Goal: Transaction & Acquisition: Purchase product/service

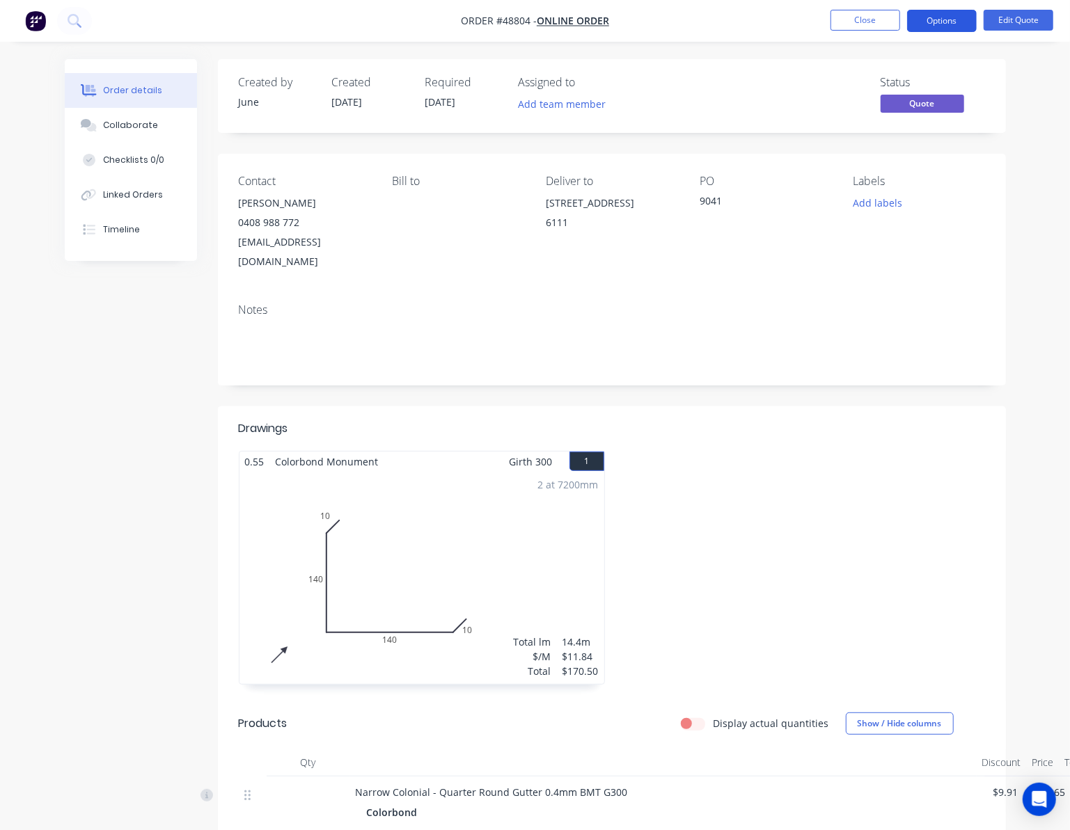
click at [949, 23] on button "Options" at bounding box center [942, 21] width 70 height 22
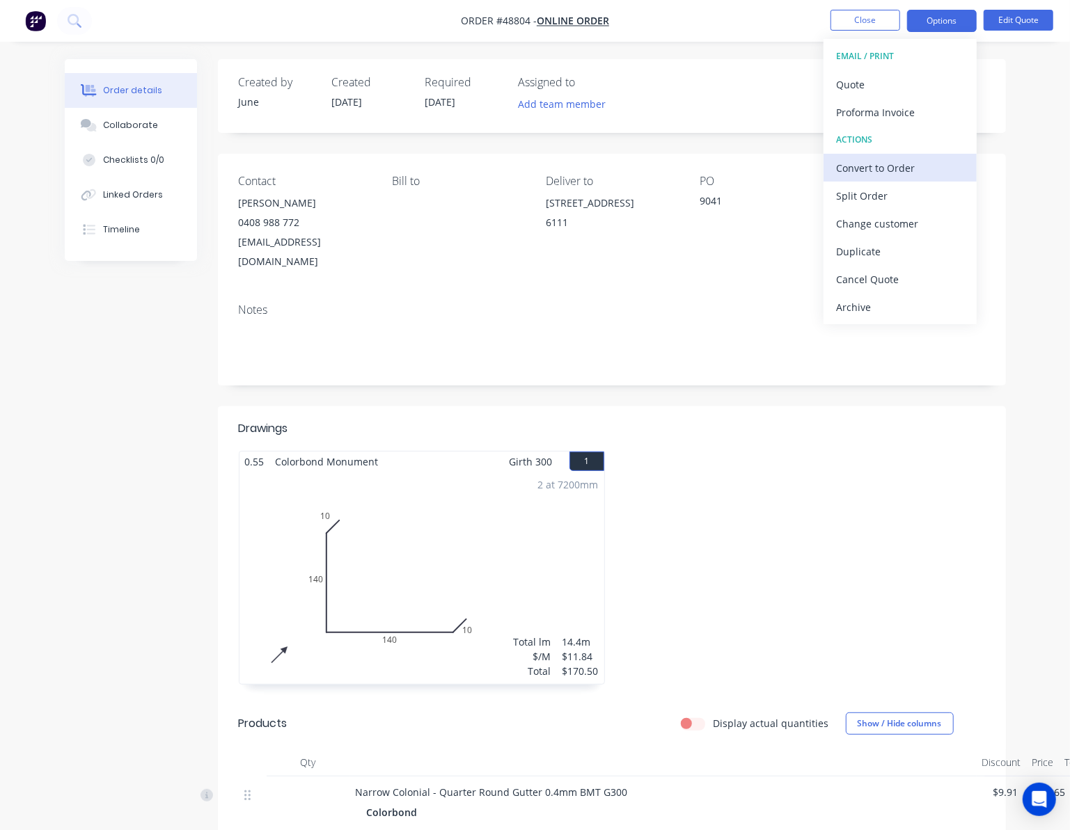
click at [909, 171] on div "Convert to Order" at bounding box center [900, 168] width 128 height 20
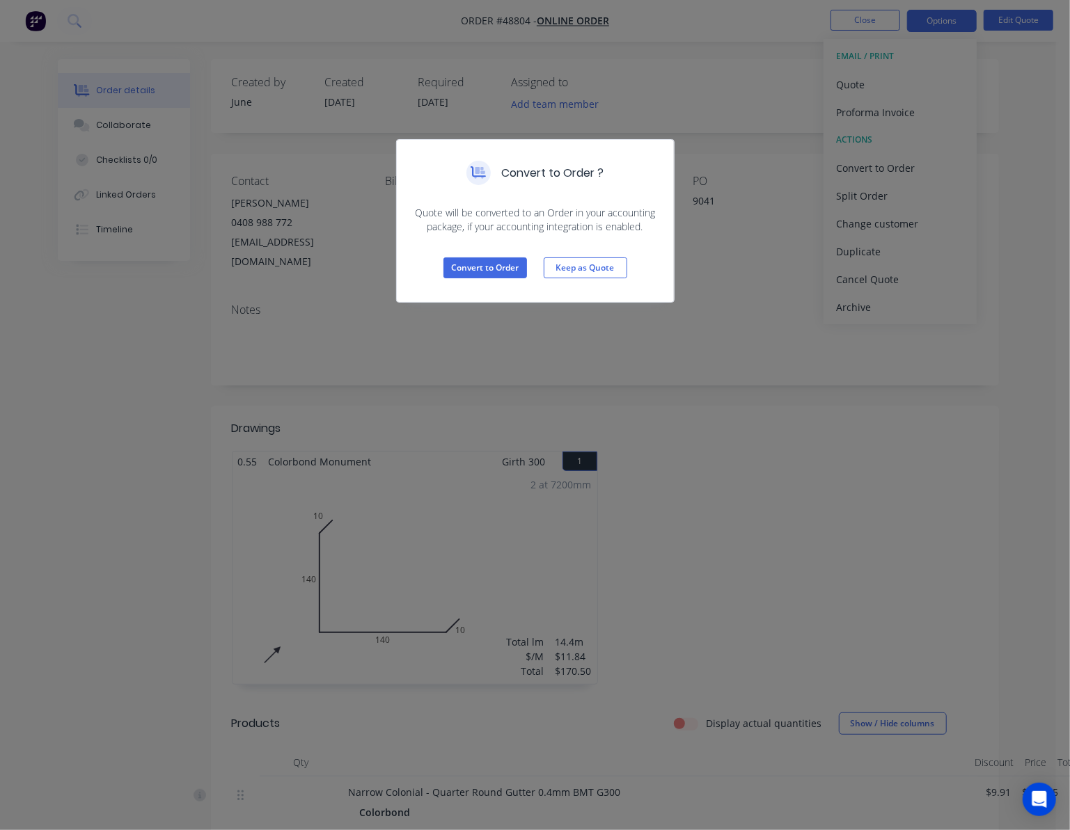
click at [491, 255] on div "Convert to Order Keep as Quote" at bounding box center [535, 268] width 277 height 68
click at [498, 270] on button "Convert to Order" at bounding box center [485, 268] width 84 height 21
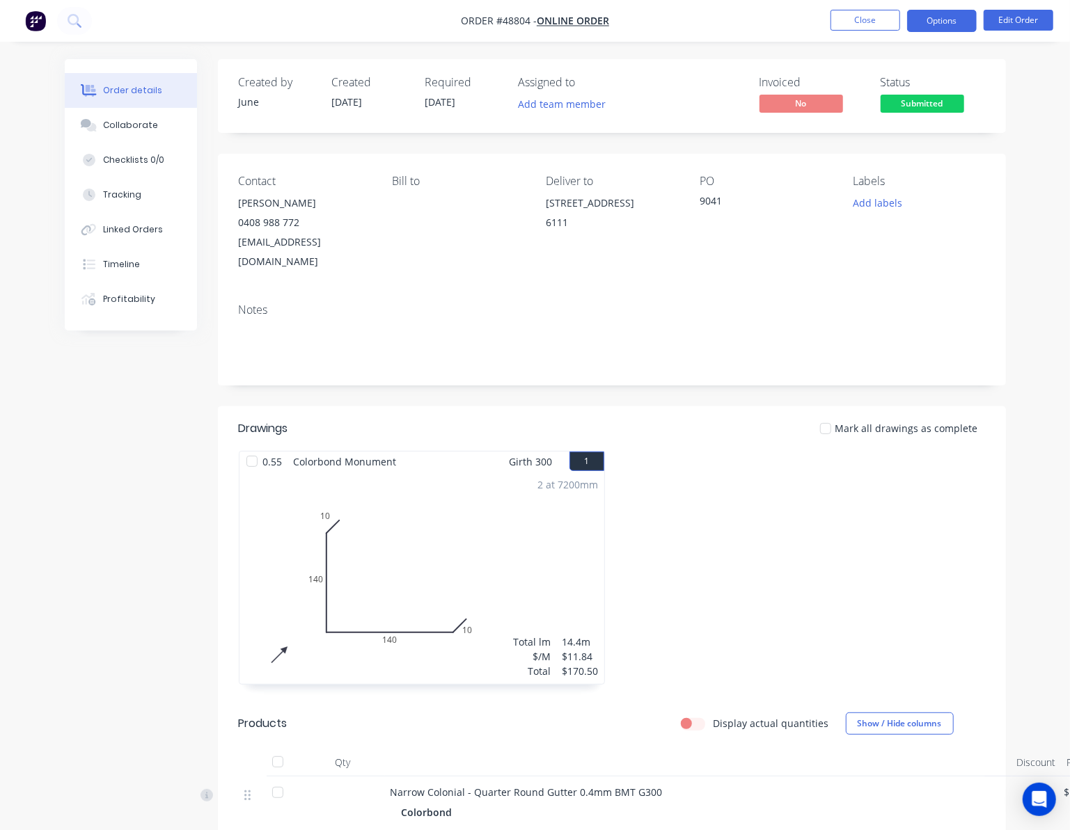
click at [939, 14] on button "Options" at bounding box center [942, 21] width 70 height 22
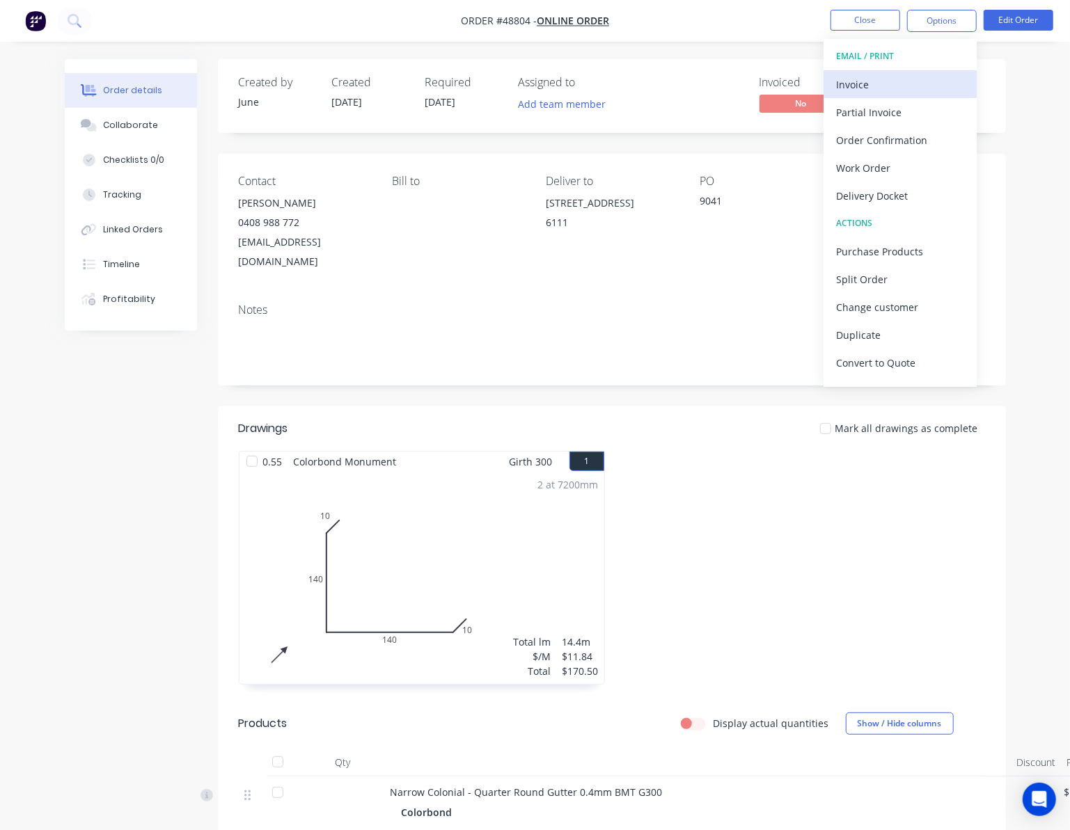
click at [880, 81] on div "Invoice" at bounding box center [900, 84] width 128 height 20
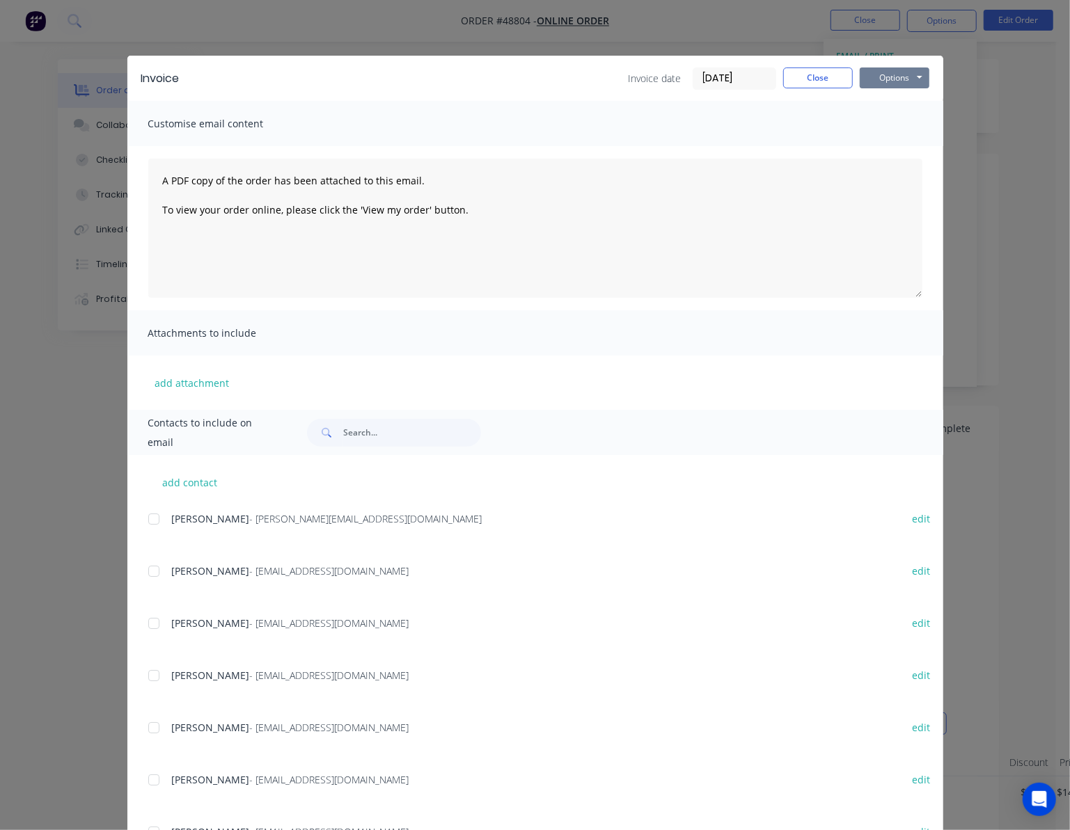
click at [906, 73] on button "Options" at bounding box center [895, 78] width 70 height 21
click at [910, 134] on button "Print" at bounding box center [904, 125] width 89 height 23
click at [641, 19] on div "Invoice Invoice date 03/09/25 Close Options Preview Print Email Customise email…" at bounding box center [535, 415] width 1070 height 830
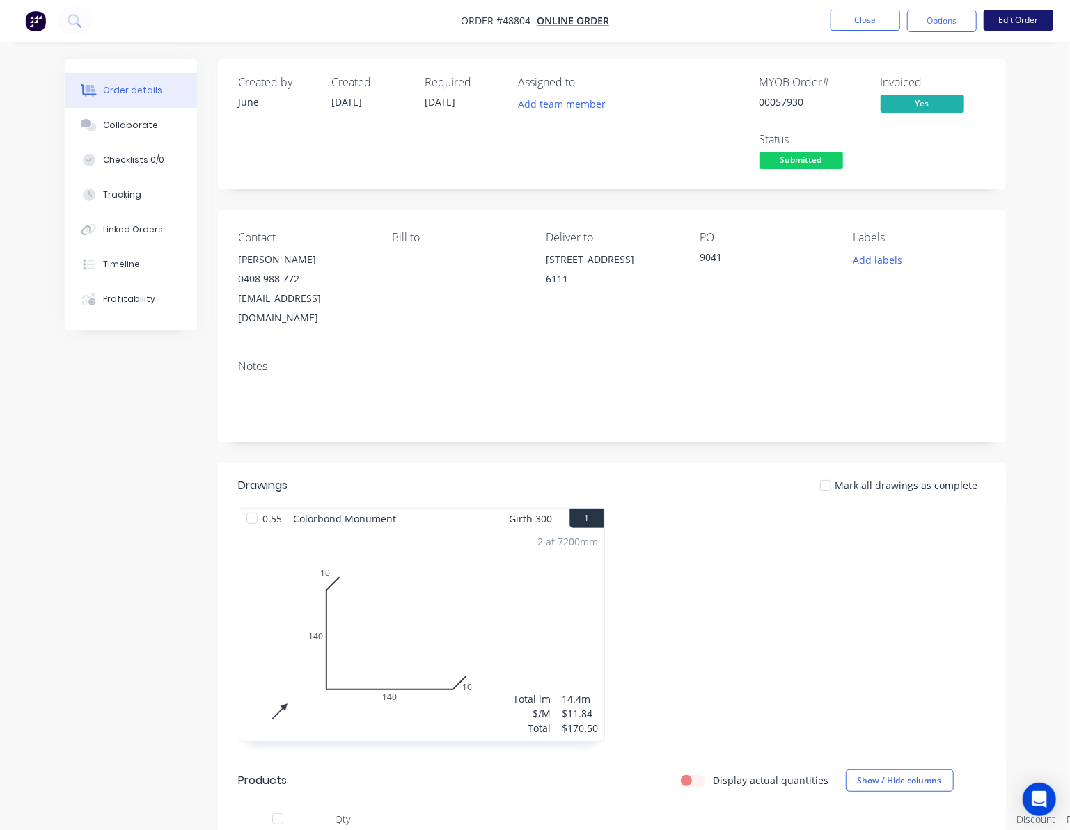
click at [1018, 29] on button "Edit Order" at bounding box center [1018, 20] width 70 height 21
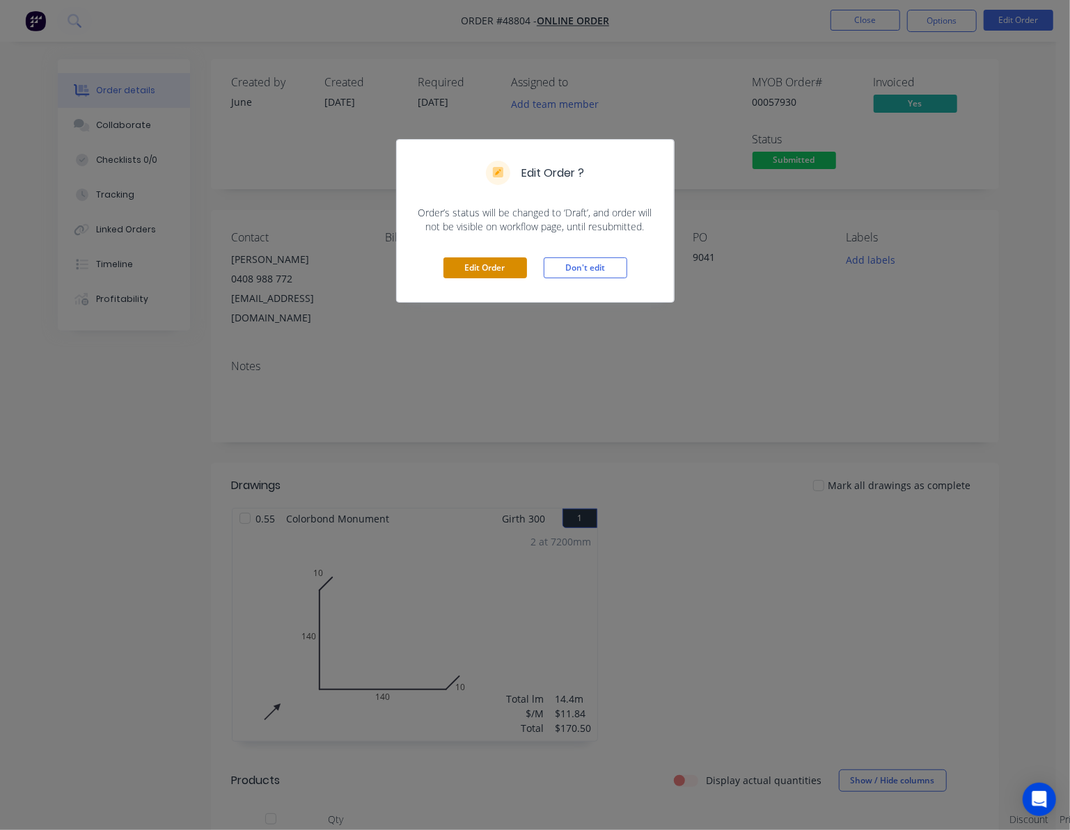
click at [487, 271] on button "Edit Order" at bounding box center [485, 268] width 84 height 21
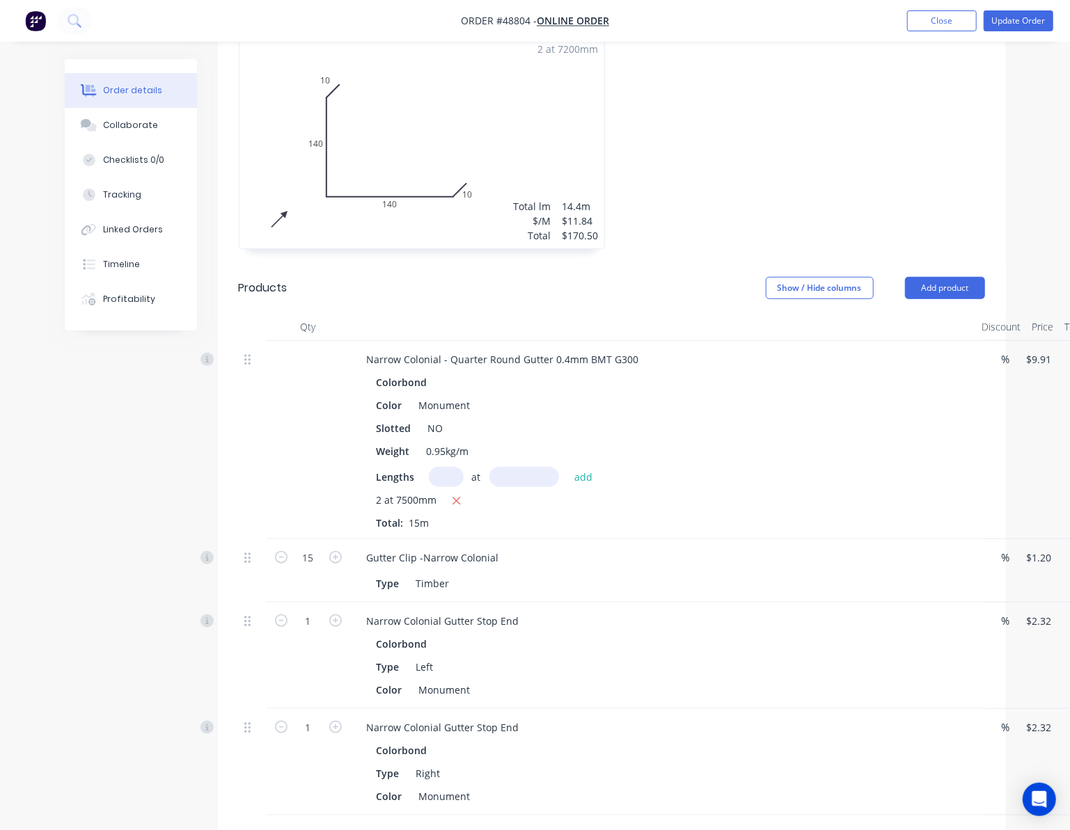
scroll to position [557, 0]
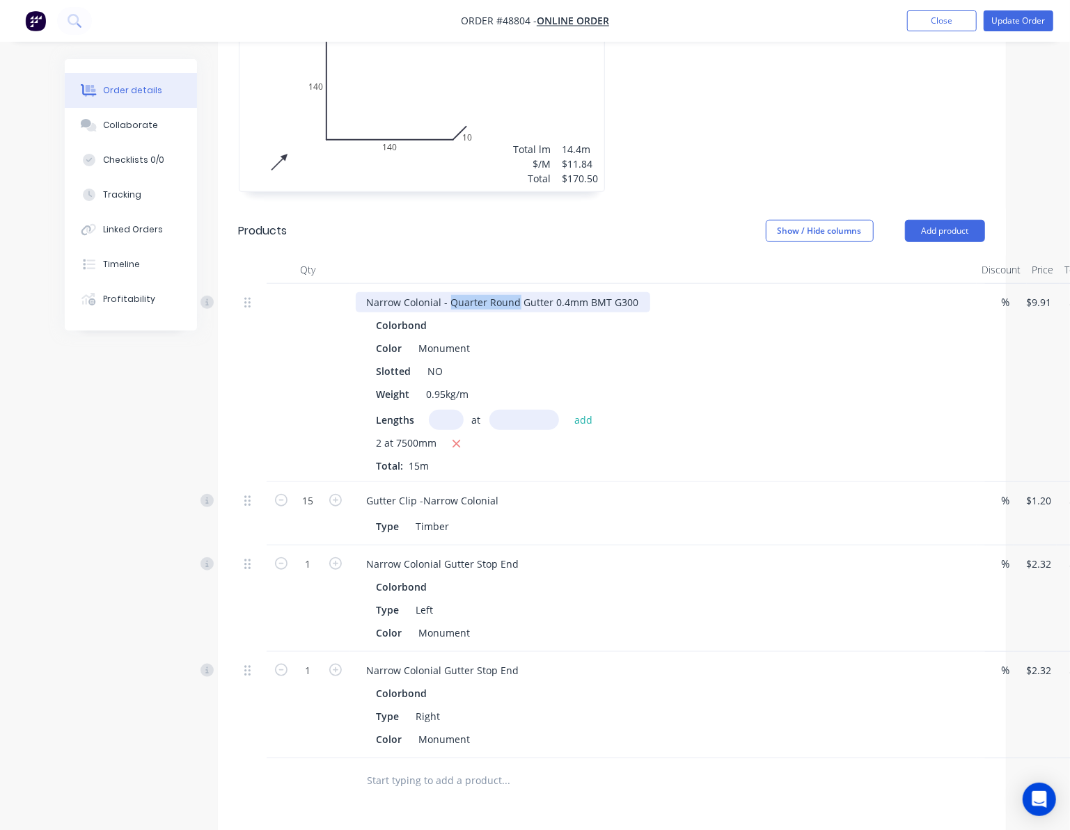
drag, startPoint x: 449, startPoint y: 284, endPoint x: 516, endPoint y: 283, distance: 66.8
click at [516, 292] on div "Narrow Colonial - Quarter Round Gutter 0.4mm BMT G300" at bounding box center [503, 302] width 294 height 20
click at [677, 361] on div "Slotted NO" at bounding box center [660, 371] width 579 height 20
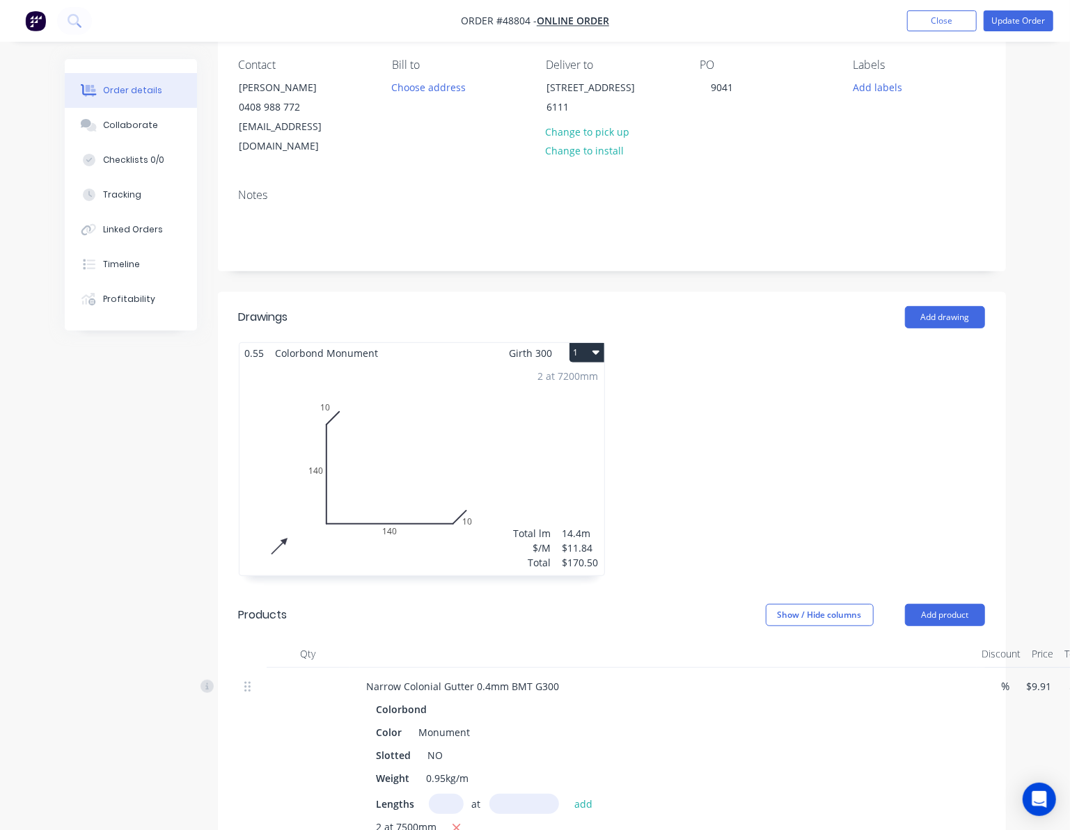
scroll to position [0, 0]
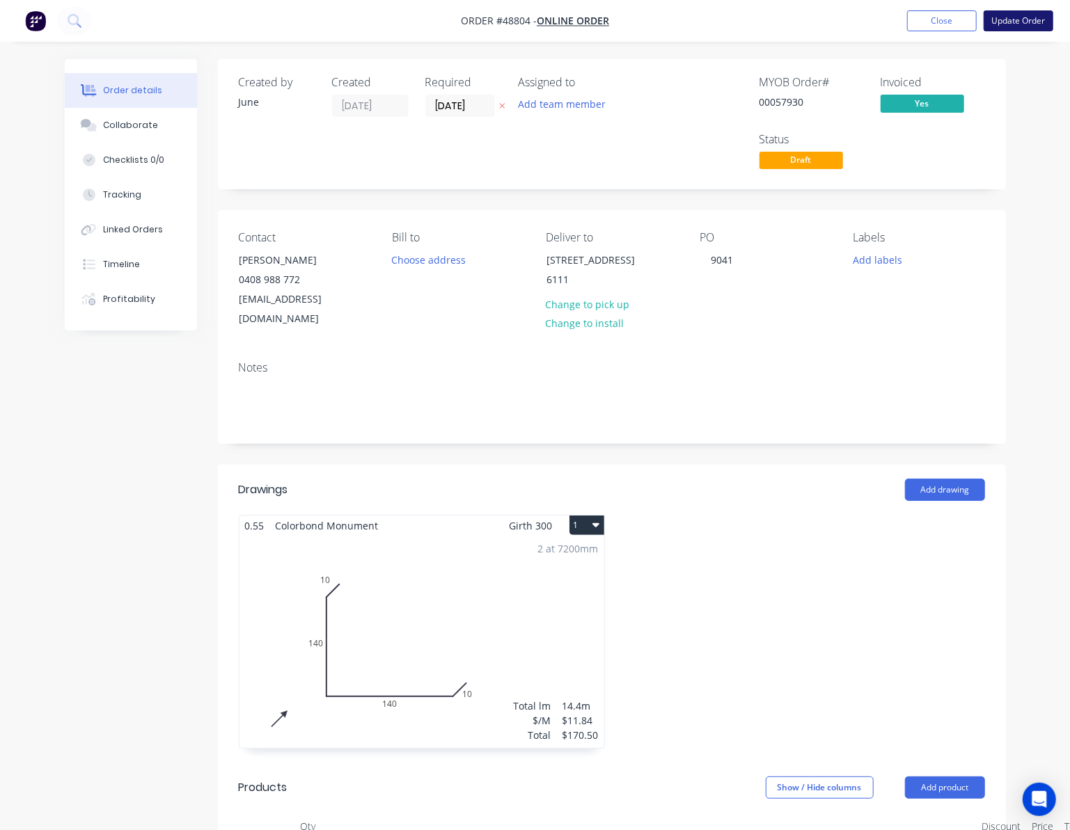
click at [1041, 17] on button "Update Order" at bounding box center [1018, 20] width 70 height 21
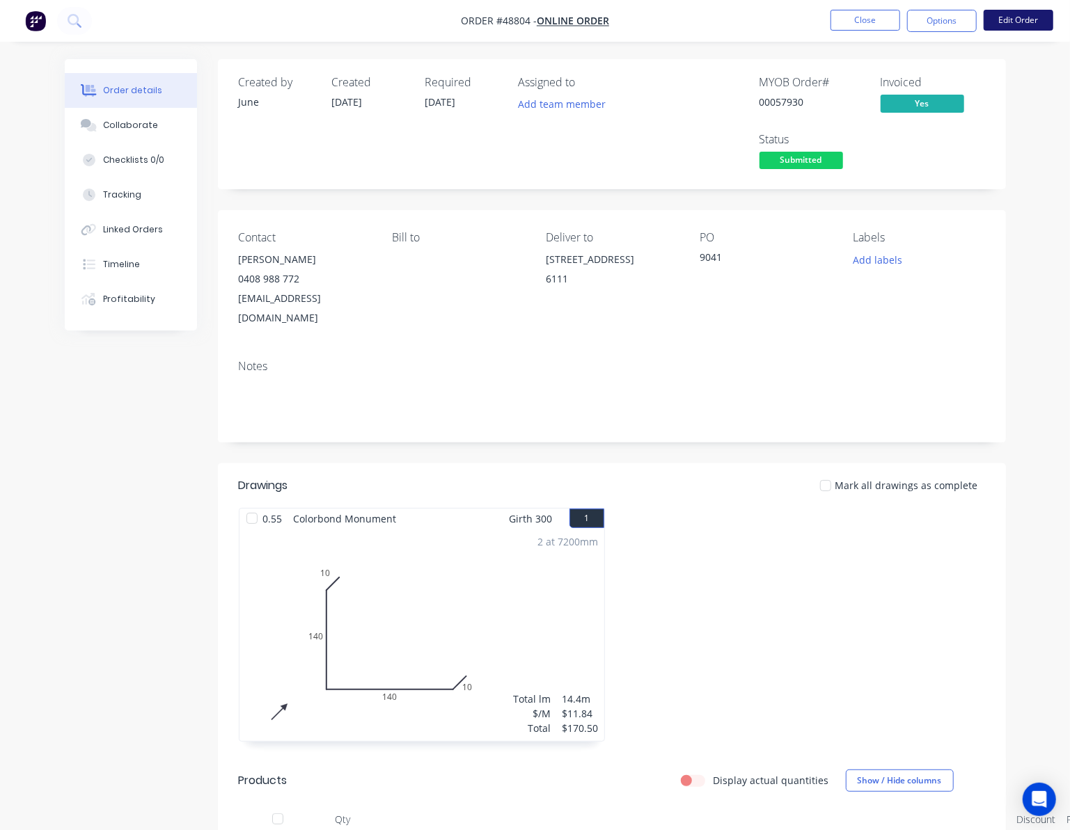
click at [1012, 22] on button "Edit Order" at bounding box center [1018, 20] width 70 height 21
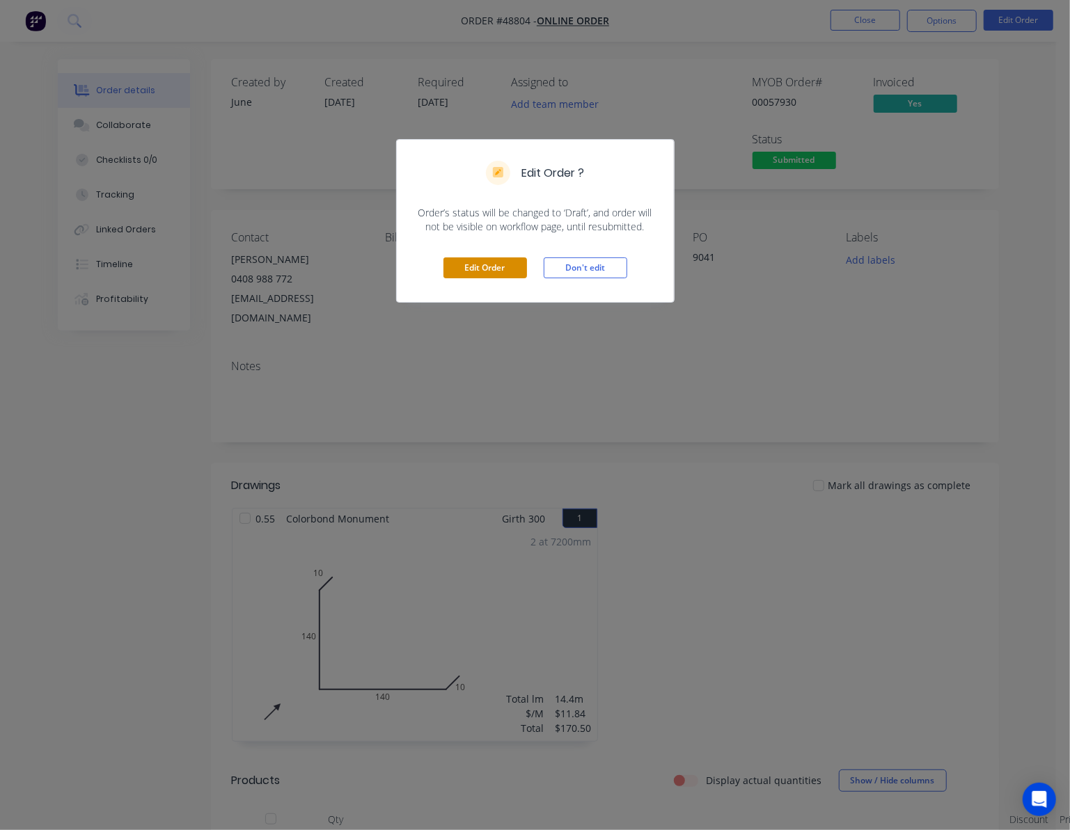
click at [502, 267] on button "Edit Order" at bounding box center [485, 268] width 84 height 21
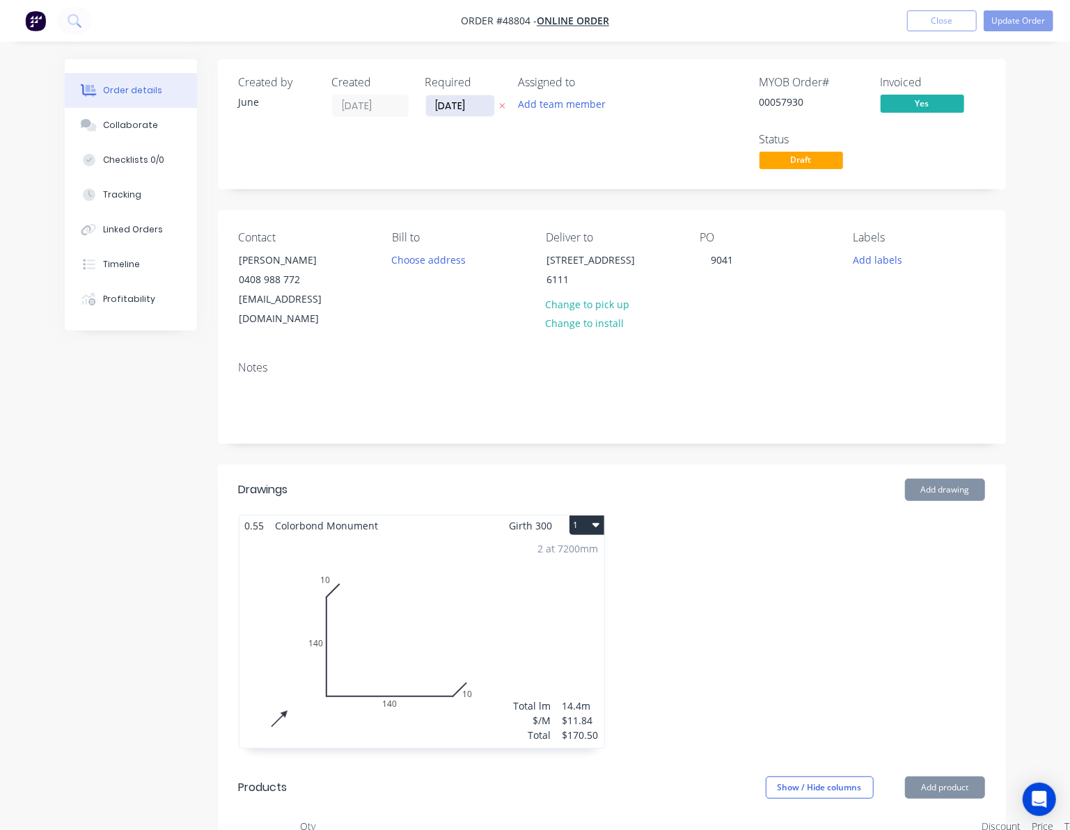
click at [454, 106] on input "03/09/25" at bounding box center [460, 105] width 68 height 21
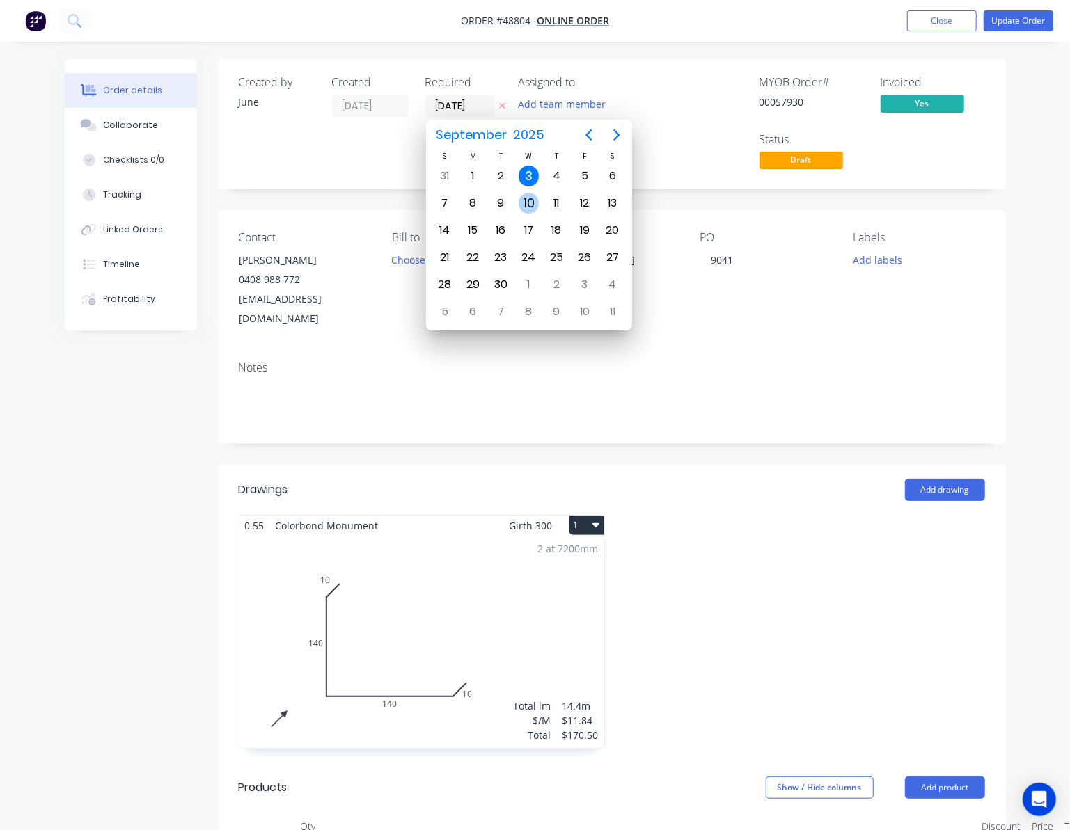
click at [530, 205] on div "10" at bounding box center [529, 203] width 21 height 21
type input "10/09/25"
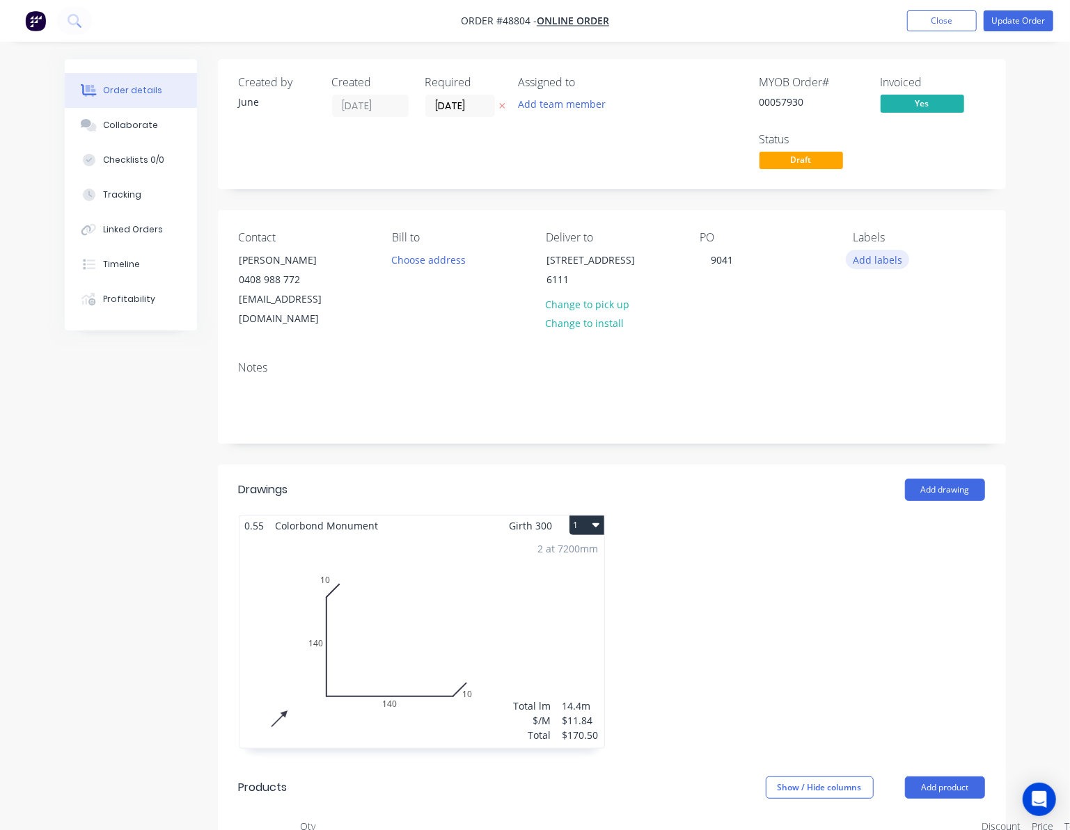
click at [864, 262] on button "Add labels" at bounding box center [878, 259] width 64 height 19
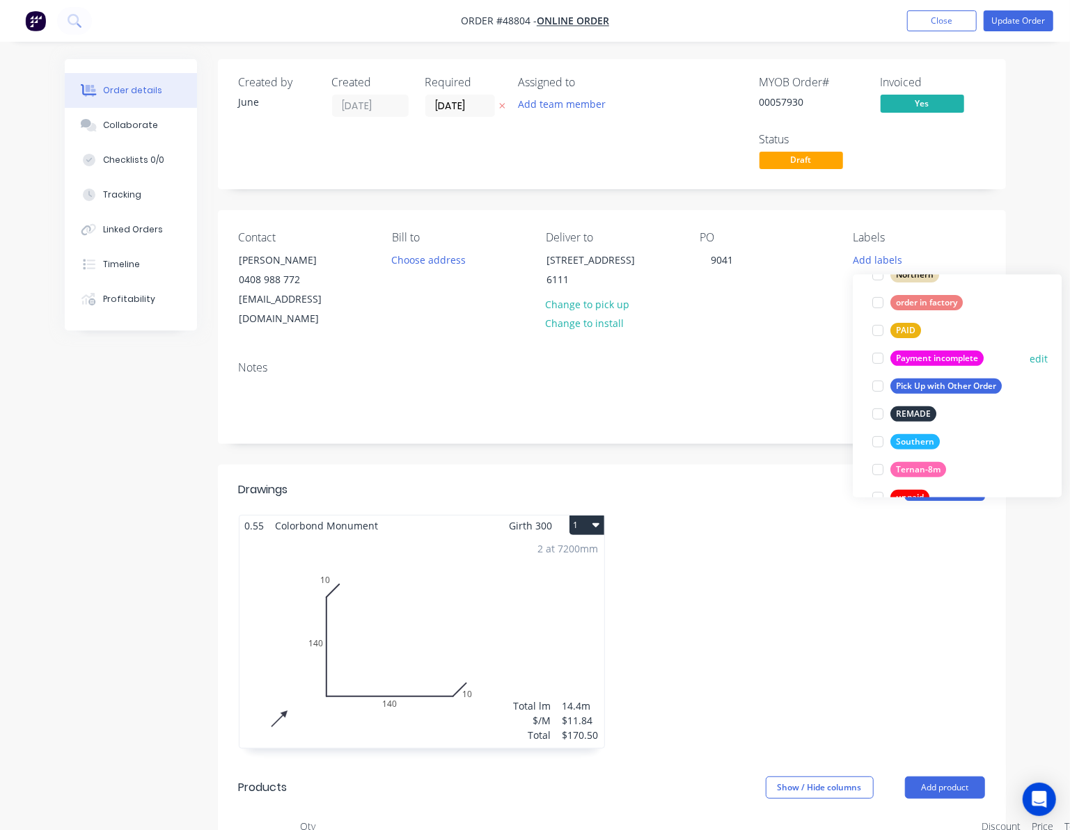
scroll to position [390, 0]
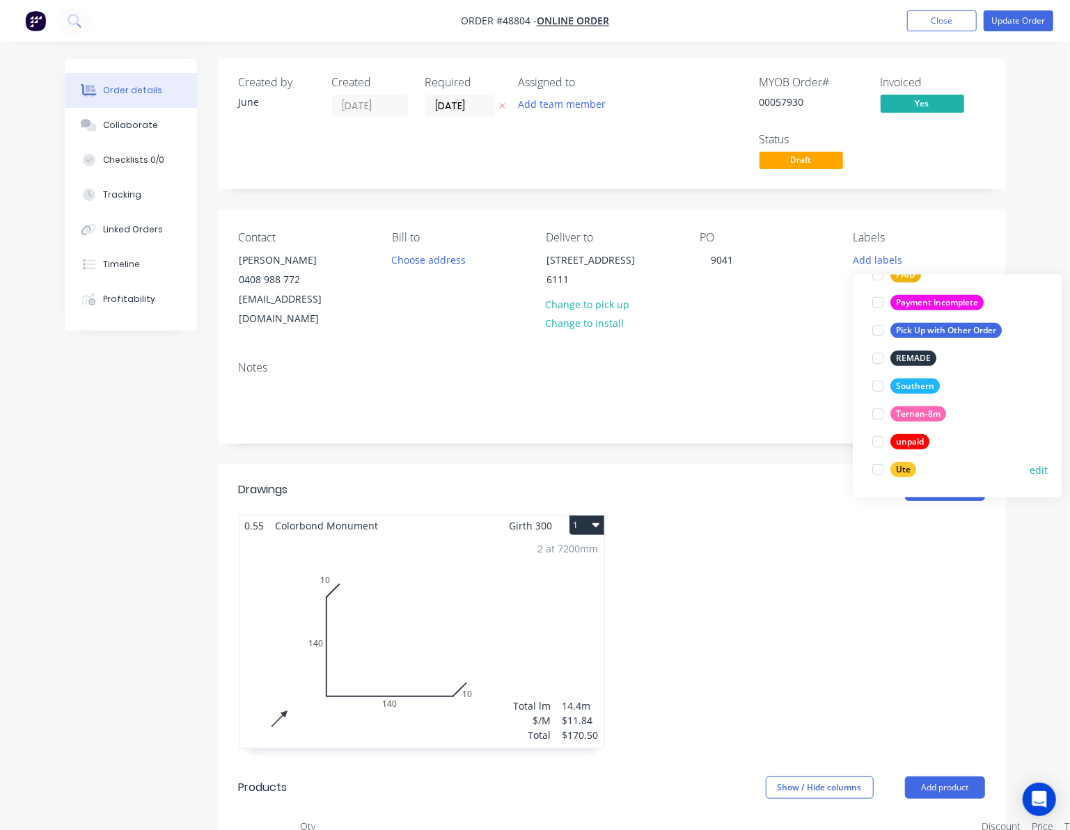
click at [884, 470] on div at bounding box center [878, 470] width 28 height 28
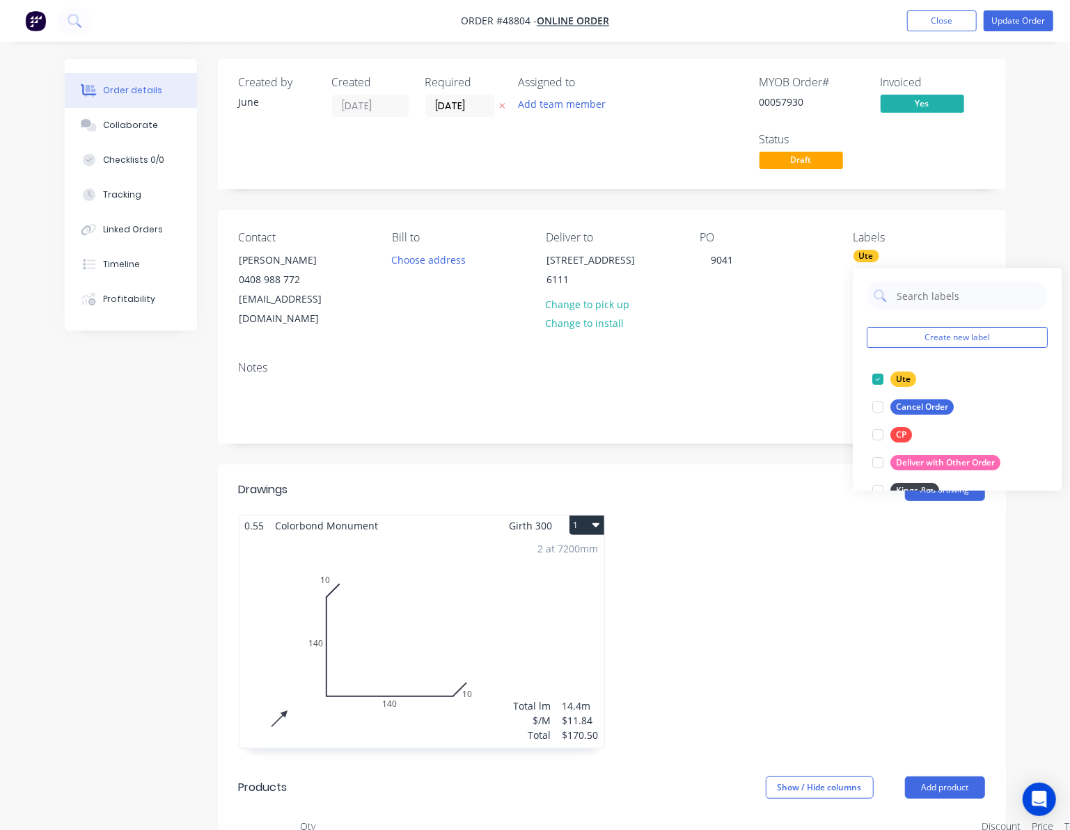
click at [753, 361] on div "Notes" at bounding box center [612, 367] width 746 height 13
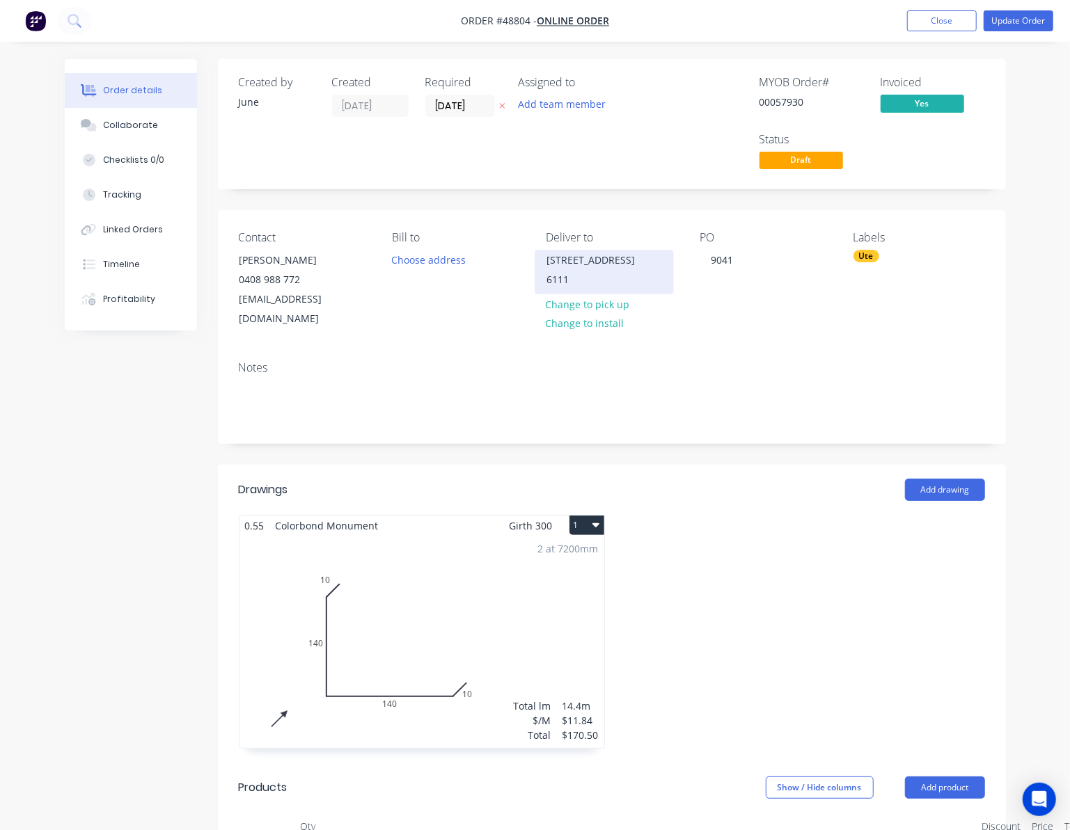
drag, startPoint x: 599, startPoint y: 288, endPoint x: 543, endPoint y: 259, distance: 63.5
click at [543, 259] on div "18 Garland Road, Roleystone 6111" at bounding box center [604, 272] width 139 height 45
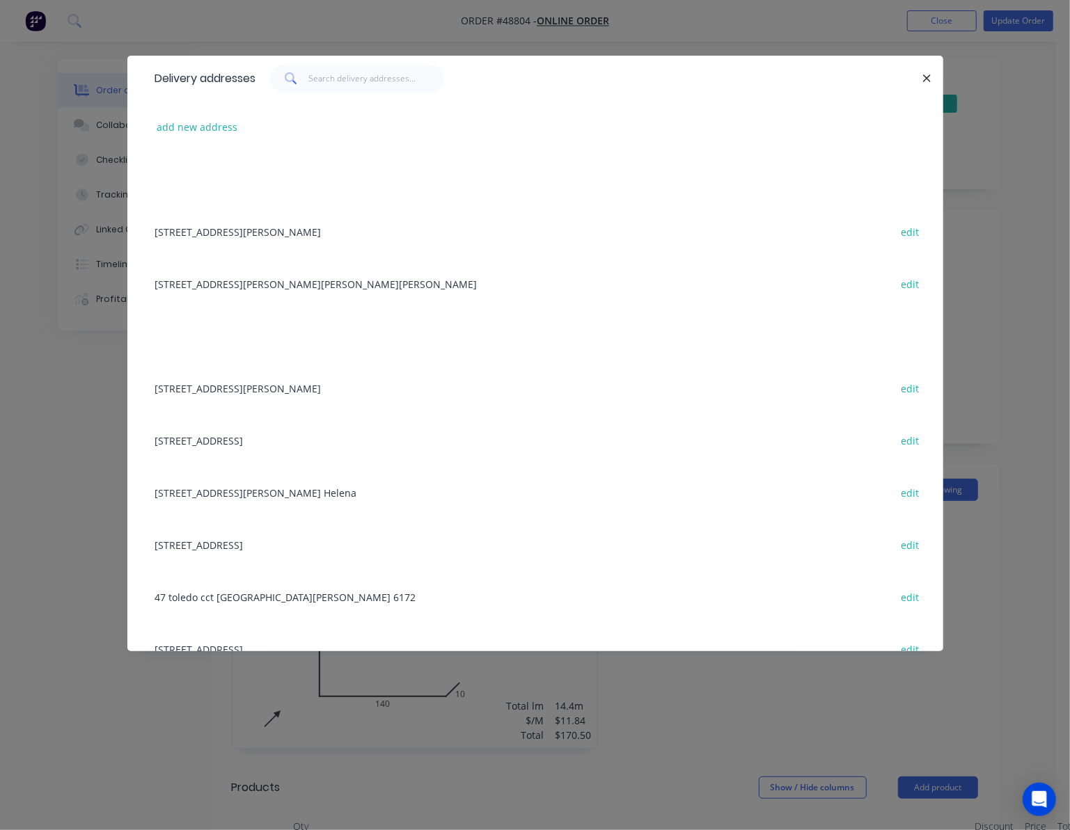
click at [1015, 269] on div "Delivery addresses add new address 10 Simpson St Applecross edit 48 Tolley Ct, …" at bounding box center [535, 415] width 1070 height 830
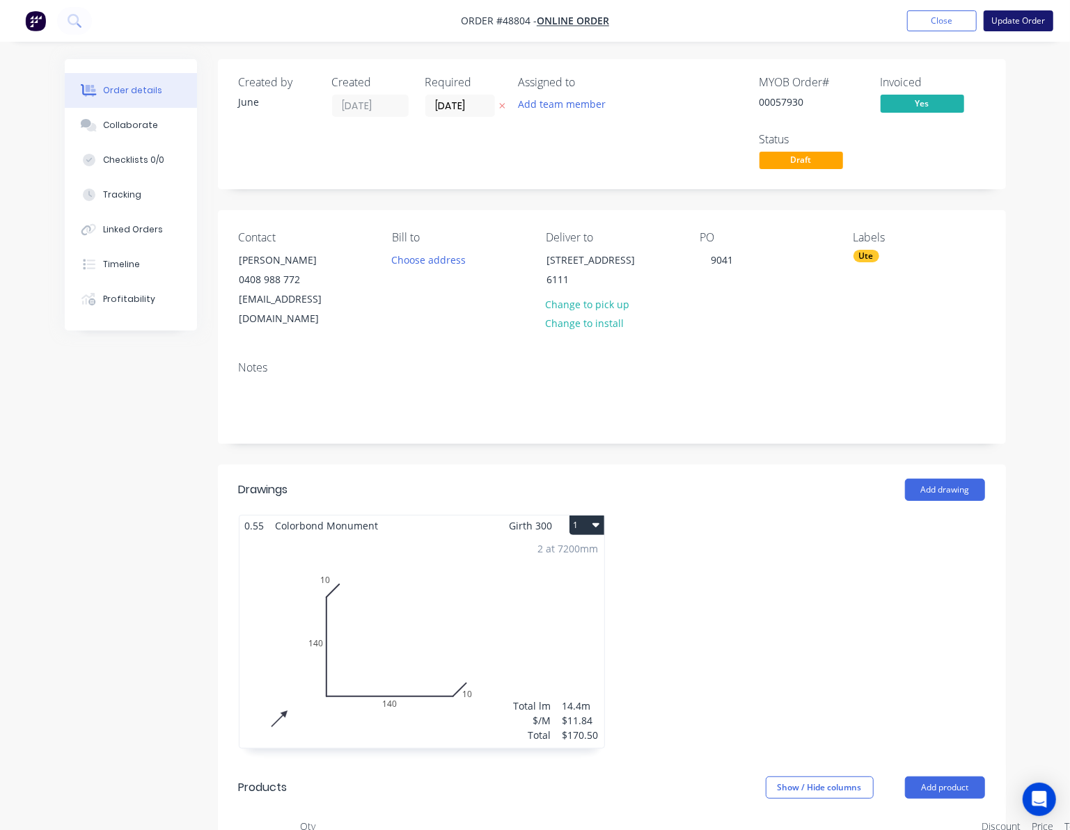
click at [1031, 21] on button "Update Order" at bounding box center [1018, 20] width 70 height 21
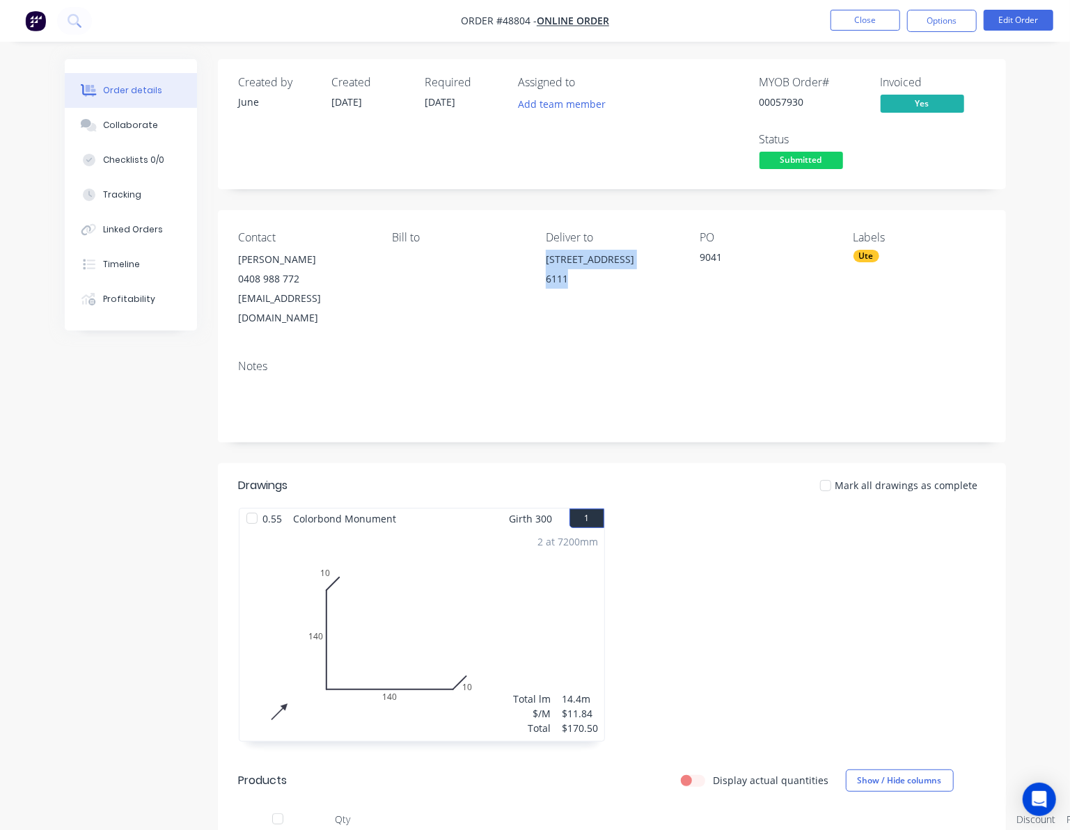
drag, startPoint x: 619, startPoint y: 277, endPoint x: 541, endPoint y: 262, distance: 79.3
click at [541, 262] on div "Contact Aron Poole 0408 988 772 gemaron@outlook.com.au Bill to Deliver to 18 Ga…" at bounding box center [612, 279] width 788 height 139
copy div "18 Garland Road, Roleystone 6111"
click at [896, 265] on div "Labels Ute" at bounding box center [919, 279] width 132 height 97
click at [887, 260] on div "Ute" at bounding box center [919, 256] width 132 height 13
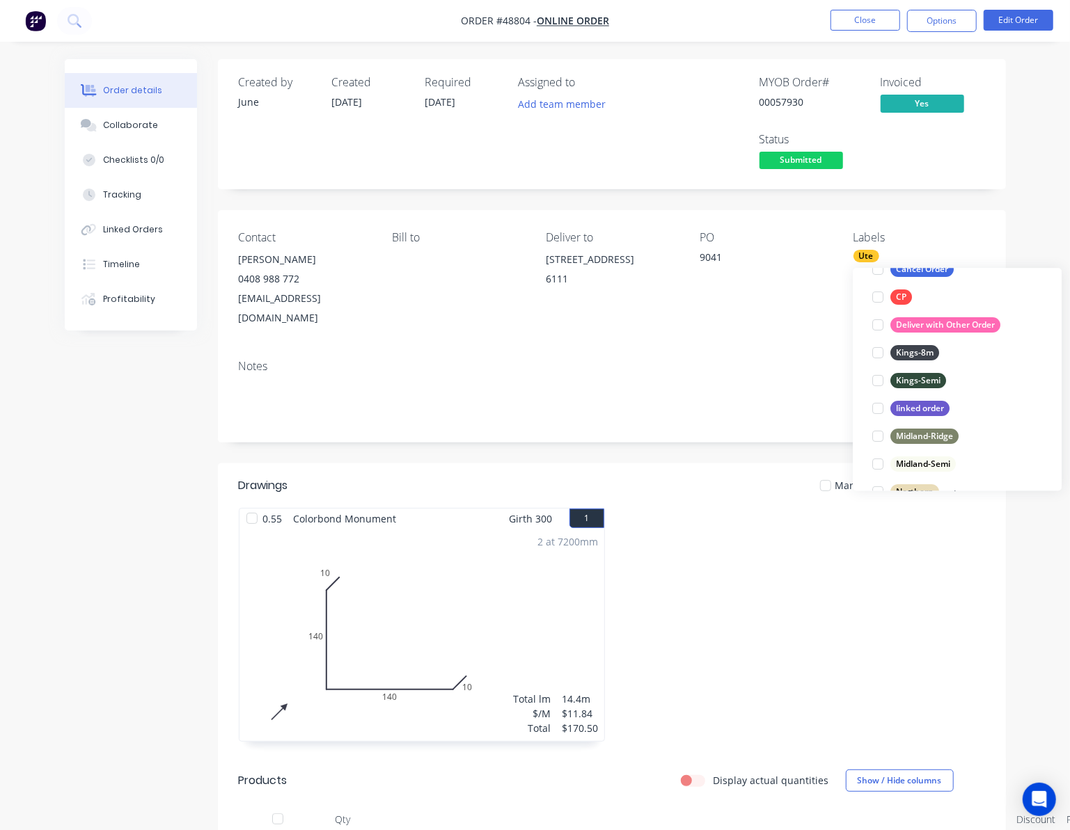
scroll to position [112, 0]
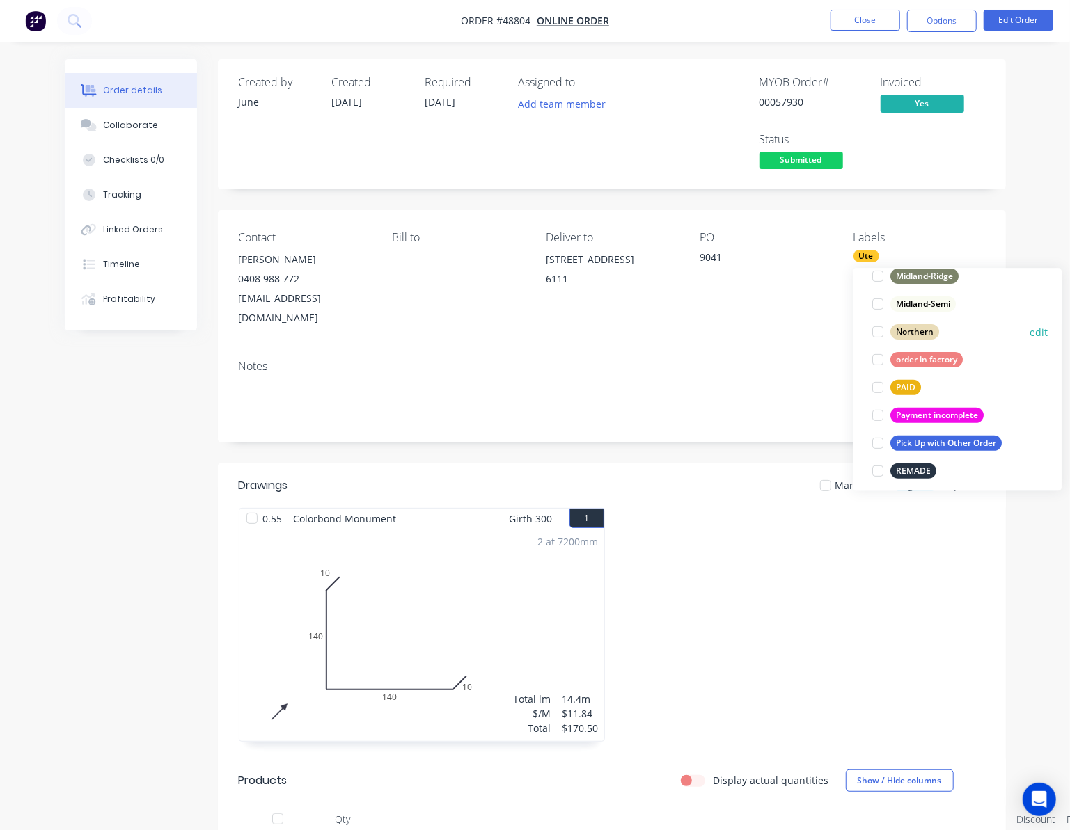
click at [883, 335] on div at bounding box center [878, 332] width 28 height 28
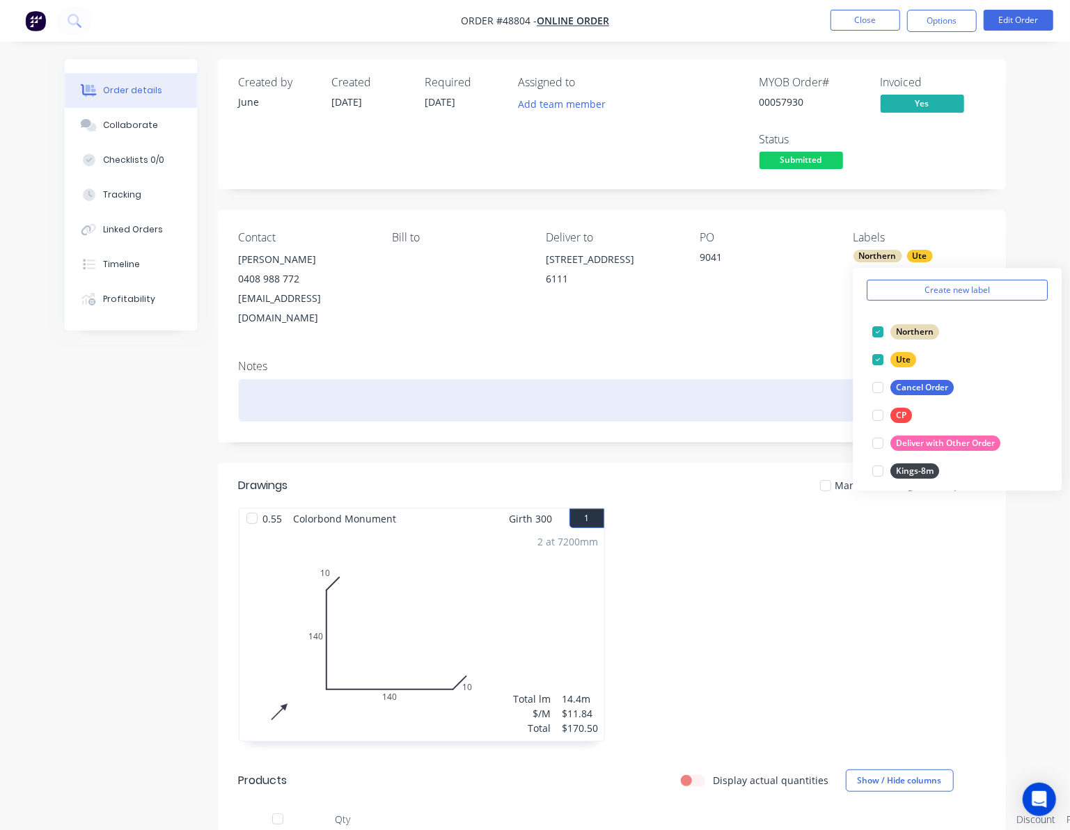
click at [679, 388] on div at bounding box center [612, 400] width 746 height 42
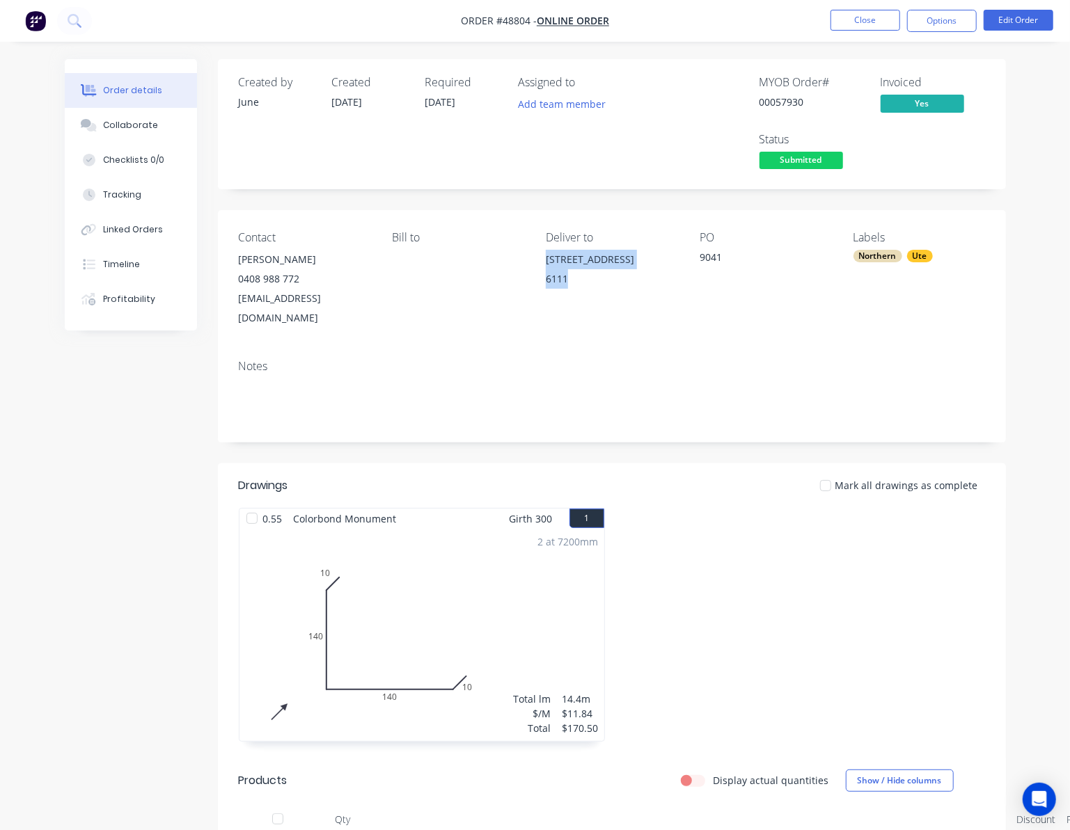
drag, startPoint x: 605, startPoint y: 274, endPoint x: 541, endPoint y: 253, distance: 67.4
click at [541, 253] on div "Contact Aron Poole 0408 988 772 gemaron@outlook.com.au Bill to Deliver to 18 Ga…" at bounding box center [612, 279] width 788 height 139
copy div "18 Garland Road, Roleystone 6111"
click at [708, 357] on div "Notes" at bounding box center [612, 395] width 788 height 93
click at [944, 17] on button "Options" at bounding box center [942, 21] width 70 height 22
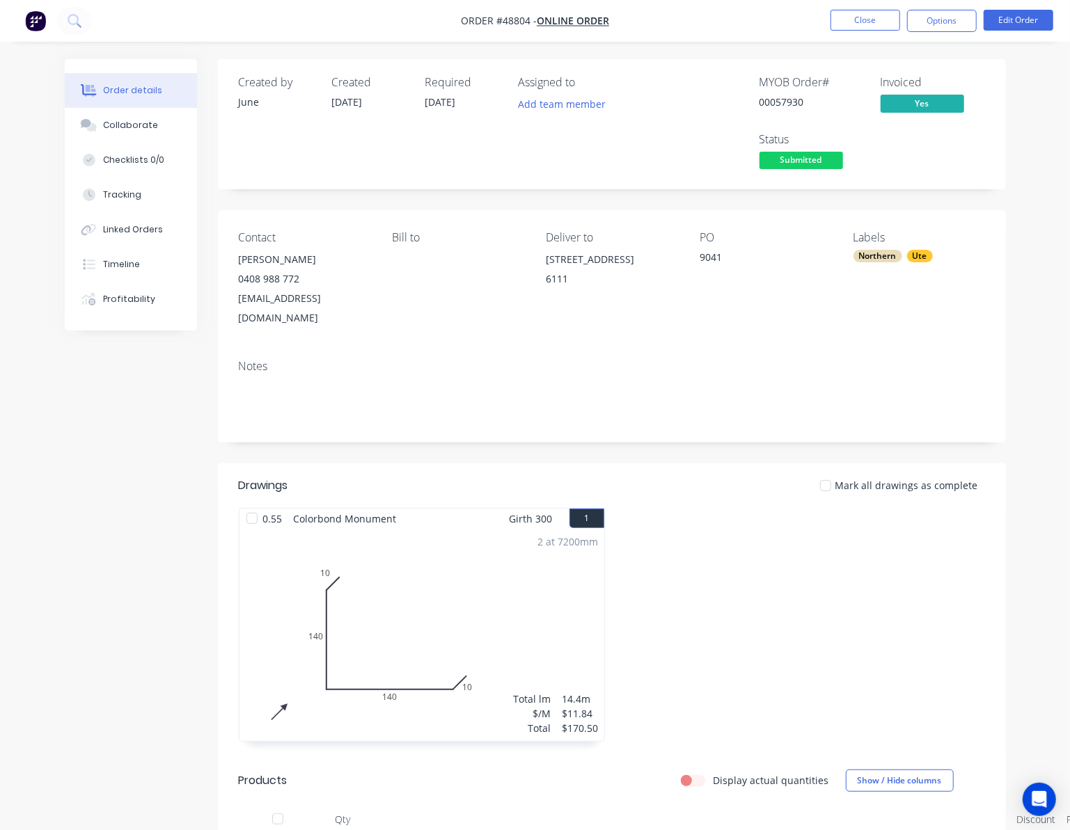
click at [700, 120] on div "MYOB Order # 00057930 Invoiced Yes Status Submitted" at bounding box center [821, 124] width 327 height 97
click at [1042, 13] on button "Edit Order" at bounding box center [1018, 20] width 70 height 21
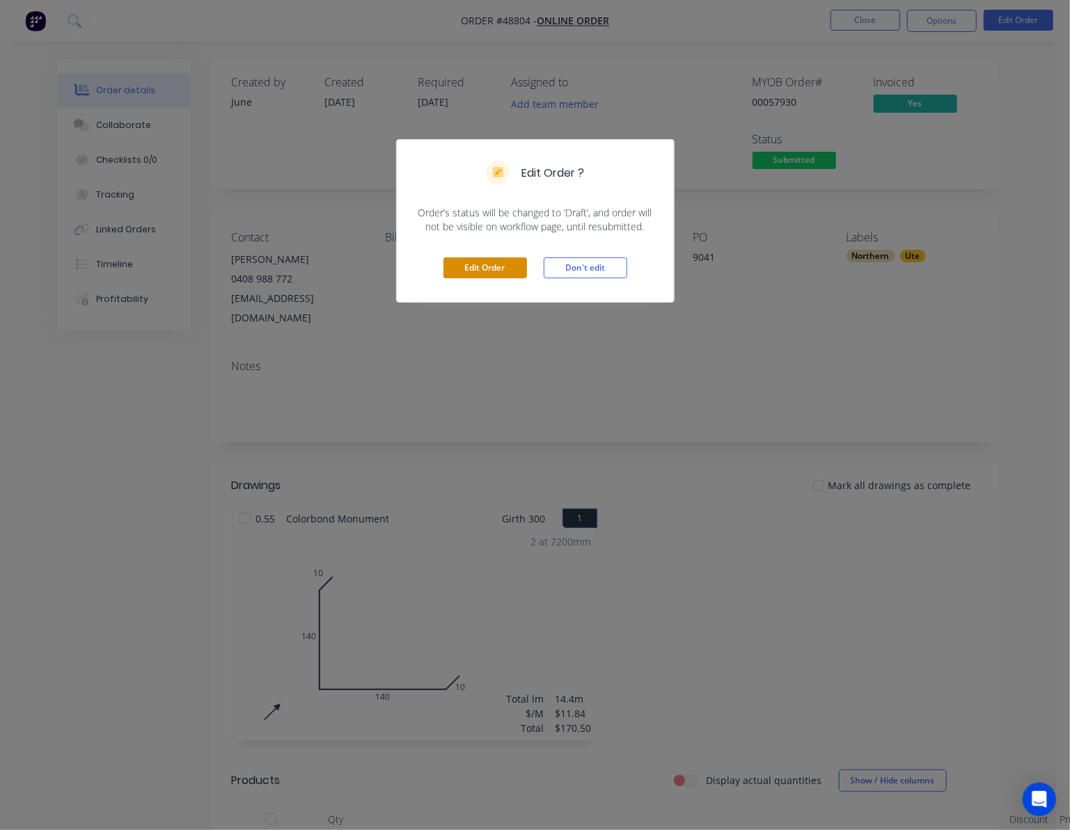
click at [479, 274] on button "Edit Order" at bounding box center [485, 268] width 84 height 21
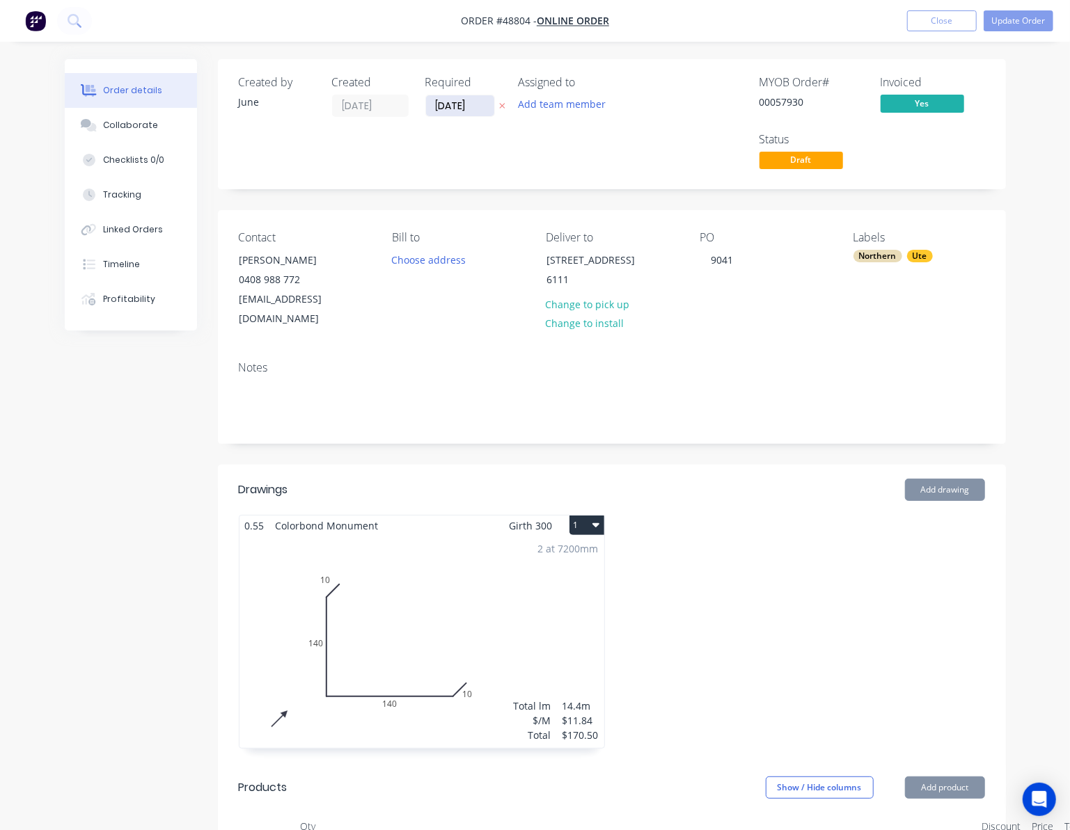
click at [449, 106] on input "10/09/25" at bounding box center [460, 105] width 68 height 21
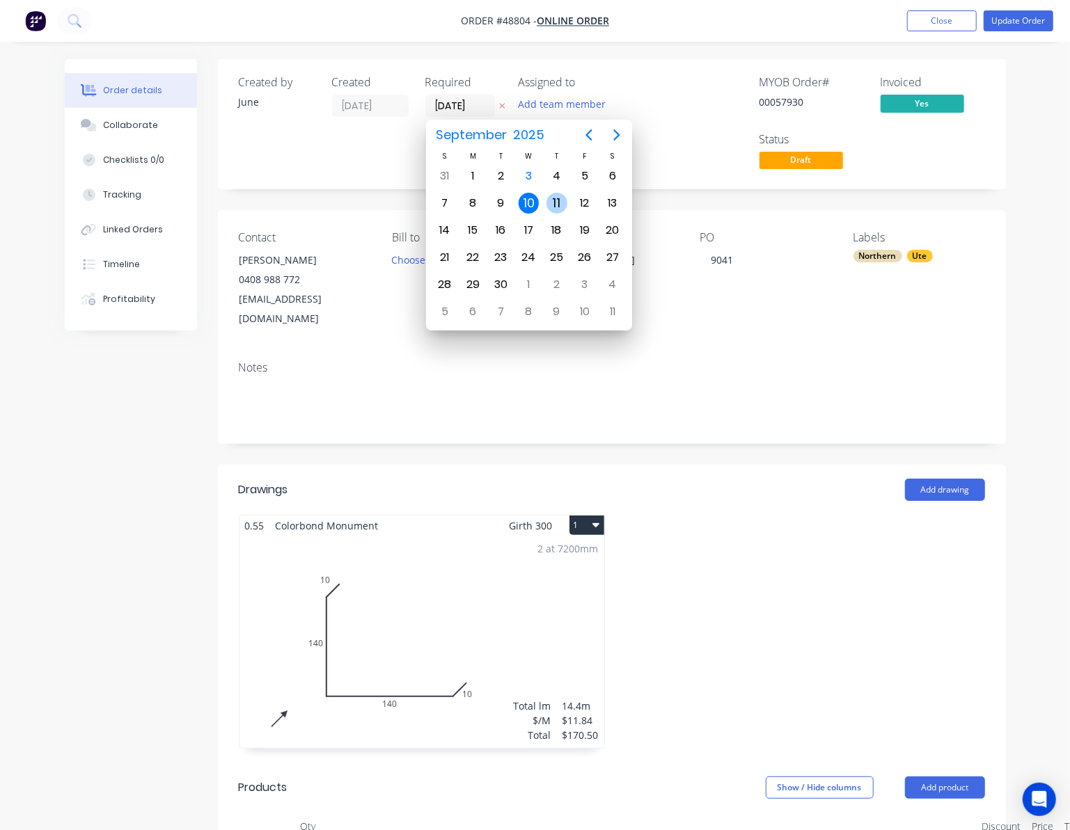
click at [550, 200] on div "11" at bounding box center [556, 203] width 21 height 21
type input "11/09/25"
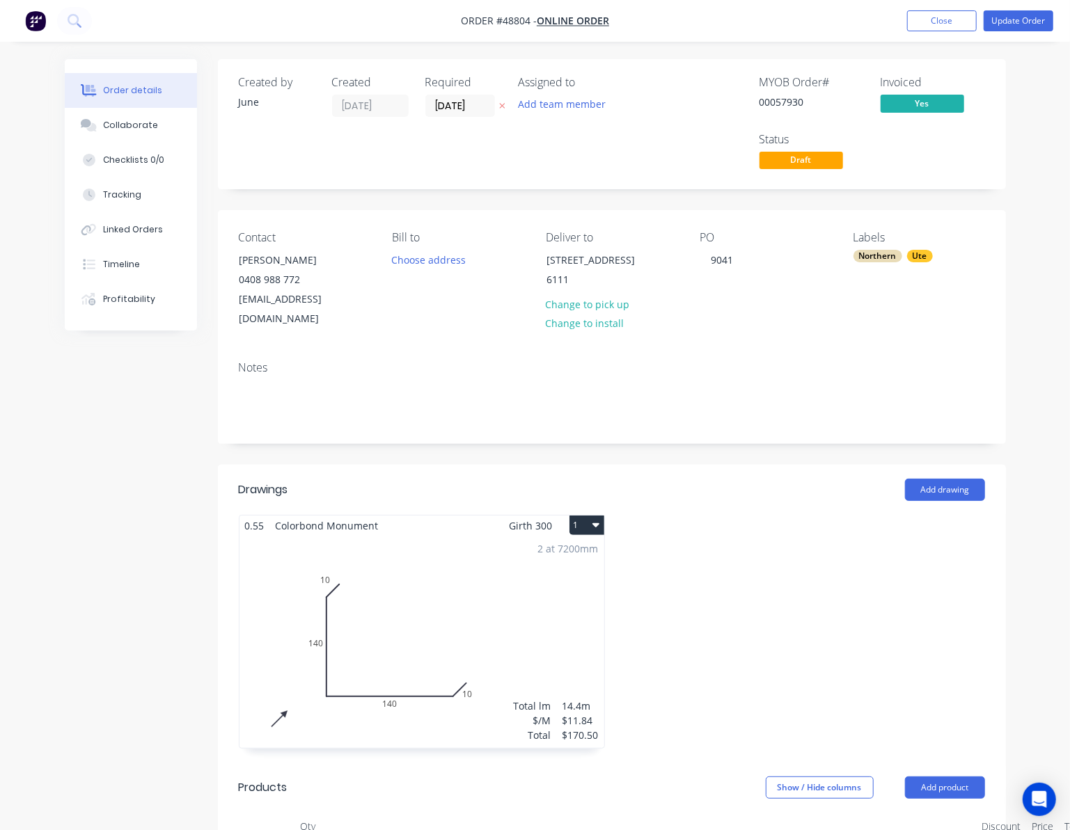
click at [649, 120] on div "Assigned to Add team member" at bounding box center [588, 124] width 139 height 97
click at [1030, 18] on button "Update Order" at bounding box center [1018, 20] width 70 height 21
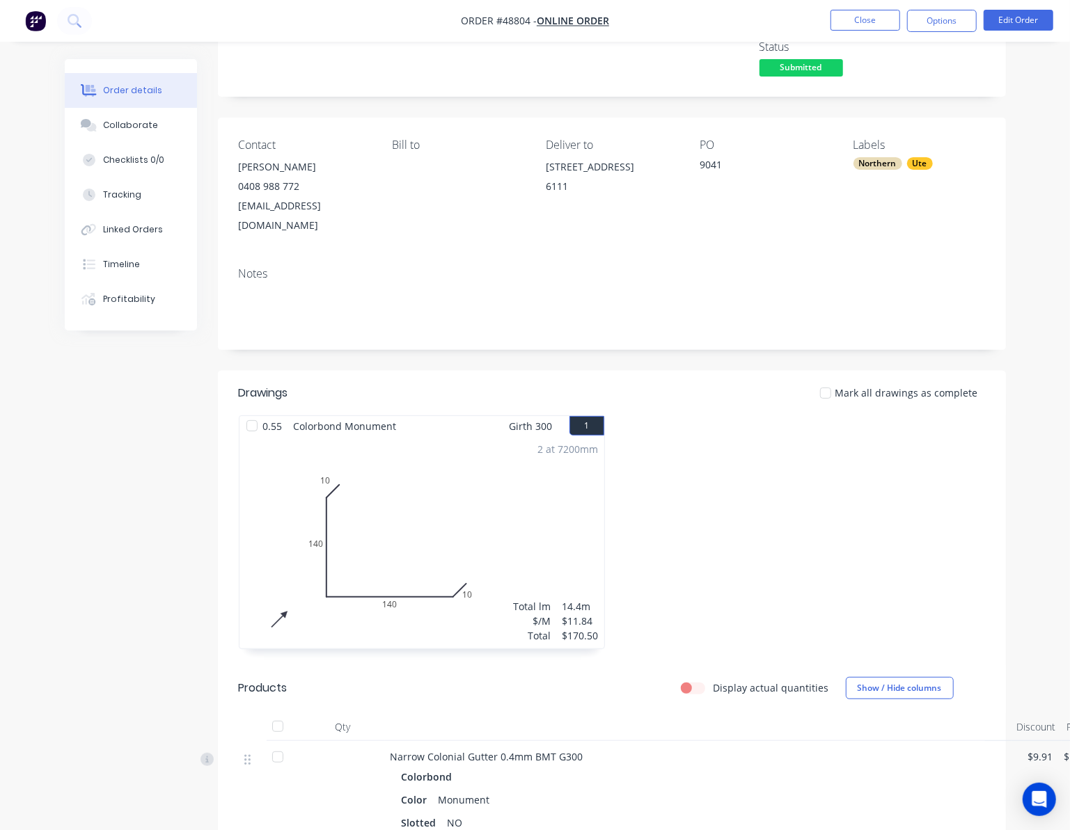
scroll to position [0, 0]
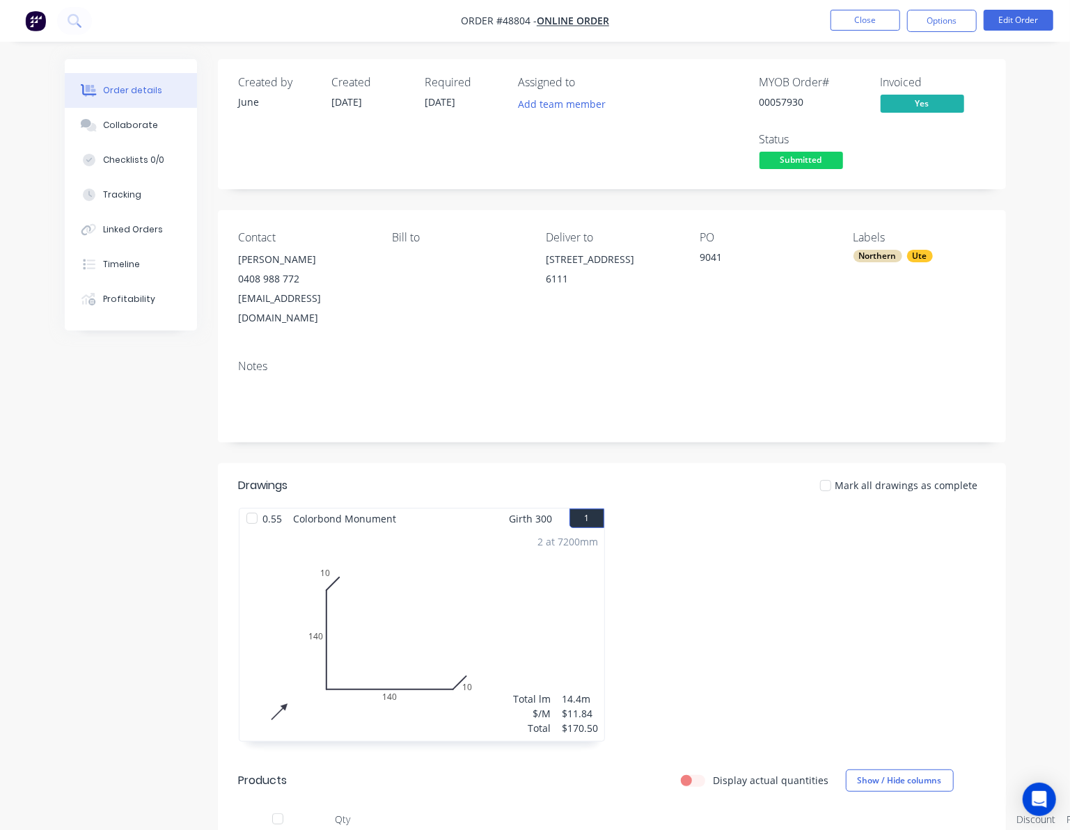
click at [814, 157] on span "Submitted" at bounding box center [801, 160] width 84 height 17
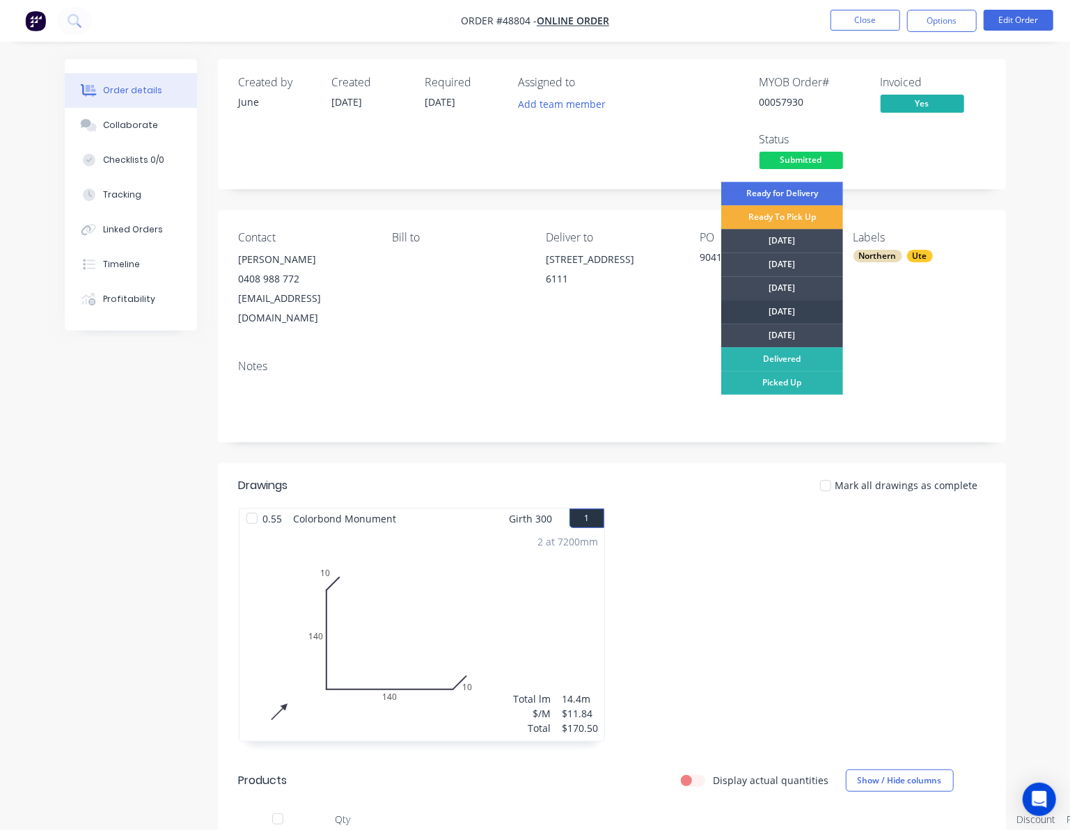
click at [813, 299] on div "Ready for Delivery Ready To Pick Up Monday Tuesday Wednesday Thursday Friday De…" at bounding box center [782, 356] width 122 height 348
click at [814, 310] on div "[DATE]" at bounding box center [782, 312] width 122 height 24
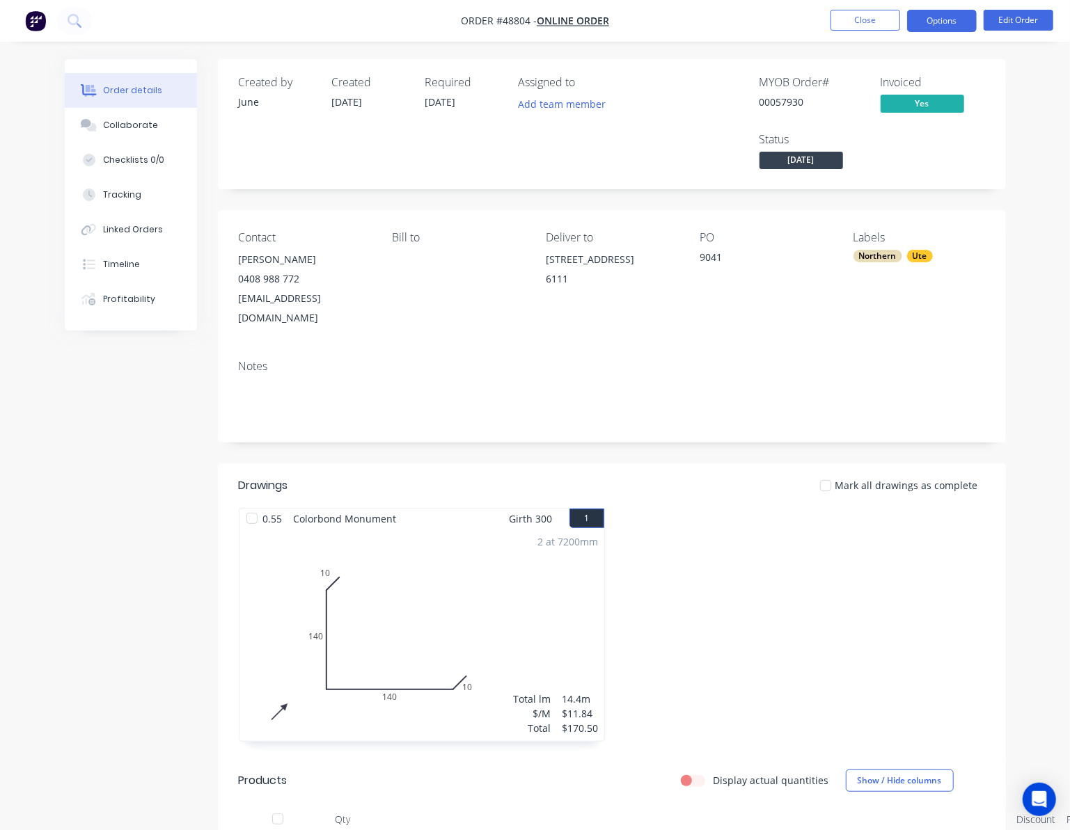
click at [938, 21] on button "Options" at bounding box center [942, 21] width 70 height 22
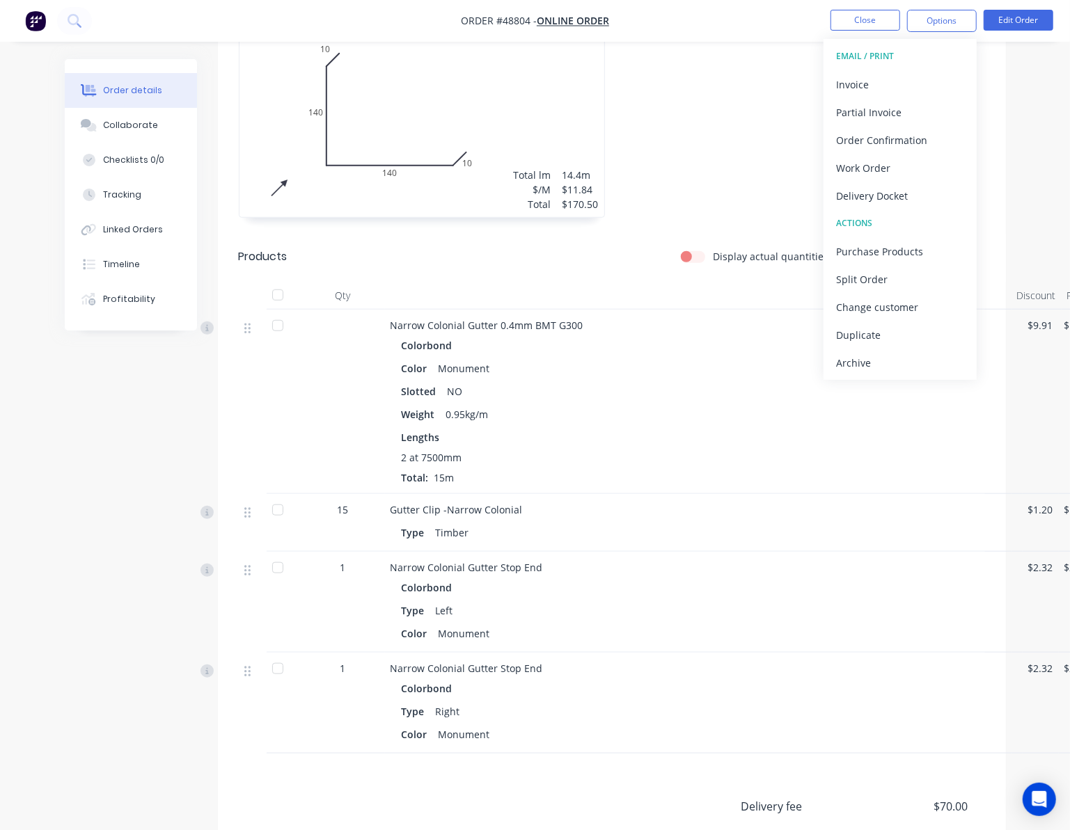
scroll to position [557, 0]
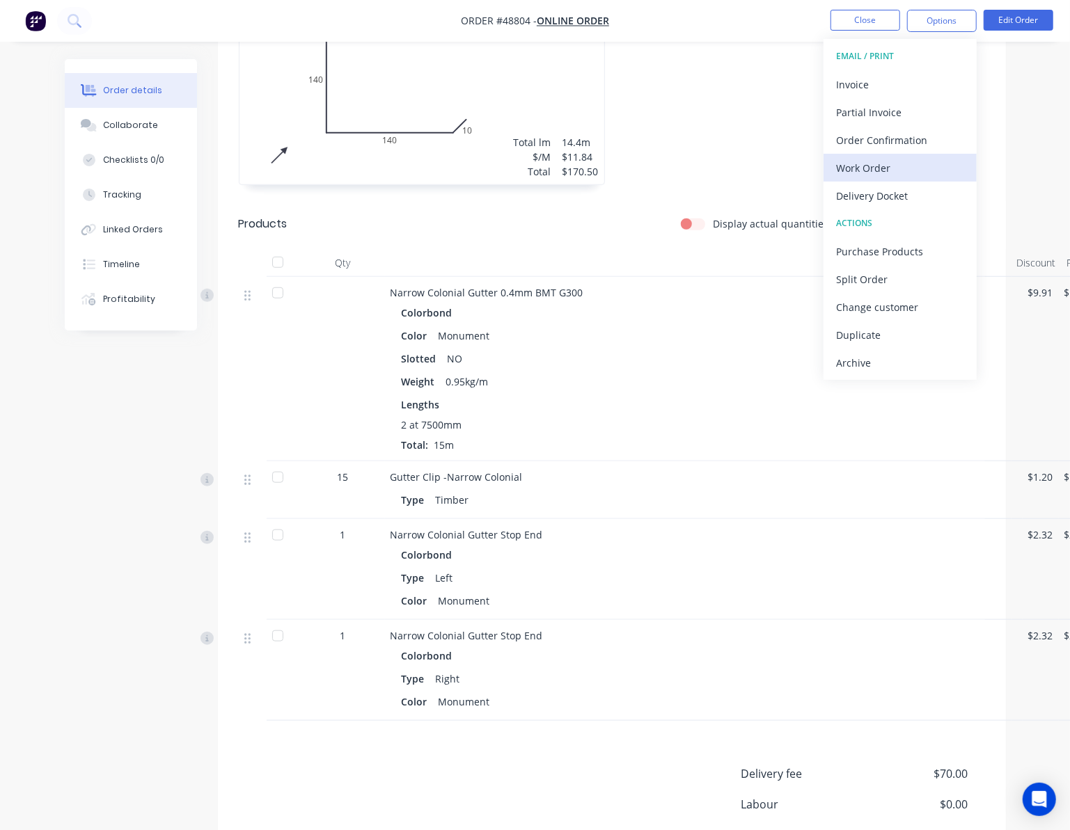
click at [889, 159] on div "Work Order" at bounding box center [900, 168] width 128 height 20
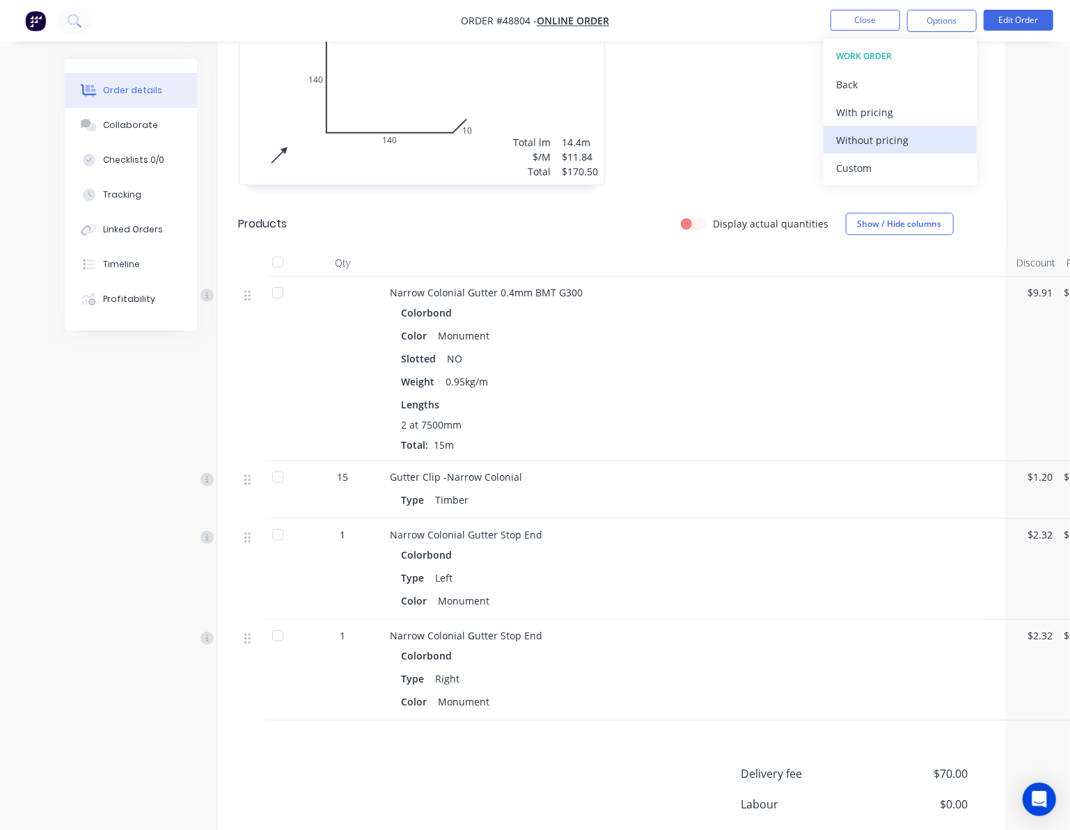
click at [928, 138] on div "Without pricing" at bounding box center [900, 140] width 128 height 20
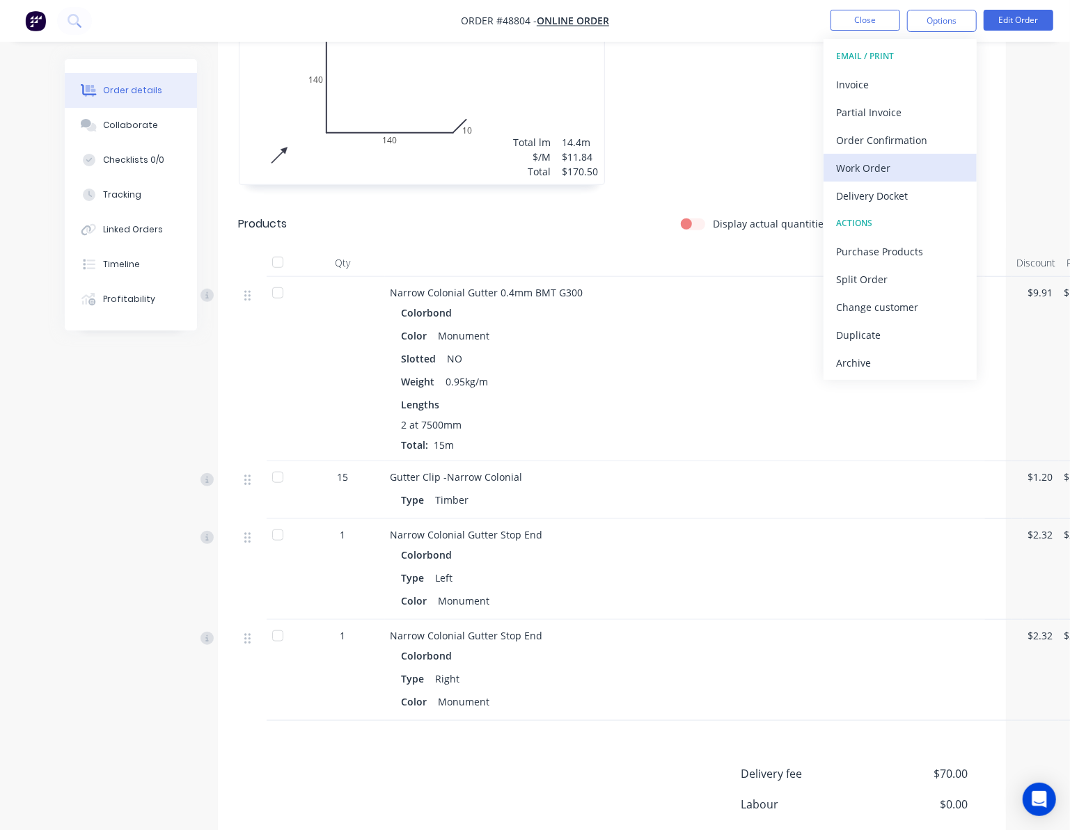
click at [912, 163] on div "Work Order" at bounding box center [900, 168] width 128 height 20
click at [911, 167] on div "Custom" at bounding box center [900, 168] width 128 height 20
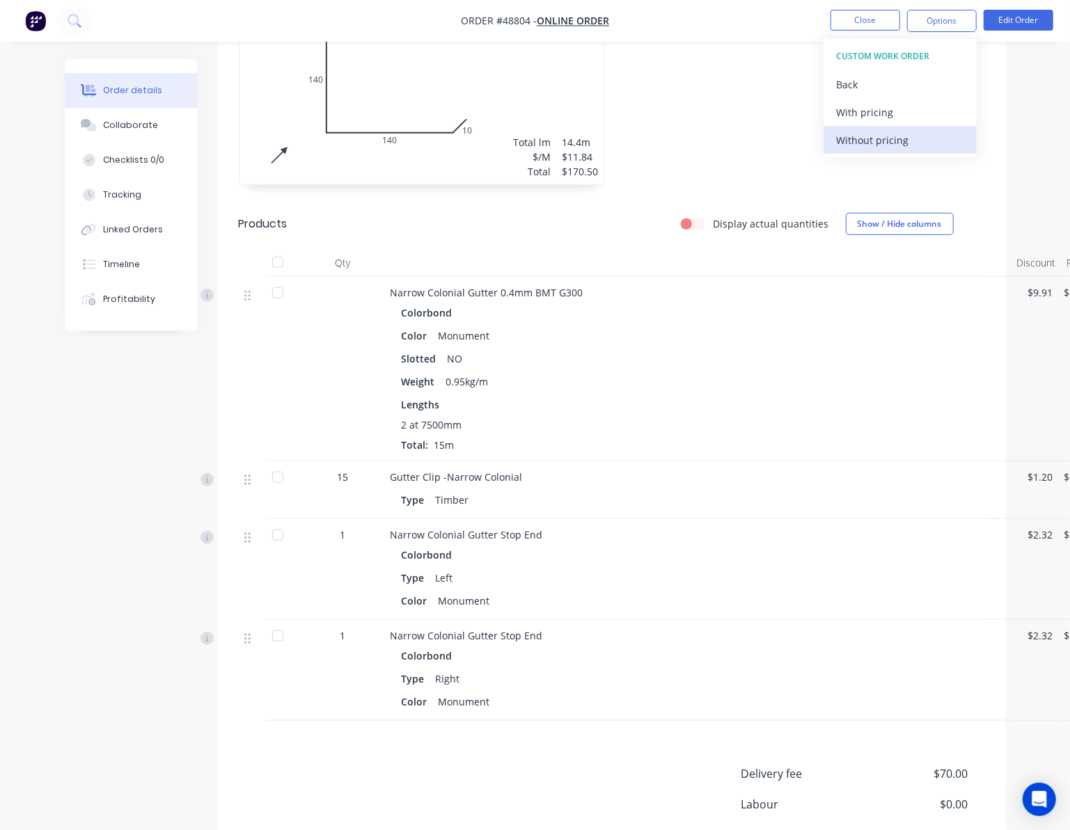
click at [891, 138] on div "Without pricing" at bounding box center [900, 140] width 128 height 20
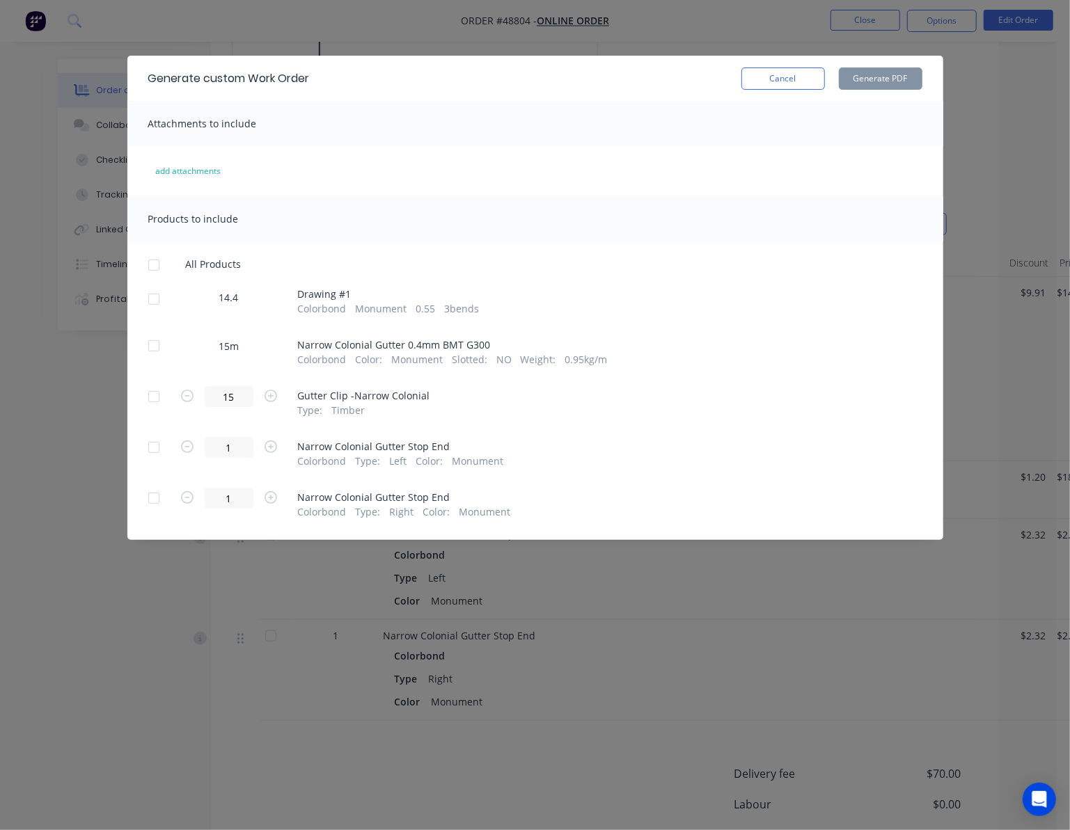
click at [148, 298] on div at bounding box center [154, 299] width 28 height 28
click at [864, 70] on button "Generate PDF" at bounding box center [881, 79] width 84 height 22
click at [151, 349] on div at bounding box center [154, 346] width 28 height 28
click at [871, 78] on button "Generate PDF" at bounding box center [881, 79] width 84 height 22
click at [1005, 168] on div "Generate custom Work Order Cancel Generate PDF Attachments to include add attac…" at bounding box center [535, 415] width 1070 height 830
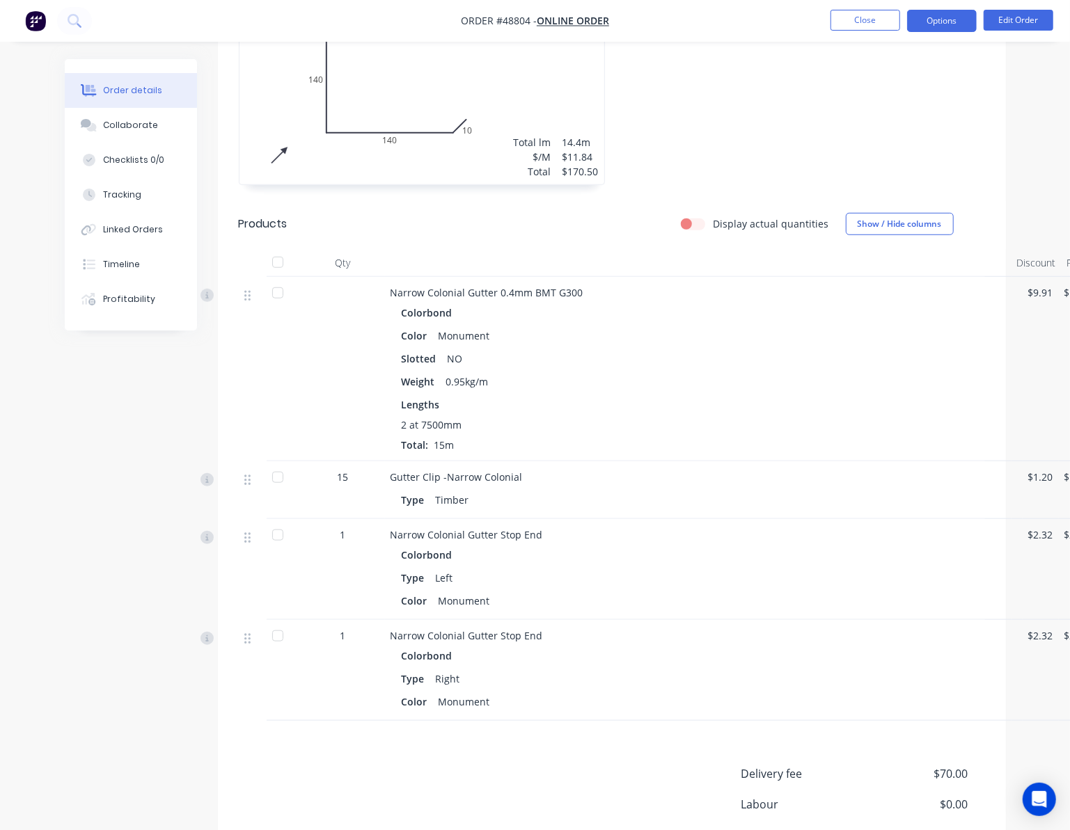
click at [950, 22] on button "Options" at bounding box center [942, 21] width 70 height 22
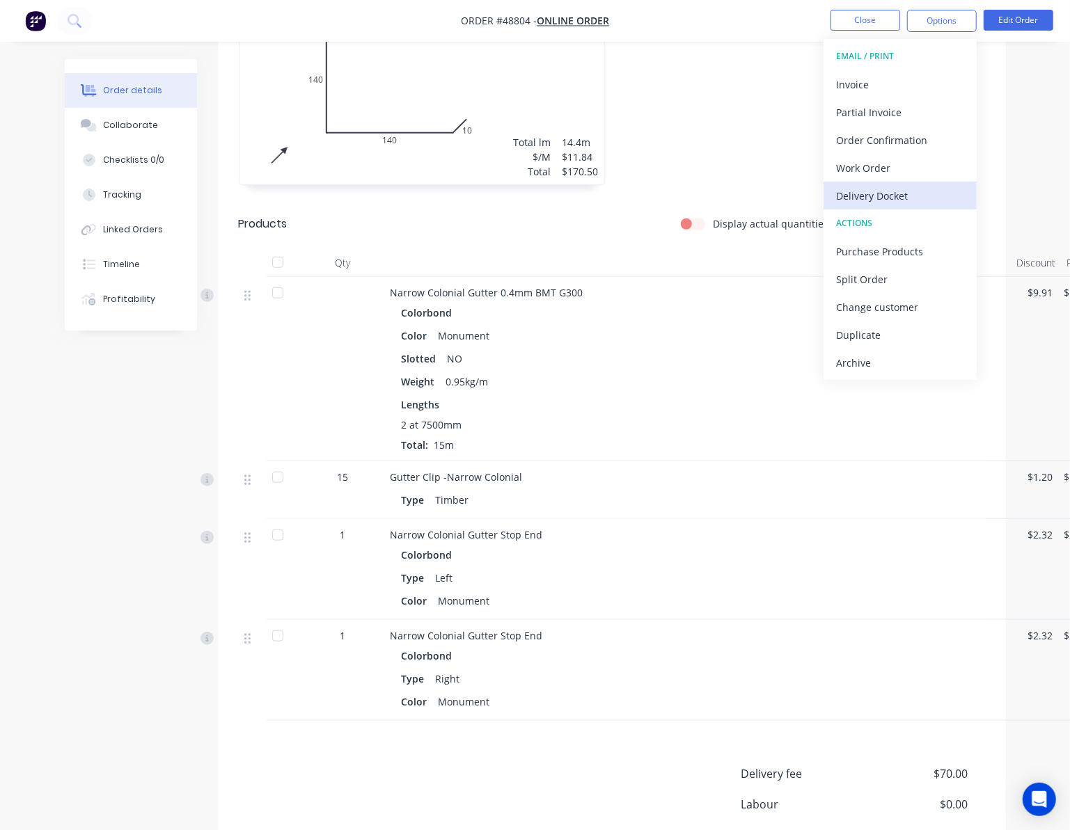
click at [931, 195] on div "Delivery Docket" at bounding box center [900, 196] width 128 height 20
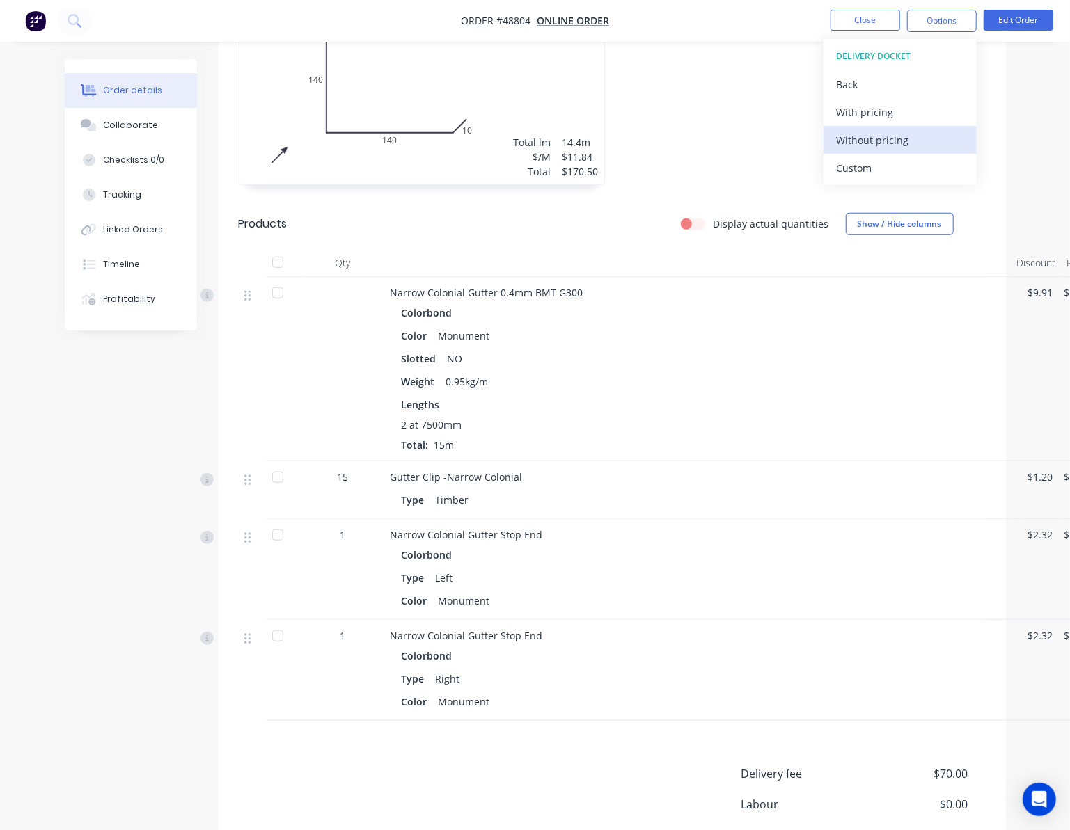
click at [922, 139] on div "Without pricing" at bounding box center [900, 140] width 128 height 20
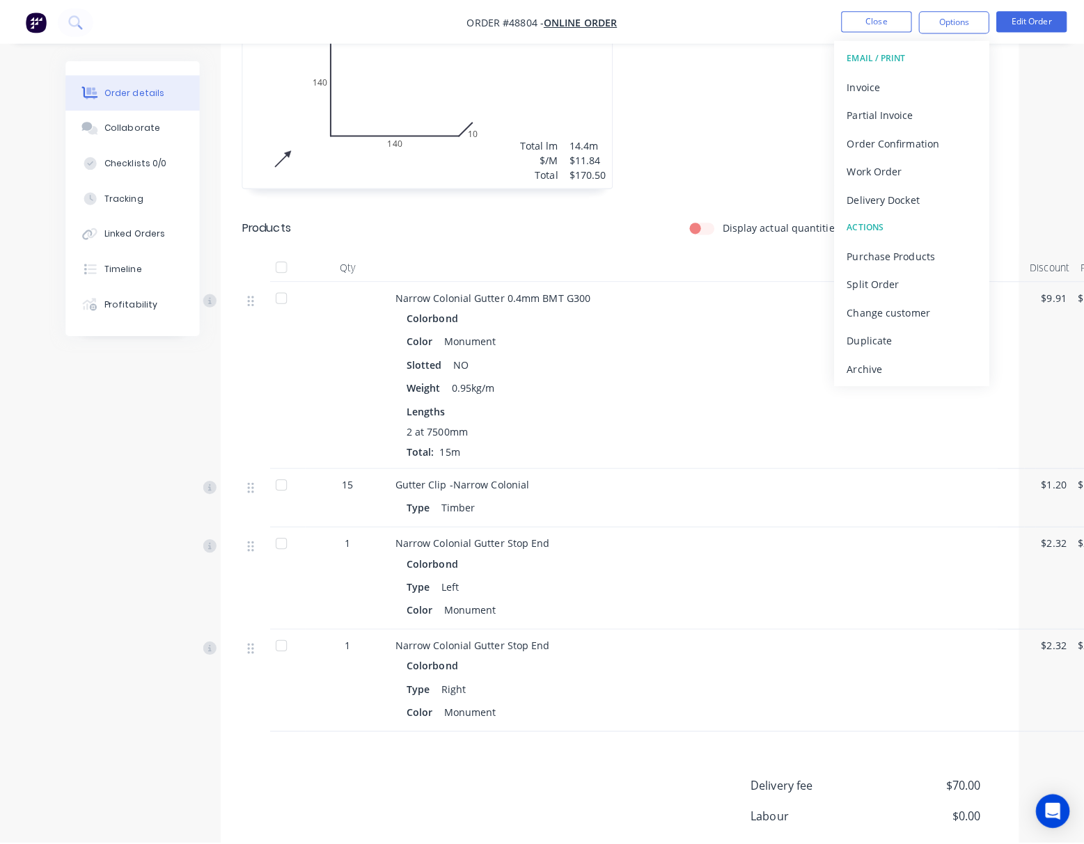
scroll to position [0, 0]
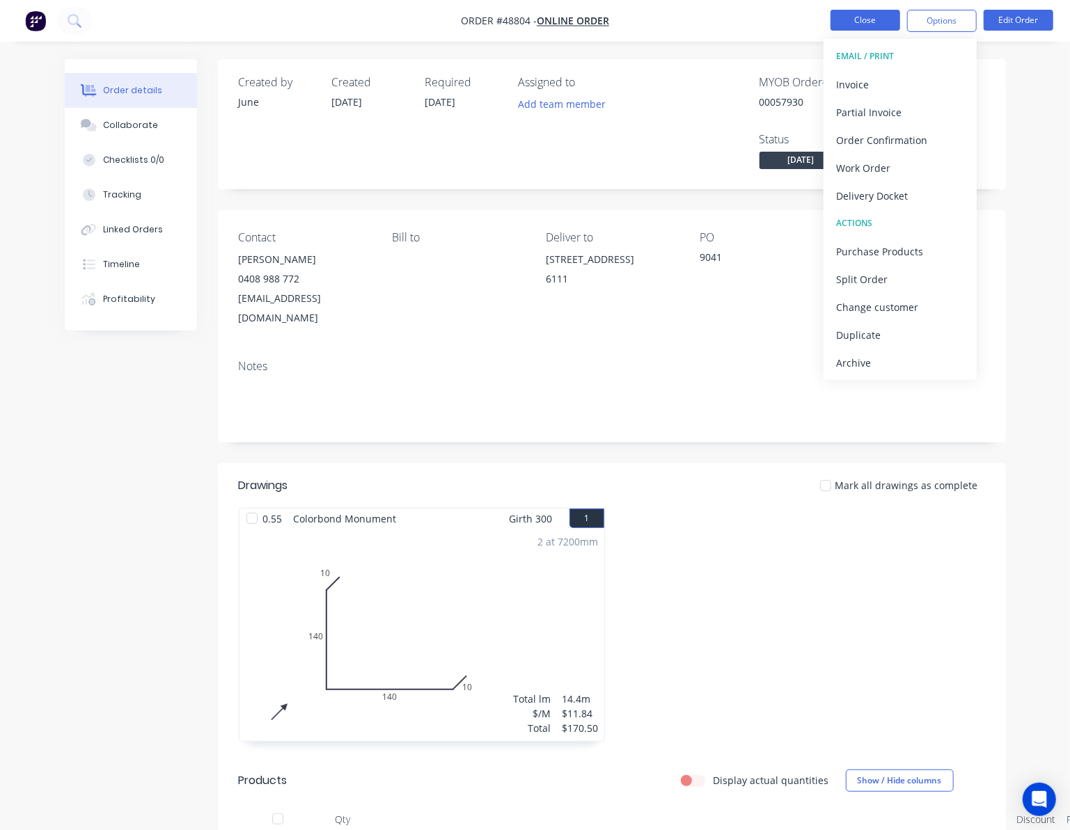
click at [850, 17] on button "Close" at bounding box center [865, 20] width 70 height 21
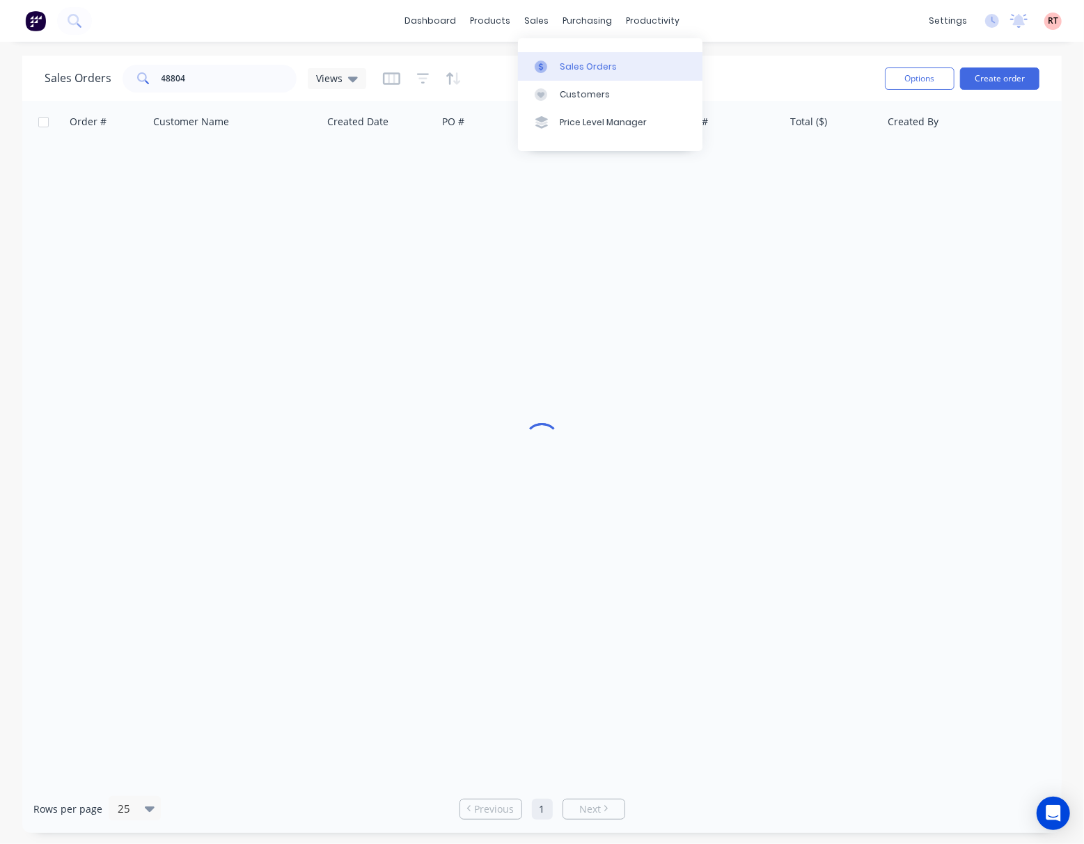
drag, startPoint x: 529, startPoint y: 19, endPoint x: 555, endPoint y: 58, distance: 46.7
click at [528, 19] on div "sales" at bounding box center [536, 20] width 38 height 21
click at [569, 90] on div "Customers" at bounding box center [585, 94] width 50 height 13
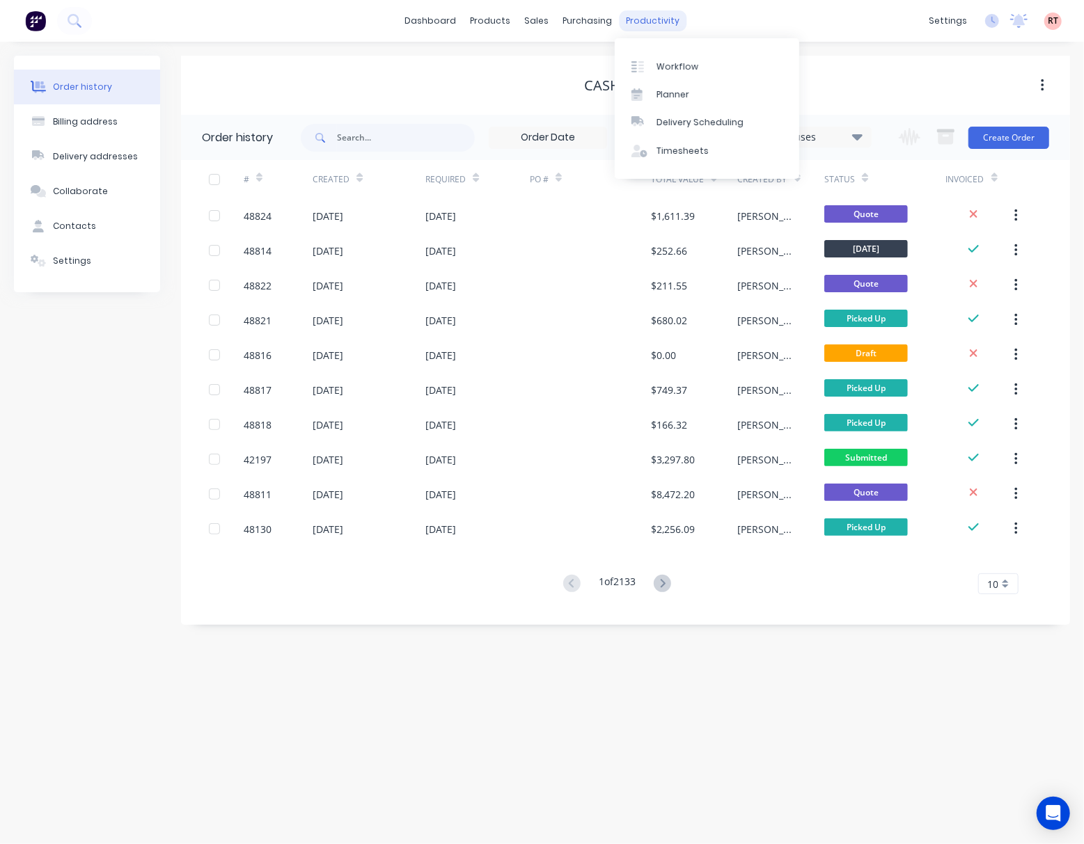
click at [628, 22] on div "productivity" at bounding box center [653, 20] width 68 height 21
click at [668, 126] on div "Delivery Scheduling" at bounding box center [699, 122] width 87 height 13
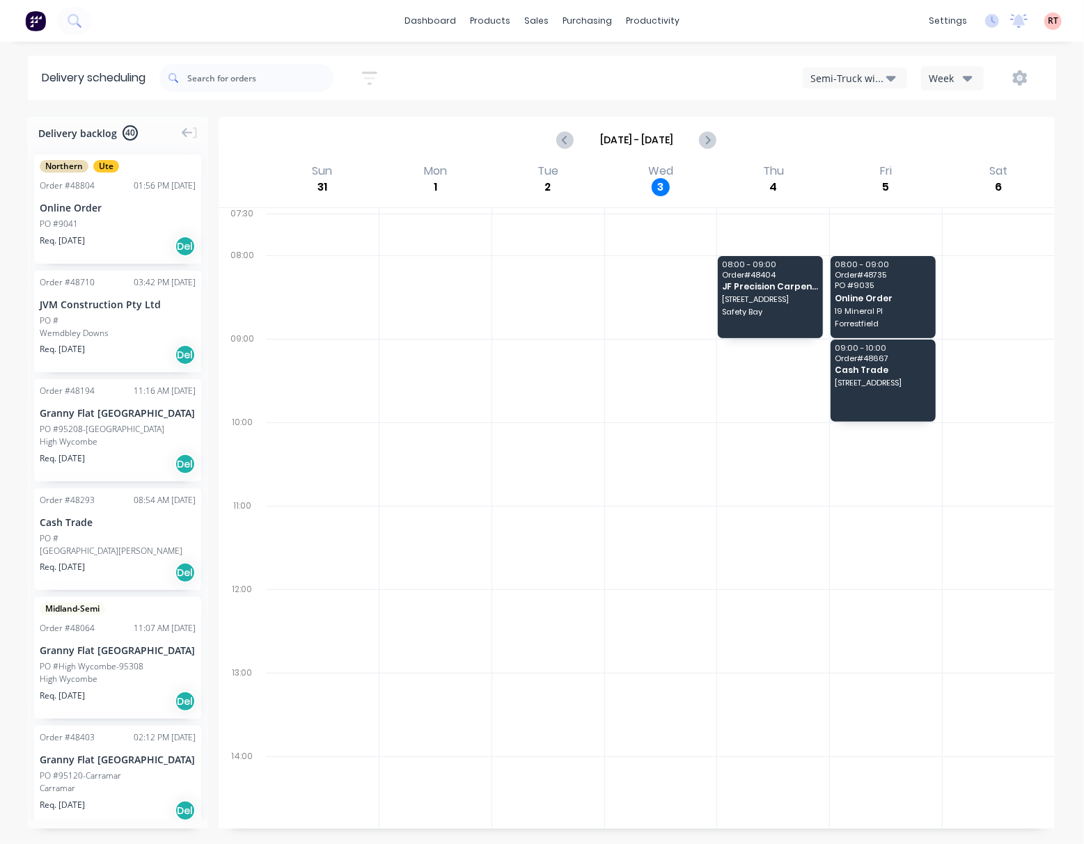
click at [878, 84] on div "Semi-Truck with Hiab" at bounding box center [848, 78] width 76 height 15
click at [886, 157] on div "Utes Delivery" at bounding box center [872, 169] width 138 height 28
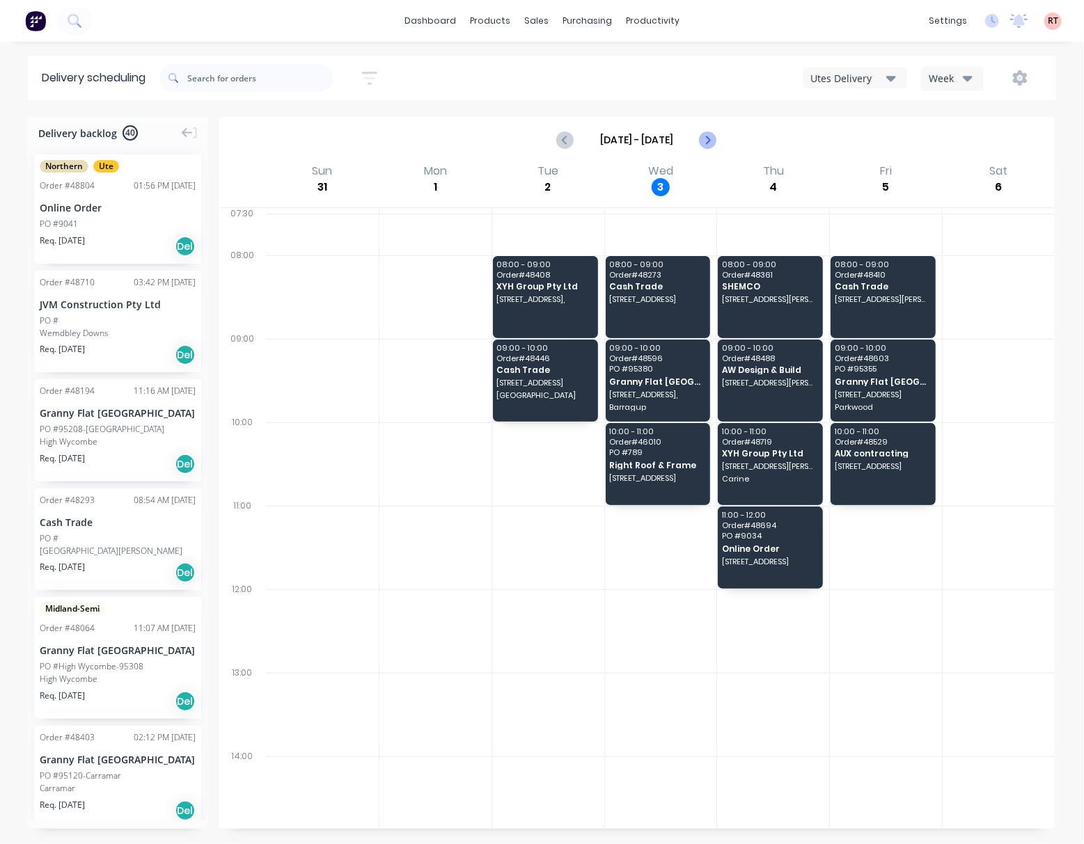
click at [711, 134] on icon "Next page" at bounding box center [707, 140] width 17 height 17
type input "Sep 7 - Sep 13"
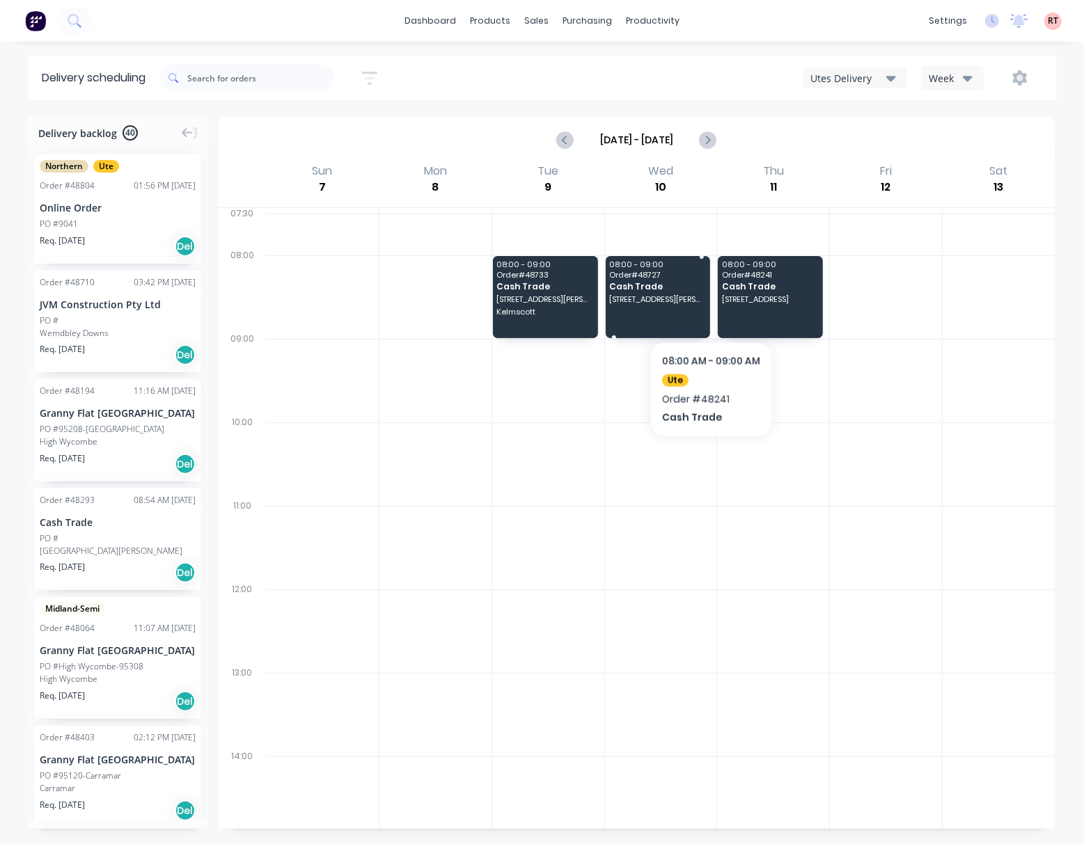
click at [658, 301] on span "21 Lilika St, Armadale WA 6112" at bounding box center [657, 299] width 96 height 8
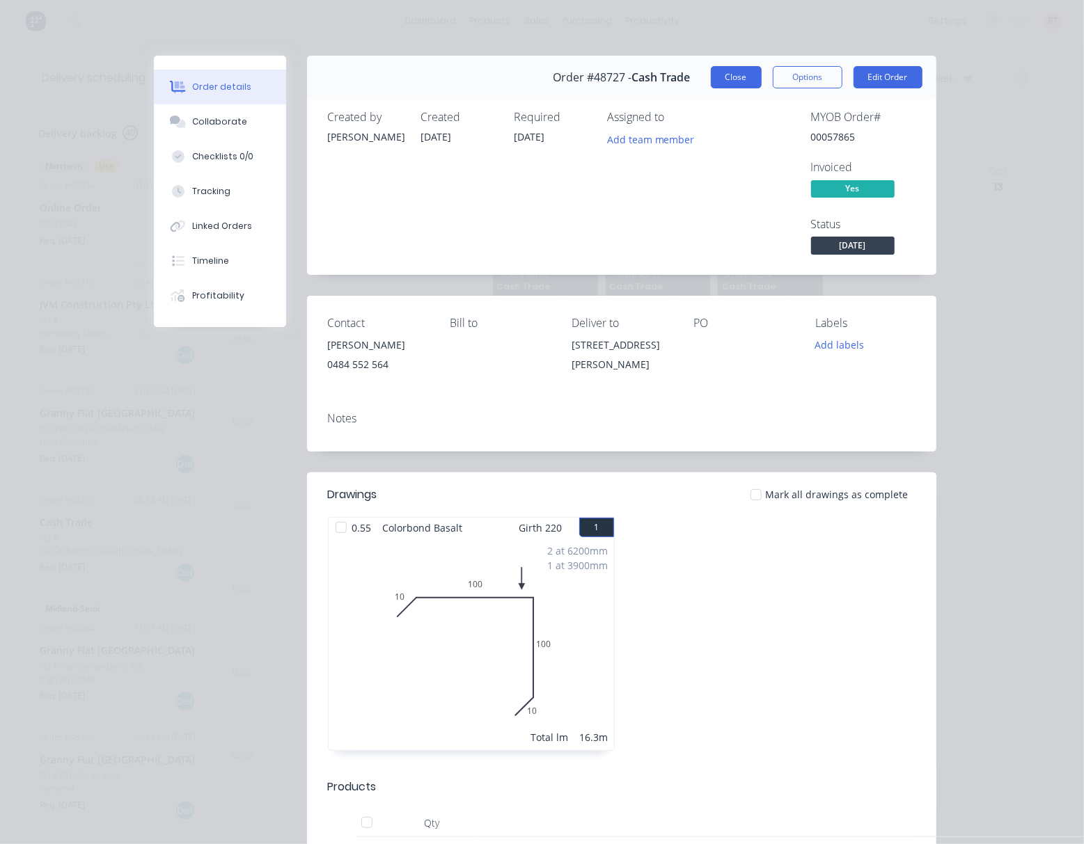
click at [725, 70] on button "Close" at bounding box center [736, 77] width 51 height 22
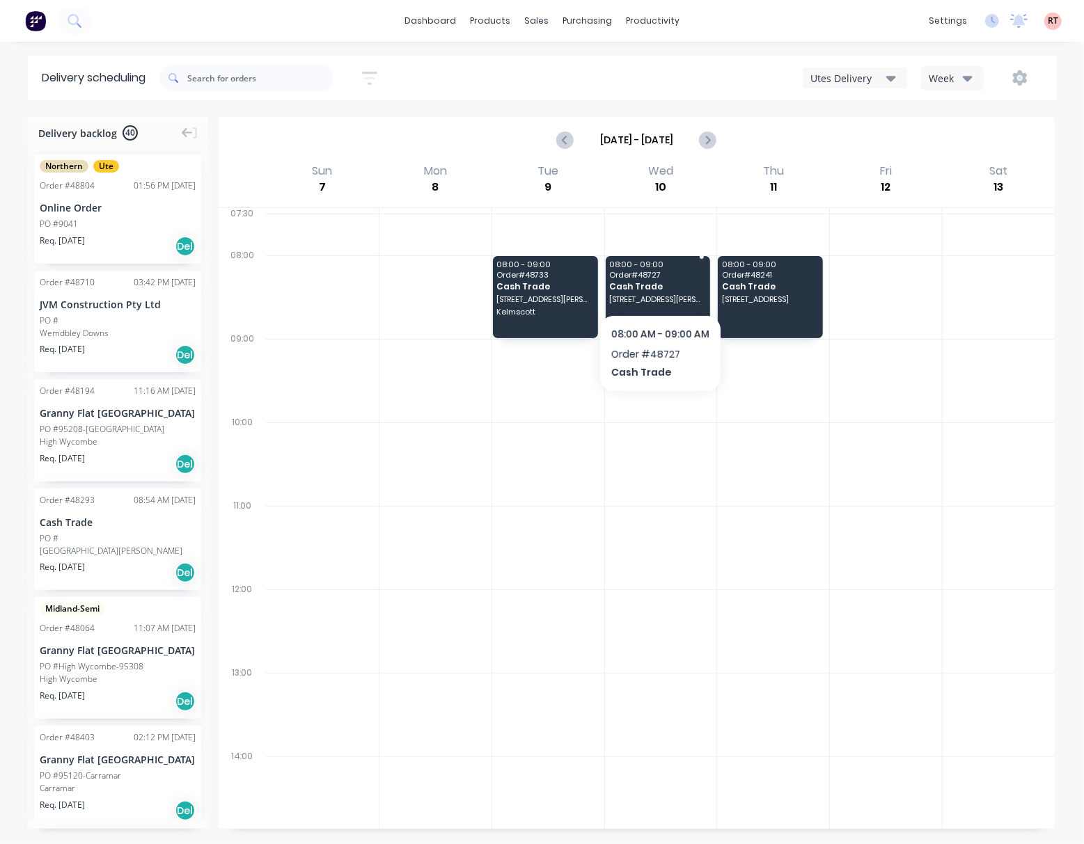
click at [658, 288] on span "Cash Trade" at bounding box center [657, 286] width 96 height 9
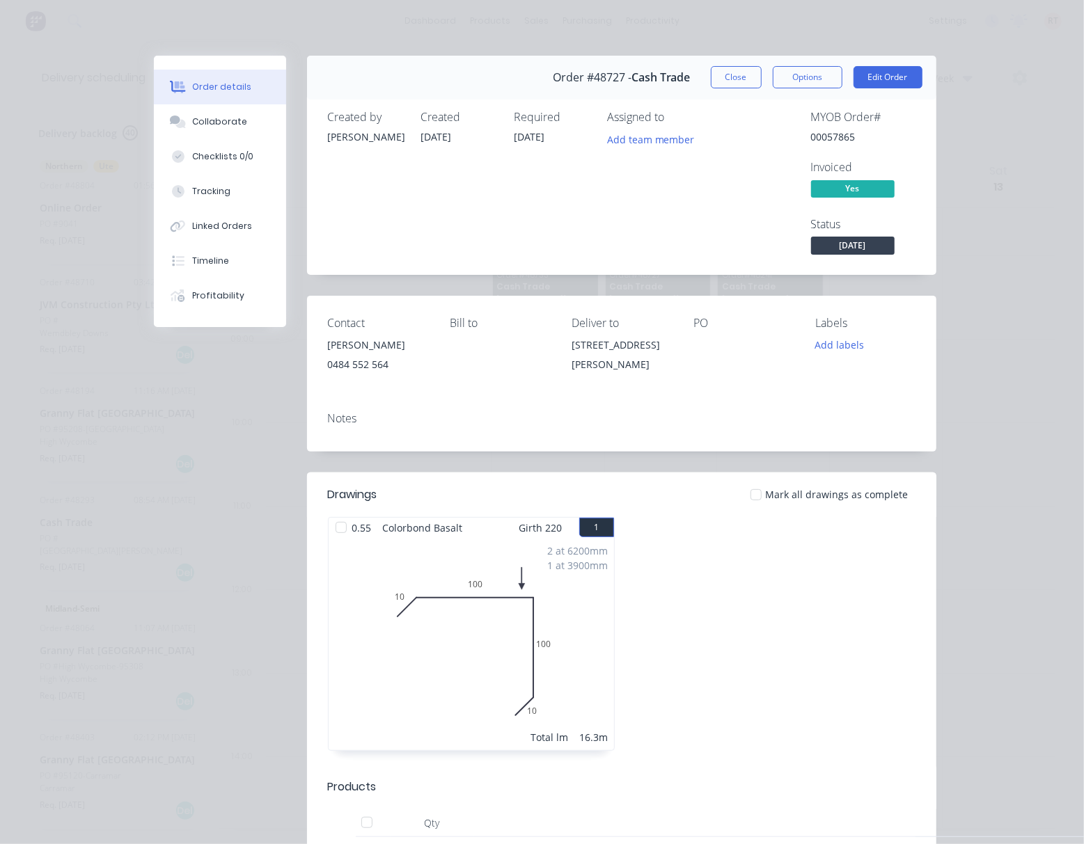
drag, startPoint x: 633, startPoint y: 372, endPoint x: 558, endPoint y: 351, distance: 77.2
click at [558, 351] on div "Contact Brodie 0484 552 564 Bill to Deliver to 21 Lilika St, Armadale WA 6112 P…" at bounding box center [621, 348] width 629 height 105
copy div "[STREET_ADDRESS][PERSON_NAME]"
click at [729, 70] on button "Close" at bounding box center [736, 77] width 51 height 22
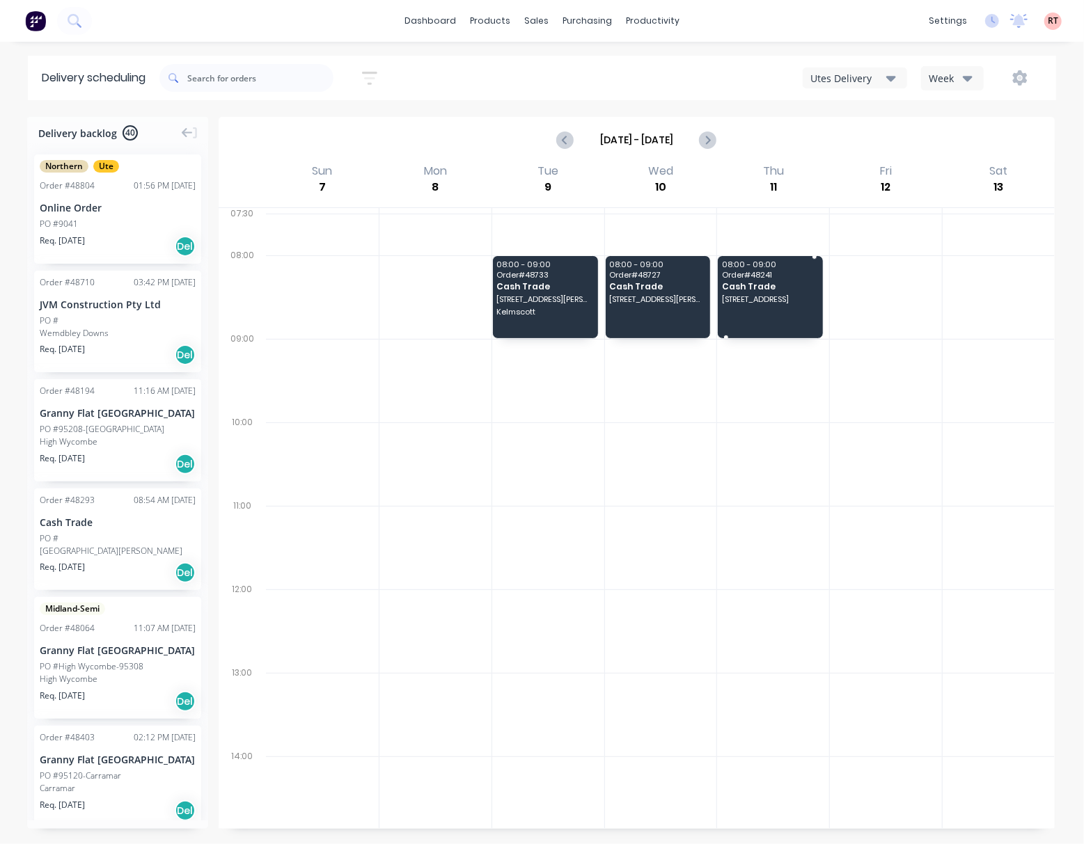
click at [761, 299] on span "7 Sefton Rd, Roleystone WA 6111" at bounding box center [770, 299] width 96 height 8
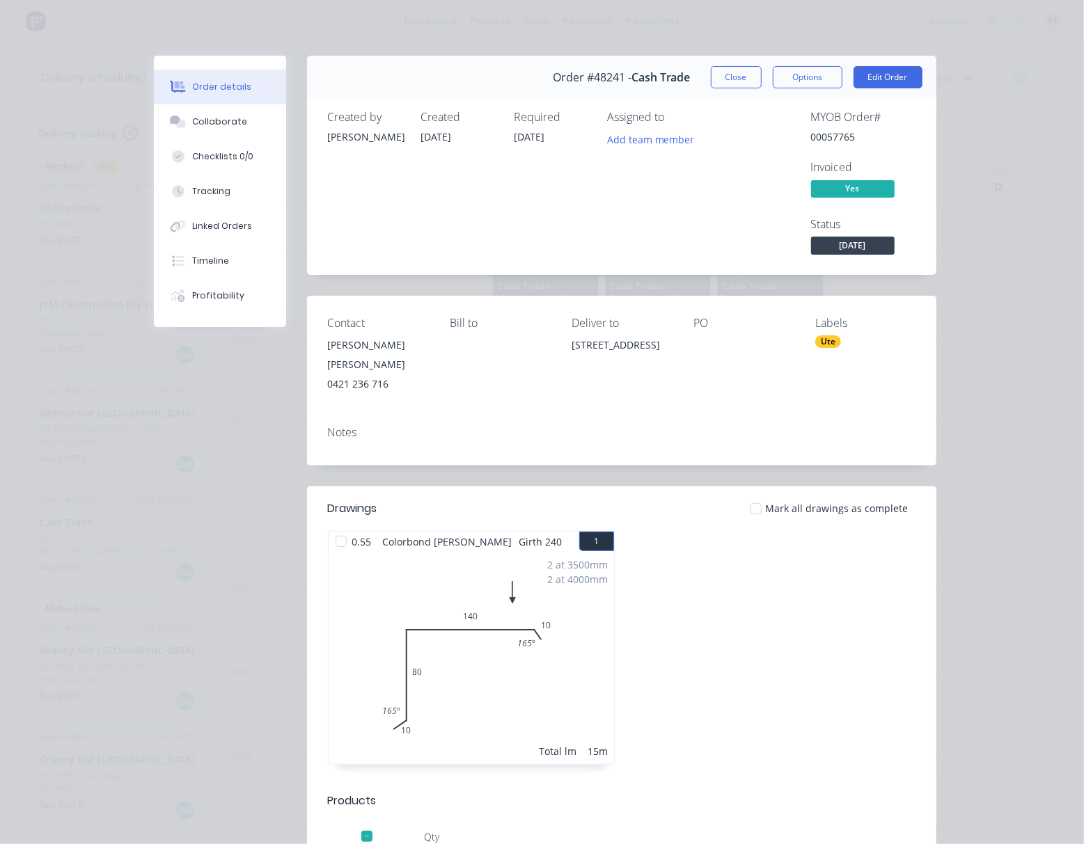
drag, startPoint x: 661, startPoint y: 372, endPoint x: 557, endPoint y: 351, distance: 106.3
click at [557, 351] on div "Contact Presley Smith 0421 236 716 Bill to Deliver to 7 Sefton Rd, Roleystone W…" at bounding box center [621, 355] width 629 height 119
copy div "7 Sefton Rd, Roleystone WA 6111"
click at [717, 73] on button "Close" at bounding box center [736, 77] width 51 height 22
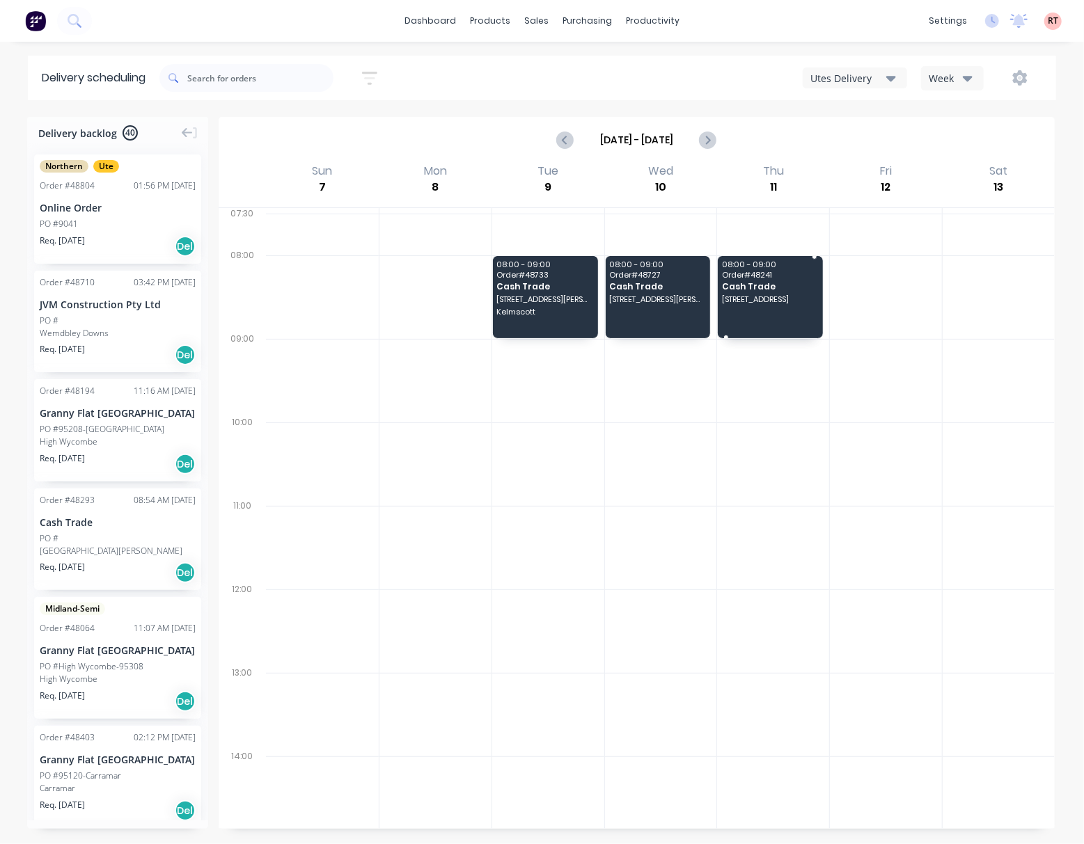
drag, startPoint x: 748, startPoint y: 296, endPoint x: 741, endPoint y: 307, distance: 12.2
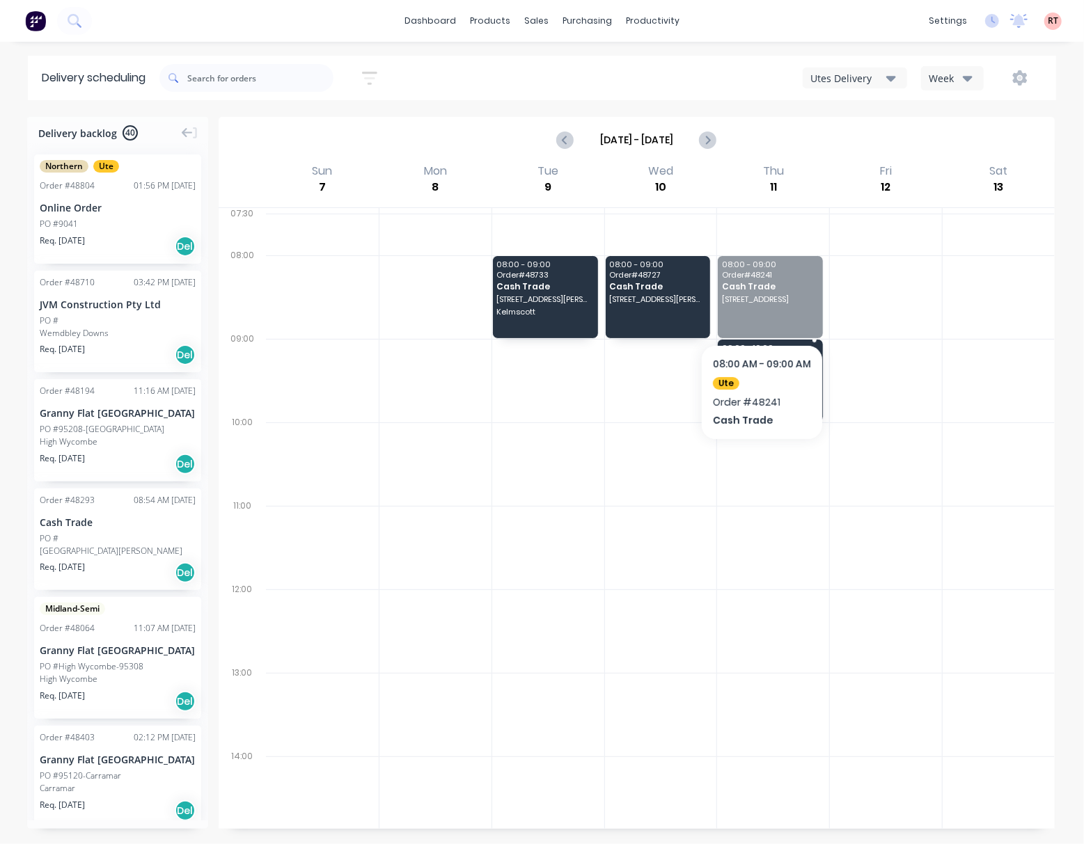
drag, startPoint x: 730, startPoint y: 296, endPoint x: 733, endPoint y: 306, distance: 10.1
click at [744, 279] on span "Order # 48241" at bounding box center [770, 275] width 96 height 8
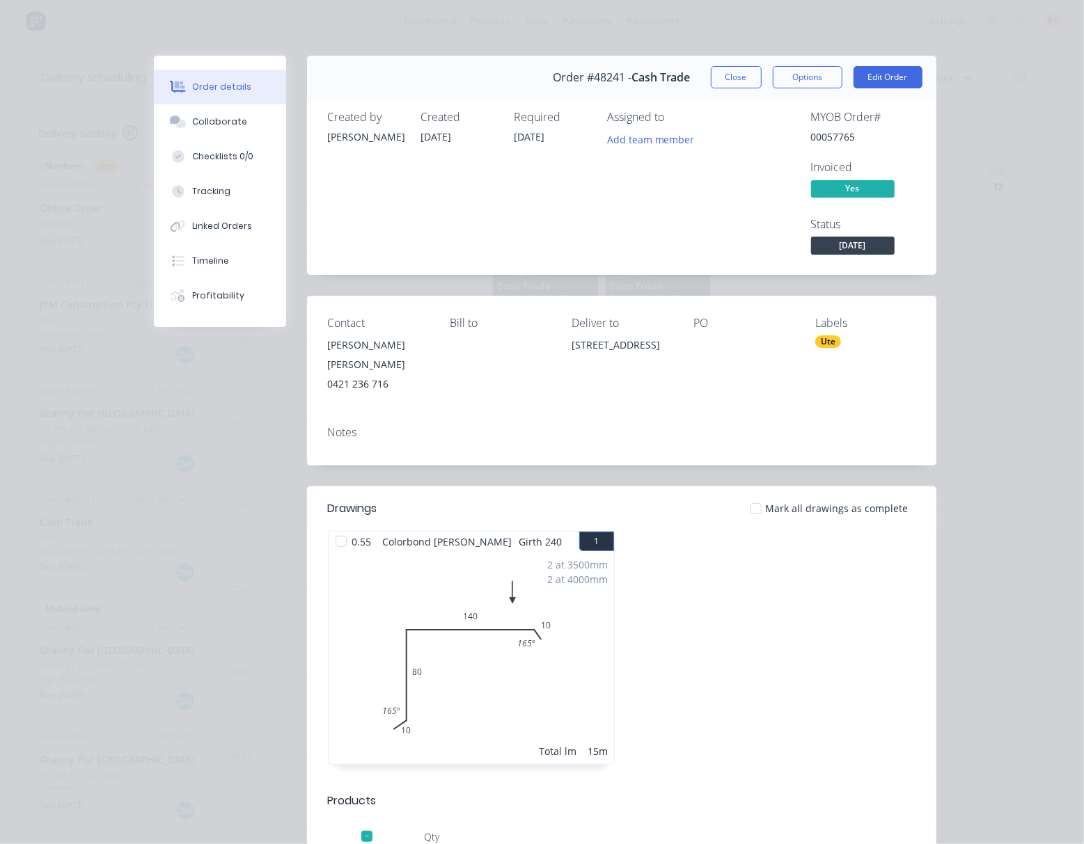
click at [1020, 132] on div "Order details Collaborate Checklists 0/0 Tracking Linked Orders Timeline Profit…" at bounding box center [542, 422] width 1084 height 844
click at [994, 213] on div "Order details Collaborate Checklists 0/0 Tracking Linked Orders Timeline Profit…" at bounding box center [542, 422] width 1084 height 844
click at [981, 209] on div "Order details Collaborate Checklists 0/0 Tracking Linked Orders Timeline Profit…" at bounding box center [542, 422] width 1084 height 844
click at [970, 84] on div "Order details Collaborate Checklists 0/0 Tracking Linked Orders Timeline Profit…" at bounding box center [542, 422] width 1084 height 844
click at [725, 79] on button "Close" at bounding box center [736, 77] width 51 height 22
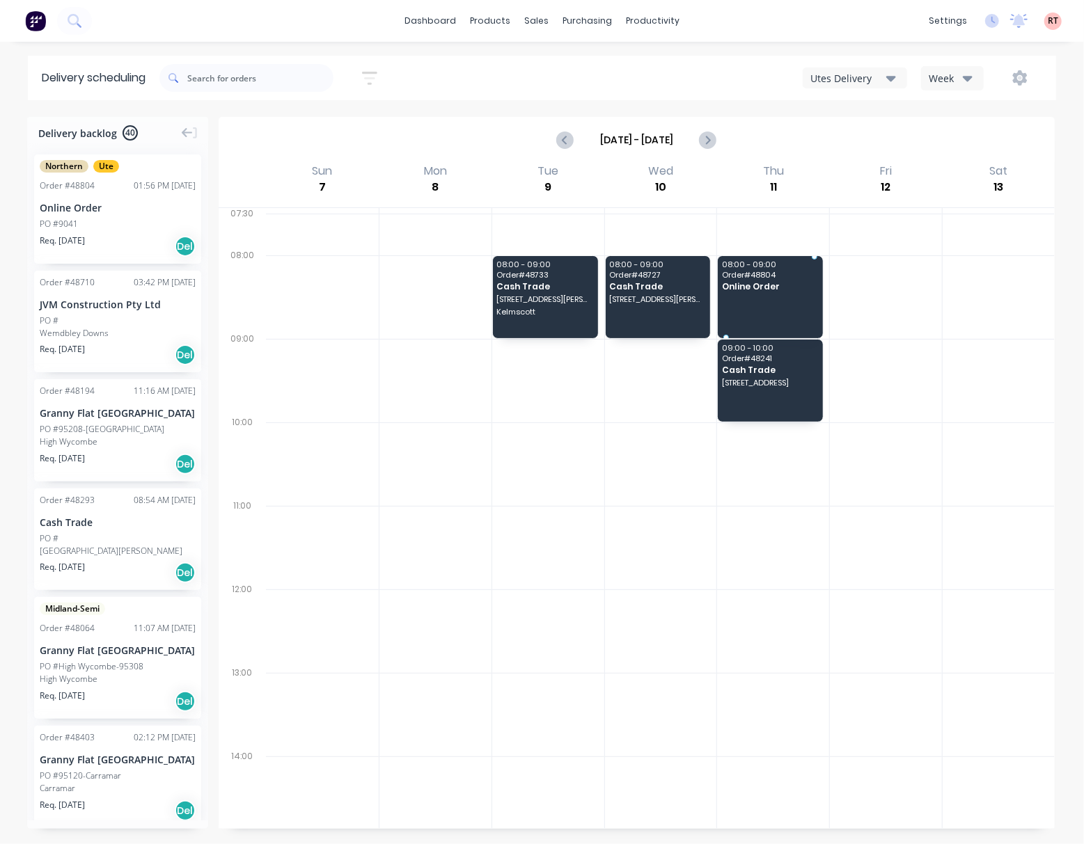
drag, startPoint x: 120, startPoint y: 206, endPoint x: 794, endPoint y: 274, distance: 677.8
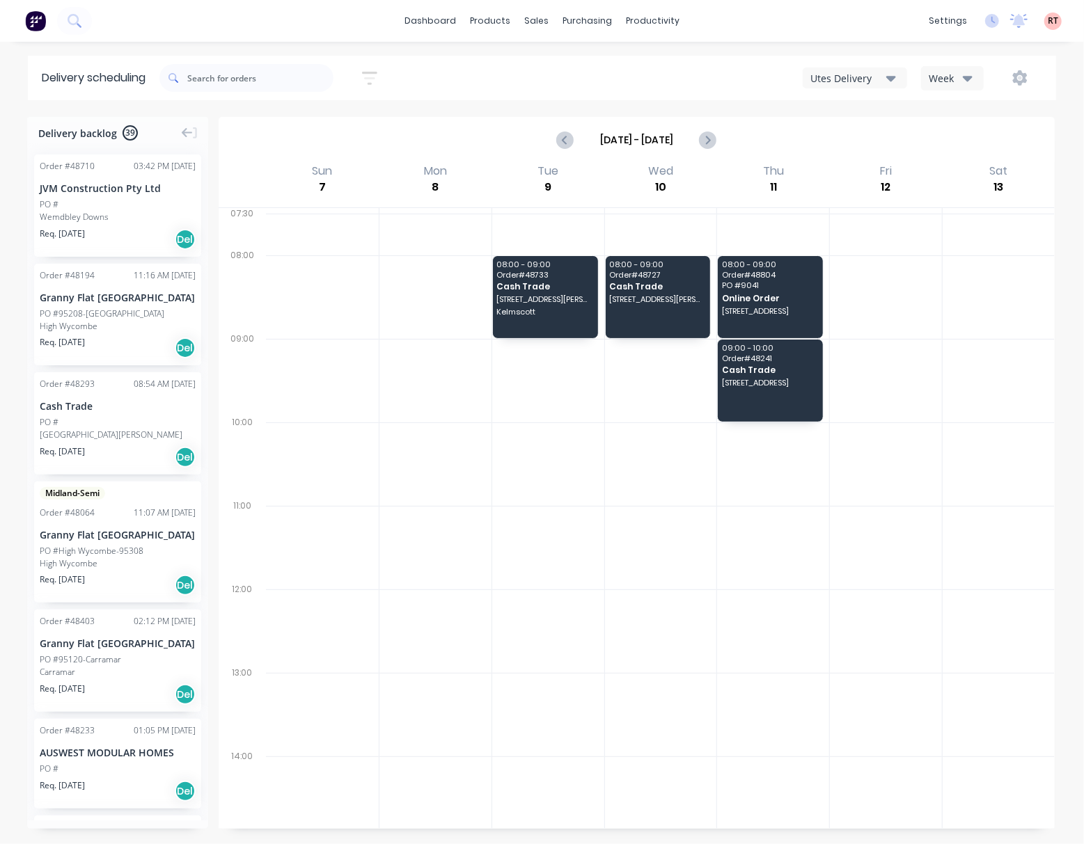
click at [945, 410] on div at bounding box center [998, 381] width 112 height 84
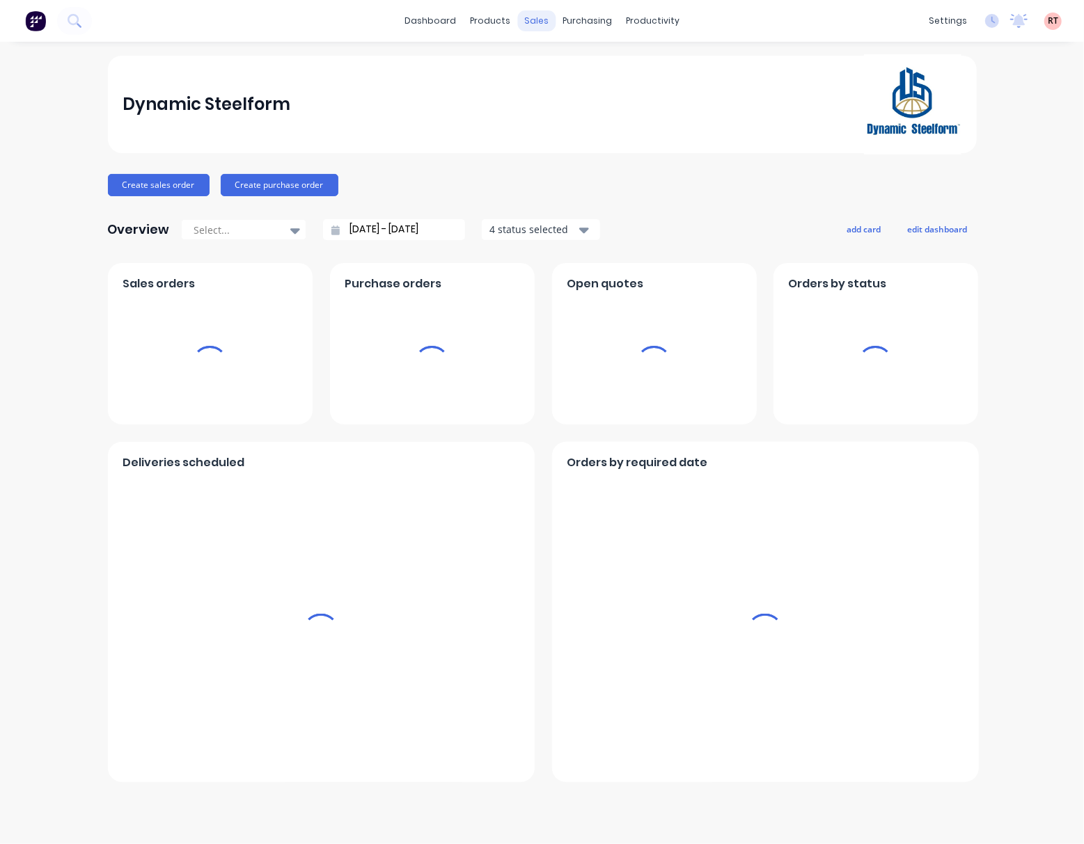
click at [519, 21] on div "sales" at bounding box center [536, 20] width 38 height 21
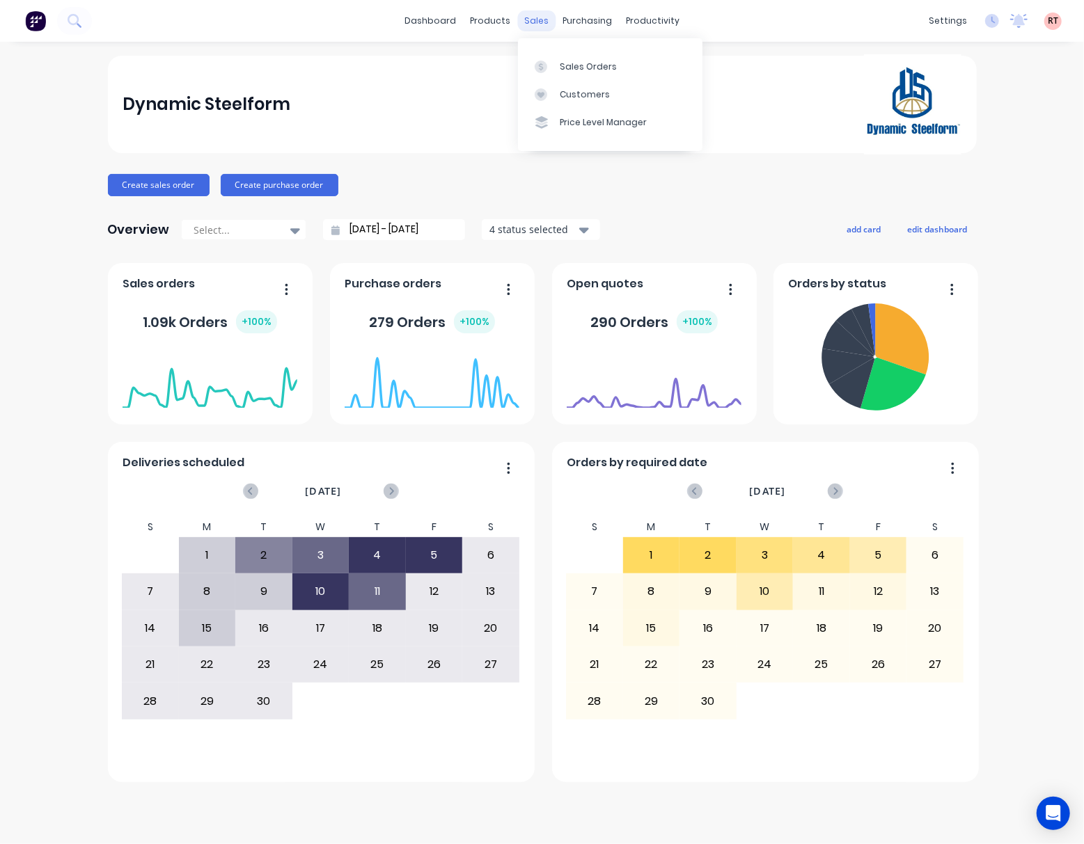
click at [535, 18] on div "sales" at bounding box center [536, 20] width 38 height 21
click at [552, 64] on div at bounding box center [545, 67] width 21 height 13
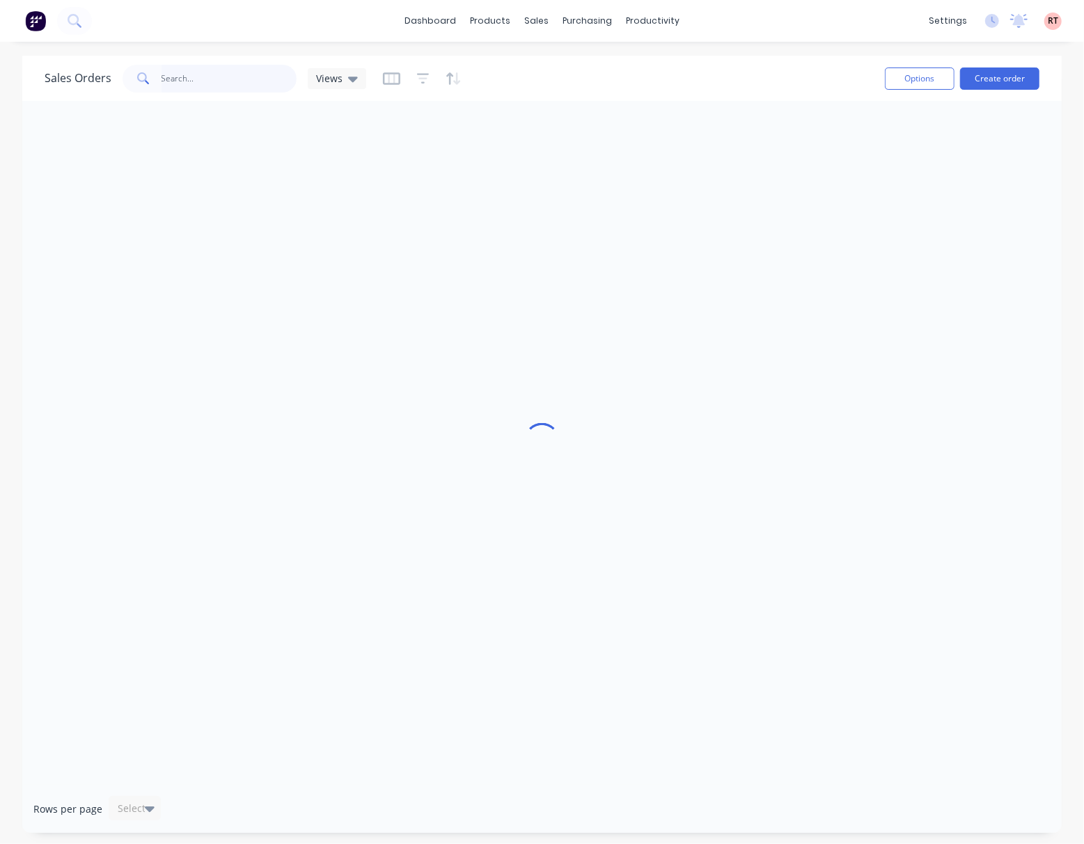
click at [189, 73] on input "text" at bounding box center [229, 79] width 136 height 28
type input "48806"
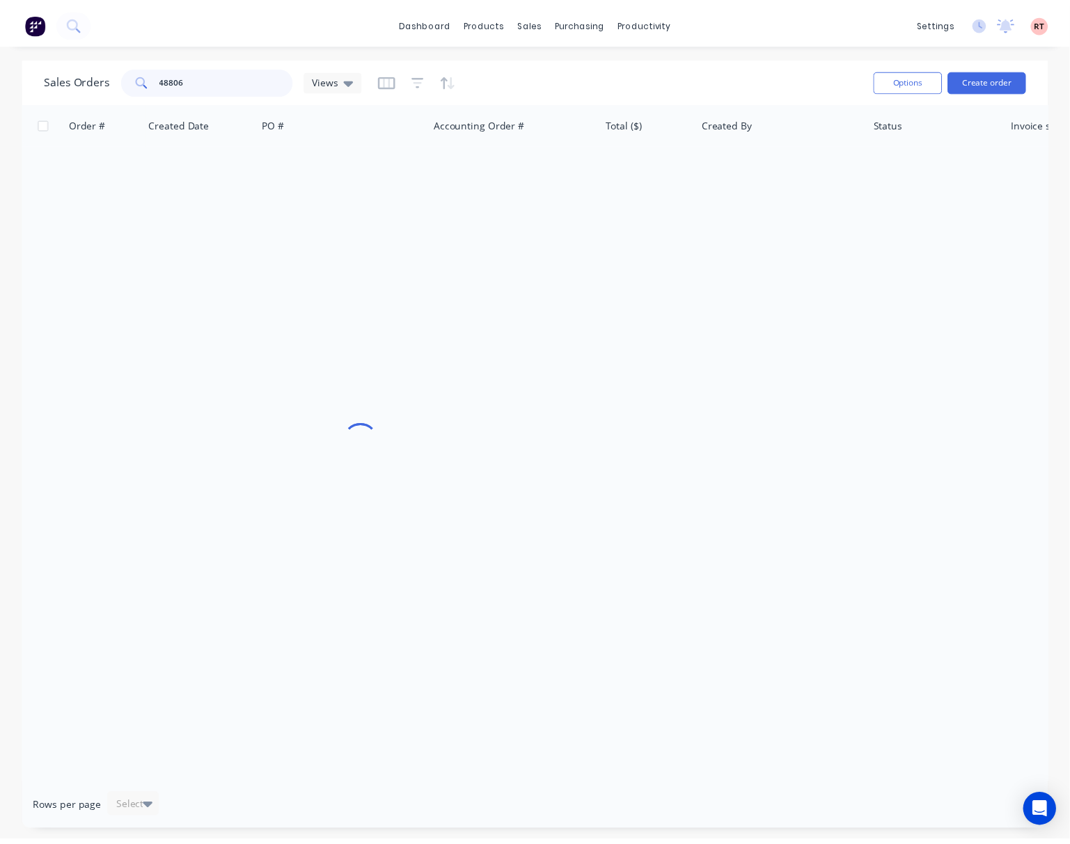
scroll to position [0, 178]
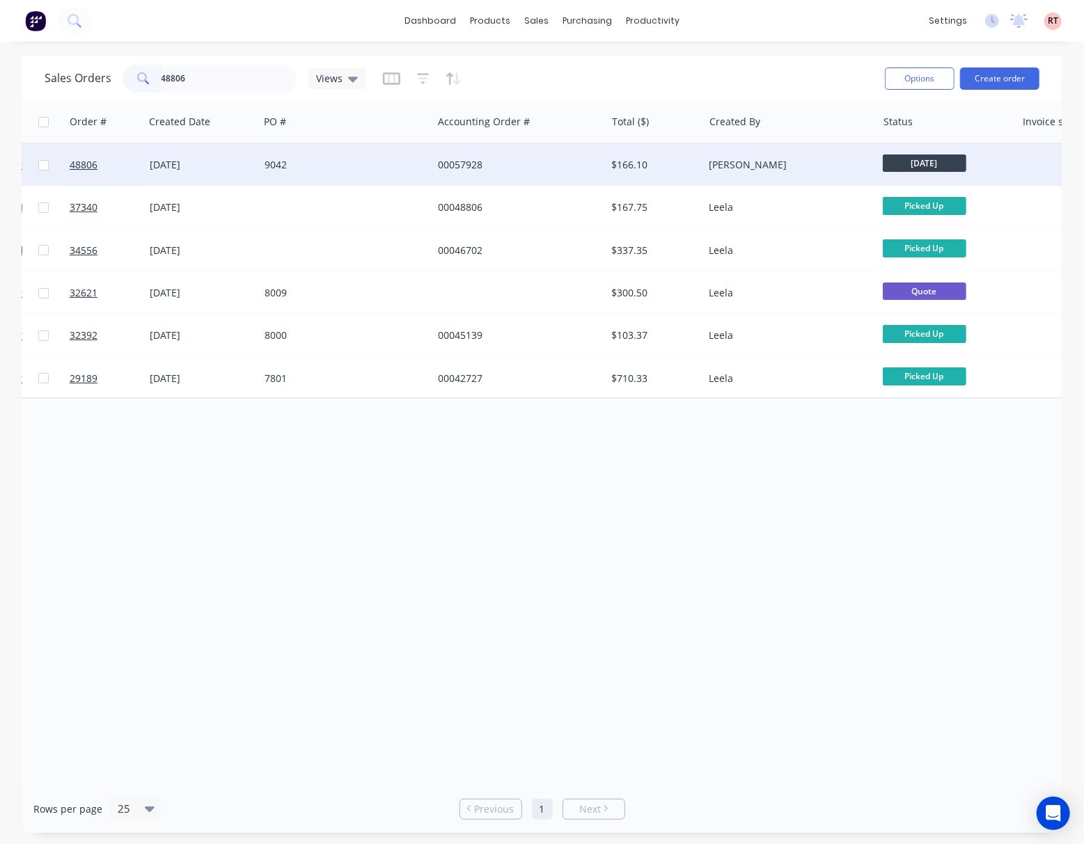
click at [388, 167] on div "9042" at bounding box center [341, 165] width 155 height 14
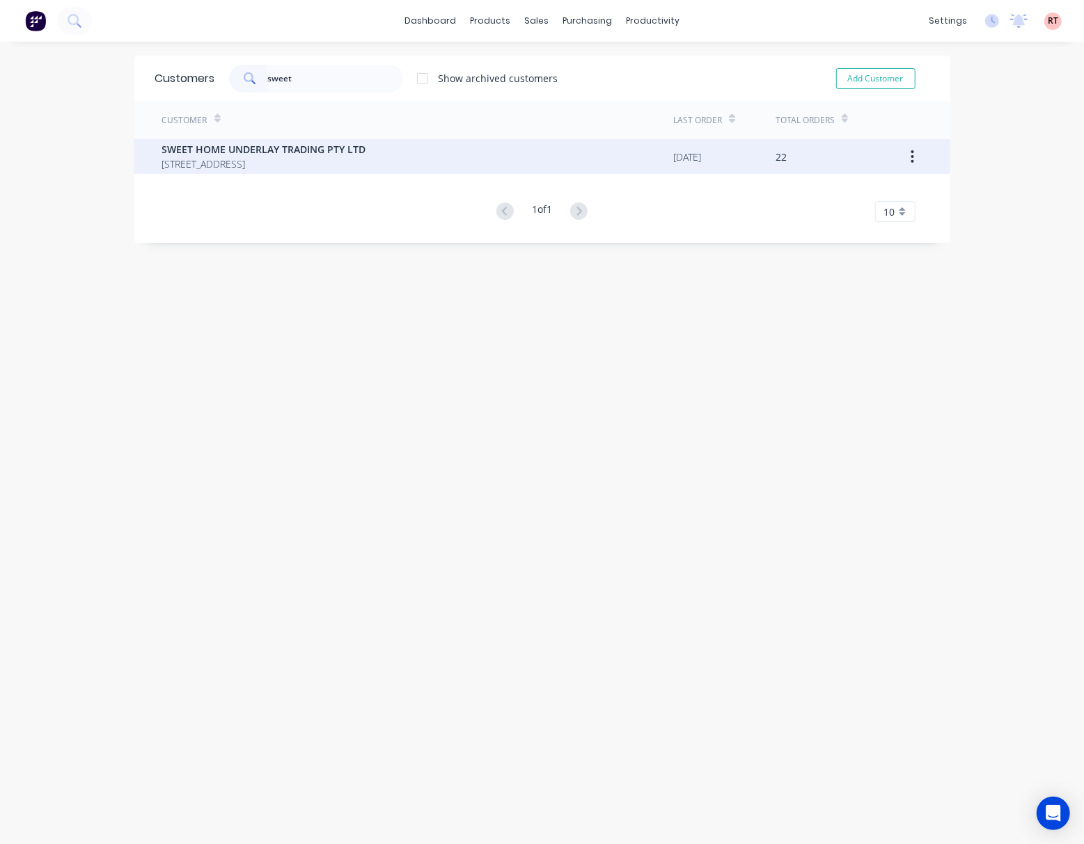
type input "sweet"
click at [345, 159] on span "[STREET_ADDRESS]" at bounding box center [264, 164] width 204 height 15
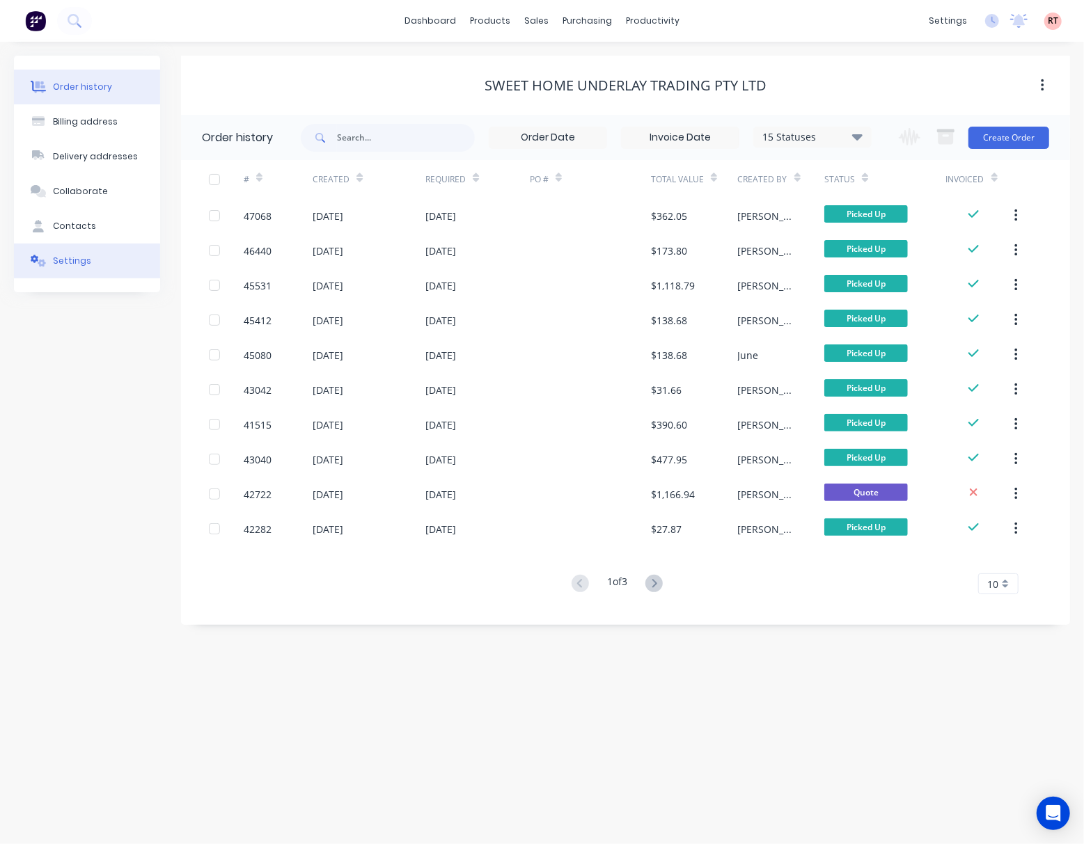
click at [68, 257] on div "Settings" at bounding box center [72, 261] width 38 height 13
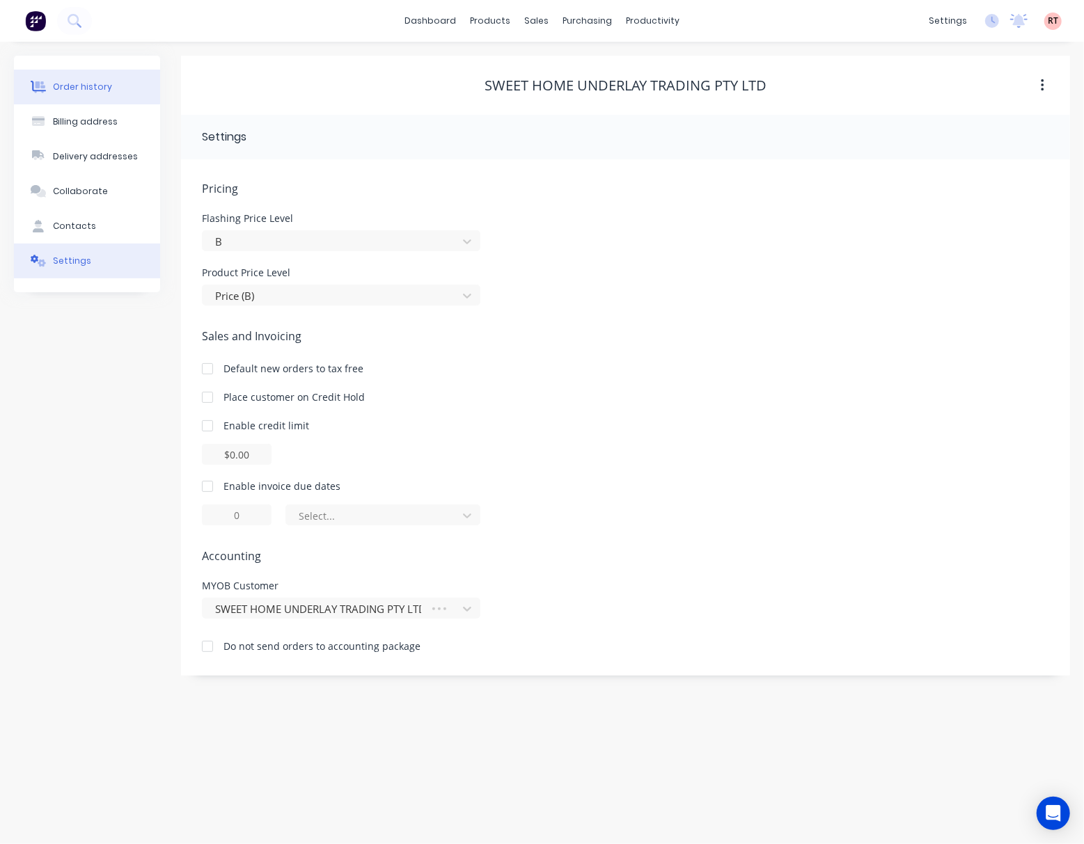
drag, startPoint x: 95, startPoint y: 73, endPoint x: 96, endPoint y: 81, distance: 7.7
click at [95, 74] on button "Order history" at bounding box center [87, 87] width 146 height 35
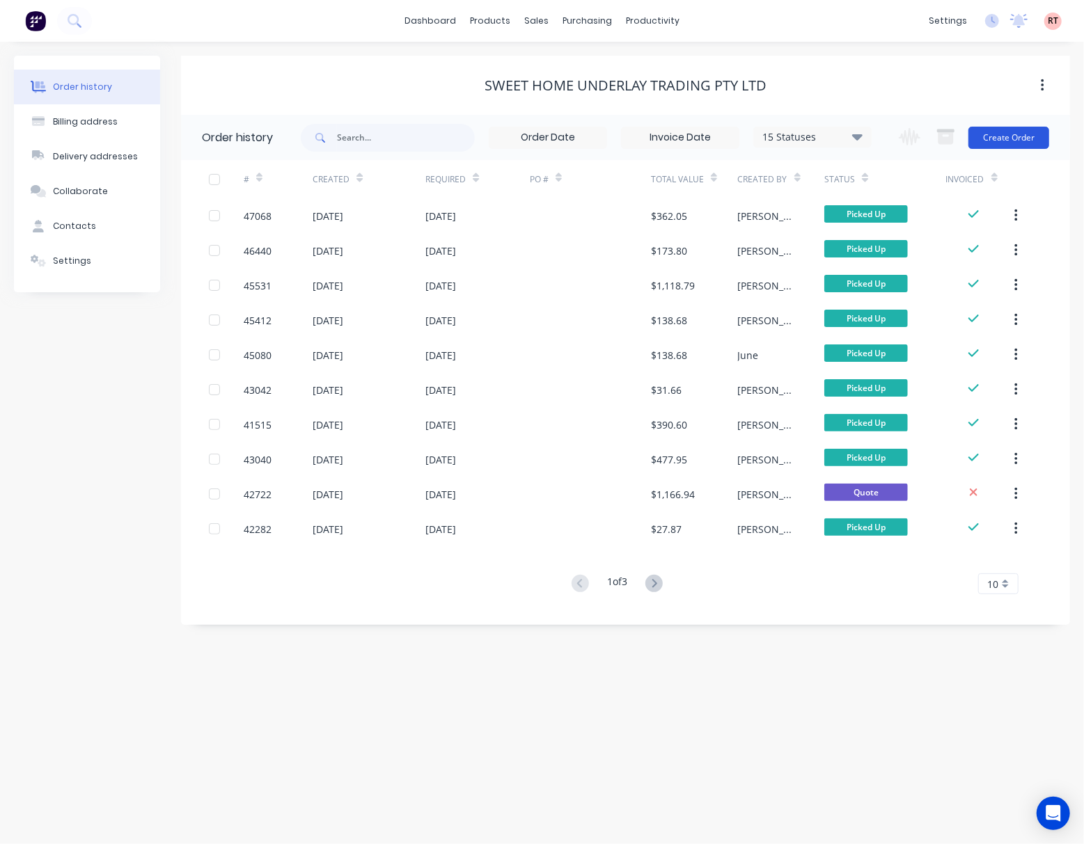
click at [1011, 137] on button "Create Order" at bounding box center [1008, 138] width 81 height 22
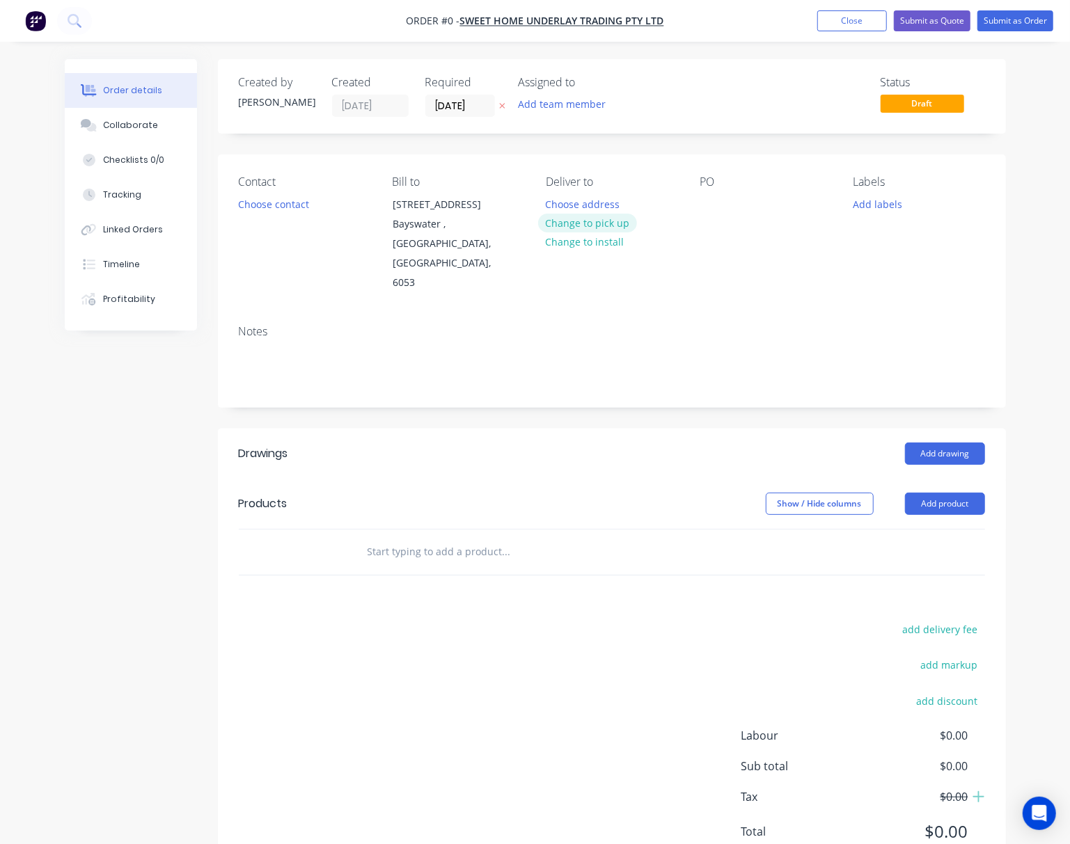
click at [572, 227] on button "Change to pick up" at bounding box center [587, 223] width 99 height 19
click at [283, 204] on button "Choose contact" at bounding box center [273, 203] width 86 height 19
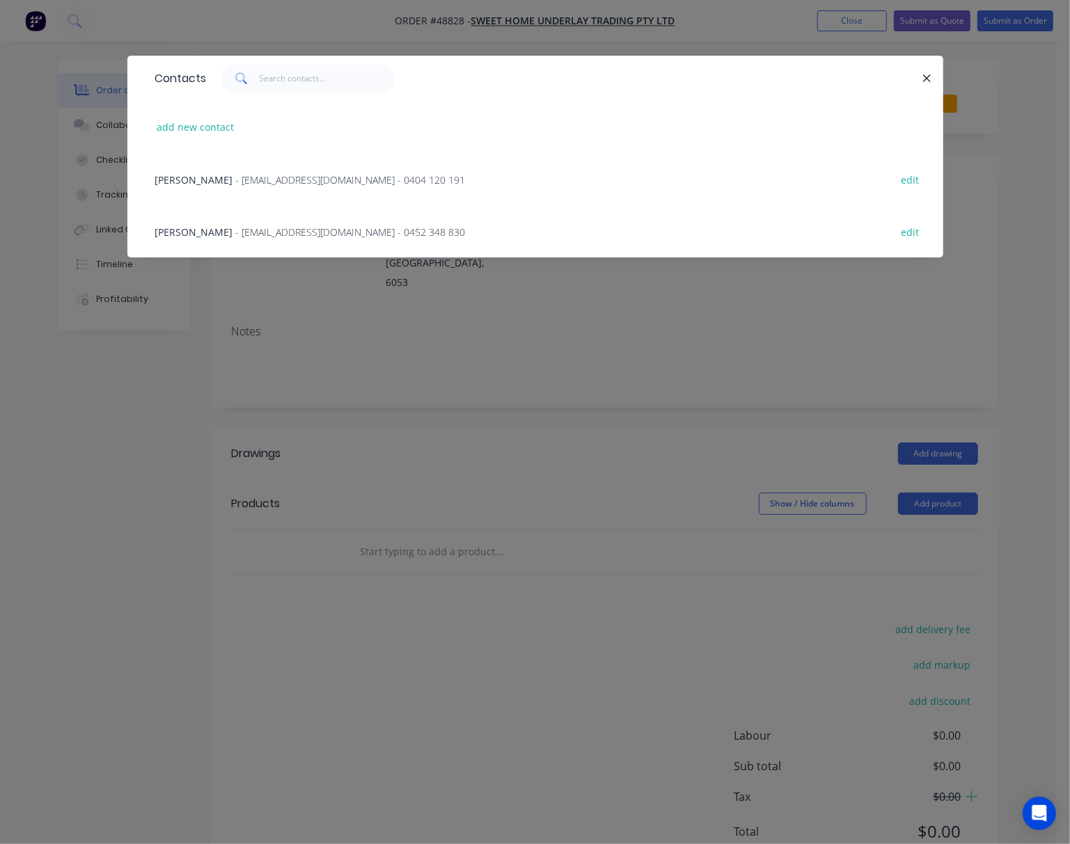
click at [494, 177] on div "Robert - info@greenlandartificialgrass.com.au - 0404 120 191 edit" at bounding box center [535, 179] width 774 height 52
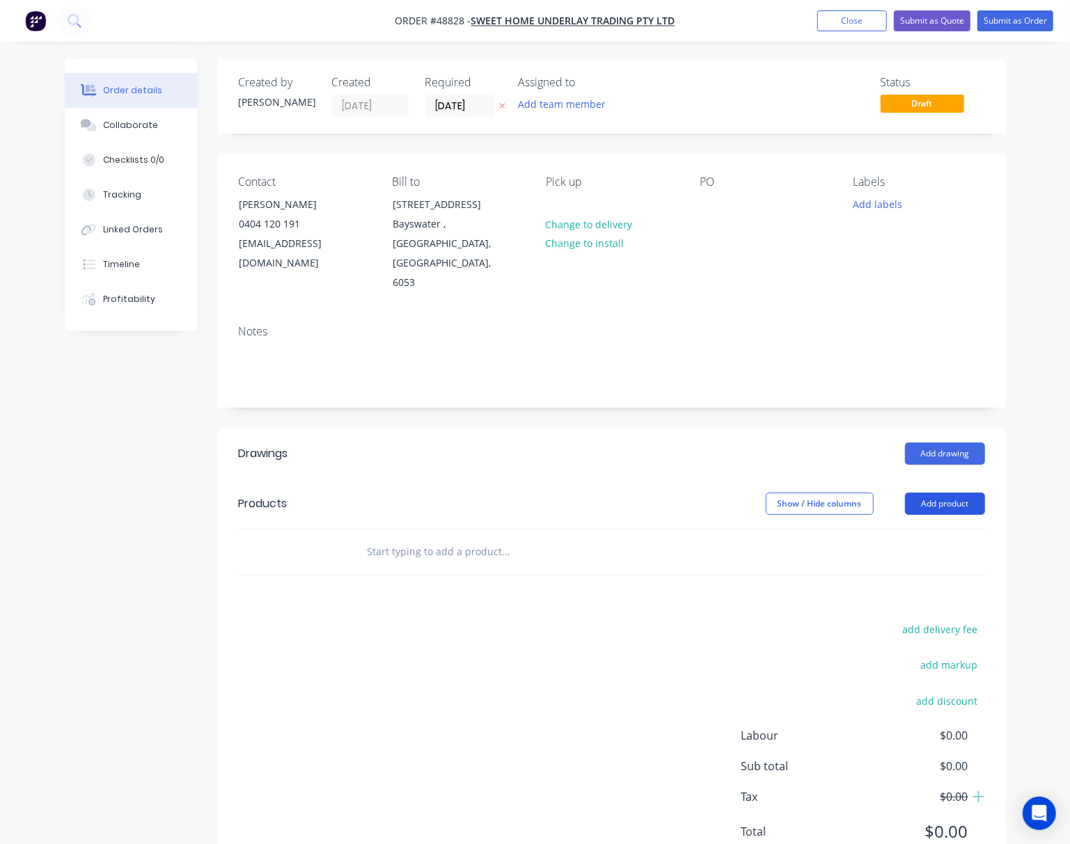
click at [953, 493] on button "Add product" at bounding box center [945, 504] width 80 height 22
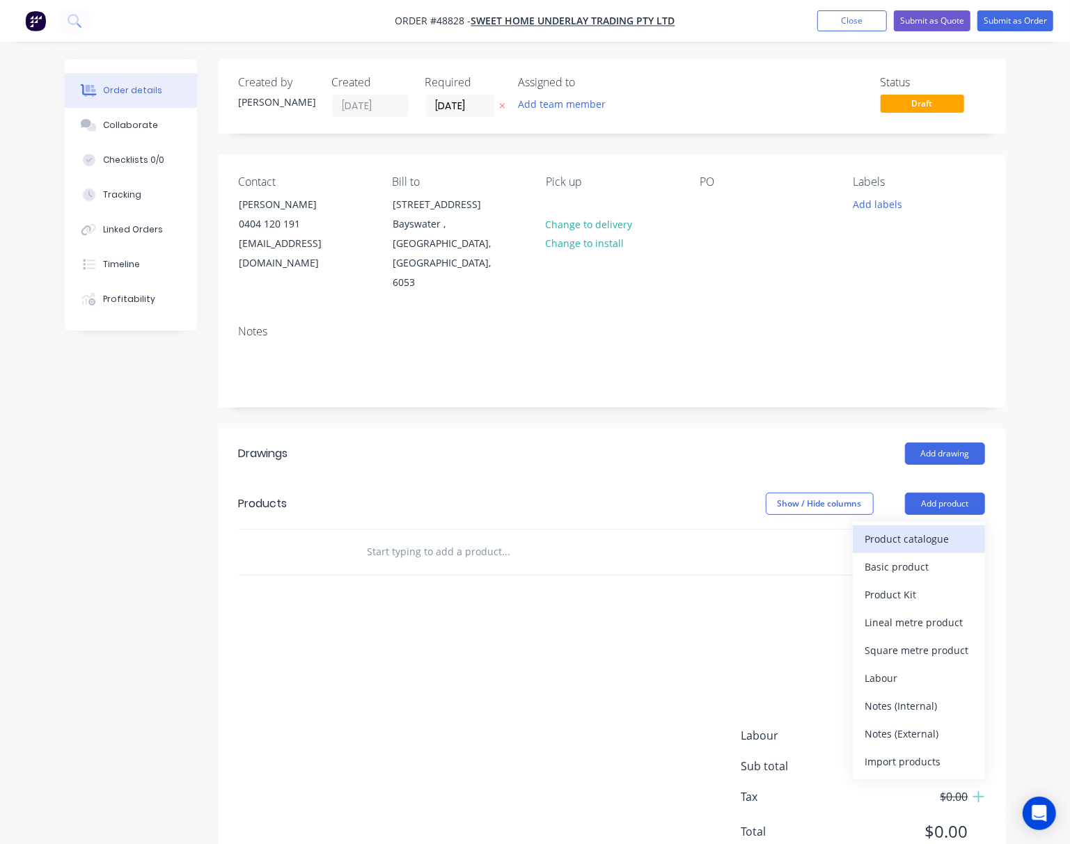
click at [914, 529] on div "Product catalogue" at bounding box center [918, 539] width 107 height 20
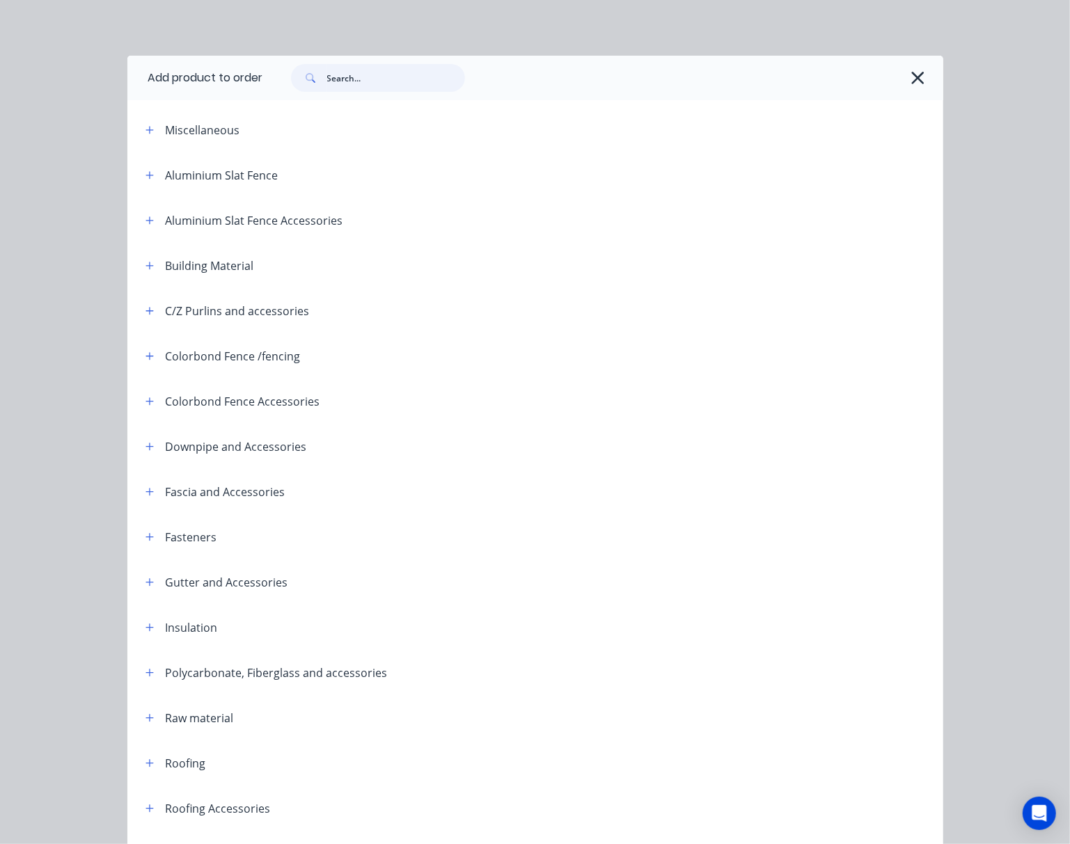
click at [363, 74] on input "text" at bounding box center [396, 78] width 138 height 28
type input "post"
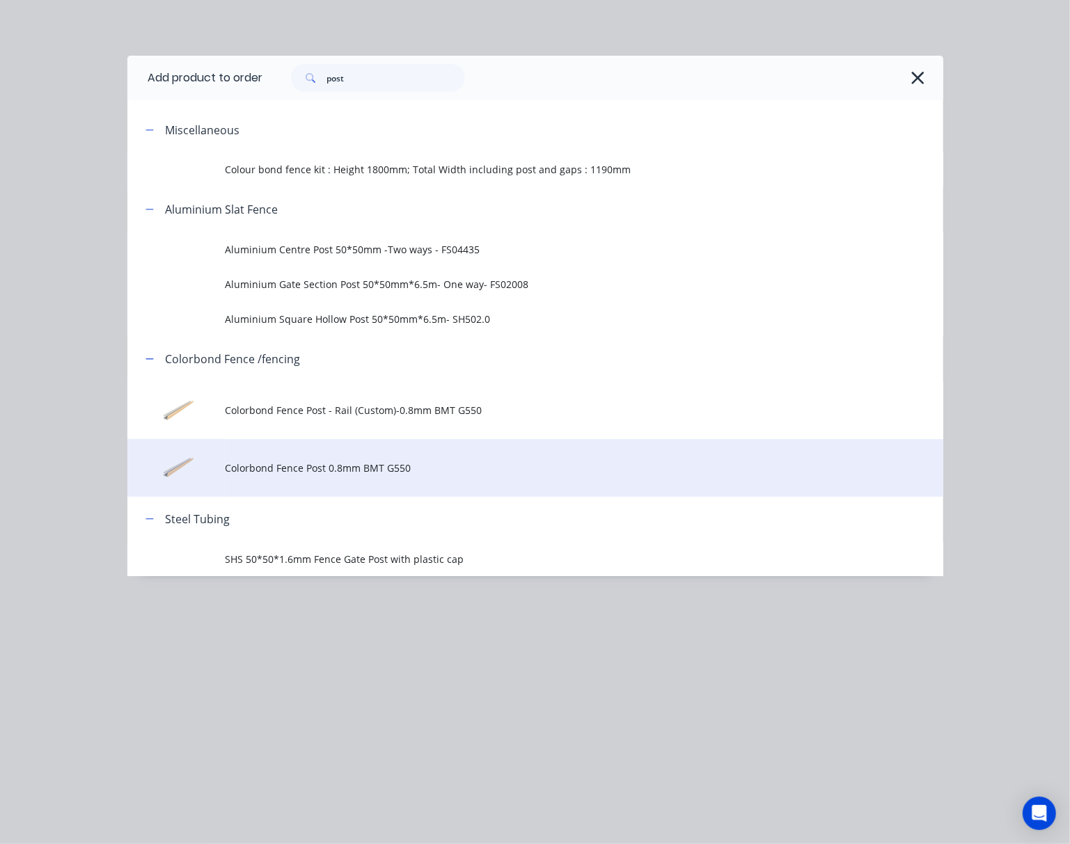
click at [355, 465] on span "Colorbond Fence Post 0.8mm BMT G550" at bounding box center [512, 468] width 574 height 15
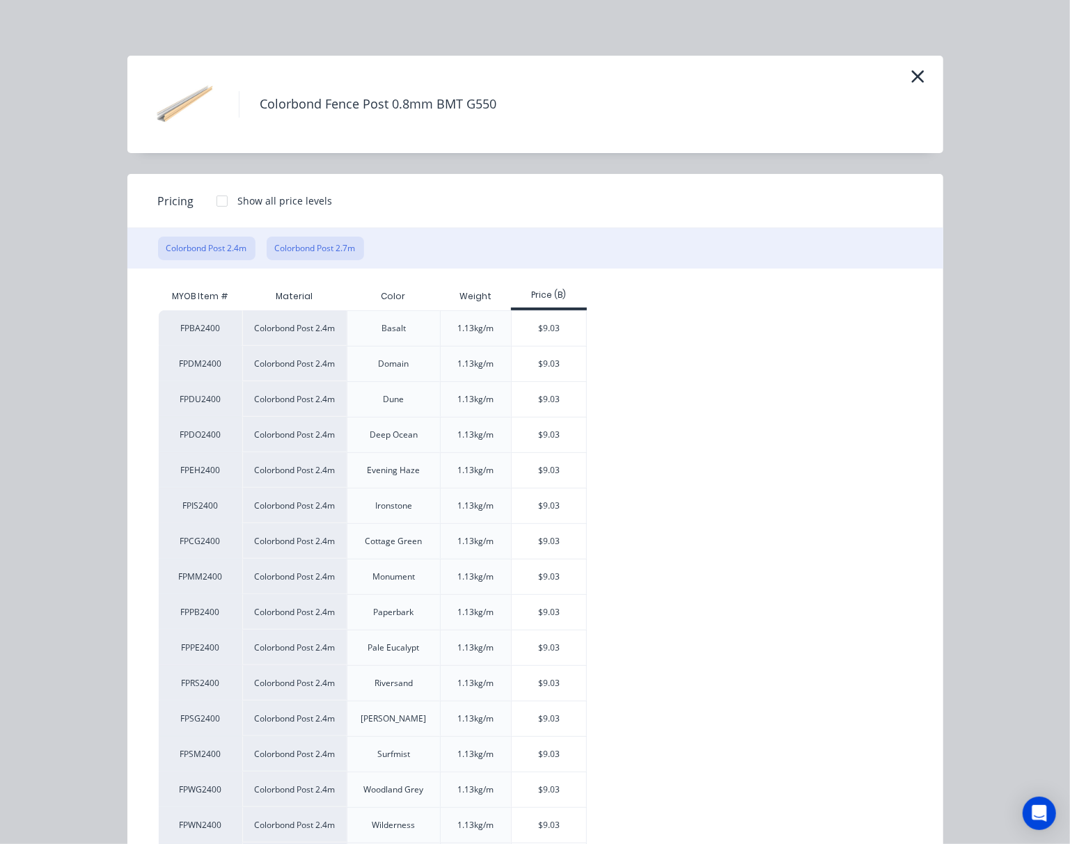
click at [329, 238] on button "Colorbond Post 2.7m" at bounding box center [315, 249] width 97 height 24
click at [910, 77] on icon "button" at bounding box center [917, 76] width 15 height 19
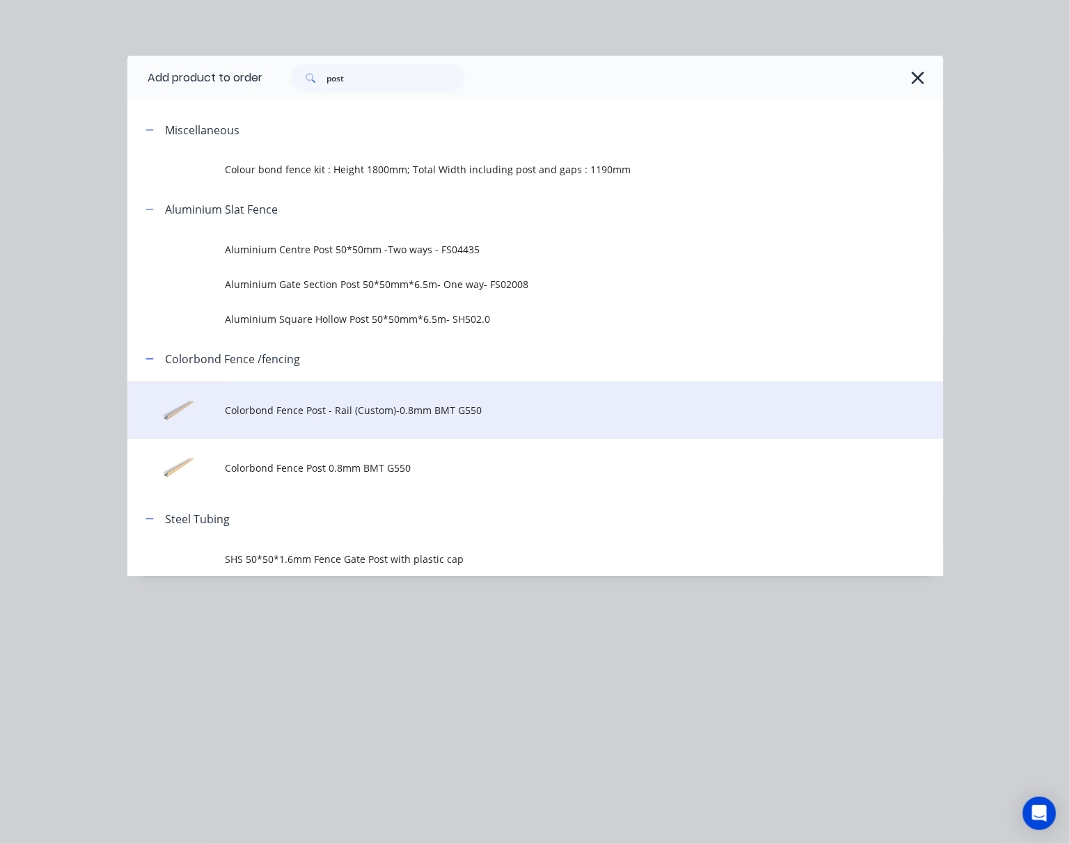
click at [490, 407] on span "Colorbond Fence Post - Rail (Custom)-0.8mm BMT G550" at bounding box center [512, 410] width 574 height 15
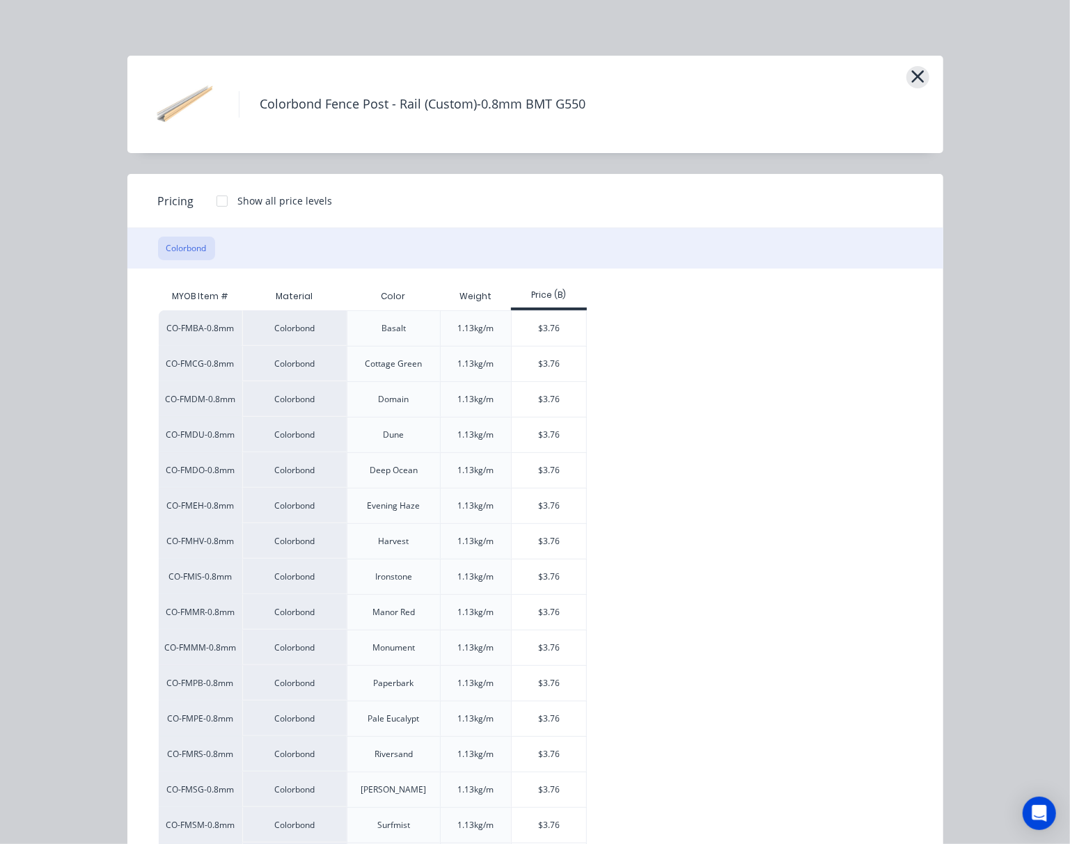
click at [910, 84] on icon "button" at bounding box center [917, 76] width 15 height 19
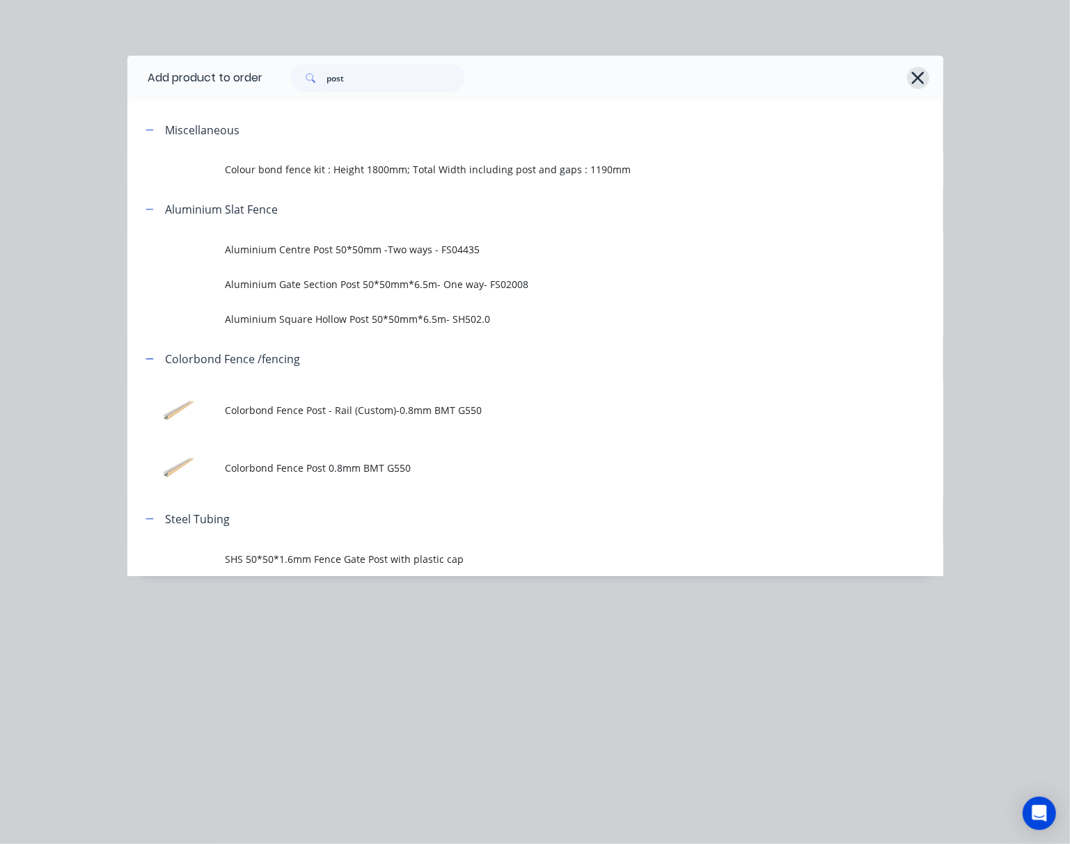
click at [917, 82] on icon "button" at bounding box center [917, 77] width 15 height 19
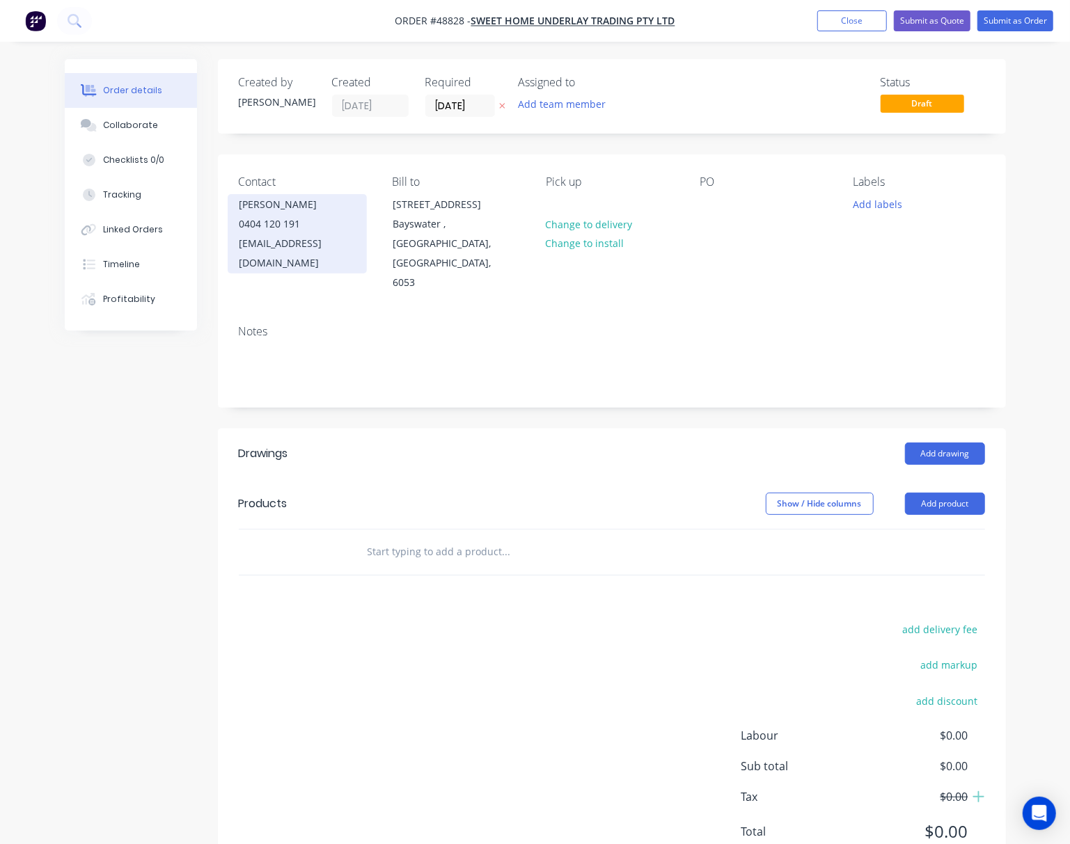
click at [345, 232] on div "0404 120 191" at bounding box center [297, 223] width 116 height 19
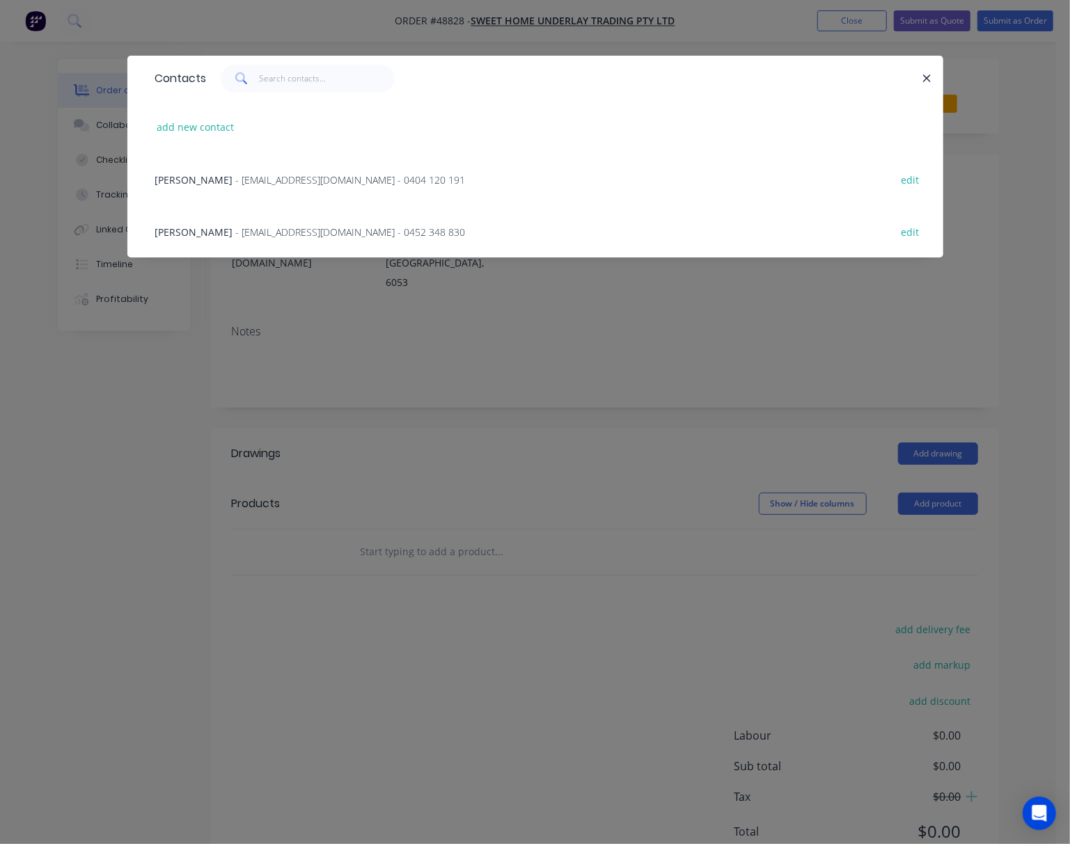
click at [258, 340] on div "Contacts add new contact Robert - info@greenlandartificialgrass.com.au - 0404 1…" at bounding box center [535, 422] width 1070 height 844
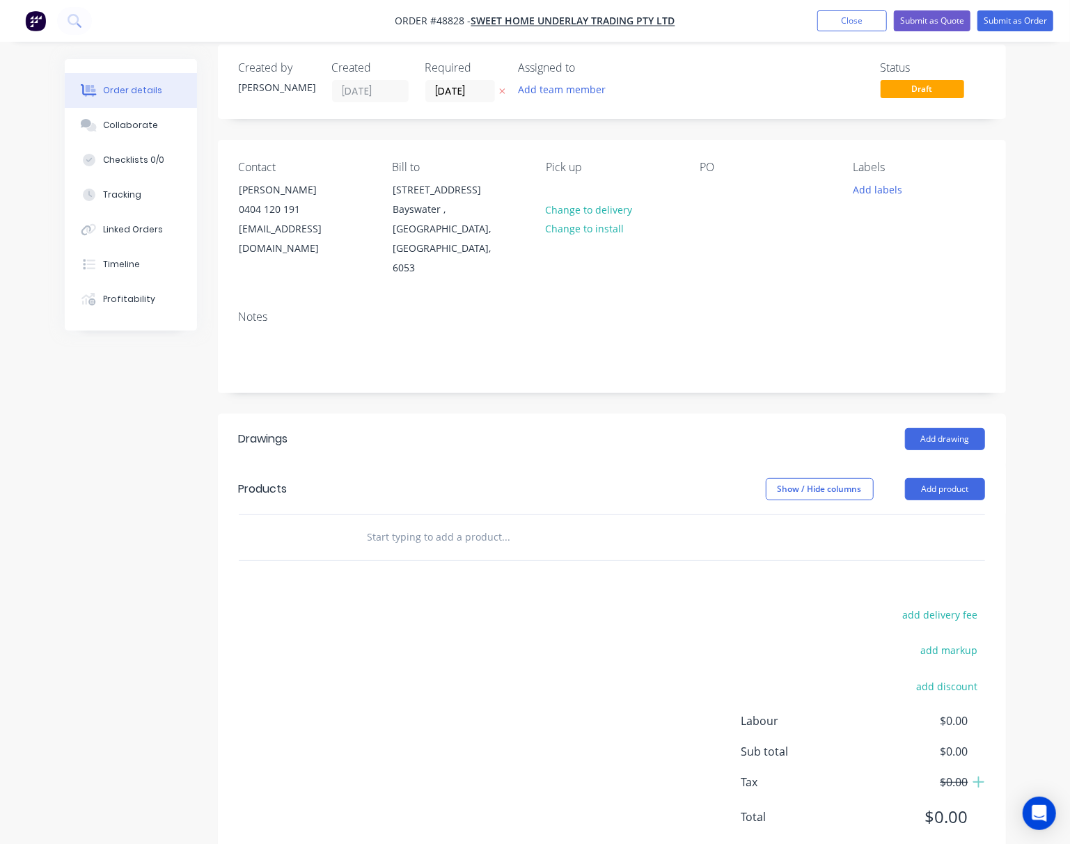
scroll to position [18, 0]
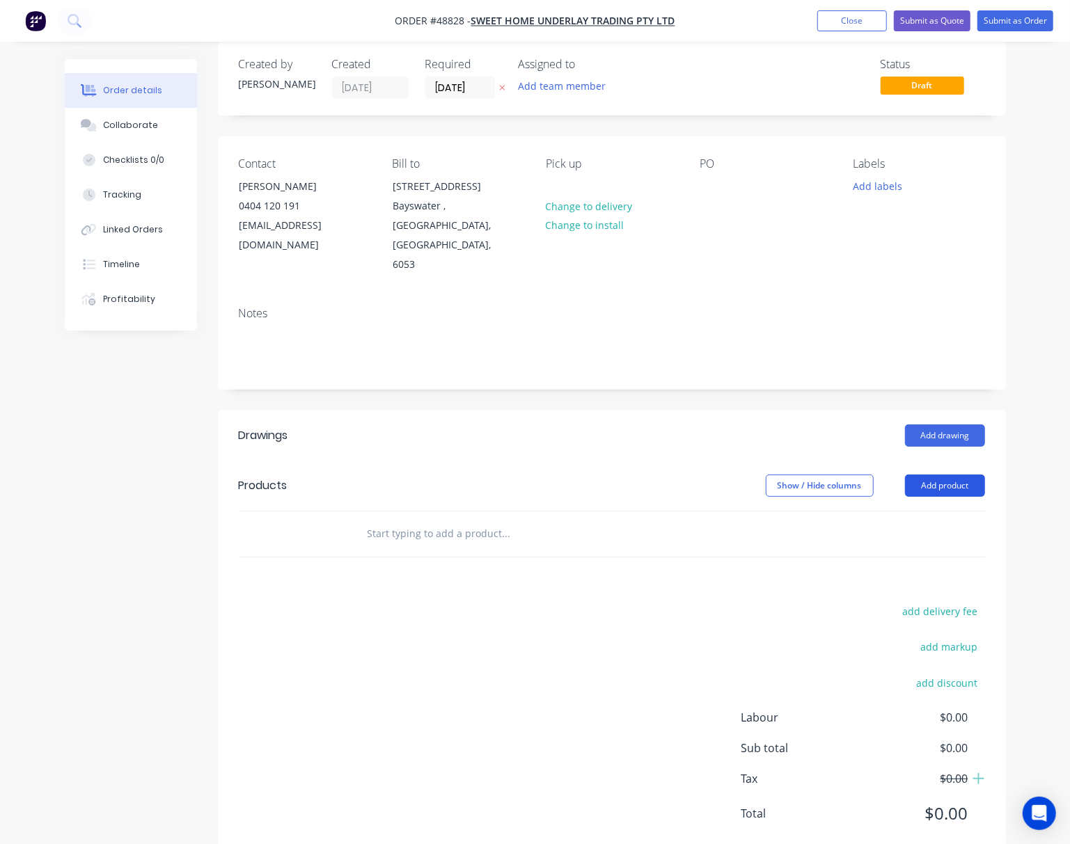
click at [926, 475] on button "Add product" at bounding box center [945, 486] width 80 height 22
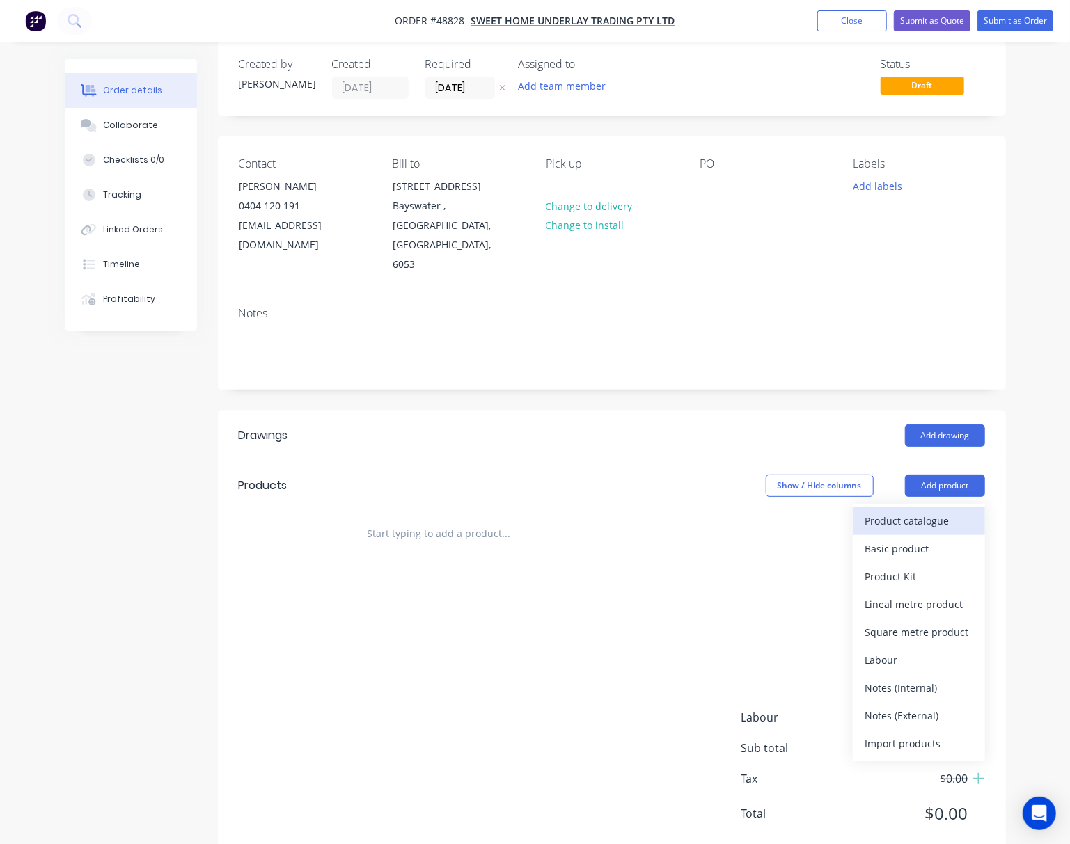
click at [935, 511] on div "Product catalogue" at bounding box center [918, 521] width 107 height 20
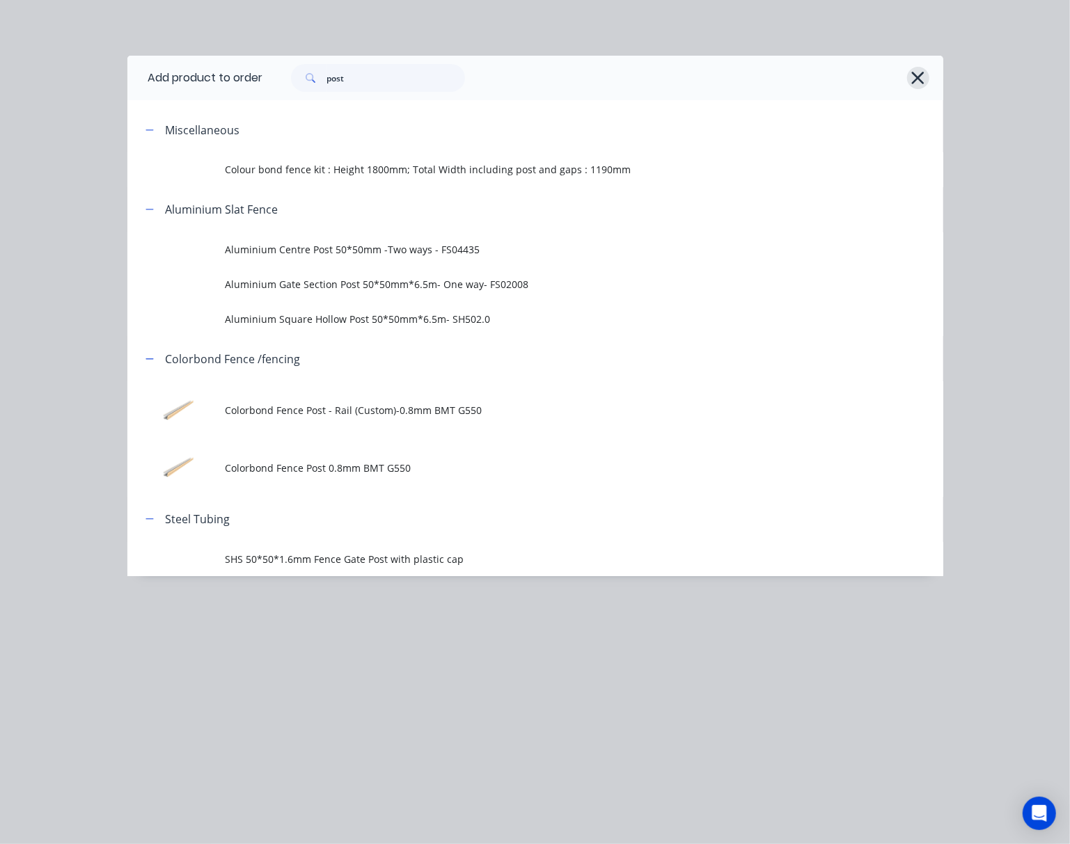
click at [917, 71] on icon "button" at bounding box center [917, 77] width 15 height 19
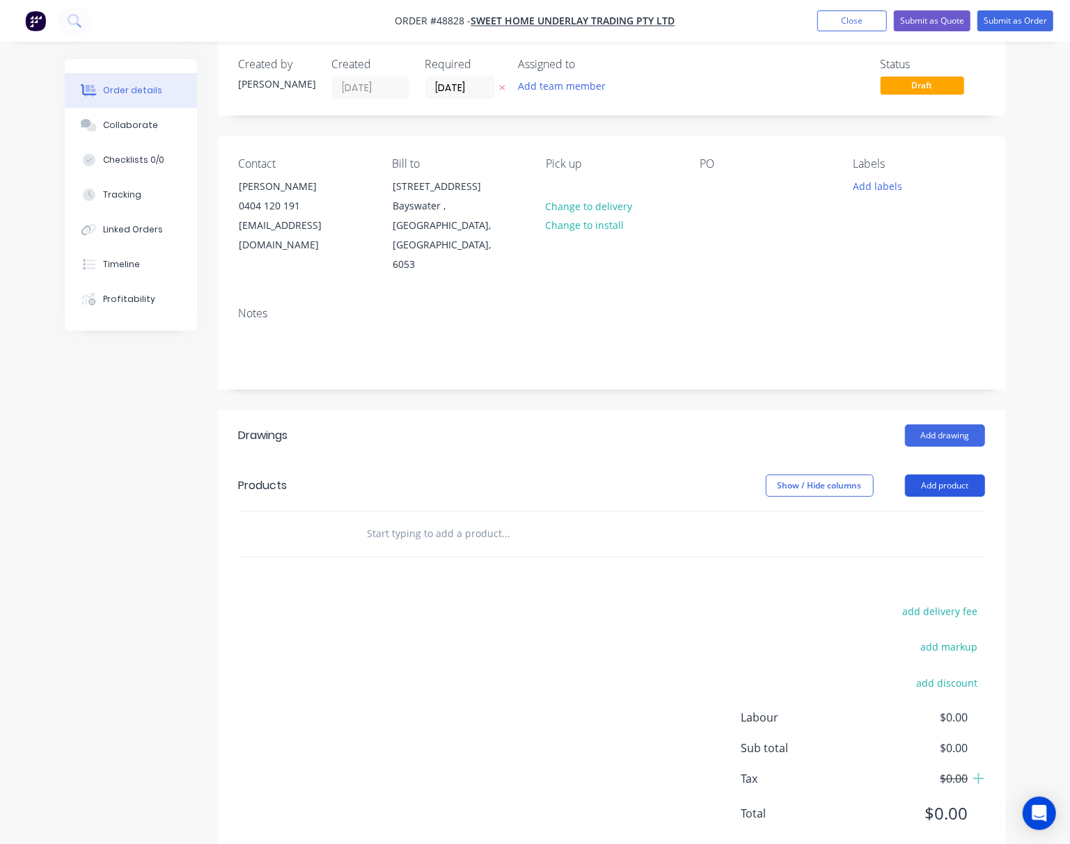
click at [942, 475] on button "Add product" at bounding box center [945, 486] width 80 height 22
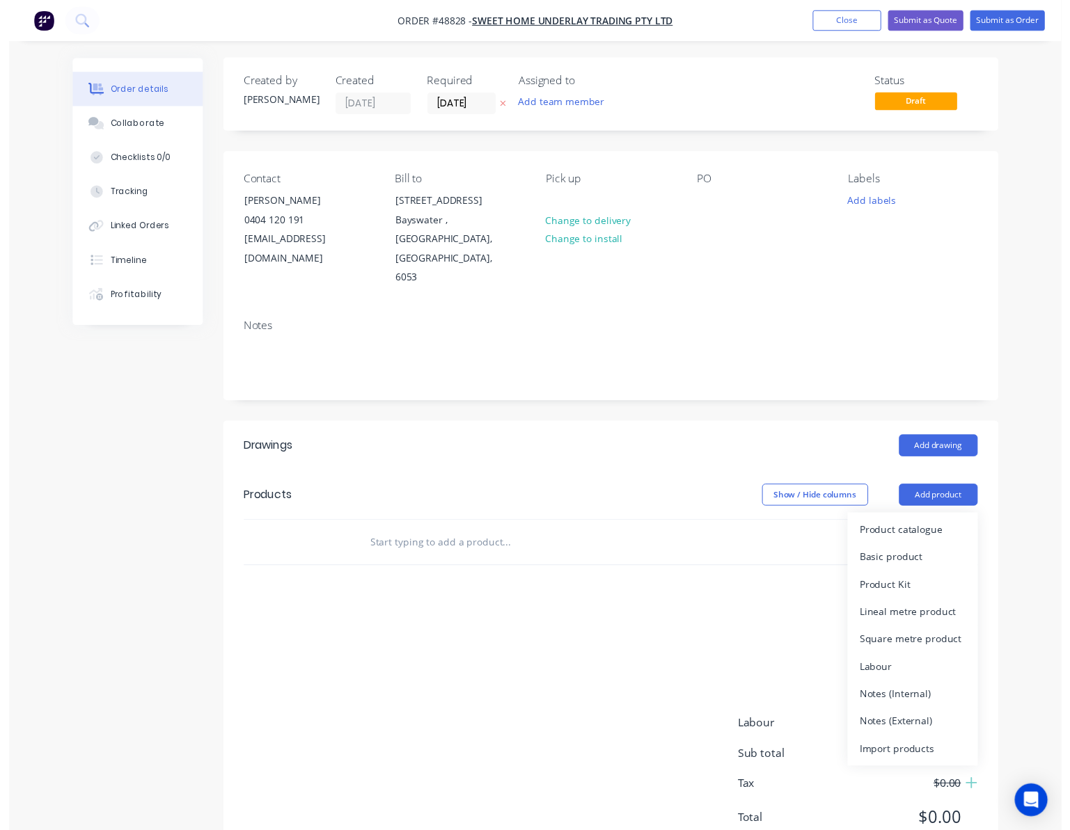
scroll to position [0, 0]
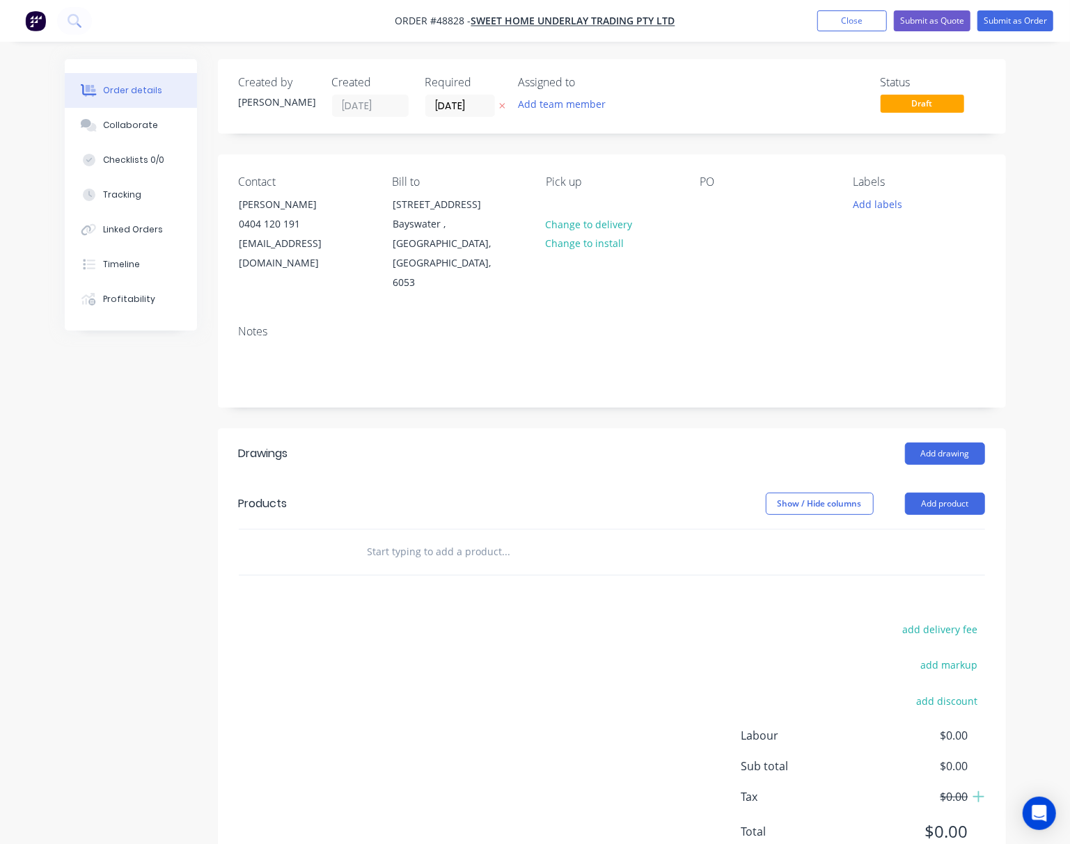
click at [561, 620] on div "add delivery fee add markup add discount Labour $0.00 Sub total $0.00 Tax $0.00…" at bounding box center [612, 739] width 746 height 238
click at [964, 493] on button "Add product" at bounding box center [945, 504] width 80 height 22
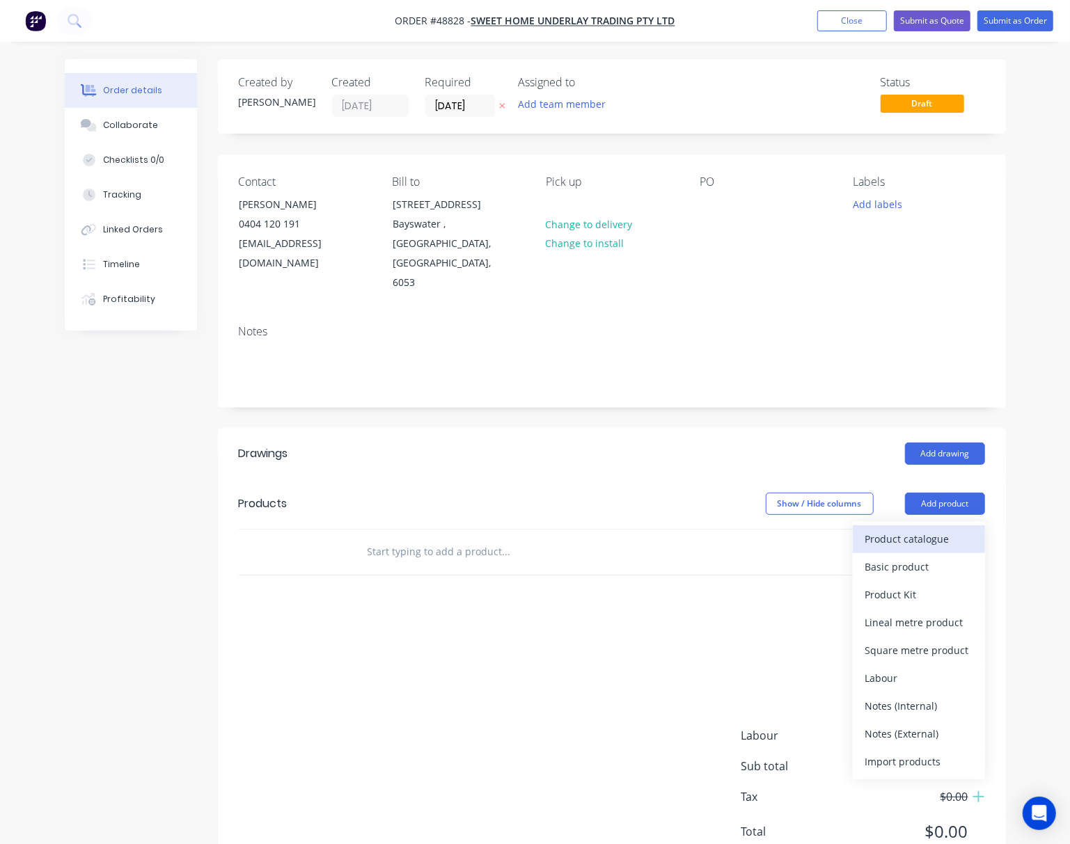
click at [894, 529] on div "Product catalogue" at bounding box center [918, 539] width 107 height 20
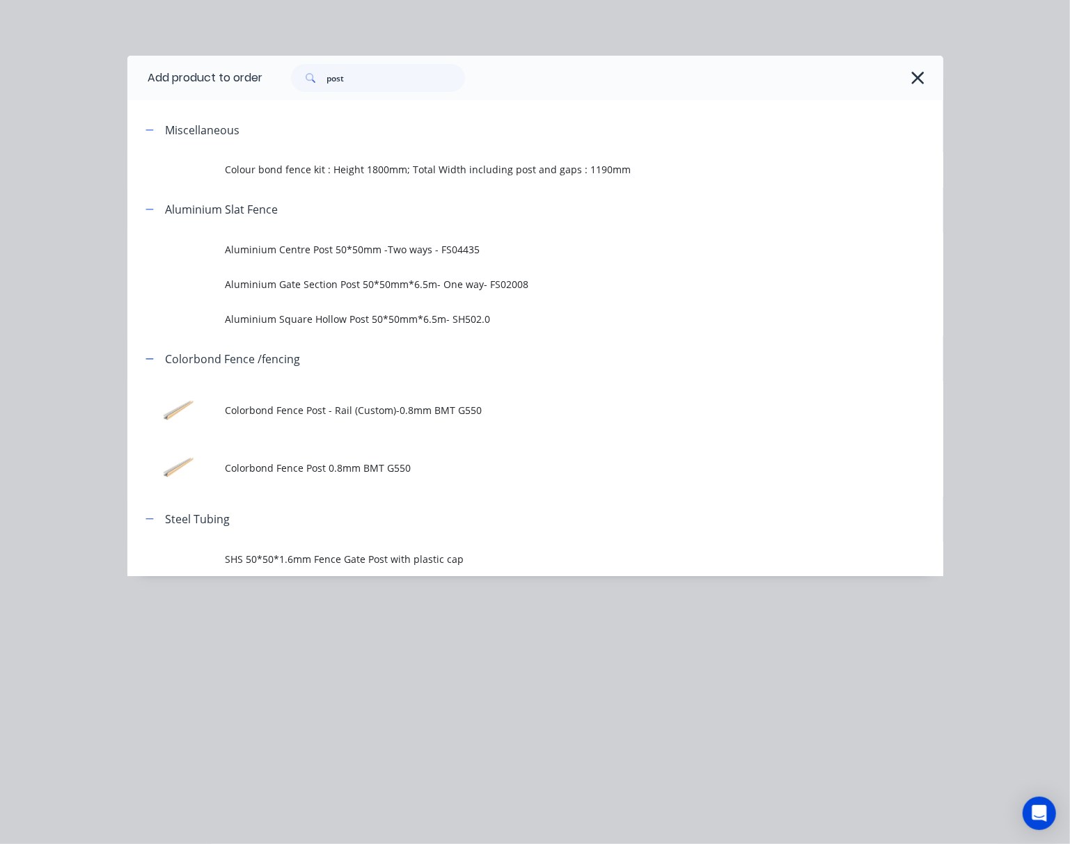
drag, startPoint x: 369, startPoint y: 60, endPoint x: 369, endPoint y: 74, distance: 13.9
click at [363, 65] on div "post" at bounding box center [603, 78] width 680 height 45
drag, startPoint x: 373, startPoint y: 79, endPoint x: 174, endPoint y: 95, distance: 199.6
click at [217, 87] on header "Add product to order post" at bounding box center [535, 78] width 816 height 45
type input "s"
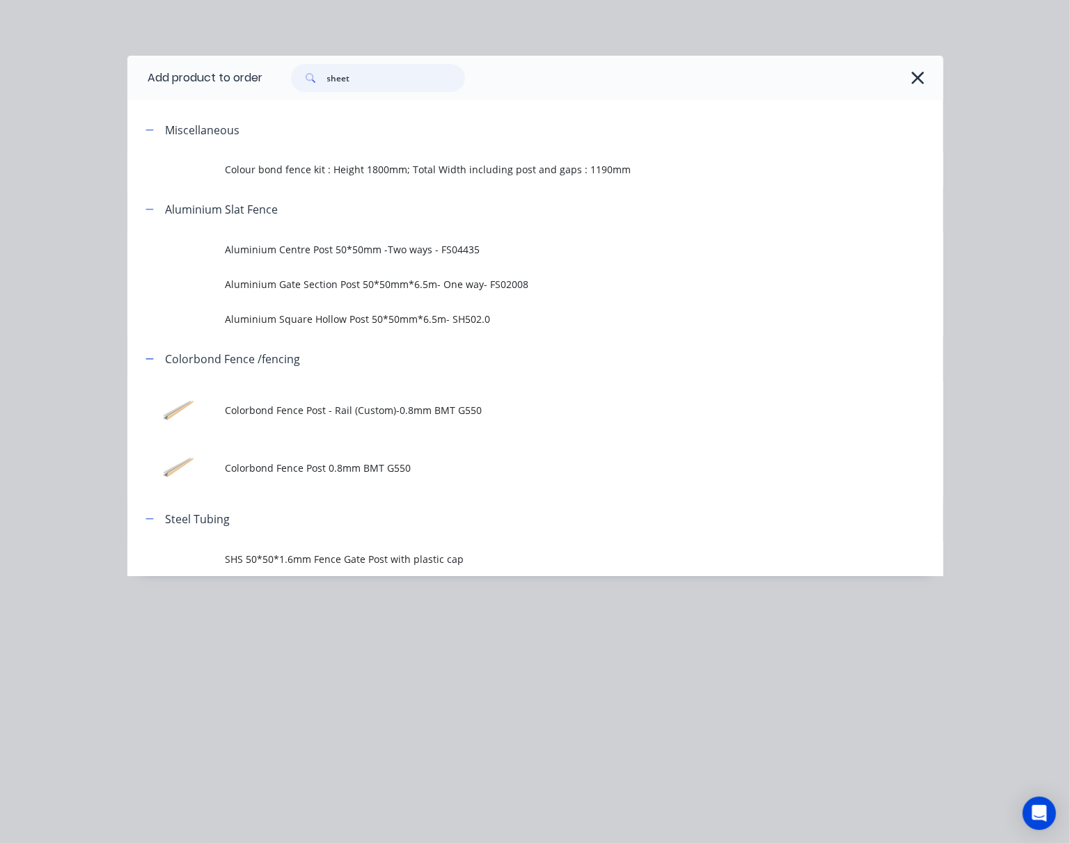
type input "sheet"
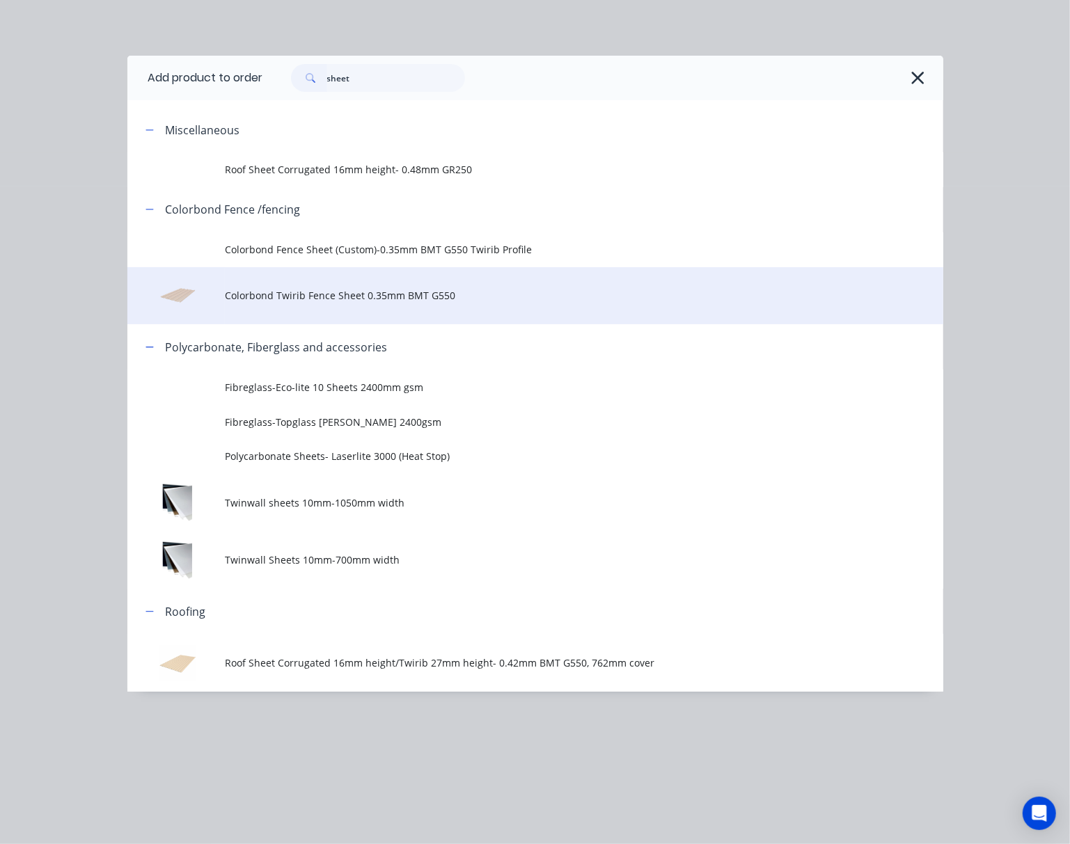
click at [558, 298] on span "Colorbond Twirib Fence Sheet 0.35mm BMT G550" at bounding box center [512, 295] width 574 height 15
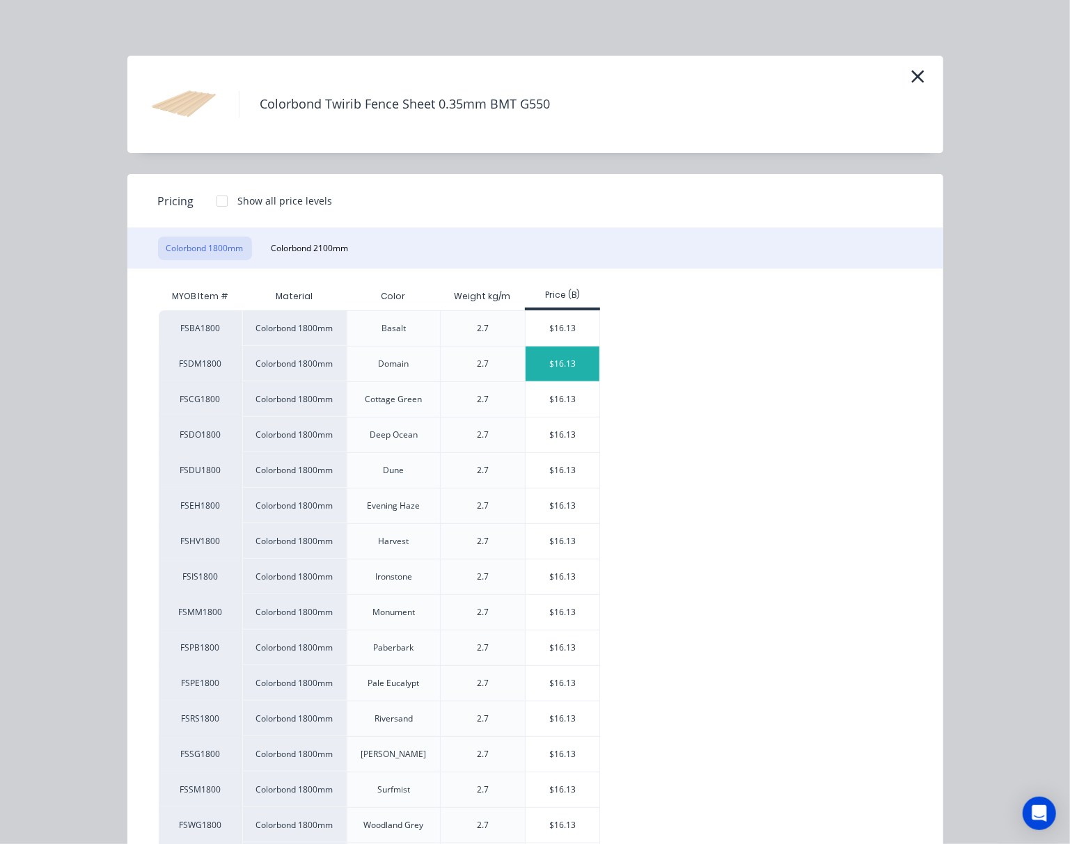
click at [568, 367] on div "$16.13" at bounding box center [562, 364] width 74 height 35
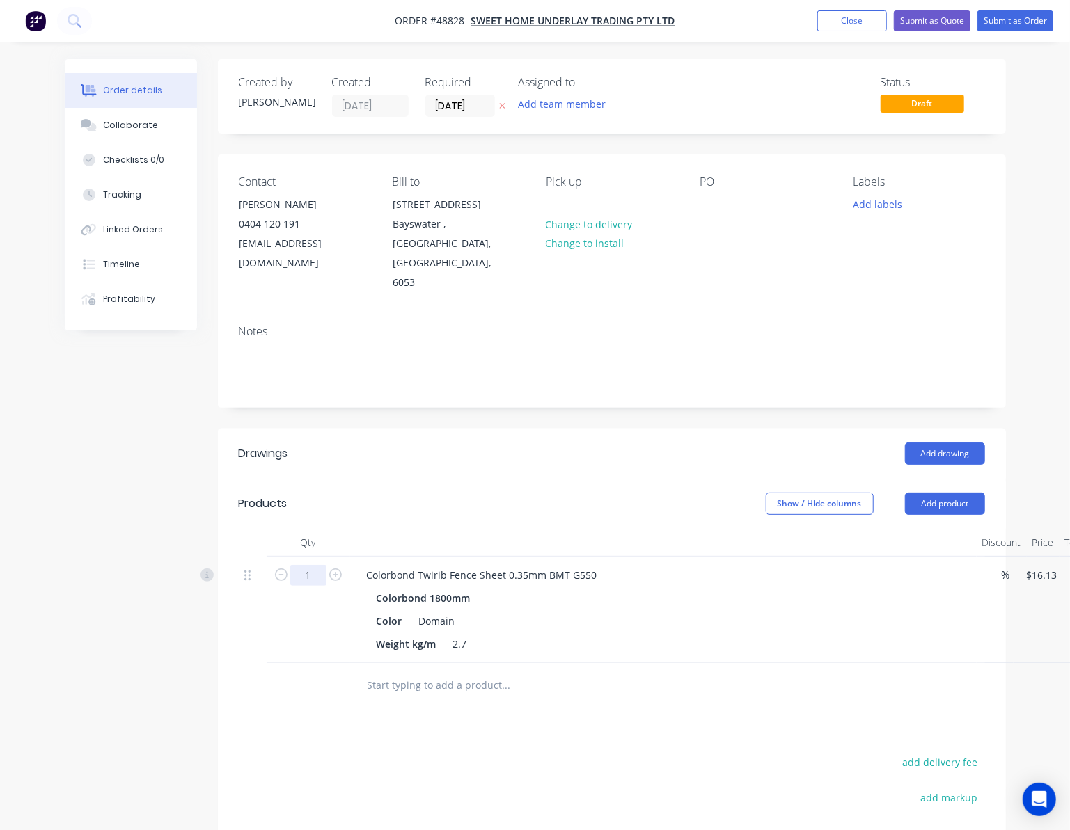
drag, startPoint x: 317, startPoint y: 544, endPoint x: 333, endPoint y: 544, distance: 15.3
click at [317, 565] on input "1" at bounding box center [308, 575] width 36 height 21
type input "37"
type input "$596.81"
click at [567, 683] on div "Drawings Add drawing Products Show / Hide columns Add product Qty Discount Pric…" at bounding box center [612, 720] width 788 height 583
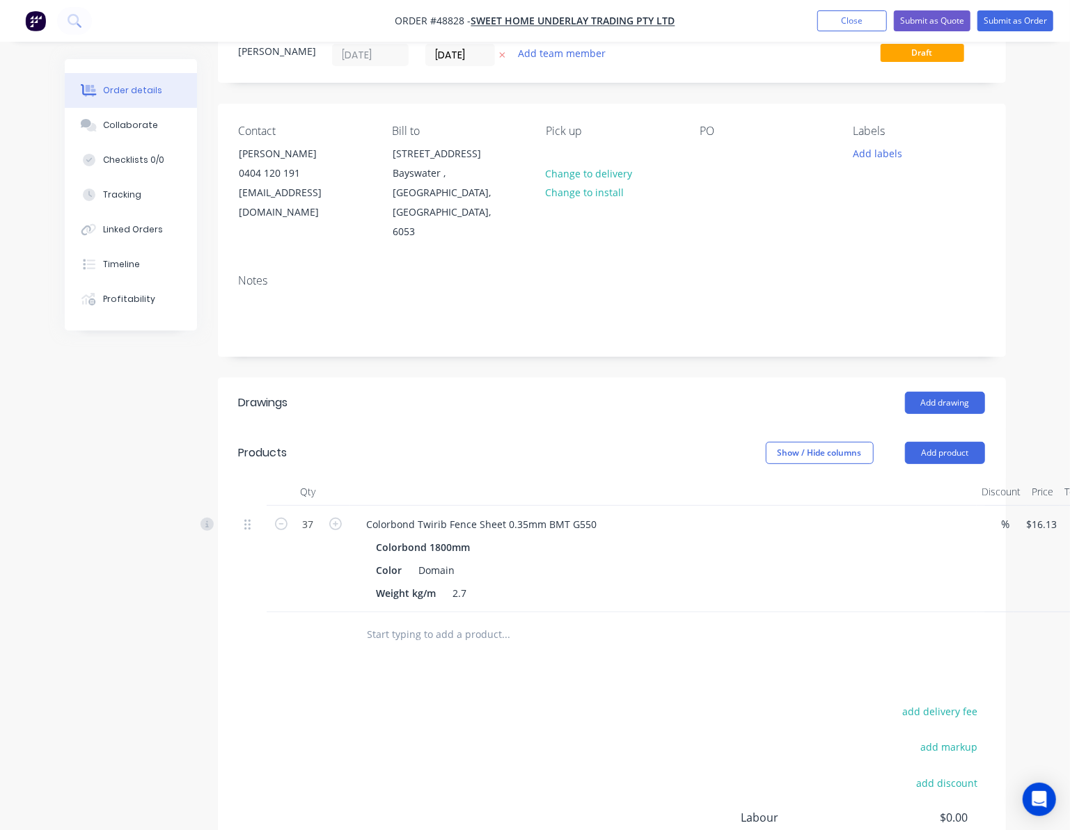
scroll to position [93, 0]
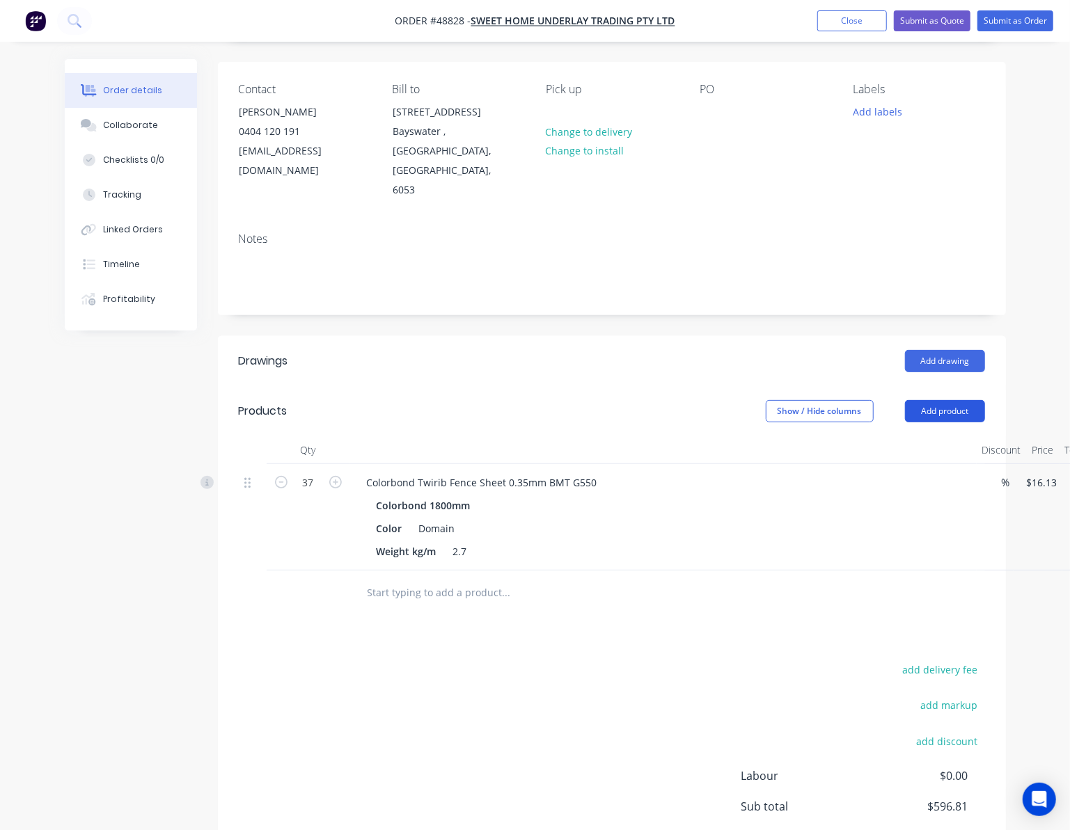
click at [933, 400] on button "Add product" at bounding box center [945, 411] width 80 height 22
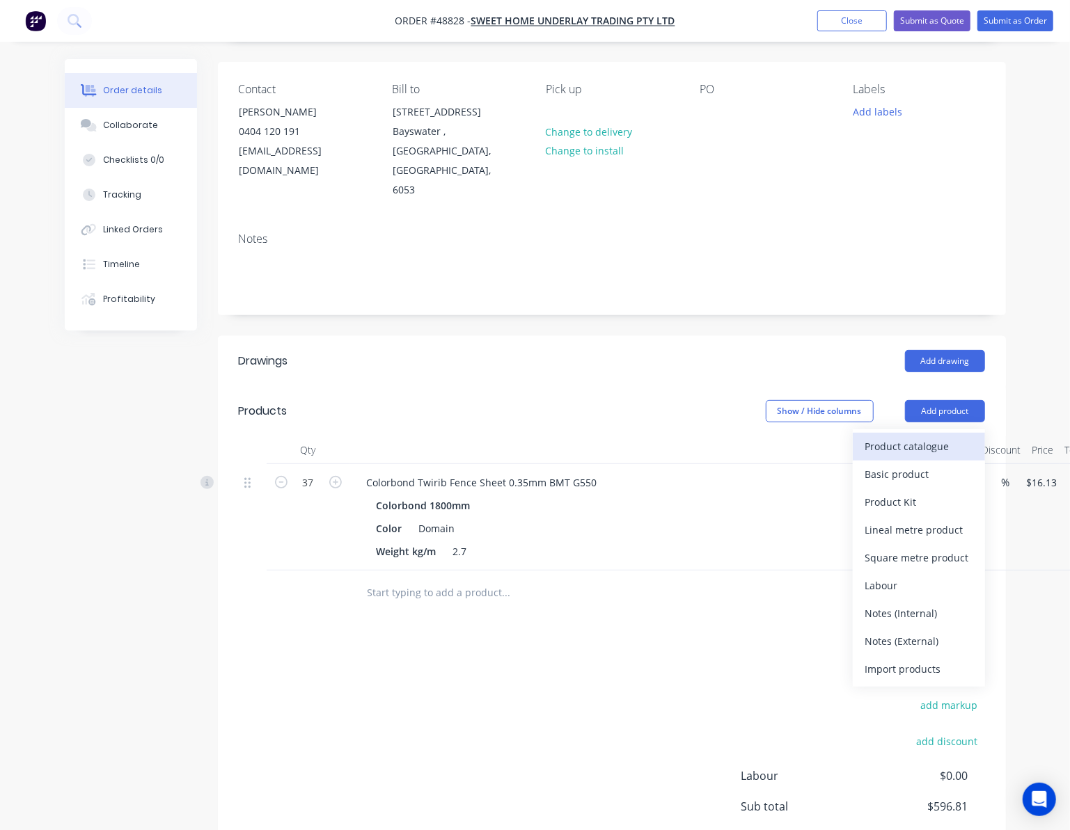
click at [945, 436] on div "Product catalogue" at bounding box center [918, 446] width 107 height 20
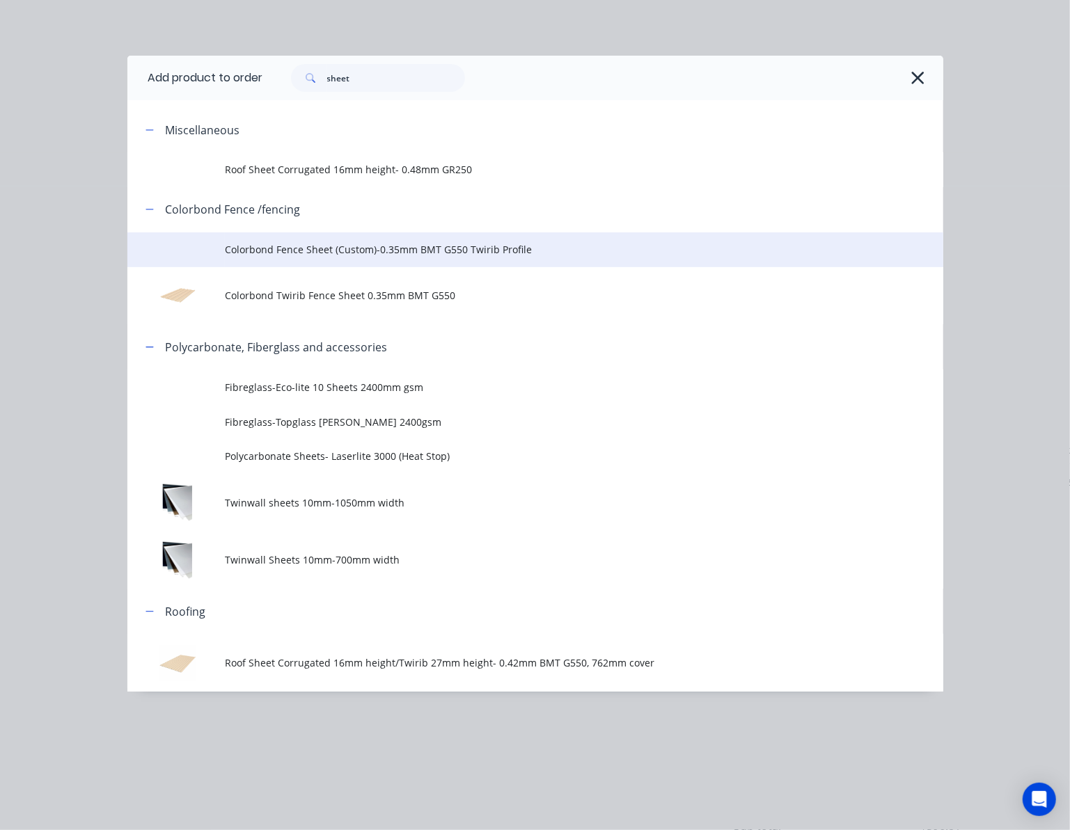
click at [549, 258] on td "Colorbond Fence Sheet (Custom)-0.35mm BMT G550 Twirib Profile" at bounding box center [584, 249] width 718 height 35
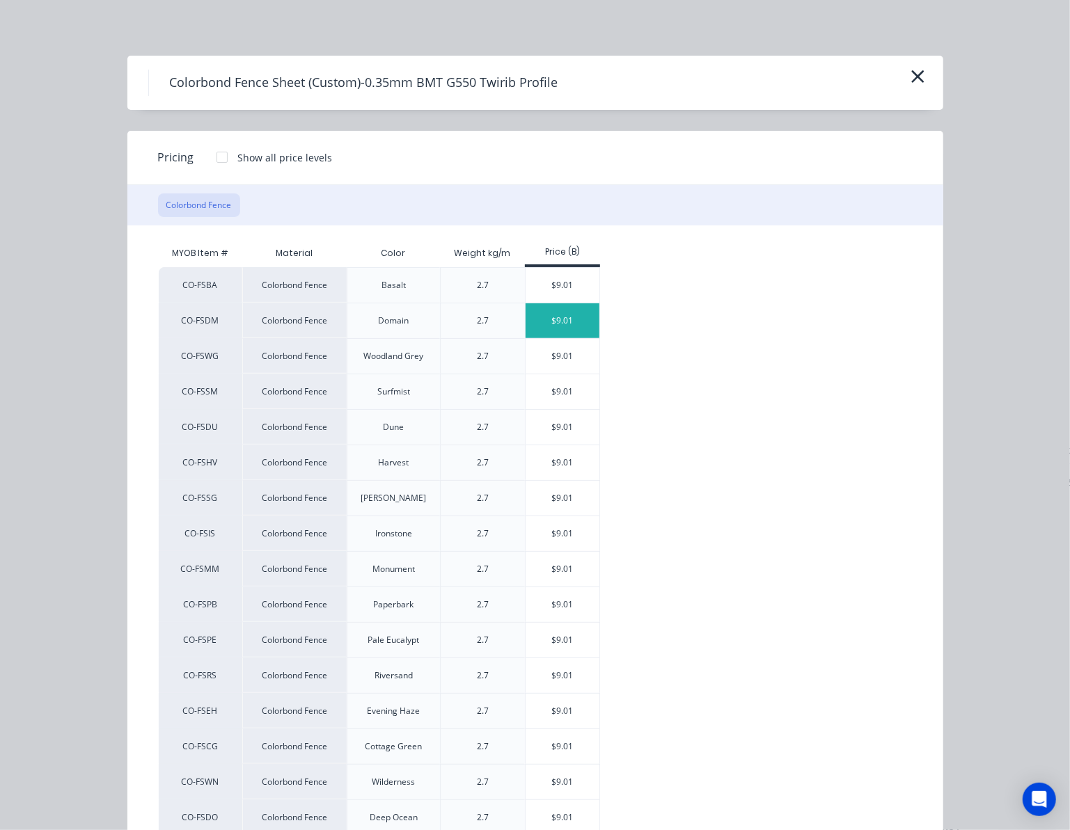
click at [549, 322] on div "$9.01" at bounding box center [562, 320] width 74 height 35
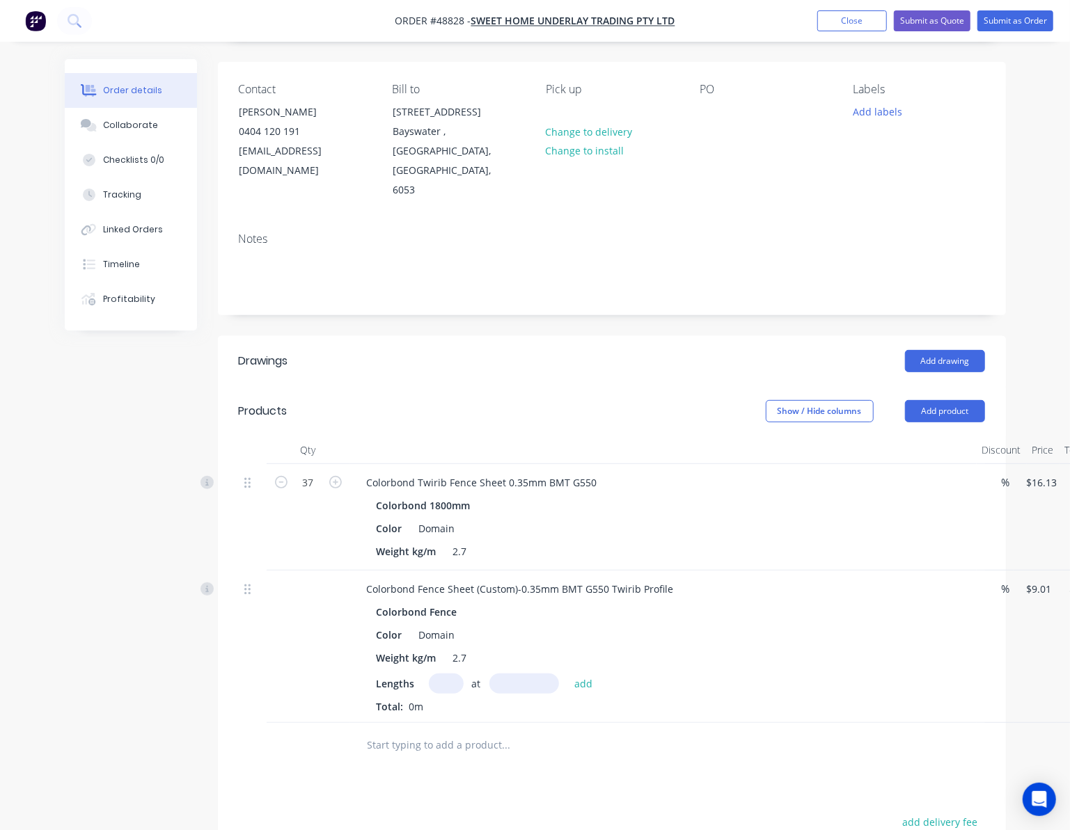
click at [447, 674] on input "text" at bounding box center [446, 684] width 35 height 20
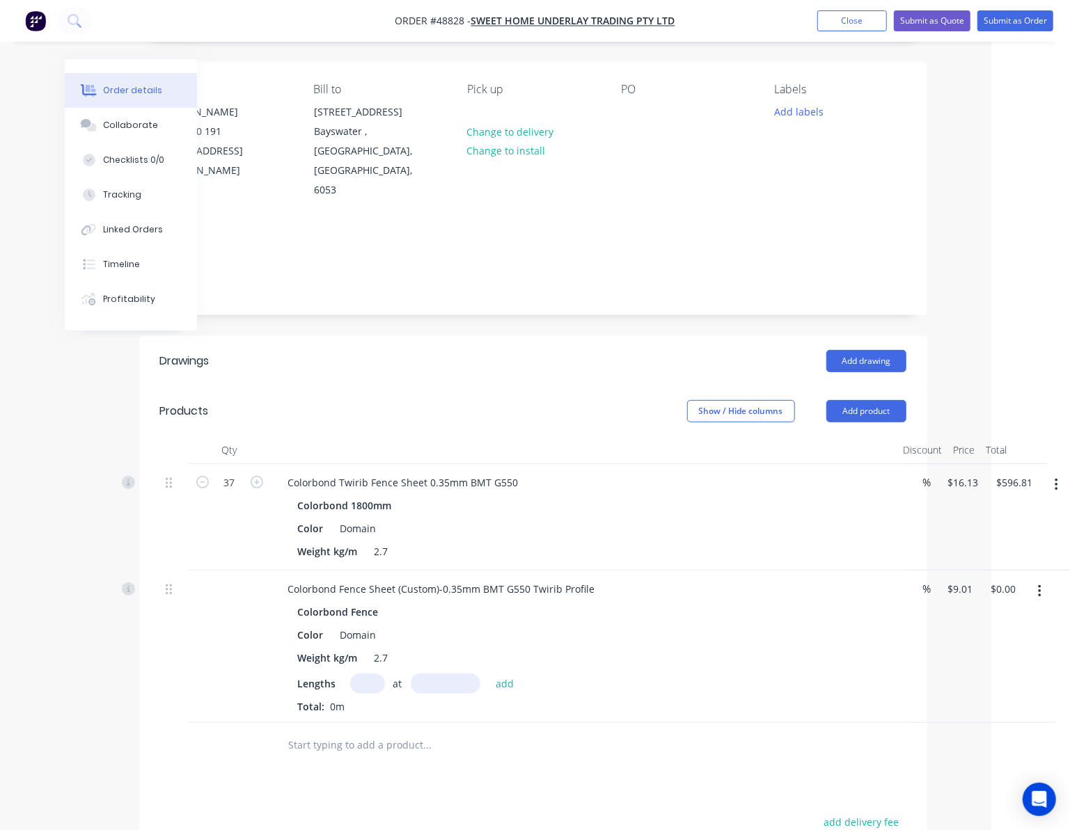
scroll to position [93, 81]
click at [1036, 585] on icon "button" at bounding box center [1036, 591] width 3 height 13
click at [992, 702] on div "Delete" at bounding box center [986, 712] width 107 height 20
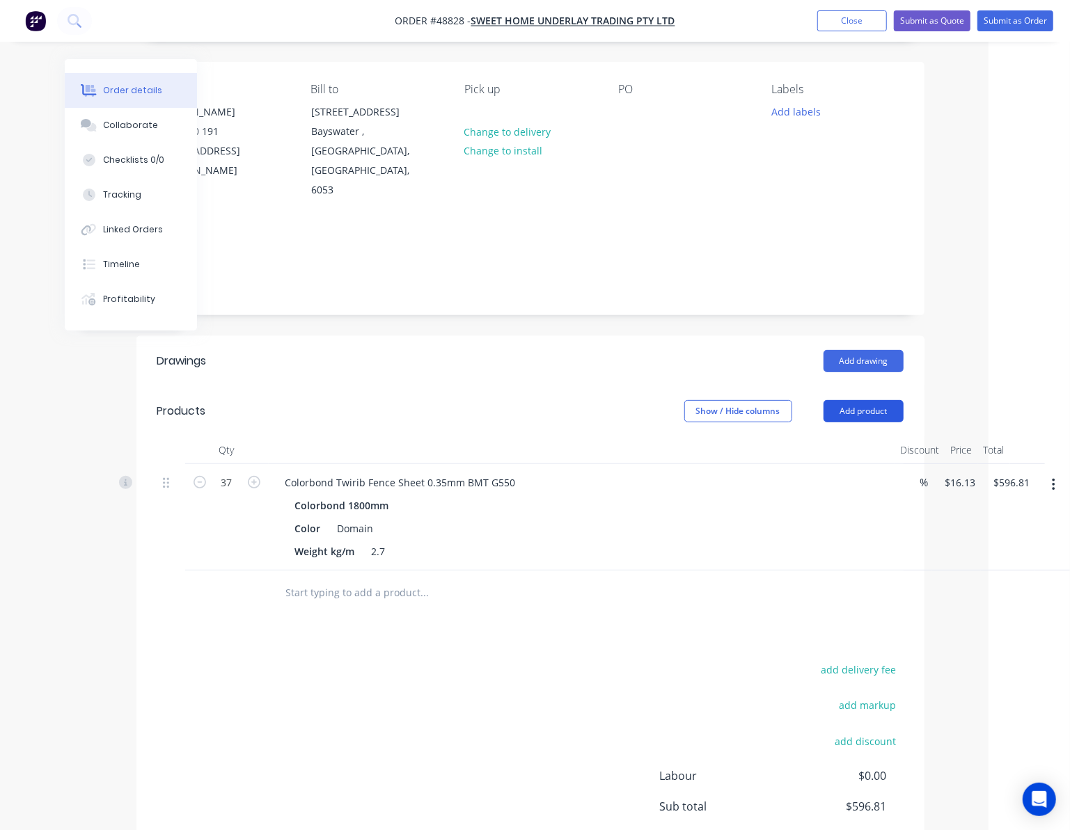
click at [863, 400] on button "Add product" at bounding box center [863, 411] width 80 height 22
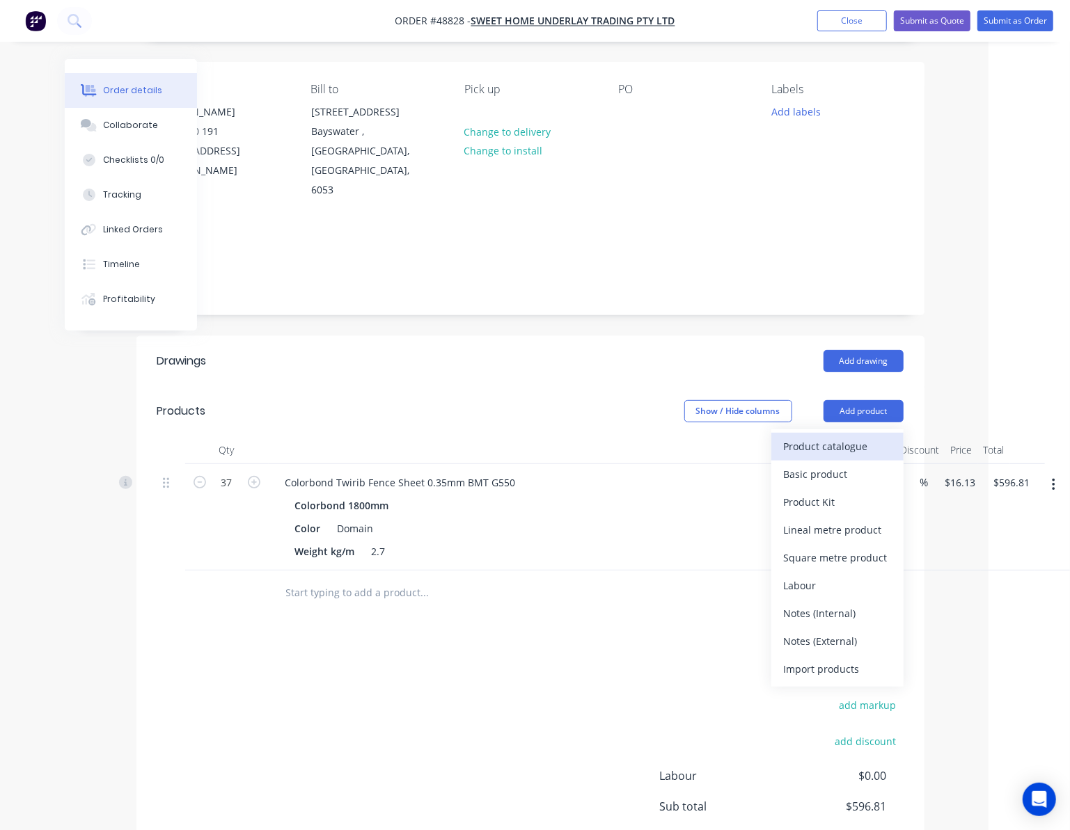
click at [867, 436] on div "Product catalogue" at bounding box center [837, 446] width 107 height 20
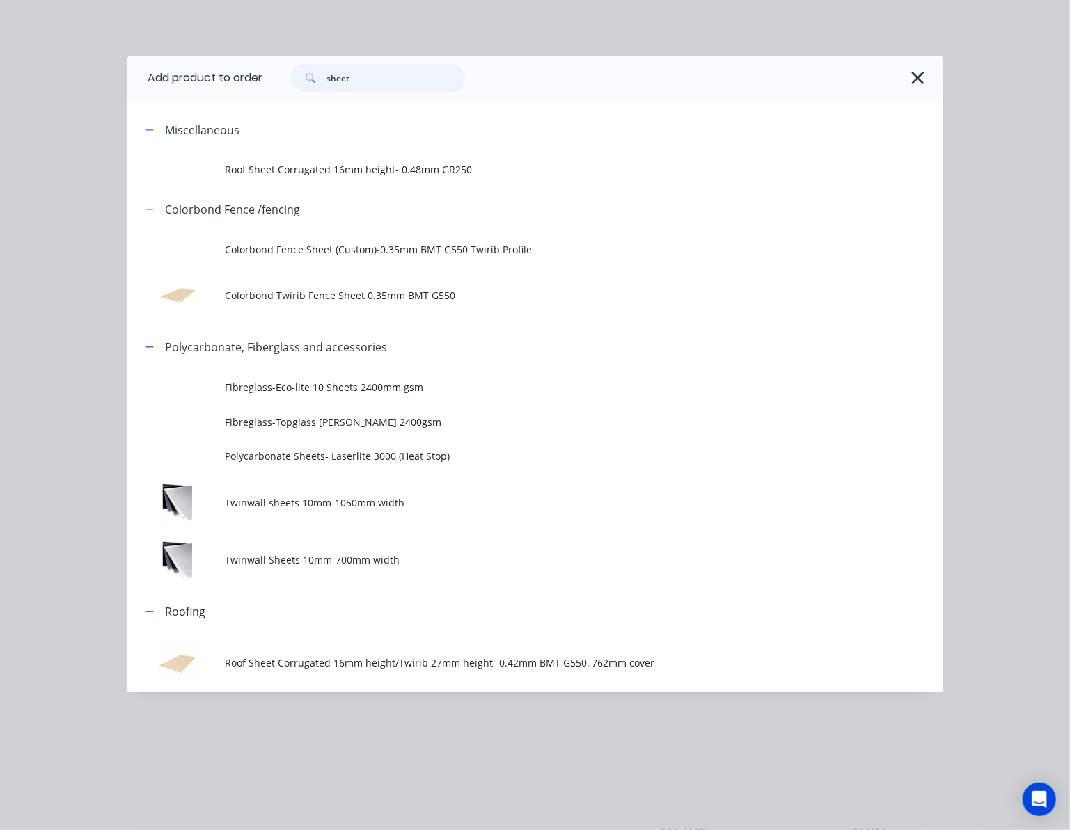
drag, startPoint x: 369, startPoint y: 84, endPoint x: 118, endPoint y: 112, distance: 252.9
click at [118, 112] on div "Add product to order sheet Miscellaneous Roof Sheet Corrugated 16mm height- 0.4…" at bounding box center [535, 415] width 1070 height 830
type input "fence"
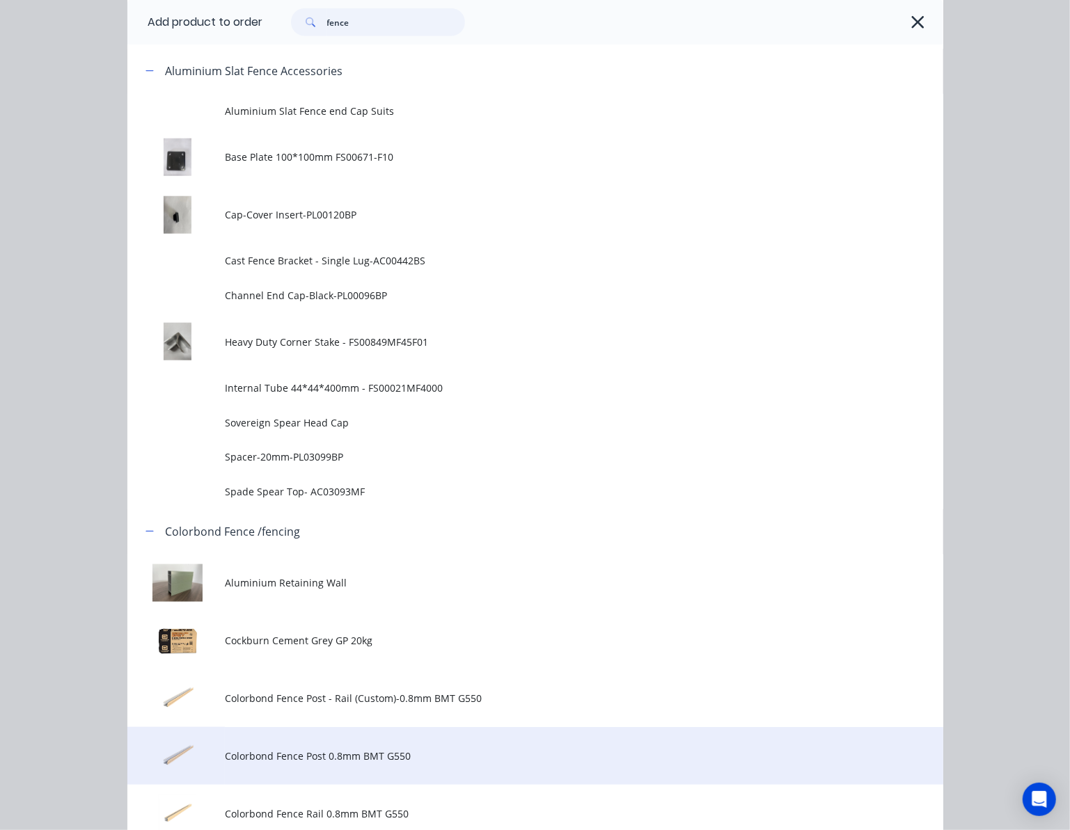
scroll to position [835, 0]
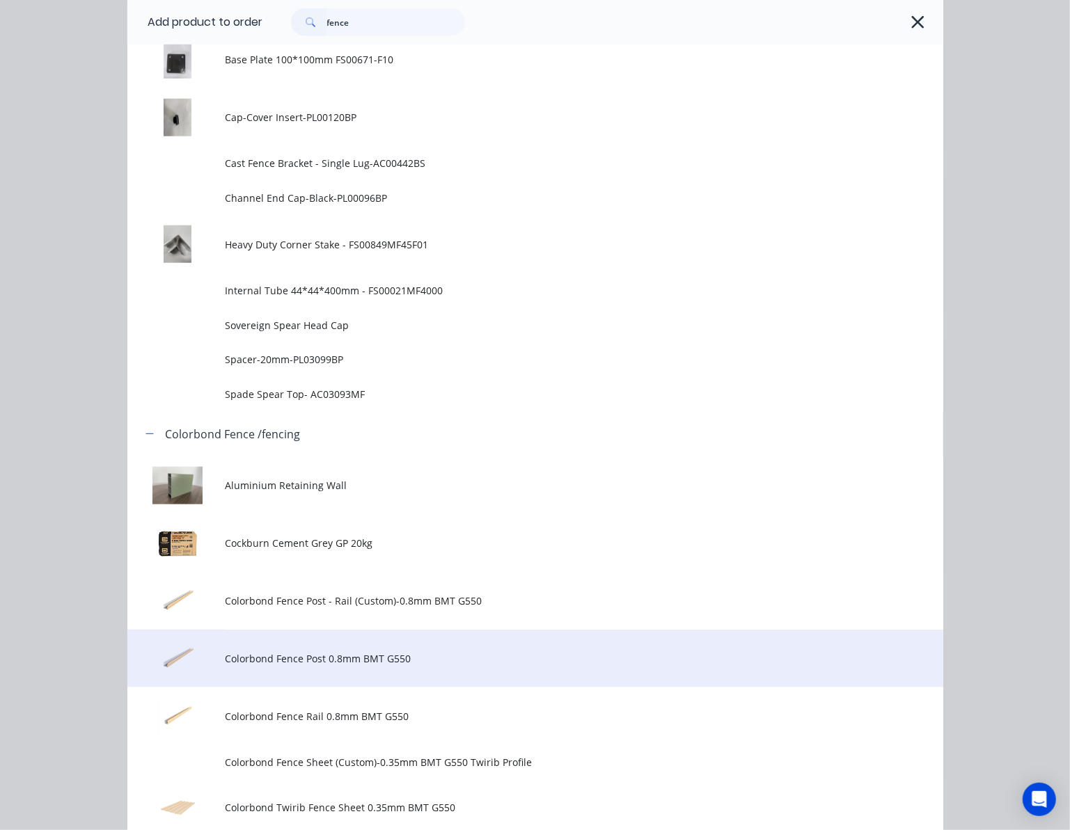
click at [514, 647] on td "Colorbond Fence Post 0.8mm BMT G550" at bounding box center [584, 659] width 718 height 58
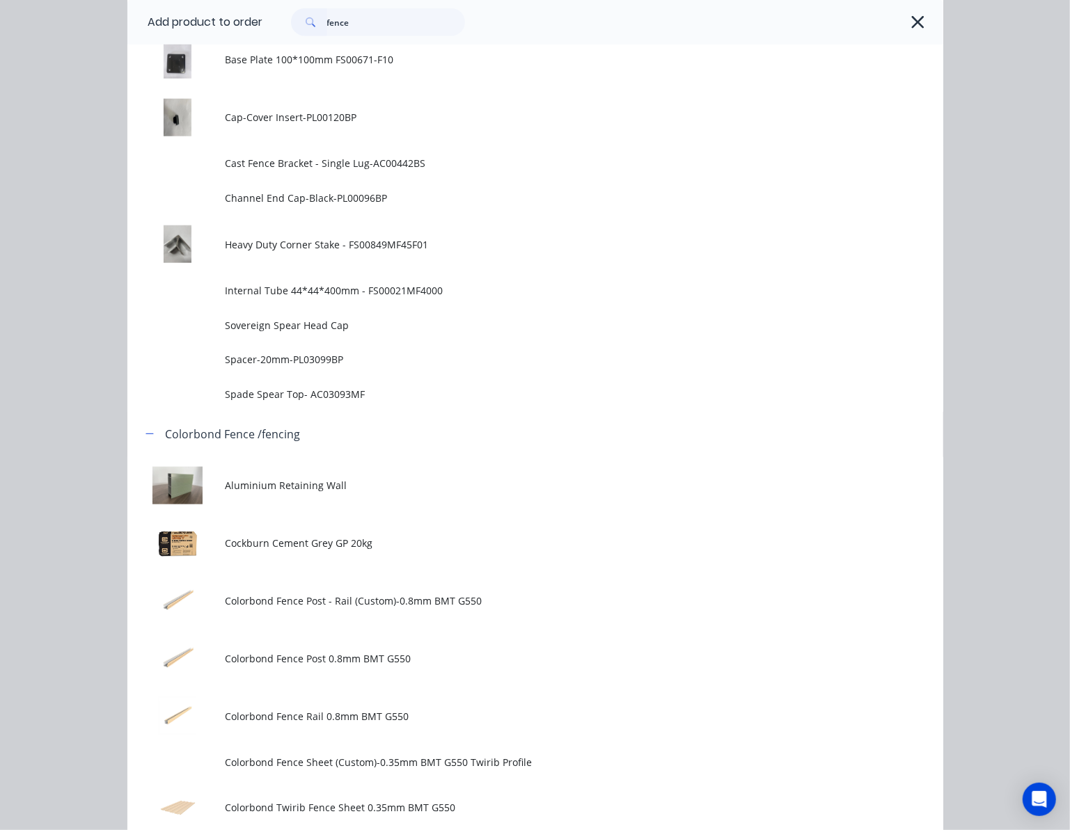
scroll to position [0, 0]
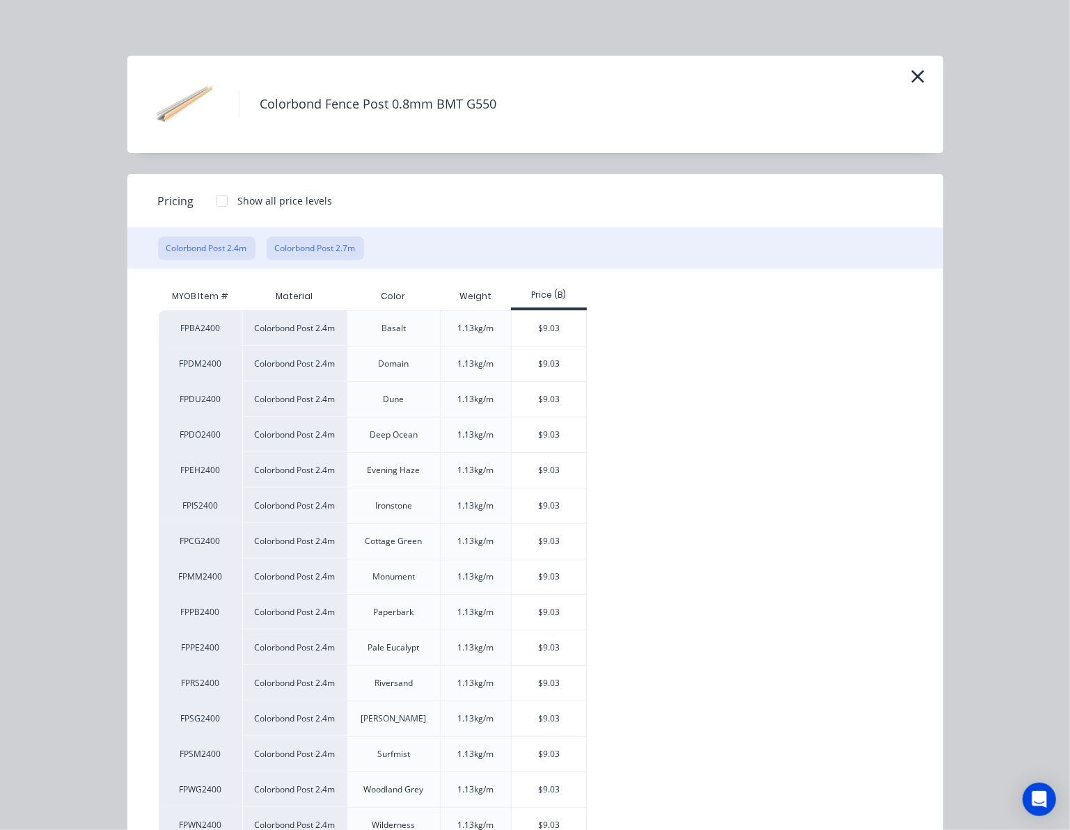
click at [318, 246] on button "Colorbond Post 2.7m" at bounding box center [315, 249] width 97 height 24
click at [555, 410] on div "$10.16" at bounding box center [549, 399] width 74 height 35
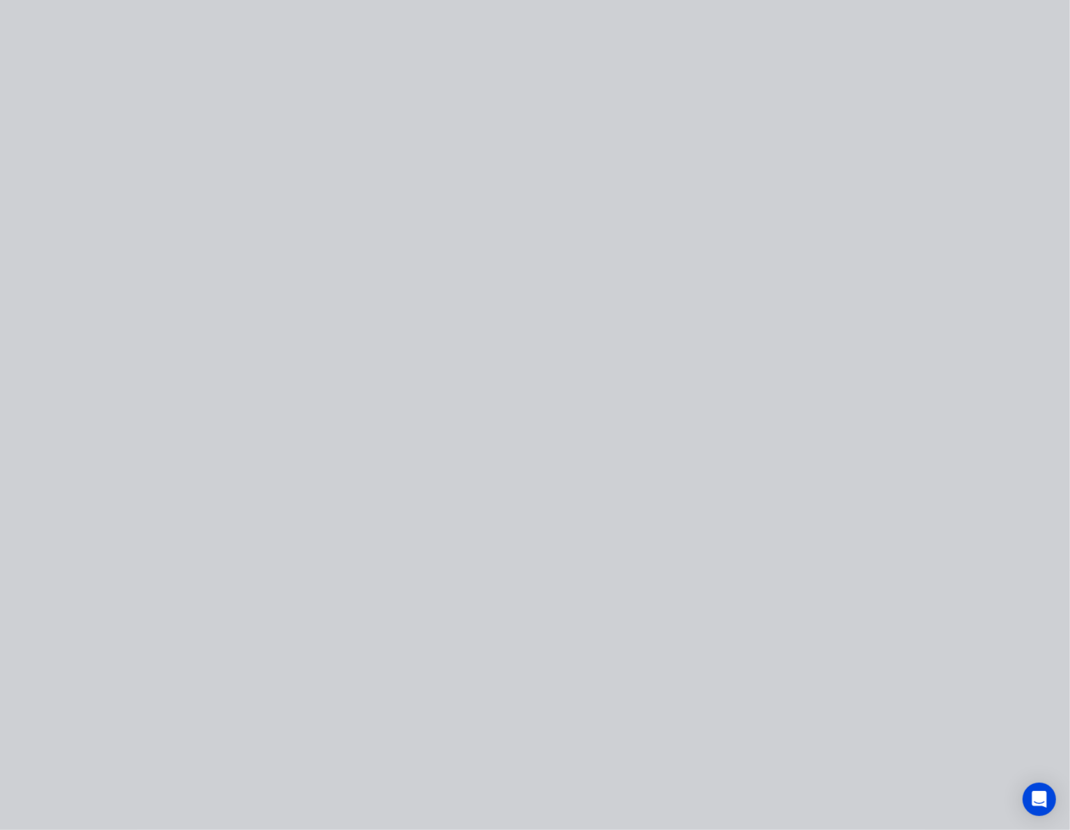
type input "$10.16"
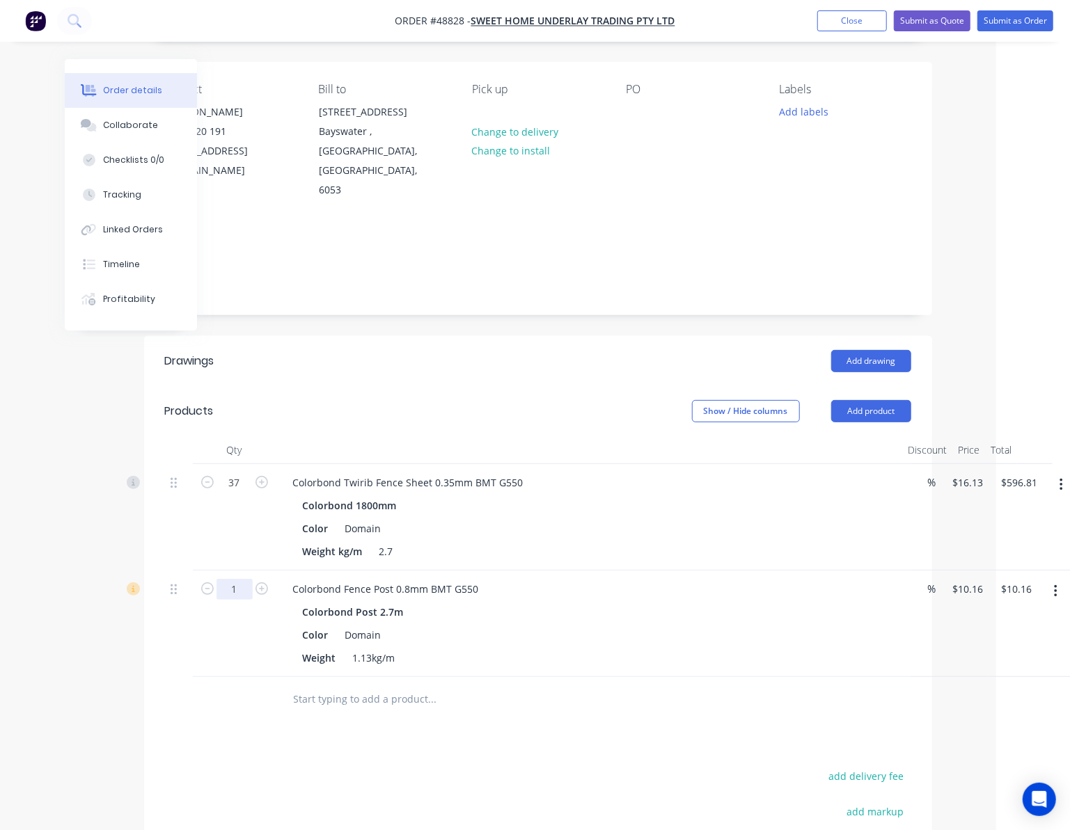
click at [237, 493] on input "1" at bounding box center [234, 483] width 36 height 21
type input "26"
type input "$264.16"
drag, startPoint x: 863, startPoint y: 369, endPoint x: 864, endPoint y: 377, distance: 8.4
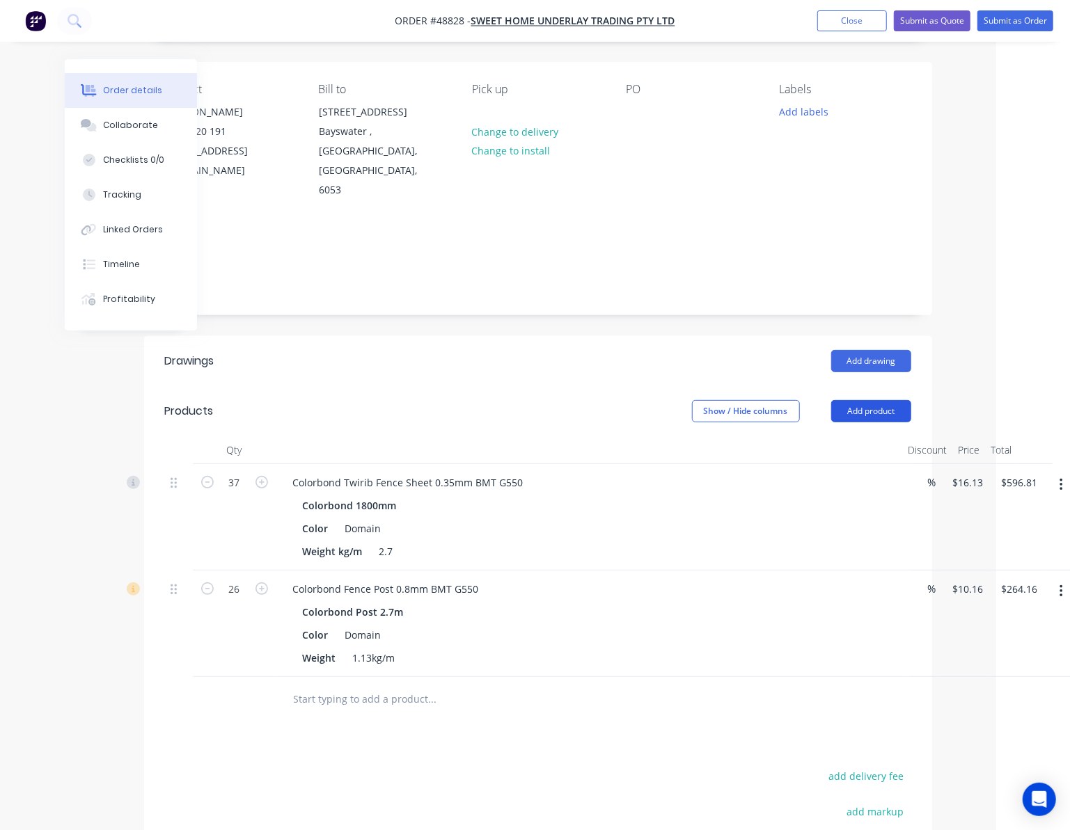
click at [863, 400] on button "Add product" at bounding box center [871, 411] width 80 height 22
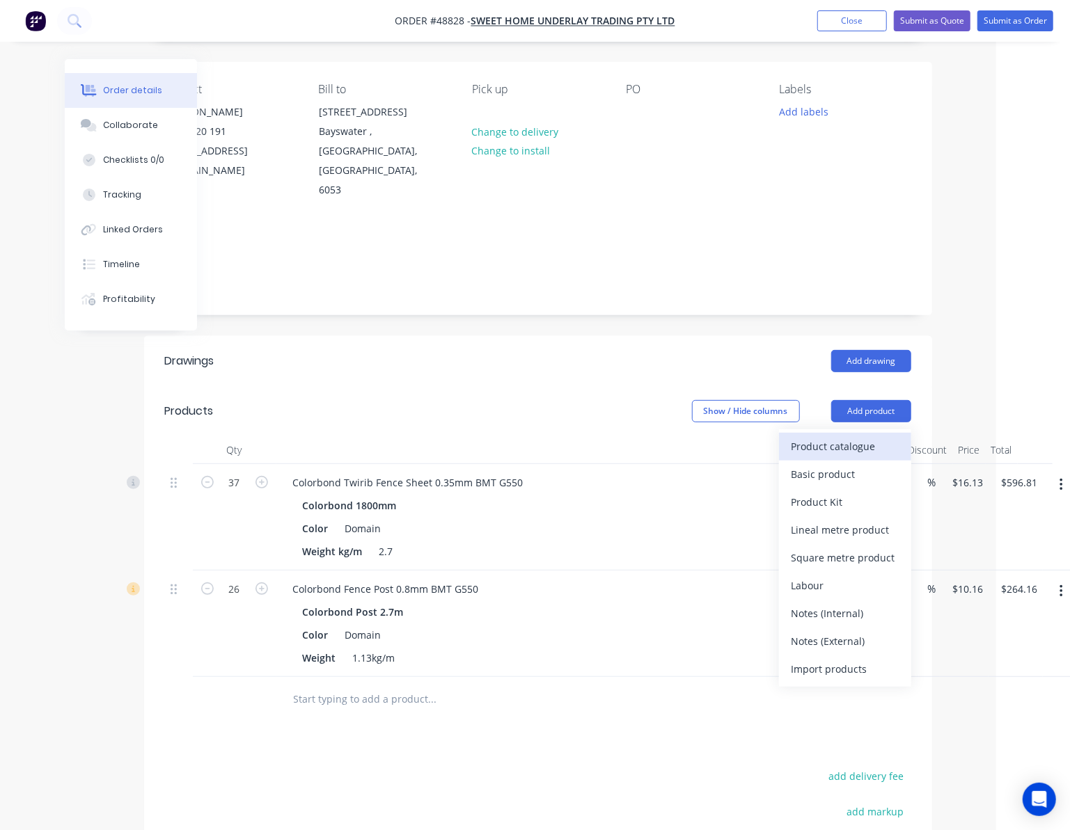
click at [859, 436] on div "Product catalogue" at bounding box center [844, 446] width 107 height 20
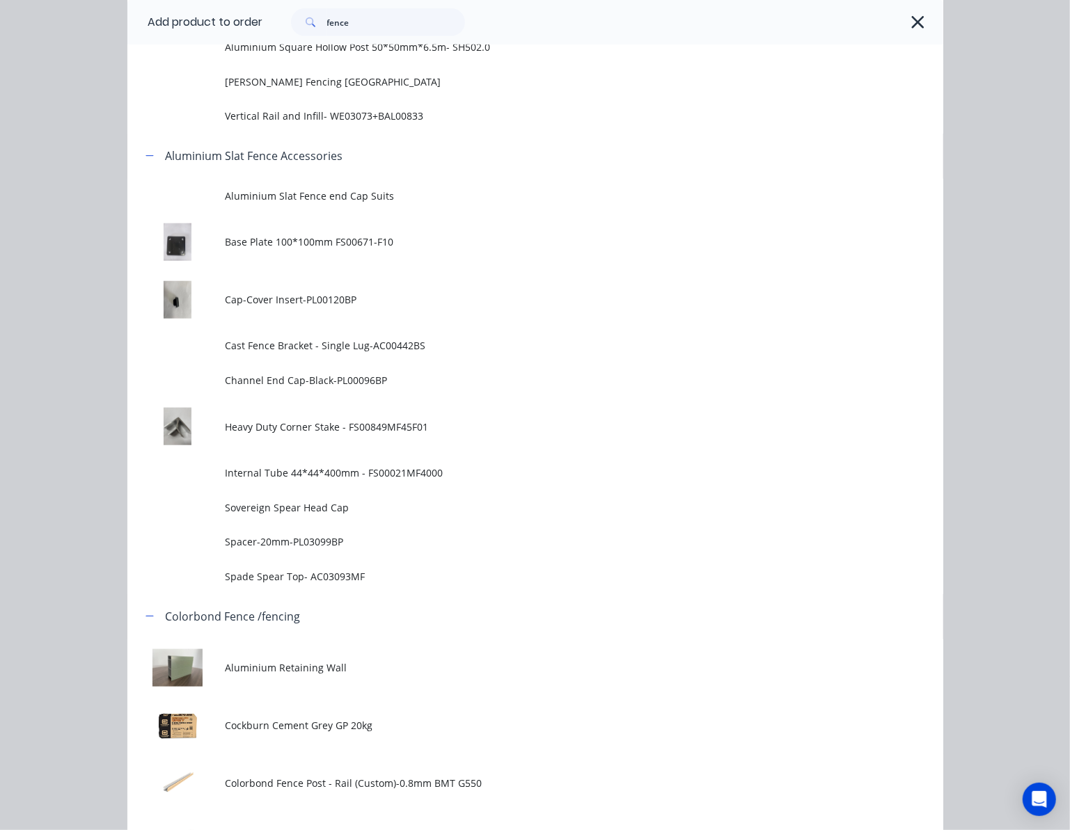
scroll to position [742, 0]
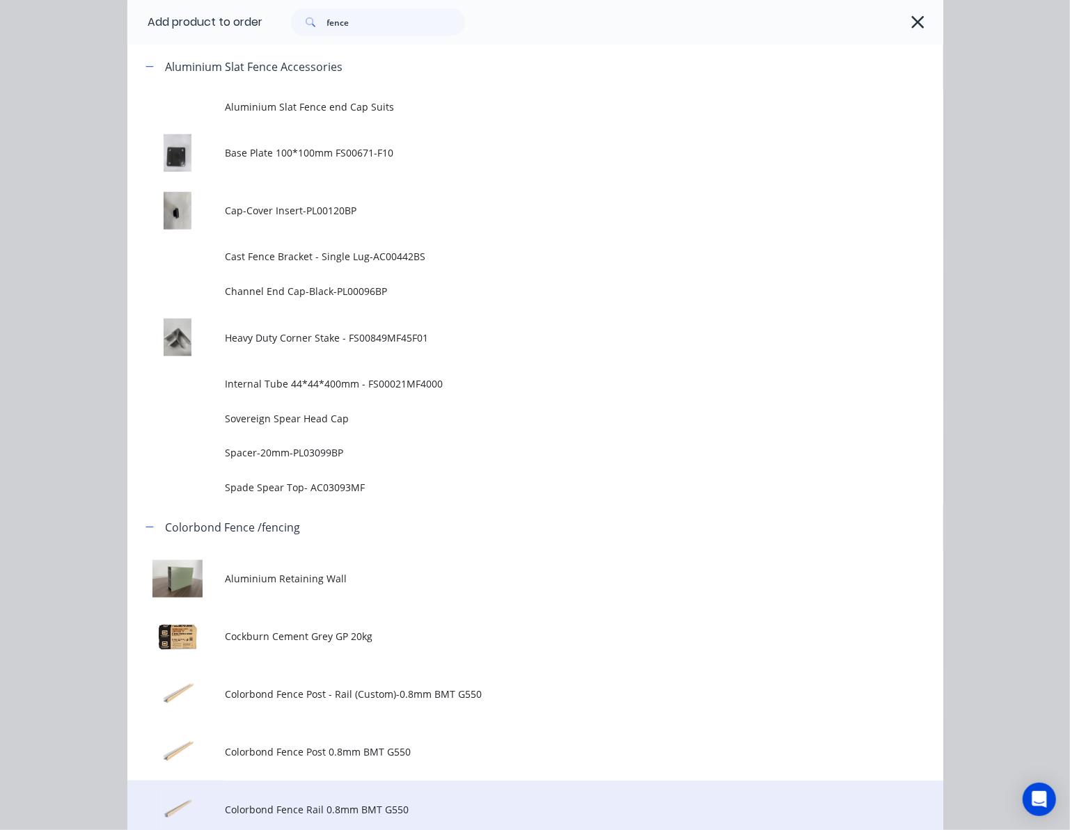
click at [449, 795] on td "Colorbond Fence Rail 0.8mm BMT G550" at bounding box center [584, 810] width 718 height 58
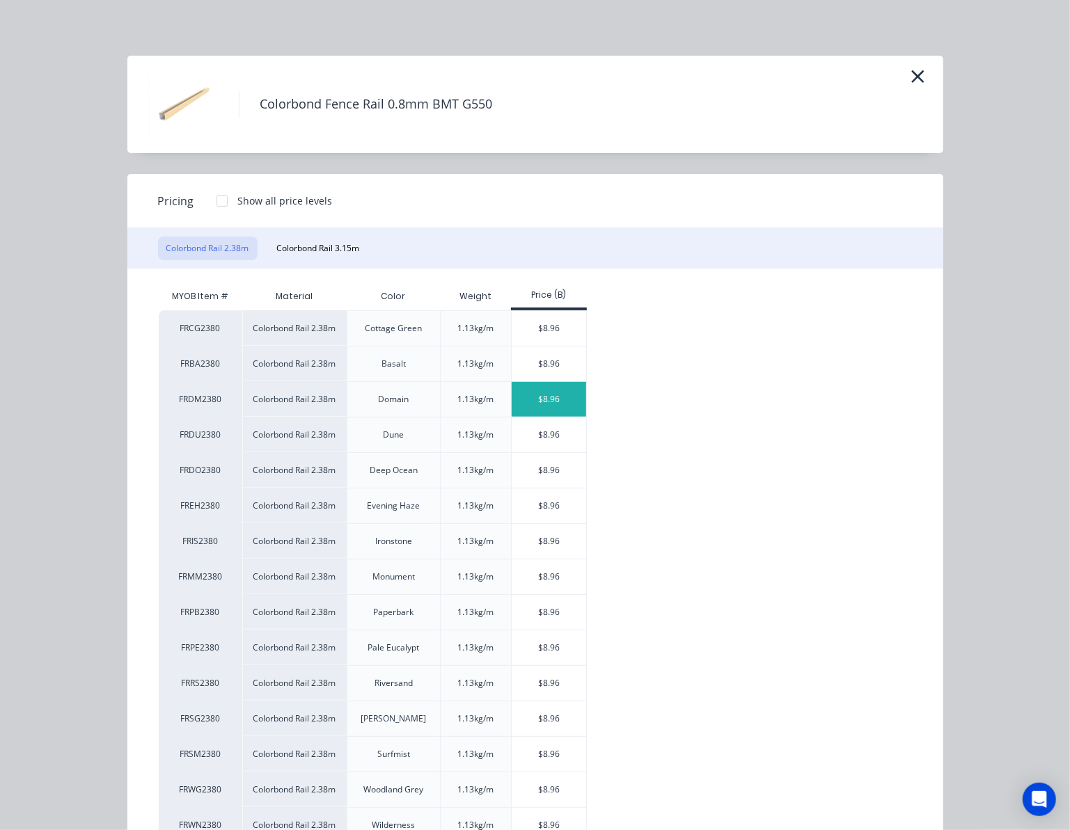
click at [560, 402] on div "$8.96" at bounding box center [549, 399] width 74 height 35
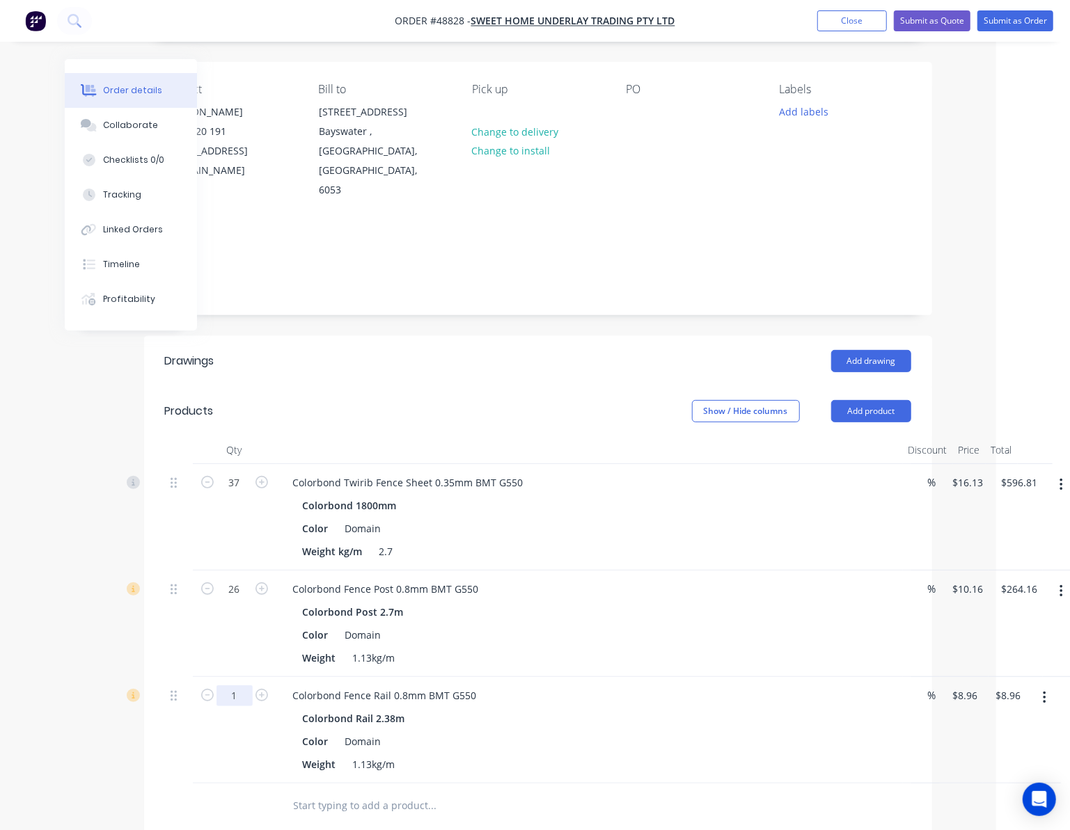
click at [248, 493] on input "1" at bounding box center [234, 483] width 36 height 21
type input "24"
type input "$215.04"
click at [551, 625] on div "Color Domain" at bounding box center [586, 635] width 579 height 20
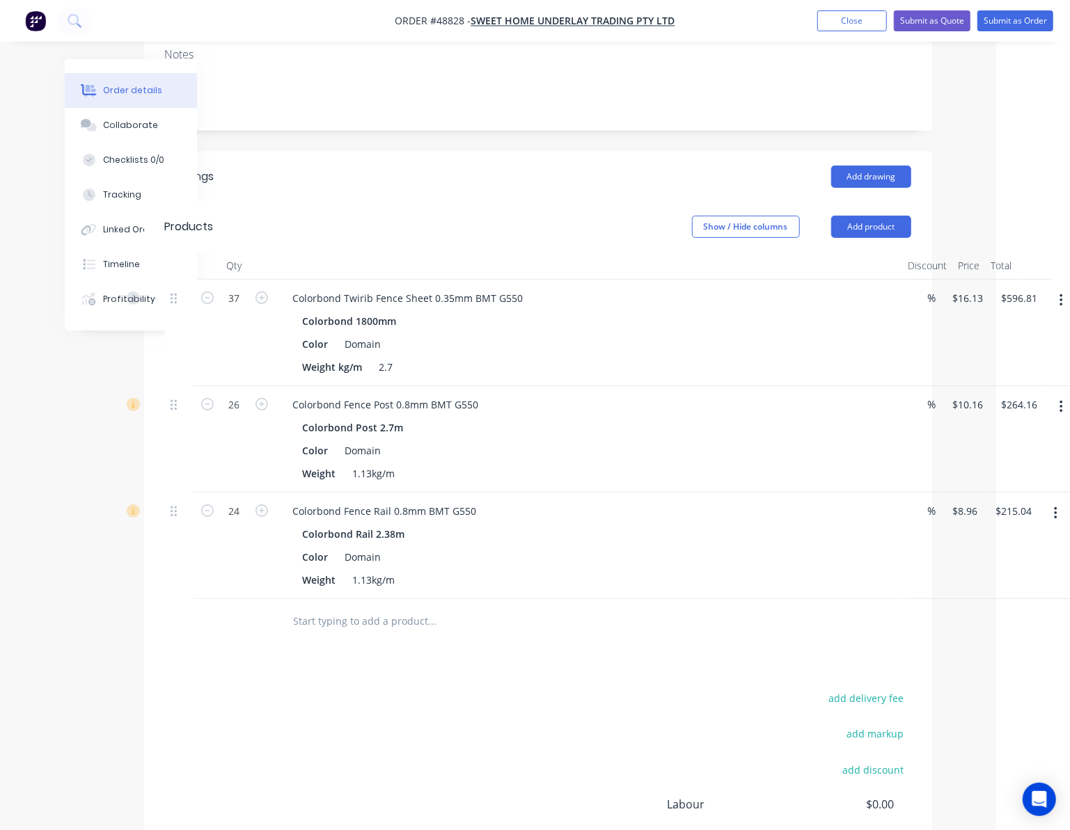
scroll to position [278, 74]
click at [867, 200] on header "Products Show / Hide columns Add product" at bounding box center [538, 225] width 788 height 50
click at [873, 214] on button "Add product" at bounding box center [871, 225] width 80 height 22
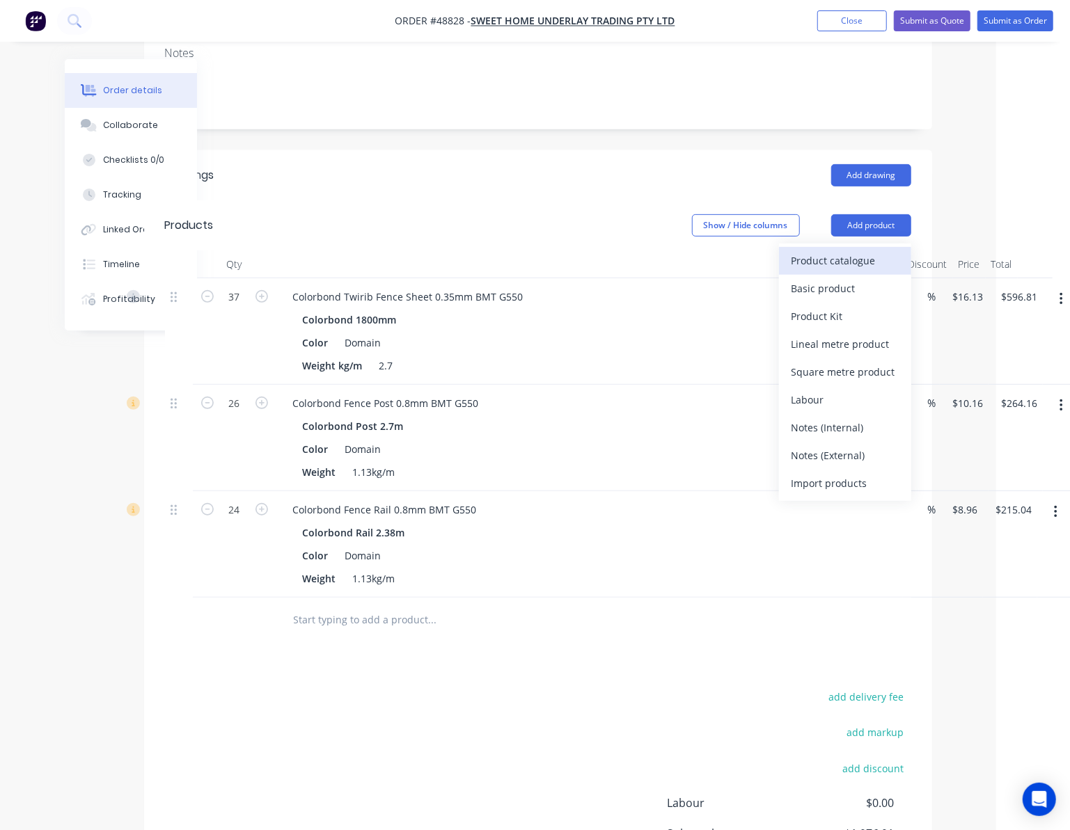
click at [878, 251] on div "Product catalogue" at bounding box center [844, 261] width 107 height 20
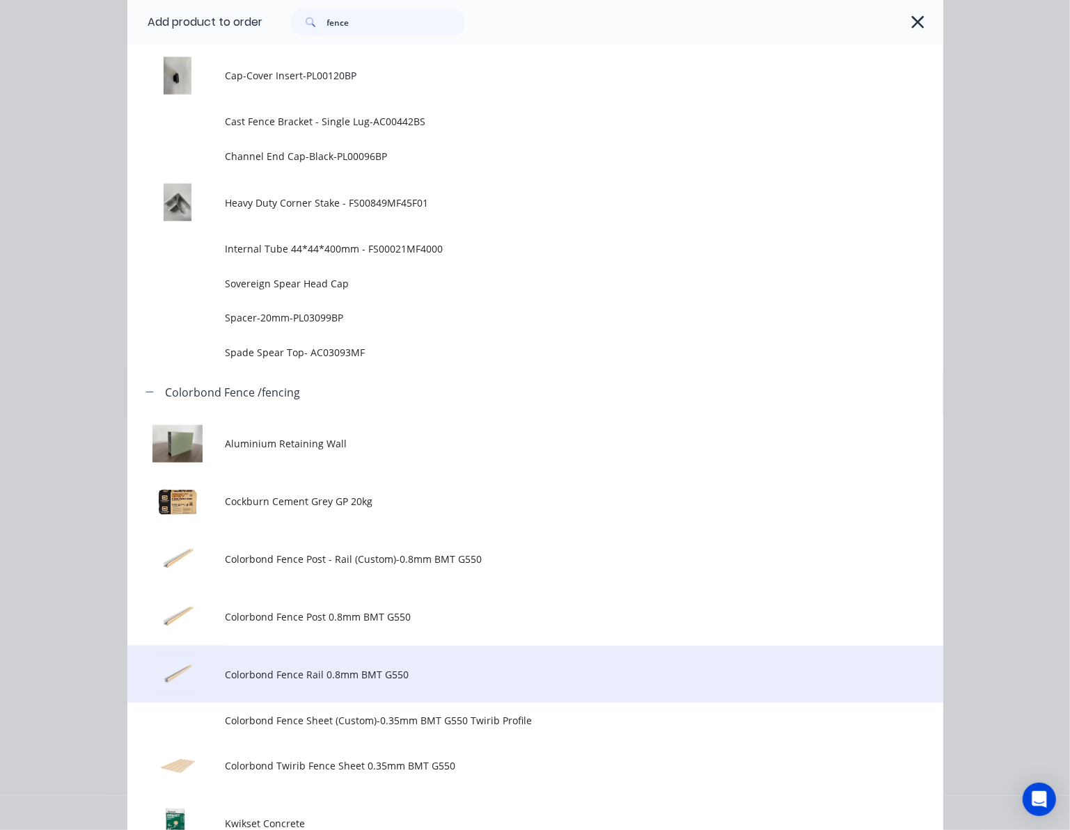
scroll to position [928, 0]
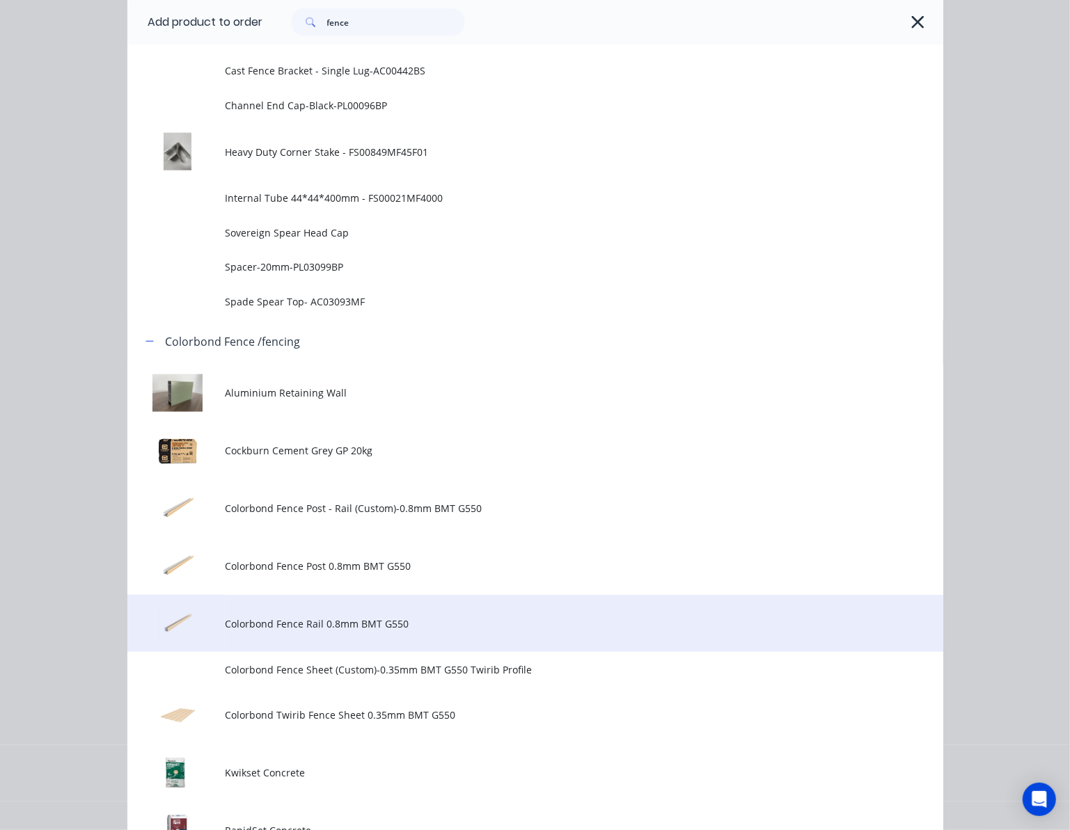
click at [487, 625] on span "Colorbond Fence Rail 0.8mm BMT G550" at bounding box center [512, 624] width 574 height 15
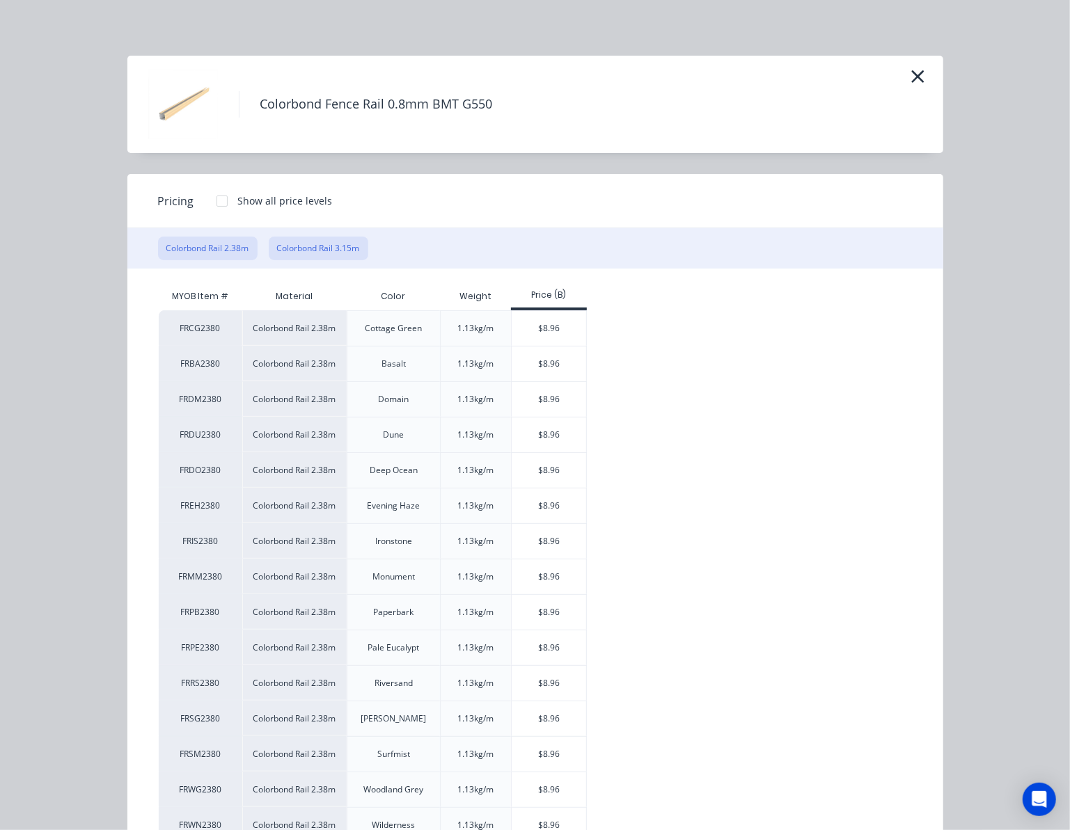
drag, startPoint x: 332, startPoint y: 253, endPoint x: 356, endPoint y: 279, distance: 35.4
click at [332, 254] on button "Colorbond Rail 3.15m" at bounding box center [319, 249] width 100 height 24
click at [554, 331] on div "$11.85" at bounding box center [549, 328] width 74 height 35
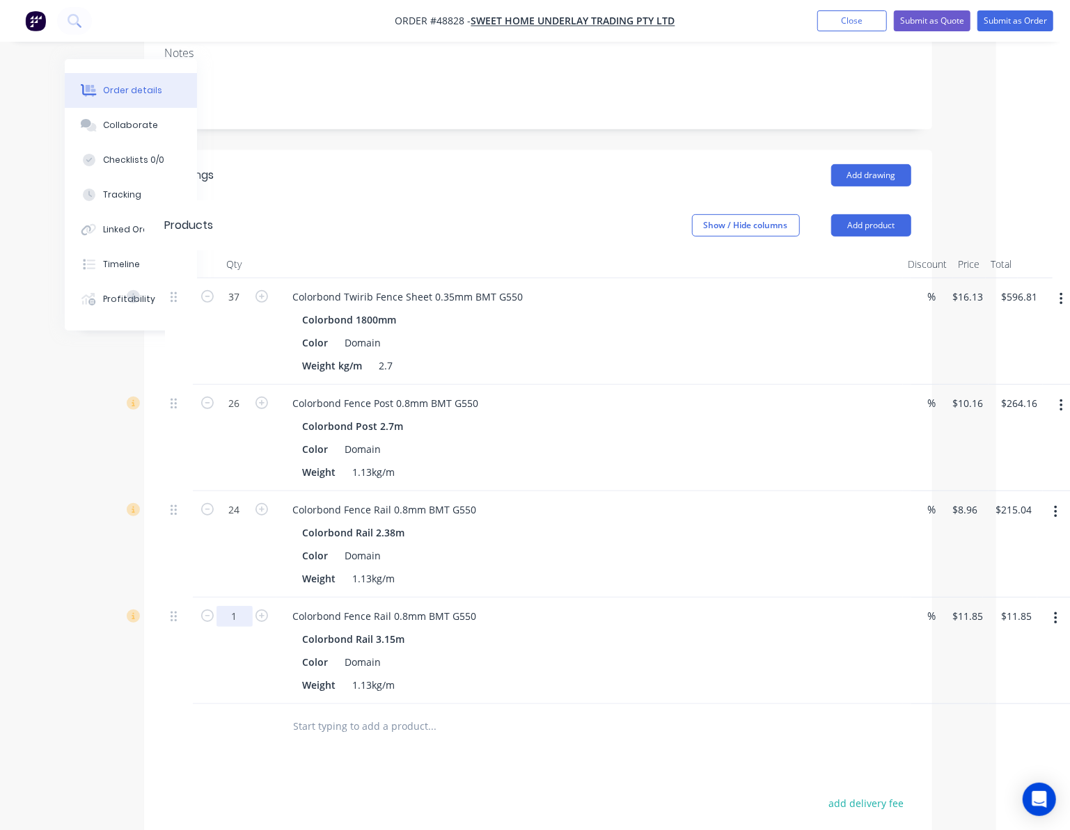
click at [232, 308] on input "1" at bounding box center [234, 297] width 36 height 21
type input "2"
type input "$23.70"
click at [530, 745] on div "Drawings Add drawing Products Show / Hide columns Add product Qty Discount Pric…" at bounding box center [538, 601] width 788 height 903
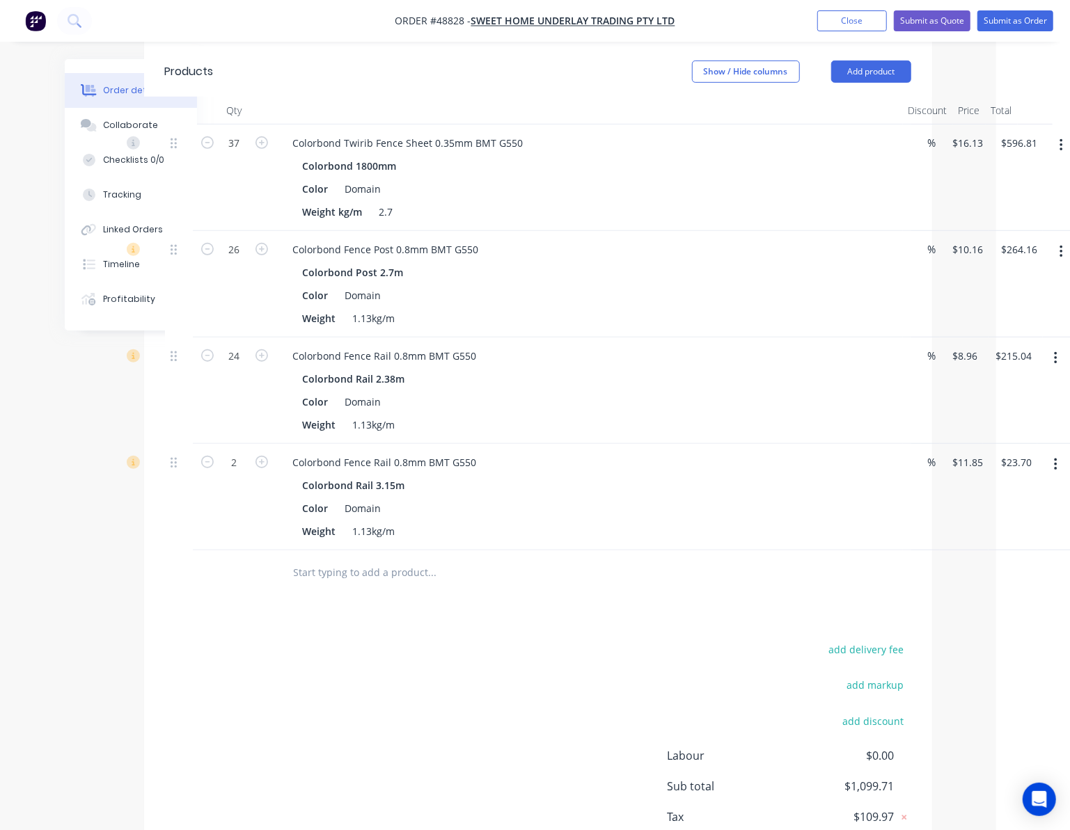
scroll to position [299, 74]
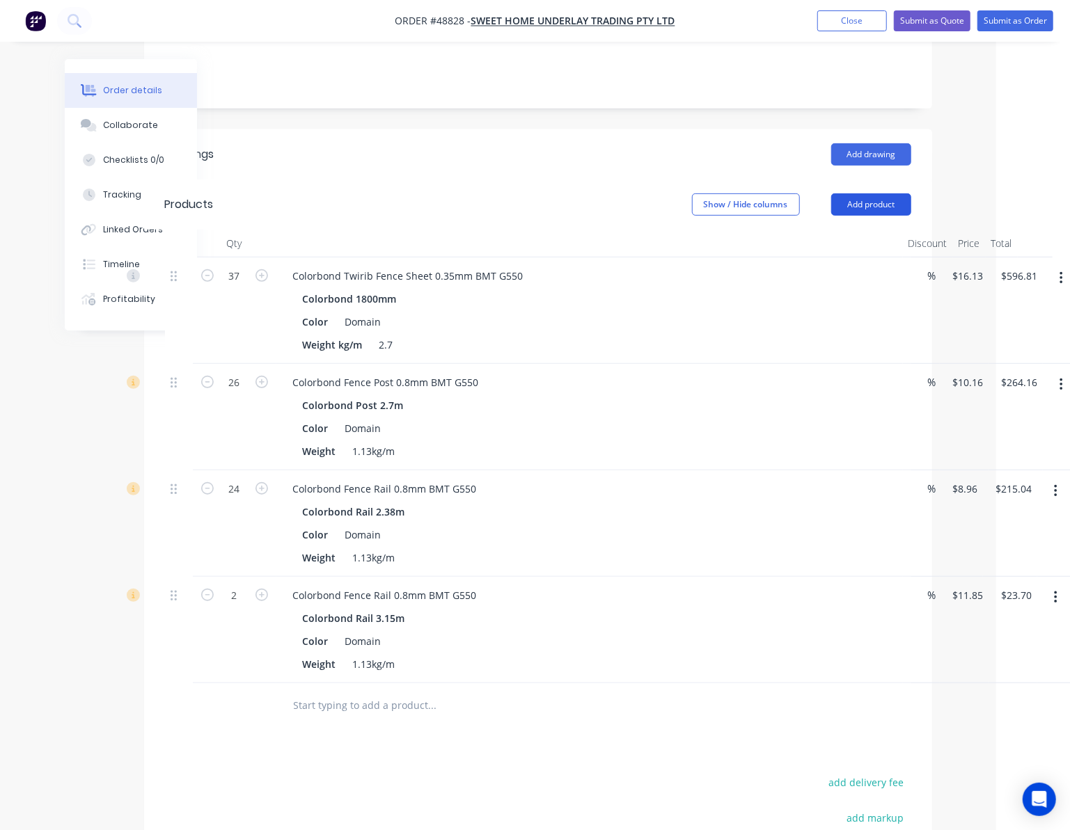
click at [870, 193] on button "Add product" at bounding box center [871, 204] width 80 height 22
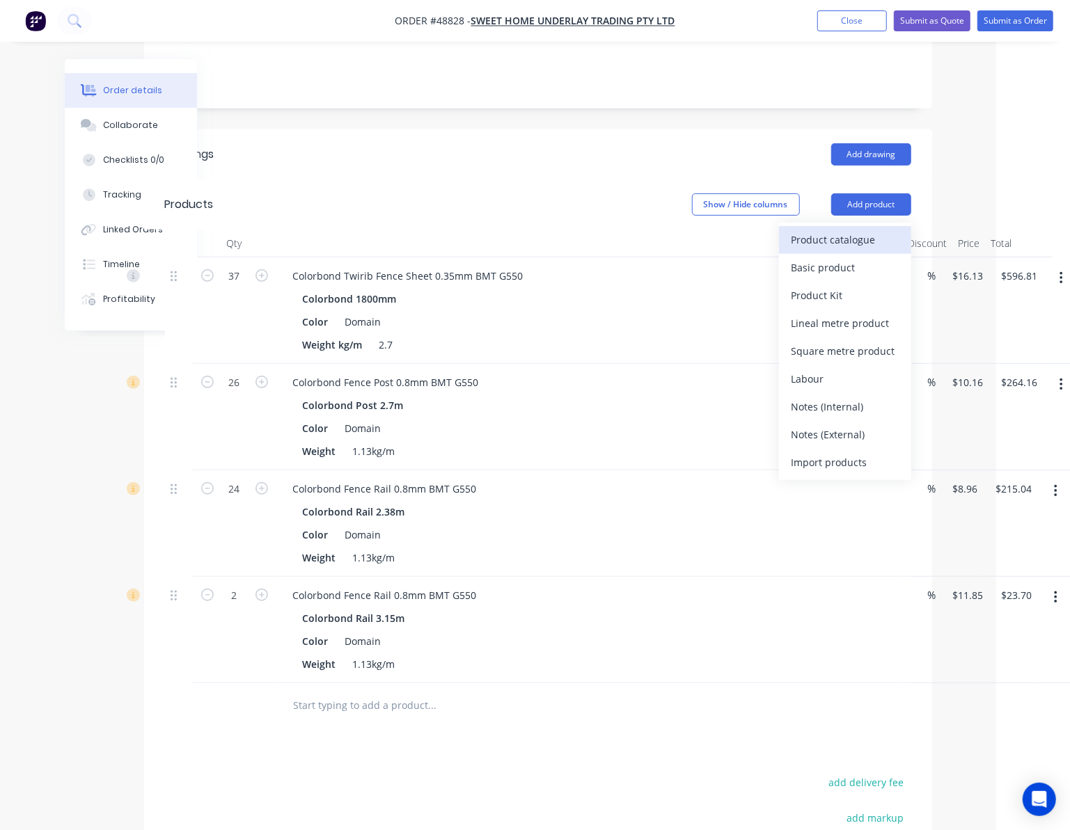
click at [845, 230] on div "Product catalogue" at bounding box center [844, 240] width 107 height 20
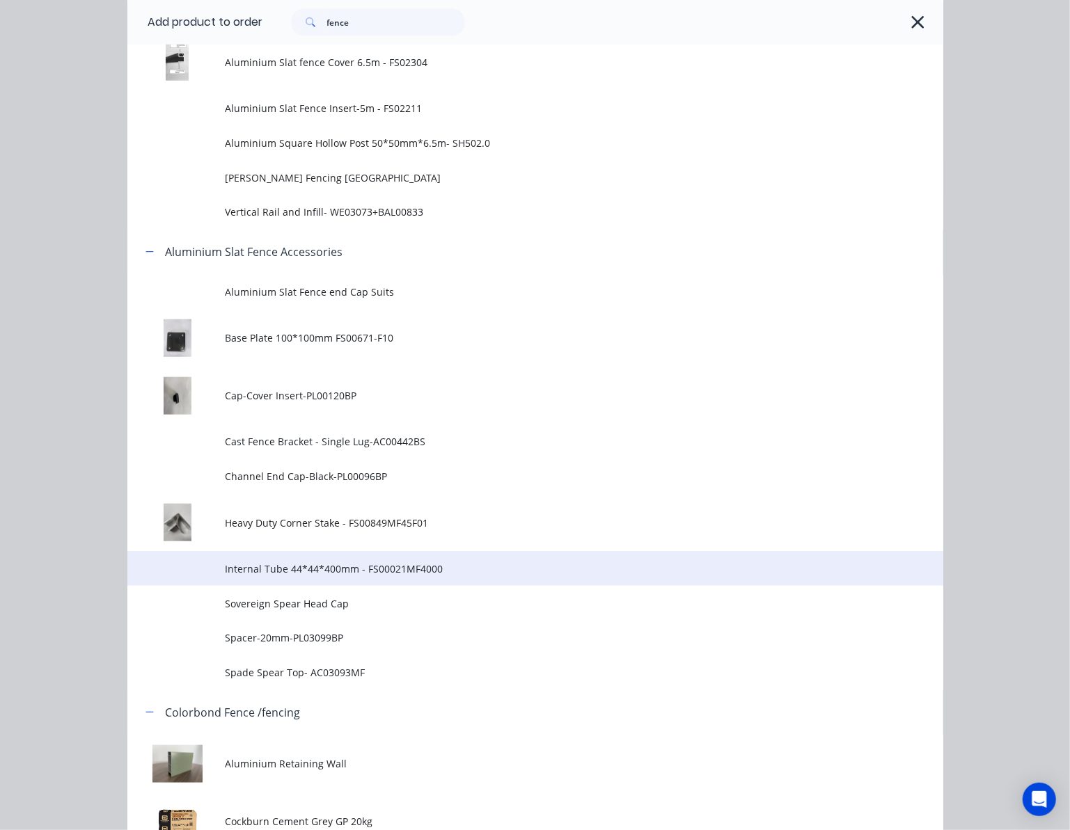
scroll to position [1114, 0]
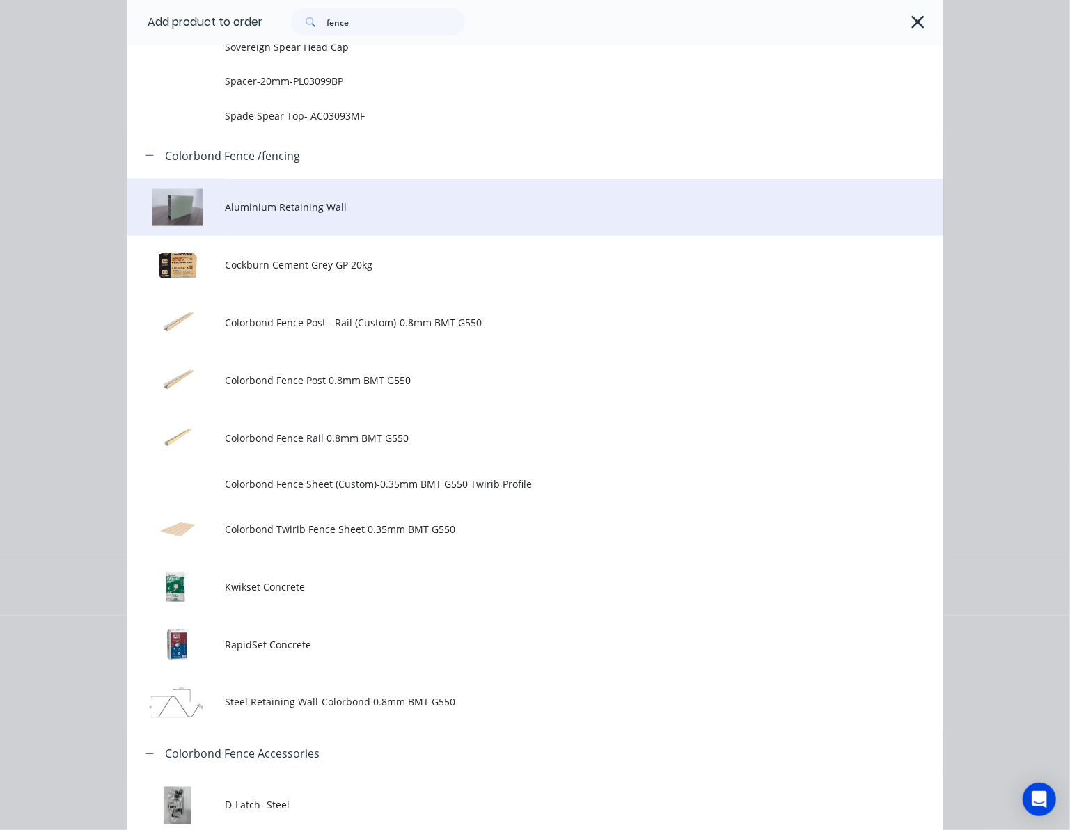
click at [388, 196] on td "Aluminium Retaining Wall" at bounding box center [584, 208] width 718 height 58
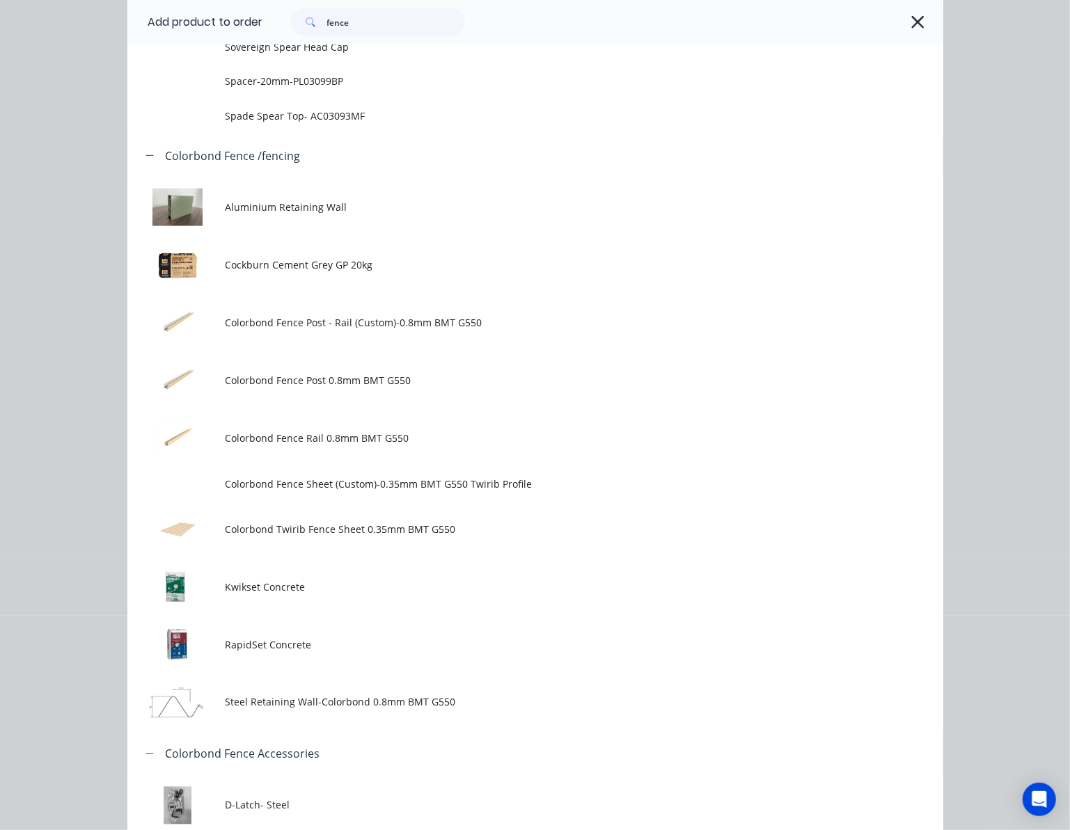
scroll to position [0, 0]
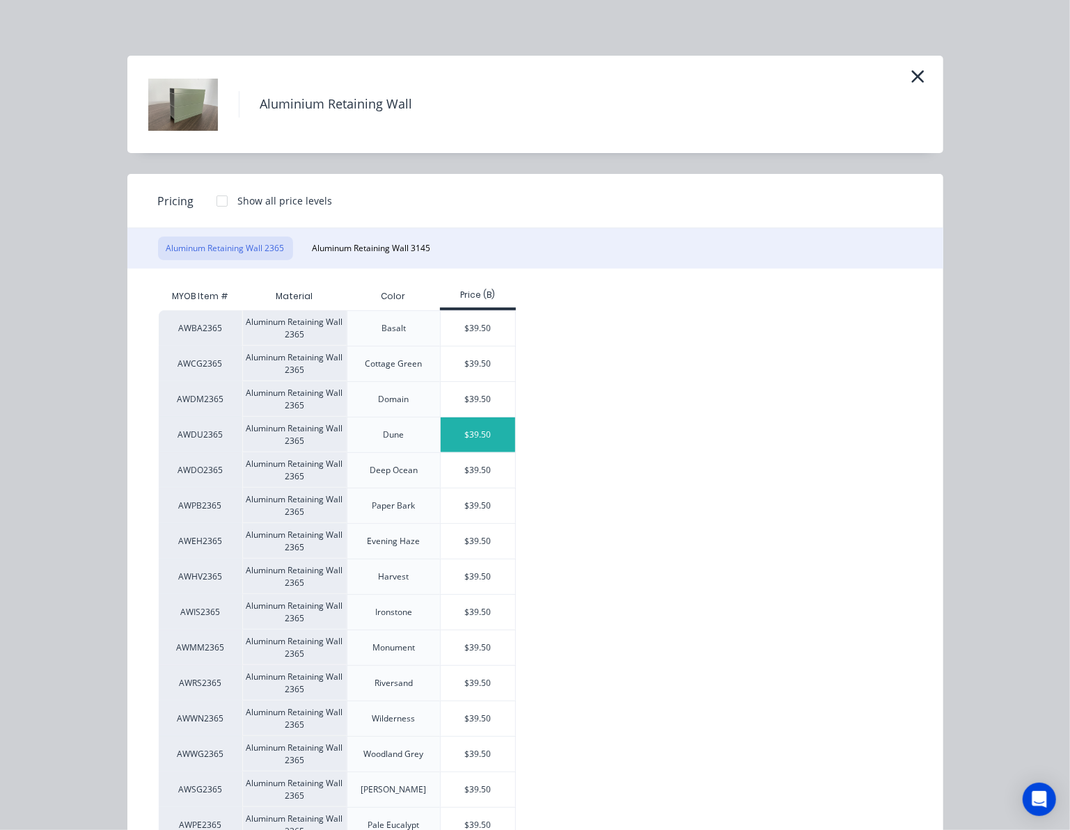
click at [487, 420] on div "$39.50" at bounding box center [478, 435] width 74 height 35
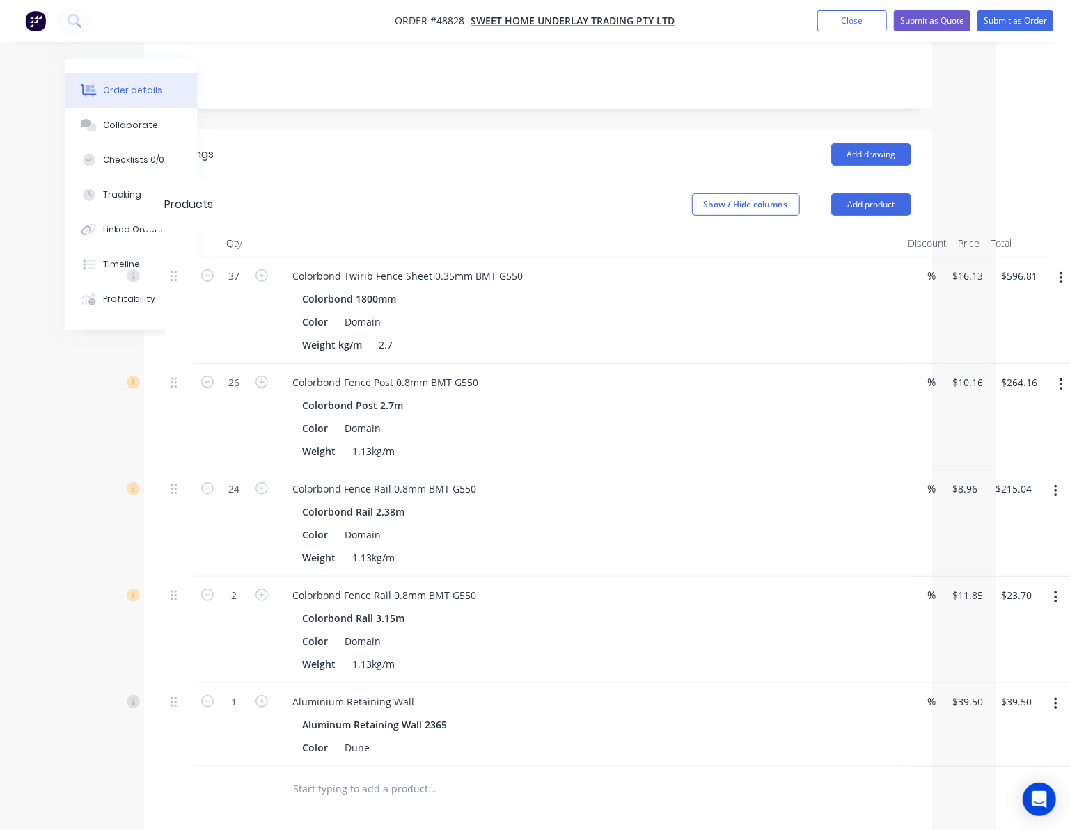
click at [1054, 697] on icon "button" at bounding box center [1055, 704] width 3 height 15
click at [1015, 731] on div "Edit" at bounding box center [1005, 741] width 107 height 20
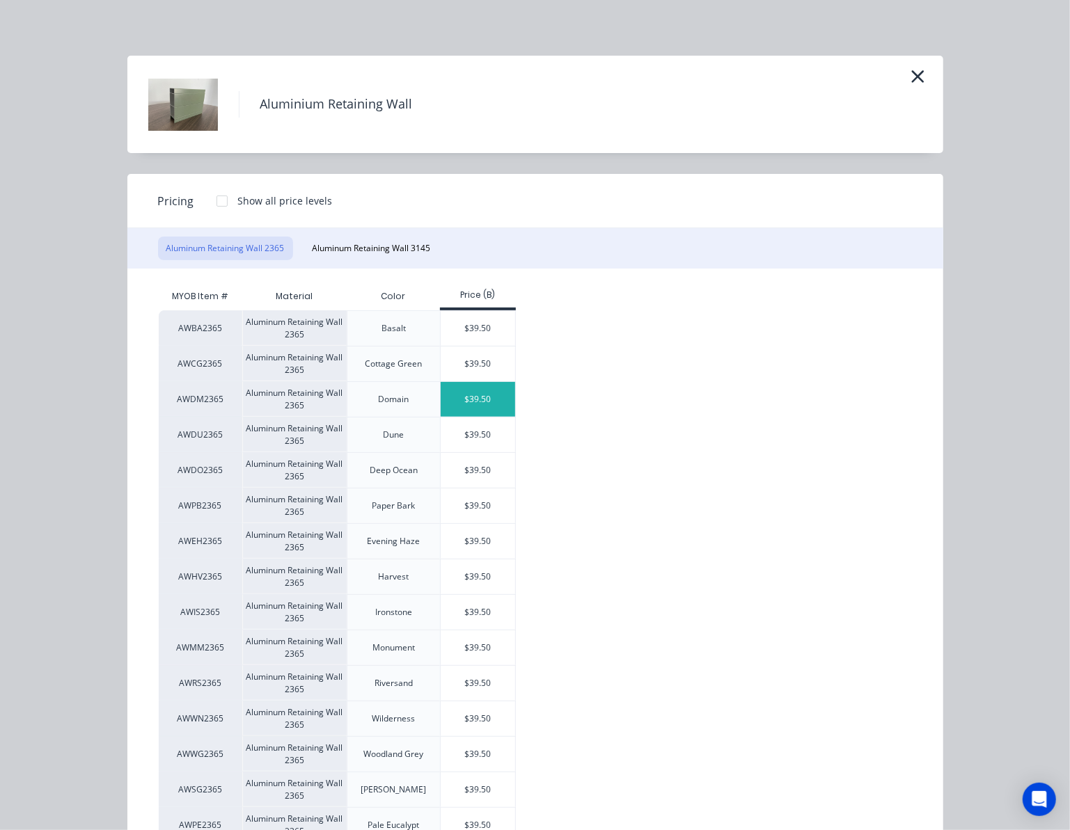
click at [474, 402] on div "$39.50" at bounding box center [478, 399] width 74 height 35
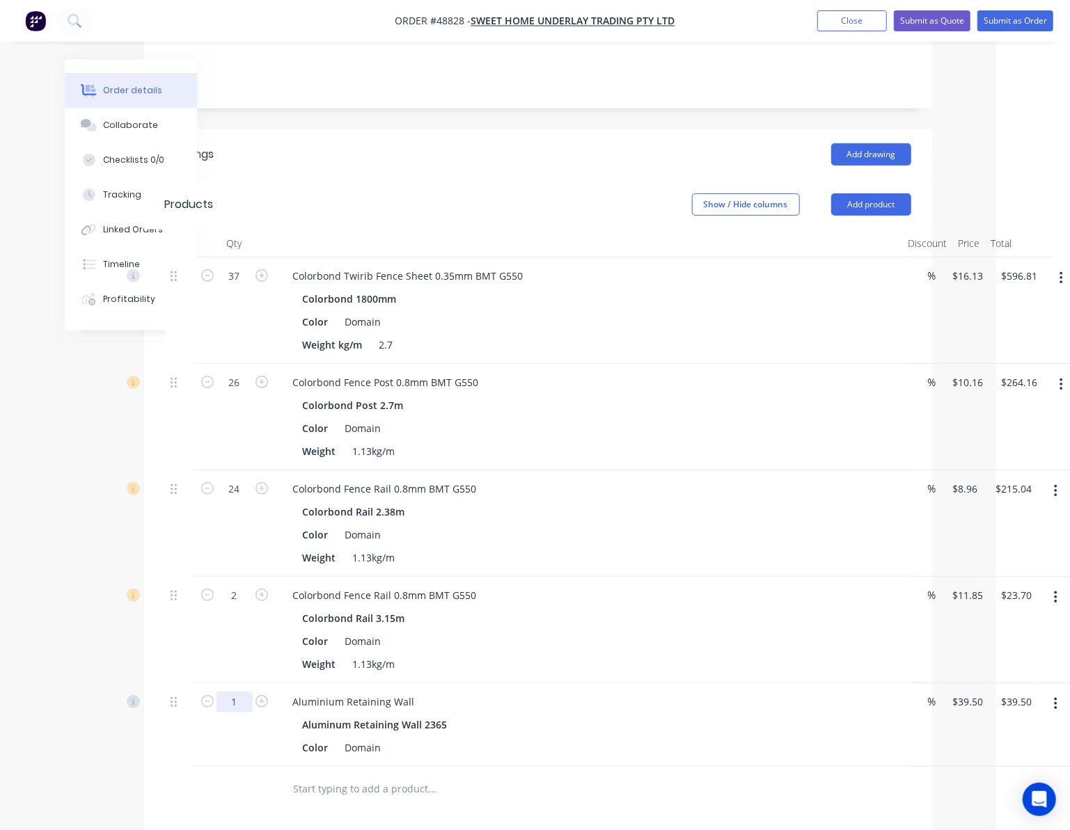
click at [243, 287] on input "1" at bounding box center [234, 276] width 36 height 21
type input "26"
type input "$1,027.00"
click at [649, 767] on div at bounding box center [526, 789] width 501 height 45
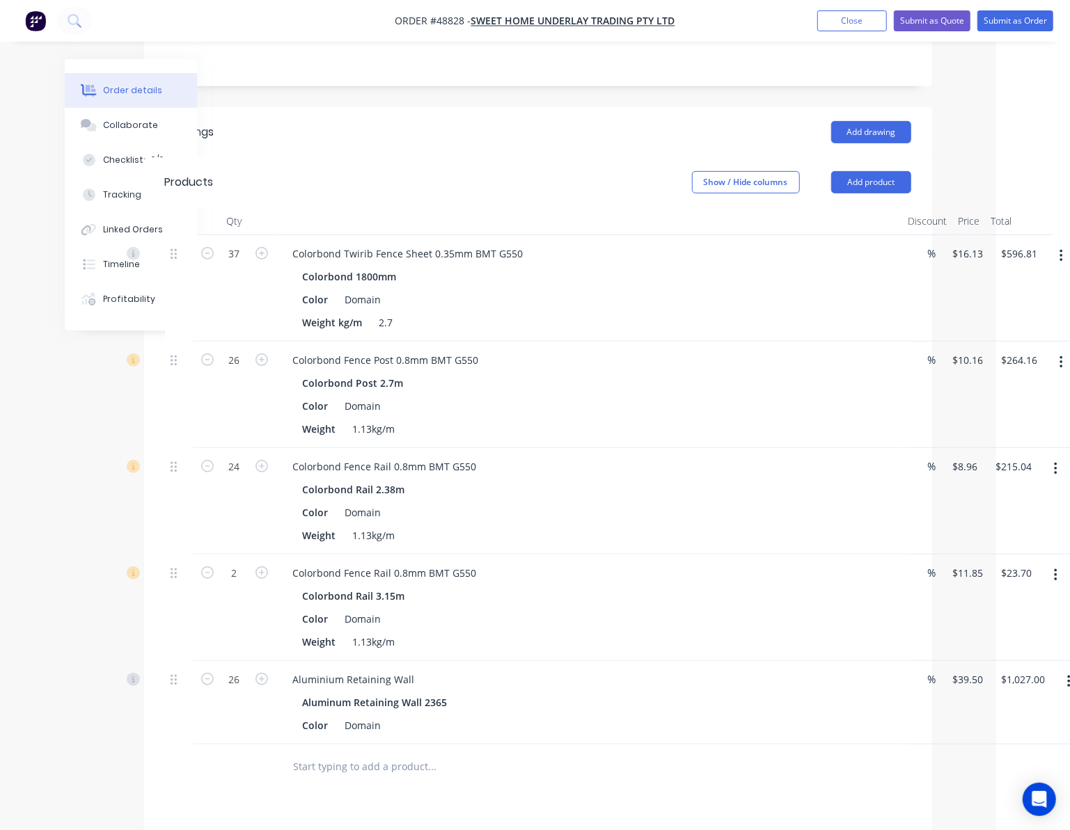
scroll to position [198, 74]
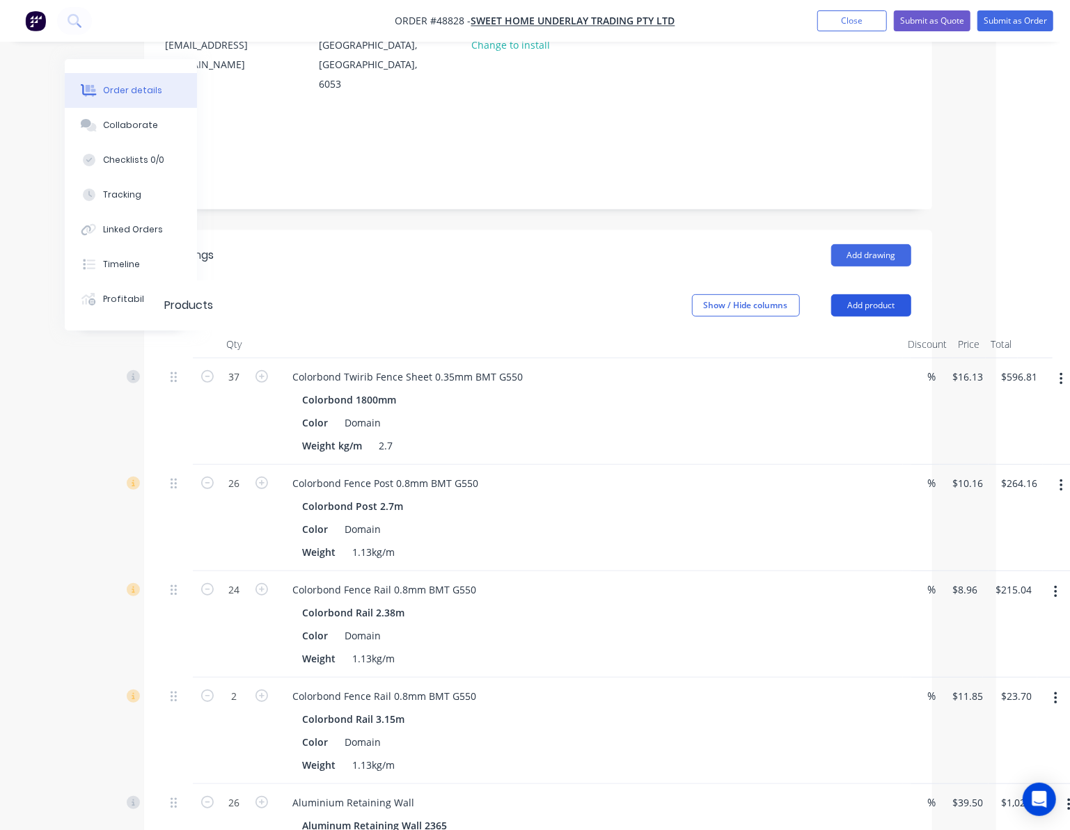
click at [866, 294] on button "Add product" at bounding box center [871, 305] width 80 height 22
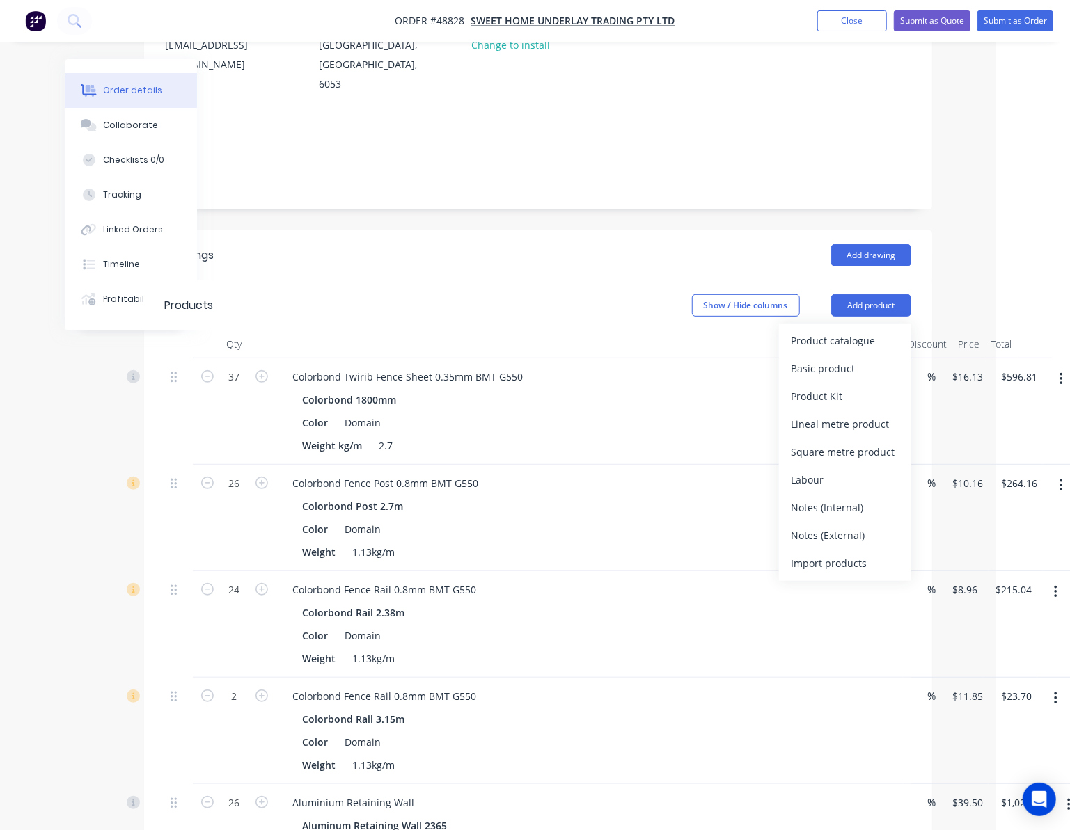
click at [955, 258] on div "Order details Collaborate Checklists 0/0 Tracking Linked Orders Timeline Profit…" at bounding box center [461, 520] width 1070 height 1436
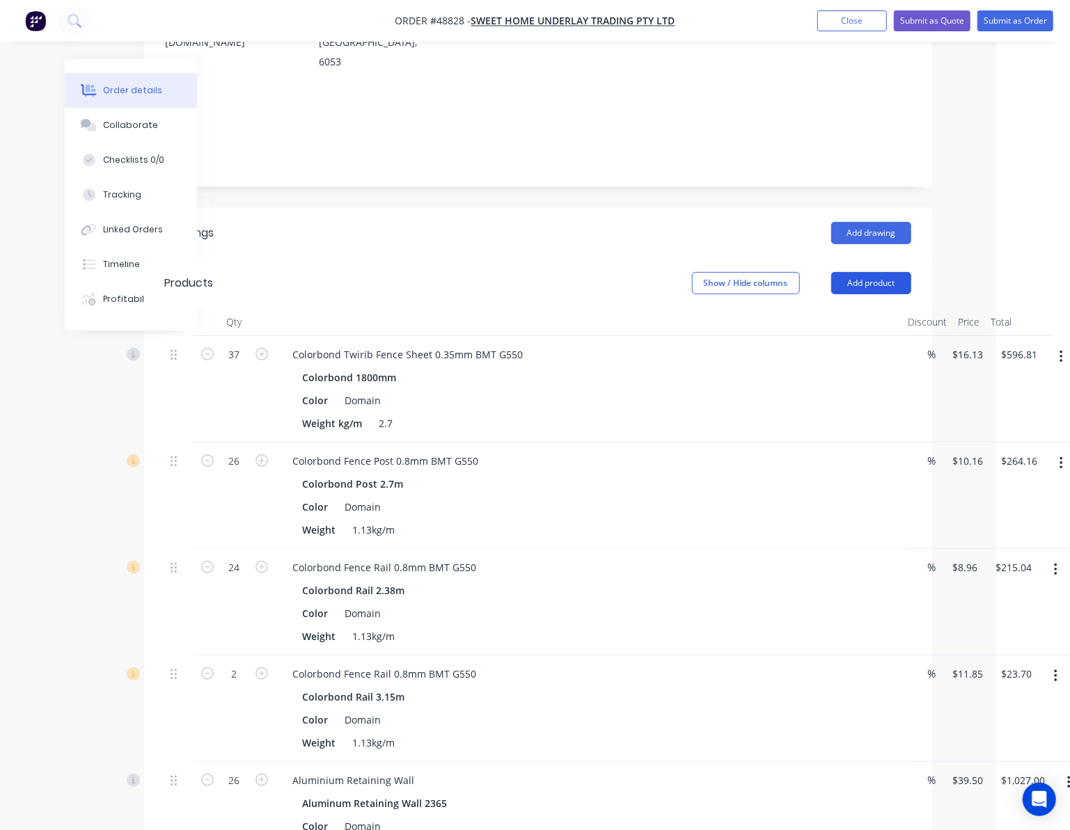
scroll to position [0, 74]
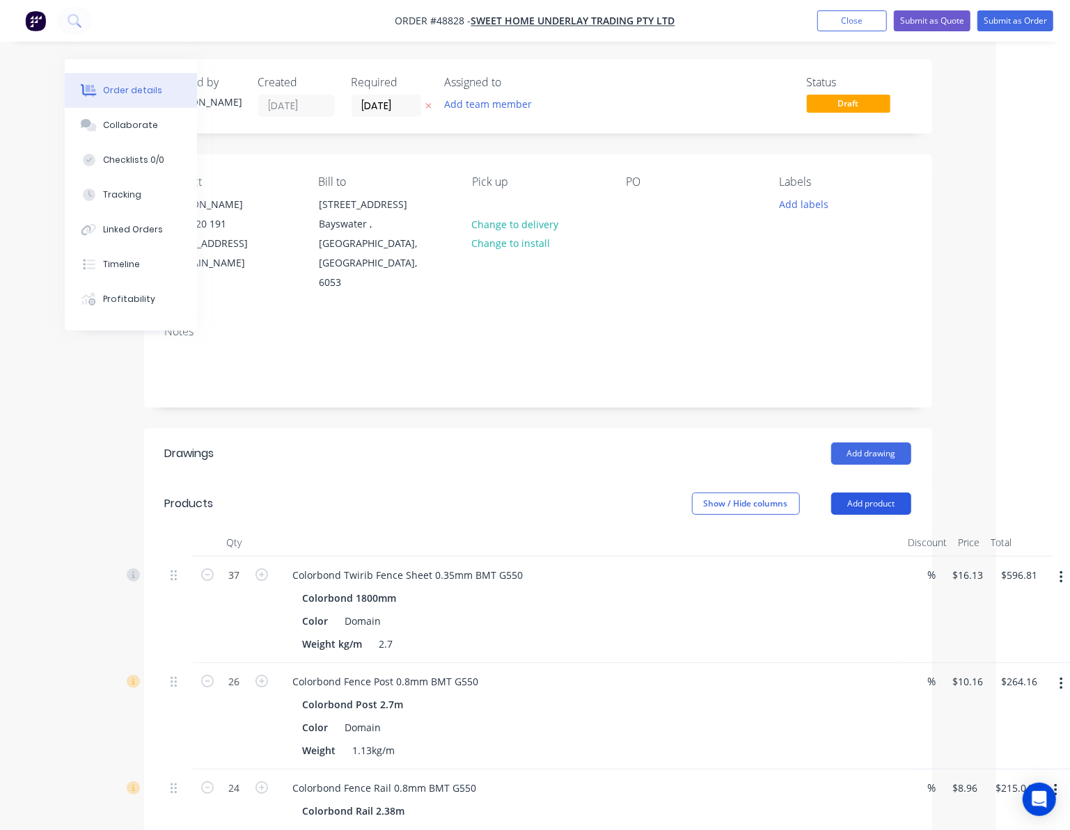
click at [883, 493] on button "Add product" at bounding box center [871, 504] width 80 height 22
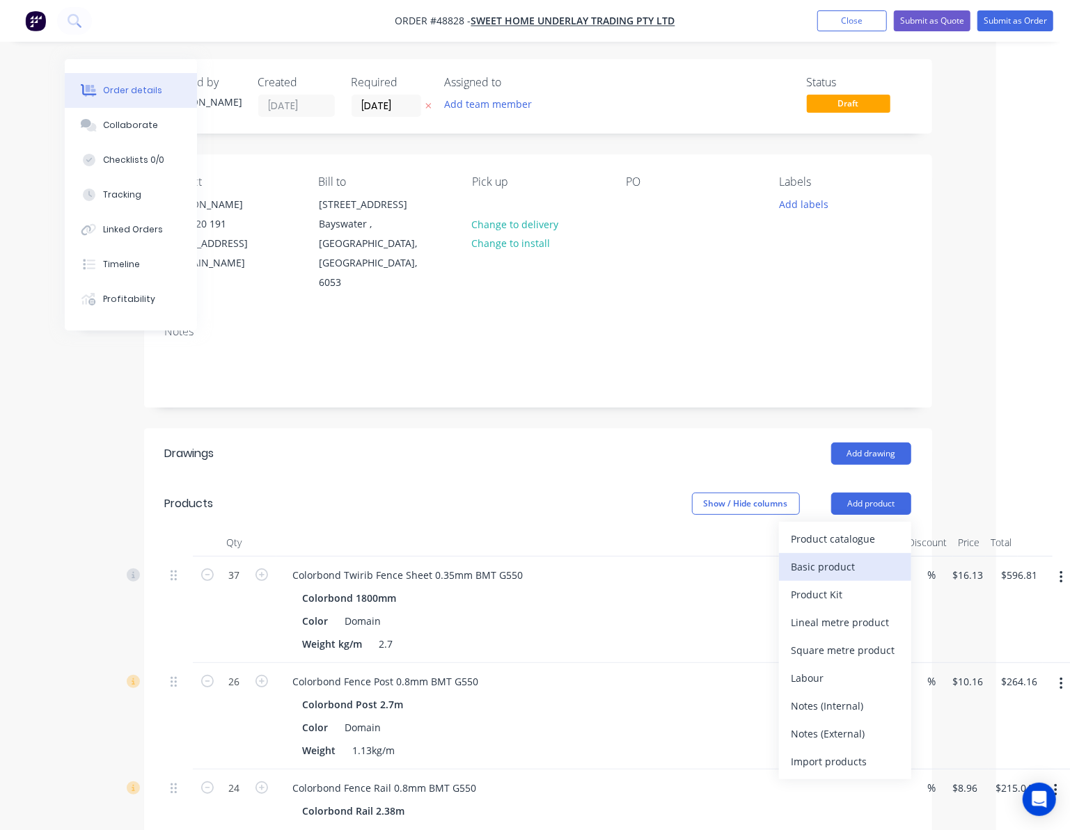
click at [824, 557] on div "Basic product" at bounding box center [844, 567] width 107 height 20
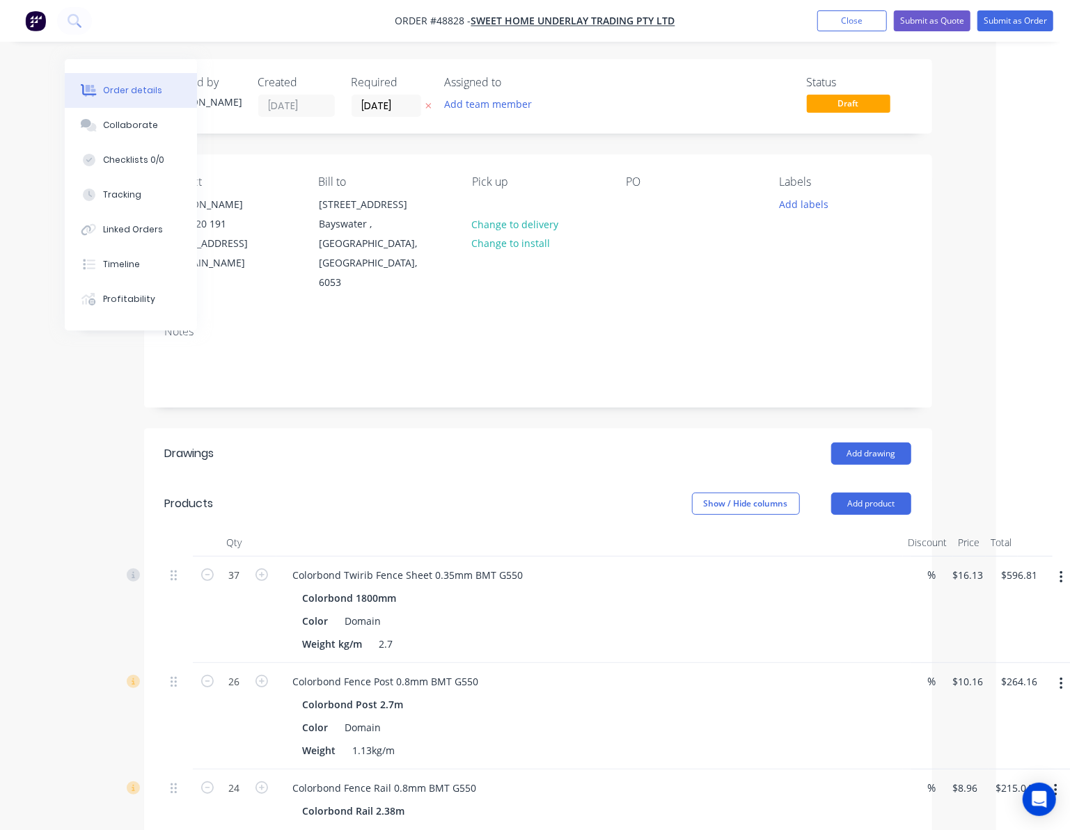
scroll to position [633, 74]
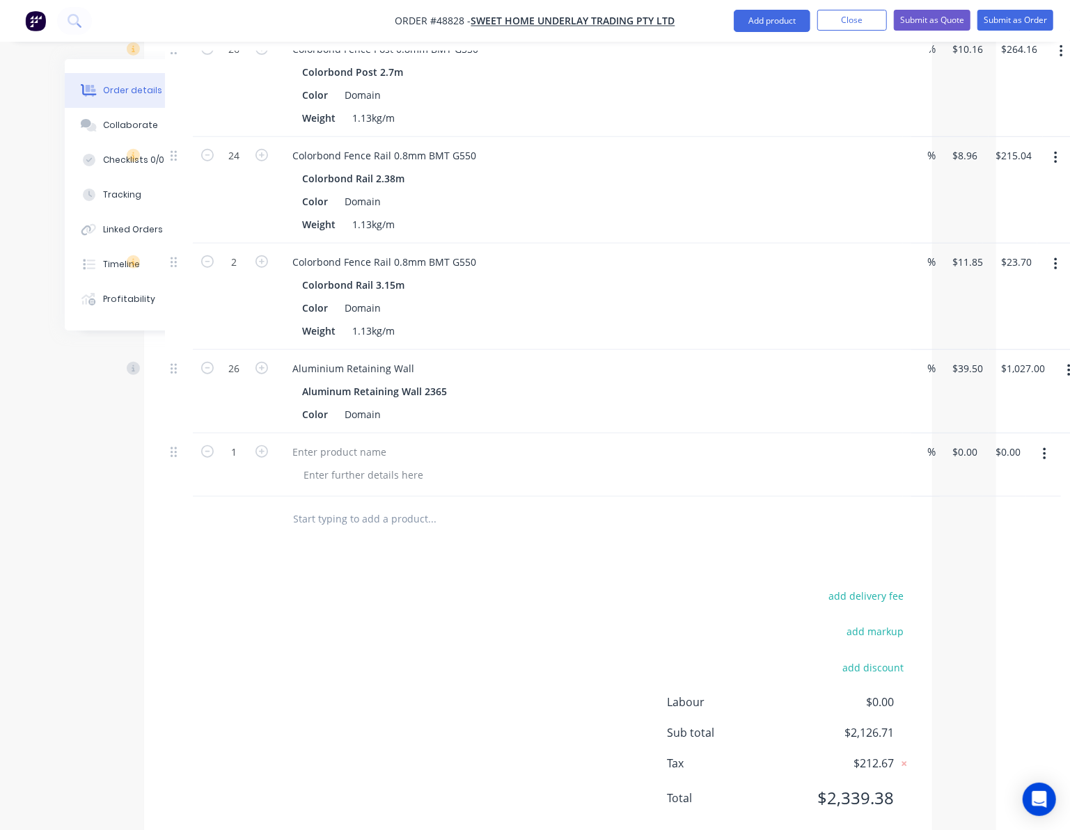
click at [1044, 448] on icon "button" at bounding box center [1044, 454] width 3 height 13
click at [1015, 564] on div "Delete" at bounding box center [994, 574] width 107 height 20
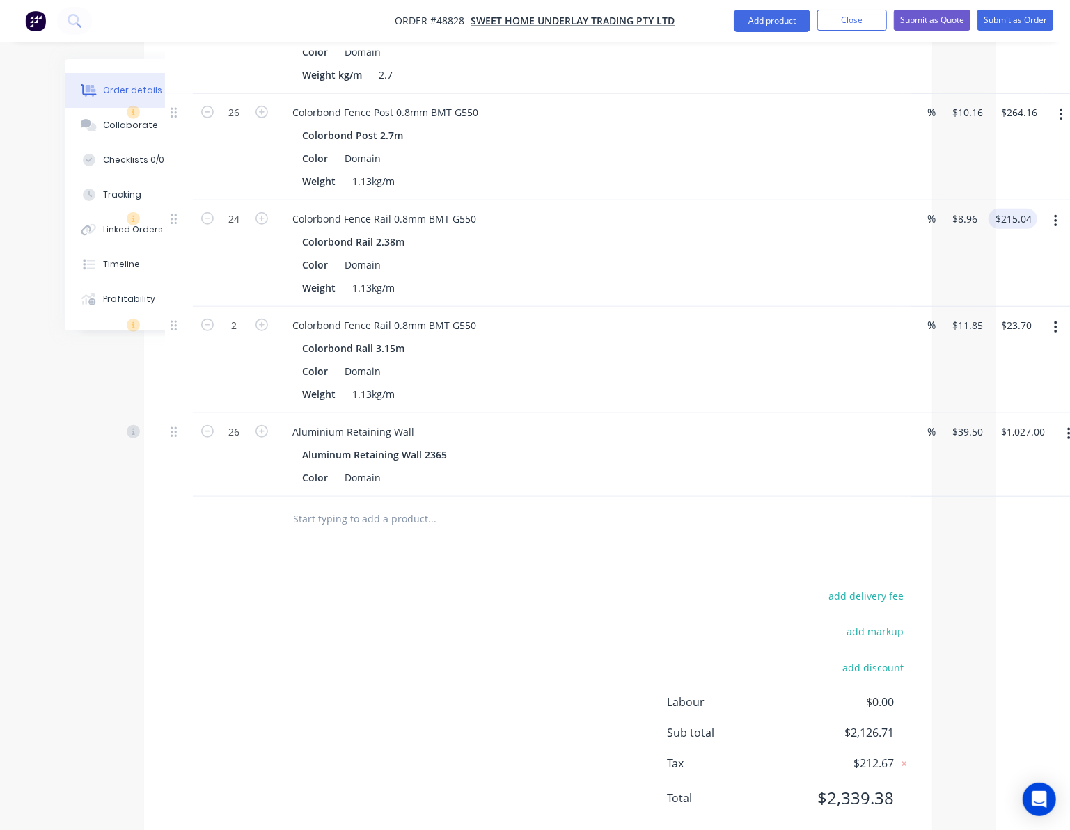
scroll to position [0, 74]
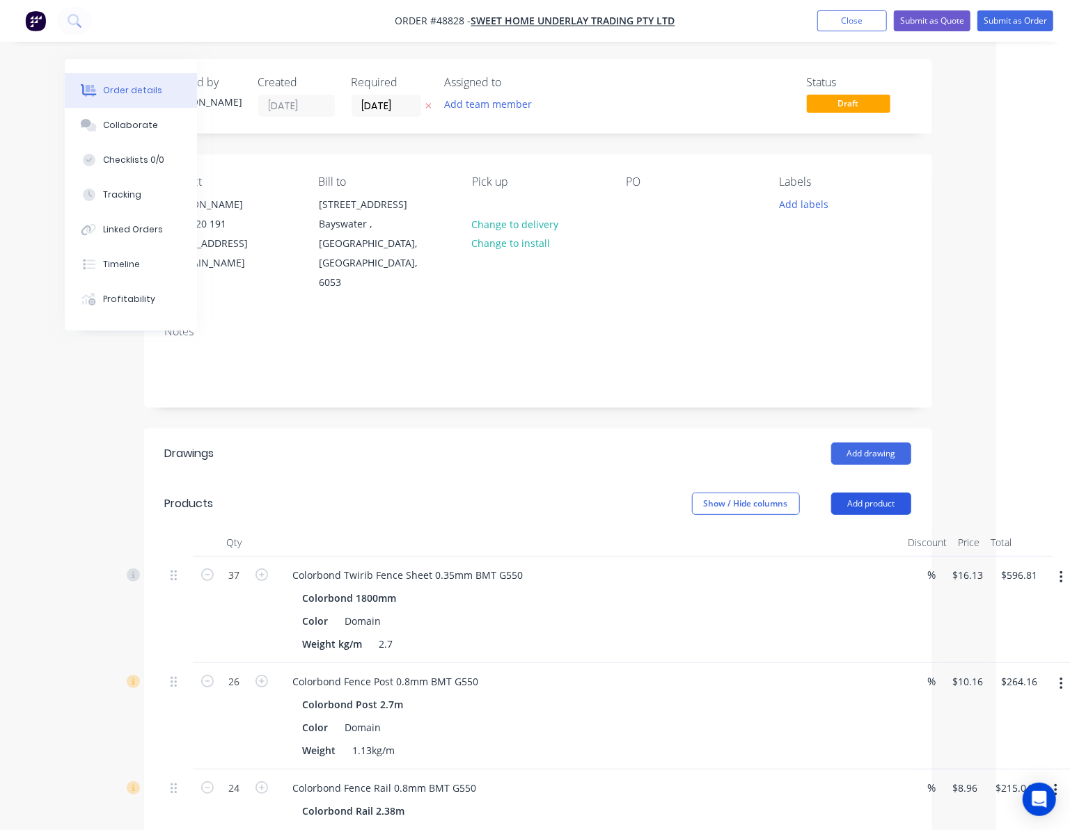
click at [864, 493] on button "Add product" at bounding box center [871, 504] width 80 height 22
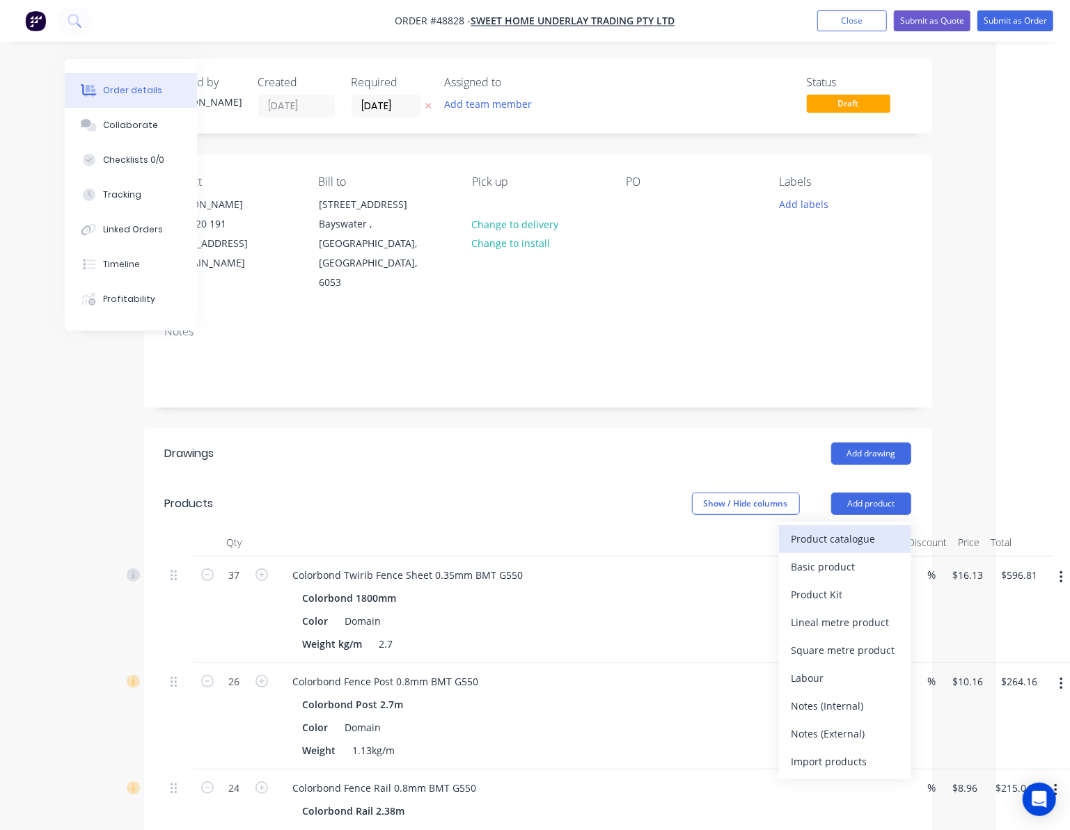
click at [857, 529] on div "Product catalogue" at bounding box center [844, 539] width 107 height 20
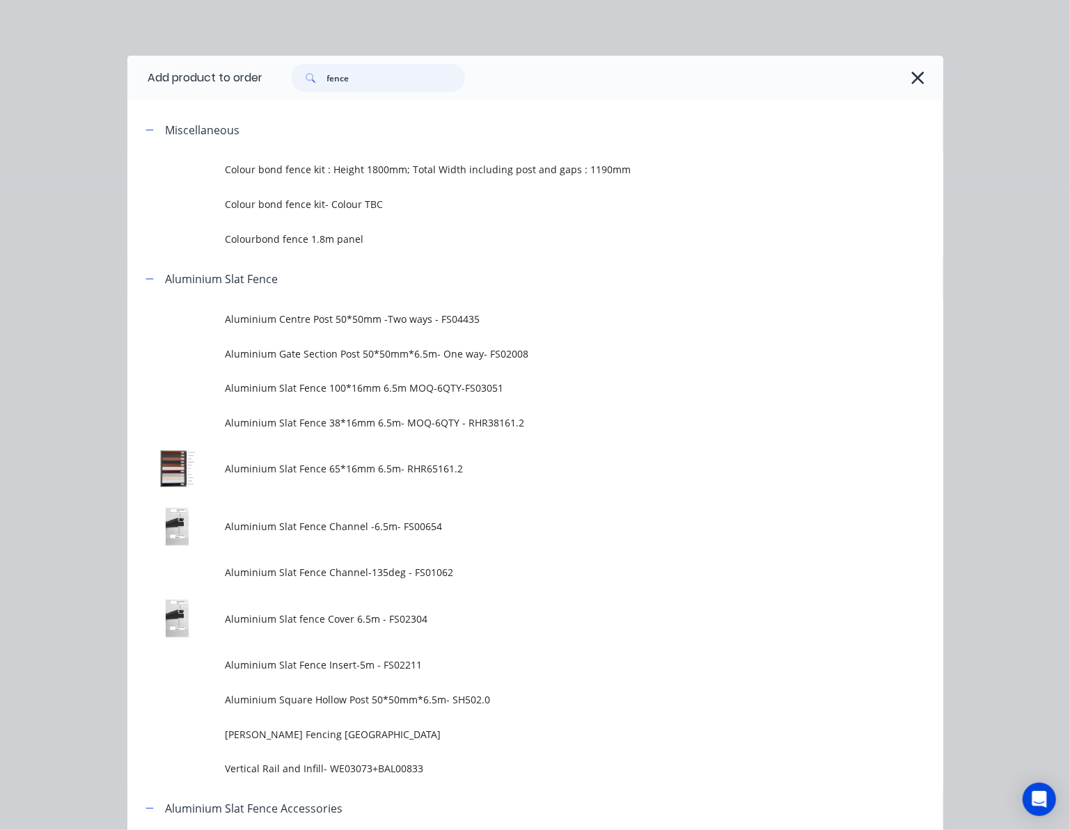
drag, startPoint x: 382, startPoint y: 68, endPoint x: 252, endPoint y: 99, distance: 133.9
click at [253, 99] on header "Add product to order fence" at bounding box center [535, 78] width 816 height 45
type input "16"
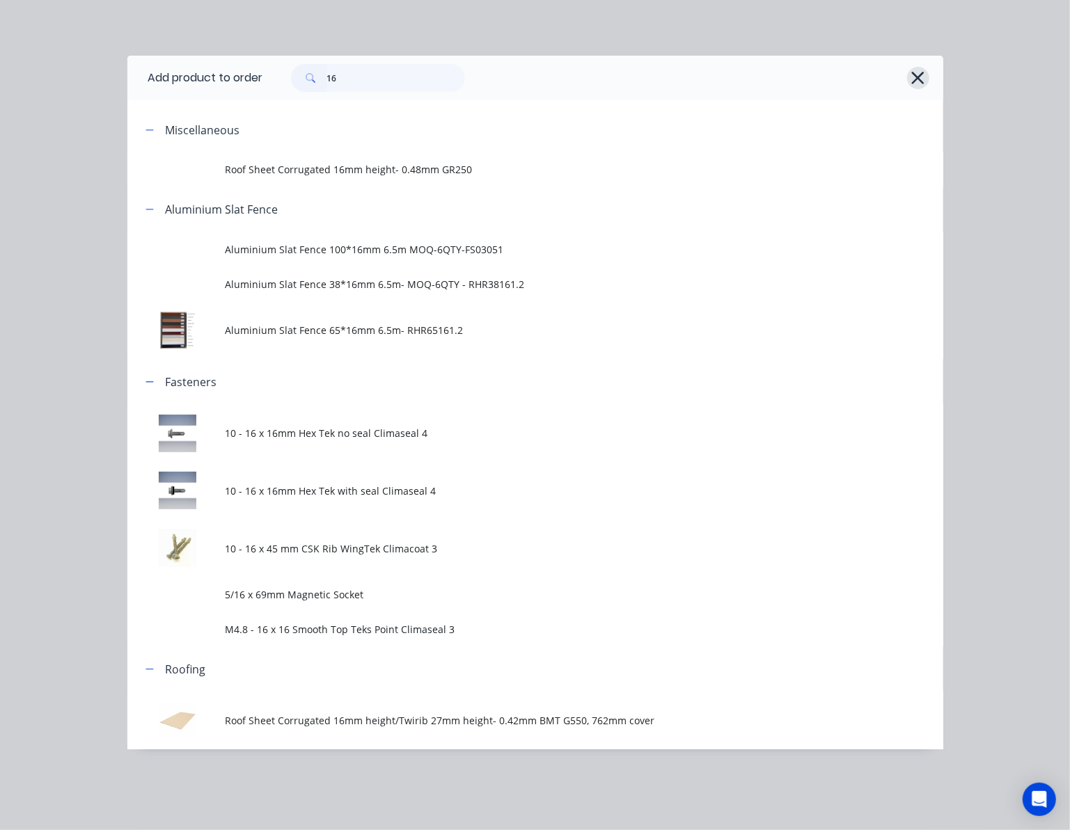
click at [919, 75] on icon "button" at bounding box center [917, 77] width 15 height 19
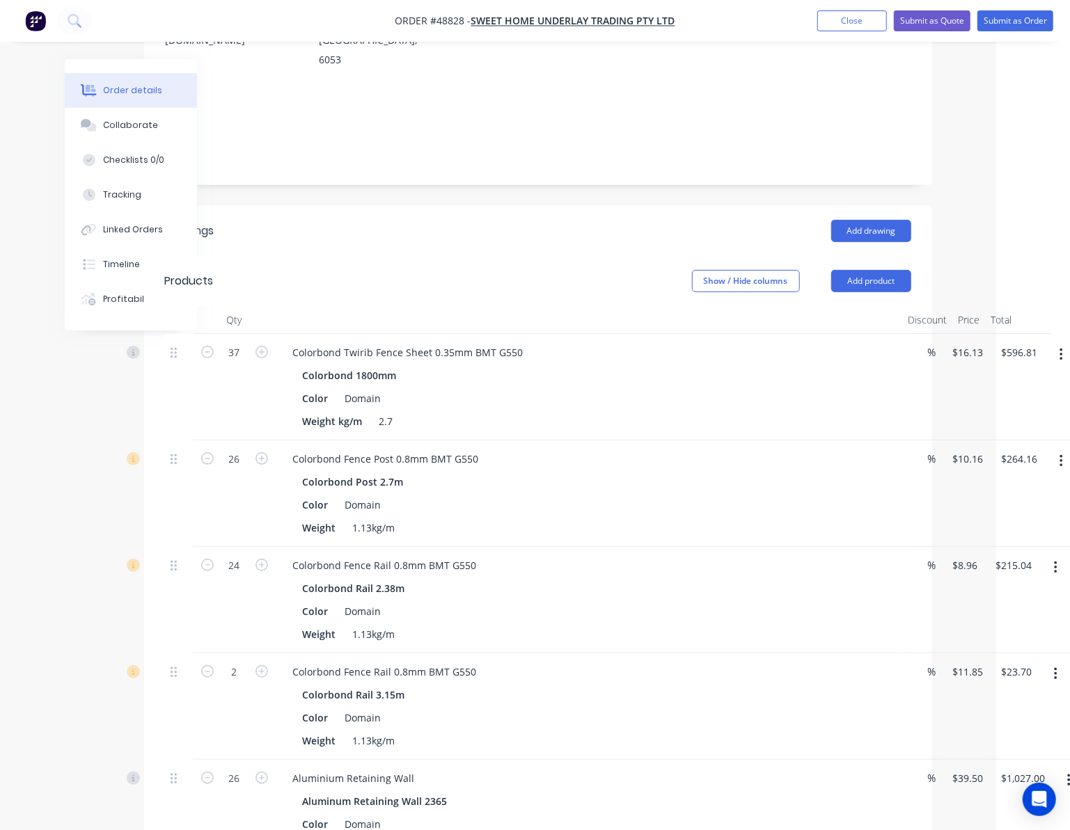
scroll to position [371, 74]
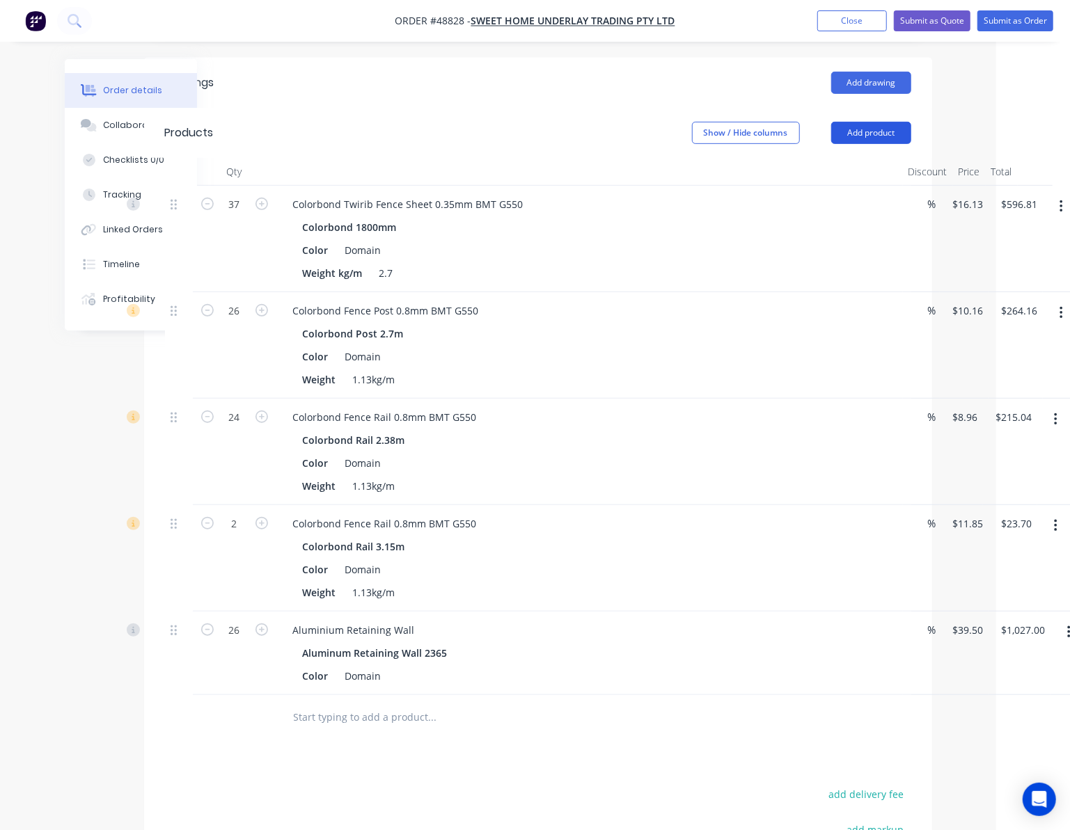
click at [869, 122] on button "Add product" at bounding box center [871, 133] width 80 height 22
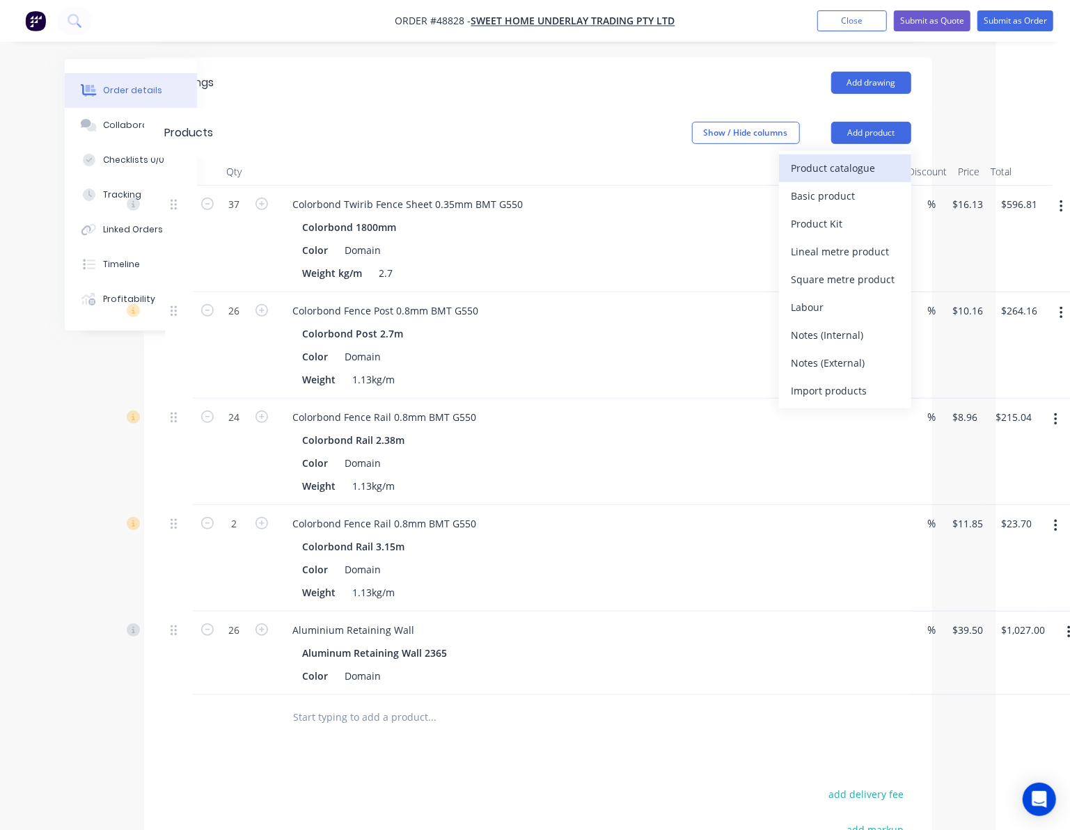
click at [855, 158] on div "Product catalogue" at bounding box center [844, 168] width 107 height 20
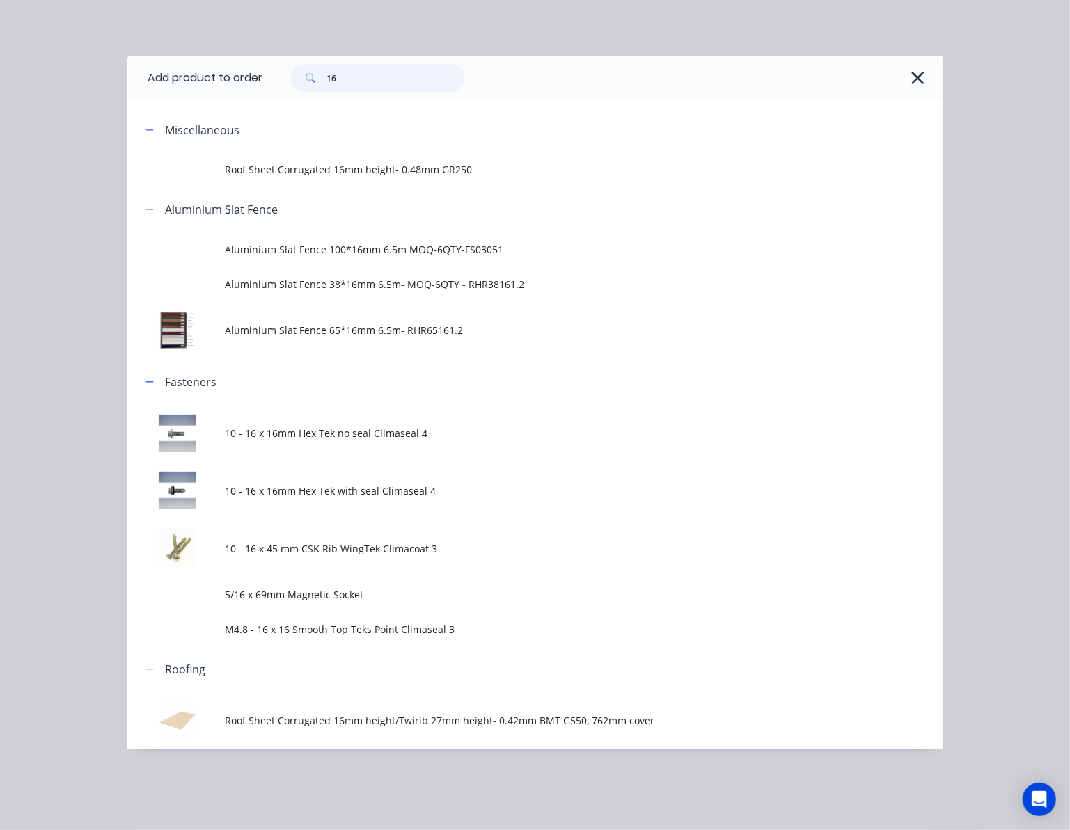
drag, startPoint x: 380, startPoint y: 78, endPoint x: 152, endPoint y: 109, distance: 230.4
click at [165, 109] on div "Add product to order 16 Miscellaneous Roof Sheet Corrugated 16mm height- 0.48mm…" at bounding box center [535, 403] width 816 height 694
type input "fence"
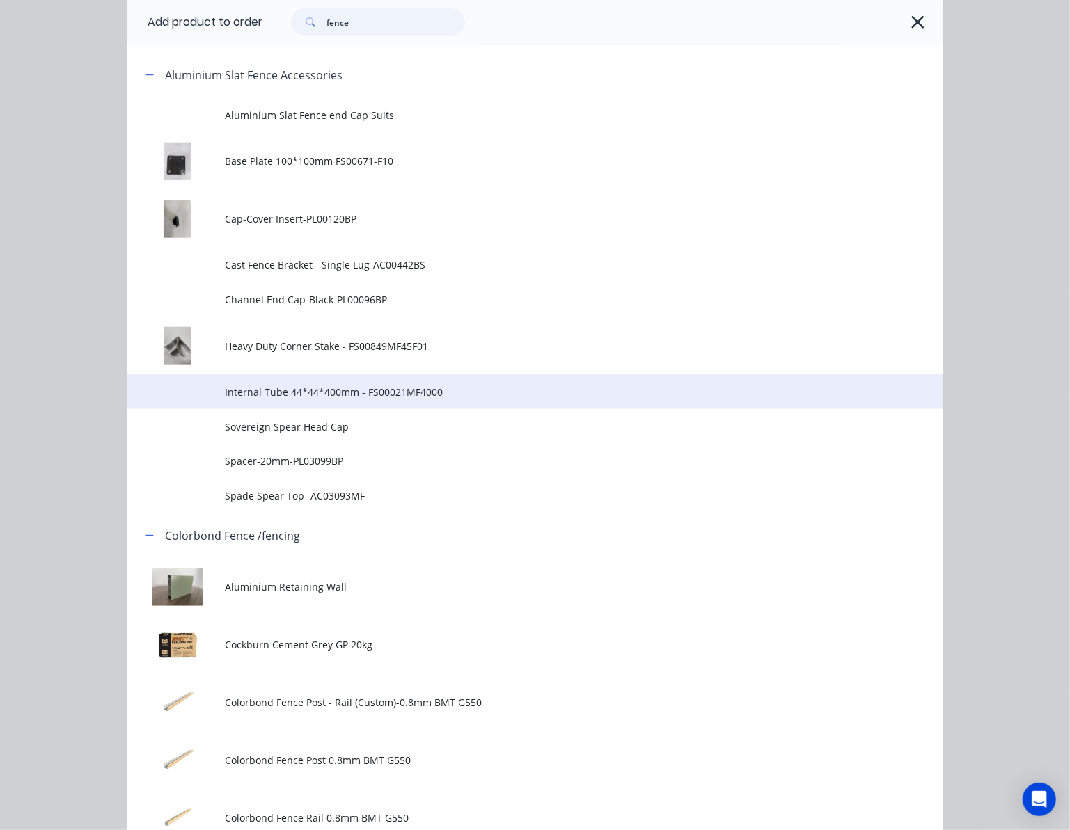
scroll to position [928, 0]
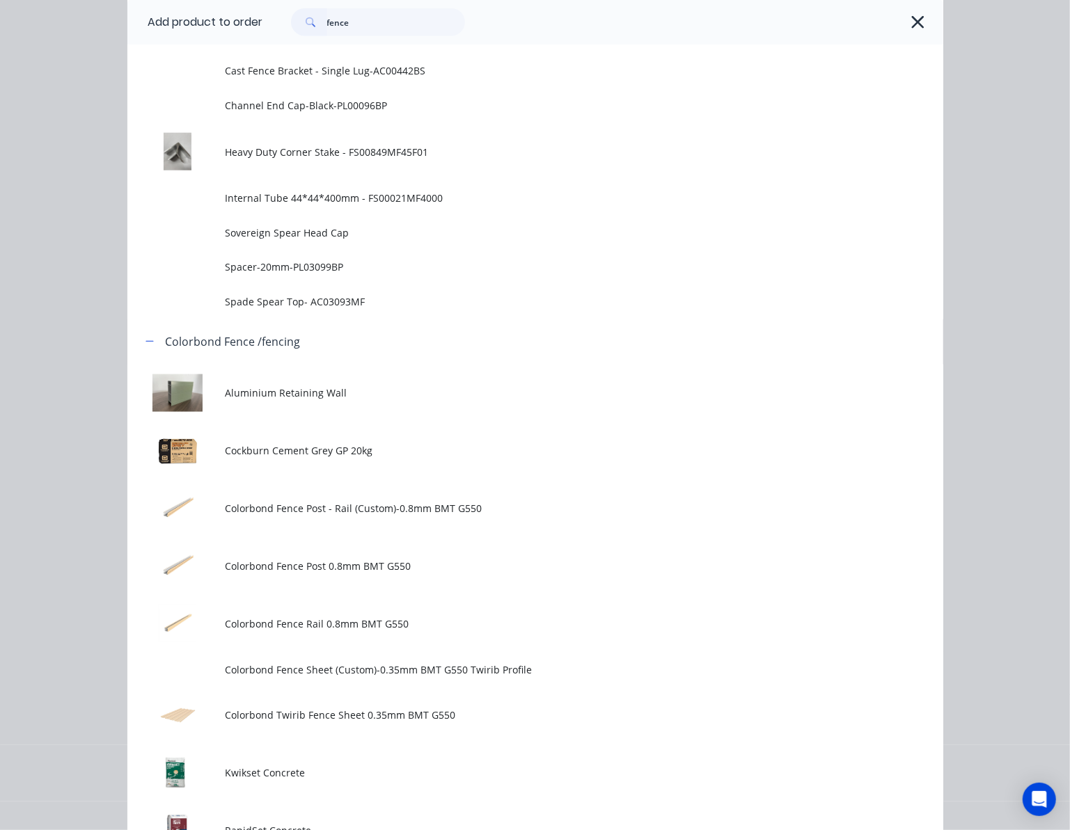
click at [511, 669] on span "Colorbond Fence Sheet (Custom)-0.35mm BMT G550 Twirib Profile" at bounding box center [512, 670] width 574 height 15
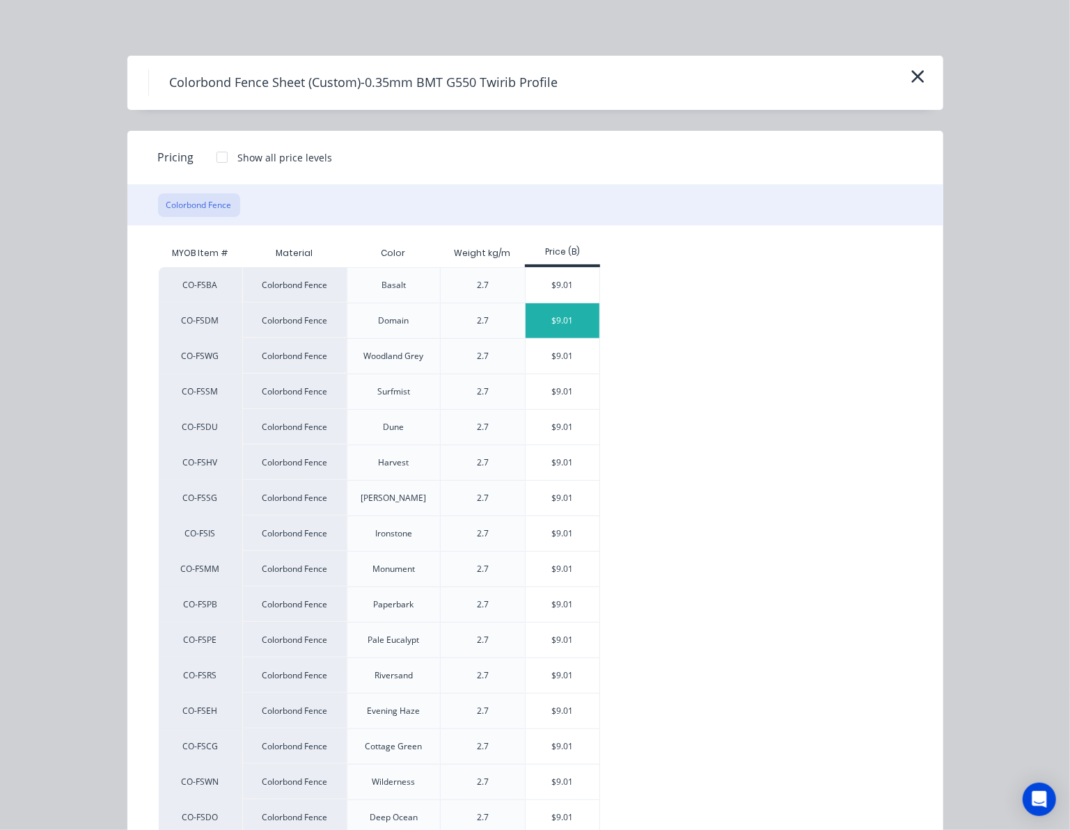
click at [574, 324] on div "$9.01" at bounding box center [562, 320] width 74 height 35
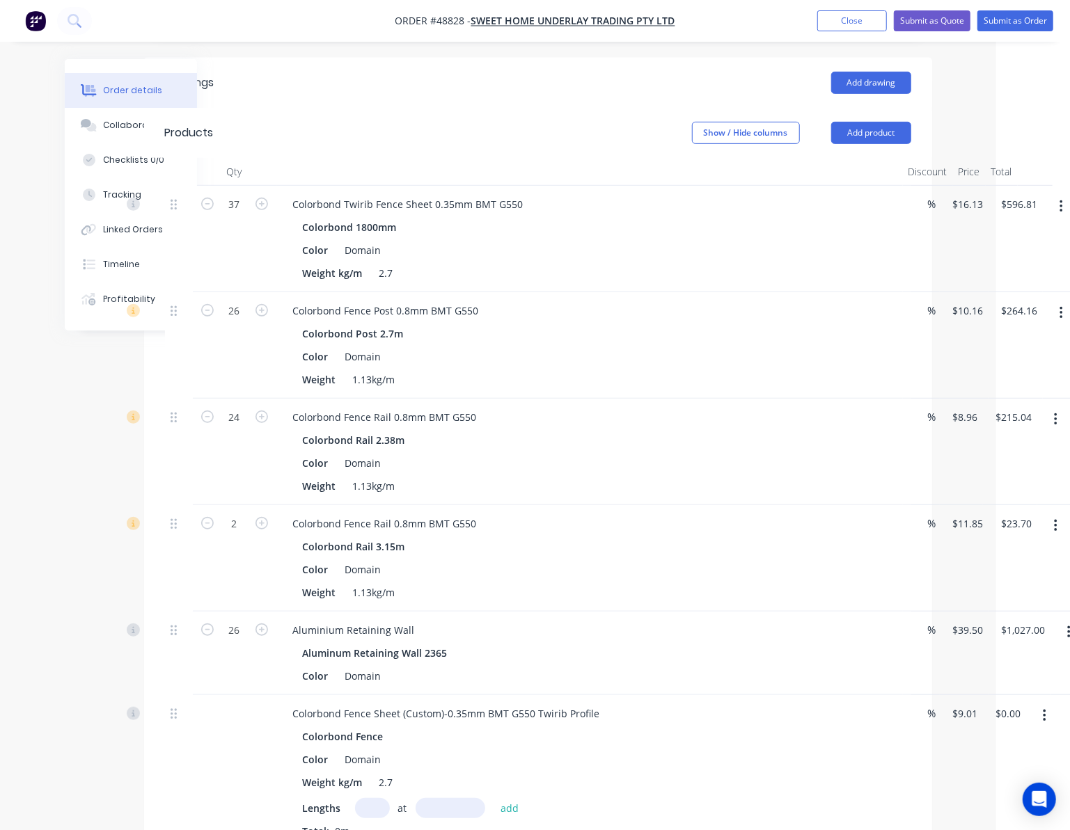
click at [365, 798] on input "text" at bounding box center [372, 808] width 35 height 20
type input "2"
click at [441, 798] on input "text" at bounding box center [451, 808] width 70 height 20
type input "1200"
click at [493, 798] on button "add" at bounding box center [509, 807] width 33 height 19
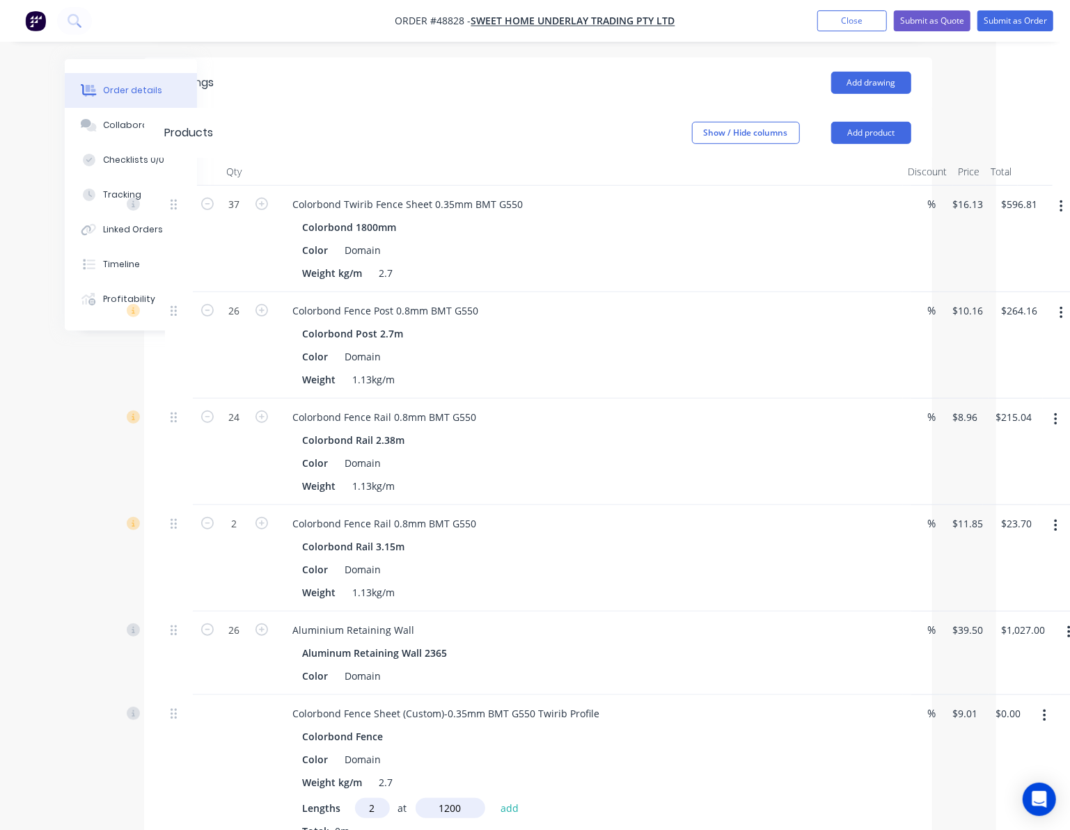
type input "$21.62"
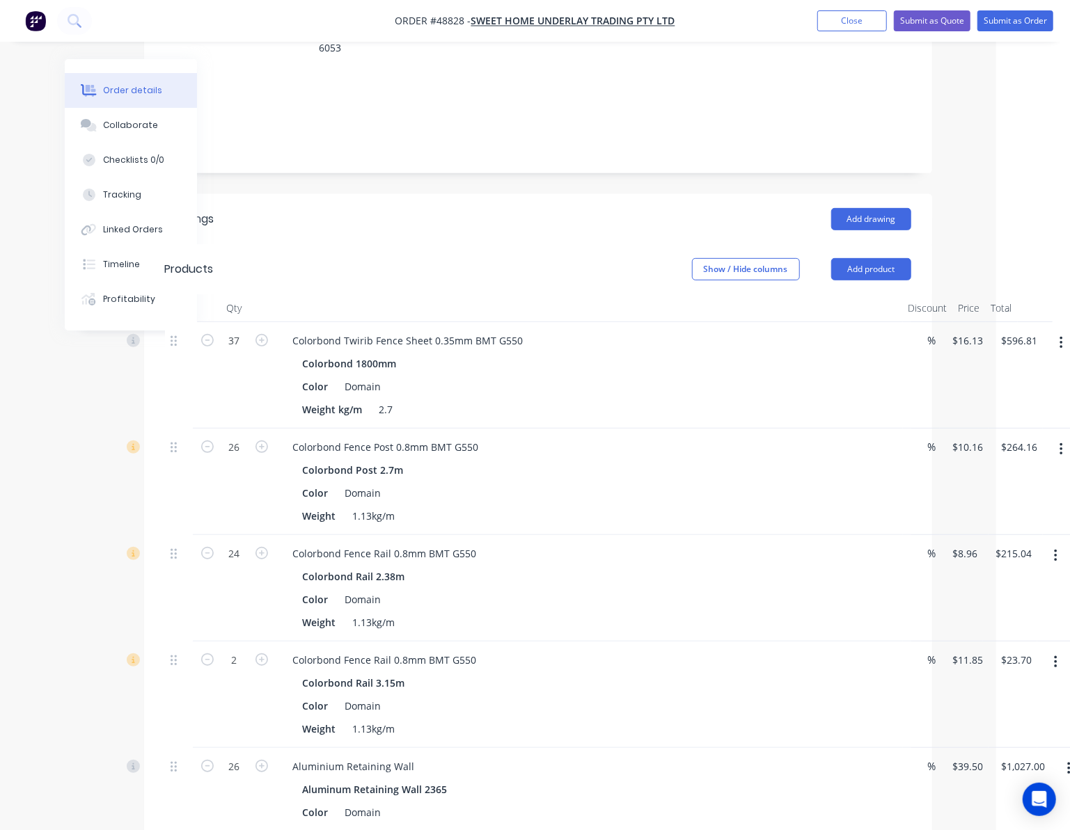
scroll to position [93, 74]
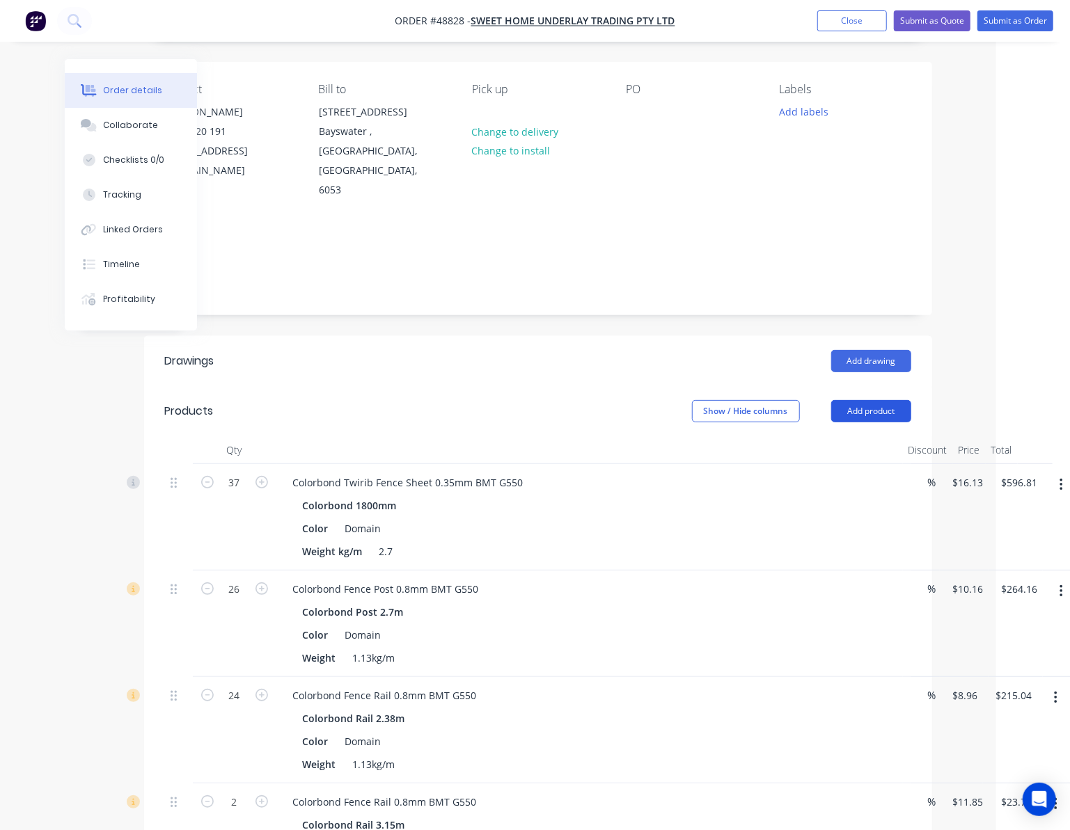
click at [878, 400] on button "Add product" at bounding box center [871, 411] width 80 height 22
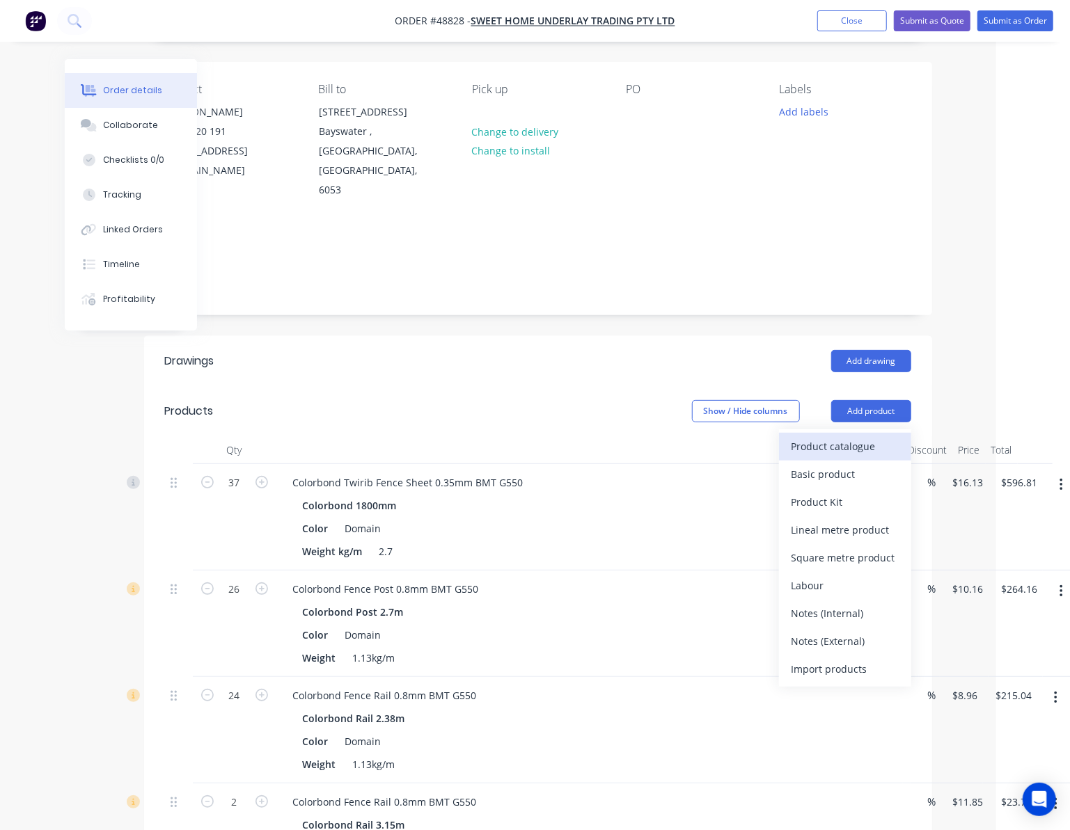
click at [860, 436] on div "Product catalogue" at bounding box center [844, 446] width 107 height 20
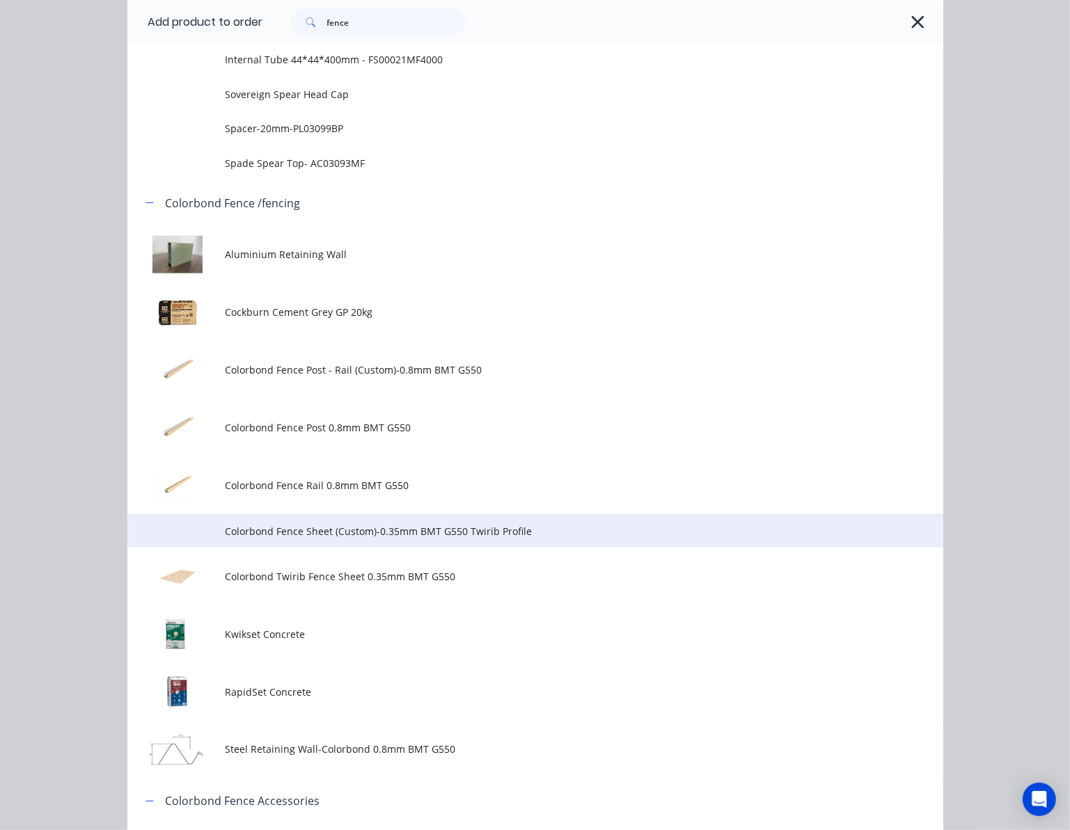
scroll to position [1114, 0]
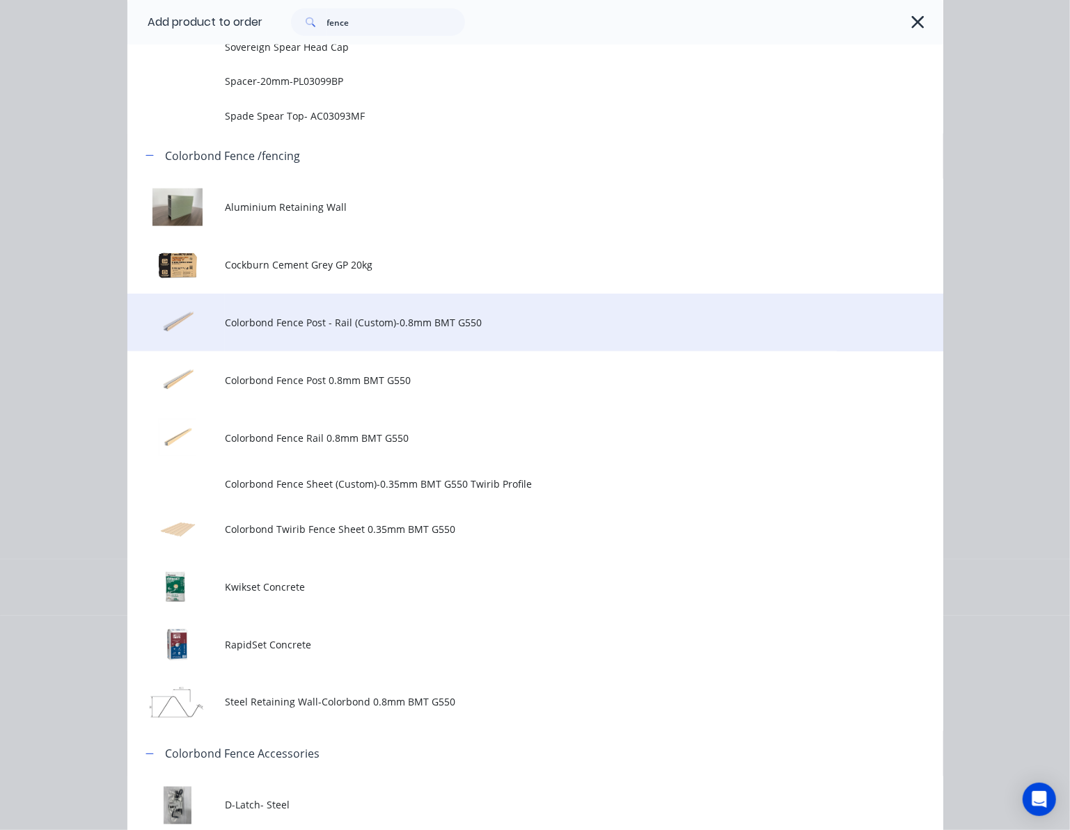
click at [470, 327] on span "Colorbond Fence Post - Rail (Custom)-0.8mm BMT G550" at bounding box center [512, 322] width 574 height 15
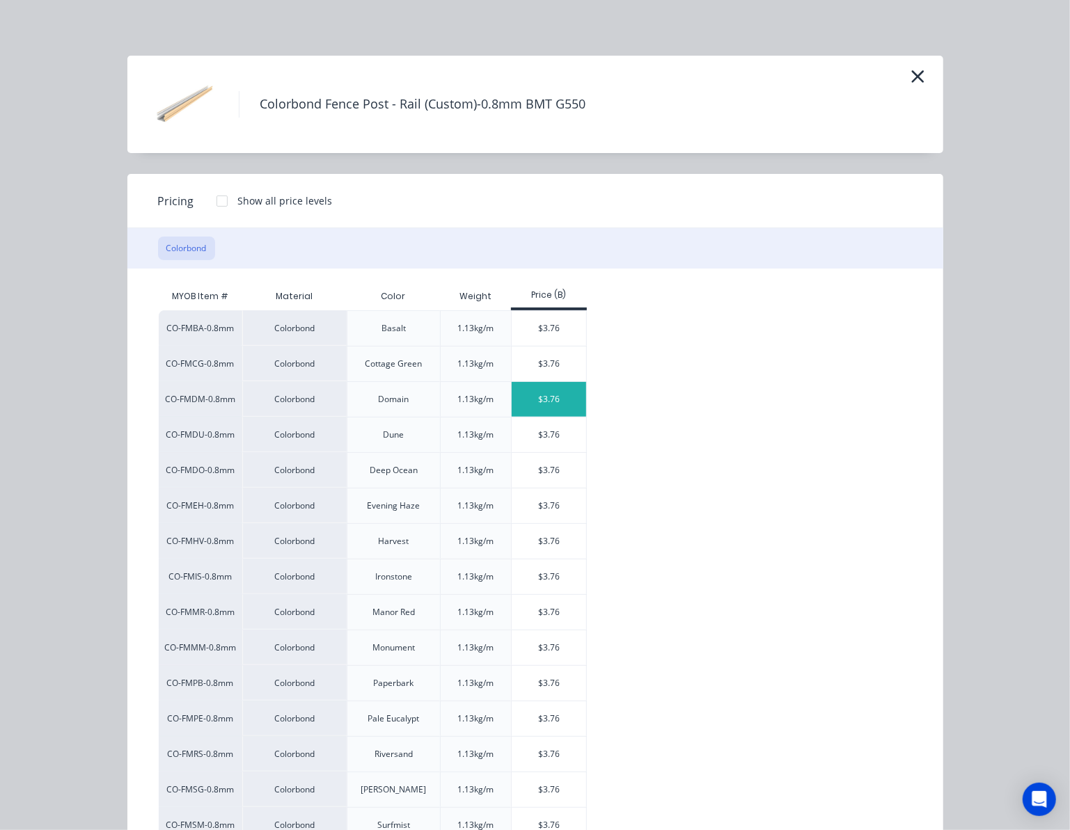
click at [530, 404] on div "$3.76" at bounding box center [549, 399] width 74 height 35
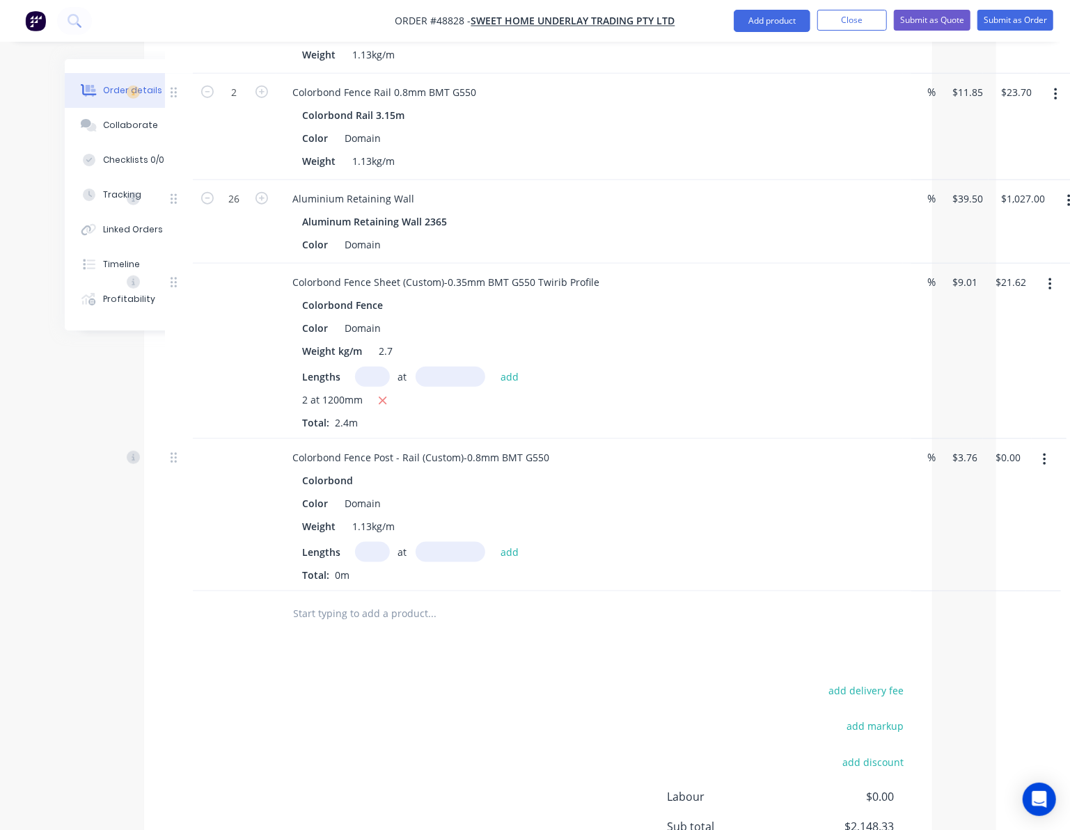
scroll to position [835, 74]
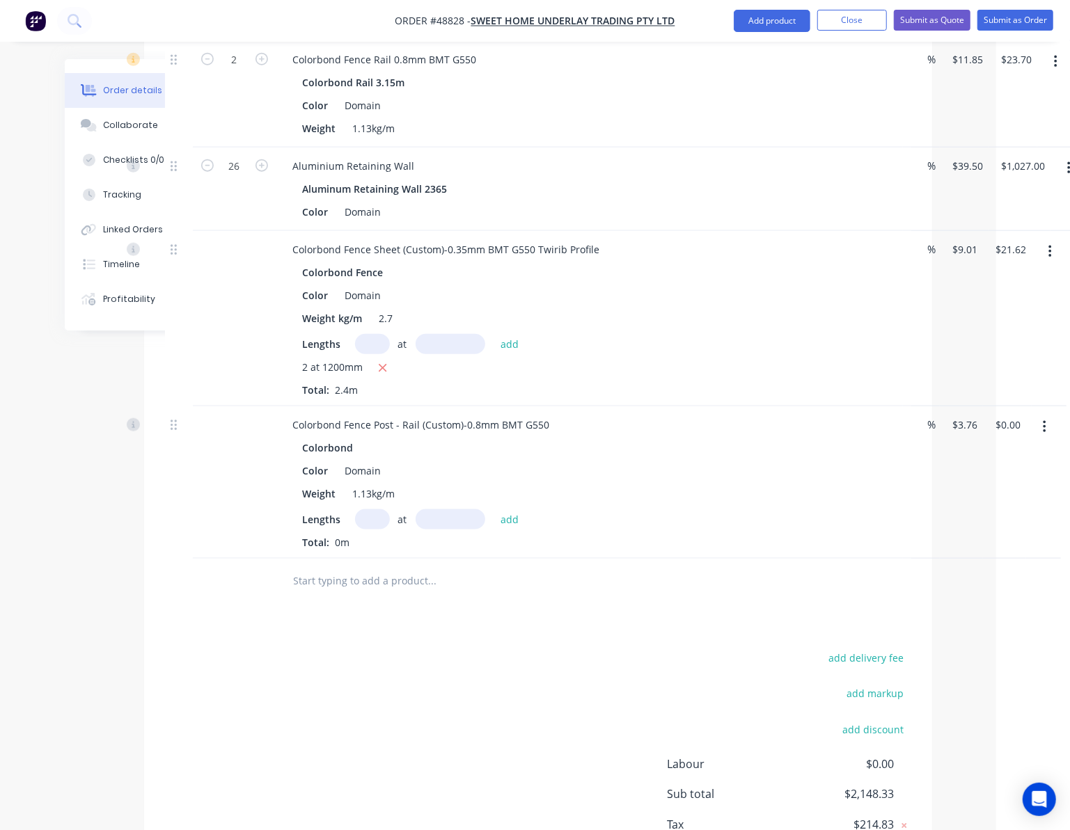
click at [370, 509] on input "text" at bounding box center [372, 519] width 35 height 20
type input "2"
click at [425, 509] on input "text" at bounding box center [451, 519] width 70 height 20
type input "2000"
click at [493, 509] on button "add" at bounding box center [509, 518] width 33 height 19
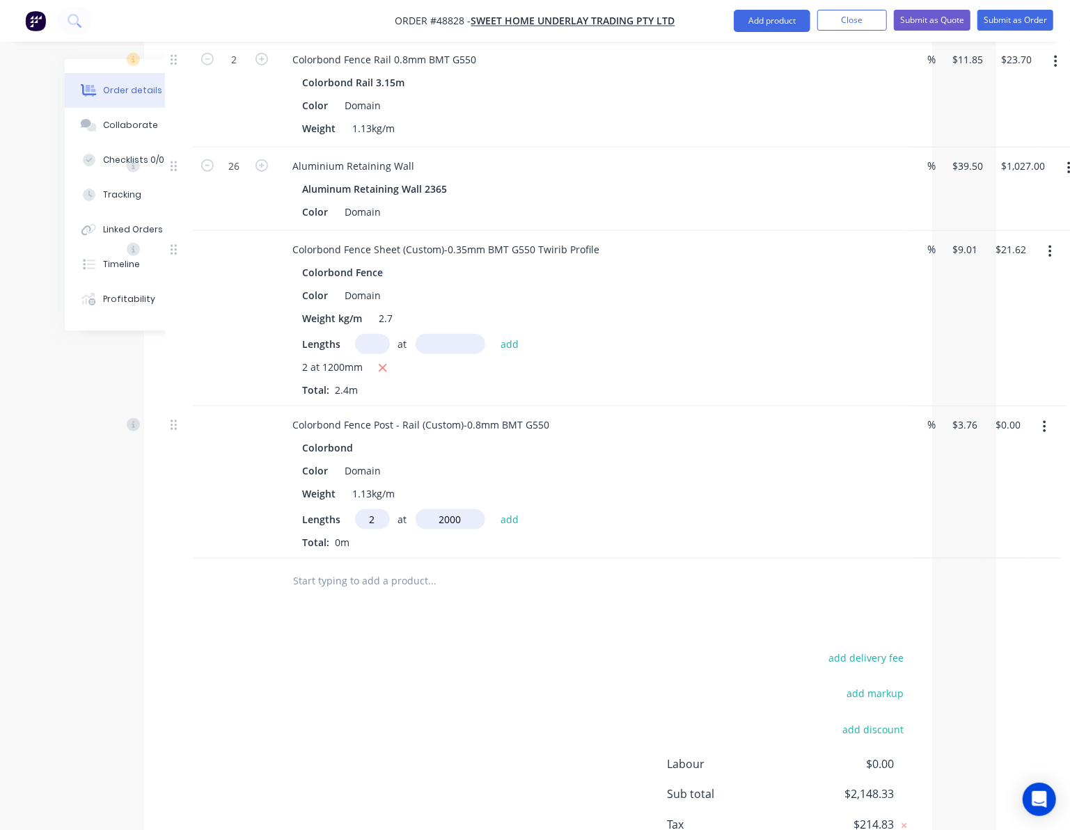
type input "$15.04"
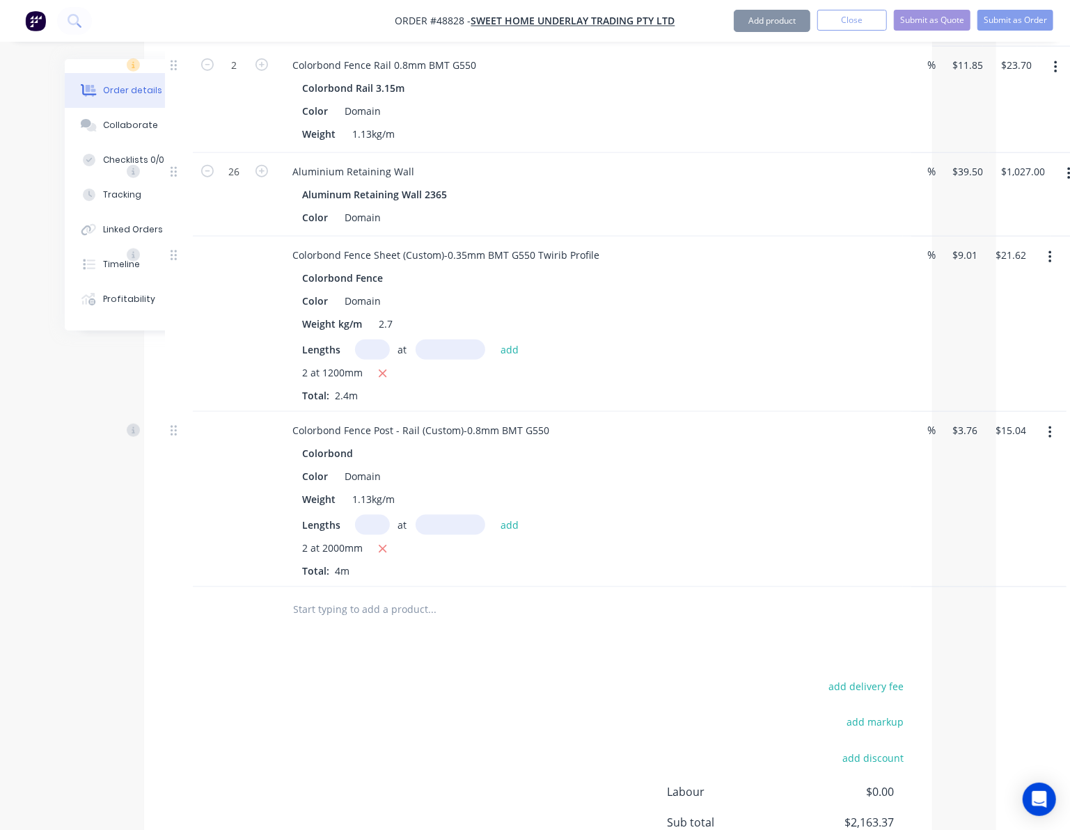
scroll to position [742, 74]
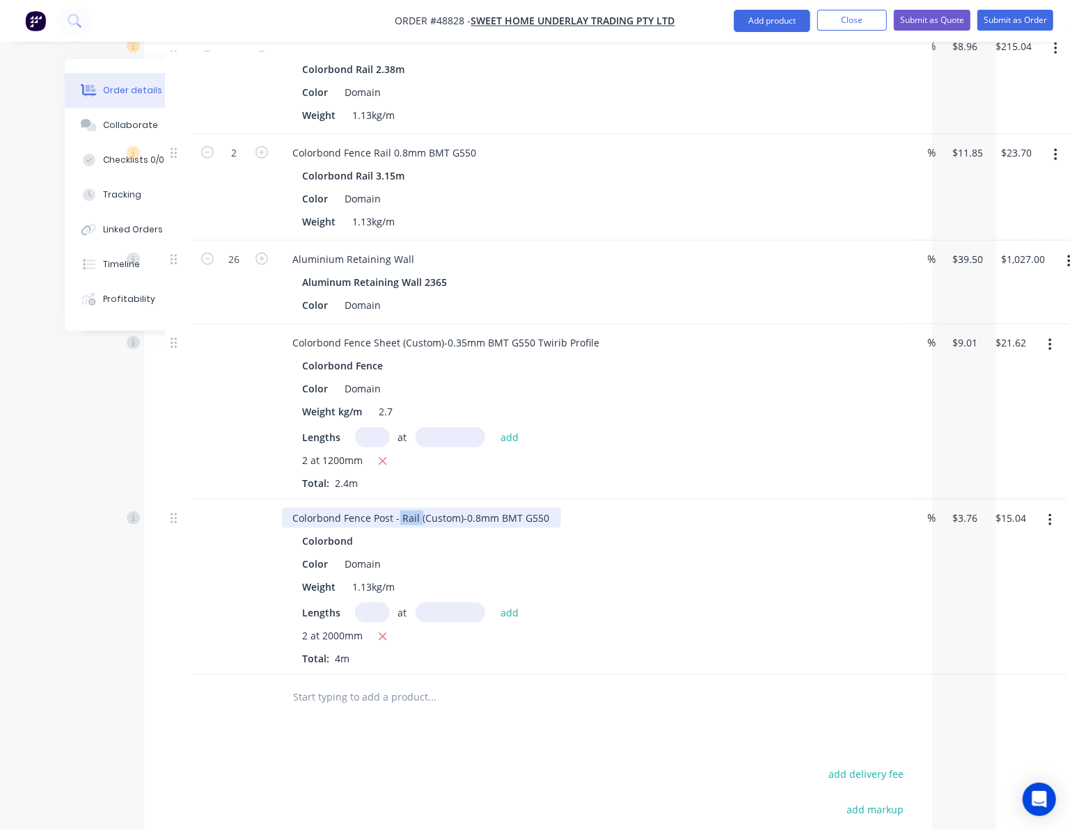
drag, startPoint x: 398, startPoint y: 485, endPoint x: 418, endPoint y: 482, distance: 20.4
click at [418, 508] on div "Colorbond Fence Post - Rail (Custom)-0.8mm BMT G550" at bounding box center [421, 518] width 279 height 20
click at [651, 554] on div "Color Domain" at bounding box center [586, 564] width 579 height 20
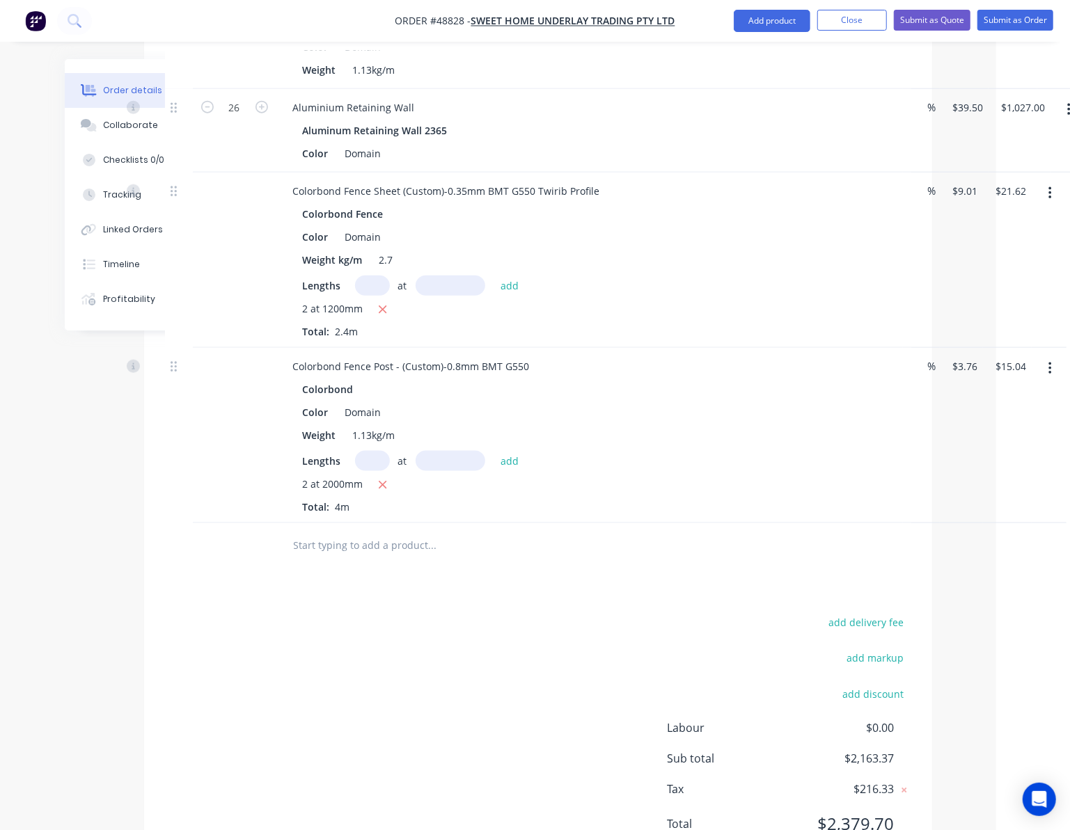
scroll to position [920, 74]
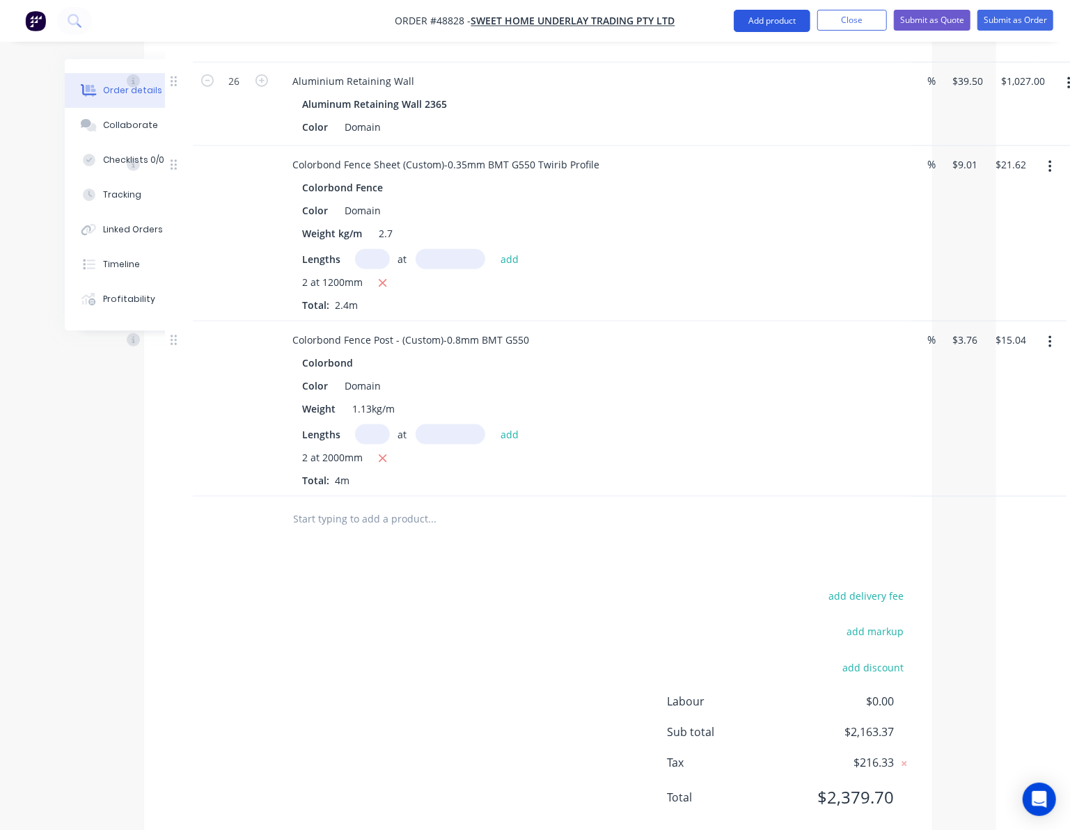
click at [773, 13] on button "Add product" at bounding box center [772, 21] width 77 height 22
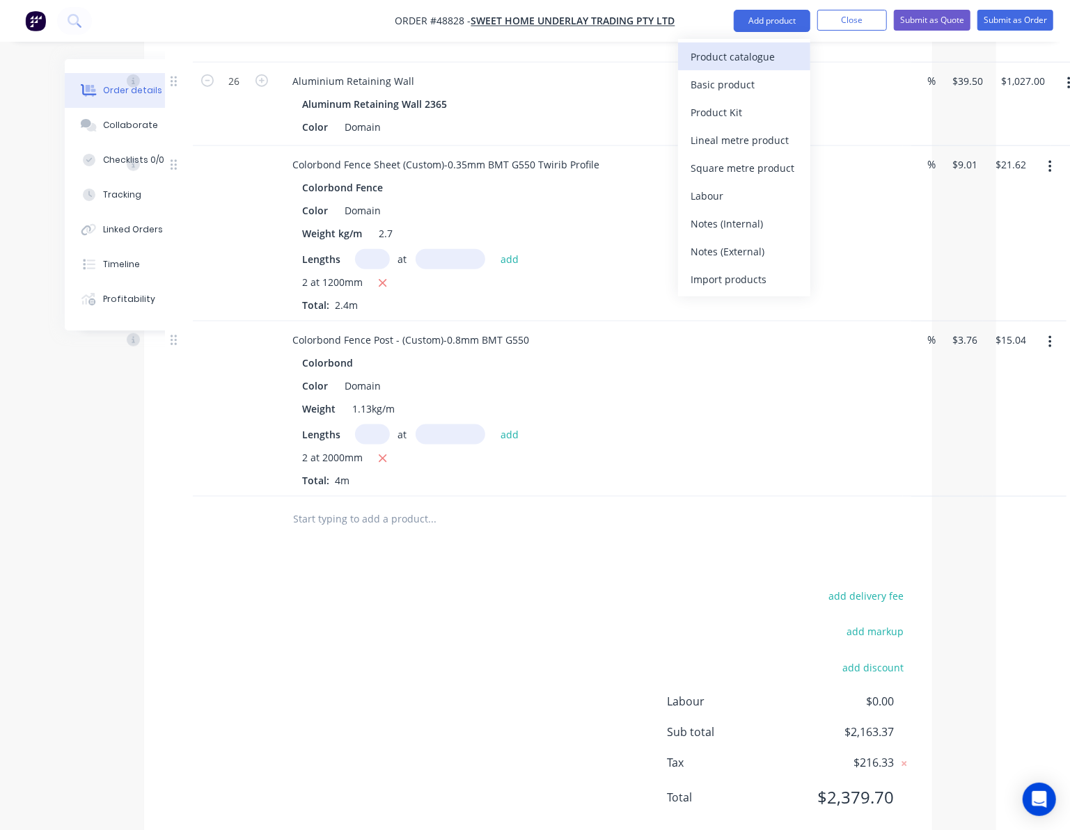
click at [770, 51] on div "Product catalogue" at bounding box center [743, 57] width 107 height 20
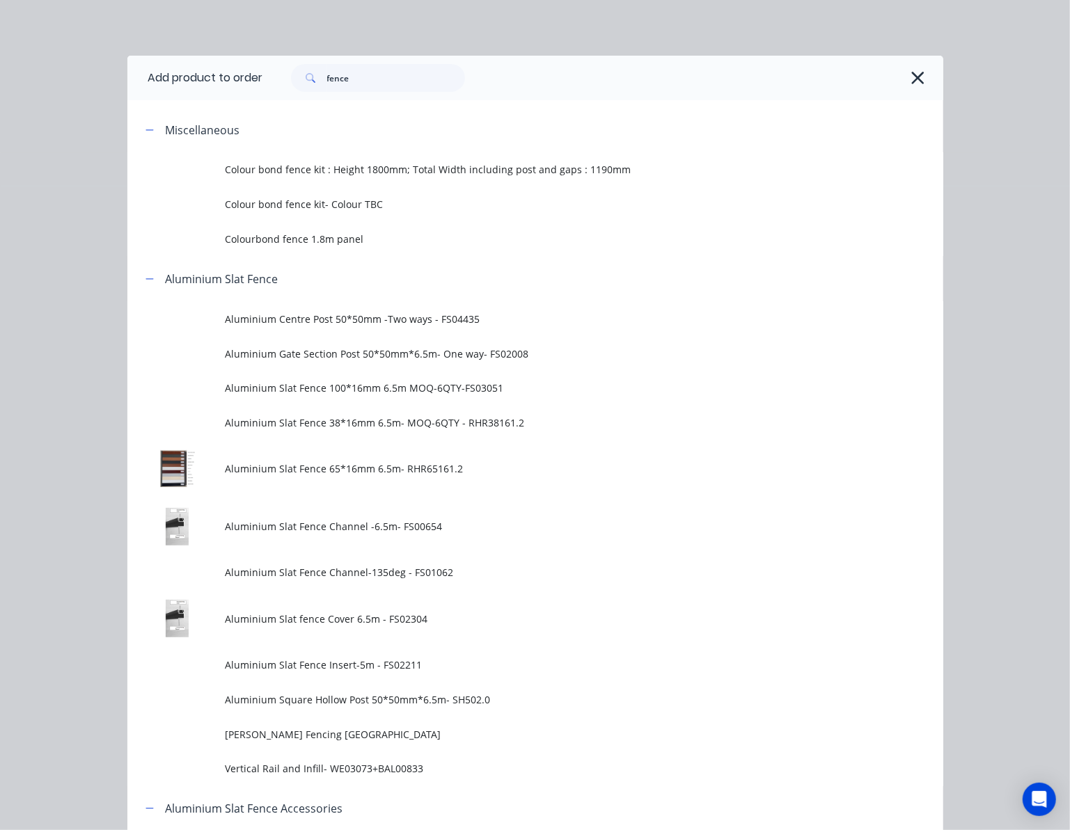
click at [990, 413] on div "Add product to order fence Miscellaneous Colour bond fence kit : Height 1800mm;…" at bounding box center [535, 415] width 1070 height 830
click at [917, 78] on icon "button" at bounding box center [917, 77] width 15 height 19
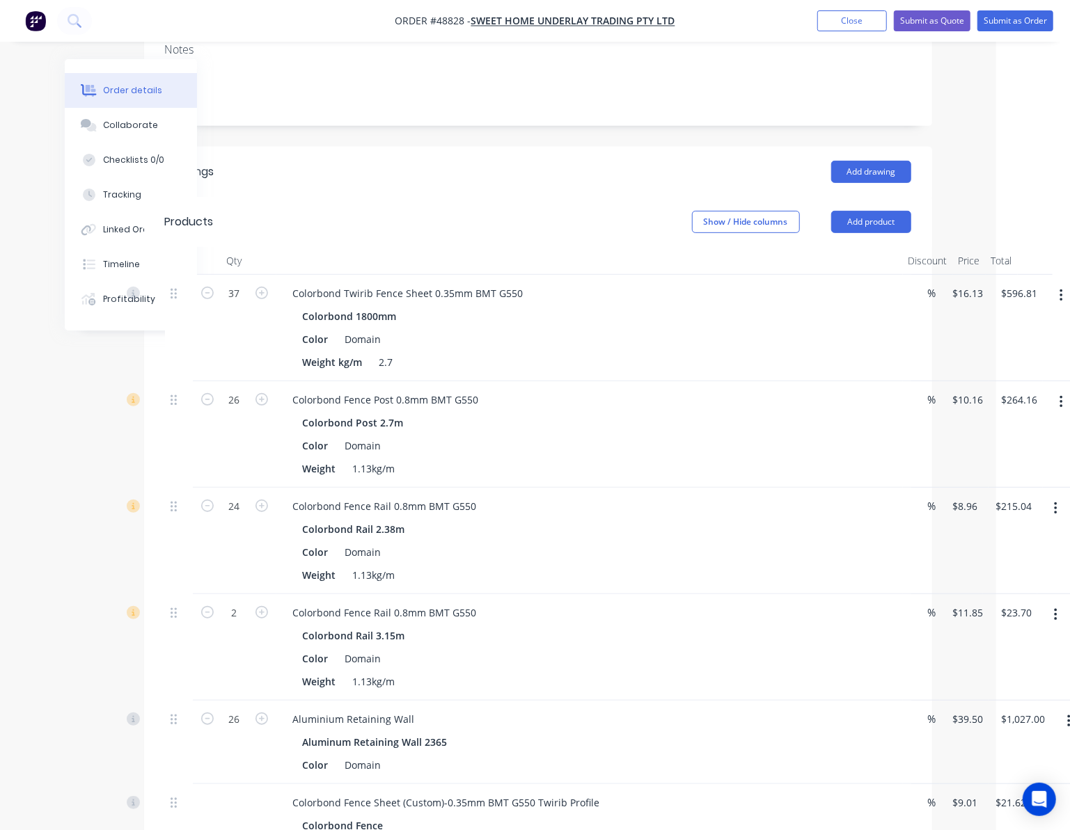
scroll to position [271, 74]
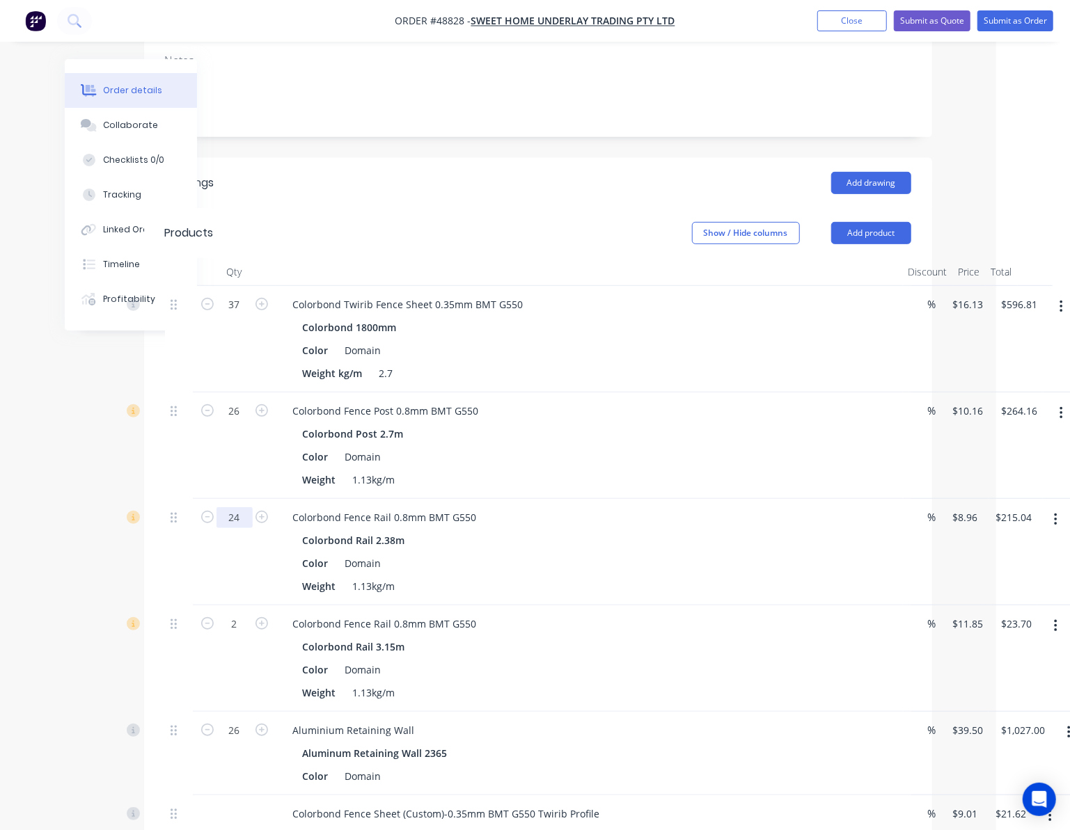
click at [242, 315] on input "24" at bounding box center [234, 304] width 36 height 21
type input "28"
type input "$250.88"
click at [156, 544] on div "Qty Discount Price Total 37 Colorbond Twirib Fence Sheet 0.35mm BMT G550 Colorb…" at bounding box center [538, 724] width 788 height 933
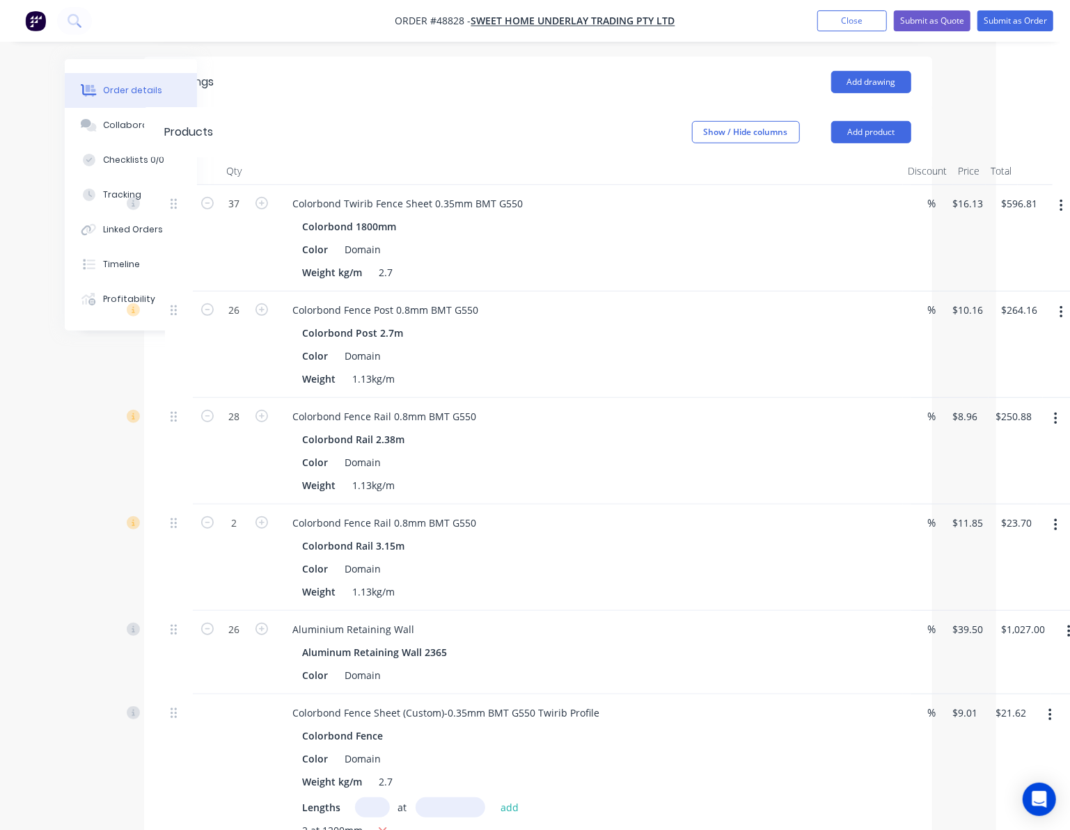
scroll to position [549, 74]
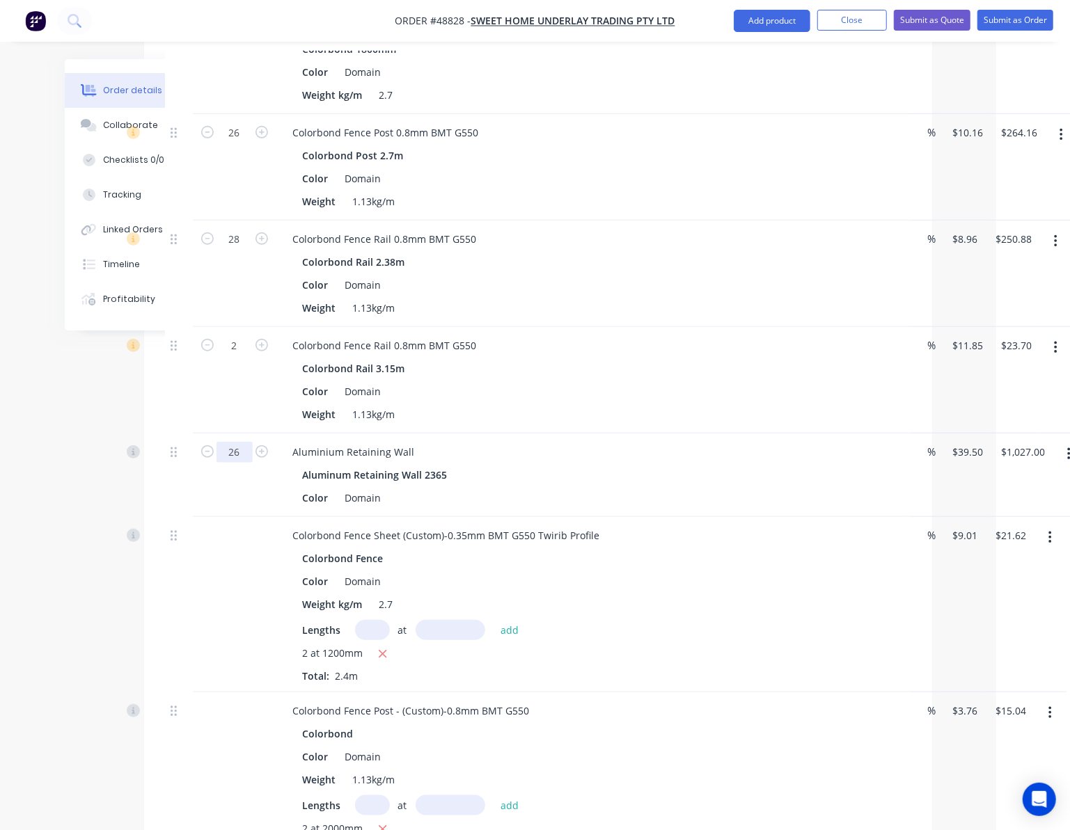
click at [227, 37] on input "26" at bounding box center [234, 26] width 36 height 21
type input "24"
type input "$948.00"
click at [200, 599] on div at bounding box center [235, 604] width 84 height 175
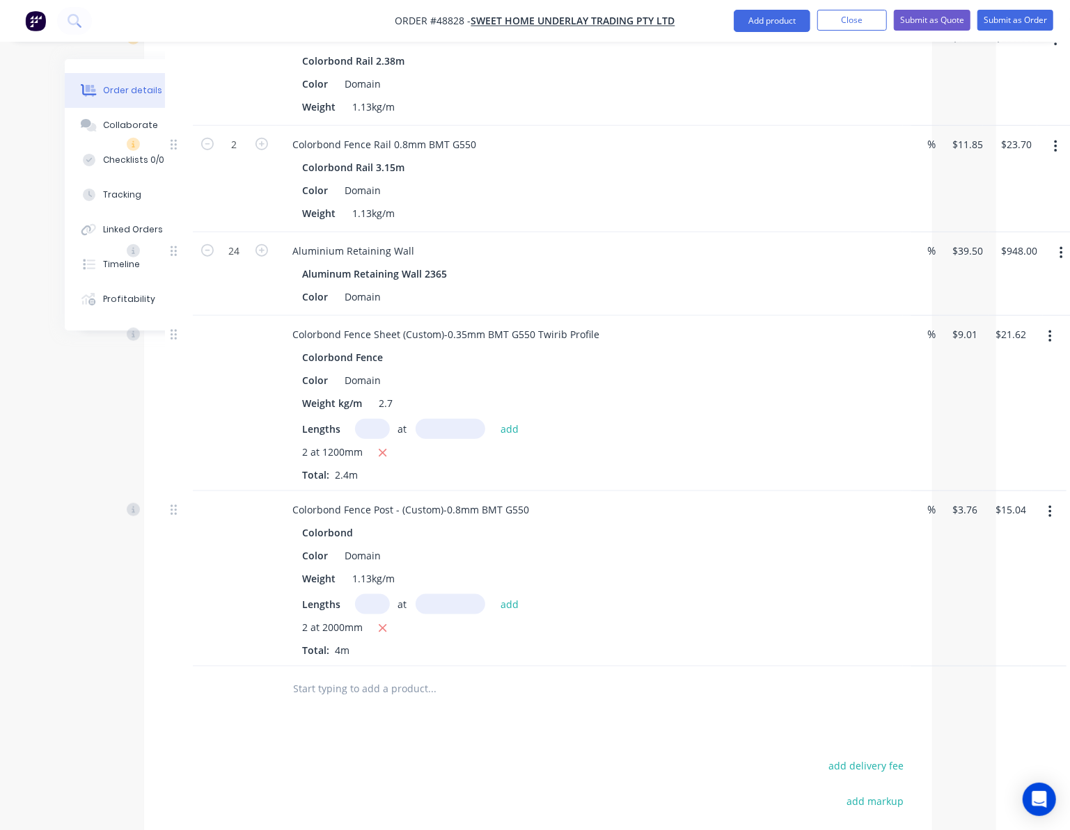
scroll to position [457, 74]
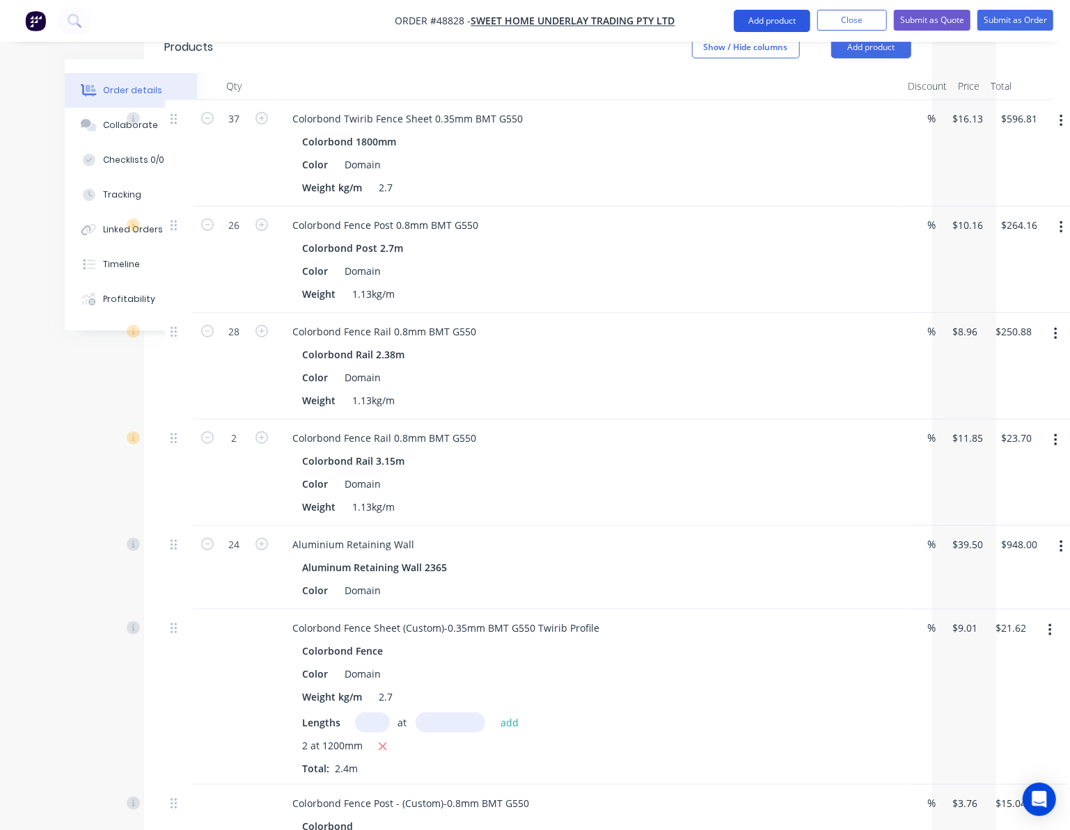
click at [766, 15] on button "Add product" at bounding box center [772, 21] width 77 height 22
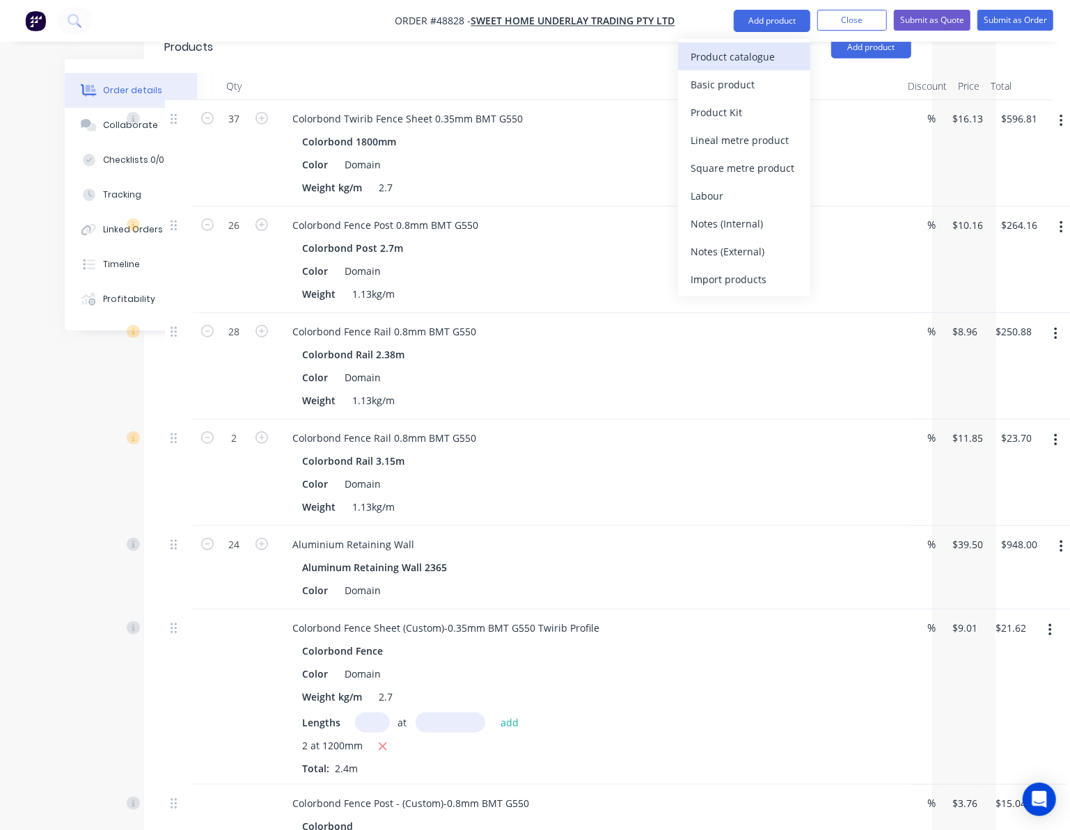
click at [738, 59] on div "Product catalogue" at bounding box center [743, 57] width 107 height 20
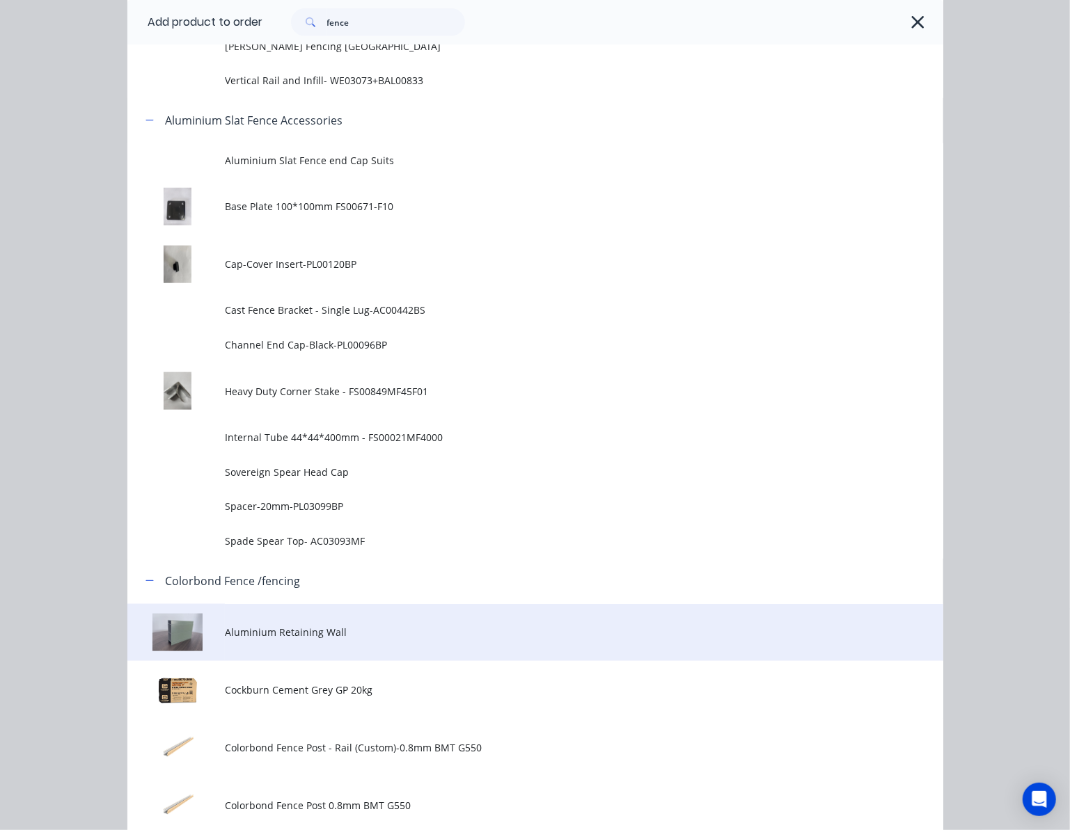
scroll to position [835, 0]
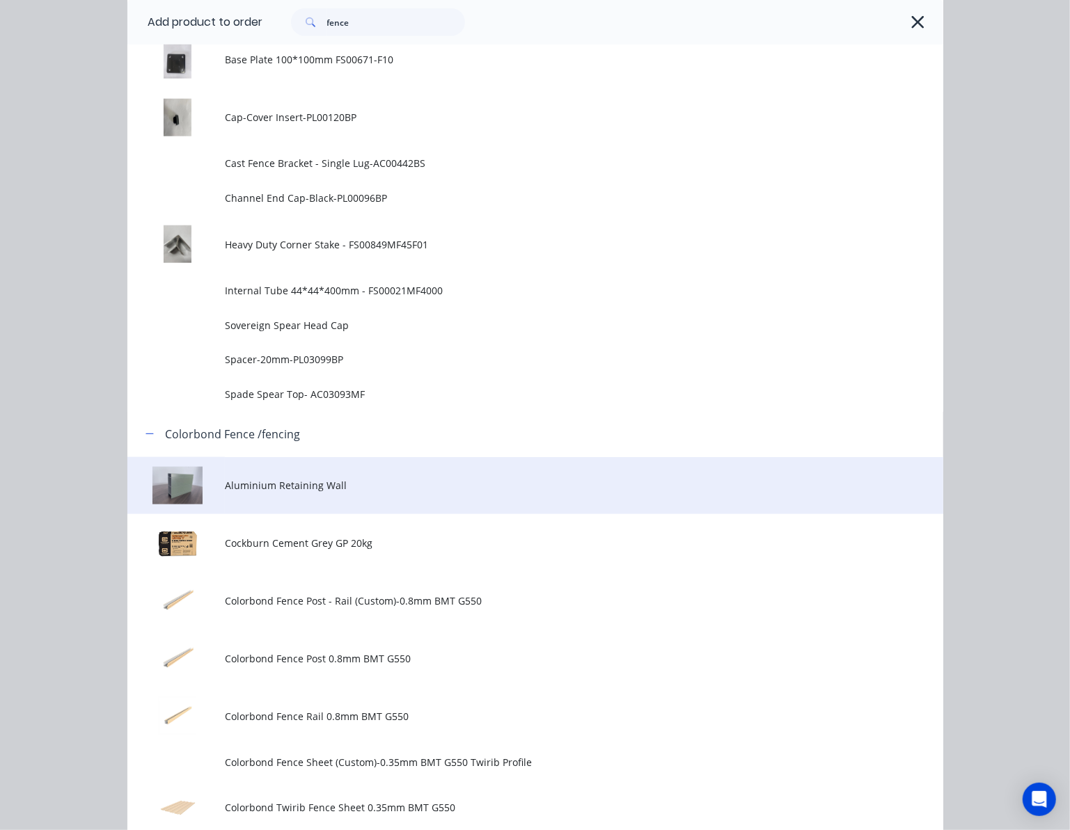
click at [404, 491] on span "Aluminium Retaining Wall" at bounding box center [512, 485] width 574 height 15
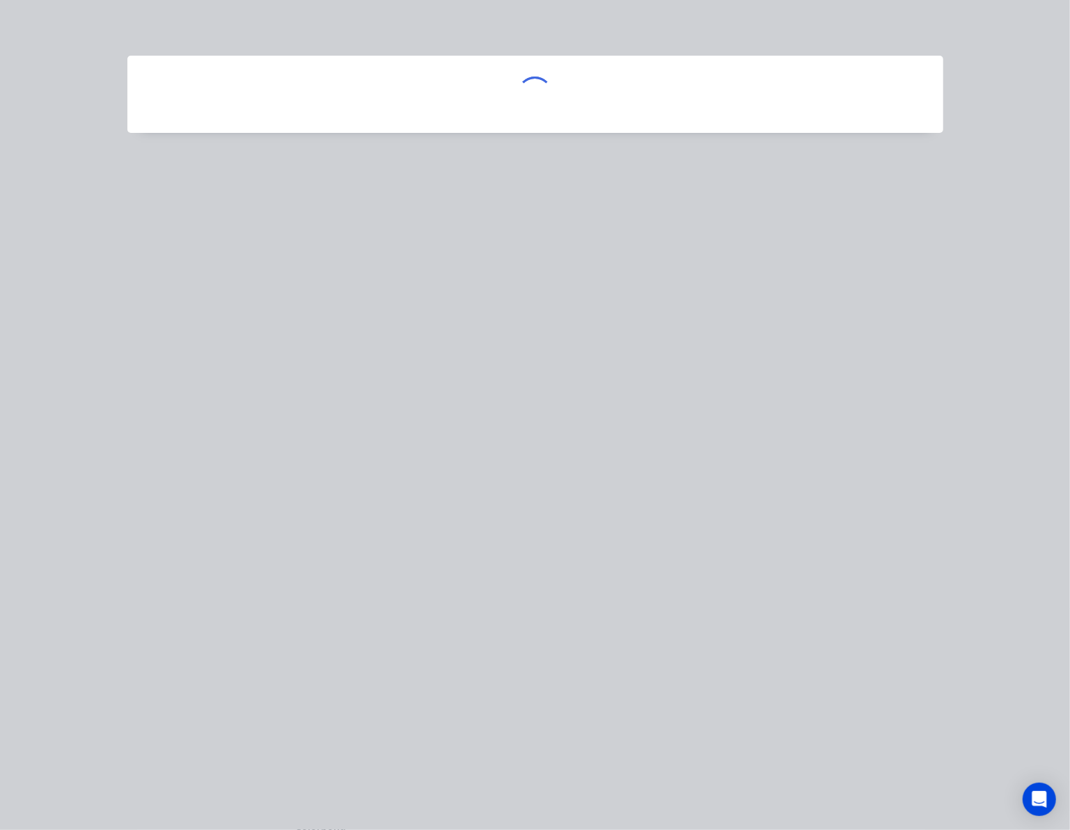
scroll to position [0, 0]
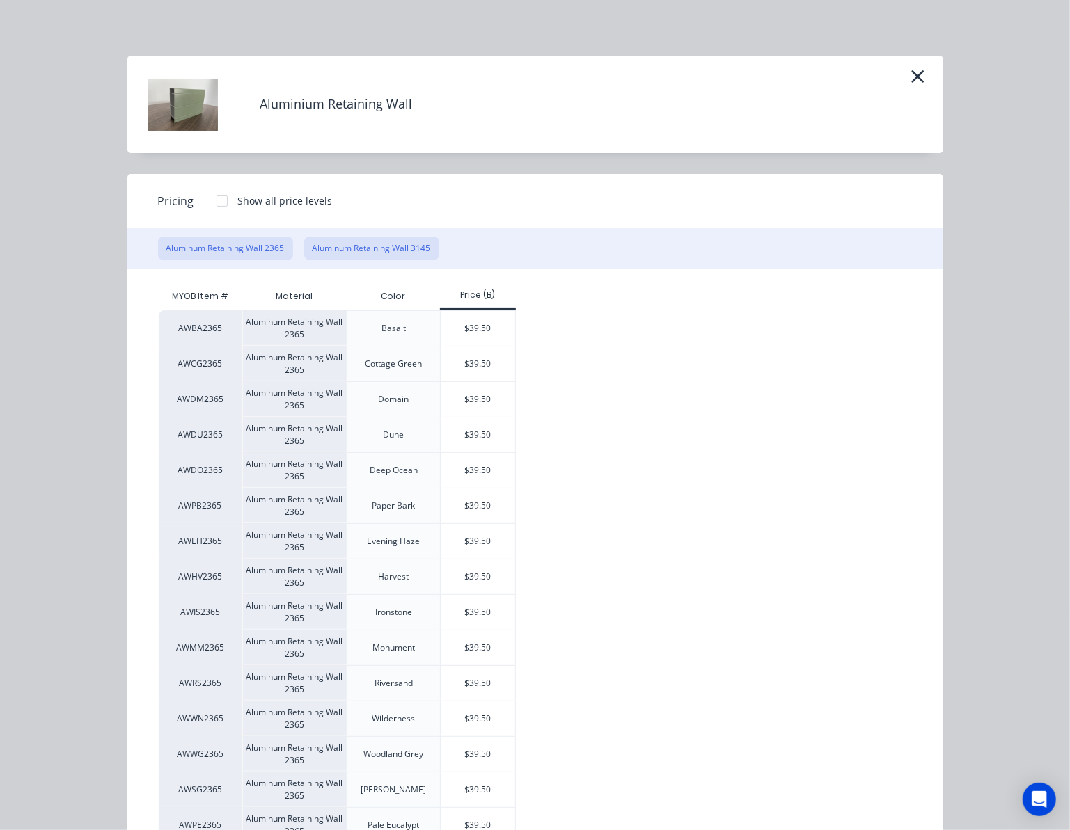
click at [387, 244] on button "Aluminum Retaining Wall 3145" at bounding box center [371, 249] width 135 height 24
click at [466, 396] on div "$52.53" at bounding box center [478, 399] width 74 height 35
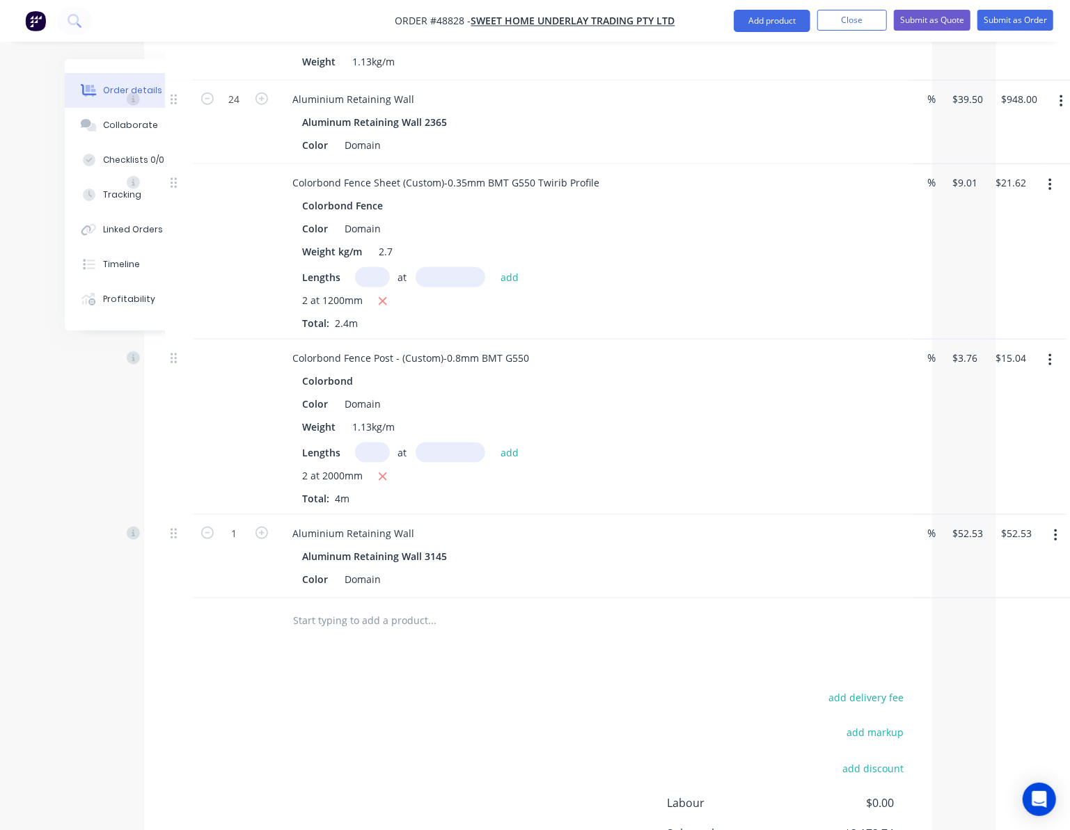
scroll to position [920, 74]
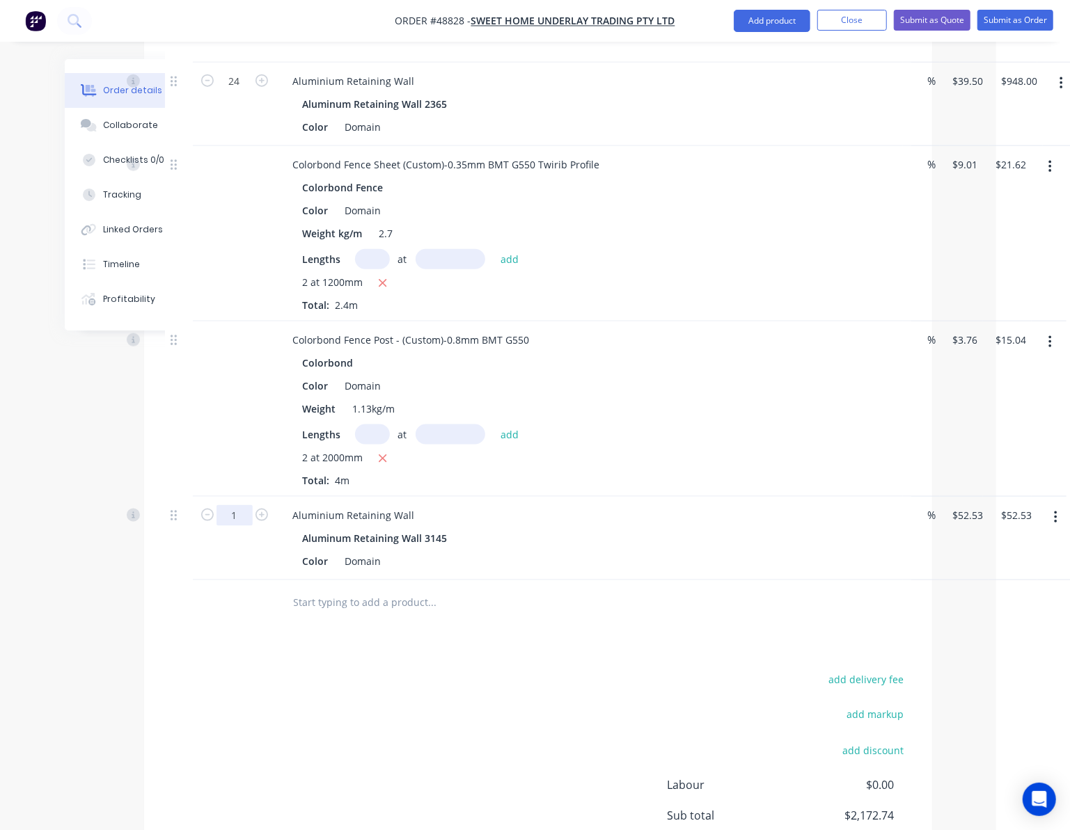
type input "2"
type input "$105.06"
click at [516, 677] on div "add delivery fee add markup add discount Labour $0.00 Sub total $2,172.74 Tax $…" at bounding box center [538, 789] width 746 height 238
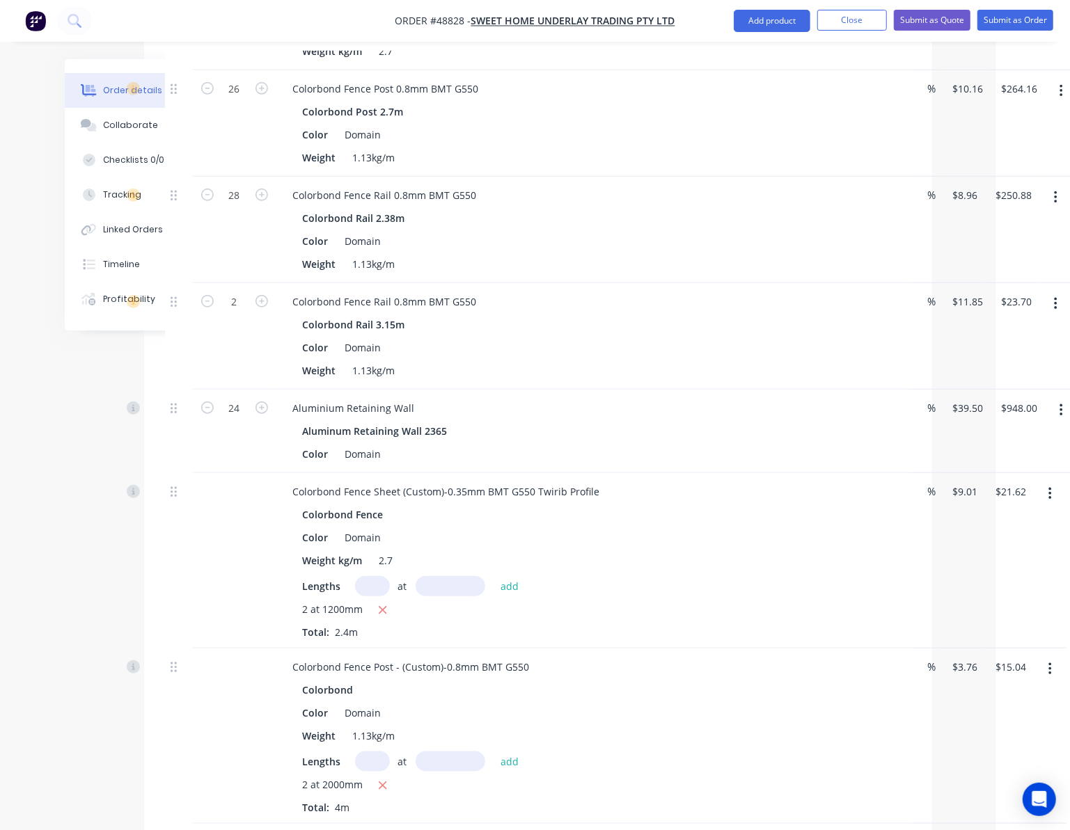
scroll to position [549, 74]
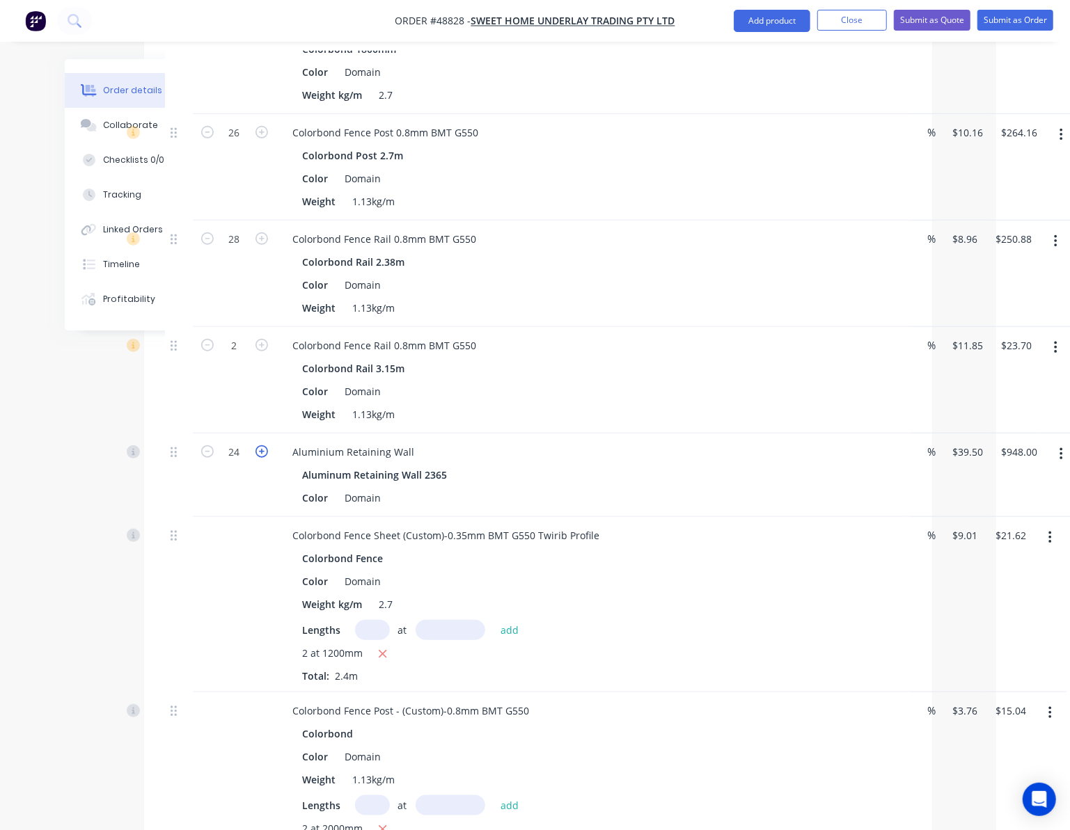
click at [255, 445] on icon "button" at bounding box center [261, 451] width 13 height 13
type input "25"
type input "$987.50"
click at [255, 445] on icon "button" at bounding box center [261, 451] width 13 height 13
type input "26"
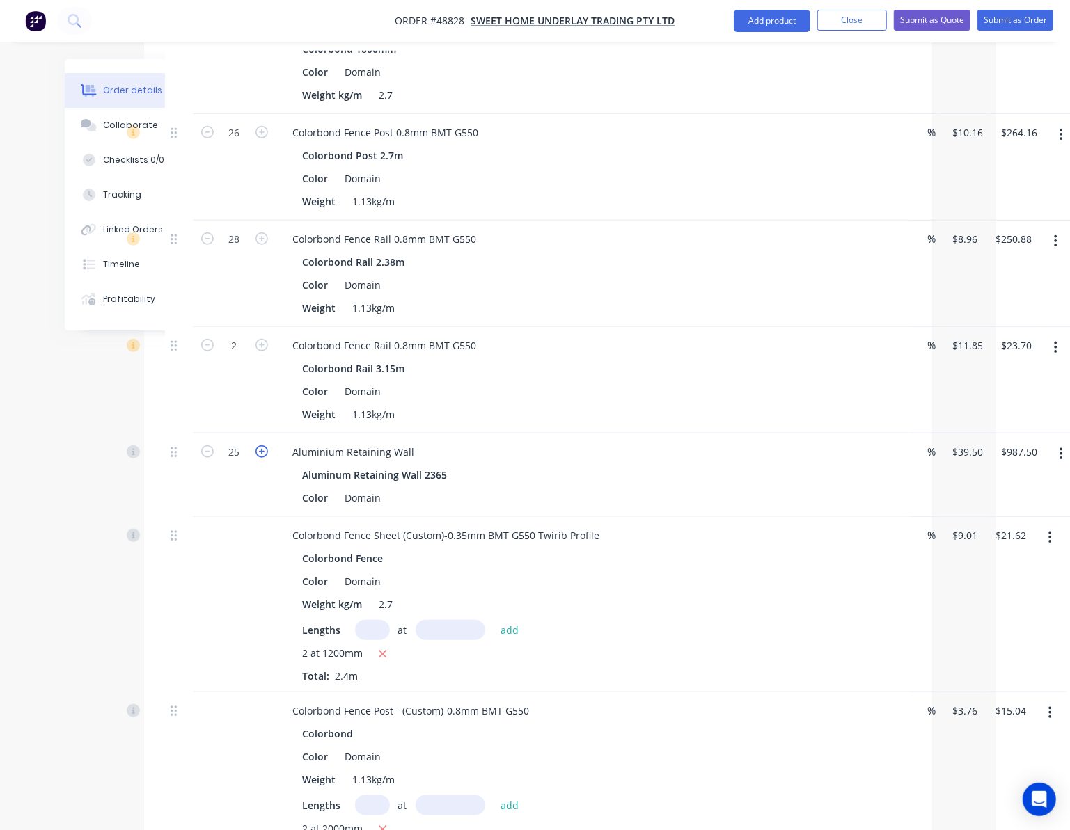
type input "$1,027.00"
click at [641, 465] on div "Aluminum Retaining Wall 2365" at bounding box center [590, 475] width 574 height 20
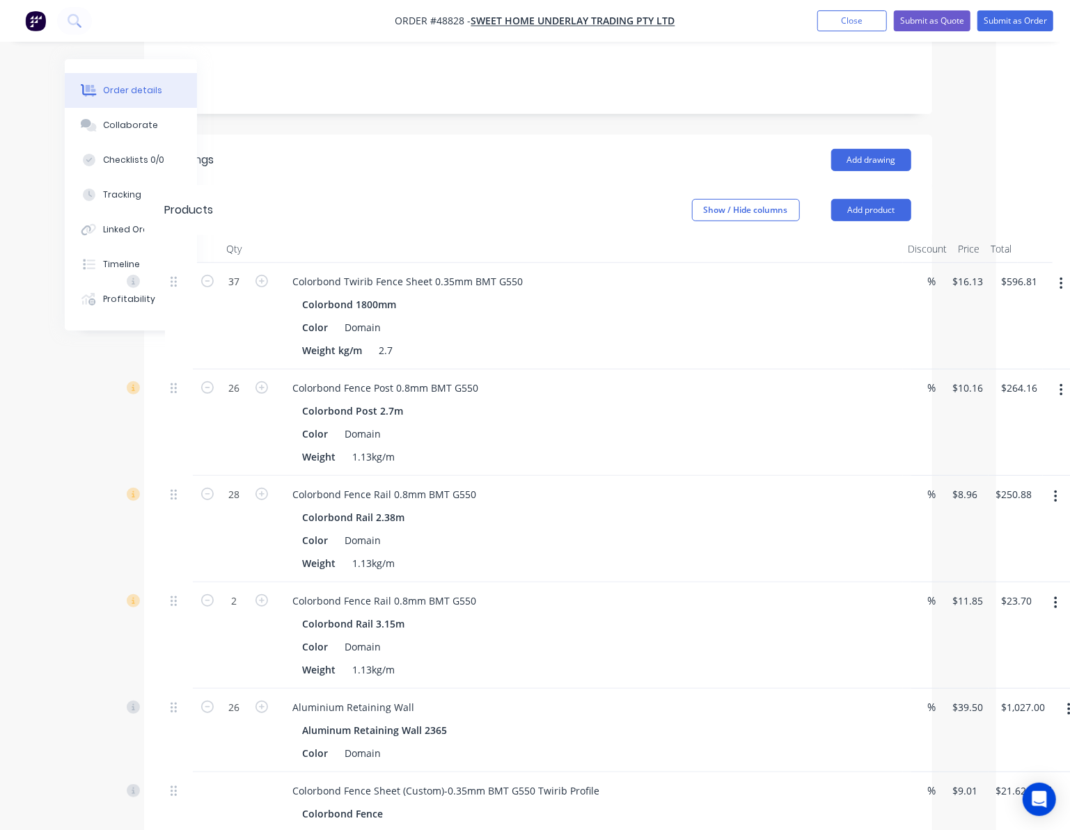
scroll to position [0, 74]
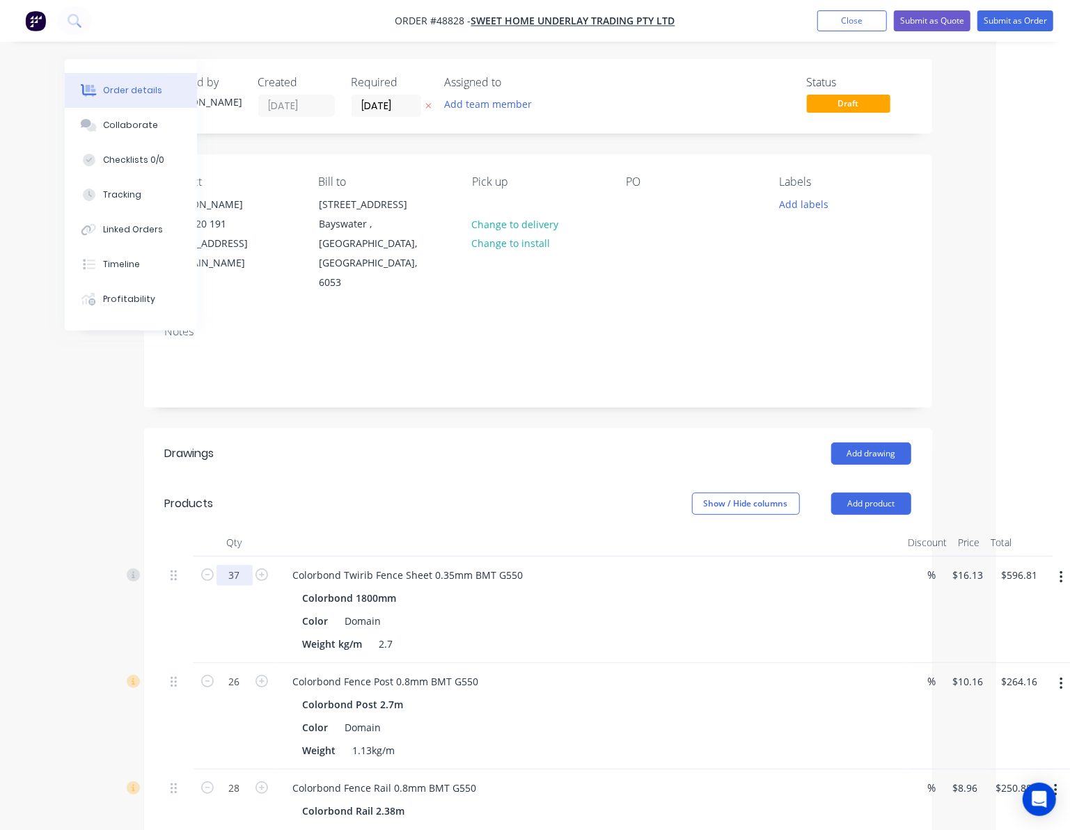
click at [237, 565] on input "37" at bounding box center [234, 575] width 36 height 21
type input "40"
type input "$645.20"
click at [320, 529] on div at bounding box center [589, 543] width 626 height 28
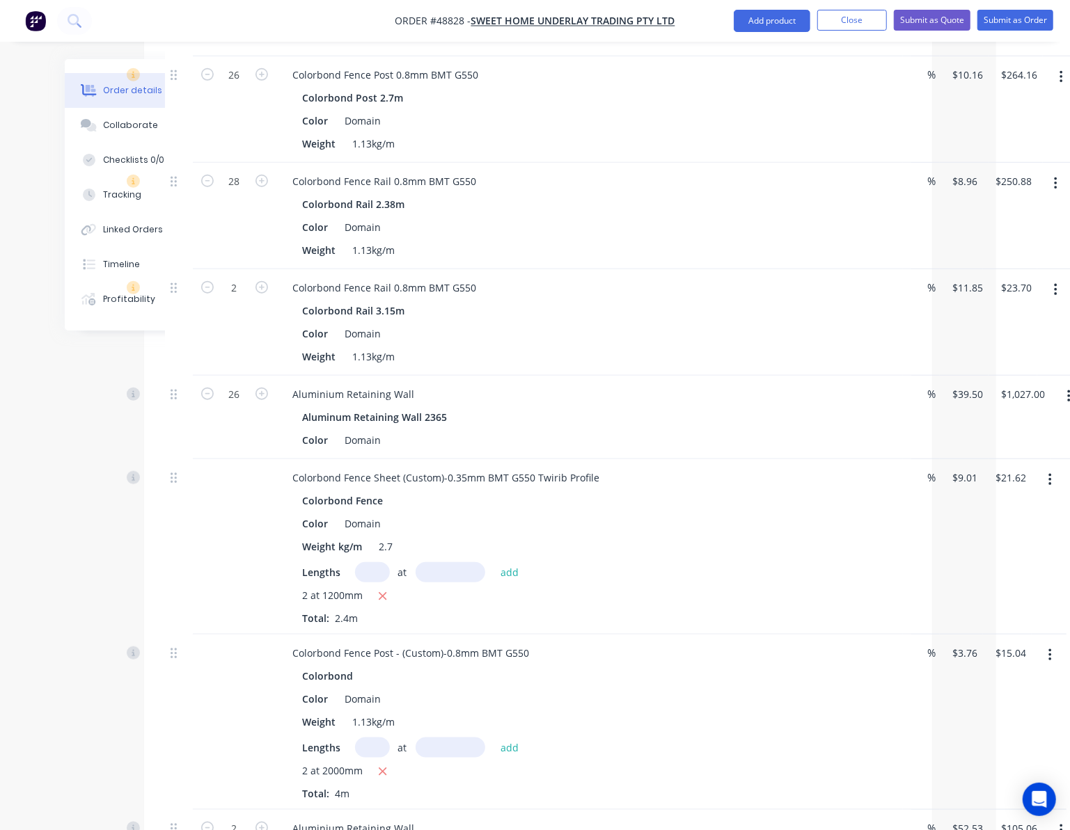
scroll to position [742, 74]
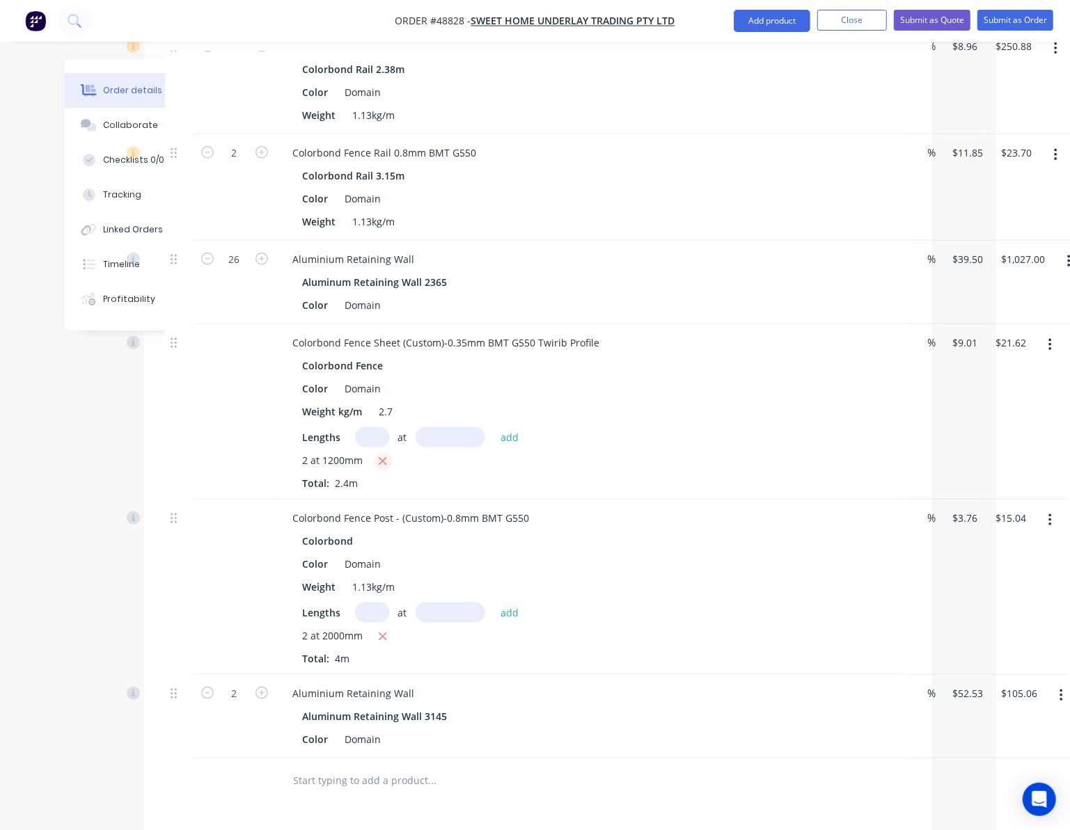
click at [384, 458] on icon "button" at bounding box center [383, 462] width 8 height 8
type input "$0.00"
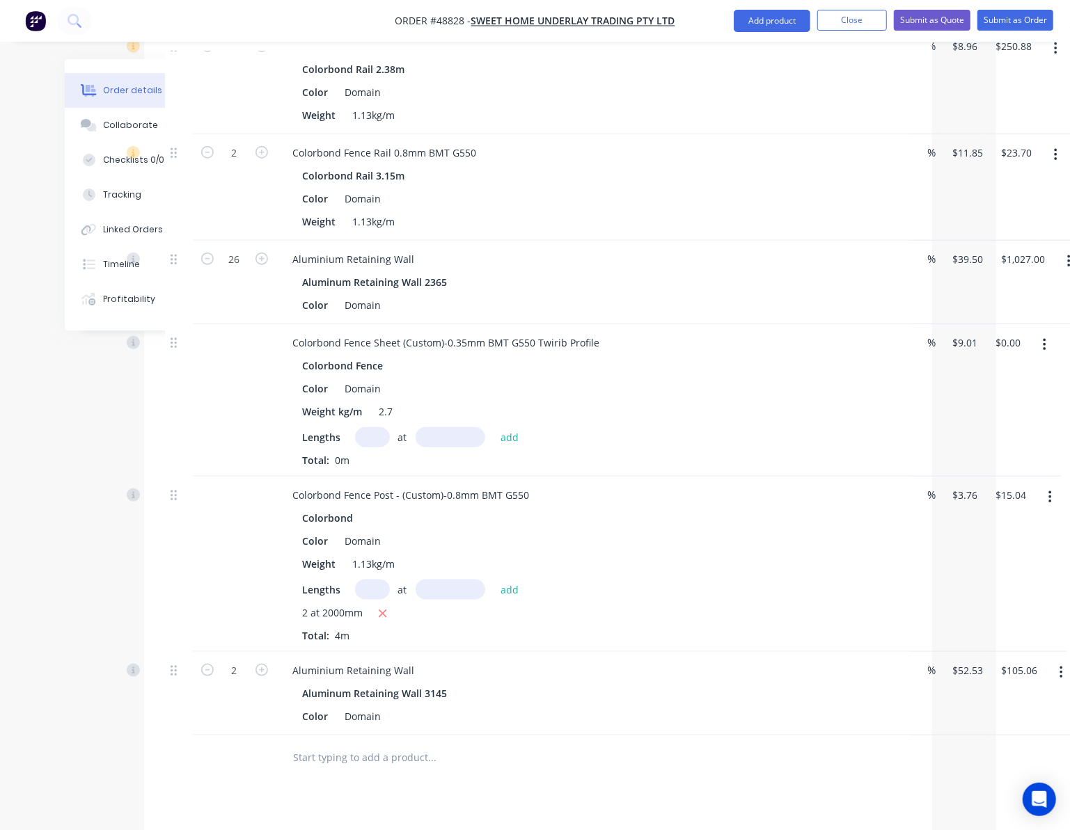
click at [372, 427] on input "text" at bounding box center [372, 437] width 35 height 20
type input "6"
click at [432, 427] on input "text" at bounding box center [451, 437] width 70 height 20
type input "1200"
click at [493, 427] on button "add" at bounding box center [509, 436] width 33 height 19
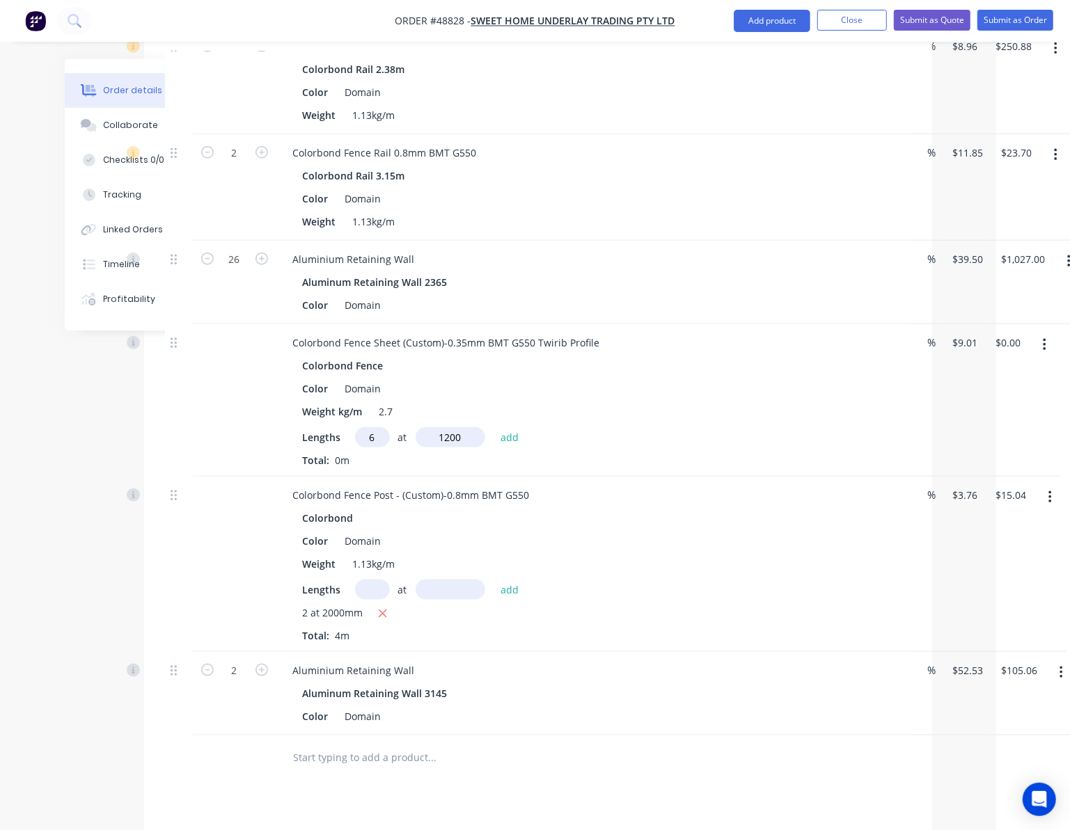
type input "$64.87"
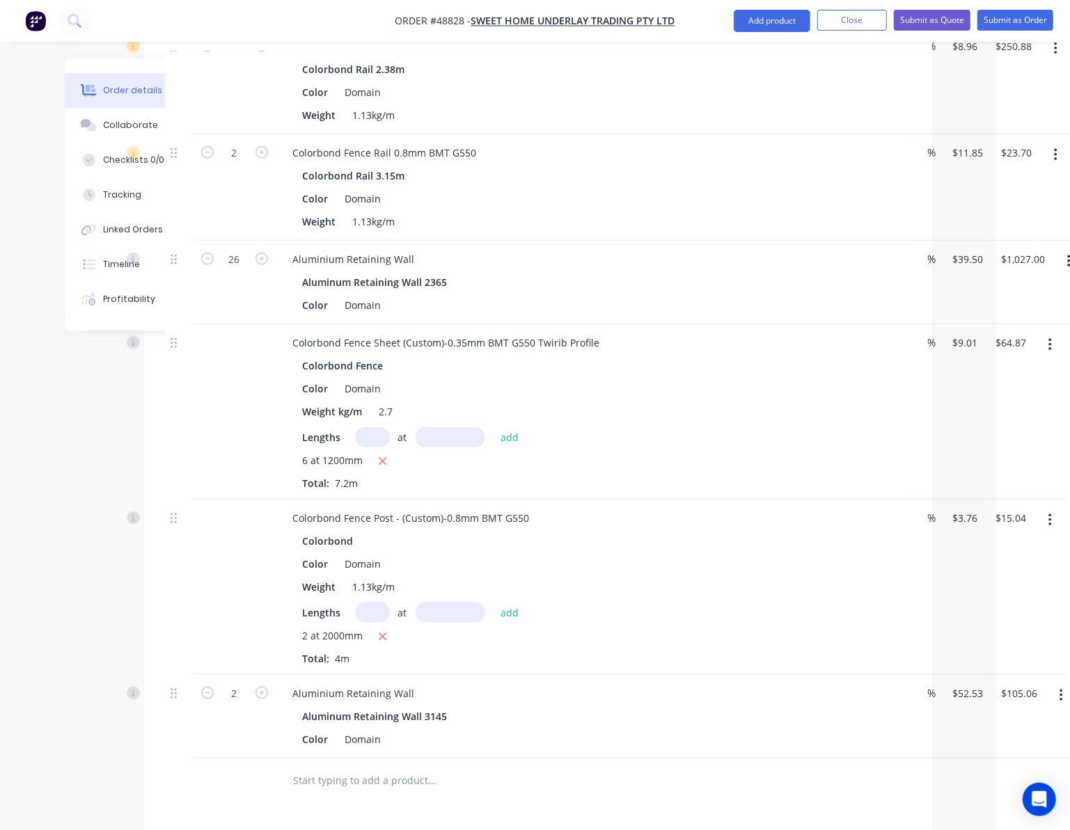
click at [376, 603] on input "text" at bounding box center [372, 613] width 35 height 20
type input "4"
click at [427, 603] on input "text" at bounding box center [451, 613] width 70 height 20
type input "2000"
click at [493, 603] on button "add" at bounding box center [509, 612] width 33 height 19
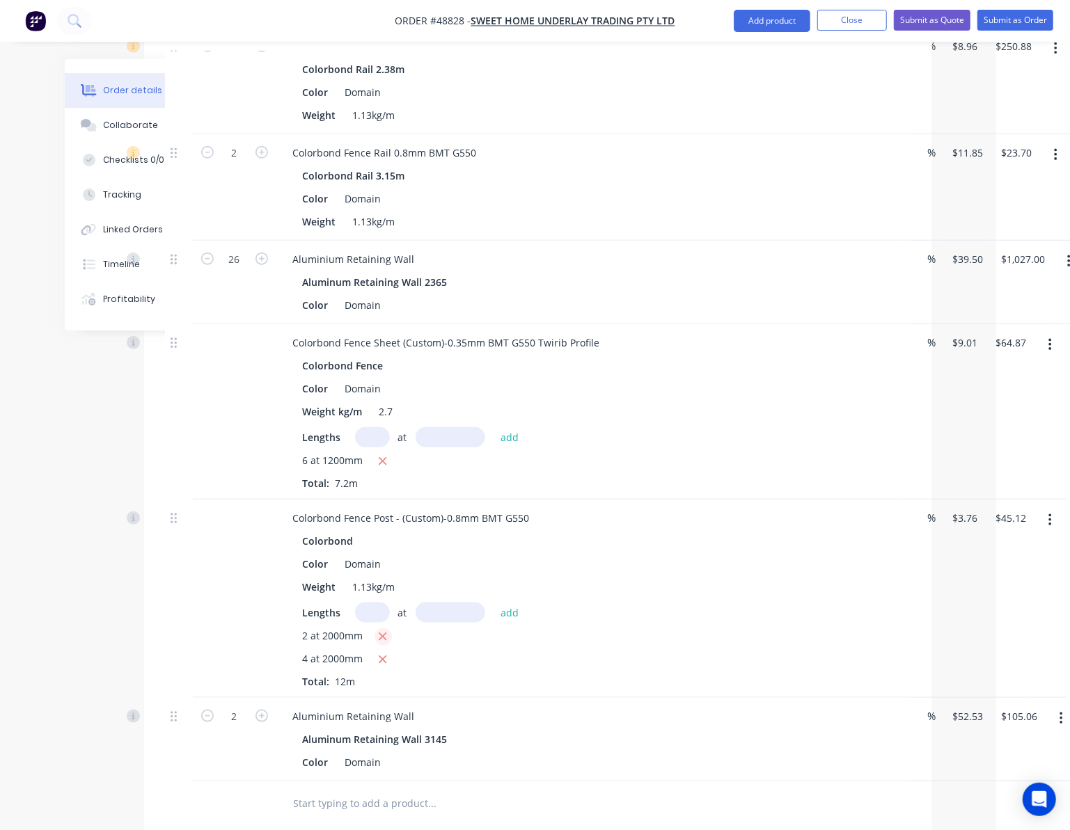
click at [388, 628] on button "button" at bounding box center [382, 636] width 17 height 17
type input "$30.08"
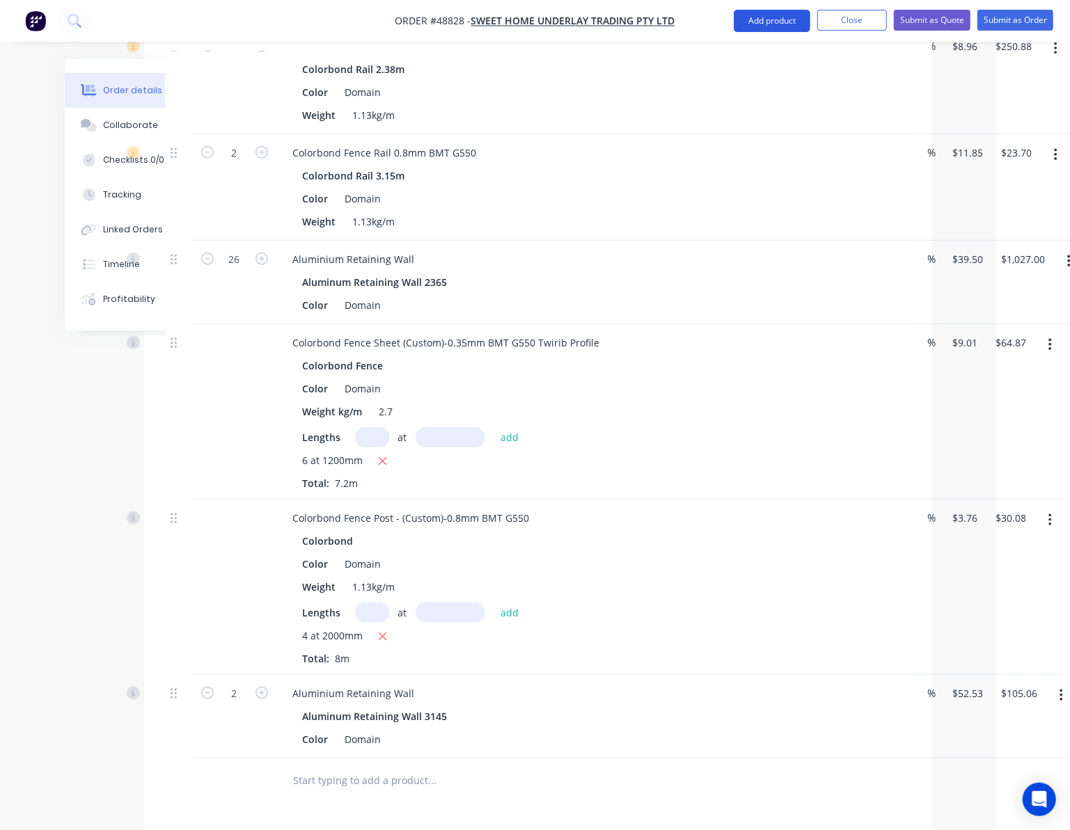
click at [764, 26] on button "Add product" at bounding box center [772, 21] width 77 height 22
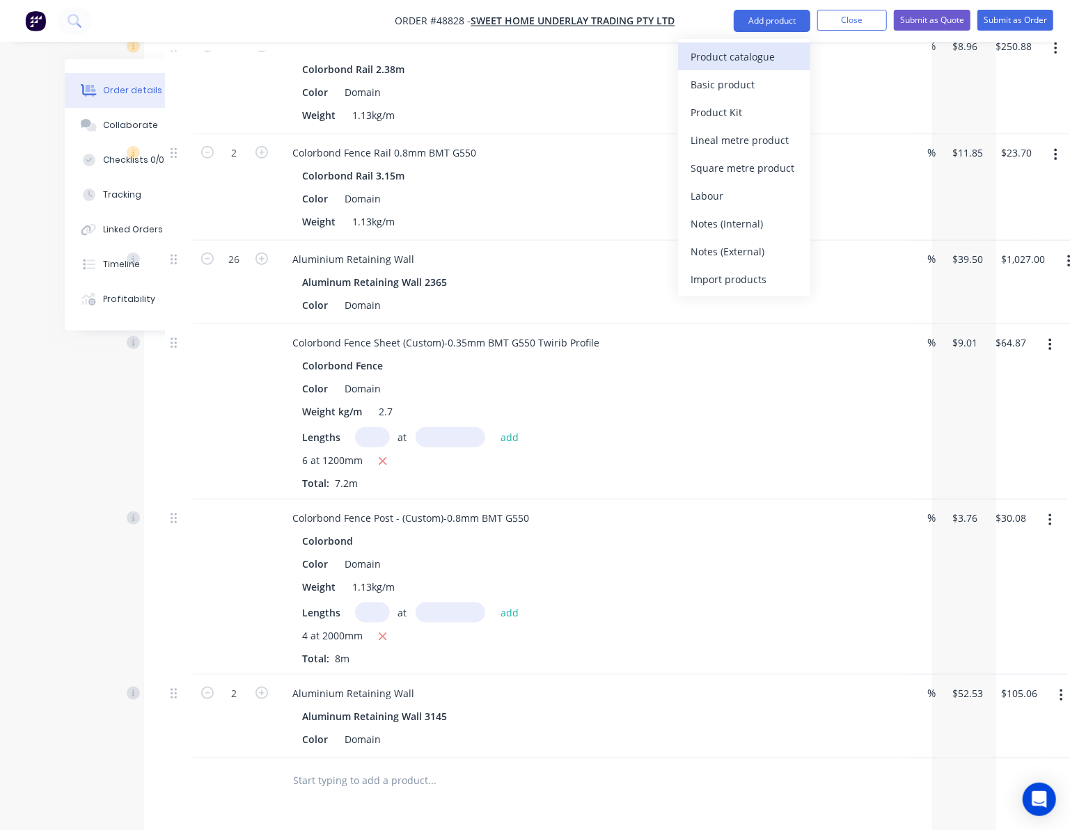
click at [754, 56] on div "Product catalogue" at bounding box center [743, 57] width 107 height 20
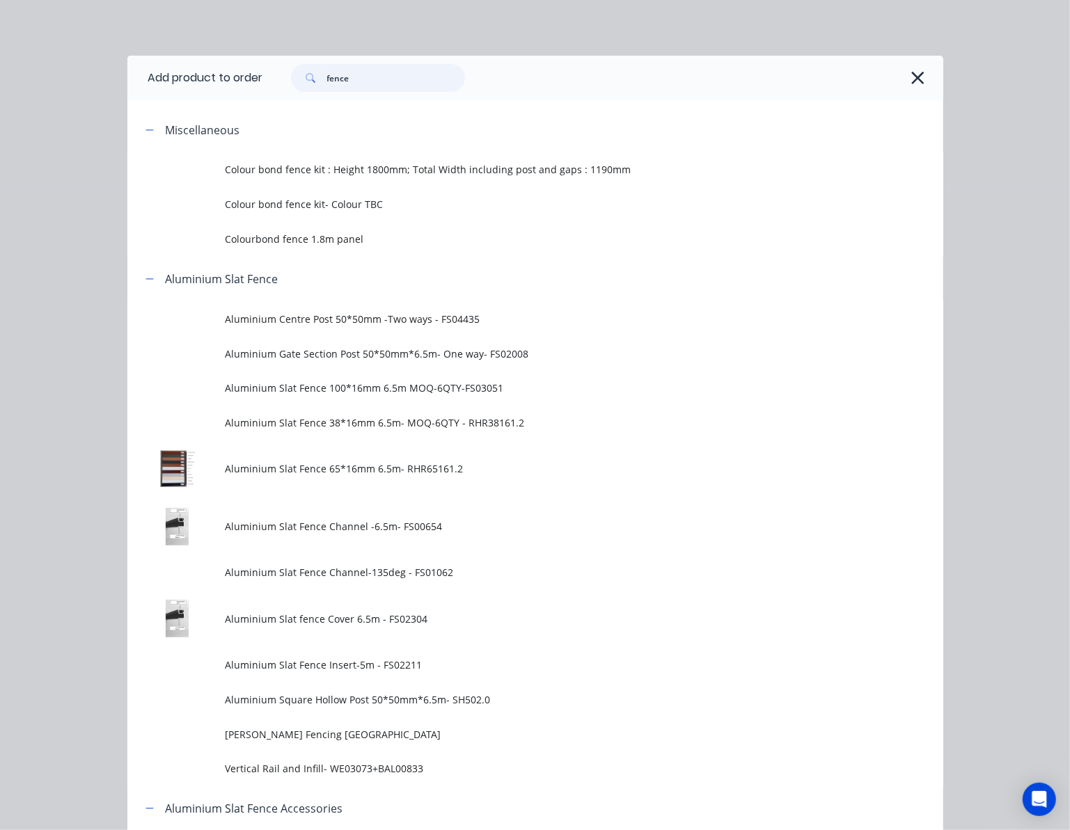
drag, startPoint x: 377, startPoint y: 81, endPoint x: 220, endPoint y: 110, distance: 160.0
type input "16"
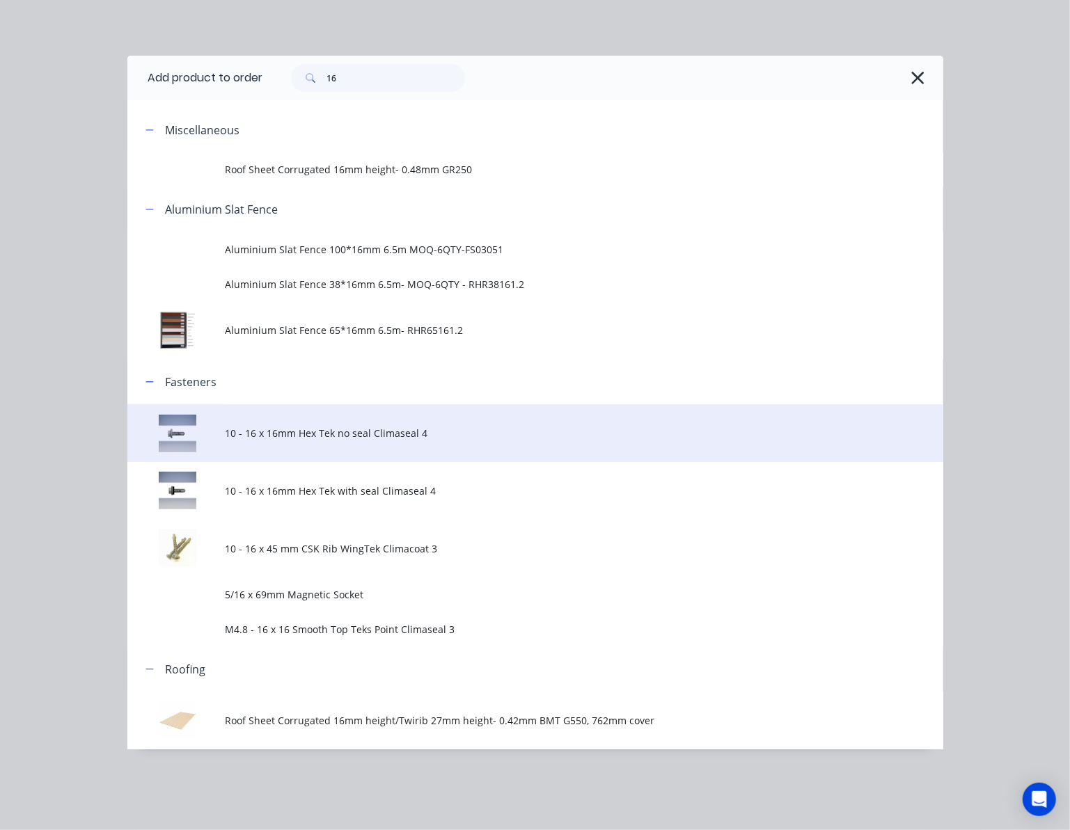
click at [468, 425] on td "10 - 16 x 16mm Hex Tek no seal Climaseal 4" at bounding box center [584, 433] width 718 height 58
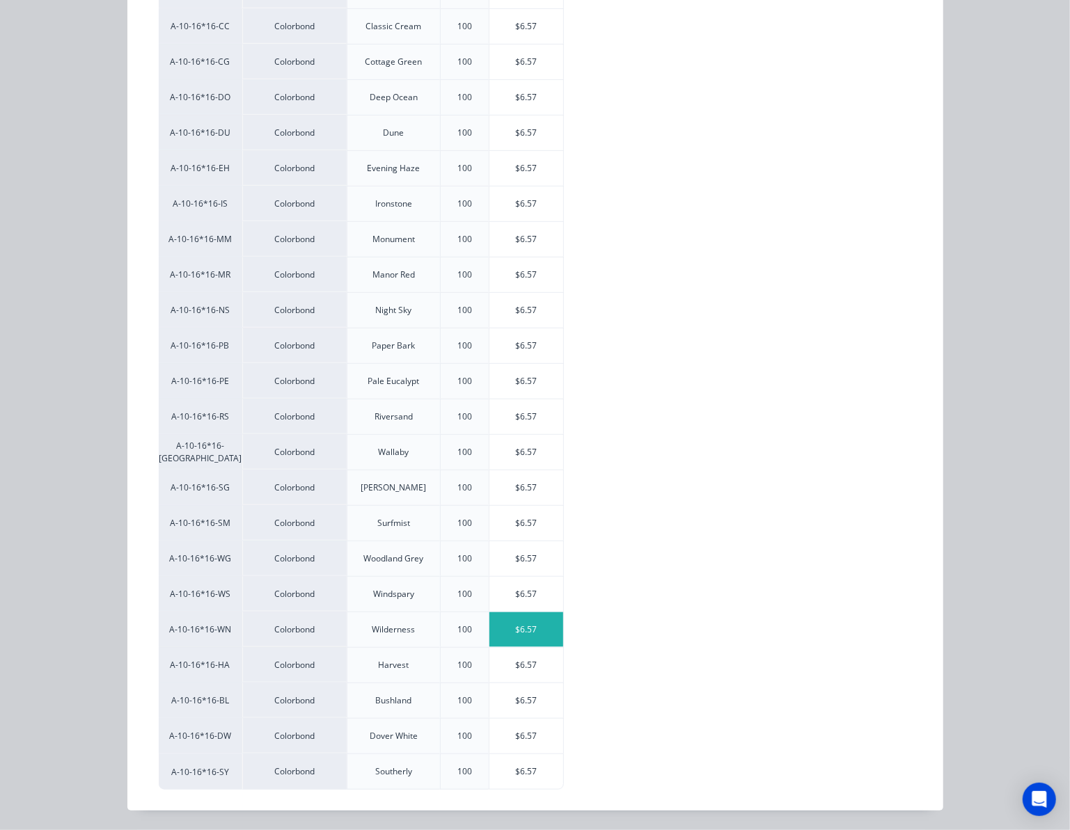
scroll to position [0, 0]
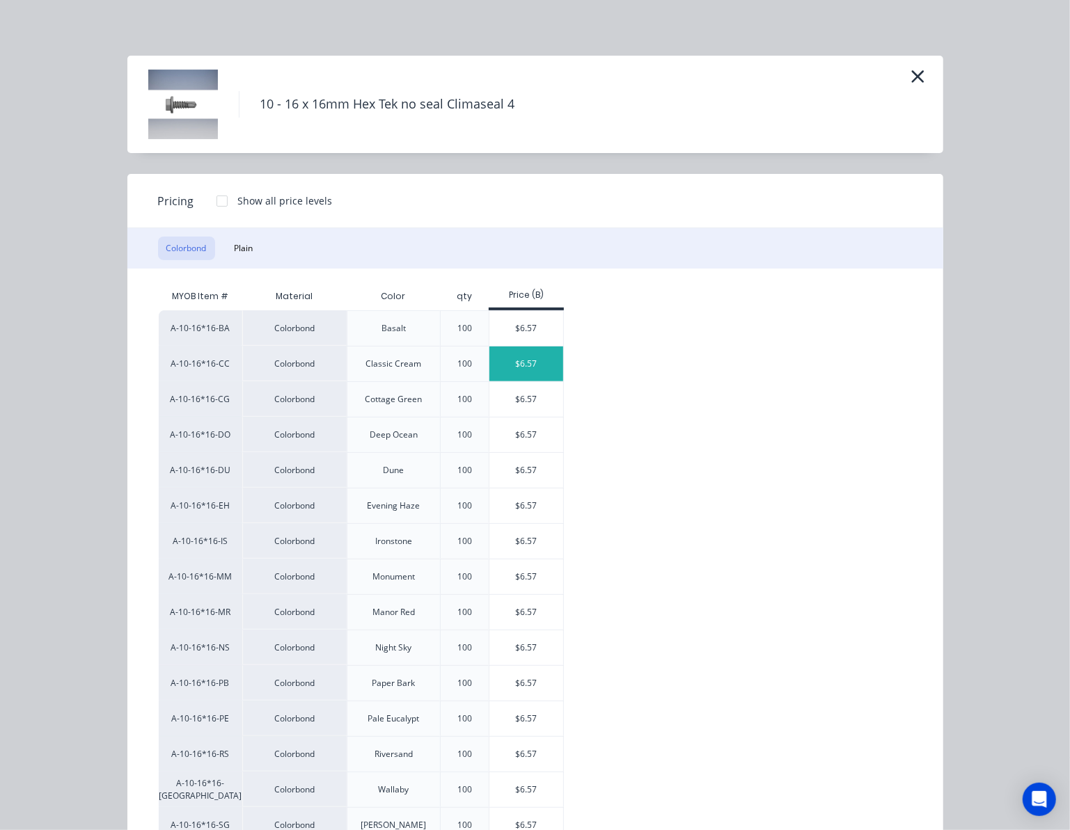
click at [547, 372] on div "$6.57" at bounding box center [526, 364] width 74 height 35
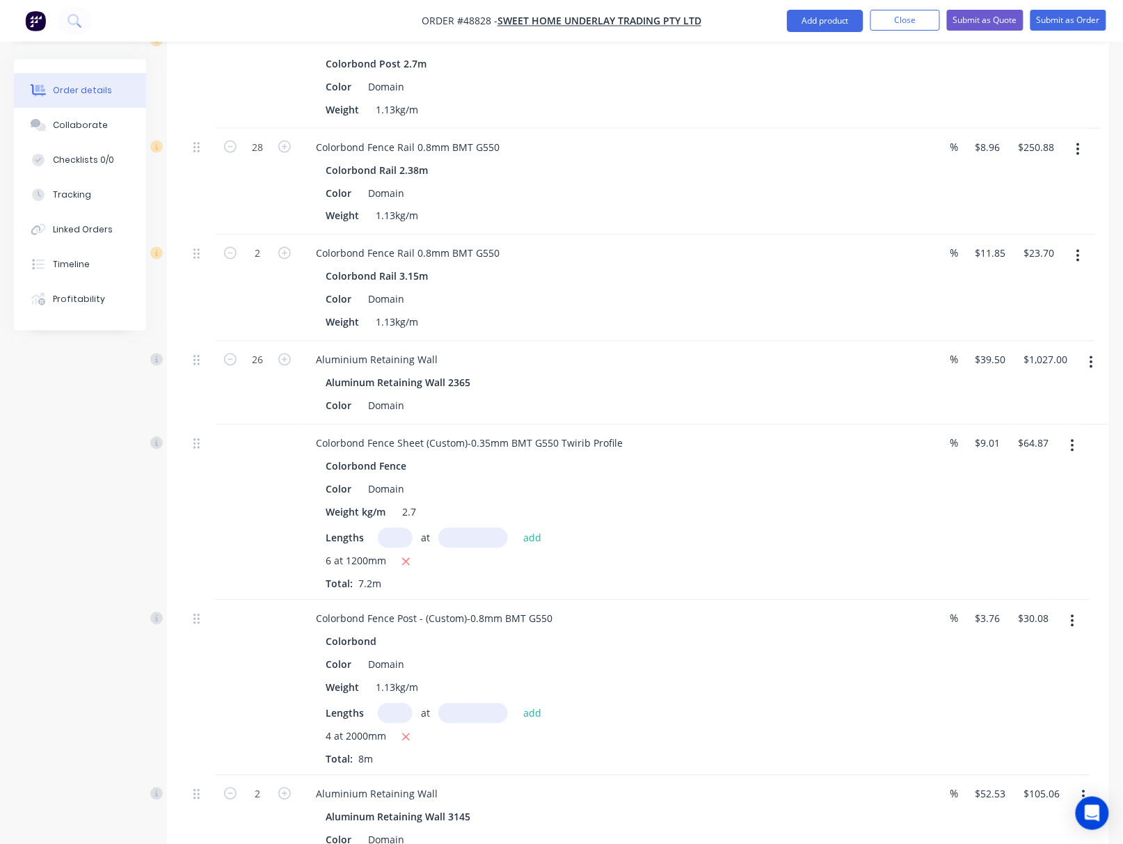
scroll to position [1097, 0]
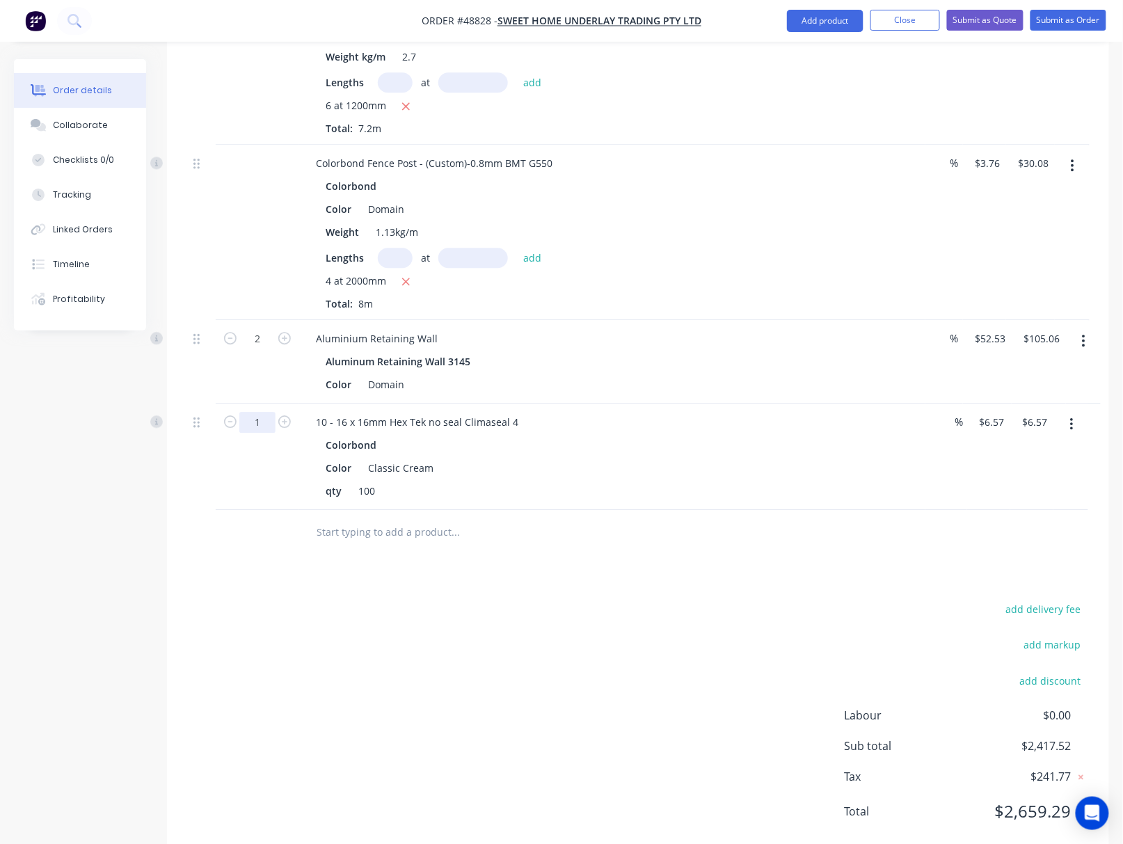
type input "3.76"
type input "$24.70"
click at [434, 600] on div "add delivery fee add markup add discount Labour $0.00 Sub total $2,417.52 Tax $…" at bounding box center [638, 719] width 901 height 238
click at [991, 412] on input "6.57" at bounding box center [990, 422] width 32 height 20
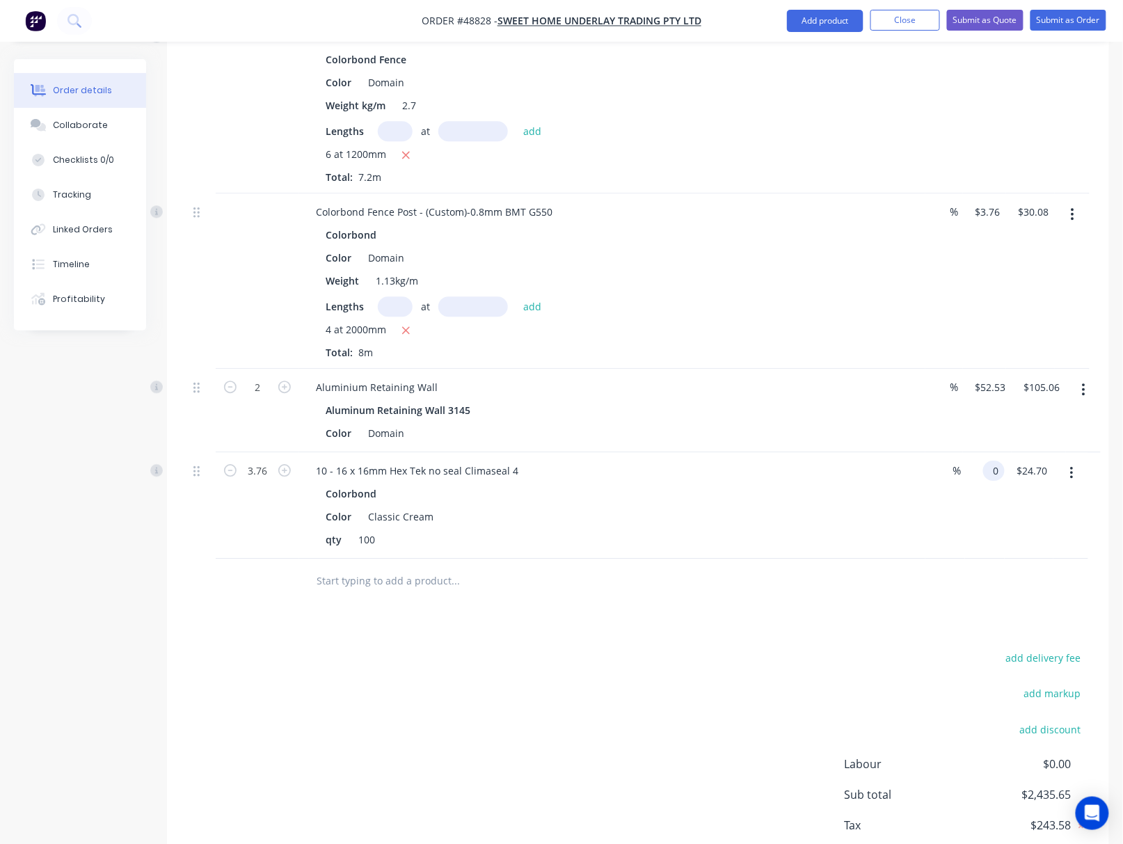
scroll to position [1004, 0]
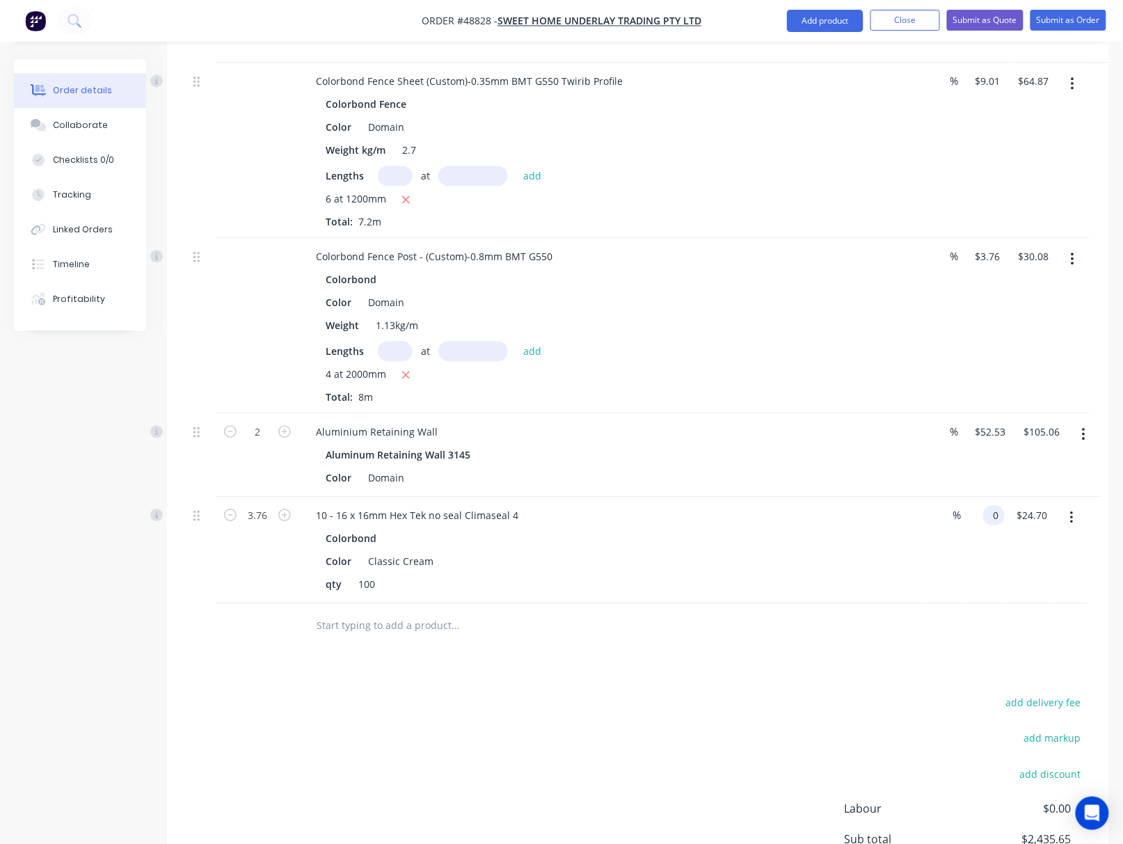
type input "$0.00"
click at [834, 693] on div "add delivery fee add markup add discount Labour $0.00 Sub total $2,435.65 Tax $…" at bounding box center [638, 812] width 901 height 238
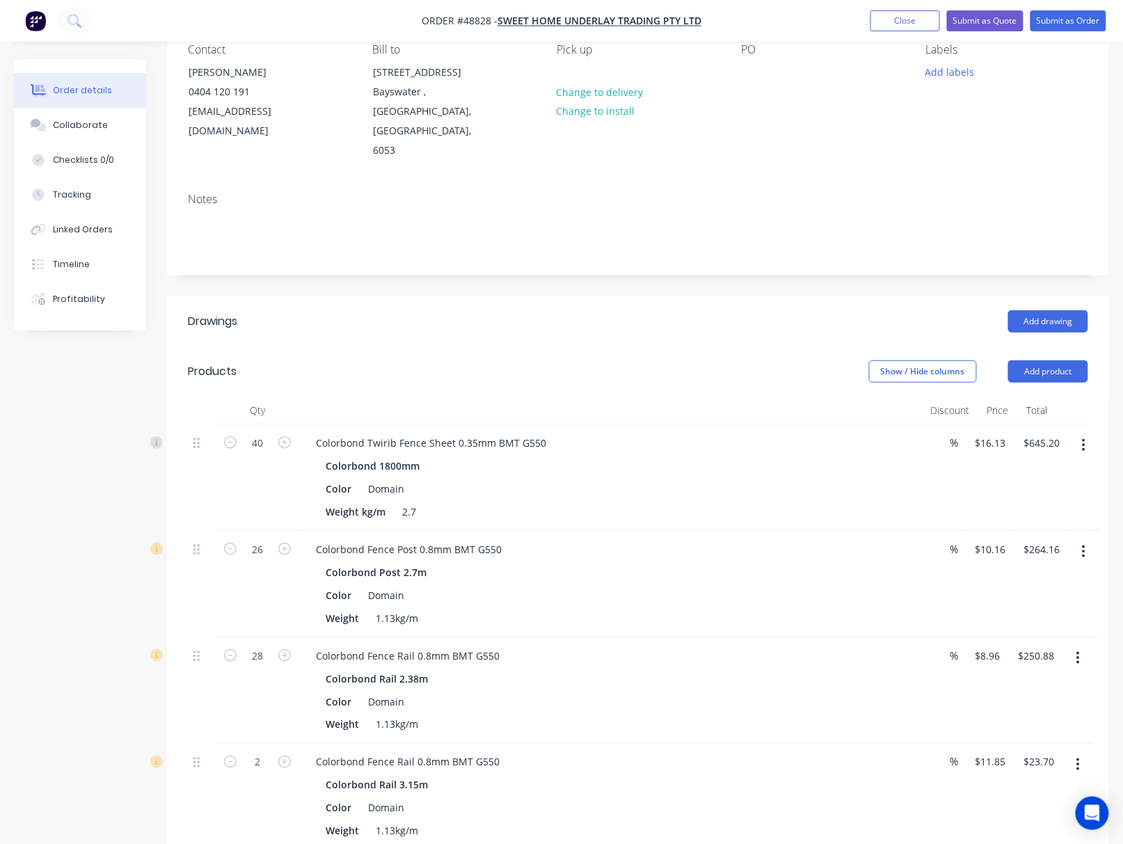
scroll to position [0, 0]
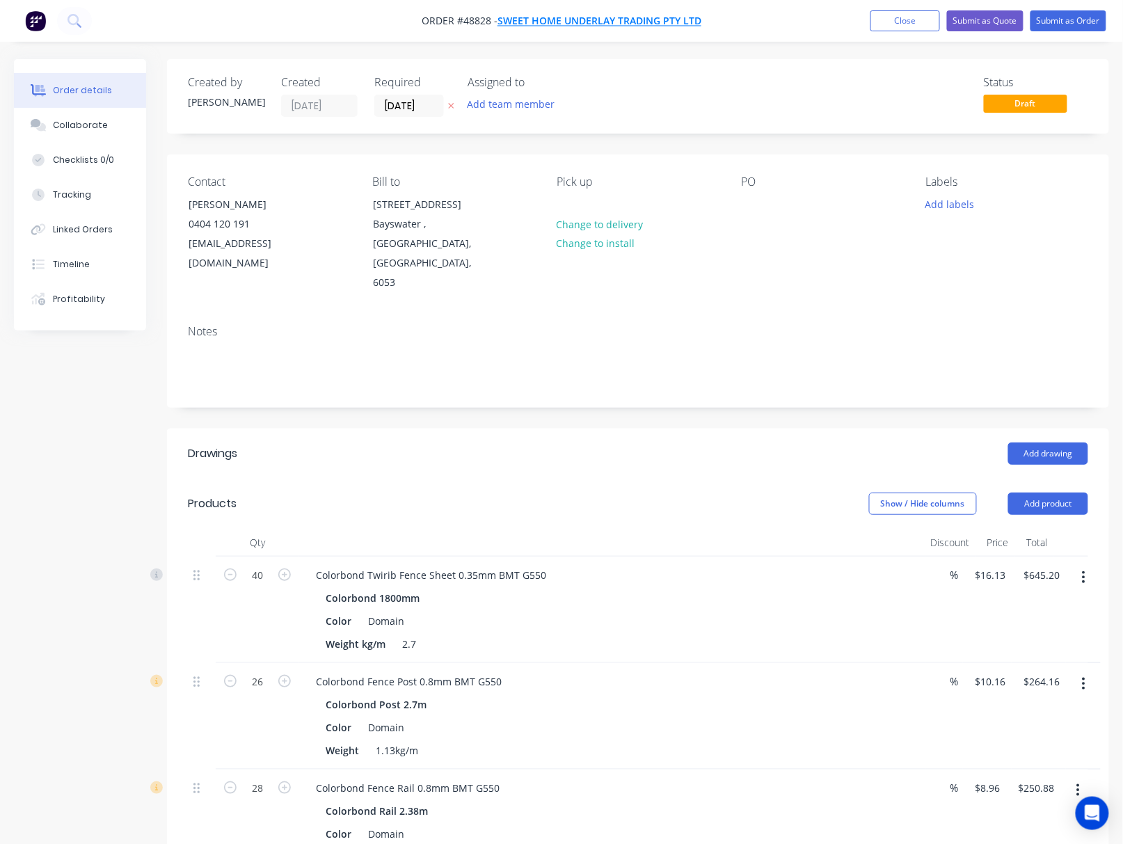
click at [626, 24] on span "SWEET HOME UNDERLAY TRADING PTY LTD" at bounding box center [600, 21] width 204 height 13
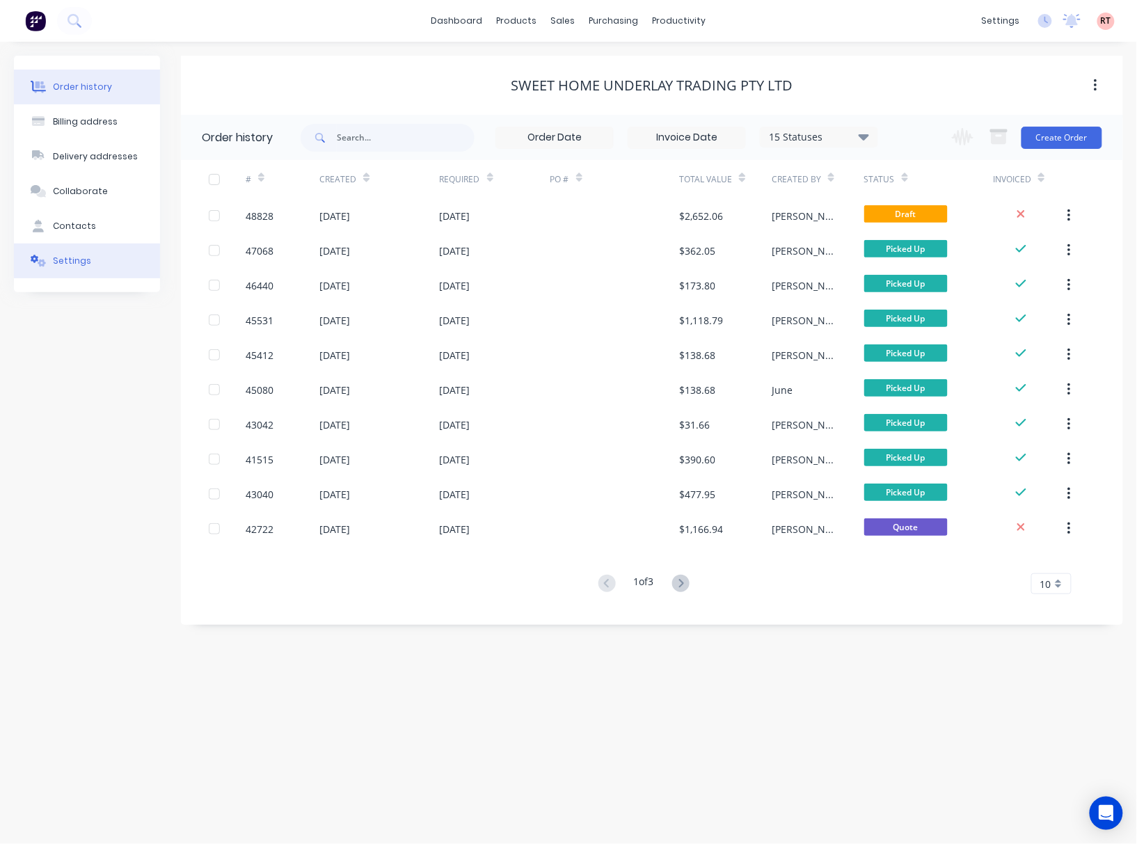
click at [95, 256] on button "Settings" at bounding box center [87, 261] width 146 height 35
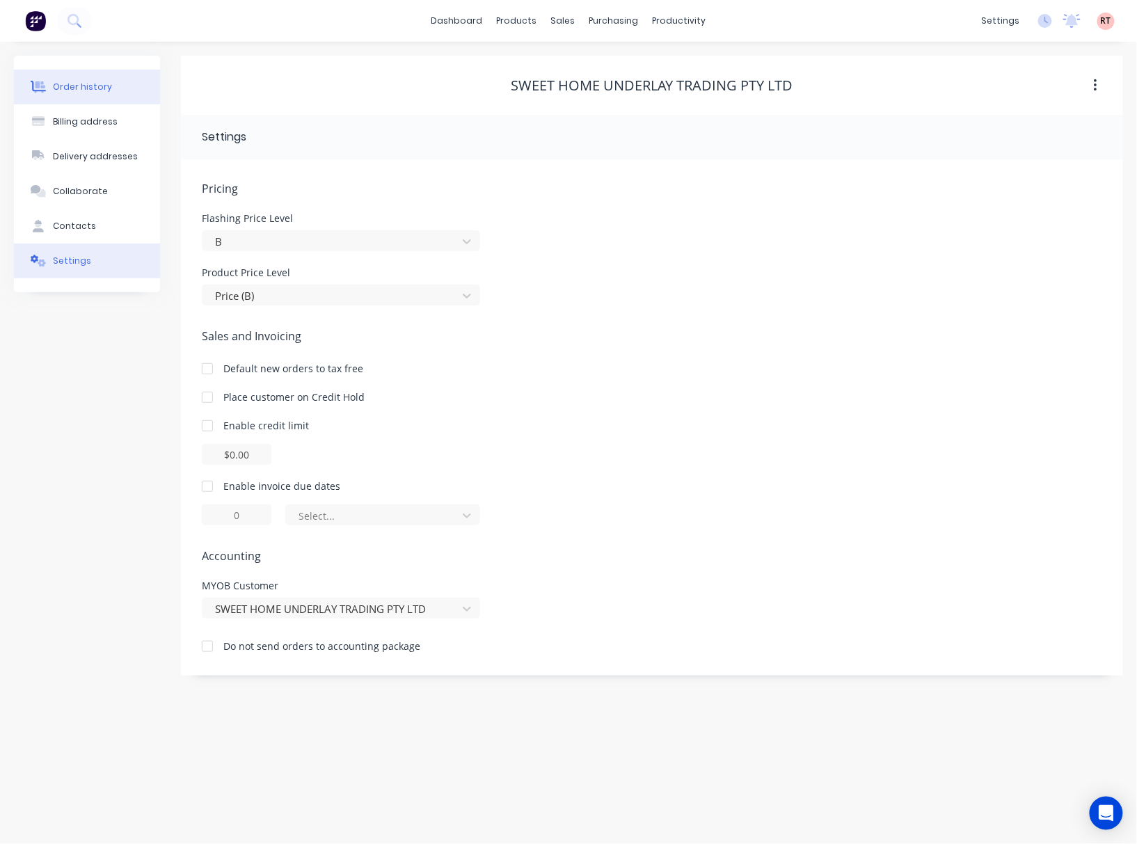
click at [117, 73] on button "Order history" at bounding box center [87, 87] width 146 height 35
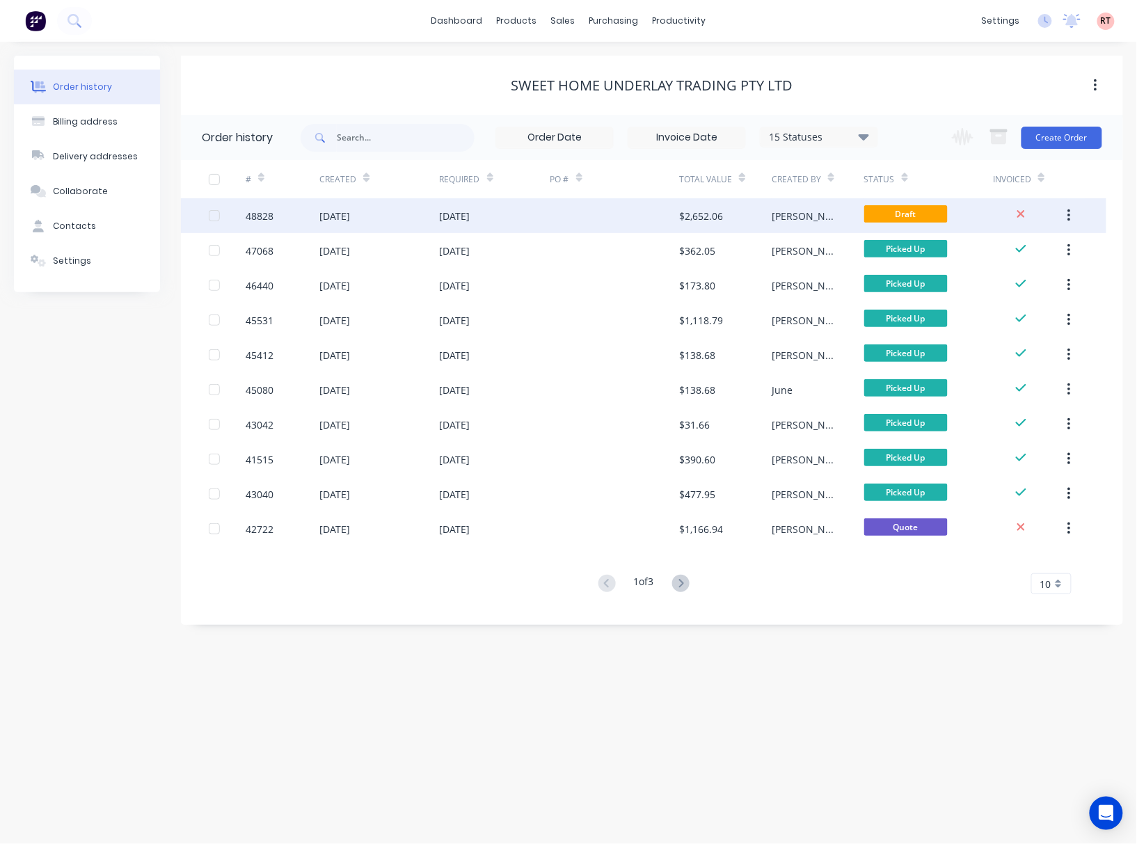
click at [607, 207] on div at bounding box center [615, 215] width 129 height 35
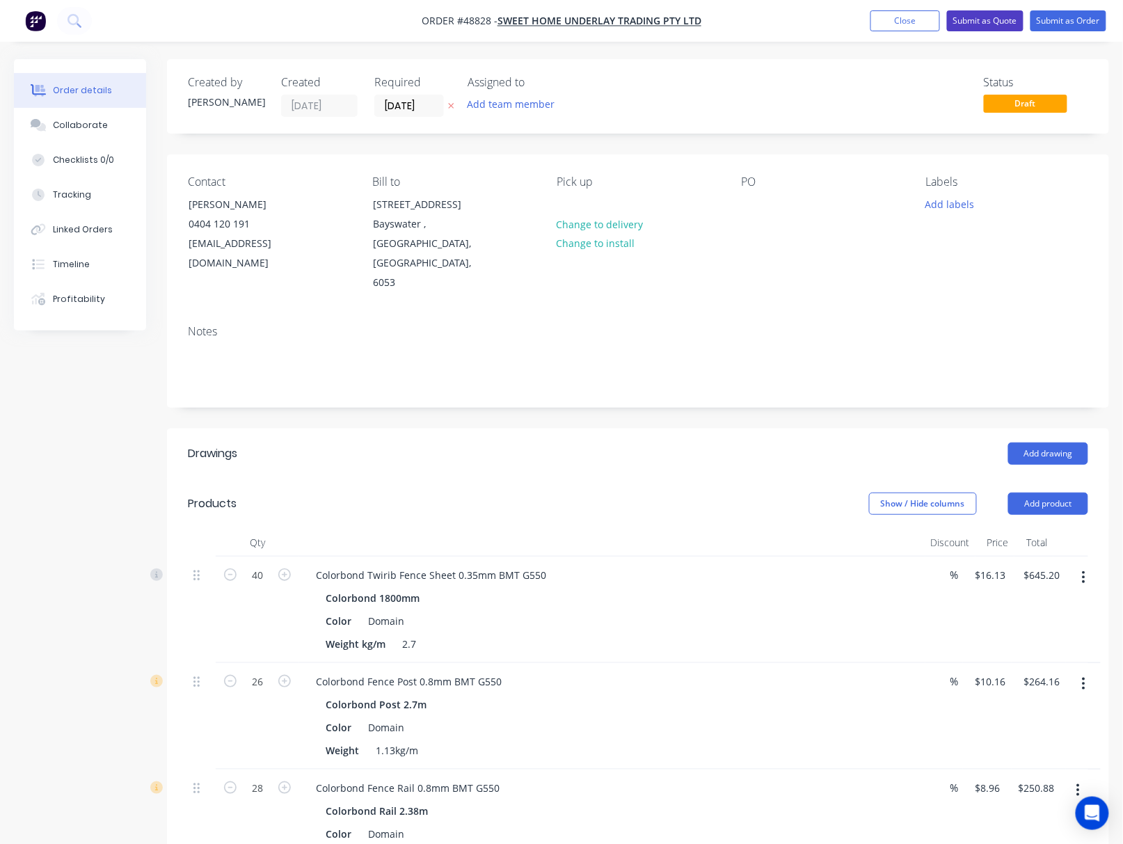
click at [980, 24] on button "Submit as Quote" at bounding box center [985, 20] width 77 height 21
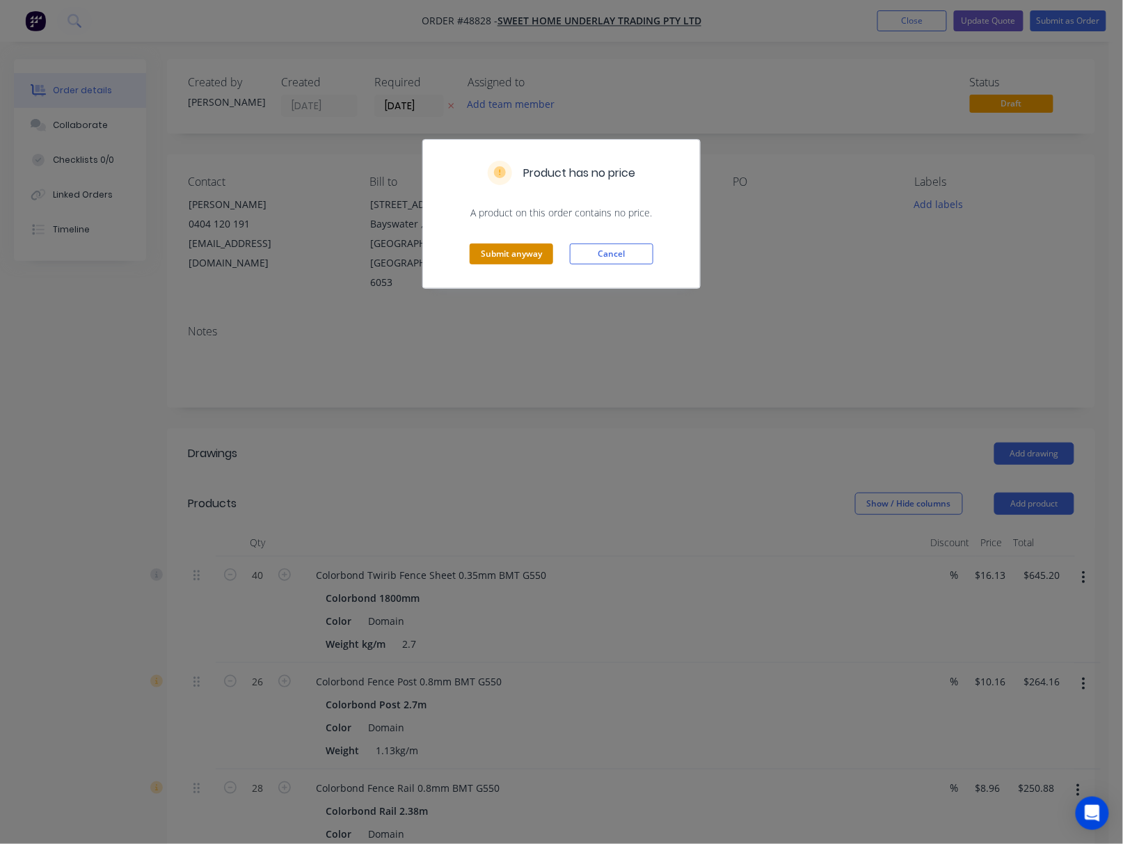
click at [504, 258] on button "Submit anyway" at bounding box center [512, 254] width 84 height 21
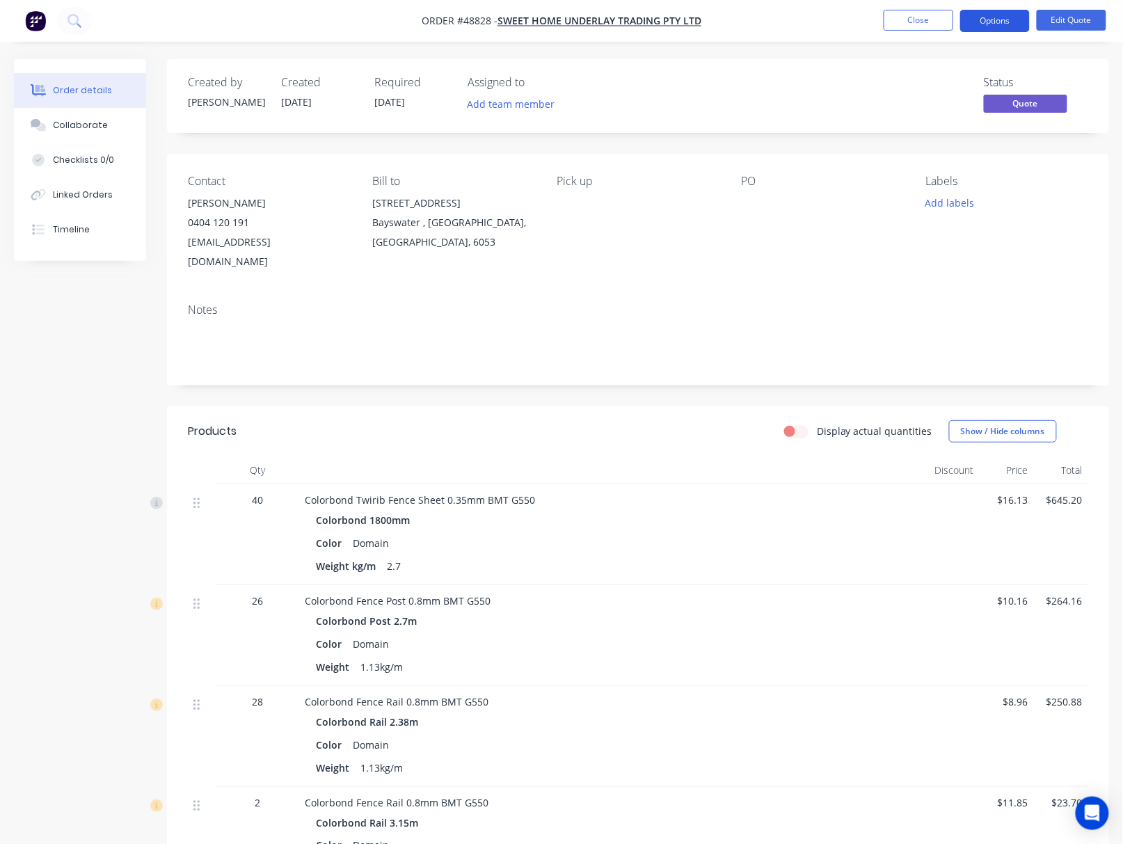
click at [1001, 14] on button "Options" at bounding box center [995, 21] width 70 height 22
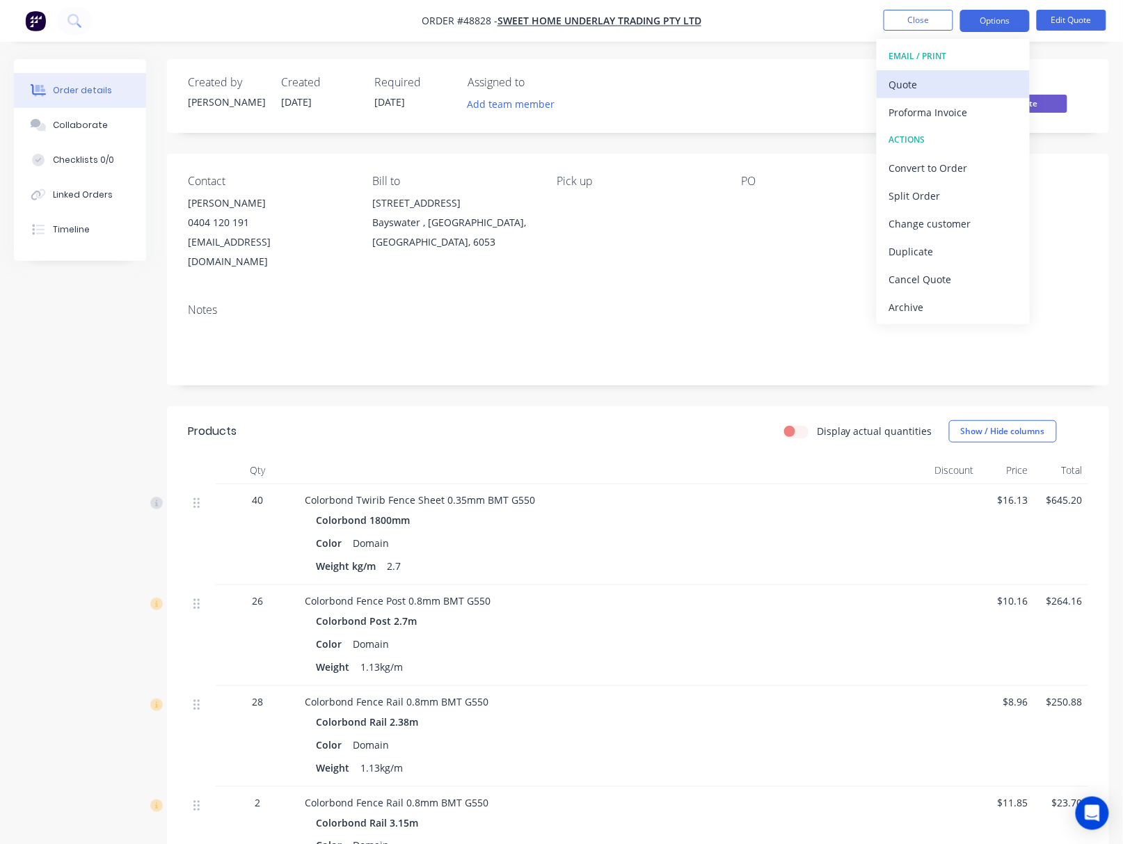
click at [981, 79] on div "Quote" at bounding box center [953, 84] width 128 height 20
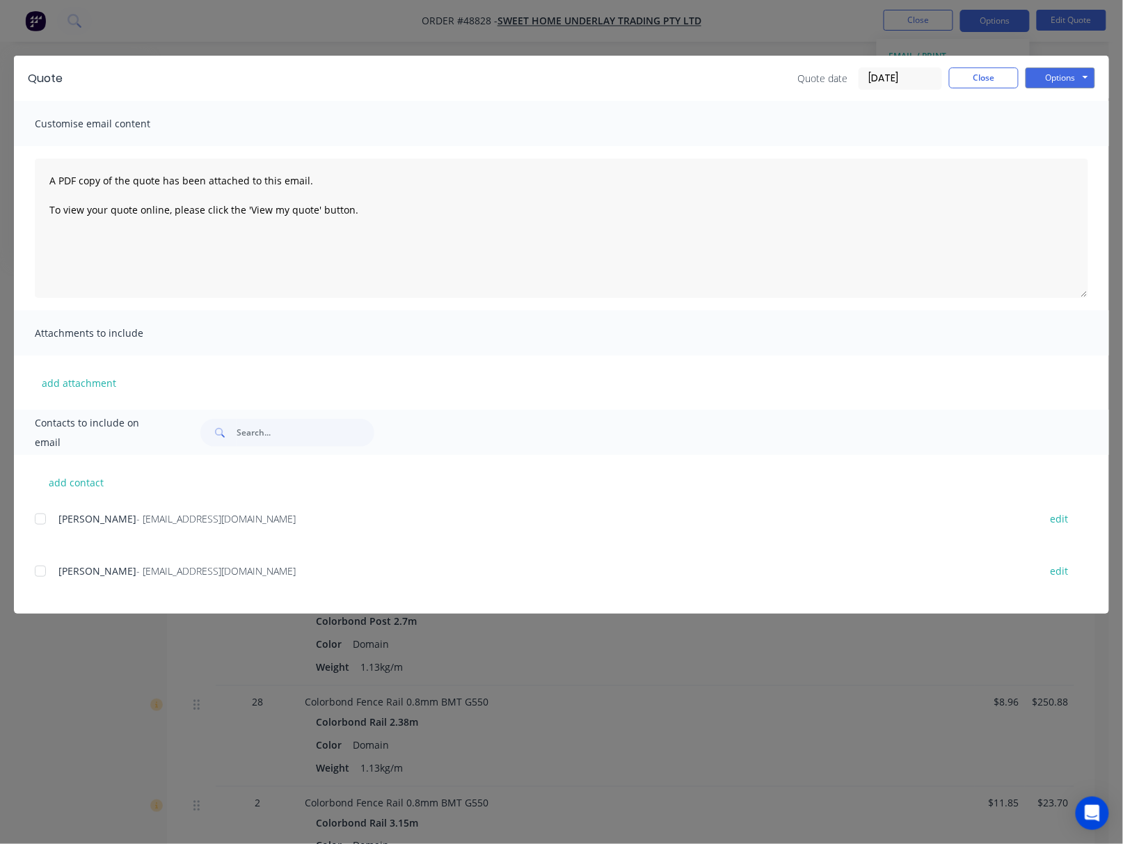
click at [38, 518] on div at bounding box center [40, 519] width 28 height 28
click at [1083, 76] on button "Options" at bounding box center [1061, 78] width 70 height 21
click at [1081, 140] on button "Email" at bounding box center [1070, 148] width 89 height 23
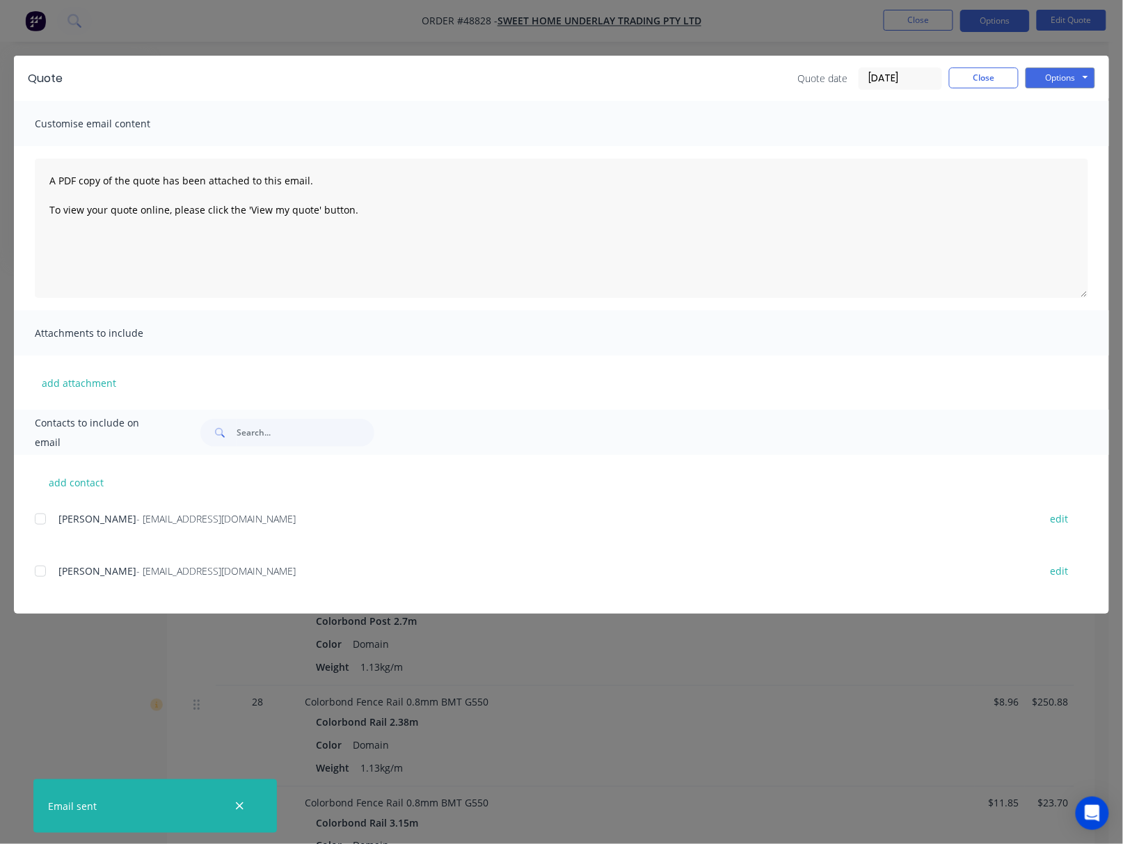
click at [777, 19] on div "Quote Quote date 03/09/25 Close Options Preview Print Email Customise email con…" at bounding box center [561, 422] width 1123 height 844
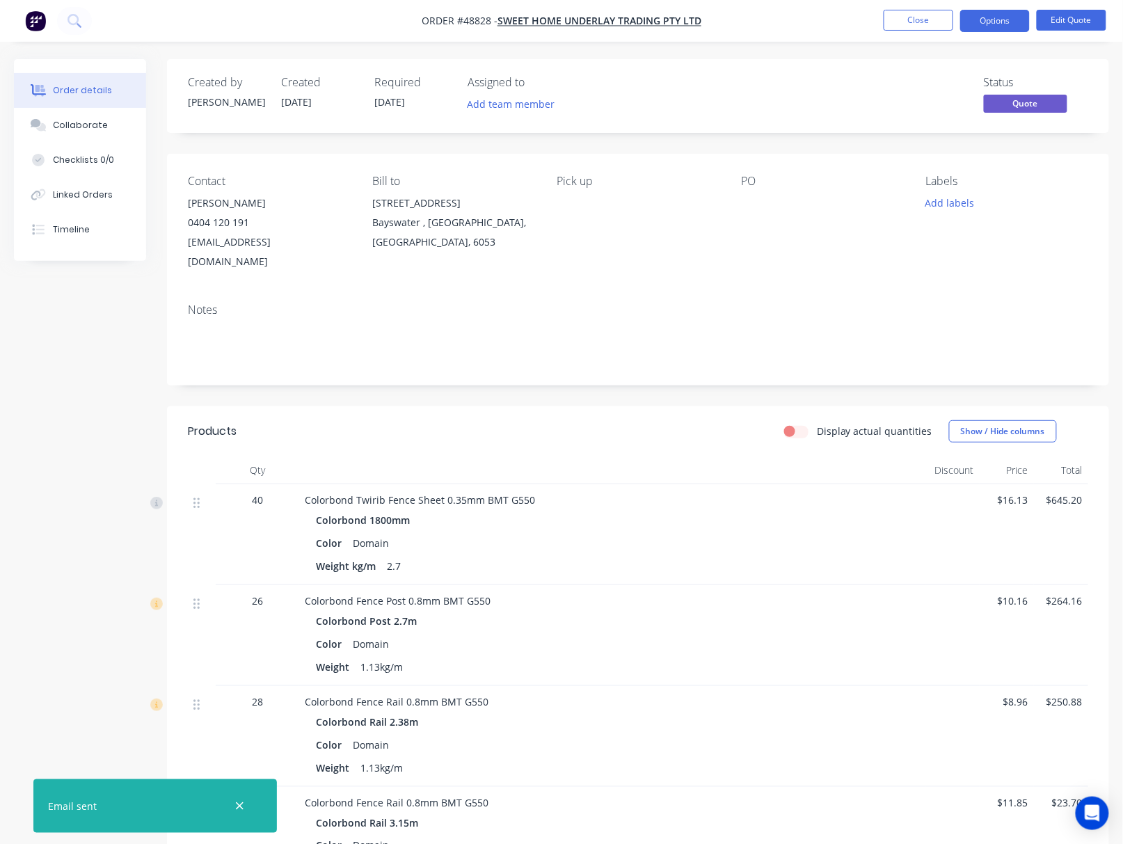
click at [916, 7] on nav "Order #48828 - SWEET HOME UNDERLAY TRADING PTY LTD Close Options Edit Quote" at bounding box center [561, 21] width 1123 height 42
click at [916, 13] on button "Close" at bounding box center [919, 20] width 70 height 21
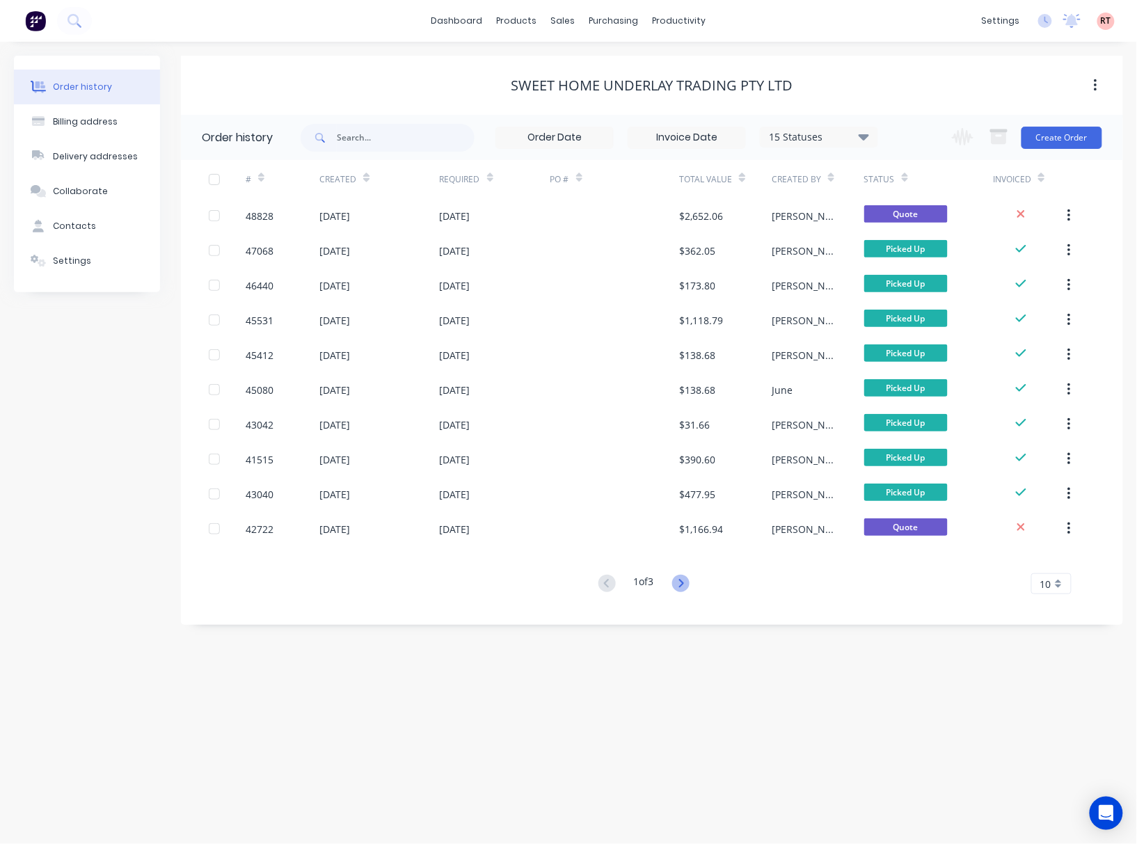
click at [683, 585] on icon at bounding box center [681, 583] width 5 height 8
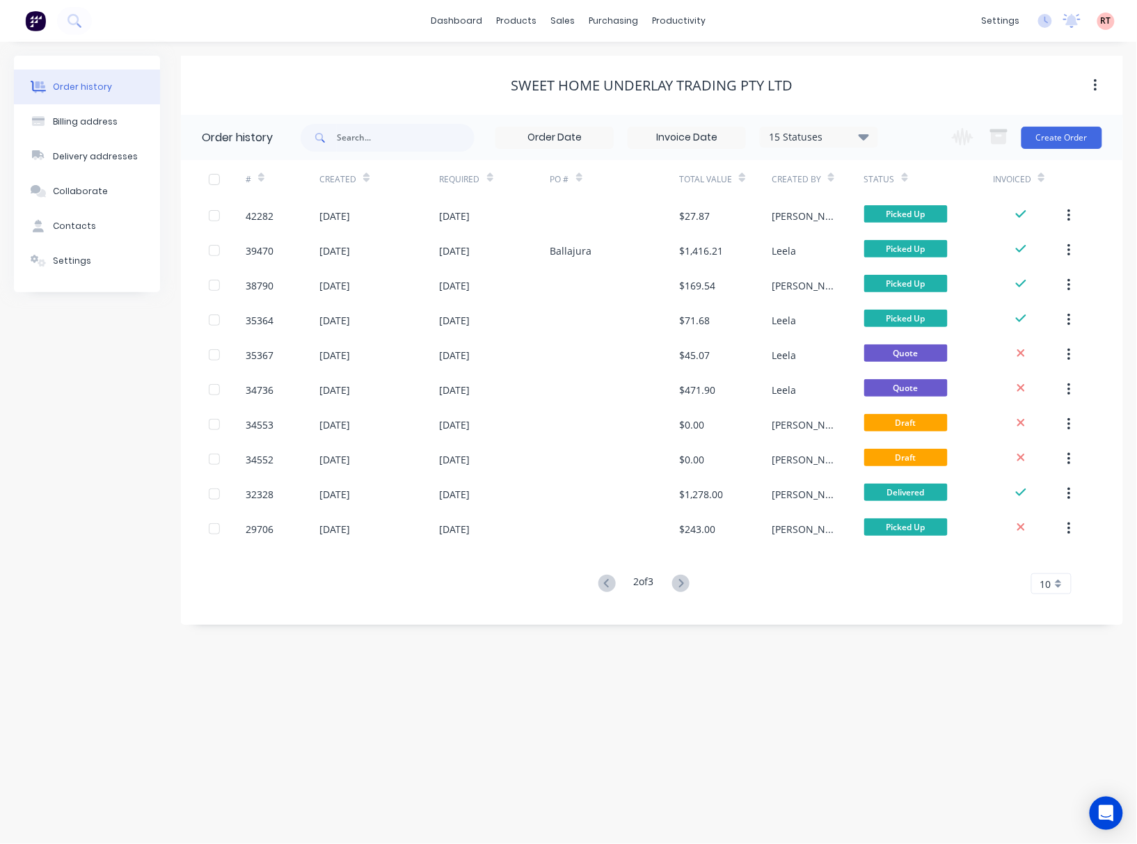
click at [683, 585] on icon at bounding box center [681, 583] width 5 height 8
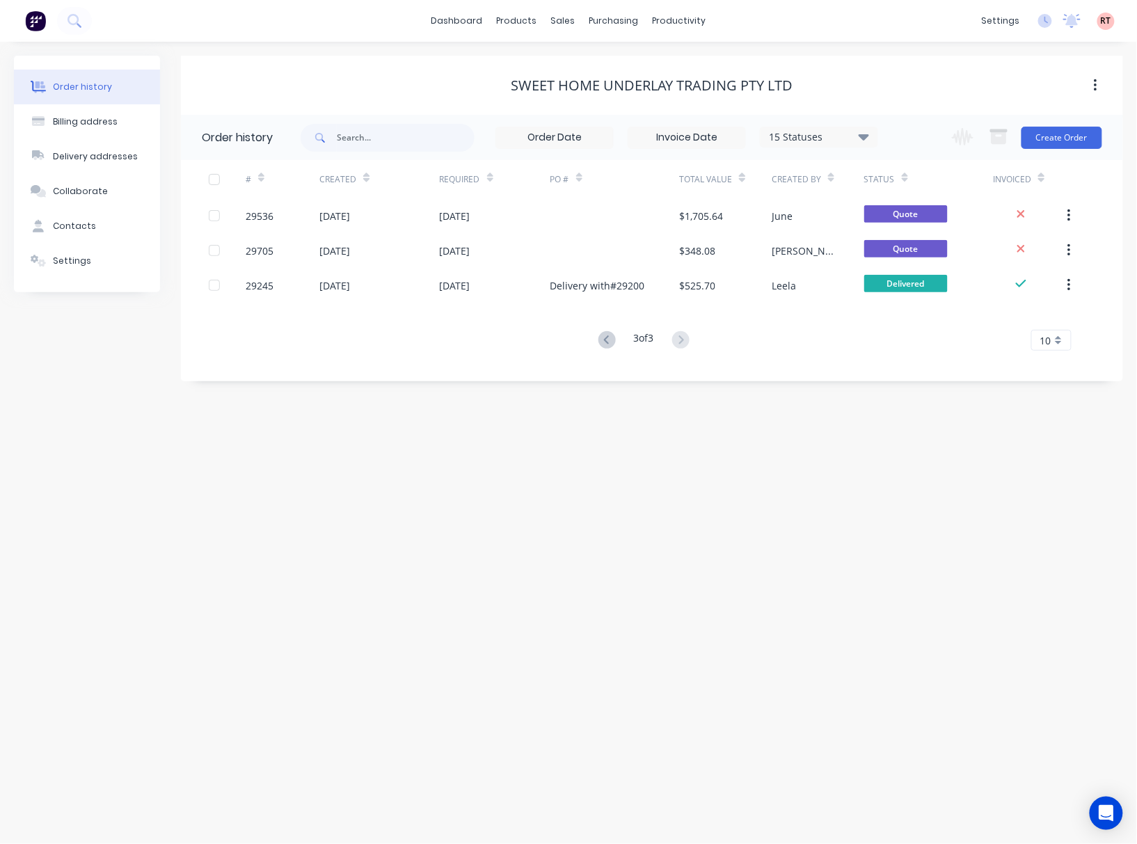
click at [908, 87] on div "SWEET HOME UNDERLAY TRADING PTY LTD" at bounding box center [652, 85] width 942 height 17
click at [612, 68] on div "Sales Orders" at bounding box center [615, 67] width 57 height 13
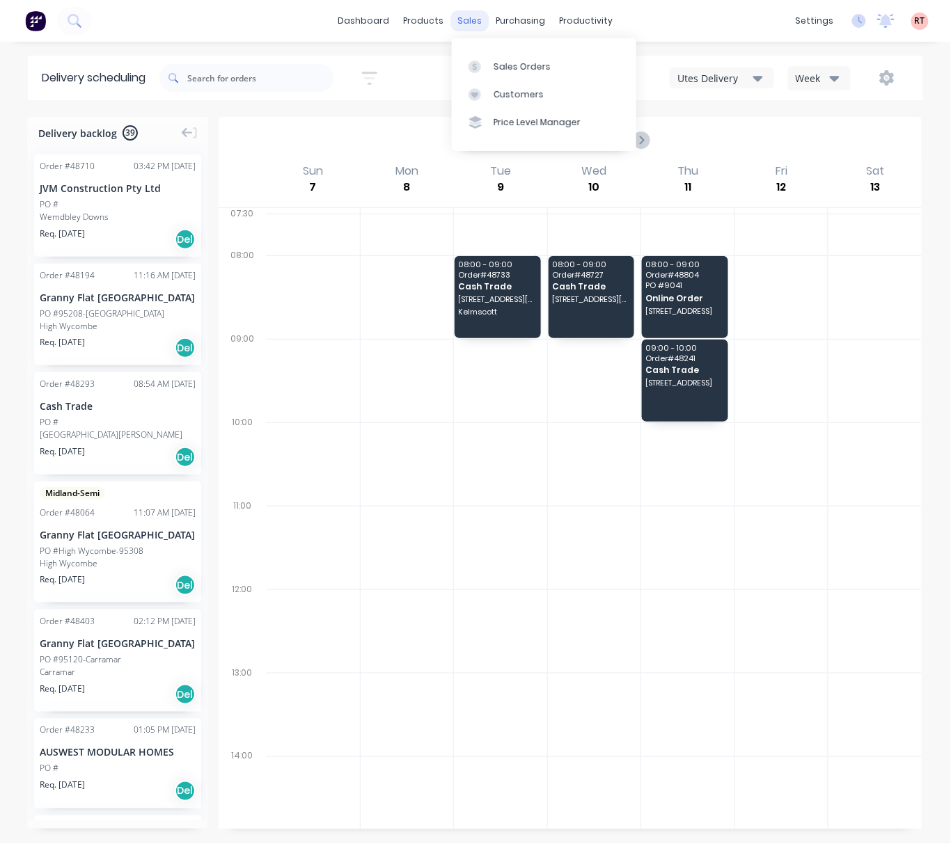
drag, startPoint x: 462, startPoint y: 15, endPoint x: 464, endPoint y: 23, distance: 8.5
click at [462, 15] on div "sales" at bounding box center [470, 20] width 38 height 21
click at [493, 70] on div "Sales Orders" at bounding box center [521, 67] width 57 height 13
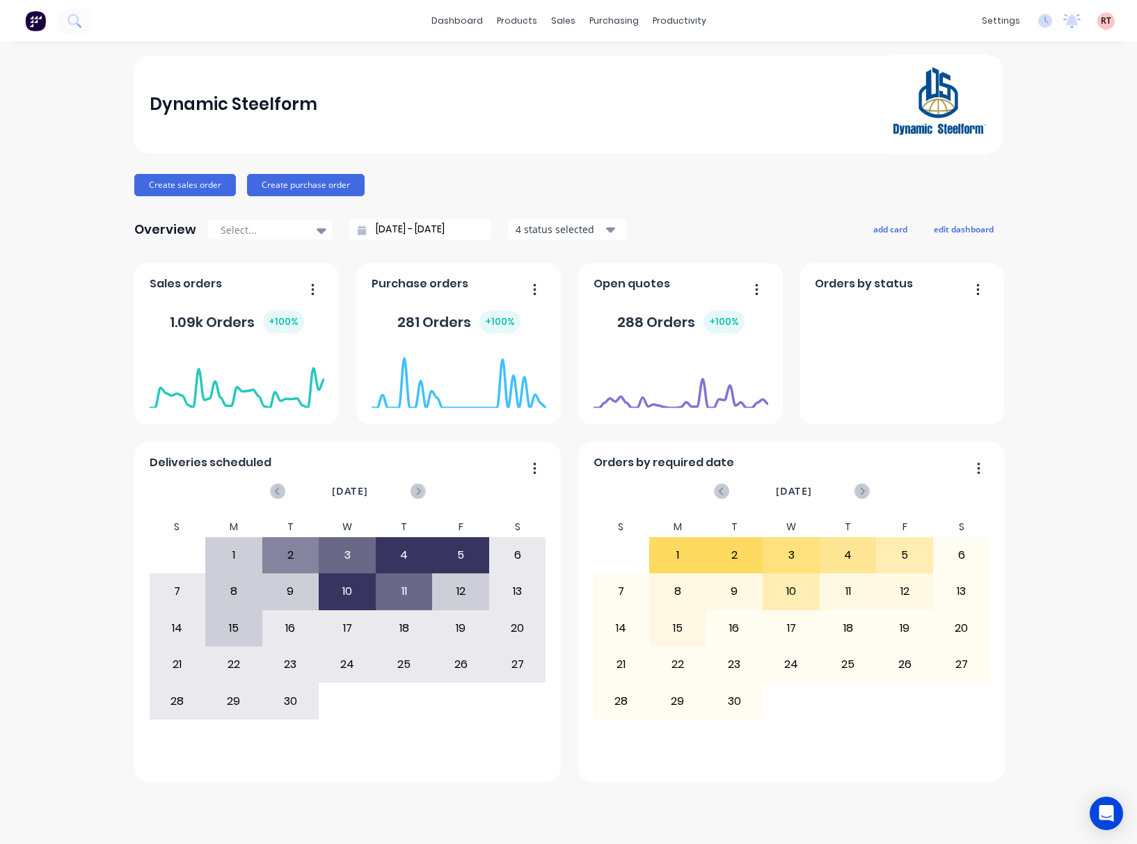
click at [561, 17] on div "sales" at bounding box center [563, 20] width 38 height 21
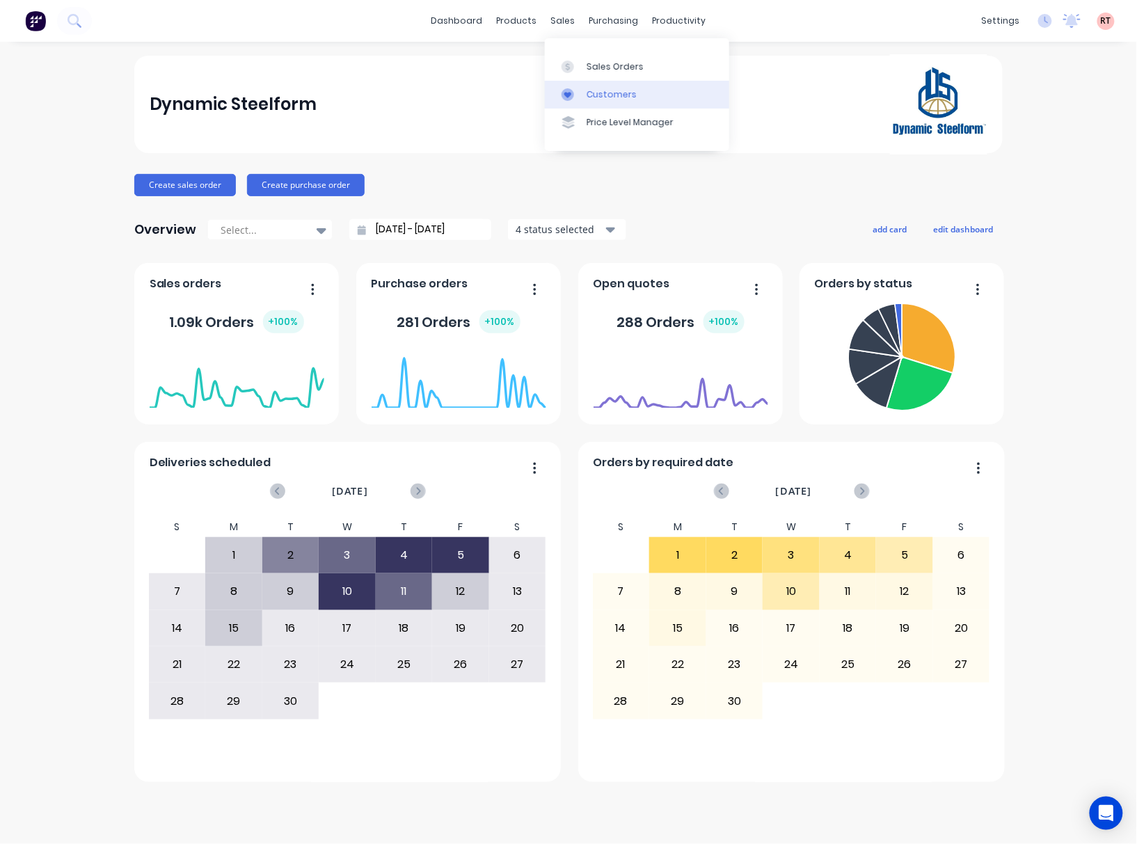
click at [613, 97] on div "Customers" at bounding box center [612, 94] width 50 height 13
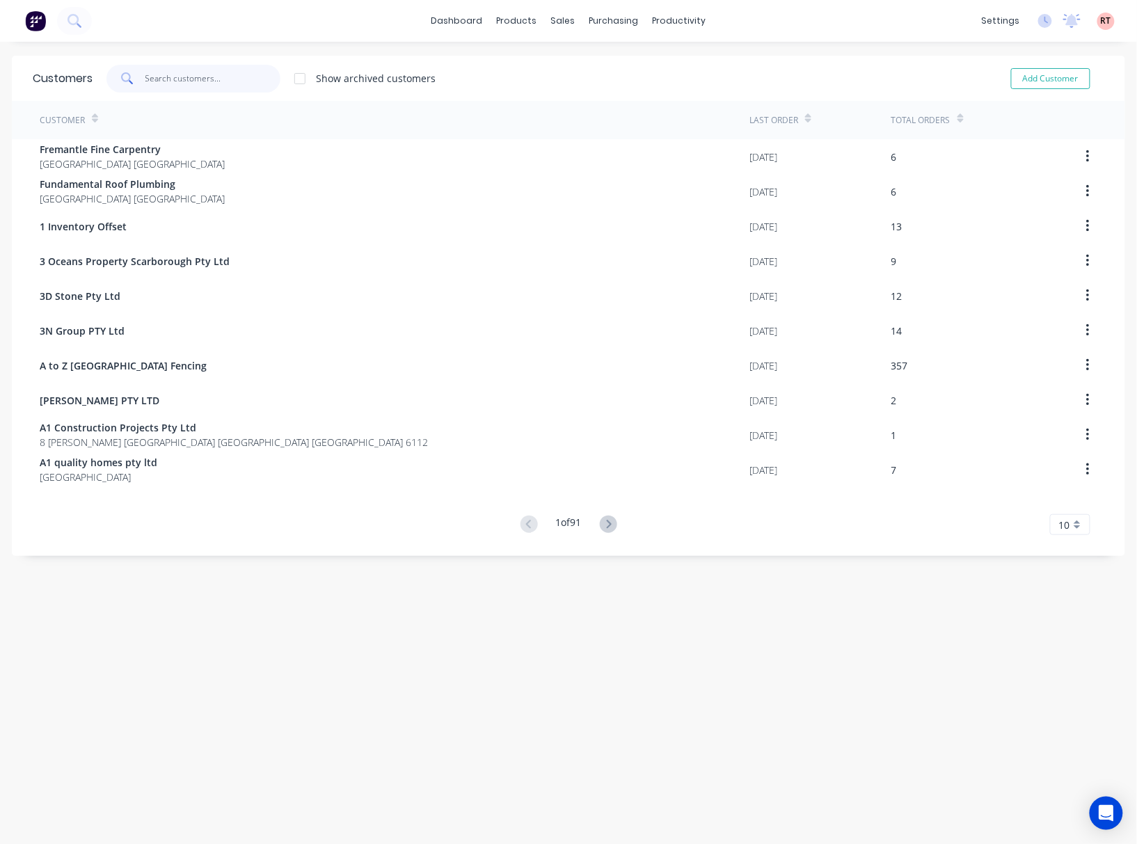
click at [184, 78] on input "text" at bounding box center [213, 79] width 136 height 28
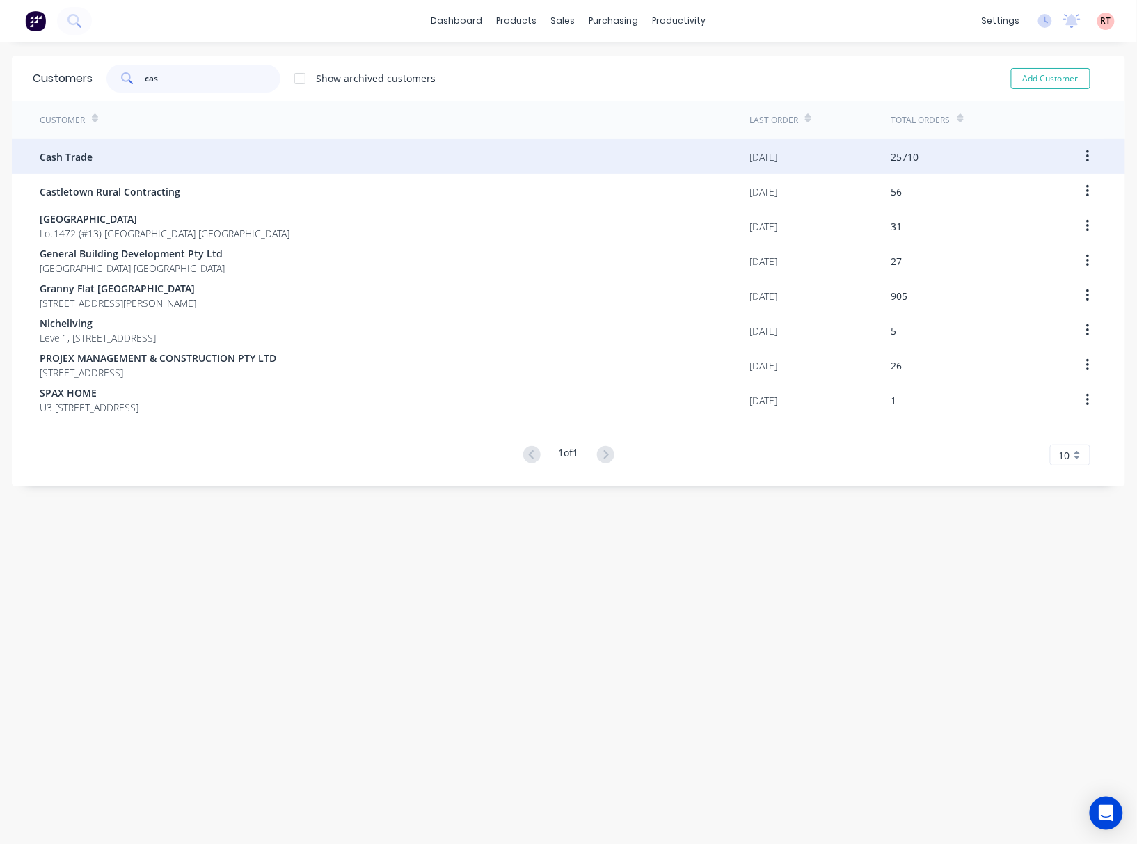
type input "cas"
click at [170, 146] on div "Cash Trade" at bounding box center [395, 156] width 710 height 35
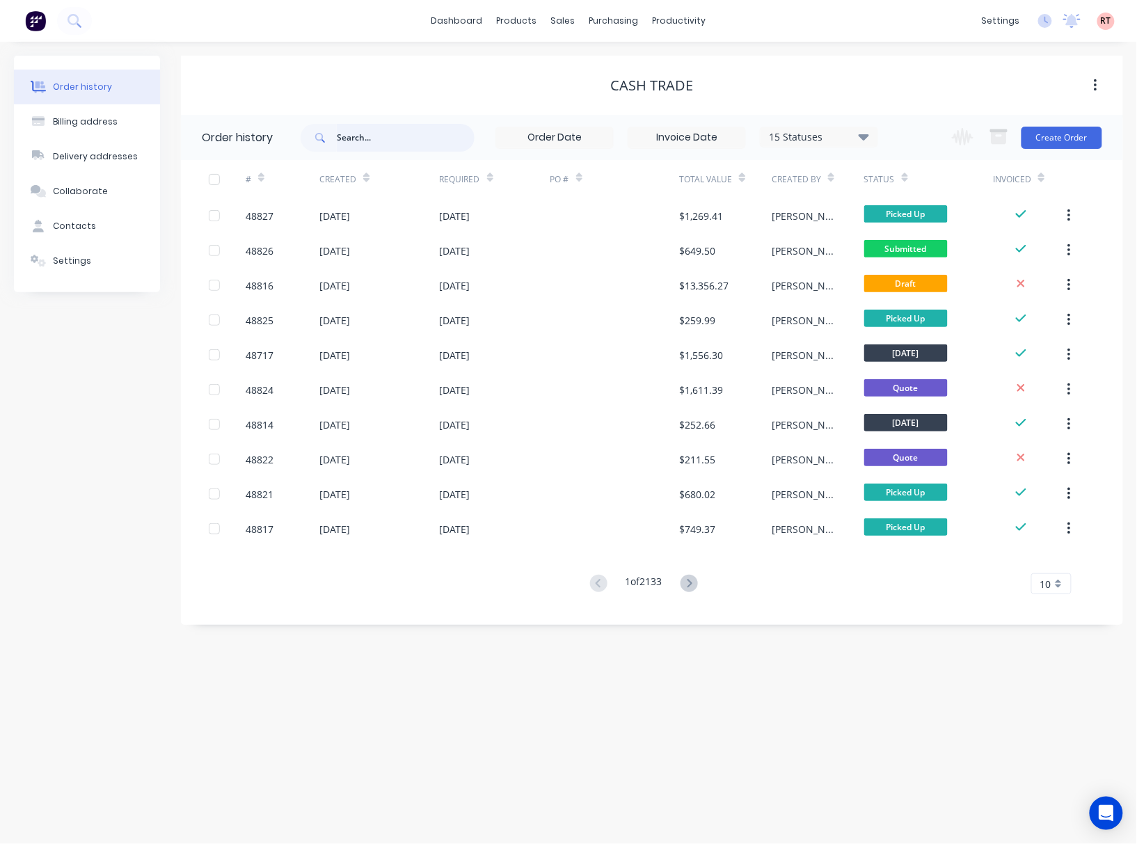
click at [381, 141] on input "text" at bounding box center [406, 138] width 138 height 28
click at [1054, 136] on button "Create Order" at bounding box center [1062, 138] width 81 height 22
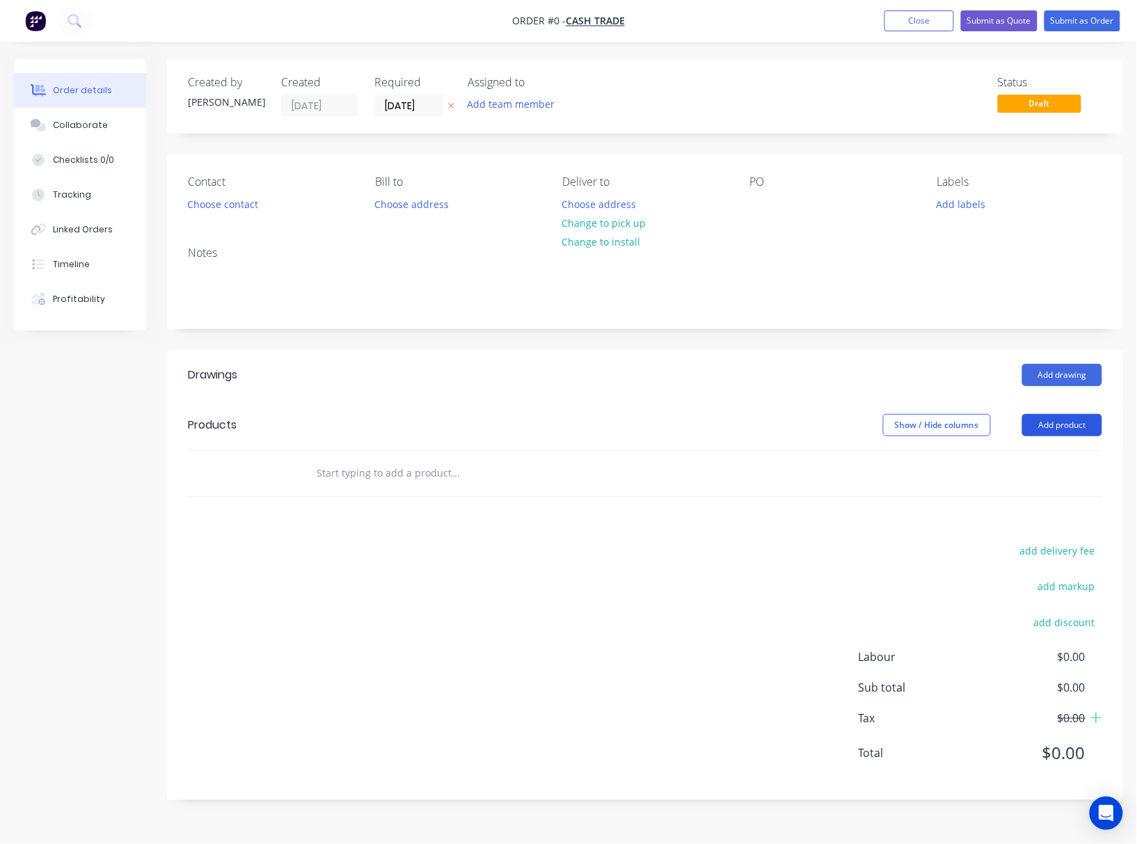
click at [1052, 424] on button "Add product" at bounding box center [1062, 425] width 80 height 22
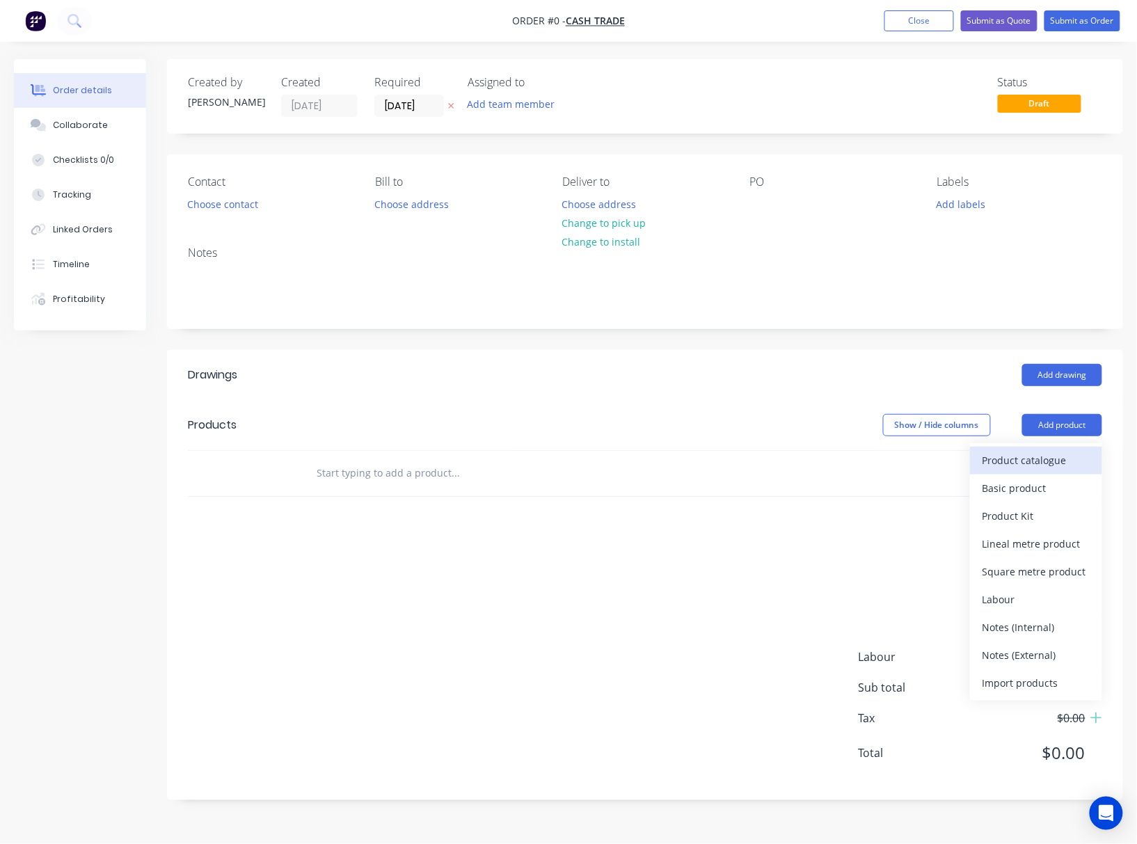
click at [1037, 457] on div "Product catalogue" at bounding box center [1036, 460] width 107 height 20
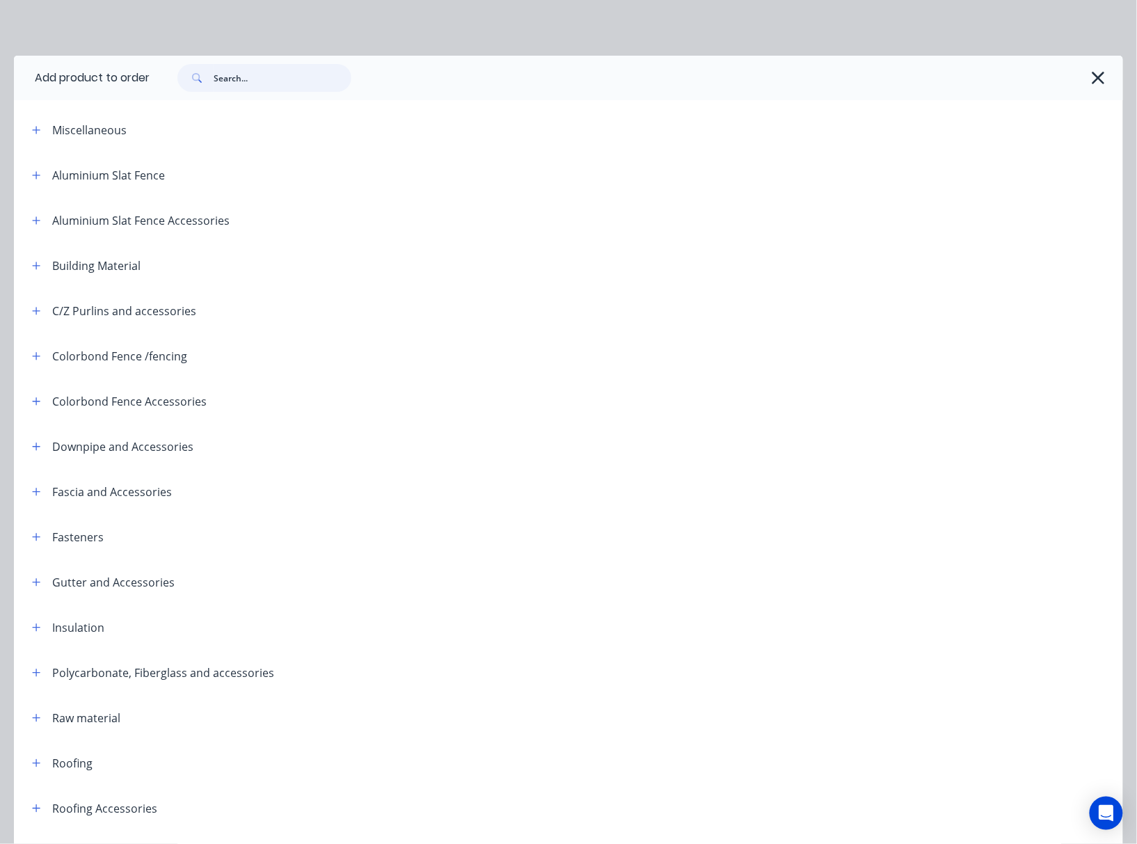
click at [288, 84] on input "text" at bounding box center [283, 78] width 138 height 28
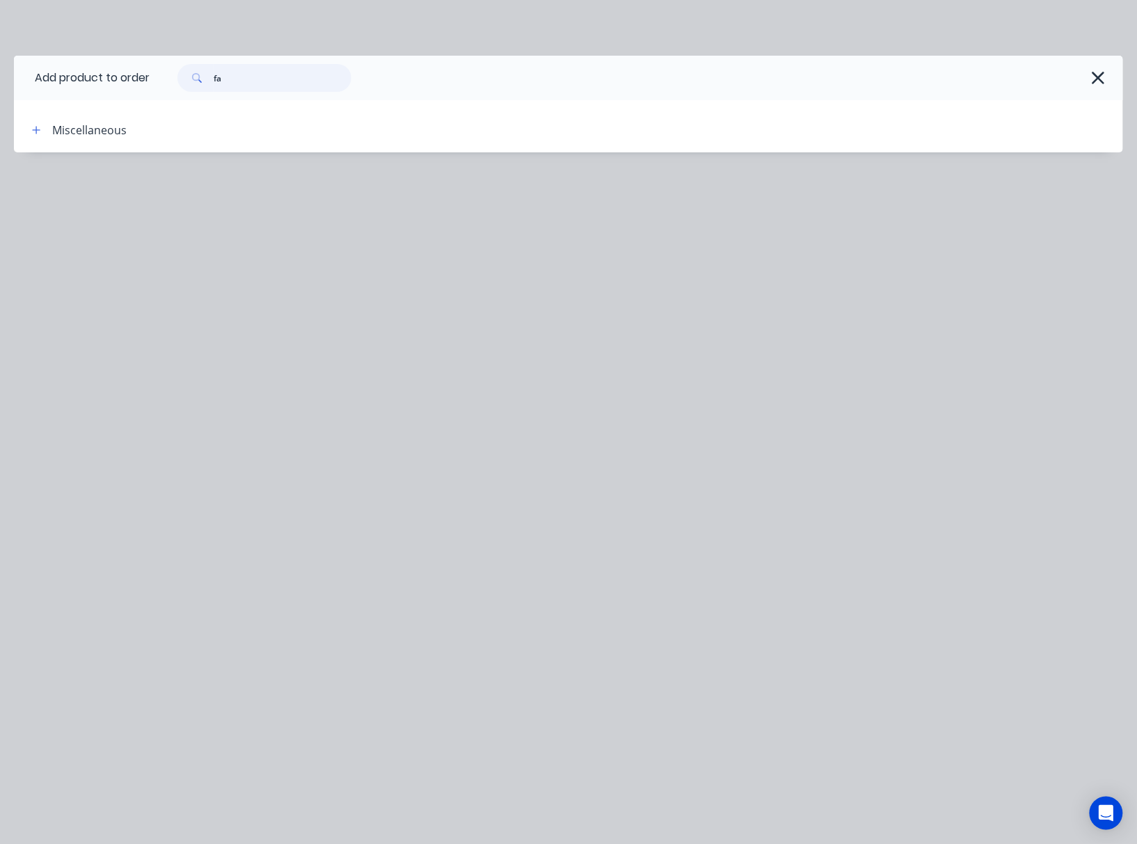
type input "fa"
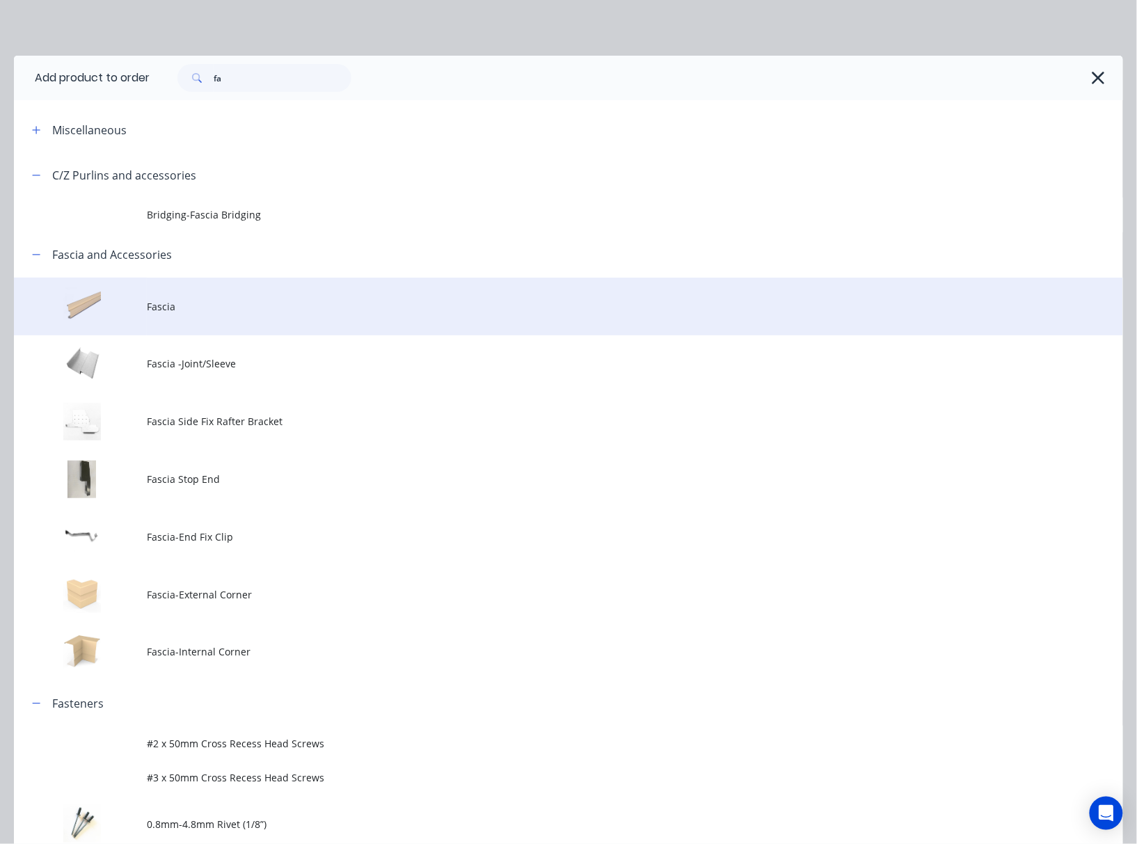
click at [258, 313] on span "Fascia" at bounding box center [537, 306] width 781 height 15
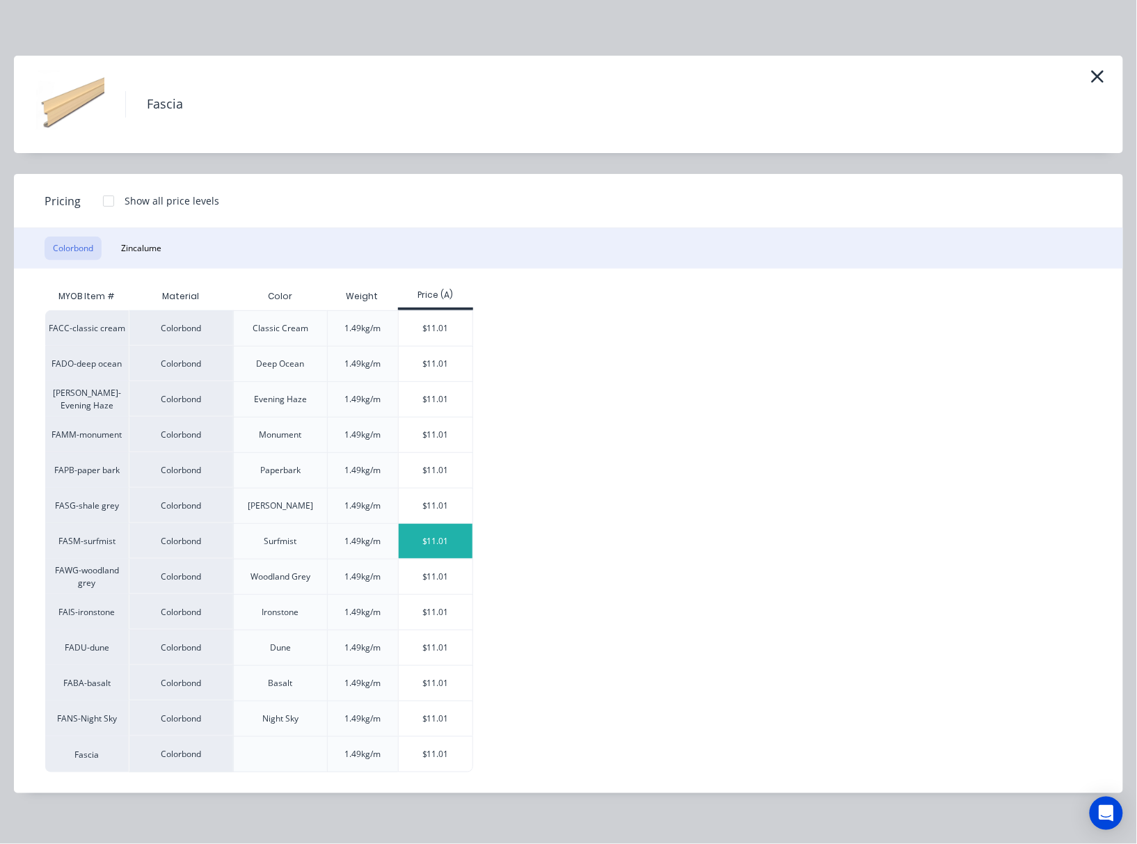
click at [422, 552] on div "$11.01" at bounding box center [436, 541] width 74 height 35
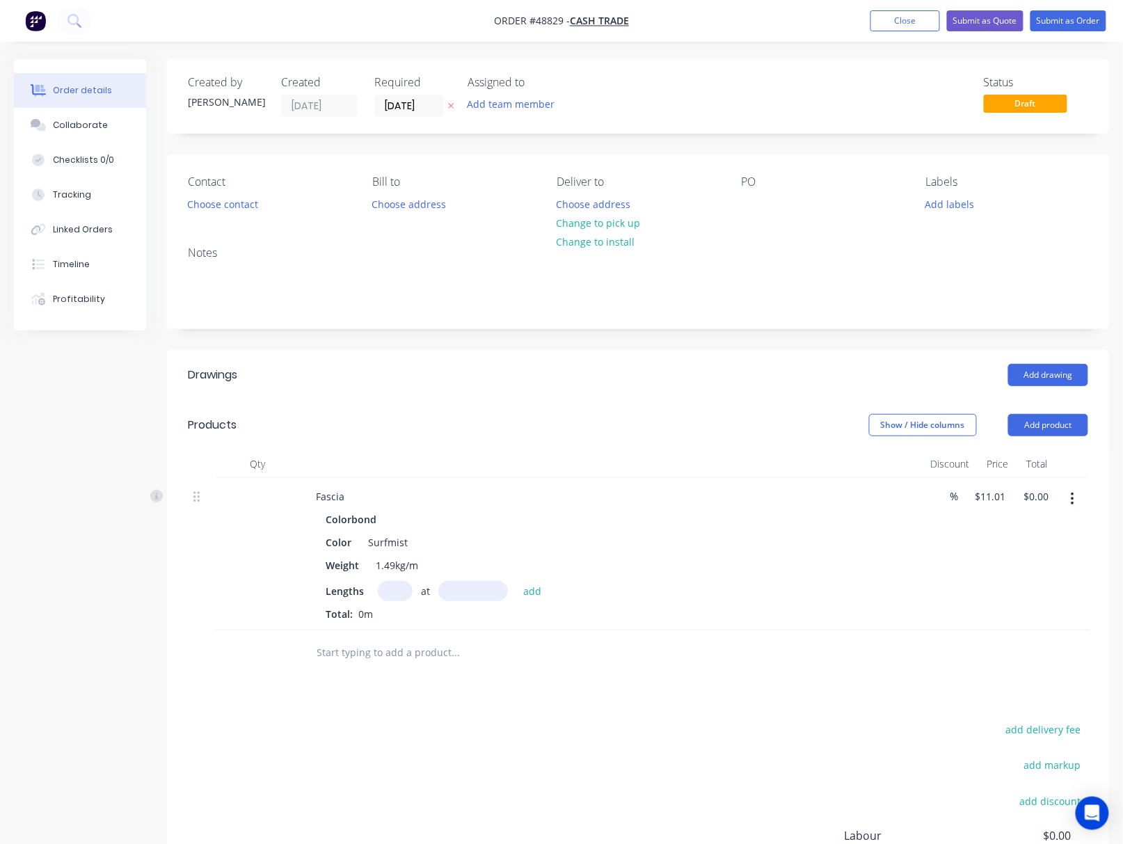
click at [388, 594] on input "text" at bounding box center [395, 591] width 35 height 20
type input "3"
click at [463, 593] on input "text" at bounding box center [473, 591] width 70 height 20
type input "4800"
click at [516, 581] on button "add" at bounding box center [532, 590] width 33 height 19
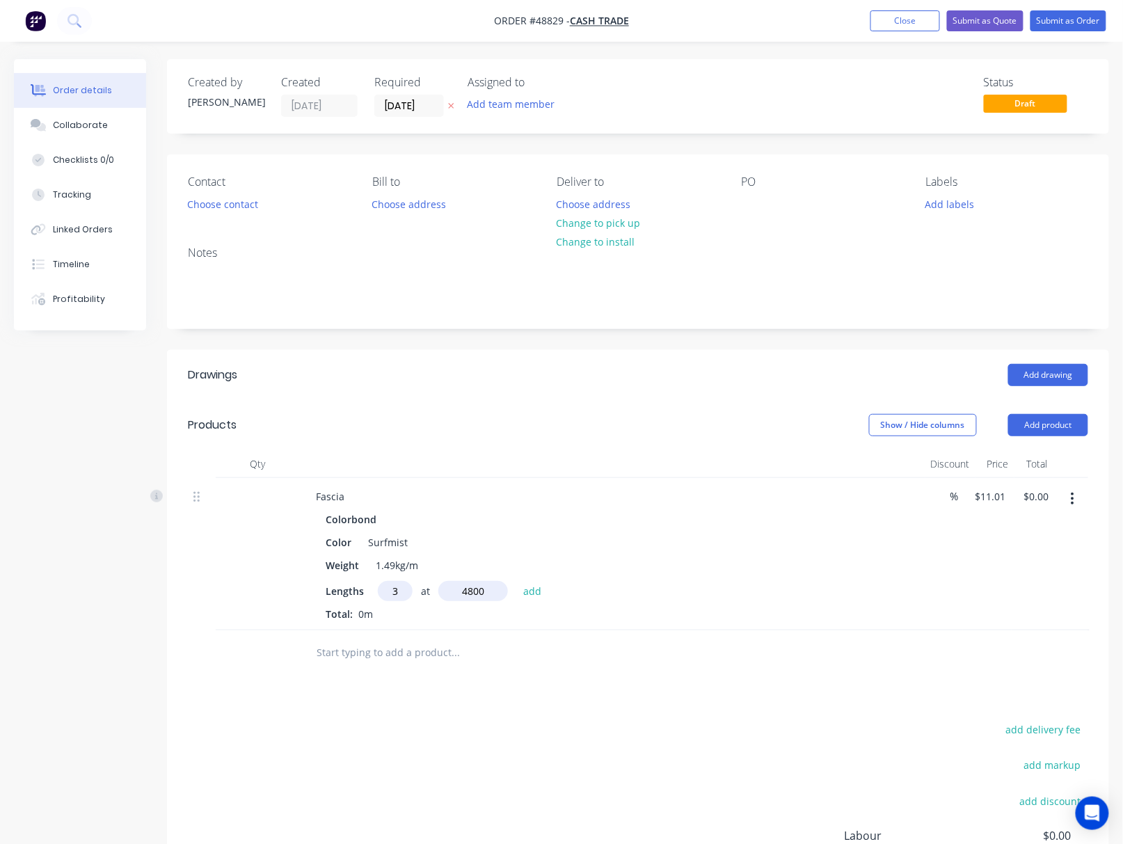
type input "$158.54"
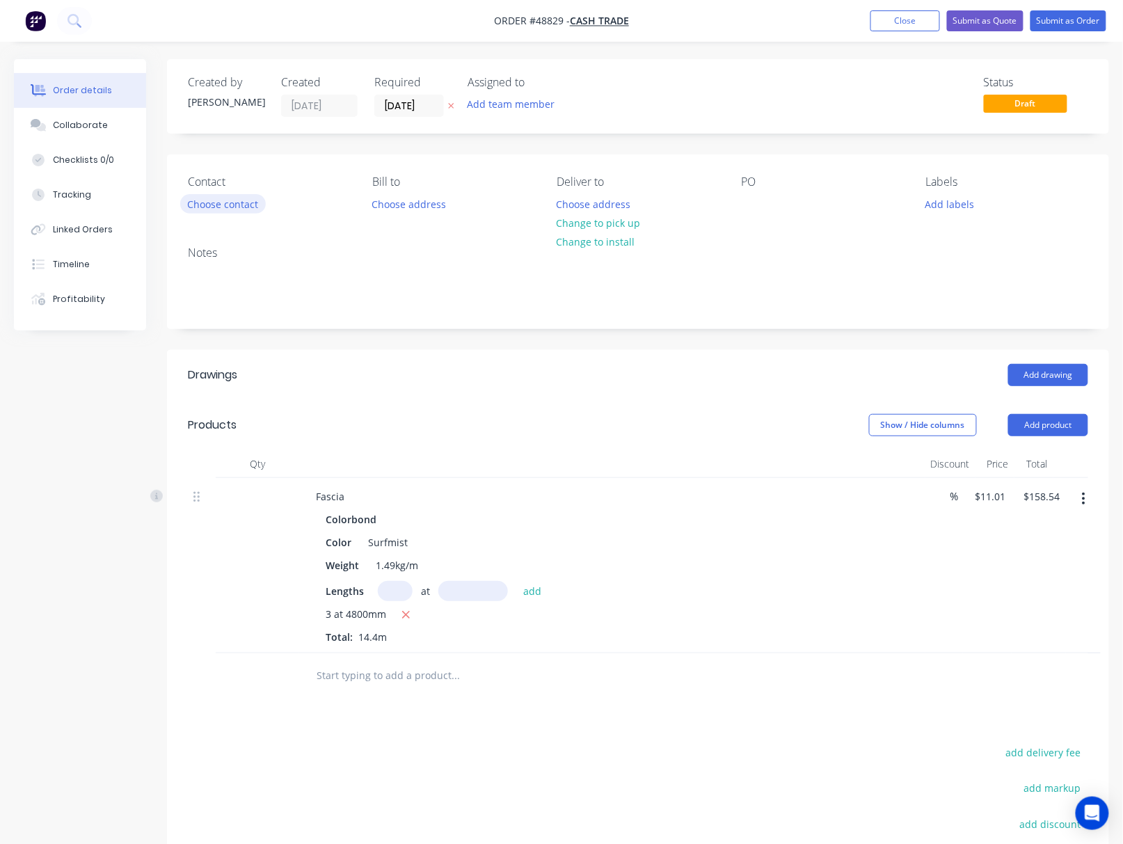
click at [234, 195] on button "Choose contact" at bounding box center [223, 203] width 86 height 19
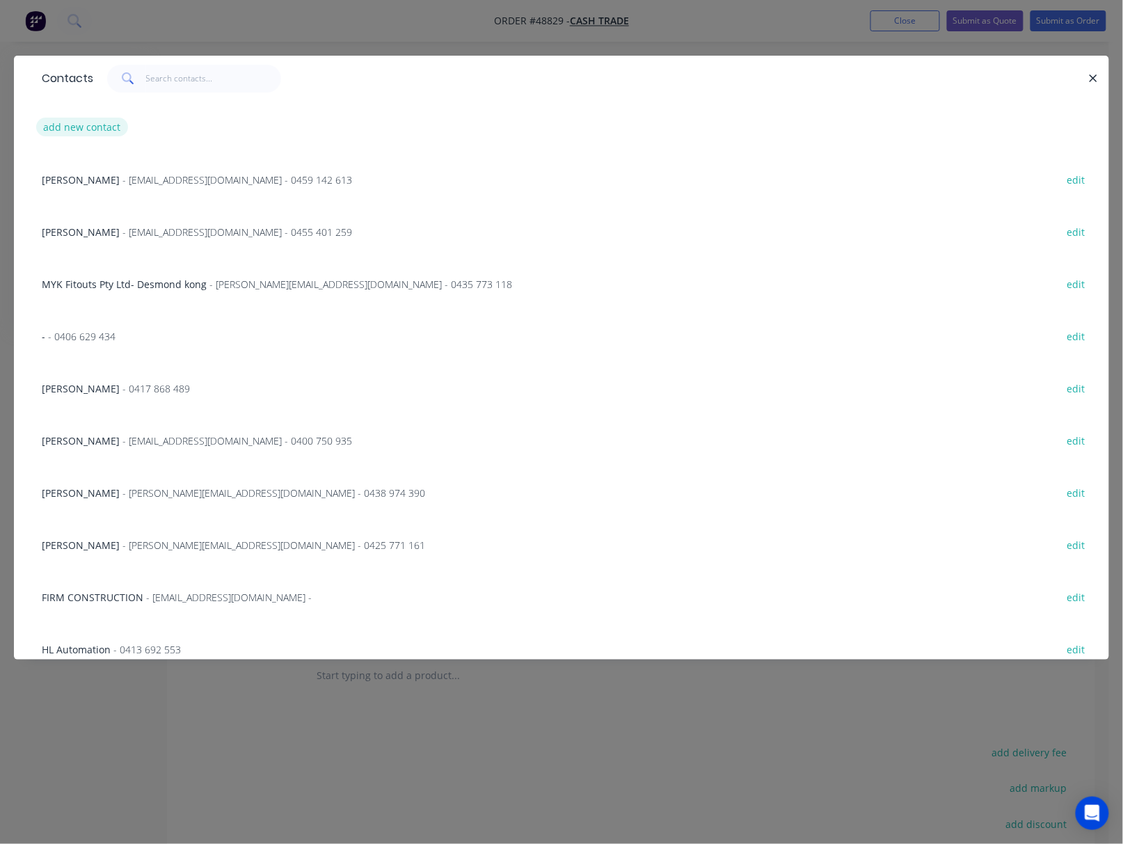
click at [89, 124] on button "add new contact" at bounding box center [82, 127] width 92 height 19
select select "AU"
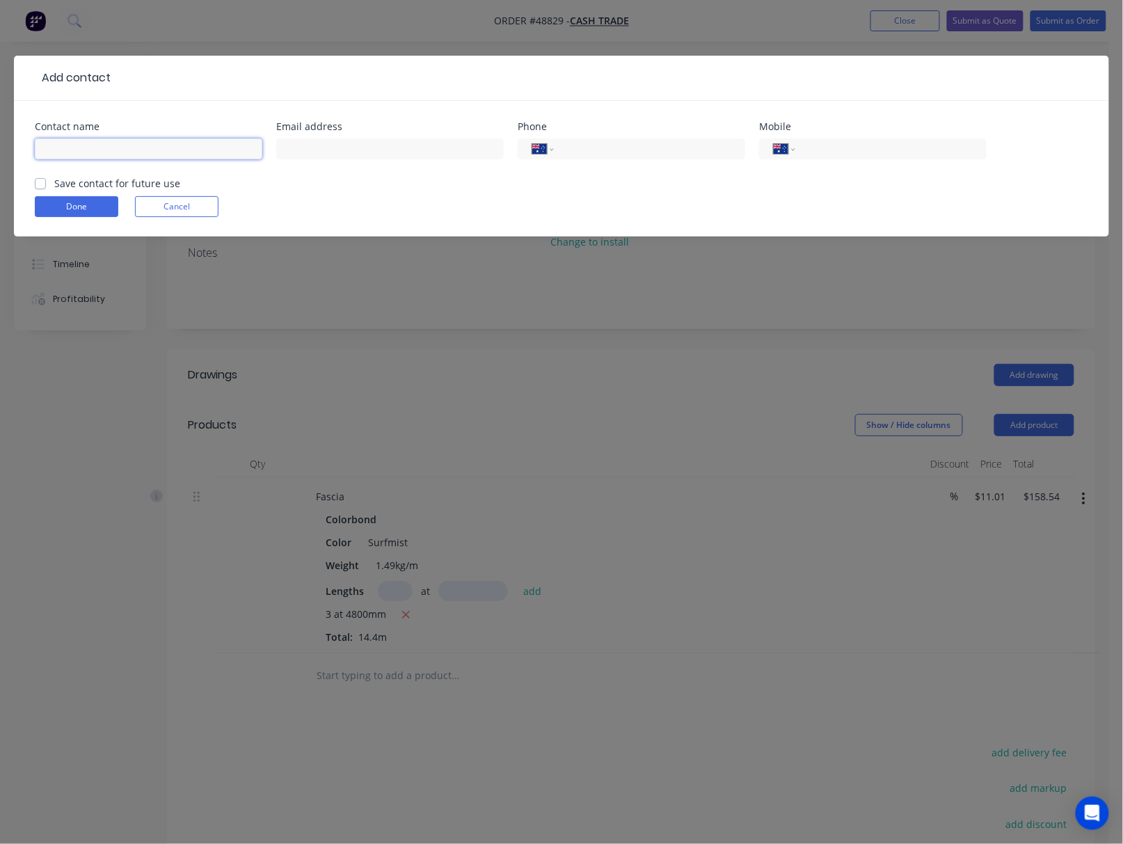
click at [136, 149] on input "text" at bounding box center [149, 149] width 228 height 21
type input "Mick"
click at [853, 159] on div "International Afghanistan Åland Islands Albania Algeria American Samoa Andorra …" at bounding box center [873, 149] width 228 height 21
click at [853, 155] on input "tel" at bounding box center [888, 149] width 167 height 16
type input "0409 835 723"
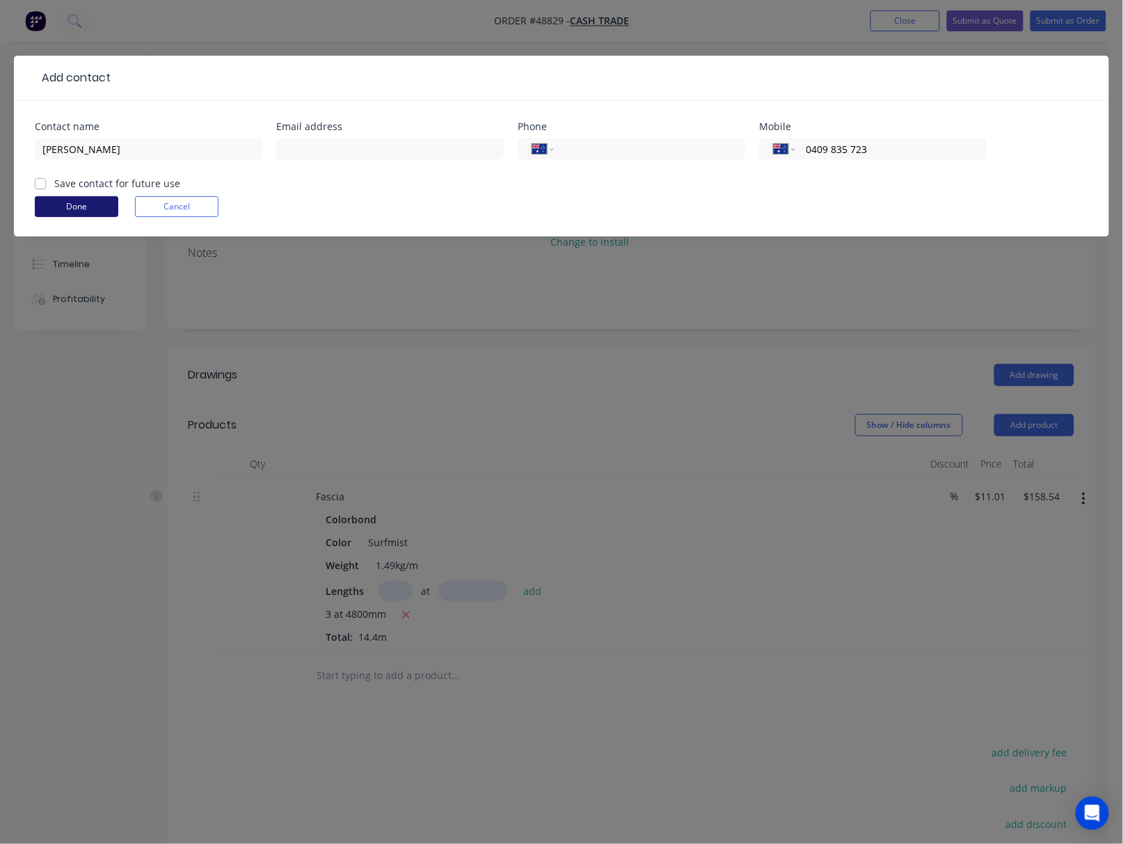
click at [57, 207] on button "Done" at bounding box center [77, 206] width 84 height 21
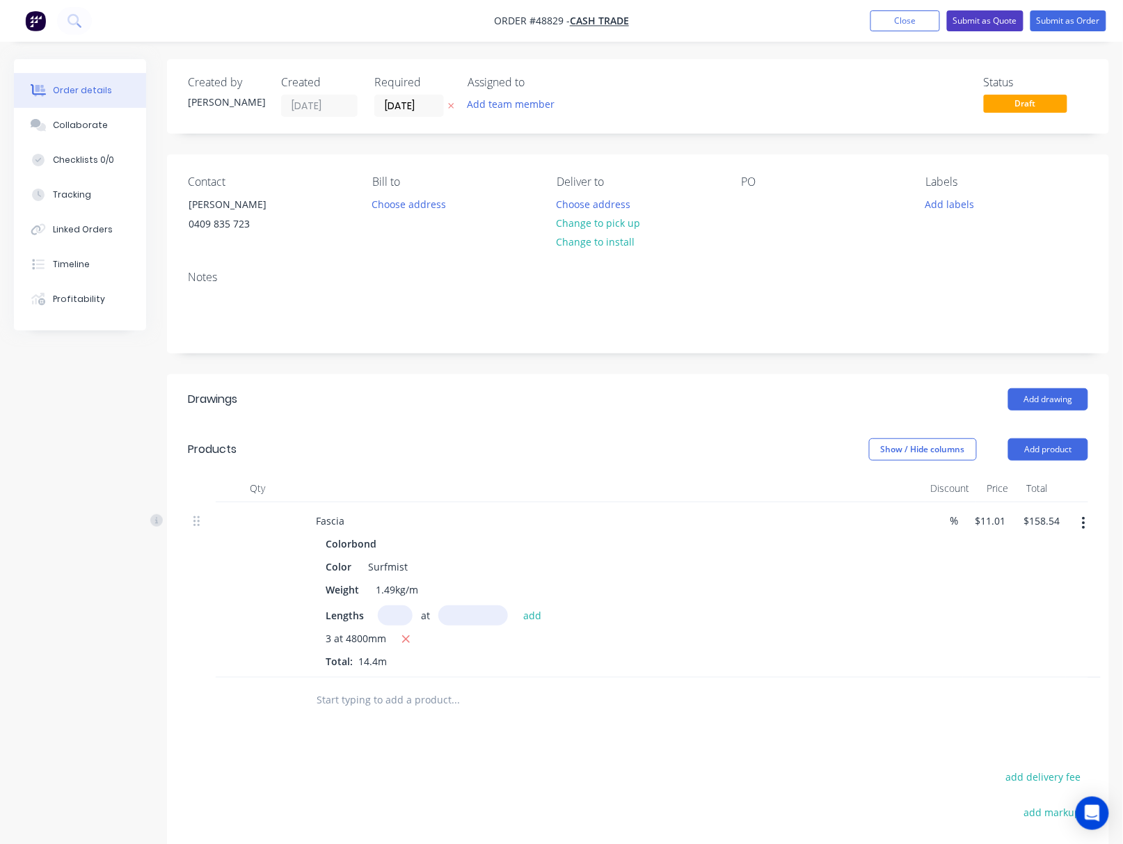
click at [972, 28] on button "Submit as Quote" at bounding box center [985, 20] width 77 height 21
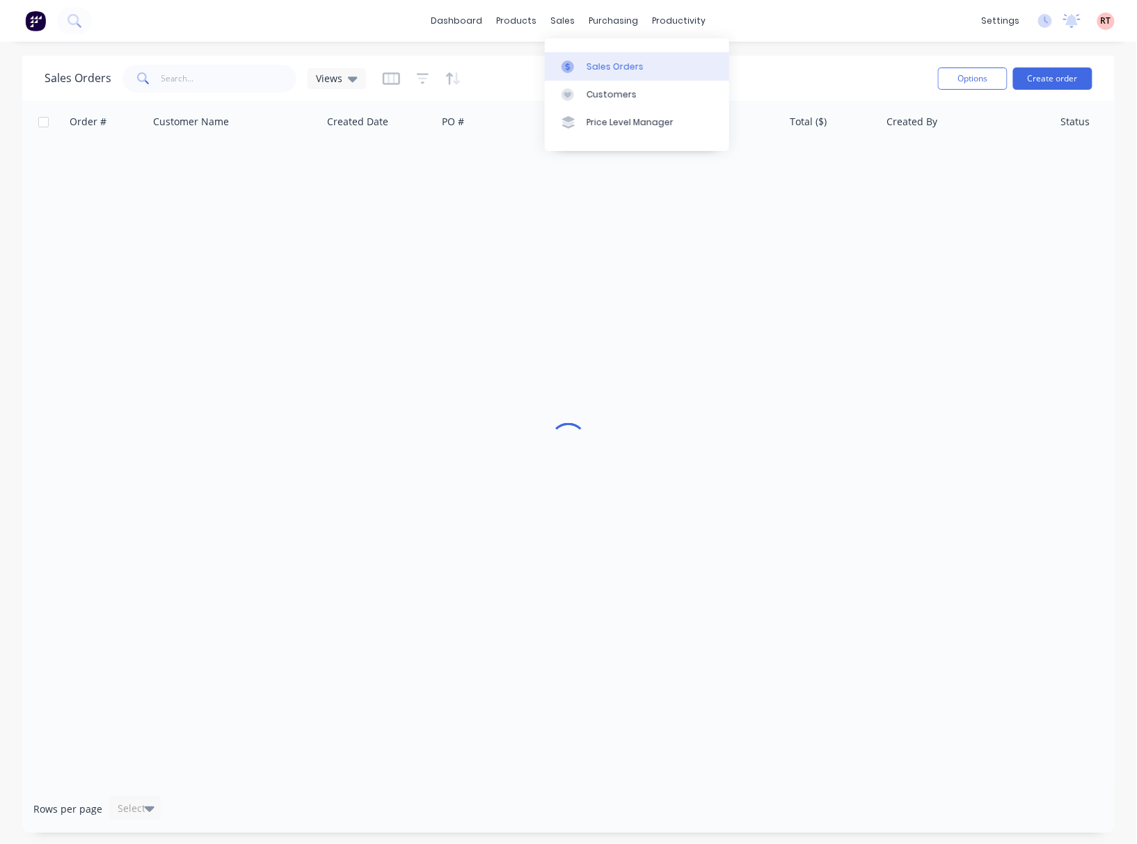
click at [583, 56] on link "Sales Orders" at bounding box center [637, 66] width 184 height 28
type input "48804"
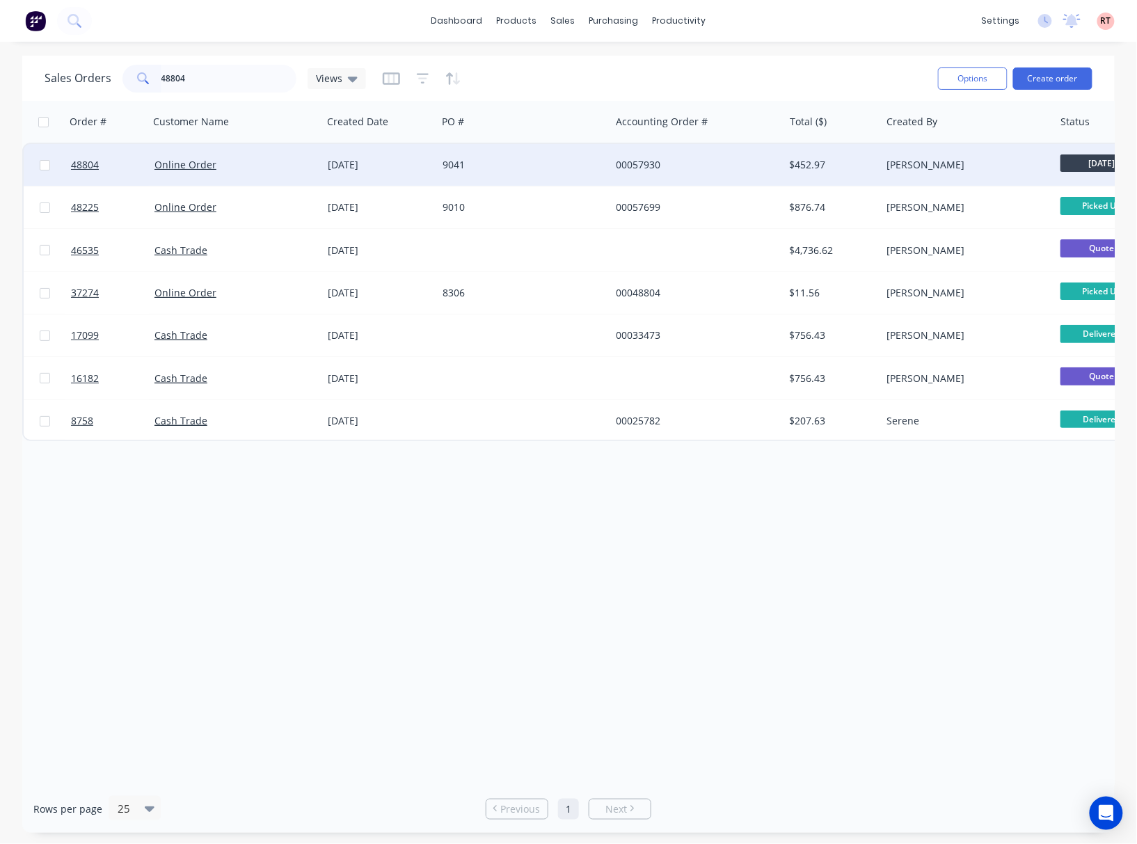
click at [578, 174] on div "9041" at bounding box center [523, 165] width 173 height 42
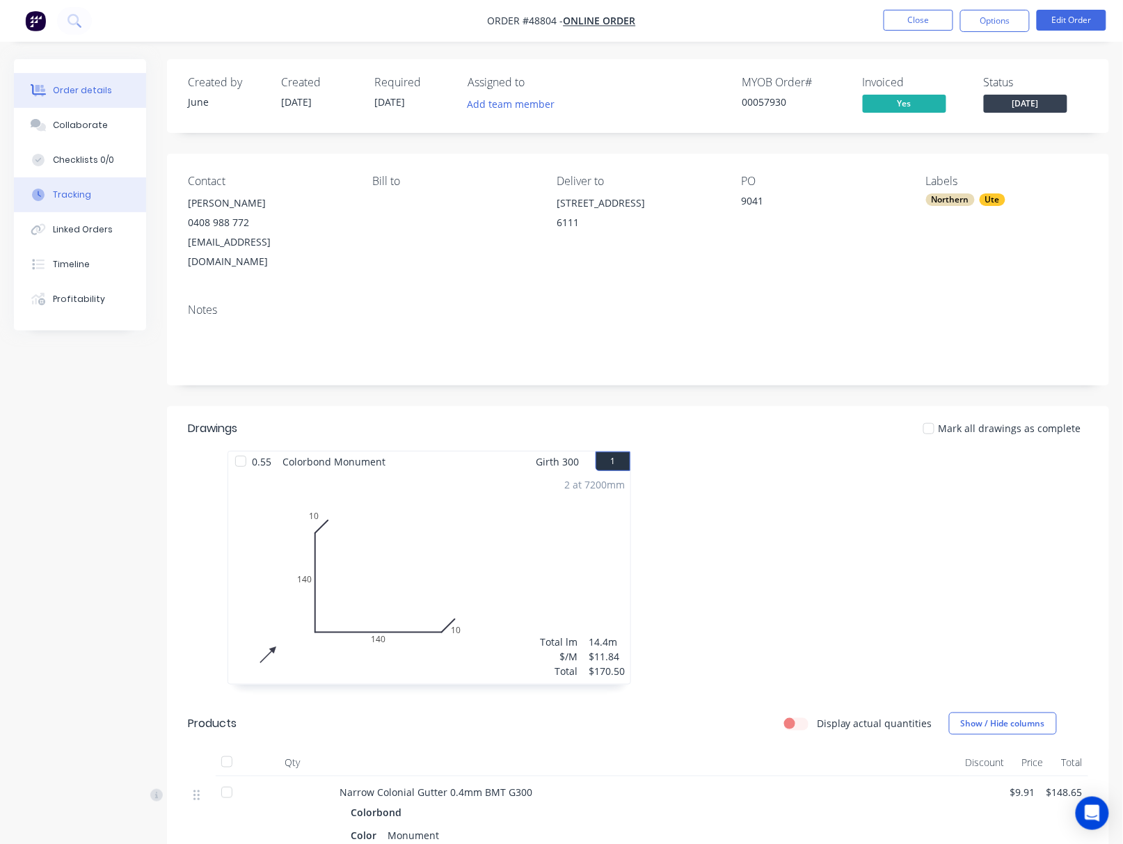
click at [100, 200] on button "Tracking" at bounding box center [80, 194] width 132 height 35
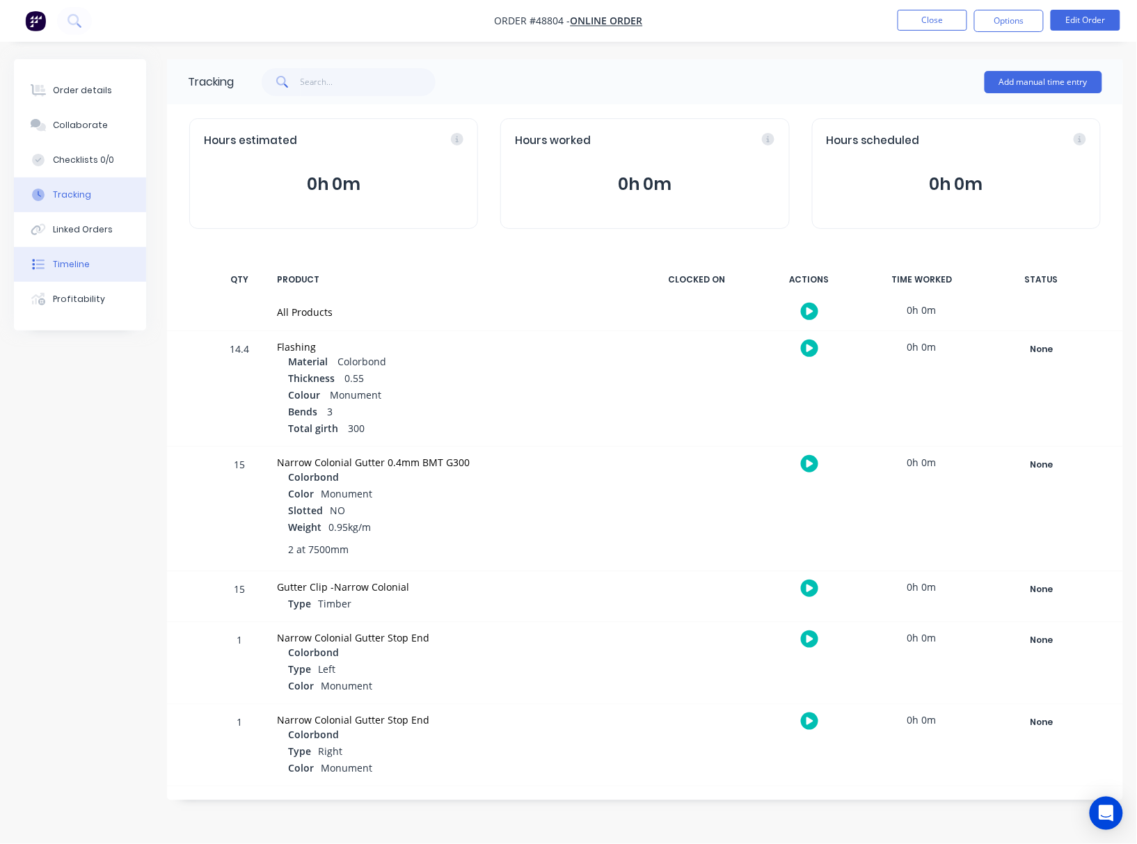
click at [114, 256] on button "Timeline" at bounding box center [80, 264] width 132 height 35
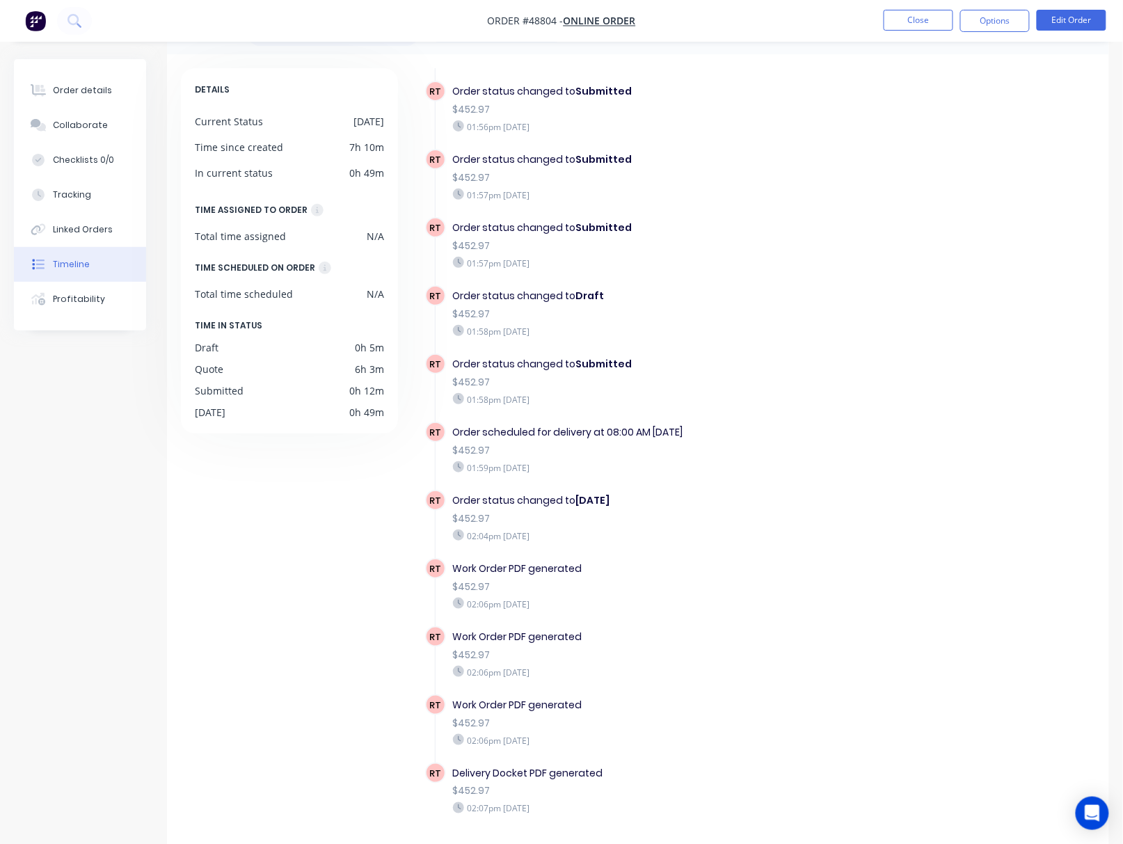
scroll to position [97, 0]
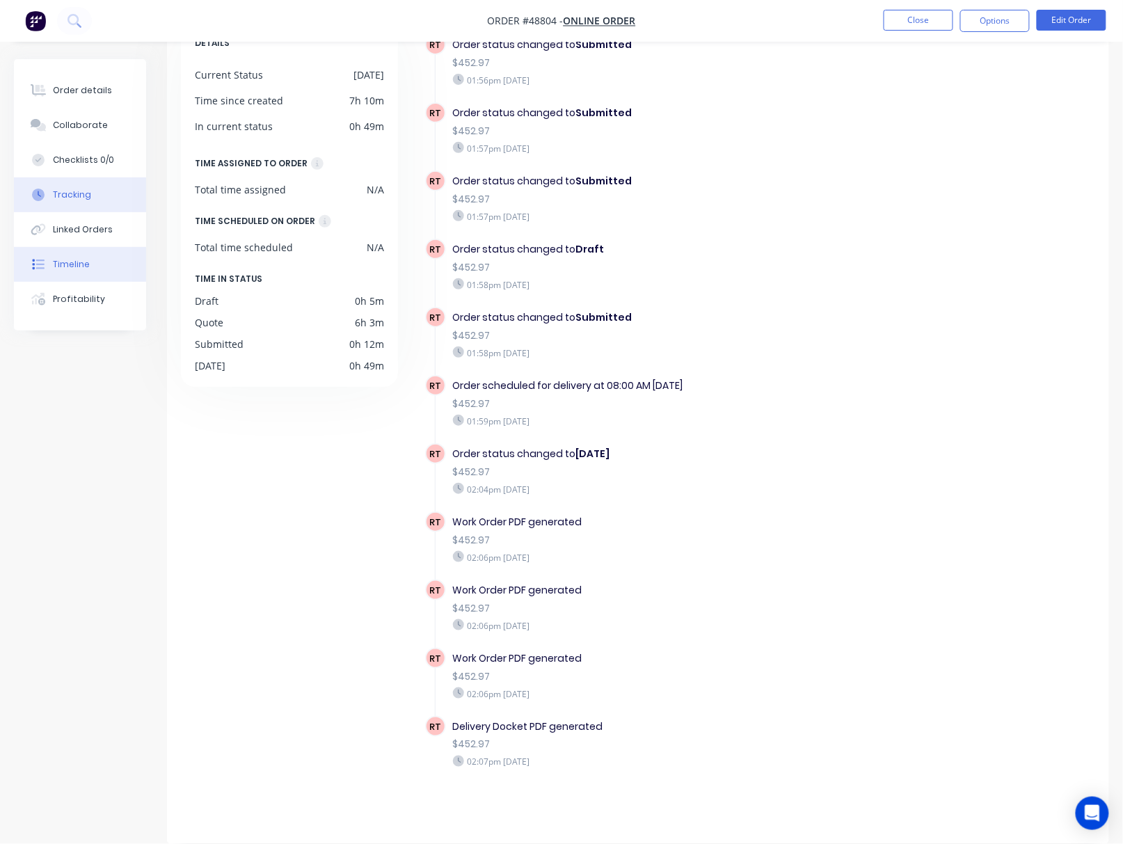
click at [63, 207] on button "Tracking" at bounding box center [80, 194] width 132 height 35
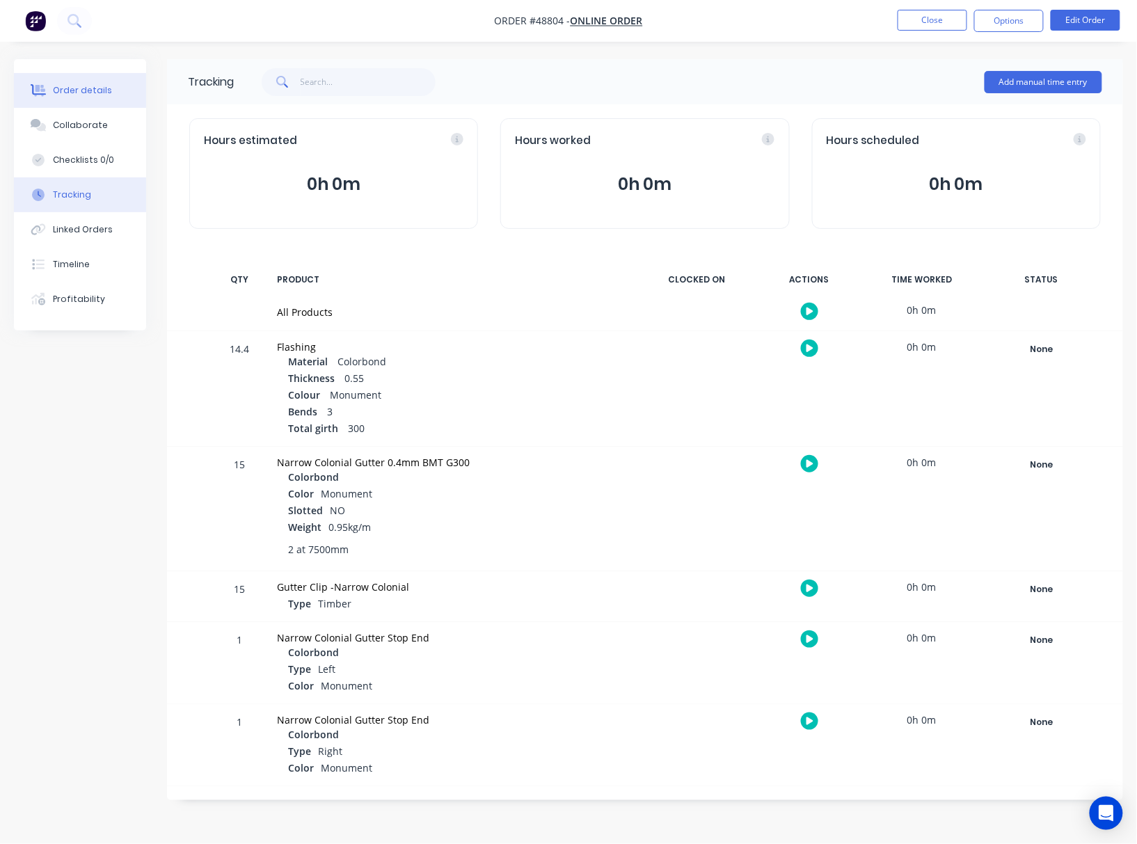
click at [60, 82] on button "Order details" at bounding box center [80, 90] width 132 height 35
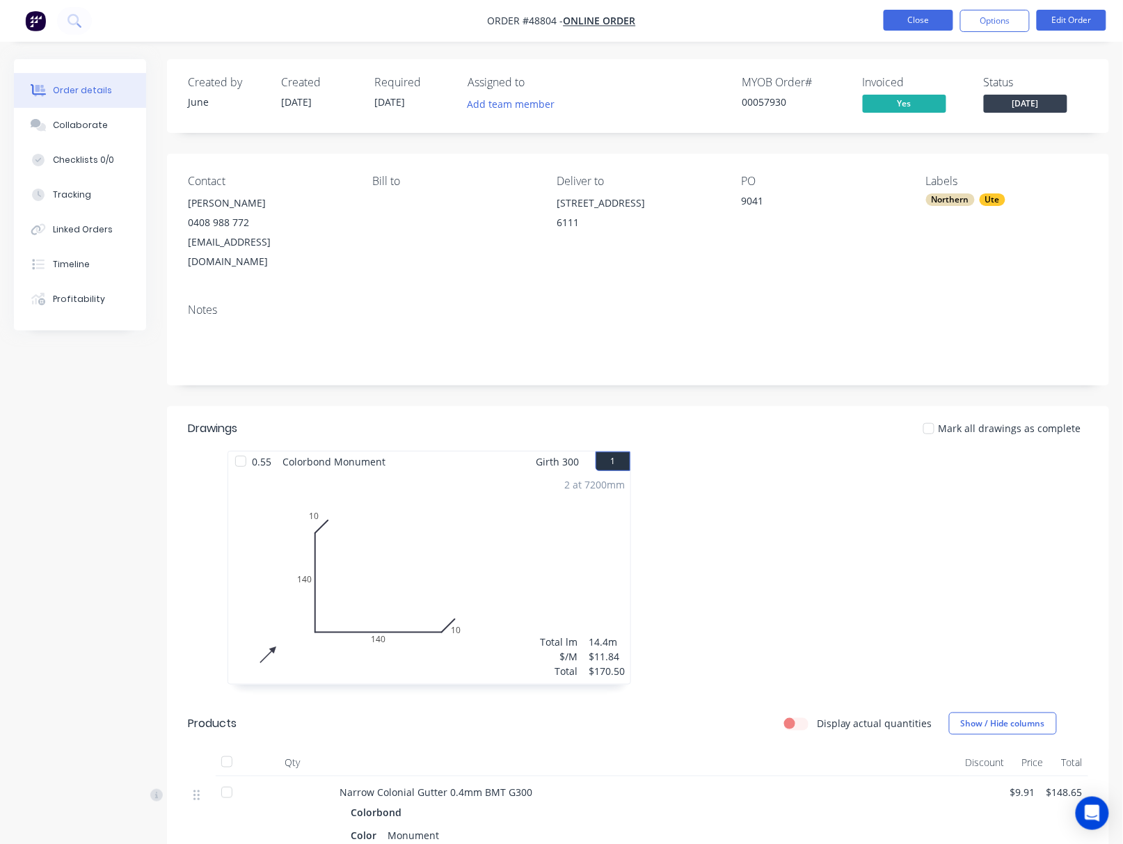
click at [920, 23] on button "Close" at bounding box center [919, 20] width 70 height 21
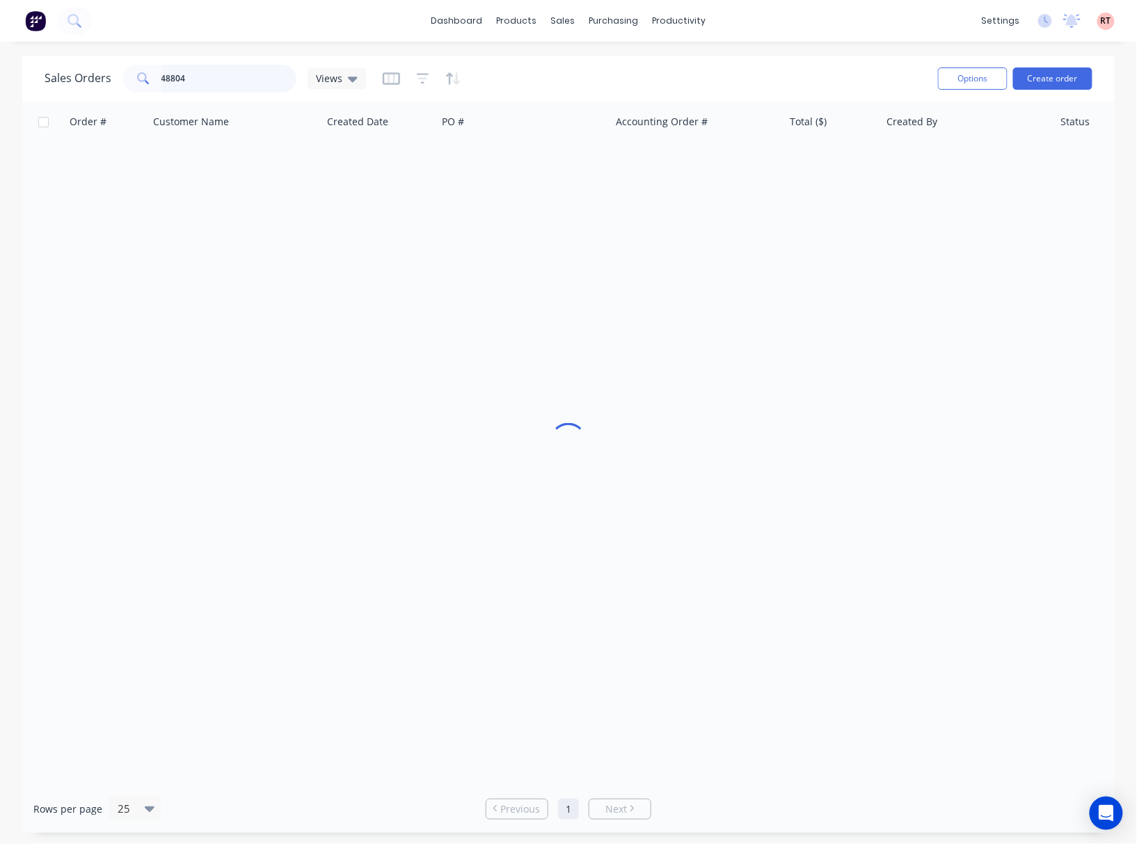
drag, startPoint x: 234, startPoint y: 78, endPoint x: 3, endPoint y: 96, distance: 231.1
click at [40, 96] on div "Sales Orders 48804 Views Options Create order" at bounding box center [568, 78] width 1093 height 45
type input "48806"
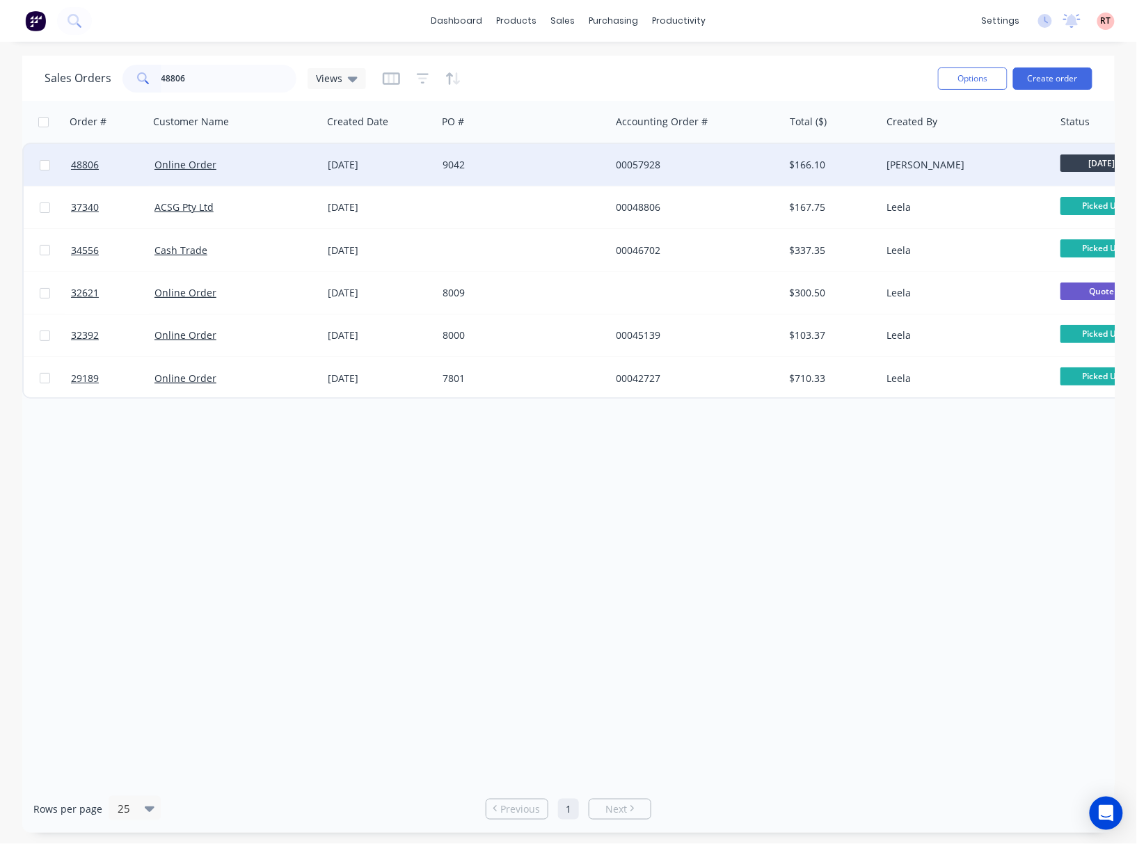
click at [555, 168] on div "9042" at bounding box center [520, 165] width 155 height 14
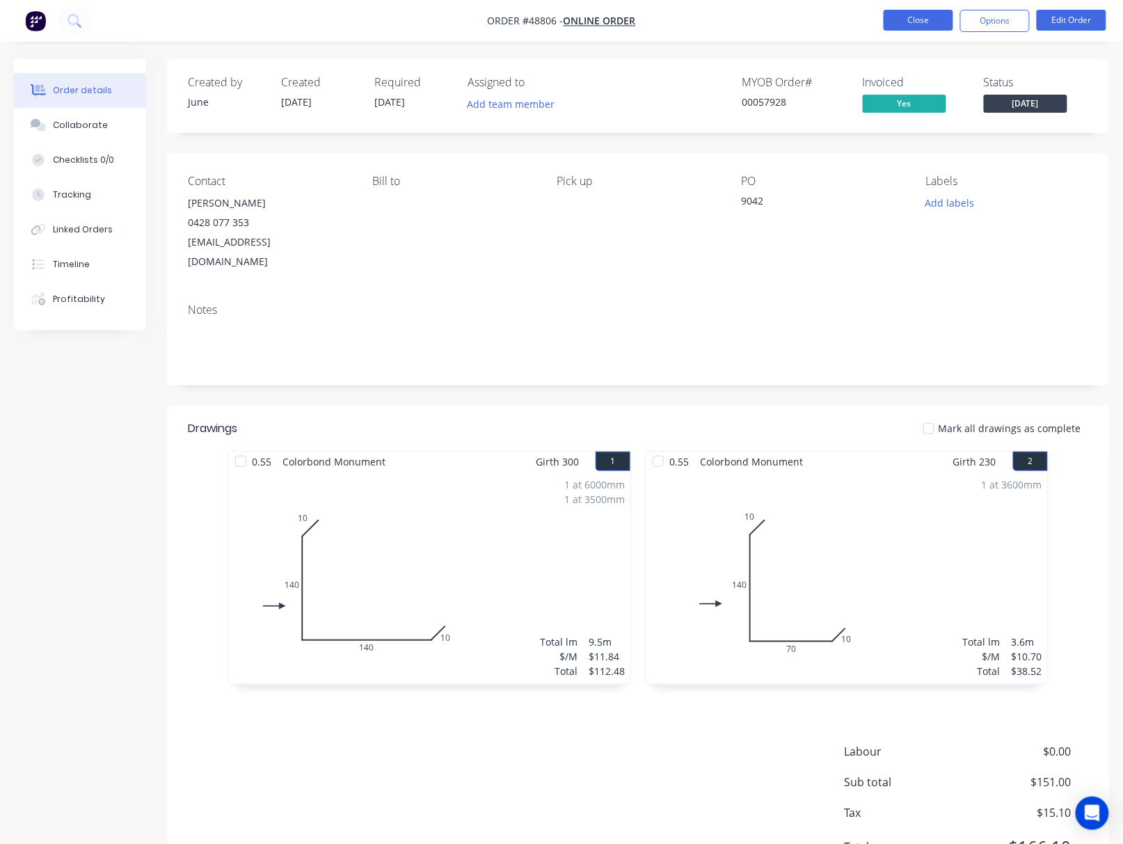
click at [928, 17] on button "Close" at bounding box center [919, 20] width 70 height 21
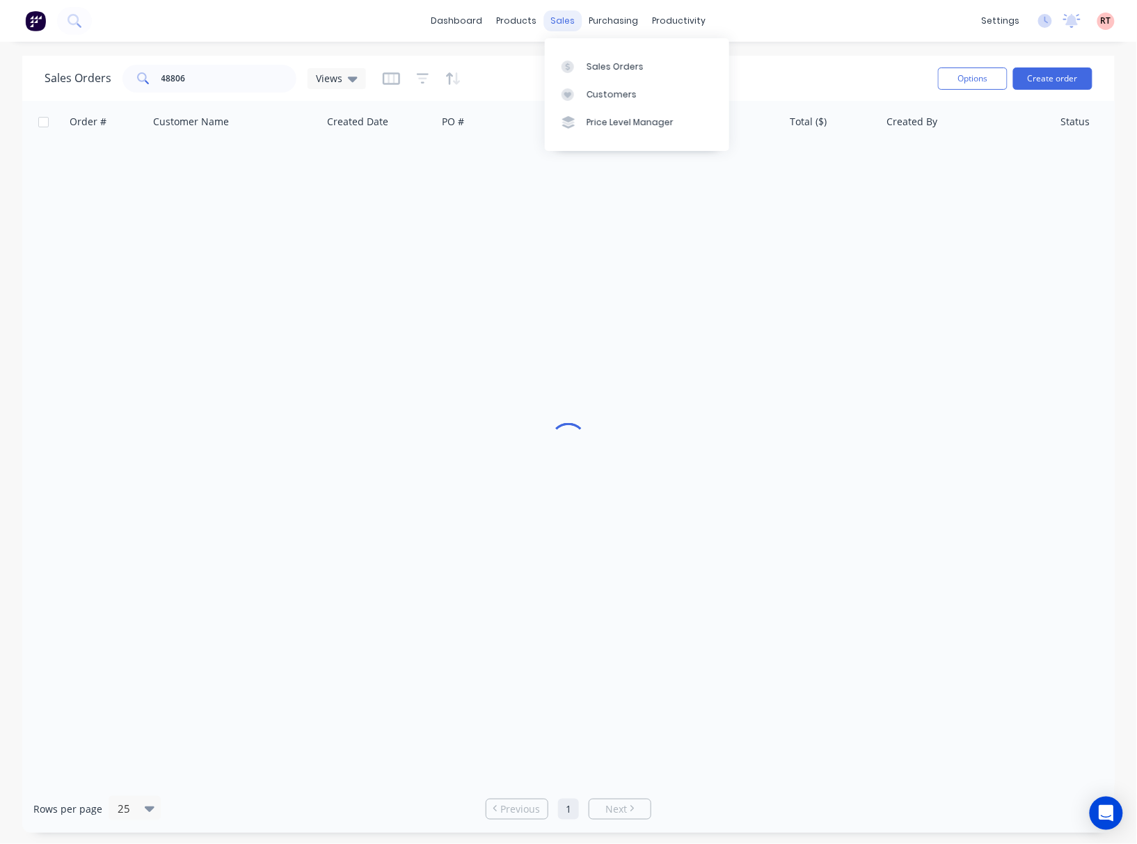
click at [560, 26] on div "sales" at bounding box center [563, 20] width 38 height 21
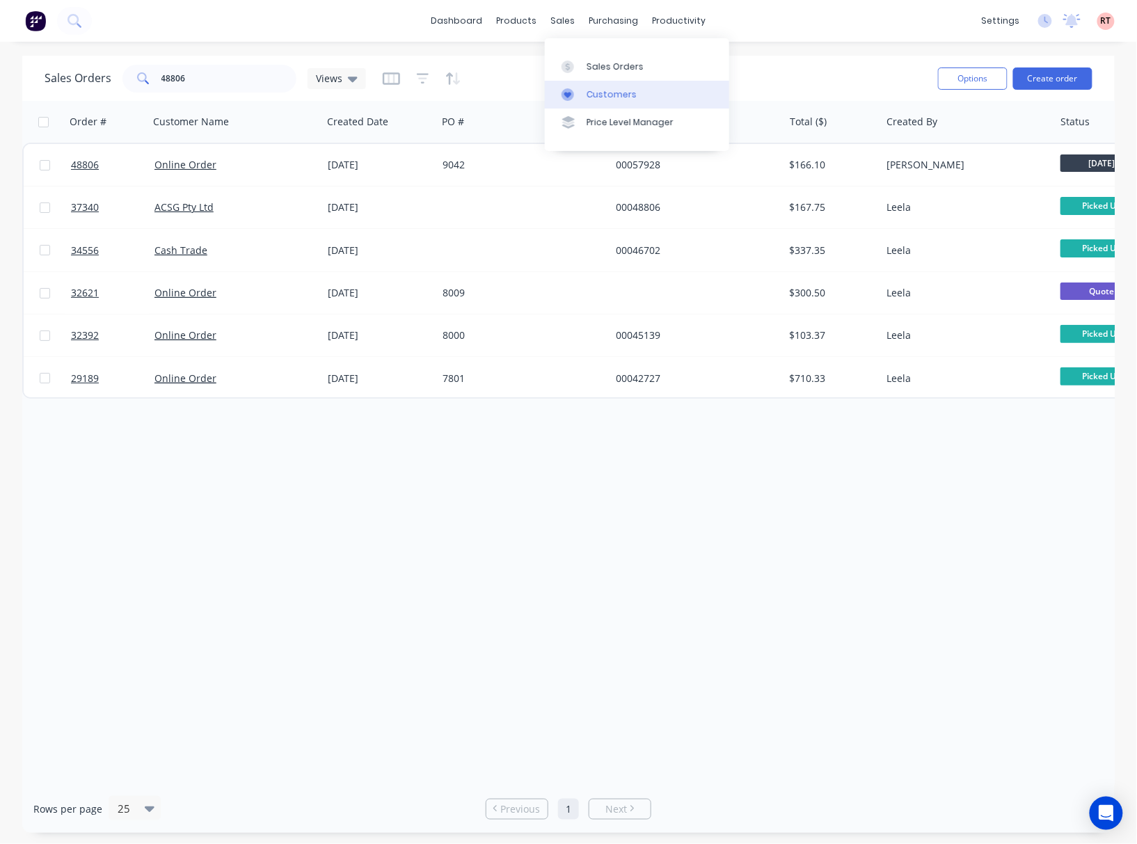
click at [596, 88] on link "Customers" at bounding box center [637, 95] width 184 height 28
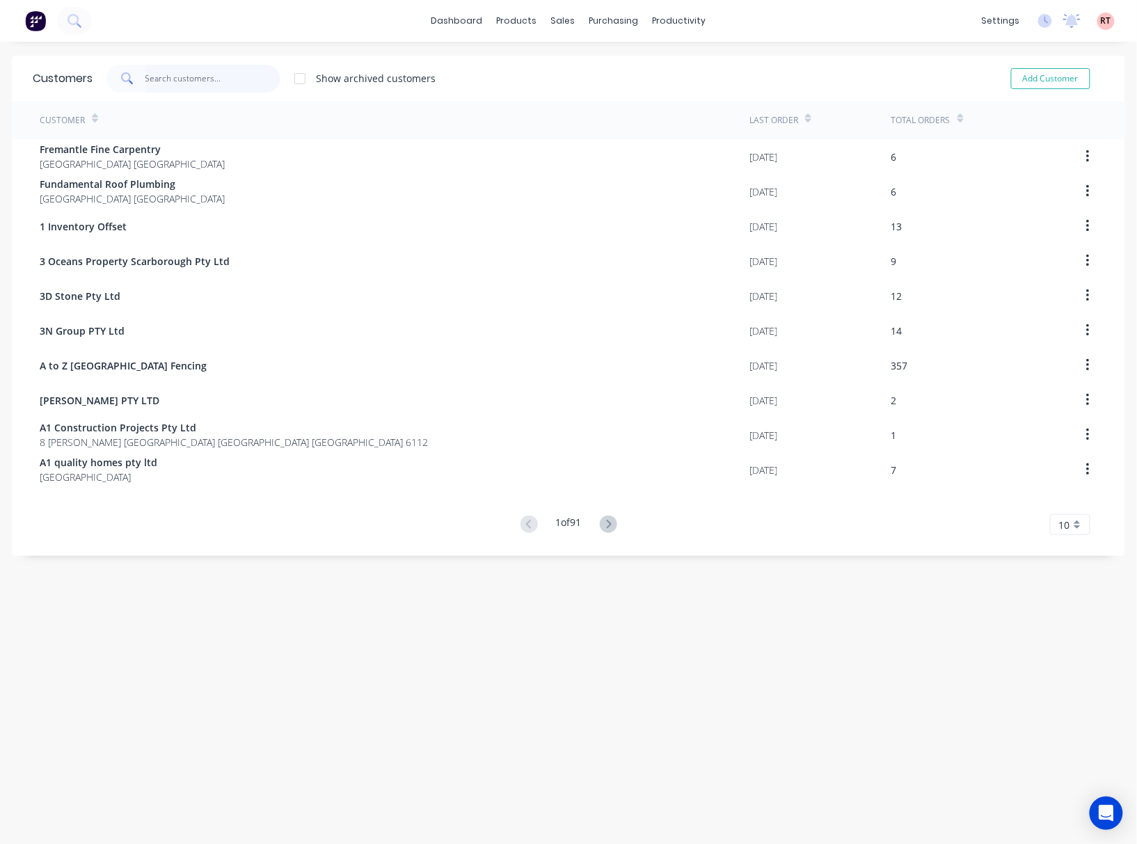
click at [185, 85] on input "text" at bounding box center [213, 79] width 136 height 28
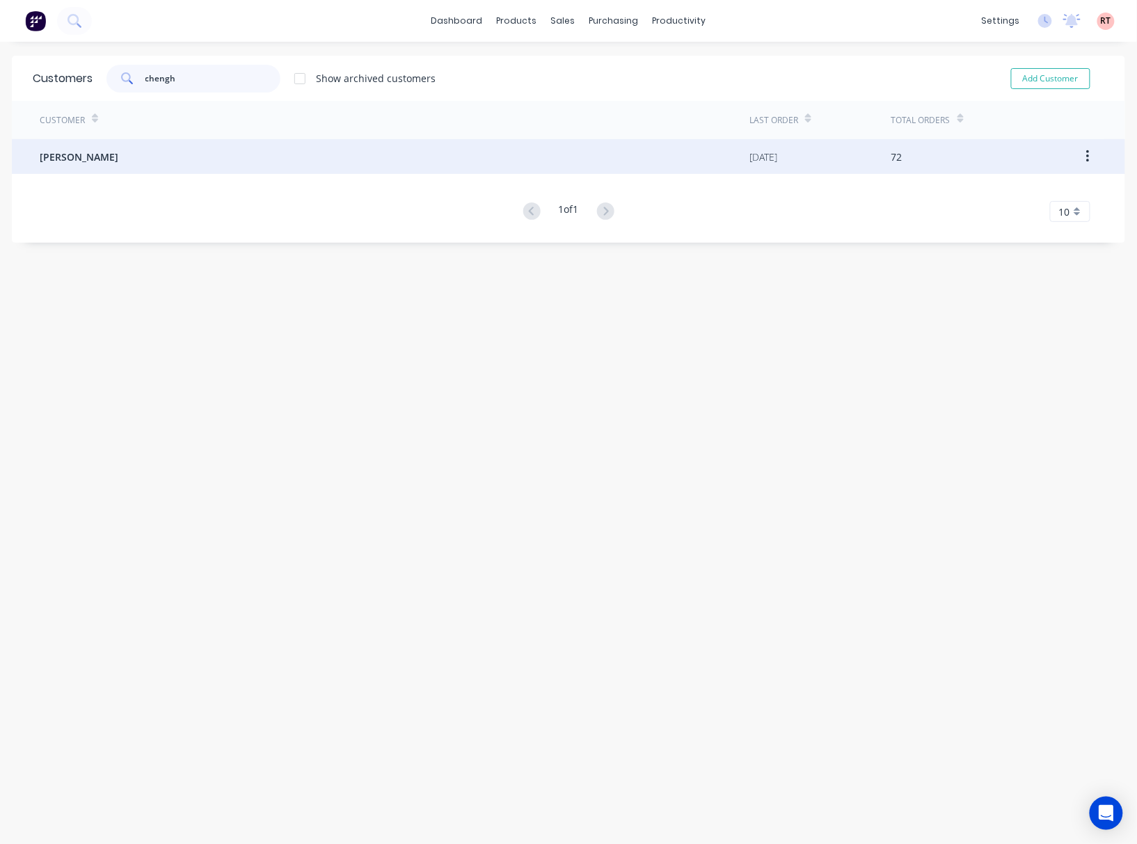
type input "chengh"
click at [189, 153] on div "[PERSON_NAME]" at bounding box center [395, 156] width 710 height 35
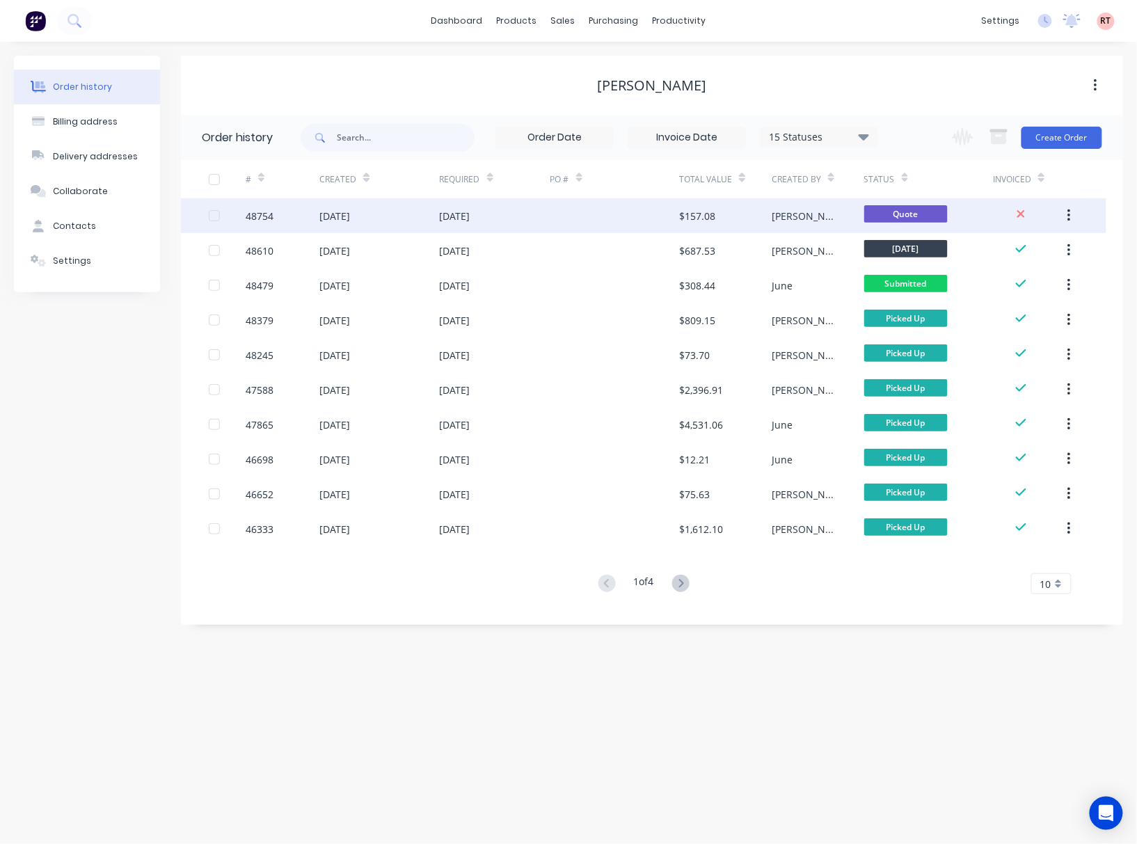
click at [601, 218] on div at bounding box center [615, 215] width 129 height 35
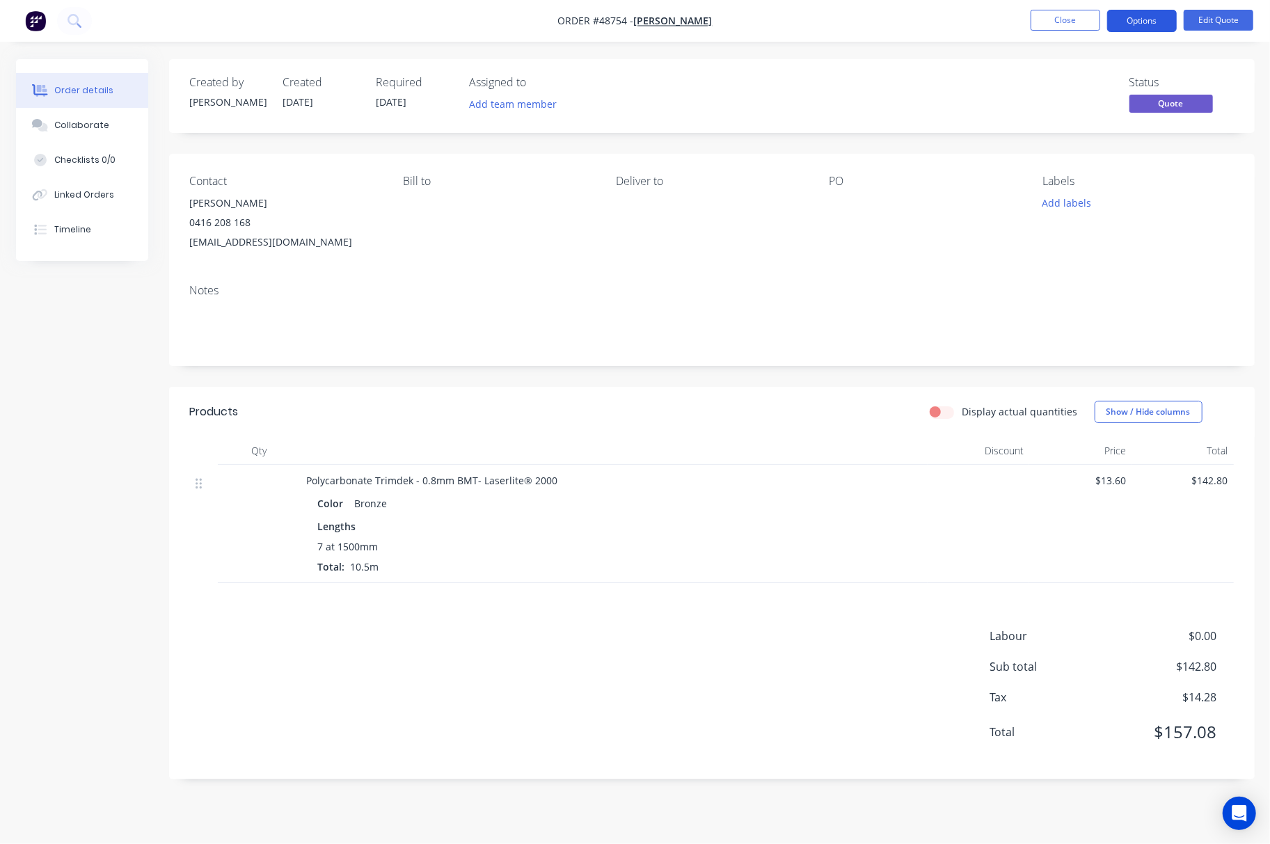
click at [1137, 23] on button "Options" at bounding box center [1142, 21] width 70 height 22
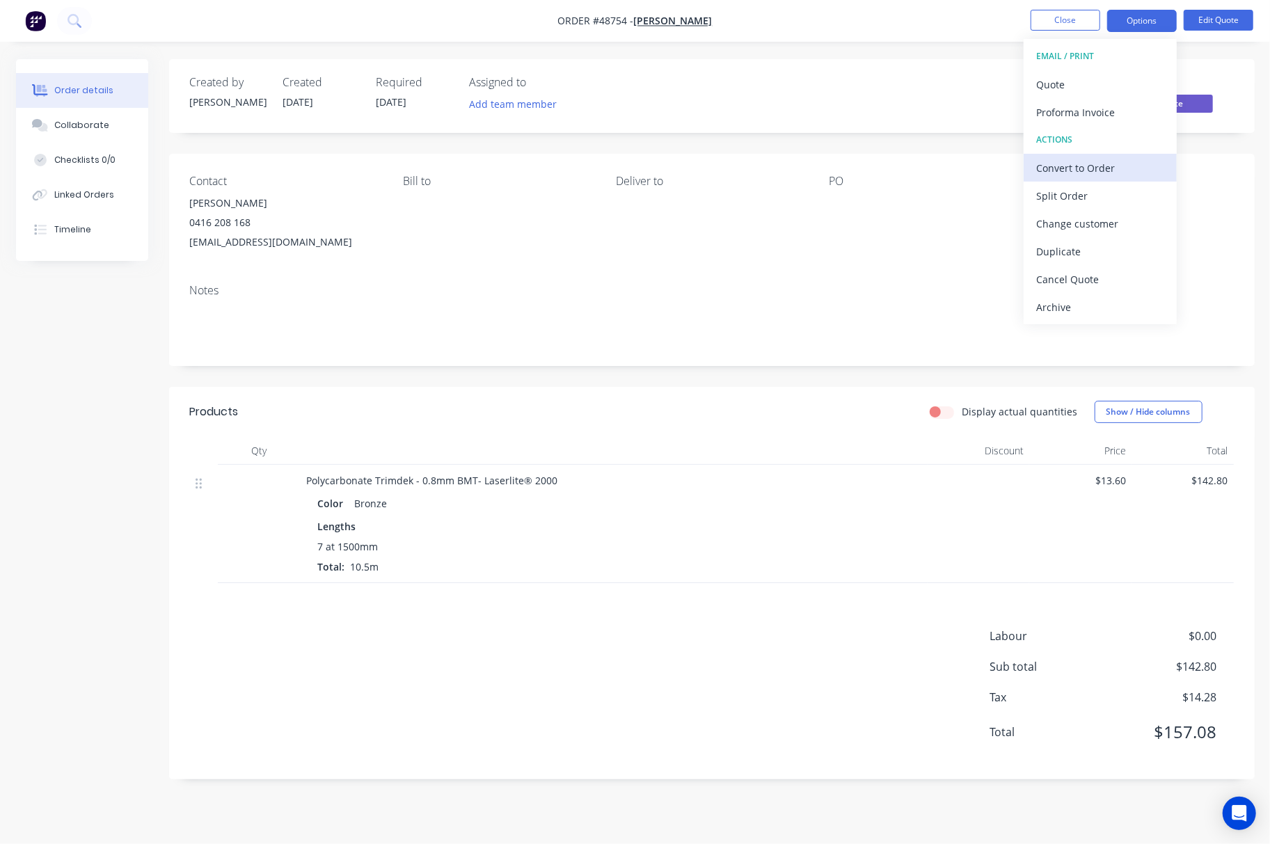
click at [1089, 164] on div "Convert to Order" at bounding box center [1100, 168] width 128 height 20
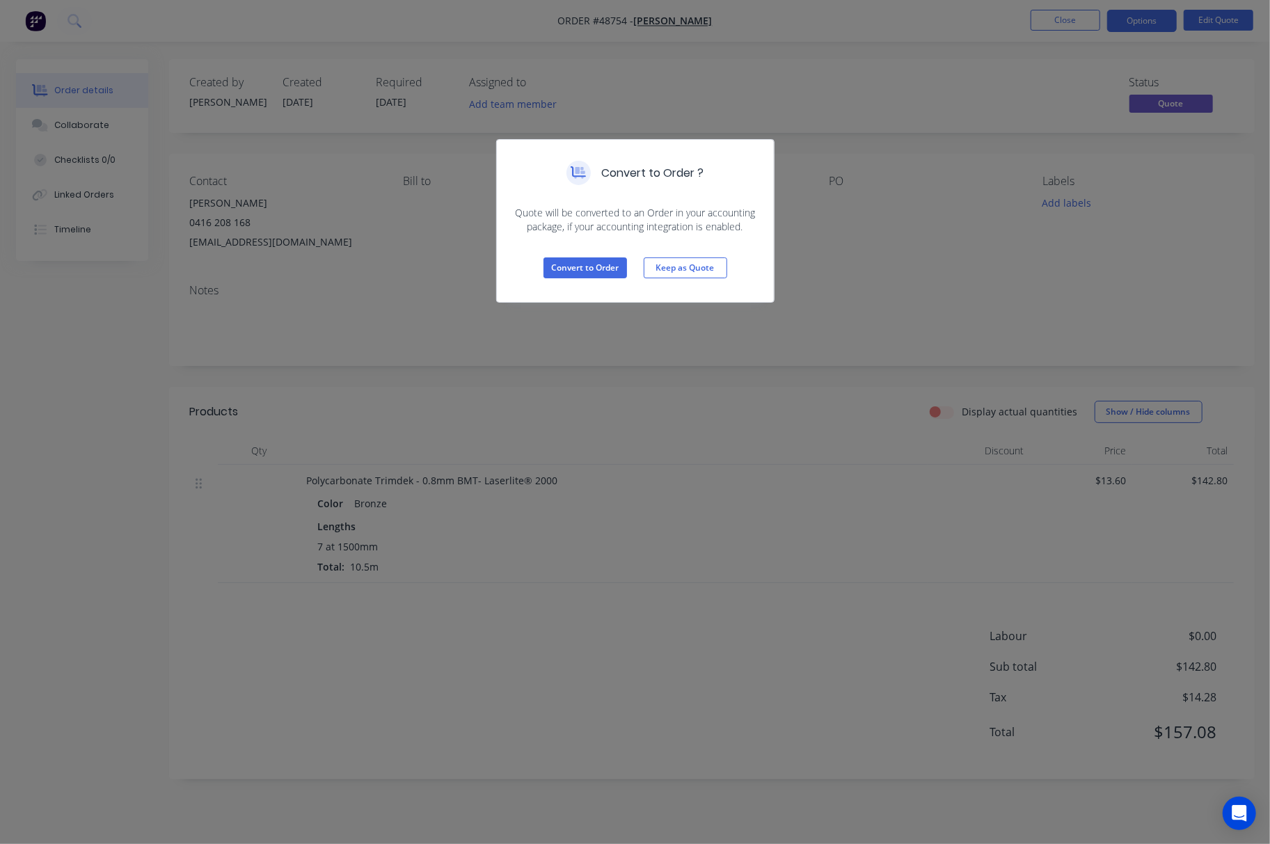
drag, startPoint x: 835, startPoint y: 363, endPoint x: 839, endPoint y: 351, distance: 11.7
click at [836, 363] on div "Convert to Order ? Quote will be converted to an Order in your accounting packa…" at bounding box center [635, 422] width 1270 height 844
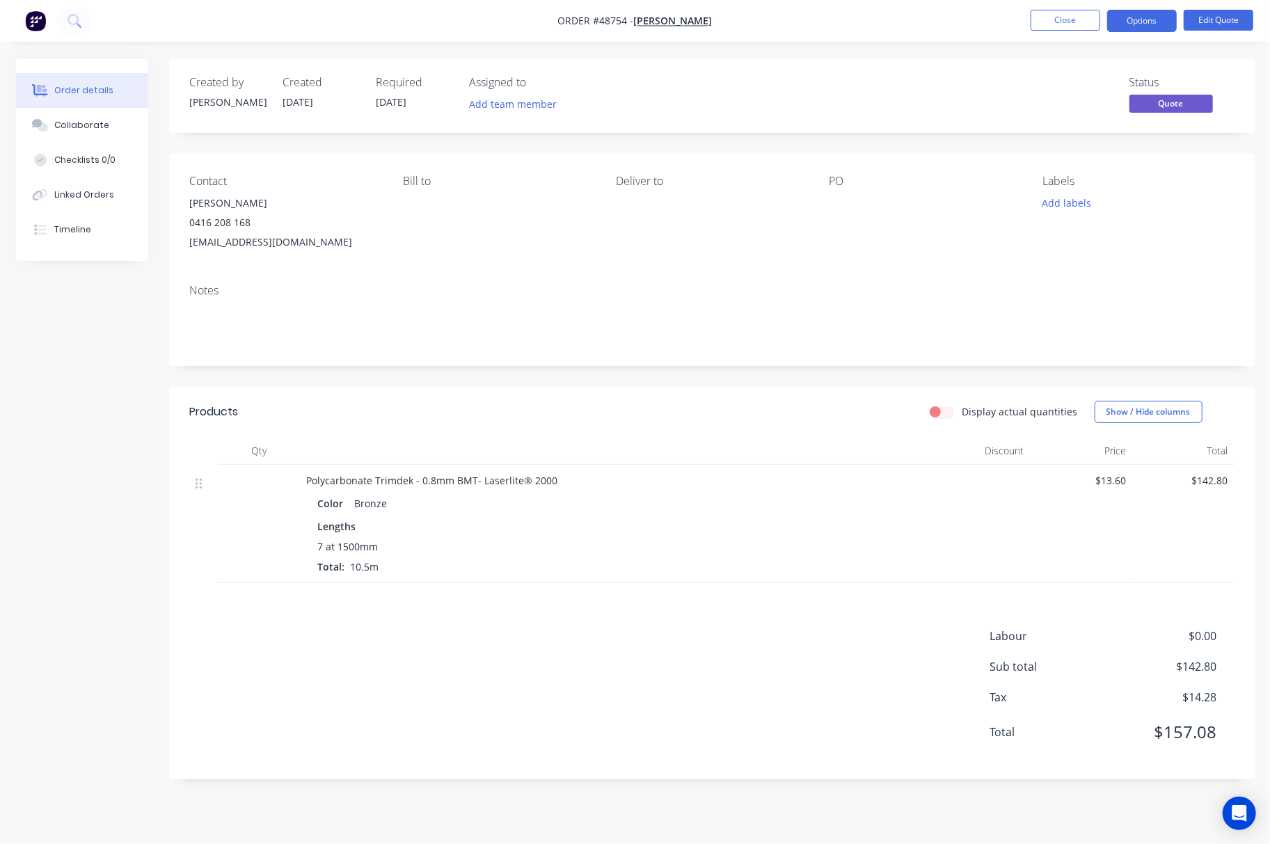
click at [777, 90] on div "Status Quote" at bounding box center [921, 96] width 625 height 40
click at [1045, 21] on button "Close" at bounding box center [1066, 20] width 70 height 21
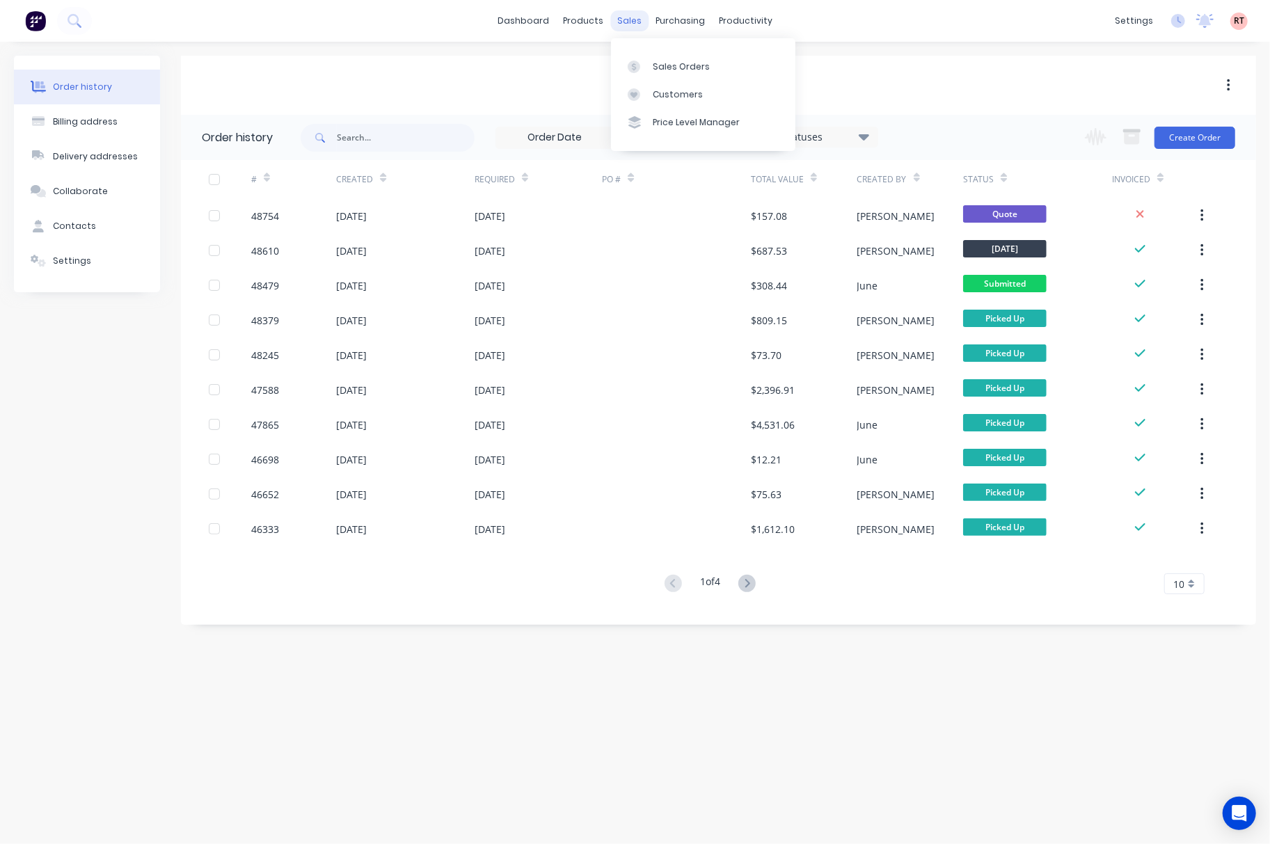
click at [632, 21] on div "sales" at bounding box center [629, 20] width 38 height 21
drag, startPoint x: 647, startPoint y: 29, endPoint x: 686, endPoint y: 74, distance: 59.6
click at [686, 74] on link "Purchase Orders" at bounding box center [739, 66] width 184 height 28
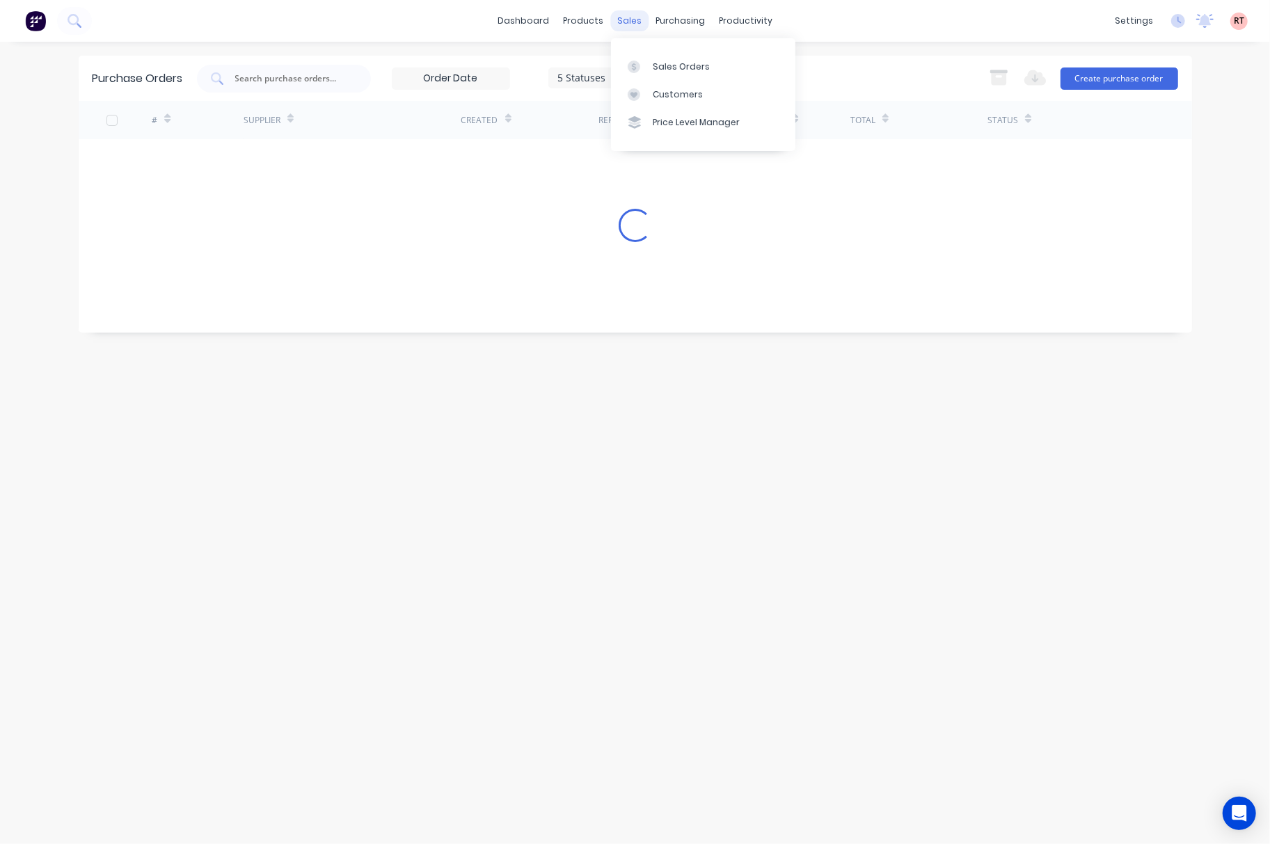
click at [626, 23] on div "sales" at bounding box center [629, 20] width 38 height 21
click at [680, 77] on link "Sales Orders" at bounding box center [703, 66] width 184 height 28
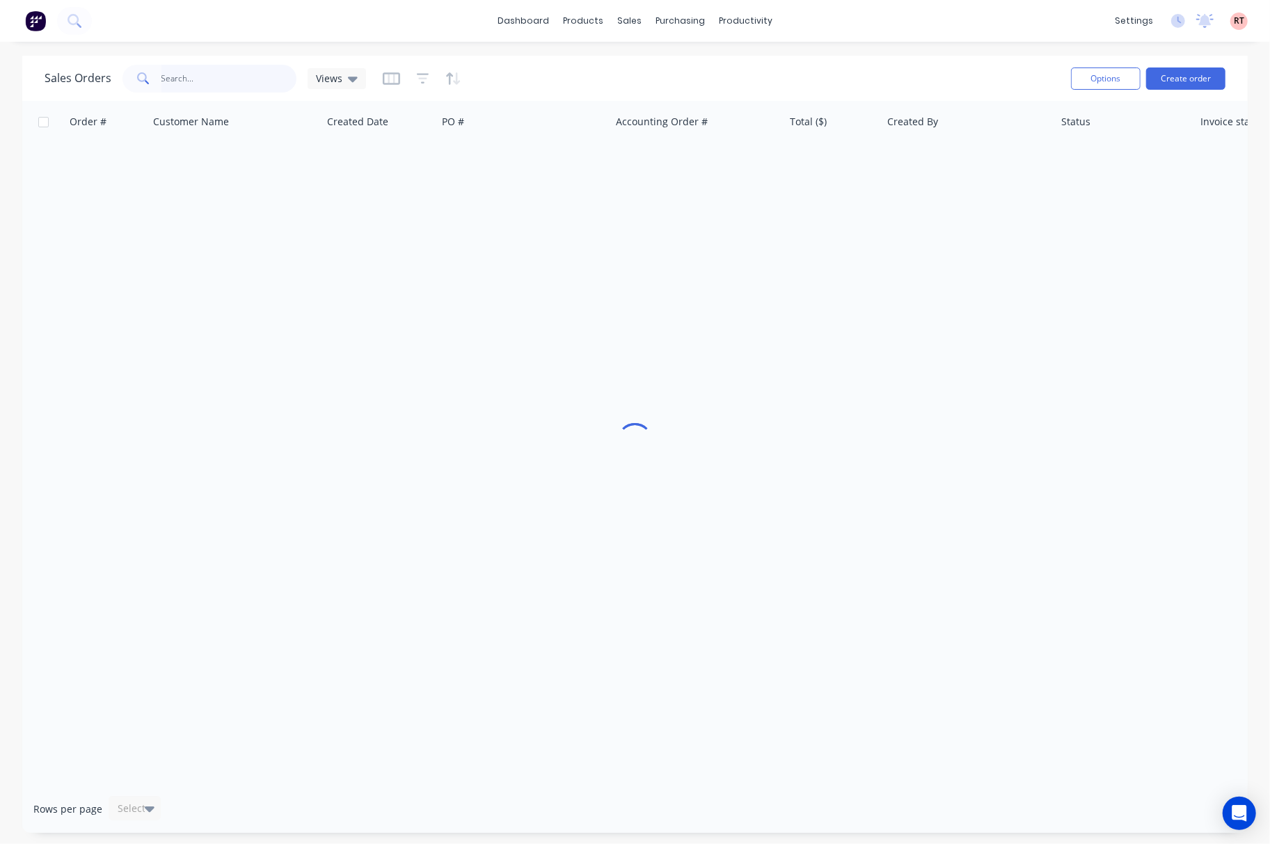
click at [238, 81] on input "text" at bounding box center [229, 79] width 136 height 28
type input "48806"
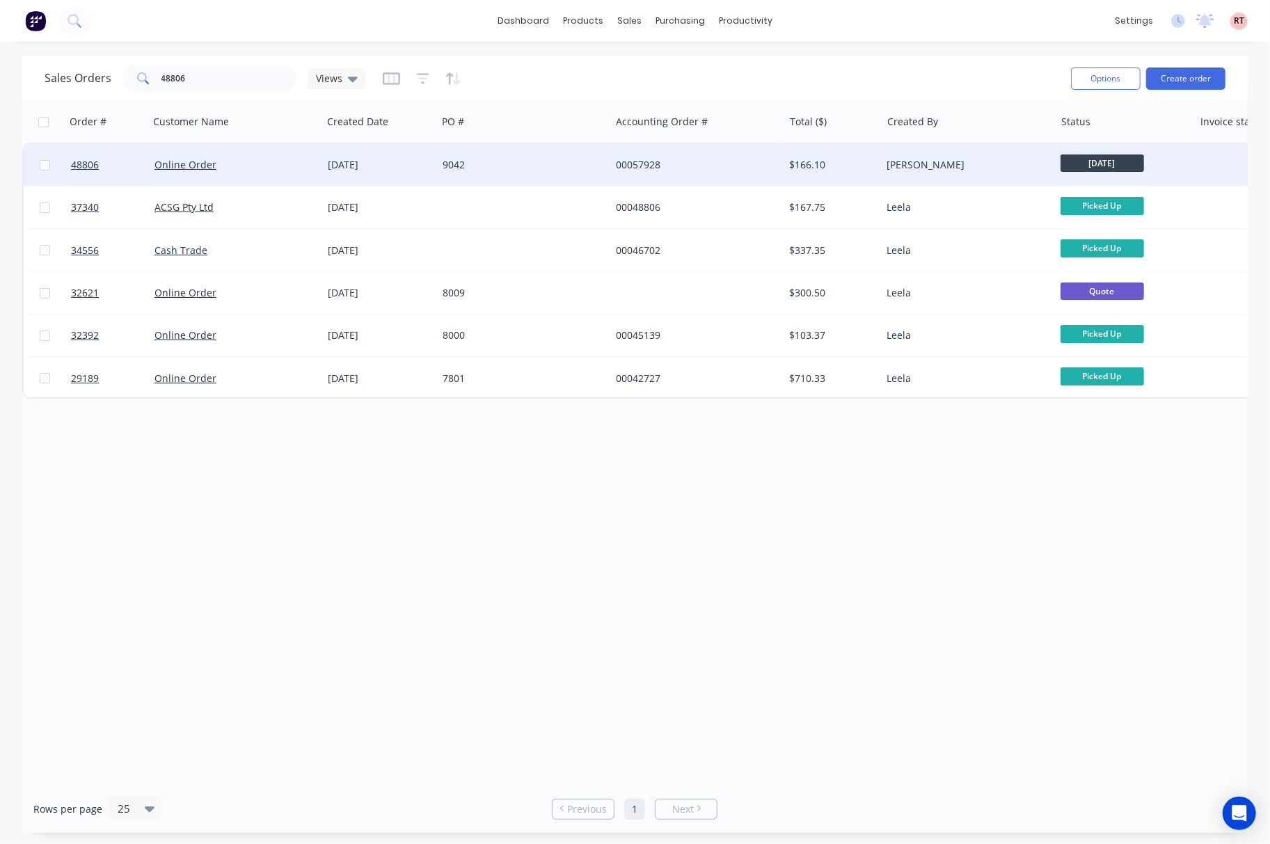
click at [530, 171] on div "9042" at bounding box center [523, 165] width 173 height 42
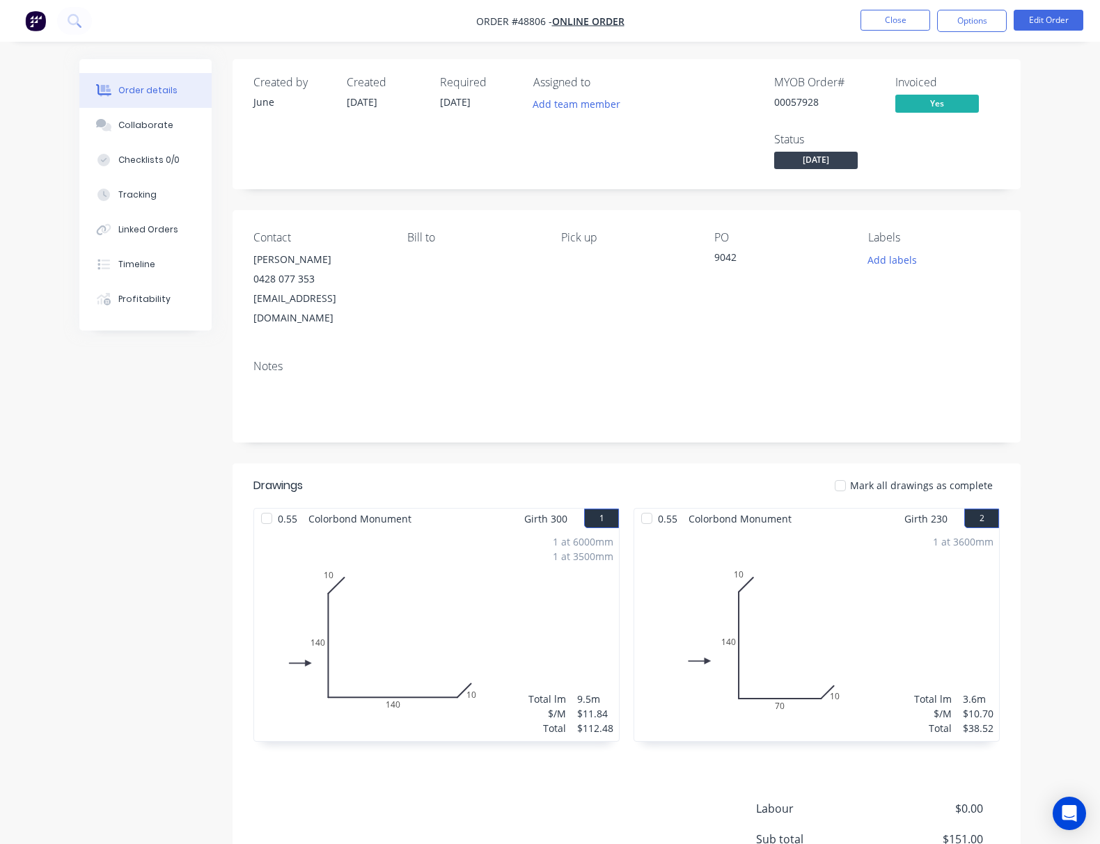
click at [653, 65] on div "Created by June Created 03/09/25 Required 03/09/25 Assigned to Add team member …" at bounding box center [626, 124] width 788 height 130
click at [101, 191] on button "Tracking" at bounding box center [145, 194] width 132 height 35
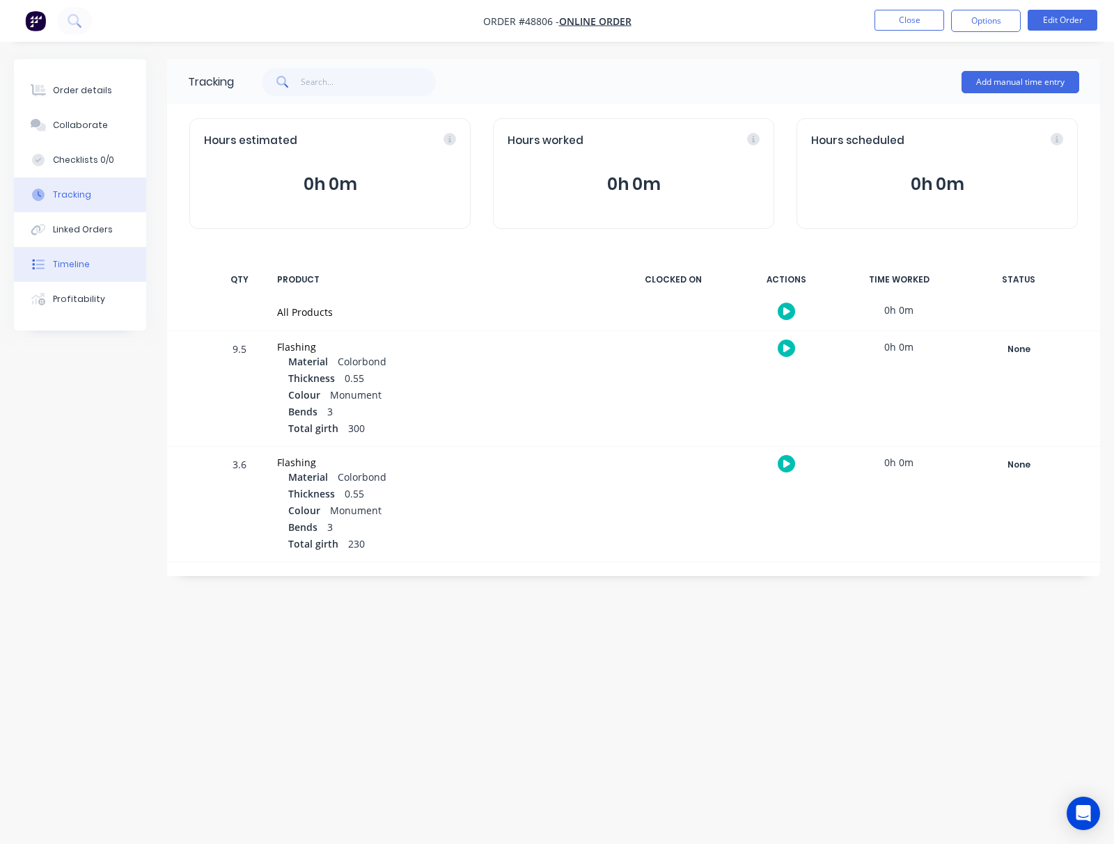
click at [104, 258] on button "Timeline" at bounding box center [80, 264] width 132 height 35
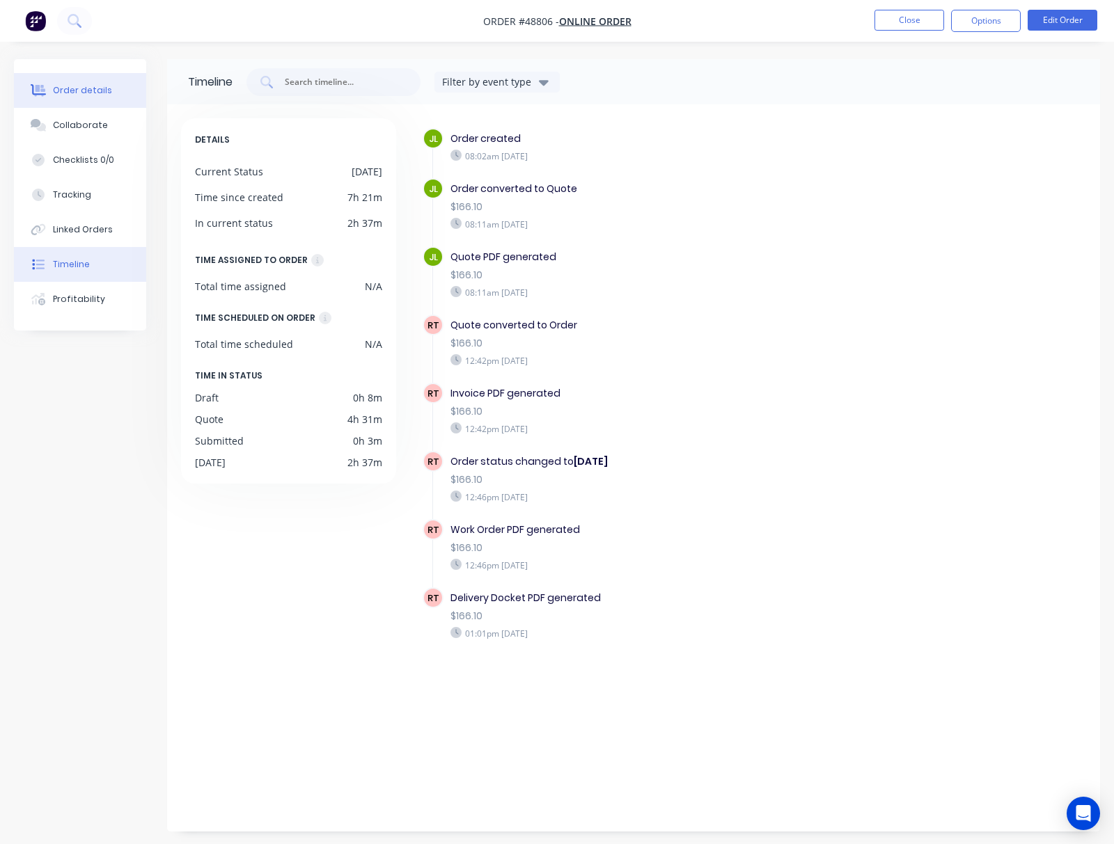
click at [102, 87] on div "Order details" at bounding box center [82, 90] width 59 height 13
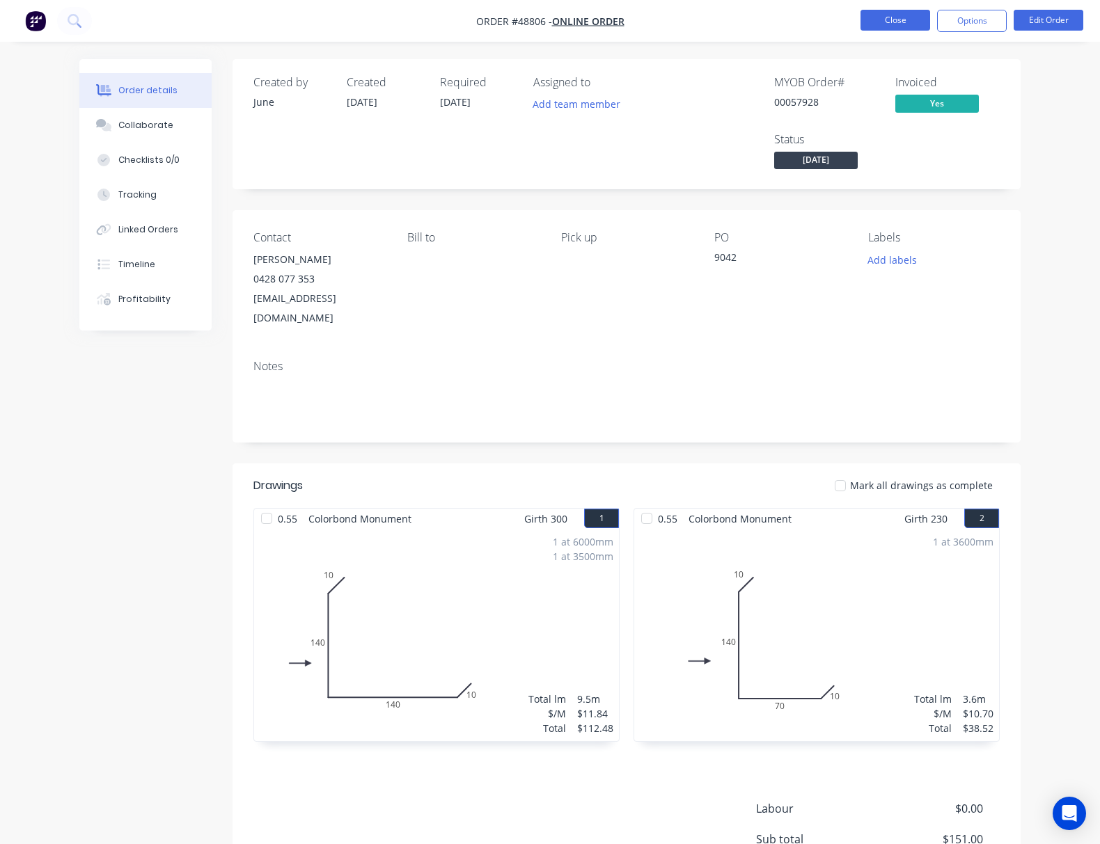
click at [903, 24] on button "Close" at bounding box center [895, 20] width 70 height 21
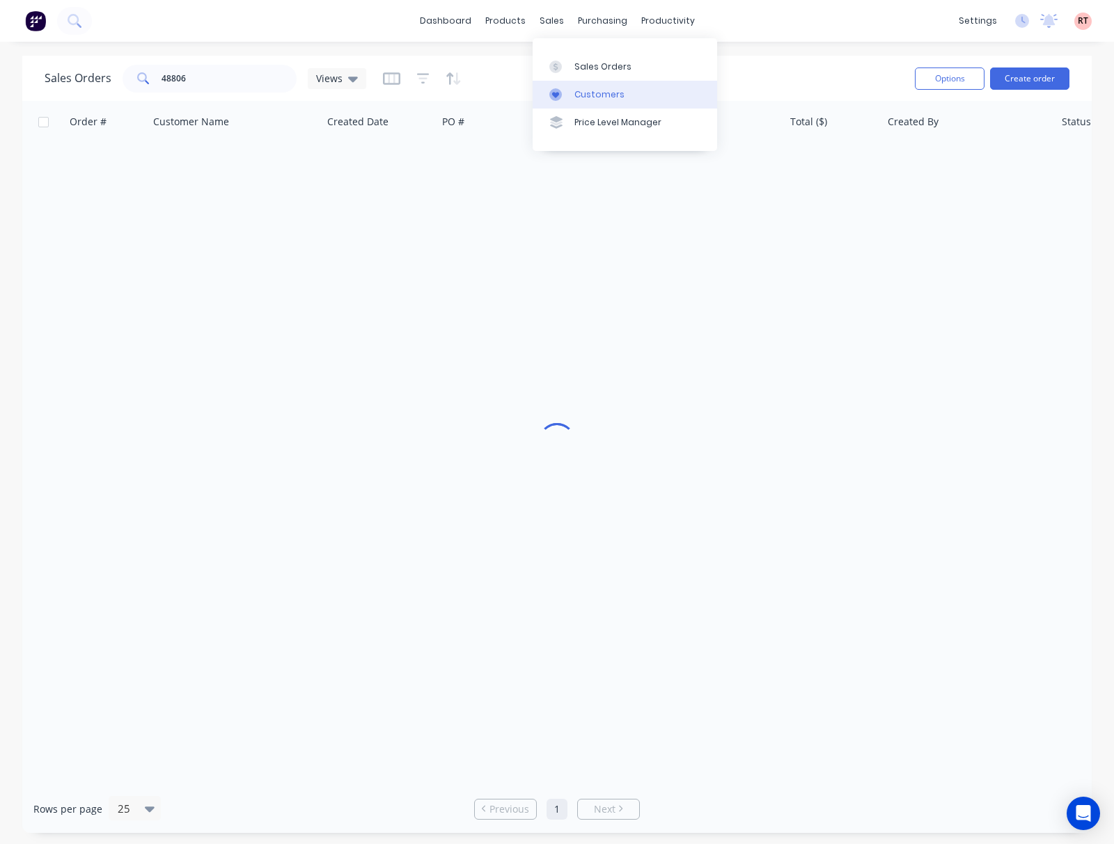
click at [562, 93] on div at bounding box center [559, 94] width 21 height 13
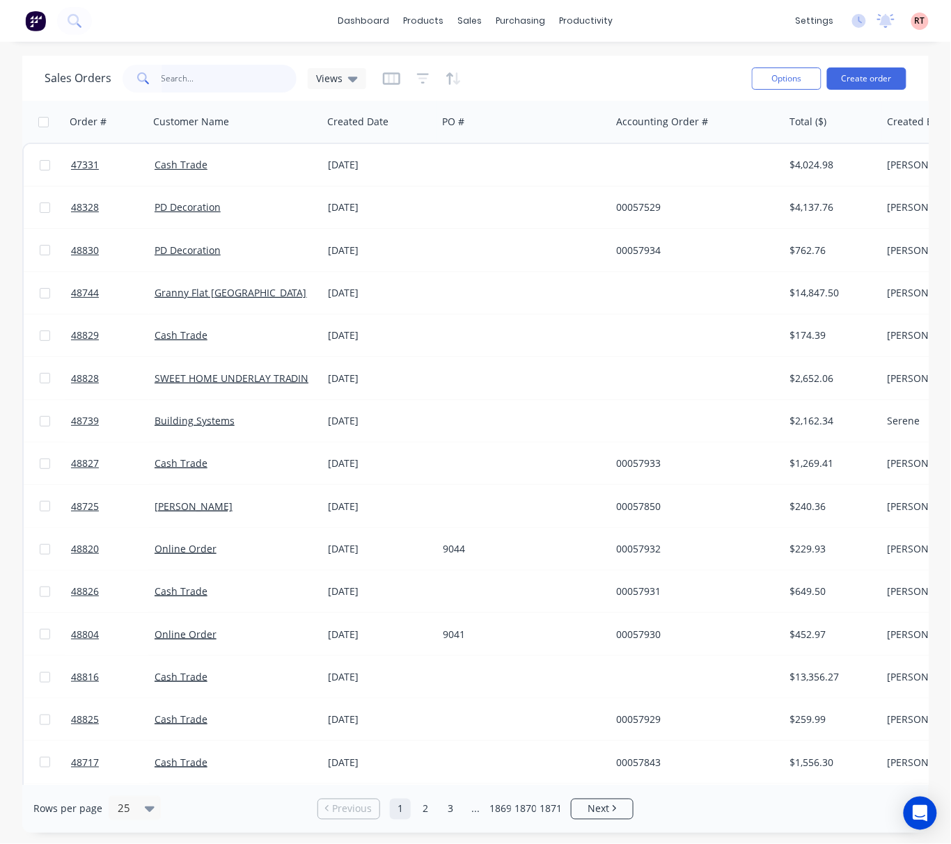
click at [214, 79] on input "text" at bounding box center [229, 79] width 136 height 28
click at [214, 84] on input "text" at bounding box center [229, 79] width 136 height 28
type input "48643"
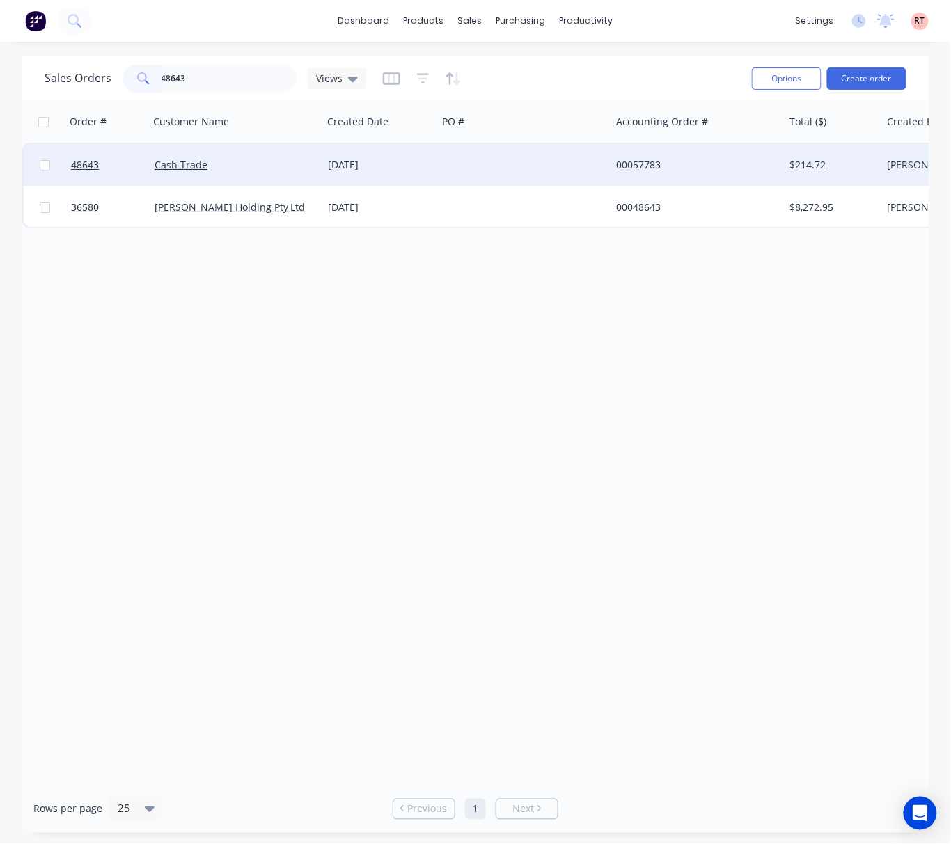
click at [443, 165] on div at bounding box center [523, 165] width 173 height 42
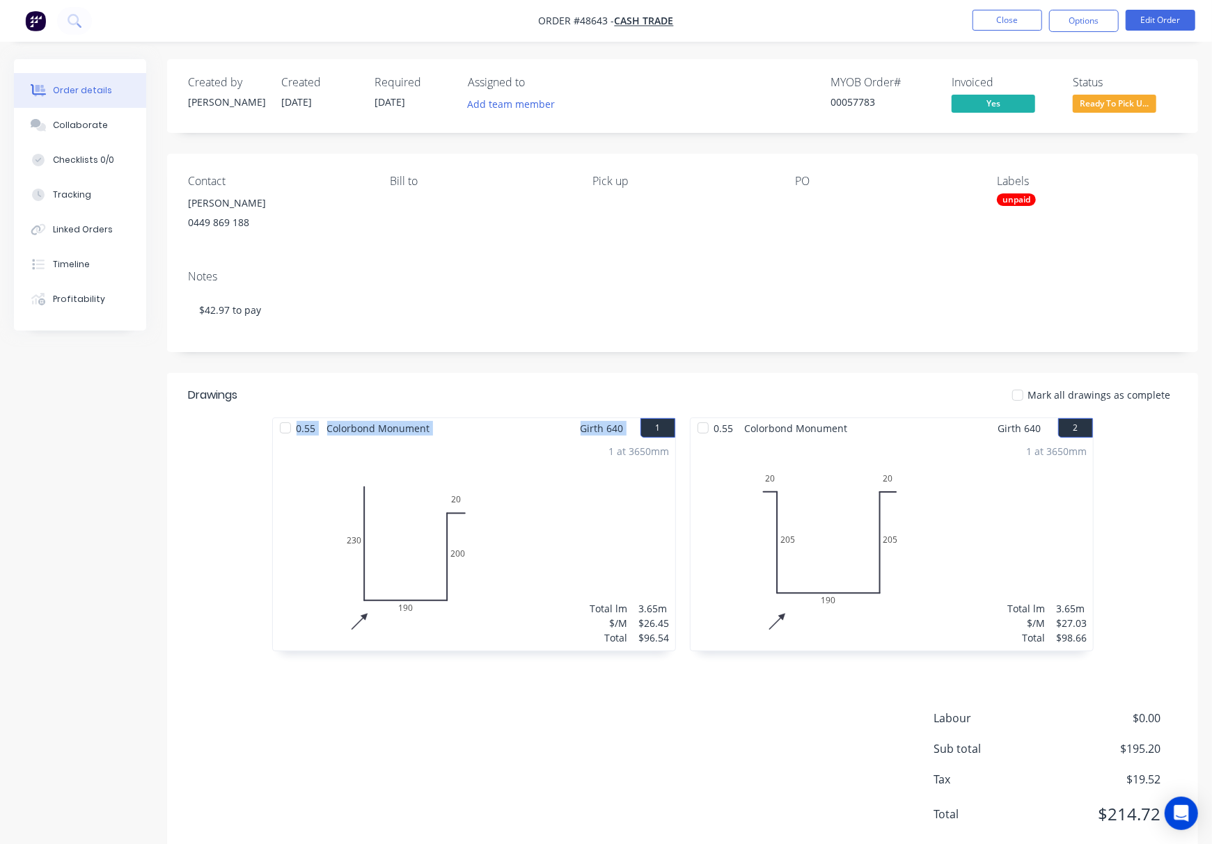
drag, startPoint x: 1, startPoint y: 451, endPoint x: 86, endPoint y: 436, distance: 86.3
click at [86, 436] on div "Order details Collaborate Checklists 0/0 Tracking Linked Orders Timeline Profit…" at bounding box center [606, 470] width 1212 height 823
click at [124, 535] on div "Created by [PERSON_NAME] Created [DATE] Required [DATE] Assigned to Add team me…" at bounding box center [606, 470] width 1184 height 823
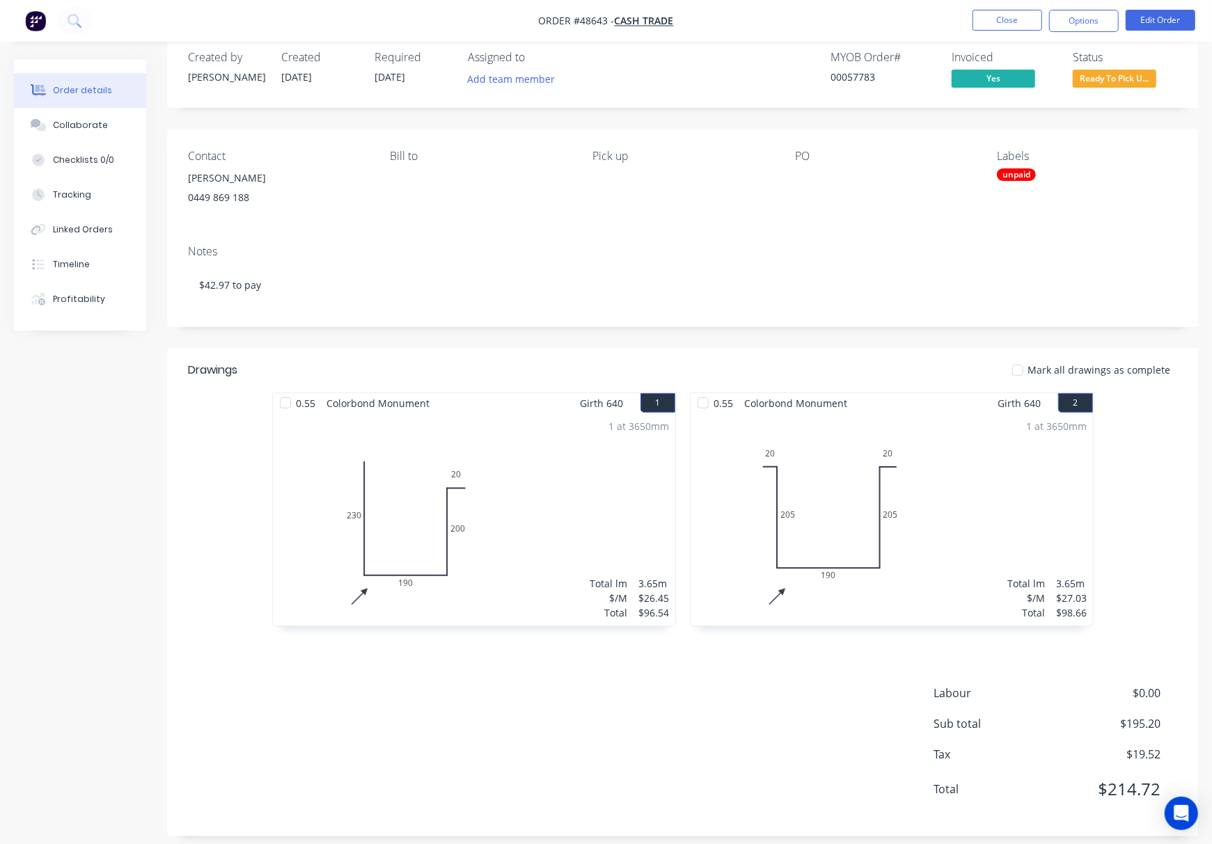
scroll to position [39, 0]
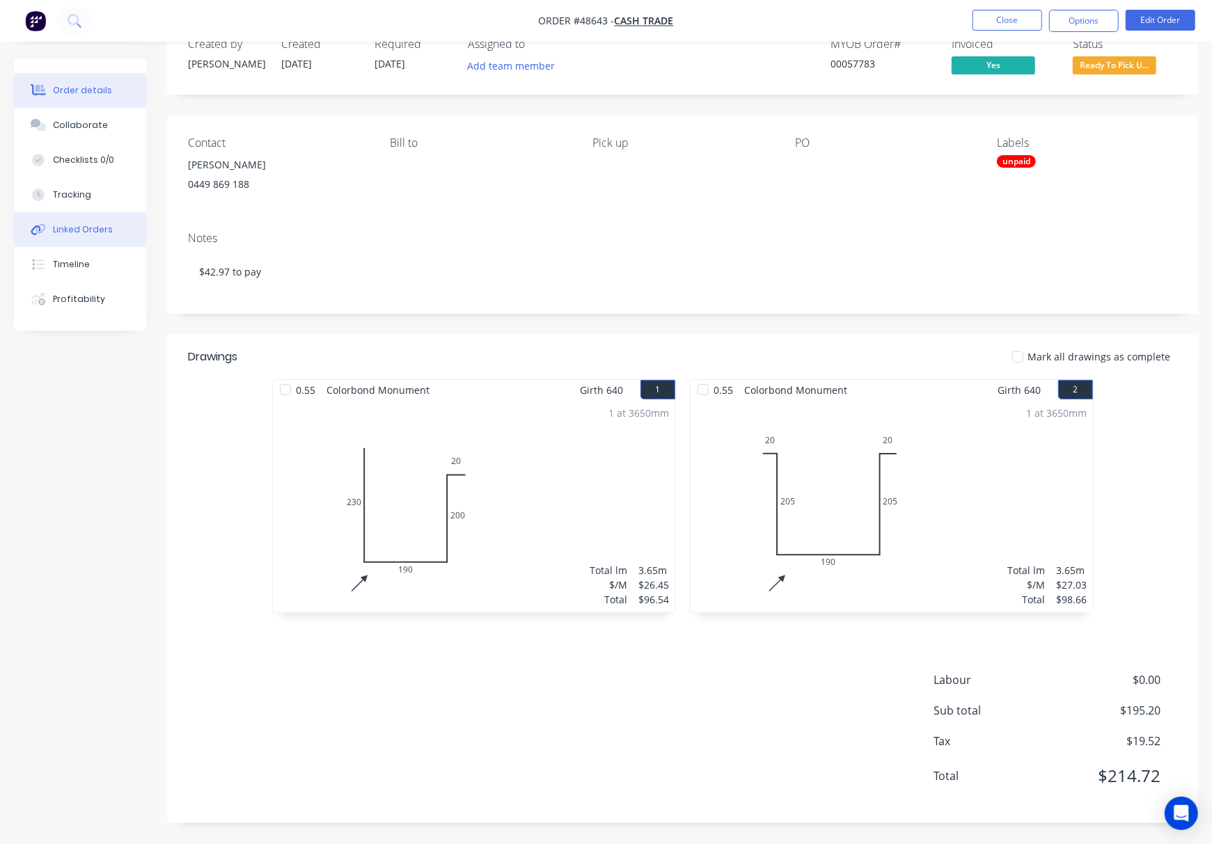
drag, startPoint x: 62, startPoint y: 196, endPoint x: 93, endPoint y: 228, distance: 45.3
click at [62, 196] on div "Tracking" at bounding box center [72, 195] width 38 height 13
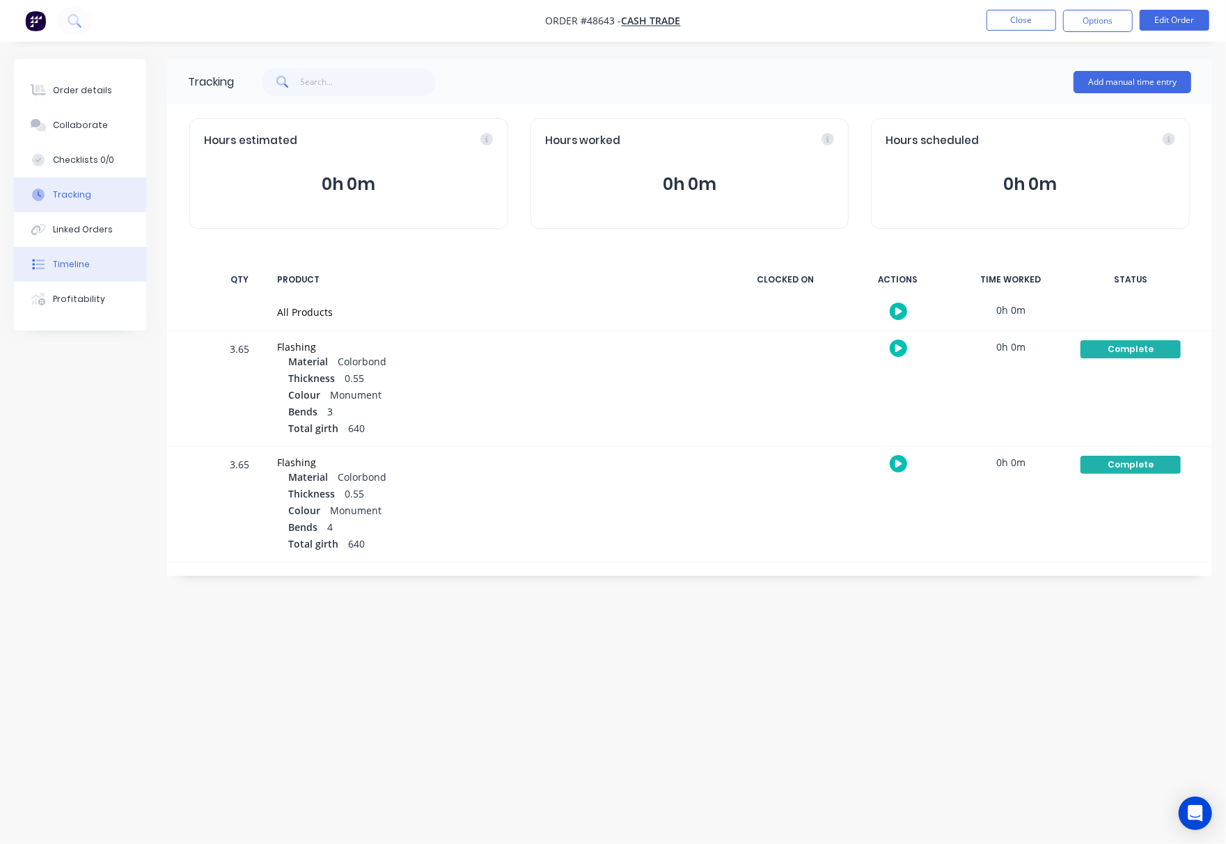
click at [90, 271] on button "Timeline" at bounding box center [80, 264] width 132 height 35
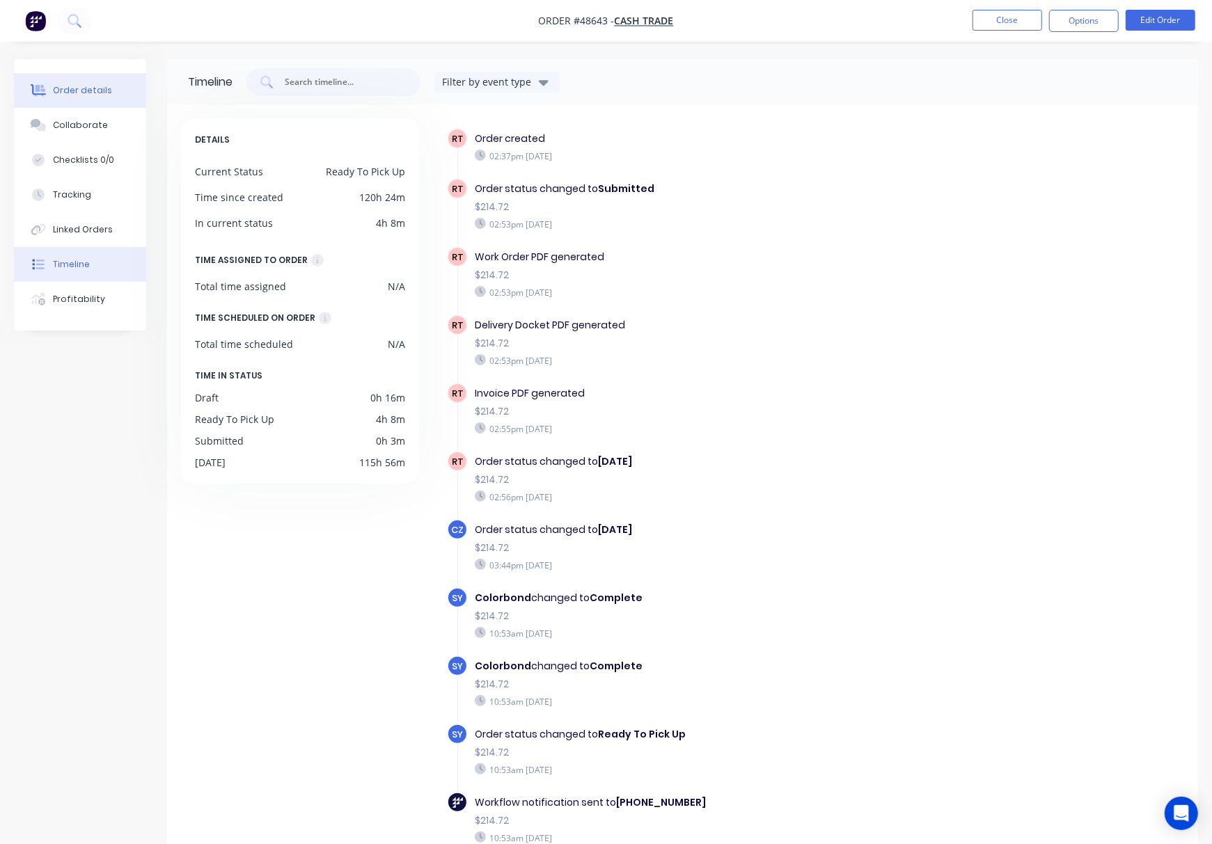
click at [109, 96] on button "Order details" at bounding box center [80, 90] width 132 height 35
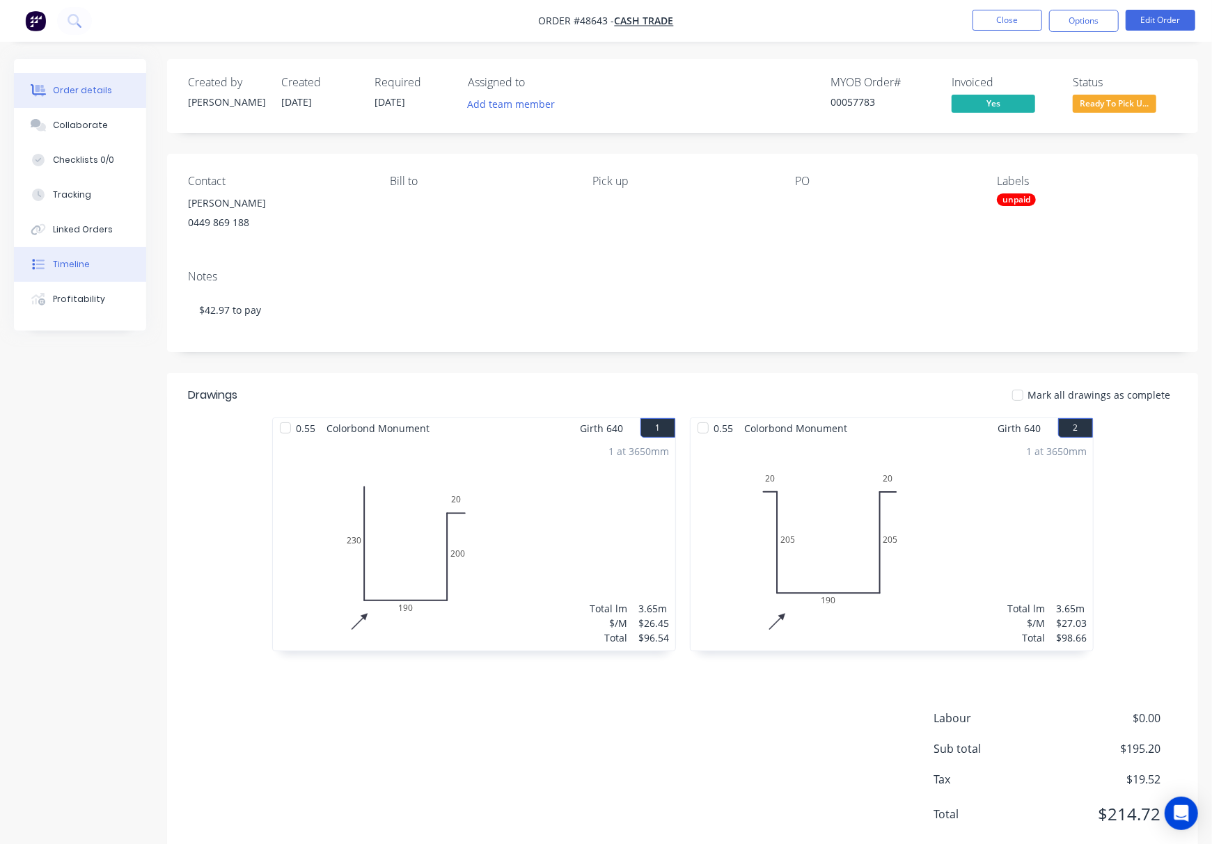
click at [87, 262] on div "Timeline" at bounding box center [71, 264] width 37 height 13
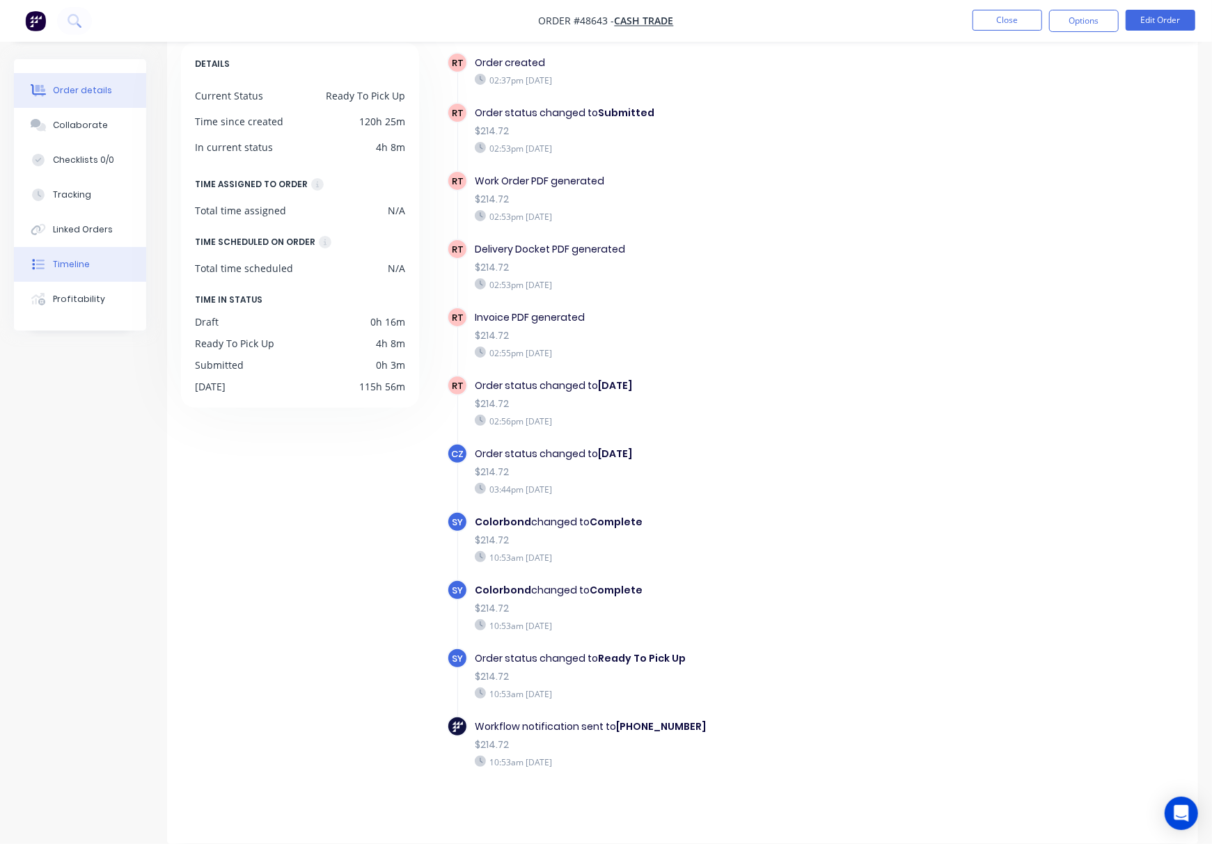
click at [79, 96] on div "Order details" at bounding box center [82, 90] width 59 height 13
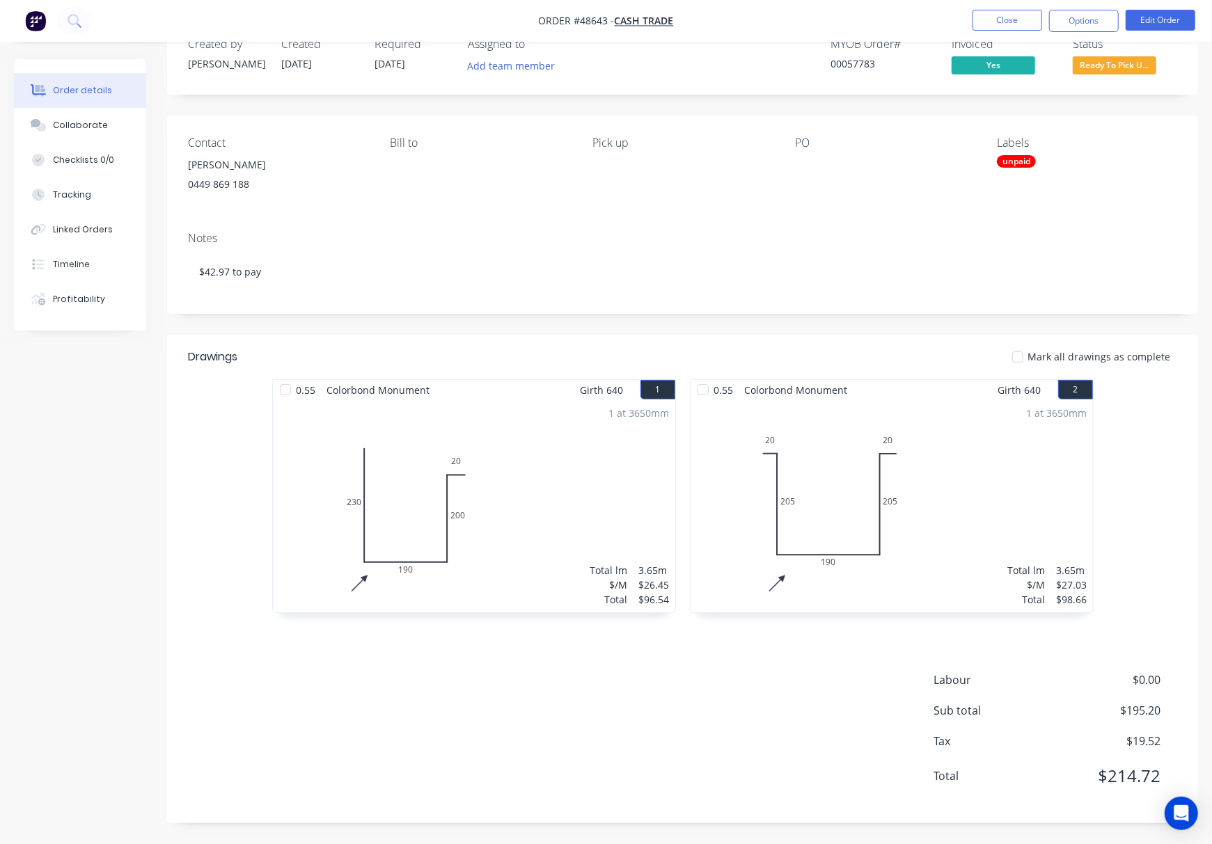
scroll to position [39, 0]
click at [87, 255] on button "Timeline" at bounding box center [80, 264] width 132 height 35
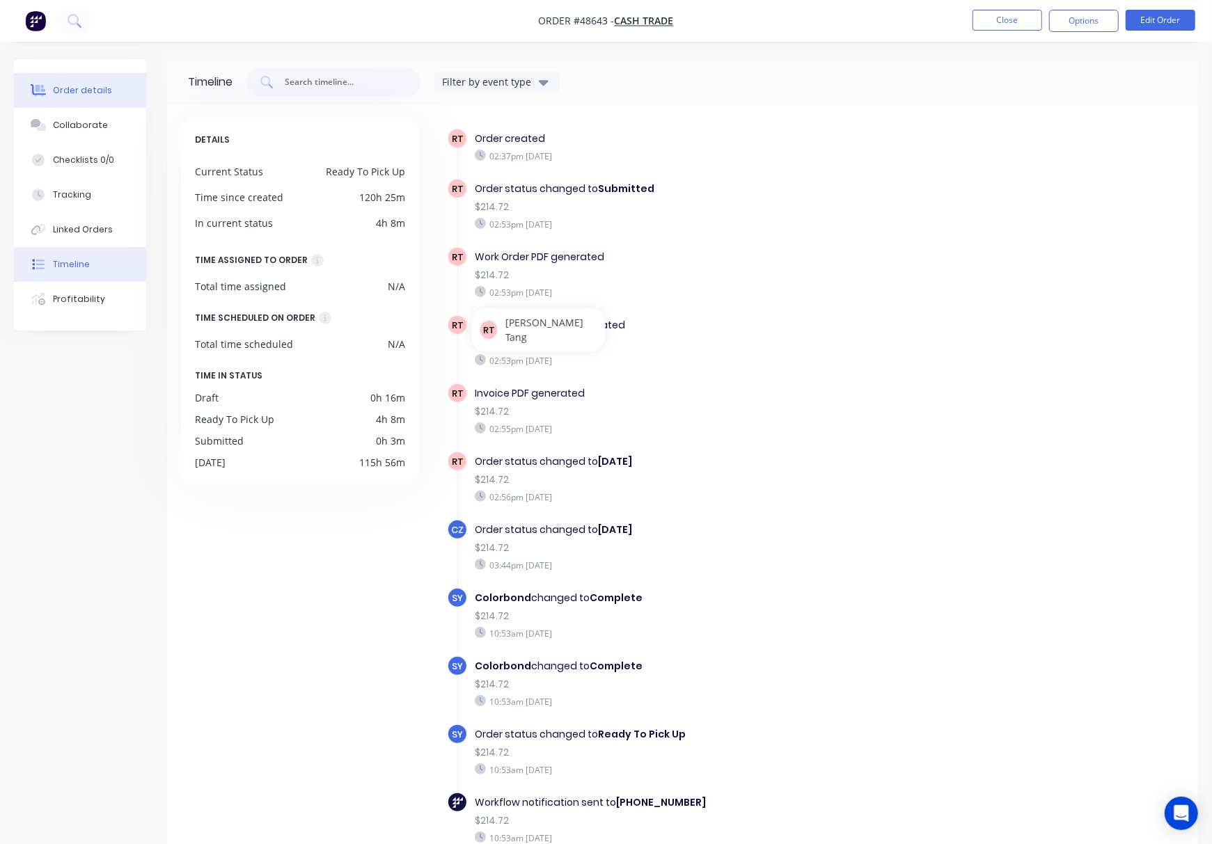
drag, startPoint x: 82, startPoint y: 87, endPoint x: 98, endPoint y: 90, distance: 16.4
click at [82, 87] on div "Order details" at bounding box center [82, 90] width 59 height 13
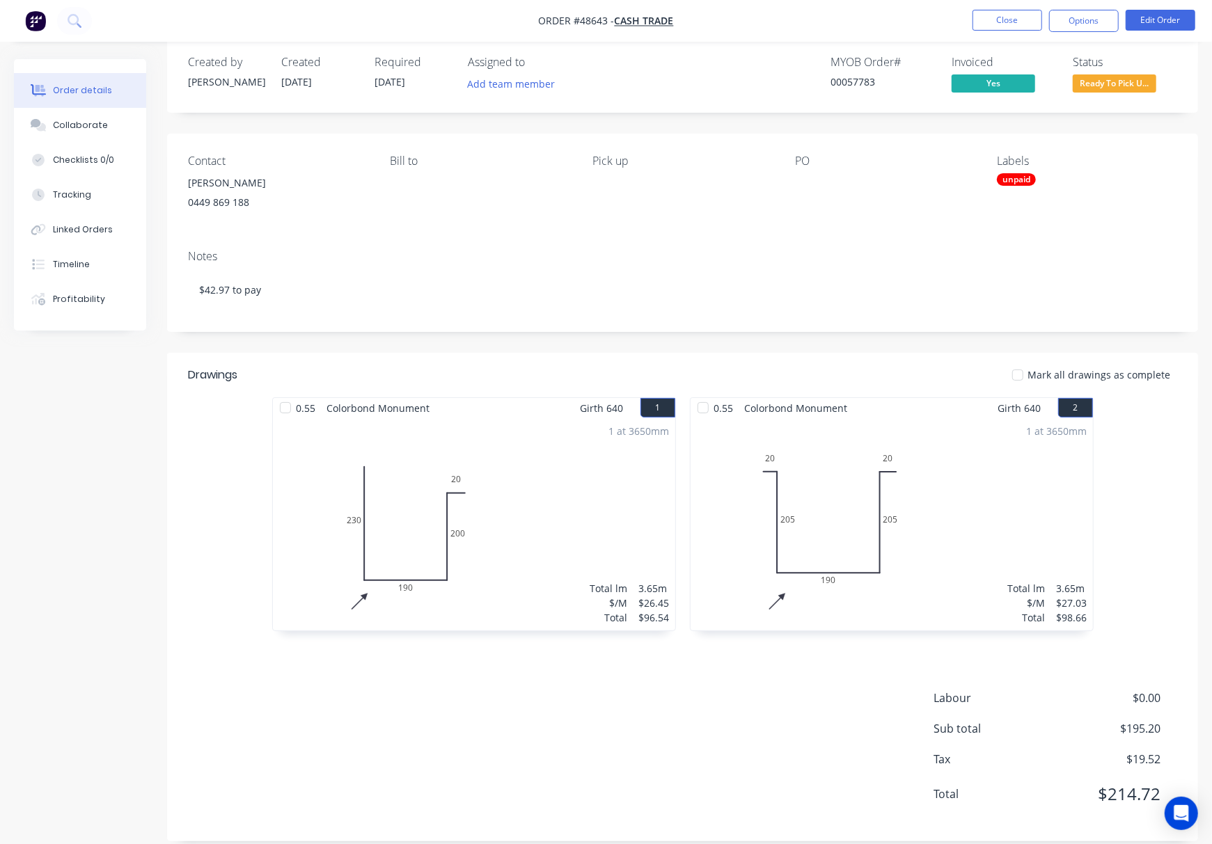
scroll to position [39, 0]
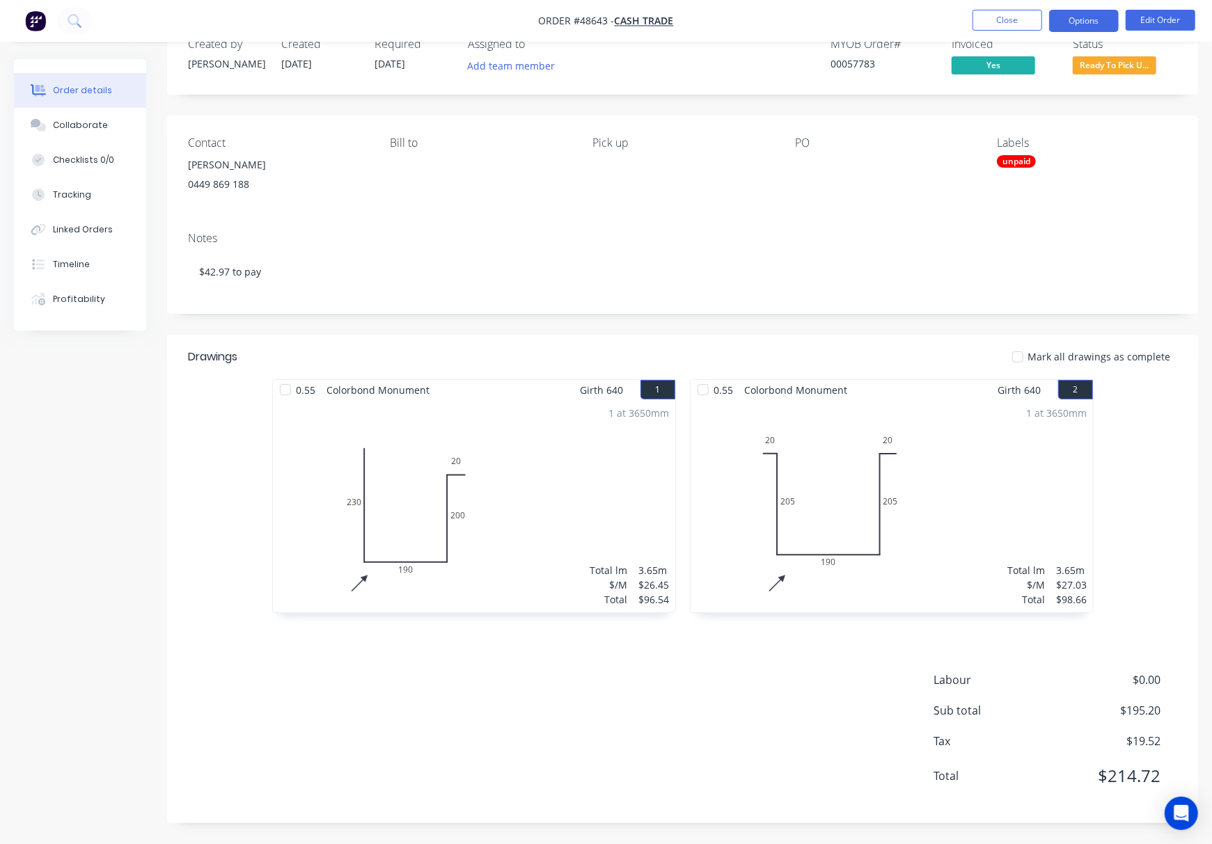
click at [950, 20] on button "Options" at bounding box center [1084, 21] width 70 height 22
drag, startPoint x: 1150, startPoint y: 142, endPoint x: 1150, endPoint y: 129, distance: 12.5
click at [950, 138] on div "Labels" at bounding box center [1087, 142] width 180 height 13
click at [950, 19] on button "Edit Order" at bounding box center [1160, 20] width 70 height 21
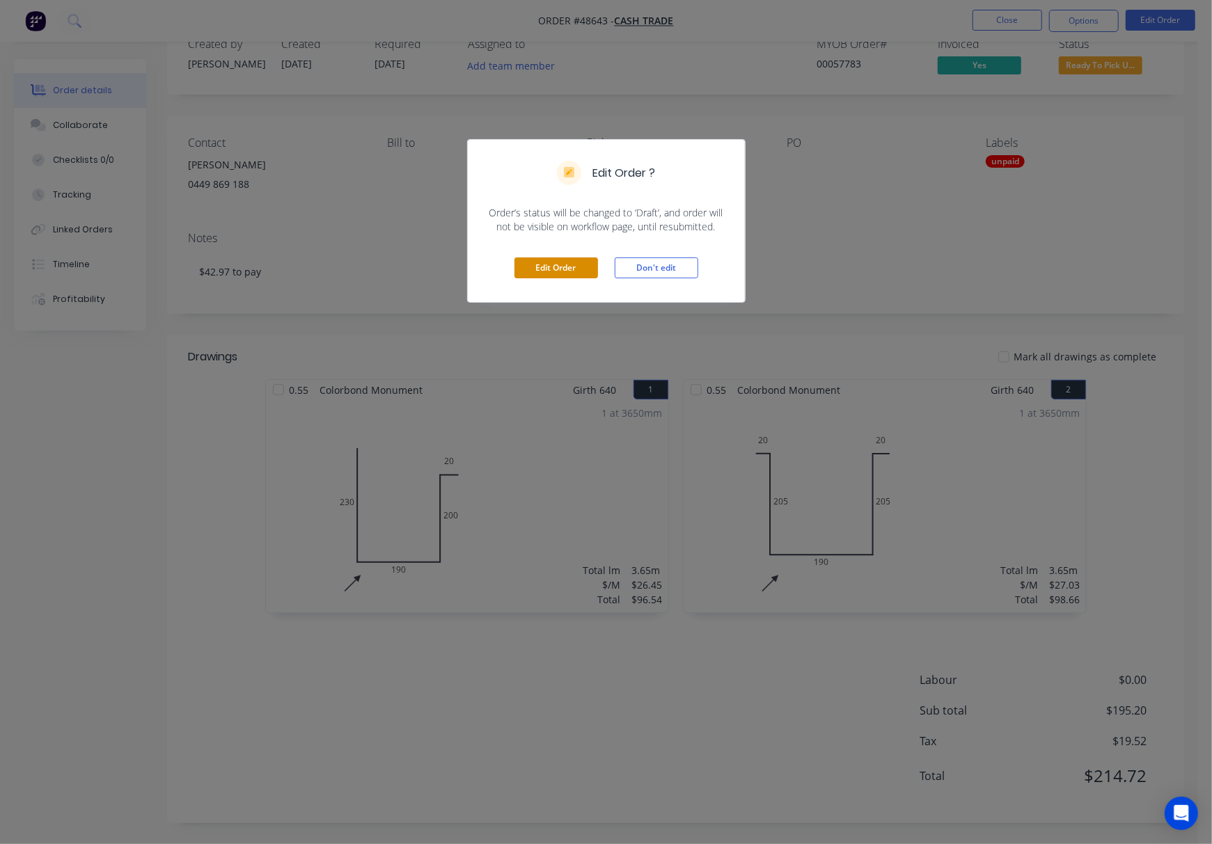
click at [558, 271] on button "Edit Order" at bounding box center [556, 268] width 84 height 21
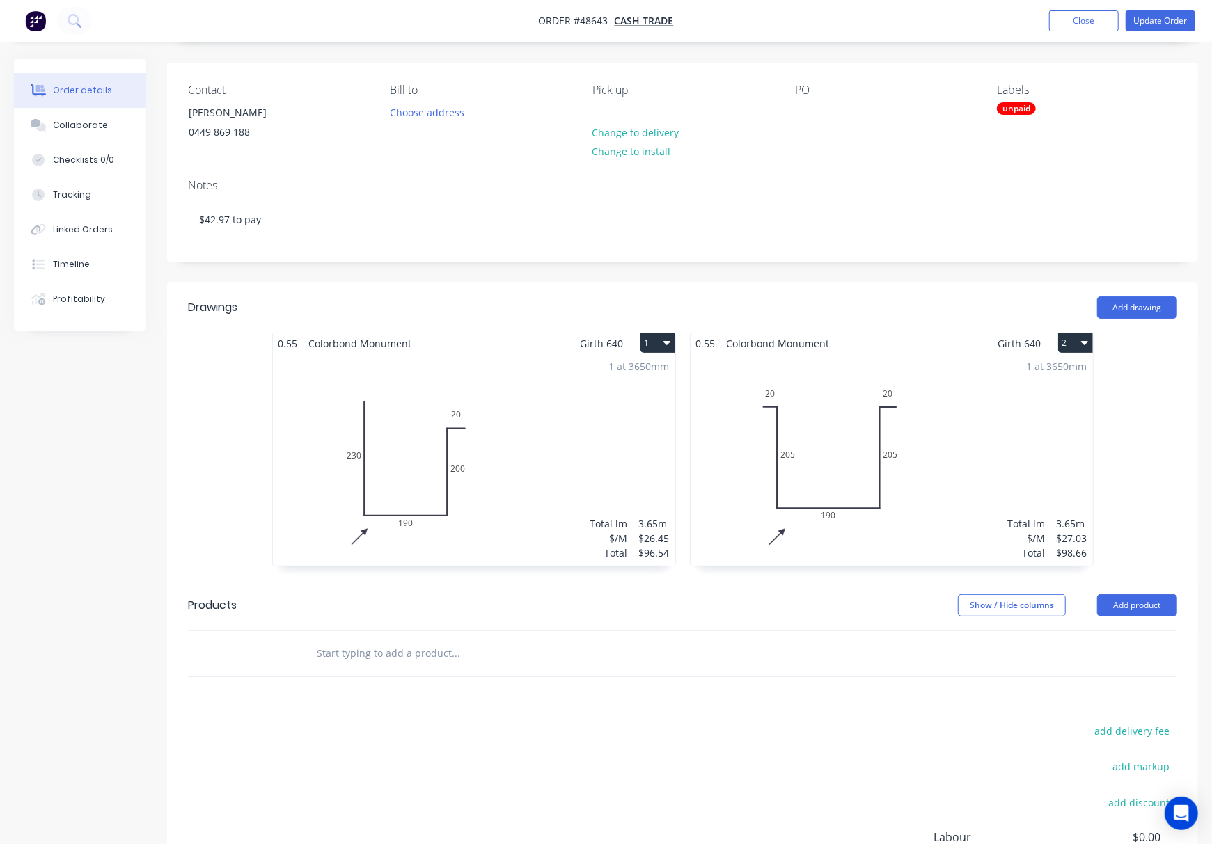
scroll to position [251, 0]
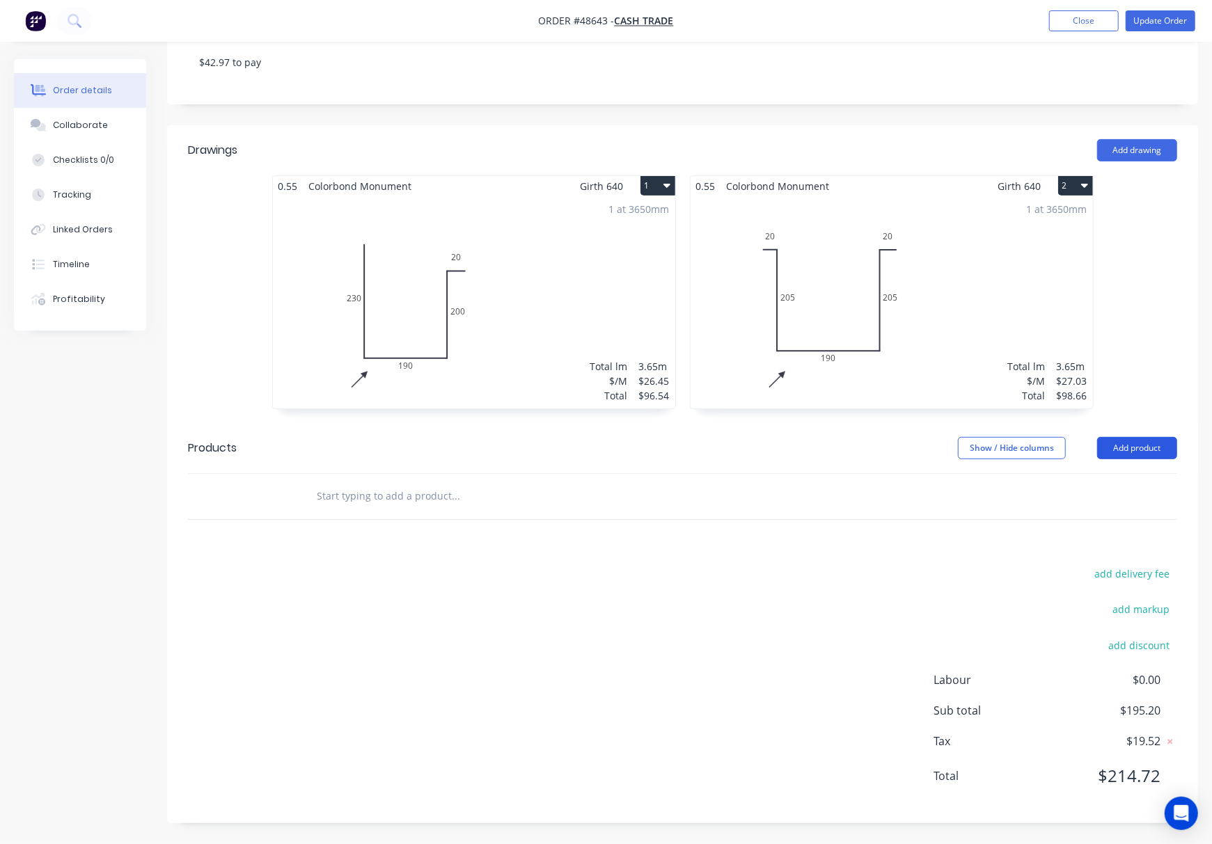
click at [950, 440] on button "Add product" at bounding box center [1137, 448] width 80 height 22
click at [950, 441] on button "Add product" at bounding box center [1137, 448] width 80 height 22
click at [950, 451] on button "Add product" at bounding box center [1137, 448] width 80 height 22
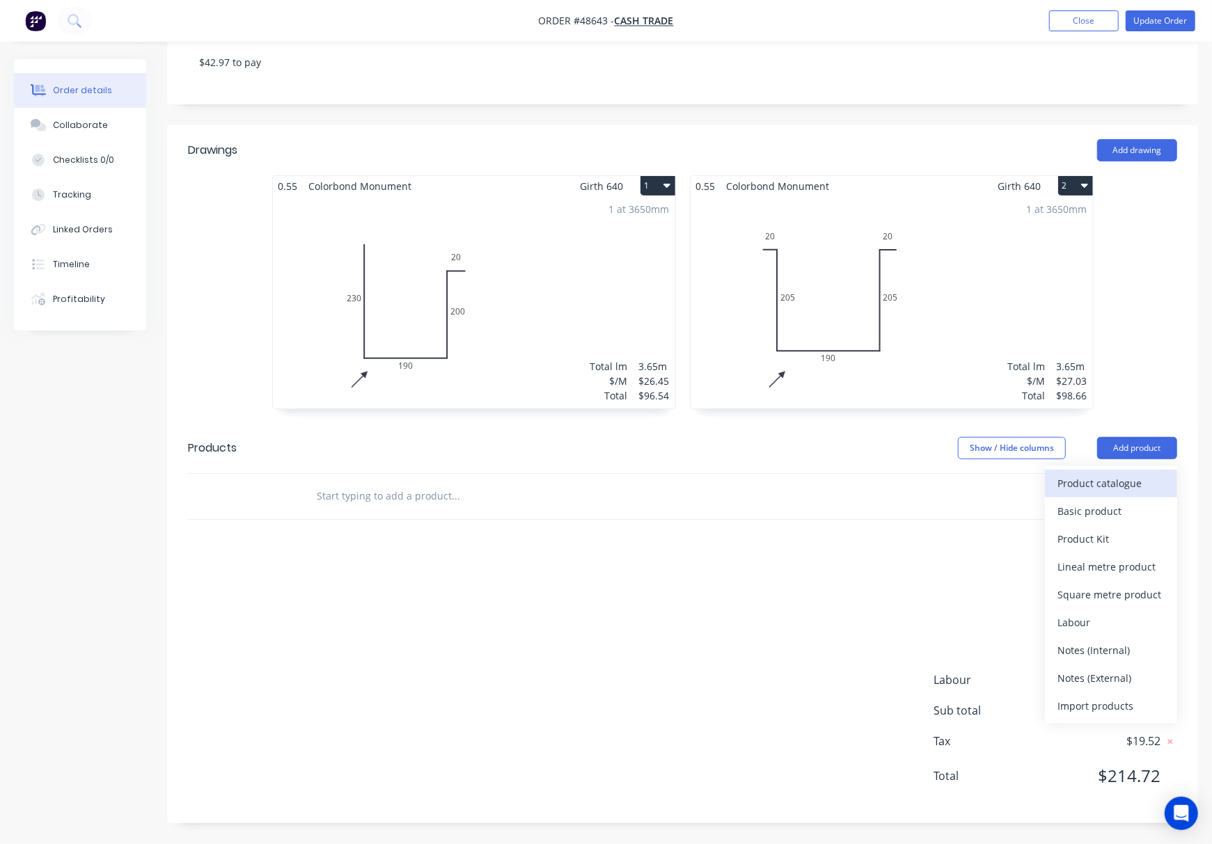
click at [950, 486] on div "Product catalogue" at bounding box center [1110, 483] width 107 height 20
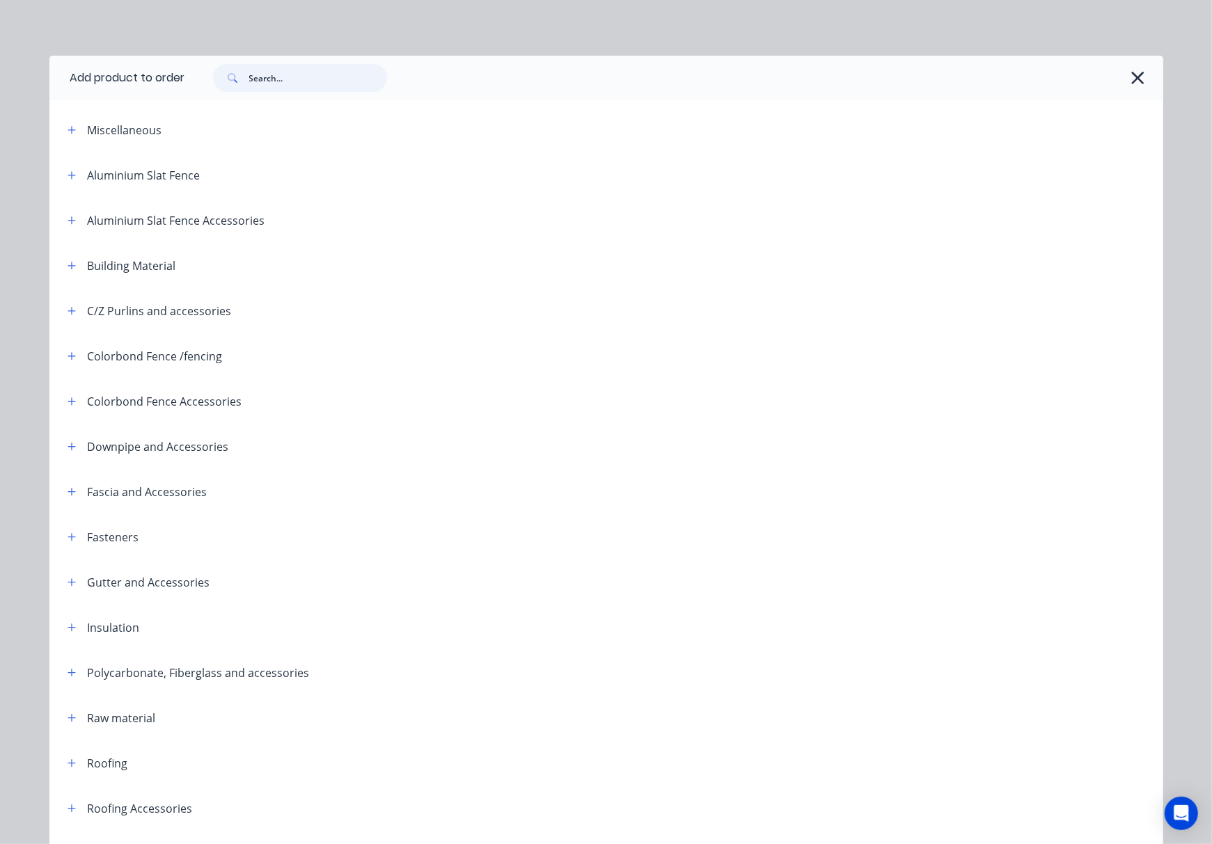
click at [293, 85] on input "text" at bounding box center [318, 78] width 138 height 28
type input "16"
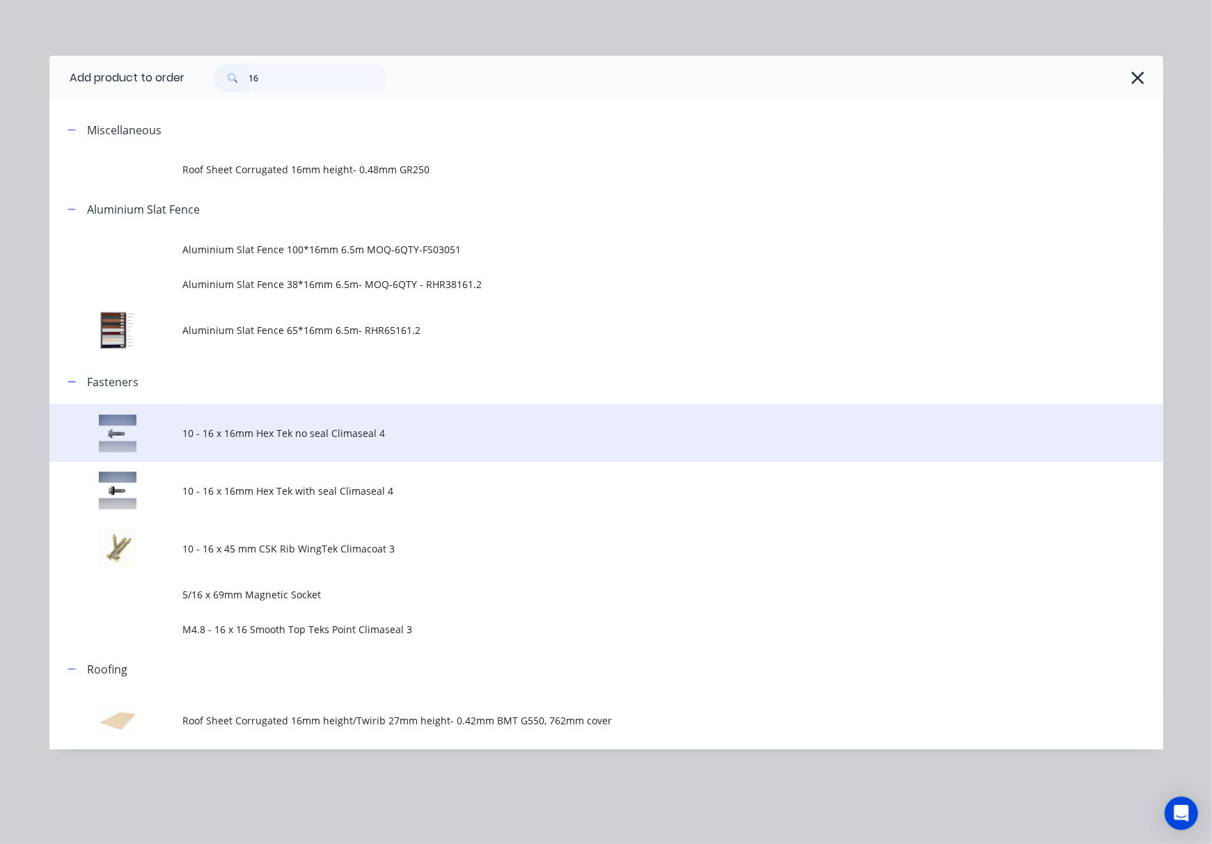
click at [447, 440] on span "10 - 16 x 16mm Hex Tek no seal Climaseal 4" at bounding box center [575, 433] width 784 height 15
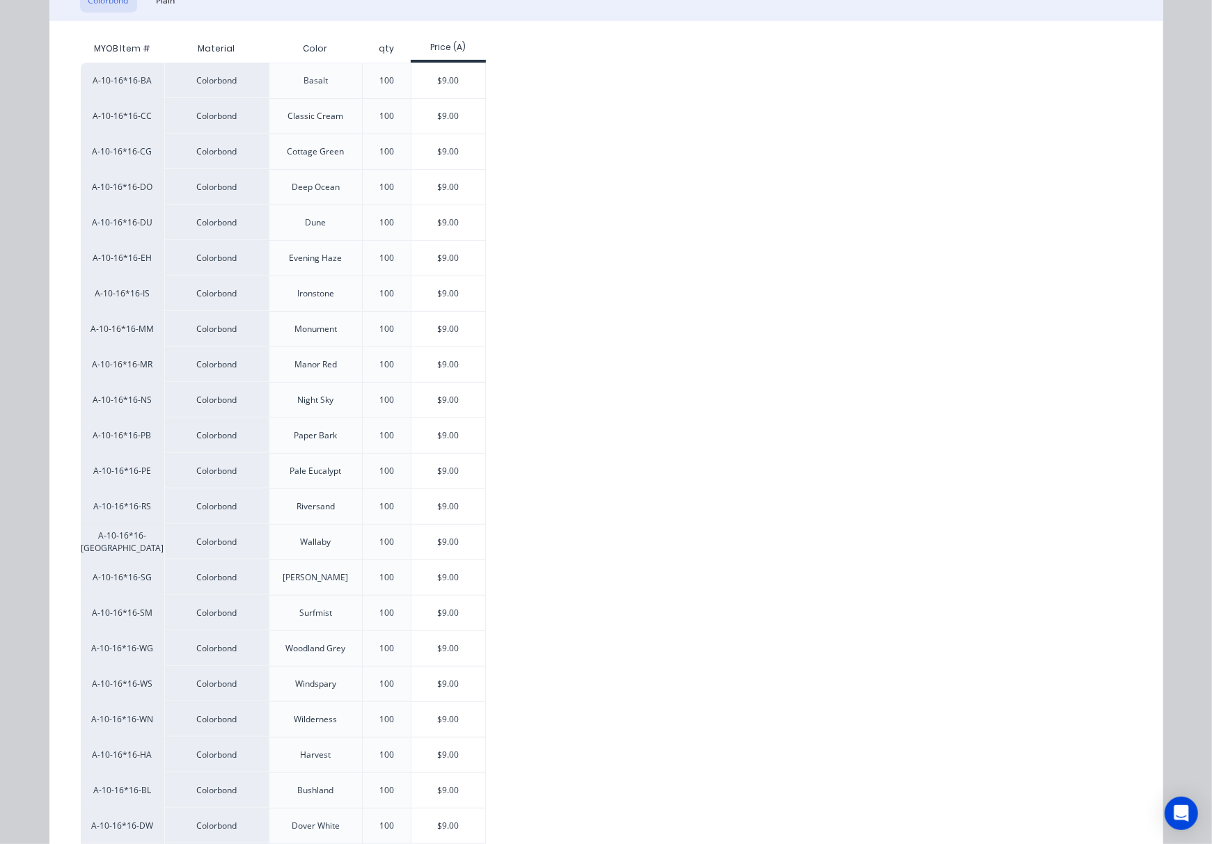
scroll to position [341, 0]
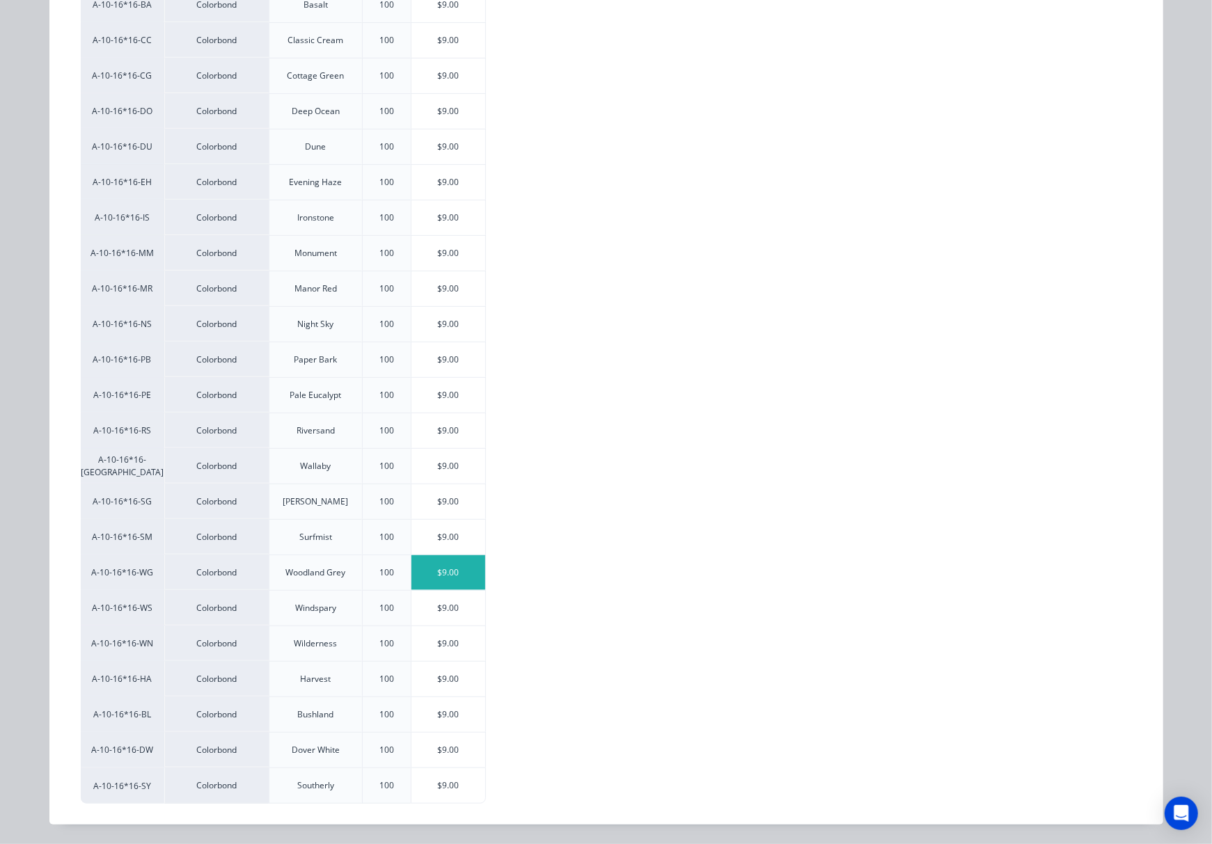
click at [441, 558] on div "$9.00" at bounding box center [448, 572] width 74 height 35
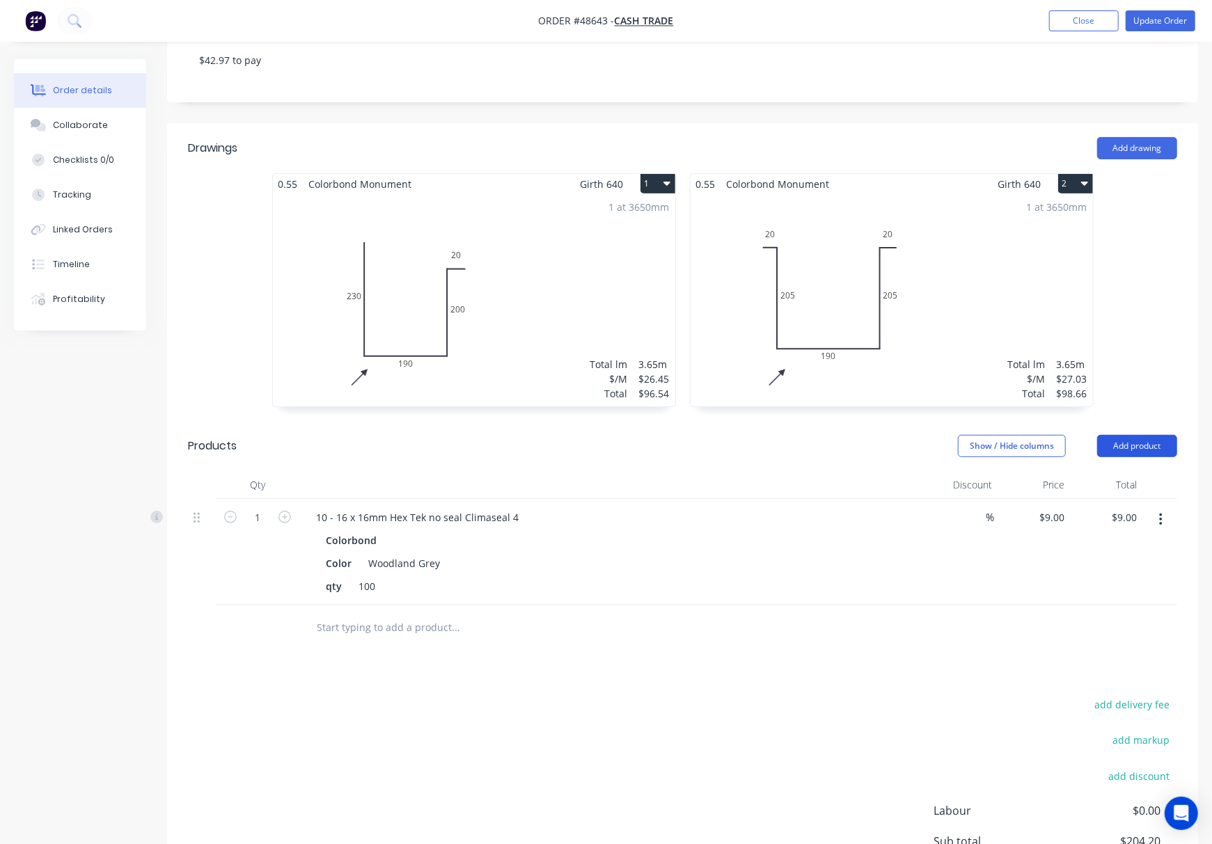
click at [950, 440] on button "Add product" at bounding box center [1137, 446] width 80 height 22
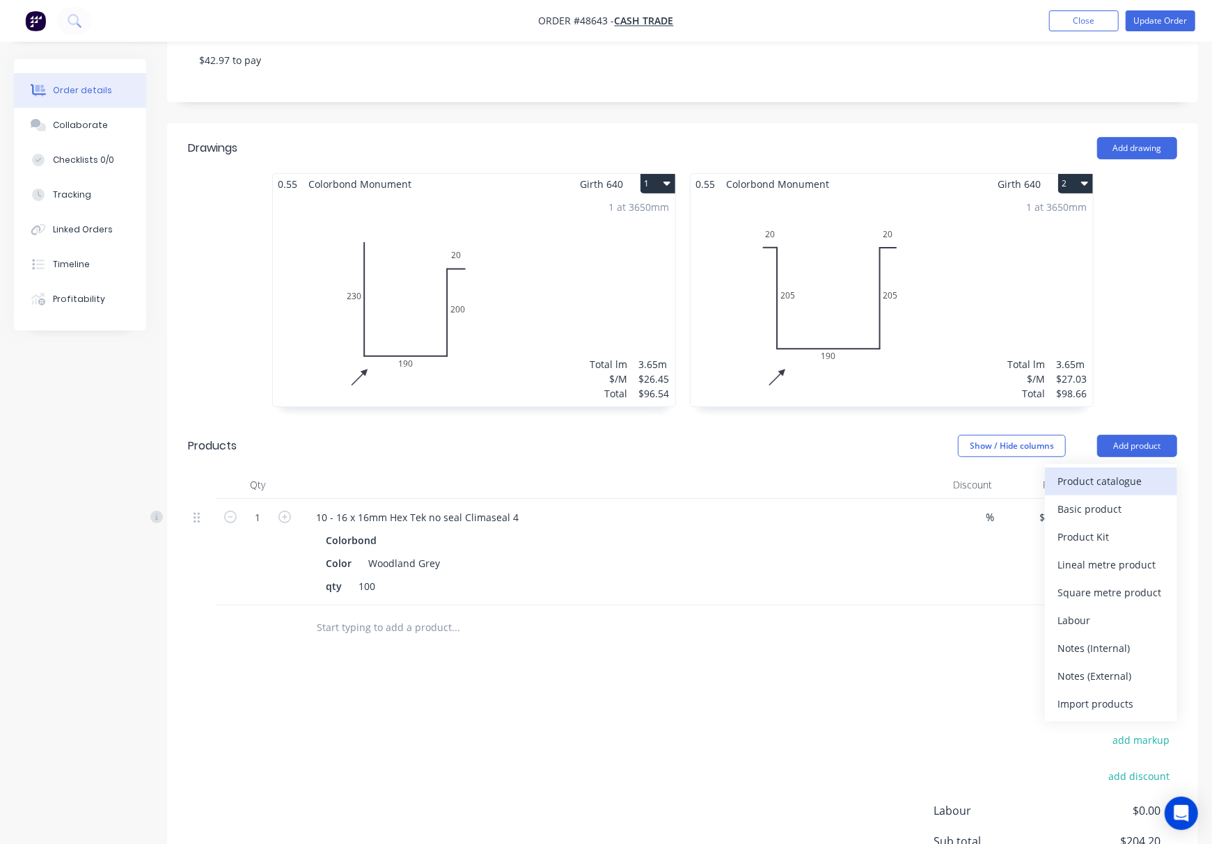
click at [950, 482] on div "Product catalogue" at bounding box center [1110, 481] width 107 height 20
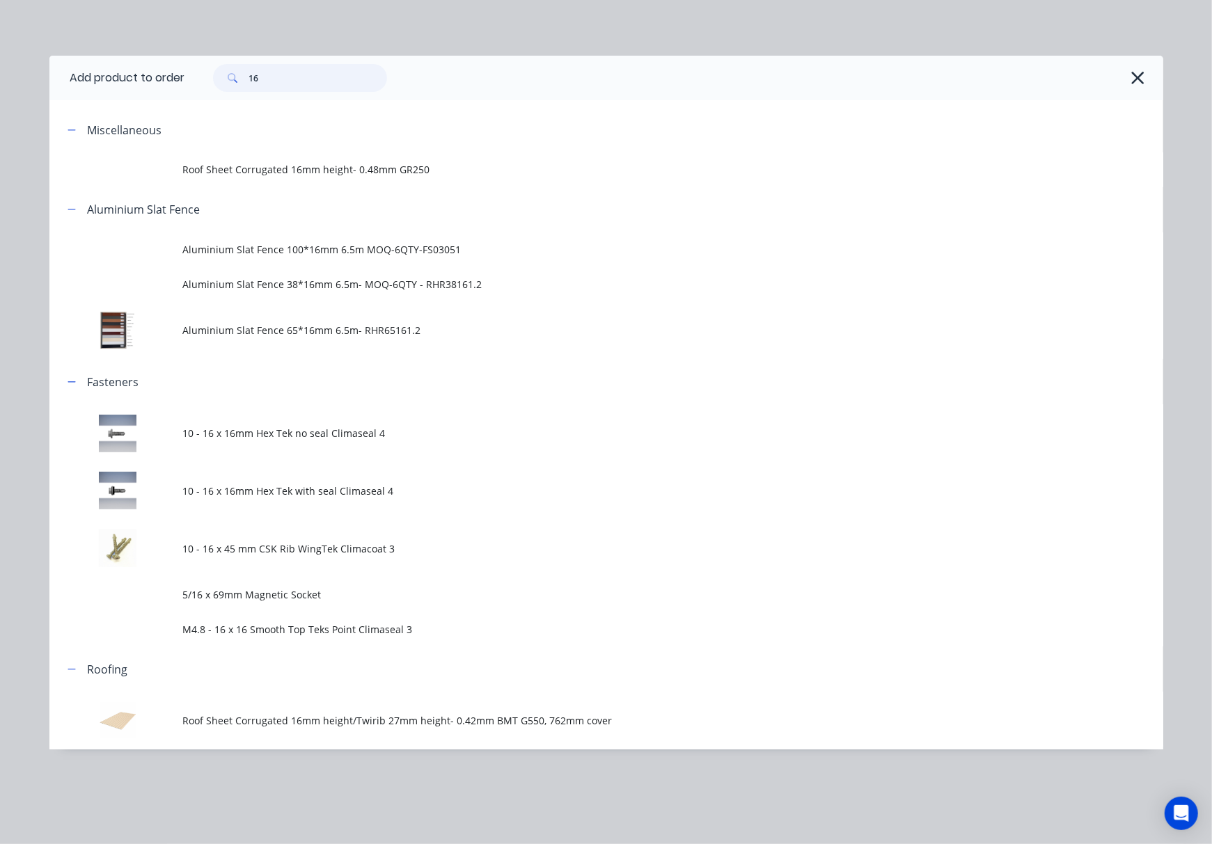
click at [296, 79] on input "16" at bounding box center [318, 78] width 138 height 28
click at [348, 327] on span "Aluminium Slat Fence 65*16mm 6.5m- RHR65161.2" at bounding box center [575, 330] width 784 height 15
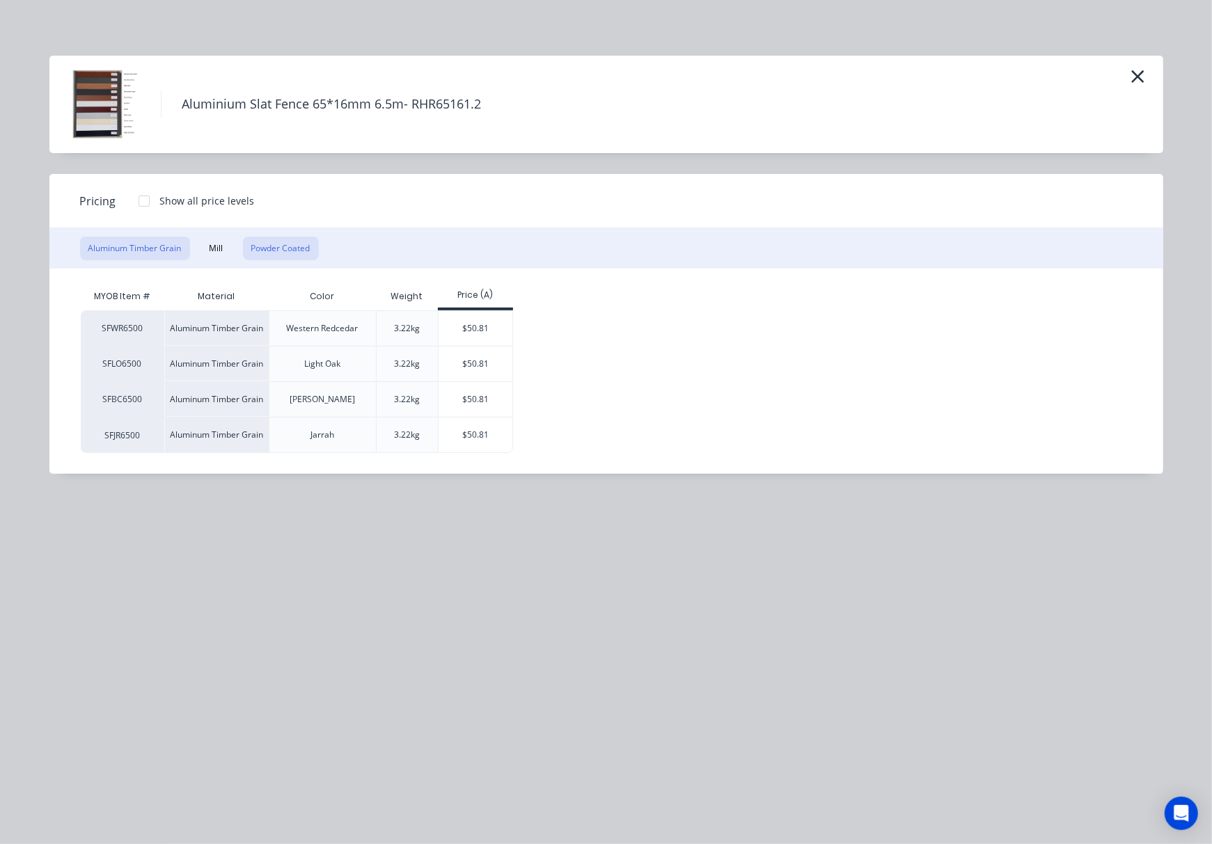
click at [262, 246] on button "Powder Coated" at bounding box center [281, 249] width 76 height 24
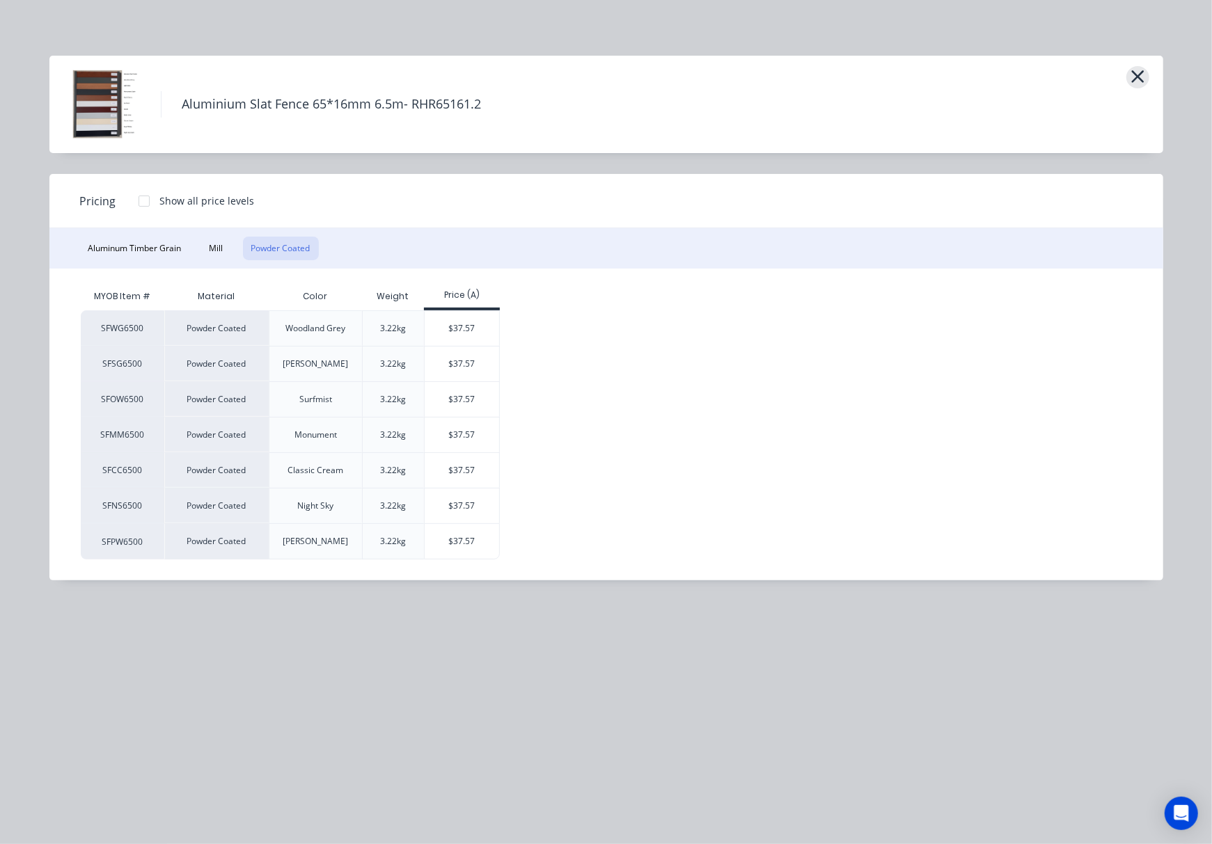
click at [950, 78] on icon "button" at bounding box center [1137, 76] width 13 height 13
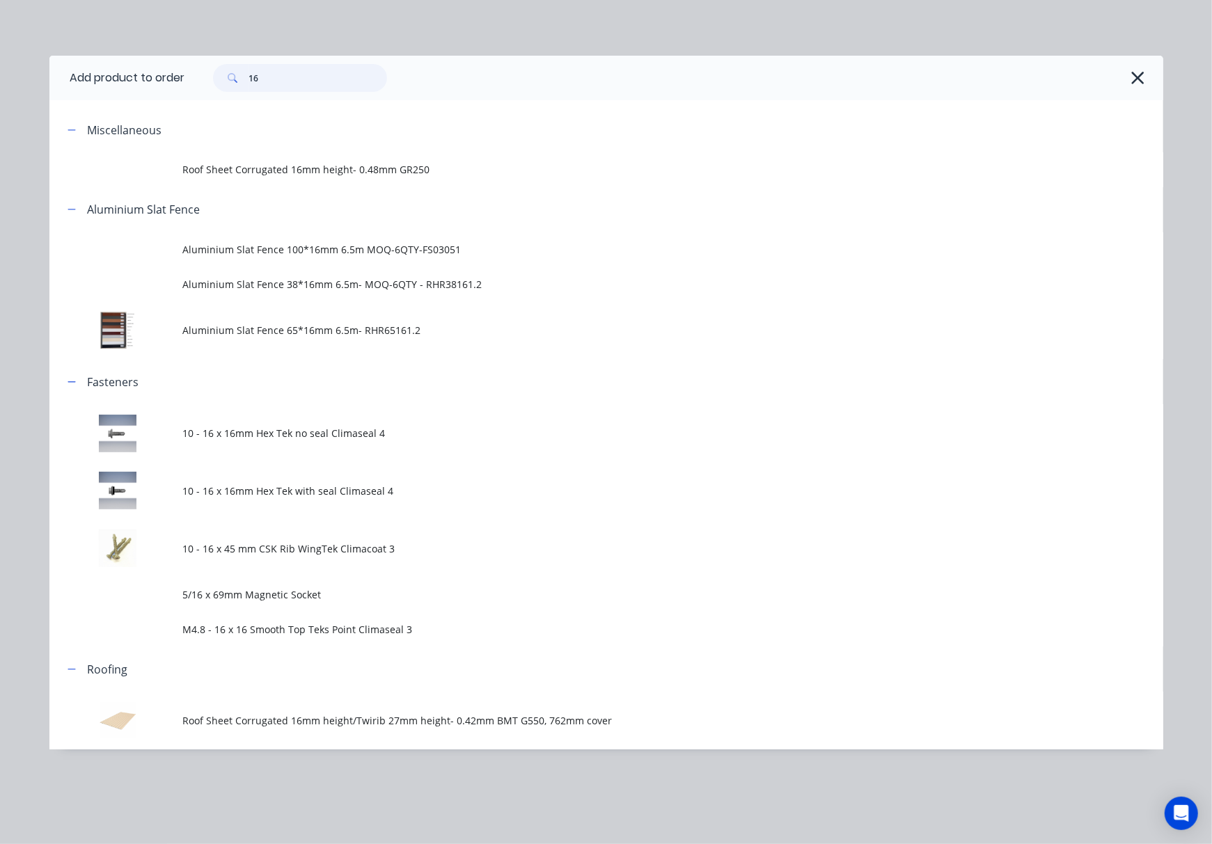
drag, startPoint x: 276, startPoint y: 81, endPoint x: 232, endPoint y: 92, distance: 45.2
click at [232, 92] on div "16" at bounding box center [674, 78] width 978 height 45
type input "one"
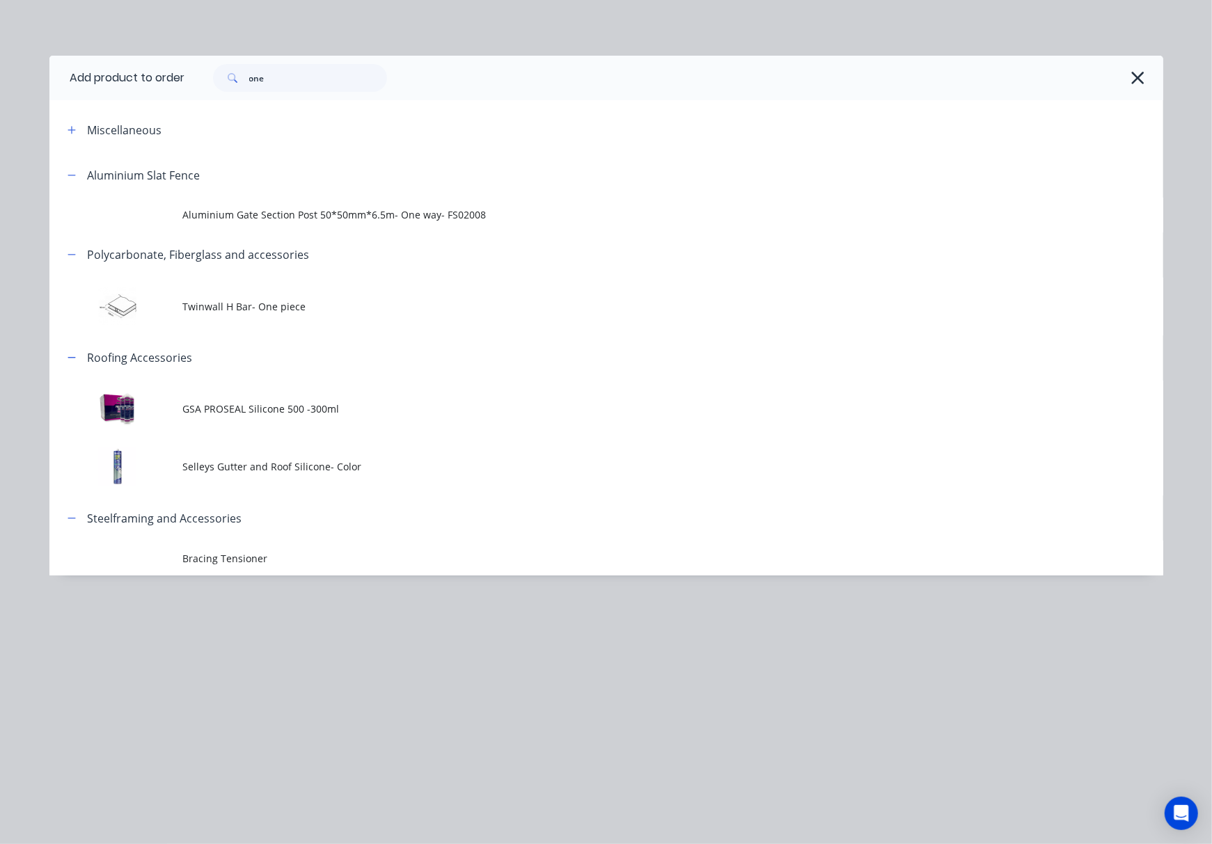
click at [535, 214] on span "Aluminium Gate Section Post 50*50mm*6.5m- One way- FS02008" at bounding box center [575, 214] width 784 height 15
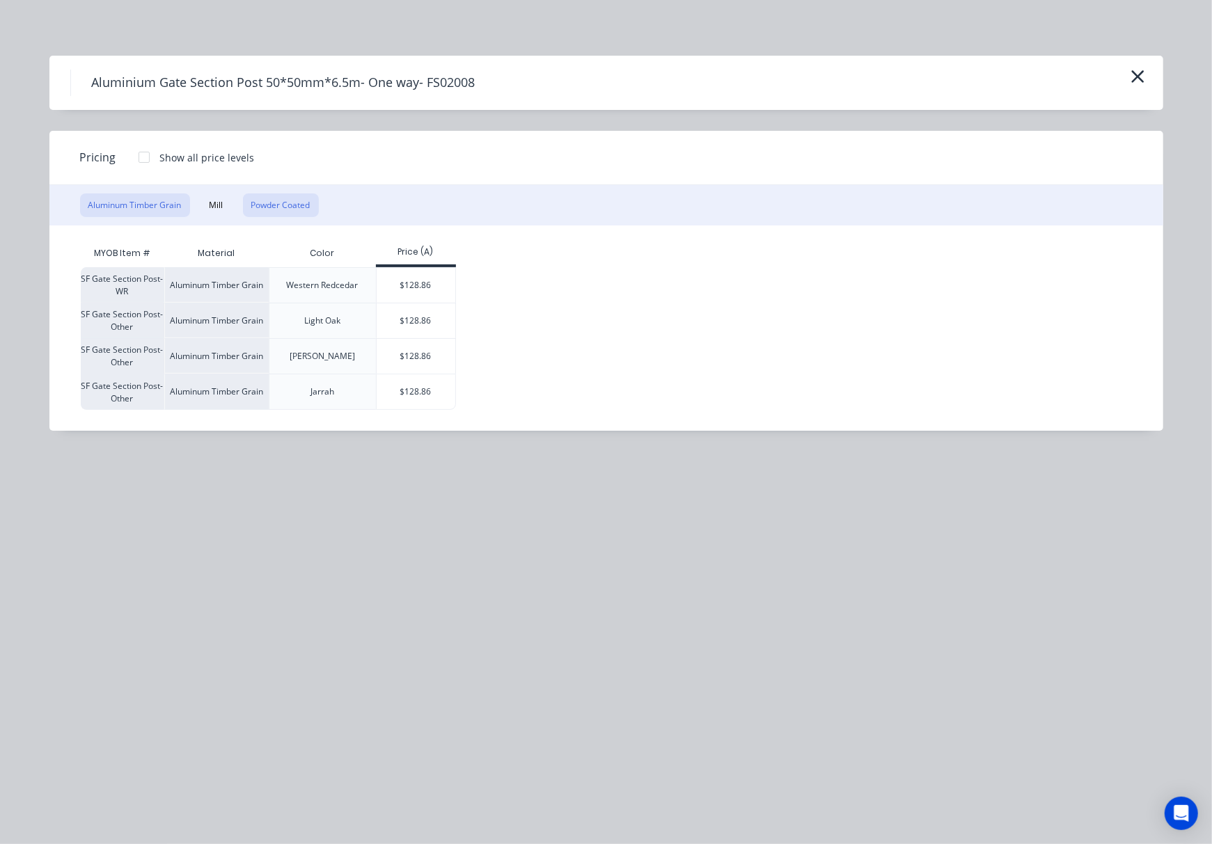
click at [295, 210] on button "Powder Coated" at bounding box center [281, 205] width 76 height 24
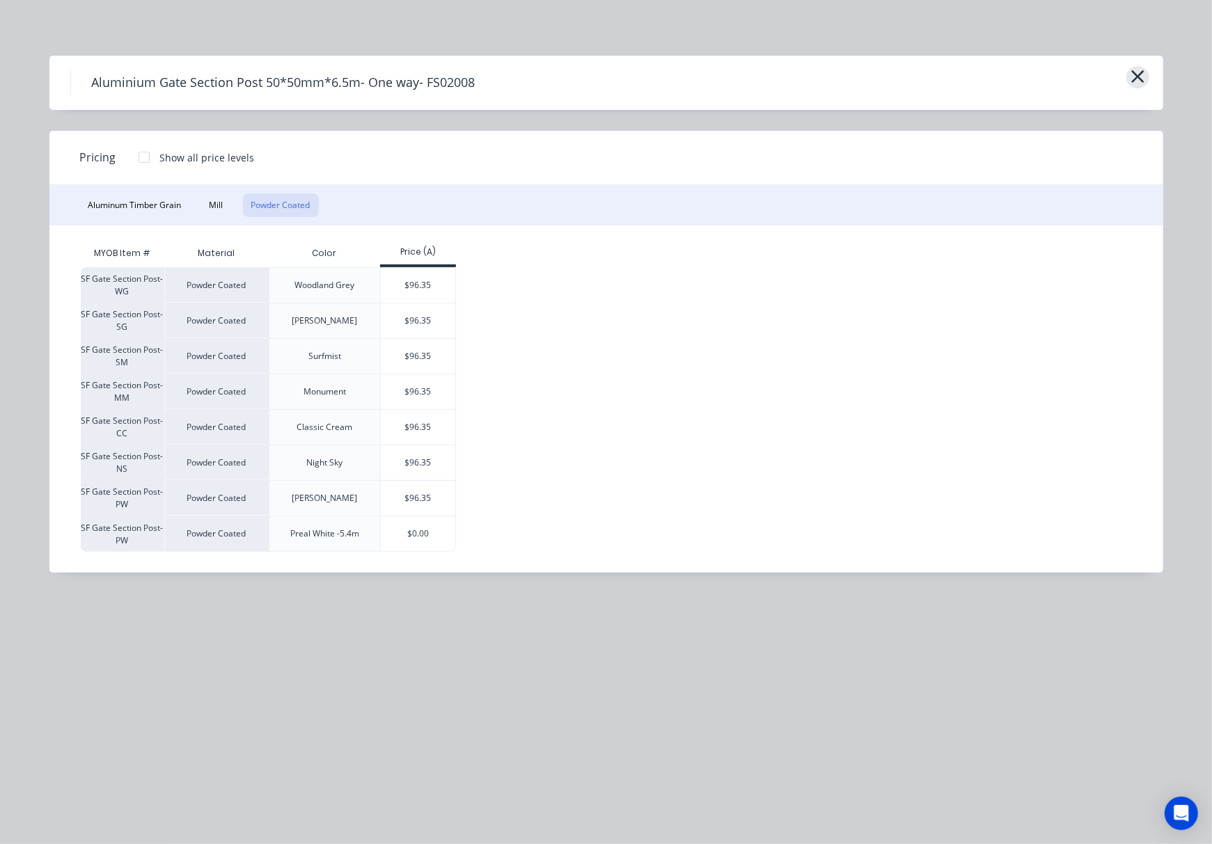
click at [950, 81] on icon "button" at bounding box center [1137, 76] width 15 height 19
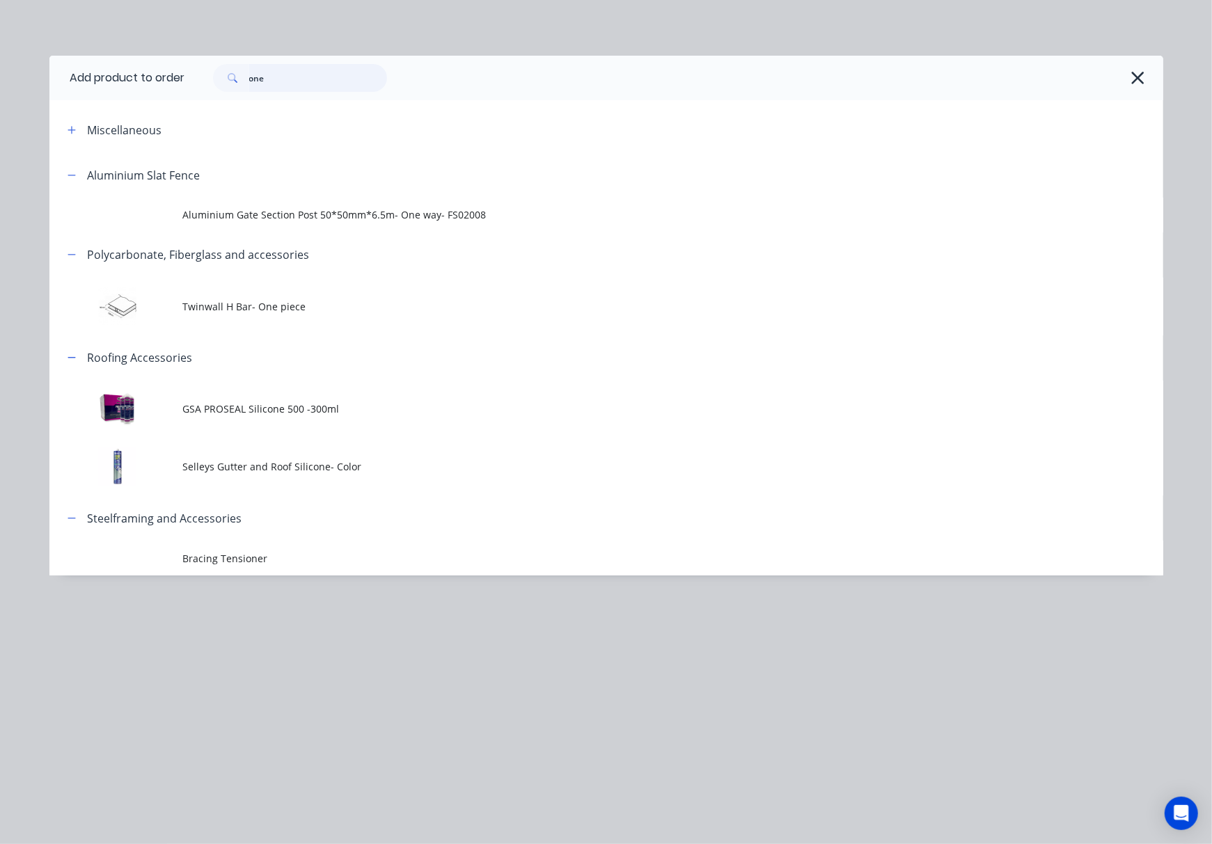
drag, startPoint x: 276, startPoint y: 79, endPoint x: 170, endPoint y: 90, distance: 107.1
click at [180, 93] on header "Add product to order one" at bounding box center [606, 78] width 1114 height 45
type input "p"
type input "c"
type input "plas"
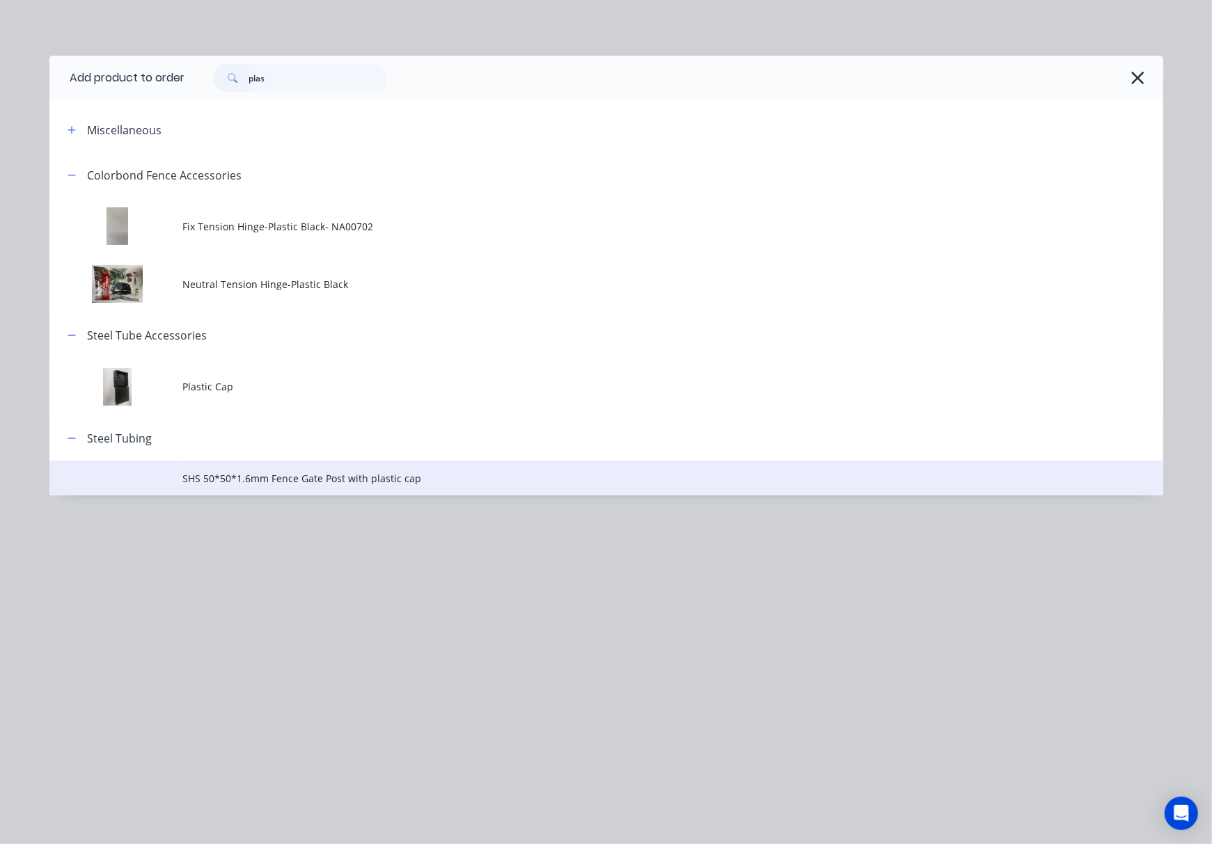
click at [500, 471] on span "SHS 50*50*1.6mm Fence Gate Post with plastic cap" at bounding box center [575, 478] width 784 height 15
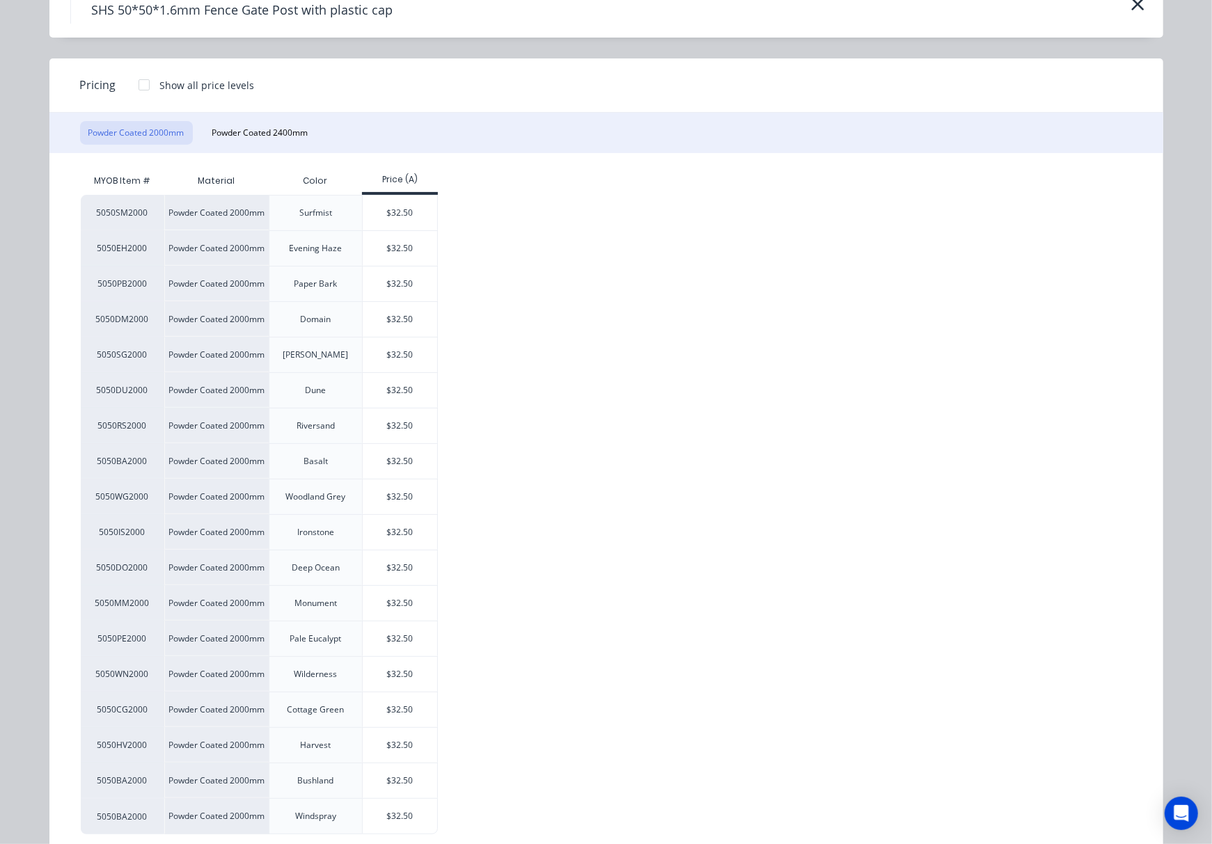
scroll to position [14, 0]
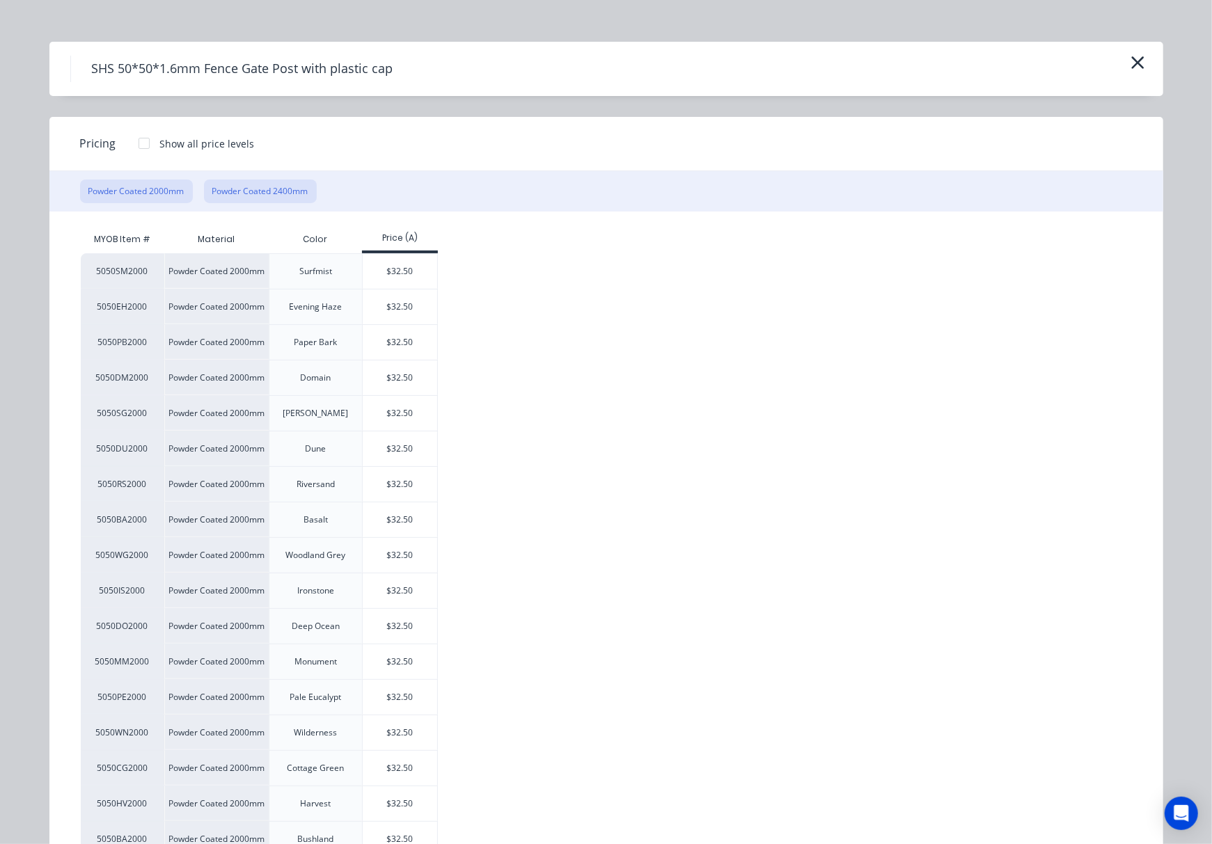
click at [276, 189] on button "Powder Coated 2400mm" at bounding box center [260, 192] width 113 height 24
click at [118, 184] on button "Powder Coated 2000mm" at bounding box center [136, 192] width 113 height 24
click at [950, 61] on icon "button" at bounding box center [1137, 62] width 13 height 13
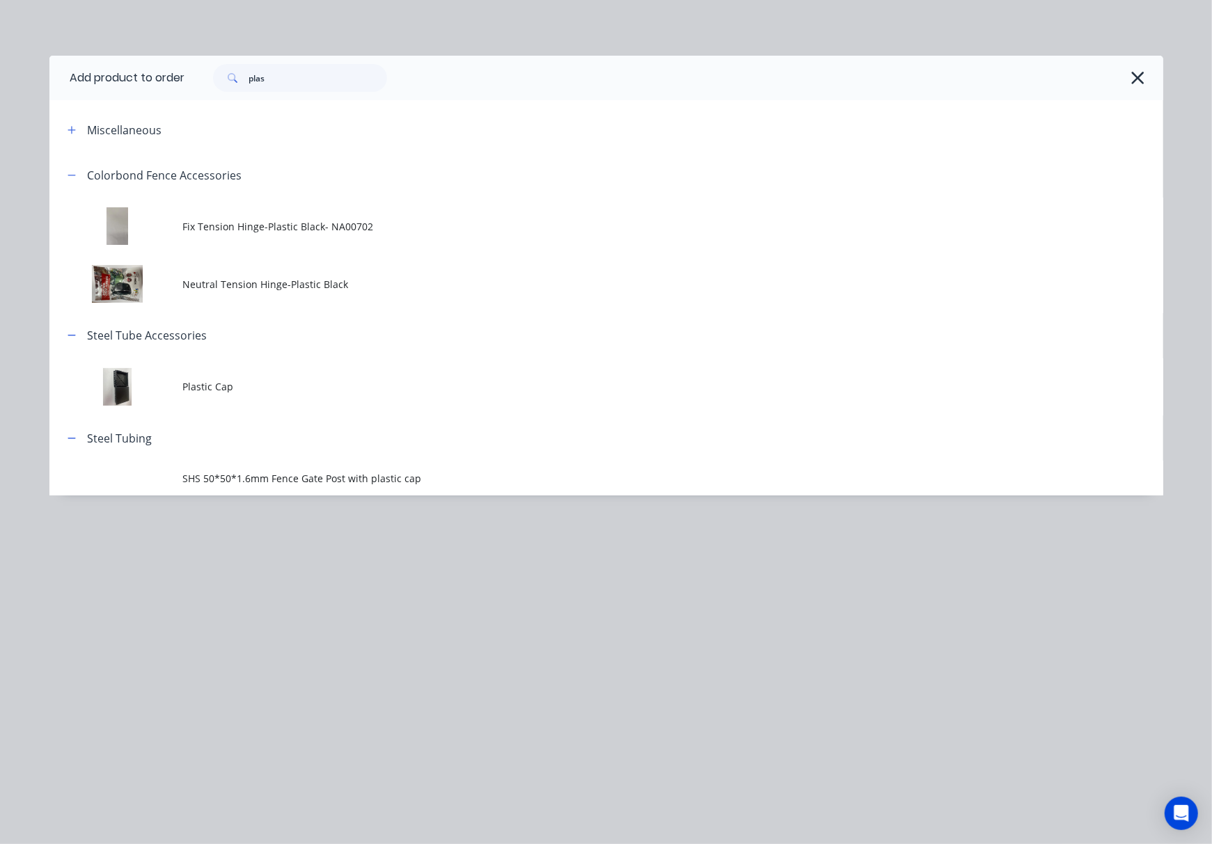
scroll to position [0, 0]
click at [305, 79] on input "plas" at bounding box center [318, 78] width 138 height 28
type input "p"
type input "one"
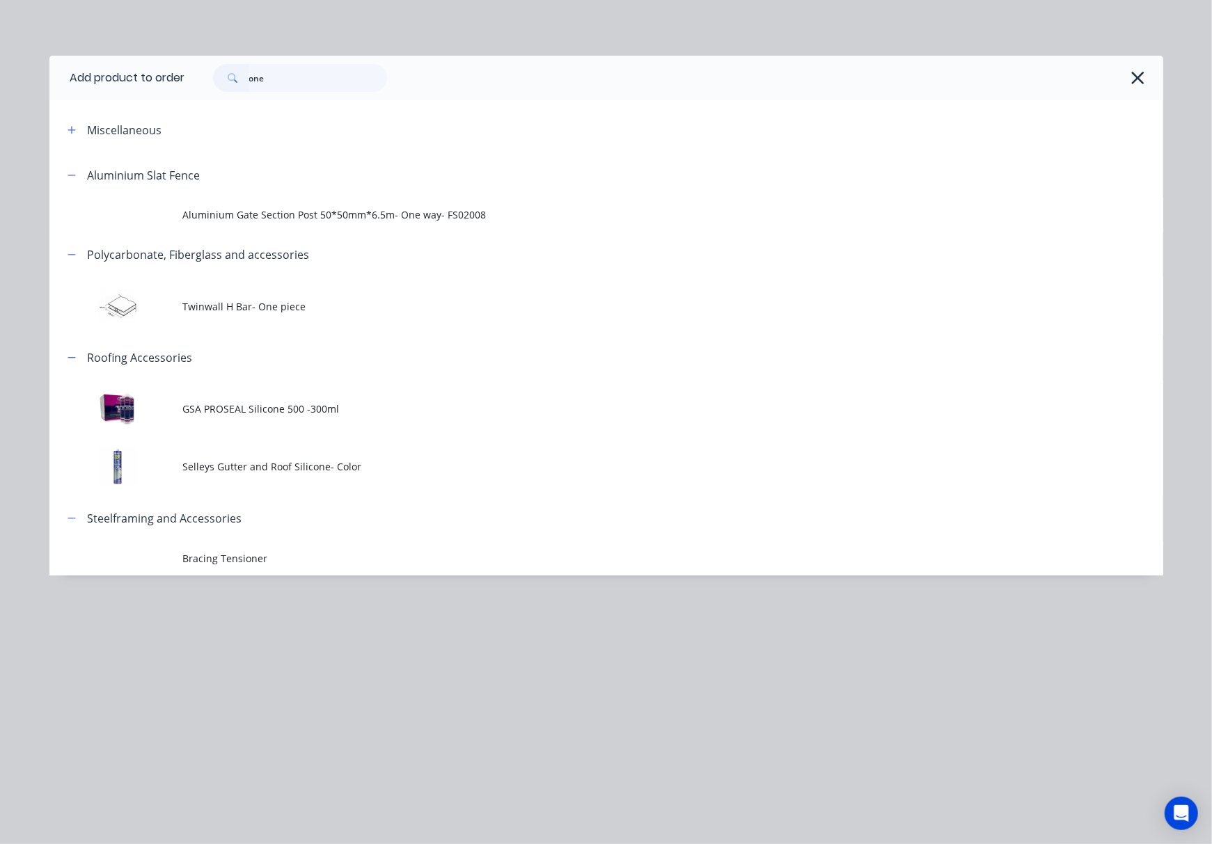
click at [443, 226] on td "Aluminium Gate Section Post 50*50mm*6.5m- One way- FS02008" at bounding box center [673, 215] width 980 height 35
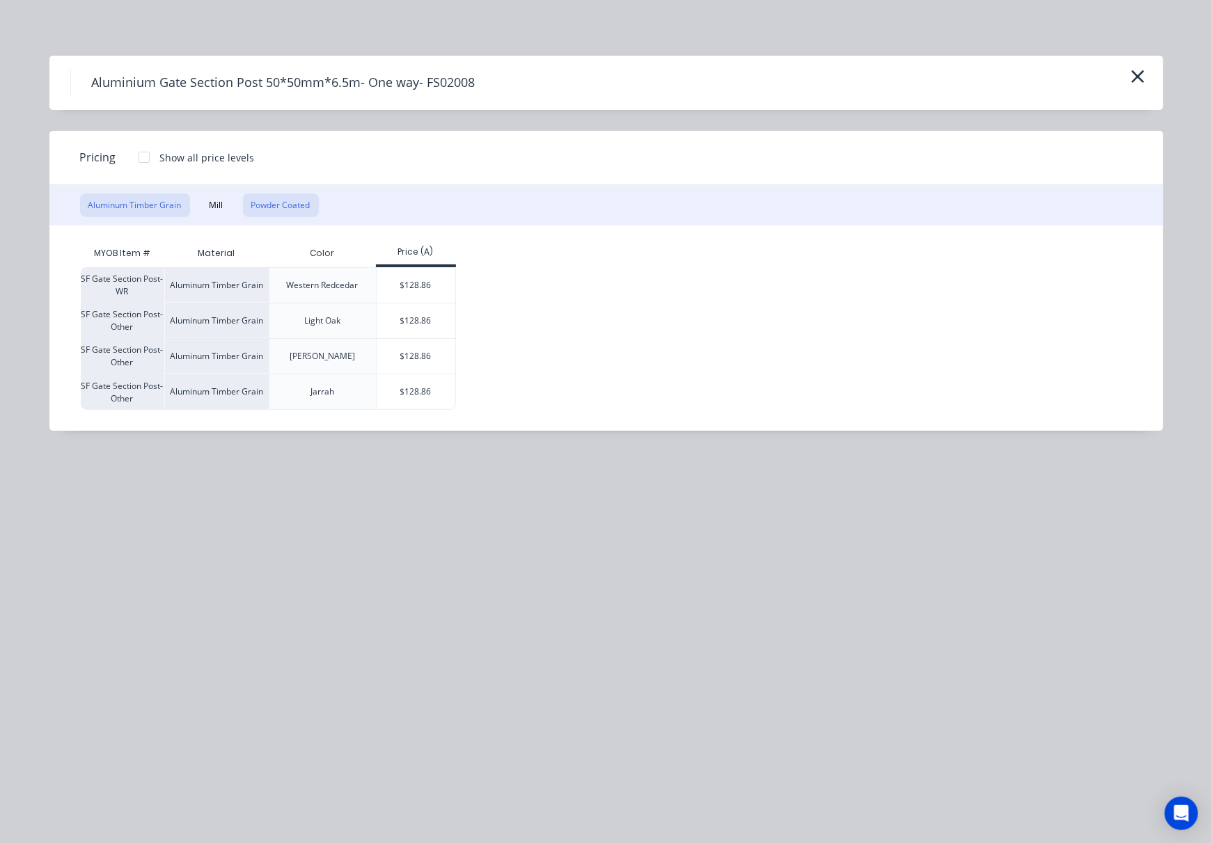
click at [264, 207] on button "Powder Coated" at bounding box center [281, 205] width 76 height 24
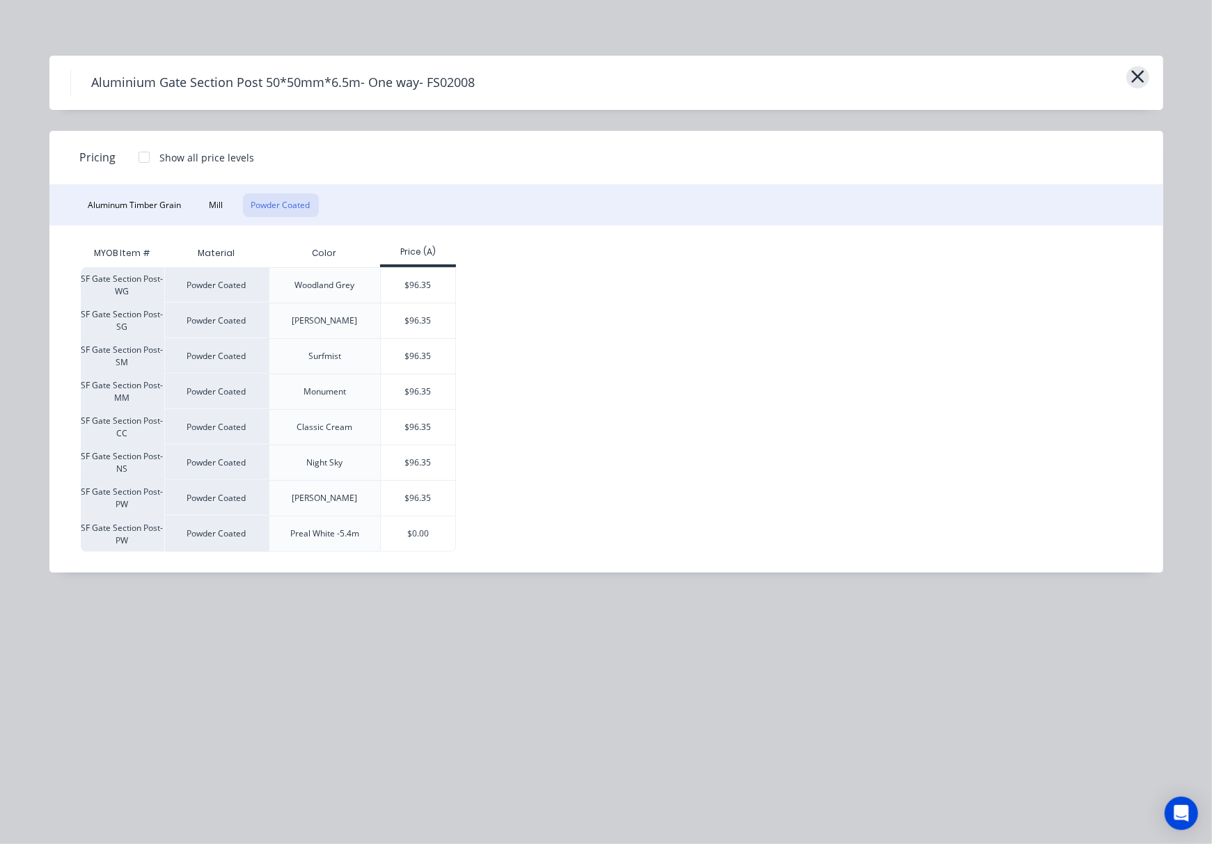
click at [950, 73] on icon "button" at bounding box center [1137, 76] width 15 height 19
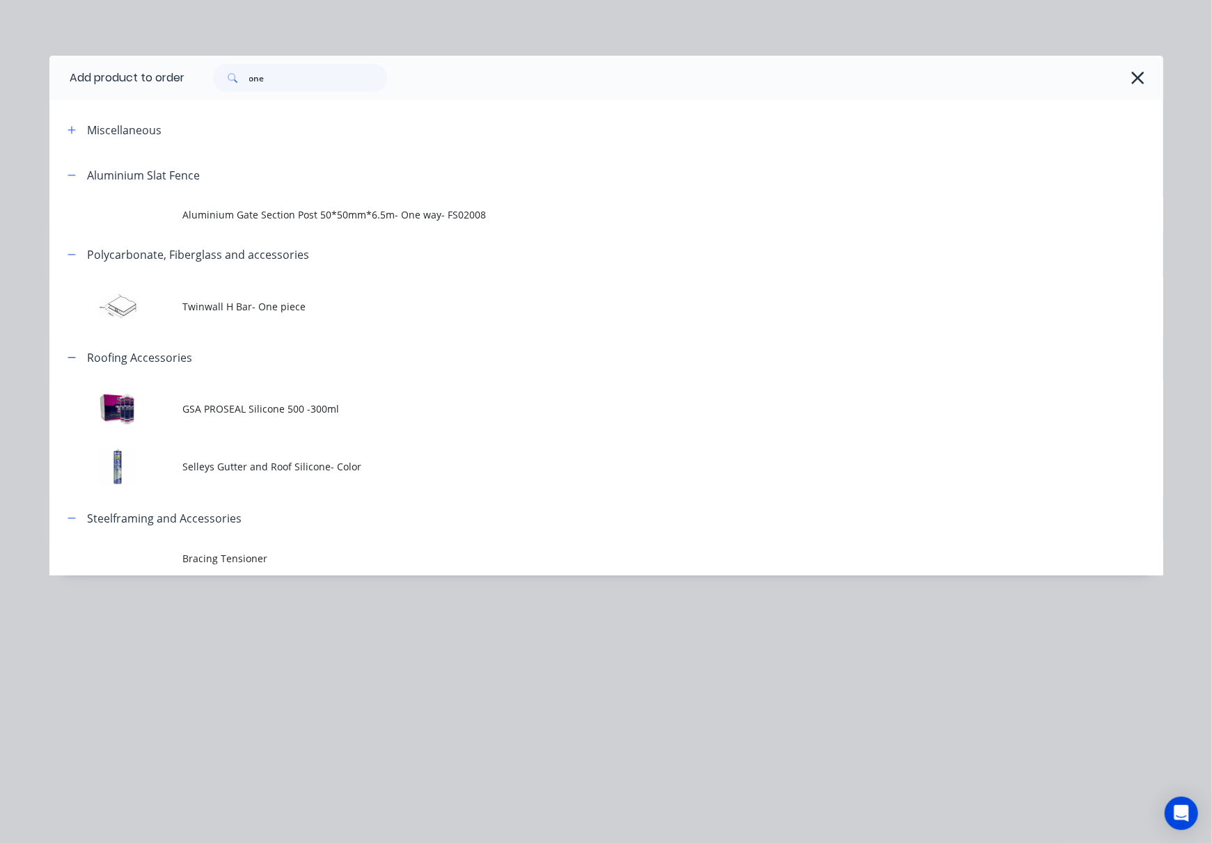
scroll to position [32, 0]
drag, startPoint x: 270, startPoint y: 70, endPoint x: 221, endPoint y: 72, distance: 48.8
click at [242, 72] on div "one" at bounding box center [300, 78] width 174 height 28
type input "slat"
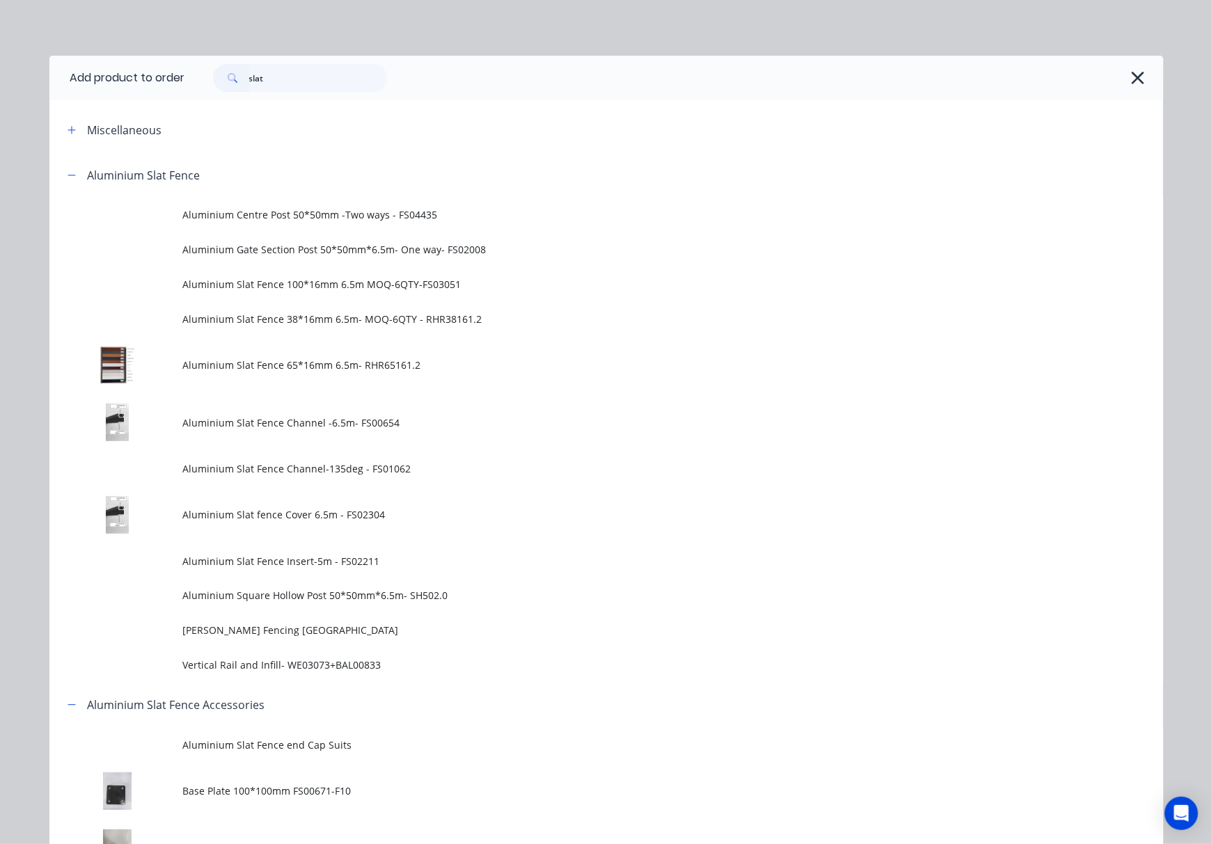
click at [472, 370] on span "Aluminium Slat Fence 65*16mm 6.5m- RHR65161.2" at bounding box center [575, 365] width 784 height 15
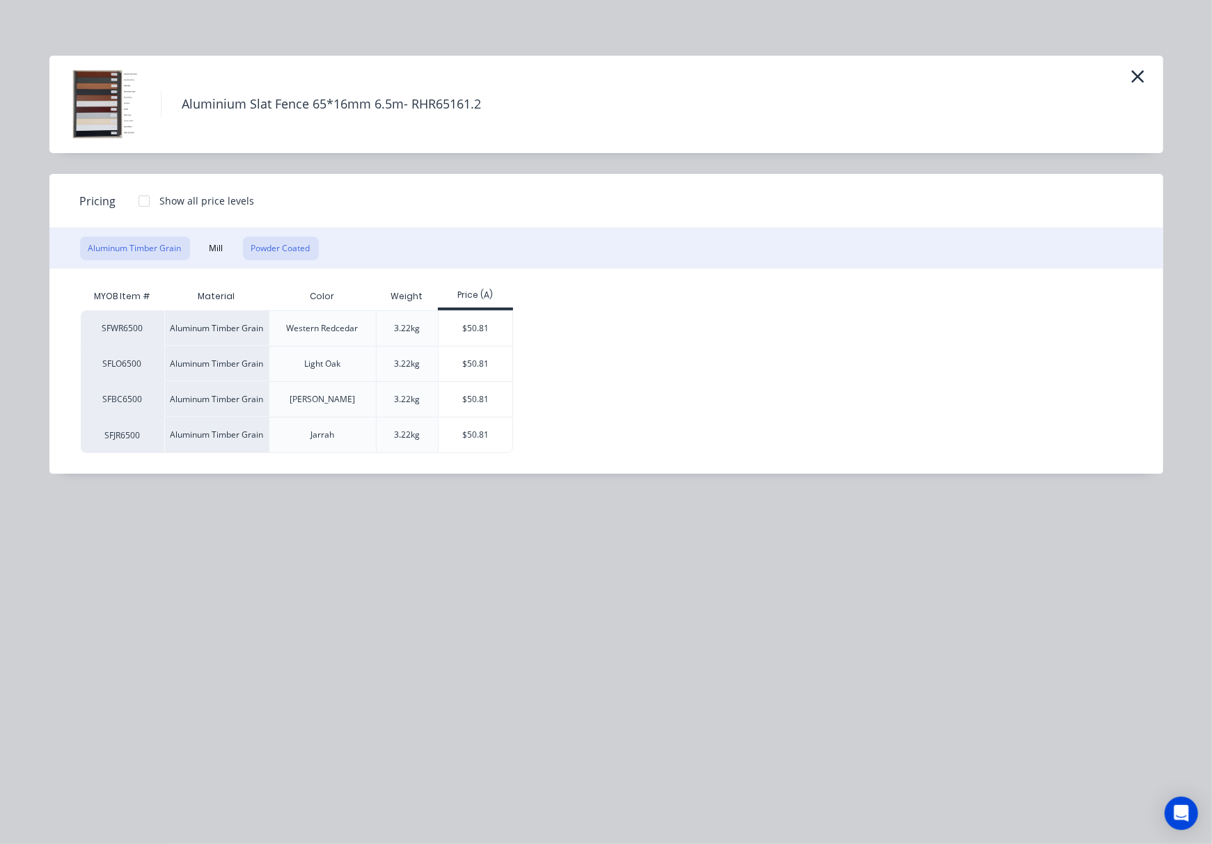
click at [259, 244] on button "Powder Coated" at bounding box center [281, 249] width 76 height 24
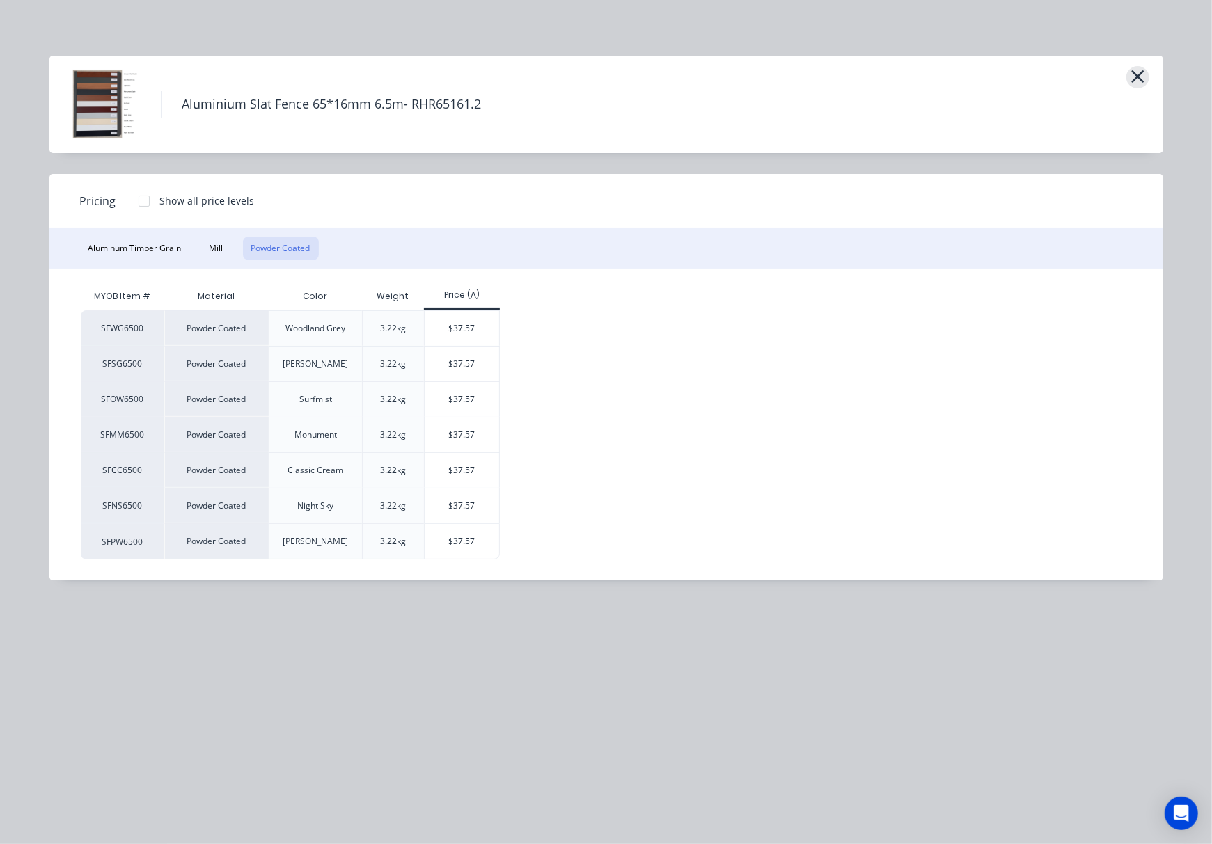
click at [950, 72] on icon "button" at bounding box center [1137, 76] width 15 height 19
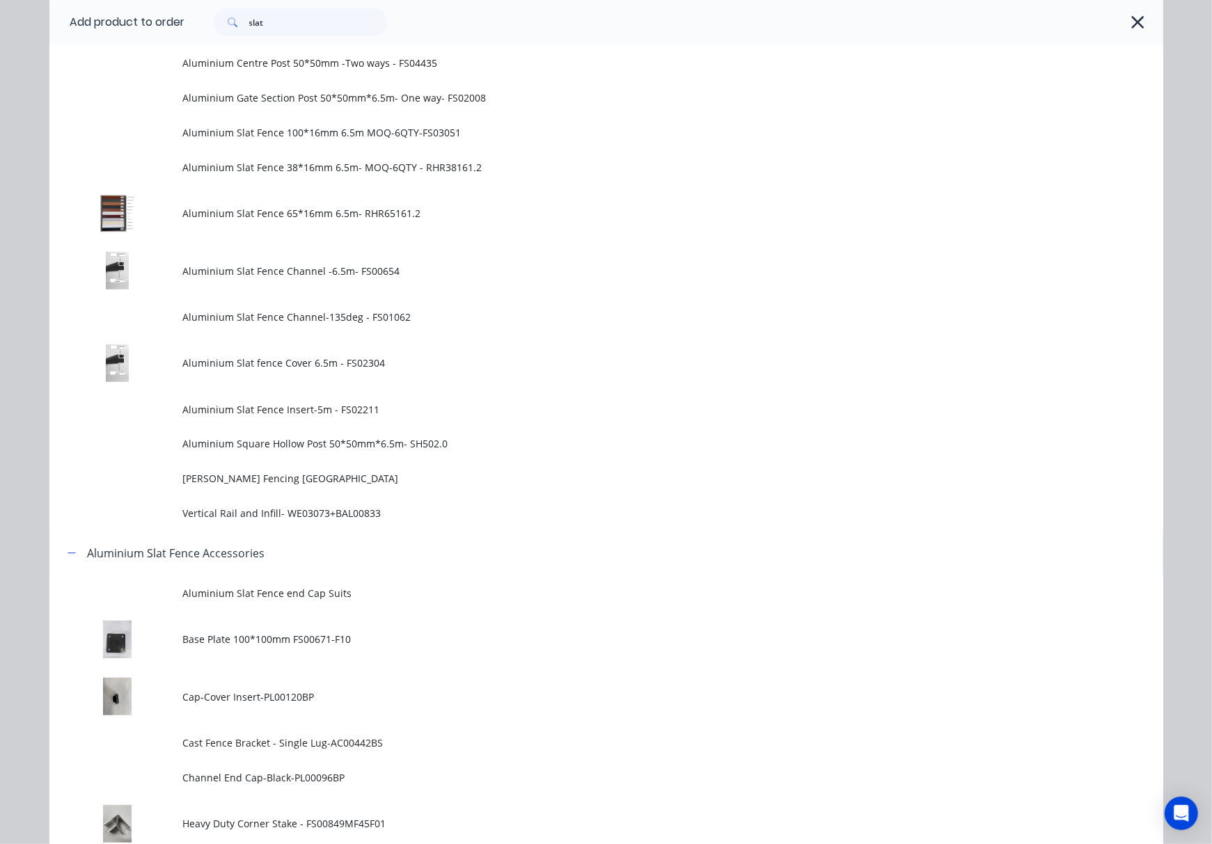
click at [950, 23] on icon "button" at bounding box center [1137, 22] width 15 height 19
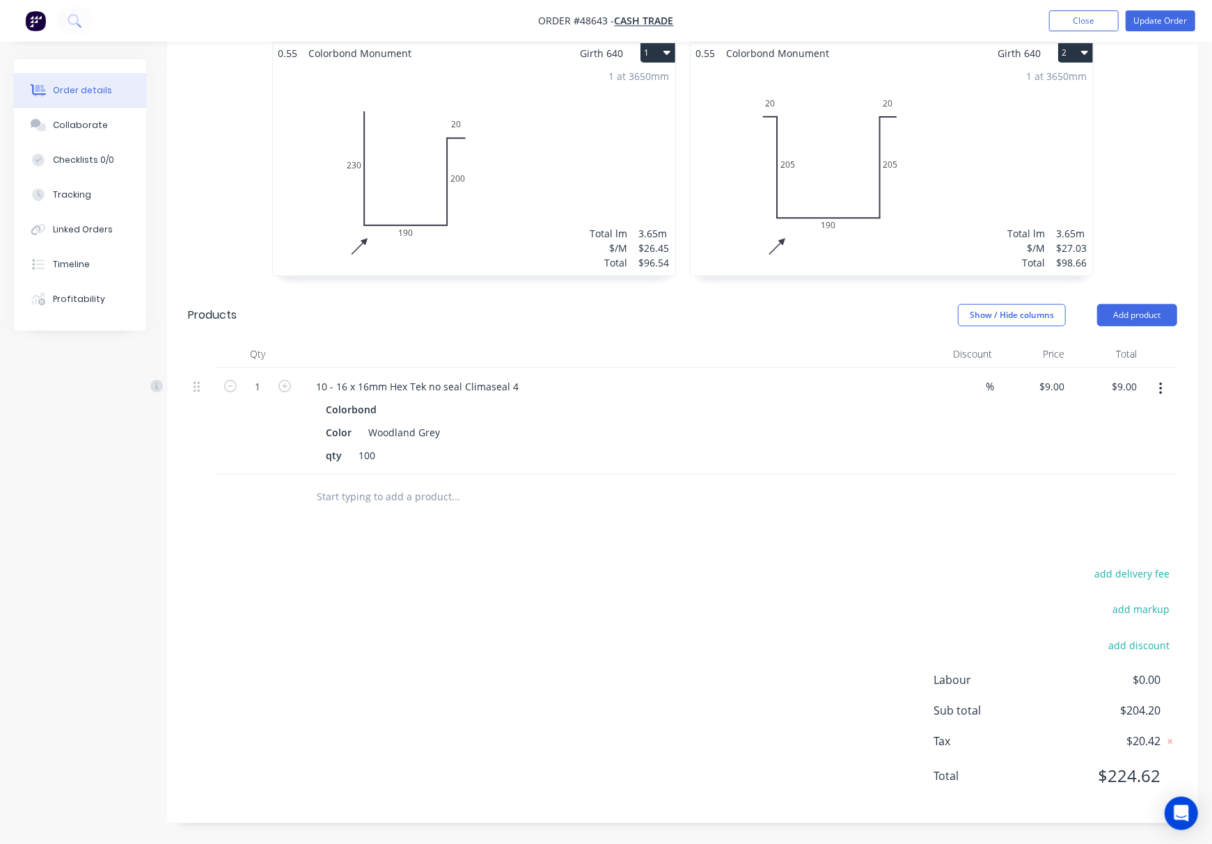
scroll to position [384, 0]
click at [260, 387] on input "1" at bounding box center [257, 387] width 36 height 21
type input "2"
type input "$18.00"
click at [406, 329] on header "Products Show / Hide columns Add product" at bounding box center [682, 315] width 1031 height 50
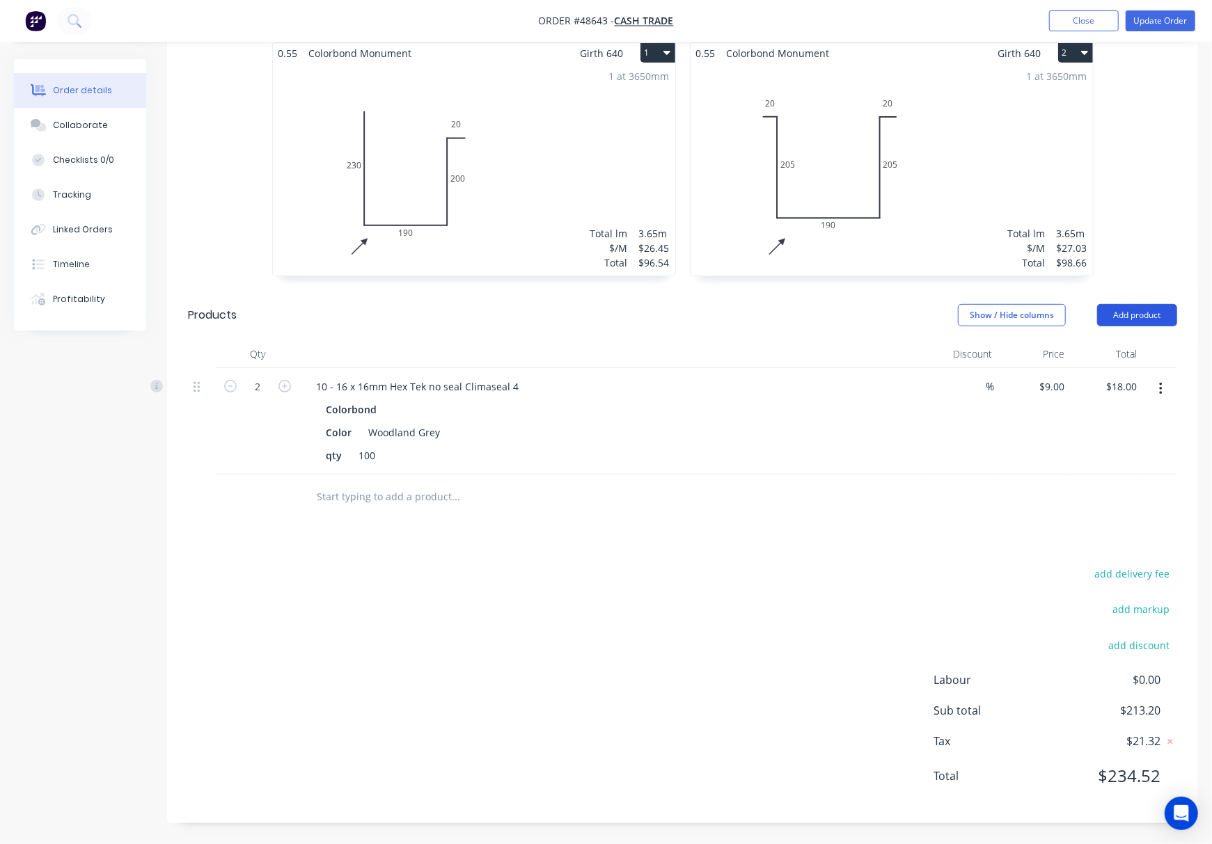
click at [950, 316] on button "Add product" at bounding box center [1137, 315] width 80 height 22
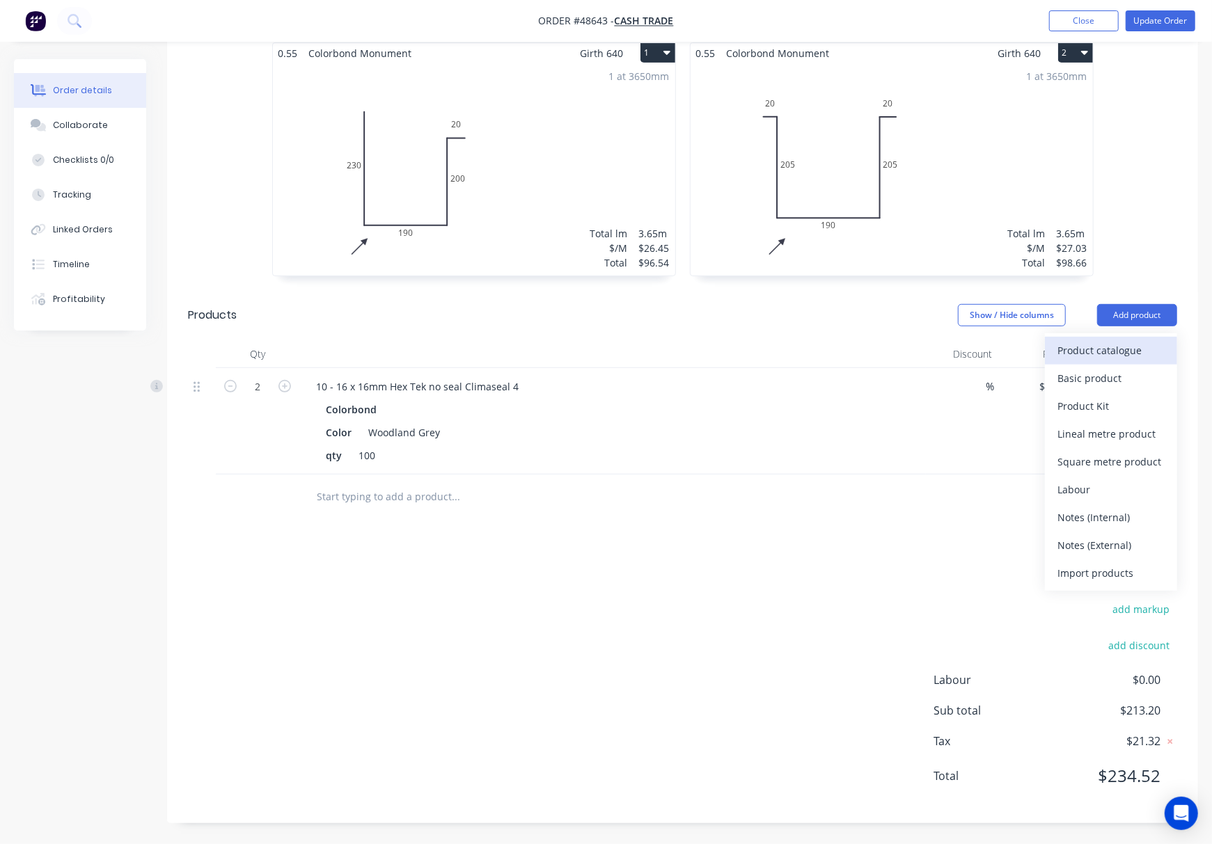
click at [950, 343] on div "Product catalogue" at bounding box center [1110, 350] width 107 height 20
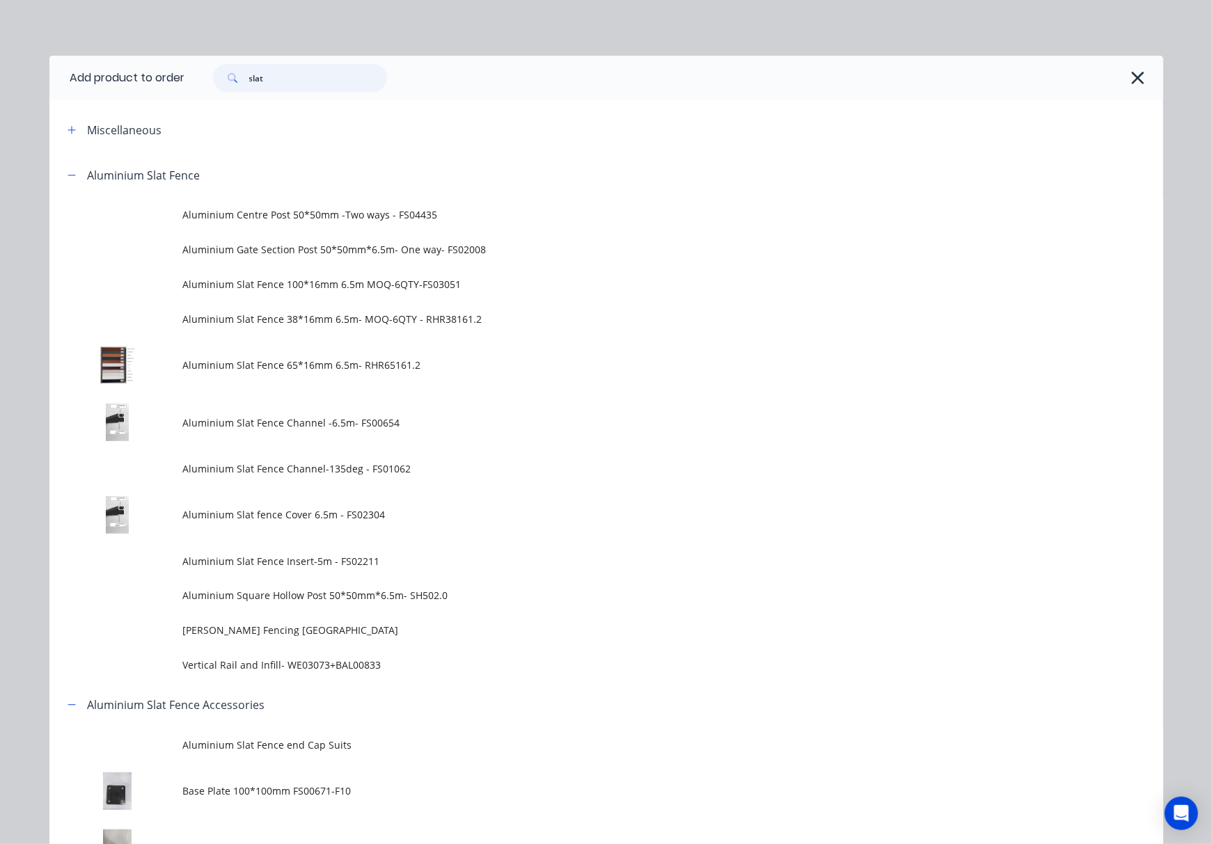
drag, startPoint x: 277, startPoint y: 81, endPoint x: 170, endPoint y: 99, distance: 108.7
click at [170, 99] on header "Add product to order slat" at bounding box center [606, 78] width 1114 height 45
type input "50"
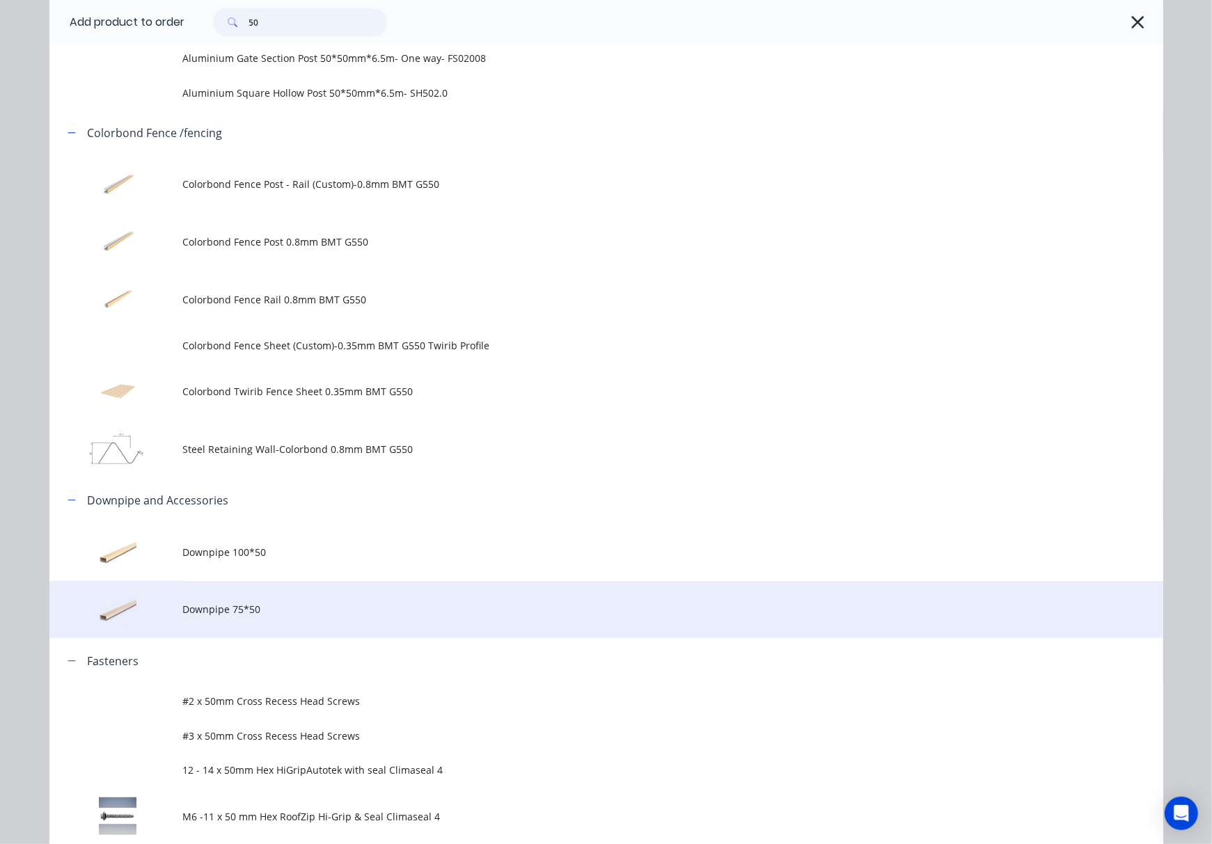
scroll to position [278, 0]
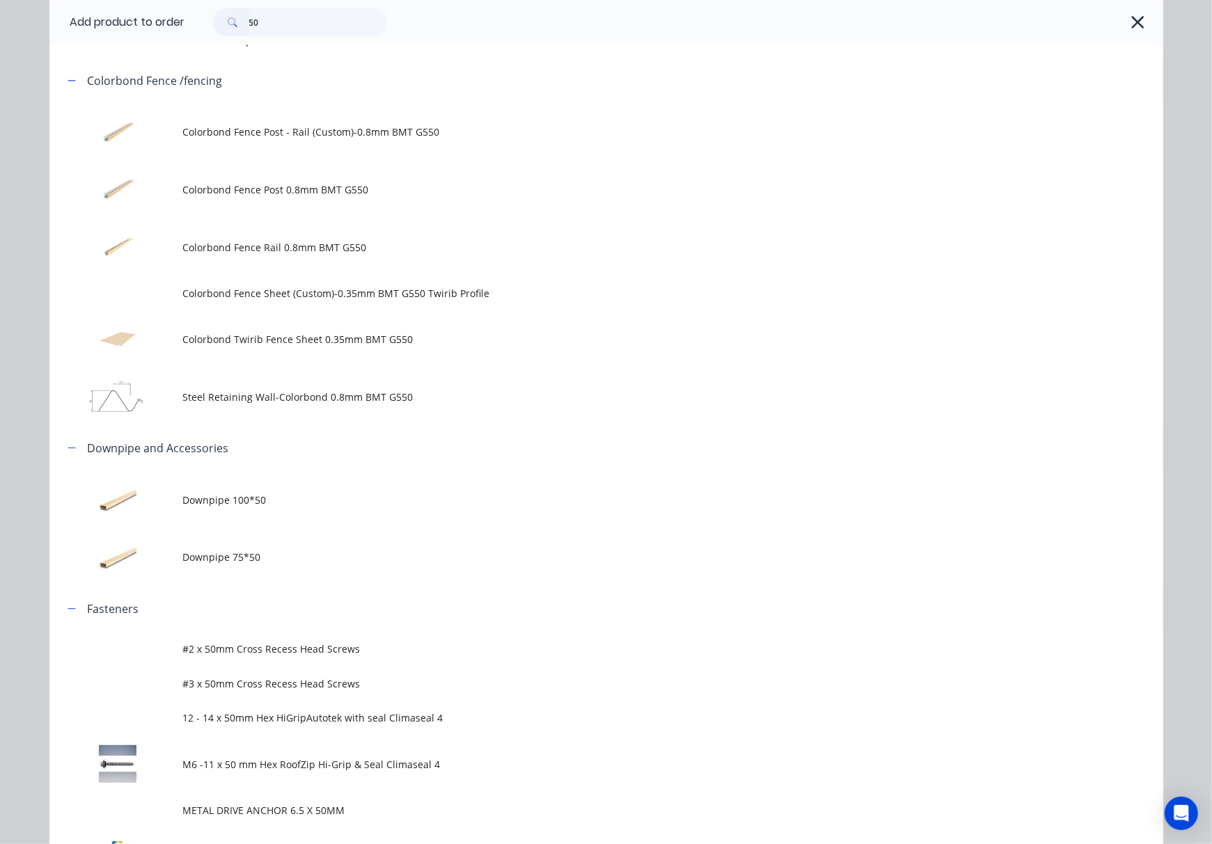
click at [513, 764] on span "M6 -11 x 50 mm Hex RoofZip Hi-Grip & Seal Climaseal 4" at bounding box center [575, 764] width 784 height 15
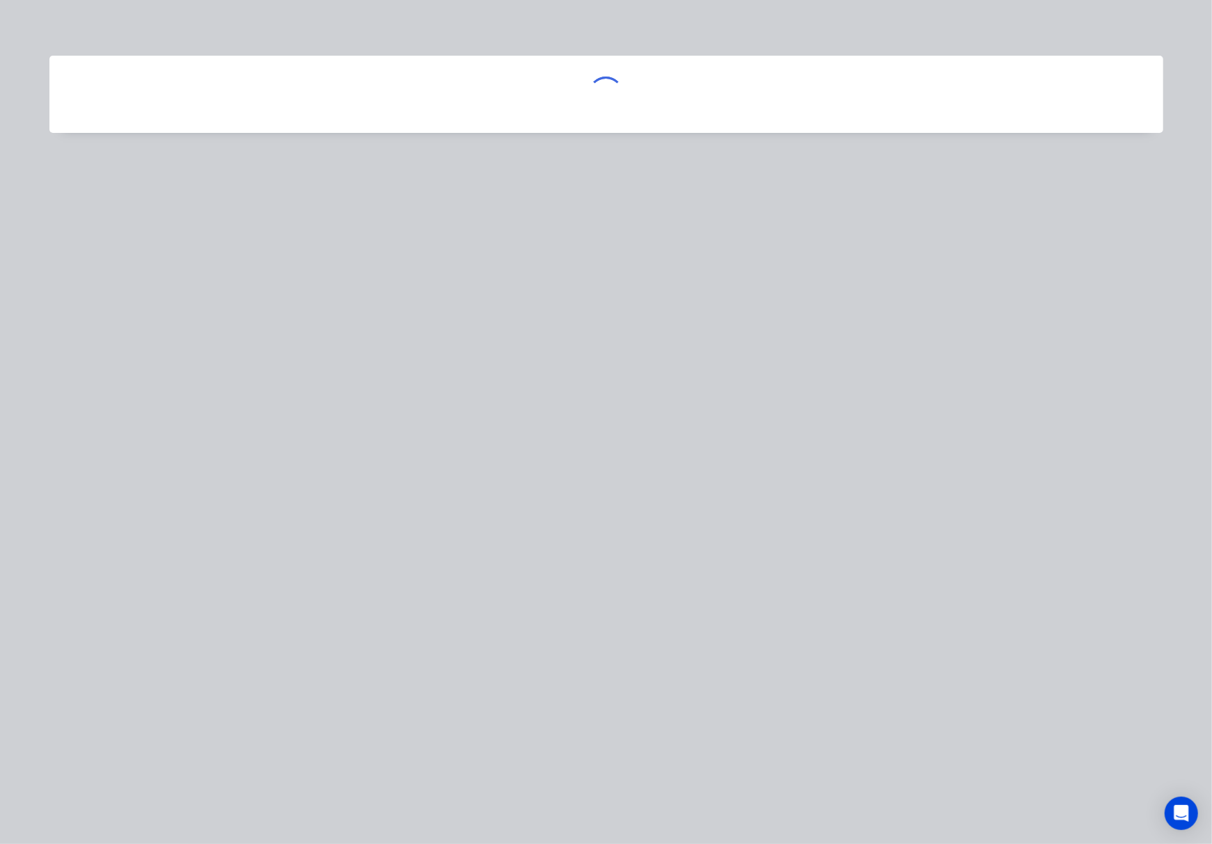
scroll to position [0, 0]
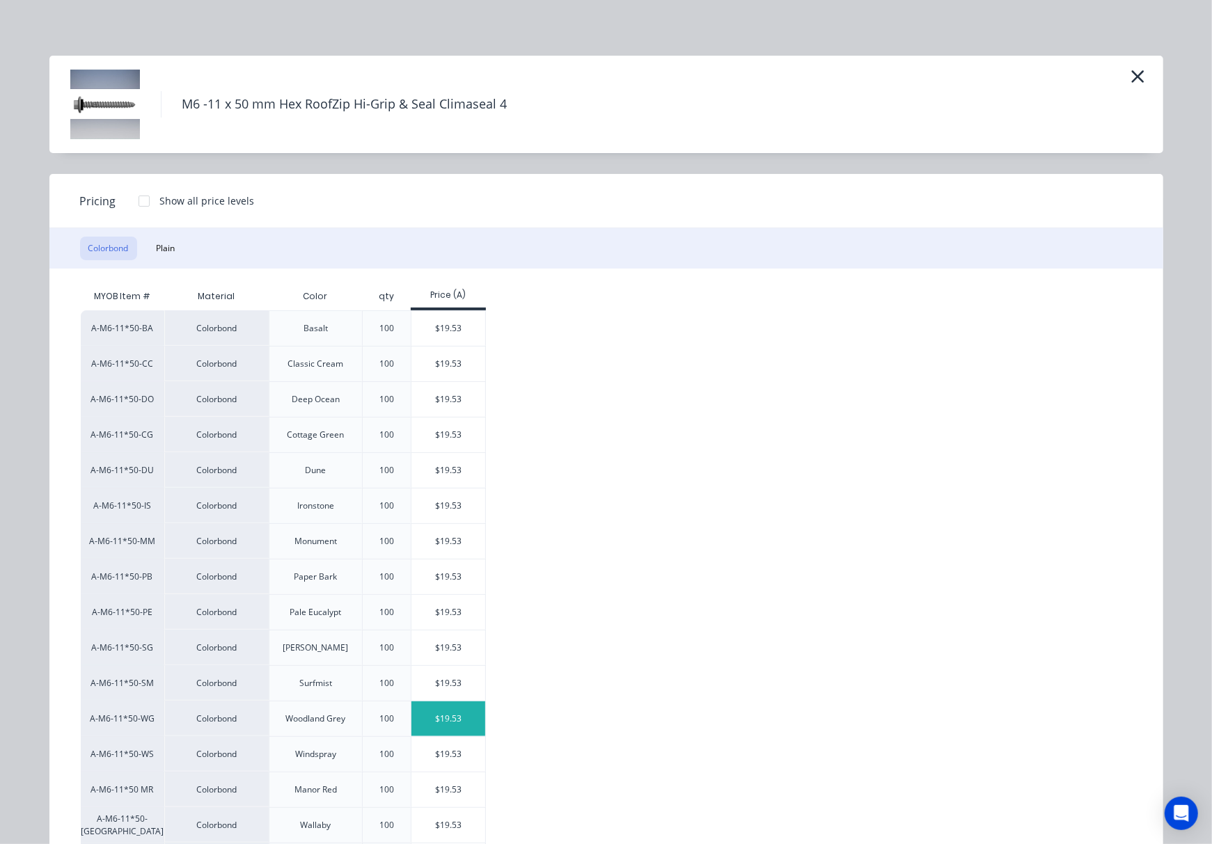
click at [441, 715] on div "$19.53" at bounding box center [448, 719] width 74 height 35
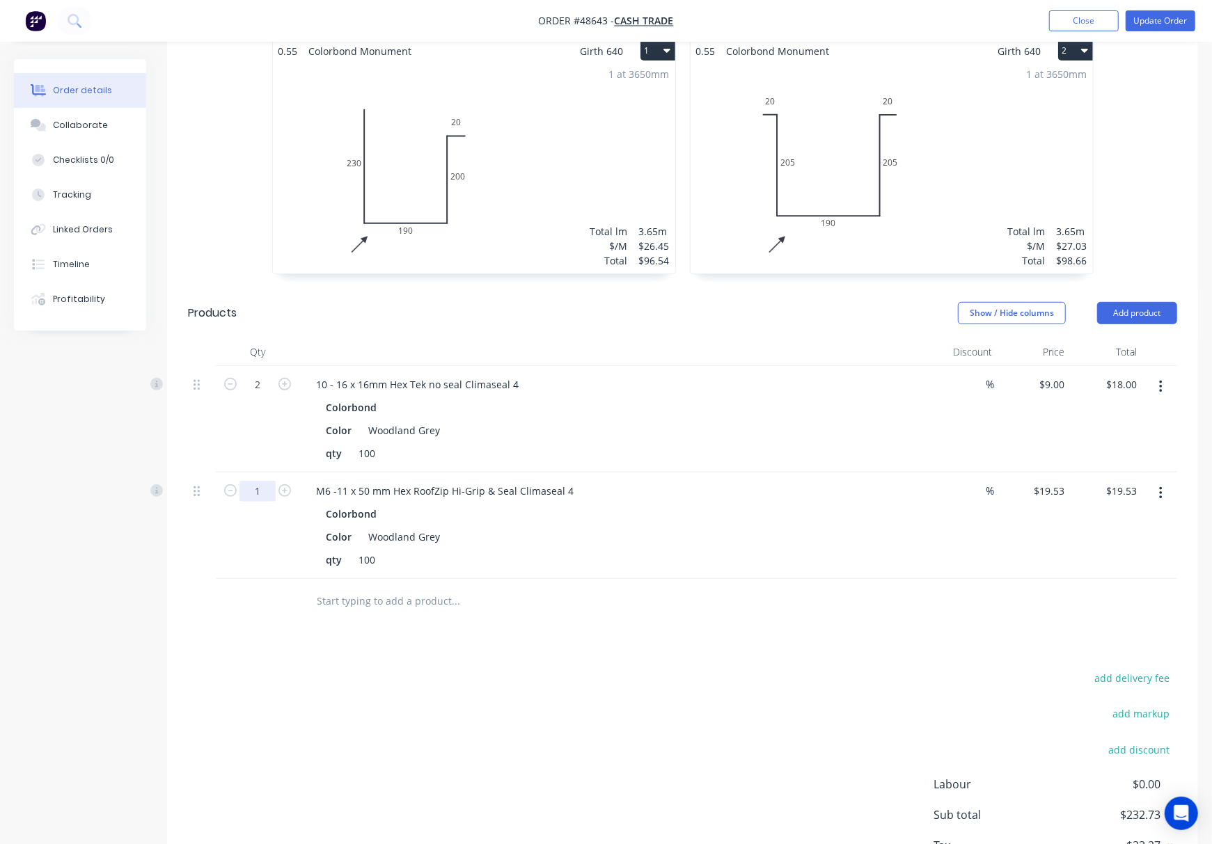
click at [259, 395] on input "1" at bounding box center [257, 384] width 36 height 21
type input "2"
type input "$39.06"
click at [651, 608] on div at bounding box center [514, 601] width 418 height 28
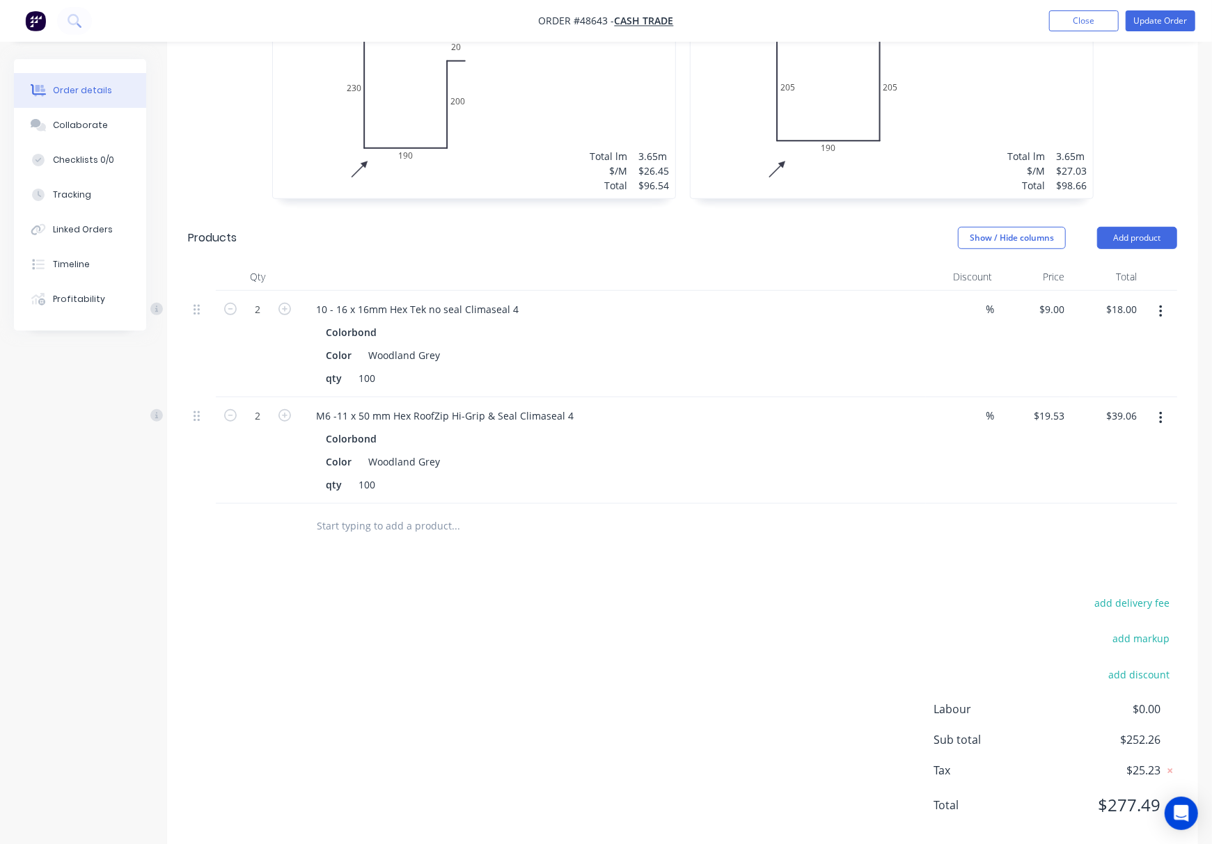
scroll to position [491, 0]
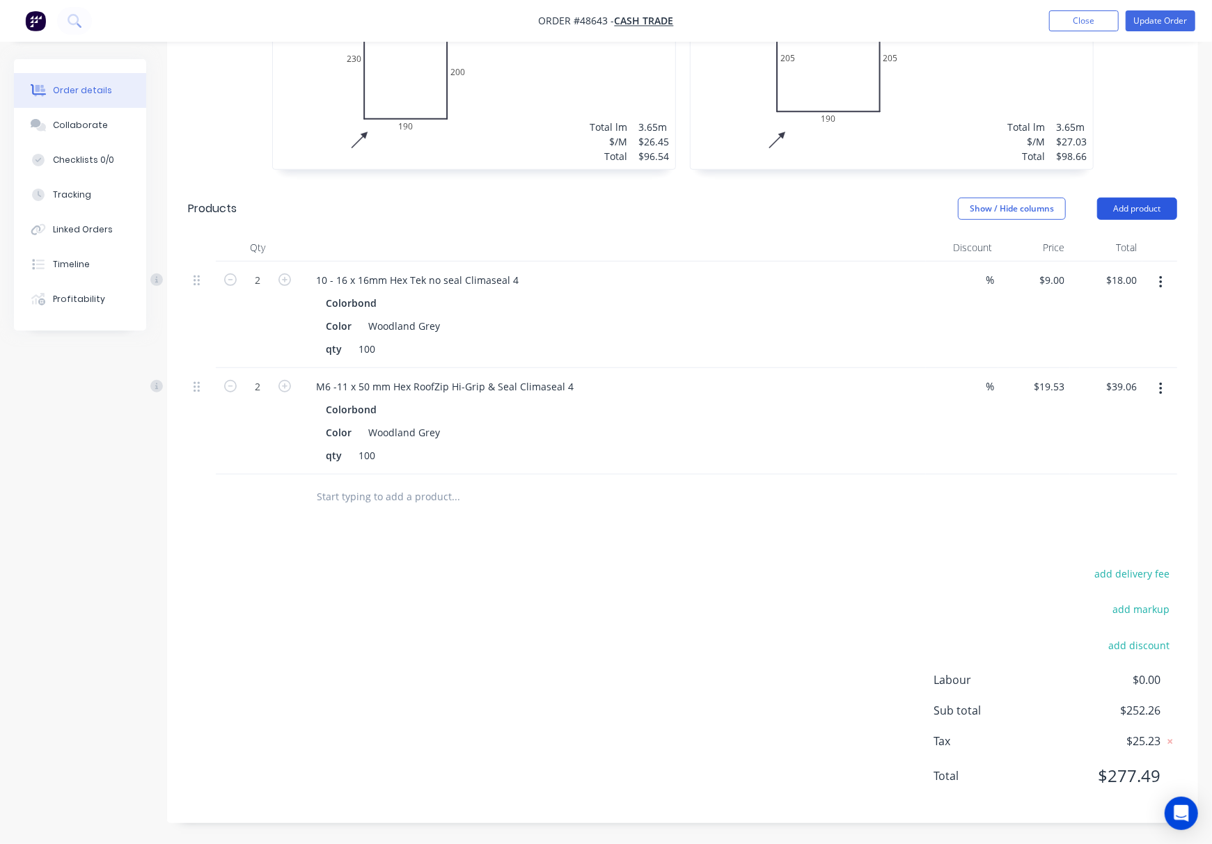
click at [950, 209] on button "Add product" at bounding box center [1137, 209] width 80 height 22
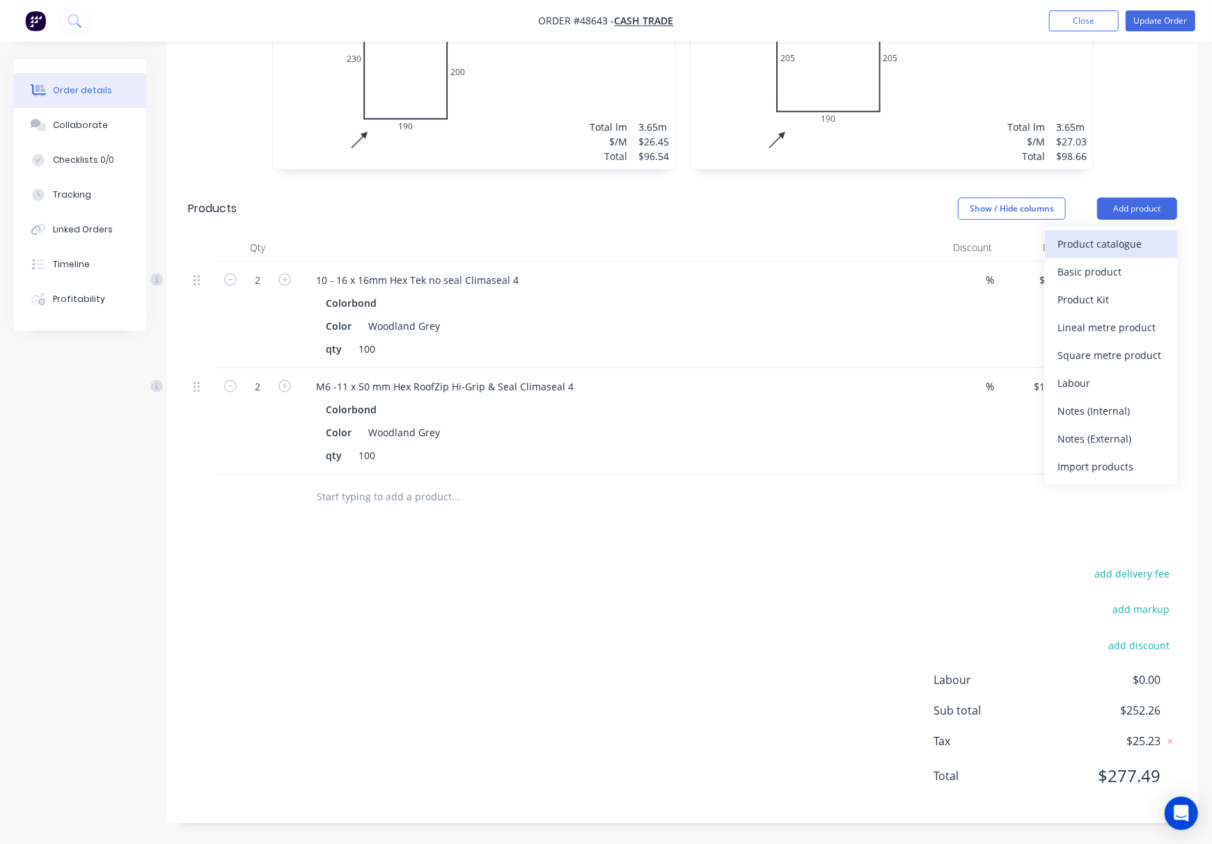
click at [950, 246] on div "Product catalogue" at bounding box center [1110, 244] width 107 height 20
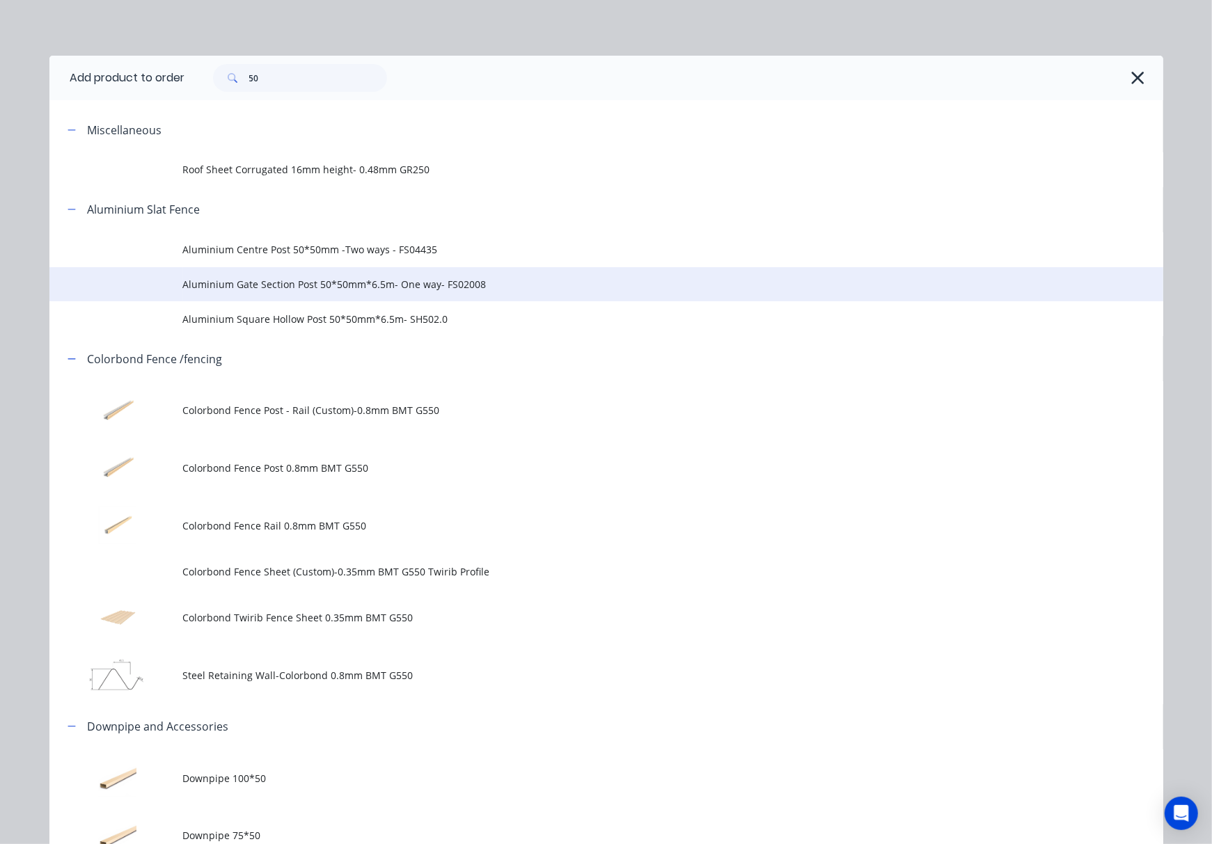
click at [558, 281] on span "Aluminium Gate Section Post 50*50mm*6.5m- One way- FS02008" at bounding box center [575, 284] width 784 height 15
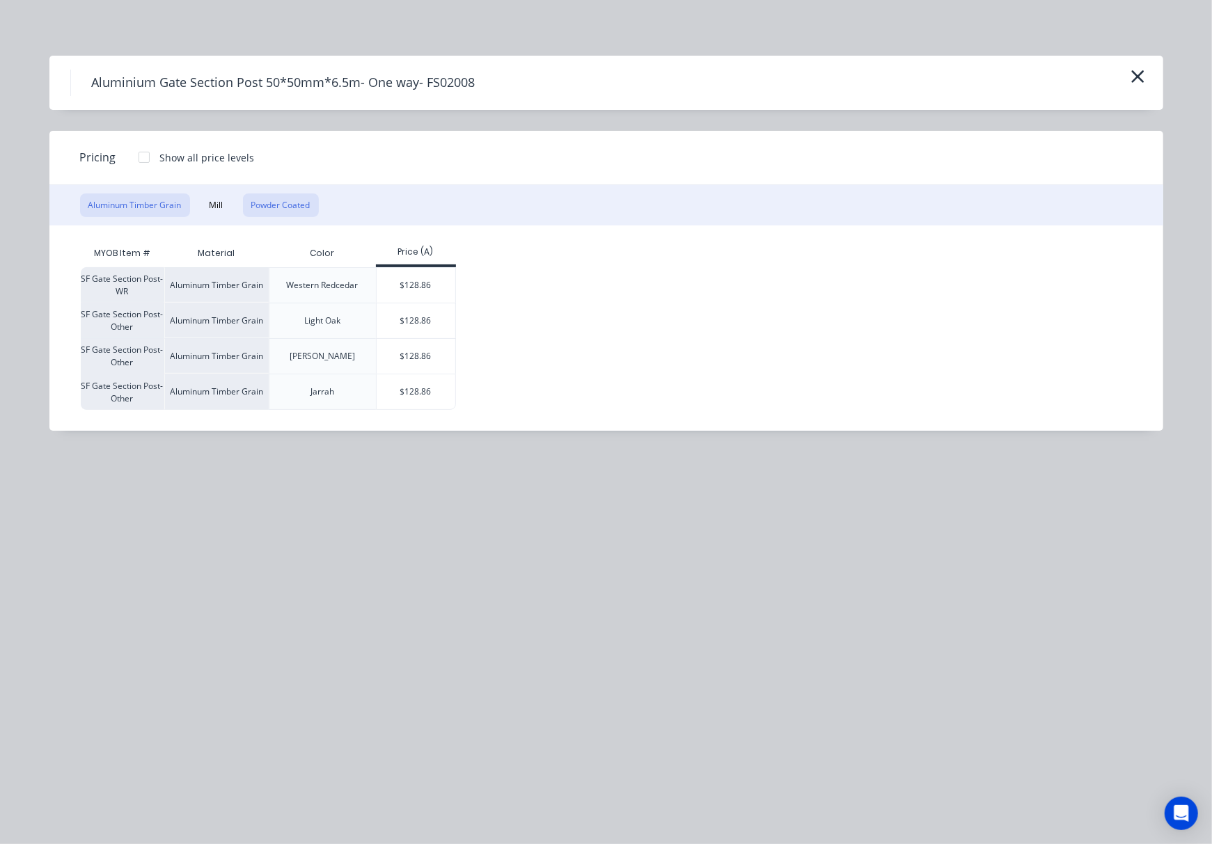
click at [284, 205] on button "Powder Coated" at bounding box center [281, 205] width 76 height 24
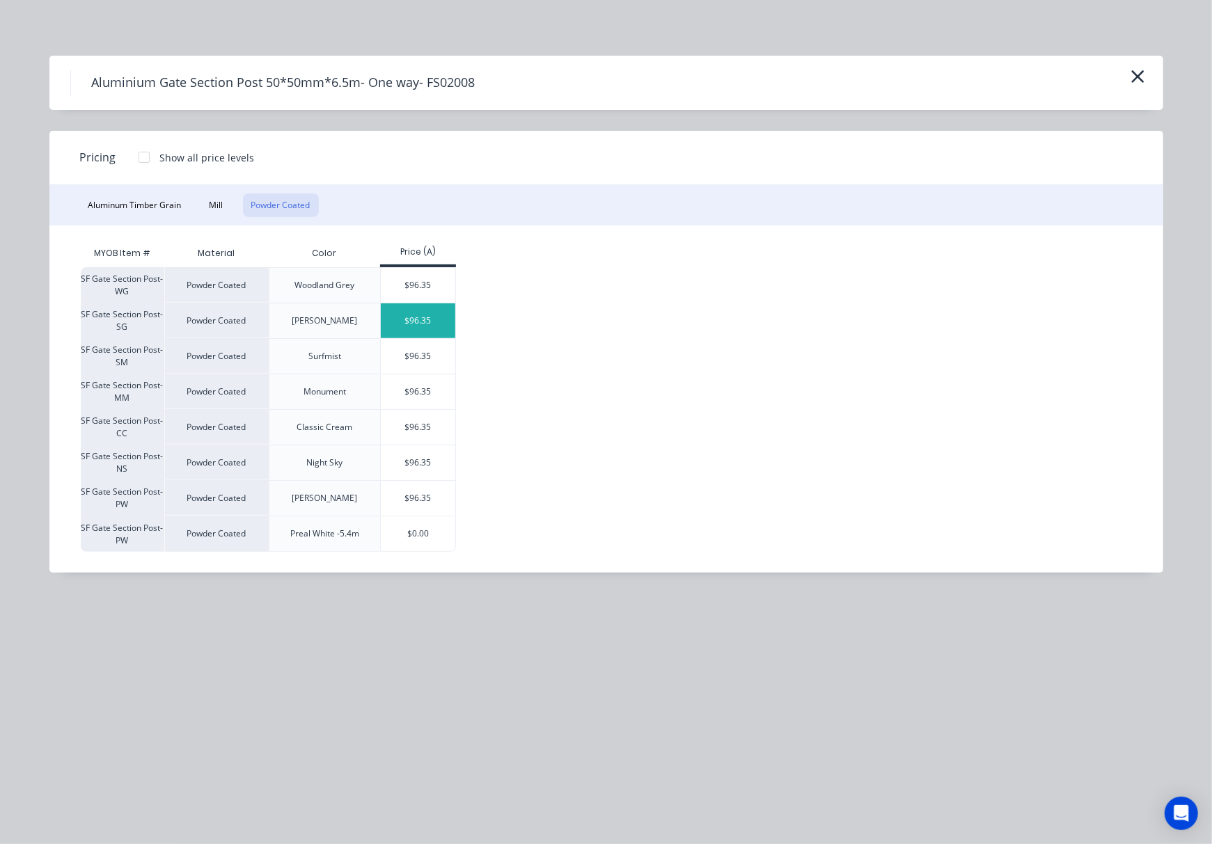
click at [416, 320] on div "$96.35" at bounding box center [418, 320] width 74 height 35
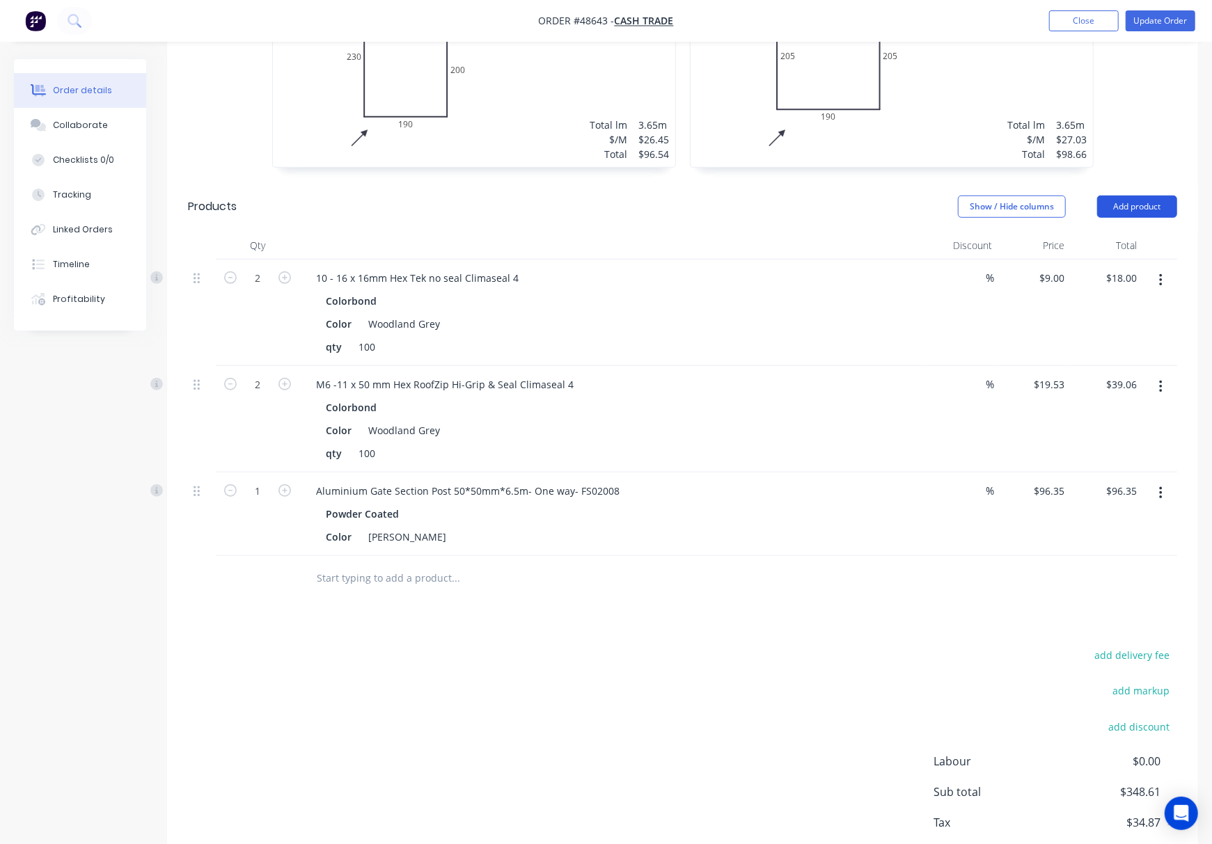
click at [950, 209] on button "Add product" at bounding box center [1137, 207] width 80 height 22
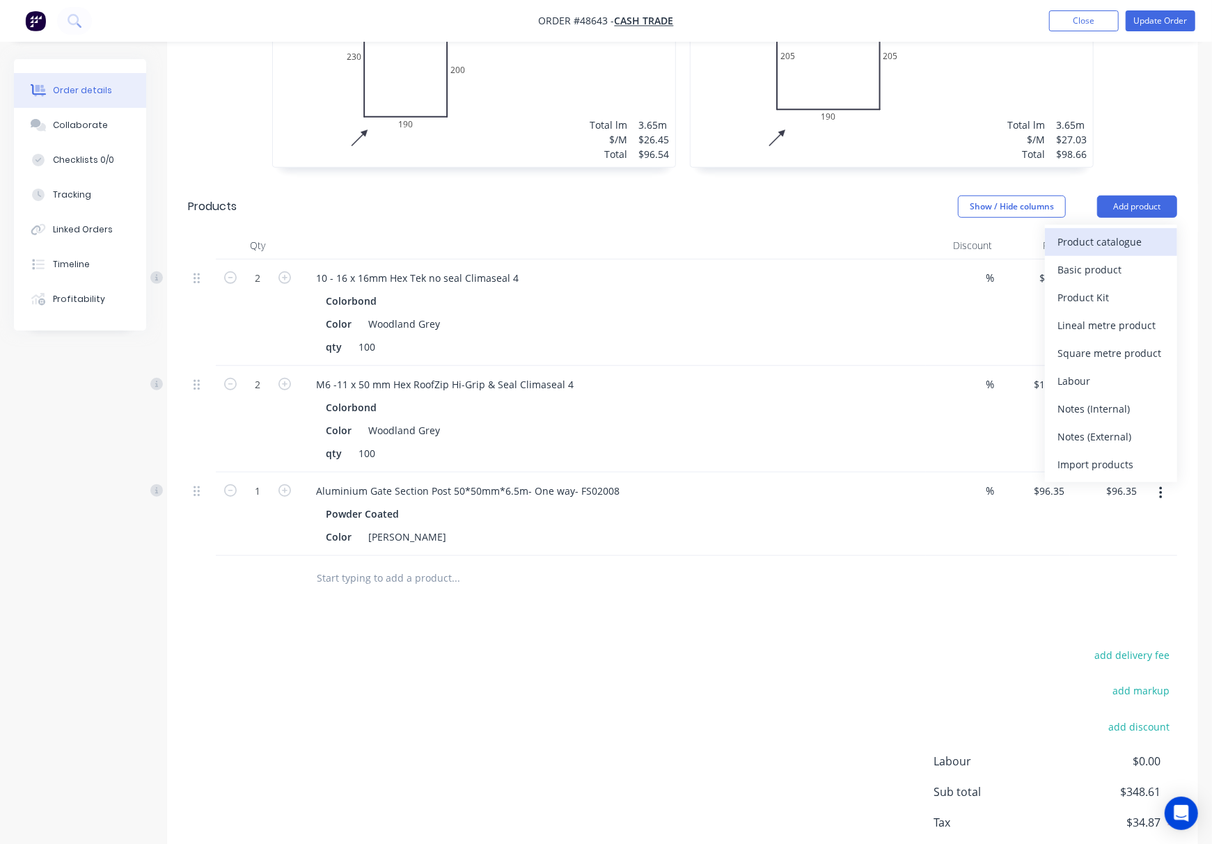
click at [950, 241] on div "Product catalogue" at bounding box center [1110, 242] width 107 height 20
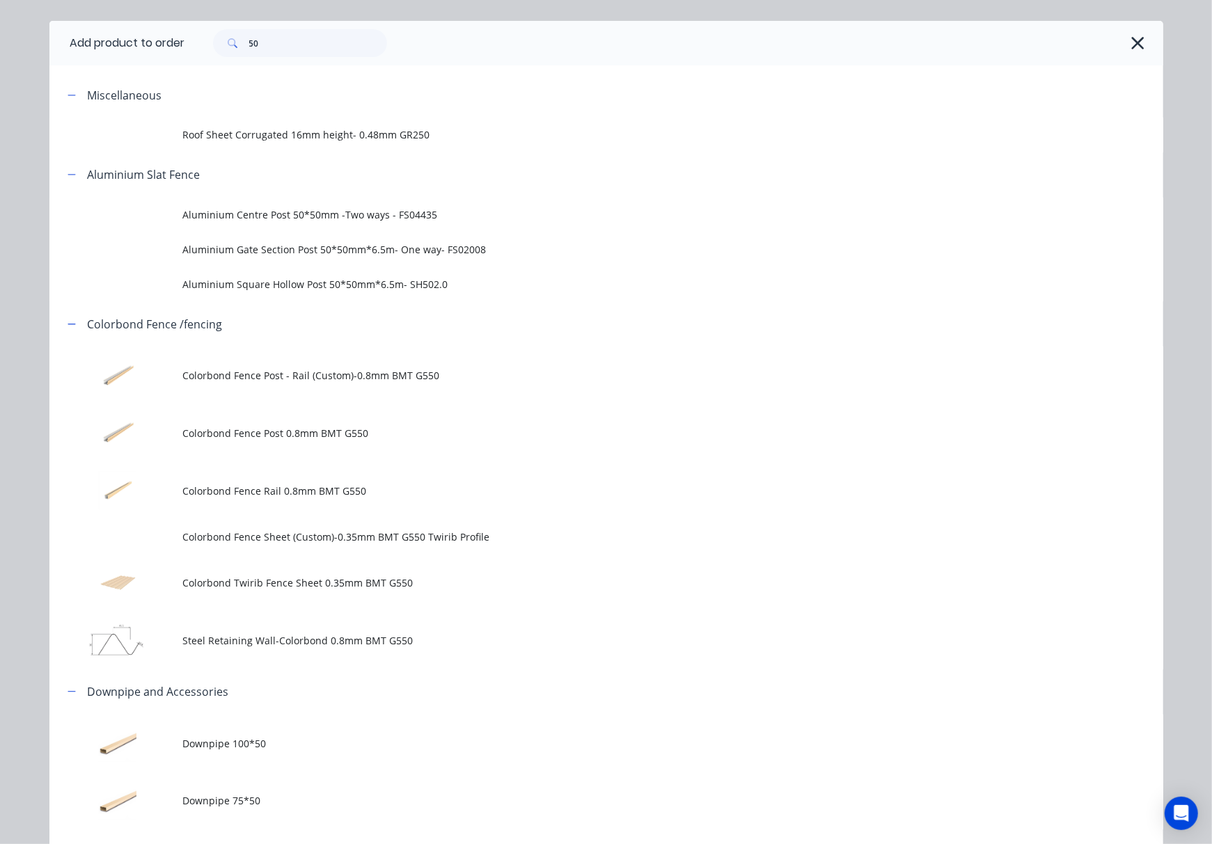
scroll to position [0, 0]
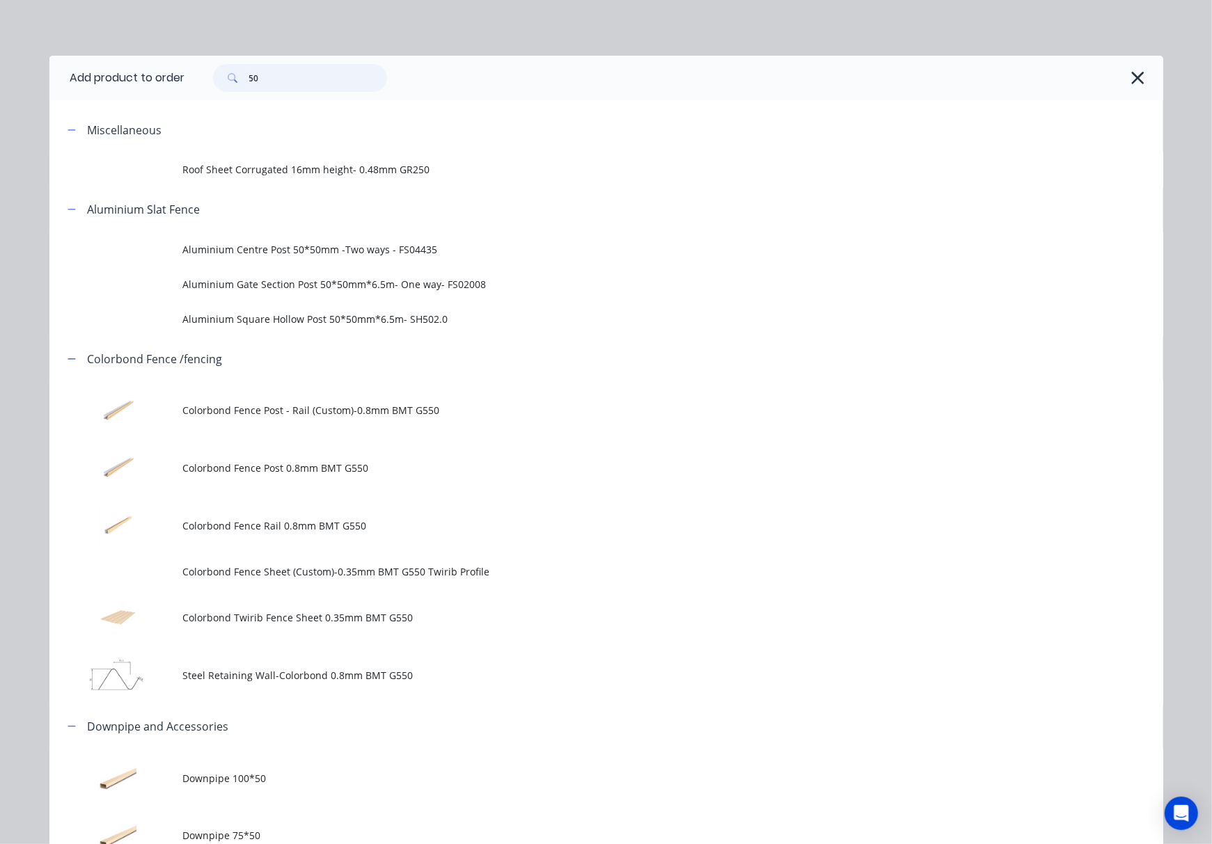
drag, startPoint x: 301, startPoint y: 81, endPoint x: 242, endPoint y: 84, distance: 59.3
click at [242, 84] on div "50" at bounding box center [300, 78] width 174 height 28
type input "a"
type input "slat"
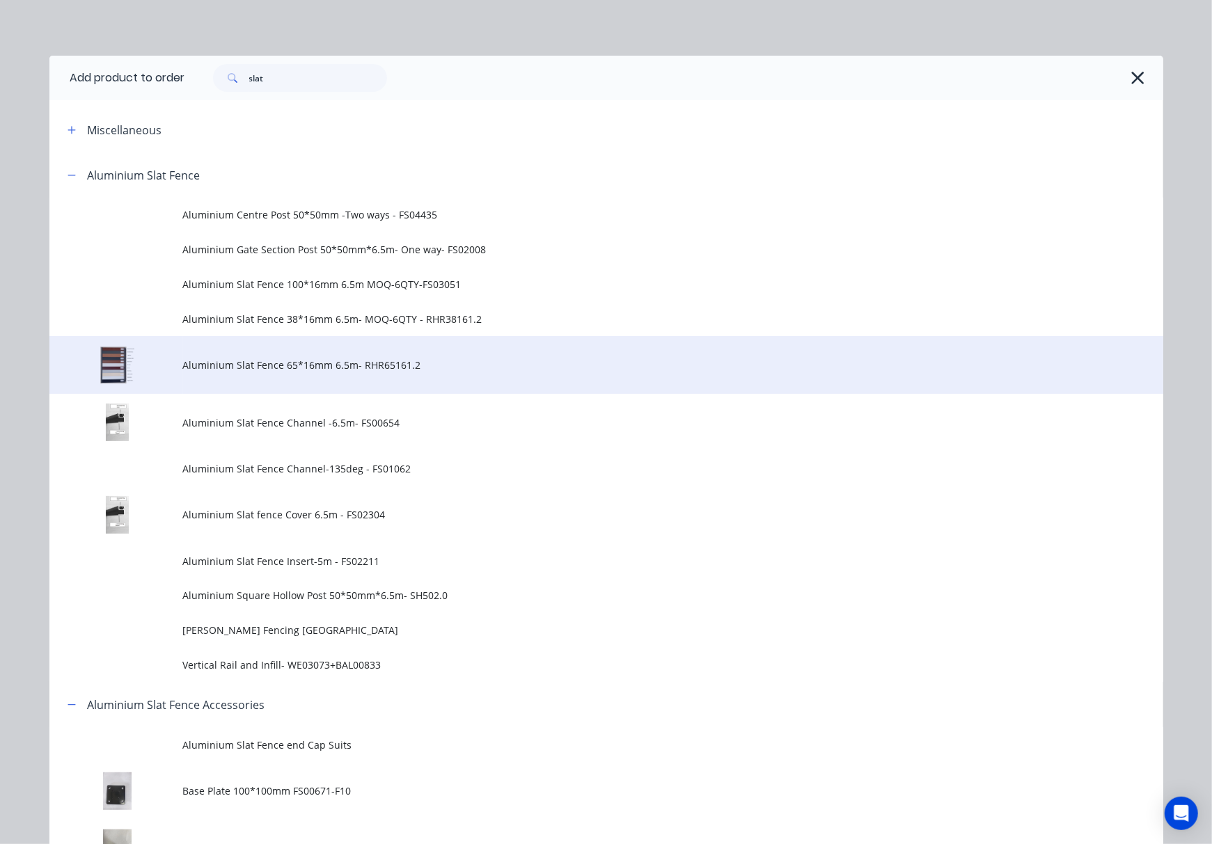
click at [285, 363] on span "Aluminium Slat Fence 65*16mm 6.5m- RHR65161.2" at bounding box center [575, 365] width 784 height 15
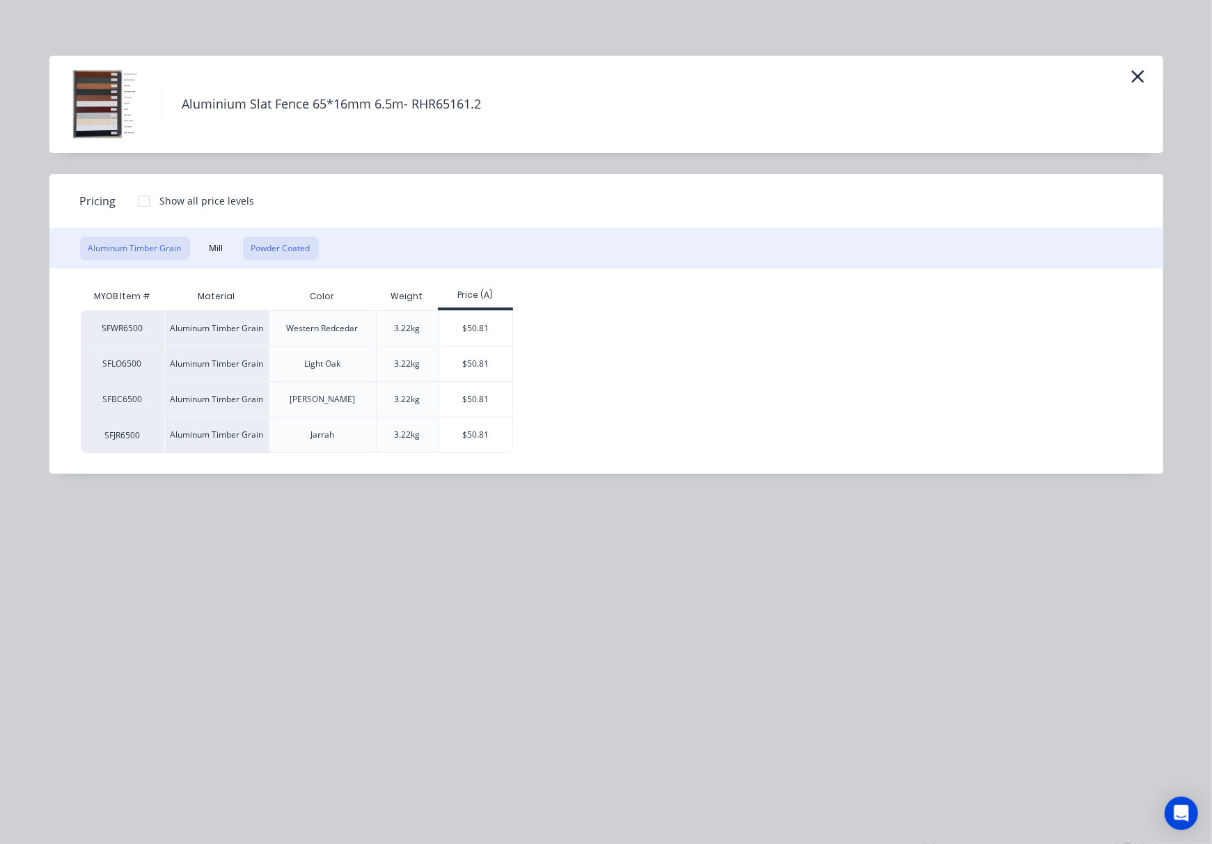
click at [305, 248] on button "Powder Coated" at bounding box center [281, 249] width 76 height 24
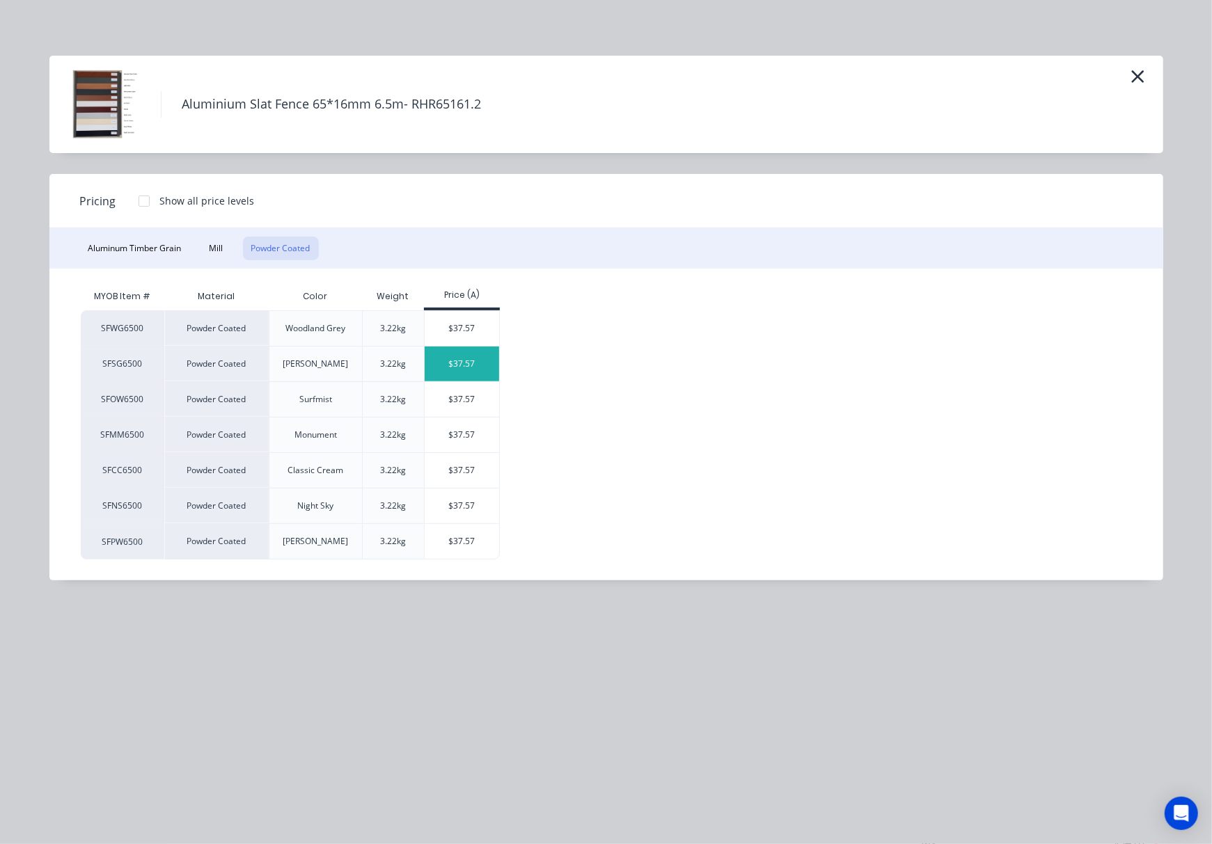
click at [455, 365] on div "$37.57" at bounding box center [462, 364] width 74 height 35
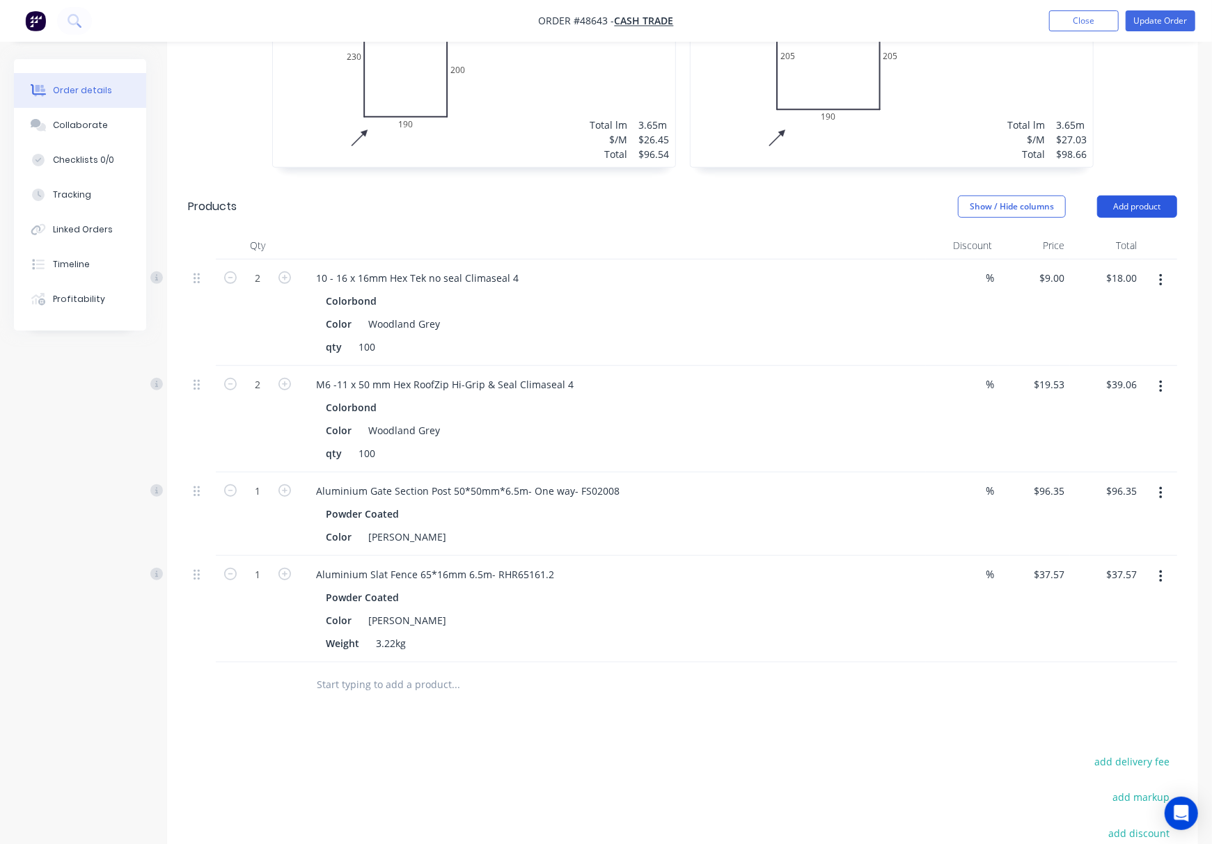
click at [950, 213] on button "Add product" at bounding box center [1137, 207] width 80 height 22
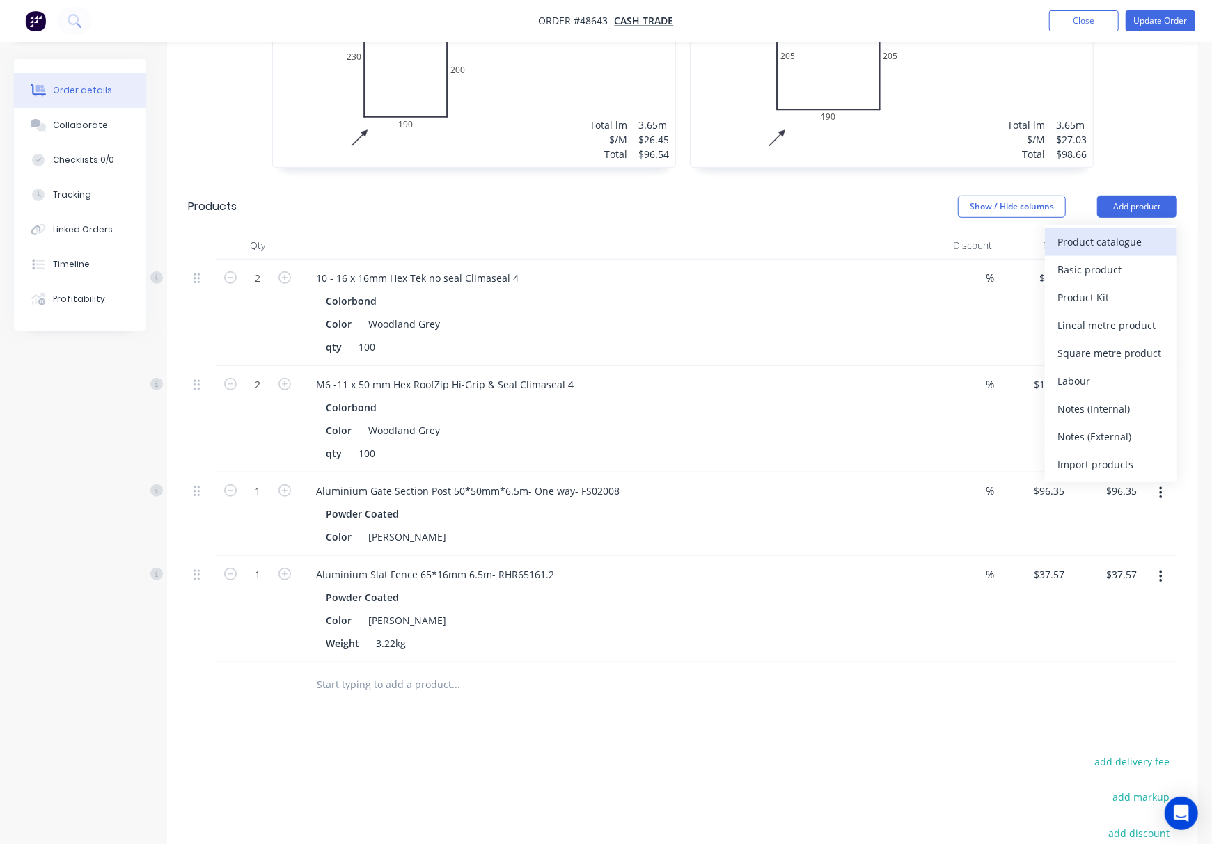
click at [950, 243] on div "Product catalogue" at bounding box center [1110, 242] width 107 height 20
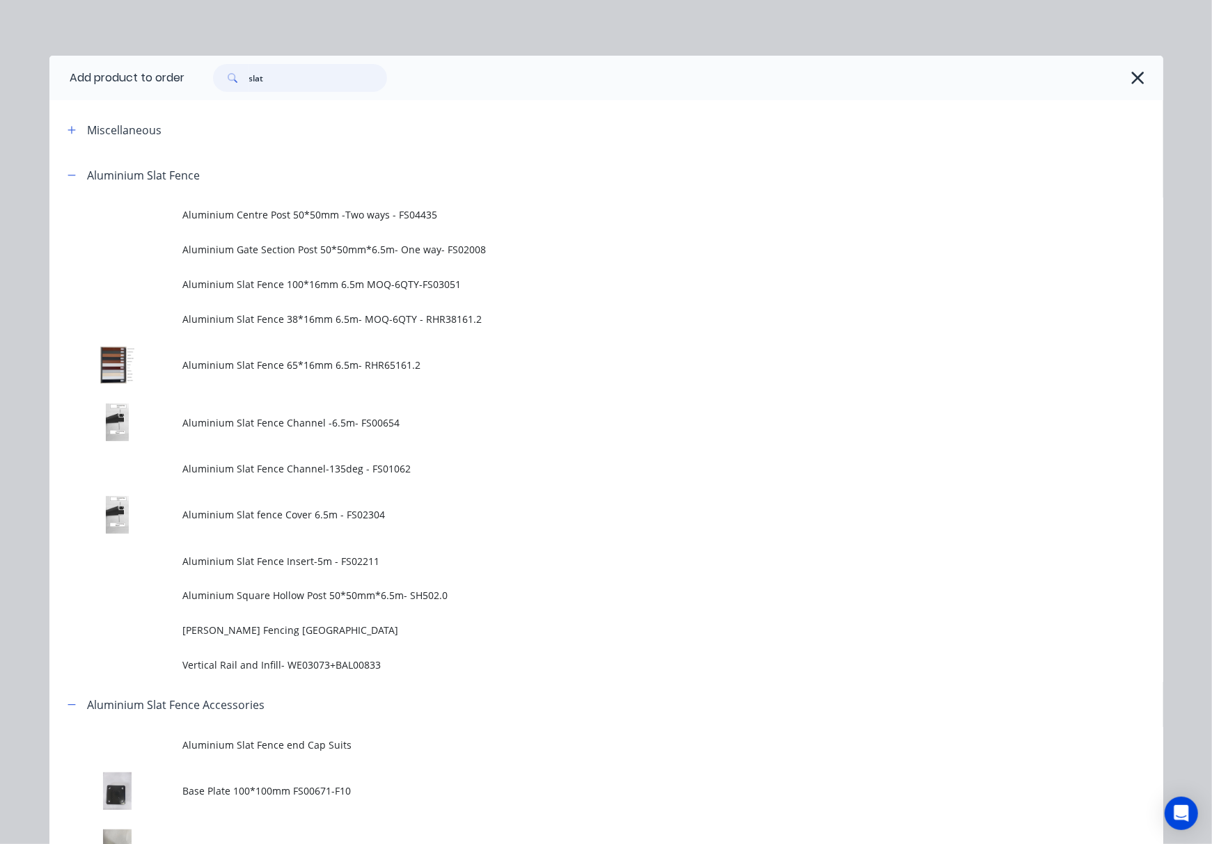
drag, startPoint x: 265, startPoint y: 82, endPoint x: 65, endPoint y: 95, distance: 200.2
click at [109, 95] on header "Add product to order slat" at bounding box center [606, 78] width 1114 height 45
type input "pla"
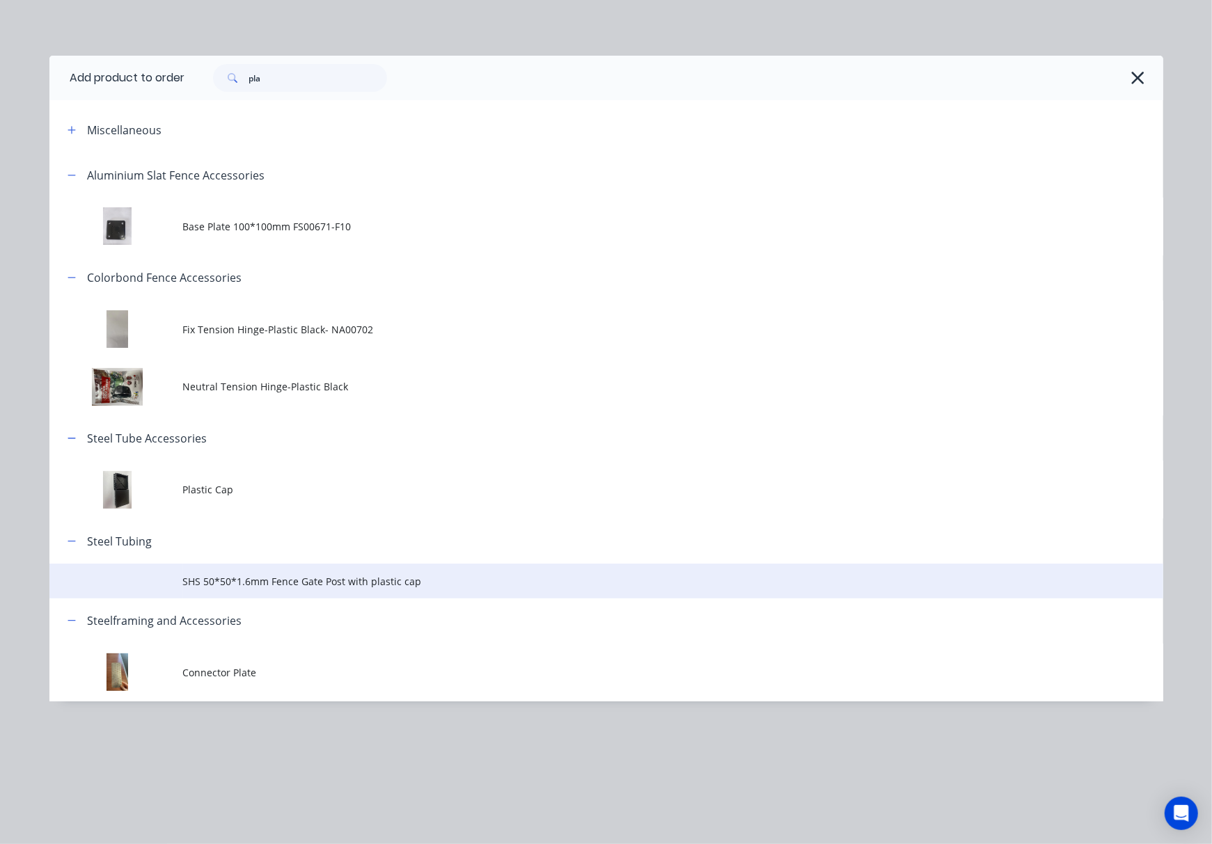
click at [380, 579] on span "SHS 50*50*1.6mm Fence Gate Post with plastic cap" at bounding box center [575, 581] width 784 height 15
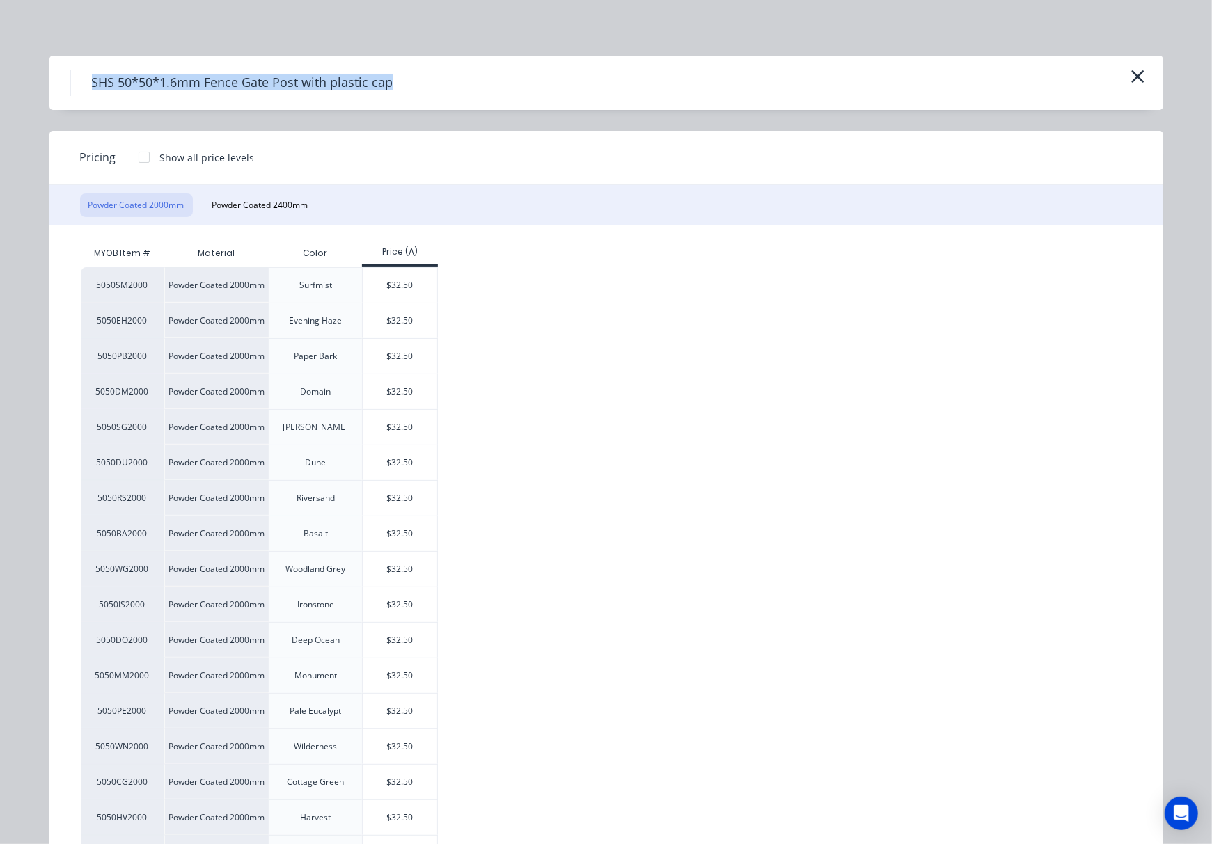
drag, startPoint x: 384, startPoint y: 84, endPoint x: 85, endPoint y: 106, distance: 300.1
click at [85, 106] on div "SHS 50*50*1.6mm Fence Gate Post with plastic cap" at bounding box center [606, 83] width 1114 height 54
click at [483, 81] on div "SHS 50*50*1.6mm Fence Gate Post with plastic cap" at bounding box center [606, 83] width 1072 height 26
click at [418, 159] on div "Pricing Show all price levels" at bounding box center [606, 158] width 1114 height 54
click at [950, 78] on icon "button" at bounding box center [1137, 76] width 15 height 19
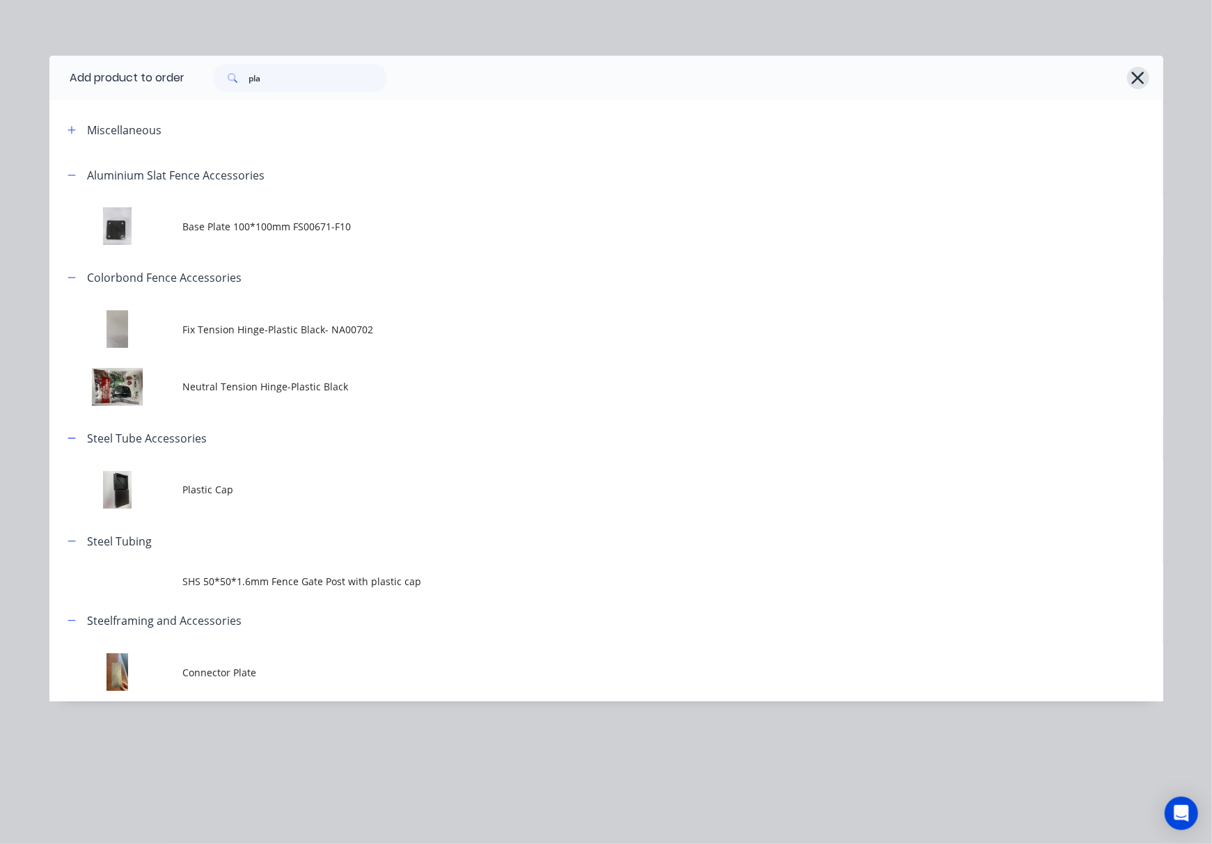
click at [950, 81] on icon "button" at bounding box center [1137, 77] width 15 height 19
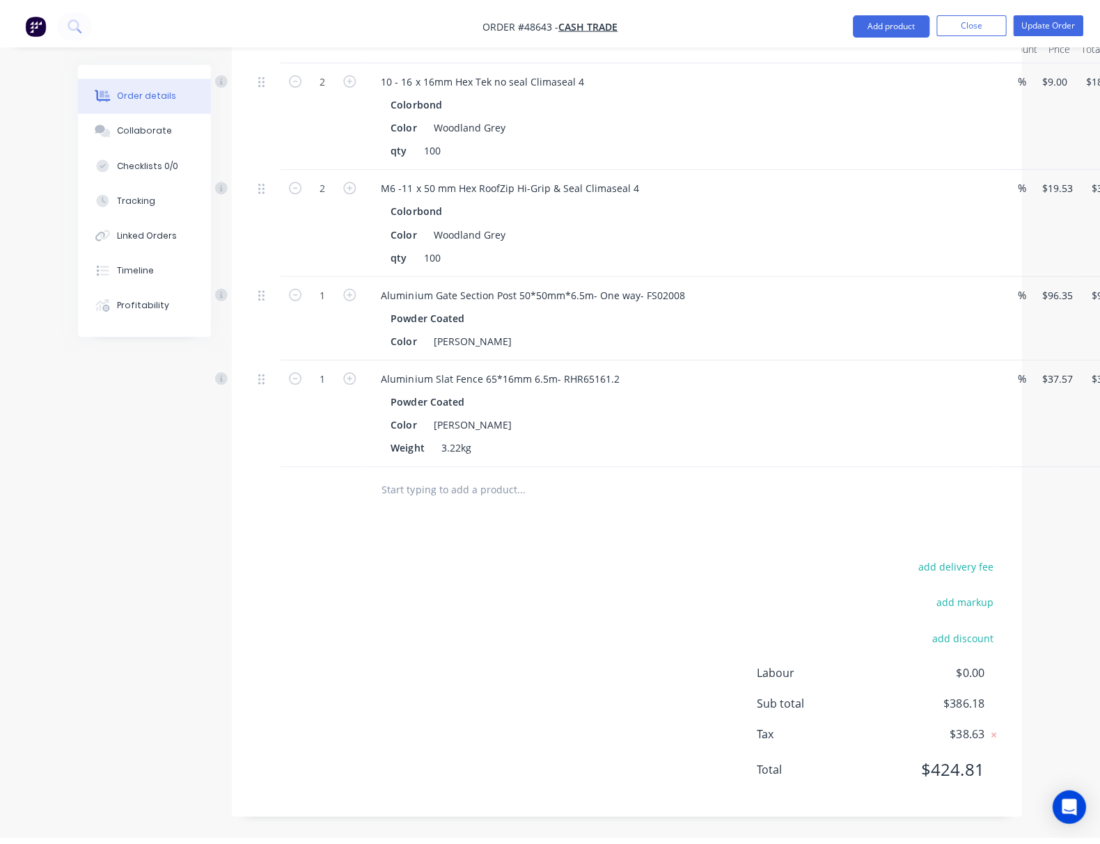
scroll to position [681, 0]
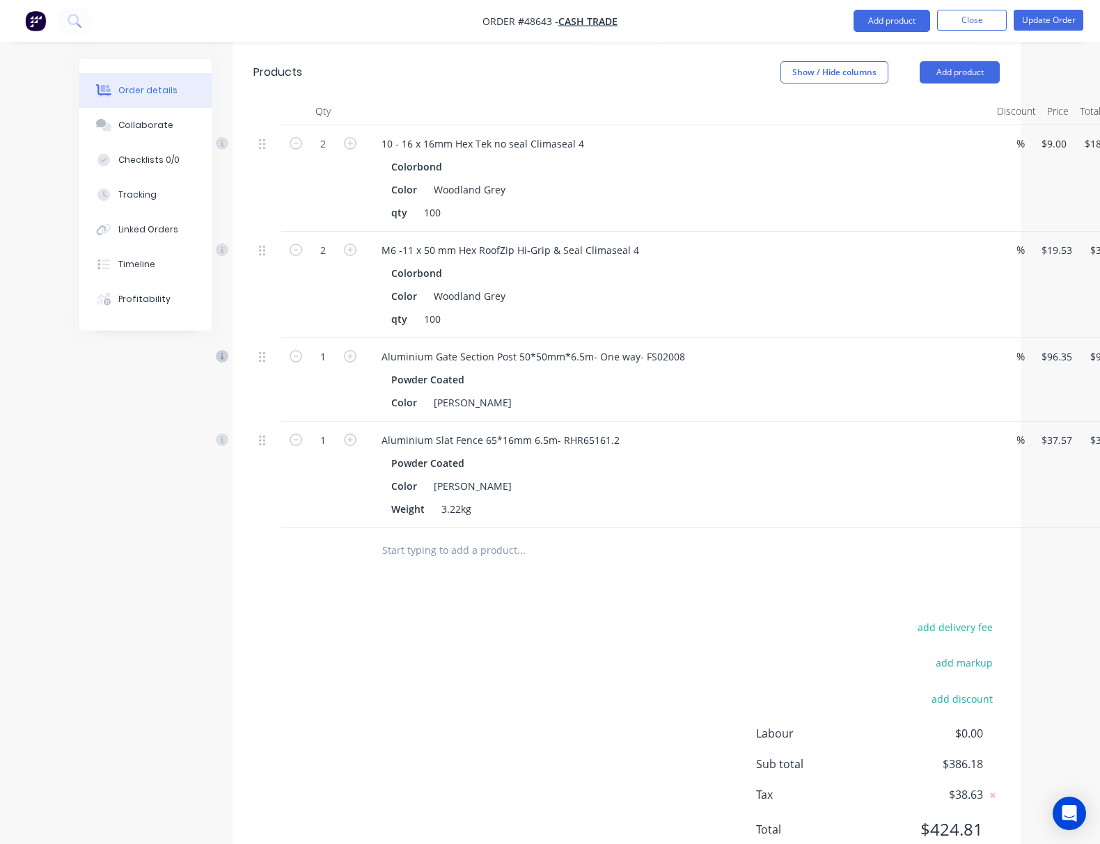
click at [216, 350] on g at bounding box center [222, 356] width 13 height 13
click at [869, 20] on button "Add product" at bounding box center [891, 21] width 77 height 22
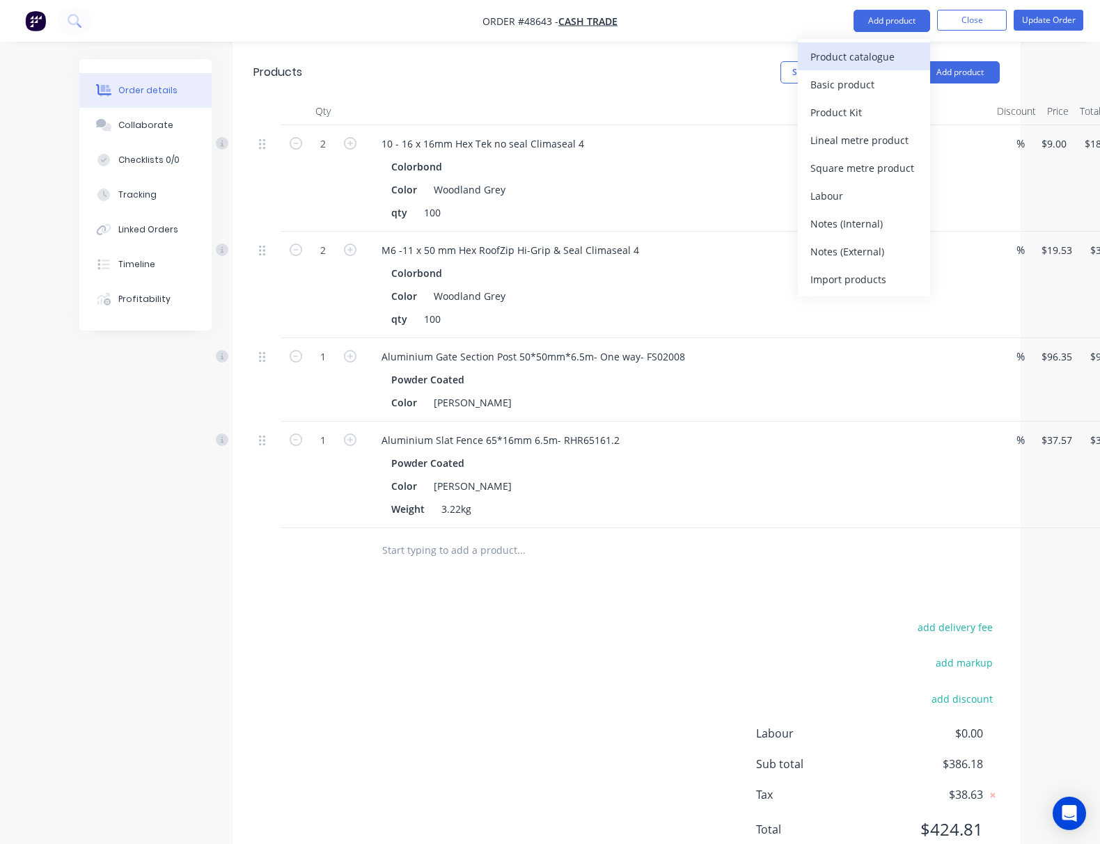
click at [872, 62] on div "Product catalogue" at bounding box center [863, 57] width 107 height 20
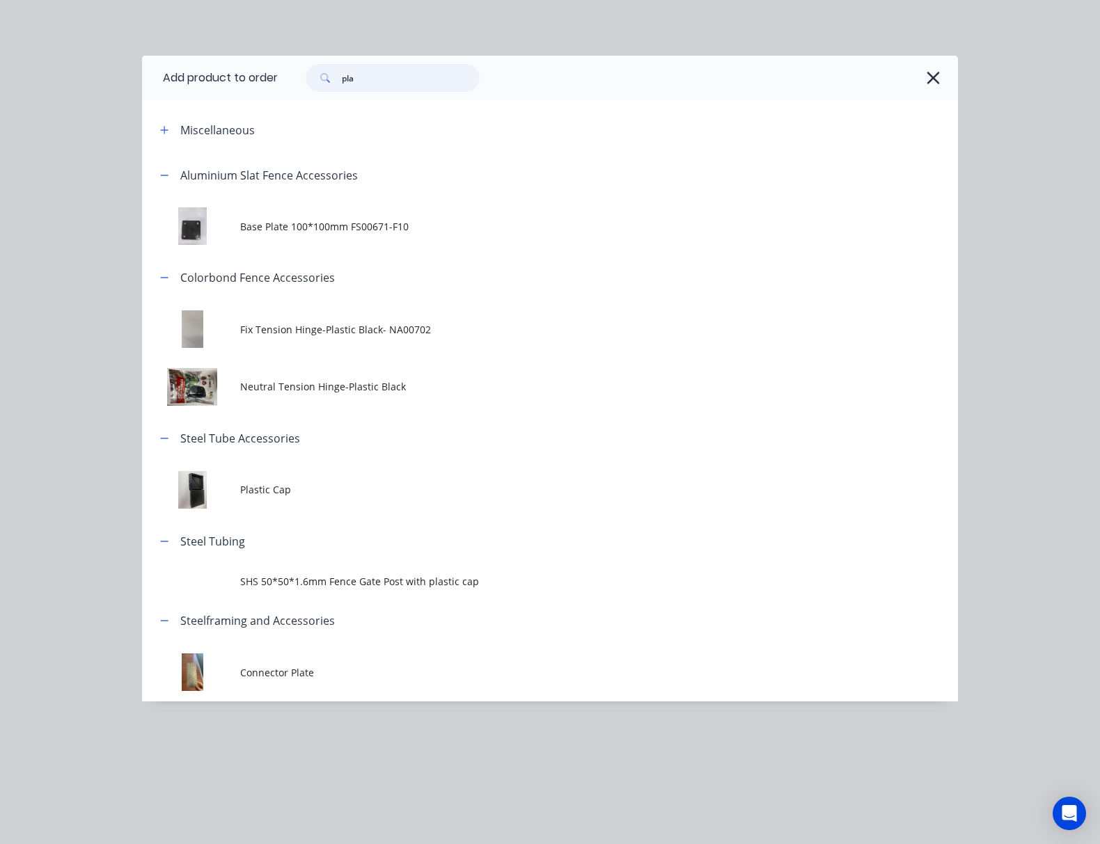
drag, startPoint x: 226, startPoint y: 81, endPoint x: 178, endPoint y: 82, distance: 47.3
click at [306, 82] on div "pla" at bounding box center [393, 78] width 174 height 28
type input "tube"
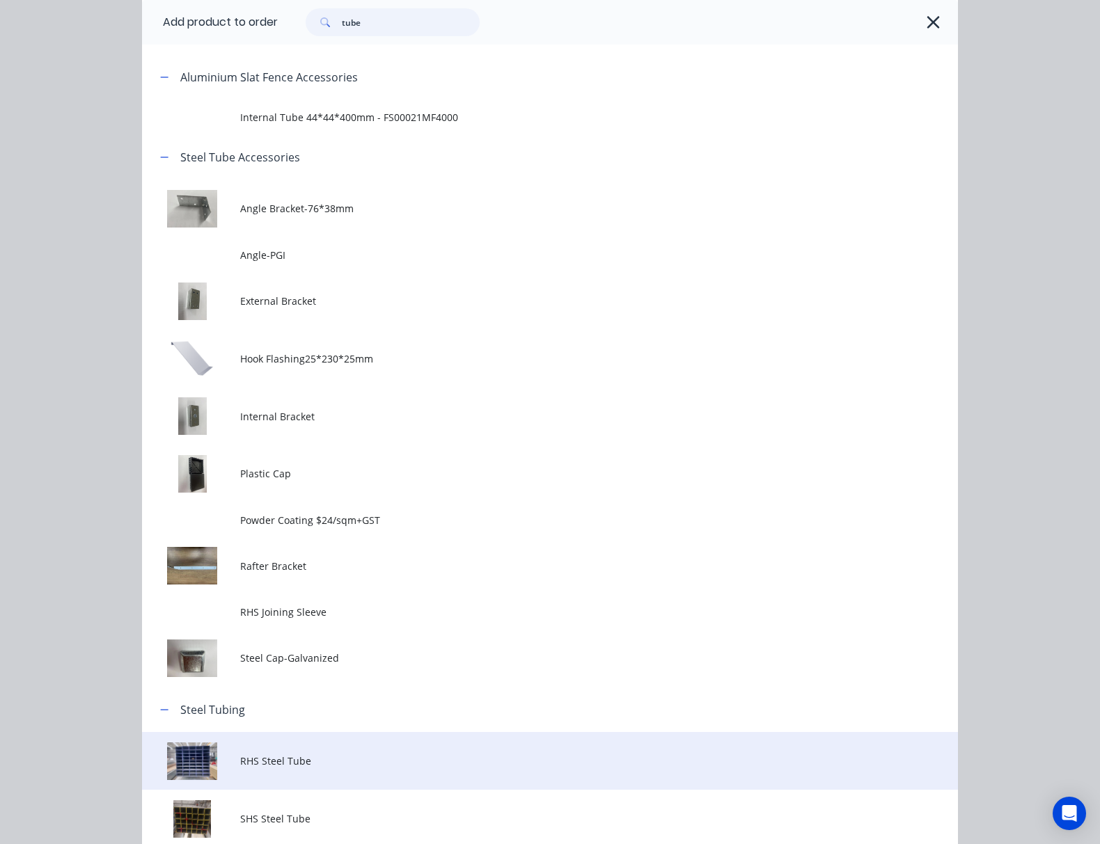
scroll to position [196, 0]
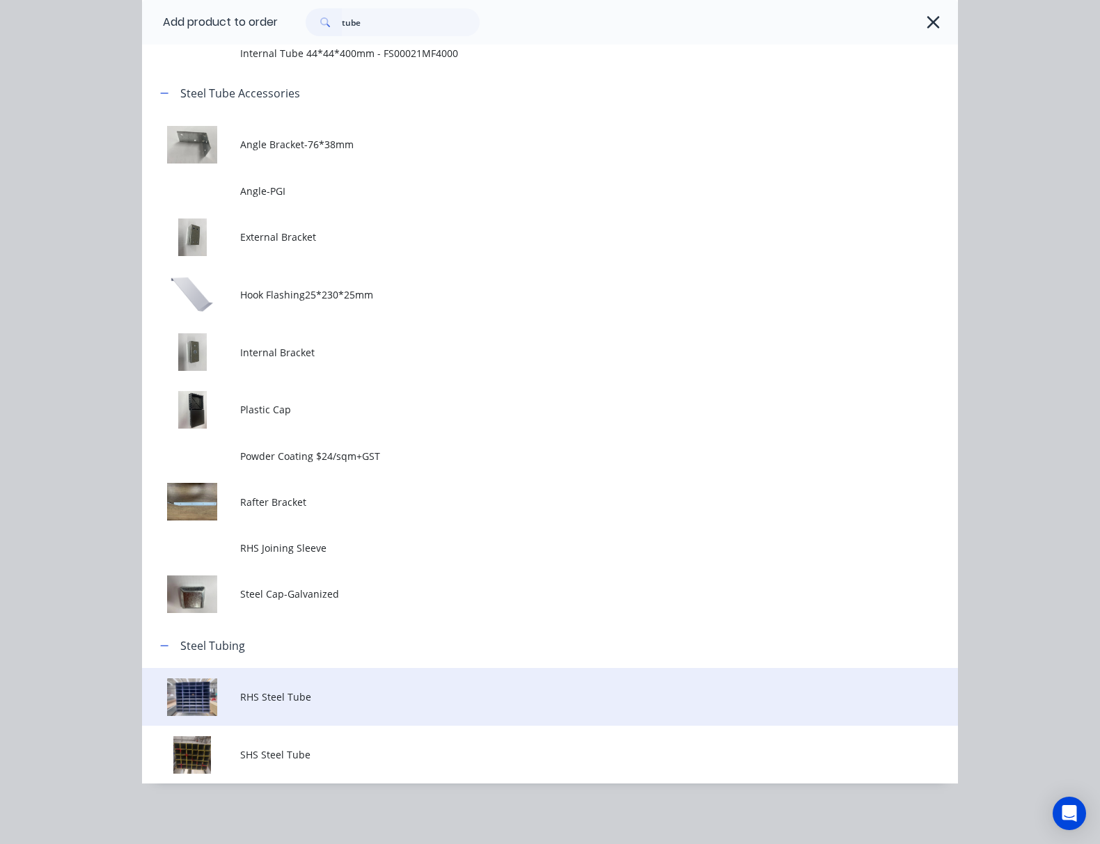
click at [396, 694] on span "RHS Steel Tube" at bounding box center [527, 697] width 574 height 15
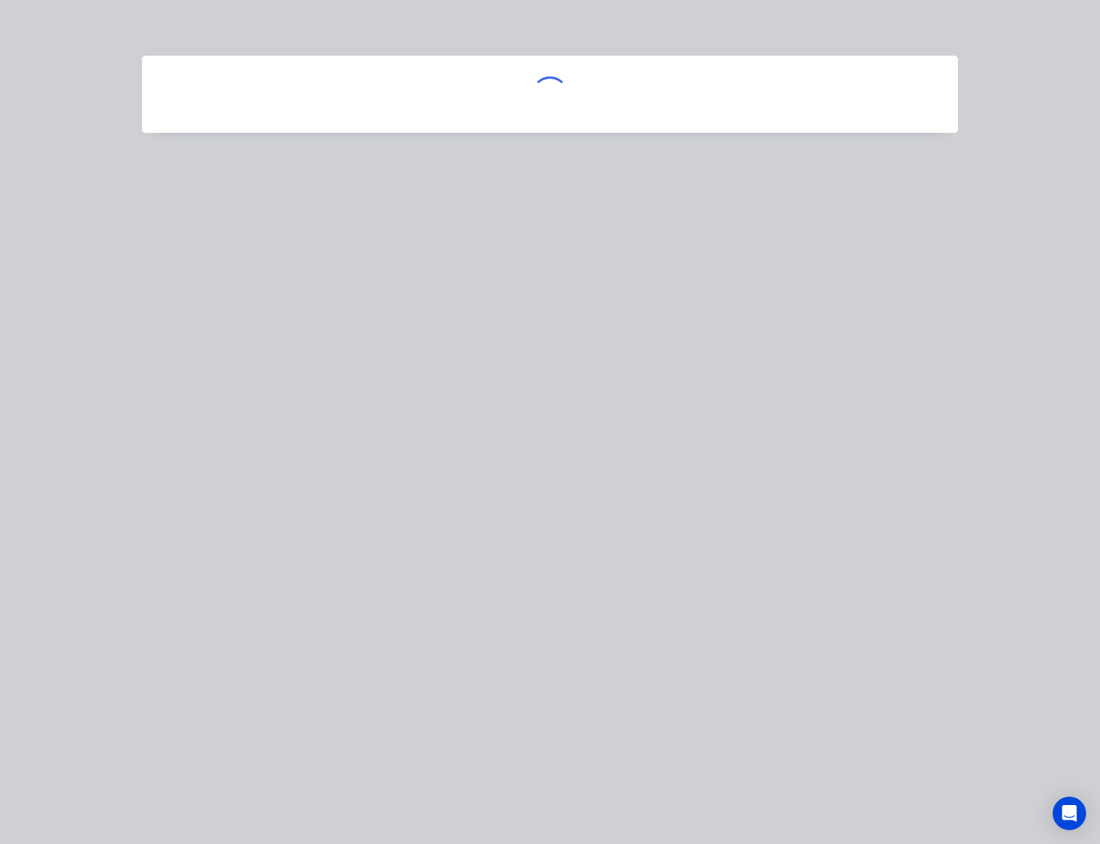
scroll to position [0, 0]
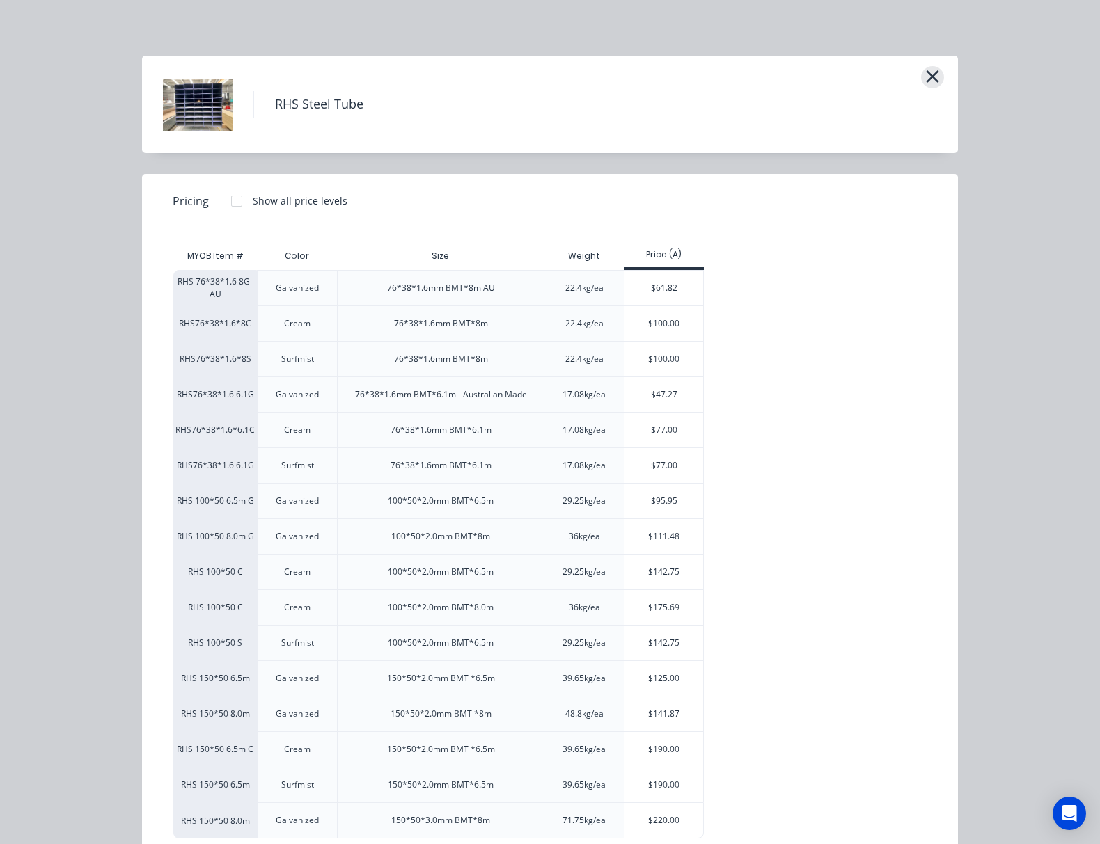
click at [939, 79] on icon "button" at bounding box center [932, 76] width 13 height 13
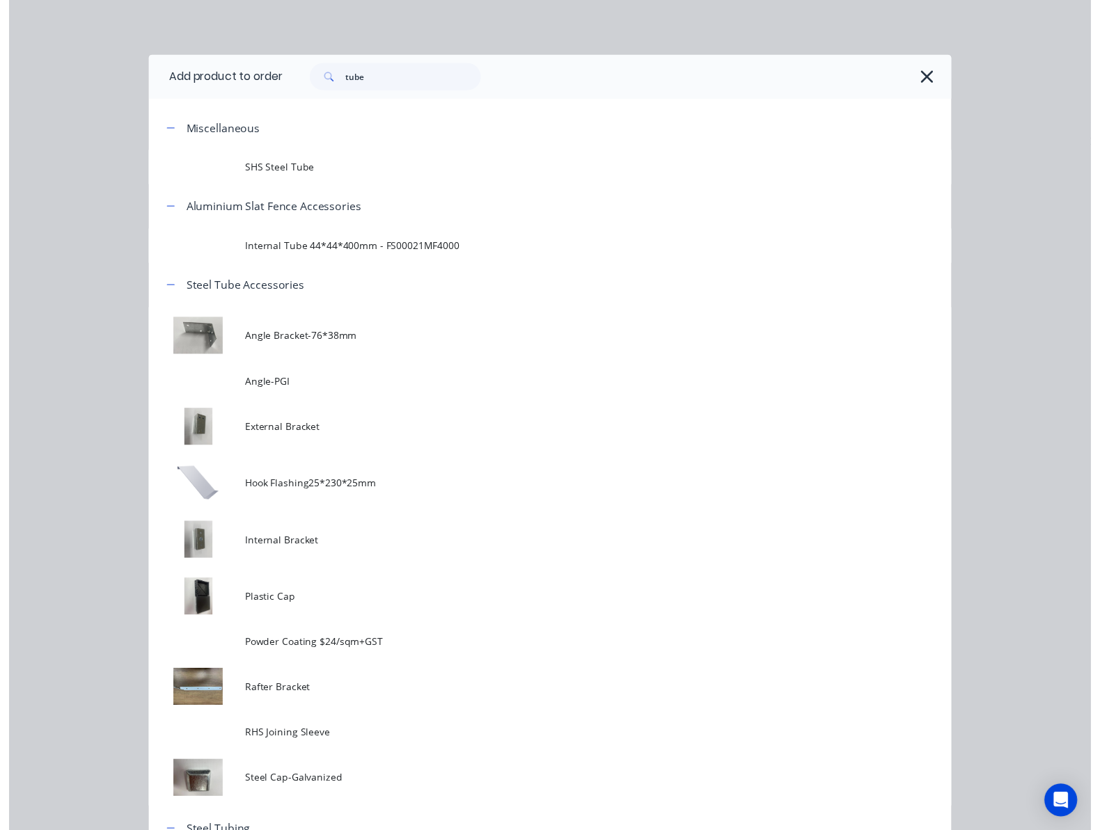
scroll to position [196, 0]
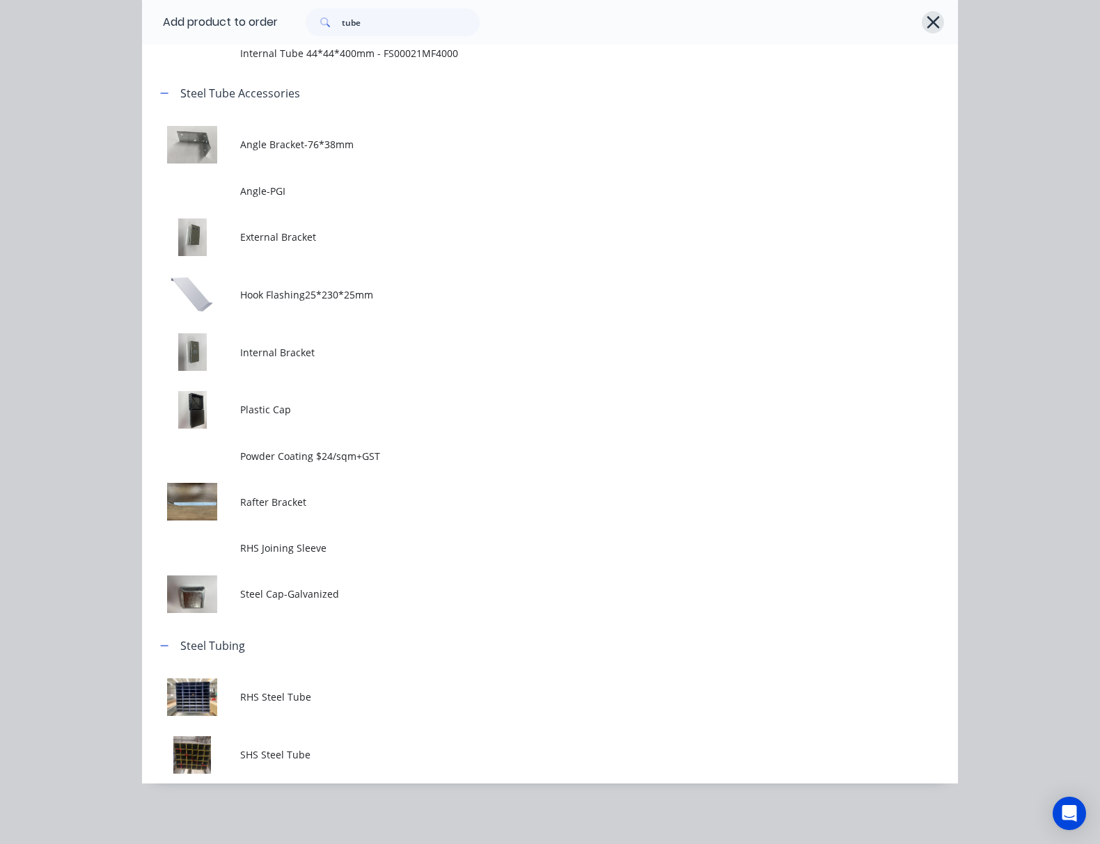
click at [940, 25] on icon "button" at bounding box center [933, 22] width 15 height 19
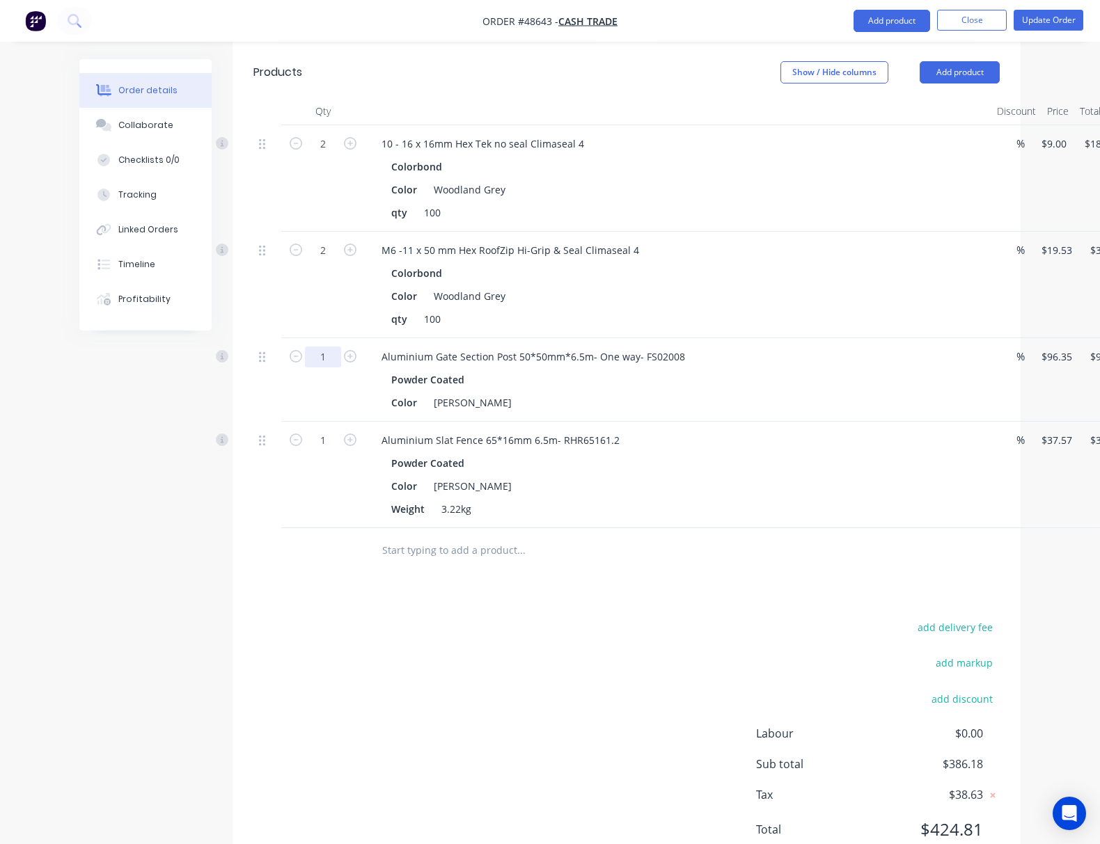
click at [305, 155] on input "1" at bounding box center [323, 144] width 36 height 21
type input "3"
type input "$289.05"
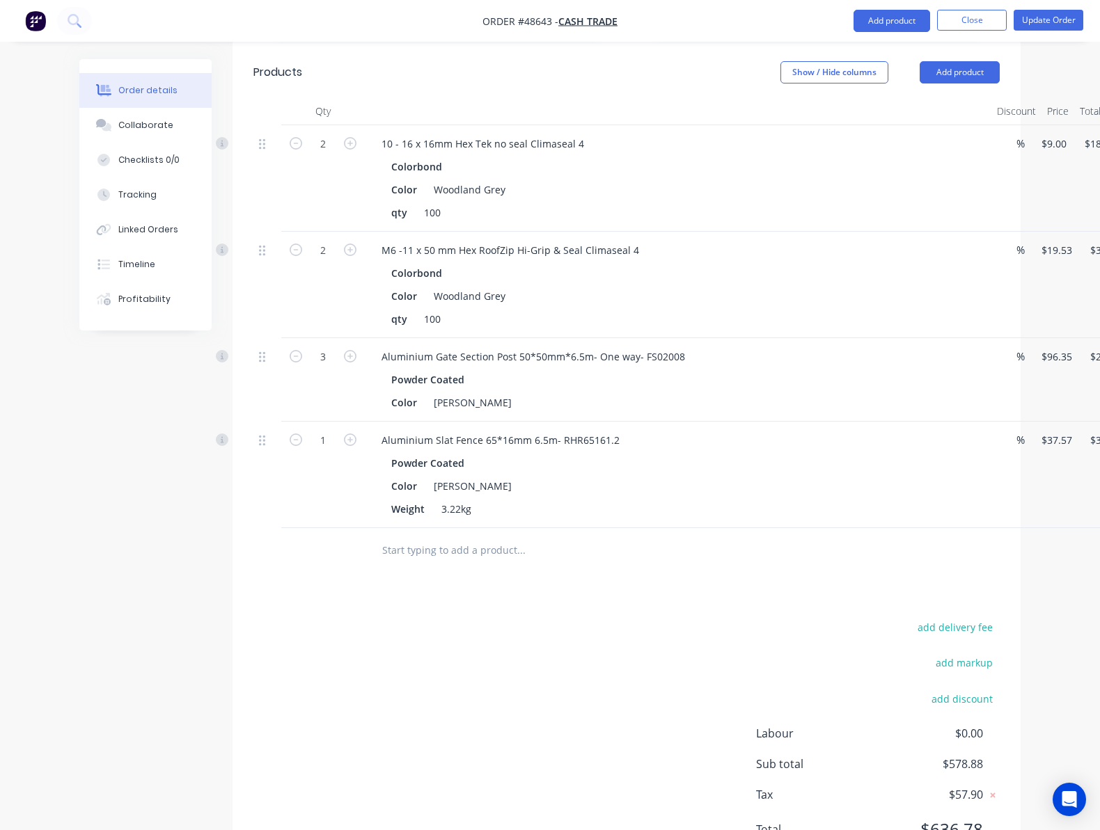
click at [516, 618] on div "add delivery fee add markup add discount Labour $0.00 Sub total $578.88 Tax $57…" at bounding box center [626, 737] width 746 height 238
click at [305, 155] on input "1" at bounding box center [323, 144] width 36 height 21
type input "30"
type input "$1,127.10"
click at [516, 629] on div "add delivery fee add markup add discount Labour $0.00 Sub total $578.88 Tax $57…" at bounding box center [626, 737] width 746 height 238
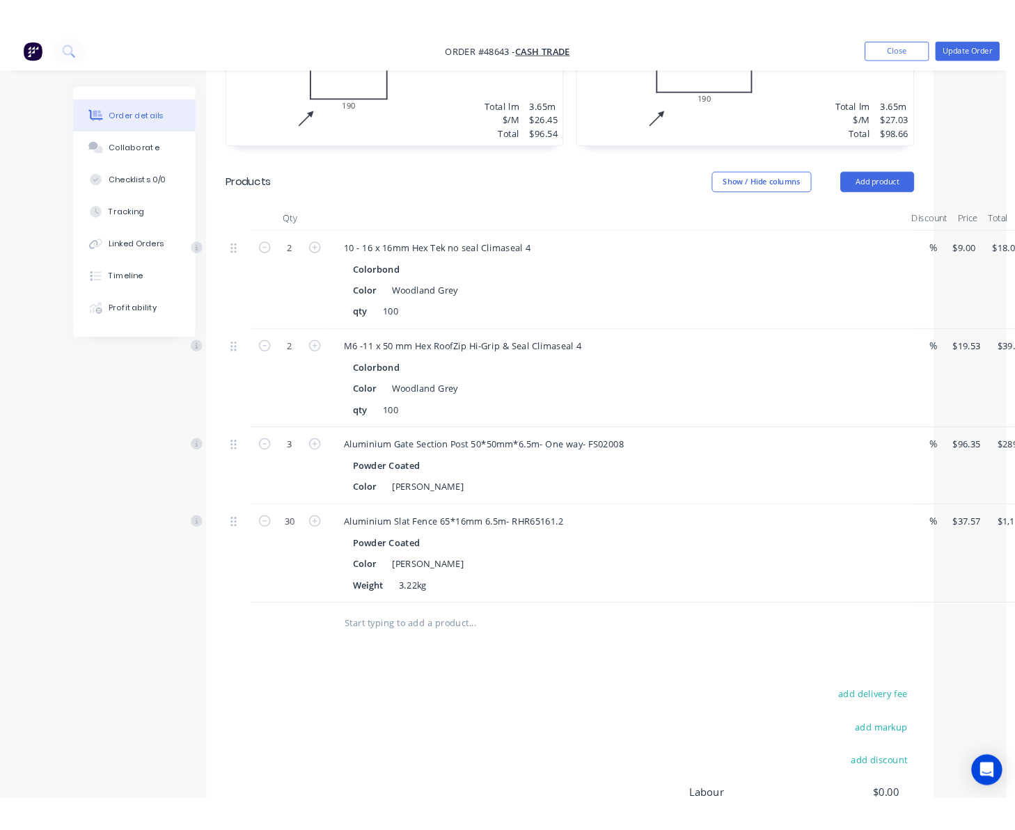
scroll to position [509, 9]
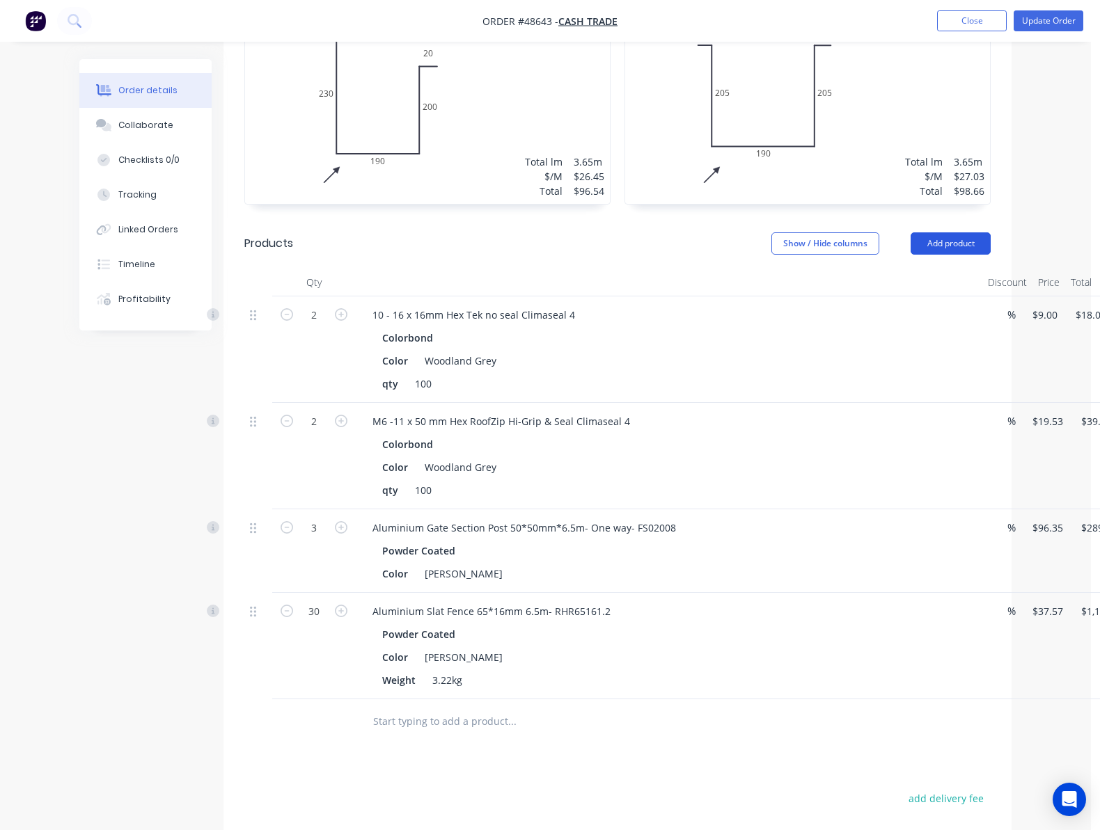
click at [950, 232] on button "Add product" at bounding box center [950, 243] width 80 height 22
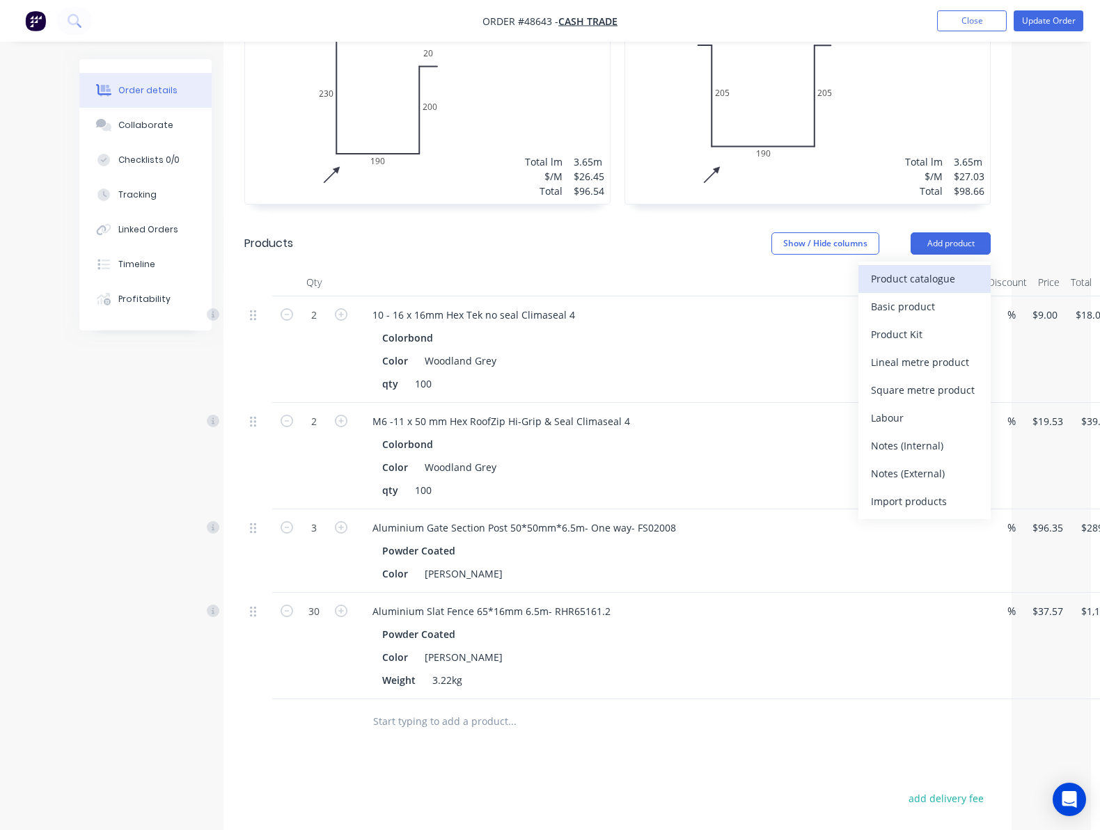
click at [950, 269] on div "Product catalogue" at bounding box center [924, 279] width 107 height 20
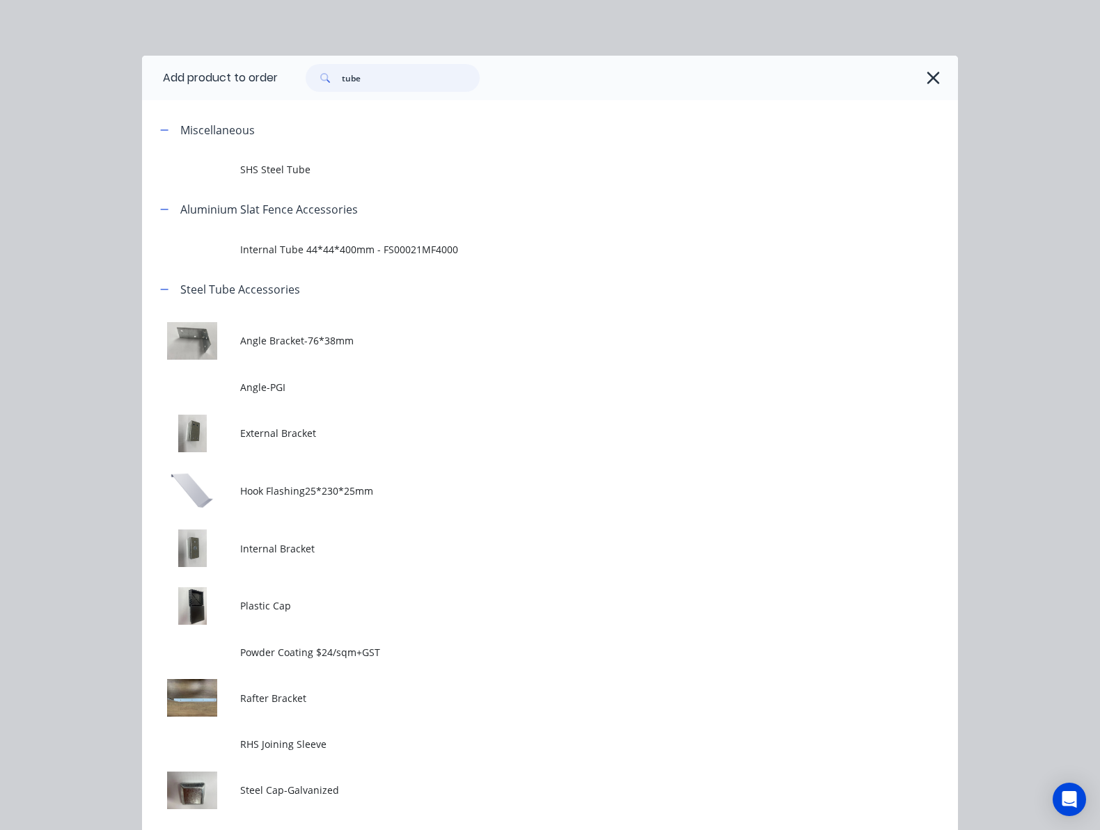
drag, startPoint x: 290, startPoint y: 79, endPoint x: 100, endPoint y: 93, distance: 189.8
click at [142, 93] on header "Add product to order tube" at bounding box center [550, 78] width 816 height 45
type input "plas"
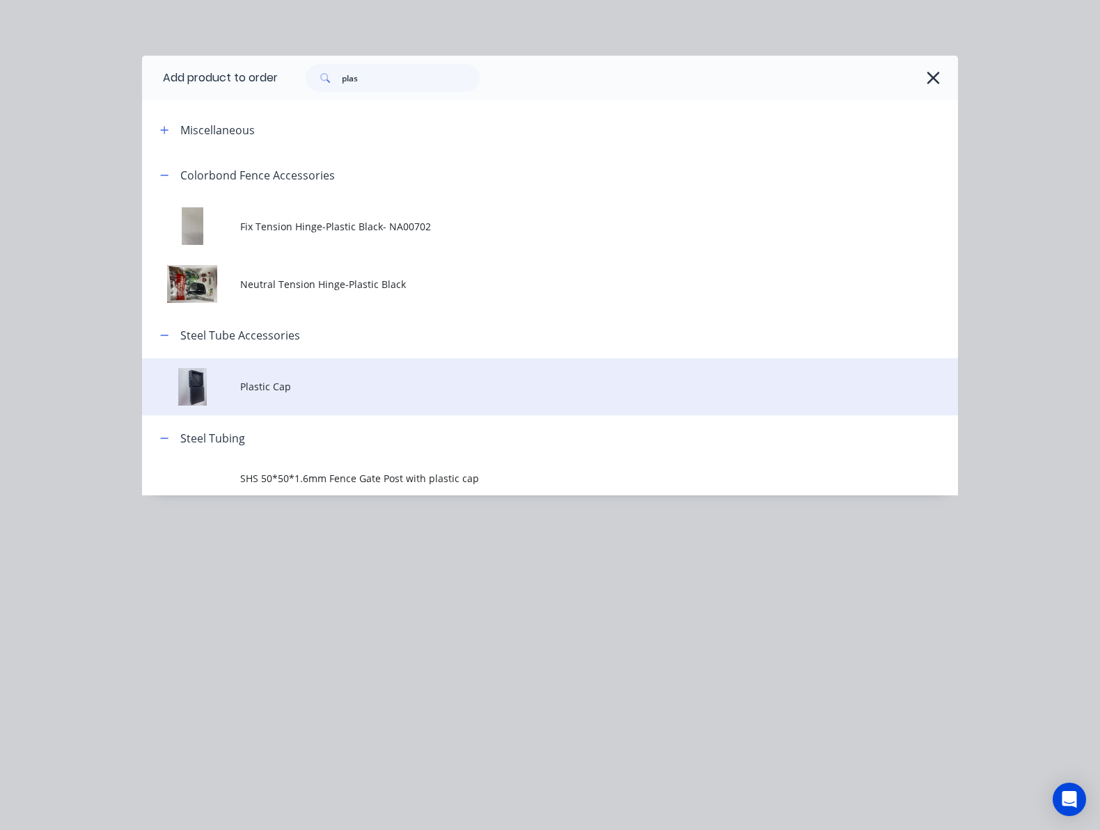
click at [302, 377] on td "Plastic Cap" at bounding box center [599, 387] width 718 height 58
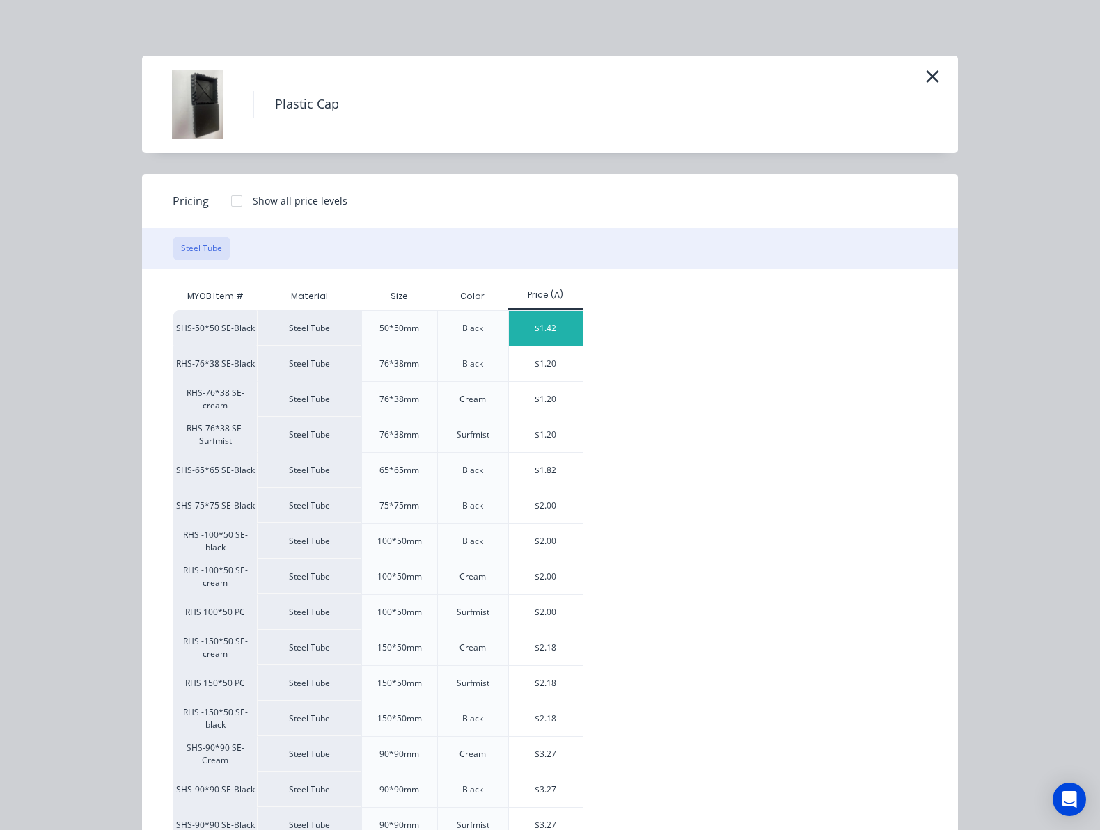
click at [509, 326] on div "$1.42" at bounding box center [546, 328] width 74 height 35
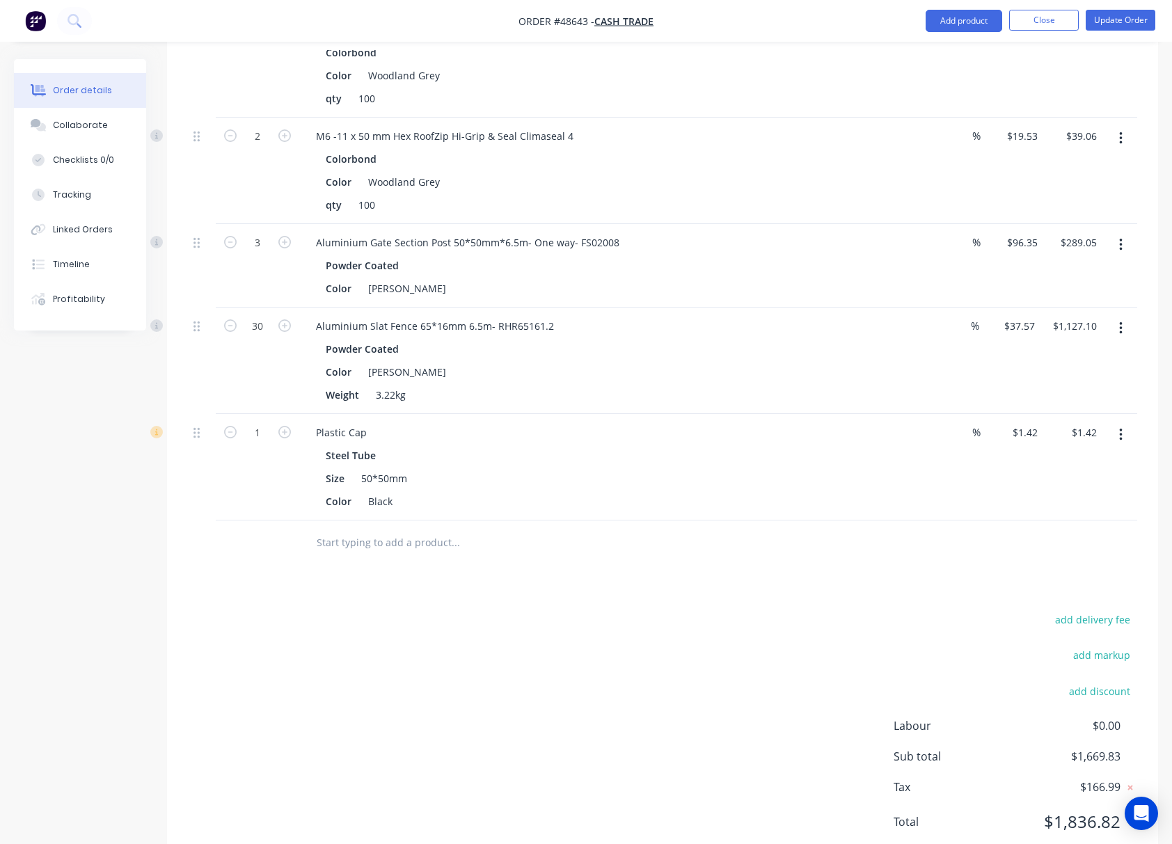
scroll to position [695, 0]
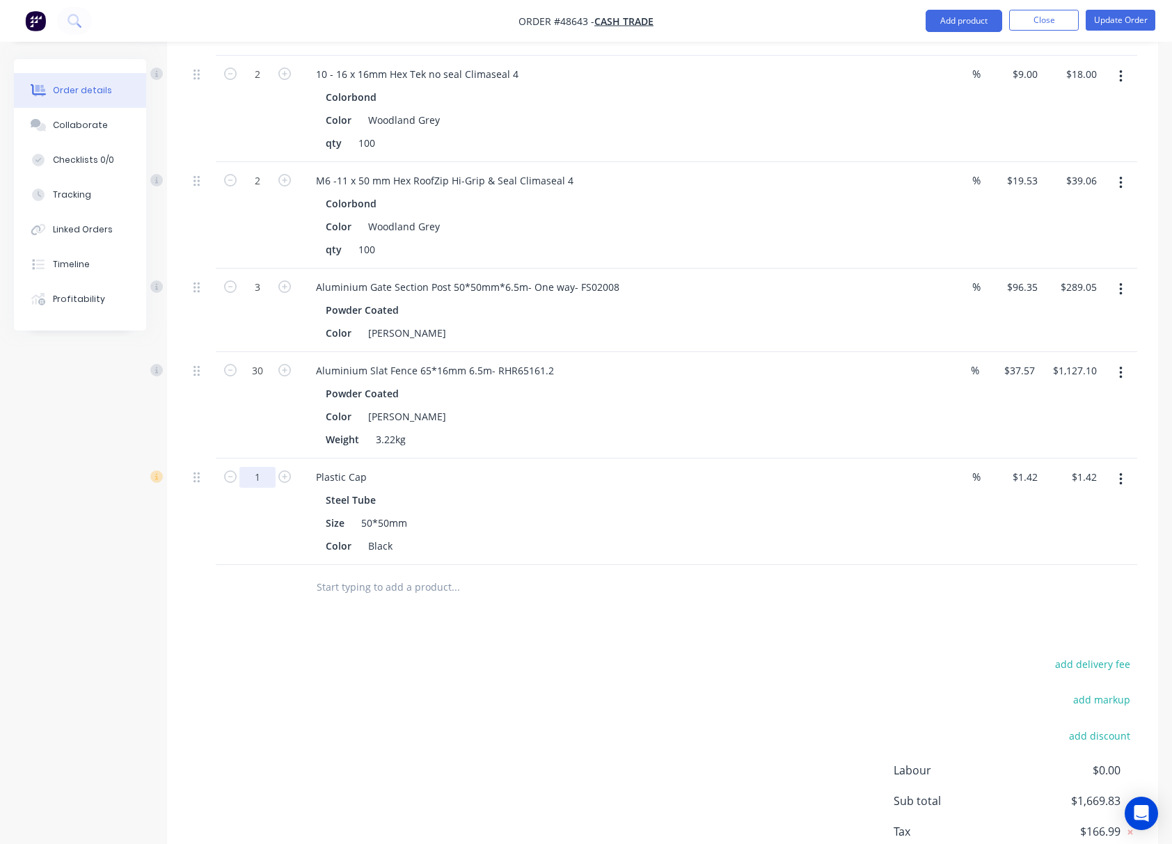
click at [248, 85] on input "1" at bounding box center [257, 74] width 36 height 21
type input "4"
type input "$5.68"
click at [185, 658] on div "add delivery fee add markup add discount Labour $0.00 Sub total $1,669.83 Tax $…" at bounding box center [662, 774] width 991 height 238
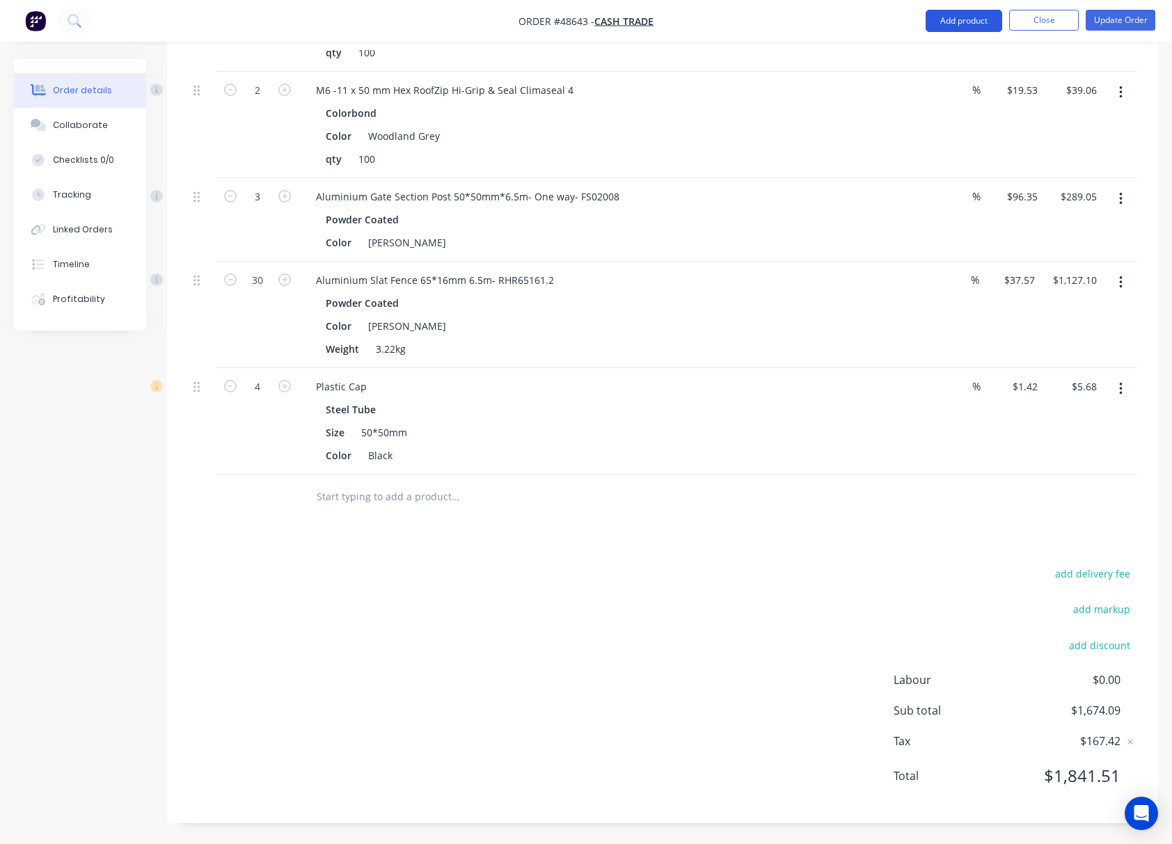
click at [926, 31] on button "Add product" at bounding box center [964, 21] width 77 height 22
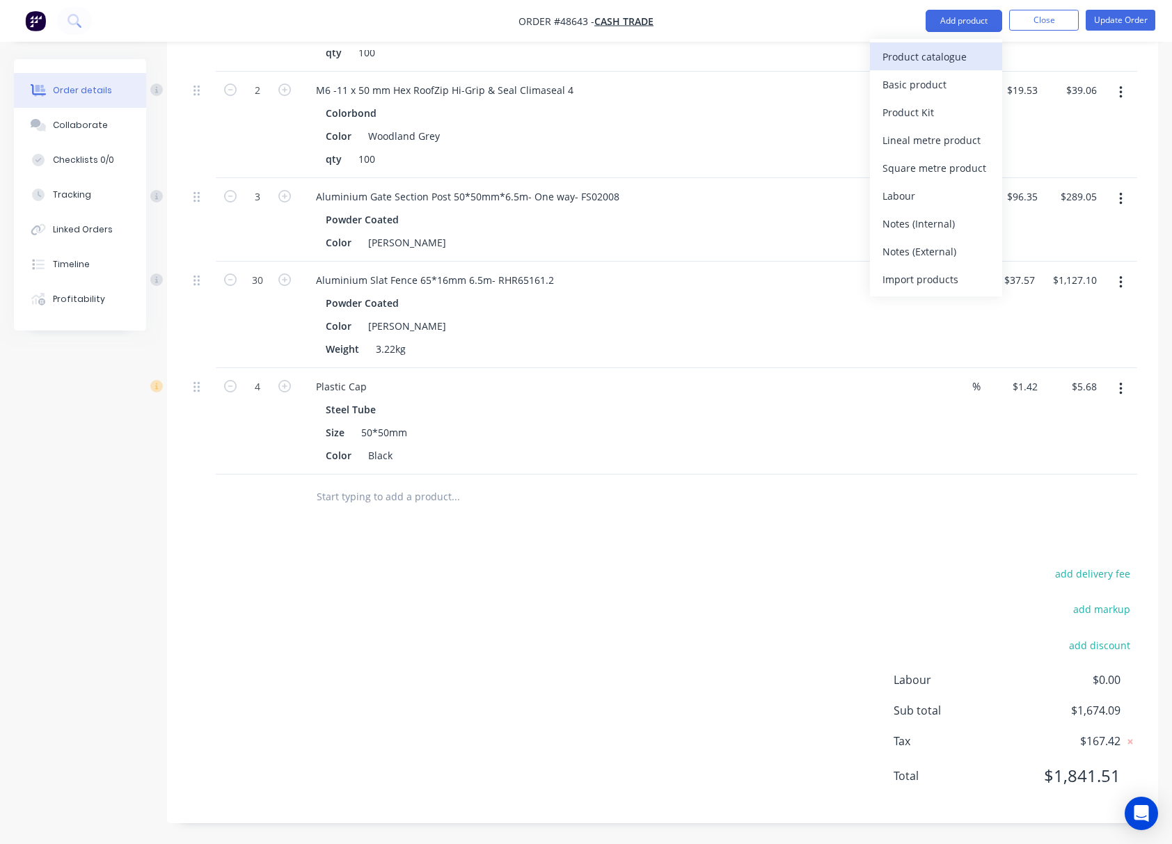
click at [939, 49] on div "Product catalogue" at bounding box center [936, 57] width 107 height 20
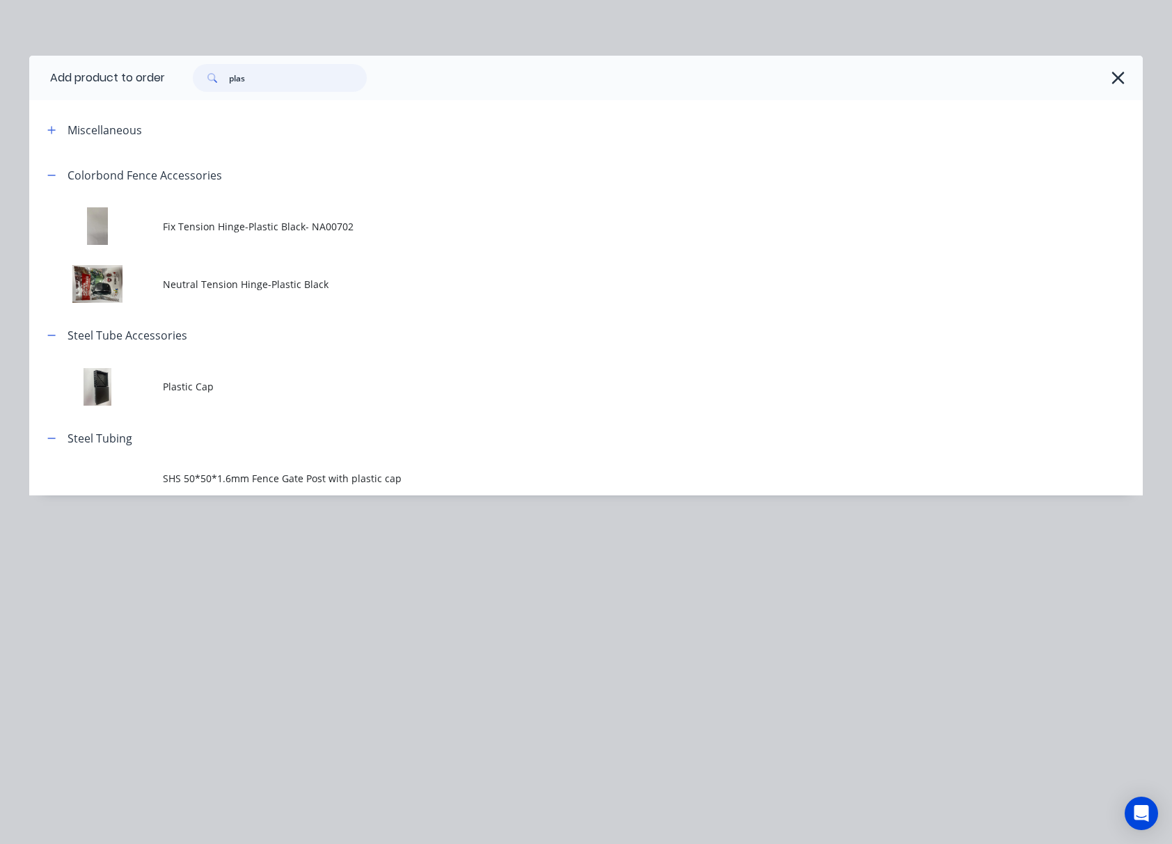
drag, startPoint x: 305, startPoint y: 74, endPoint x: -7, endPoint y: 106, distance: 313.5
click at [0, 106] on html "Order #48643 - Cash Trade Add product Close Update Order Order details Collabor…" at bounding box center [586, 36] width 1172 height 1649
type input "drop"
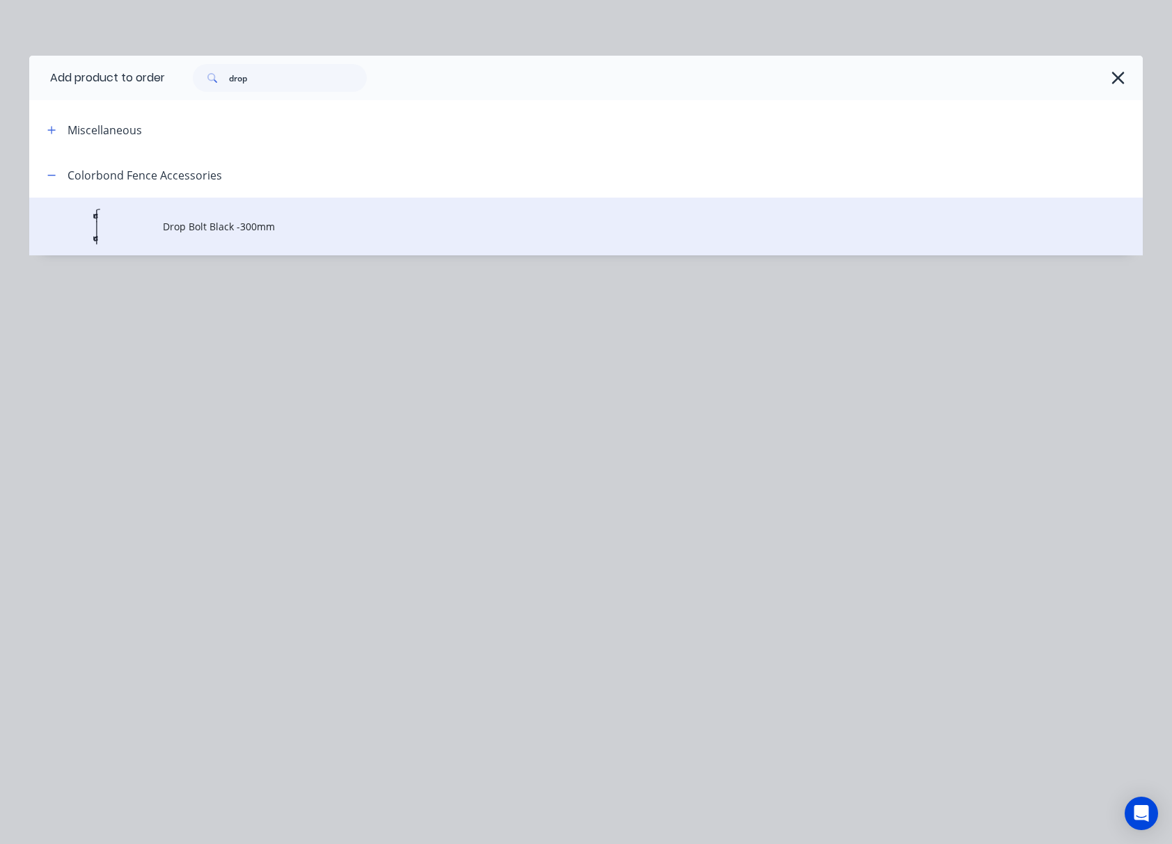
click at [313, 228] on span "Drop Bolt Black -300mm" at bounding box center [555, 226] width 784 height 15
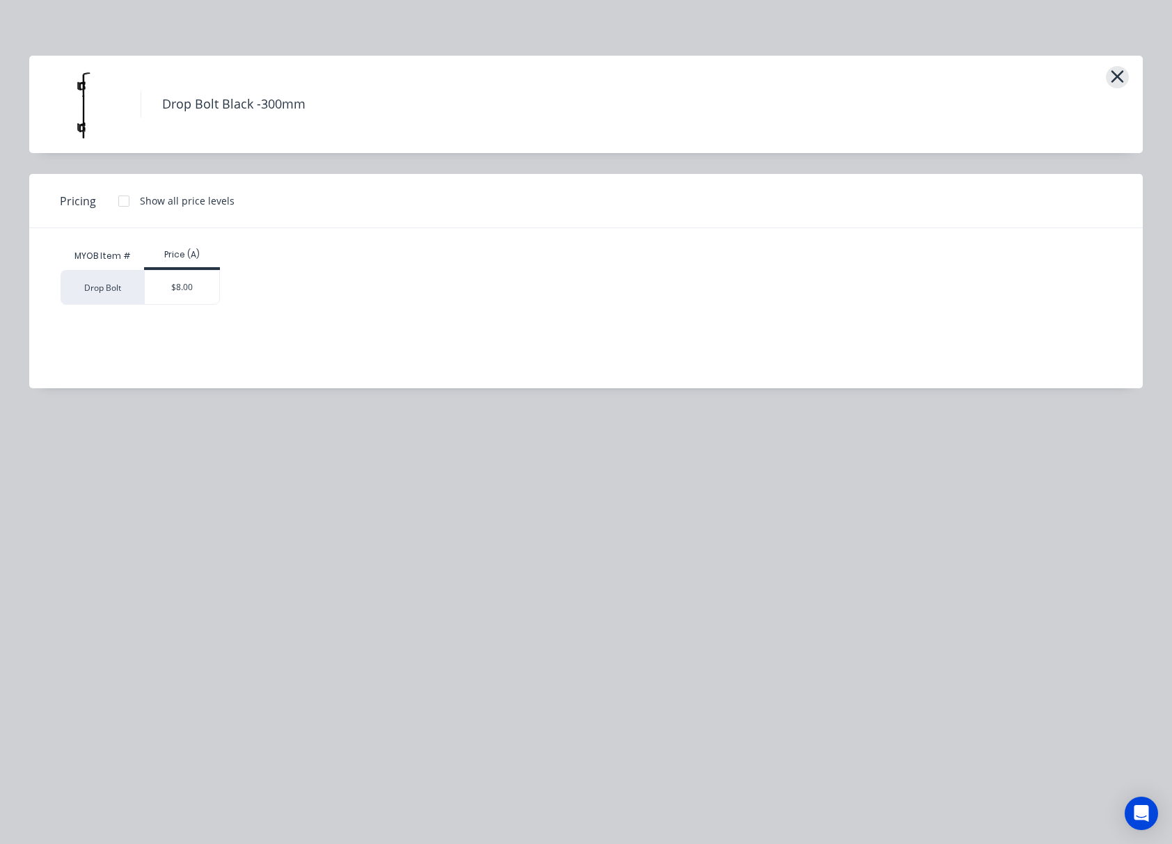
click at [950, 81] on icon "button" at bounding box center [1118, 76] width 13 height 13
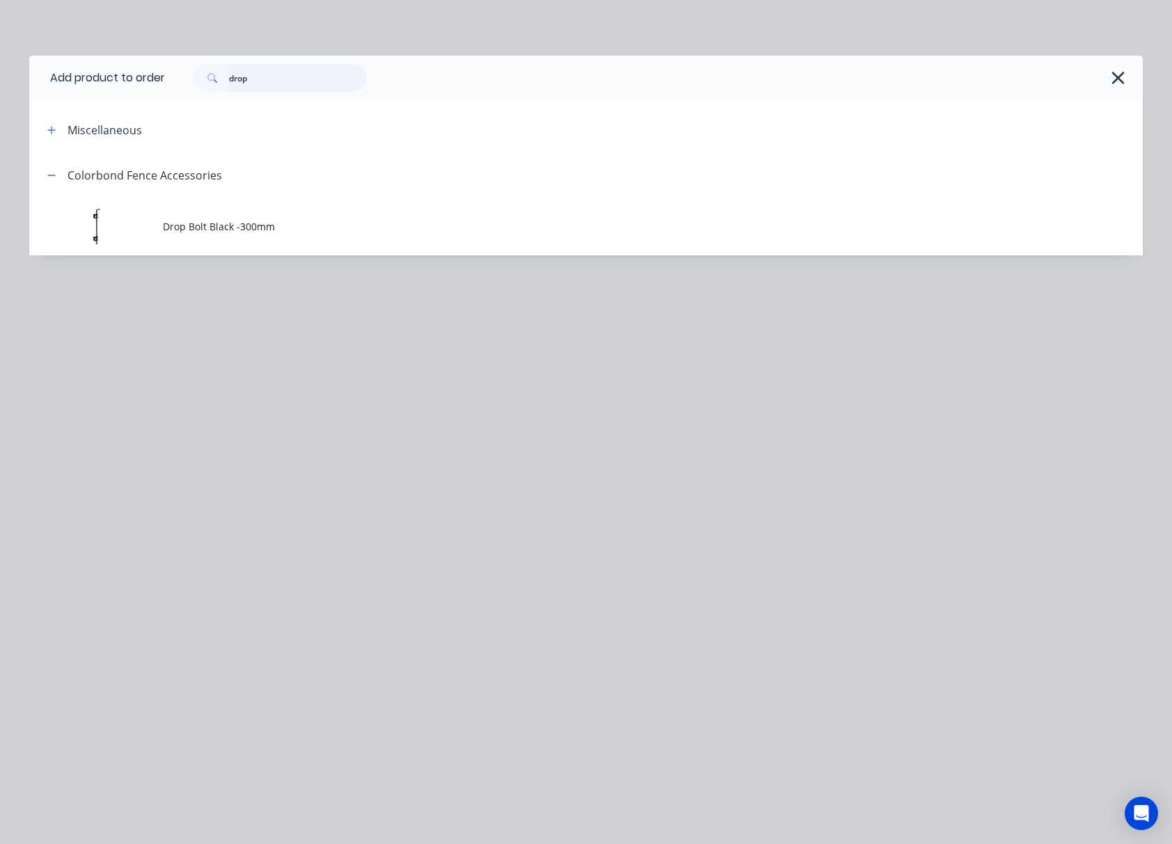
drag, startPoint x: 283, startPoint y: 72, endPoint x: 159, endPoint y: 106, distance: 127.6
click at [202, 93] on div "drop" at bounding box center [654, 78] width 978 height 45
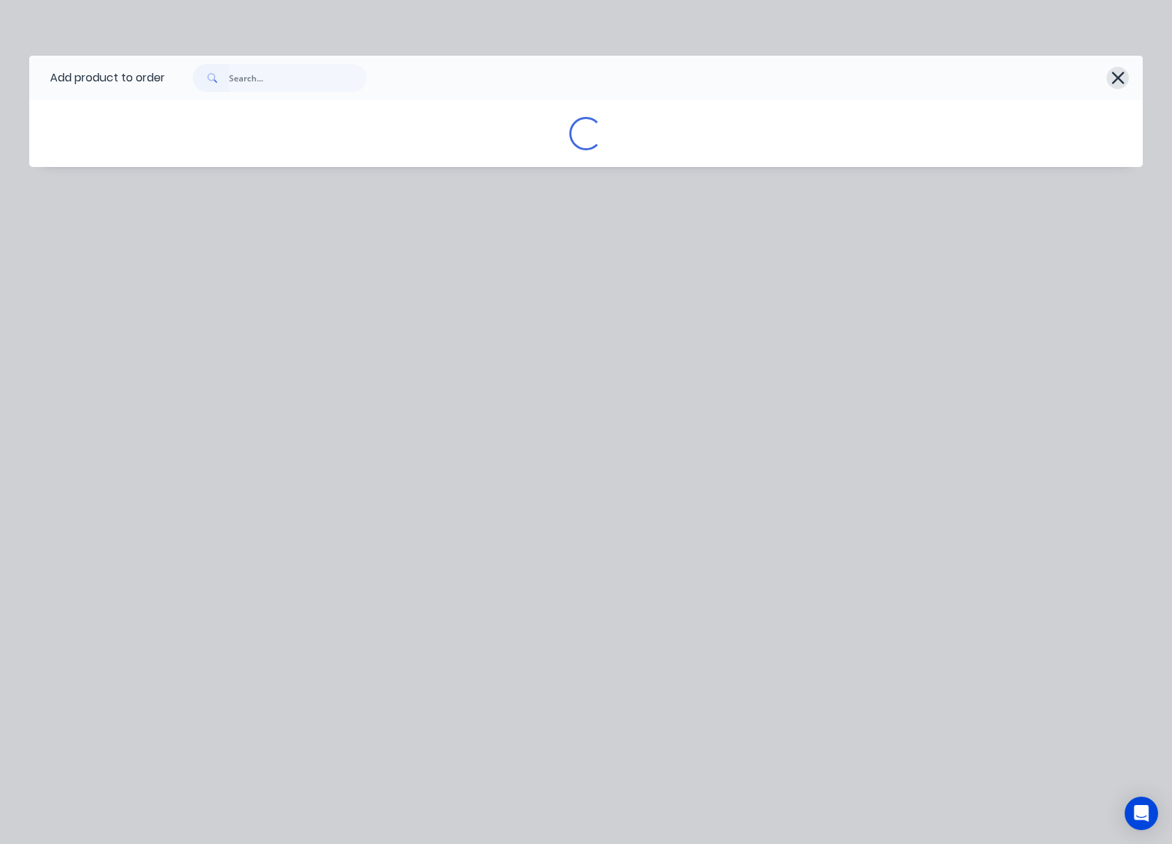
click at [950, 81] on button "button" at bounding box center [1118, 78] width 22 height 22
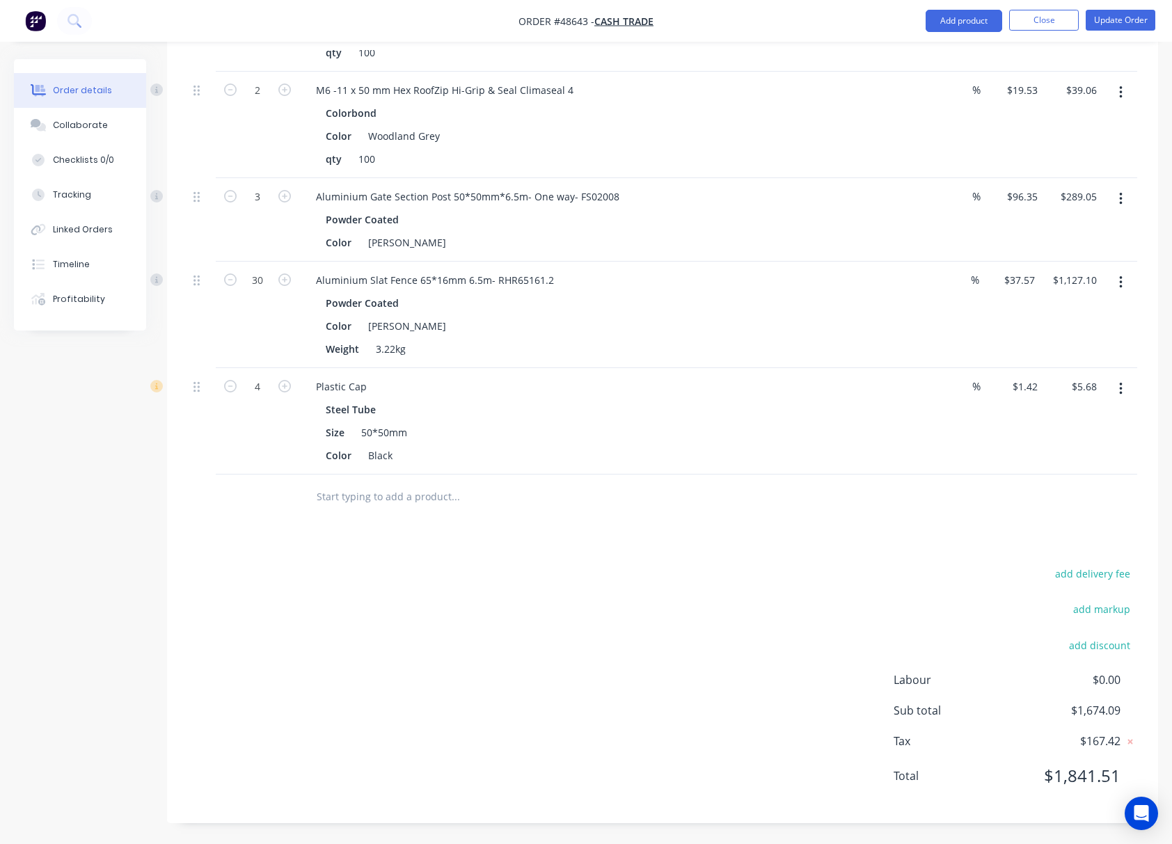
click at [468, 555] on div "Drawings Add drawing 0.55 Colorbond Monument Girth 640 1 0 230 190 200 20 0 230…" at bounding box center [662, 206] width 991 height 1234
click at [950, 10] on button "Add product" at bounding box center [964, 21] width 77 height 22
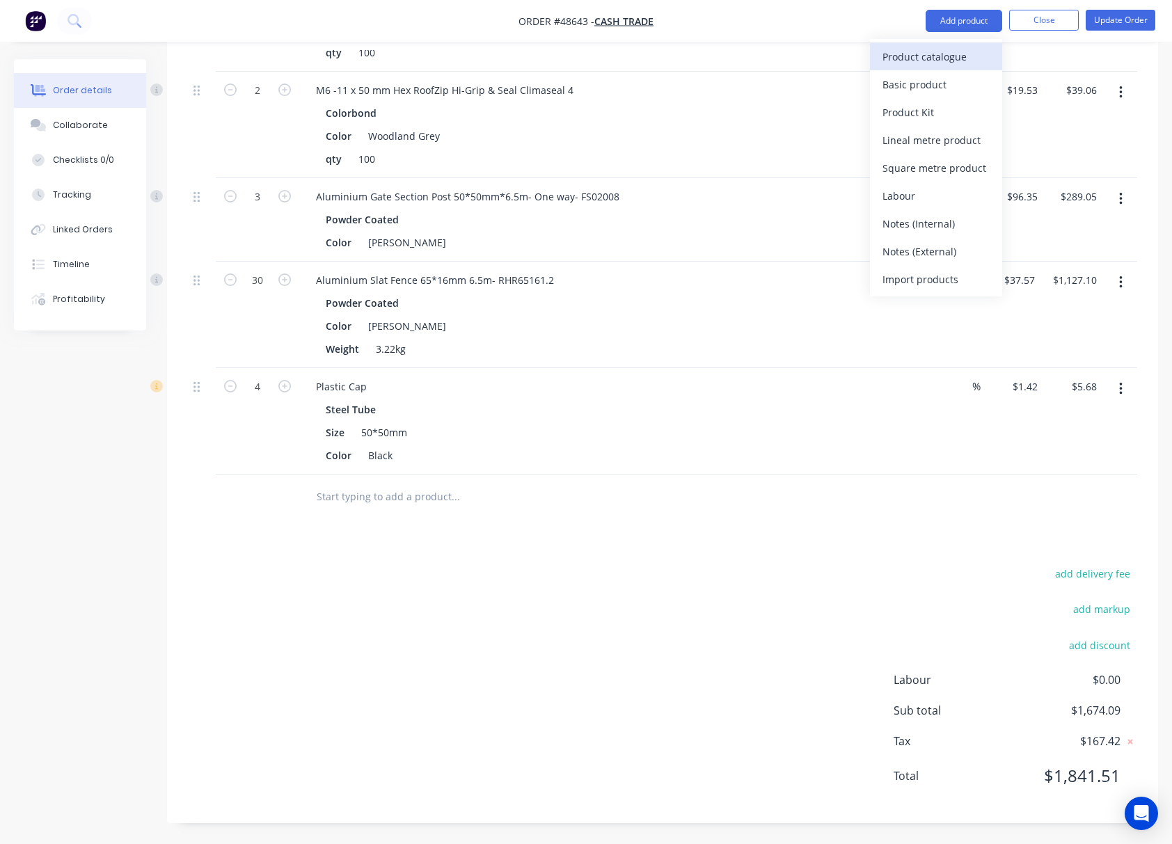
click at [925, 54] on div "Product catalogue" at bounding box center [936, 57] width 107 height 20
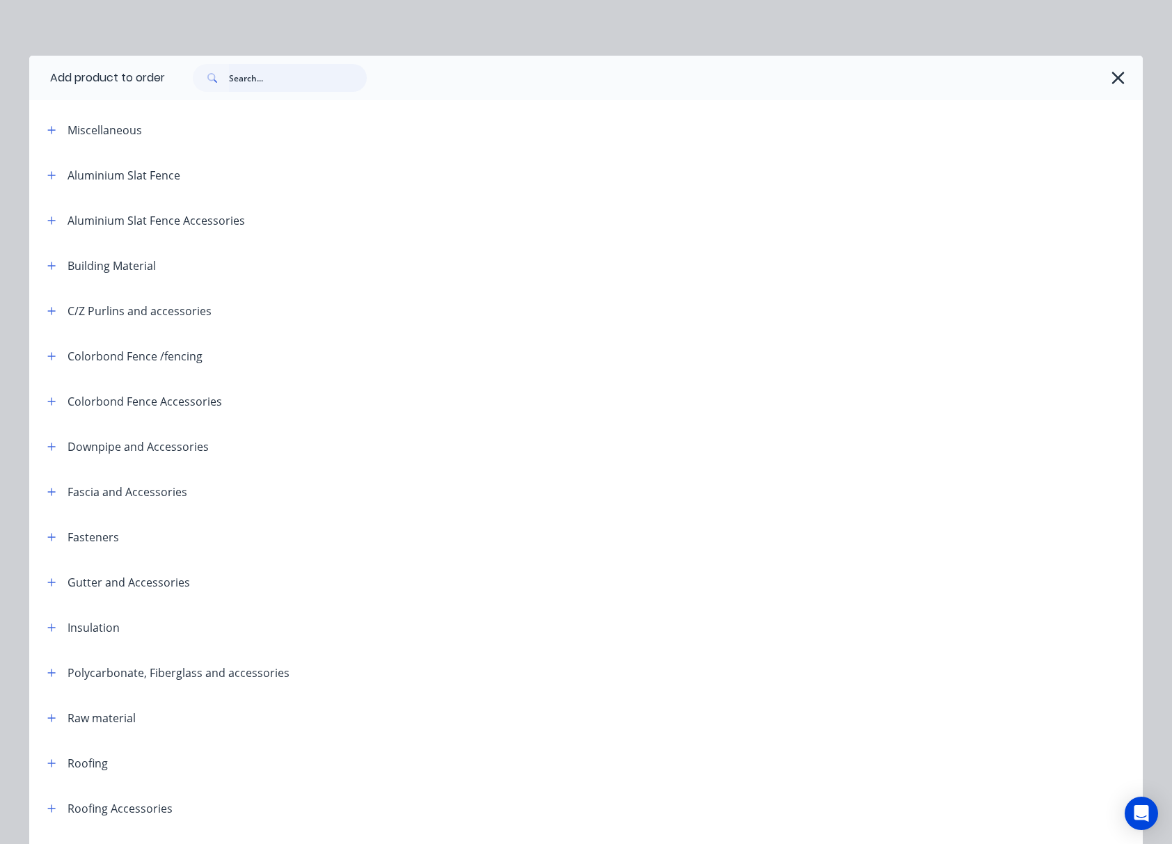
click at [248, 76] on input "text" at bounding box center [298, 78] width 138 height 28
type input "grav"
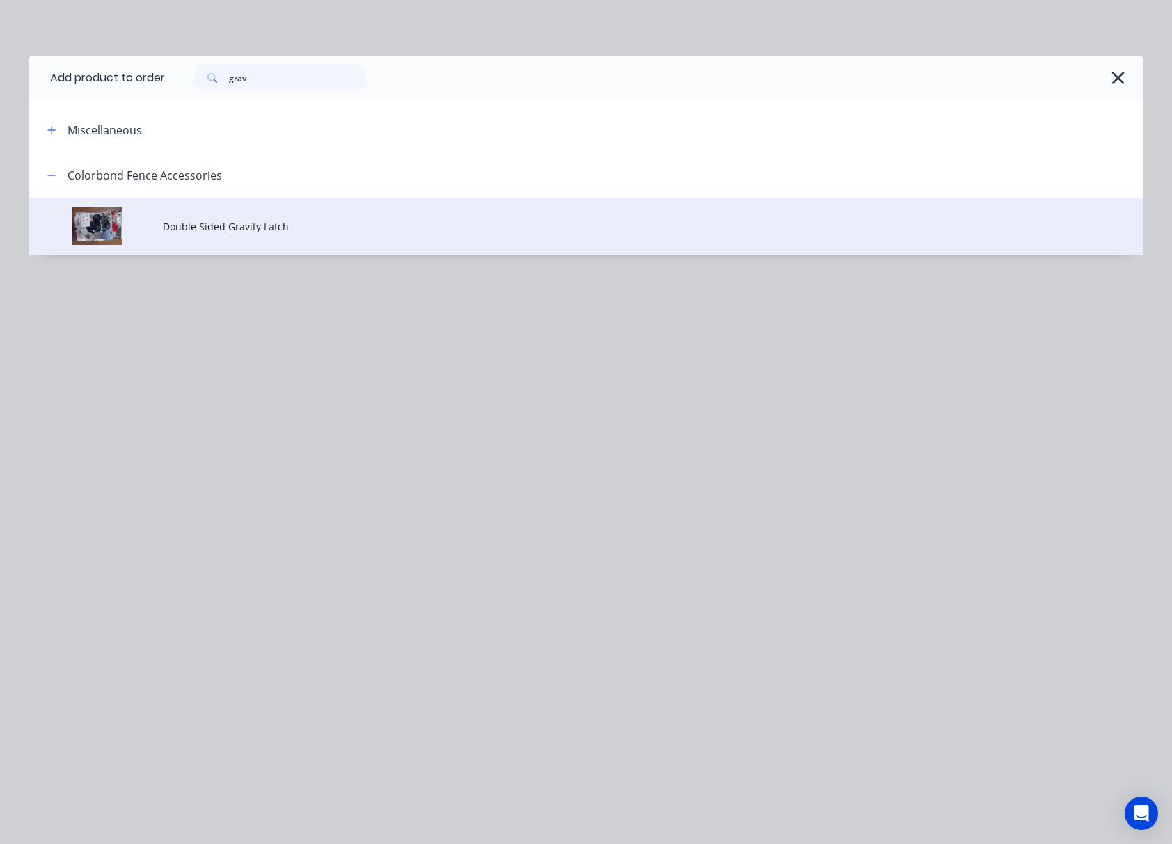
click at [340, 212] on td "Double Sided Gravity Latch" at bounding box center [653, 227] width 980 height 58
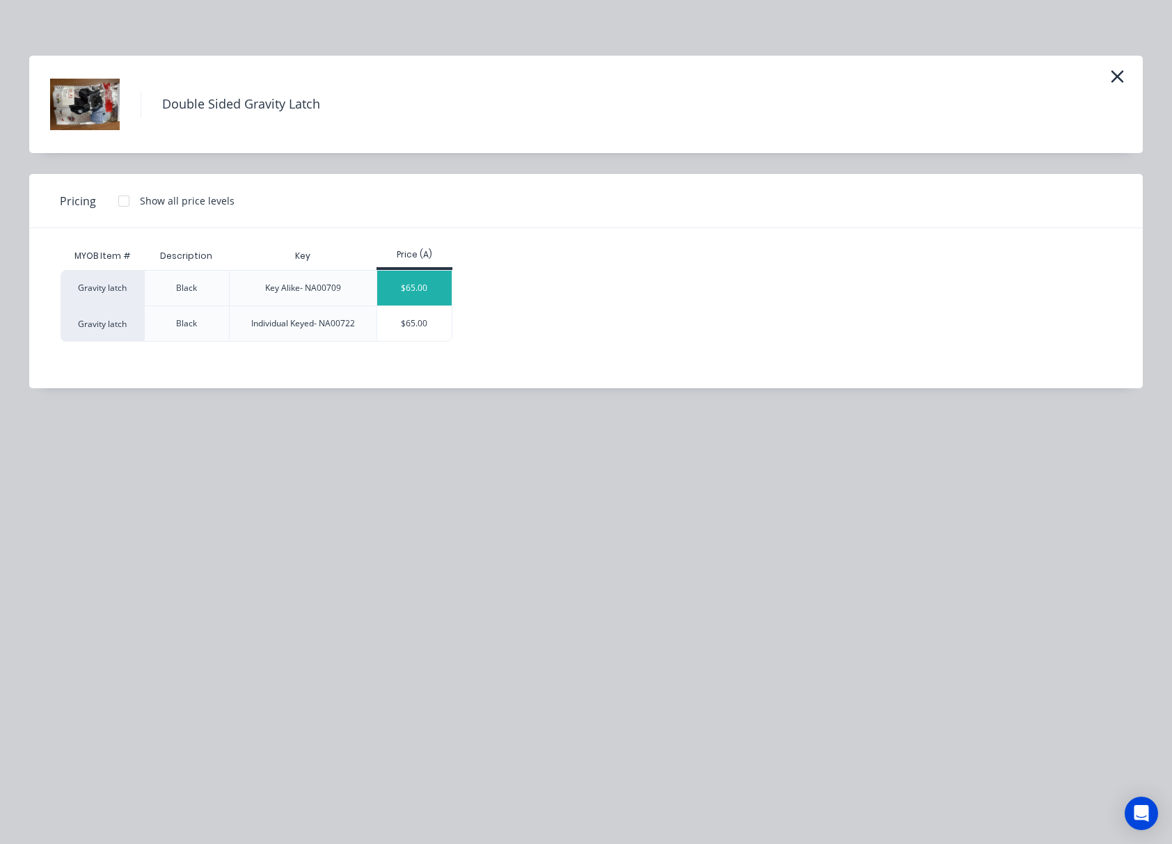
click at [429, 296] on div "$65.00" at bounding box center [414, 288] width 74 height 35
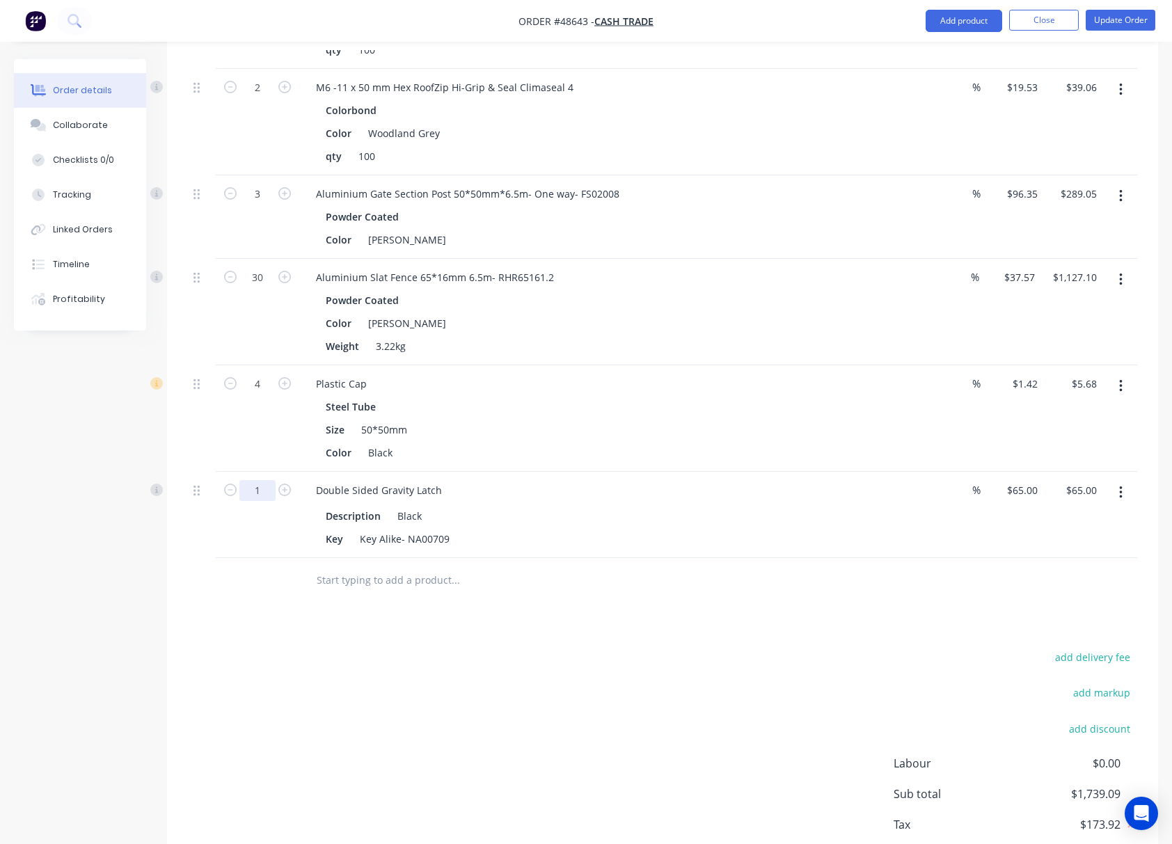
type input "2"
type input "$130.00"
drag, startPoint x: 204, startPoint y: 479, endPoint x: 235, endPoint y: 498, distance: 36.3
click at [217, 485] on div "2 Double Sided Gravity Latch Description Black Key Key Alike- NA00709 % $65.00 …" at bounding box center [662, 515] width 949 height 86
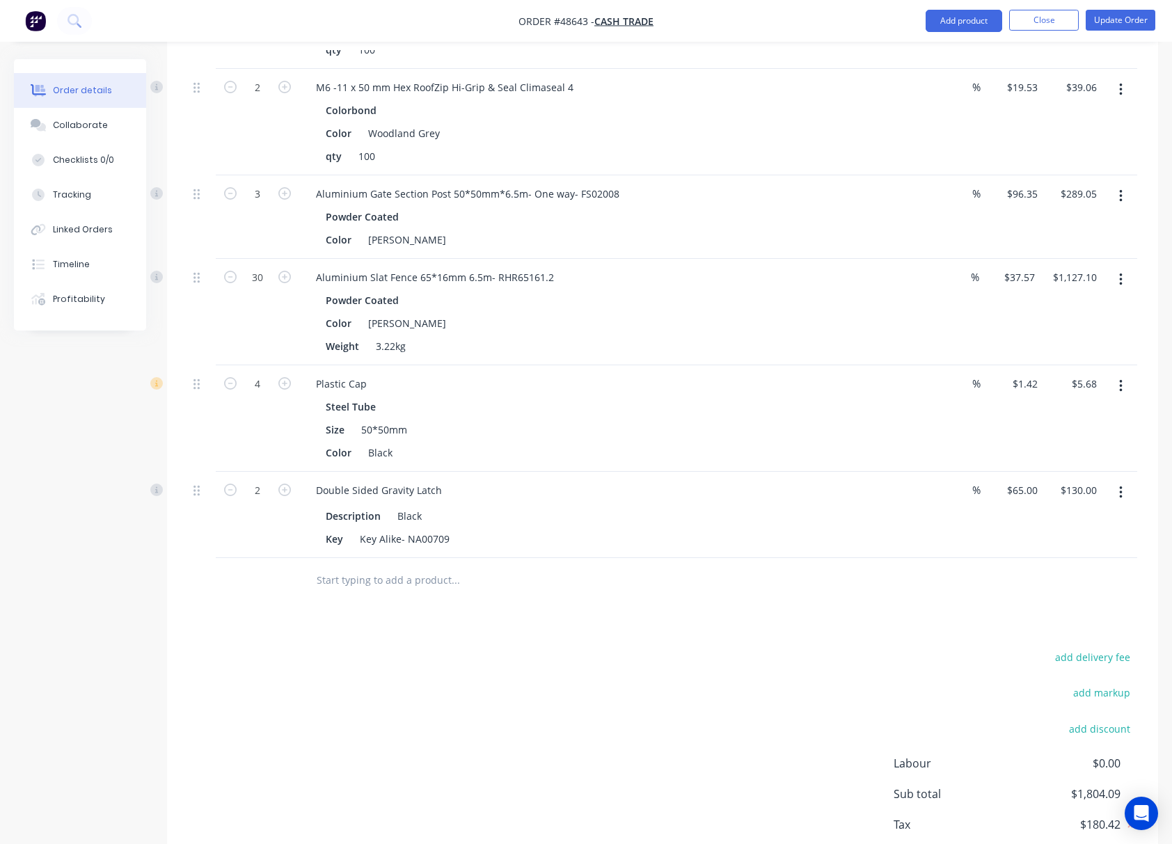
click at [472, 656] on div "add delivery fee add markup add discount Labour $0.00 Sub total $1,804.09 Tax $…" at bounding box center [662, 767] width 949 height 238
type input "10"
type input "$14.20"
click at [525, 388] on div "Plastic Cap" at bounding box center [612, 384] width 615 height 20
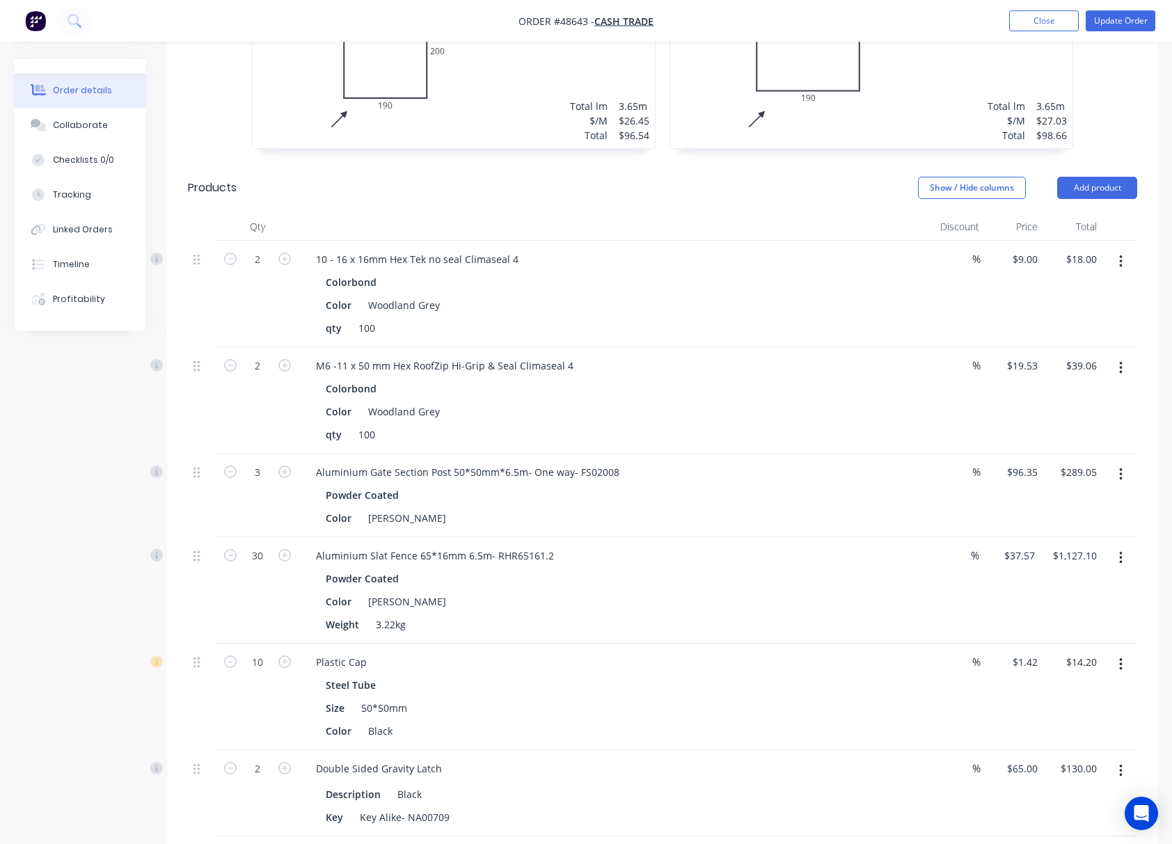
scroll to position [231, 0]
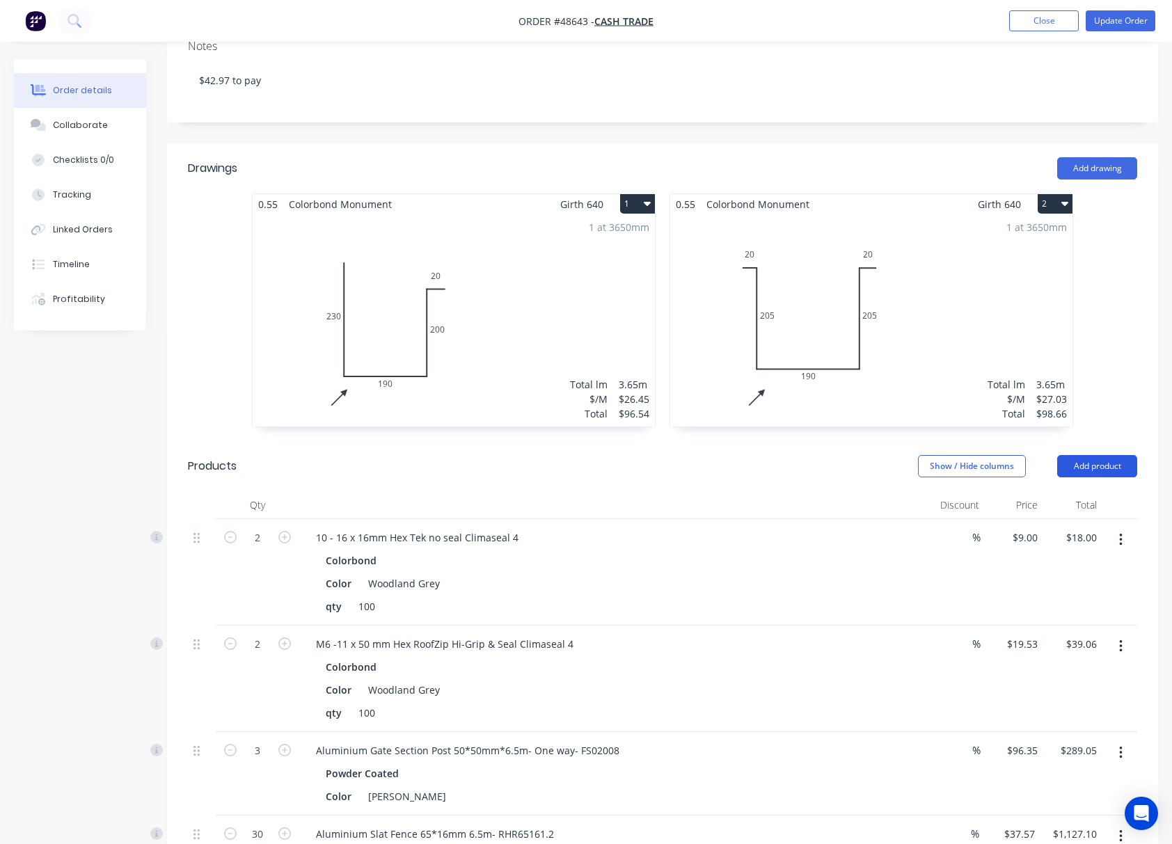
click at [950, 471] on button "Add product" at bounding box center [1097, 466] width 80 height 22
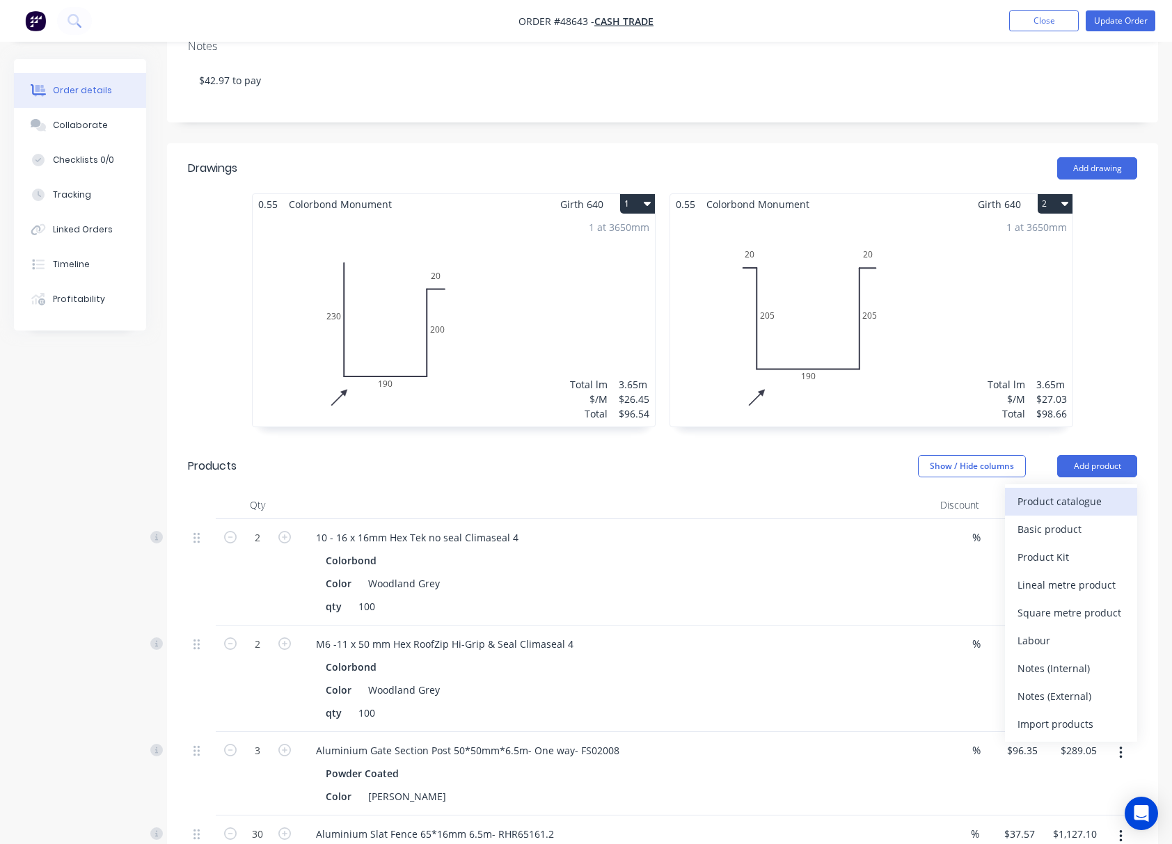
click at [950, 512] on div "Product catalogue" at bounding box center [1071, 501] width 107 height 20
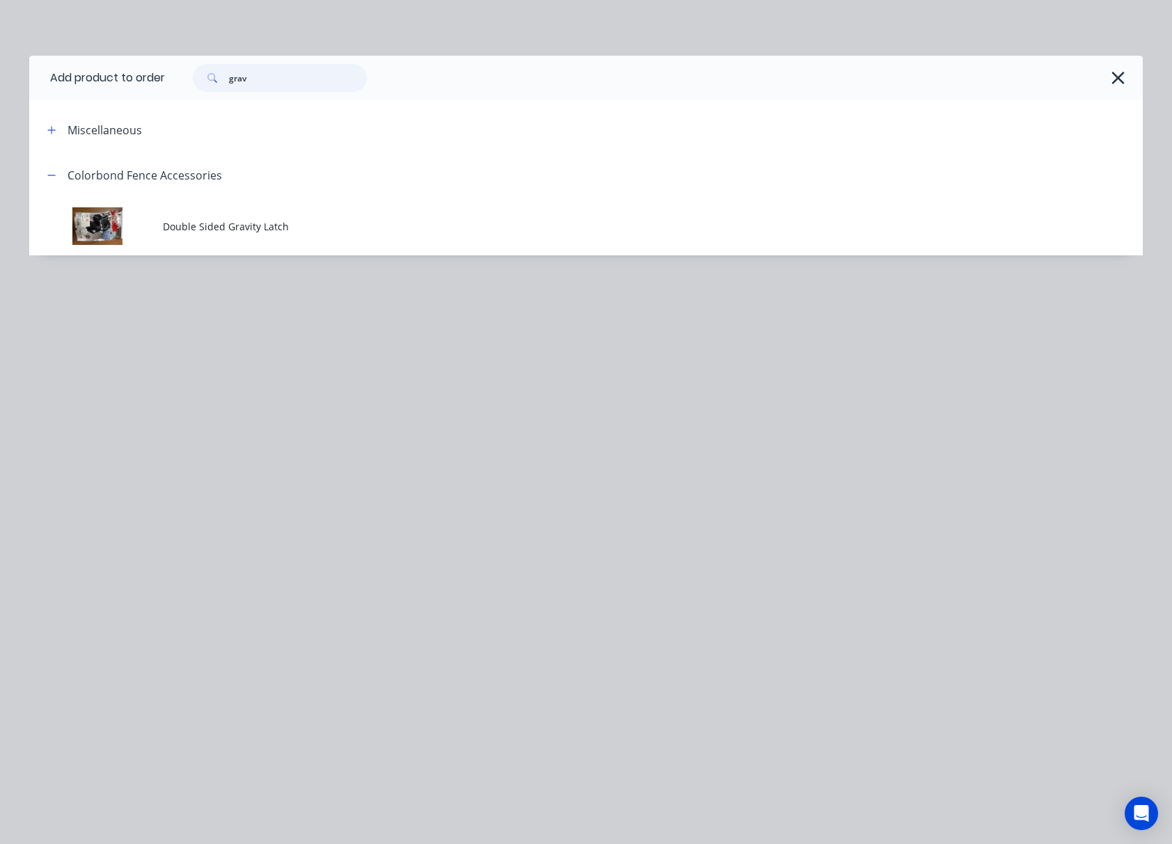
drag, startPoint x: 276, startPoint y: 71, endPoint x: 10, endPoint y: 157, distance: 279.5
click at [154, 88] on header "Add product to order grav" at bounding box center [586, 78] width 1114 height 45
type input "tube"
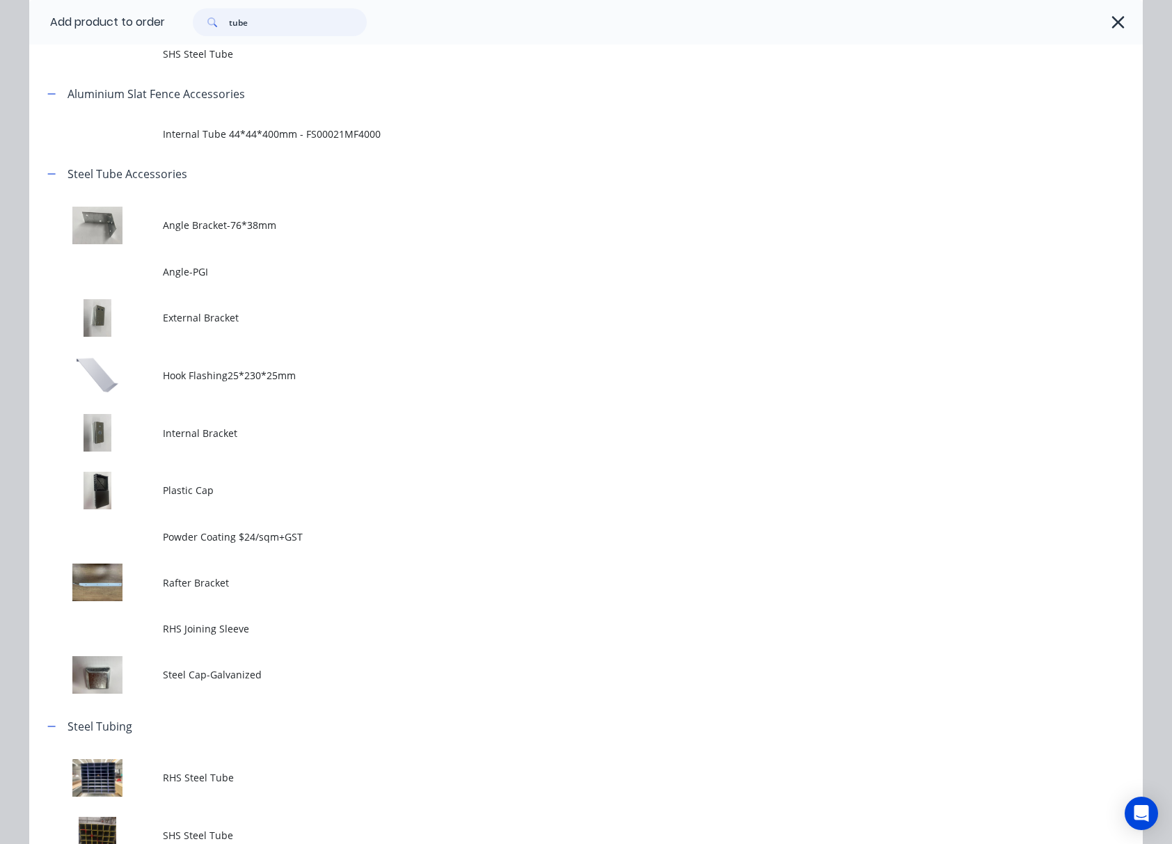
scroll to position [196, 0]
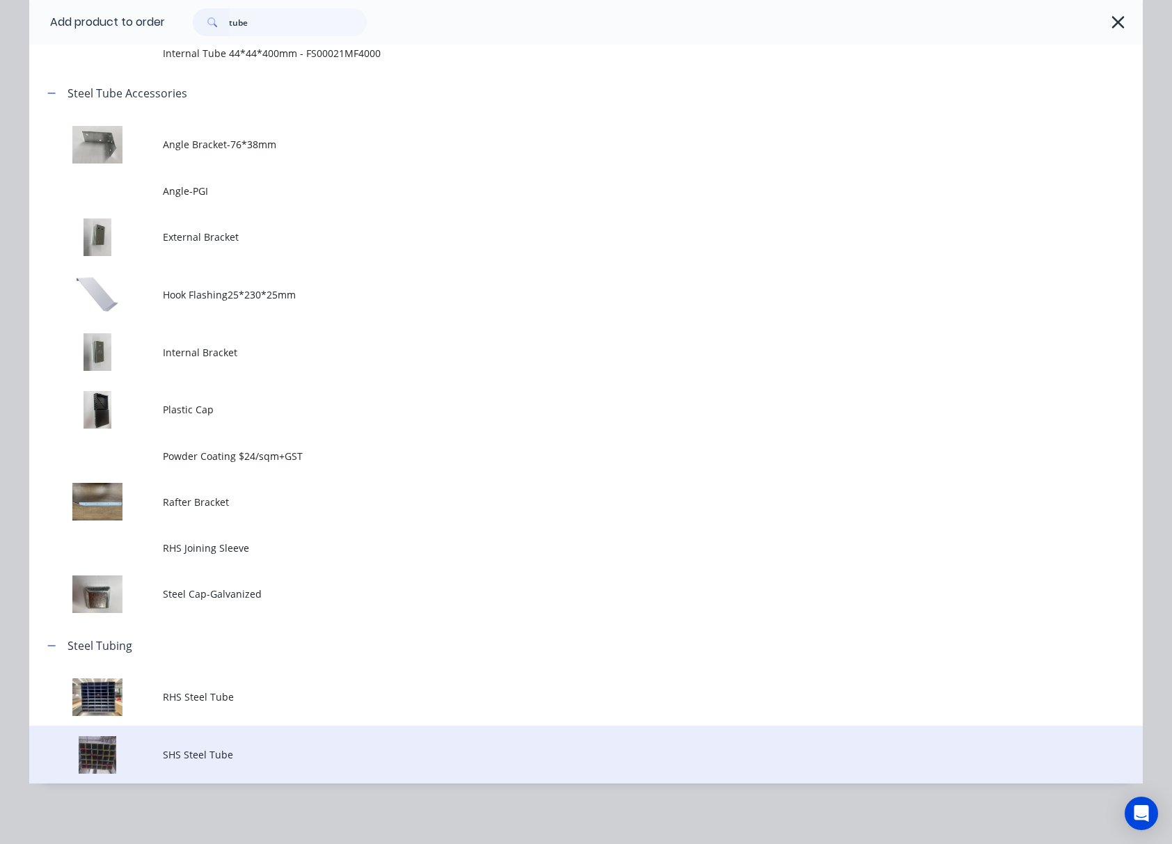
click at [288, 754] on span "SHS Steel Tube" at bounding box center [555, 755] width 784 height 15
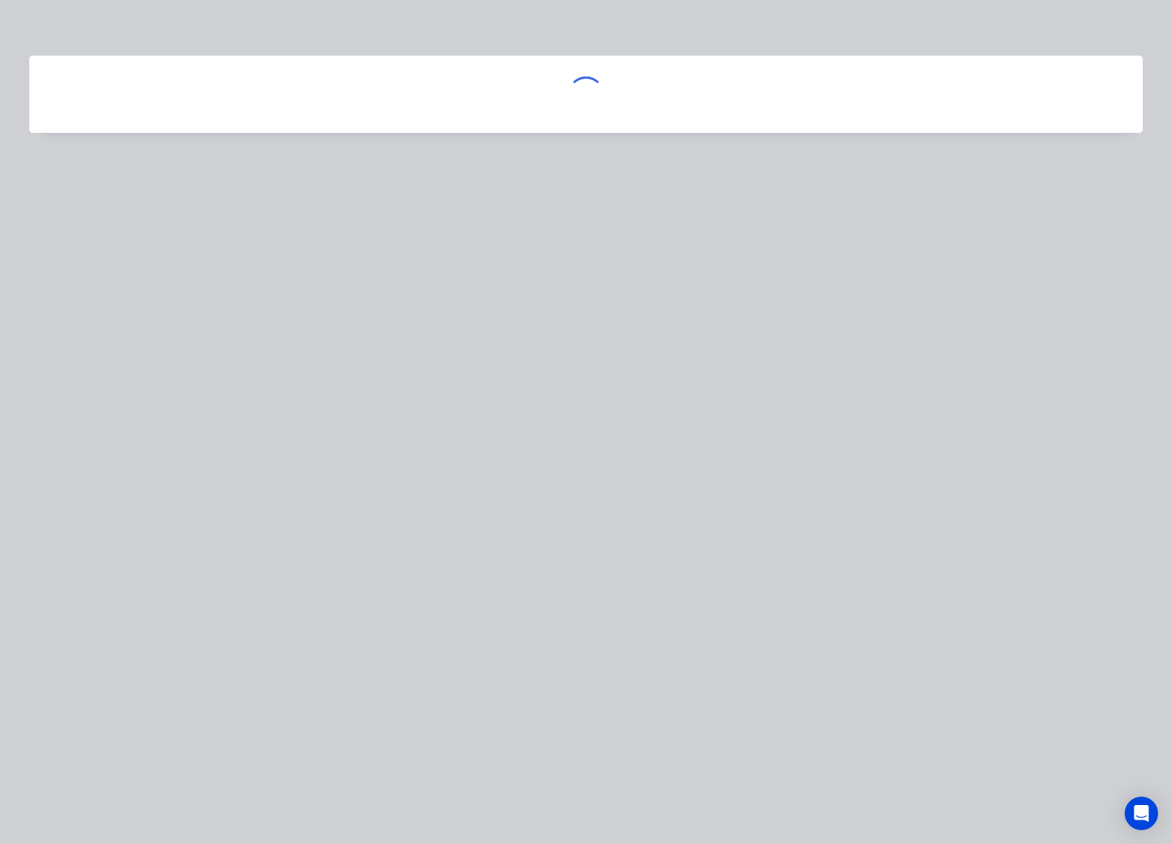
scroll to position [0, 0]
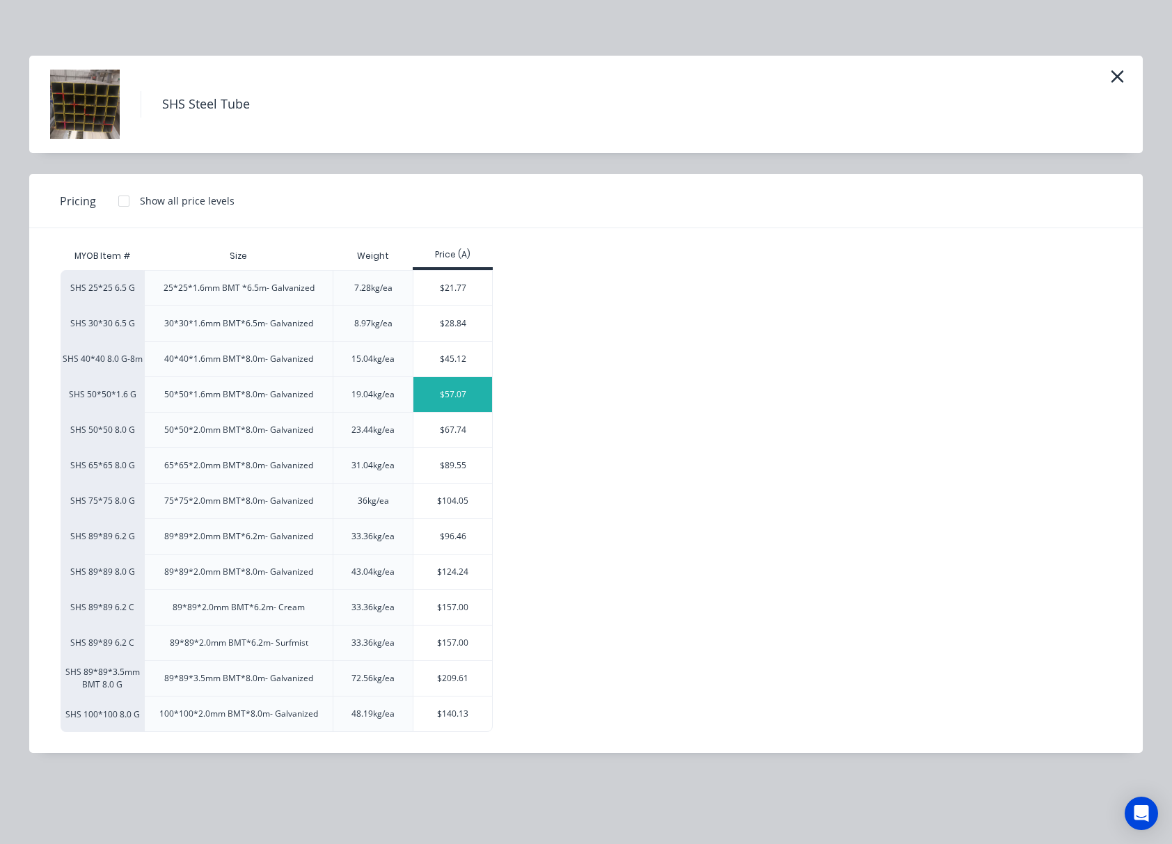
click at [470, 398] on div "$57.07" at bounding box center [452, 394] width 79 height 35
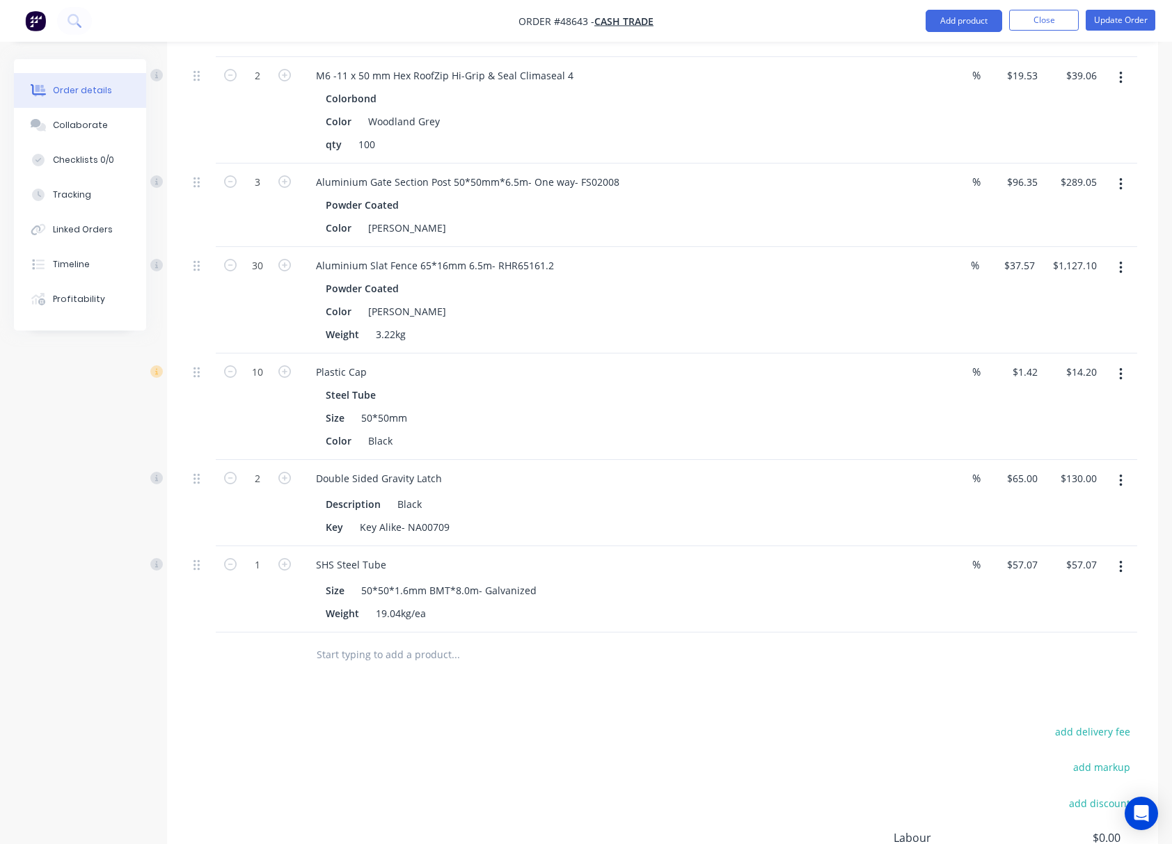
scroll to position [961, 0]
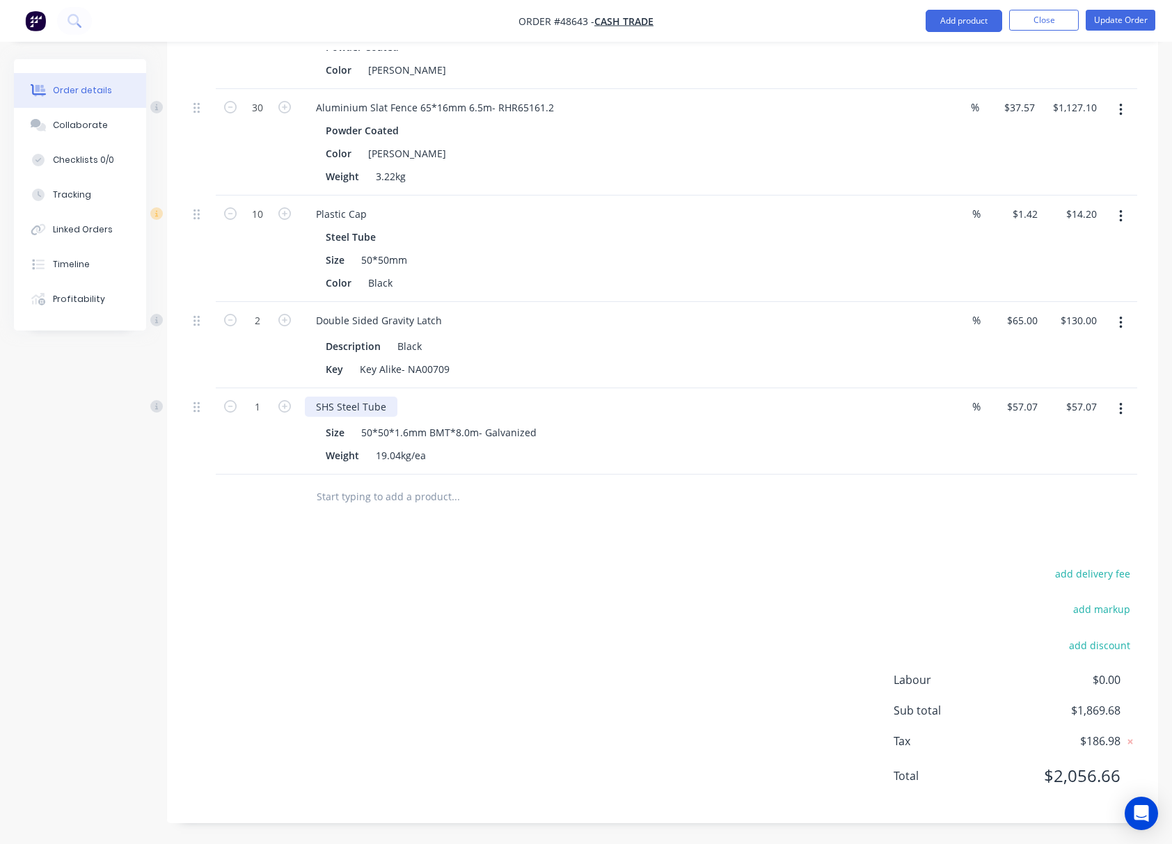
click at [393, 404] on div "SHS Steel Tube" at bounding box center [351, 407] width 93 height 20
click at [950, 24] on button "Add product" at bounding box center [964, 21] width 77 height 22
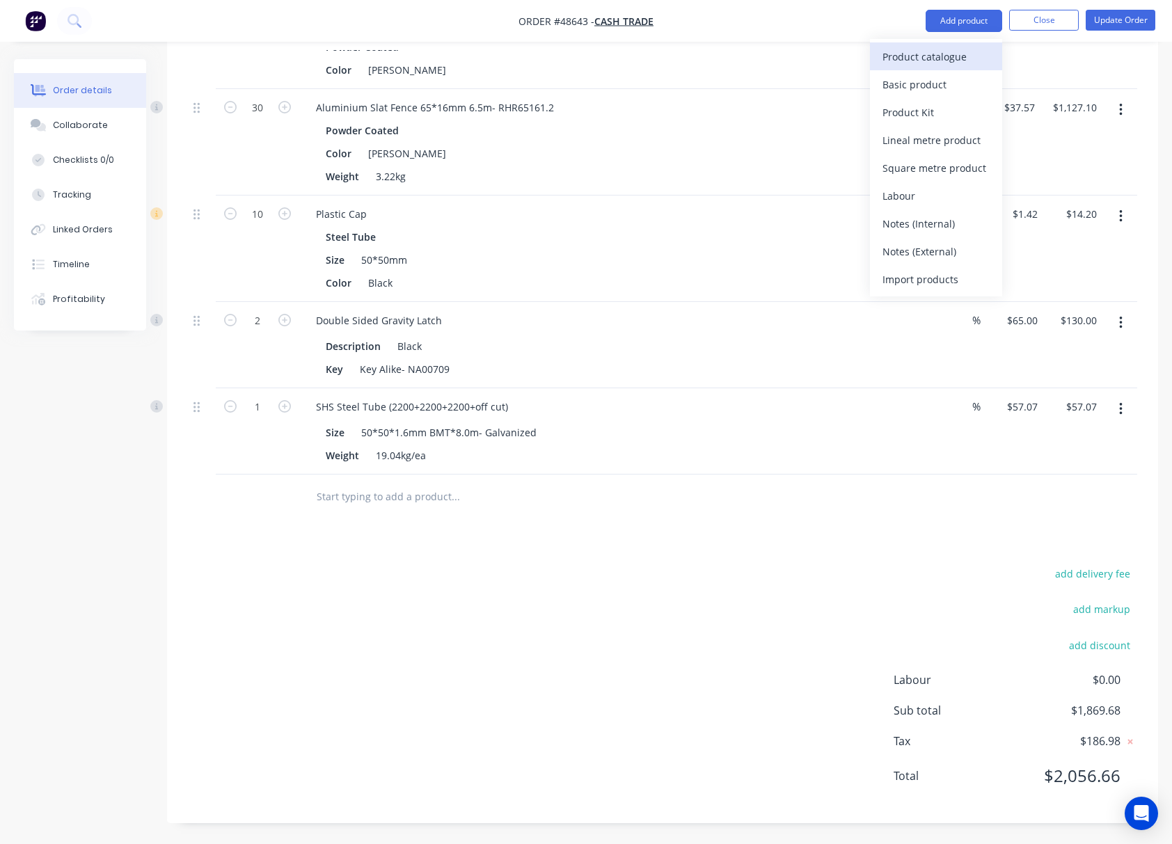
click at [911, 53] on div "Product catalogue" at bounding box center [936, 57] width 107 height 20
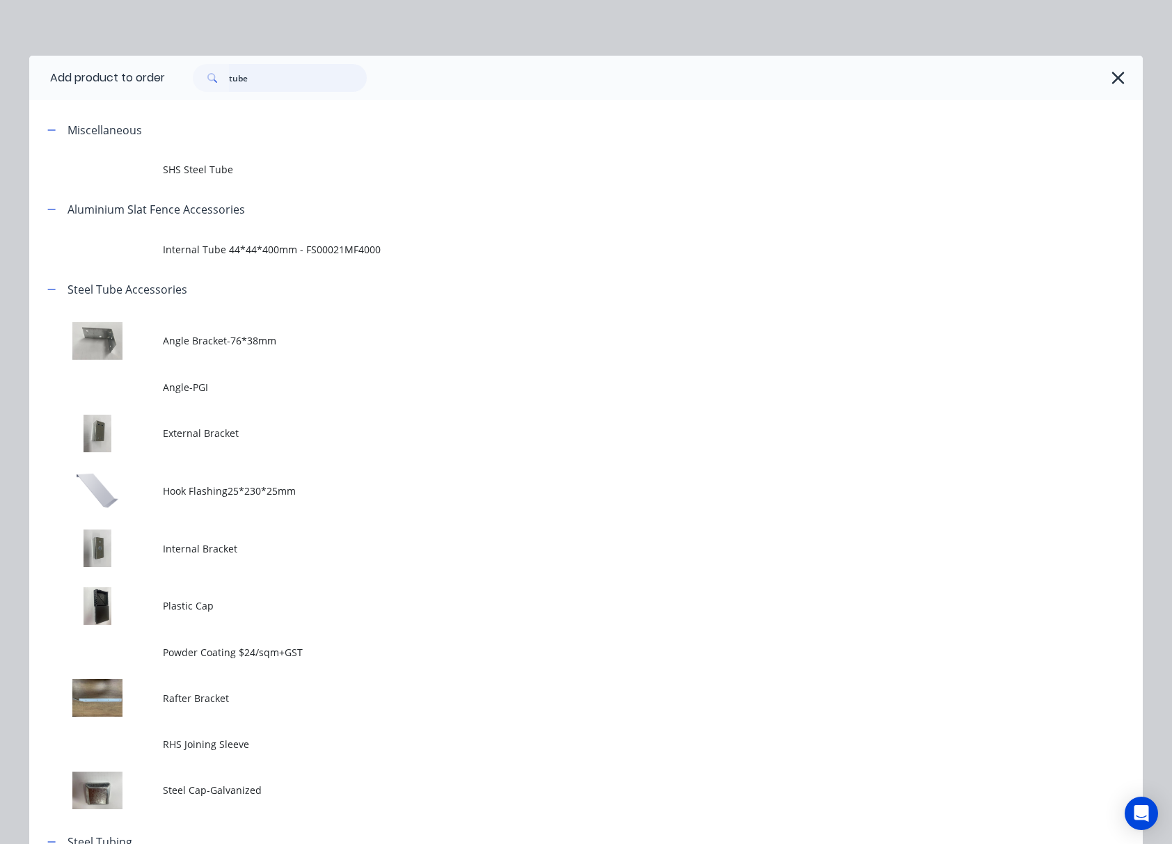
drag, startPoint x: 209, startPoint y: 81, endPoint x: 193, endPoint y: 81, distance: 15.3
click at [204, 81] on div "tube" at bounding box center [280, 78] width 174 height 28
type input "cut"
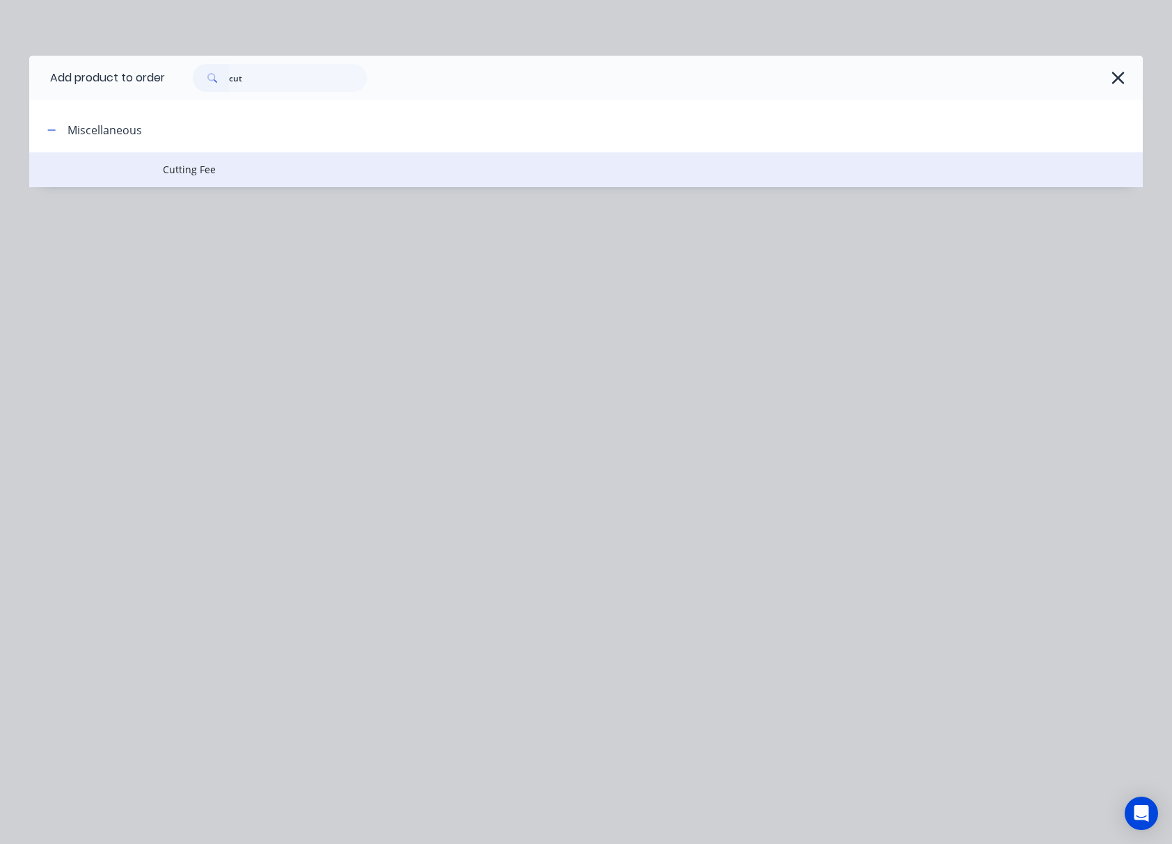
click at [318, 162] on span "Cutting Fee" at bounding box center [555, 169] width 784 height 15
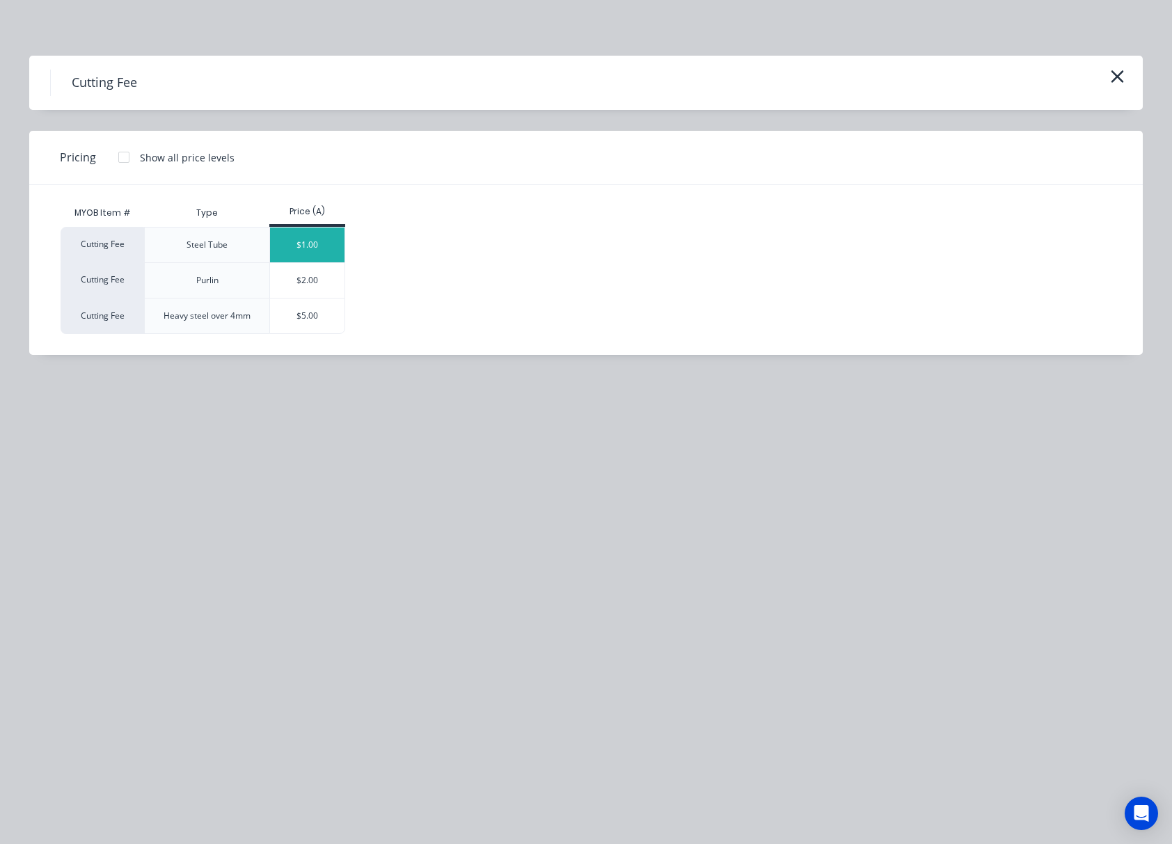
click at [315, 248] on div "$1.00" at bounding box center [307, 245] width 74 height 35
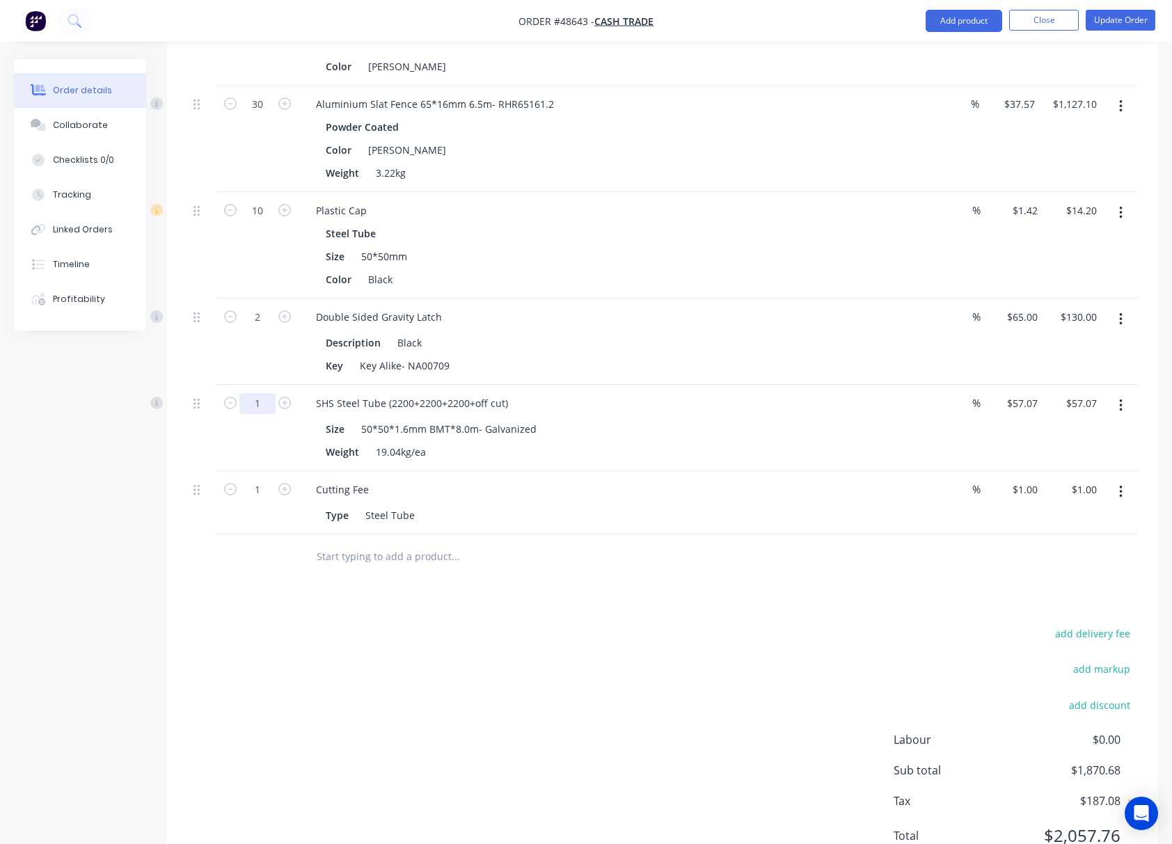
type input "2"
type input "$114.14"
click at [715, 394] on div "SHS Steel Tube (2200+2200+2200+off cut) Size 50*50*1.6mm BMT*8.0m- Galvanized W…" at bounding box center [612, 428] width 626 height 86
click at [386, 404] on div "SHS Steel Tube (2200+2200+2200+off cut)" at bounding box center [412, 403] width 214 height 20
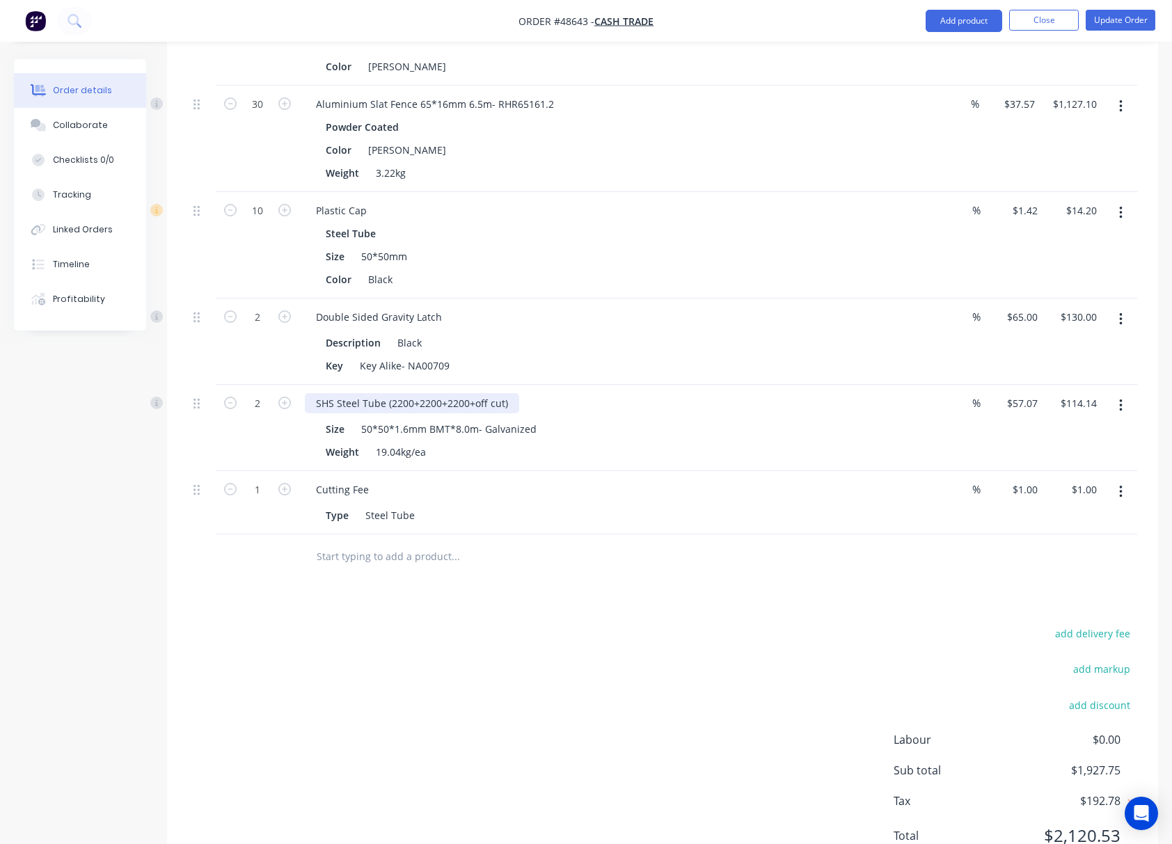
click at [388, 406] on div "SHS Steel Tube (2200+2200+2200+off cut)" at bounding box center [412, 403] width 214 height 20
click at [562, 409] on div "SHS Steel Tube (2200+2200+2200+off cut)" at bounding box center [612, 403] width 615 height 20
drag, startPoint x: 410, startPoint y: 408, endPoint x: 466, endPoint y: 406, distance: 55.7
click at [466, 406] on div "SHS Steel Tube (2200+2200+2200+off cut)" at bounding box center [412, 403] width 214 height 20
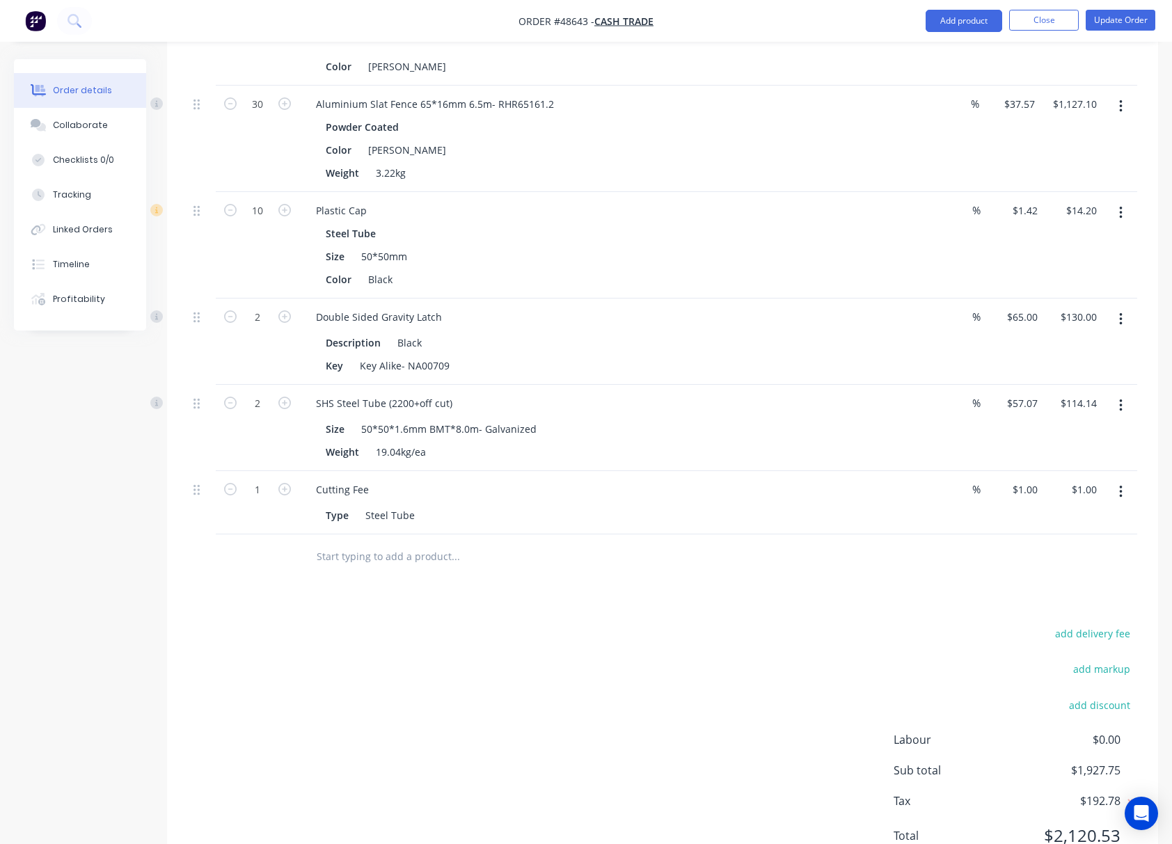
click at [501, 402] on div "SHS Steel Tube (2200+off cut)" at bounding box center [612, 403] width 615 height 20
click at [264, 394] on div "2" at bounding box center [257, 402] width 36 height 21
click at [732, 426] on div "Size 50*50*1.6mm BMT*8.0m- Galvanized" at bounding box center [609, 429] width 579 height 20
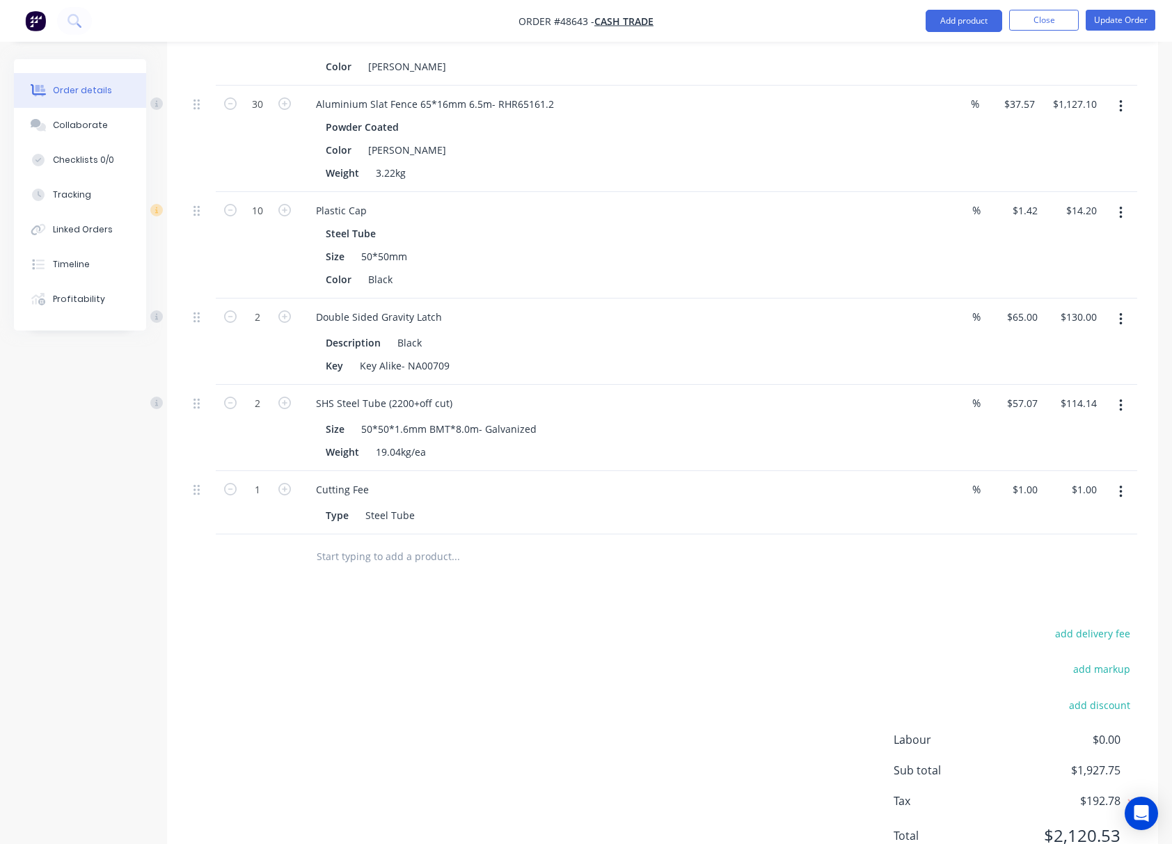
click at [661, 413] on div "SHS Steel Tube (2200+off cut)" at bounding box center [612, 403] width 615 height 20
type input "2"
type input "$2.00"
click at [510, 599] on div "Drawings Add drawing 0.55 Colorbond Monument Girth 640 1 0 230 190 200 20 0 230…" at bounding box center [662, 148] width 991 height 1470
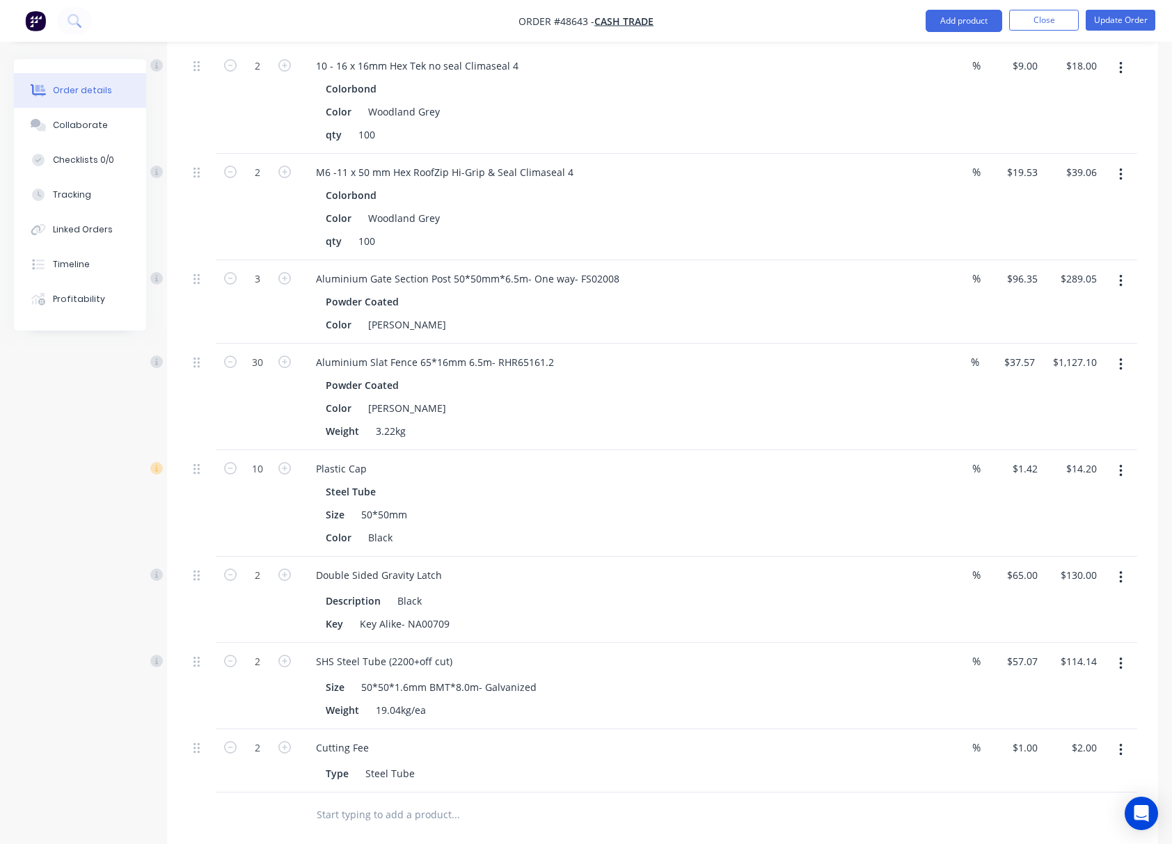
scroll to position [653, 0]
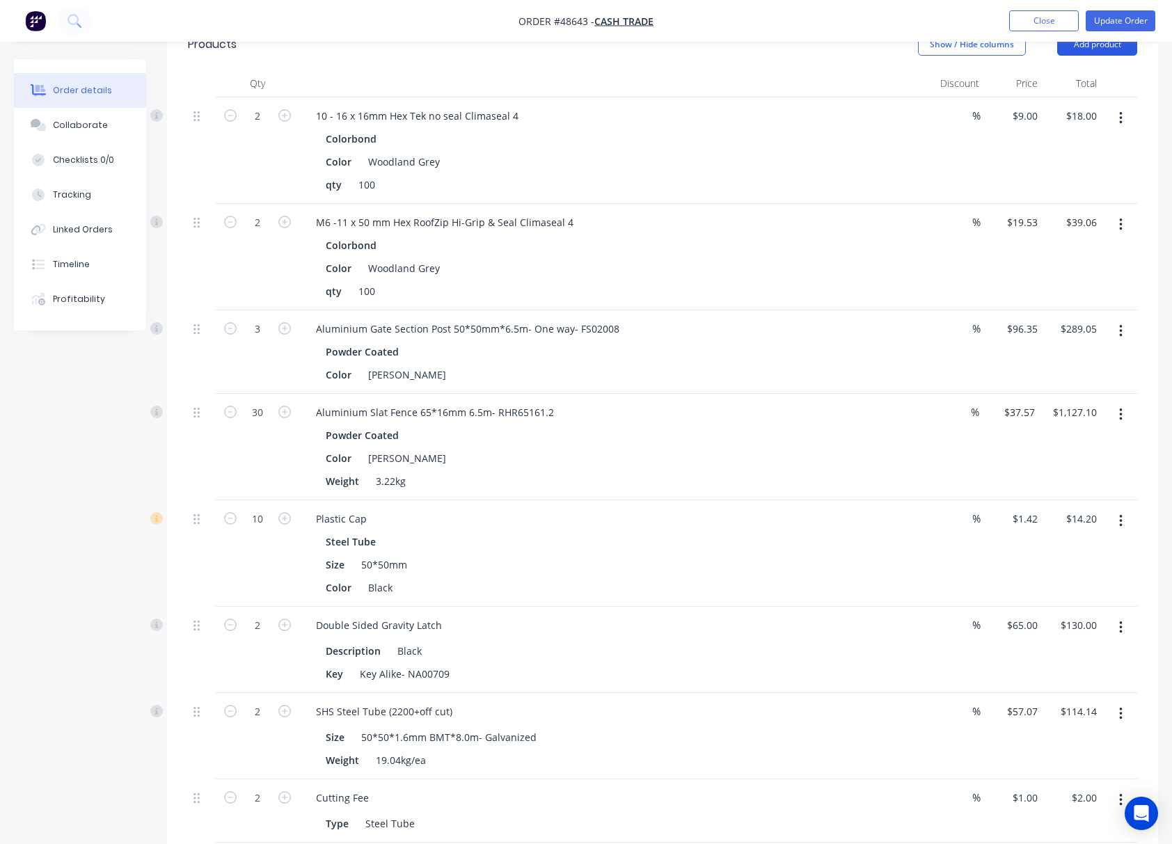
click at [950, 48] on button "Add product" at bounding box center [1097, 44] width 80 height 22
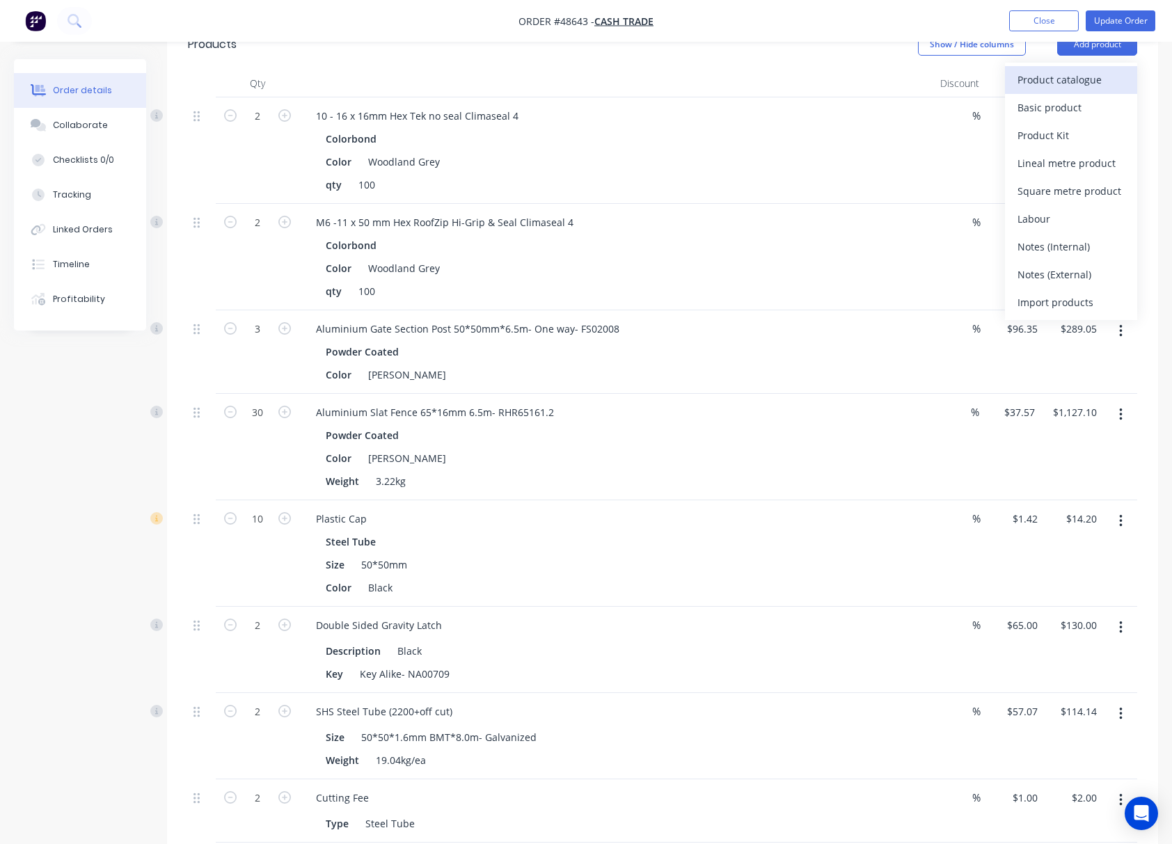
click at [950, 79] on div "Product catalogue" at bounding box center [1071, 80] width 107 height 20
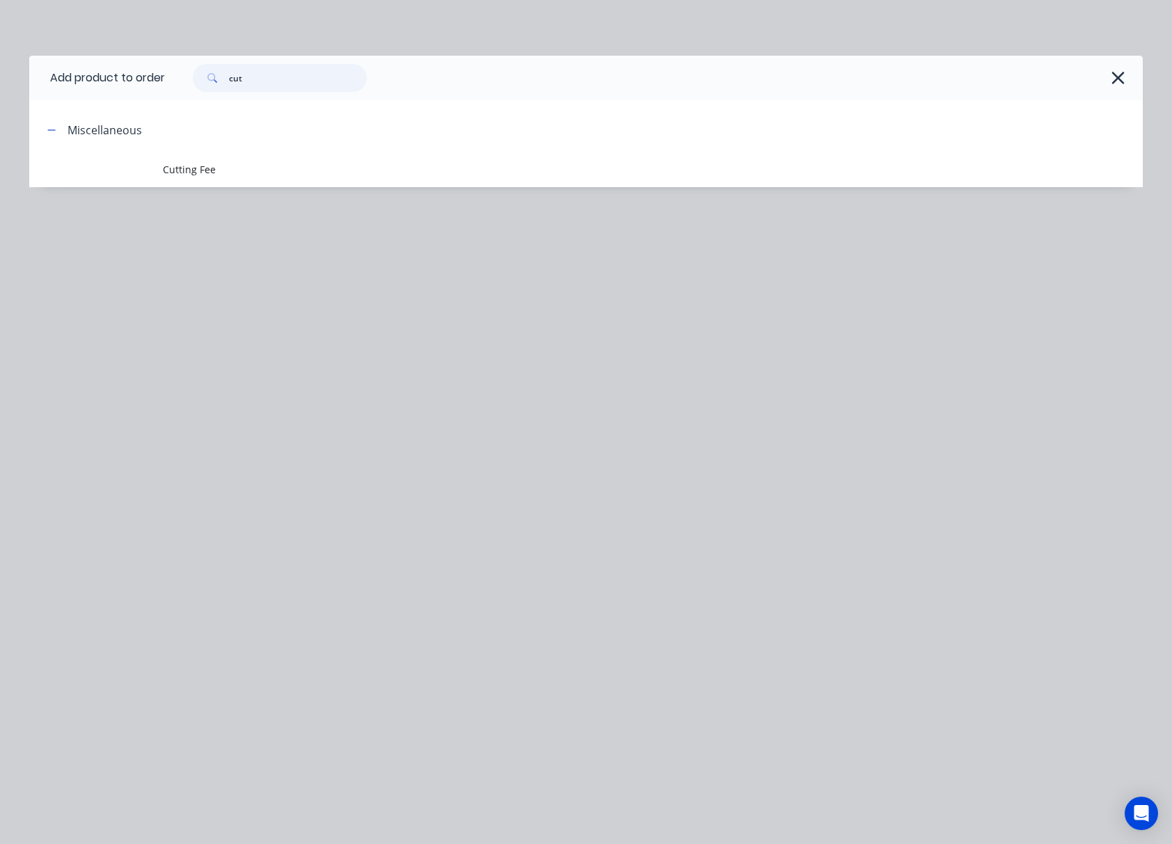
drag, startPoint x: 291, startPoint y: 84, endPoint x: 196, endPoint y: 81, distance: 95.4
click at [200, 81] on div "cut" at bounding box center [280, 78] width 174 height 28
type input "g"
type input "slat"
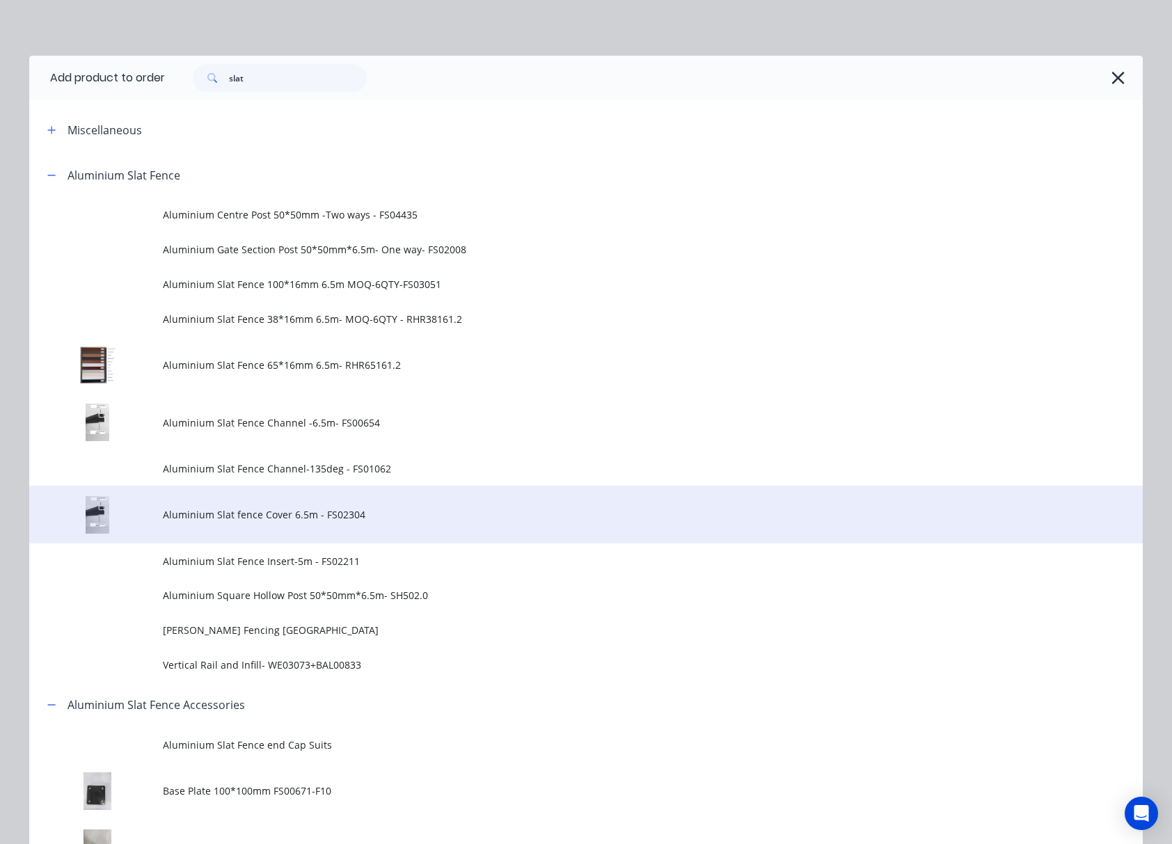
click at [382, 509] on span "Aluminium Slat fence Cover 6.5m - FS02304" at bounding box center [555, 514] width 784 height 15
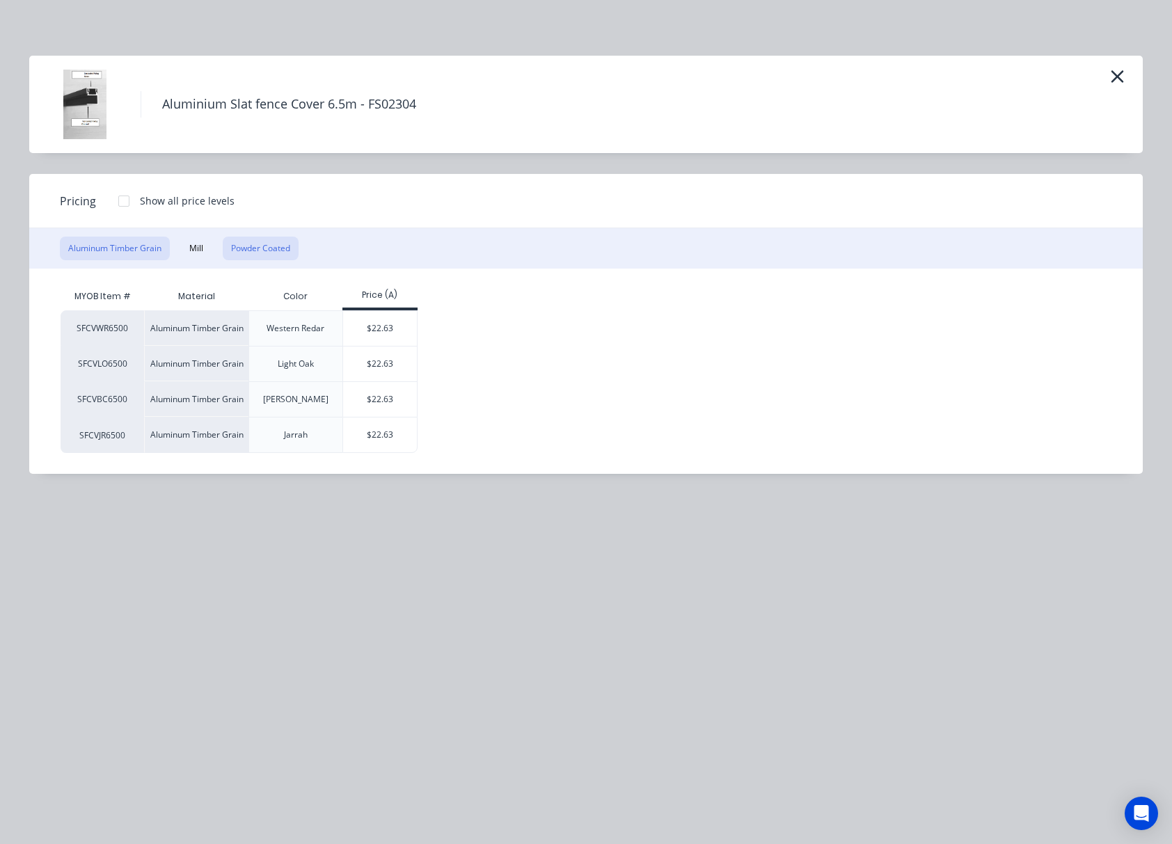
drag, startPoint x: 262, startPoint y: 230, endPoint x: 262, endPoint y: 242, distance: 12.5
click at [262, 234] on div "Aluminum Timber Grain Mill Powder Coated" at bounding box center [586, 248] width 1114 height 40
click at [260, 240] on button "Powder Coated" at bounding box center [261, 249] width 76 height 24
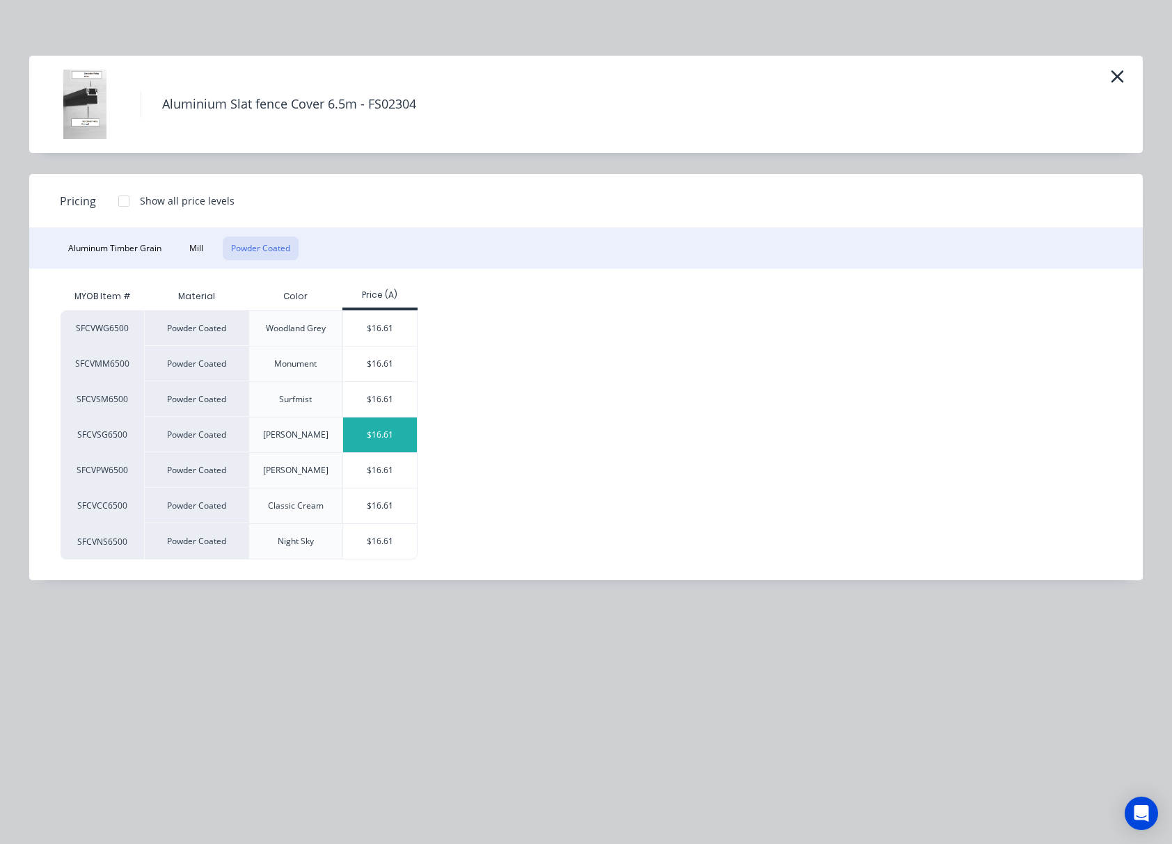
click at [387, 436] on div "$16.61" at bounding box center [380, 435] width 74 height 35
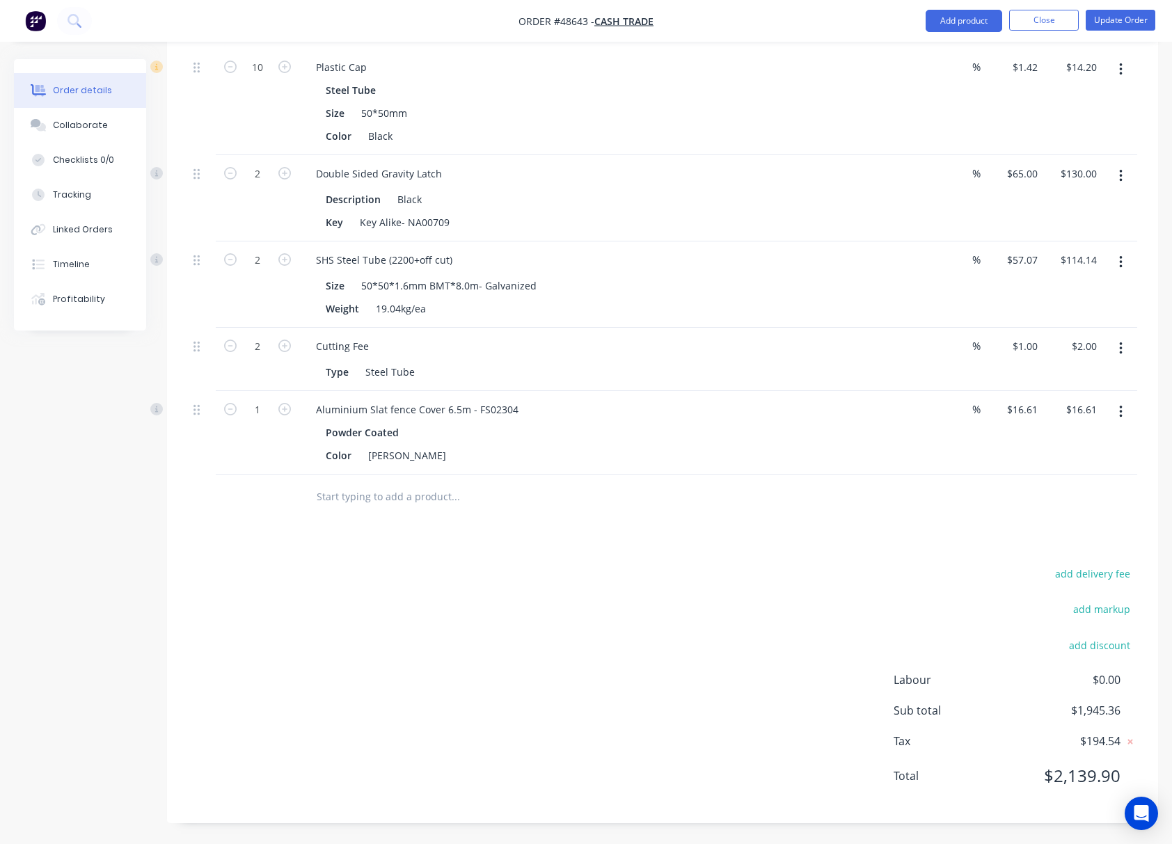
scroll to position [1108, 0]
type input "3"
type input "$49.83"
click at [580, 597] on div "add delivery fee add markup add discount Labour $0.00 Sub total $1,945.36 Tax $…" at bounding box center [662, 683] width 949 height 238
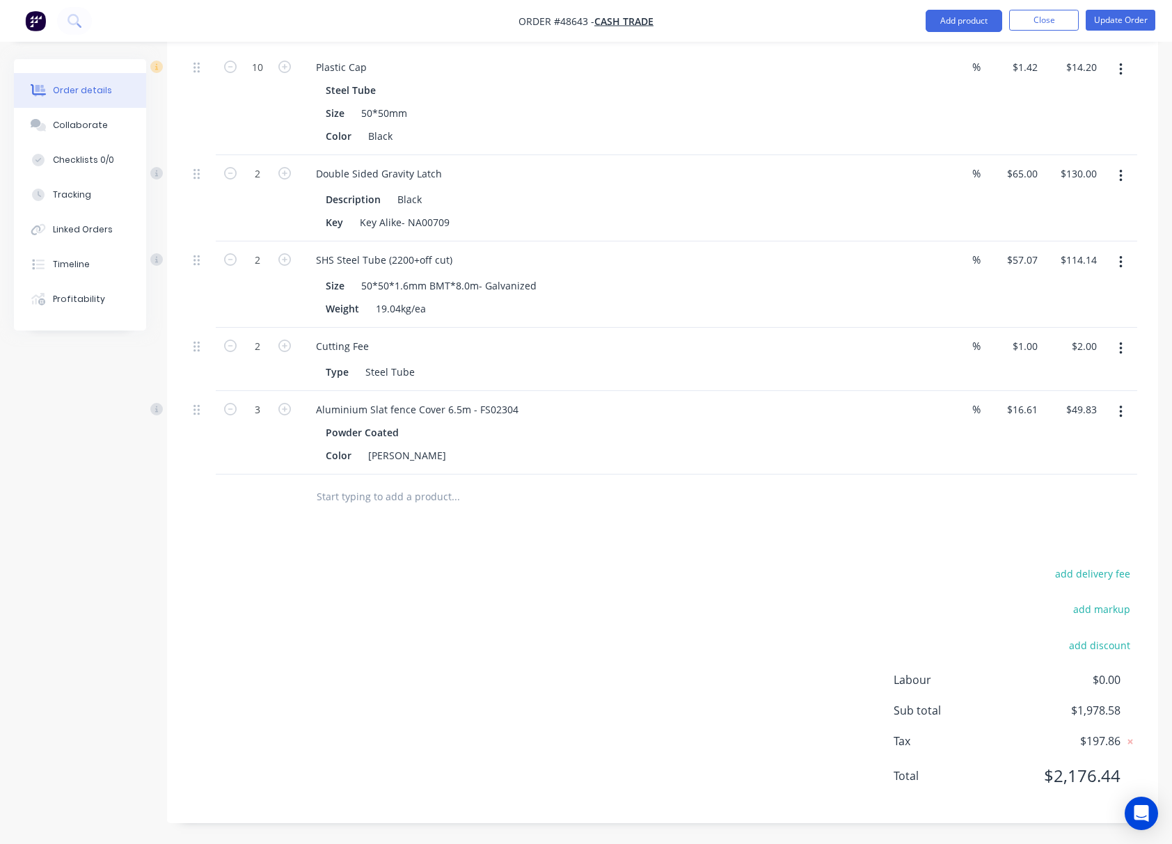
scroll to position [1015, 0]
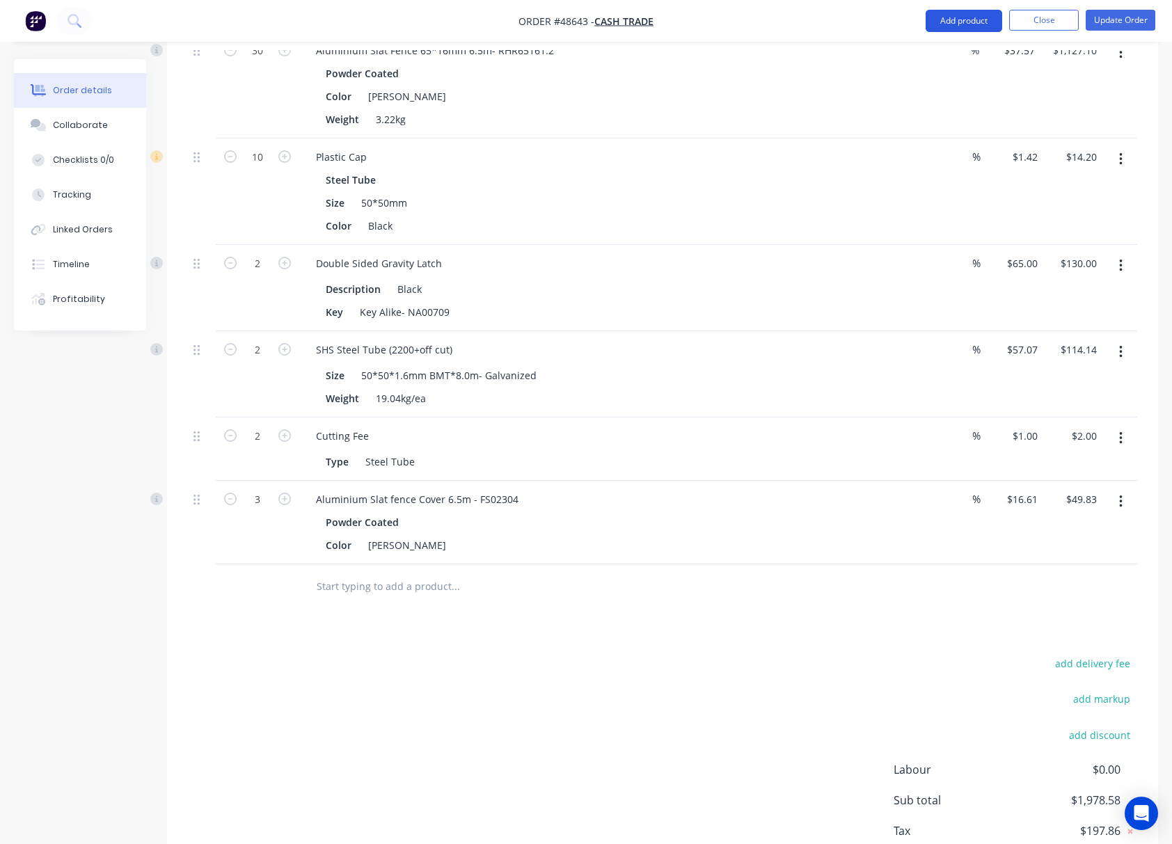
click at [950, 18] on button "Add product" at bounding box center [964, 21] width 77 height 22
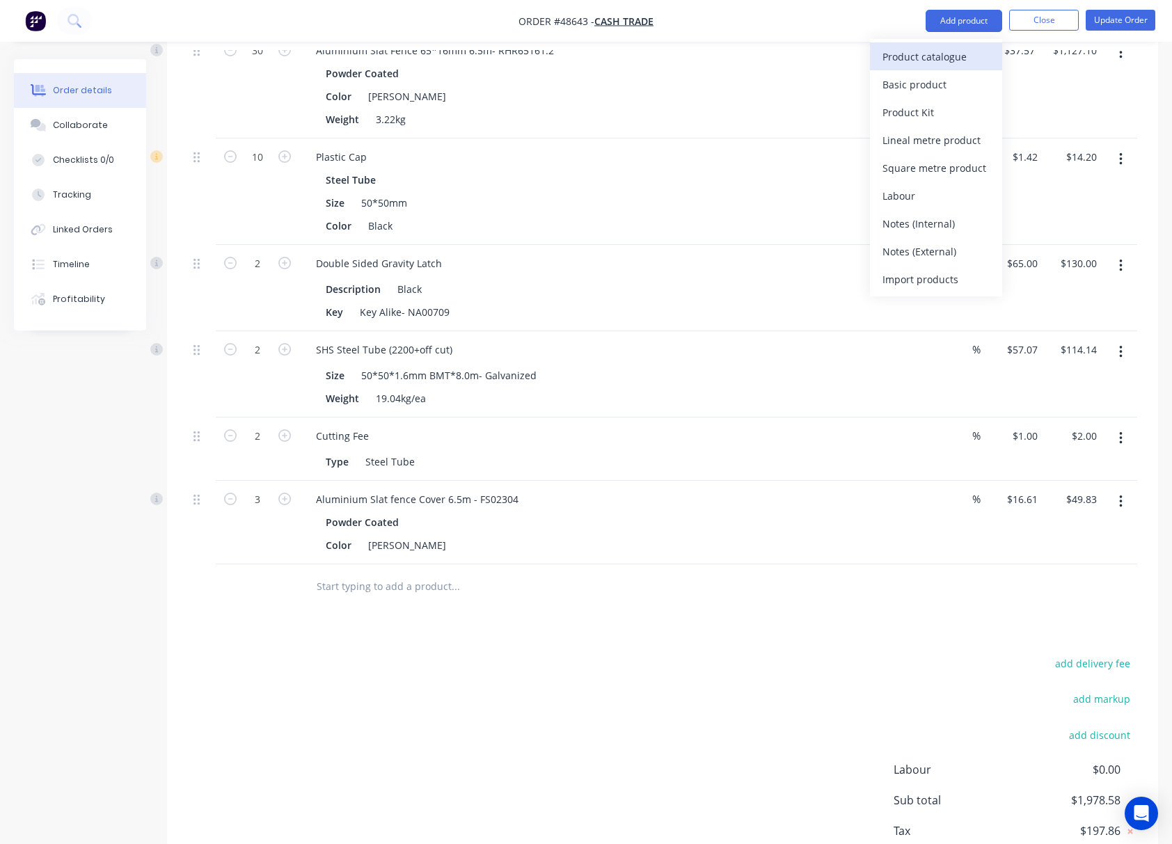
click at [941, 50] on div "Product catalogue" at bounding box center [936, 57] width 107 height 20
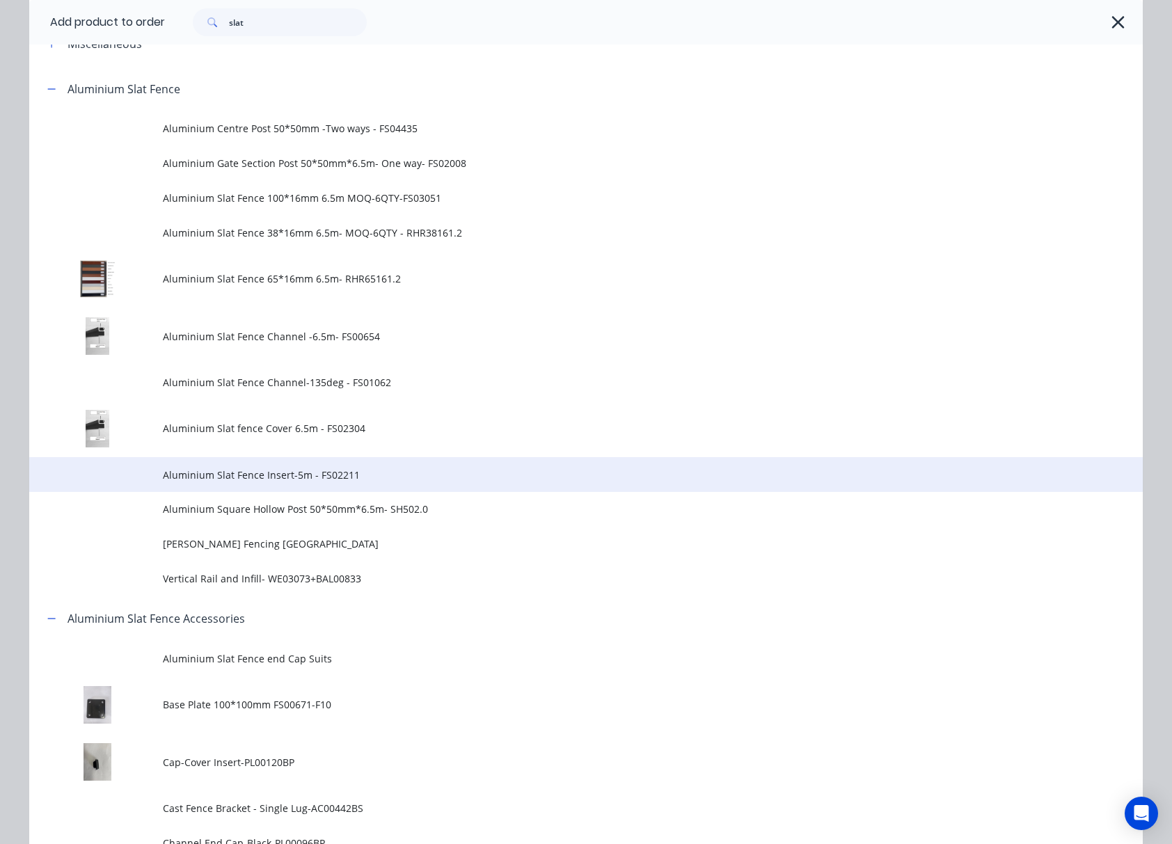
scroll to position [81, 0]
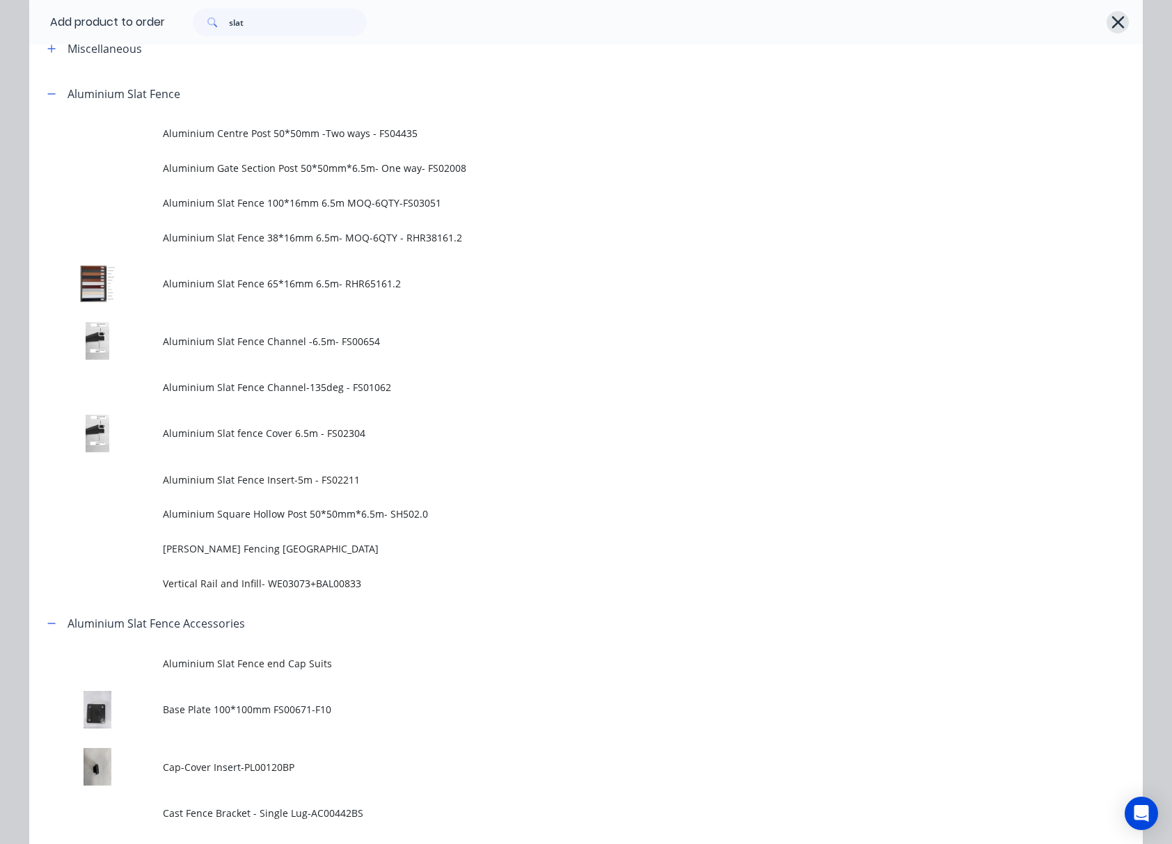
click at [950, 15] on icon "button" at bounding box center [1118, 22] width 15 height 19
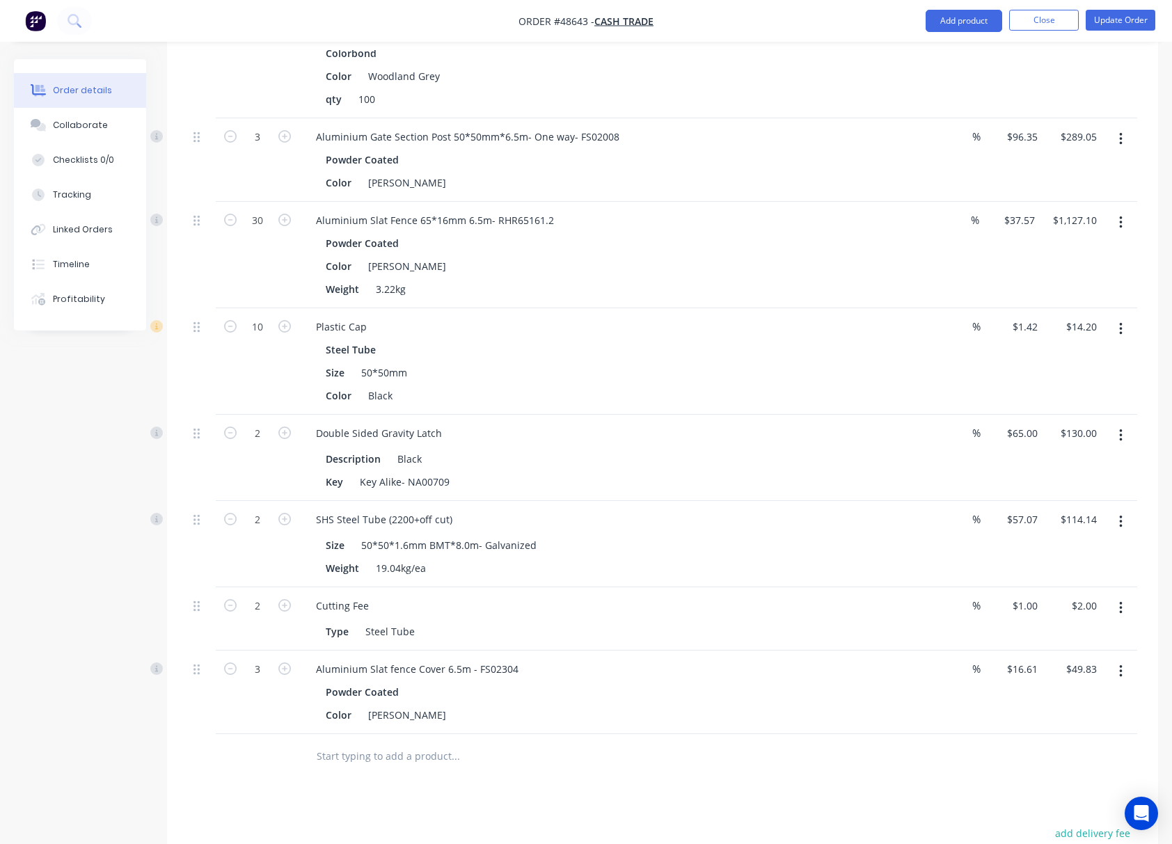
scroll to position [830, 0]
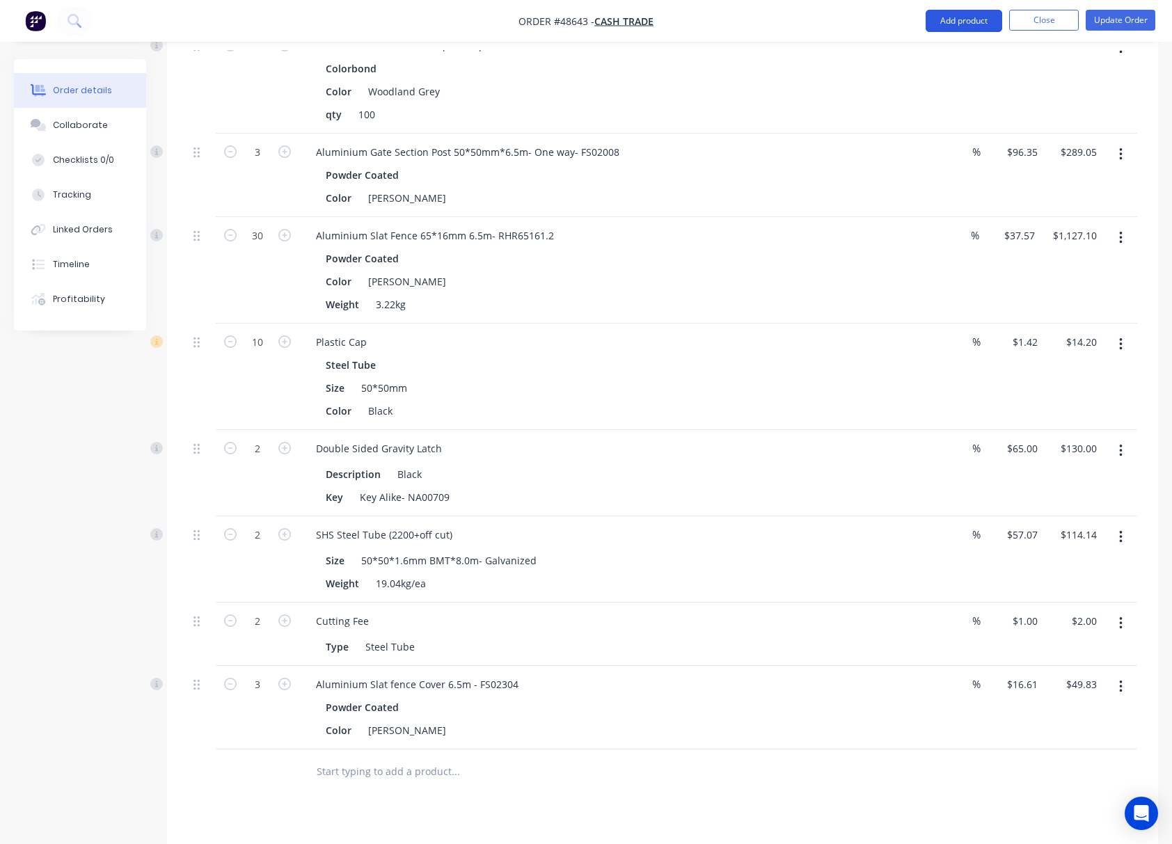
click at [950, 23] on button "Add product" at bounding box center [964, 21] width 77 height 22
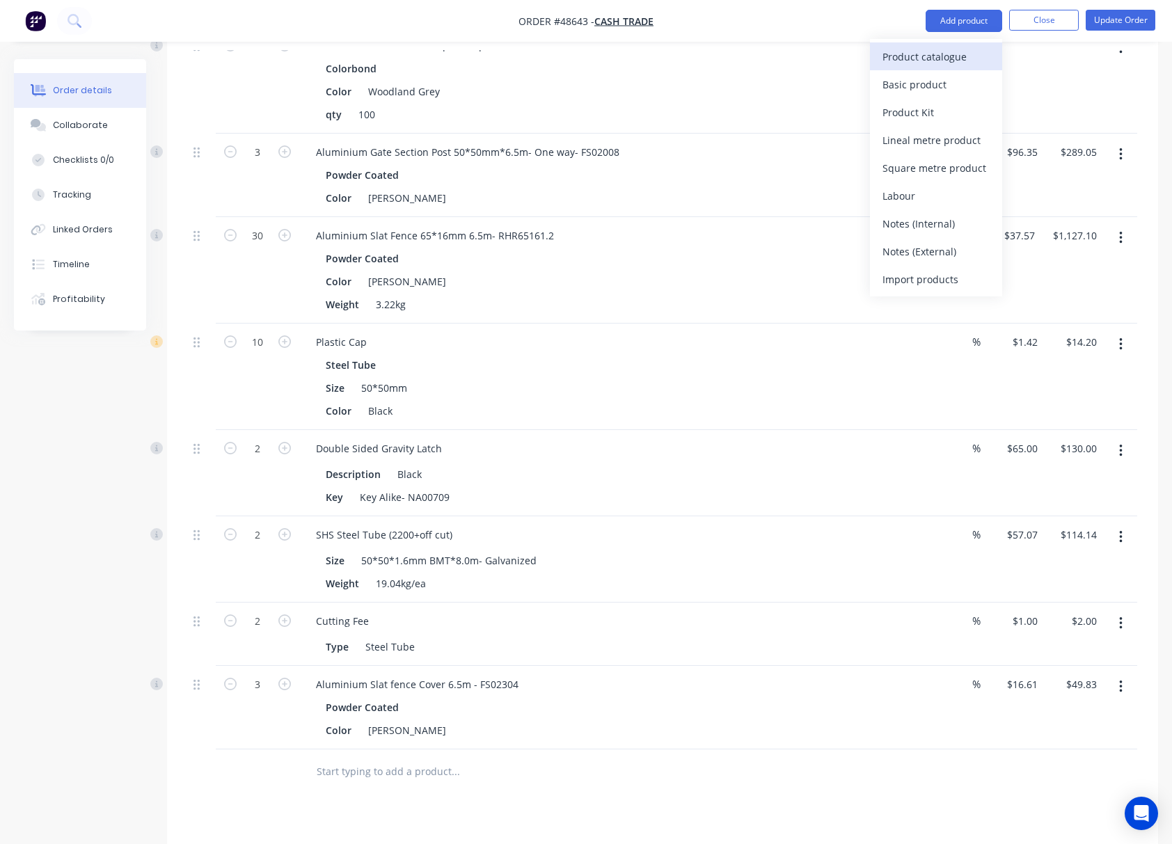
click at [920, 51] on div "Product catalogue" at bounding box center [936, 57] width 107 height 20
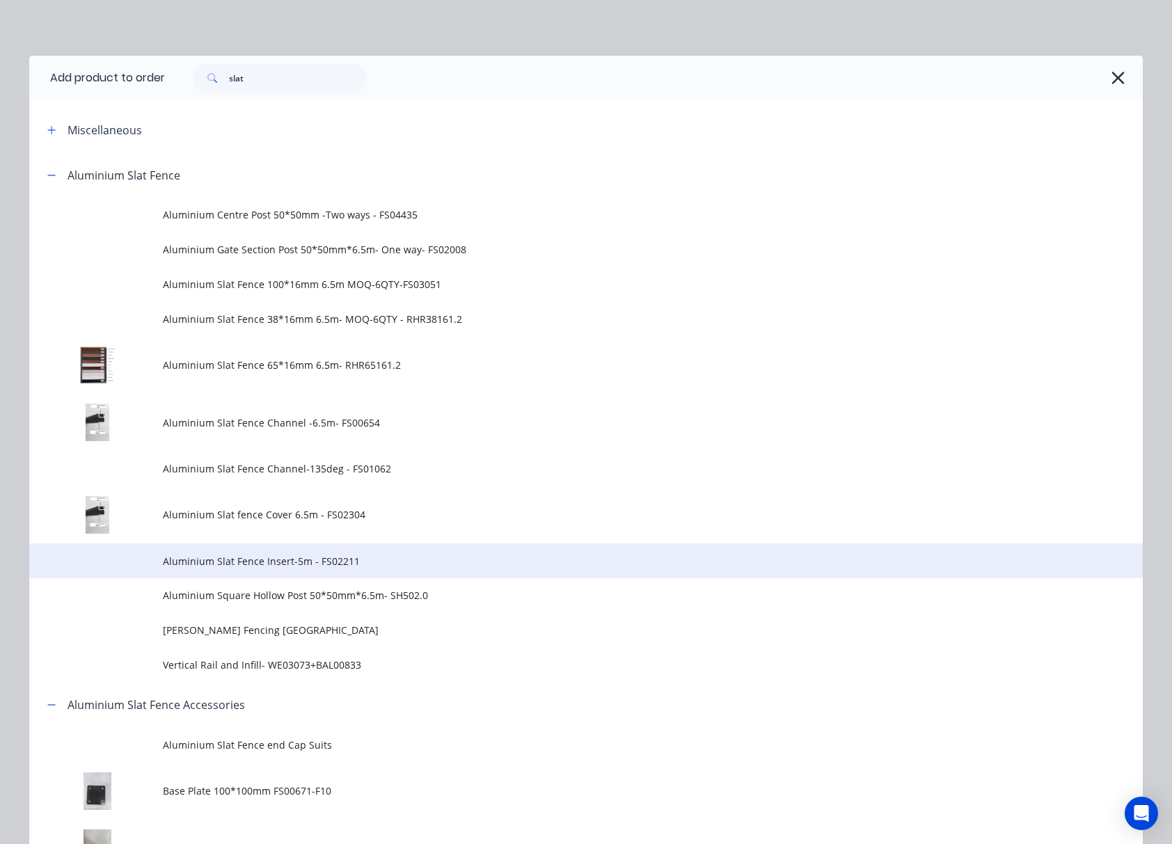
click at [432, 555] on span "Aluminium Slat Fence Insert-5m - FS02211" at bounding box center [555, 561] width 784 height 15
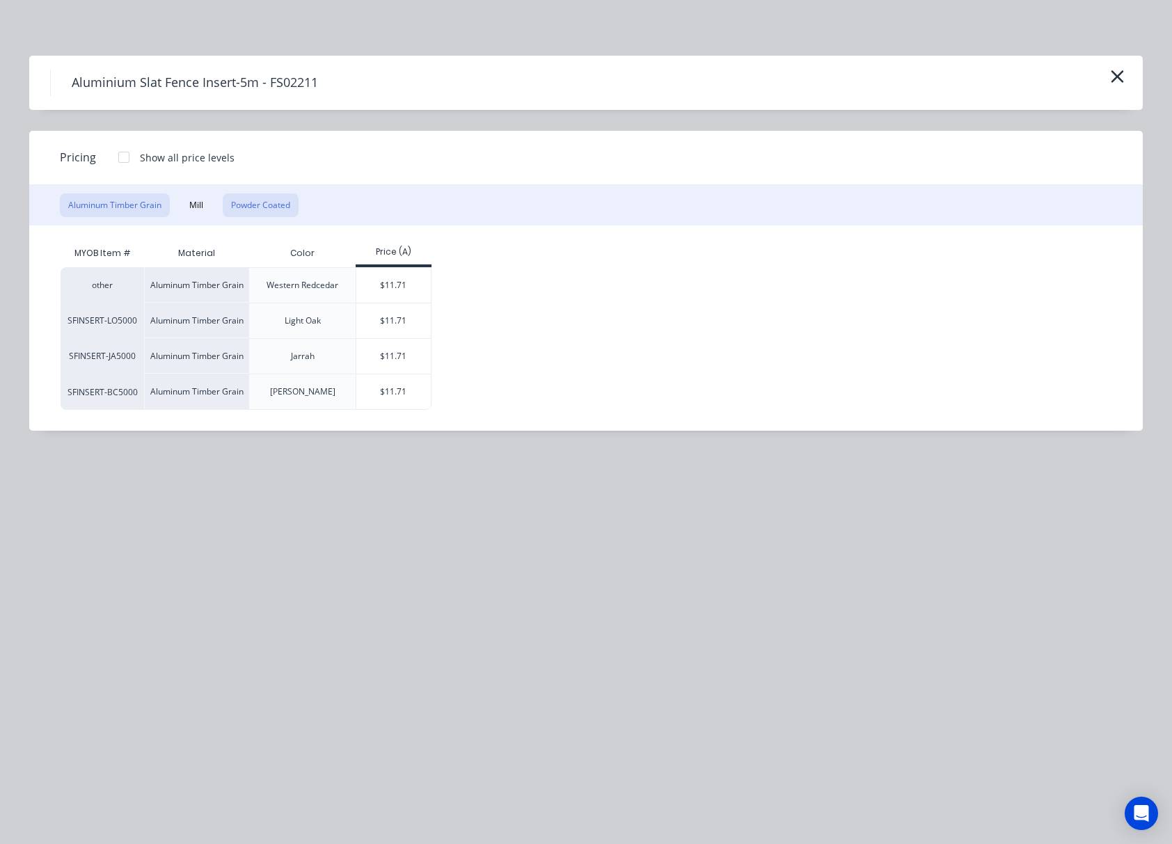
click at [262, 212] on button "Powder Coated" at bounding box center [261, 205] width 76 height 24
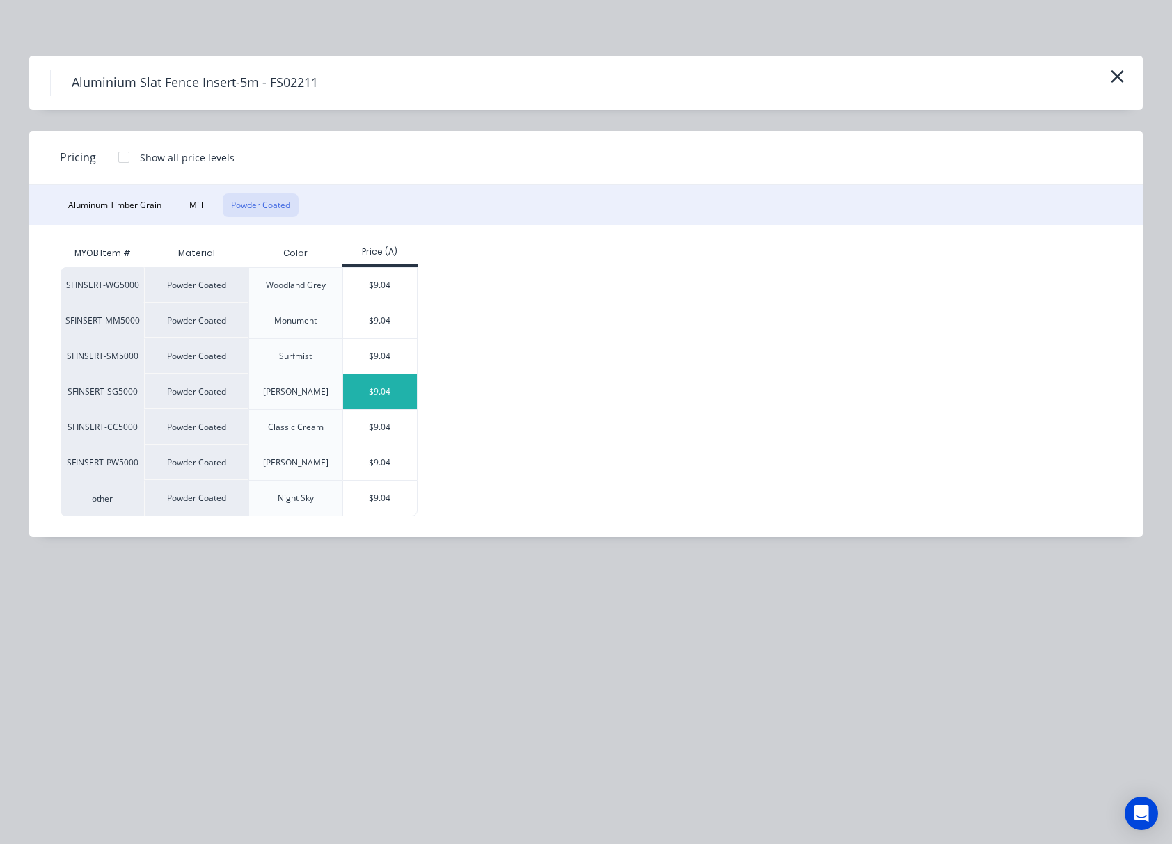
click at [393, 384] on div "$9.04" at bounding box center [380, 391] width 74 height 35
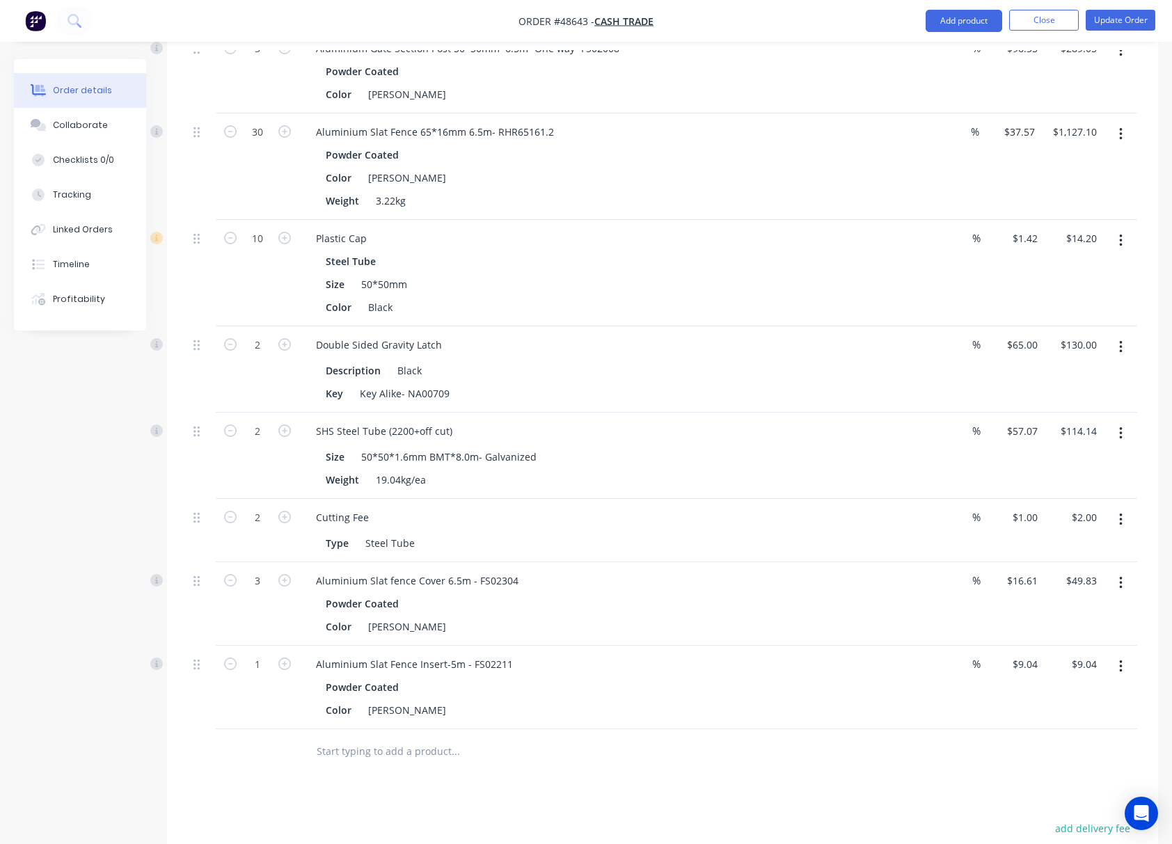
scroll to position [1108, 0]
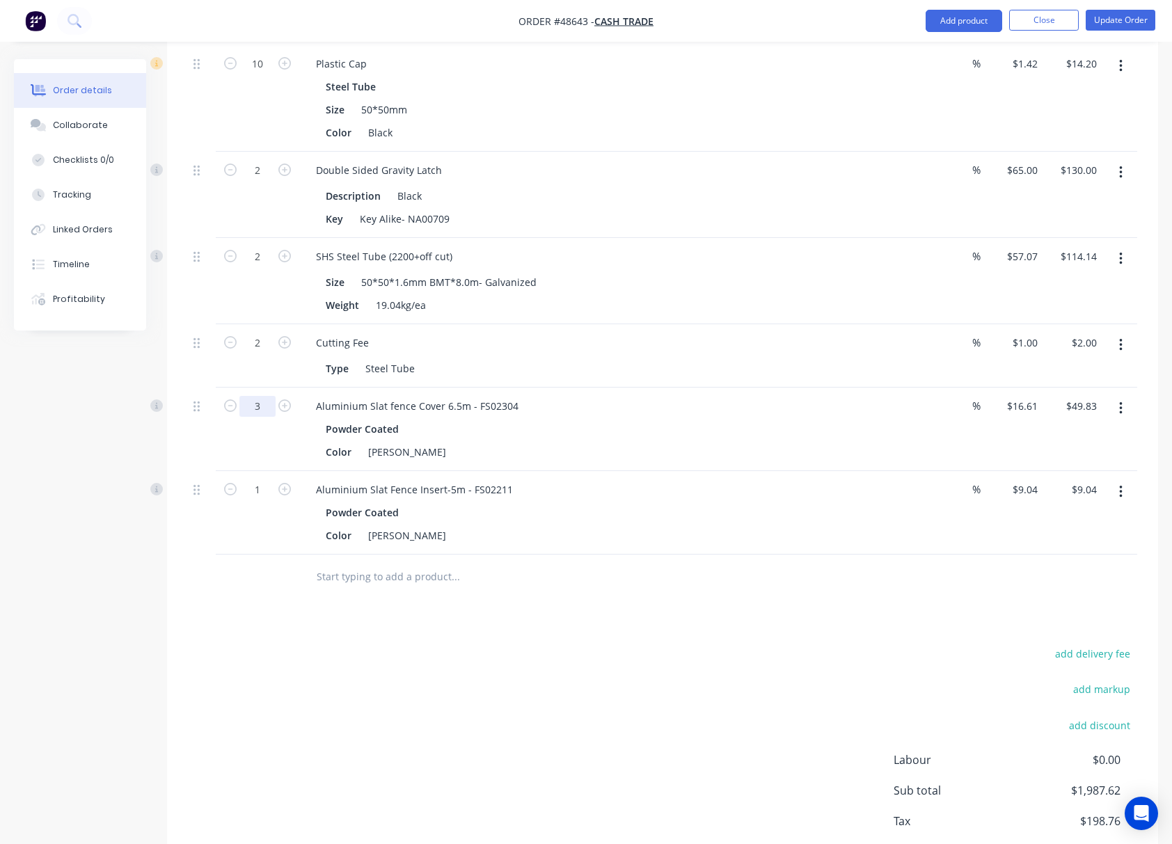
type input "4"
type input "$66.44"
drag, startPoint x: 585, startPoint y: 653, endPoint x: 593, endPoint y: 640, distance: 15.1
click at [585, 652] on div "add delivery fee add markup add discount Labour $0.00 Sub total $1,987.62 Tax $…" at bounding box center [662, 763] width 949 height 238
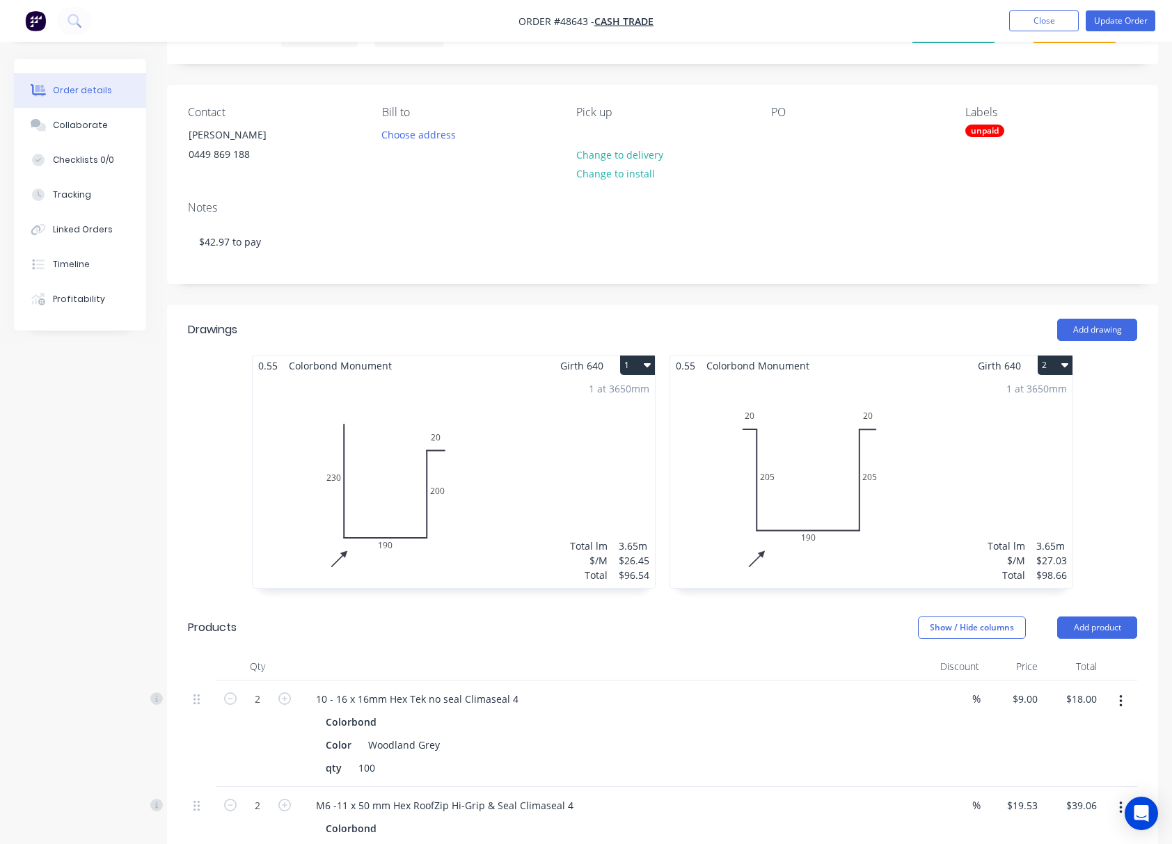
scroll to position [0, 0]
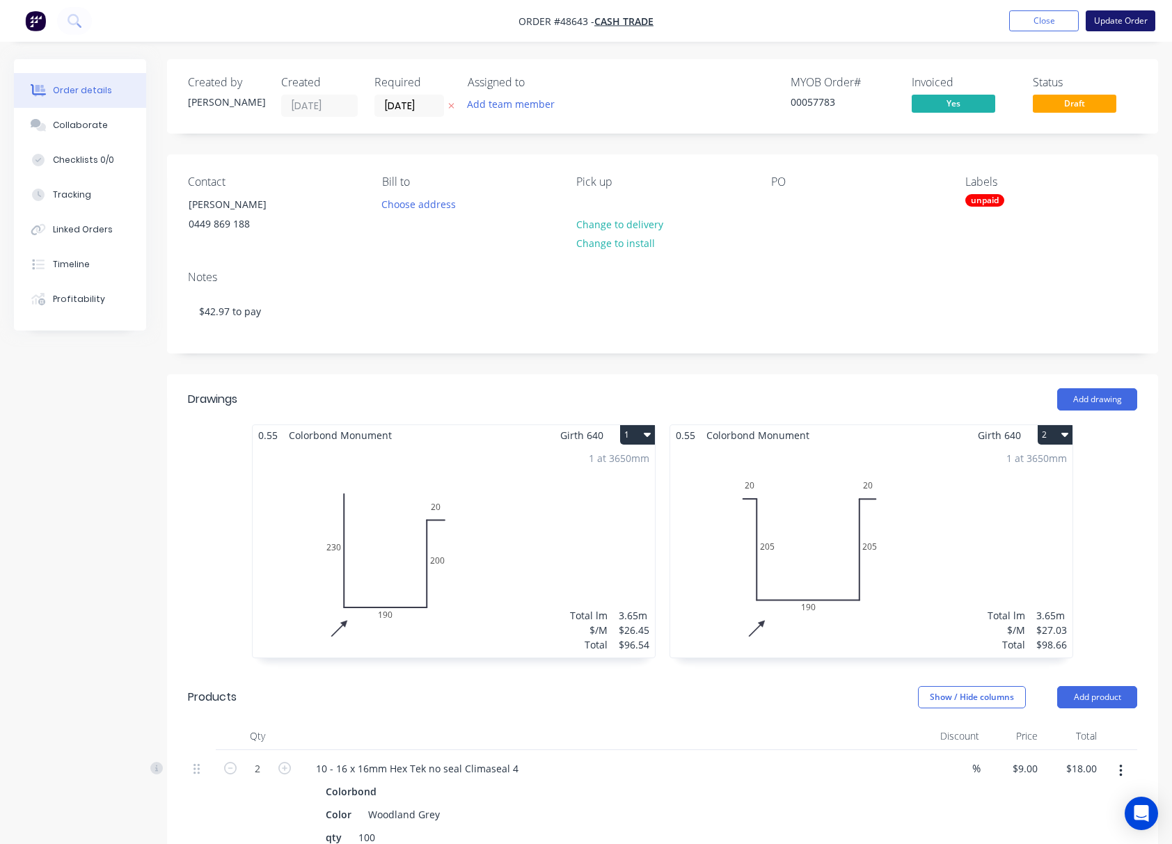
click at [950, 15] on button "Update Order" at bounding box center [1121, 20] width 70 height 21
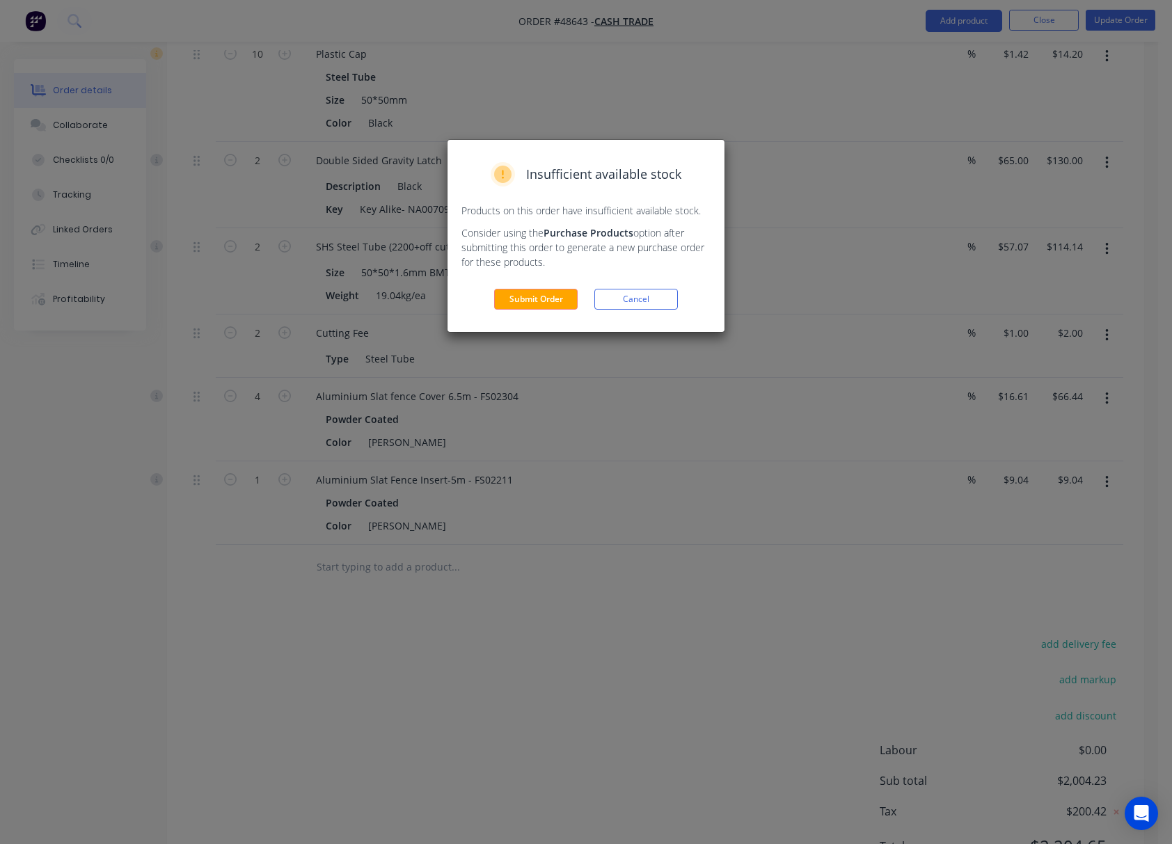
scroll to position [1192, 0]
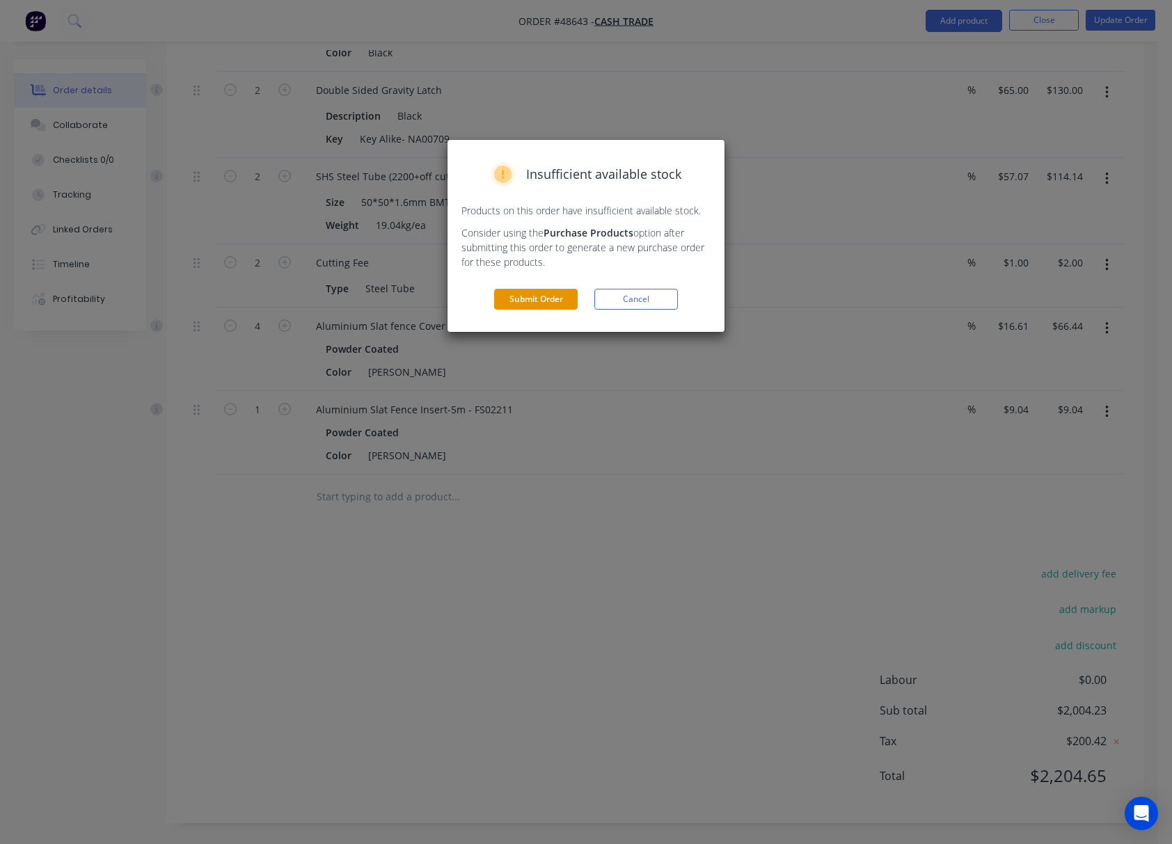
click at [557, 299] on button "Submit Order" at bounding box center [536, 299] width 84 height 21
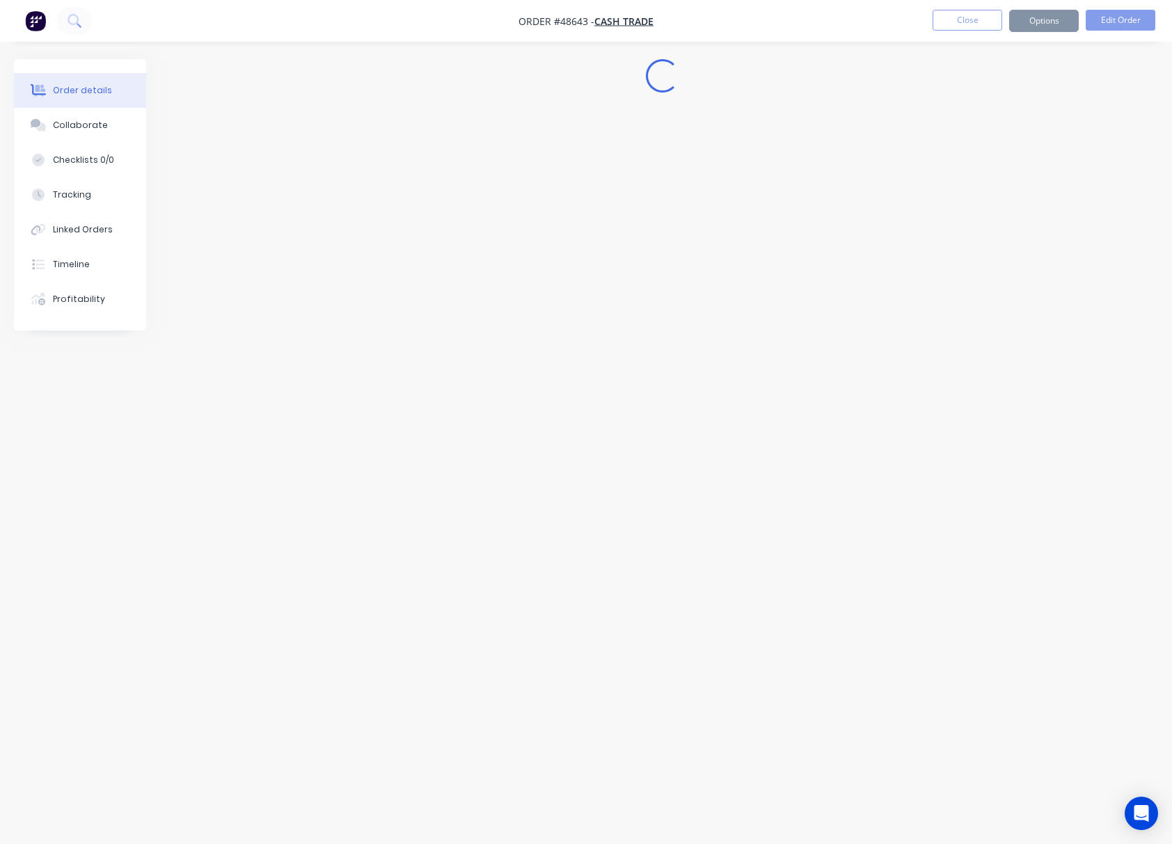
scroll to position [0, 0]
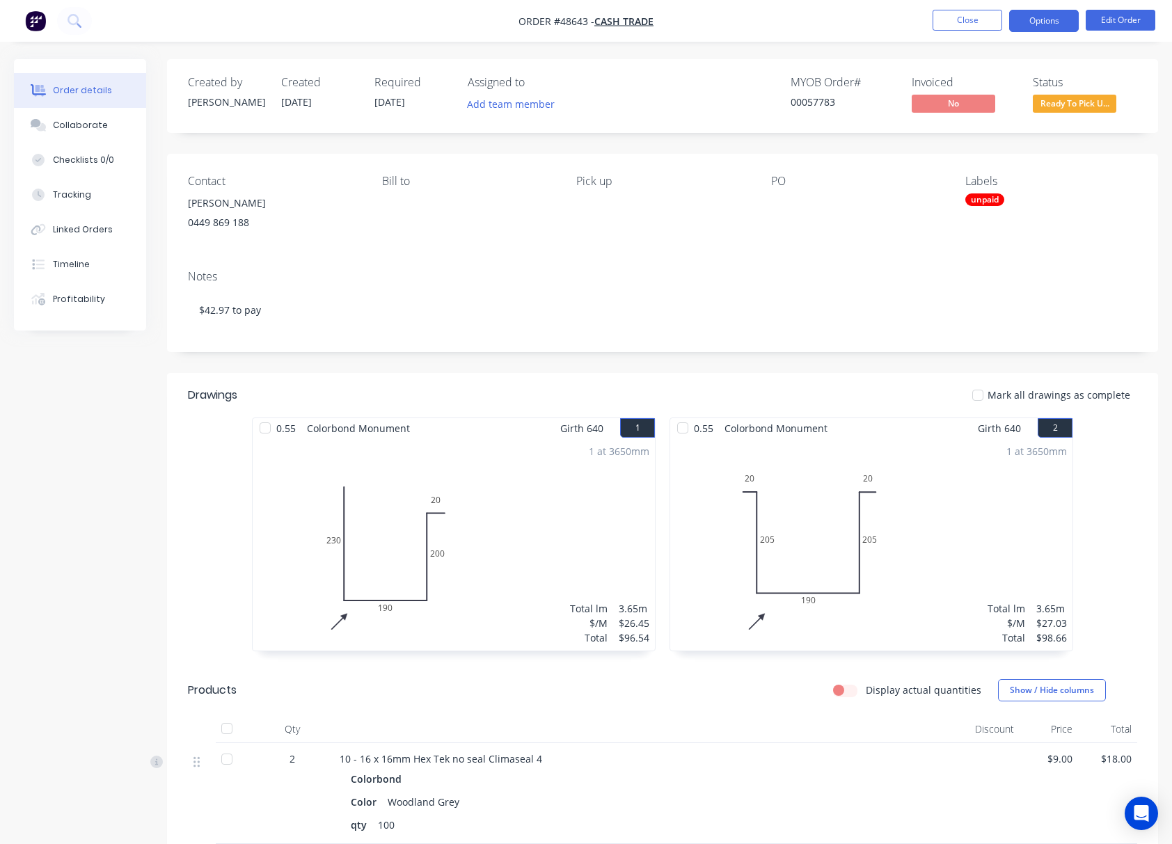
click at [950, 26] on button "Options" at bounding box center [1044, 21] width 70 height 22
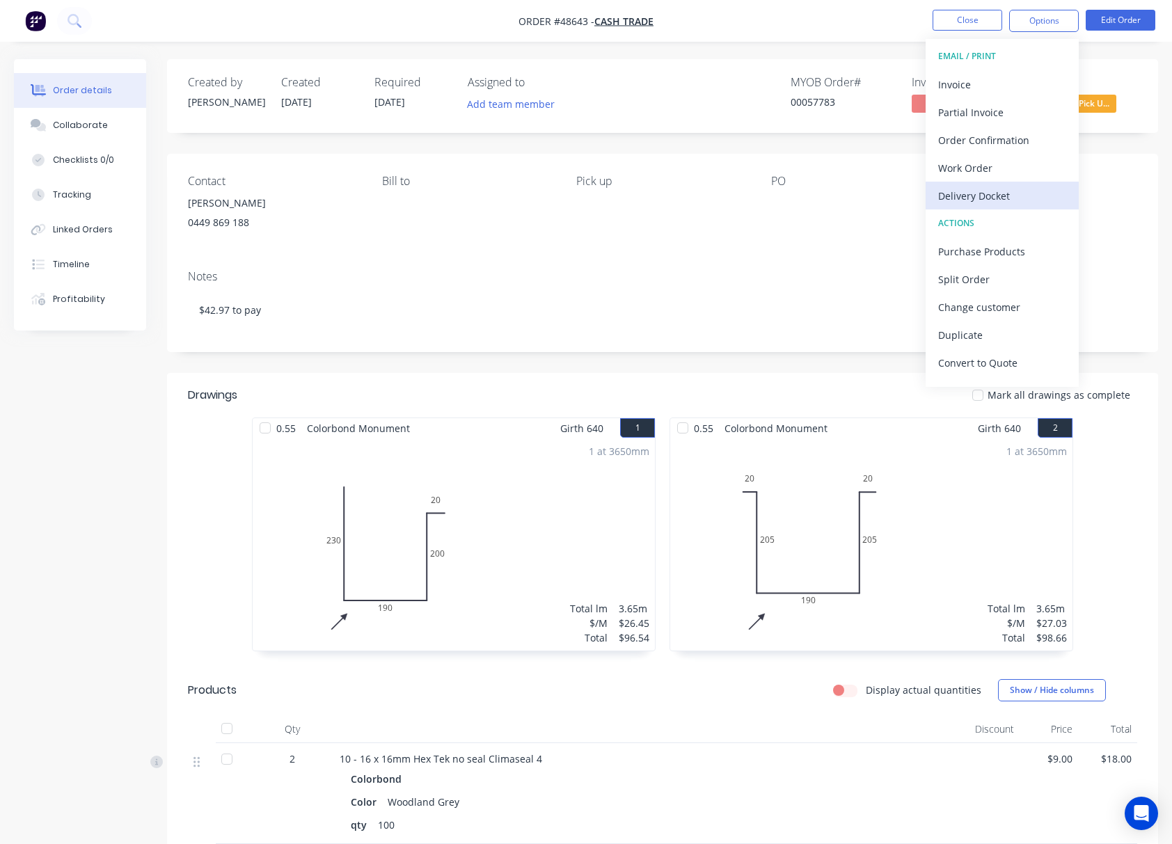
click at [950, 195] on div "Delivery Docket" at bounding box center [1002, 196] width 128 height 20
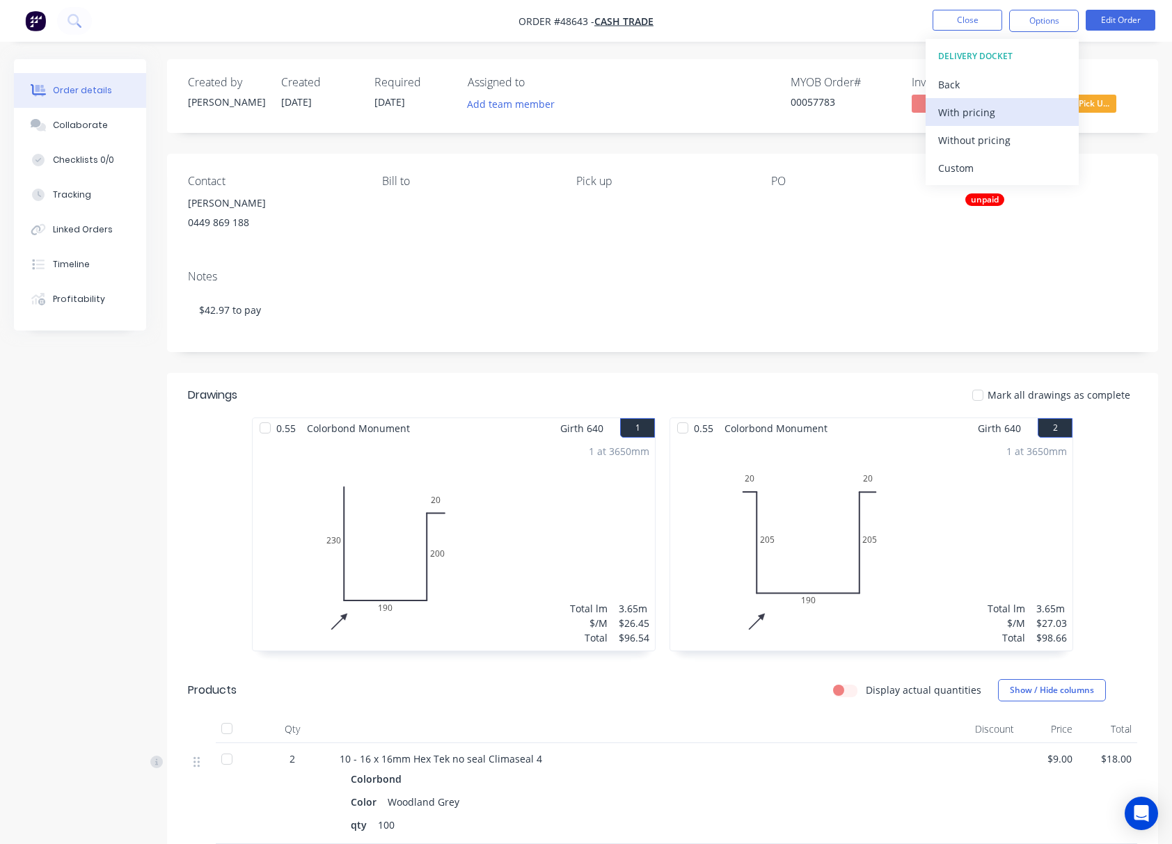
click at [950, 110] on div "With pricing" at bounding box center [1002, 112] width 128 height 20
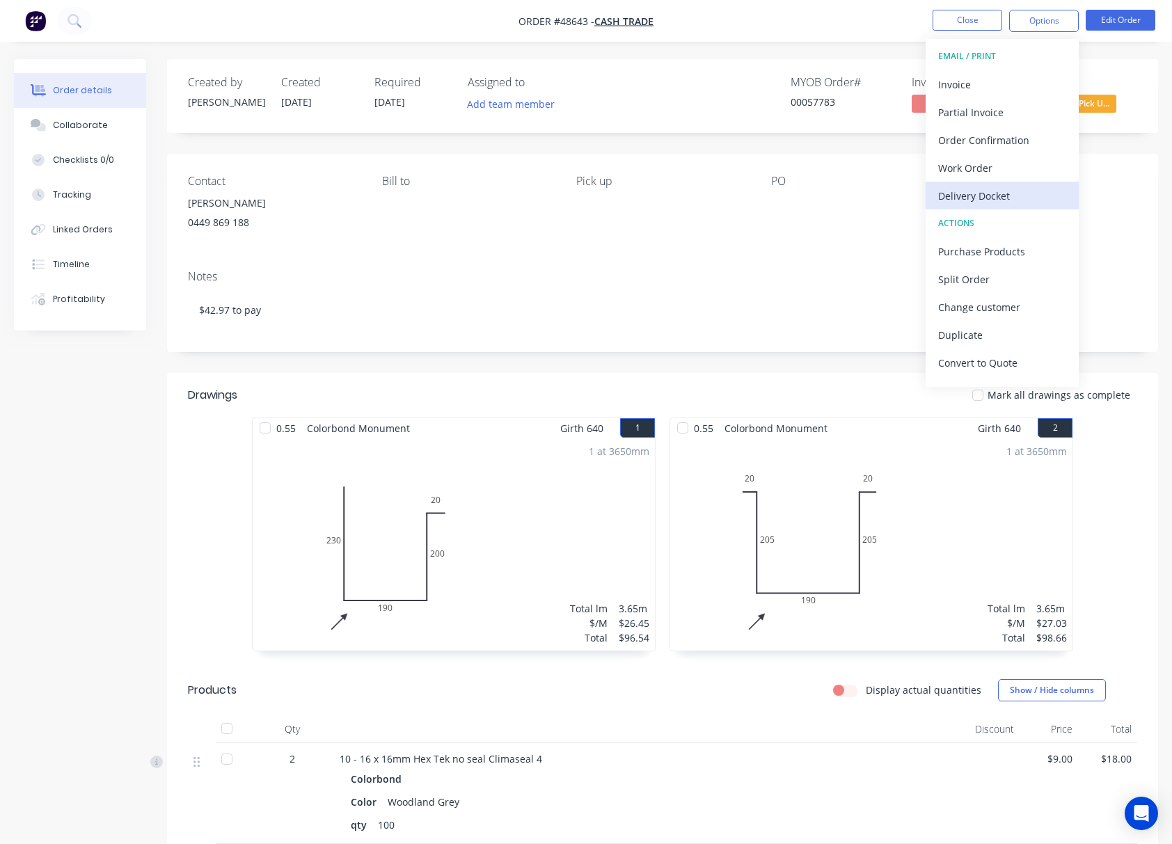
click at [950, 196] on div "Delivery Docket" at bounding box center [1002, 196] width 128 height 20
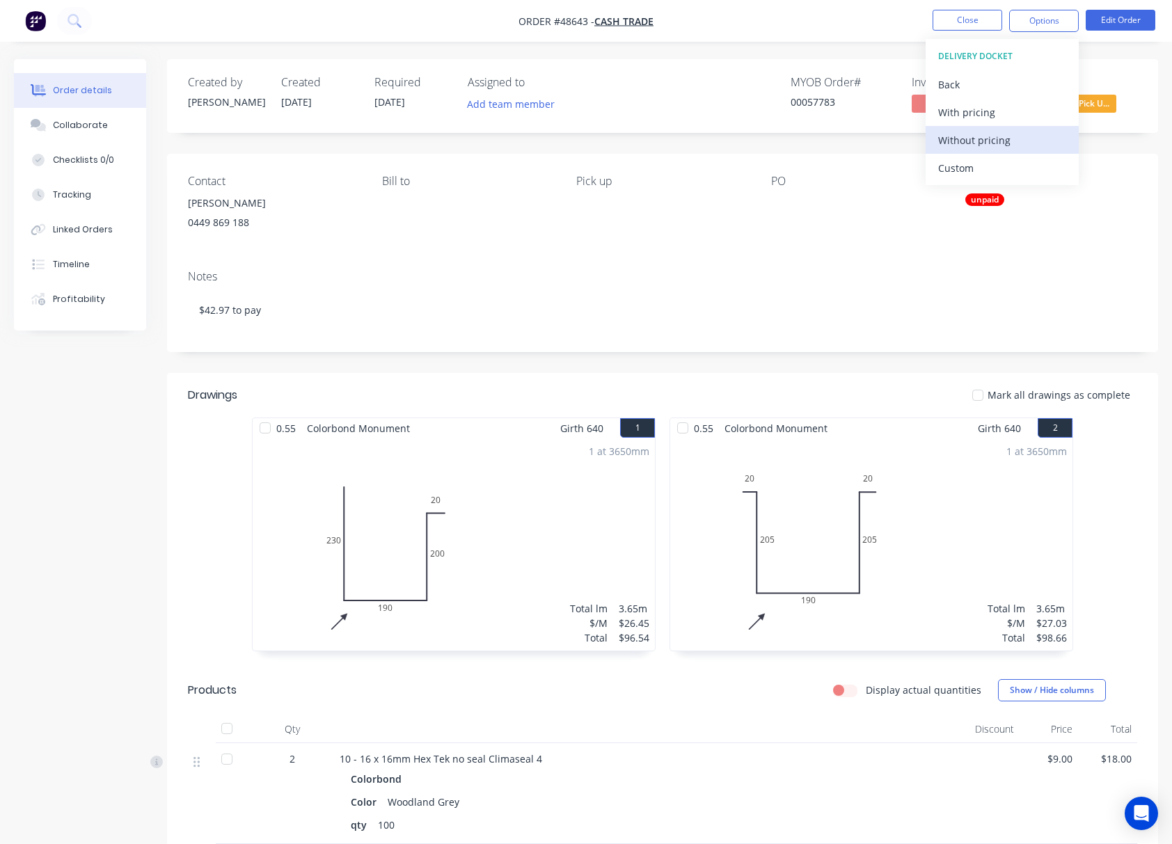
click at [950, 142] on div "Without pricing" at bounding box center [1002, 140] width 128 height 20
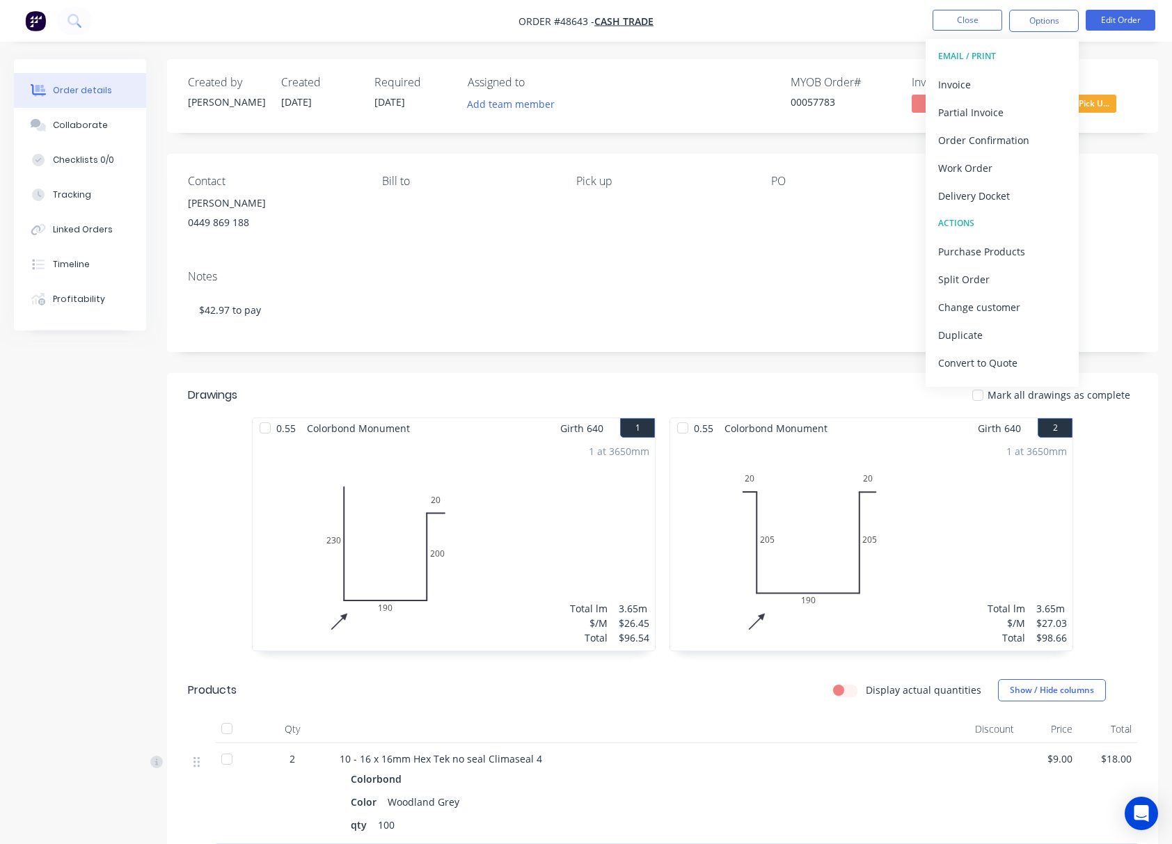
click at [824, 282] on div "Notes" at bounding box center [662, 276] width 949 height 13
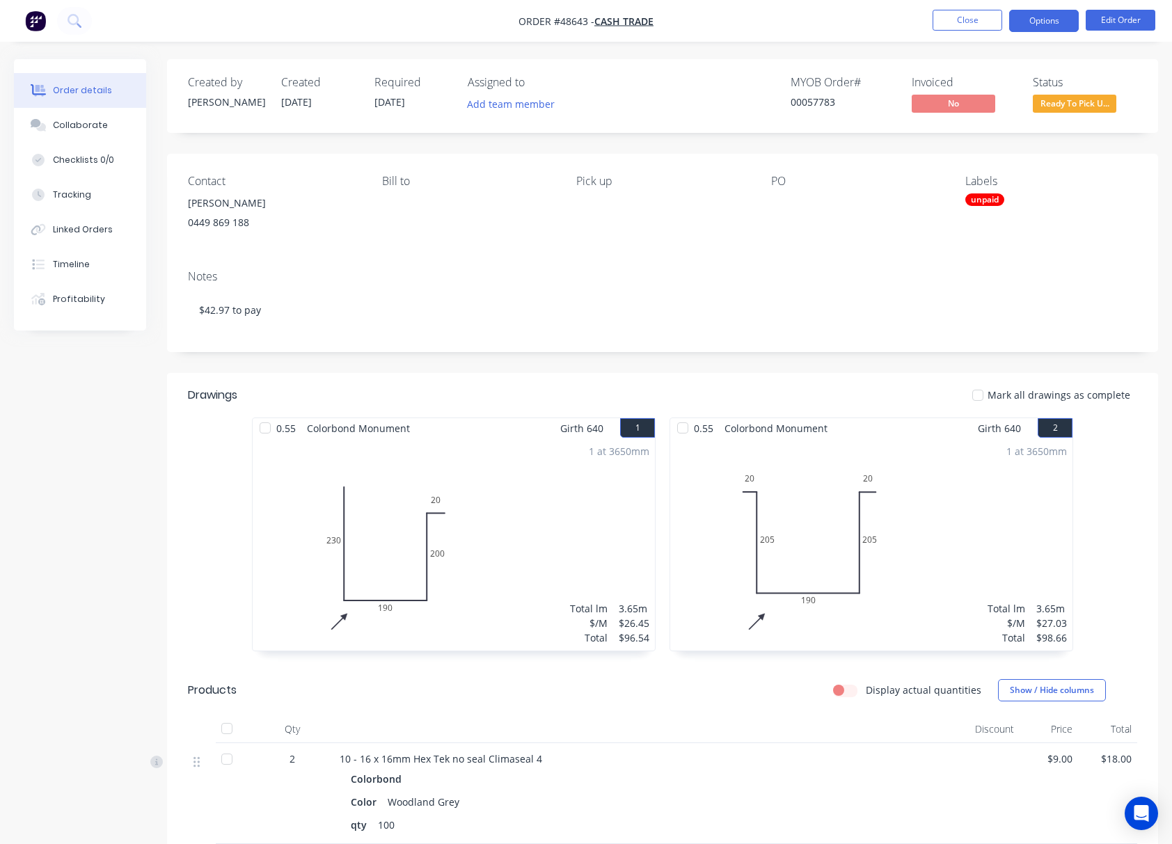
click at [950, 19] on button "Options" at bounding box center [1044, 21] width 70 height 22
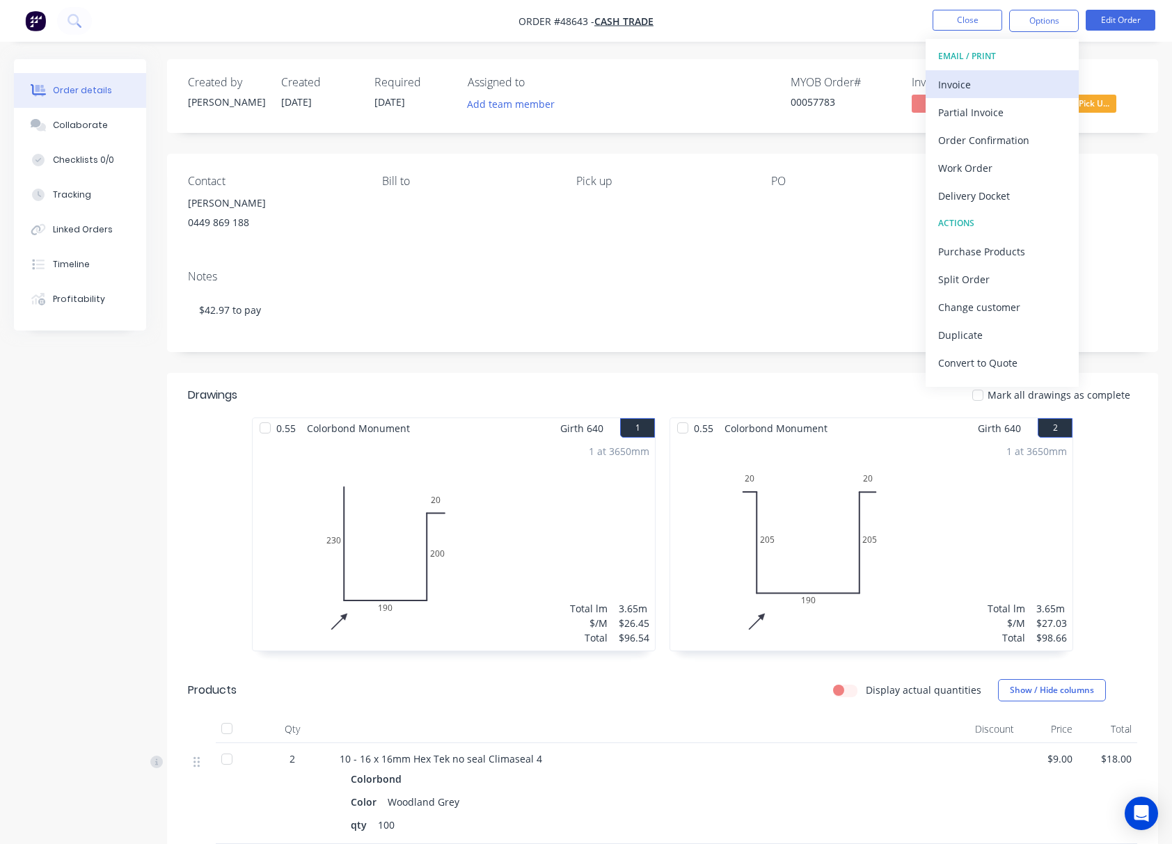
click at [950, 84] on div "Invoice" at bounding box center [1002, 84] width 128 height 20
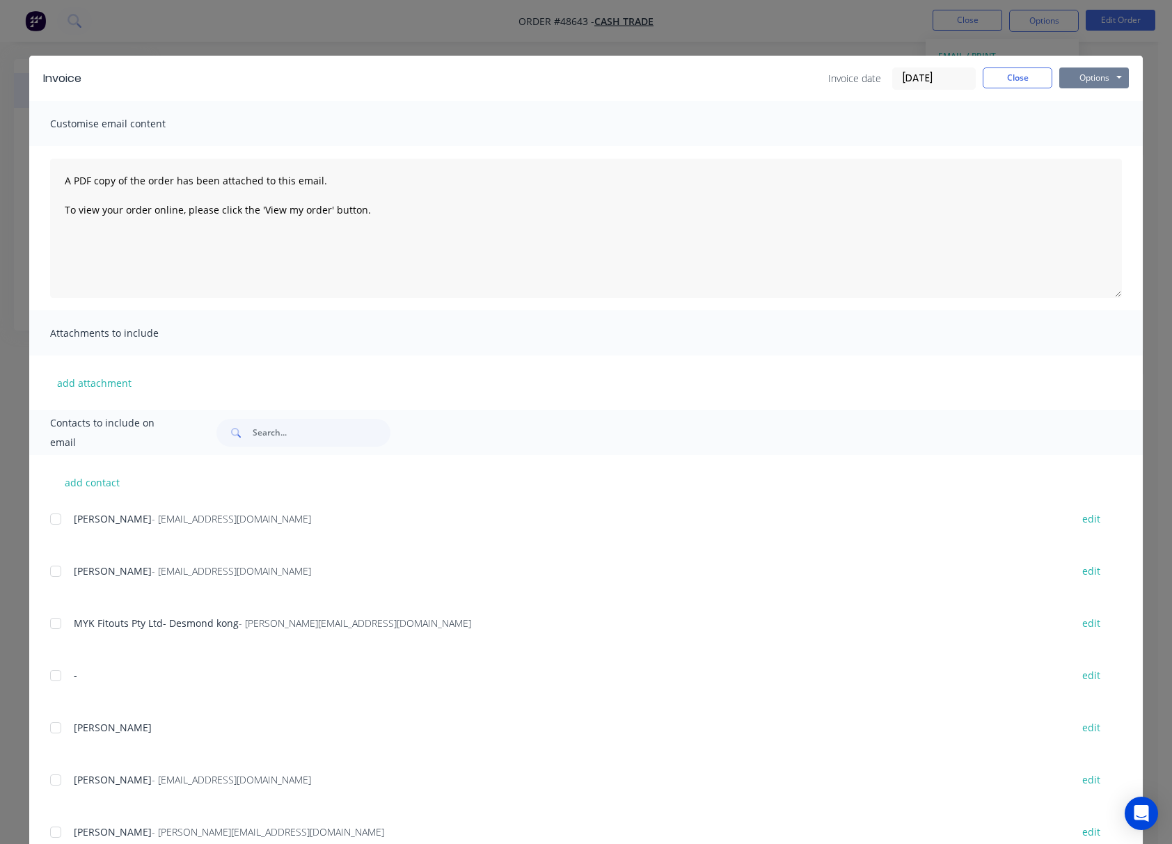
click at [950, 79] on button "Options" at bounding box center [1094, 78] width 70 height 21
click at [950, 124] on button "Print" at bounding box center [1103, 125] width 89 height 23
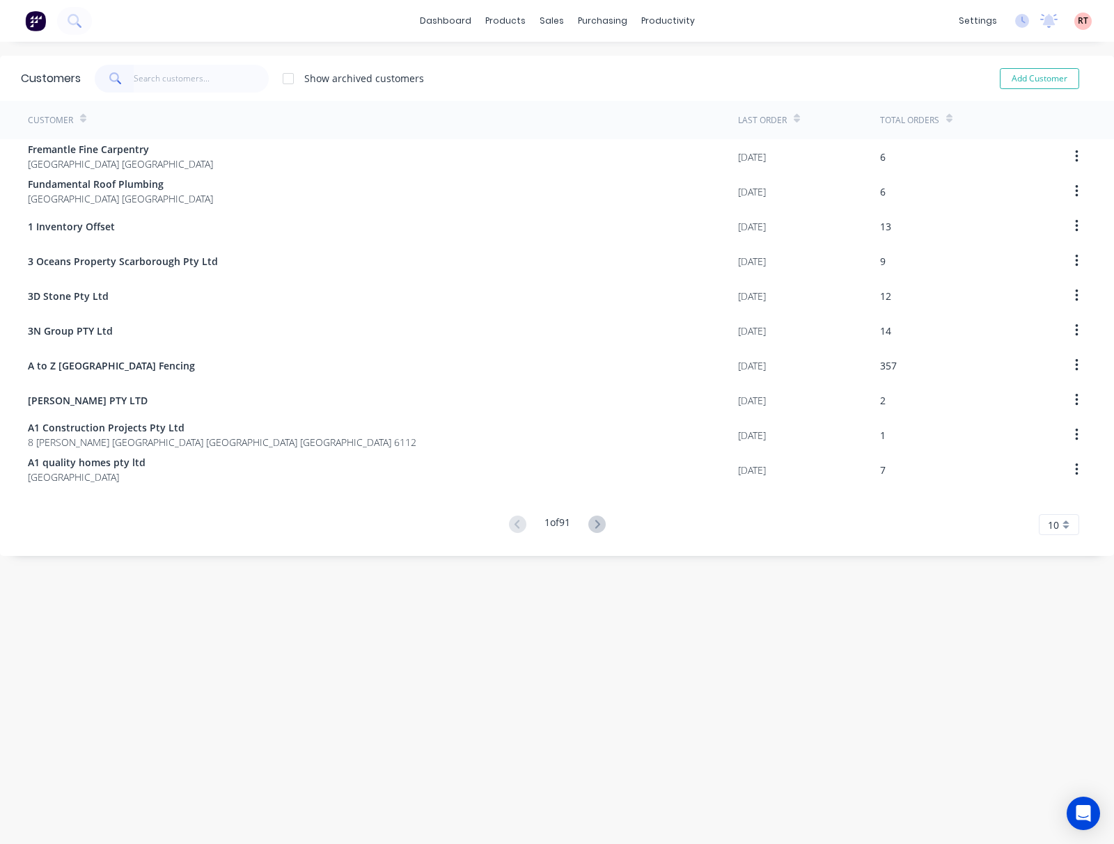
type input "h"
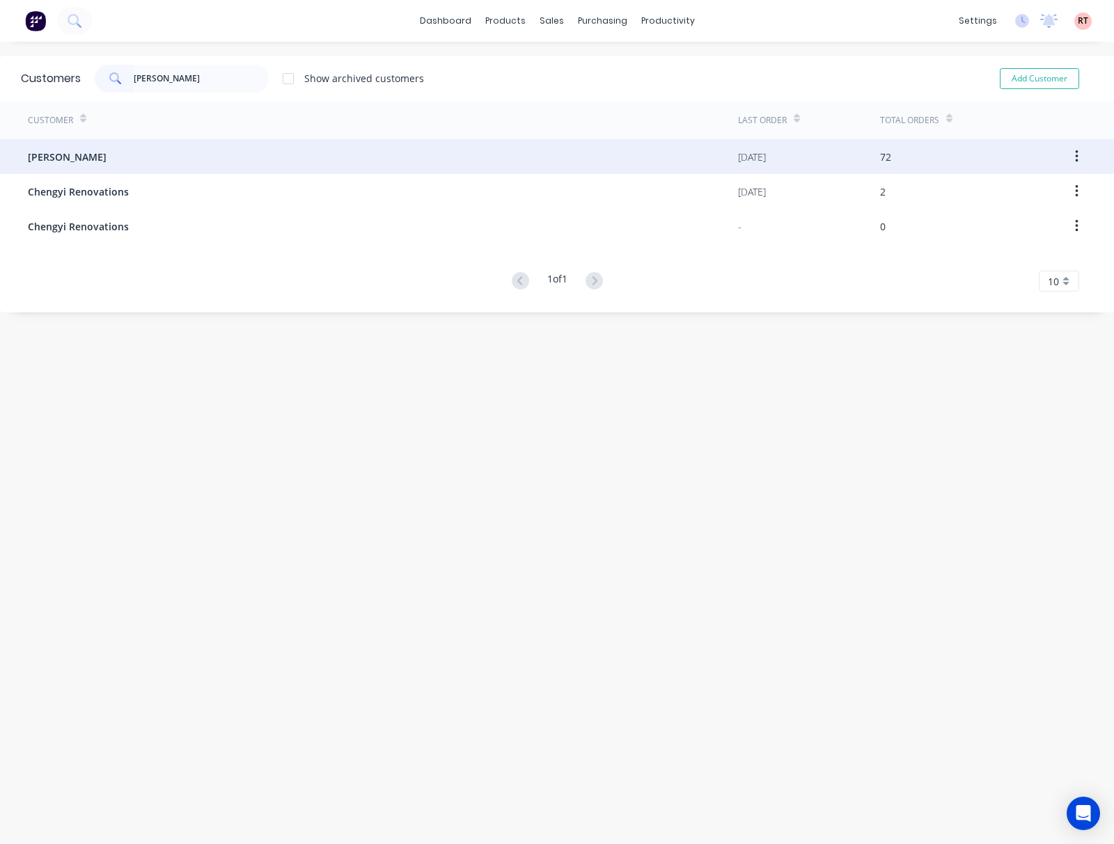
type input "[PERSON_NAME]"
click at [219, 157] on div "Chenghai Lin" at bounding box center [383, 156] width 710 height 35
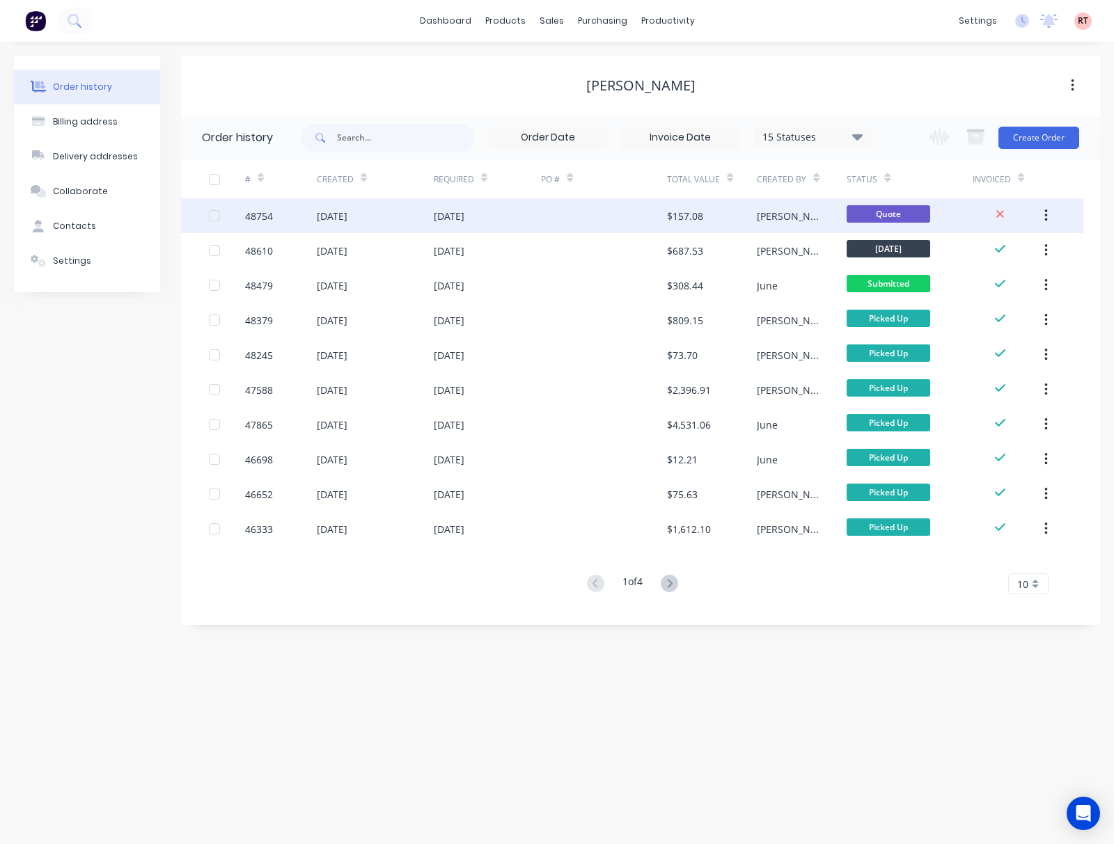
click at [540, 223] on div "09 Sep 2025" at bounding box center [488, 215] width 108 height 35
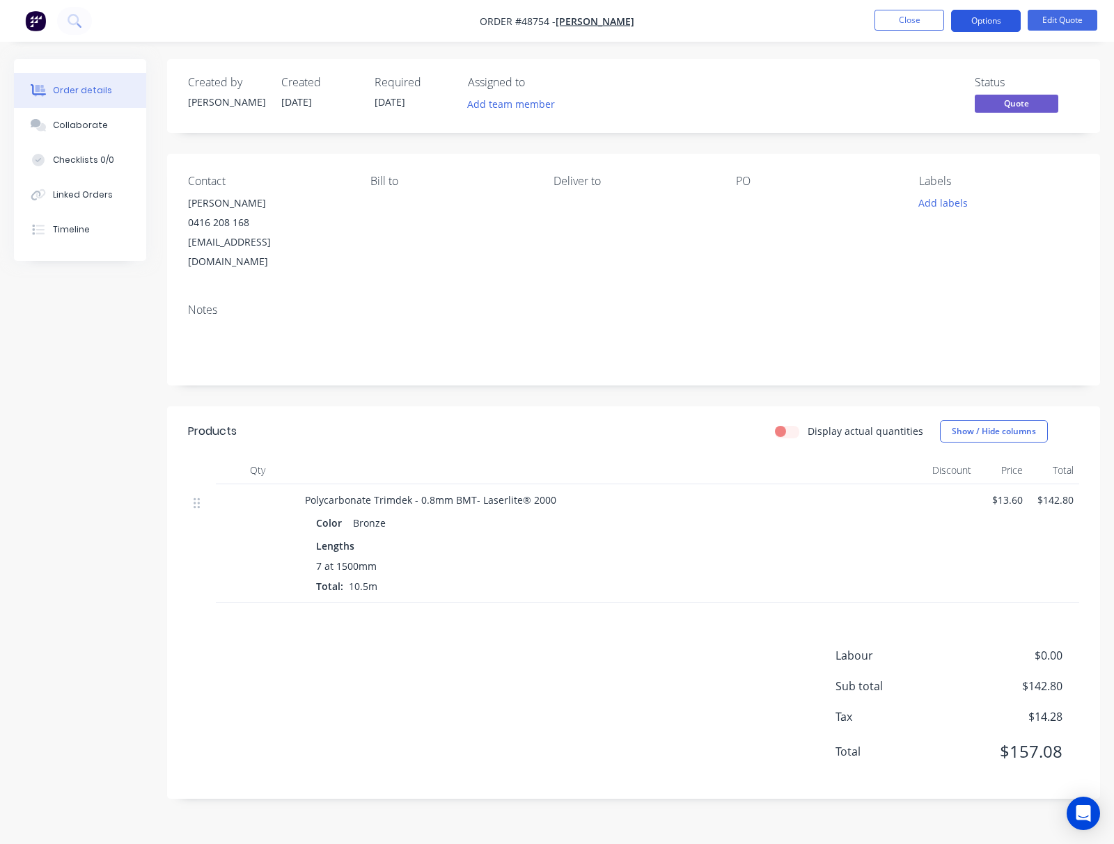
click at [1011, 18] on button "Options" at bounding box center [986, 21] width 70 height 22
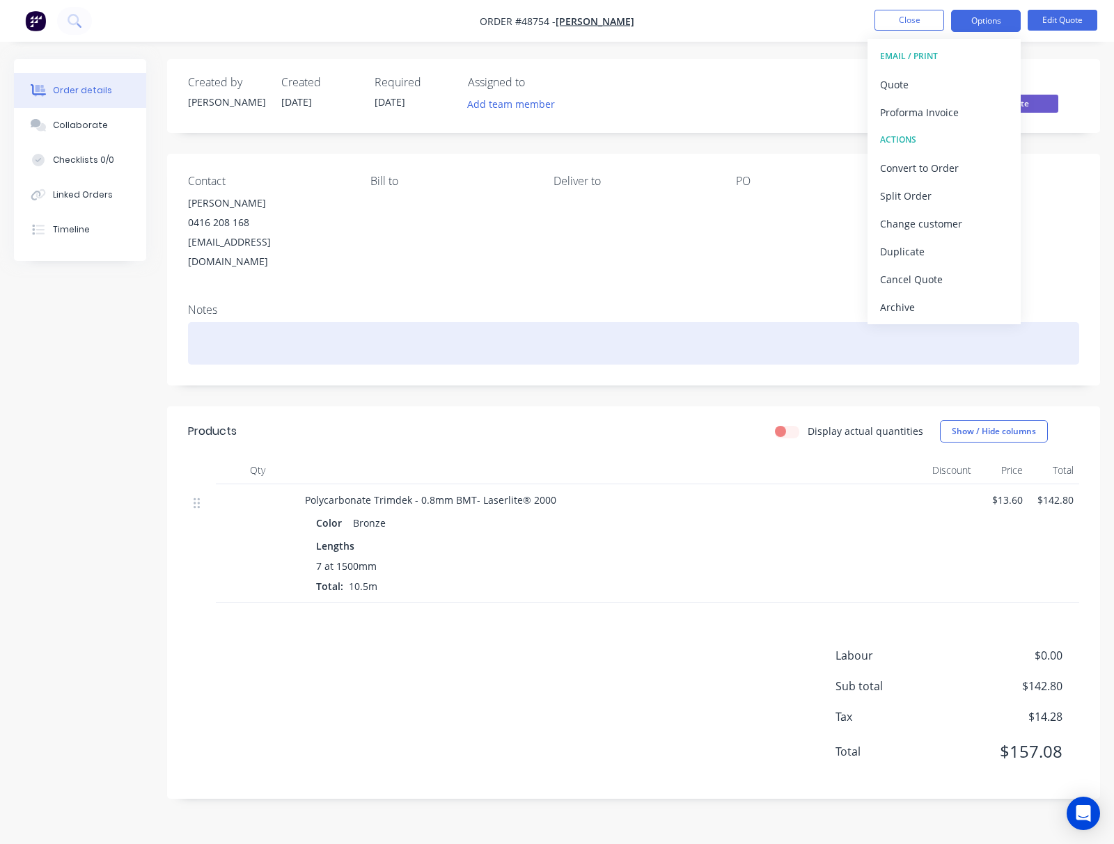
click at [691, 329] on div at bounding box center [633, 343] width 891 height 42
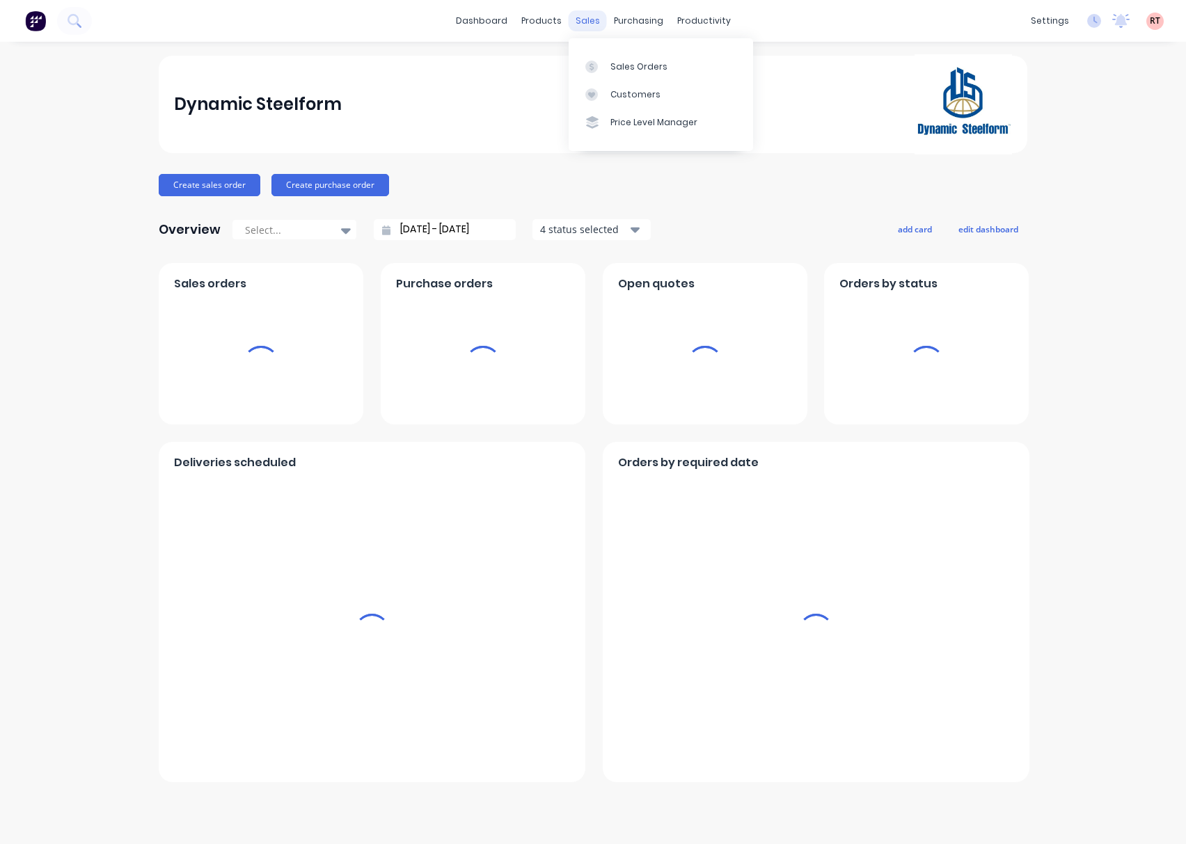
click at [569, 24] on div "sales" at bounding box center [588, 20] width 38 height 21
drag, startPoint x: 575, startPoint y: 22, endPoint x: 594, endPoint y: 34, distance: 22.8
click at [576, 22] on div "sales" at bounding box center [588, 20] width 38 height 21
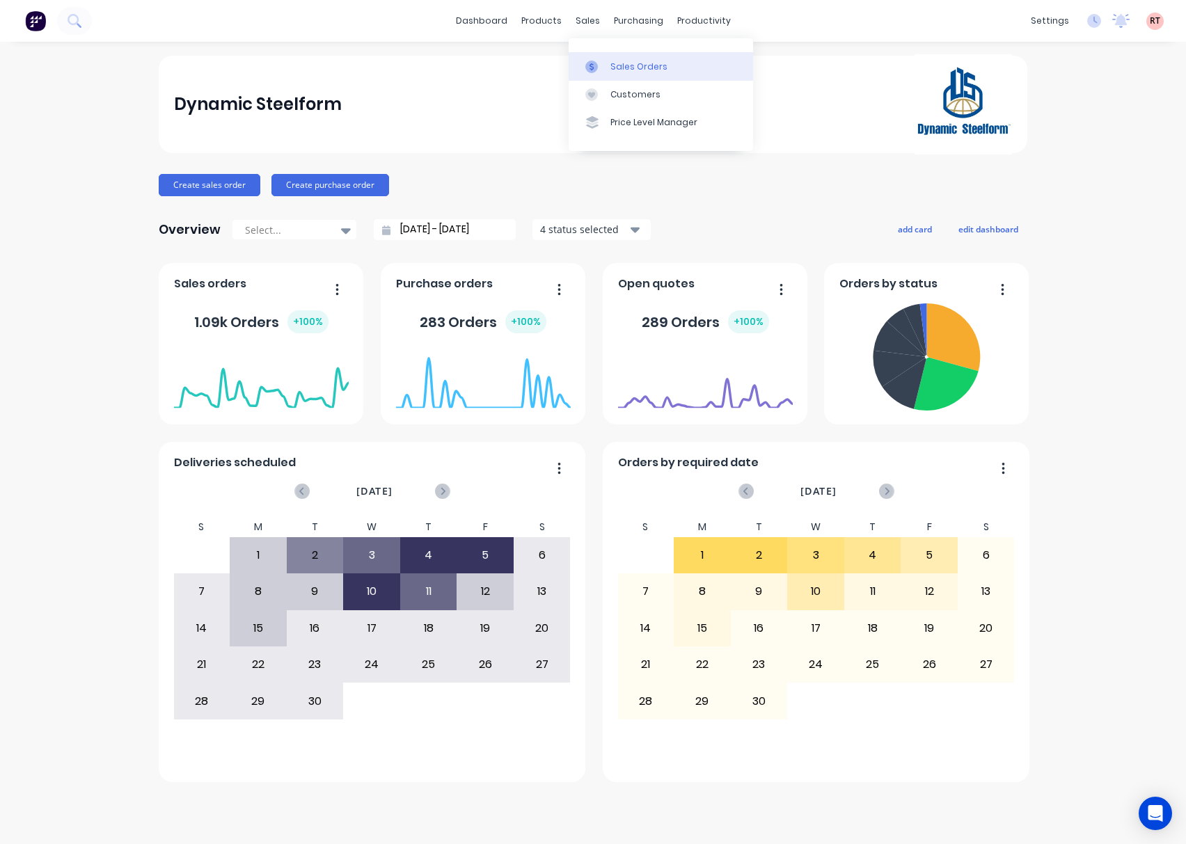
click at [599, 58] on link "Sales Orders" at bounding box center [661, 66] width 184 height 28
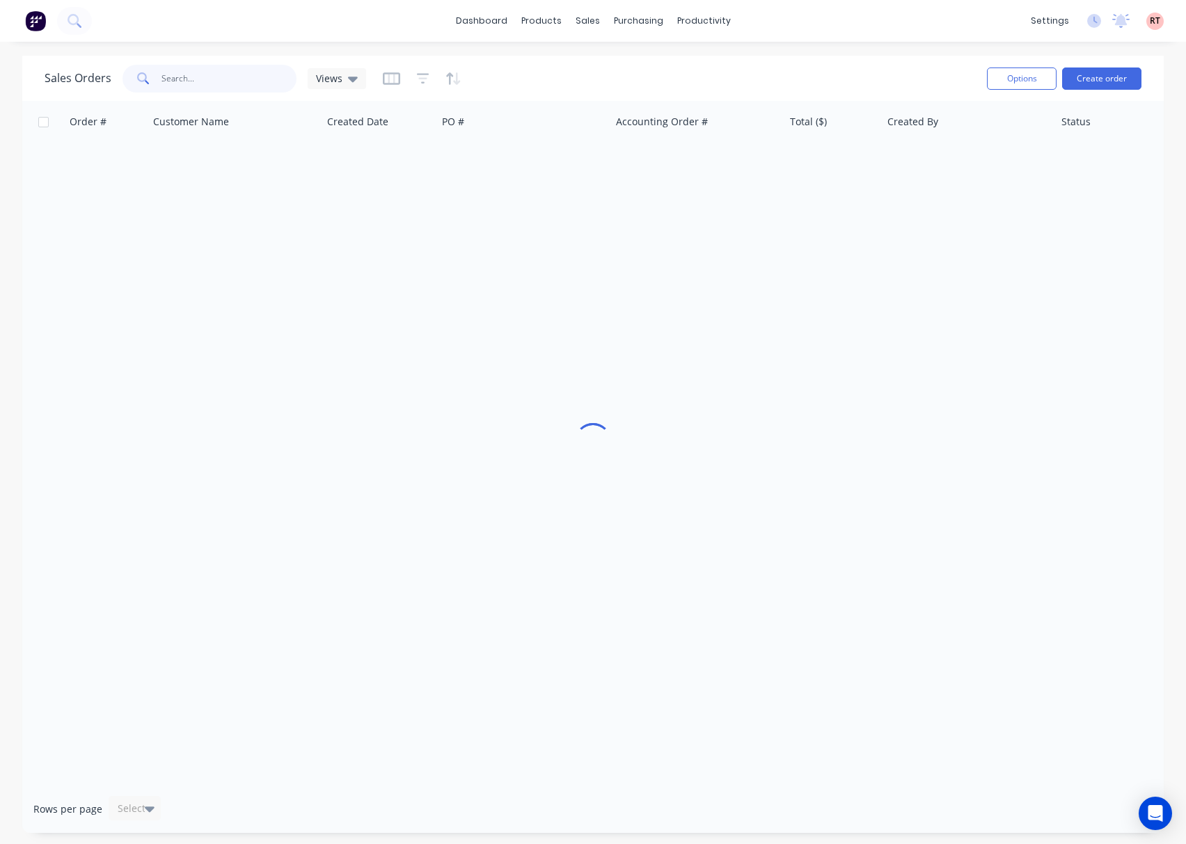
click at [220, 81] on input "text" at bounding box center [229, 79] width 136 height 28
type input "48694"
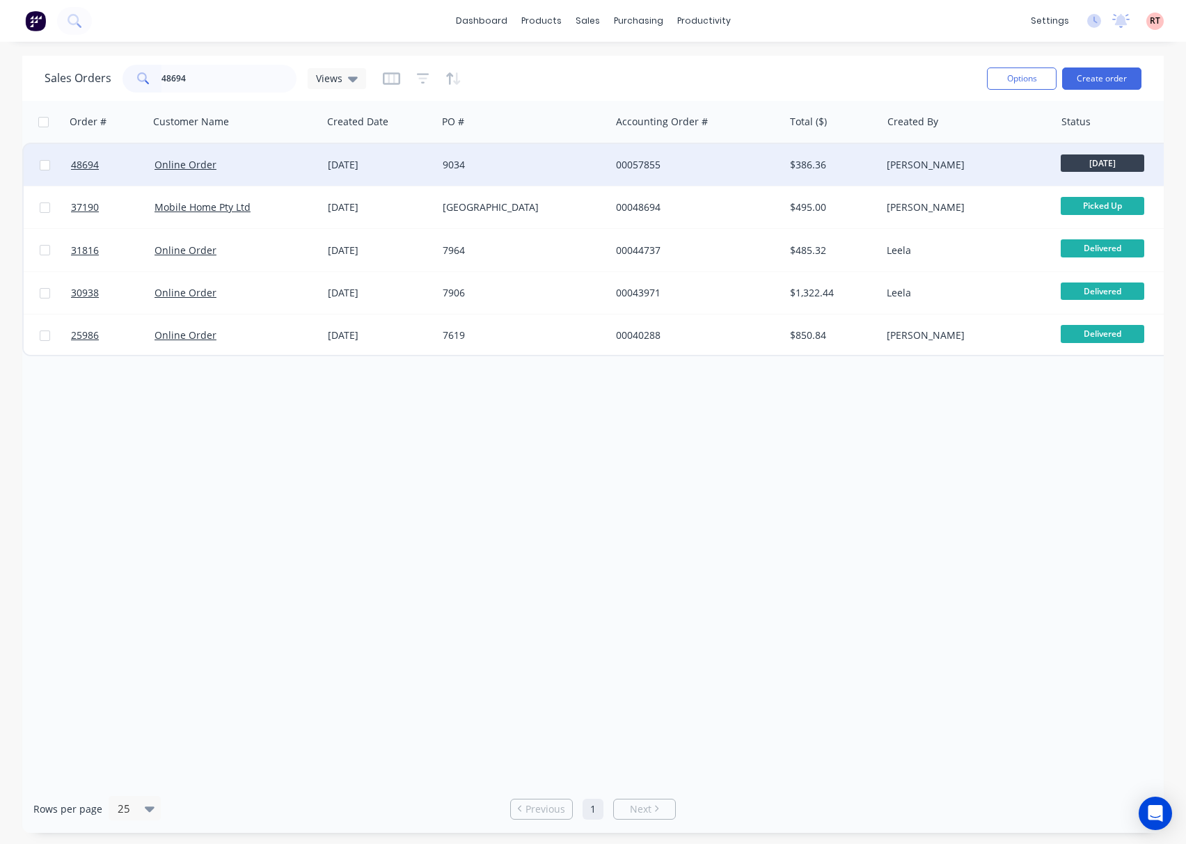
click at [546, 178] on div "9034" at bounding box center [523, 165] width 173 height 42
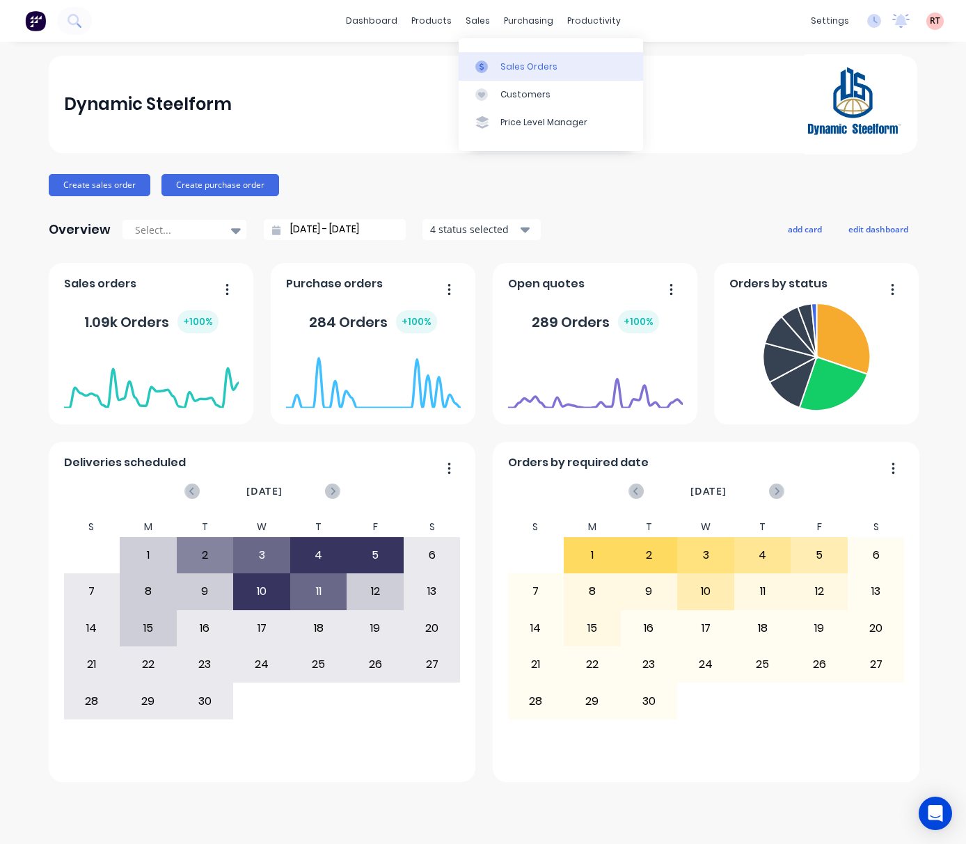
click at [509, 65] on div "Sales Orders" at bounding box center [528, 67] width 57 height 13
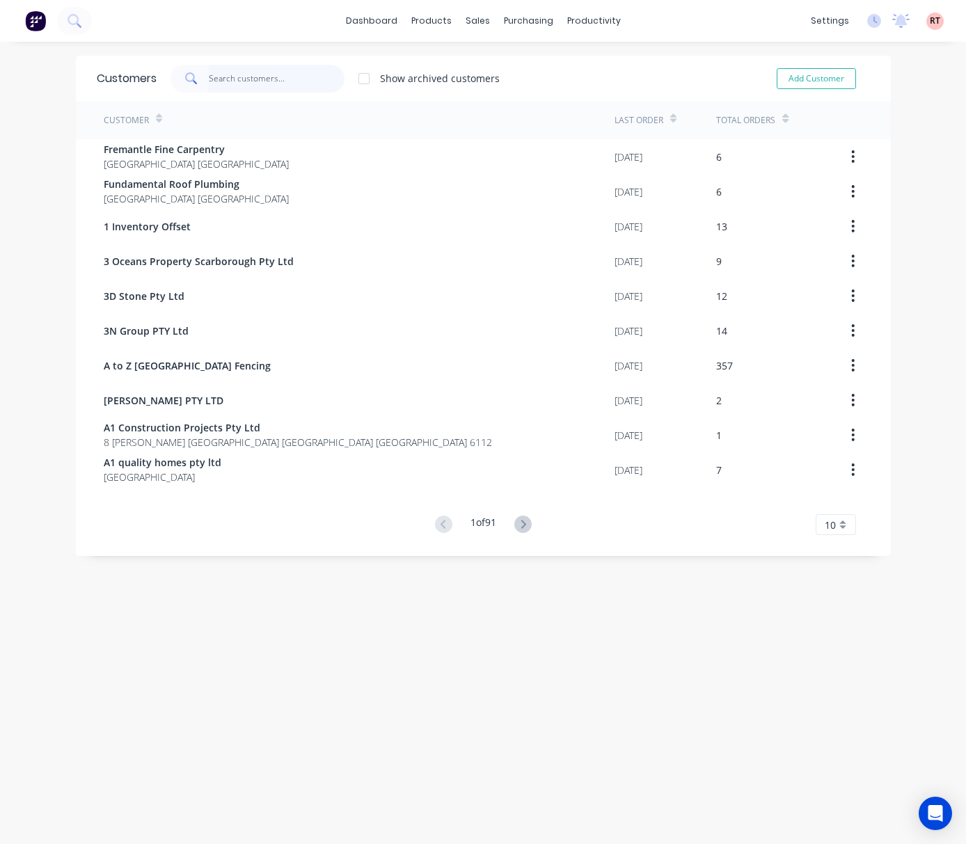
click at [254, 81] on input "text" at bounding box center [277, 79] width 136 height 28
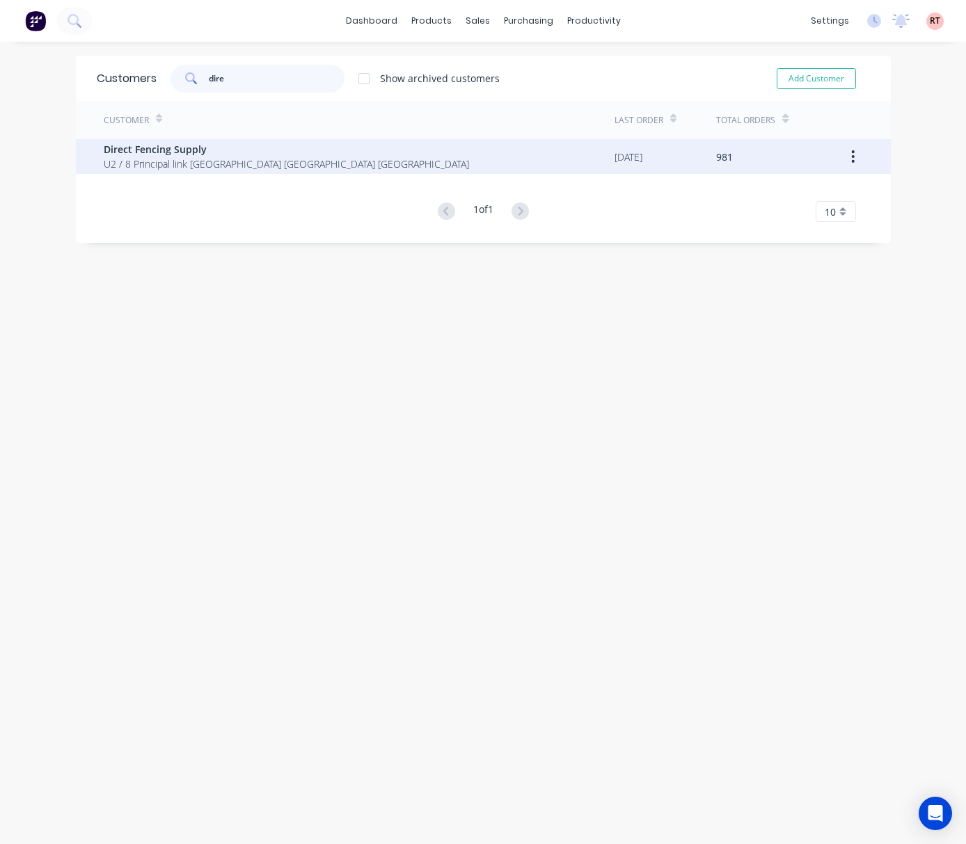
type input "dire"
click at [288, 151] on span "Direct Fencing Supply" at bounding box center [286, 149] width 365 height 15
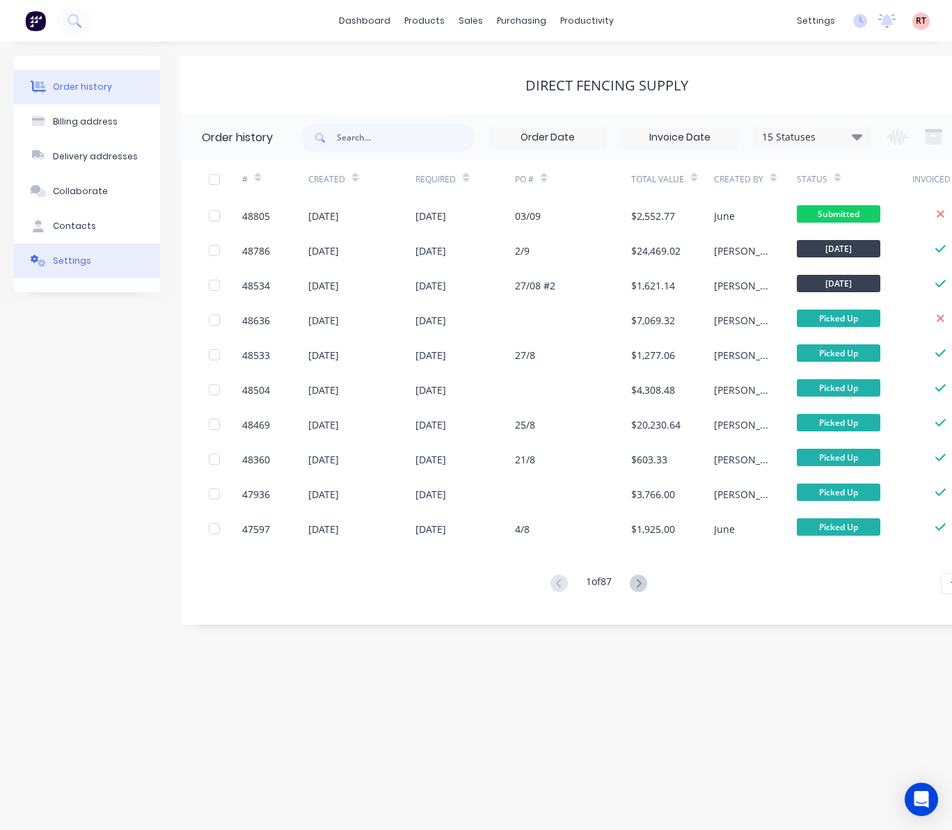
click at [90, 265] on button "Settings" at bounding box center [87, 261] width 146 height 35
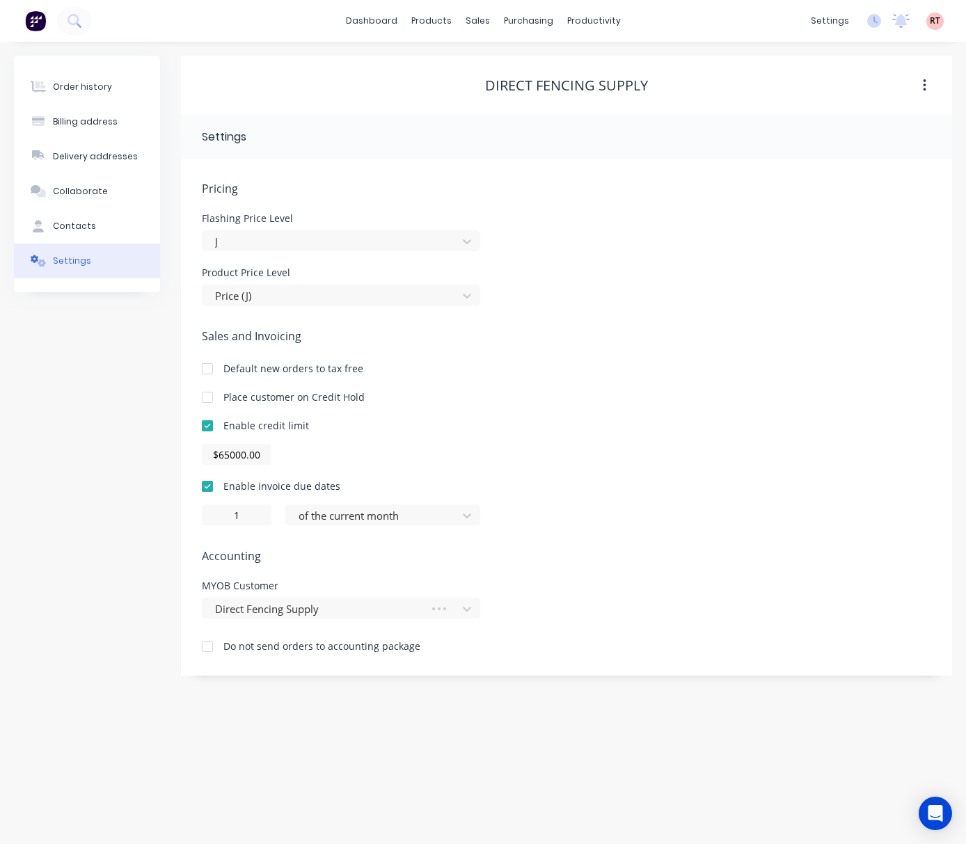
click at [102, 68] on div "Order history Billing address Delivery addresses Collaborate Contacts Settings" at bounding box center [87, 174] width 146 height 237
click at [113, 78] on button "Order history" at bounding box center [87, 87] width 146 height 35
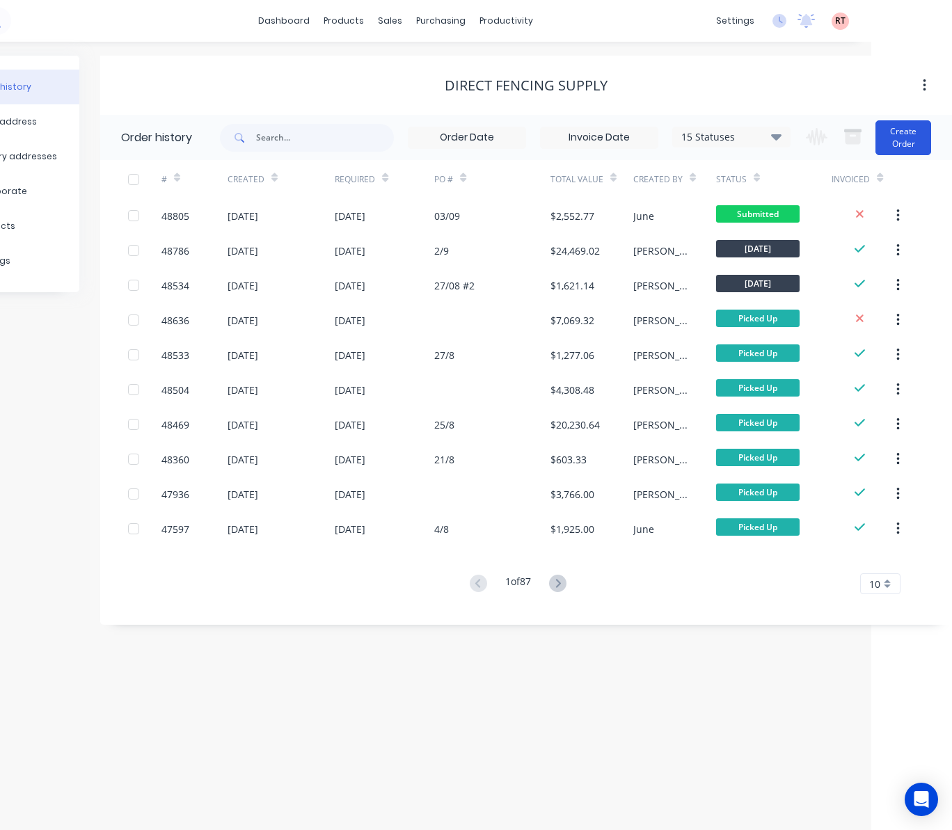
click at [905, 137] on button "Create Order" at bounding box center [904, 137] width 56 height 35
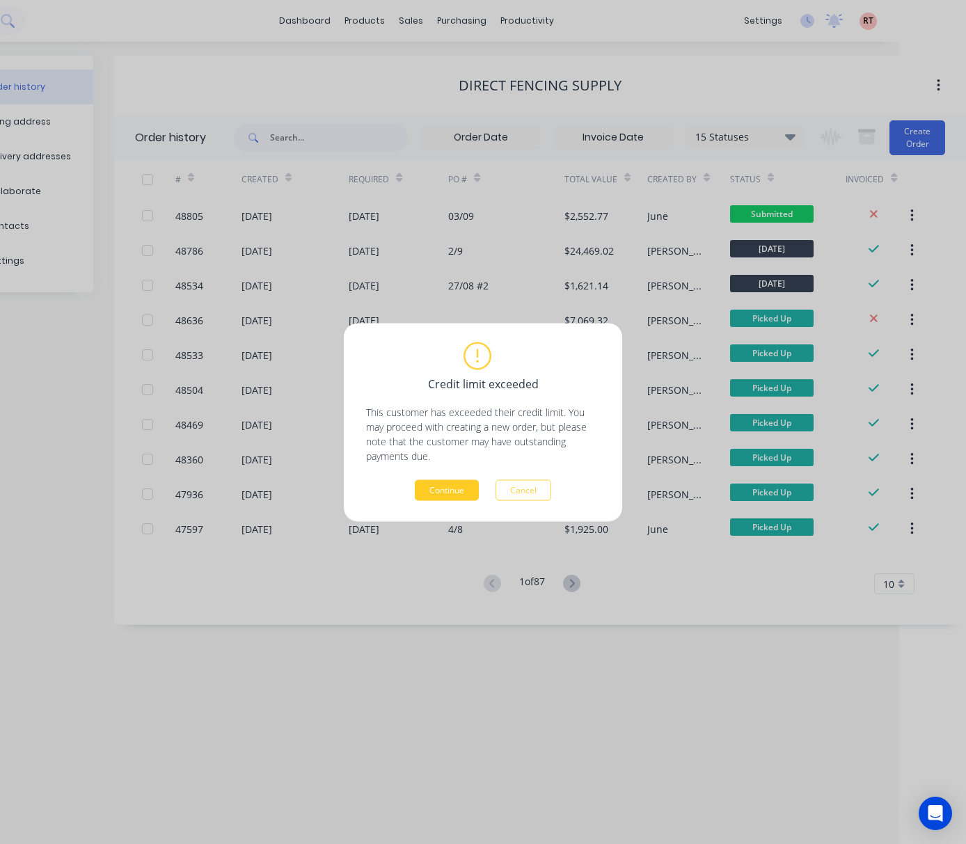
click at [450, 482] on button "Continue" at bounding box center [447, 490] width 64 height 21
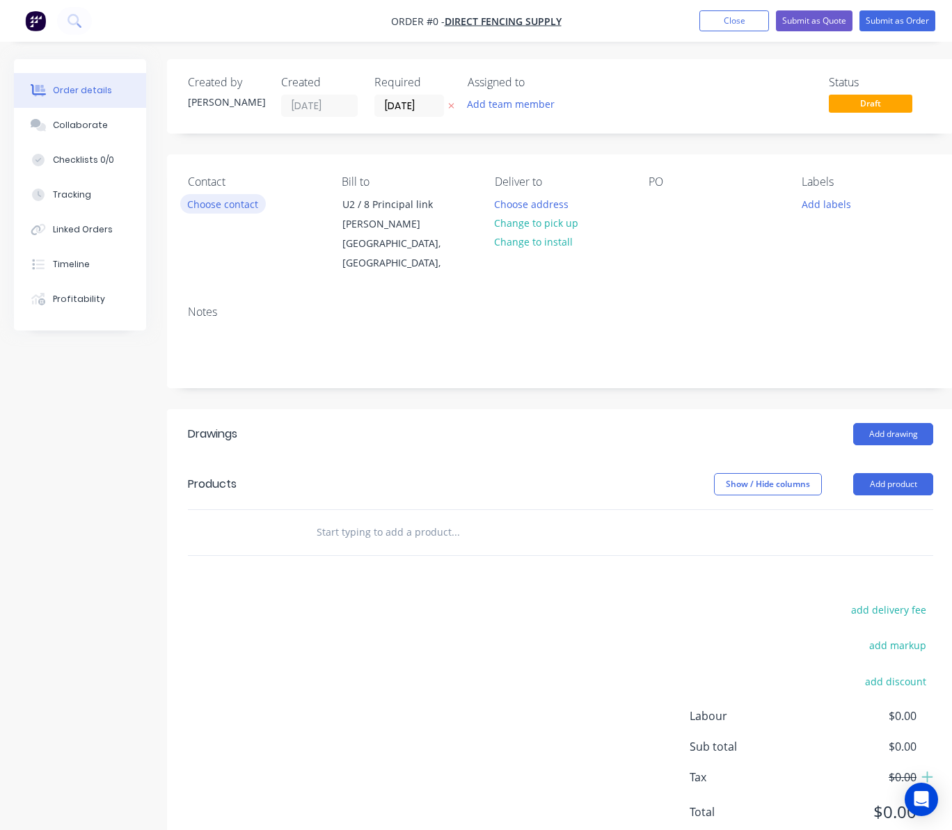
click at [212, 207] on button "Choose contact" at bounding box center [223, 203] width 86 height 19
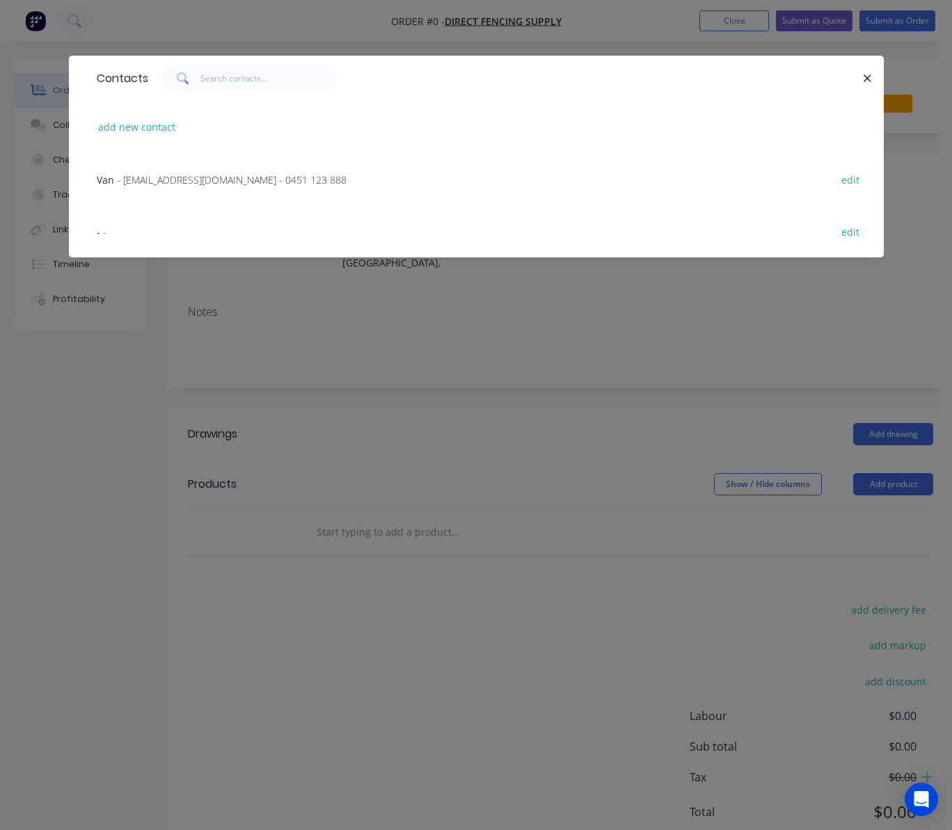
click at [213, 179] on span "- sales@directfencingsupply.com.au - 0451 123 888" at bounding box center [232, 179] width 230 height 13
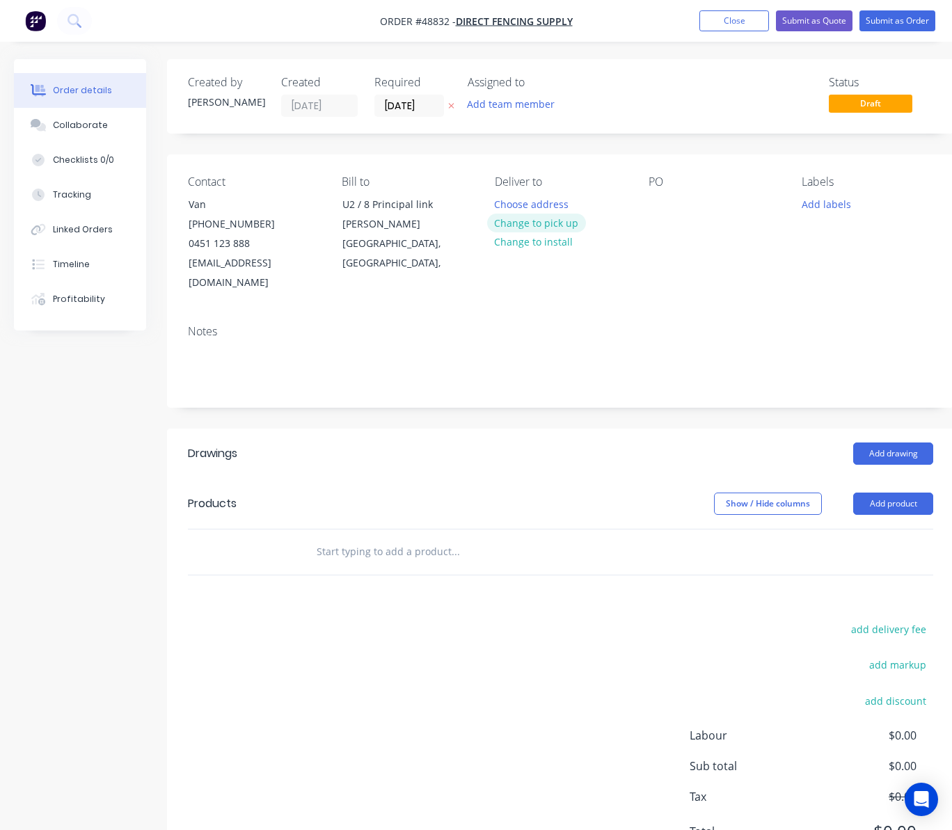
click at [558, 218] on button "Change to pick up" at bounding box center [536, 223] width 99 height 19
click at [897, 493] on button "Add product" at bounding box center [893, 504] width 80 height 22
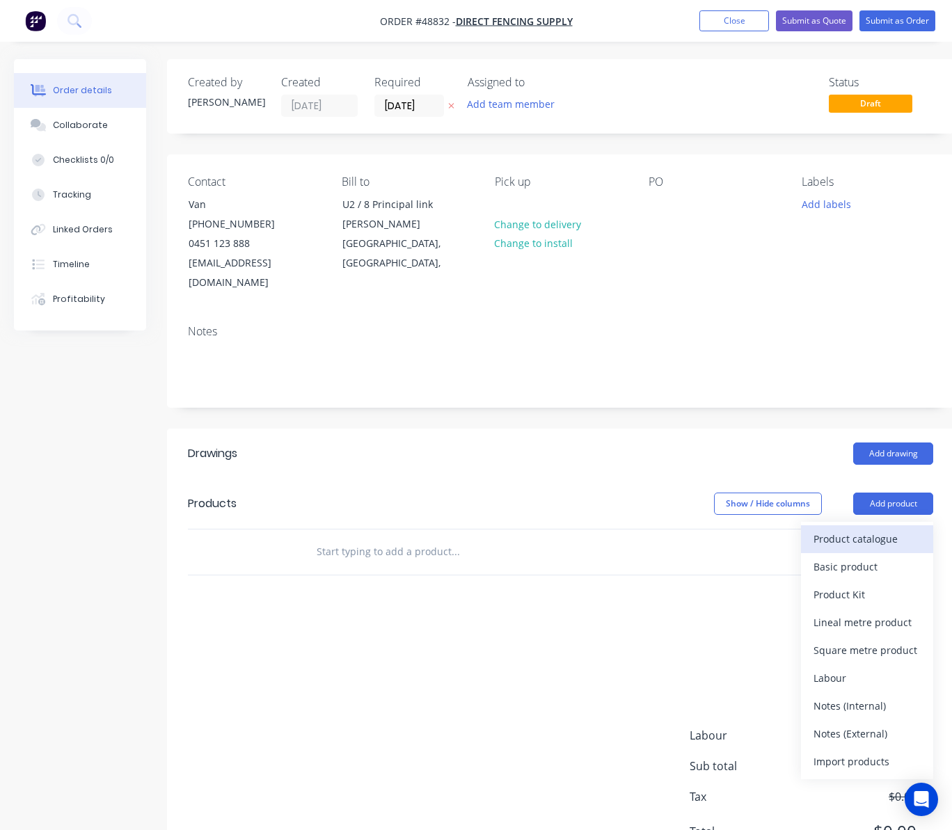
click at [894, 529] on div "Product catalogue" at bounding box center [867, 539] width 107 height 20
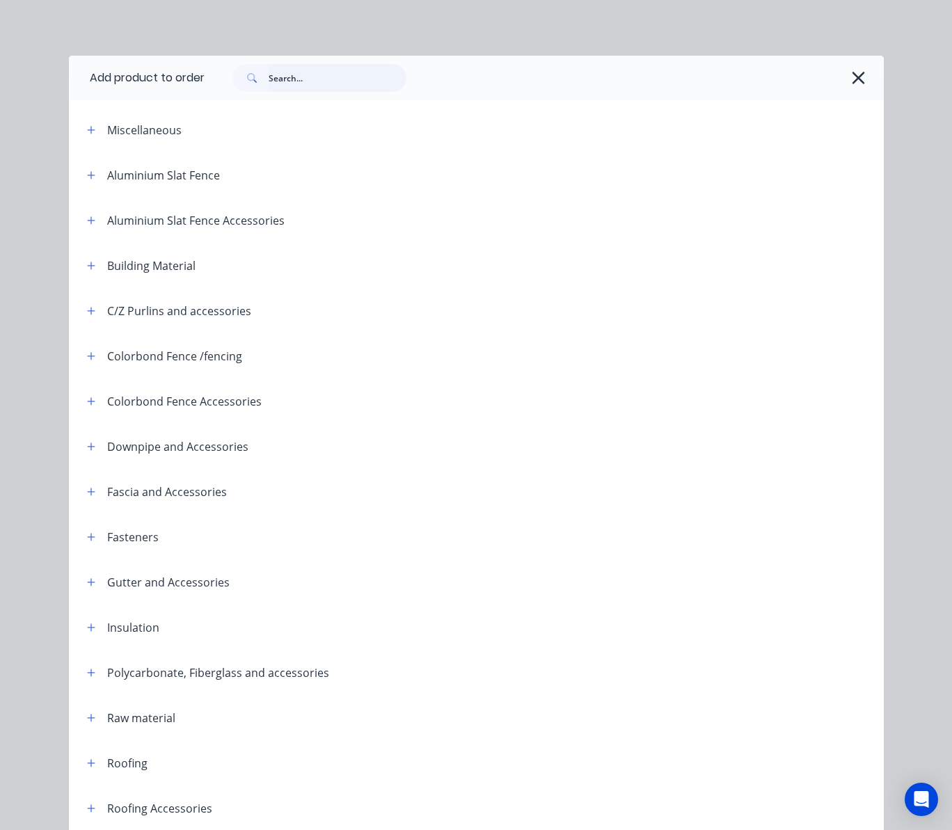
click at [329, 84] on input "text" at bounding box center [338, 78] width 138 height 28
type input "fence"
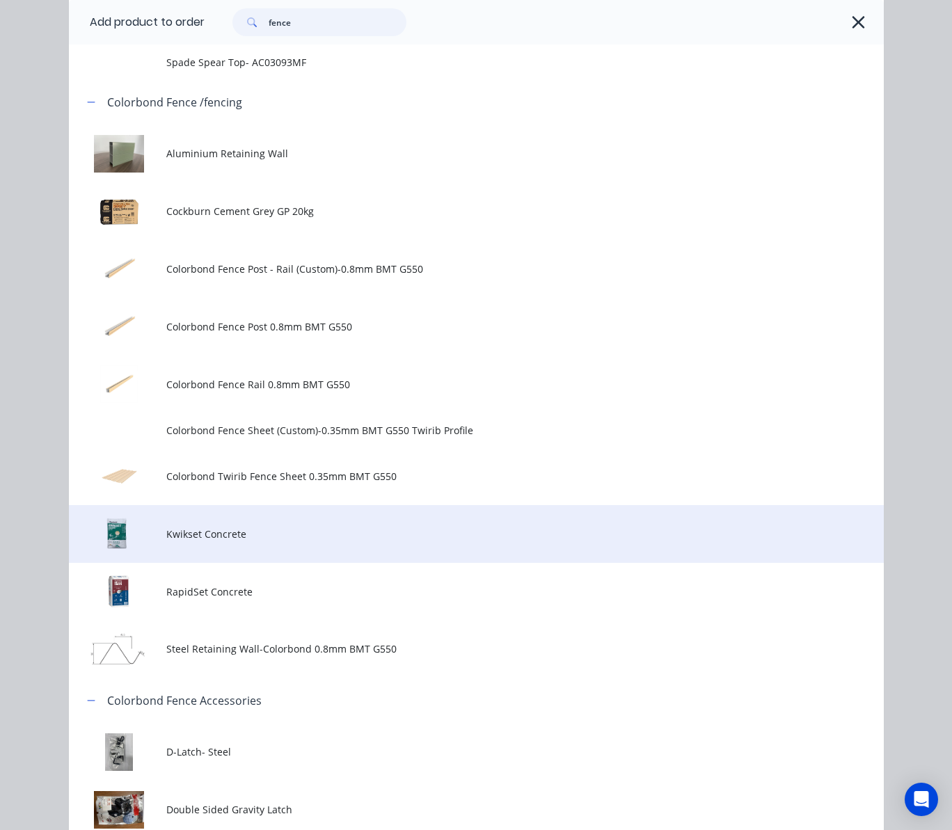
scroll to position [1206, 0]
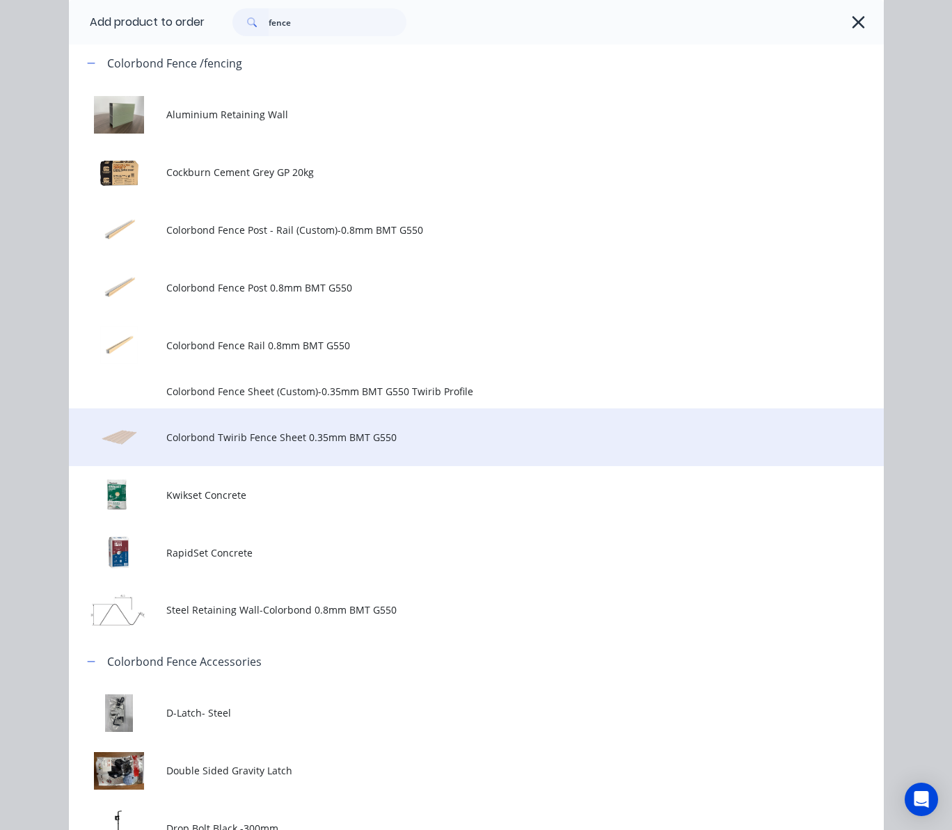
click at [369, 457] on td "Colorbond Twirib Fence Sheet 0.35mm BMT G550" at bounding box center [524, 438] width 717 height 58
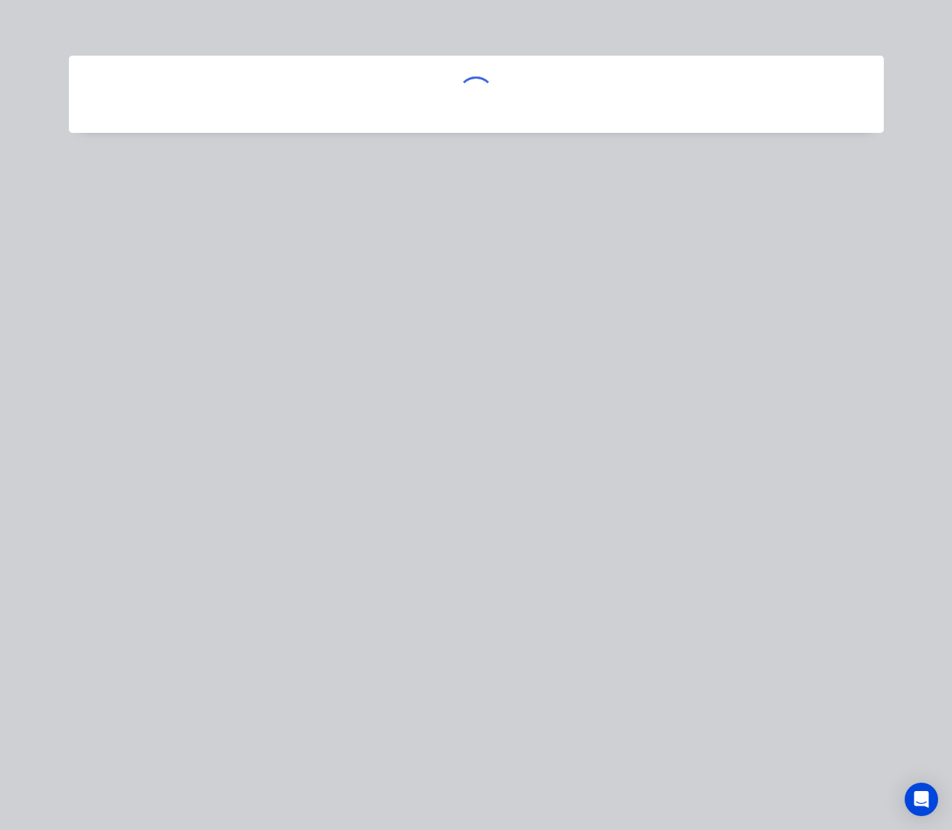
scroll to position [0, 0]
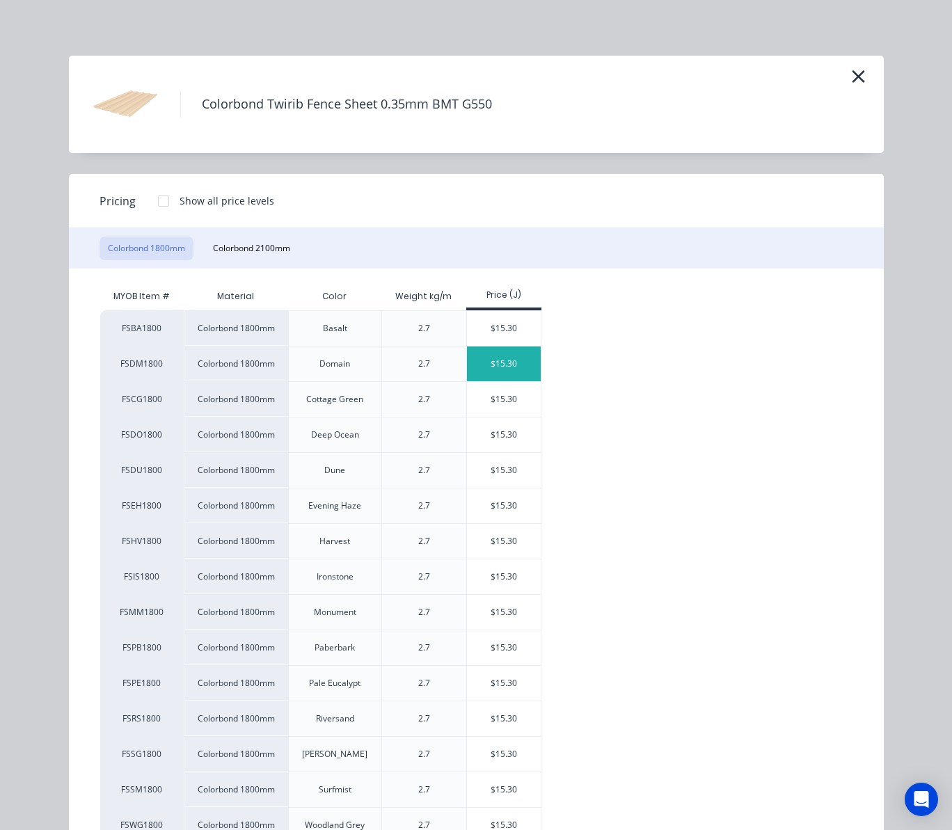
click at [469, 368] on div "$15.30" at bounding box center [504, 364] width 74 height 35
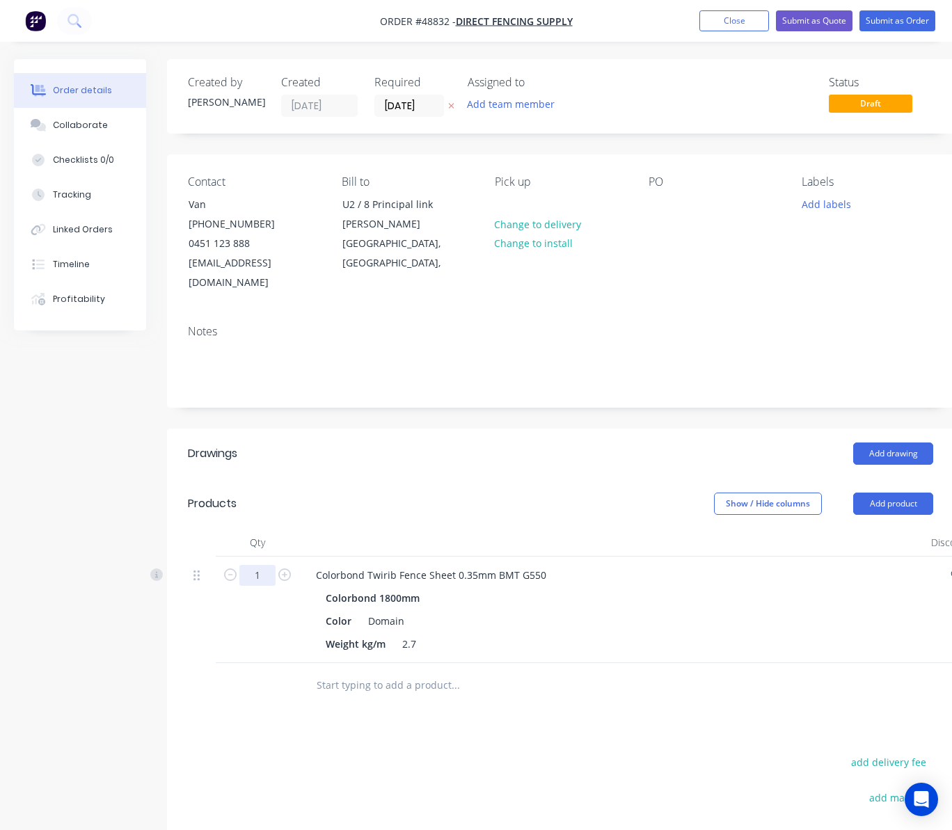
click at [259, 565] on input "1" at bounding box center [257, 575] width 36 height 21
type input "300"
type input "$4,590.00"
click at [290, 705] on div "Drawings Add drawing Products Show / Hide columns Add product Qty Discount Pric…" at bounding box center [560, 720] width 787 height 583
click at [895, 493] on button "Add product" at bounding box center [893, 504] width 80 height 22
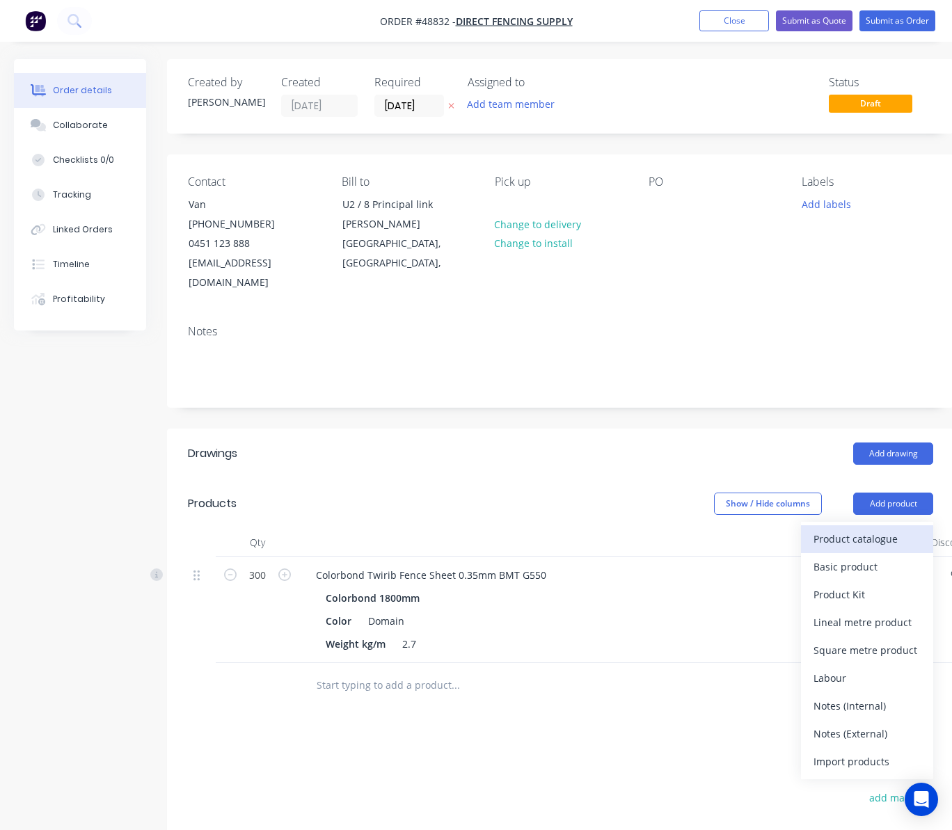
click at [880, 529] on div "Product catalogue" at bounding box center [867, 539] width 107 height 20
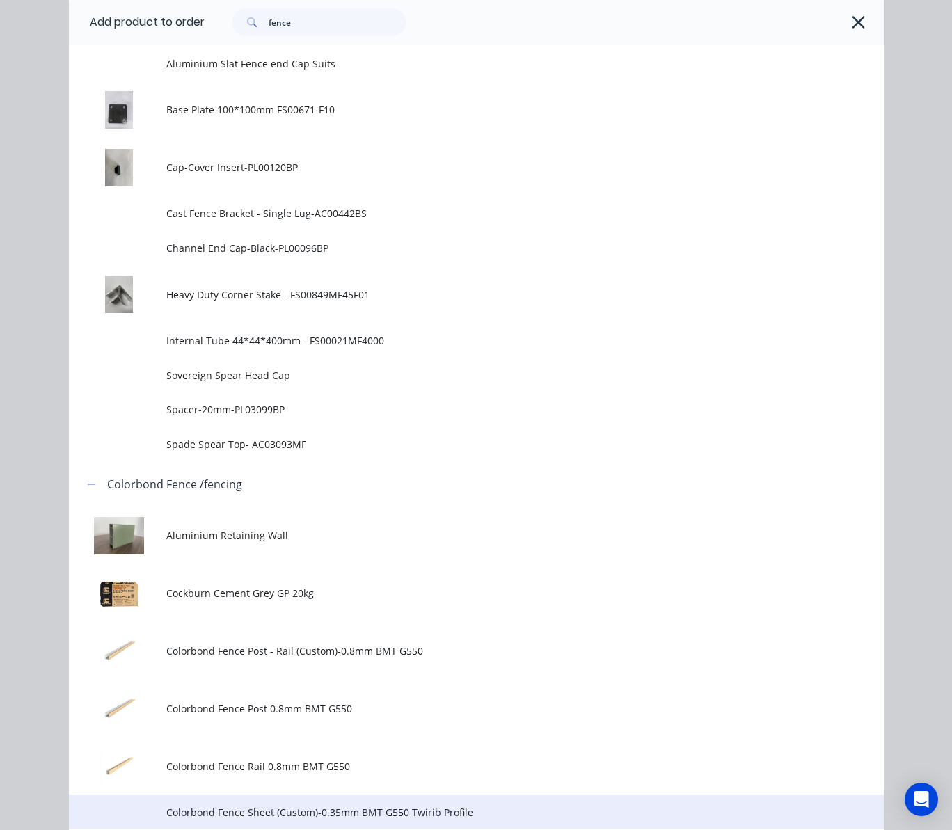
scroll to position [1020, 0]
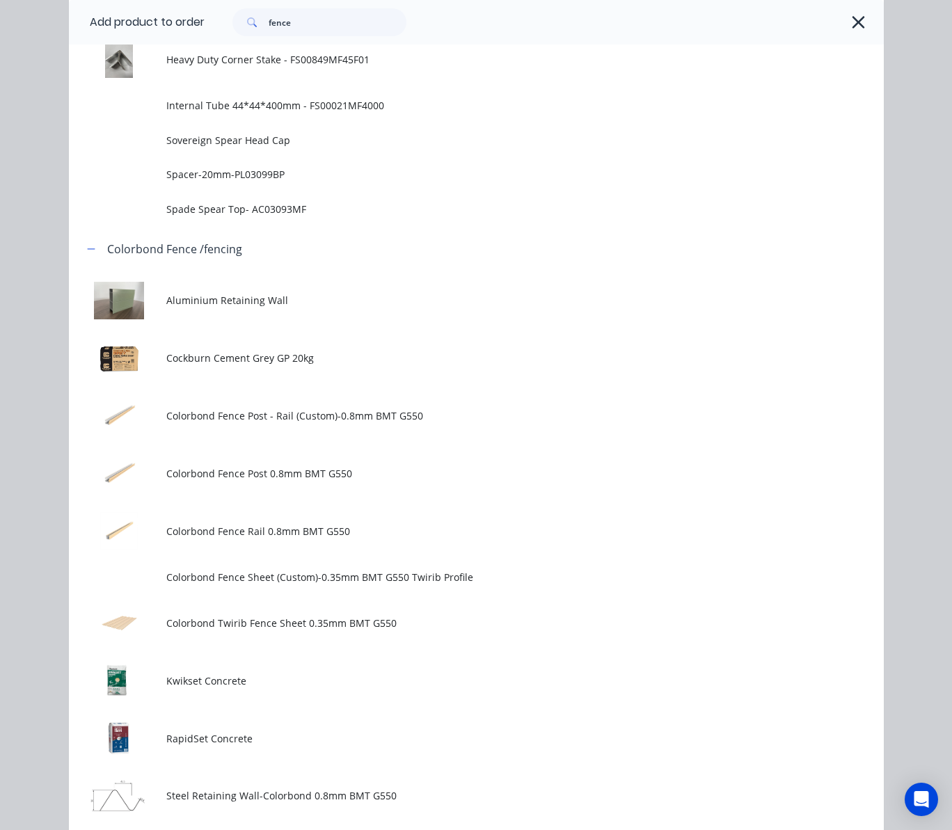
click at [359, 470] on span "Colorbond Fence Post 0.8mm BMT G550" at bounding box center [453, 473] width 574 height 15
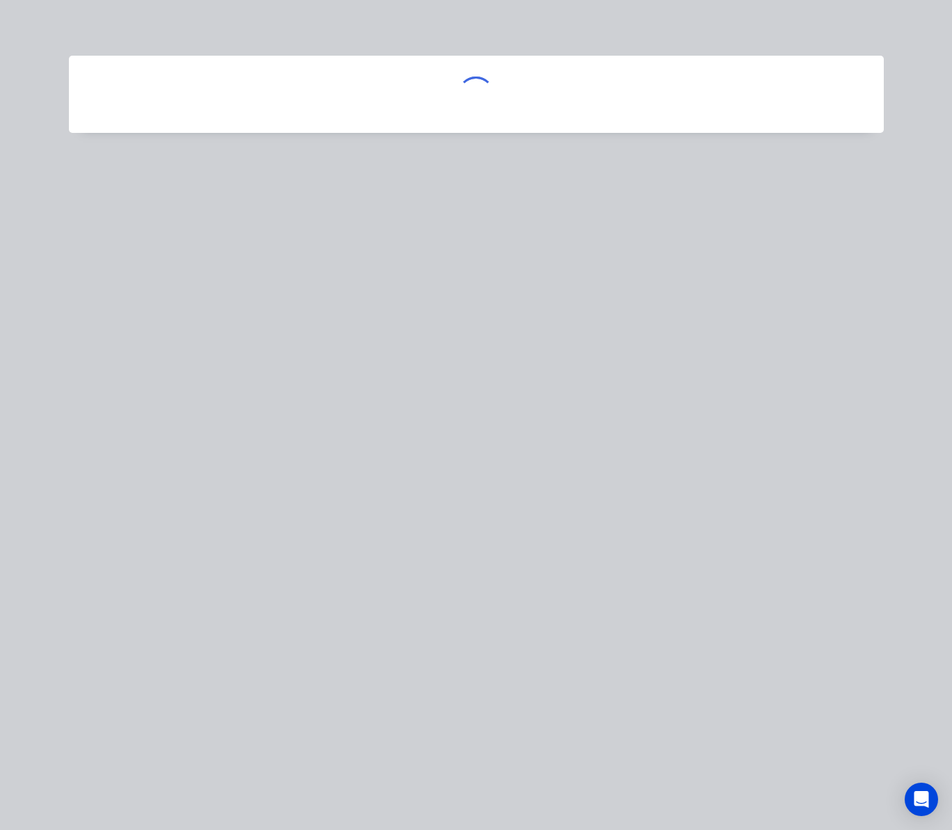
scroll to position [0, 0]
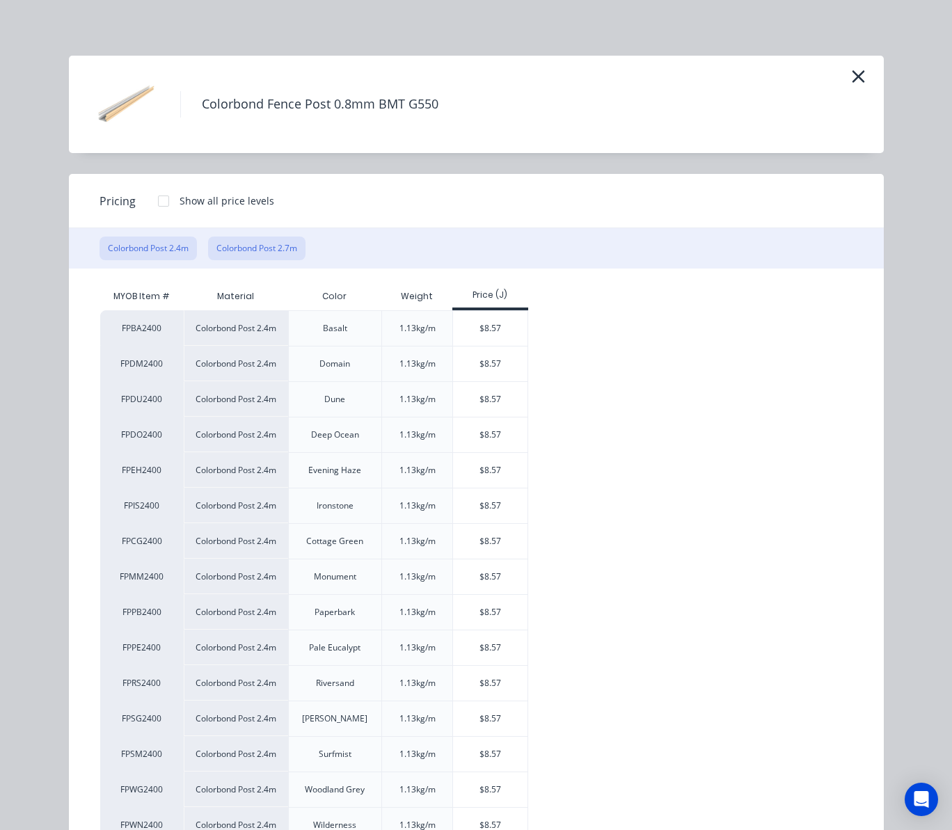
click at [276, 241] on button "Colorbond Post 2.7m" at bounding box center [256, 249] width 97 height 24
click at [477, 400] on div "$9.64" at bounding box center [490, 399] width 74 height 35
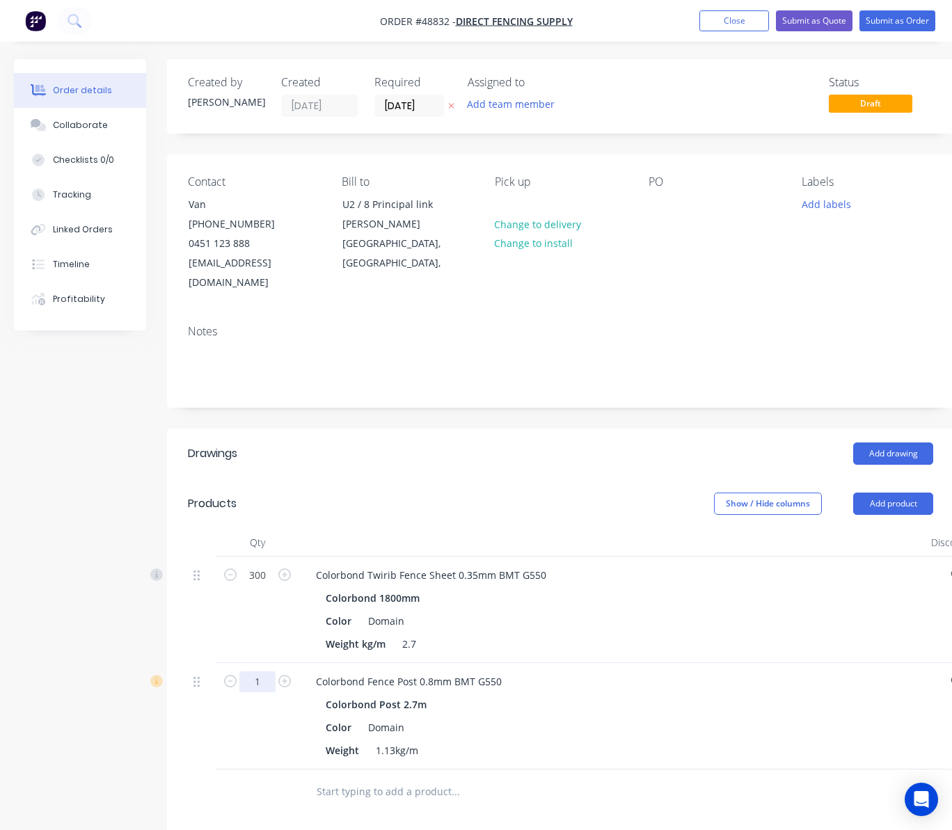
click at [268, 586] on input "1" at bounding box center [257, 575] width 36 height 21
type input "36"
type input "$347.04"
click at [468, 454] on header "Drawings Add drawing" at bounding box center [560, 454] width 787 height 50
click at [901, 493] on button "Add product" at bounding box center [893, 504] width 80 height 22
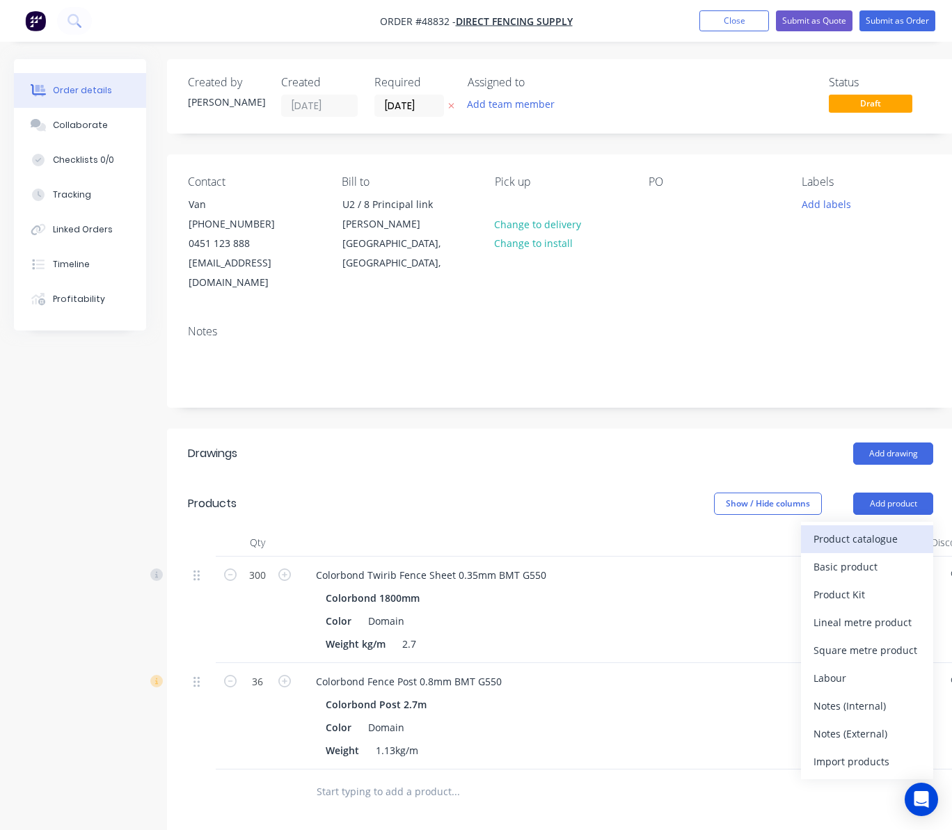
click at [877, 529] on div "Product catalogue" at bounding box center [867, 539] width 107 height 20
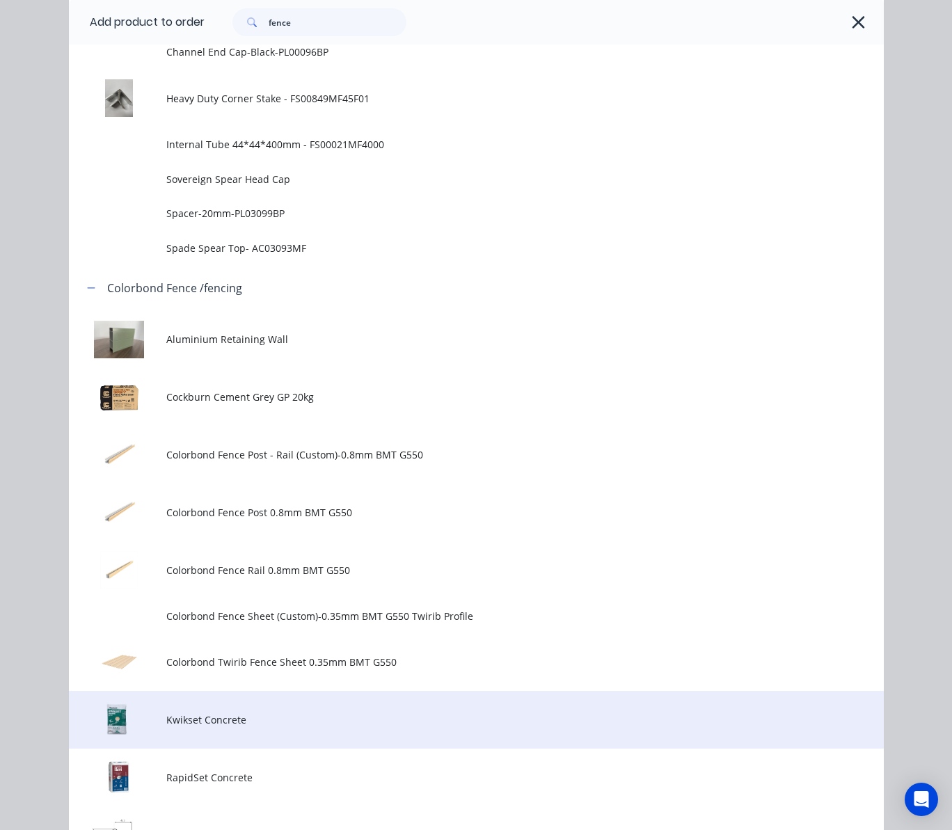
scroll to position [1020, 0]
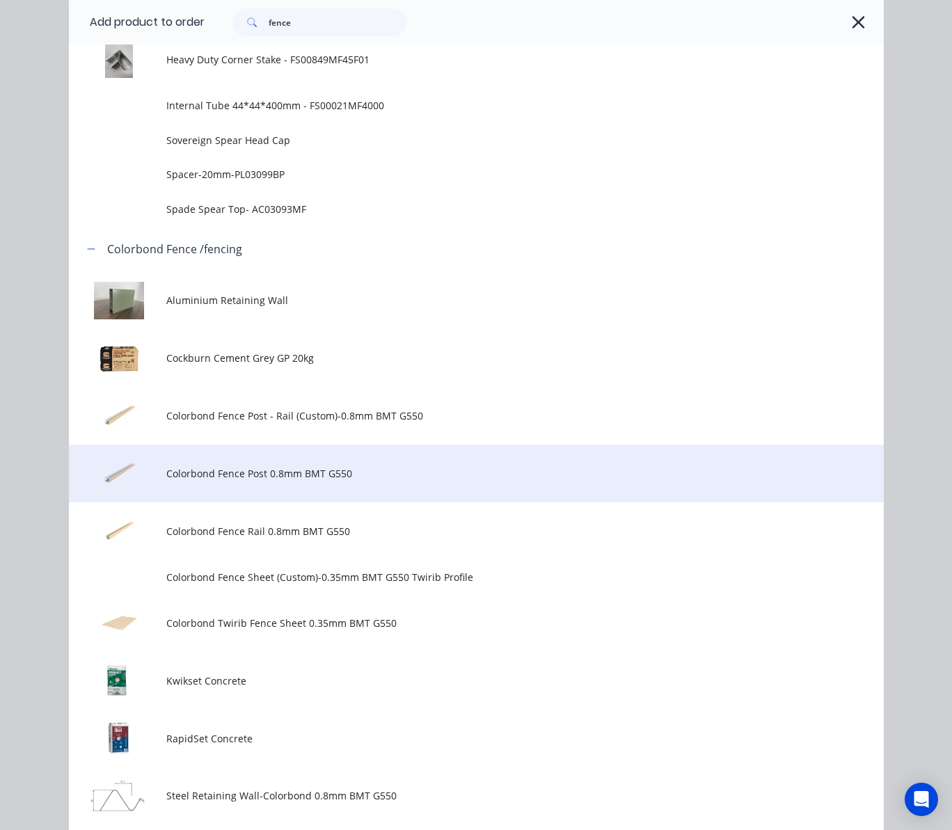
click at [388, 474] on span "Colorbond Fence Post 0.8mm BMT G550" at bounding box center [453, 473] width 574 height 15
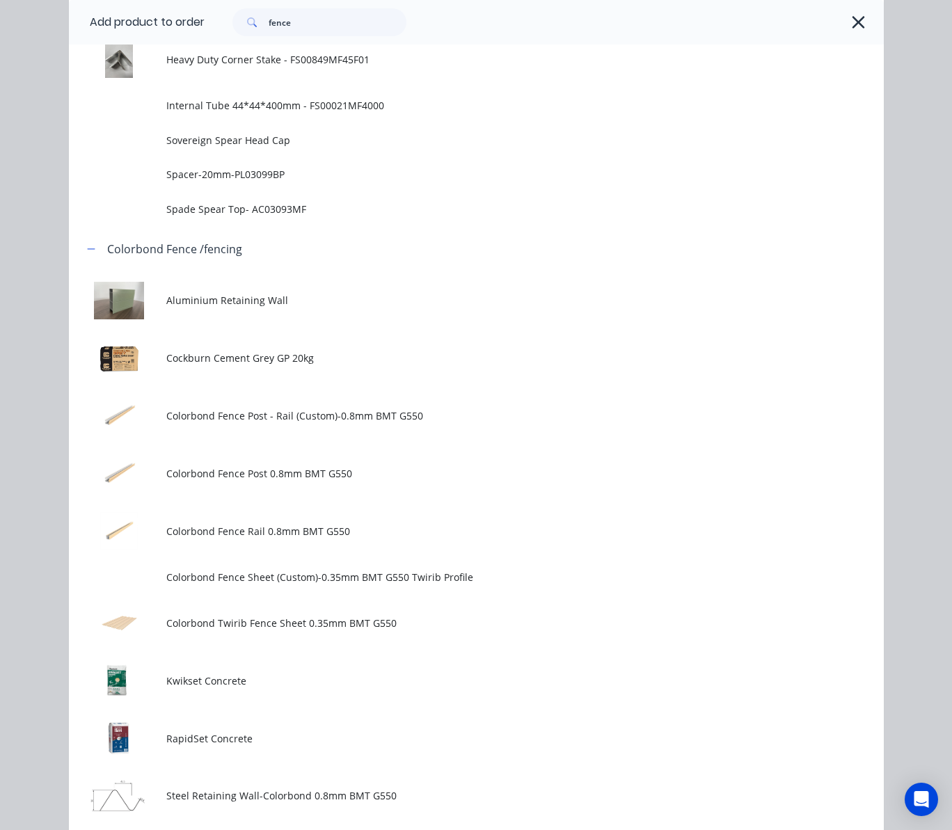
scroll to position [0, 0]
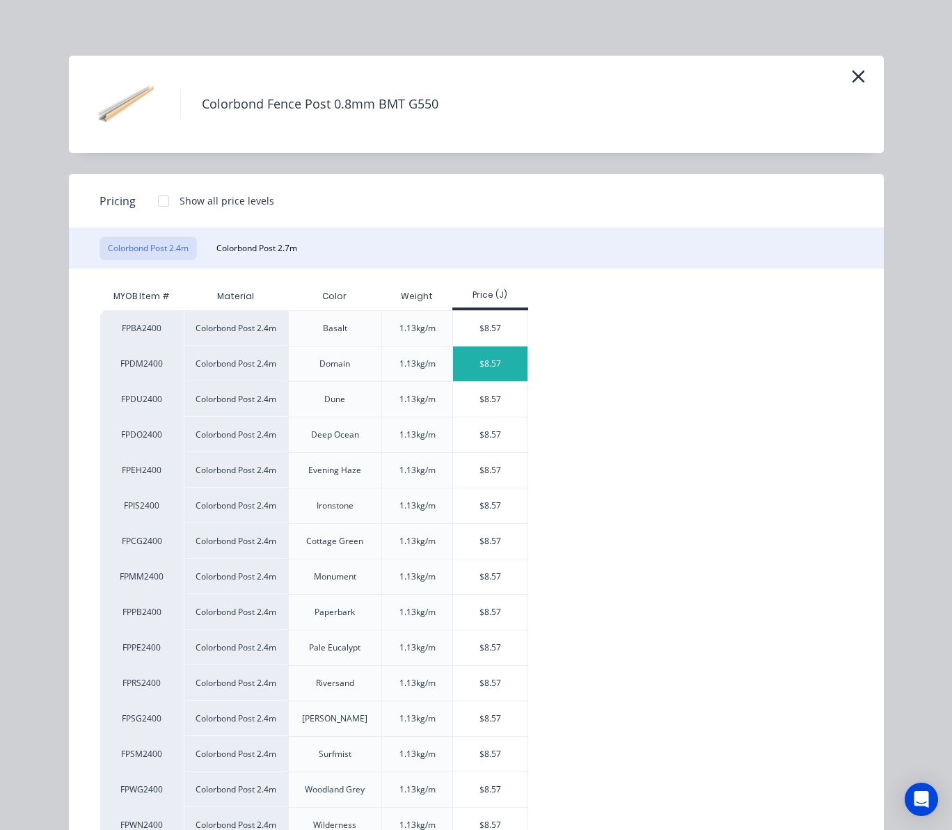
click at [474, 371] on div "$8.57" at bounding box center [490, 364] width 74 height 35
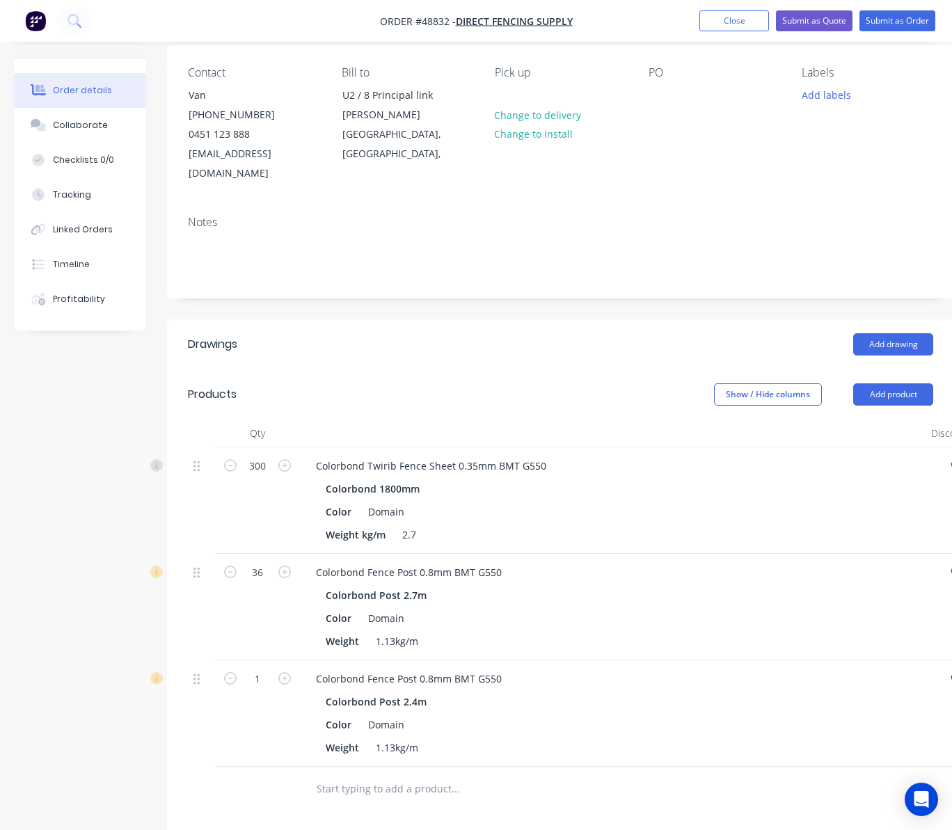
scroll to position [278, 0]
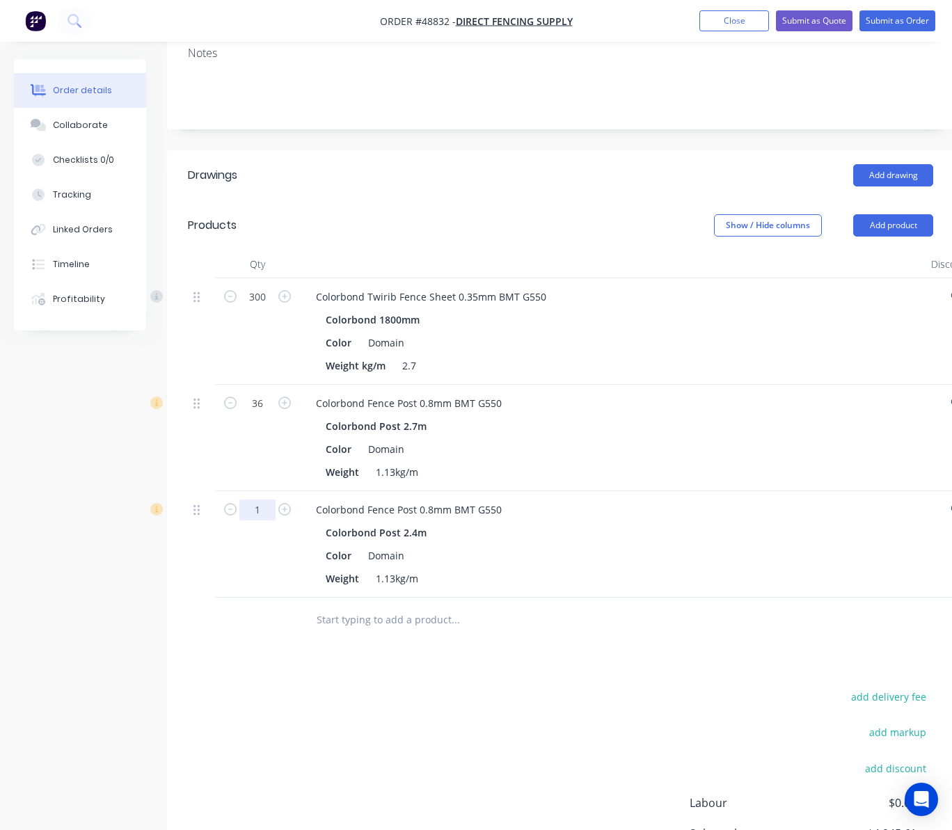
click at [265, 308] on input "1" at bounding box center [257, 297] width 36 height 21
type input "64"
type input "$548.48"
click at [138, 585] on div "Created by Rachel Created 03/09/25 Required 03/09/25 Assigned to Add team membe…" at bounding box center [484, 374] width 940 height 1187
click at [873, 214] on button "Add product" at bounding box center [893, 225] width 80 height 22
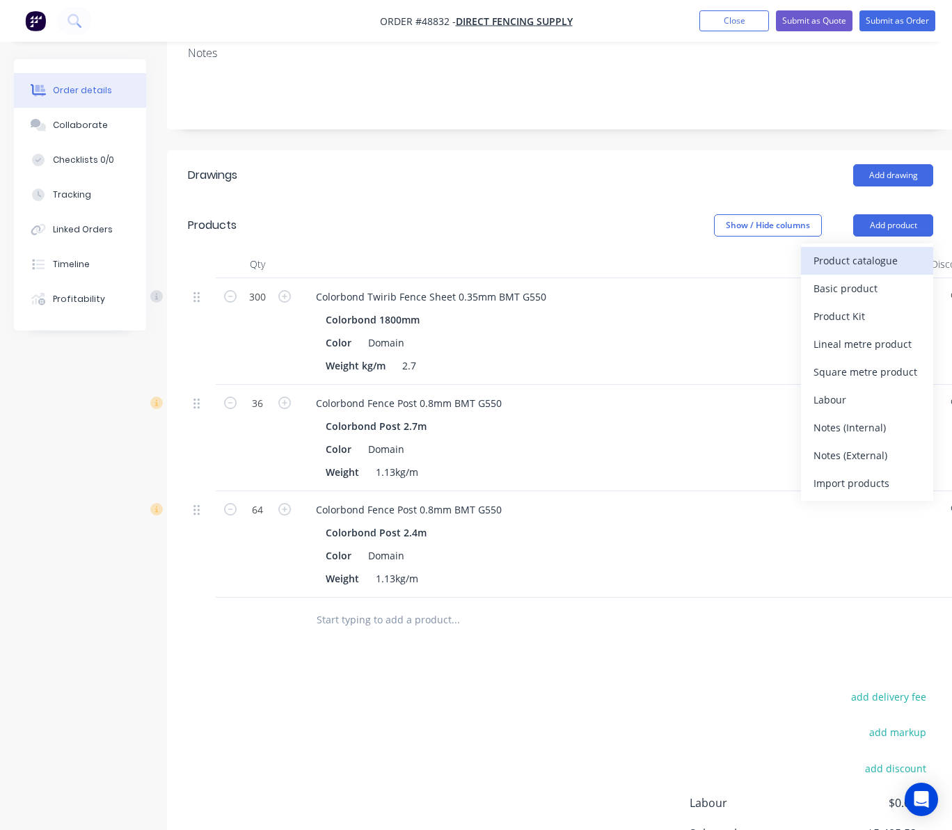
click at [870, 251] on div "Product catalogue" at bounding box center [867, 261] width 107 height 20
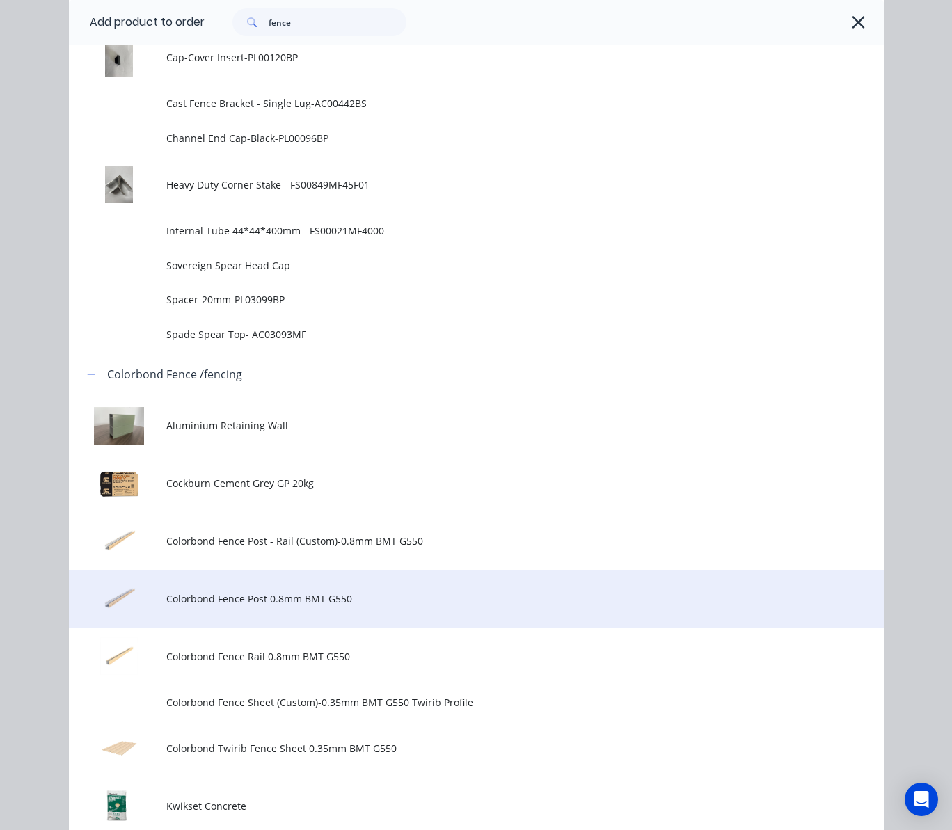
scroll to position [928, 0]
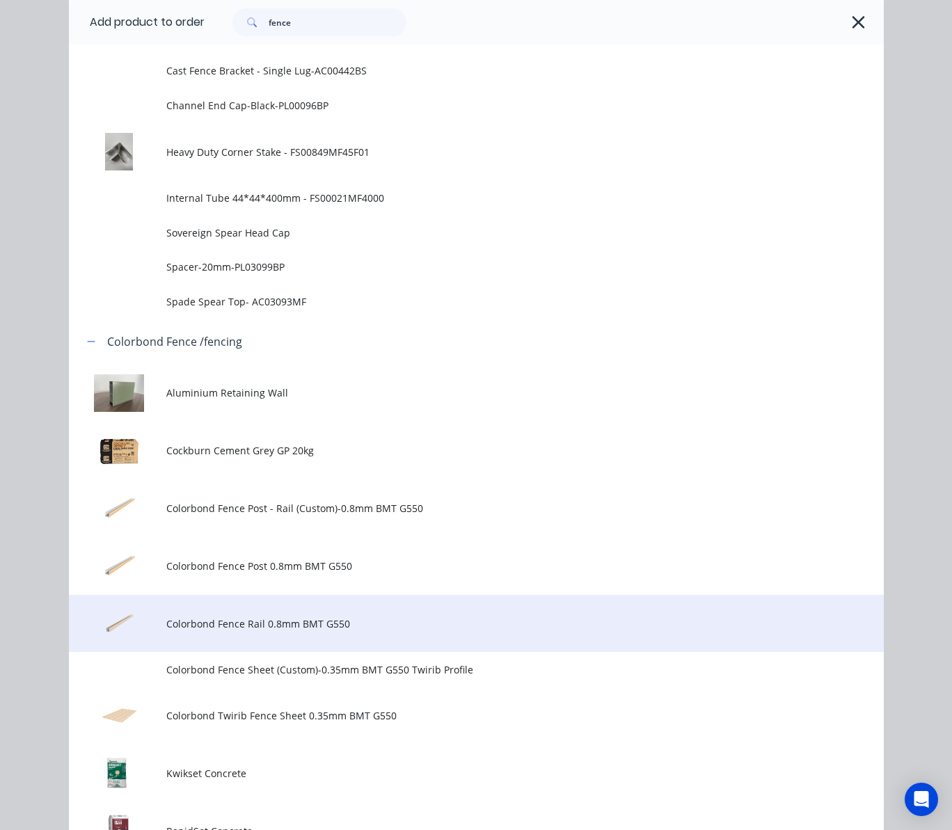
click at [365, 608] on td "Colorbond Fence Rail 0.8mm BMT G550" at bounding box center [524, 624] width 717 height 58
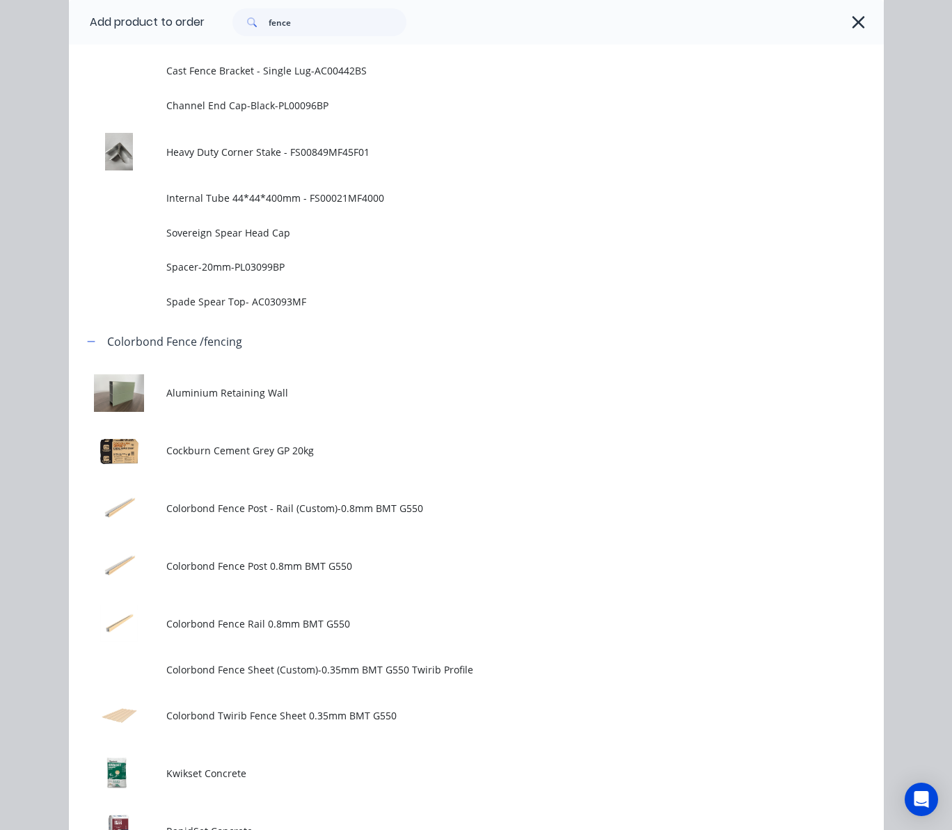
scroll to position [0, 0]
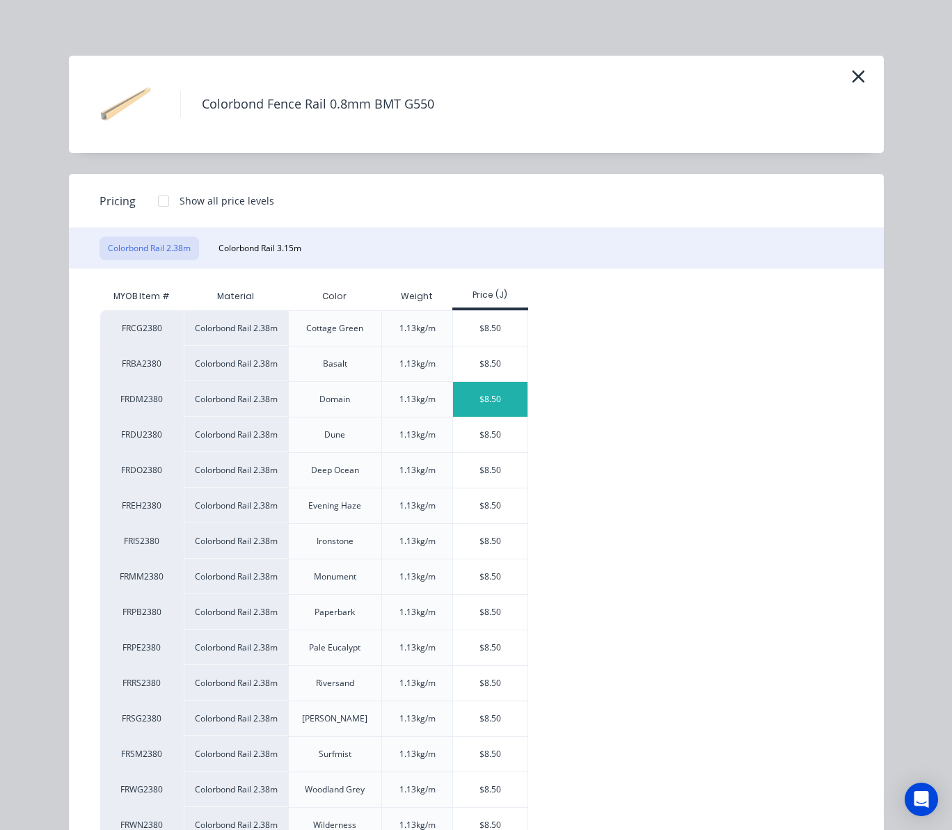
click at [482, 408] on div "$8.50" at bounding box center [490, 399] width 74 height 35
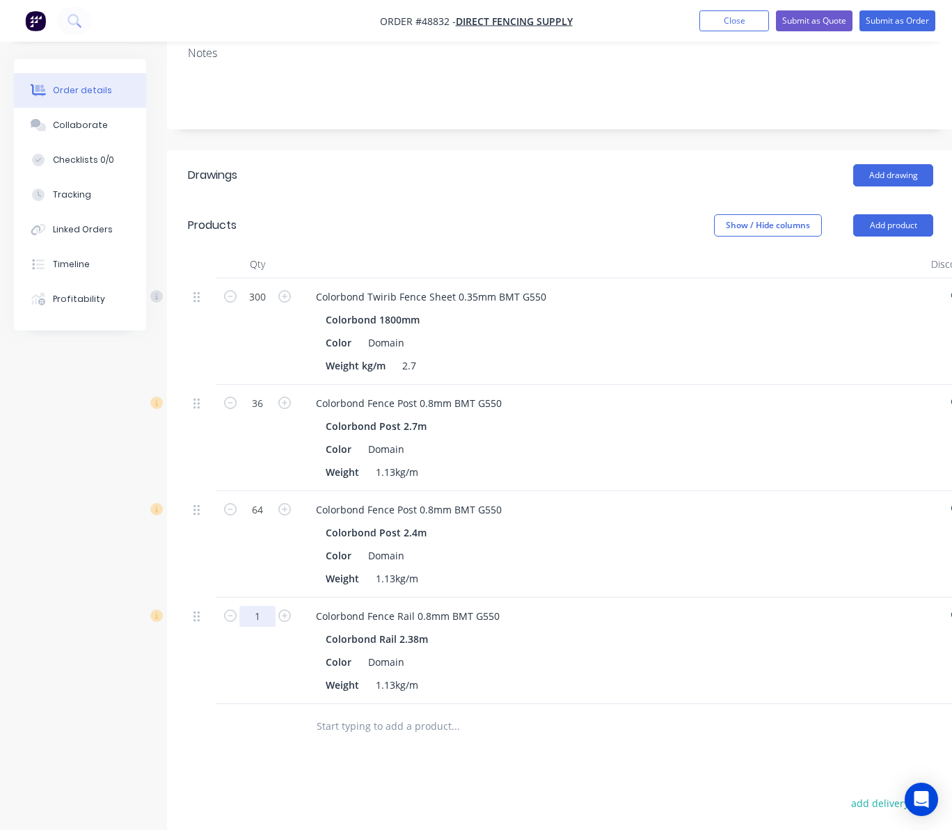
click at [267, 308] on input "1" at bounding box center [257, 297] width 36 height 21
type input "64"
type input "$544.00"
click at [73, 500] on div "Created by Rachel Created 03/09/25 Required 03/09/25 Assigned to Add team membe…" at bounding box center [484, 427] width 940 height 1293
click at [892, 214] on button "Add product" at bounding box center [893, 225] width 80 height 22
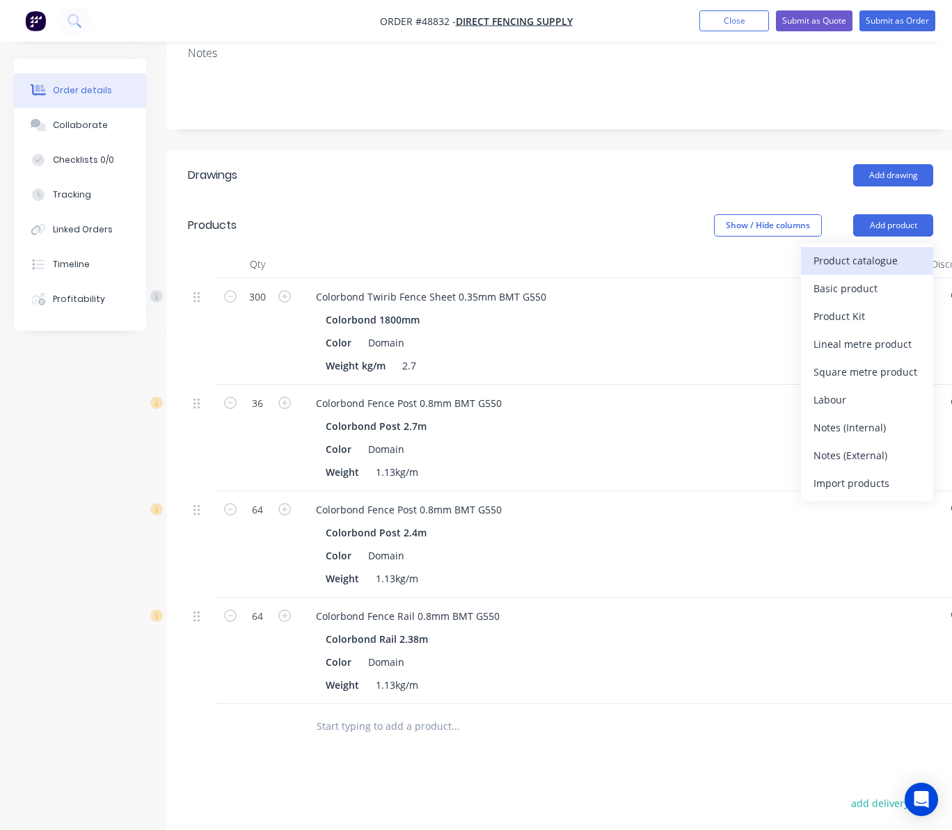
click at [864, 251] on div "Product catalogue" at bounding box center [867, 261] width 107 height 20
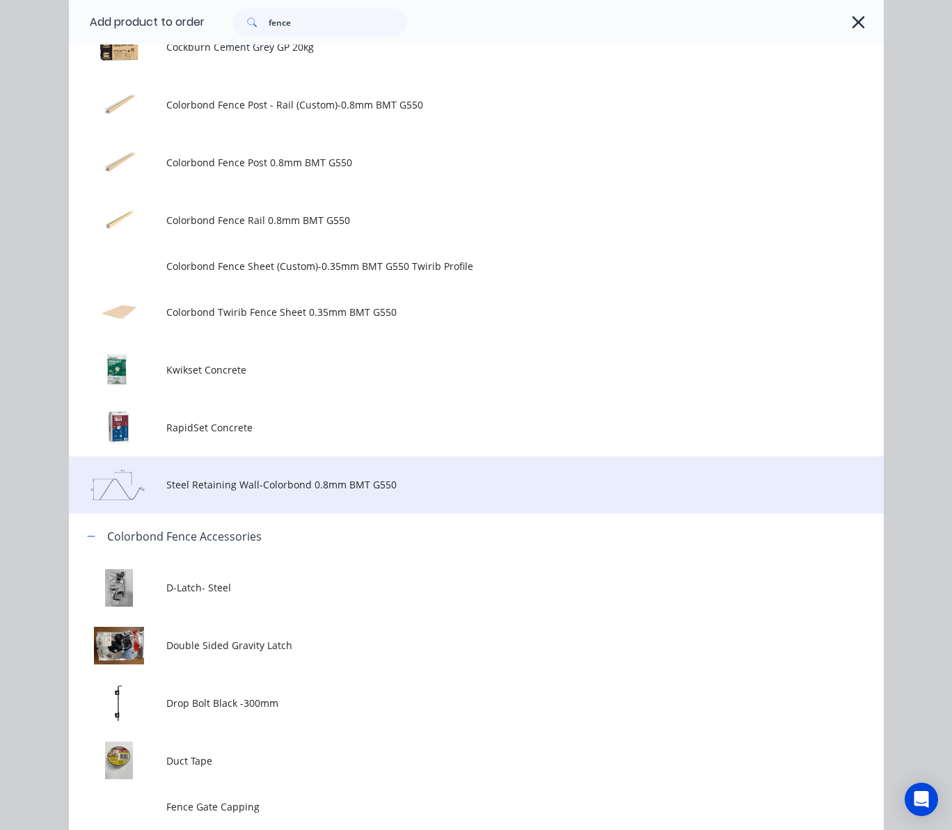
scroll to position [1299, 0]
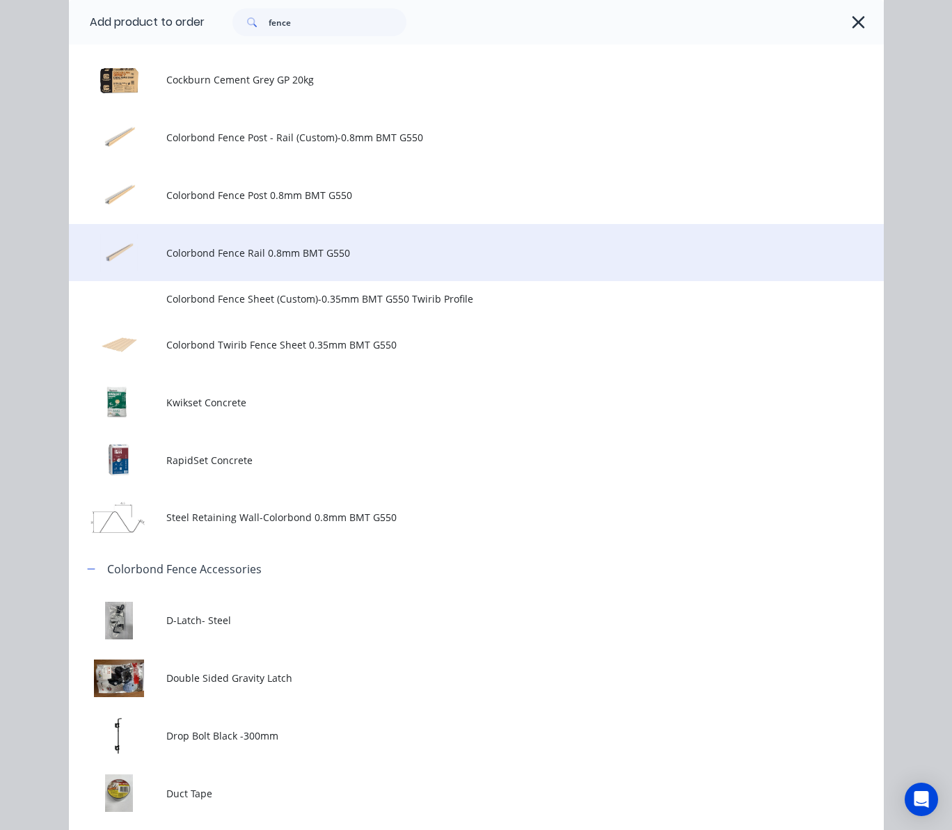
click at [369, 249] on span "Colorbond Fence Rail 0.8mm BMT G550" at bounding box center [453, 253] width 574 height 15
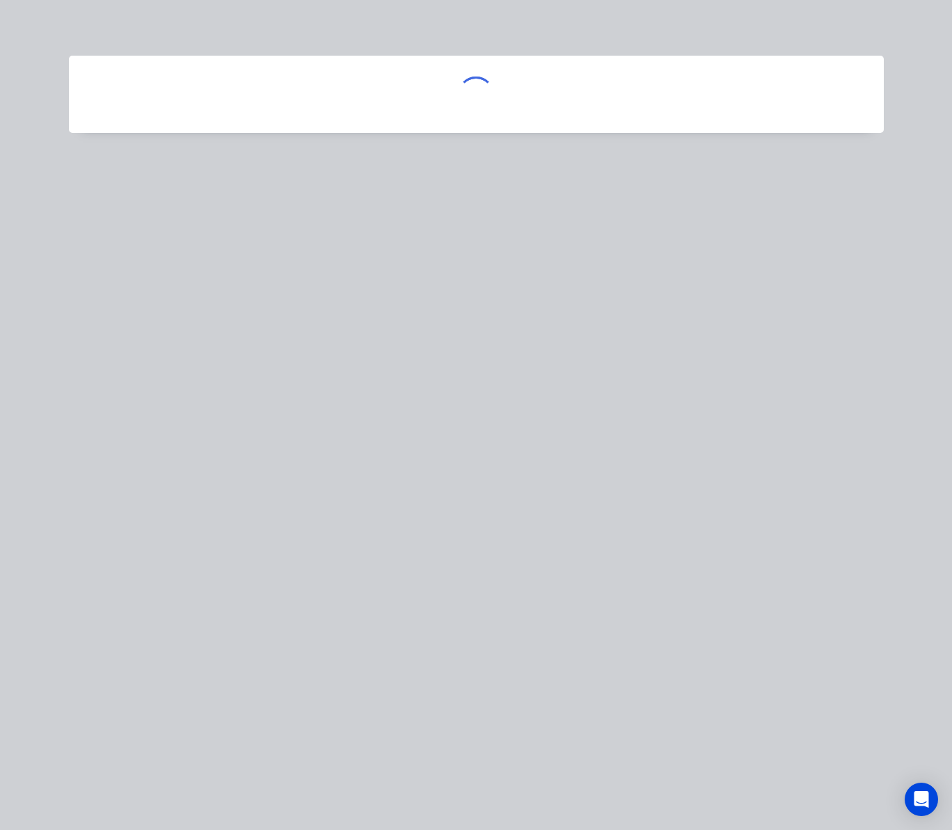
scroll to position [0, 0]
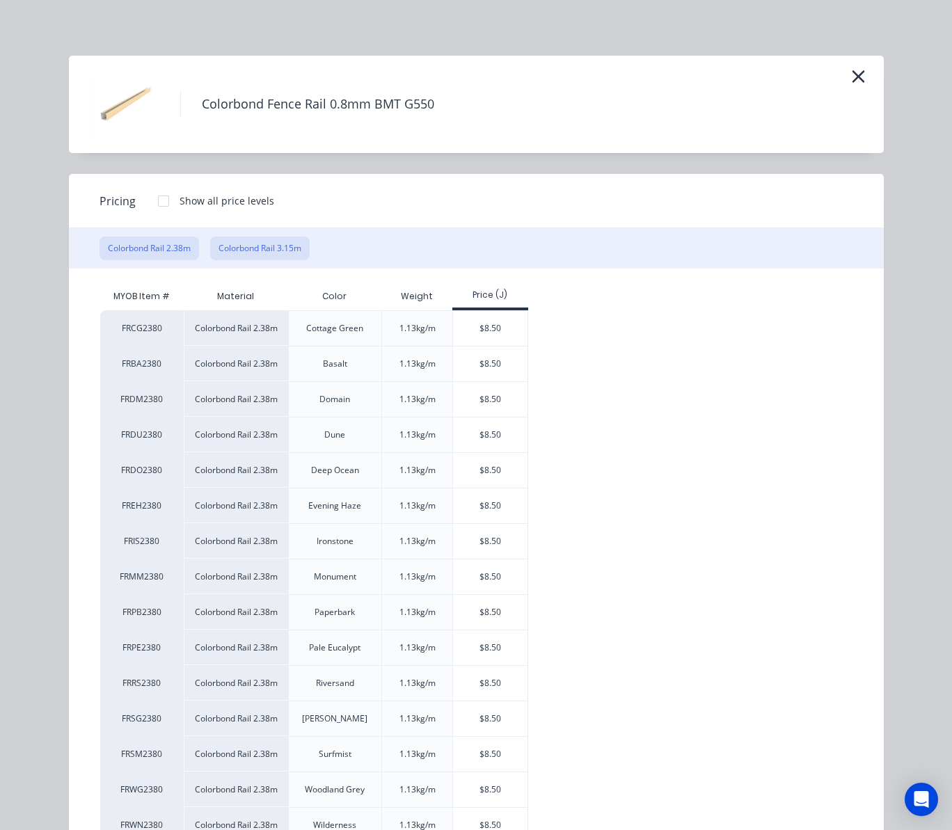
click at [257, 248] on button "Colorbond Rail 3.15m" at bounding box center [260, 249] width 100 height 24
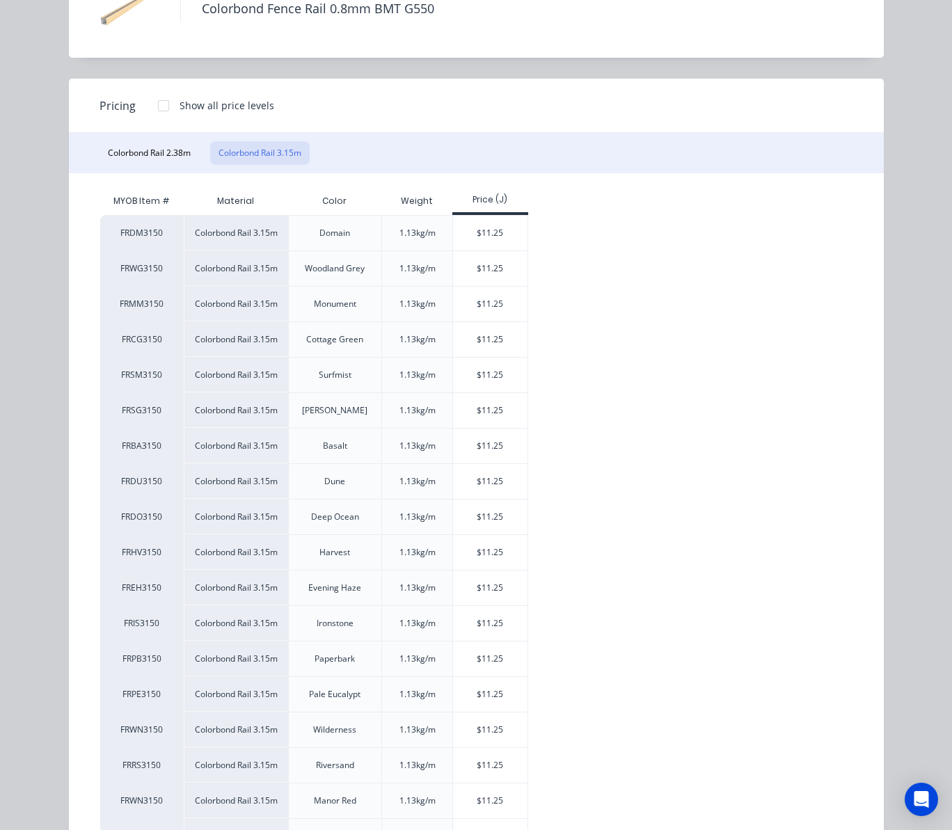
scroll to position [199, 0]
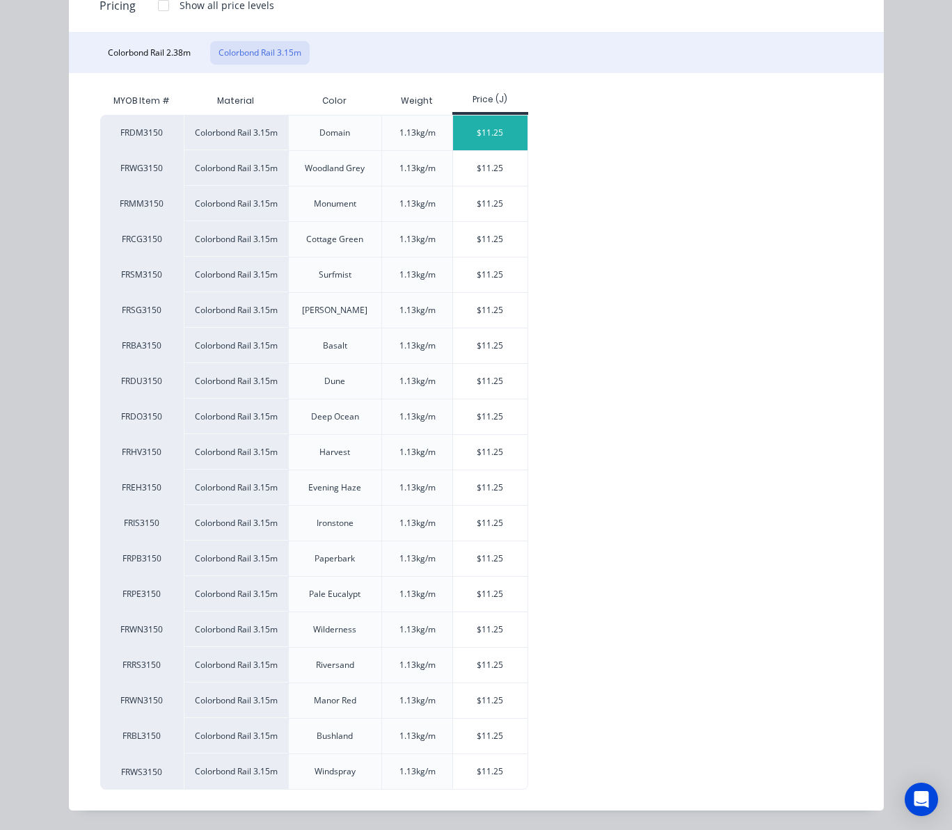
click at [468, 124] on div "$11.25" at bounding box center [490, 133] width 74 height 35
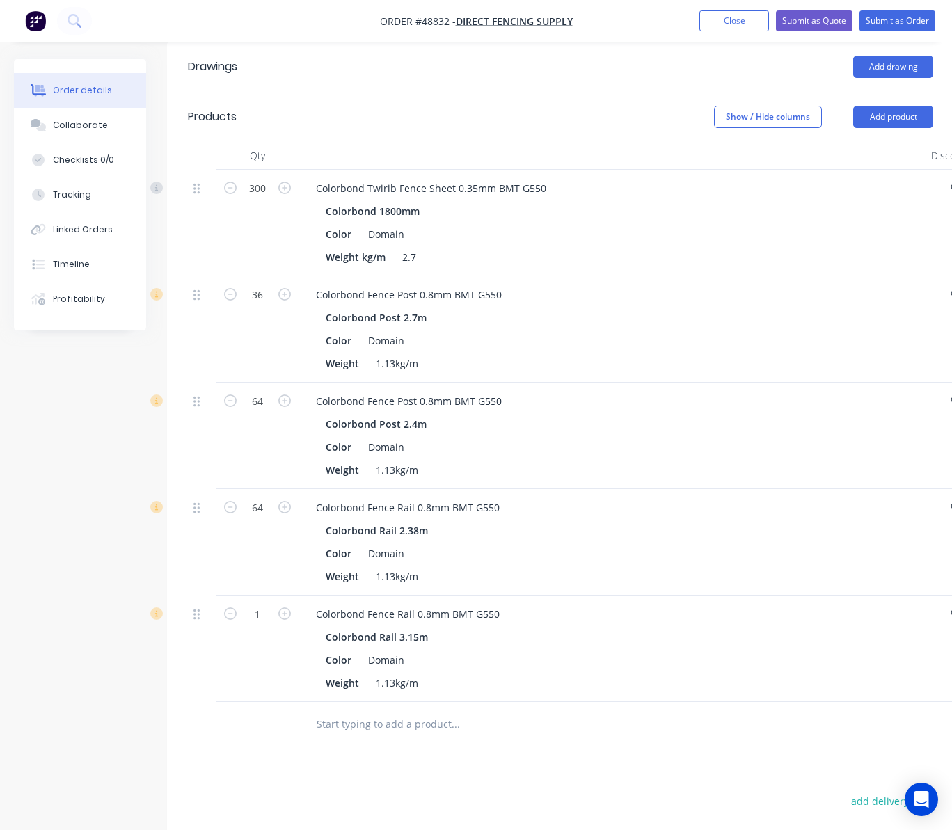
scroll to position [557, 0]
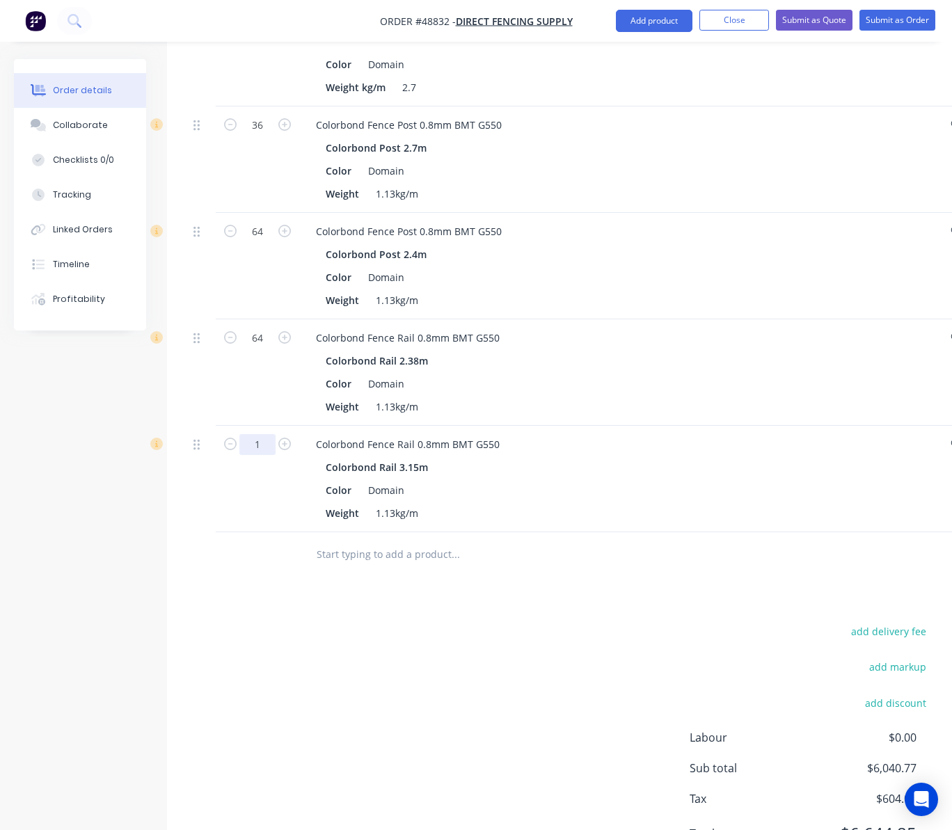
click at [263, 29] on input "1" at bounding box center [257, 18] width 36 height 21
type input "32"
type input "$360.00"
click at [381, 647] on div "add delivery fee add markup add discount Labour $0.00 Sub total $6,040.77 Tax $…" at bounding box center [560, 741] width 745 height 238
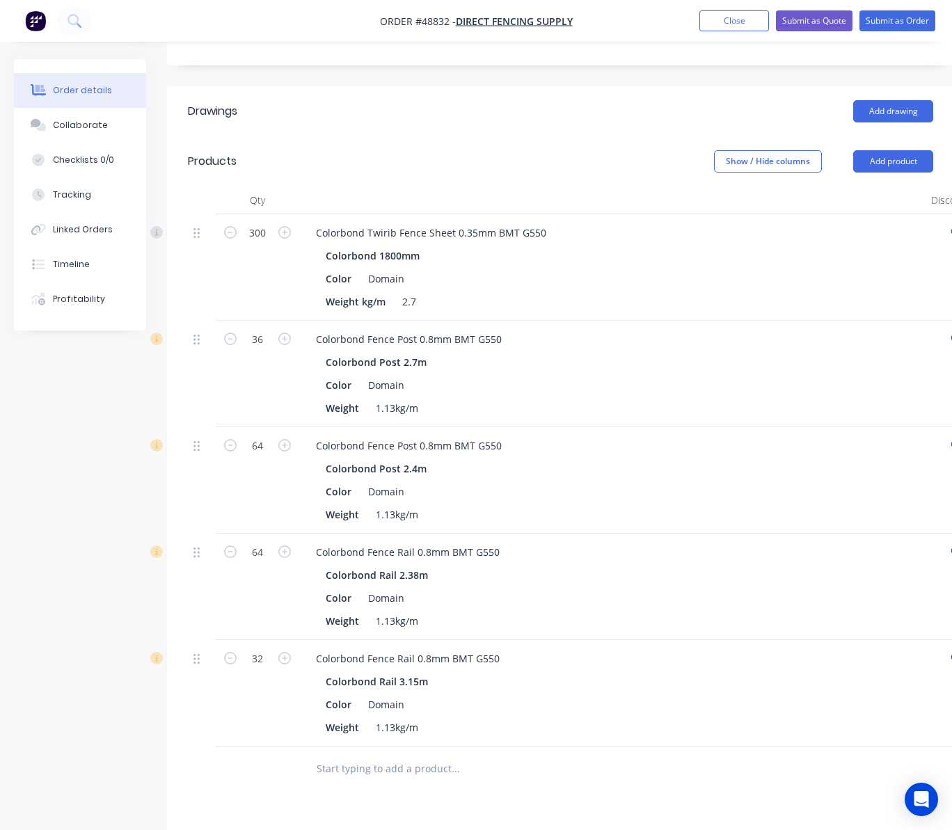
scroll to position [0, 0]
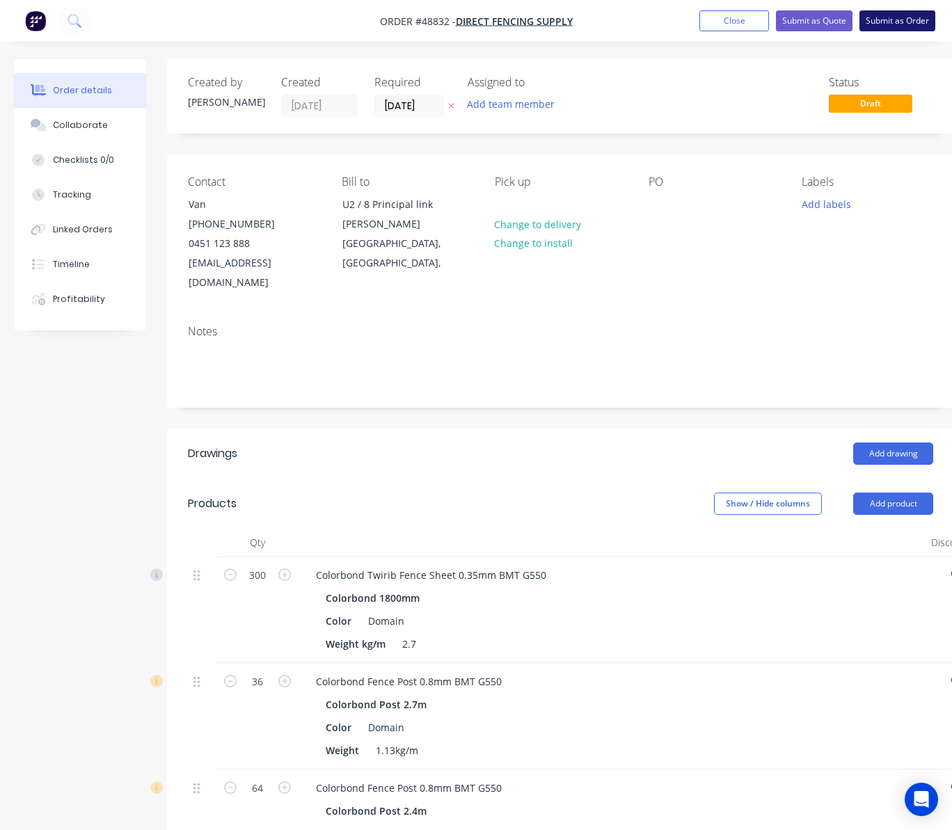
click at [915, 20] on button "Submit as Order" at bounding box center [898, 20] width 76 height 21
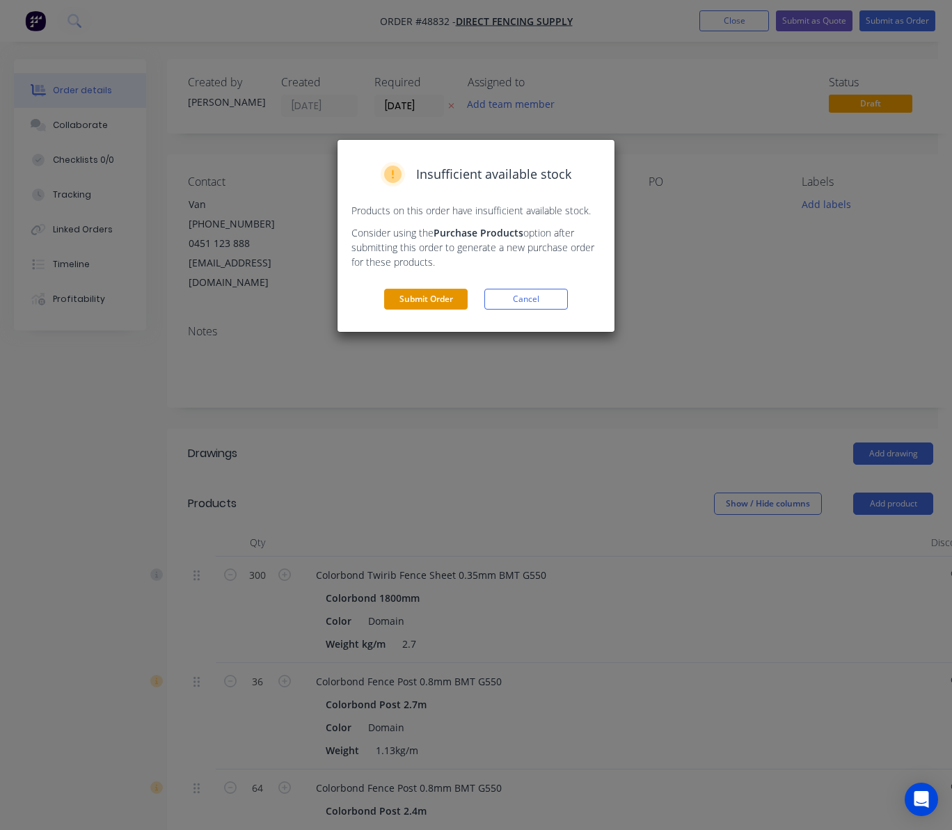
click at [399, 302] on button "Submit Order" at bounding box center [426, 299] width 84 height 21
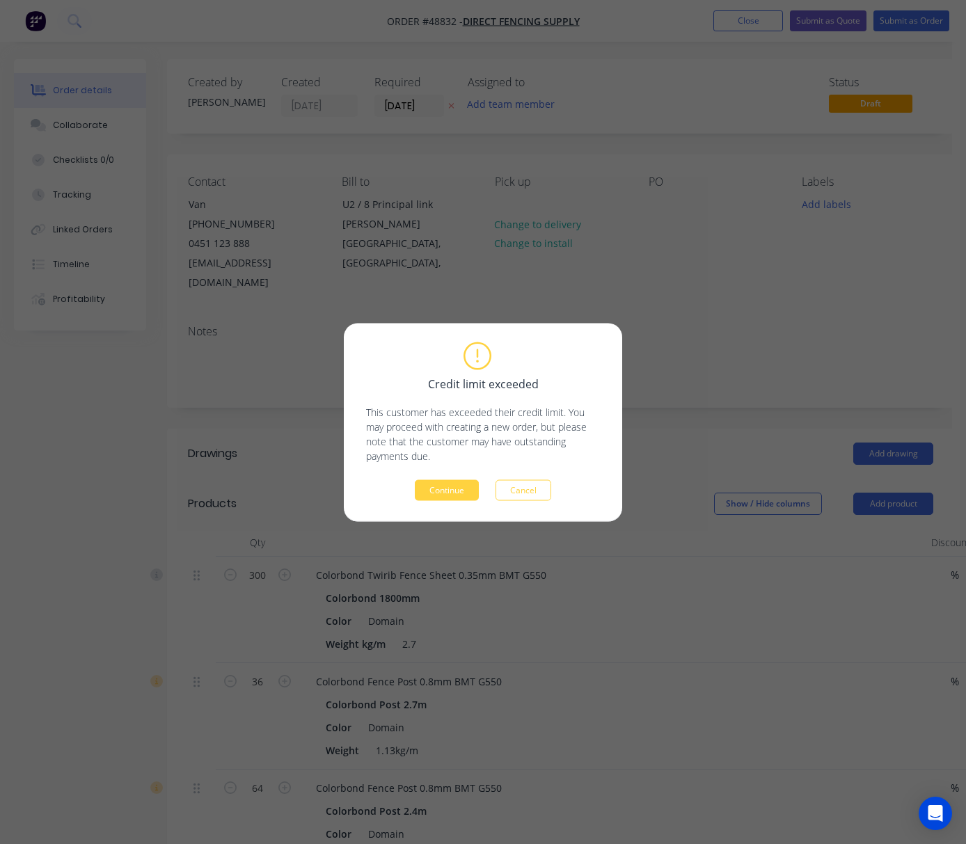
click at [452, 493] on button "Continue" at bounding box center [447, 490] width 64 height 21
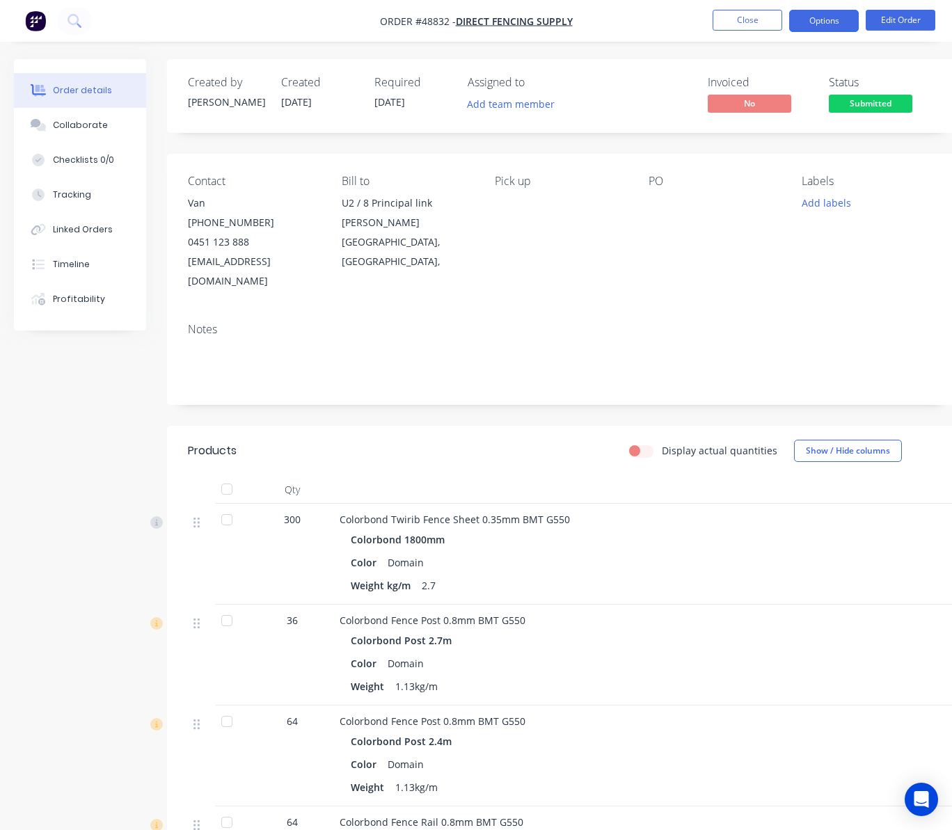
click at [821, 22] on button "Options" at bounding box center [824, 21] width 70 height 22
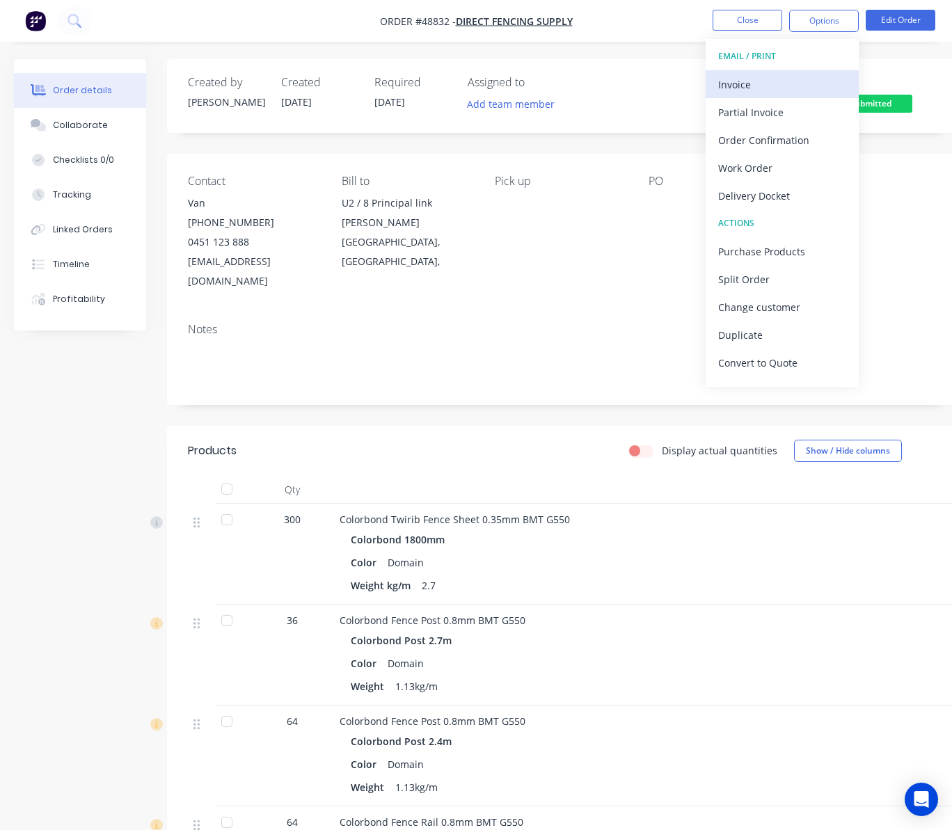
click at [783, 84] on div "Invoice" at bounding box center [782, 84] width 128 height 20
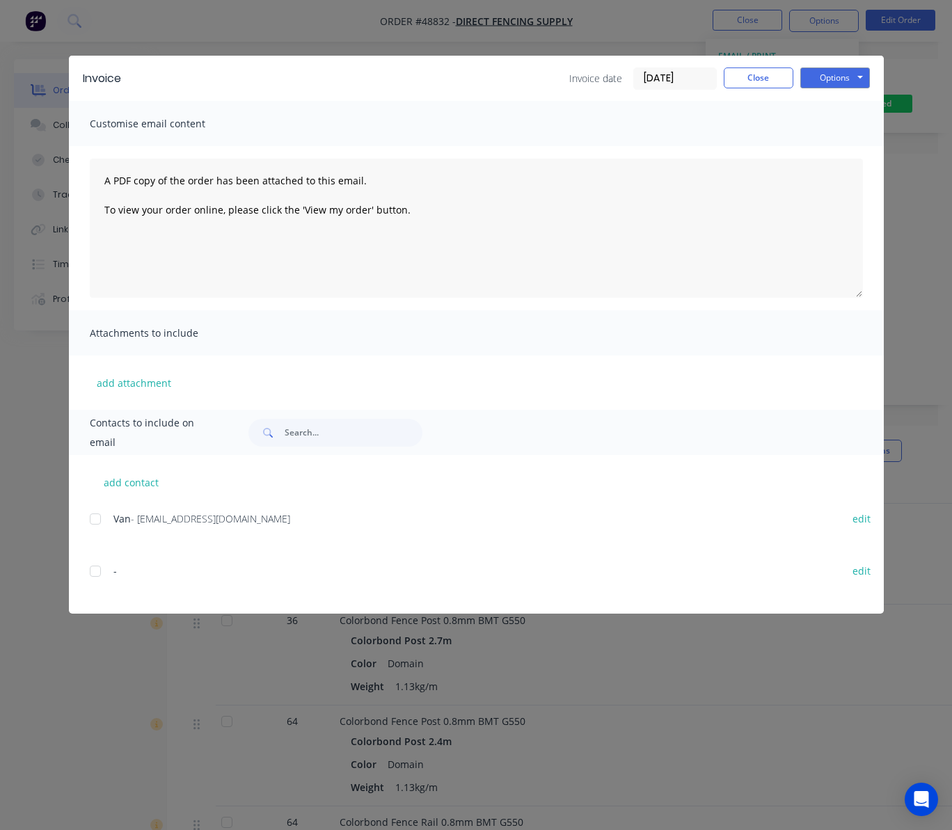
click at [93, 521] on div at bounding box center [95, 519] width 28 height 28
click at [839, 74] on button "Options" at bounding box center [835, 78] width 70 height 21
click at [855, 143] on button "Email" at bounding box center [844, 148] width 89 height 23
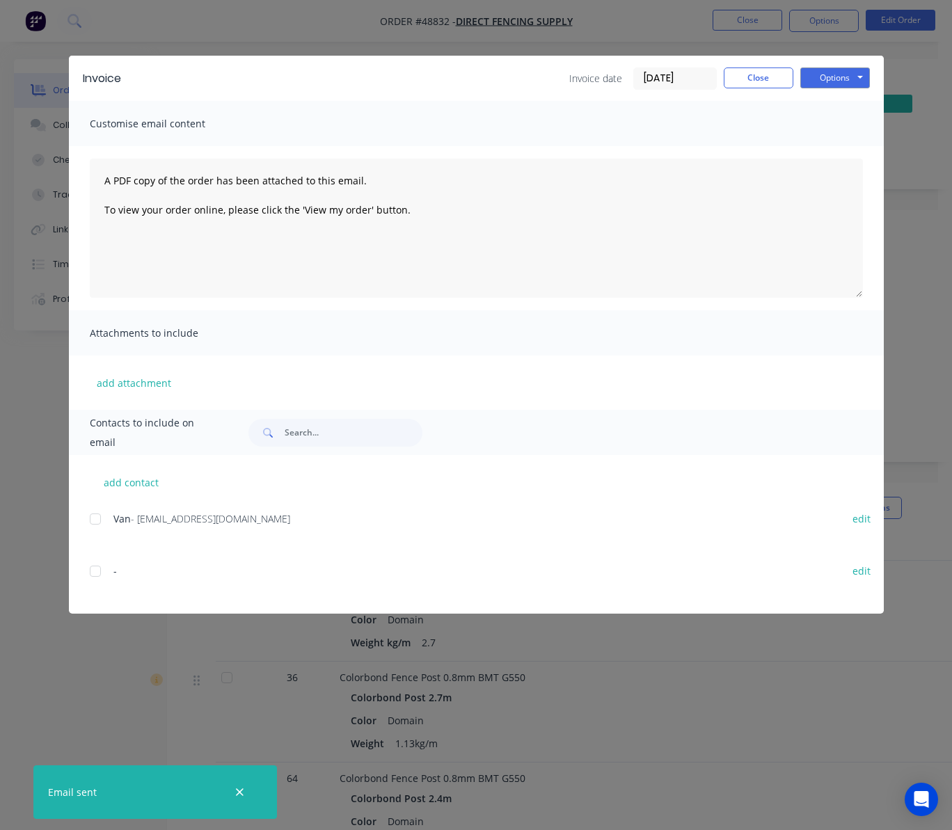
click at [610, 35] on div "Invoice Invoice date 03/09/25 Close Options Preview Print Email Customise email…" at bounding box center [476, 415] width 952 height 830
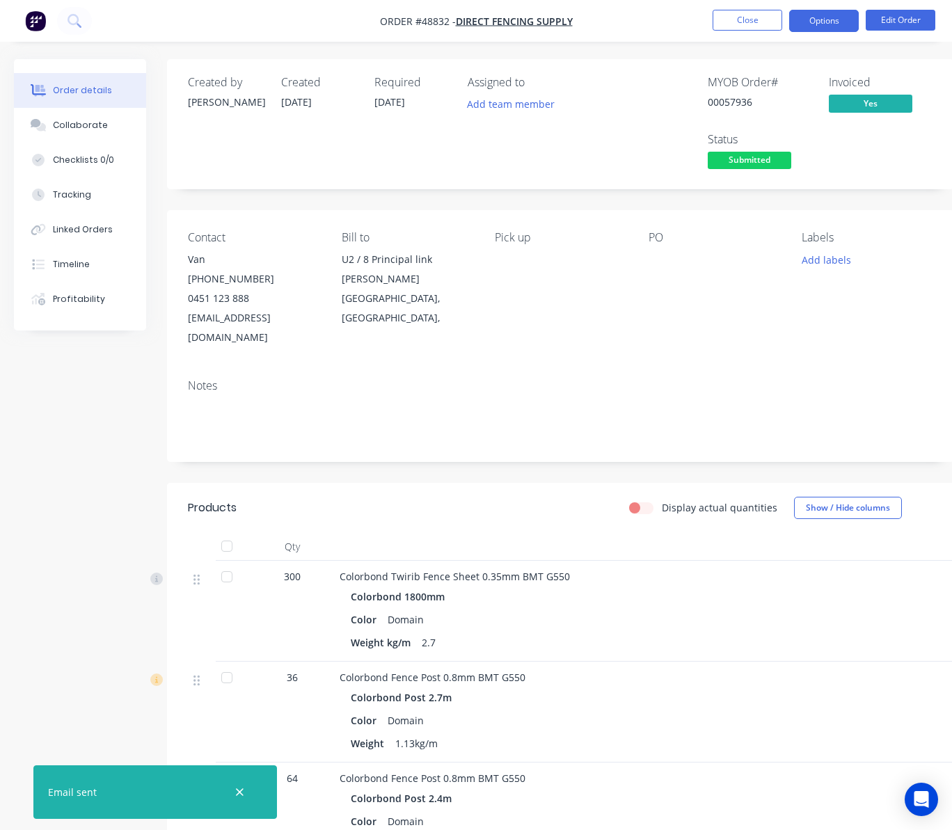
click at [828, 22] on button "Options" at bounding box center [824, 21] width 70 height 22
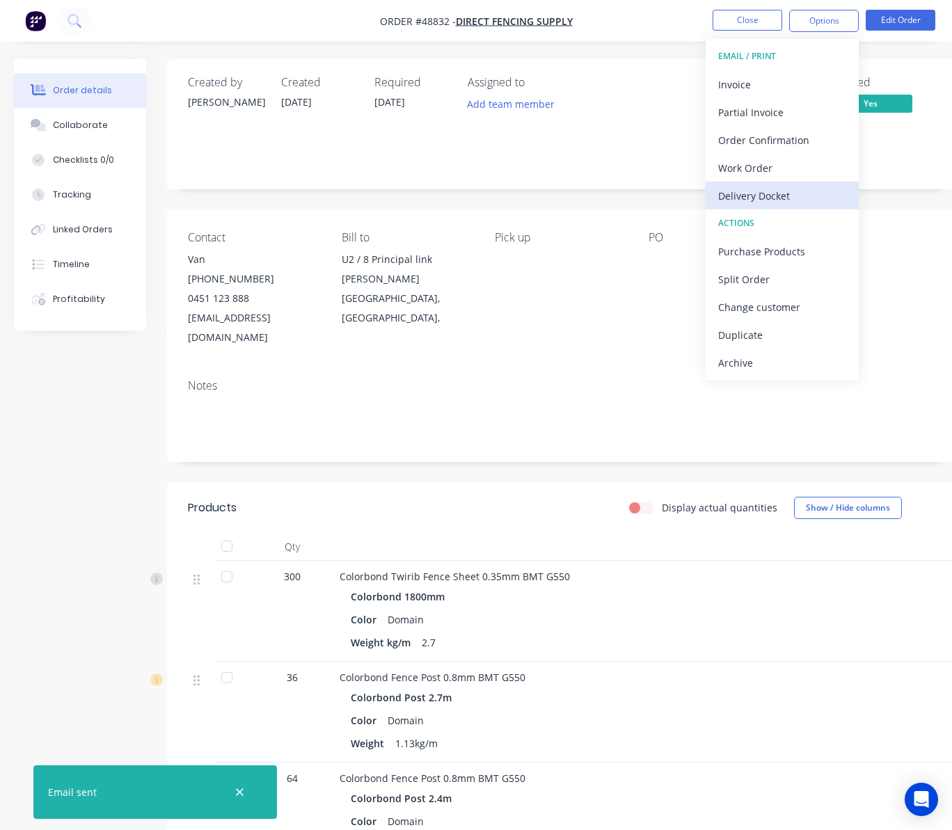
click at [800, 193] on div "Delivery Docket" at bounding box center [782, 196] width 128 height 20
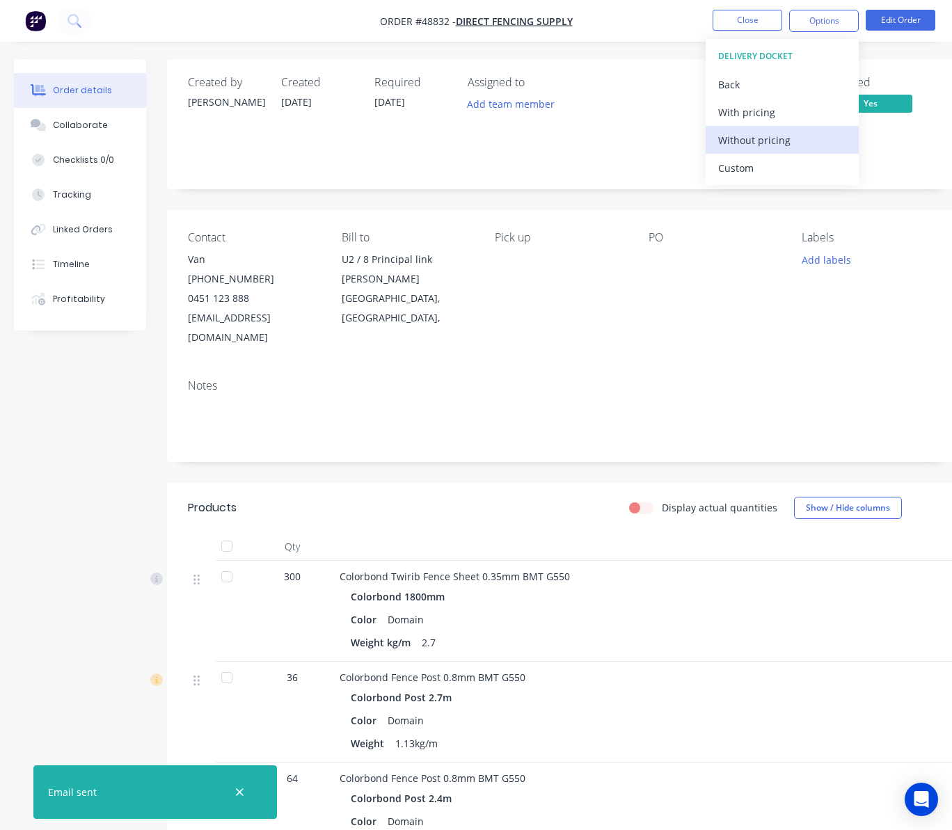
click at [808, 141] on div "Without pricing" at bounding box center [782, 140] width 128 height 20
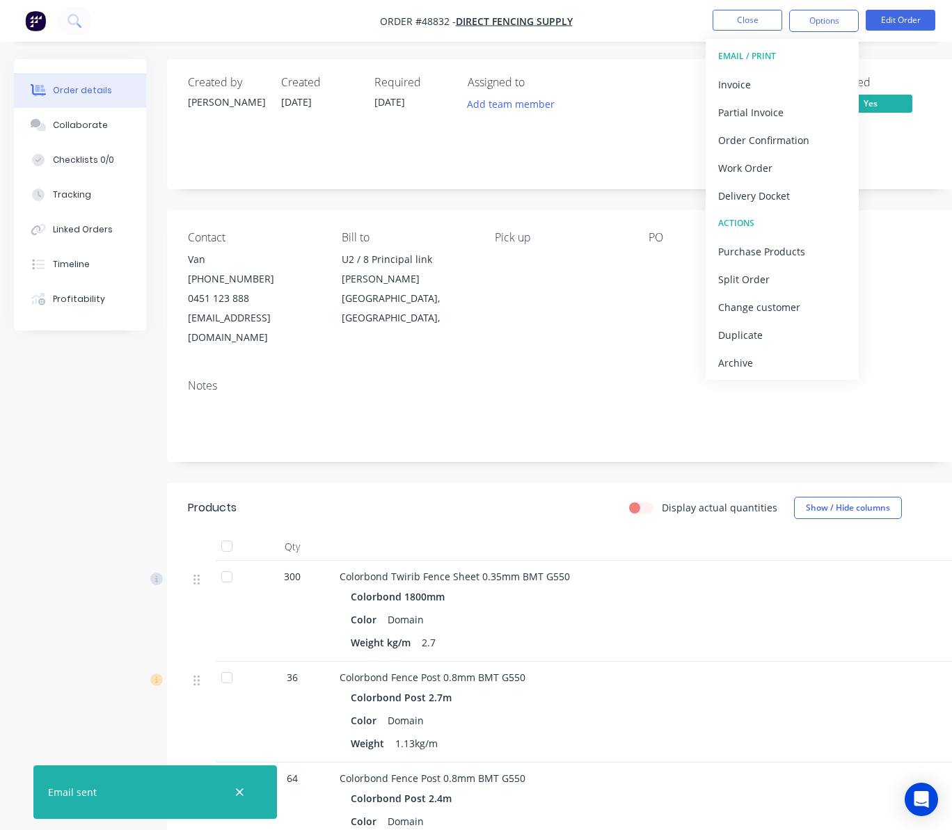
click at [546, 185] on div "Created by Rachel Created 03/09/25 Required 03/09/25 Assigned to Add team membe…" at bounding box center [560, 124] width 787 height 130
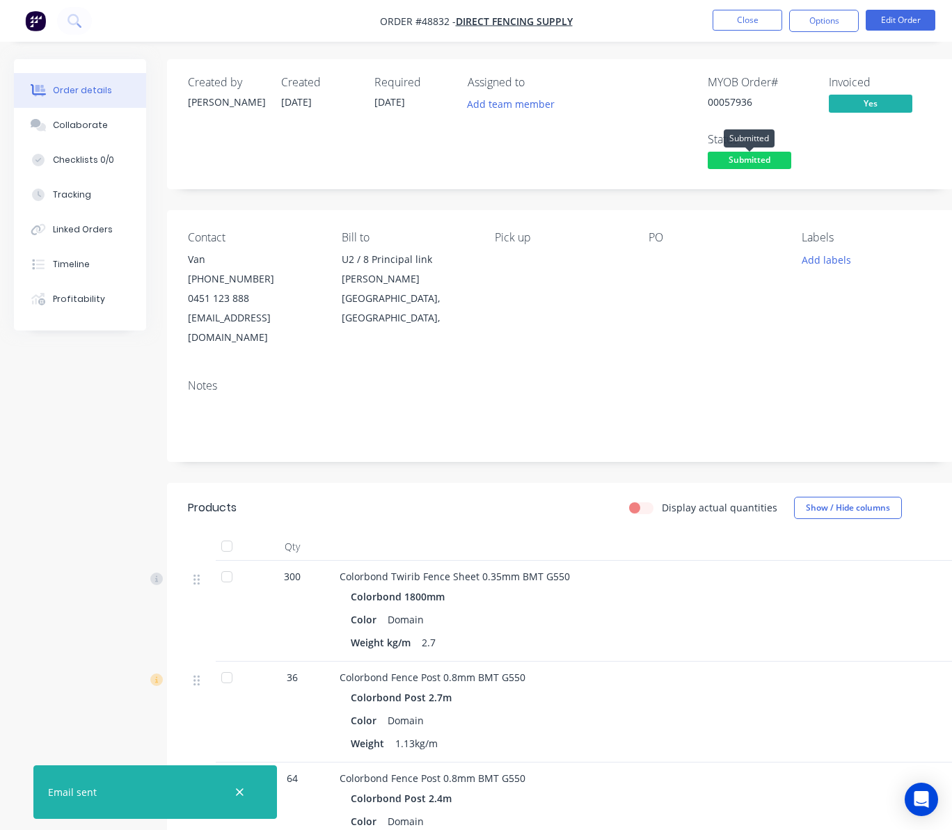
click at [770, 163] on span "Submitted" at bounding box center [750, 160] width 84 height 17
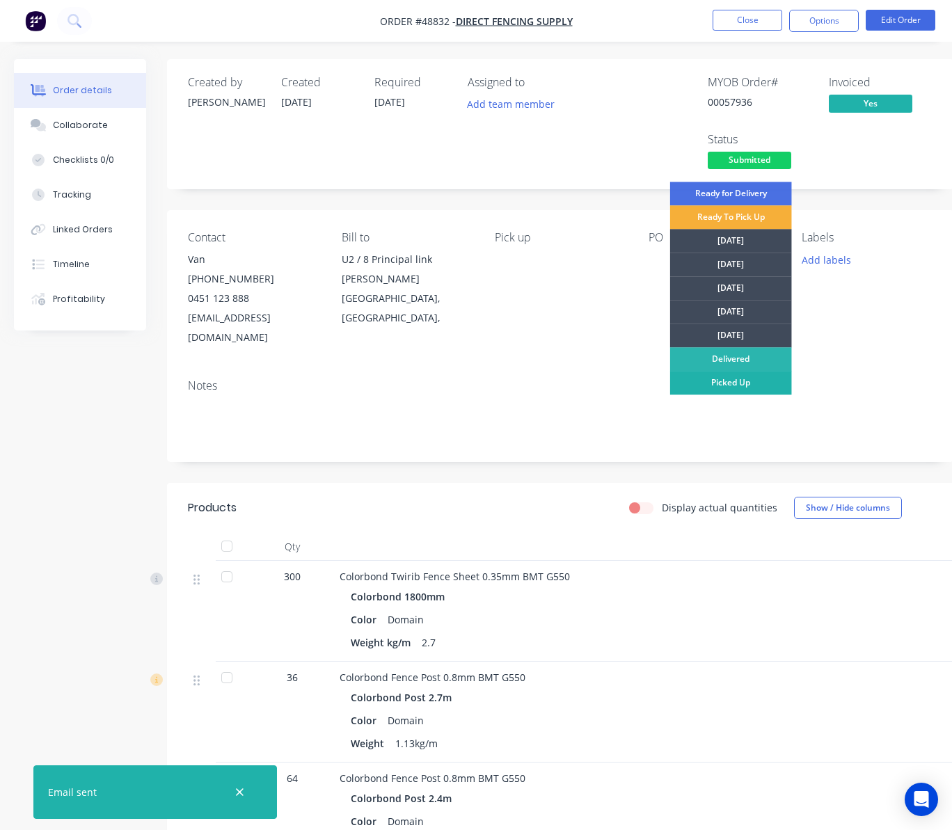
click at [761, 383] on div "Picked Up" at bounding box center [731, 383] width 122 height 24
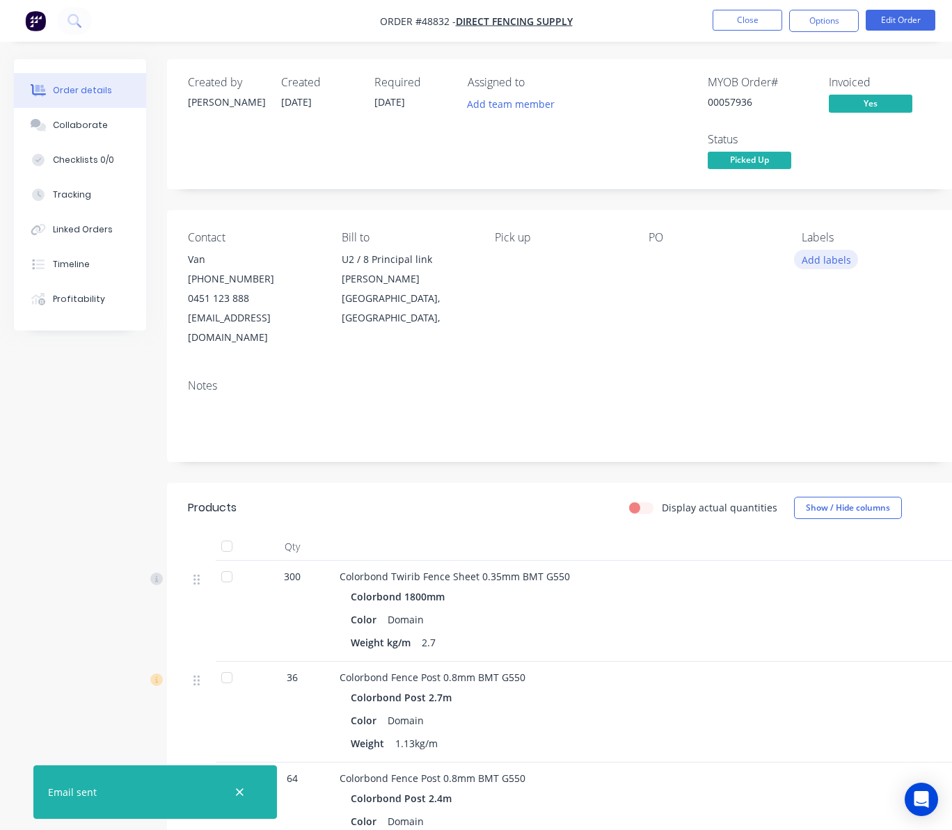
click at [842, 263] on button "Add labels" at bounding box center [826, 259] width 64 height 19
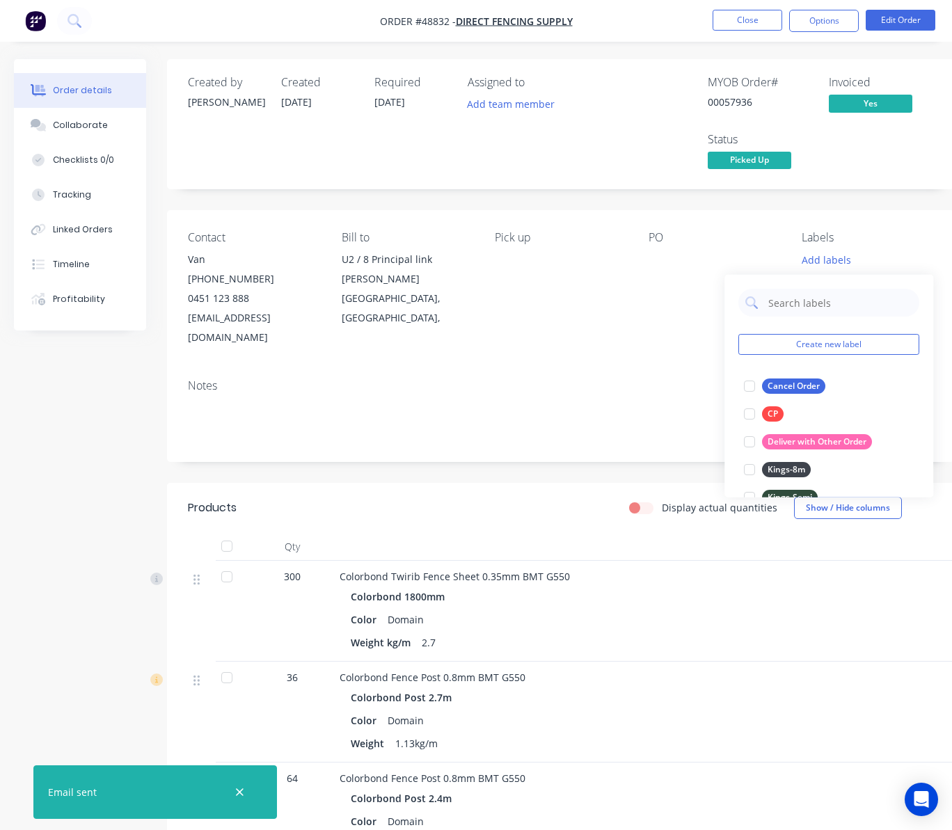
scroll to position [390, 0]
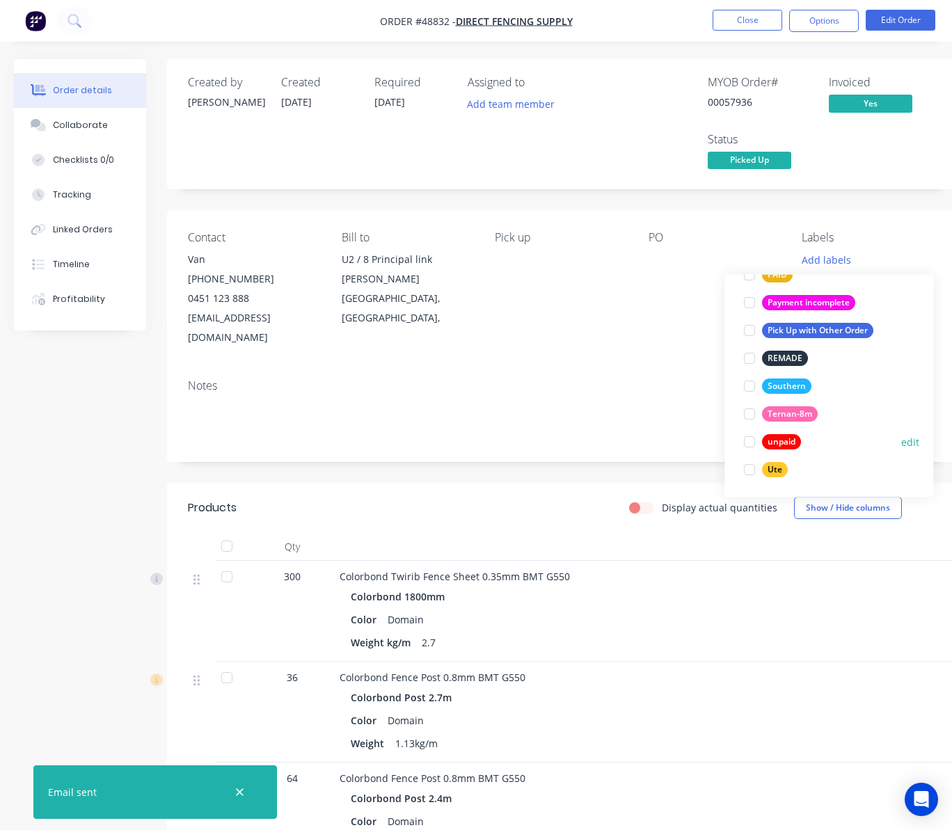
click at [752, 441] on div at bounding box center [750, 442] width 28 height 28
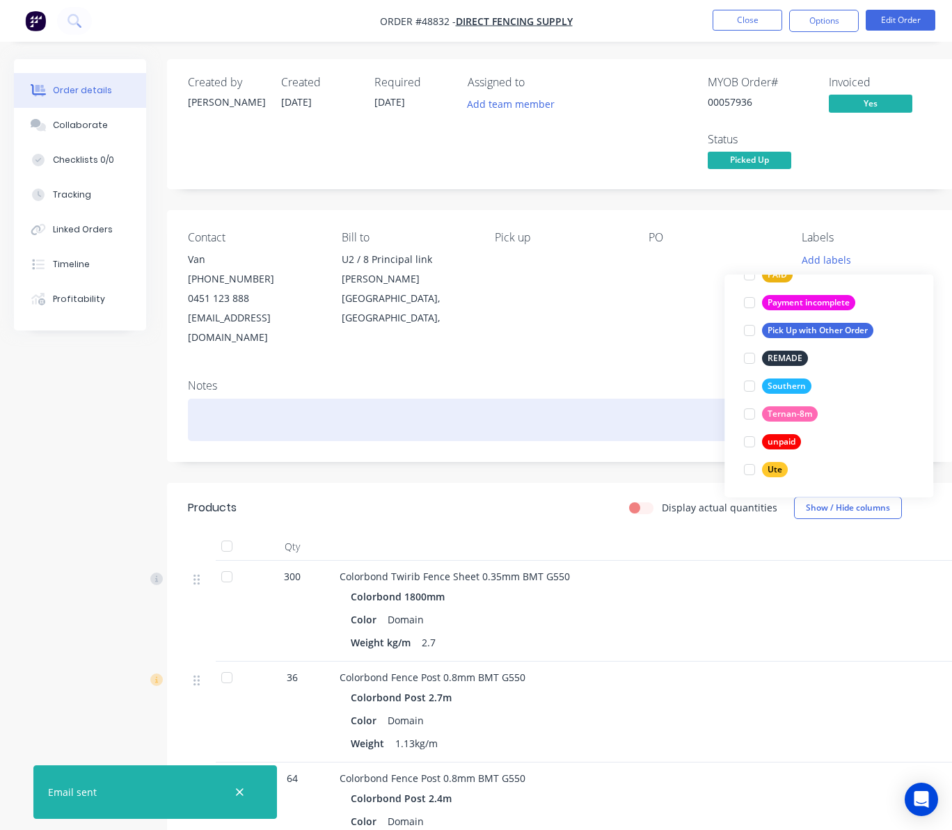
scroll to position [0, 0]
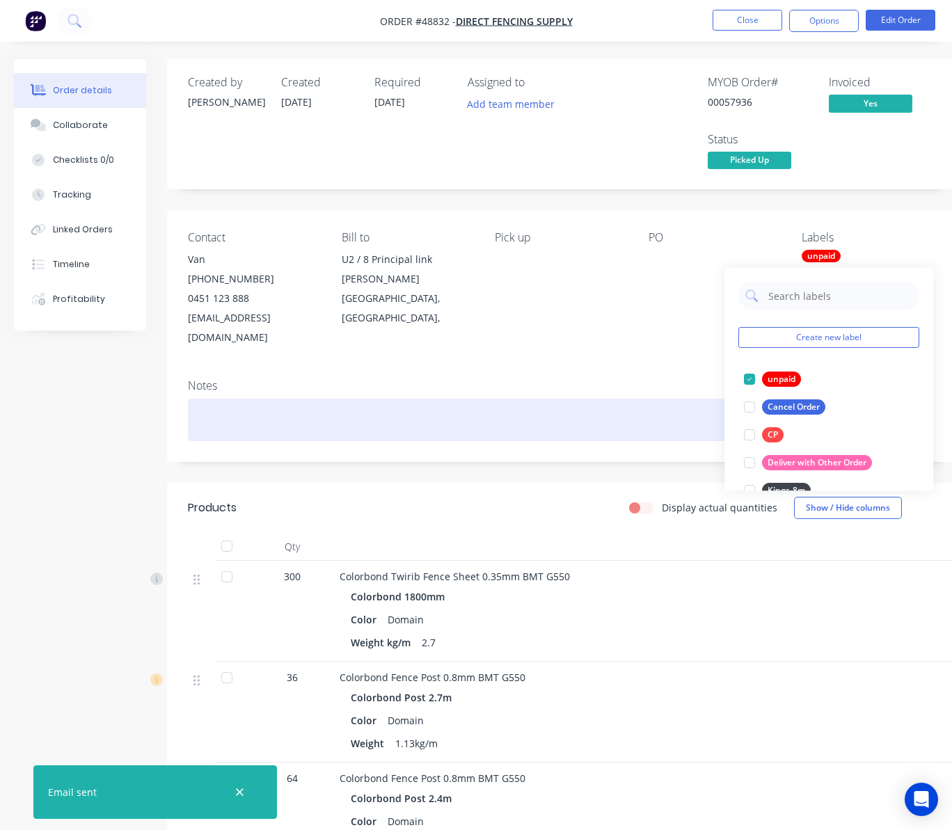
click at [644, 405] on div at bounding box center [560, 420] width 745 height 42
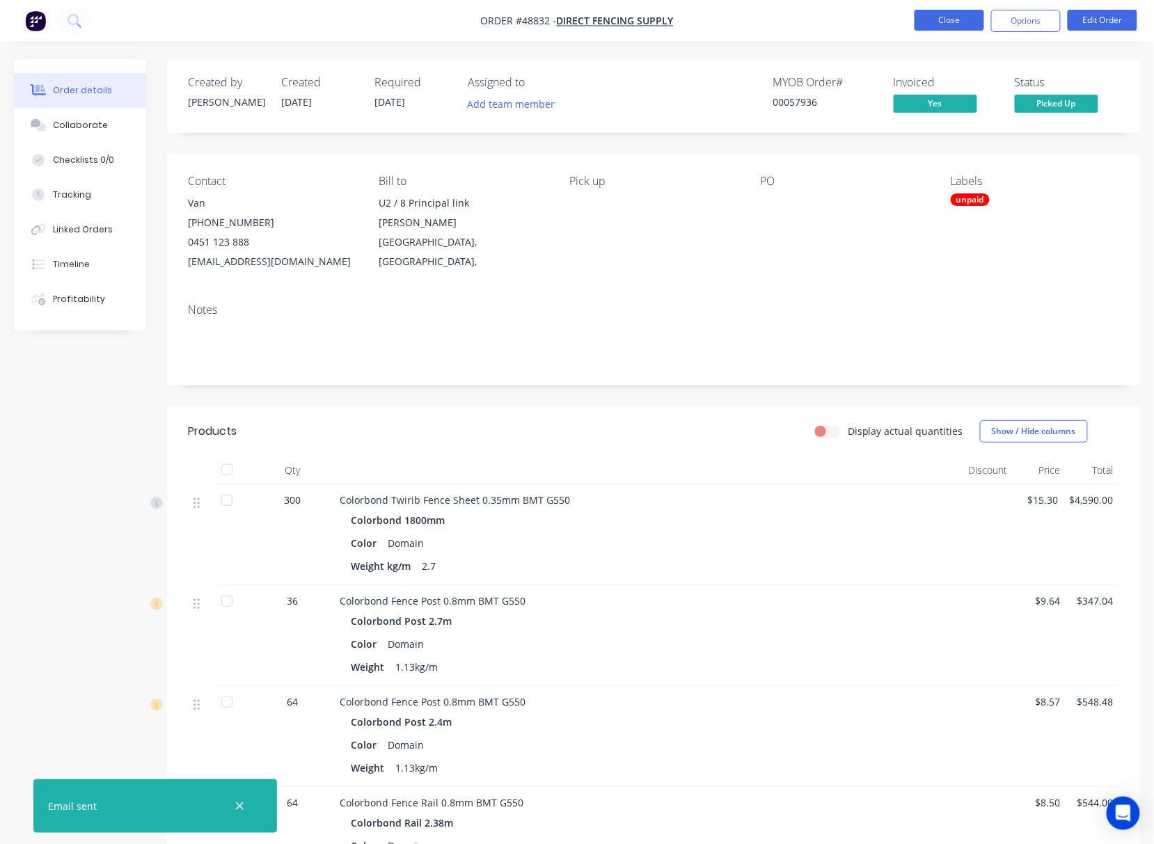
click at [942, 24] on button "Close" at bounding box center [950, 20] width 70 height 21
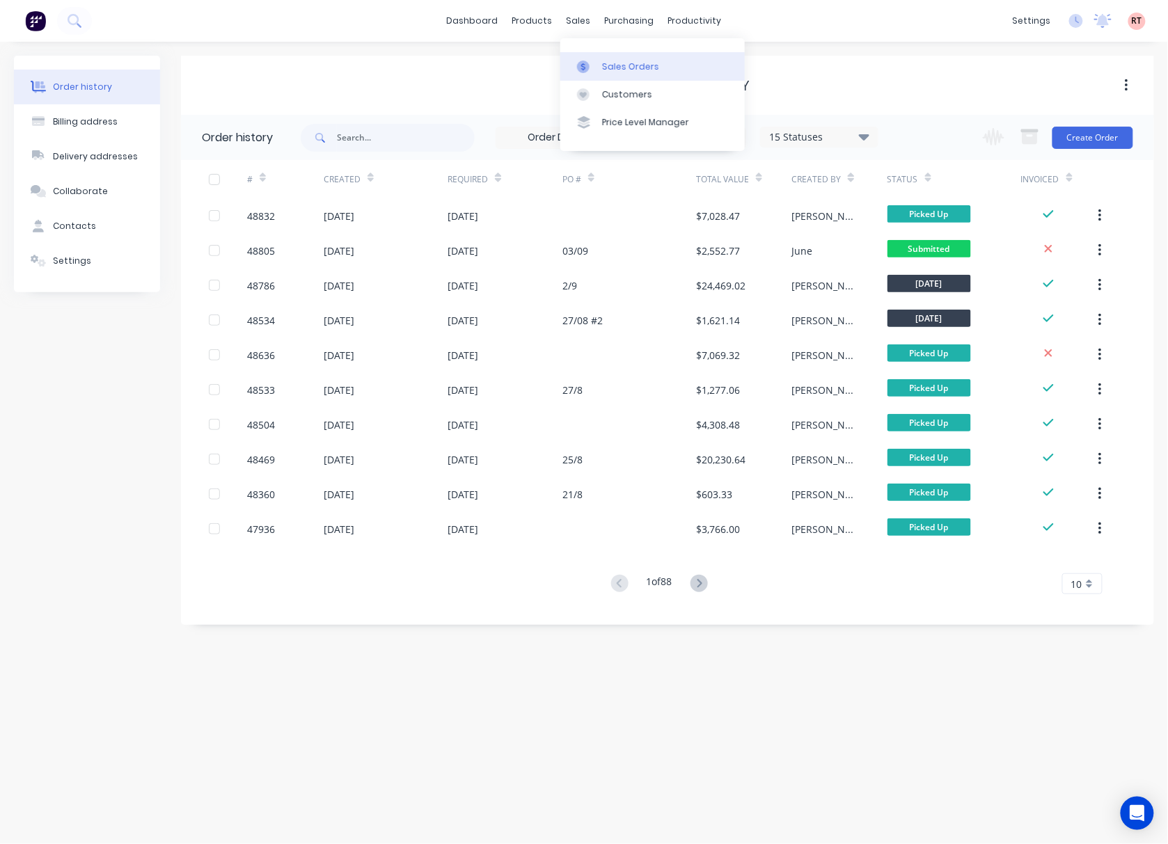
click at [632, 68] on div "Sales Orders" at bounding box center [630, 67] width 57 height 13
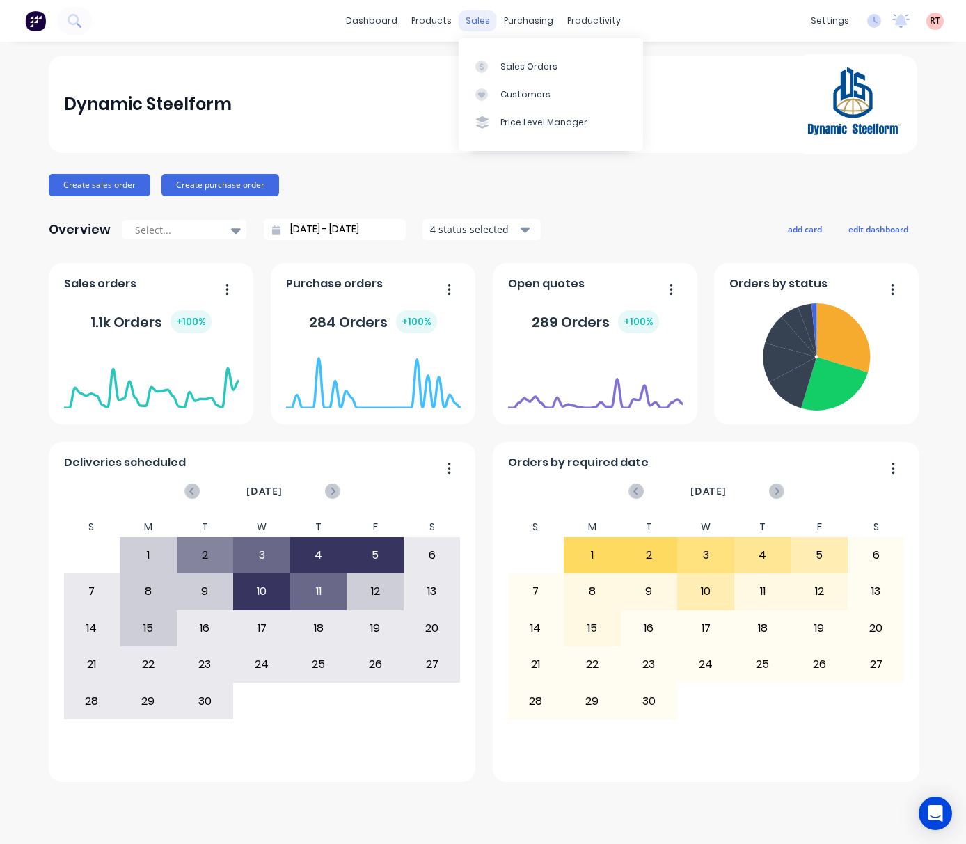
drag, startPoint x: 476, startPoint y: 12, endPoint x: 469, endPoint y: 20, distance: 10.9
click at [476, 12] on div "sales" at bounding box center [478, 20] width 38 height 21
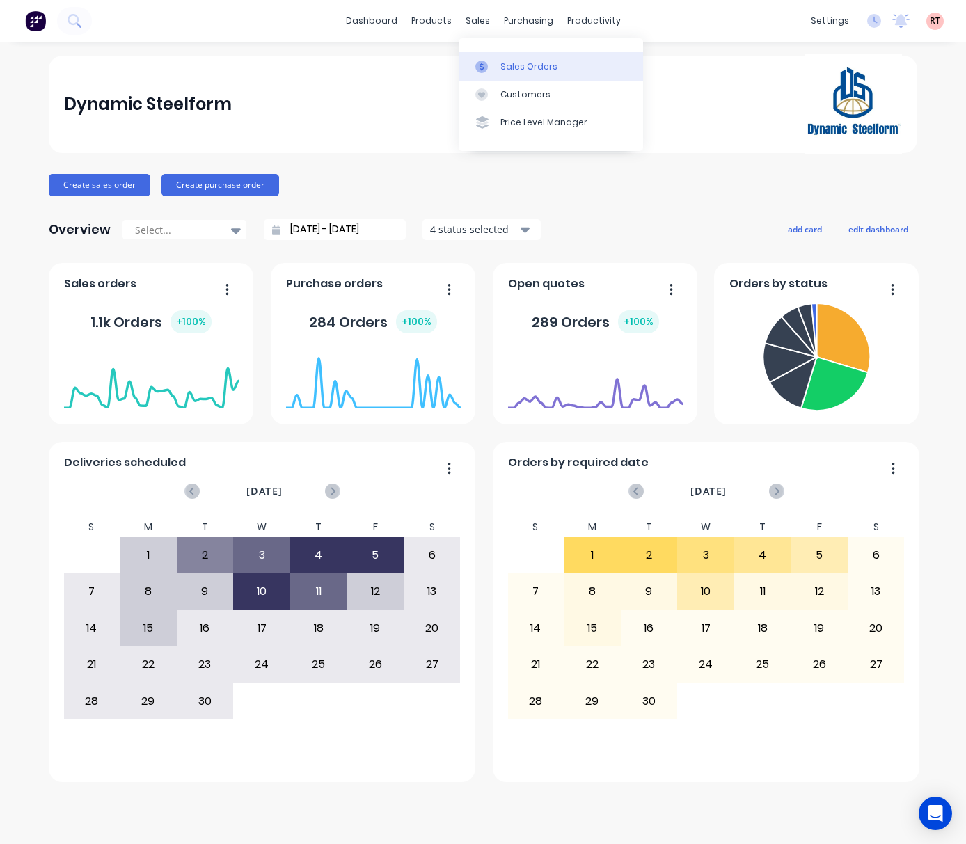
click at [516, 62] on div "Sales Orders" at bounding box center [528, 67] width 57 height 13
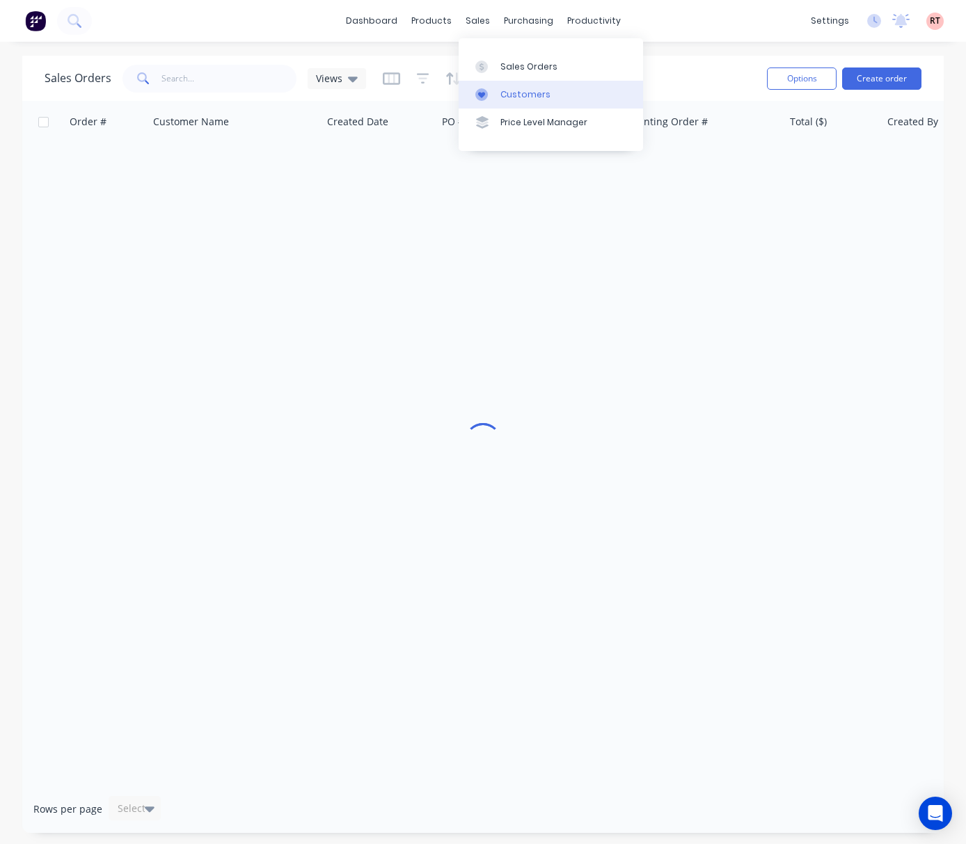
drag, startPoint x: 480, startPoint y: 17, endPoint x: 509, endPoint y: 93, distance: 81.3
click at [480, 17] on div "sales" at bounding box center [478, 20] width 38 height 21
click at [516, 103] on link "Customers" at bounding box center [551, 95] width 184 height 28
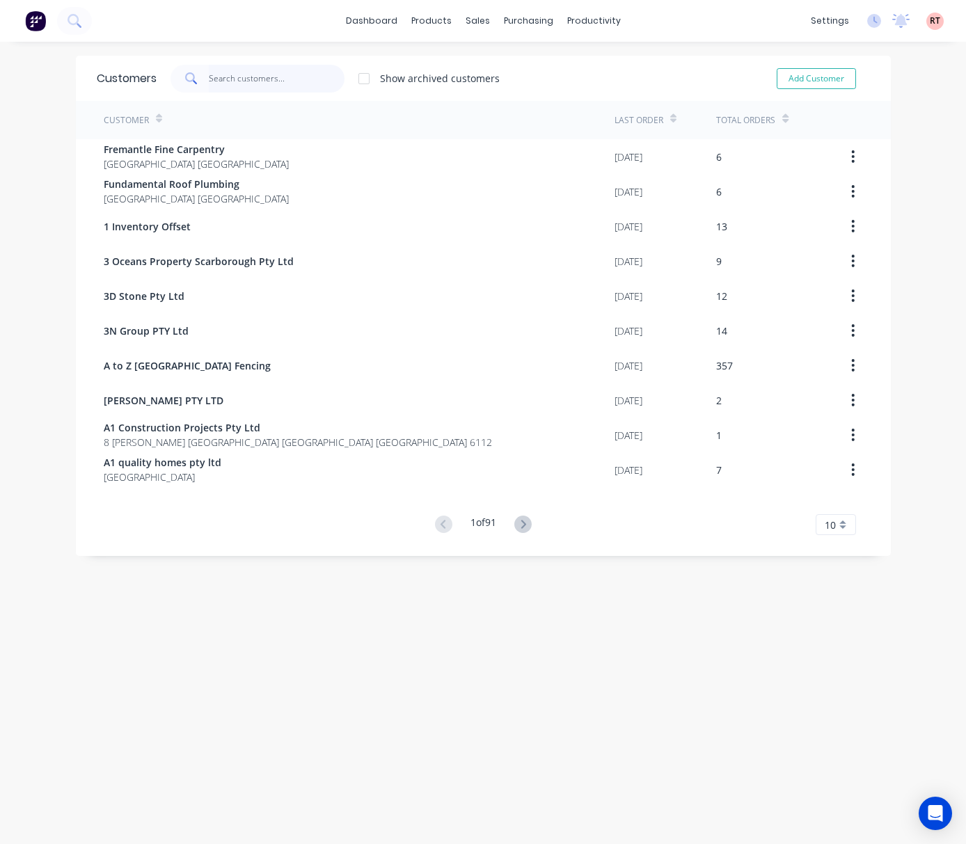
click at [255, 79] on input "text" at bounding box center [277, 79] width 136 height 28
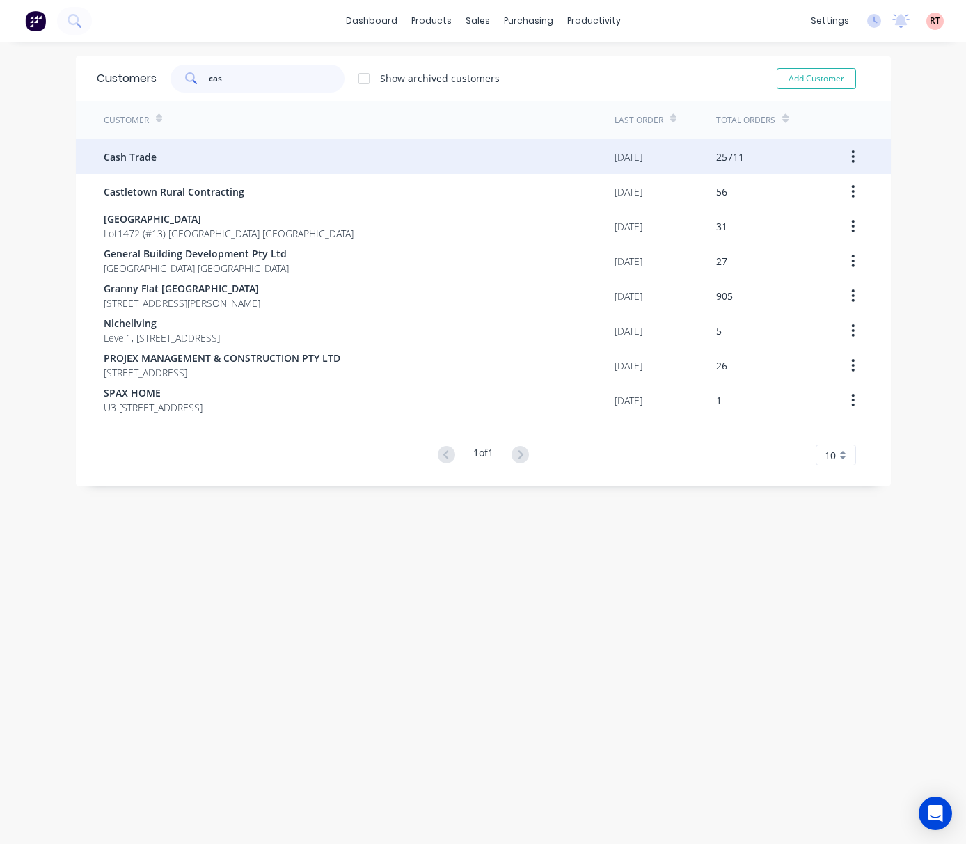
type input "cas"
click at [251, 159] on div "Cash Trade" at bounding box center [359, 156] width 511 height 35
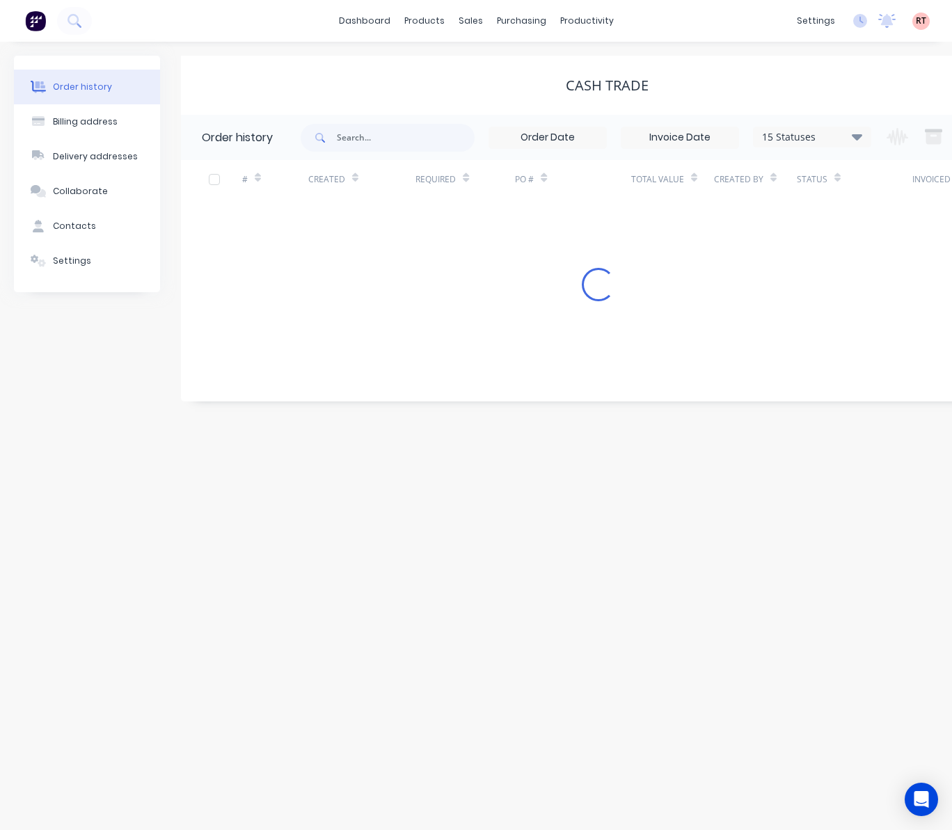
scroll to position [0, 81]
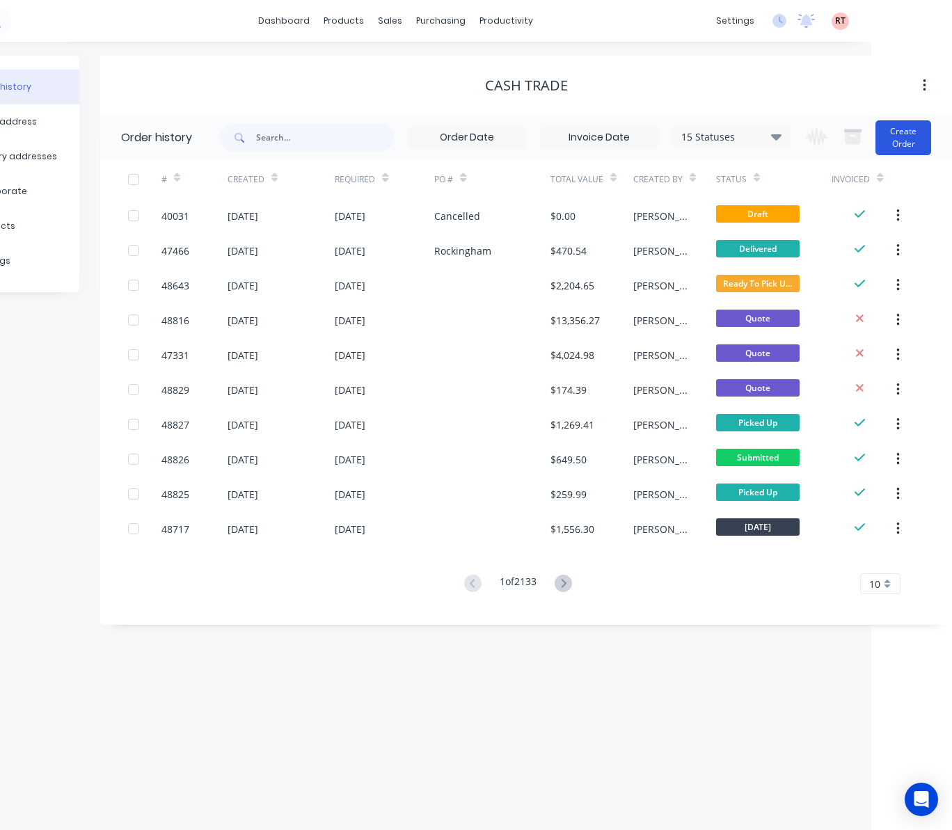
click at [908, 142] on button "Create Order" at bounding box center [904, 137] width 56 height 35
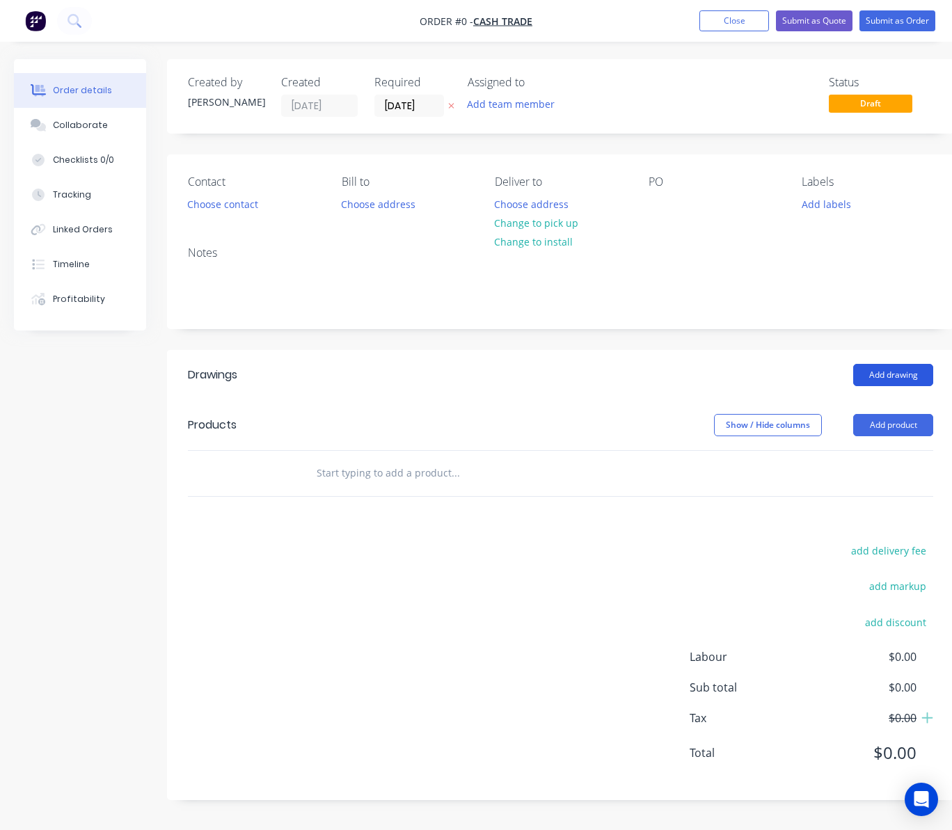
click at [897, 383] on button "Add drawing" at bounding box center [893, 375] width 80 height 22
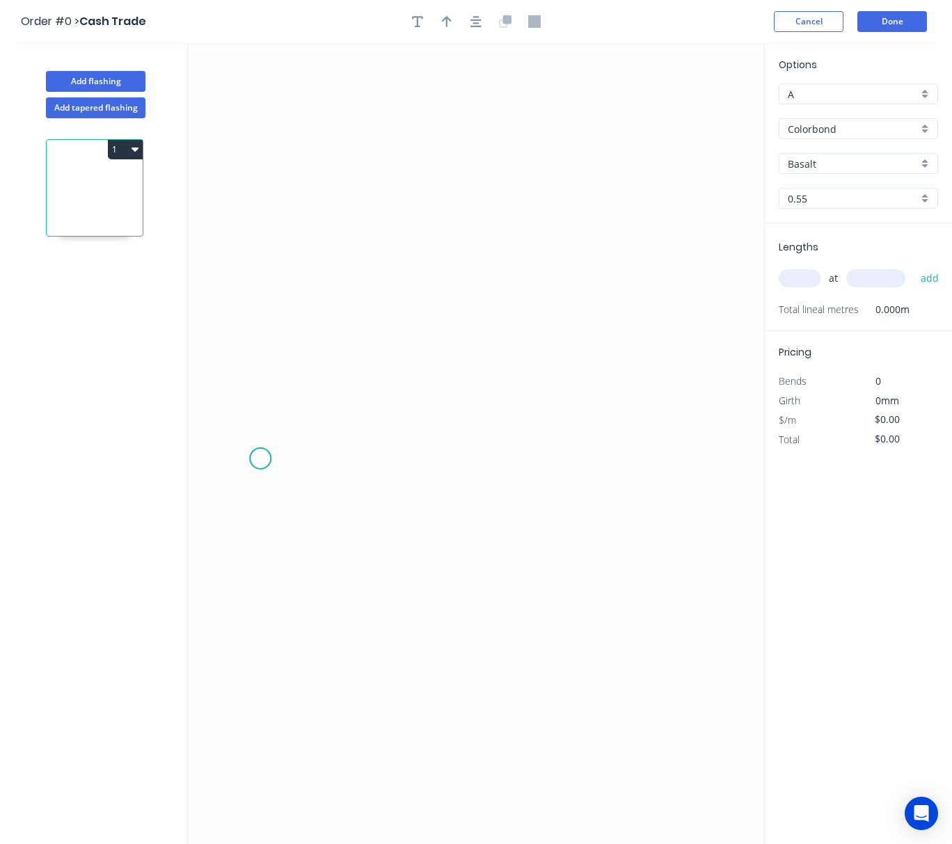
click at [260, 459] on icon "0" at bounding box center [476, 443] width 576 height 801
click at [679, 464] on icon "0" at bounding box center [476, 443] width 576 height 801
click at [679, 460] on circle at bounding box center [679, 458] width 21 height 21
click at [468, 479] on tspan "?" at bounding box center [469, 472] width 7 height 23
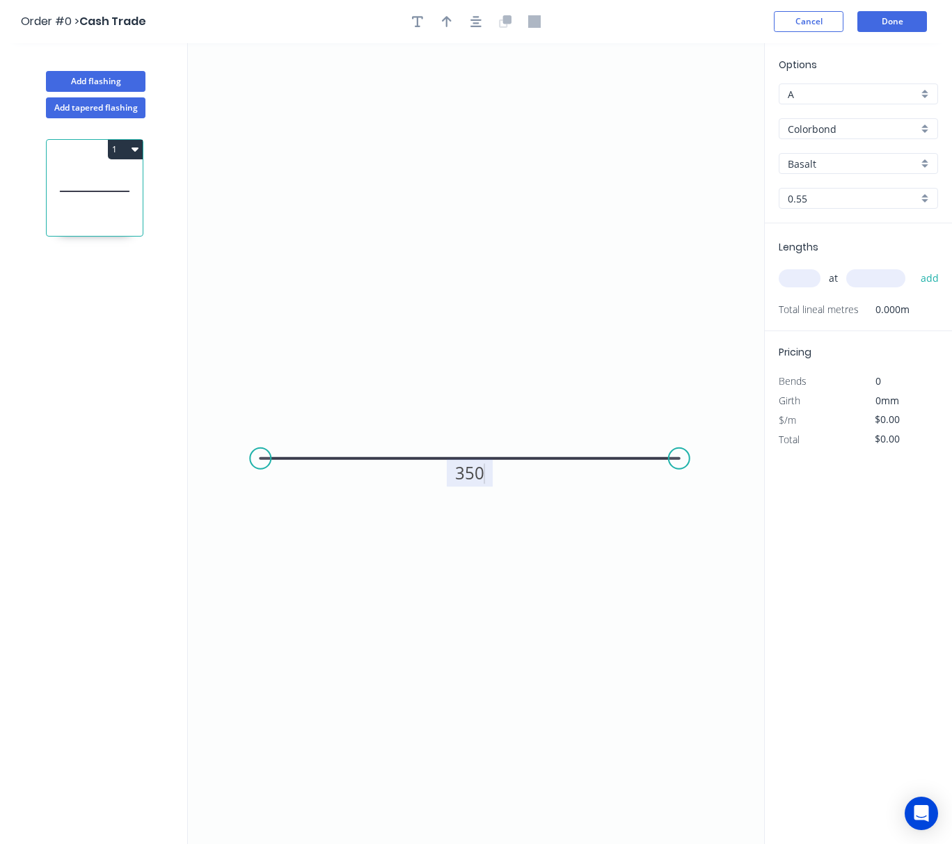
type input "$13.56"
click at [530, 533] on icon "0 350" at bounding box center [476, 443] width 576 height 801
click at [814, 276] on input "text" at bounding box center [800, 278] width 42 height 18
type input "1"
click at [856, 281] on input "text" at bounding box center [875, 278] width 59 height 18
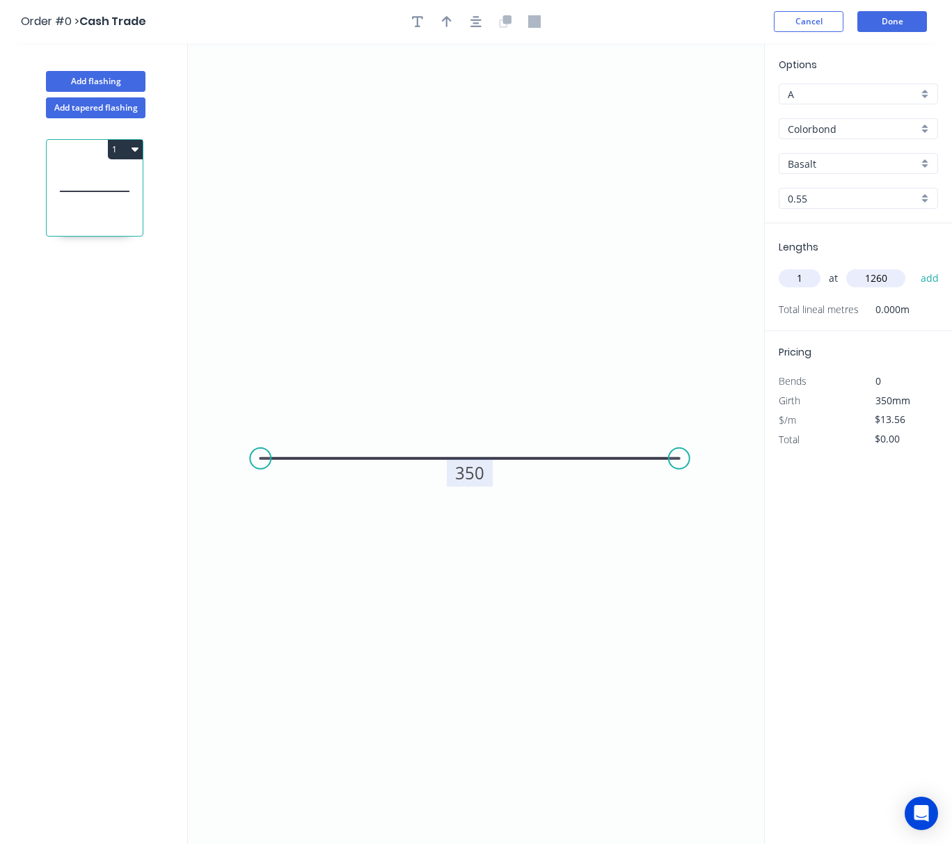
type input "1260"
click at [914, 267] on button "add" at bounding box center [930, 279] width 33 height 24
type input "$17.09"
click at [849, 160] on input "Basalt" at bounding box center [853, 164] width 130 height 15
drag, startPoint x: 850, startPoint y: 185, endPoint x: 842, endPoint y: 180, distance: 9.5
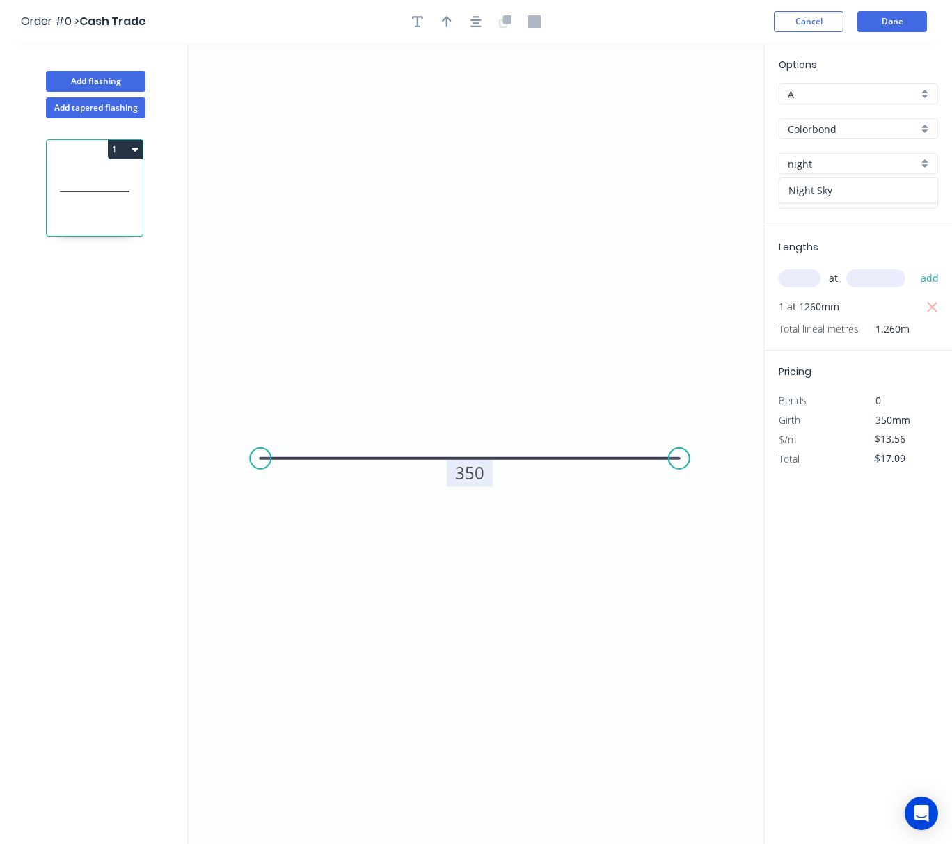
click at [851, 185] on div "Night Sky" at bounding box center [859, 190] width 158 height 24
type input "Night Sky"
click at [903, 19] on button "Done" at bounding box center [892, 21] width 70 height 21
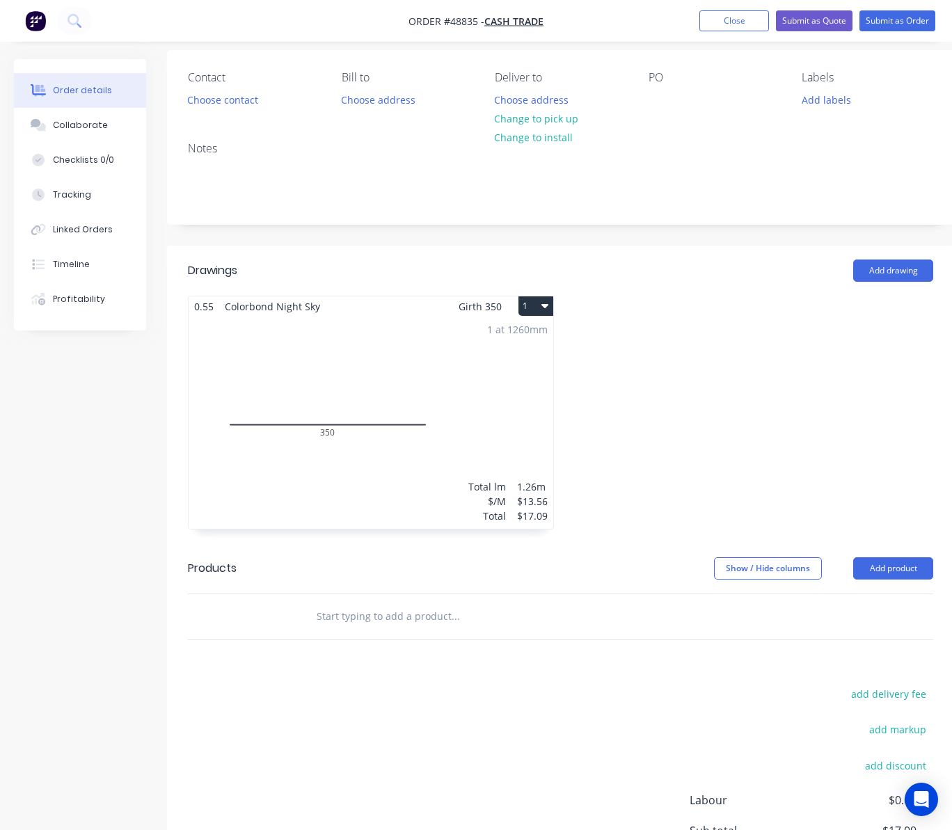
scroll to position [185, 0]
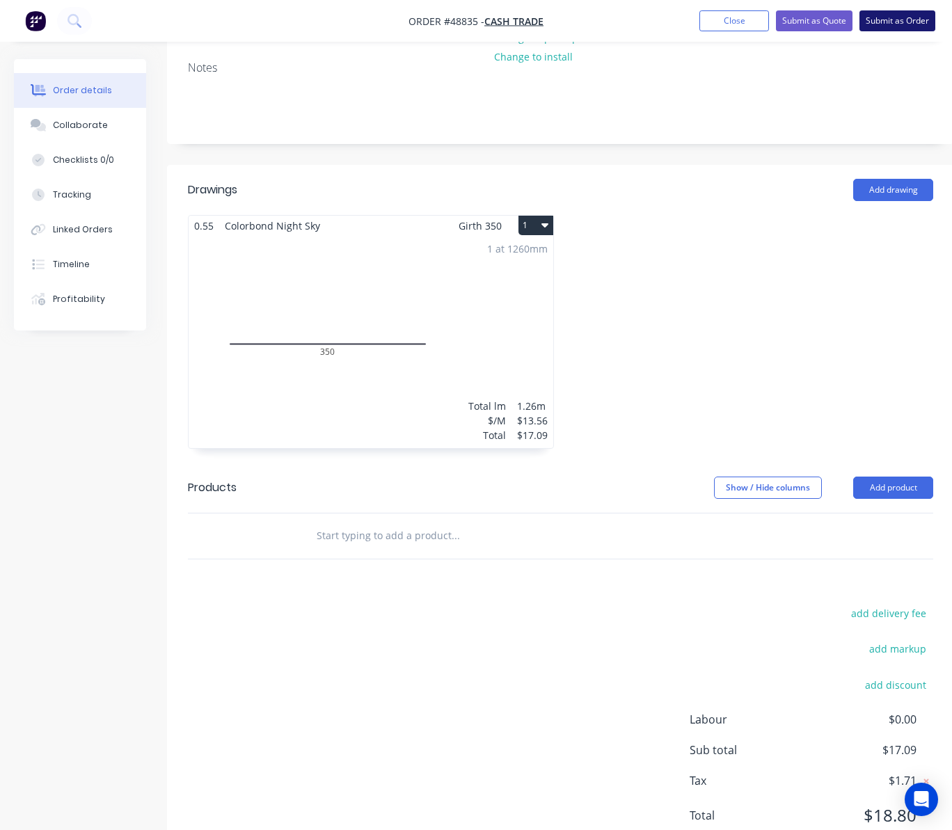
click at [908, 18] on button "Submit as Order" at bounding box center [898, 20] width 76 height 21
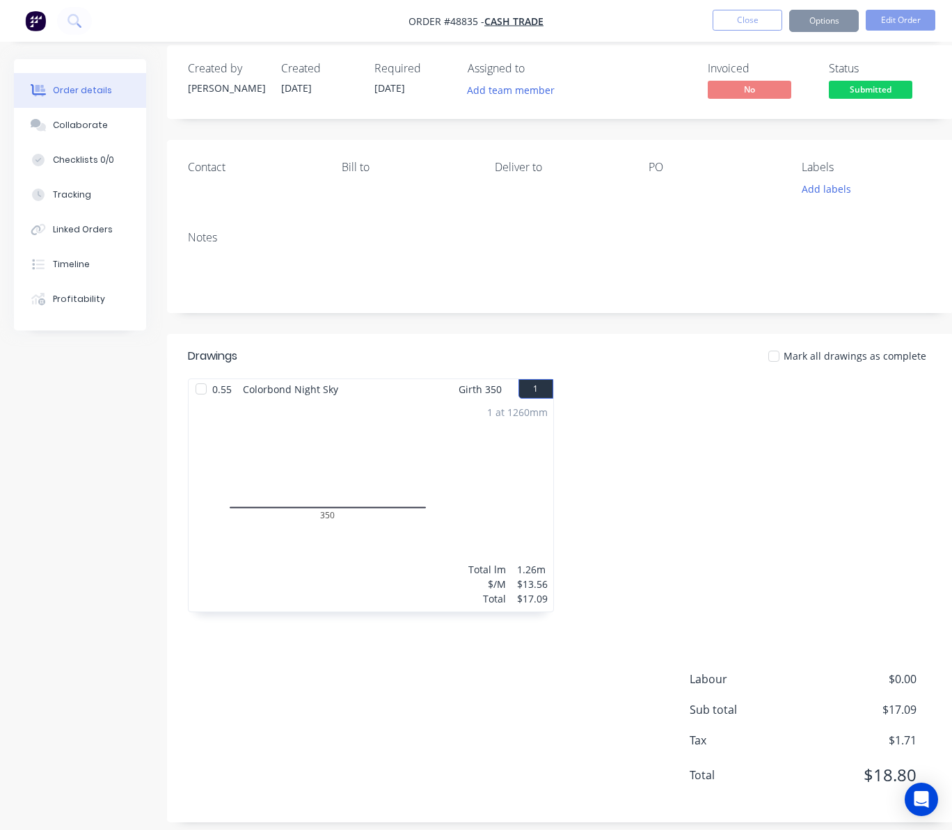
scroll to position [28, 0]
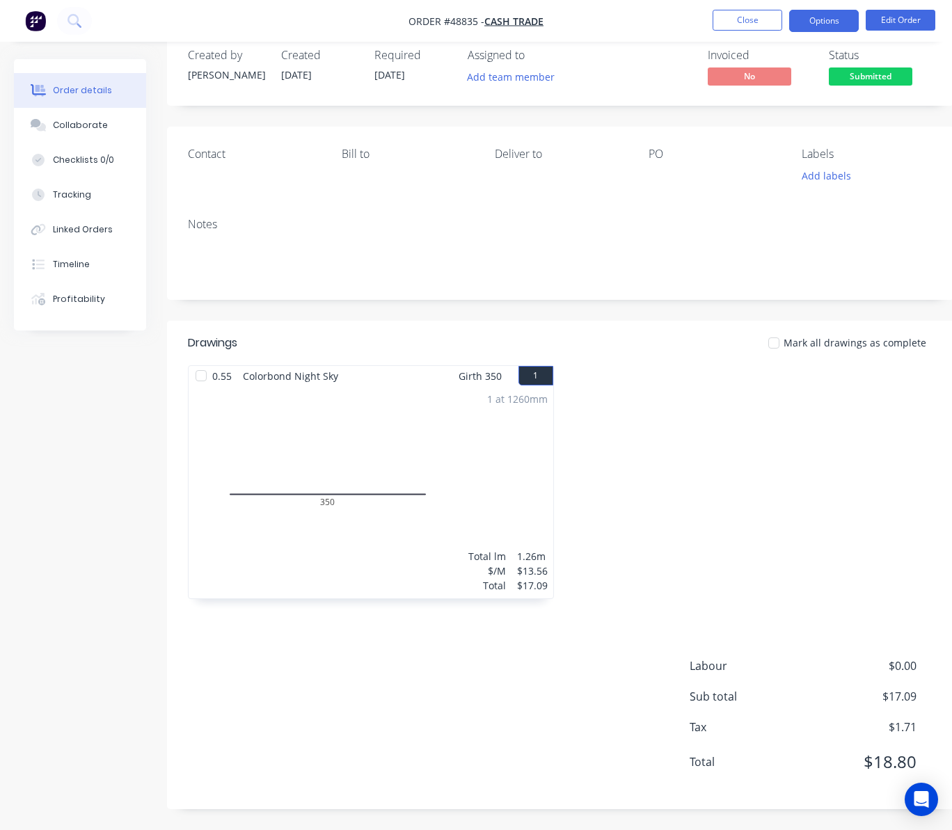
click at [827, 20] on button "Options" at bounding box center [824, 21] width 70 height 22
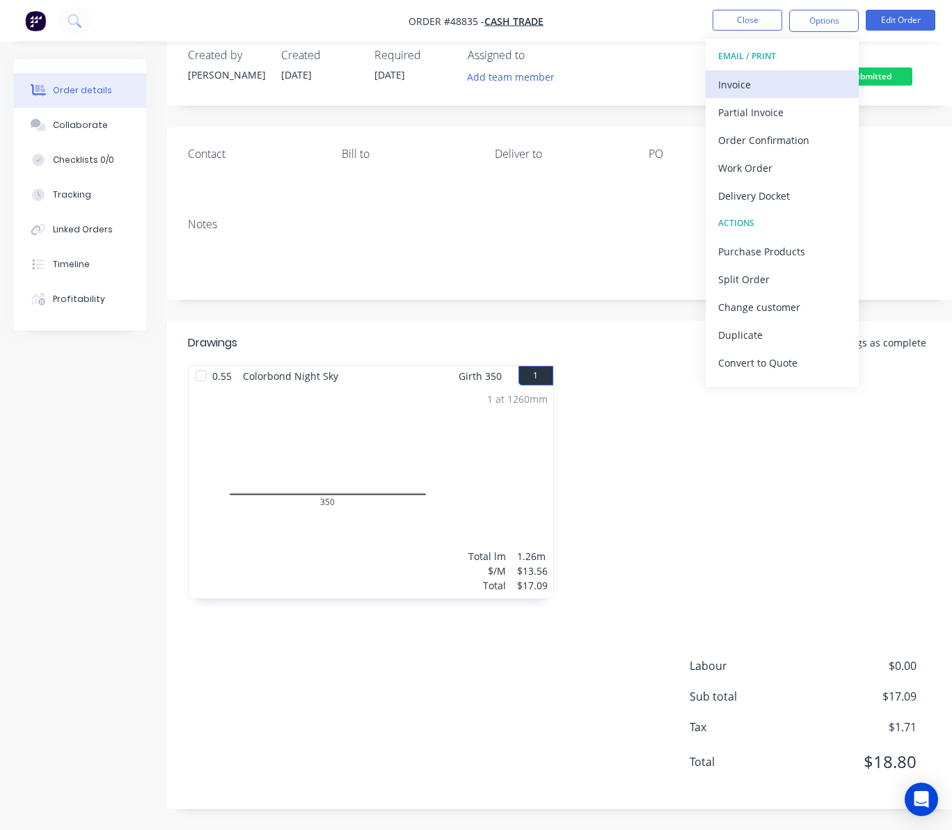
click at [789, 77] on div "Invoice" at bounding box center [782, 84] width 128 height 20
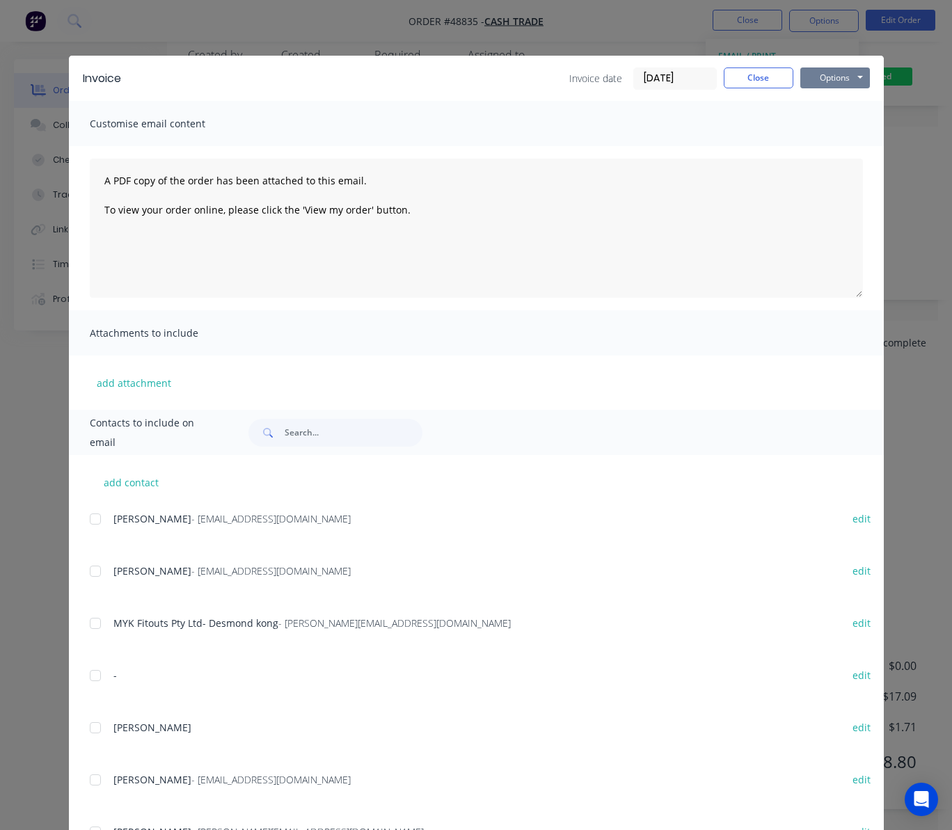
click at [839, 75] on button "Options" at bounding box center [835, 78] width 70 height 21
click at [851, 153] on button "Email" at bounding box center [844, 148] width 89 height 23
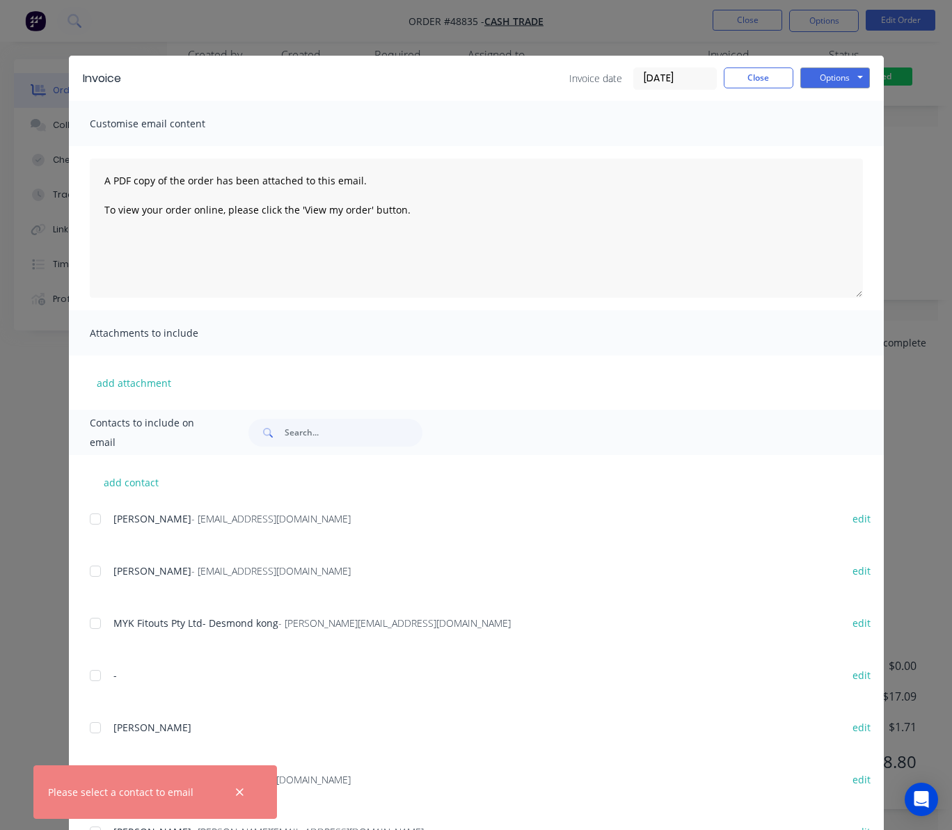
click at [895, 170] on div "Invoice Invoice date [DATE] Close Options Preview Print Email Customise email c…" at bounding box center [476, 415] width 952 height 830
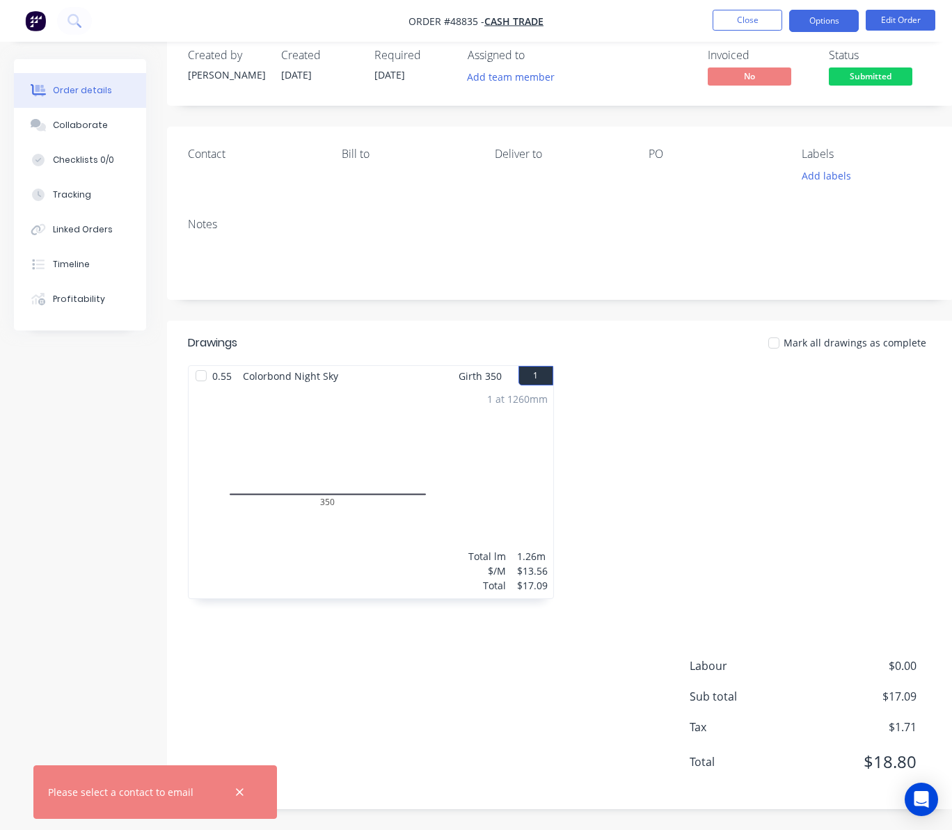
click at [841, 20] on button "Options" at bounding box center [824, 21] width 70 height 22
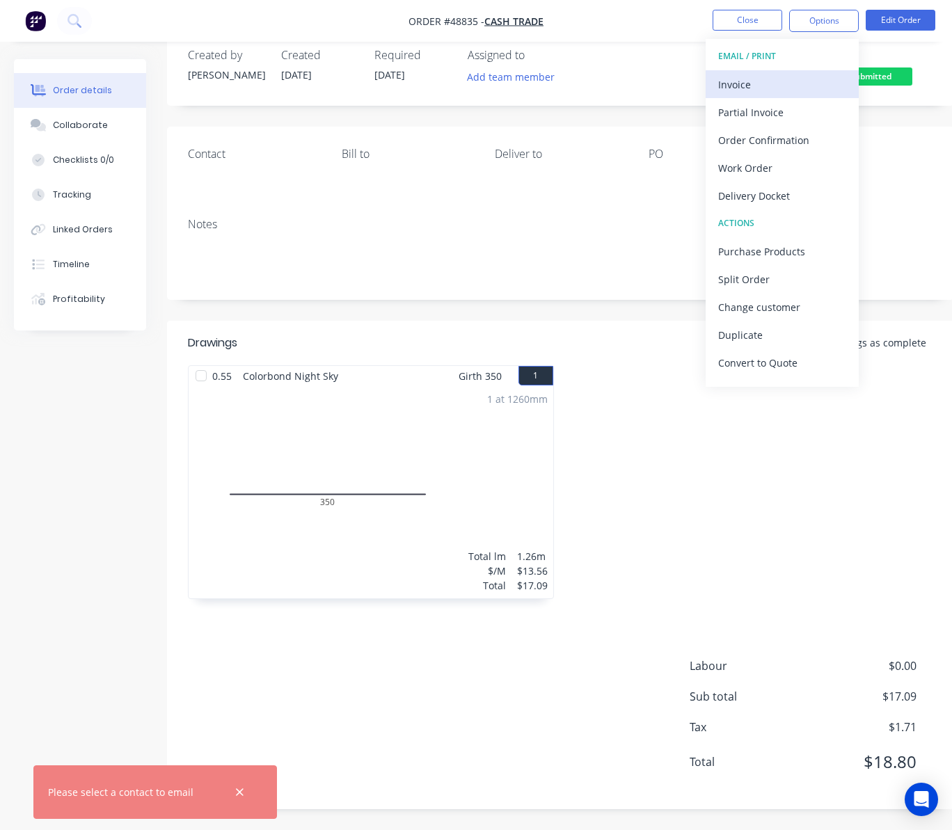
click at [786, 82] on div "Invoice" at bounding box center [782, 84] width 128 height 20
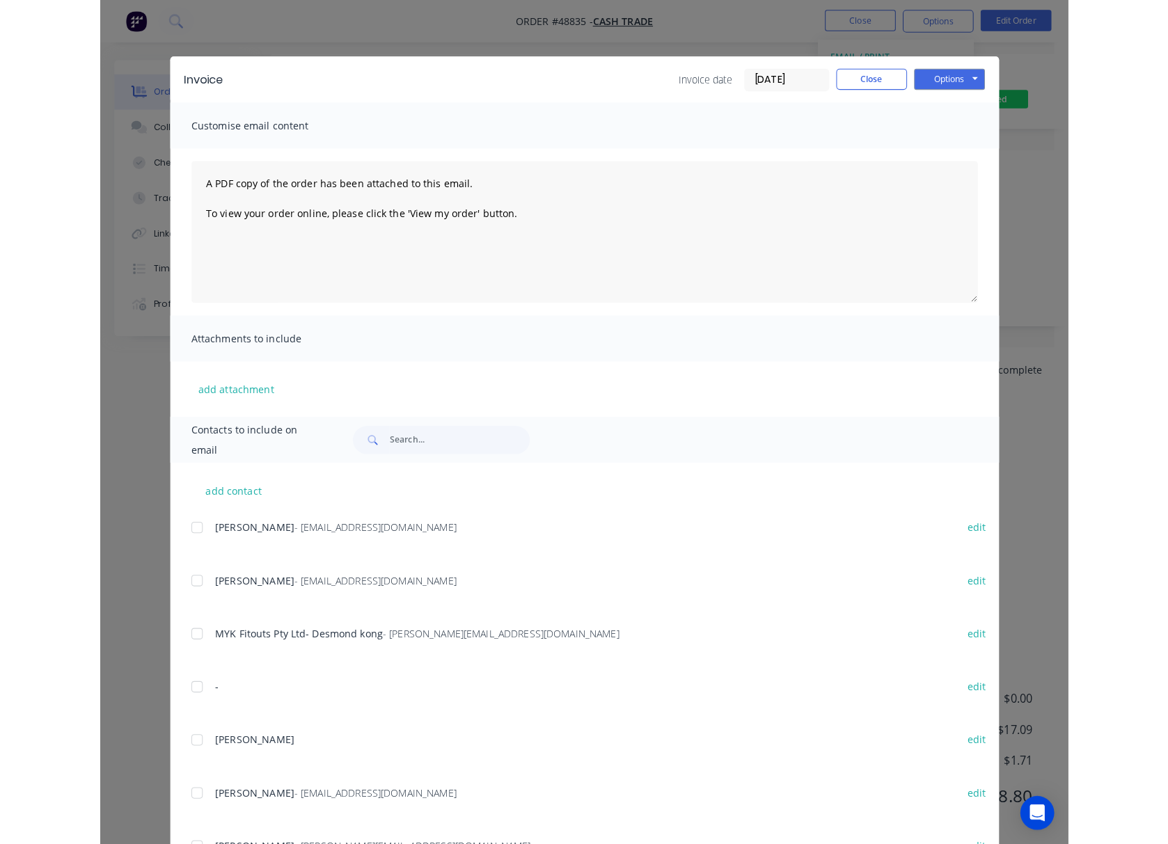
scroll to position [0, 0]
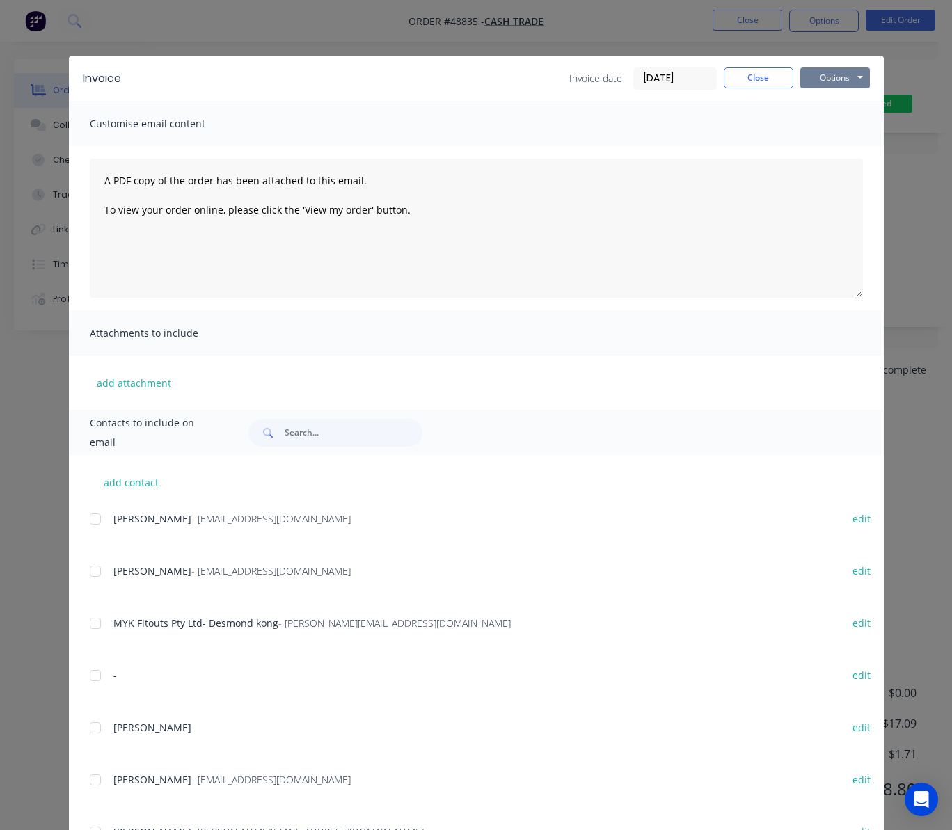
click at [844, 78] on button "Options" at bounding box center [835, 78] width 70 height 21
click at [905, 198] on div "Invoice Invoice date [DATE] Close Options Preview Print Email Customise email c…" at bounding box center [476, 415] width 952 height 830
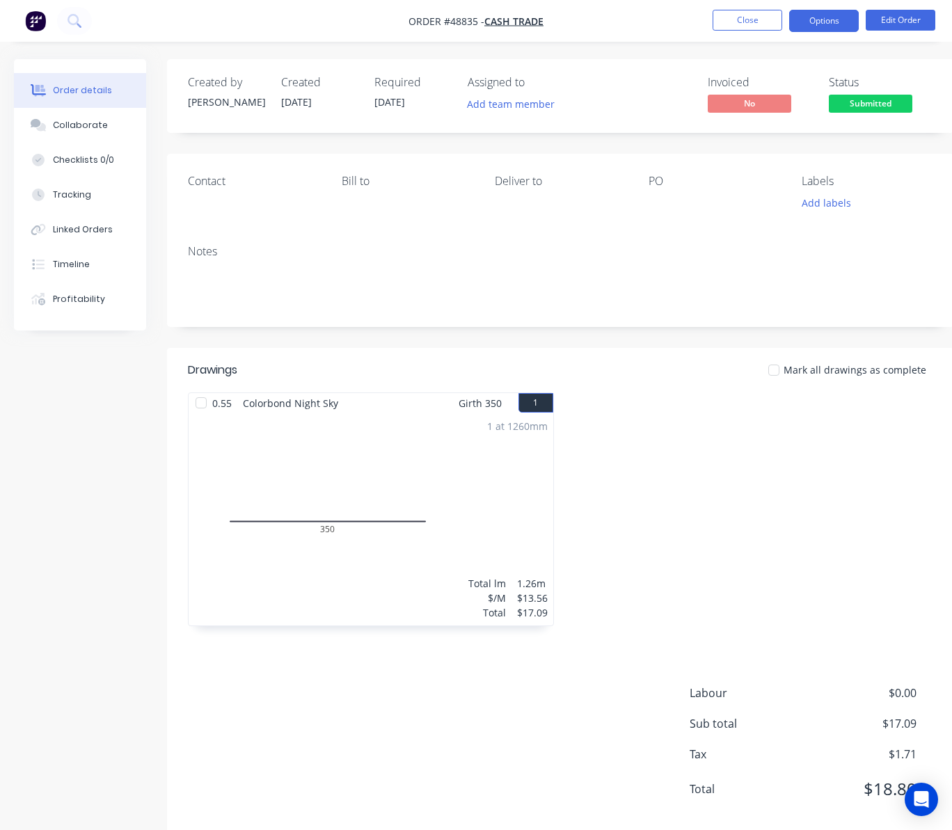
click at [841, 15] on button "Options" at bounding box center [824, 21] width 70 height 22
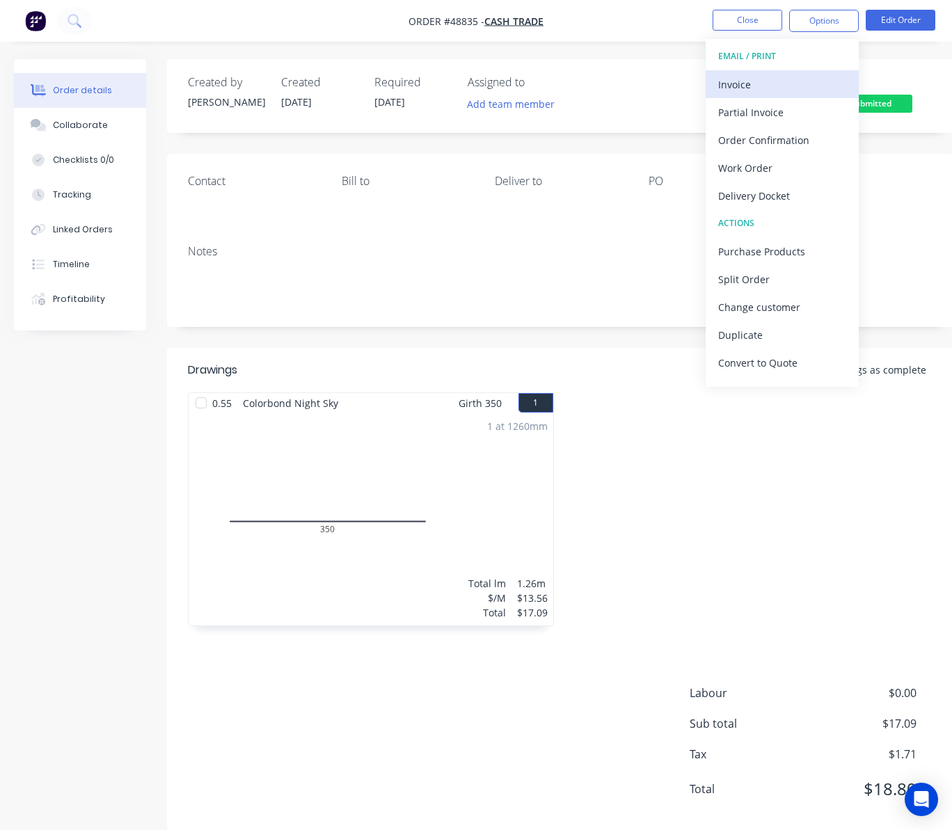
click at [783, 84] on div "Invoice" at bounding box center [782, 84] width 128 height 20
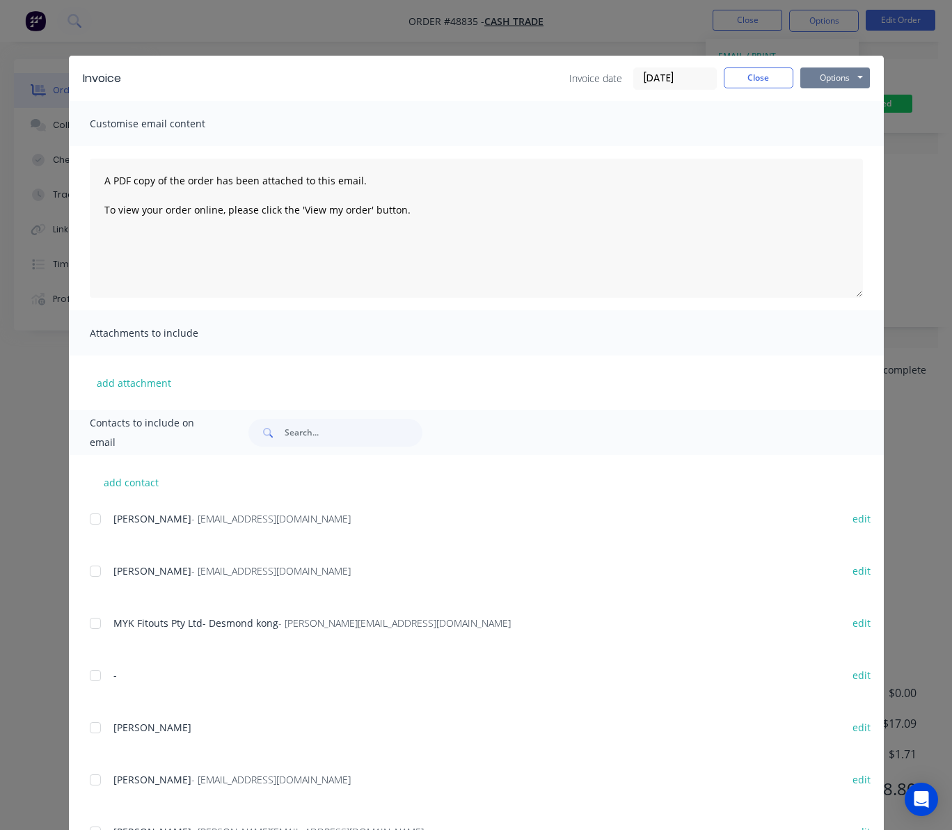
click at [841, 79] on button "Options" at bounding box center [835, 78] width 70 height 21
click at [845, 121] on button "Print" at bounding box center [844, 125] width 89 height 23
click at [911, 45] on div "Invoice Invoice date [DATE] Close Options Preview Print Email Customise email c…" at bounding box center [476, 415] width 952 height 830
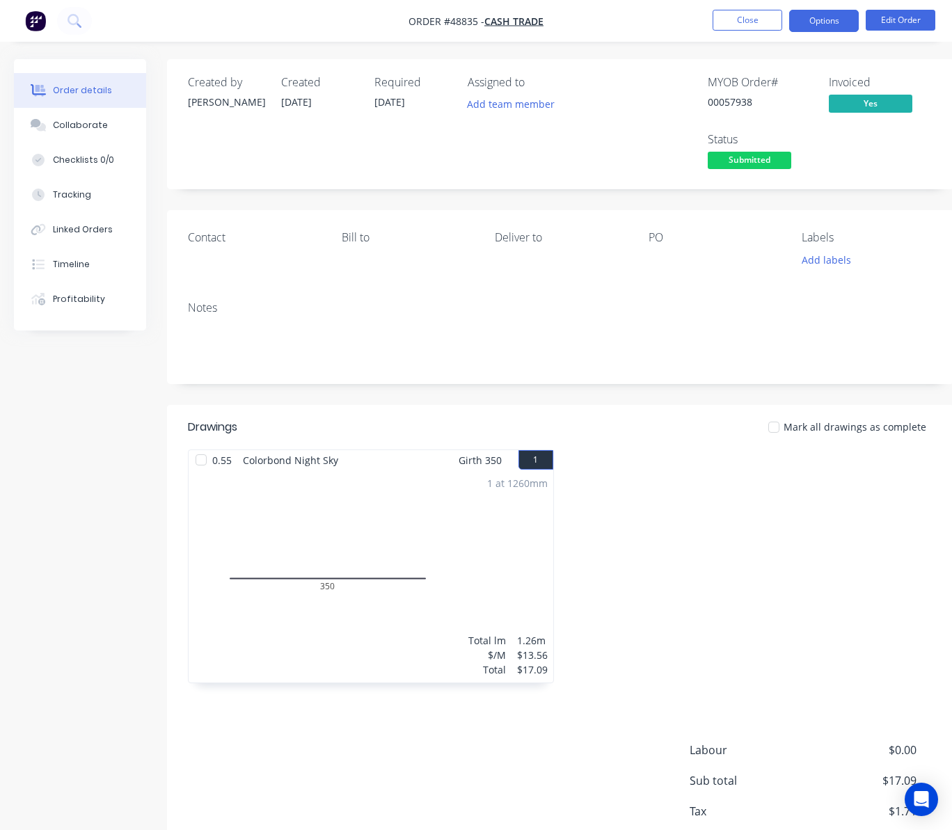
click at [830, 13] on button "Options" at bounding box center [824, 21] width 70 height 22
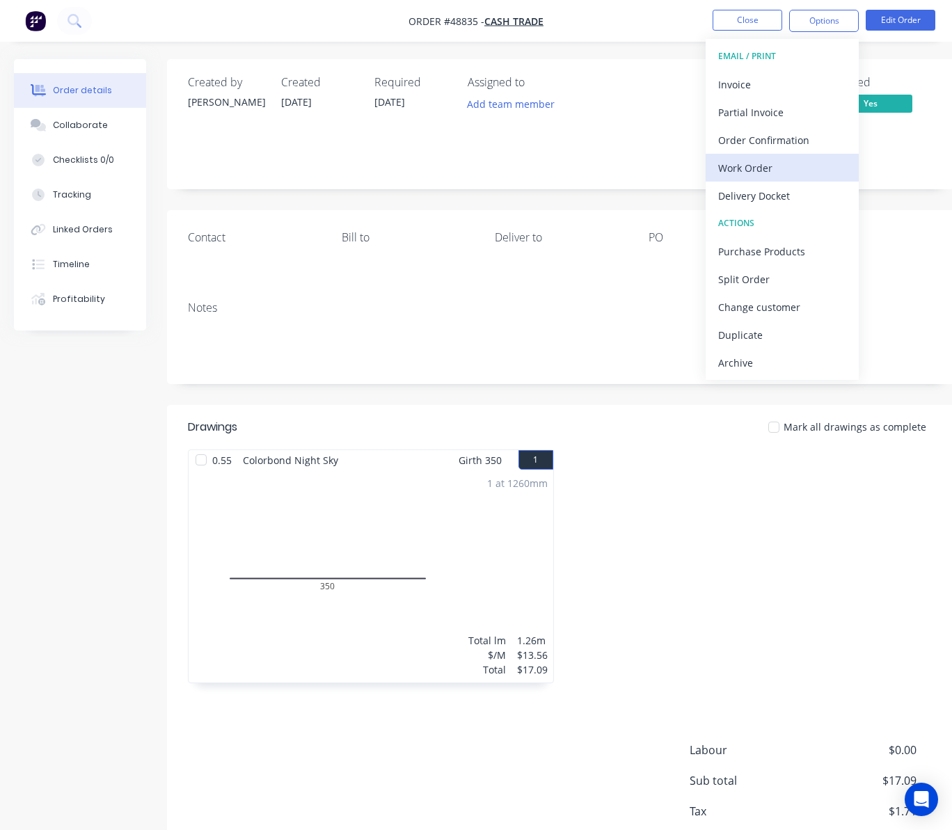
click at [791, 171] on div "Work Order" at bounding box center [782, 168] width 128 height 20
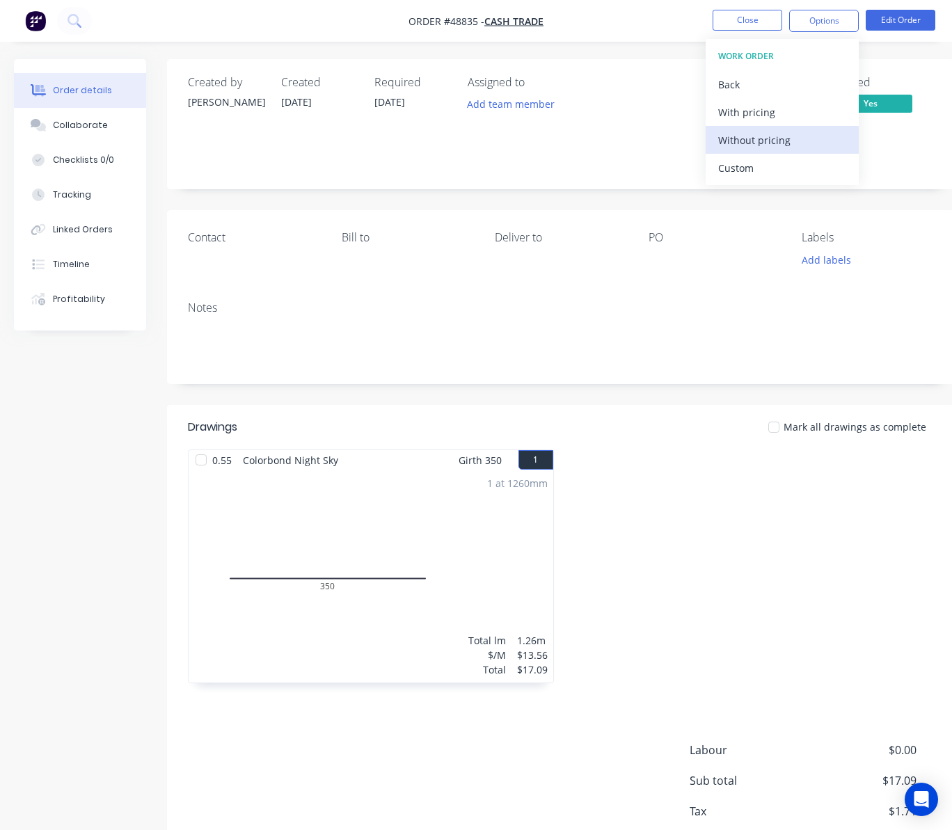
click at [810, 146] on div "Without pricing" at bounding box center [782, 140] width 128 height 20
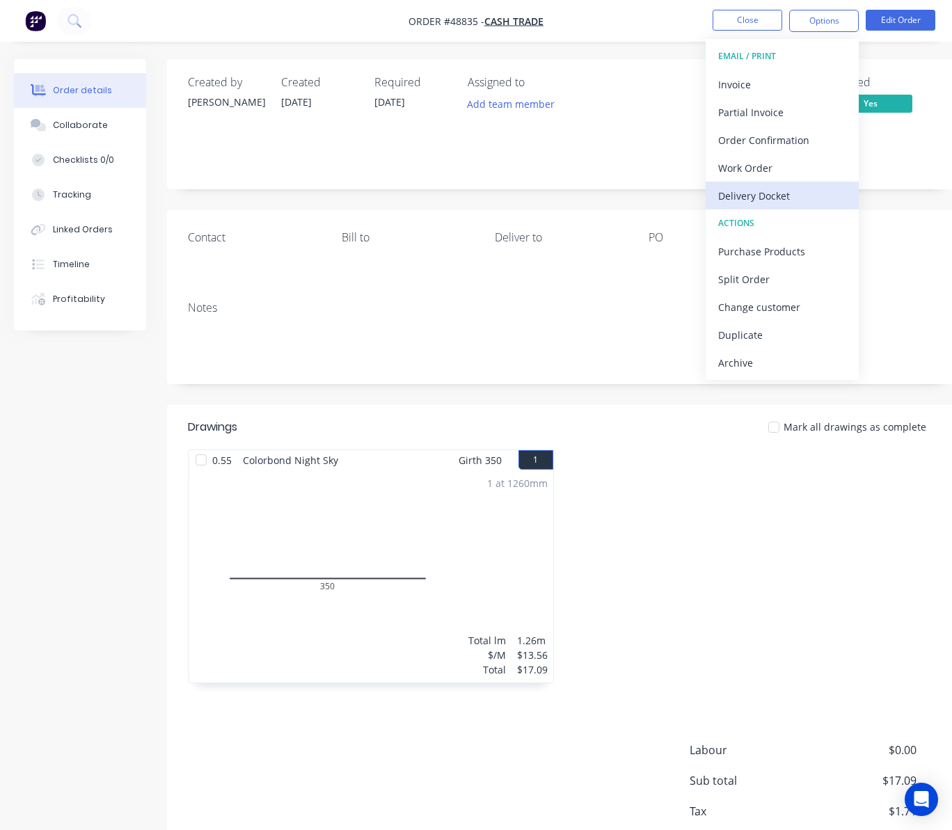
click at [771, 205] on div "Delivery Docket" at bounding box center [782, 196] width 128 height 20
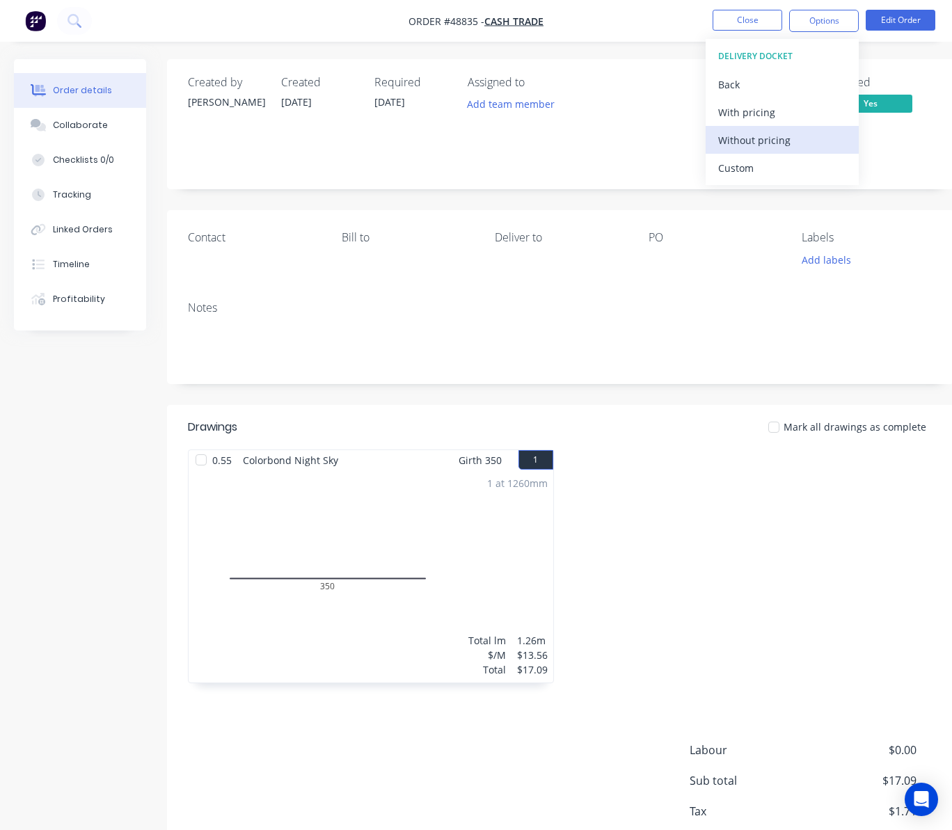
click at [786, 146] on div "Without pricing" at bounding box center [782, 140] width 128 height 20
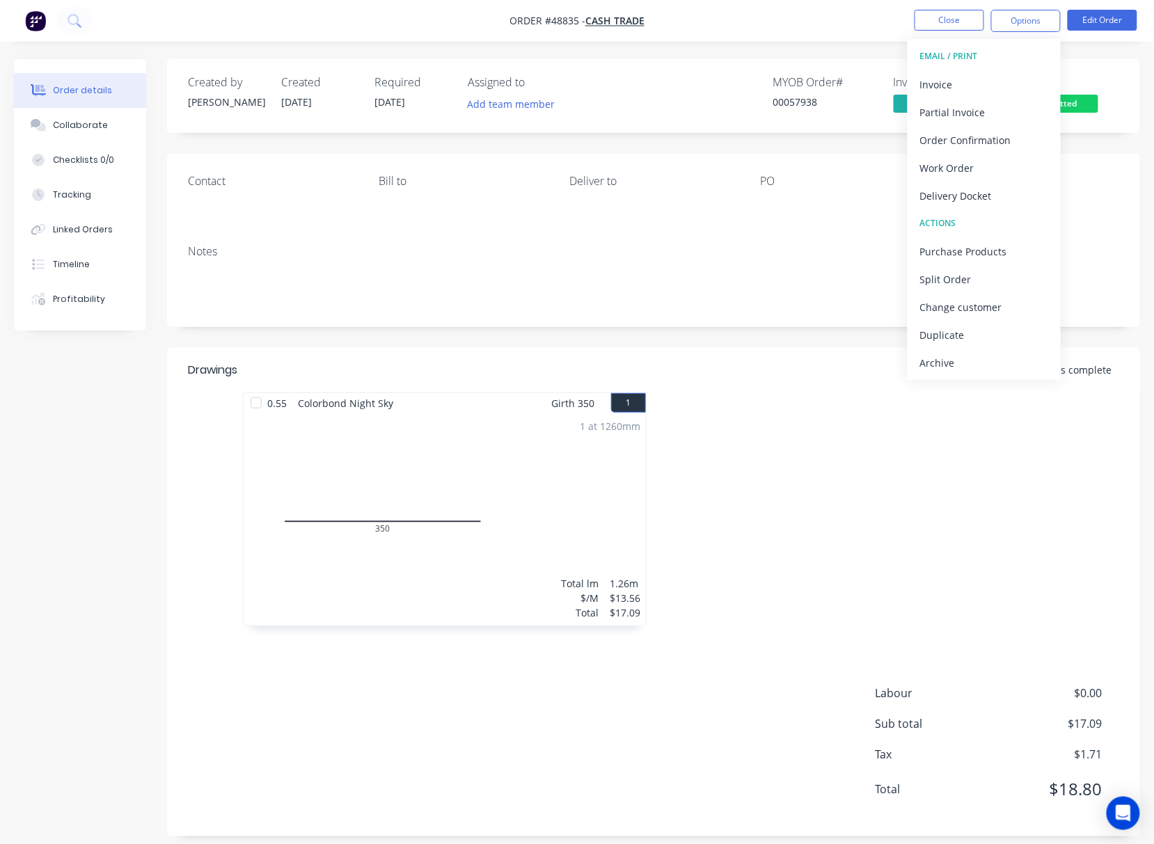
click at [761, 242] on div "Notes" at bounding box center [653, 280] width 973 height 93
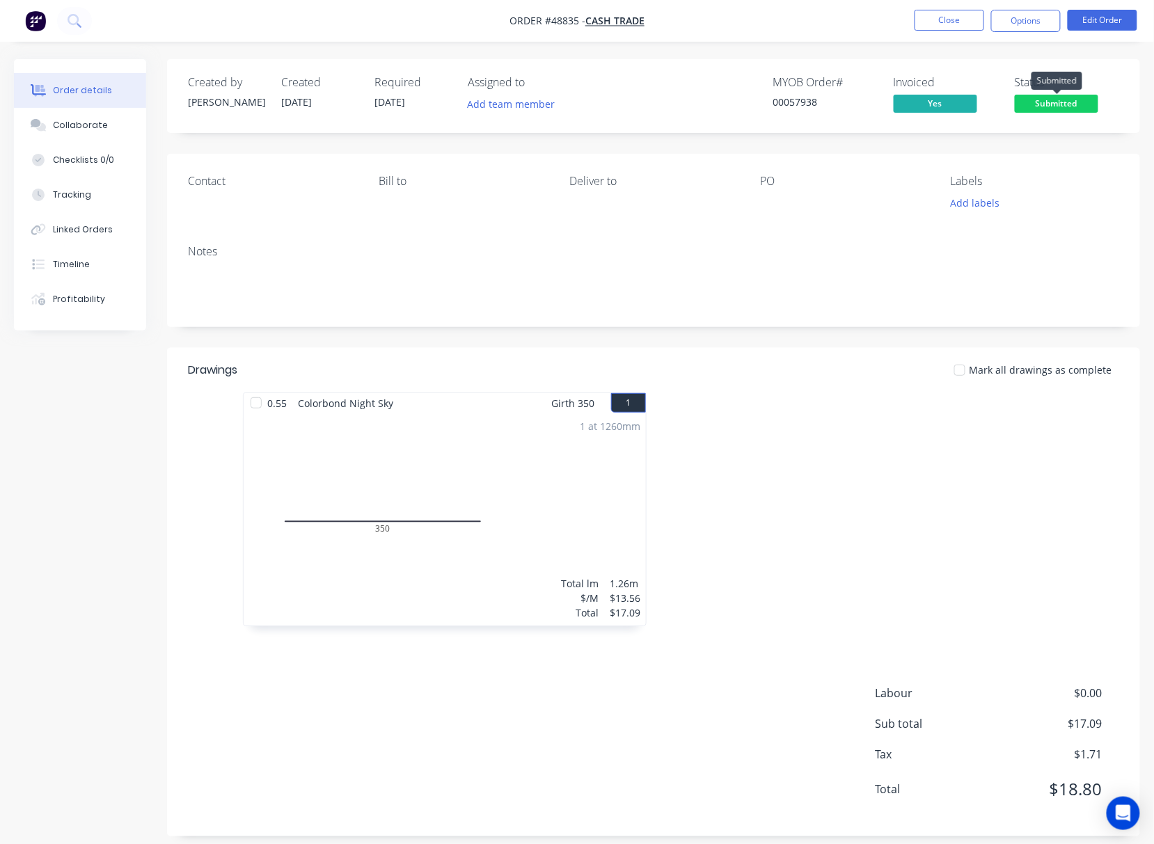
click at [965, 102] on span "Submitted" at bounding box center [1057, 103] width 84 height 17
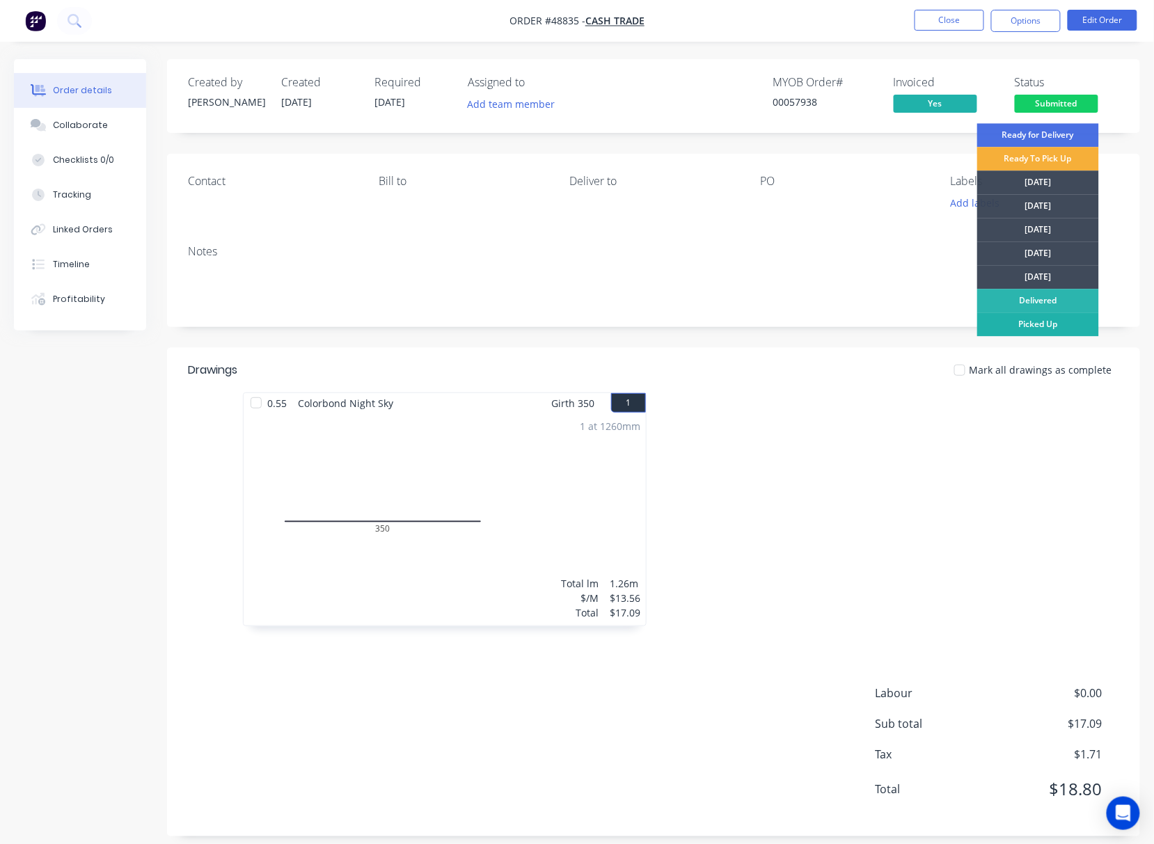
click at [965, 324] on div "Picked Up" at bounding box center [1038, 325] width 122 height 24
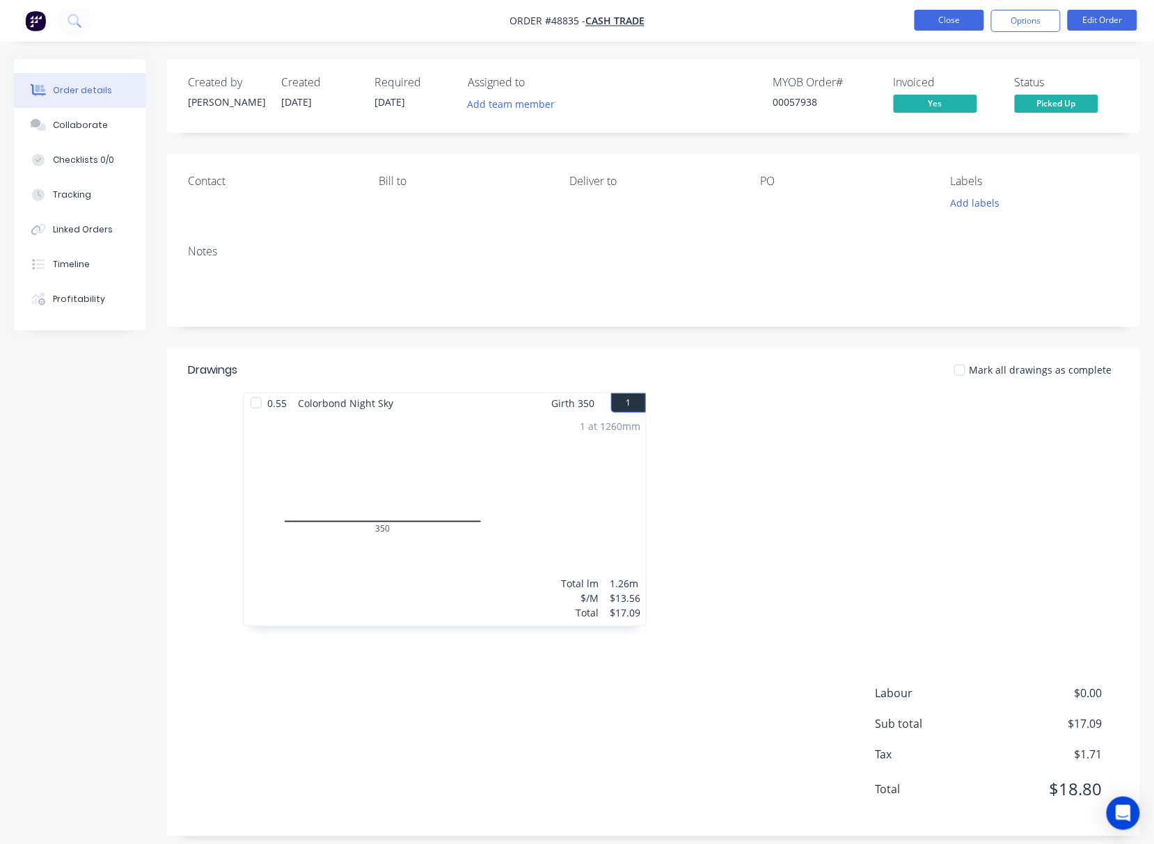
click at [933, 25] on button "Close" at bounding box center [950, 20] width 70 height 21
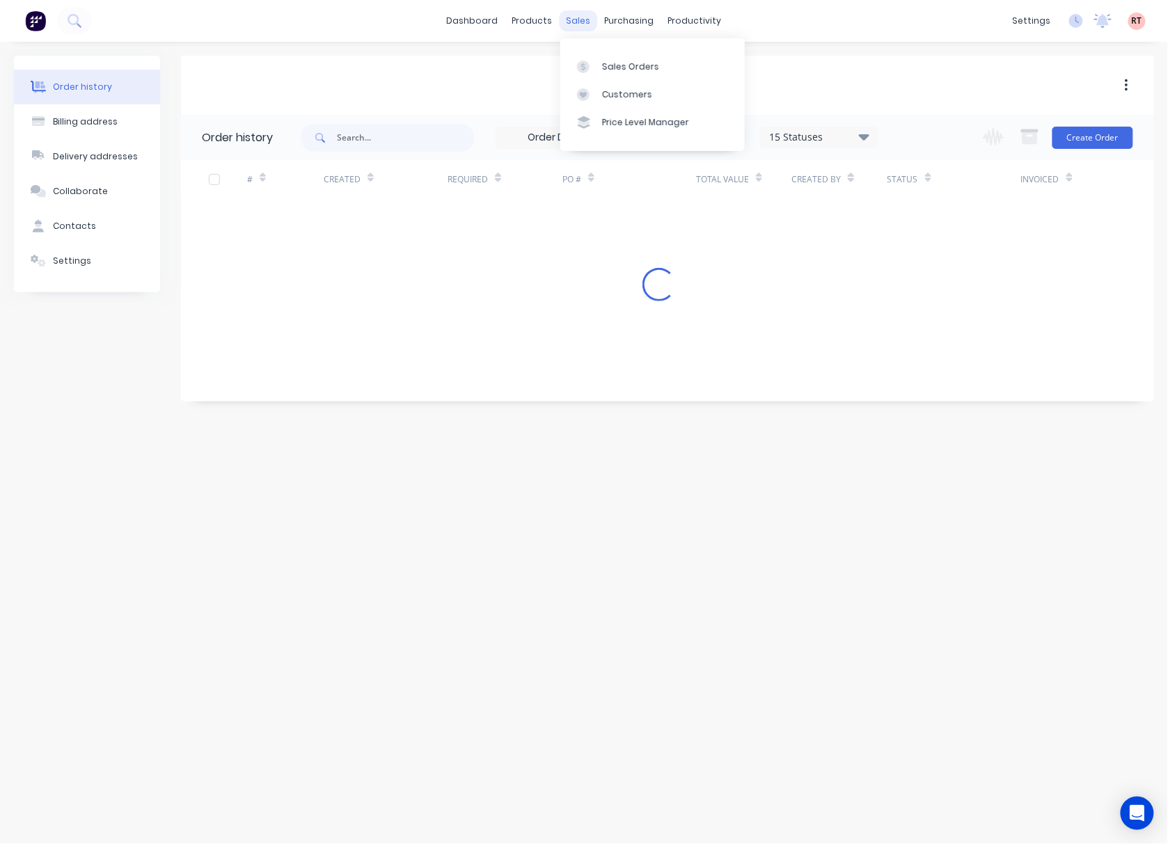
click at [580, 21] on div "sales" at bounding box center [579, 20] width 38 height 21
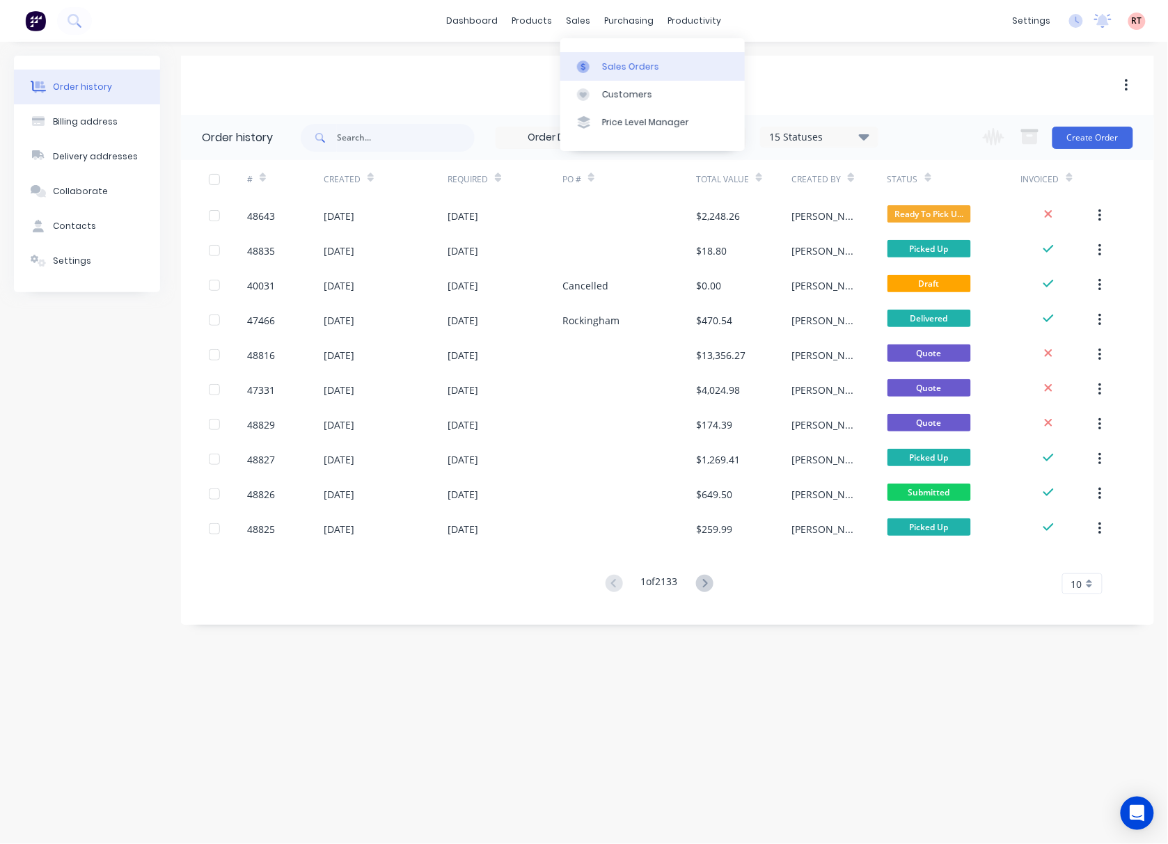
click at [608, 58] on link "Sales Orders" at bounding box center [652, 66] width 184 height 28
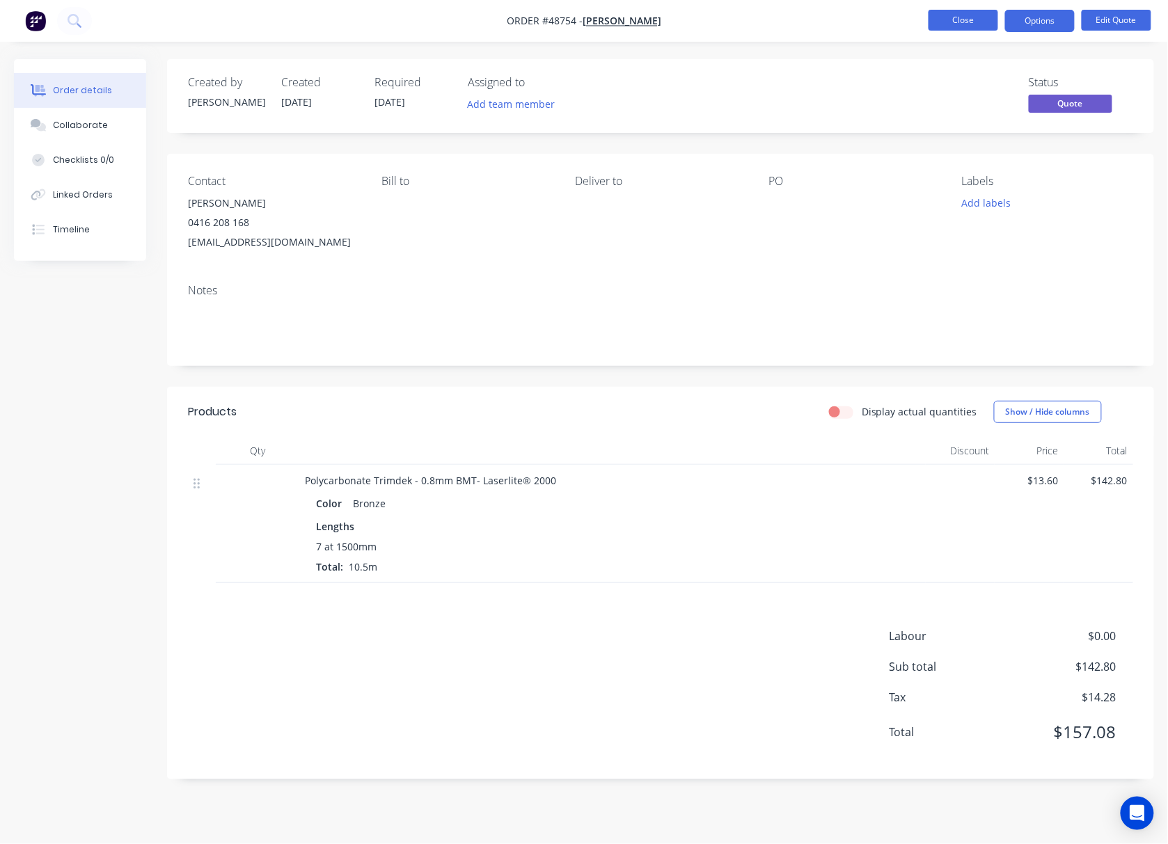
click at [951, 14] on button "Close" at bounding box center [963, 20] width 70 height 21
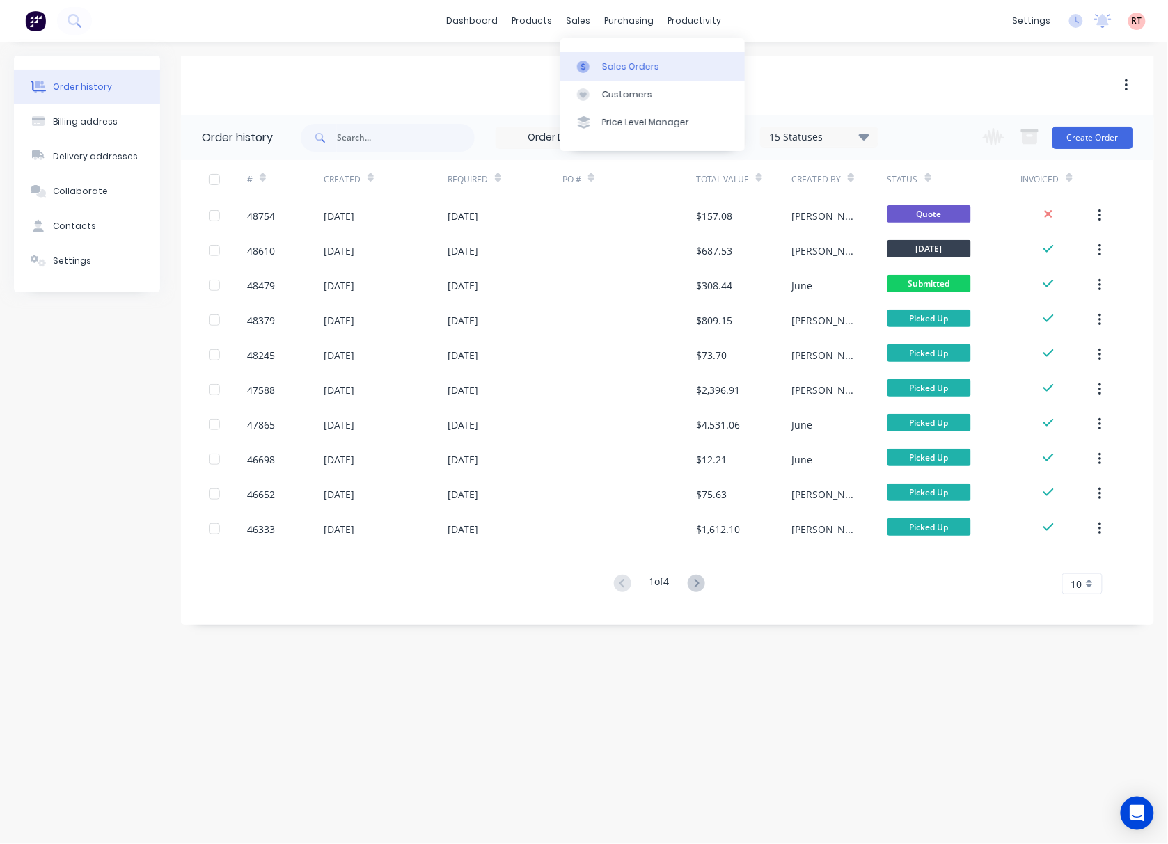
click at [603, 68] on div "Sales Orders" at bounding box center [630, 67] width 57 height 13
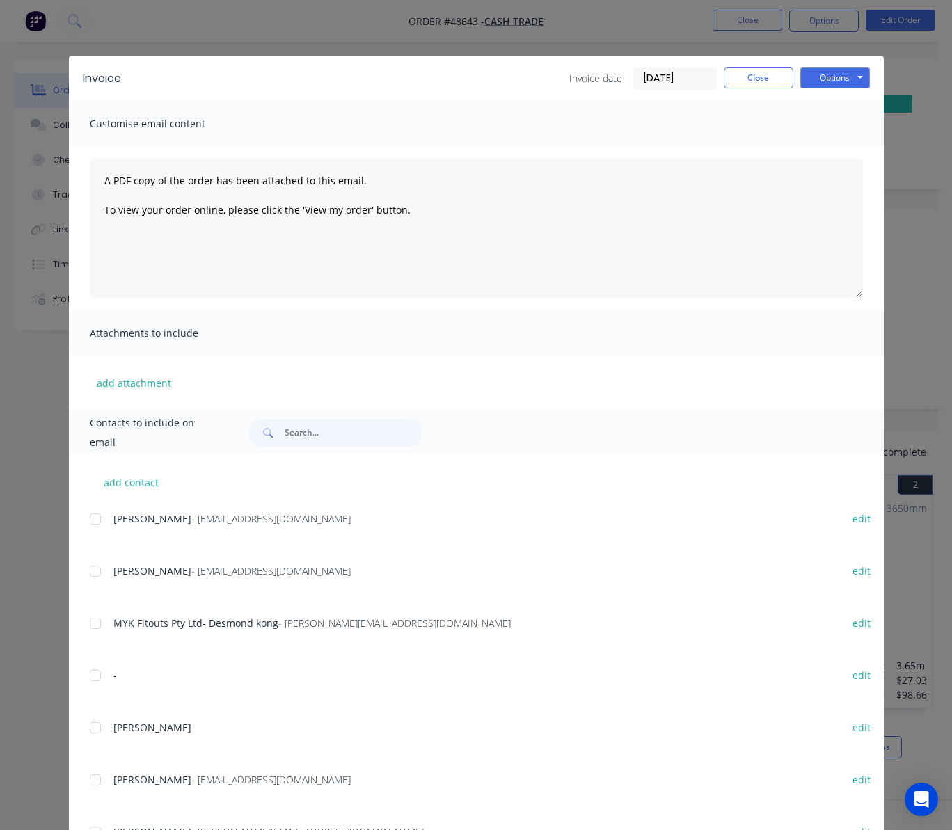
click at [268, 26] on div "Invoice Invoice date [DATE] Close Options Preview Print Email Customise email c…" at bounding box center [476, 415] width 952 height 830
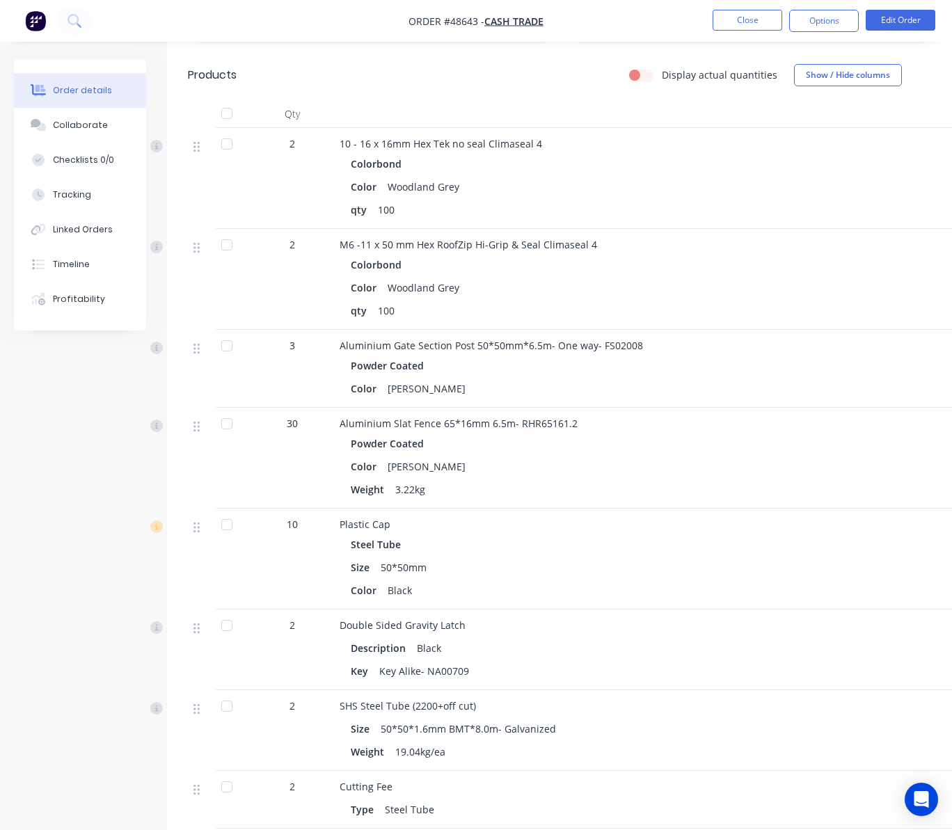
scroll to position [649, 0]
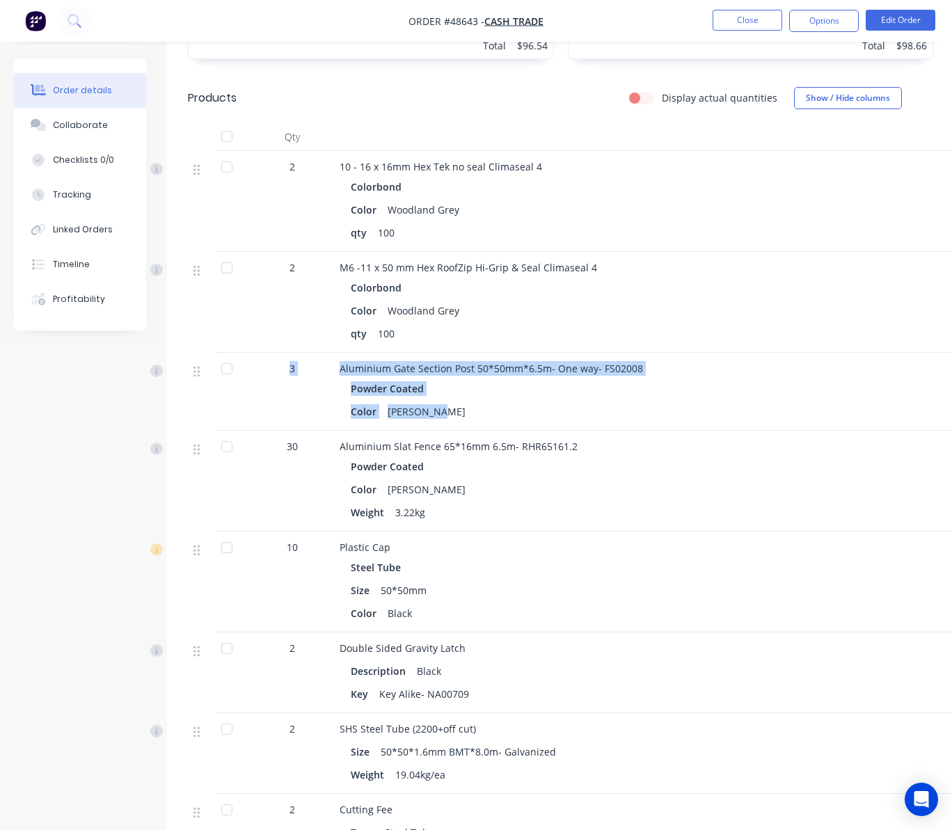
drag, startPoint x: 257, startPoint y: 373, endPoint x: 512, endPoint y: 421, distance: 259.9
click at [512, 421] on div "3 Aluminium Gate Section Post 50*50mm*6.5m- One way- FS02008 Powder Coated Colo…" at bounding box center [560, 392] width 745 height 78
click at [576, 408] on div "Color Shale Grey" at bounding box center [647, 412] width 593 height 20
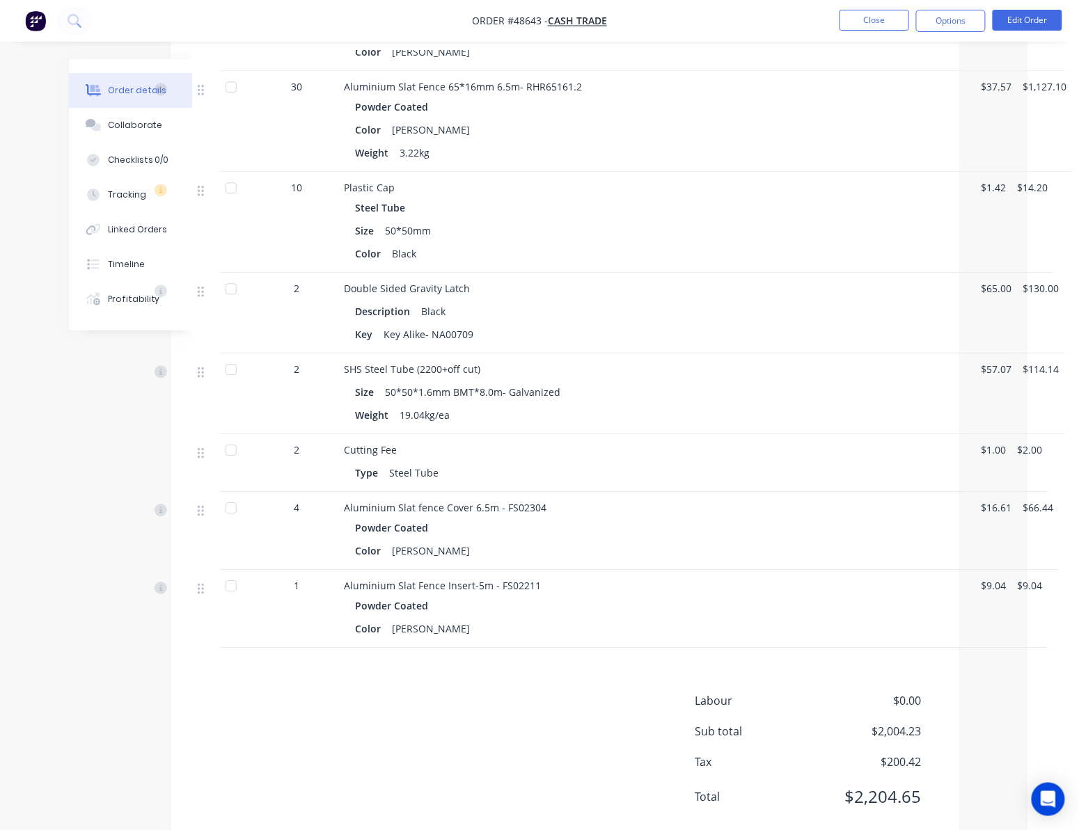
scroll to position [1047, 51]
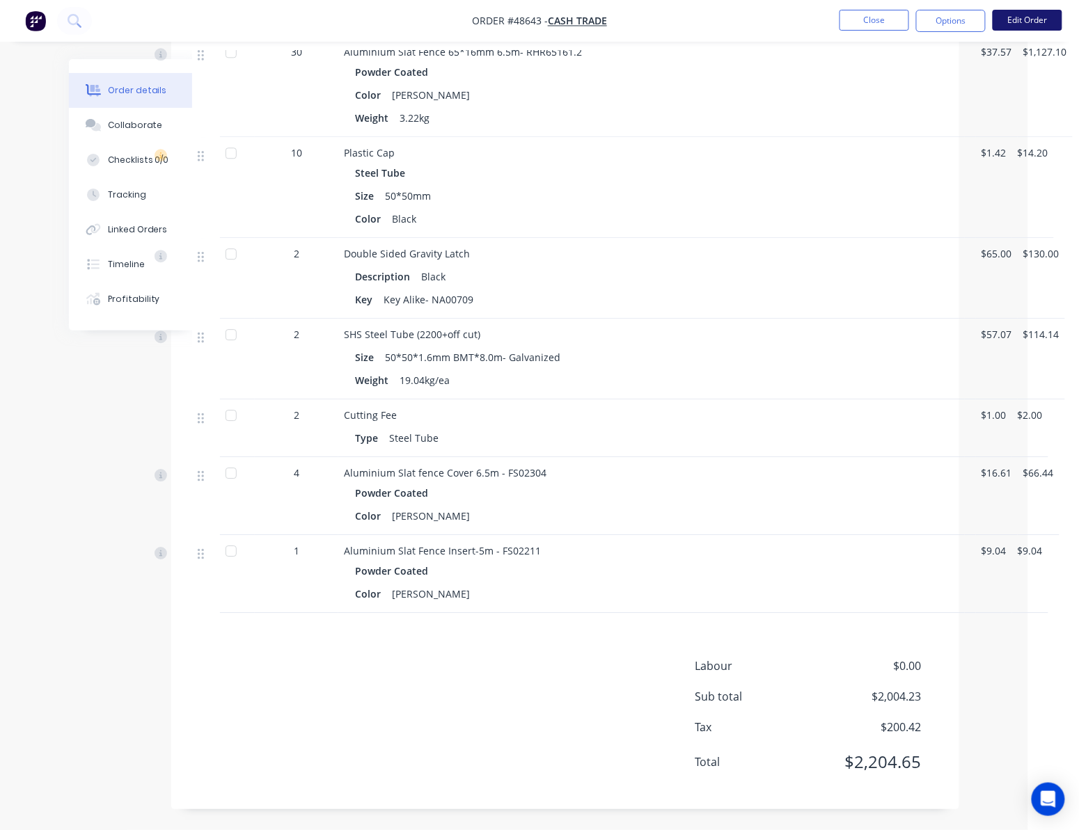
click at [951, 24] on button "Edit Order" at bounding box center [1027, 20] width 70 height 21
click at [951, 22] on div "Edit Order ? Order’s status will be changed to ‘Draft’, and order will not be v…" at bounding box center [539, 415] width 1079 height 830
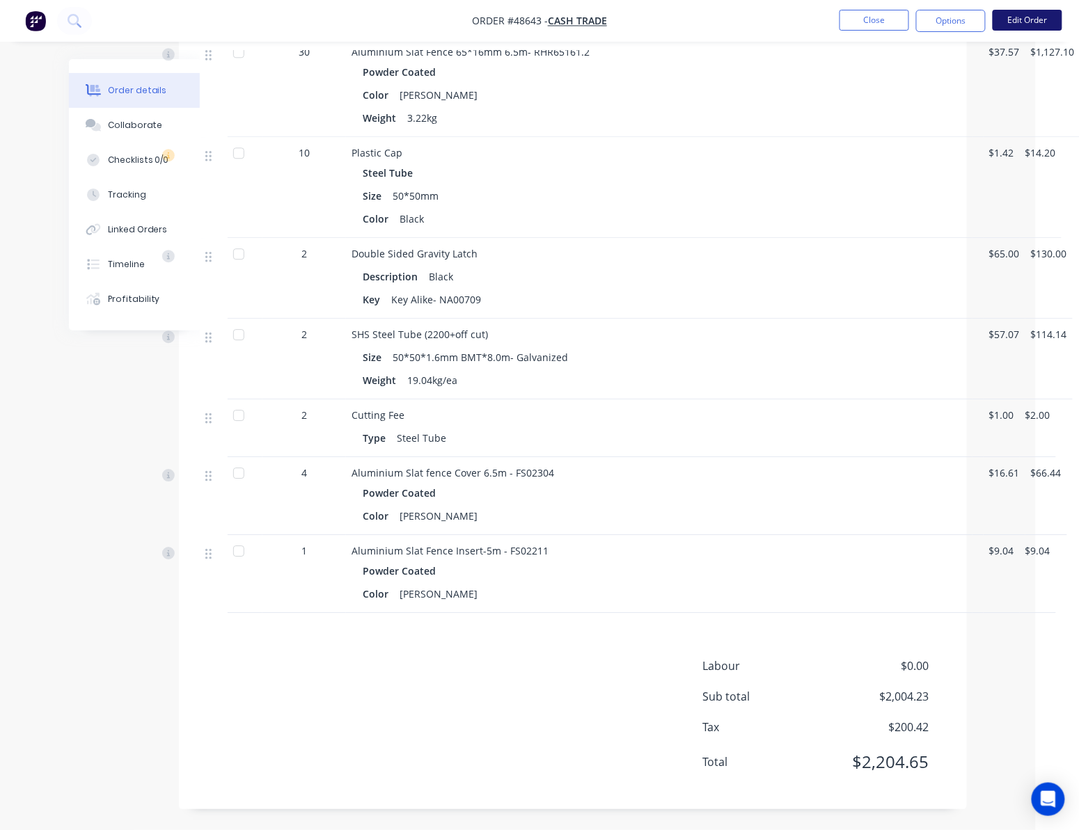
click at [951, 12] on button "Edit Order" at bounding box center [1027, 20] width 70 height 21
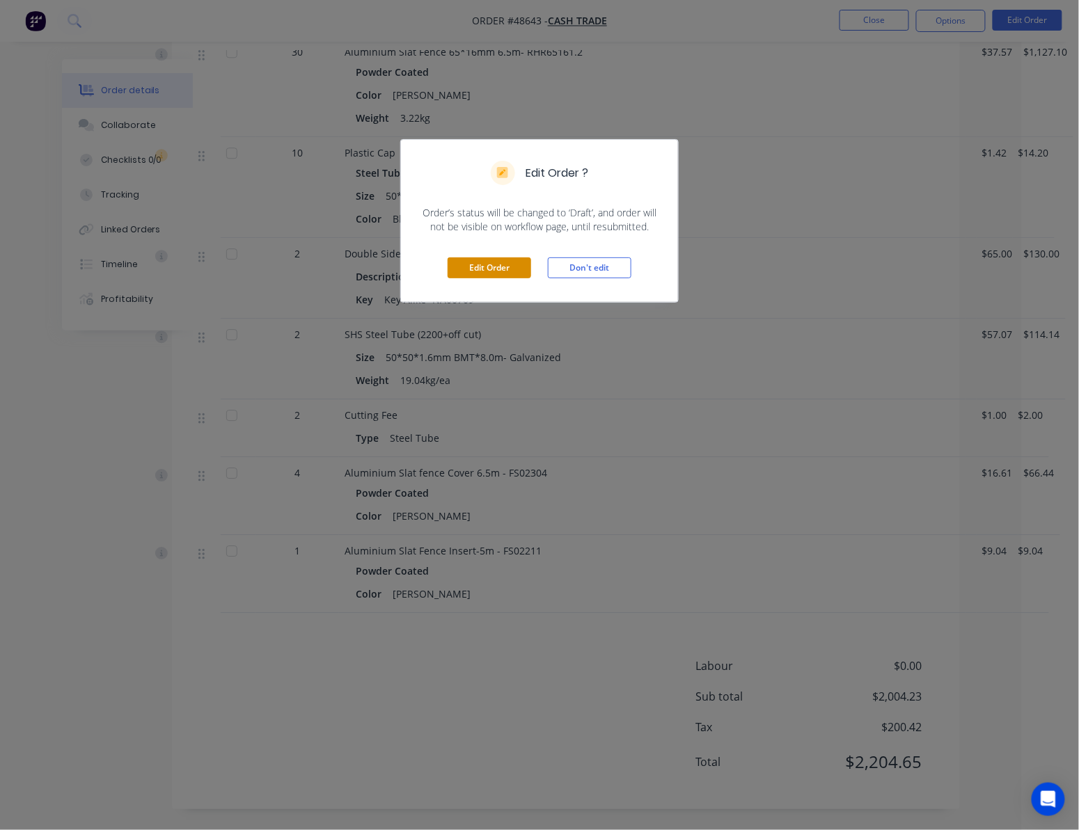
click at [484, 265] on button "Edit Order" at bounding box center [490, 268] width 84 height 21
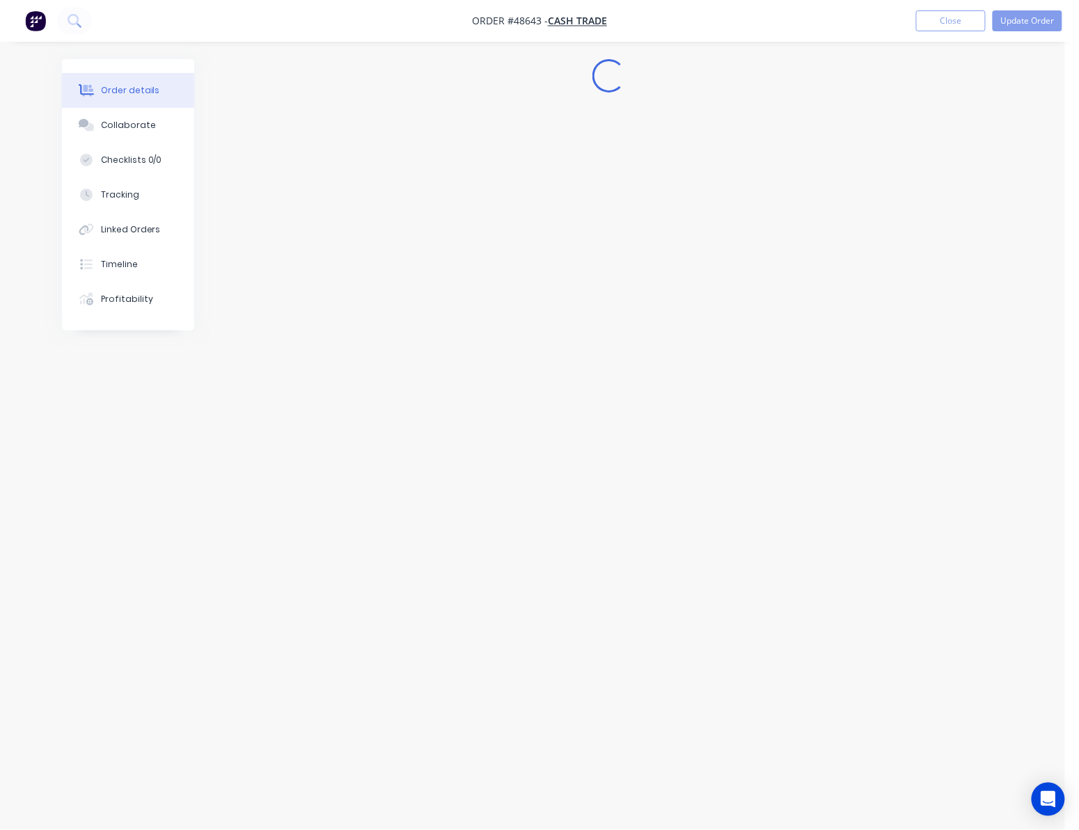
scroll to position [0, 0]
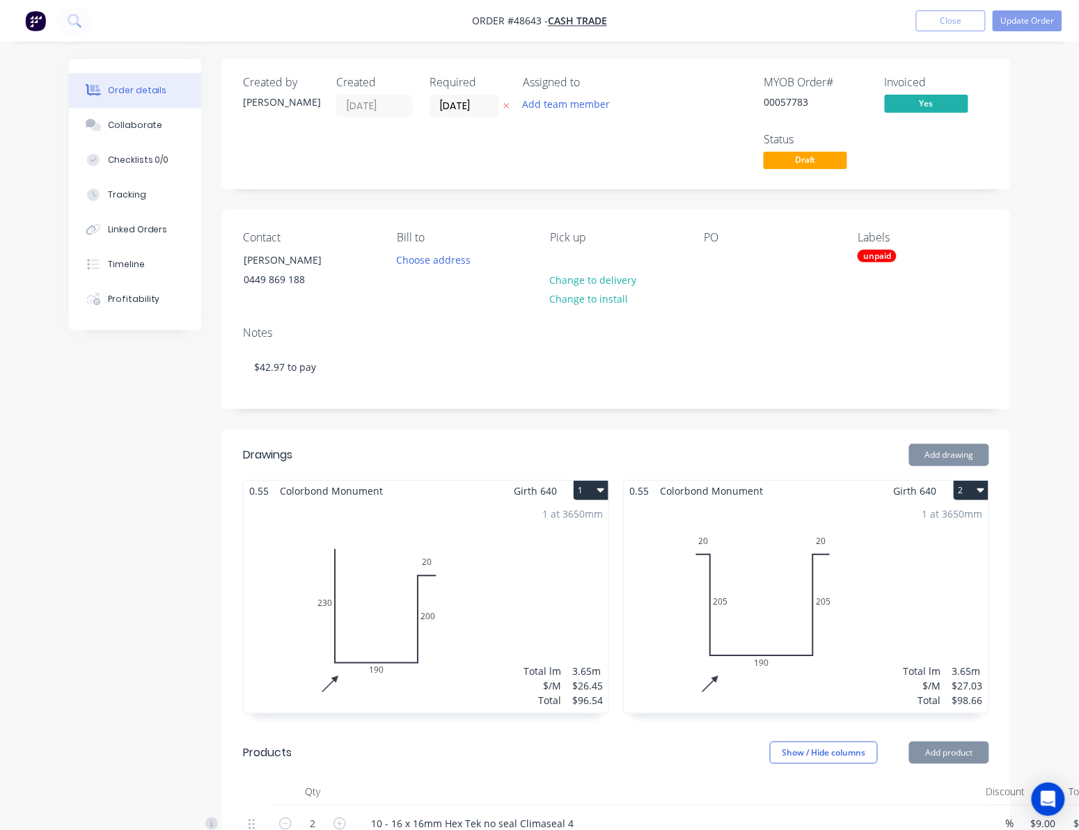
click at [730, 326] on div "Notes $42.97 to pay" at bounding box center [616, 361] width 788 height 93
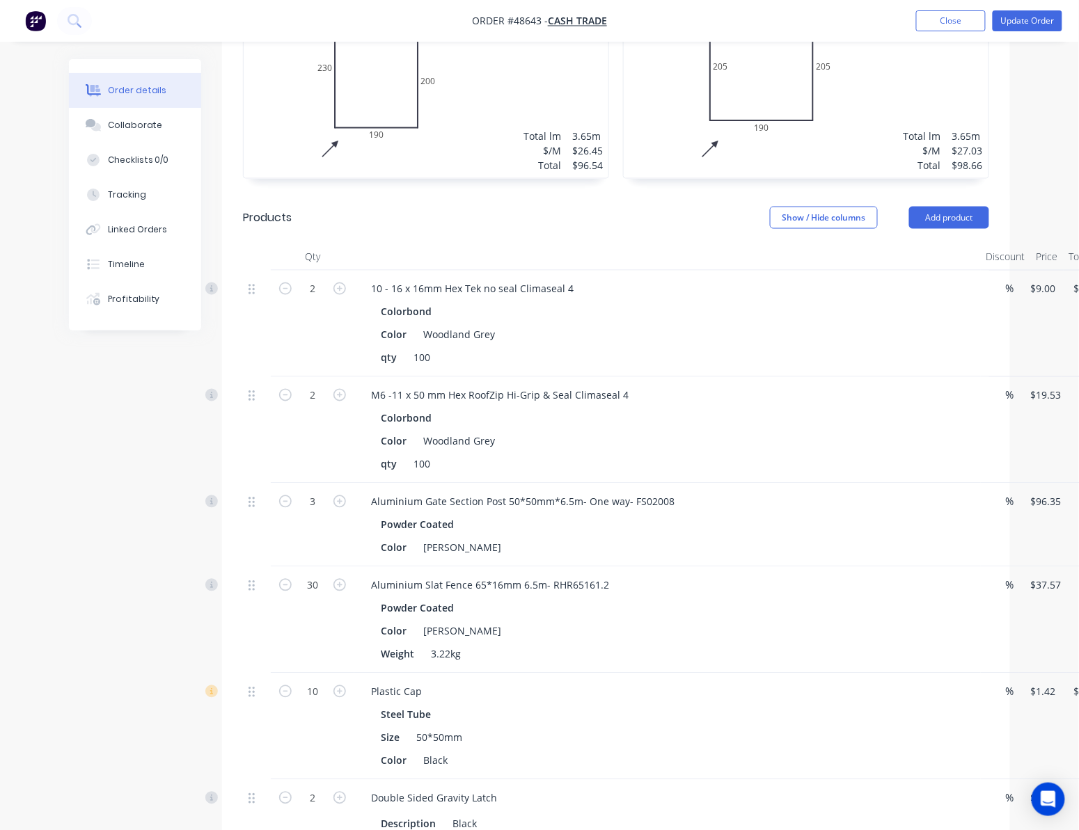
scroll to position [557, 0]
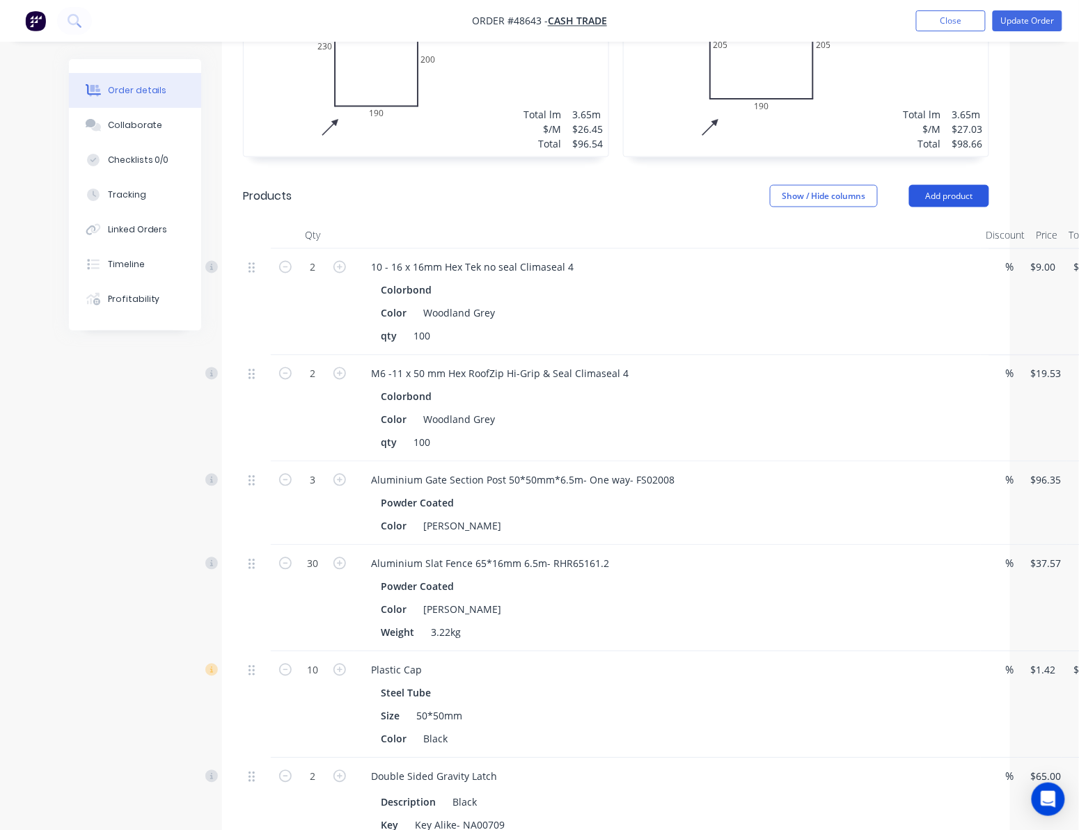
click at [951, 203] on button "Add product" at bounding box center [949, 196] width 80 height 22
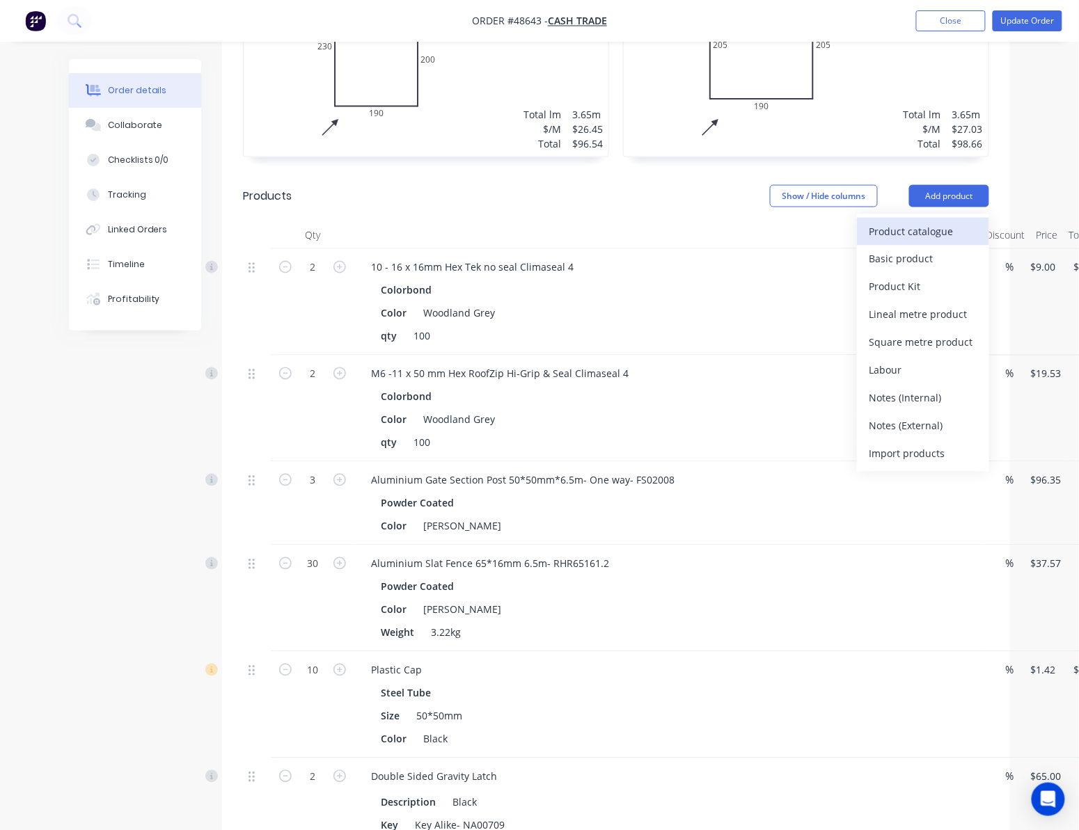
click at [941, 237] on div "Product catalogue" at bounding box center [922, 231] width 107 height 20
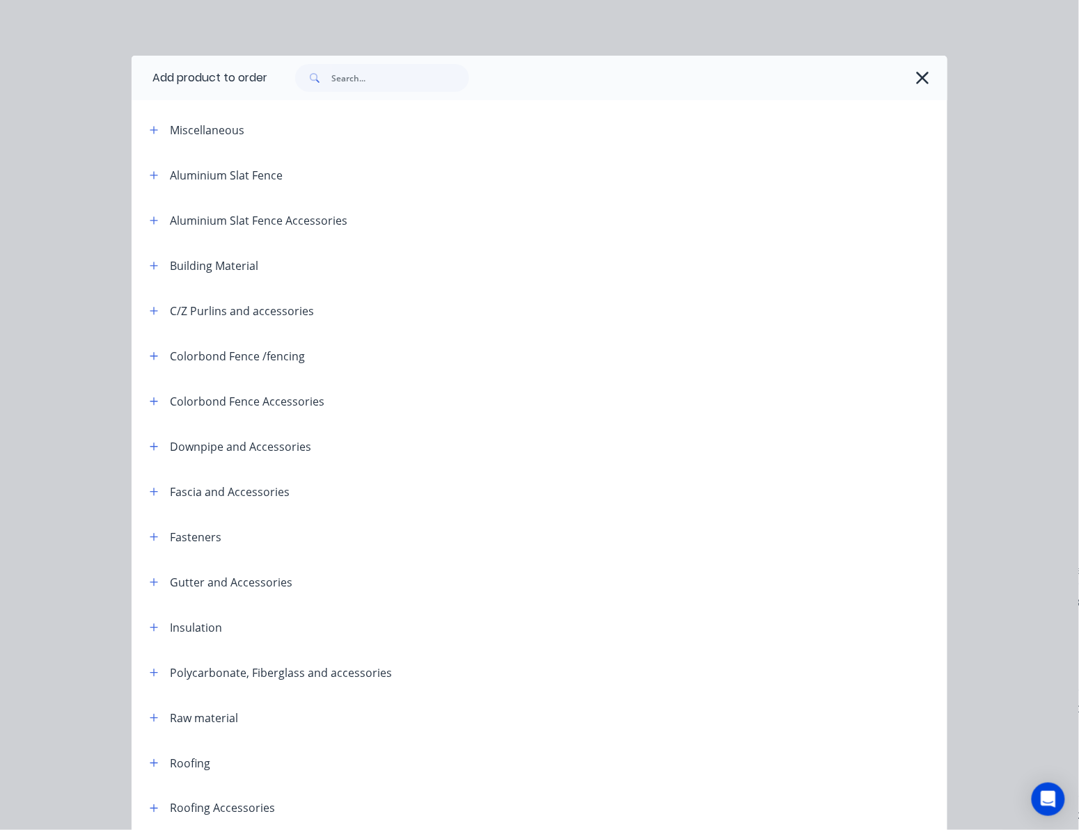
scroll to position [185, 0]
click at [369, 78] on input "text" at bounding box center [400, 78] width 138 height 28
type input "hollow"
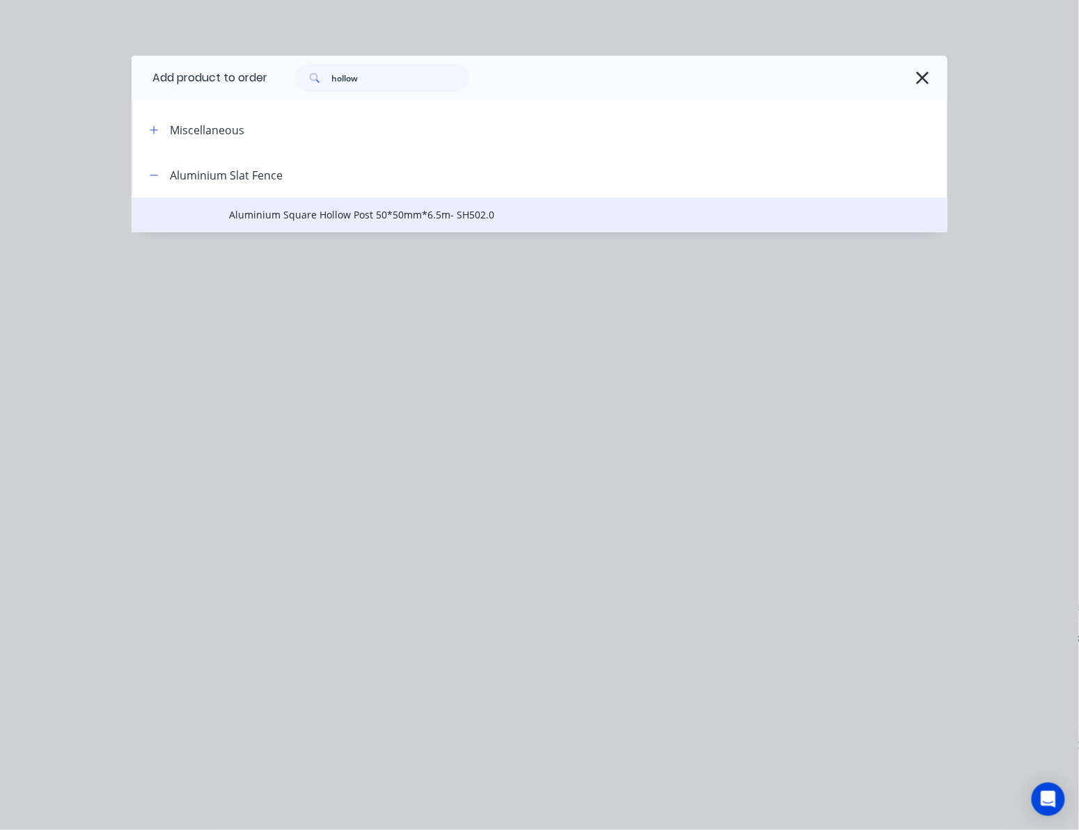
click at [597, 217] on span "Aluminium Square Hollow Post 50*50mm*6.5m- SH502.0" at bounding box center [517, 214] width 574 height 15
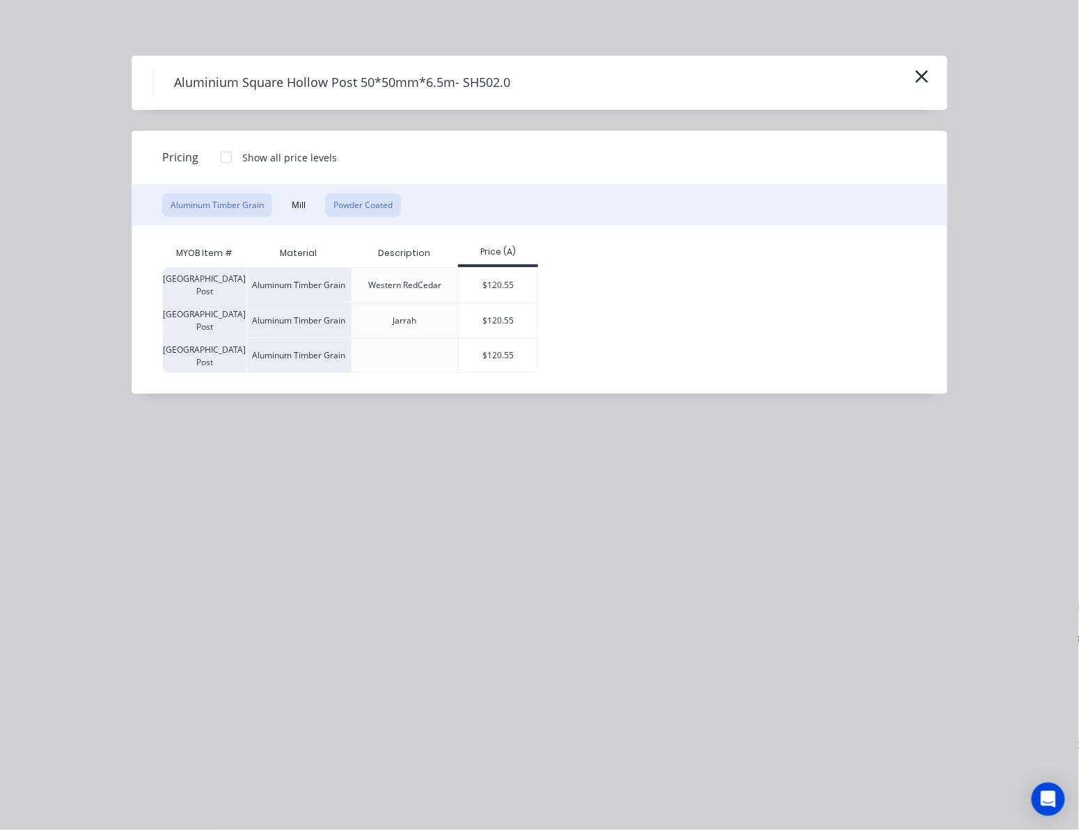
click at [354, 204] on button "Powder Coated" at bounding box center [363, 205] width 76 height 24
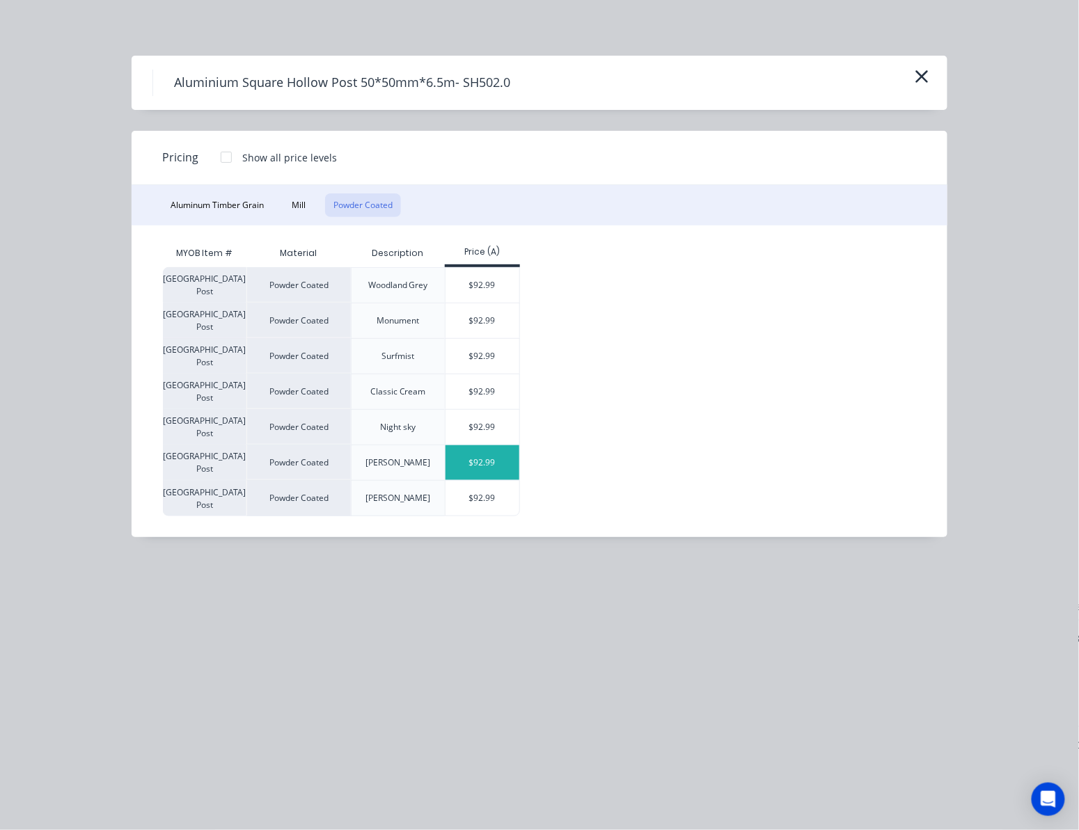
click at [498, 461] on div "$92.99" at bounding box center [482, 462] width 74 height 35
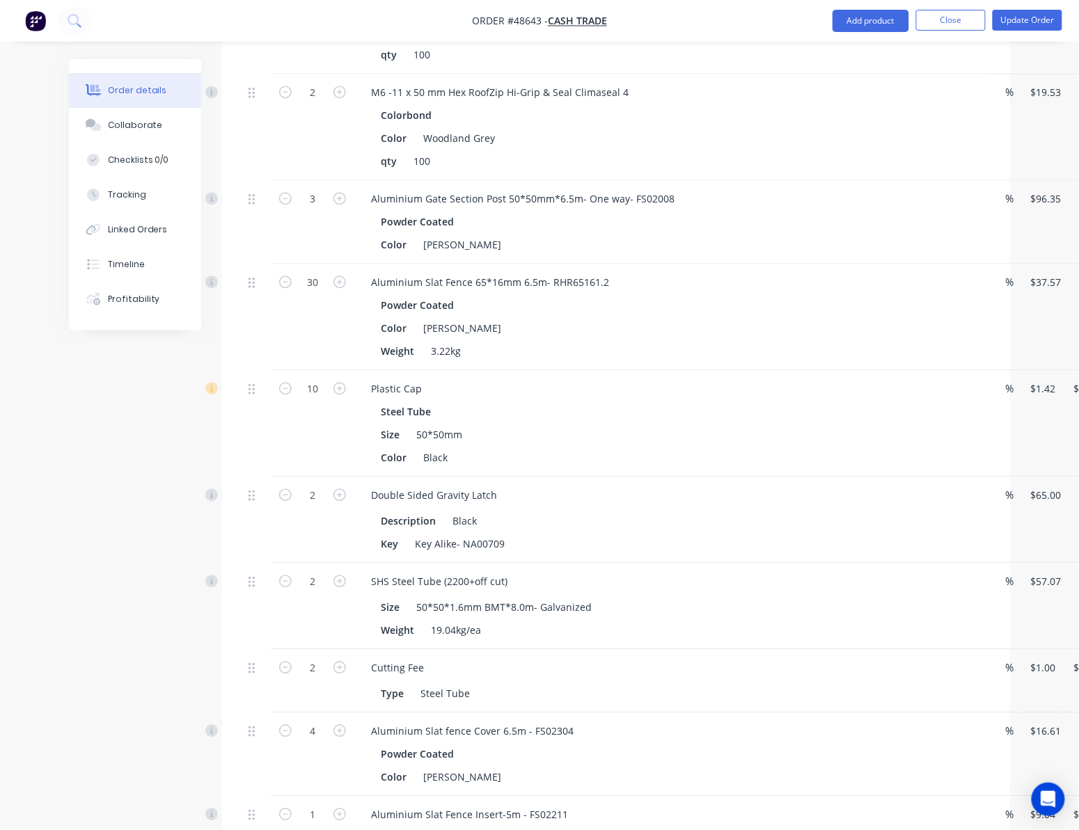
scroll to position [789, 0]
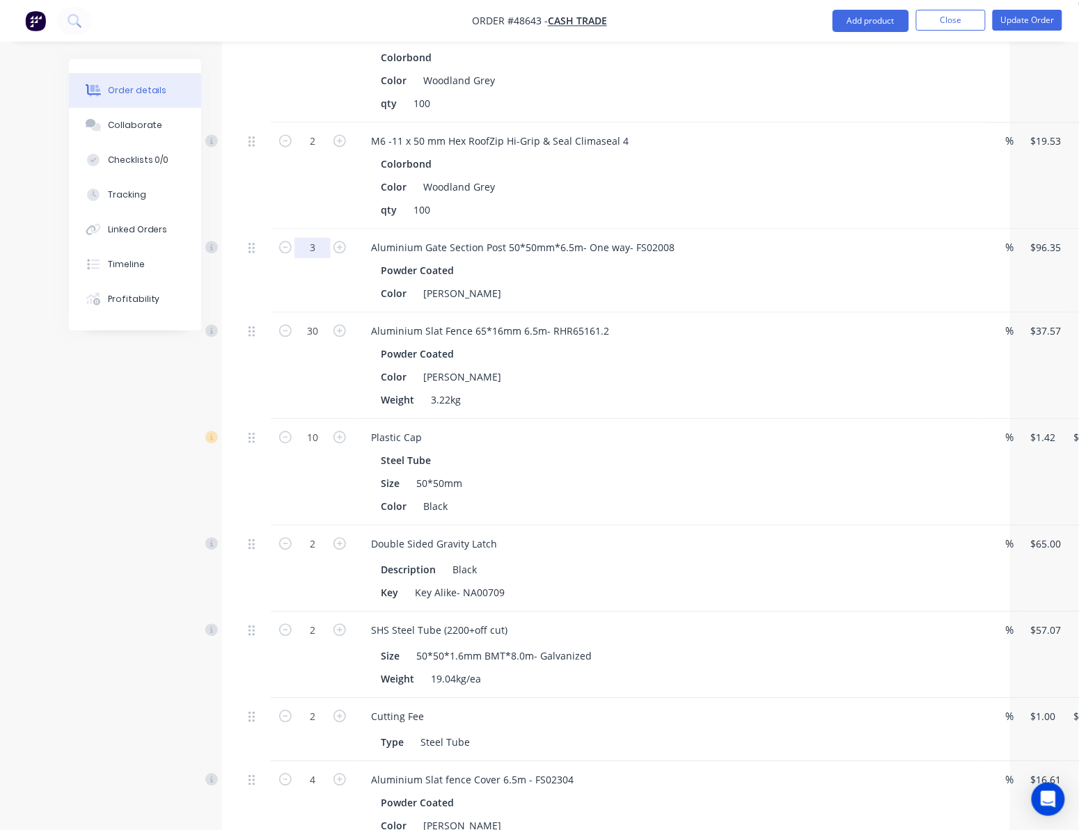
click at [308, 46] on input "3" at bounding box center [312, 35] width 36 height 21
type input "1"
type input "$96.35"
click at [118, 448] on div "Created by Rachel Created 29/08/25 Required 03/09/25 Assigned to Add team membe…" at bounding box center [539, 326] width 941 height 2112
click at [307, 46] on input "1" at bounding box center [312, 35] width 36 height 21
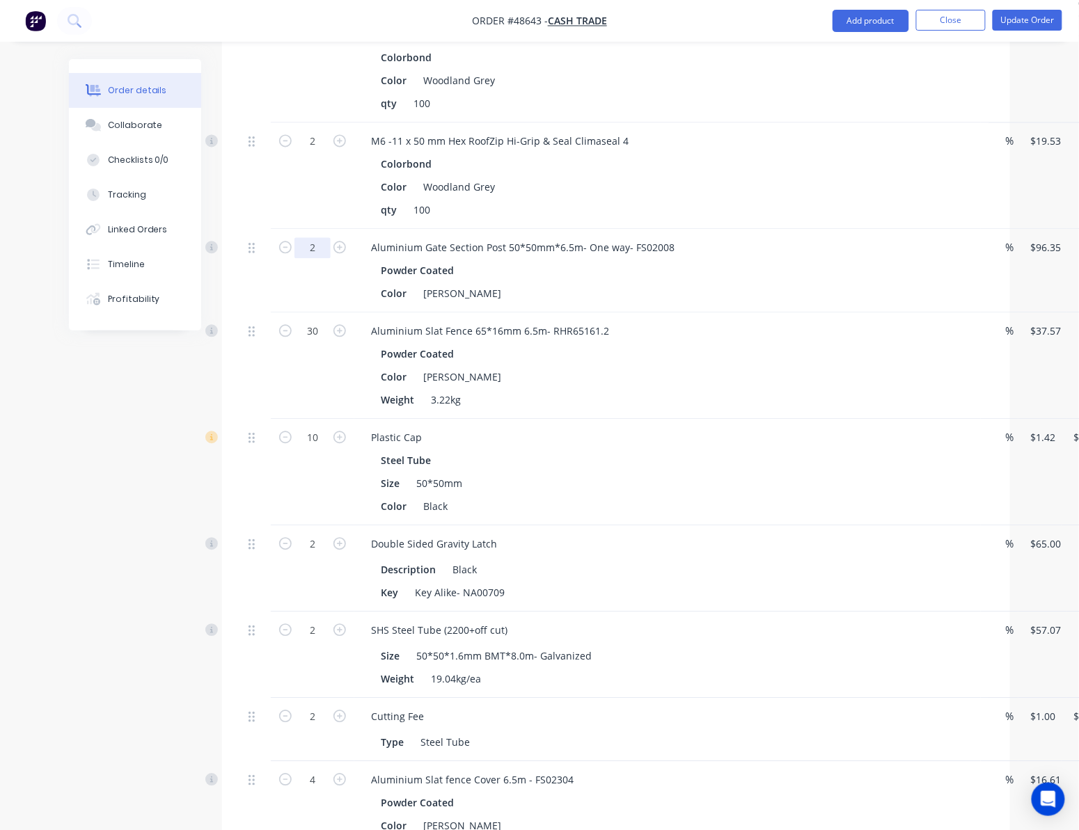
type input "2"
type input "$192.70"
click at [90, 509] on div "Created by Rachel Created 29/08/25 Required 03/09/25 Assigned to Add team membe…" at bounding box center [539, 326] width 941 height 2112
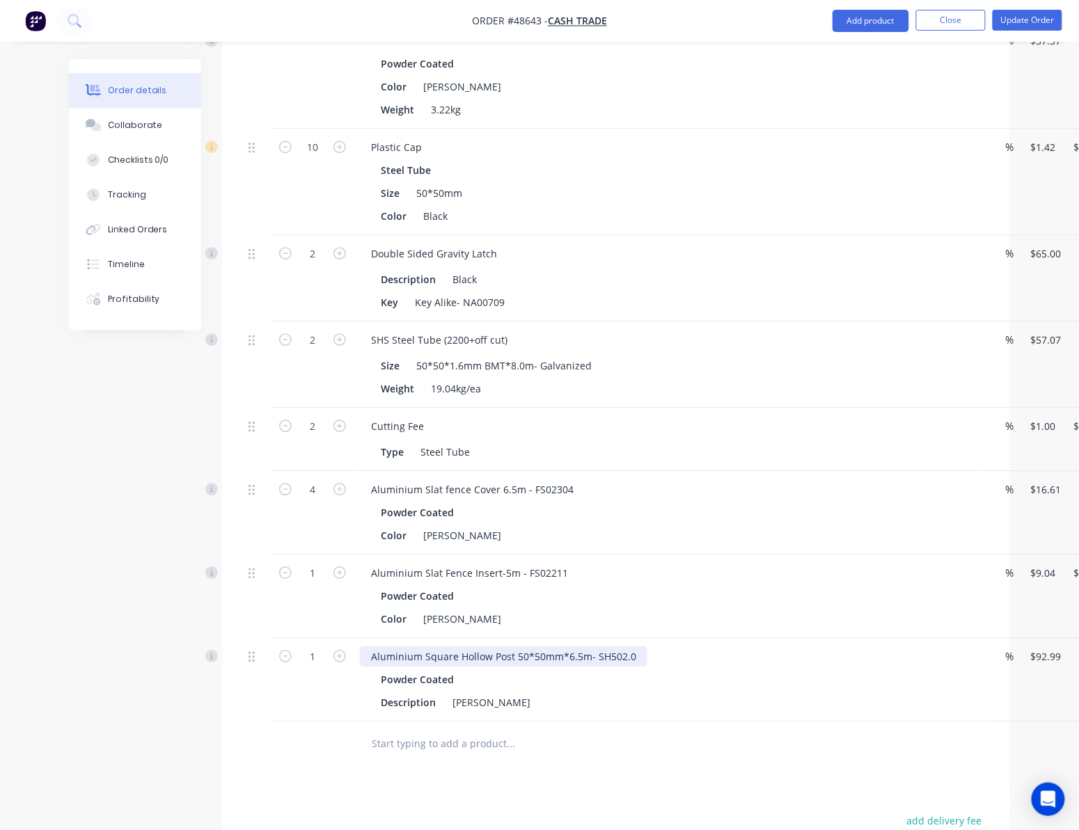
scroll to position [1346, 0]
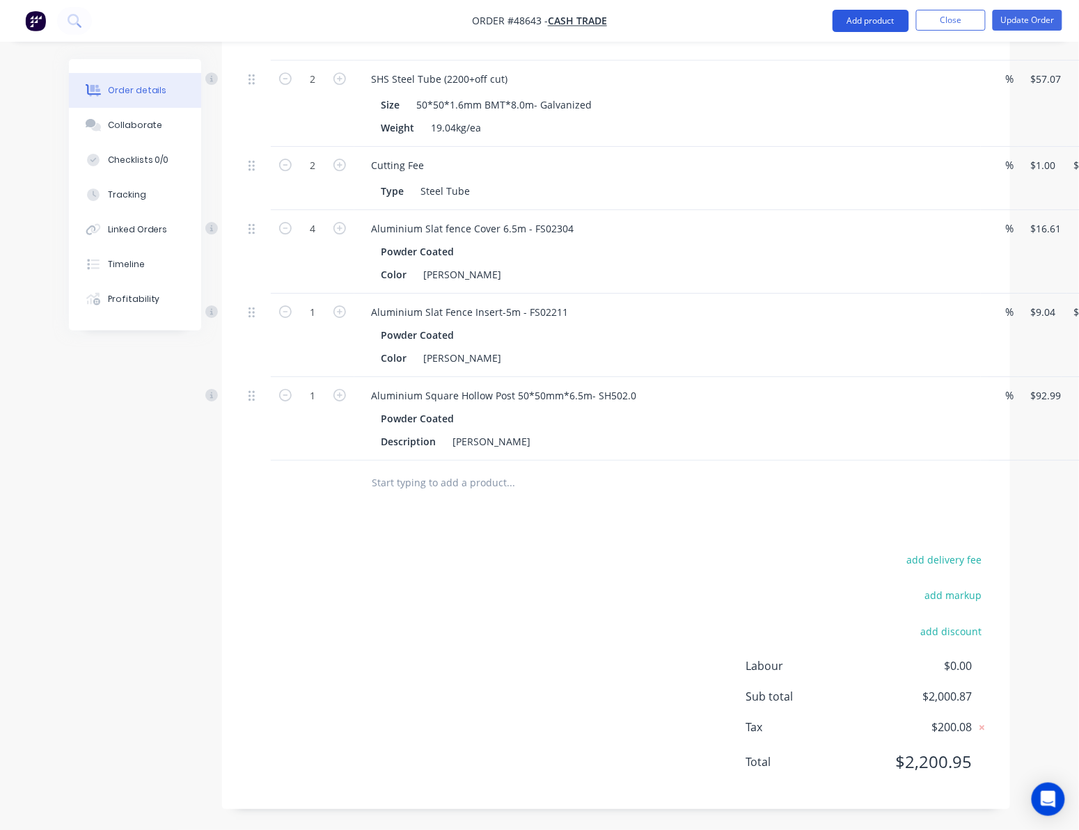
click at [876, 17] on button "Add product" at bounding box center [870, 21] width 77 height 22
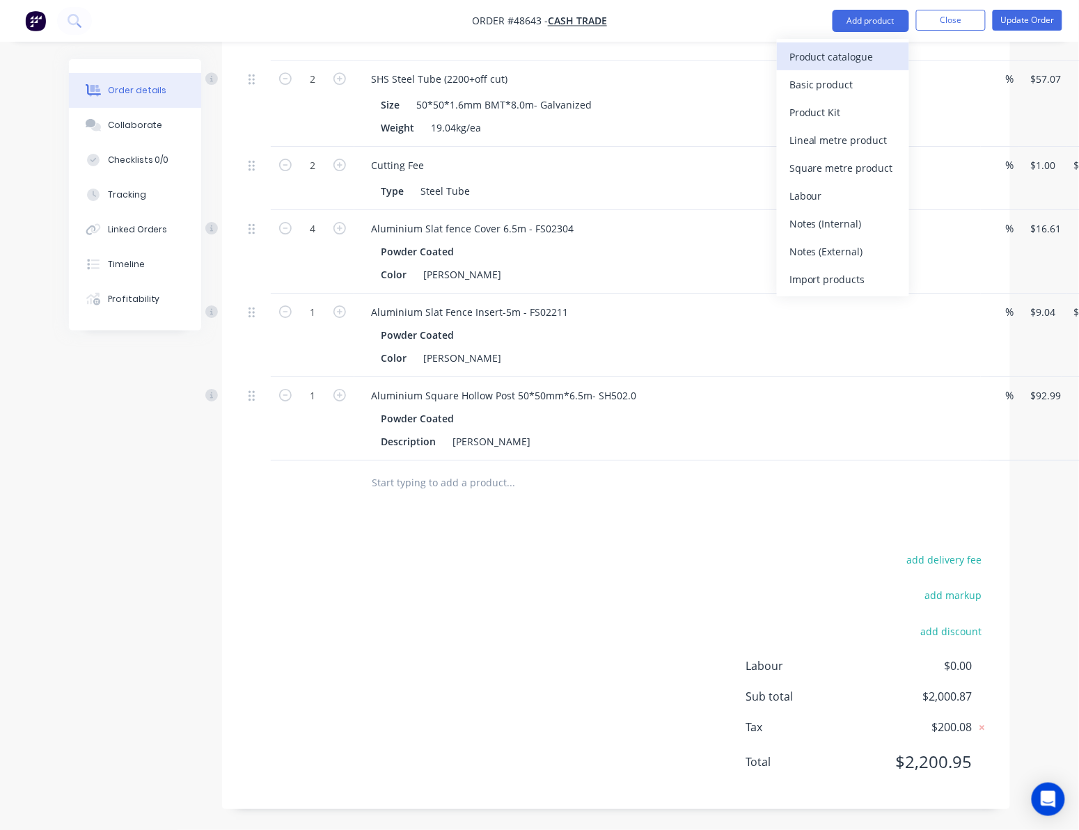
click at [837, 54] on div "Product catalogue" at bounding box center [842, 57] width 107 height 20
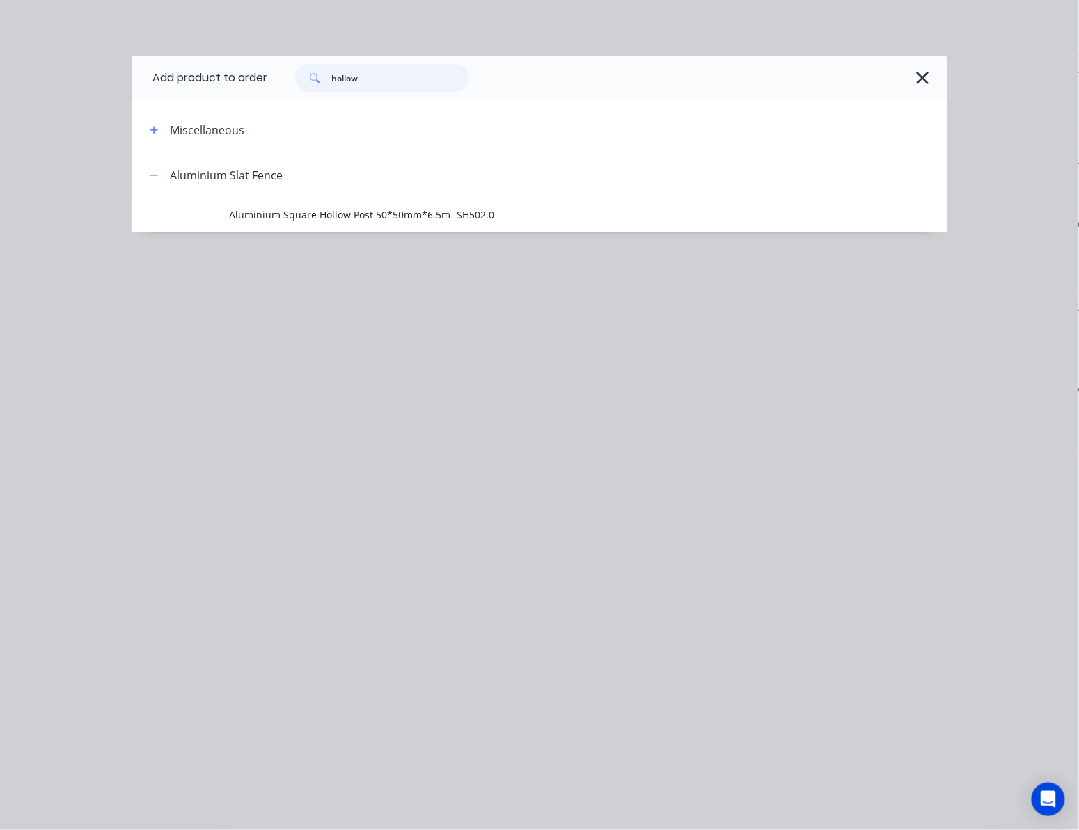
drag, startPoint x: 386, startPoint y: 76, endPoint x: 230, endPoint y: 95, distance: 157.1
click at [262, 93] on header "Add product to order hollow" at bounding box center [540, 78] width 816 height 45
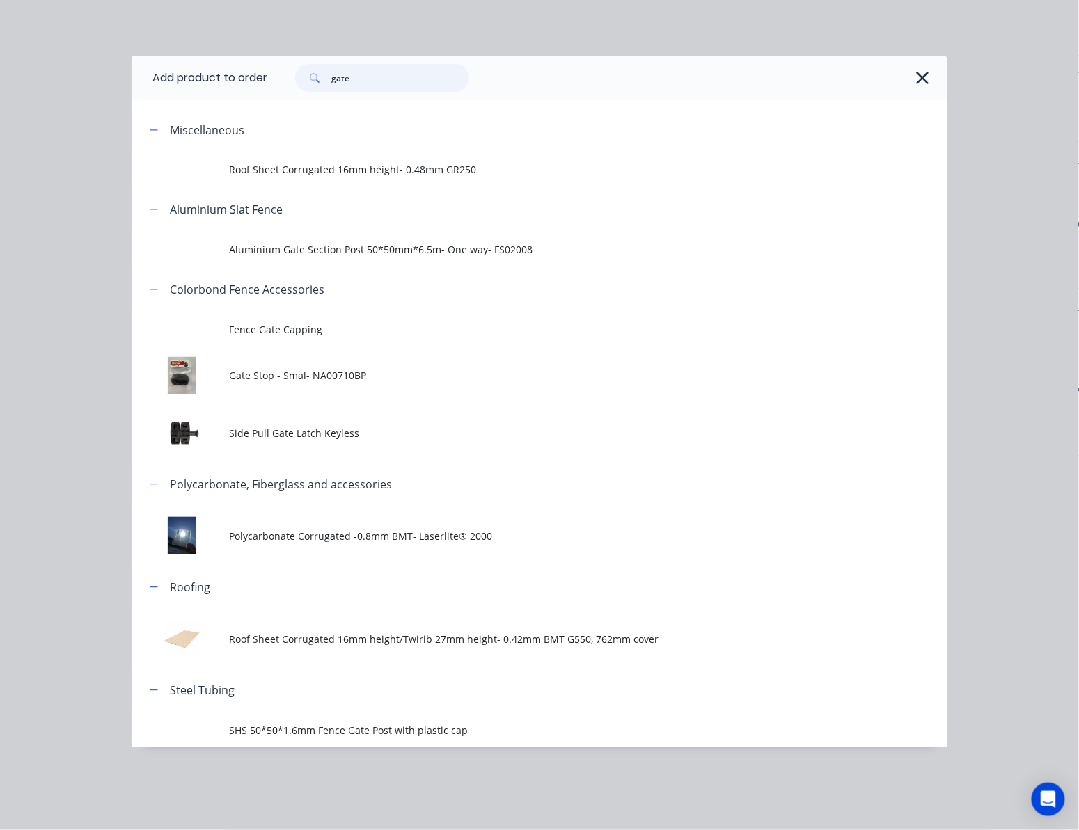
drag, startPoint x: 373, startPoint y: 76, endPoint x: 285, endPoint y: 86, distance: 89.0
click at [285, 85] on div "gate" at bounding box center [375, 78] width 188 height 28
type input "slat"
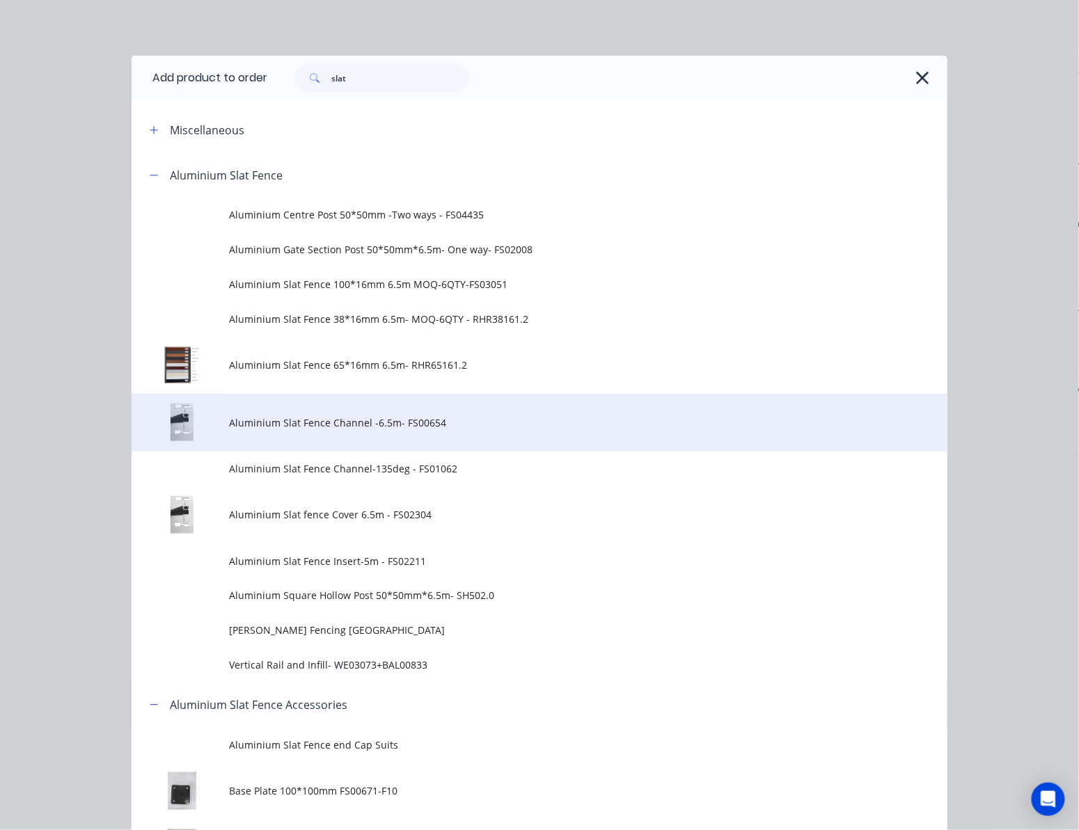
click at [463, 418] on span "Aluminium Slat Fence Channel -6.5m- FS00654" at bounding box center [517, 423] width 574 height 15
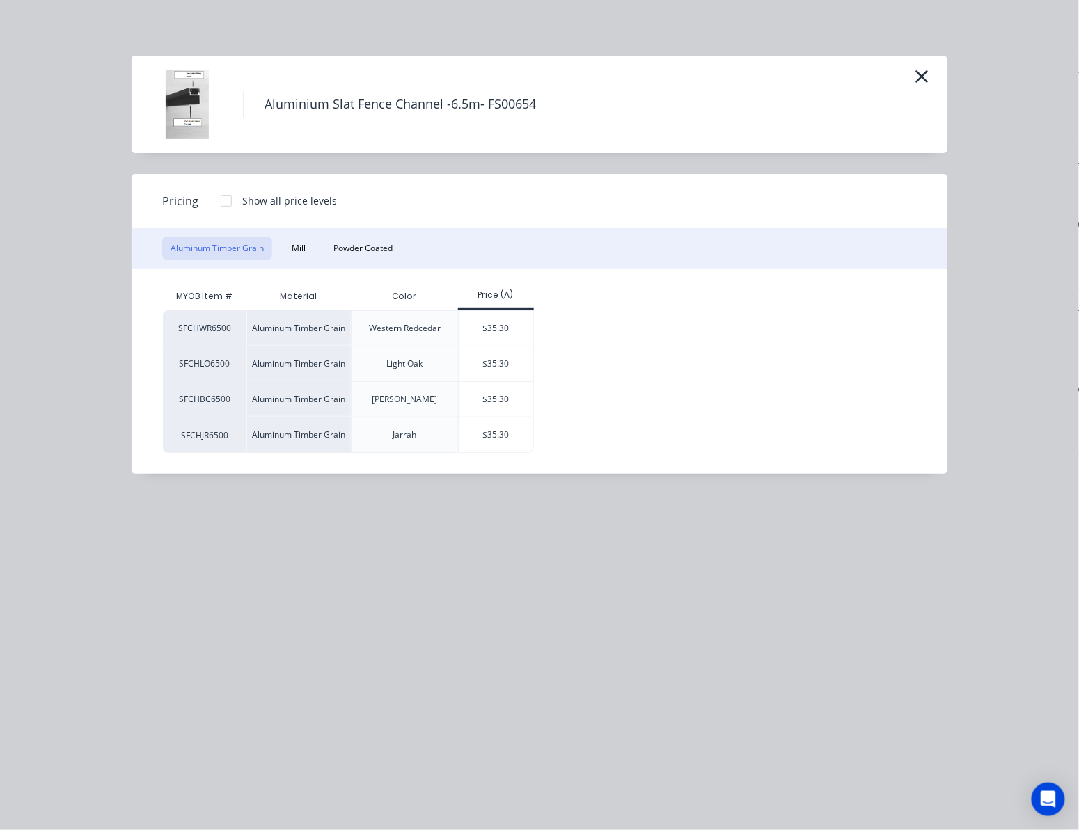
click at [178, 106] on img at bounding box center [187, 105] width 70 height 70
click at [180, 106] on img at bounding box center [187, 105] width 70 height 70
click at [184, 106] on img at bounding box center [187, 105] width 70 height 70
click at [171, 109] on img at bounding box center [187, 105] width 70 height 70
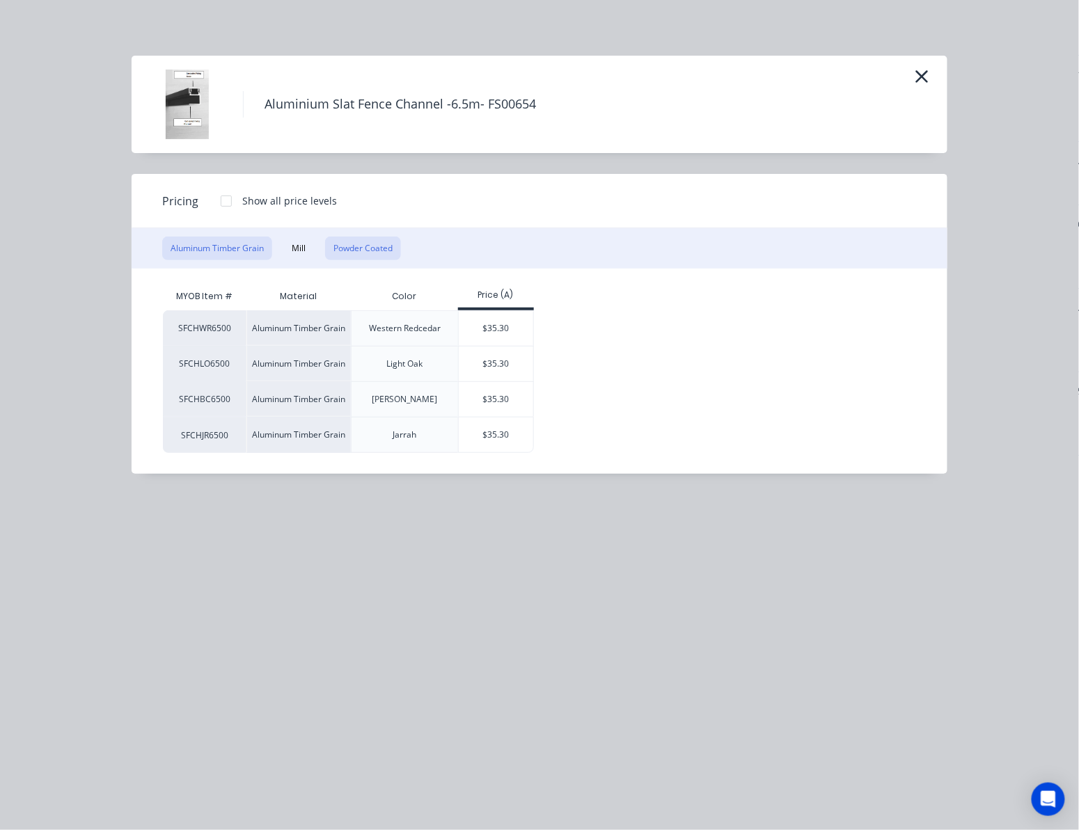
click at [355, 240] on button "Powder Coated" at bounding box center [363, 249] width 76 height 24
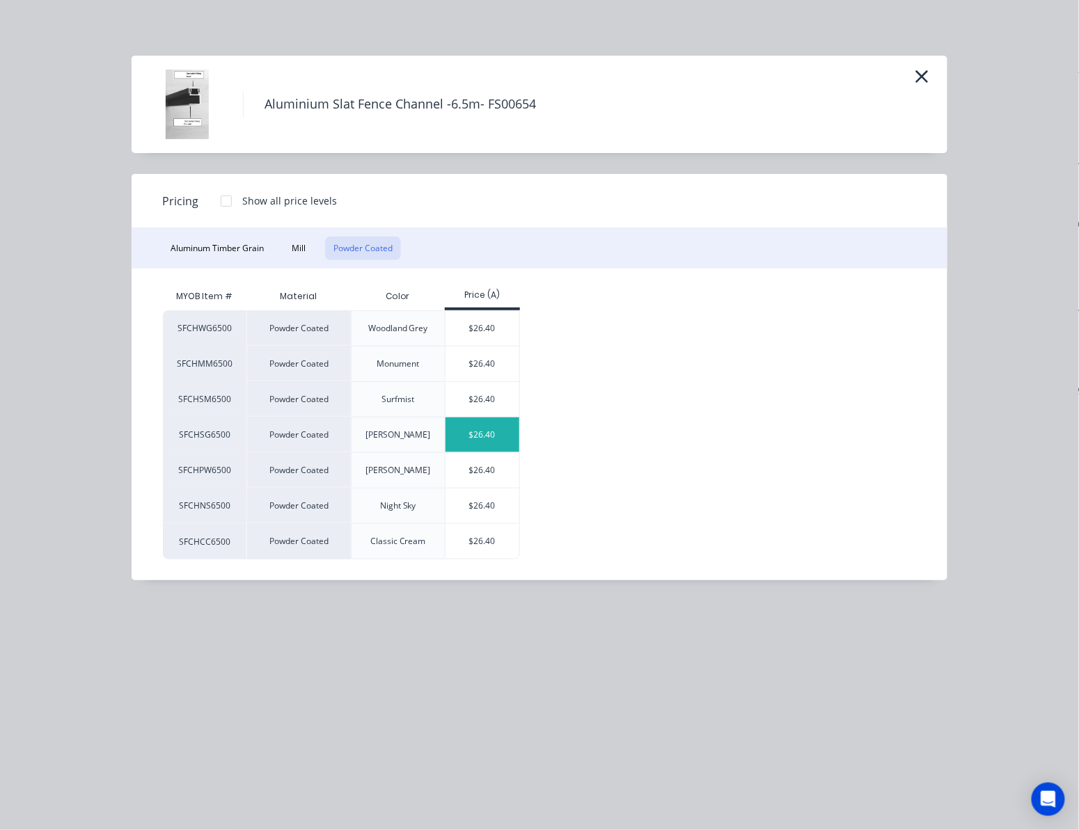
click at [479, 436] on div "$26.40" at bounding box center [482, 435] width 74 height 35
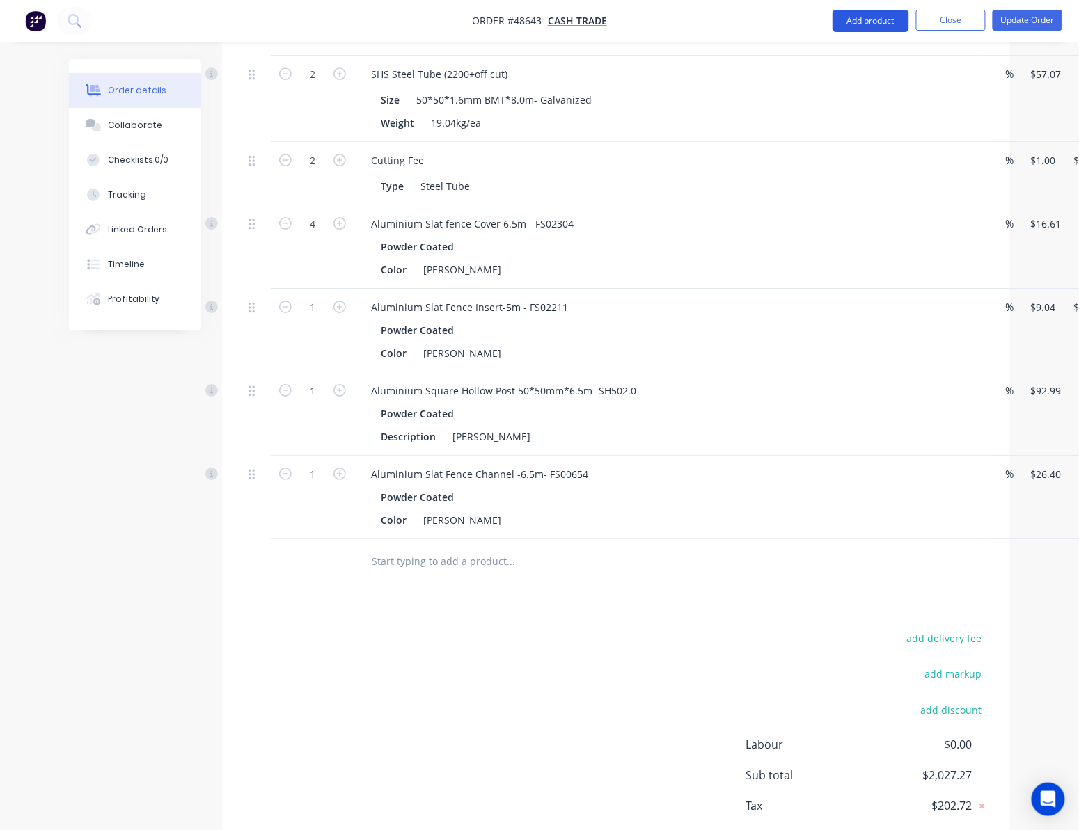
click at [870, 26] on button "Add product" at bounding box center [870, 21] width 77 height 22
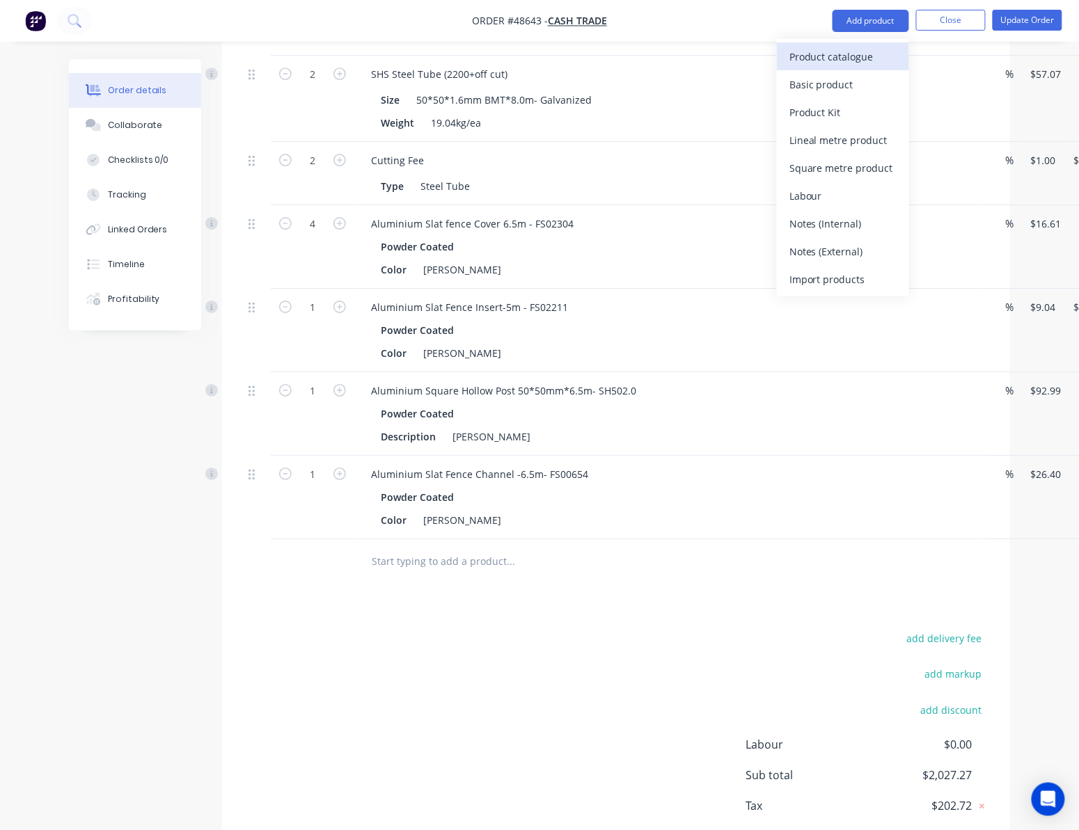
click at [841, 61] on div "Product catalogue" at bounding box center [842, 57] width 107 height 20
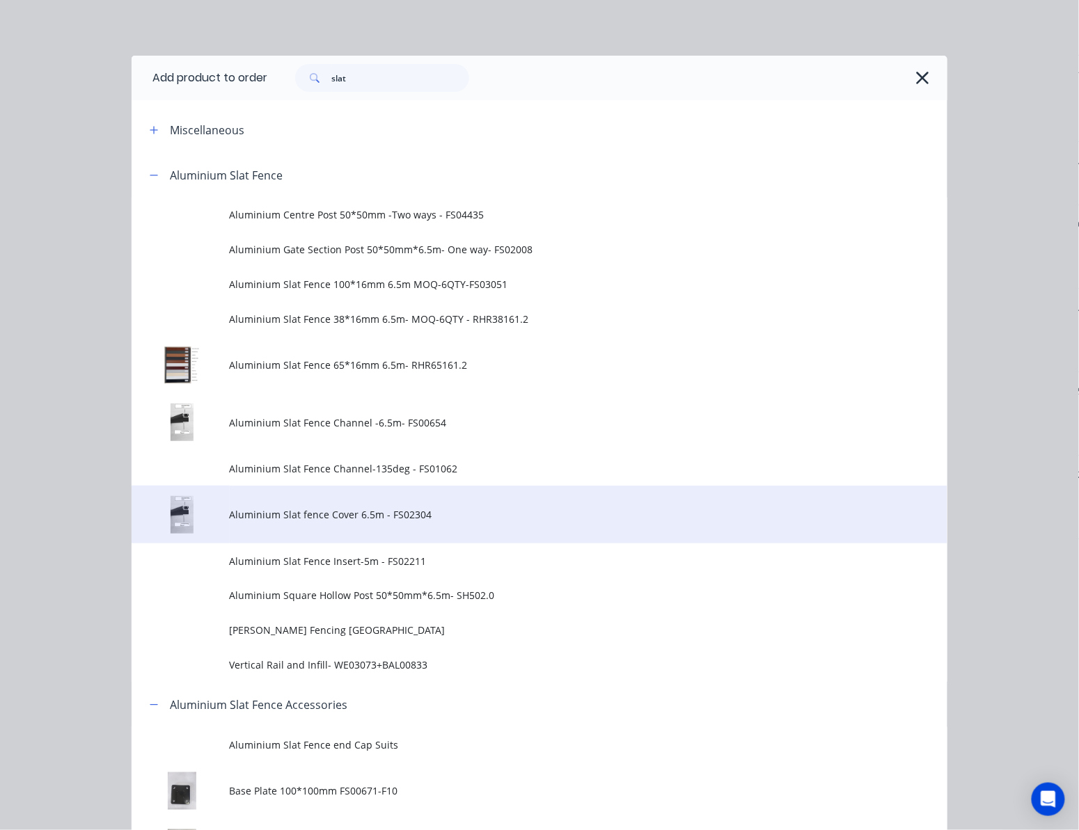
click at [413, 511] on span "Aluminium Slat fence Cover 6.5m - FS02304" at bounding box center [517, 514] width 574 height 15
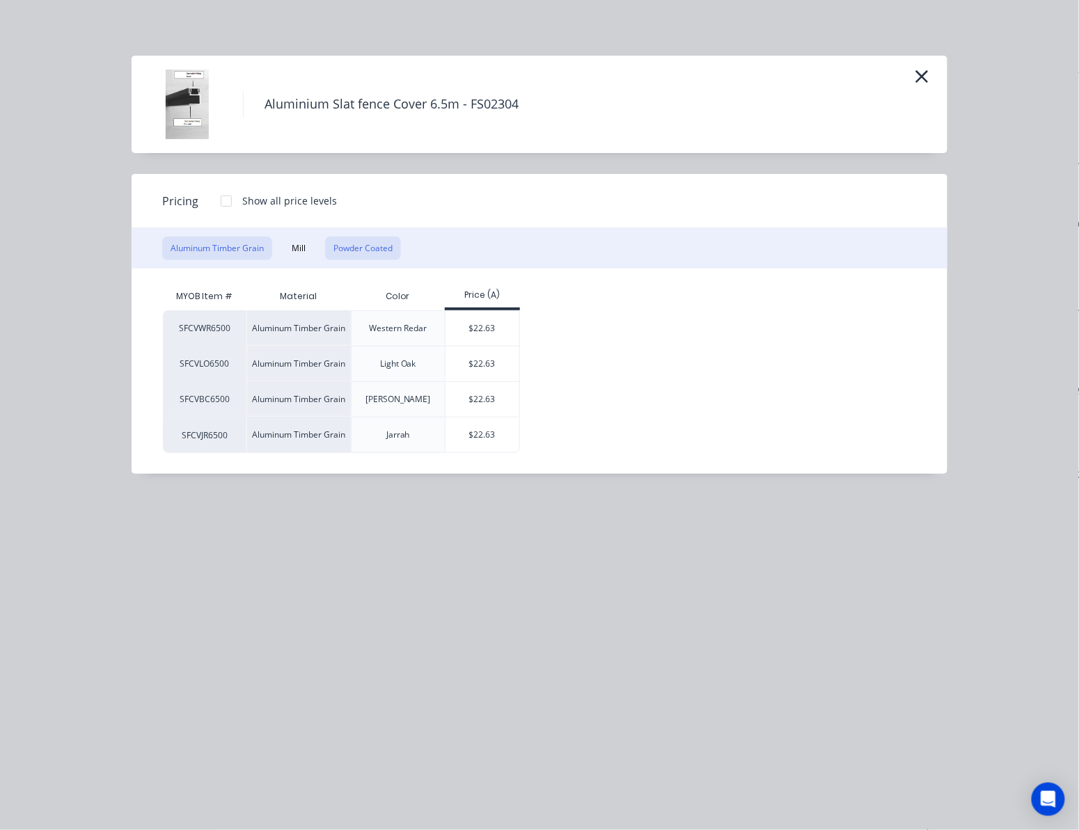
click at [372, 248] on button "Powder Coated" at bounding box center [363, 249] width 76 height 24
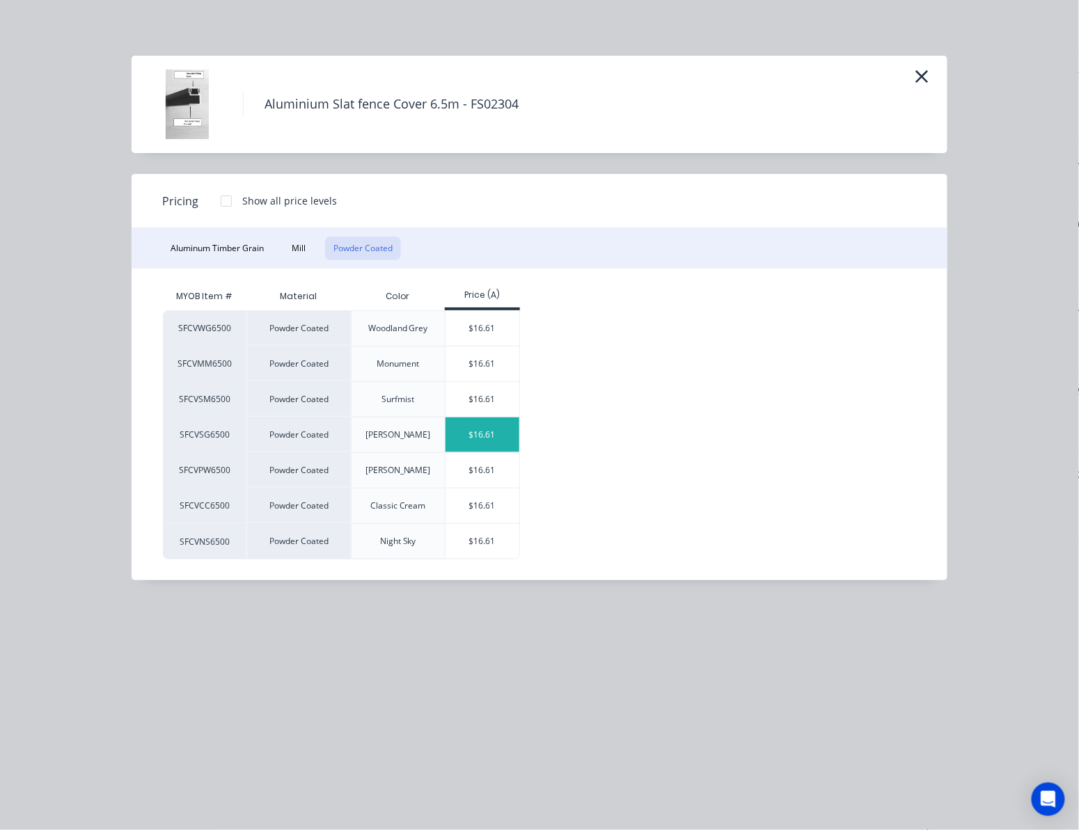
click at [489, 443] on div "$16.61" at bounding box center [482, 435] width 74 height 35
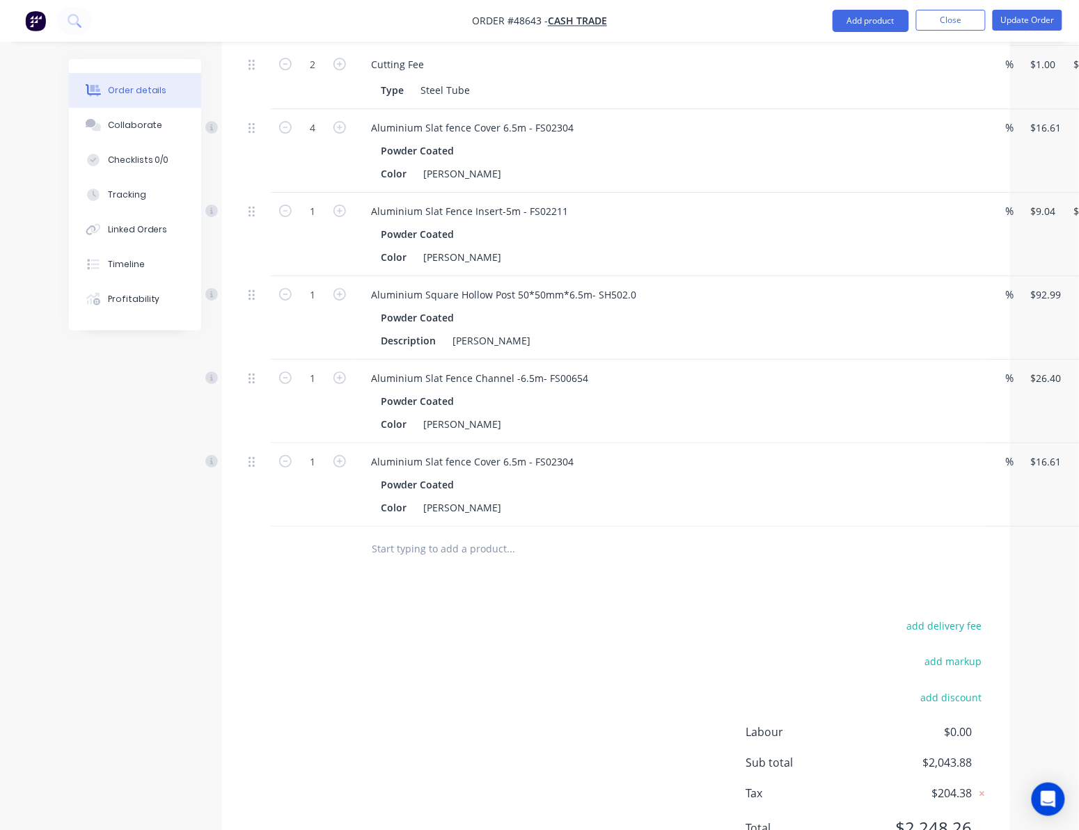
scroll to position [1514, 0]
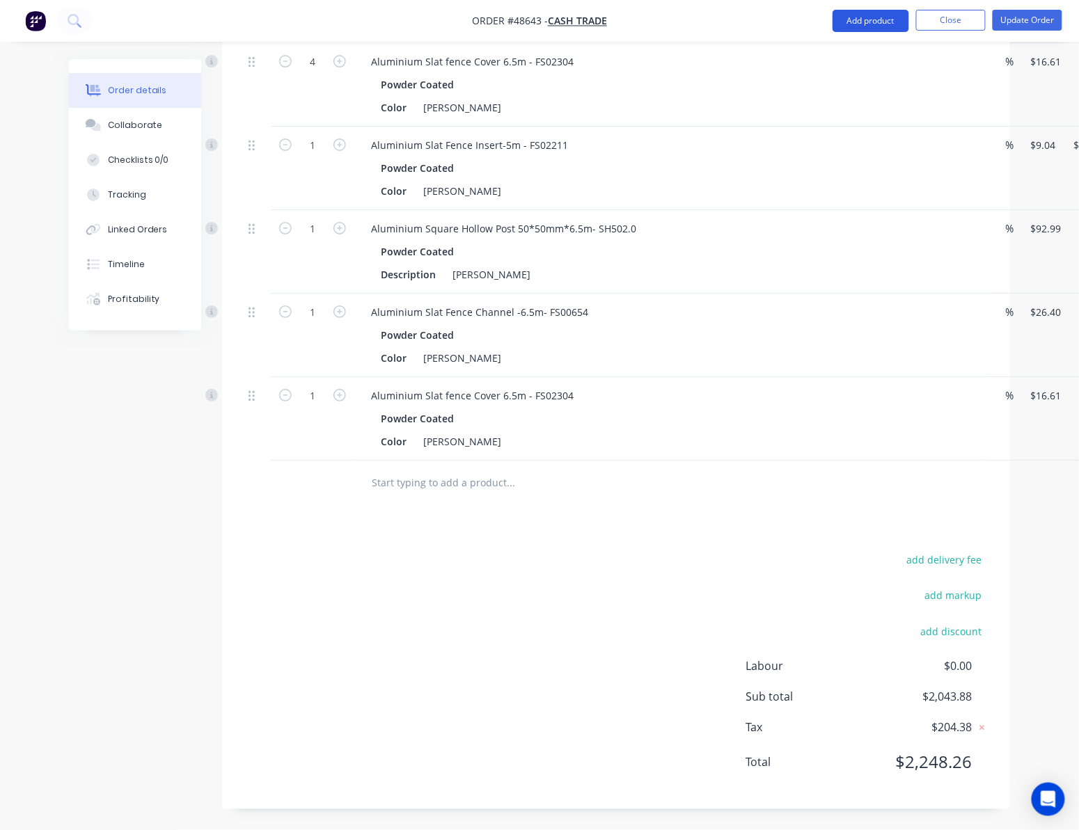
click at [867, 23] on button "Add product" at bounding box center [870, 21] width 77 height 22
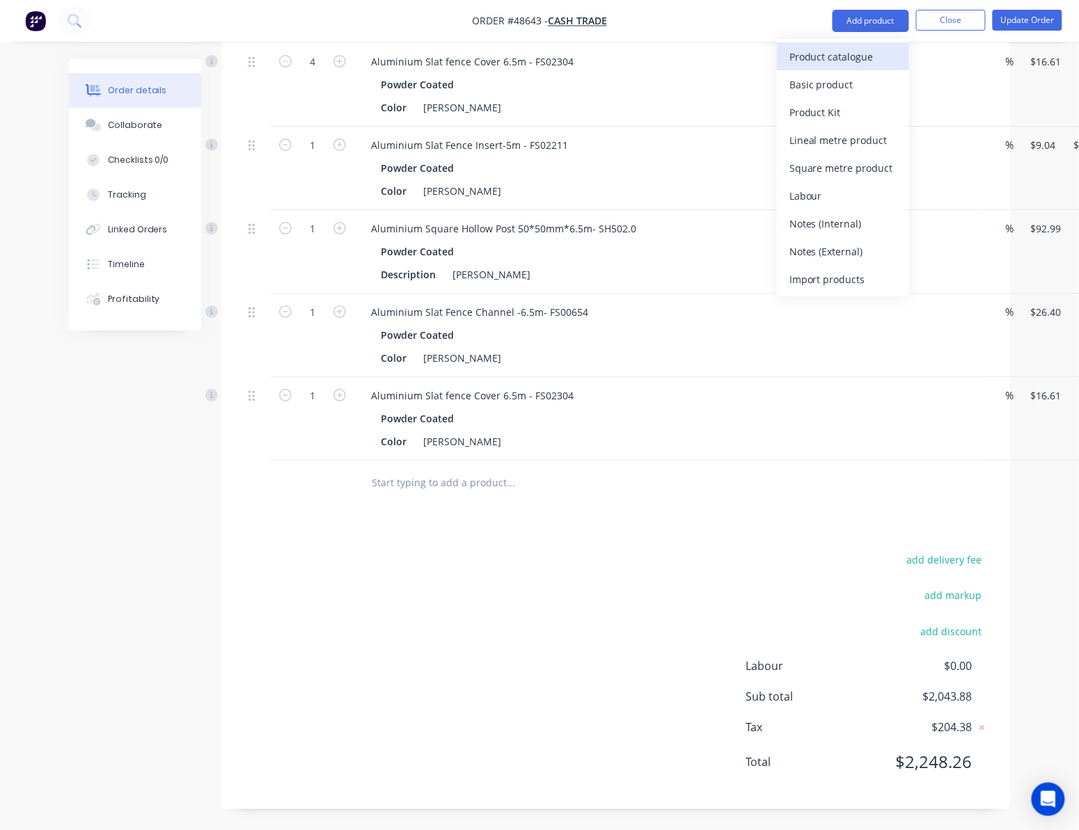
click at [845, 51] on div "Product catalogue" at bounding box center [842, 57] width 107 height 20
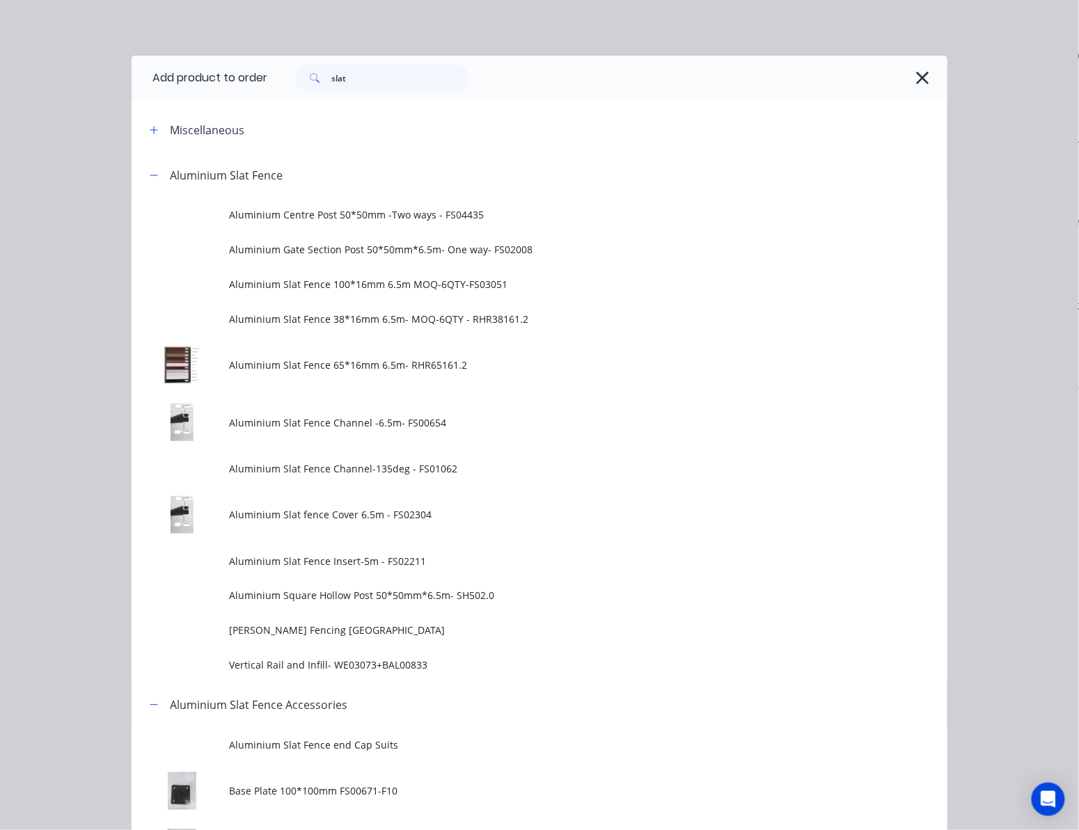
click at [903, 73] on div "slat" at bounding box center [600, 78] width 666 height 28
click at [915, 73] on icon "button" at bounding box center [922, 77] width 15 height 19
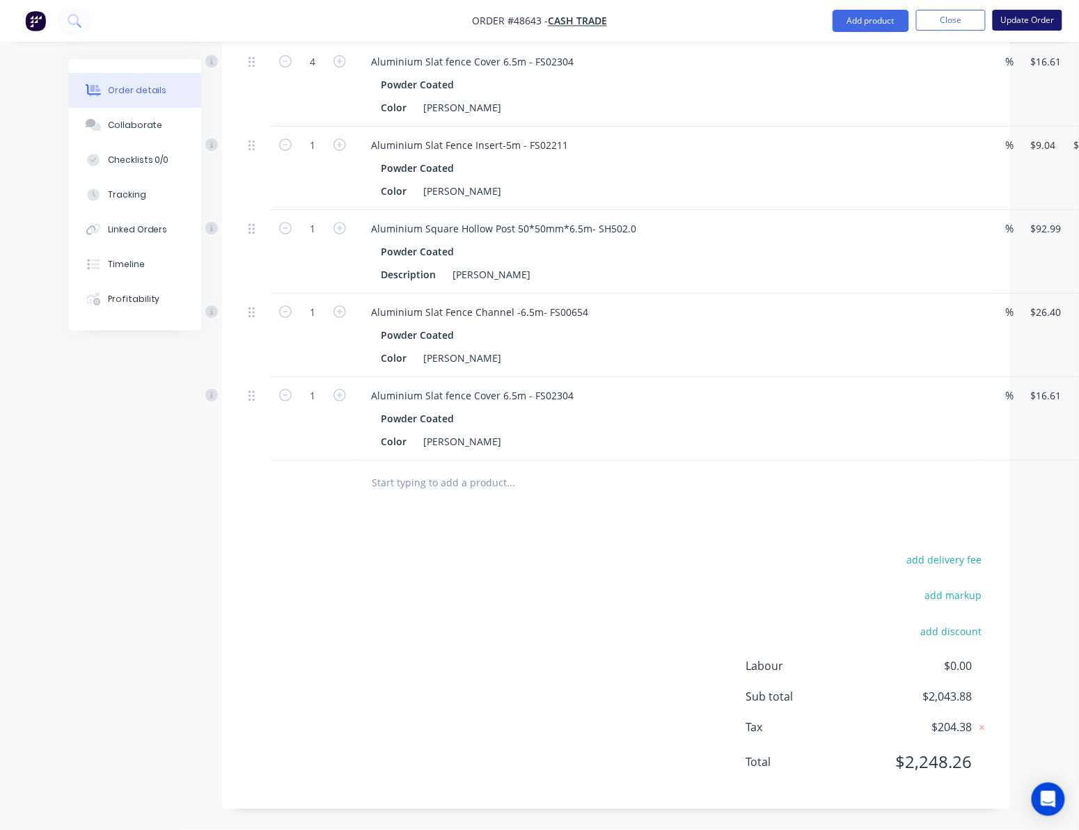
click at [951, 21] on button "Update Order" at bounding box center [1027, 20] width 70 height 21
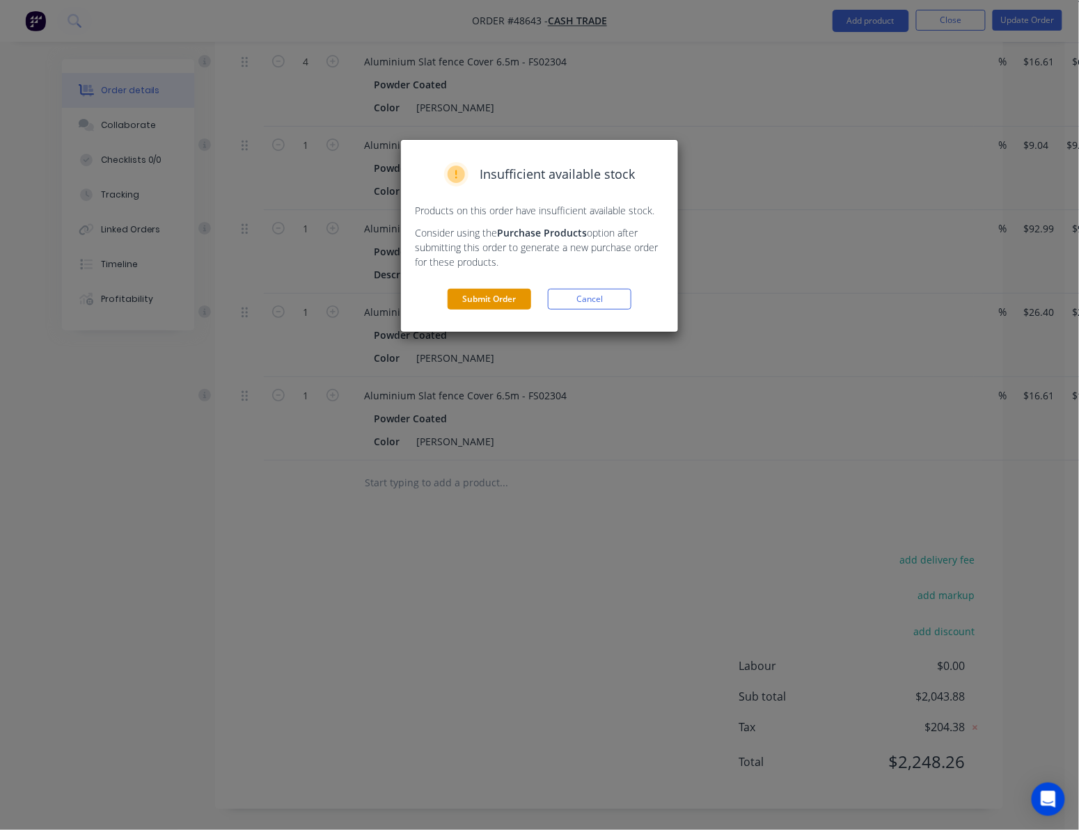
click at [471, 307] on button "Submit Order" at bounding box center [490, 299] width 84 height 21
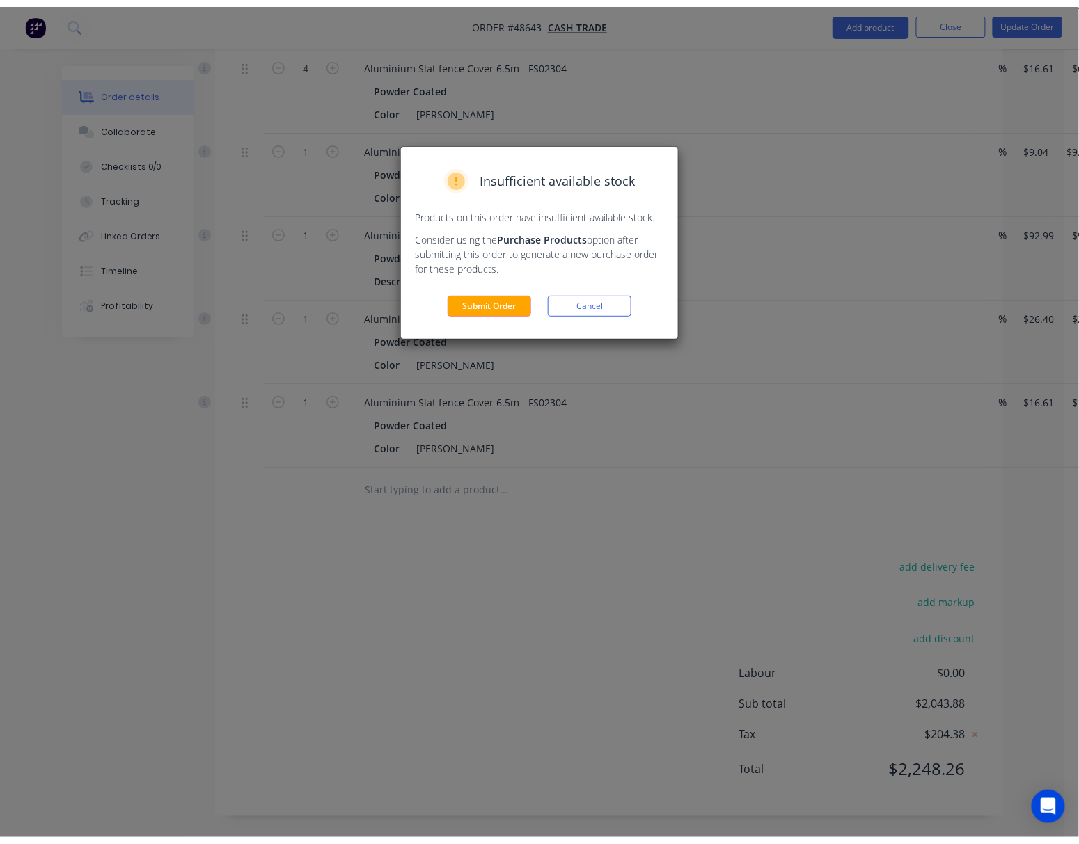
scroll to position [0, 0]
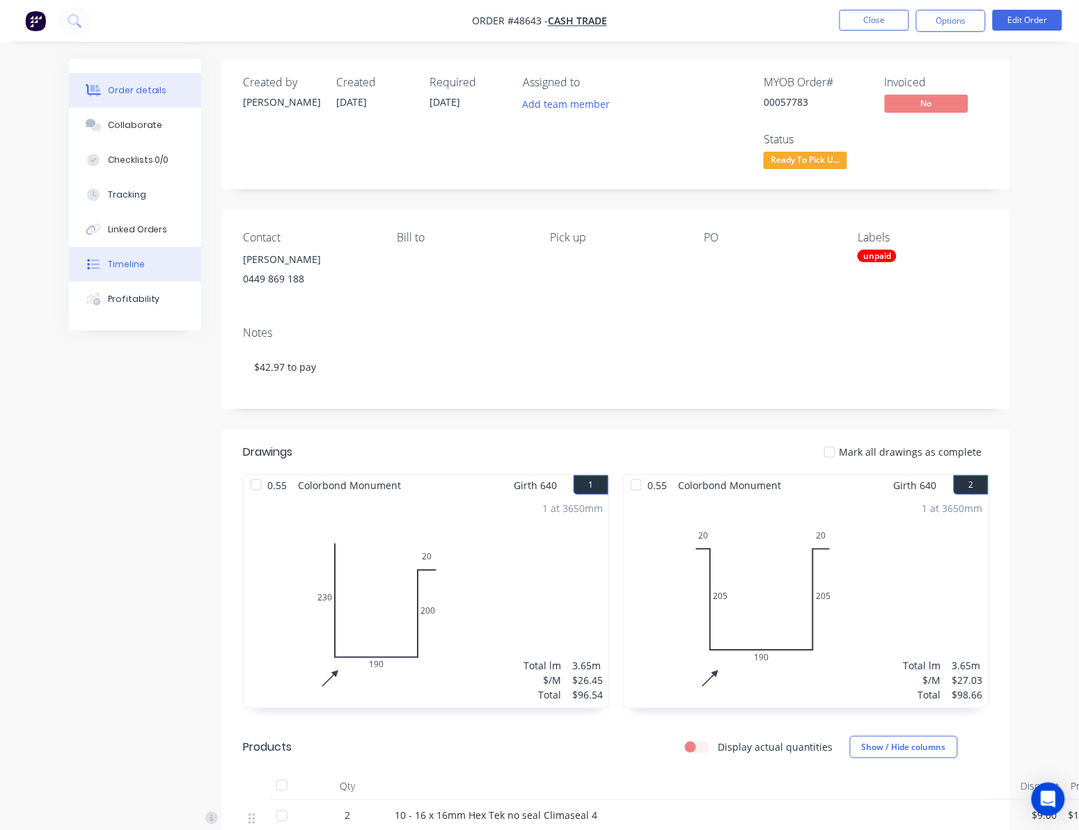
click at [136, 265] on div "Timeline" at bounding box center [126, 264] width 37 height 13
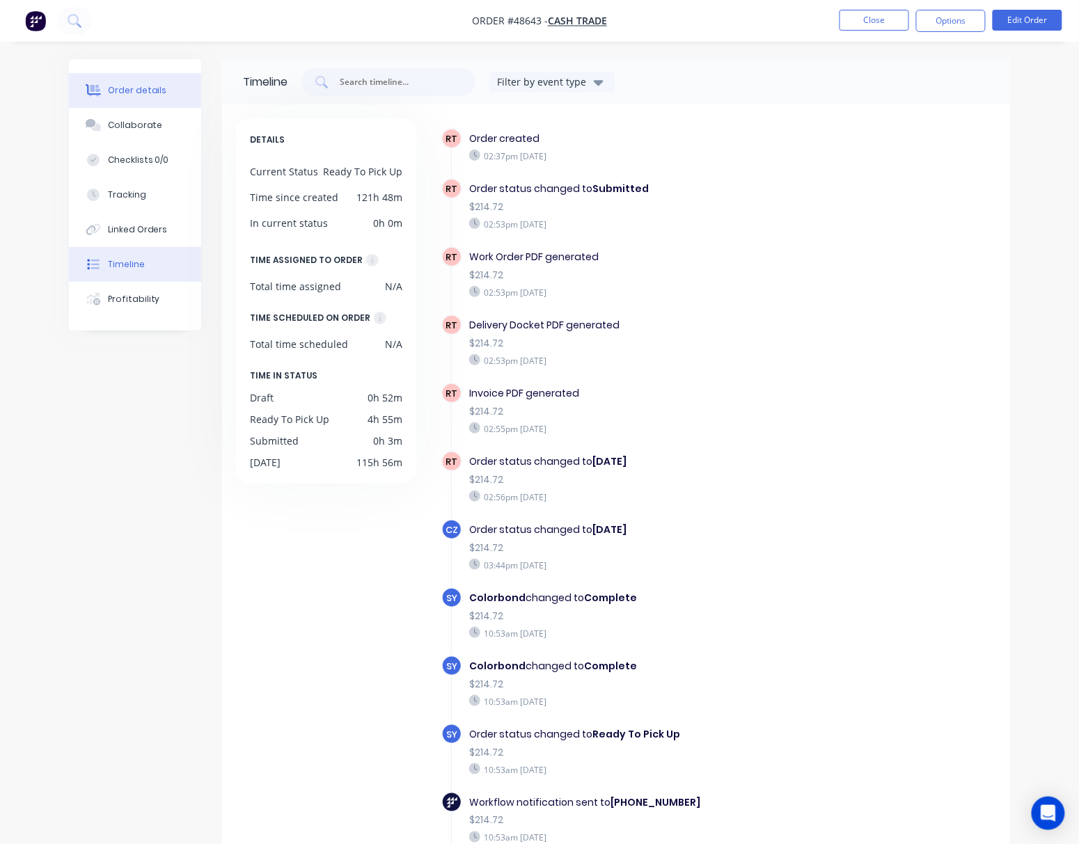
click at [152, 95] on div "Order details" at bounding box center [137, 90] width 59 height 13
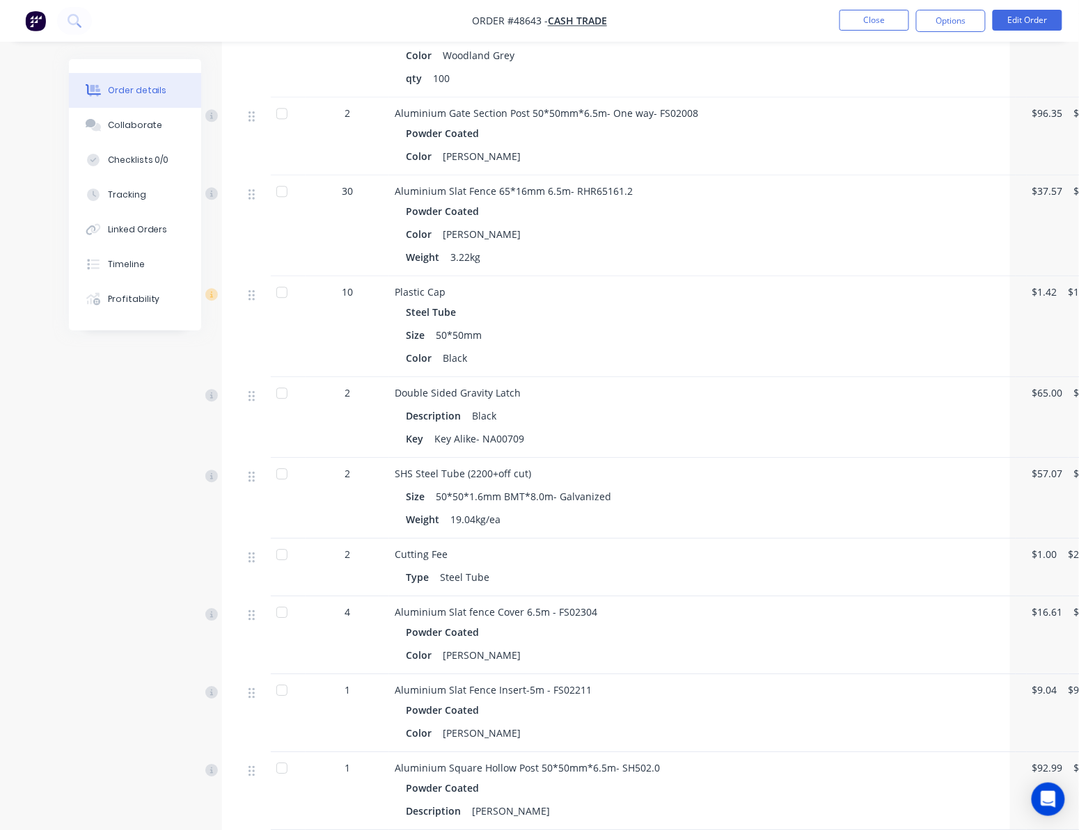
scroll to position [1282, 0]
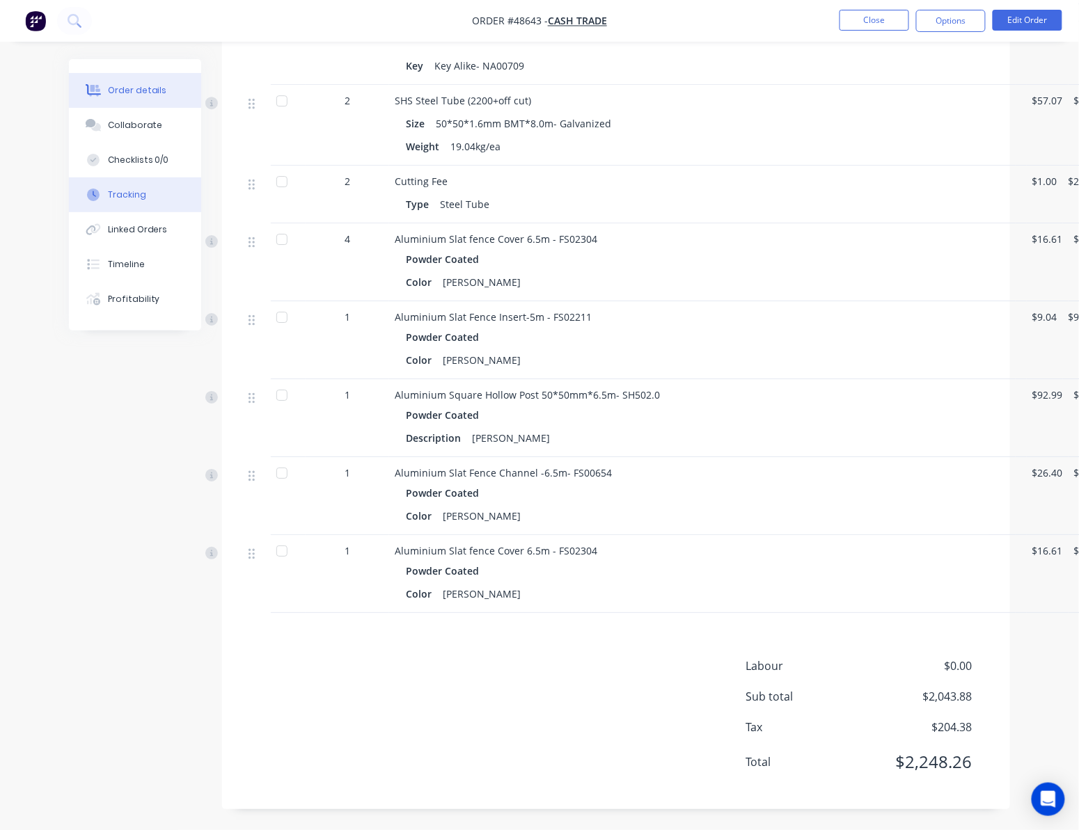
click at [134, 201] on button "Tracking" at bounding box center [135, 194] width 132 height 35
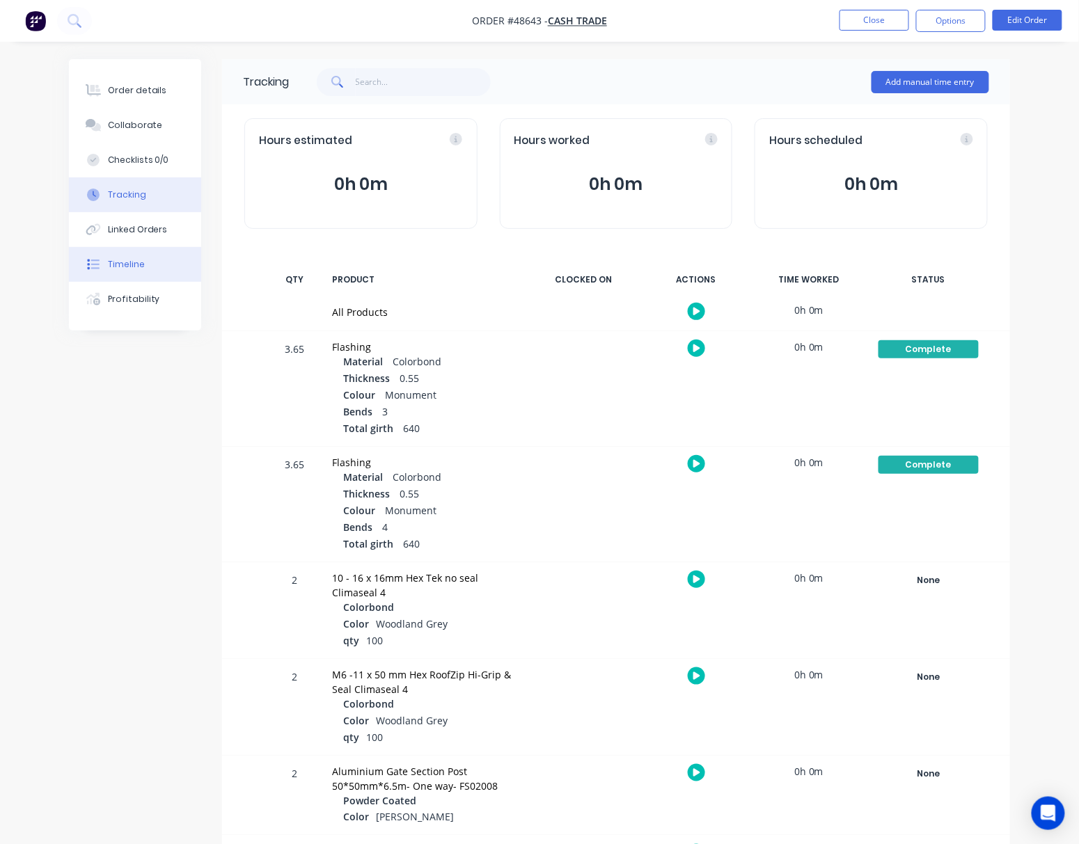
click at [145, 274] on button "Timeline" at bounding box center [135, 264] width 132 height 35
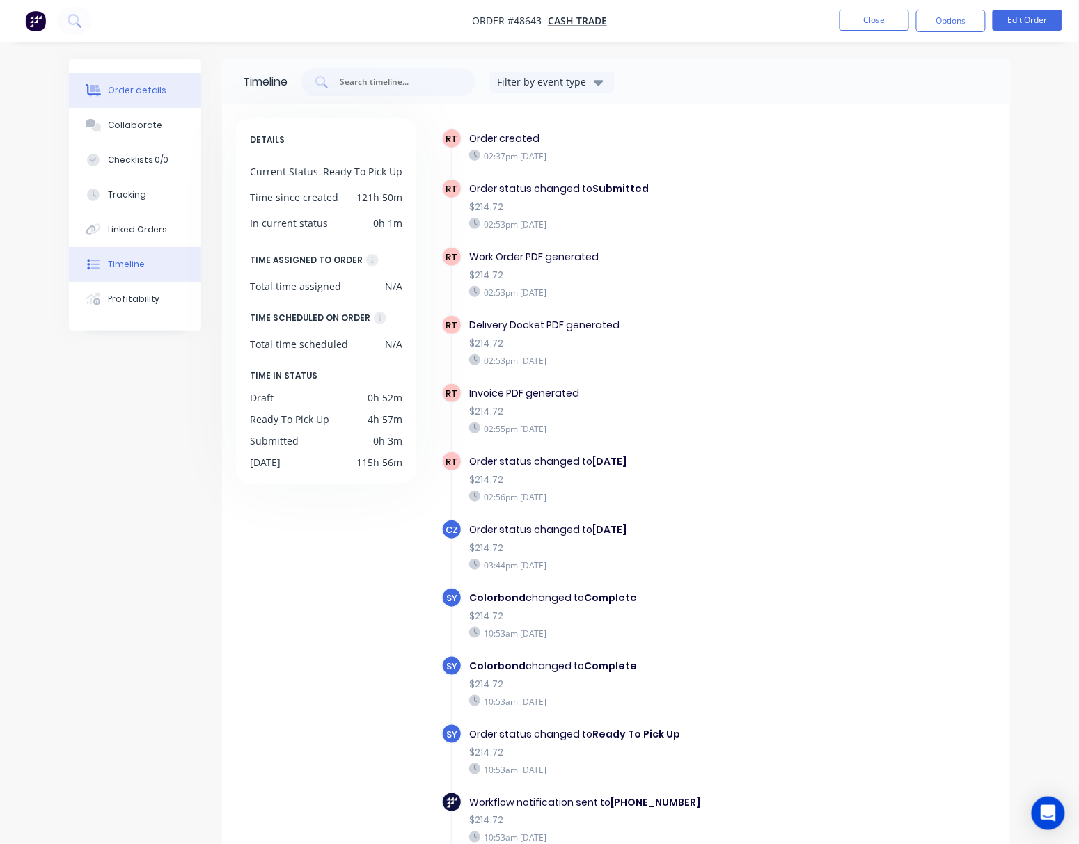
click at [137, 93] on div "Order details" at bounding box center [137, 90] width 59 height 13
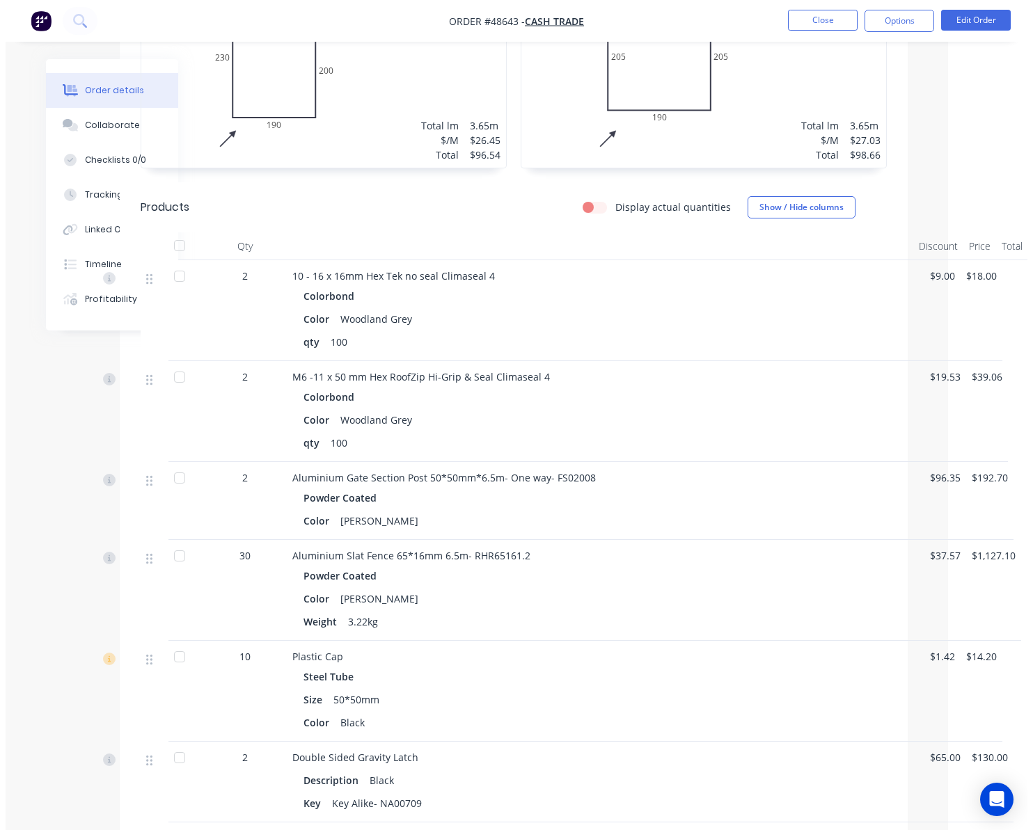
scroll to position [540, 74]
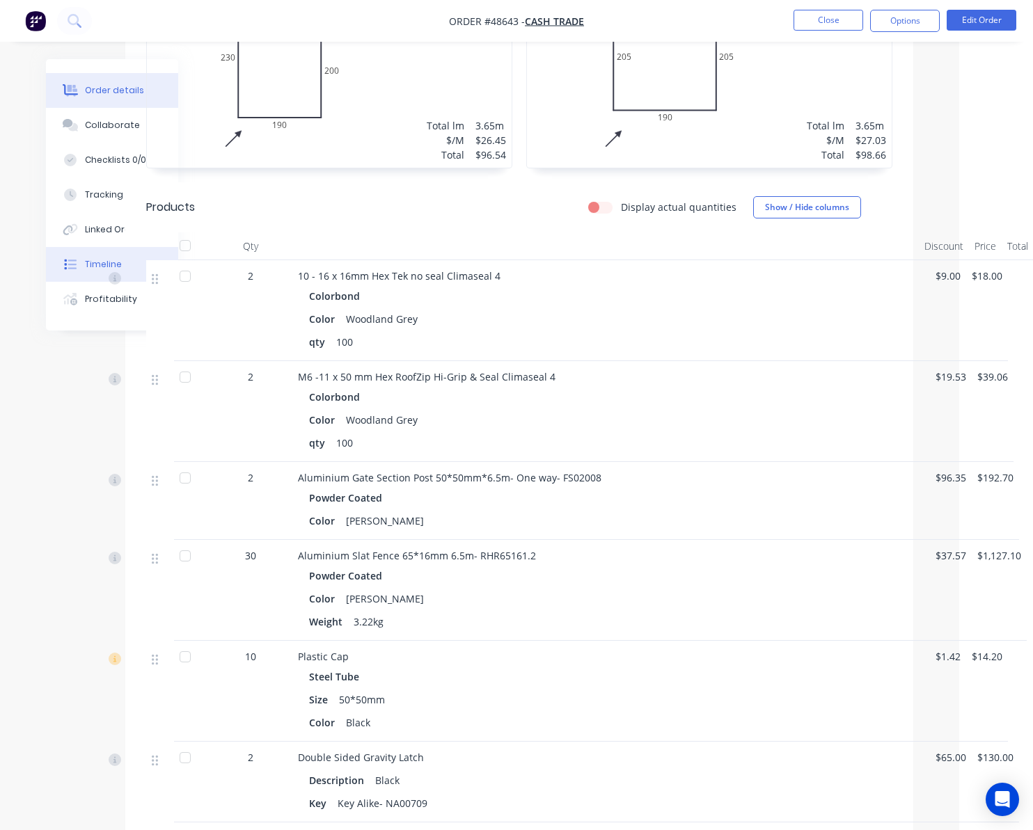
click at [86, 260] on div "Timeline" at bounding box center [103, 264] width 37 height 13
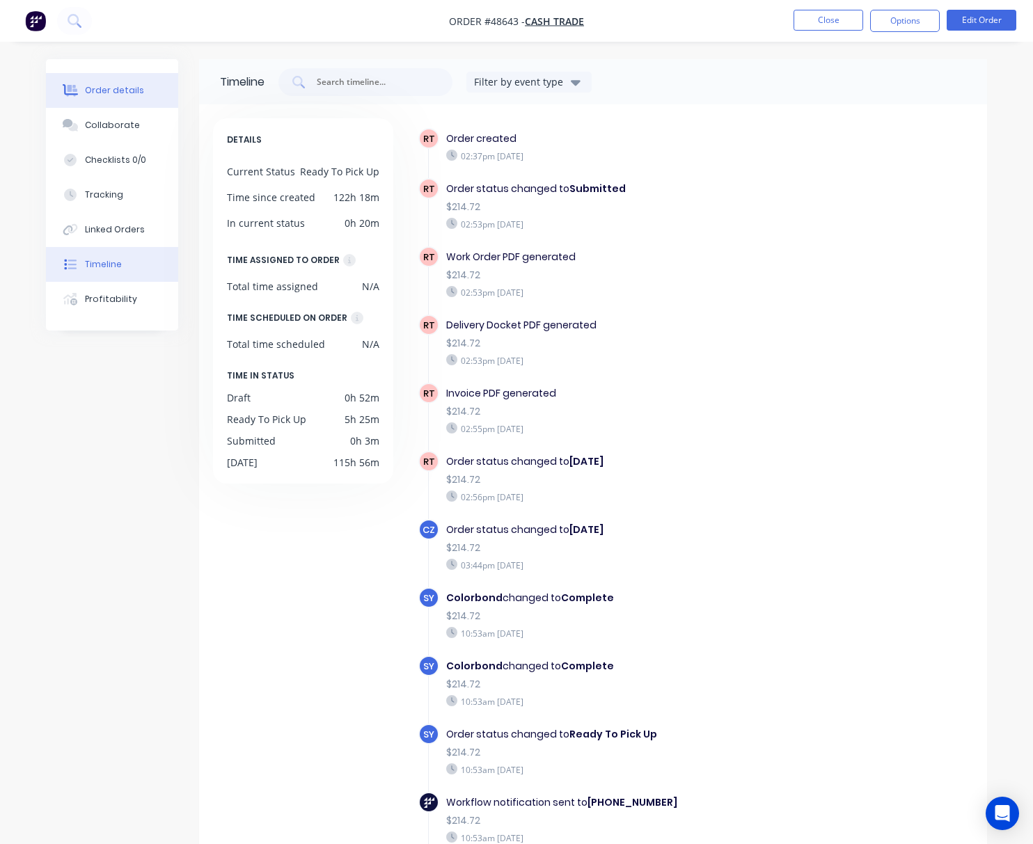
click at [134, 90] on div "Order details" at bounding box center [114, 90] width 59 height 13
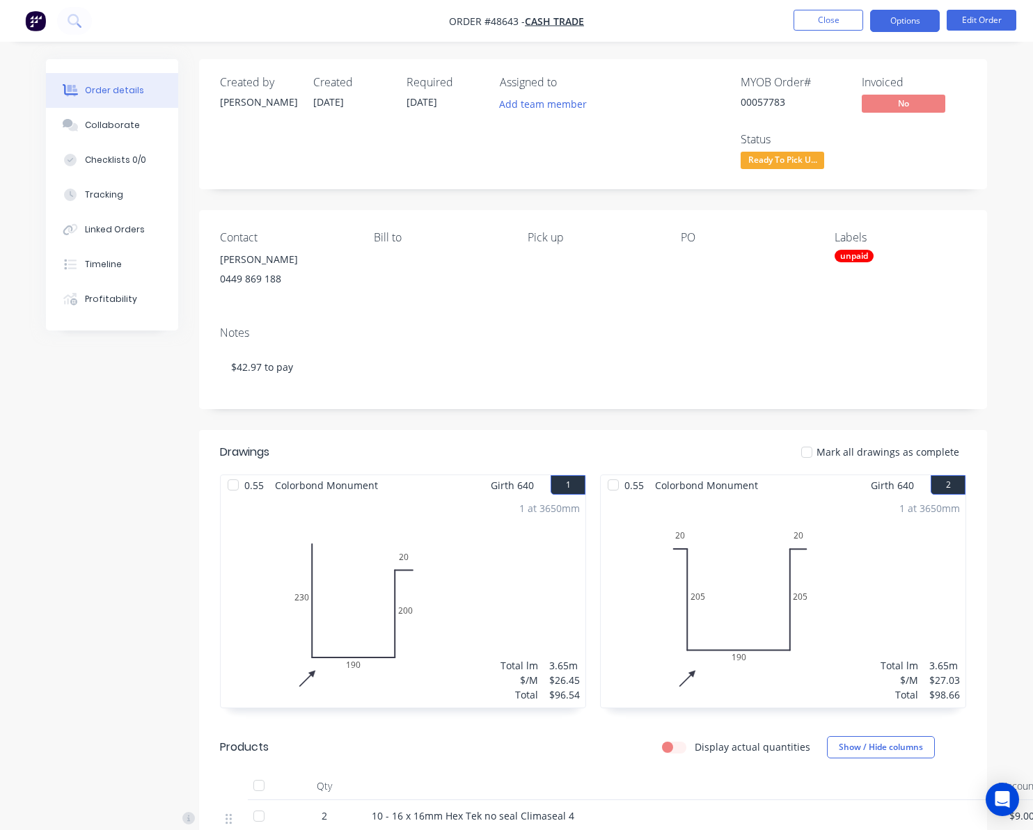
click at [913, 17] on button "Options" at bounding box center [905, 21] width 70 height 22
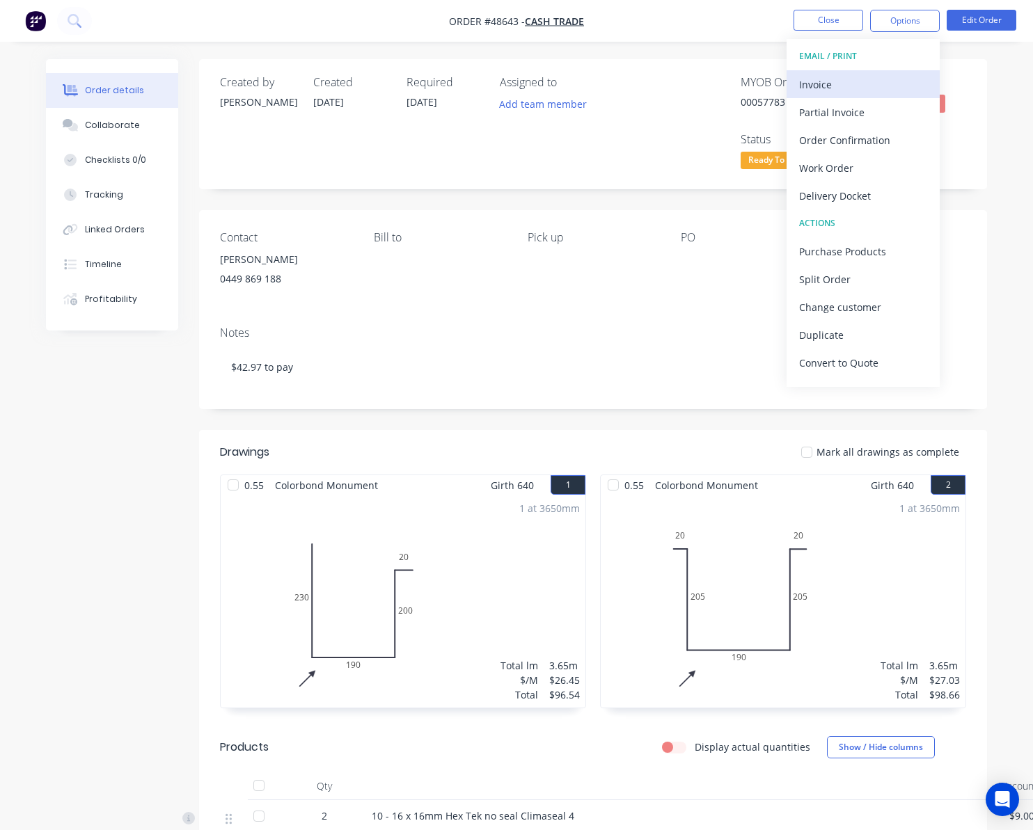
click at [853, 77] on div "Invoice" at bounding box center [863, 84] width 128 height 20
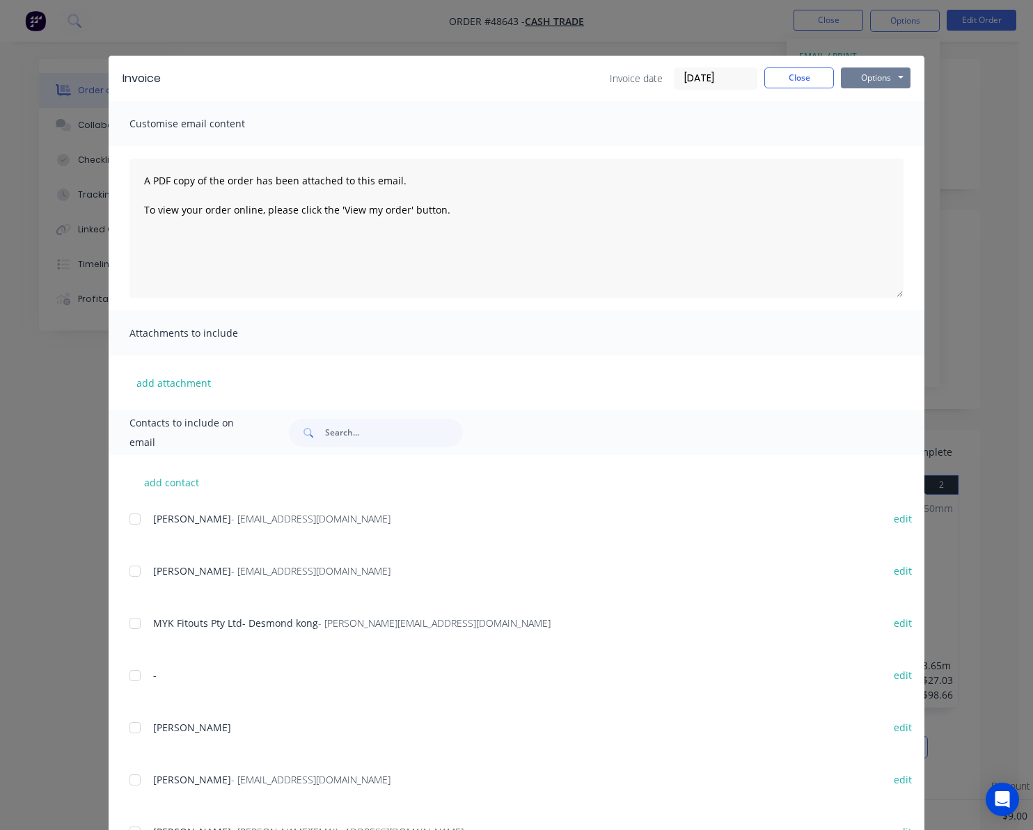
click at [874, 73] on button "Options" at bounding box center [876, 78] width 70 height 21
click at [889, 120] on button "Print" at bounding box center [885, 125] width 89 height 23
click at [951, 248] on div "Invoice Invoice date 03/09/25 Close Options Preview Print Email Customise email…" at bounding box center [516, 415] width 1033 height 830
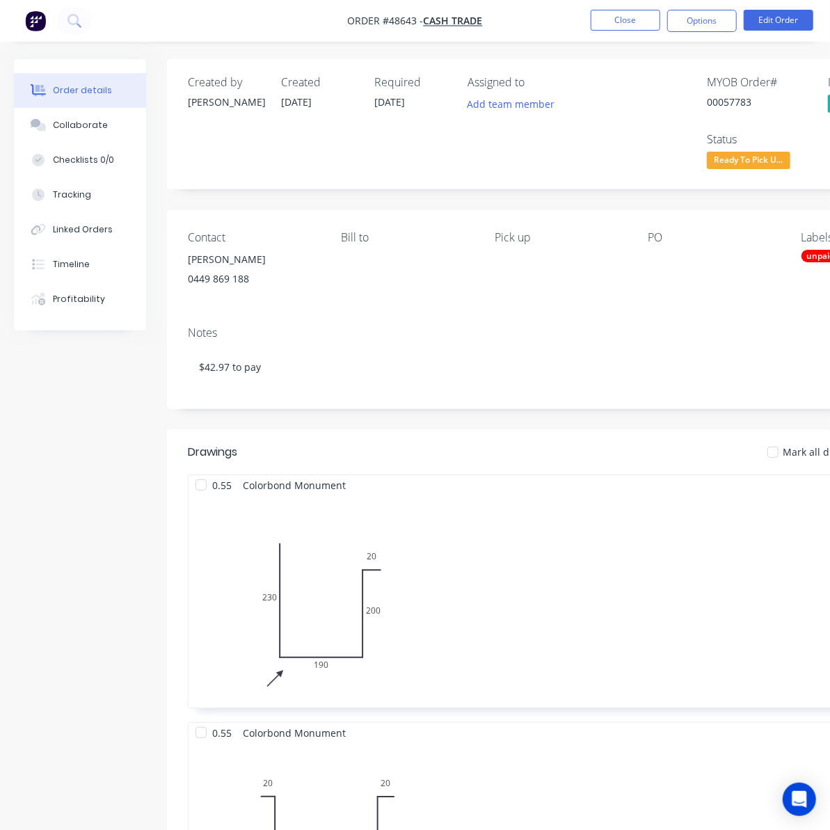
click at [813, 254] on div "unpaid" at bounding box center [821, 256] width 39 height 13
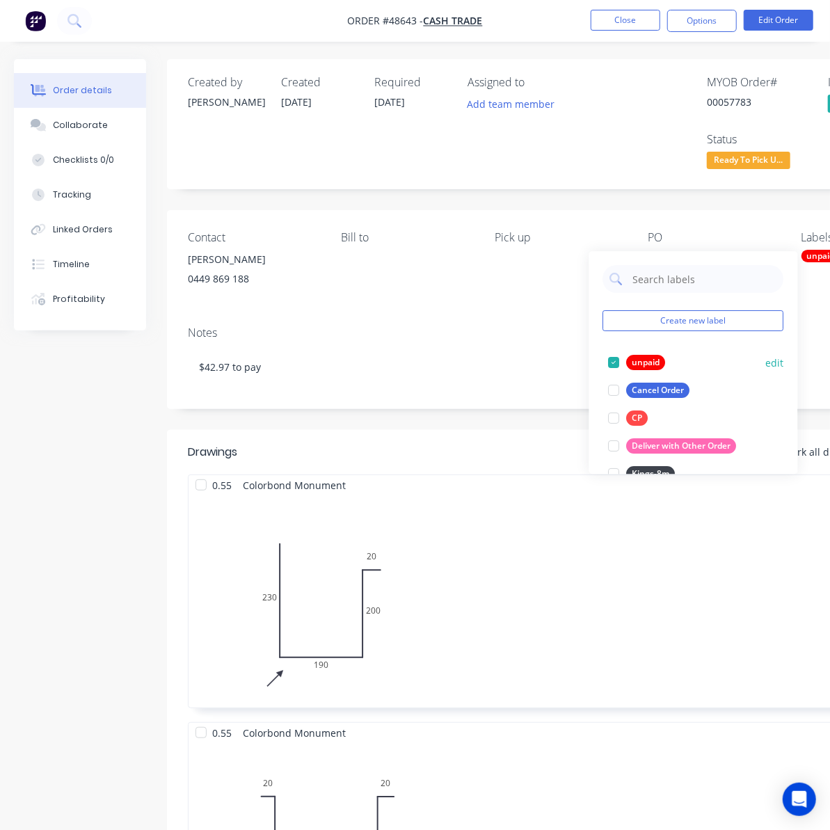
click at [610, 360] on div at bounding box center [615, 363] width 28 height 28
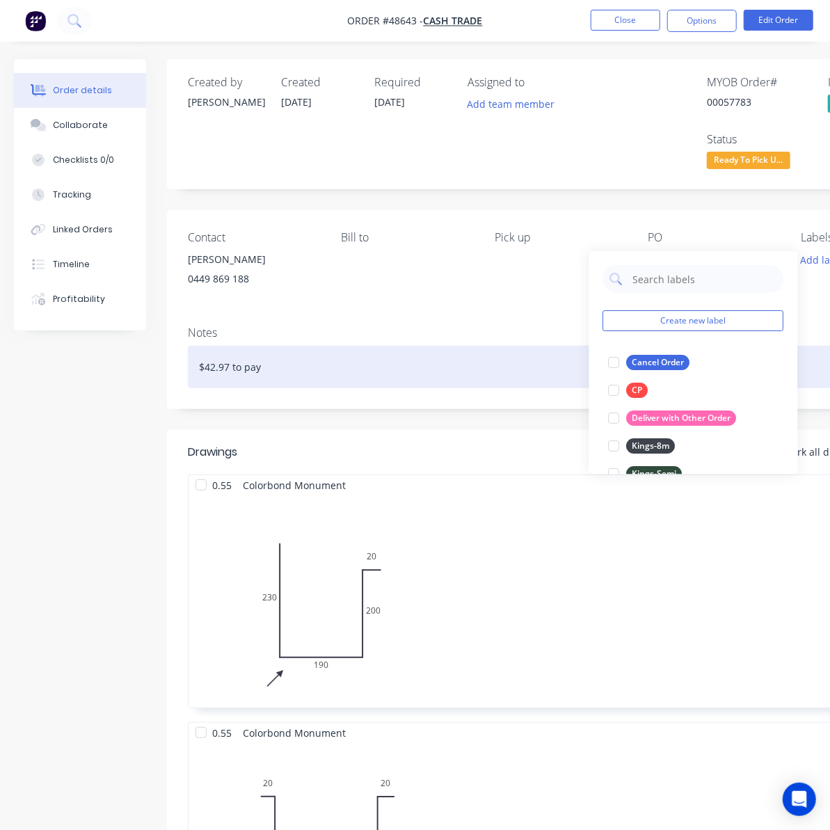
click at [516, 359] on div "$42.97 to pay" at bounding box center [560, 367] width 745 height 42
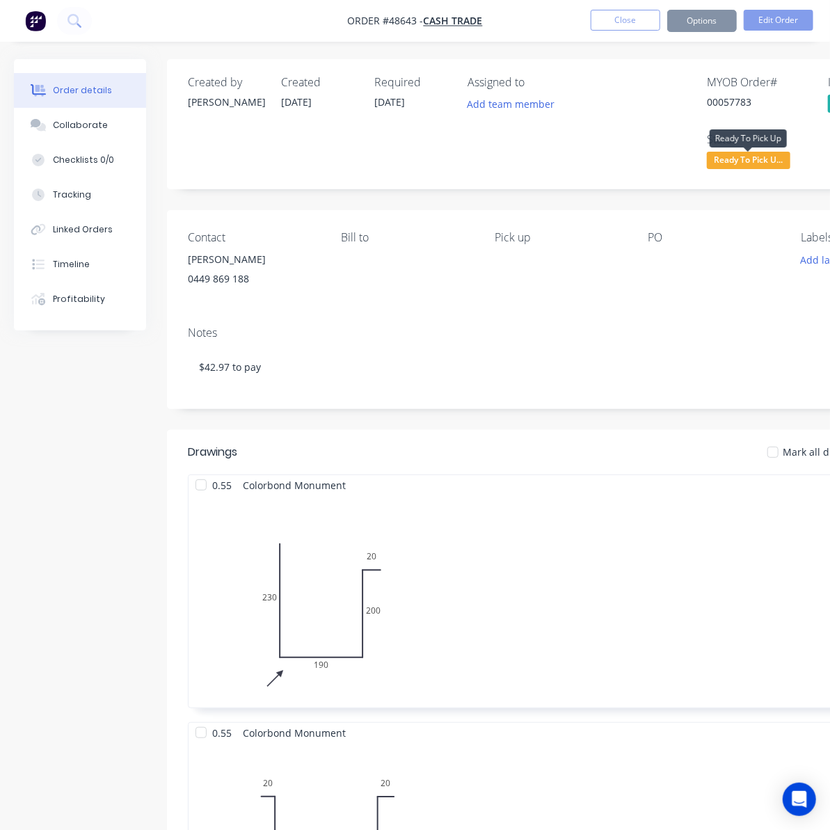
click at [730, 167] on span "Ready To Pick U..." at bounding box center [749, 160] width 84 height 17
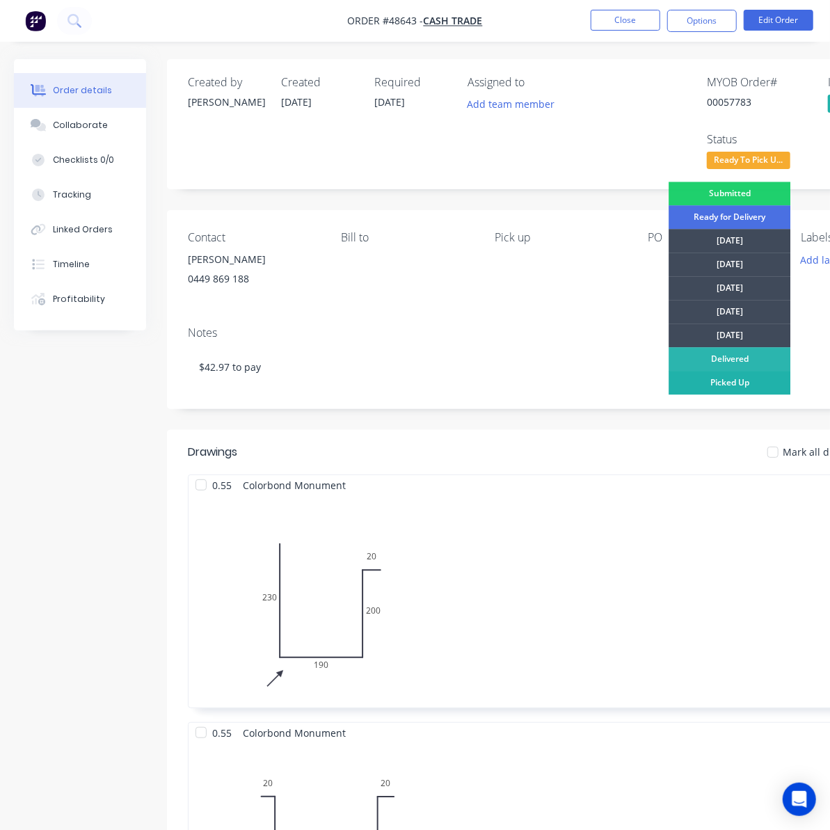
click at [757, 384] on div "Picked Up" at bounding box center [730, 383] width 122 height 24
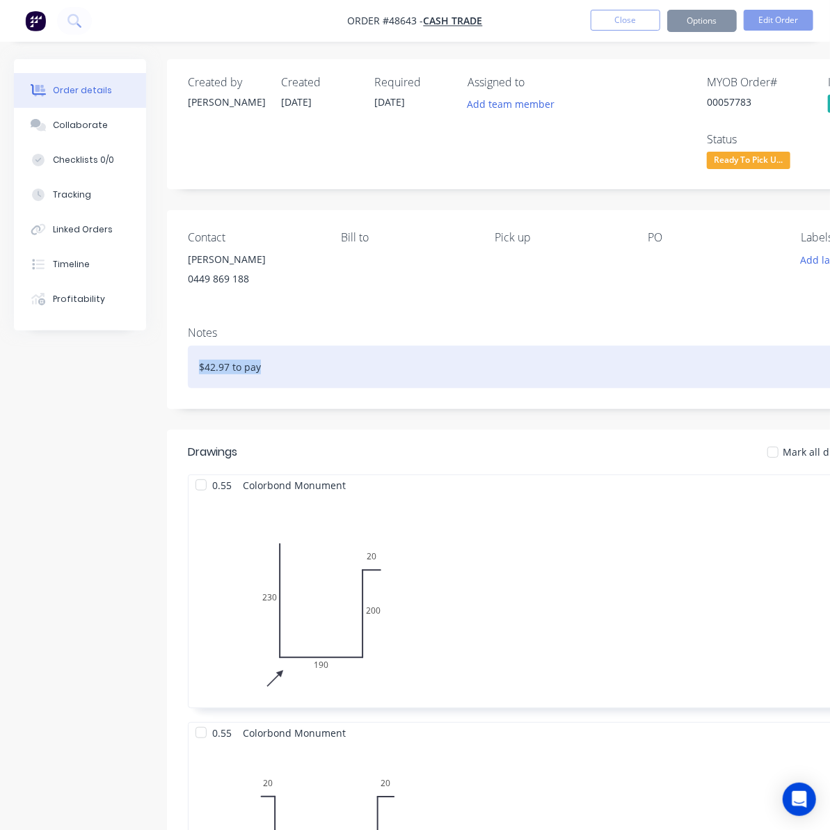
drag, startPoint x: 276, startPoint y: 363, endPoint x: 138, endPoint y: 379, distance: 139.4
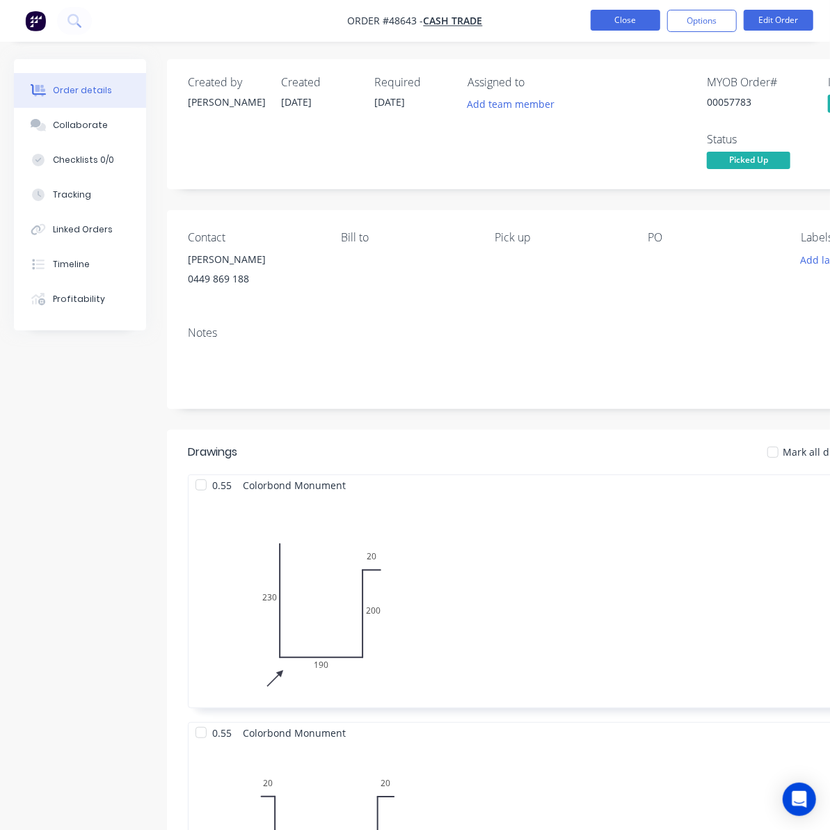
click at [624, 15] on button "Close" at bounding box center [626, 20] width 70 height 21
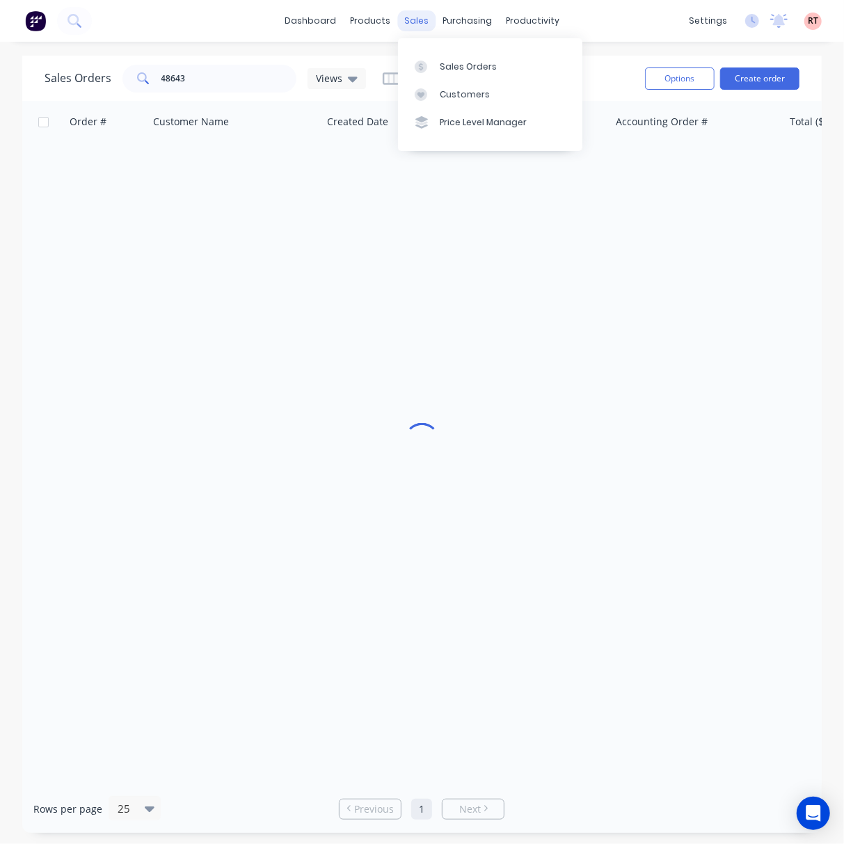
click at [412, 17] on div "sales" at bounding box center [416, 20] width 38 height 21
click at [441, 93] on div "Customers" at bounding box center [465, 94] width 50 height 13
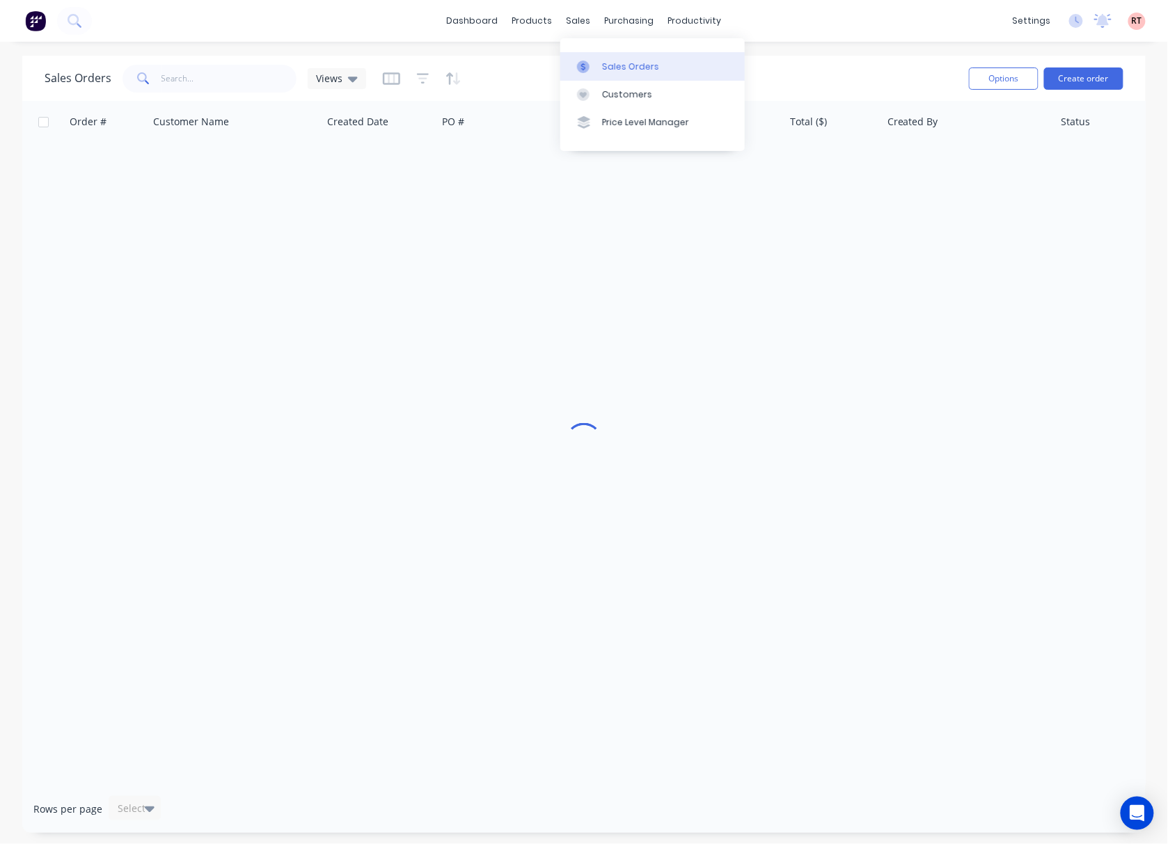
click at [612, 63] on div "Sales Orders" at bounding box center [630, 67] width 57 height 13
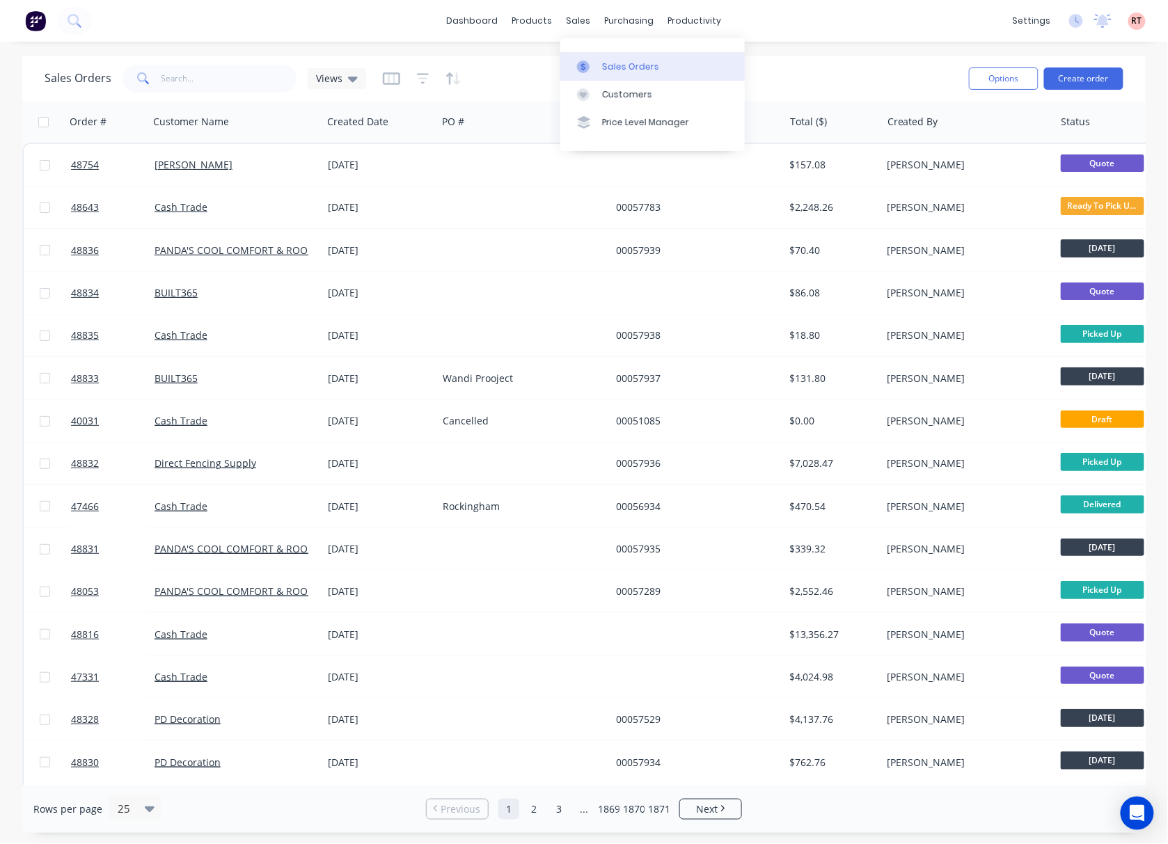
click at [602, 67] on div "Sales Orders" at bounding box center [630, 67] width 57 height 13
click at [597, 61] on div at bounding box center [587, 67] width 21 height 13
click at [613, 61] on div "Sales Orders" at bounding box center [630, 67] width 57 height 13
click at [614, 64] on div "Sales Orders" at bounding box center [630, 67] width 57 height 13
click at [617, 56] on link "Sales Orders" at bounding box center [652, 66] width 184 height 28
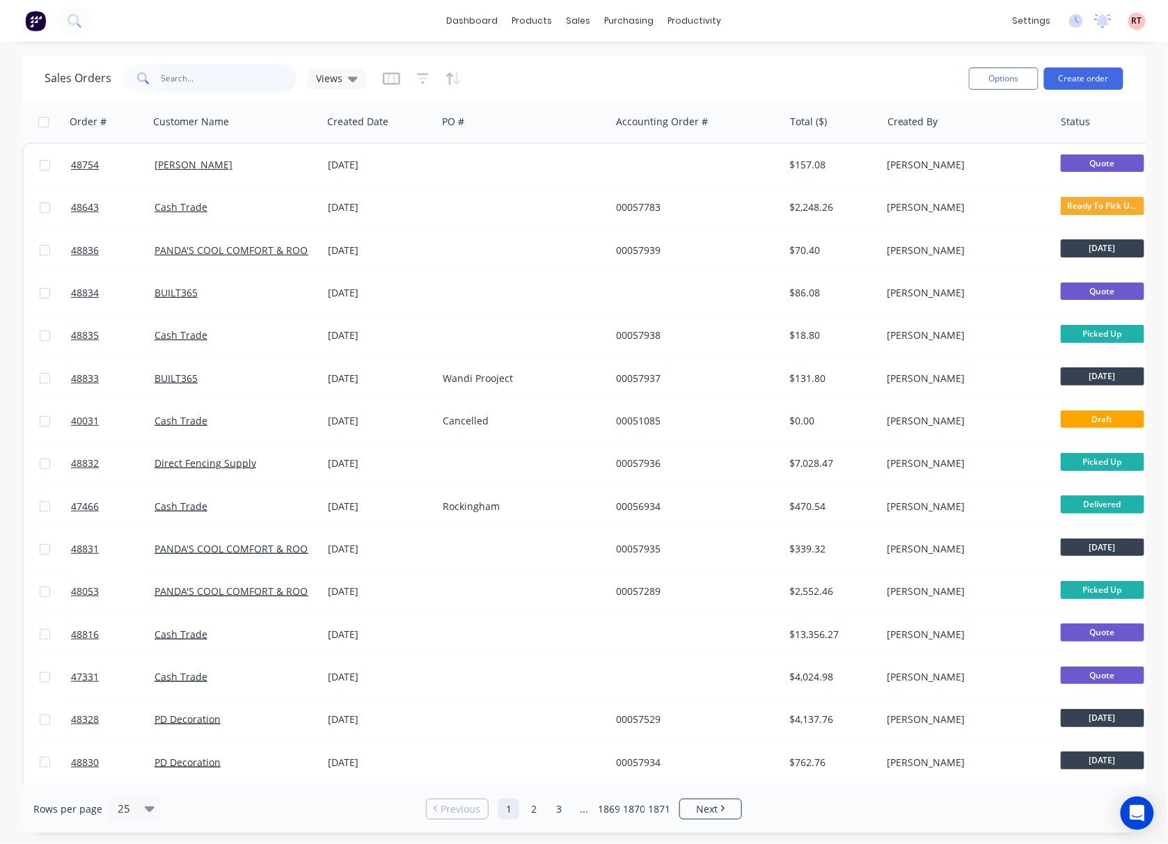
click at [213, 77] on input "text" at bounding box center [229, 79] width 136 height 28
click at [618, 98] on div "Customers" at bounding box center [627, 94] width 50 height 13
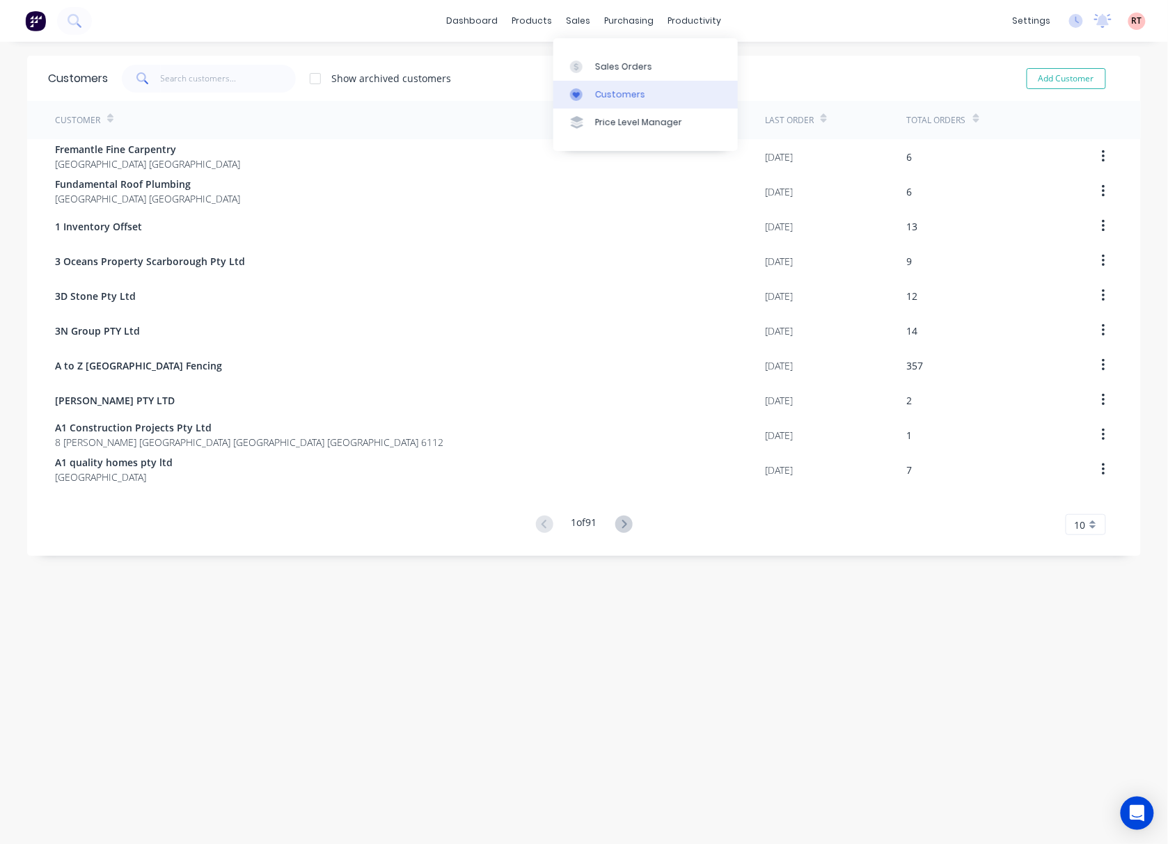
click at [611, 88] on div "Customers" at bounding box center [620, 94] width 50 height 13
click at [601, 93] on div "Customers" at bounding box center [620, 94] width 50 height 13
click at [204, 77] on input "text" at bounding box center [229, 79] width 136 height 28
click at [731, 129] on link "Delivery Scheduling" at bounding box center [741, 123] width 184 height 28
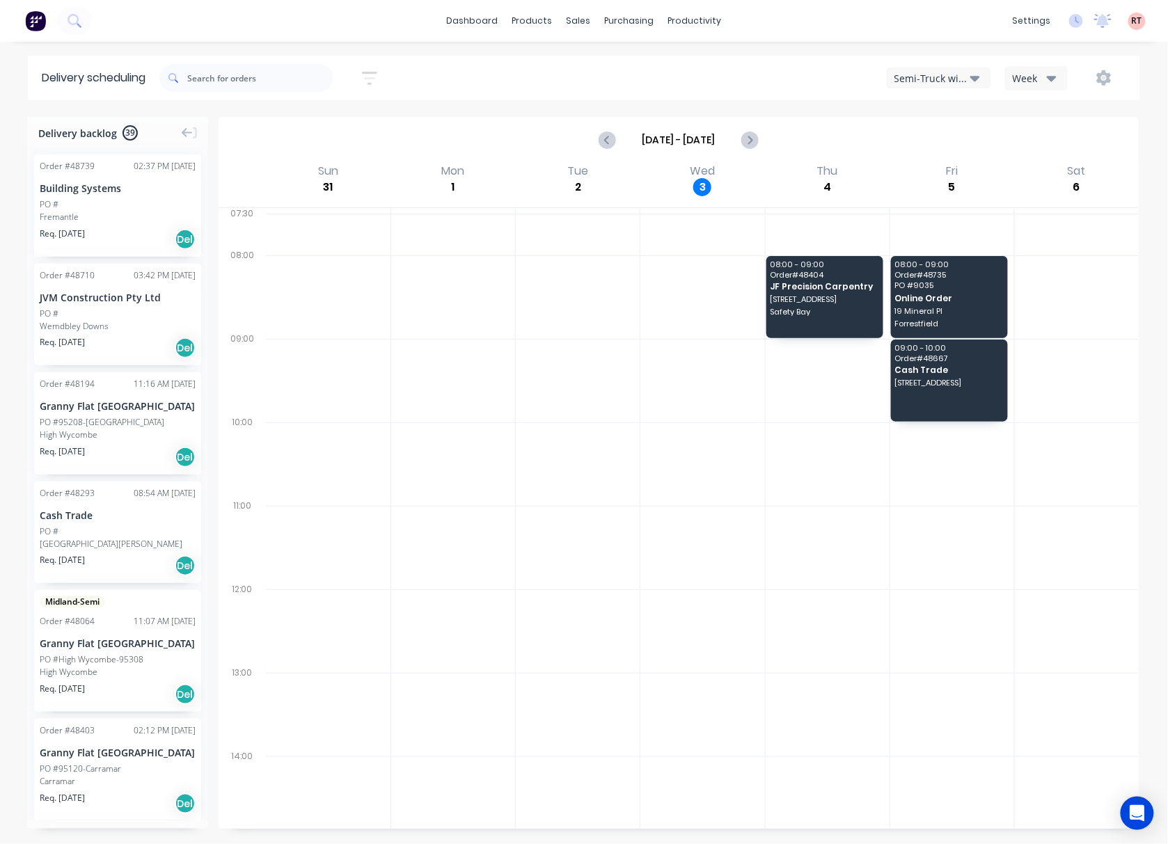
click at [983, 79] on button "Semi-Truck with Hiab" at bounding box center [939, 78] width 104 height 21
click at [974, 161] on div "Utes Delivery" at bounding box center [956, 169] width 138 height 28
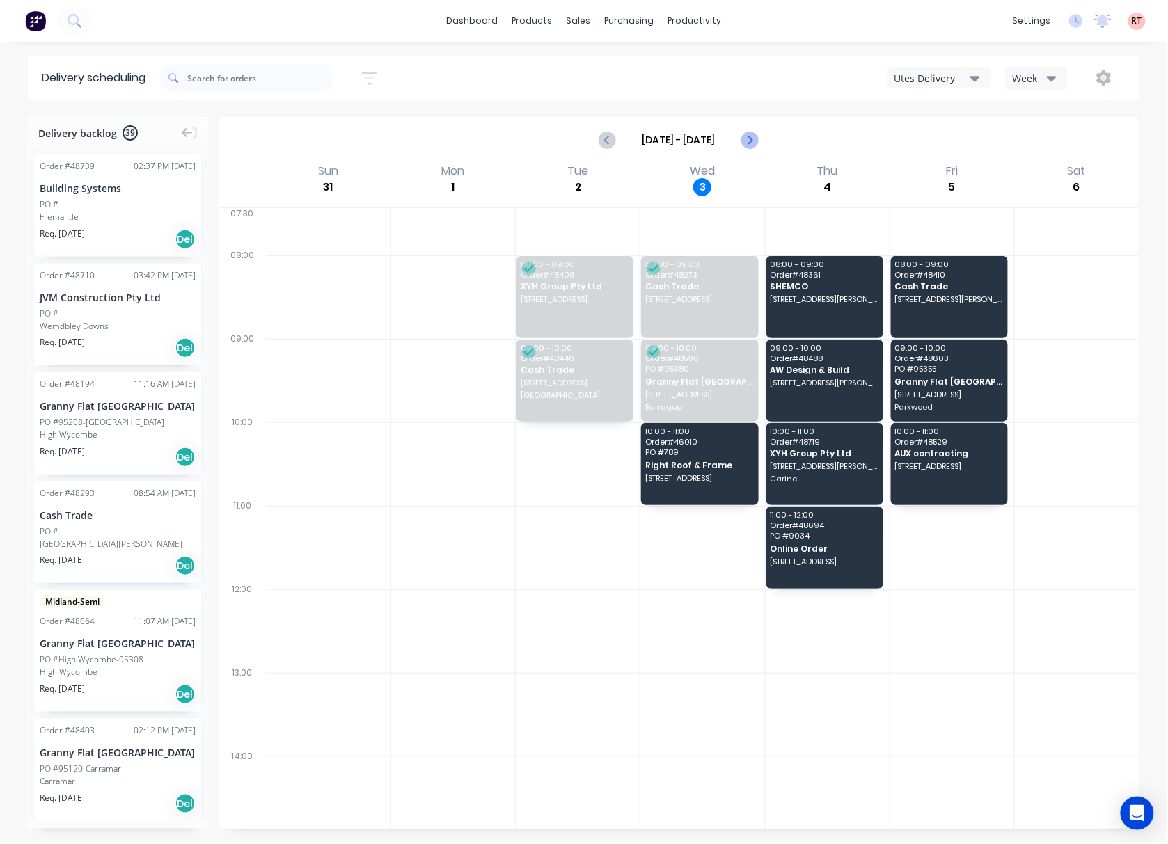
click at [750, 141] on icon "Next page" at bounding box center [749, 139] width 6 height 11
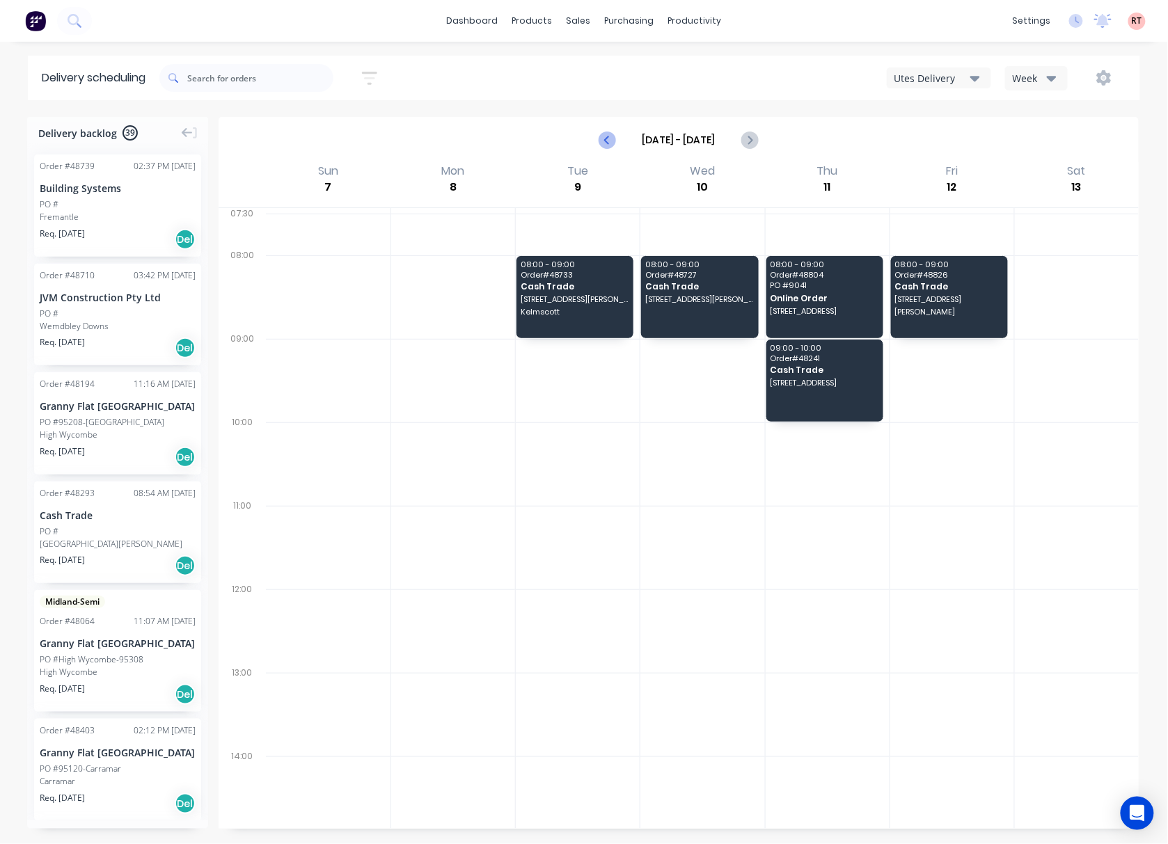
click at [613, 138] on icon "Previous page" at bounding box center [608, 140] width 17 height 17
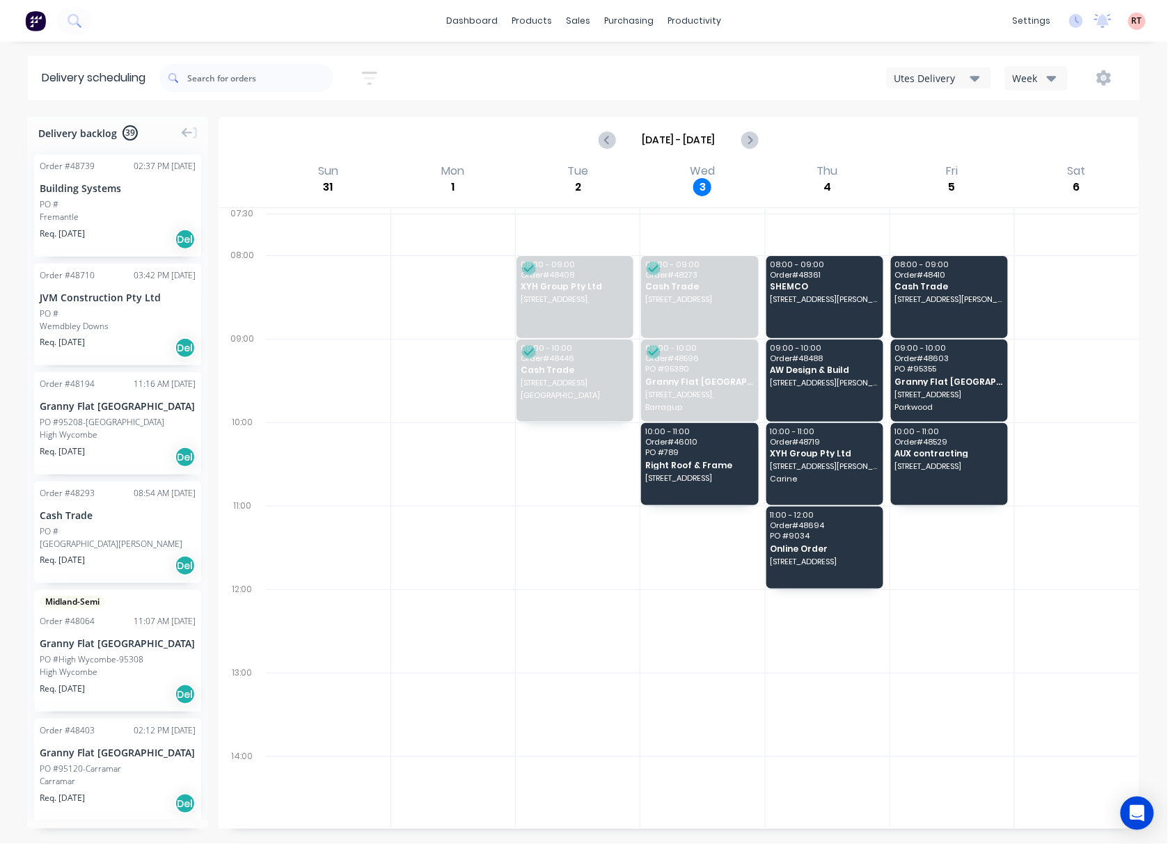
drag, startPoint x: 805, startPoint y: 184, endPoint x: 828, endPoint y: 184, distance: 23.0
click at [828, 184] on div "Thu 4 [DATE]" at bounding box center [827, 184] width 125 height 45
click at [830, 187] on div "Thu 4 [DATE]" at bounding box center [827, 184] width 125 height 45
click at [749, 137] on icon "Next page" at bounding box center [749, 139] width 6 height 11
type input "[DATE] - [DATE]"
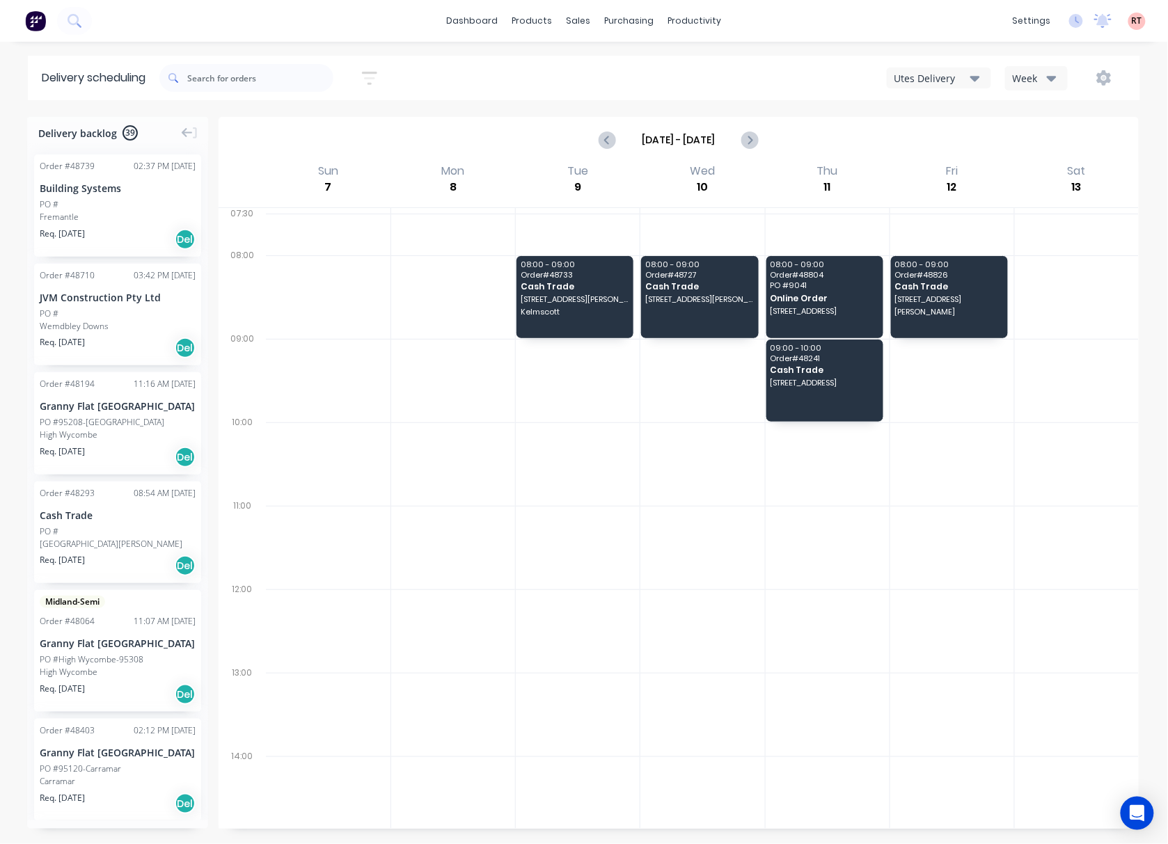
click at [586, 377] on div at bounding box center [578, 381] width 124 height 84
click at [583, 313] on span "Kelmscott" at bounding box center [575, 312] width 108 height 8
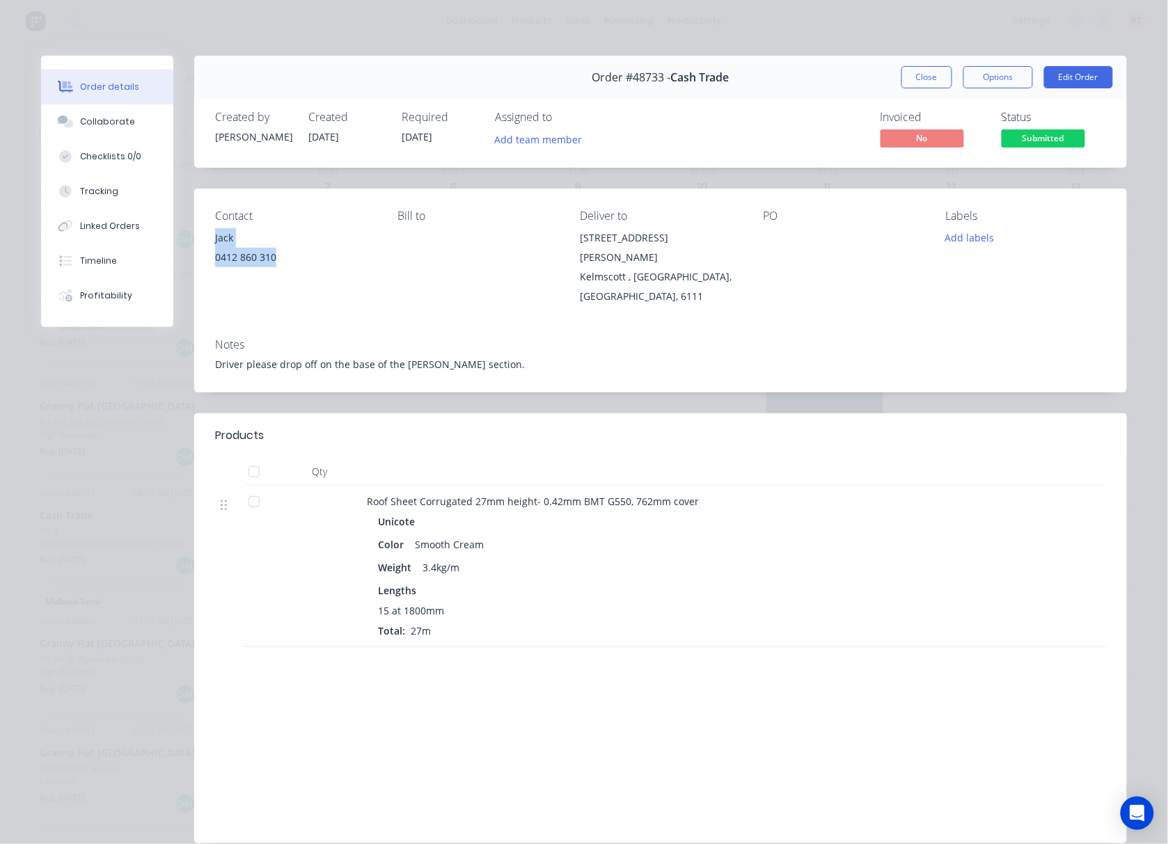
drag, startPoint x: 201, startPoint y: 228, endPoint x: 379, endPoint y: 281, distance: 185.2
click at [279, 264] on div "Contact Jack [PHONE_NUMBER] Bill to Deliver to [STREET_ADDRESS][PERSON_NAME] PO…" at bounding box center [660, 258] width 933 height 139
click at [402, 283] on div "Bill to" at bounding box center [477, 257] width 160 height 97
click at [923, 79] on button "Close" at bounding box center [926, 77] width 51 height 22
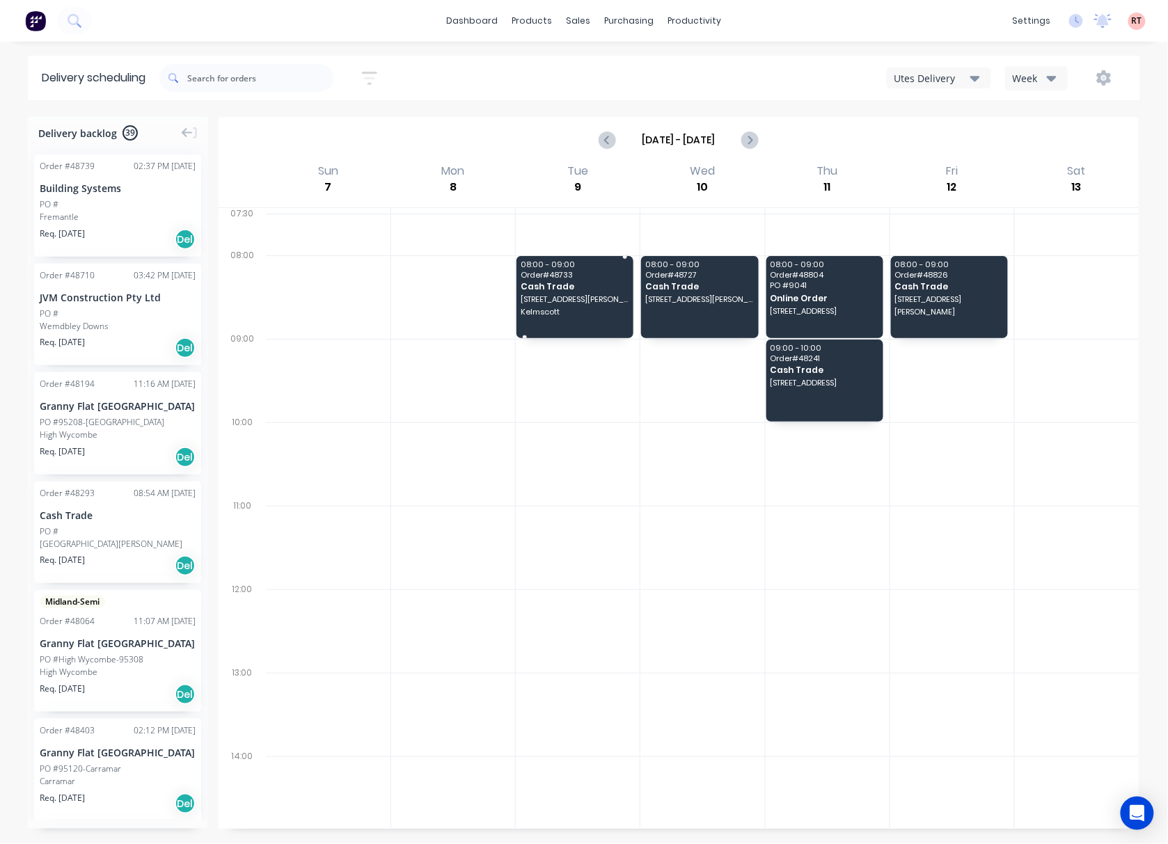
click at [555, 310] on span "Kelmscott" at bounding box center [575, 312] width 108 height 8
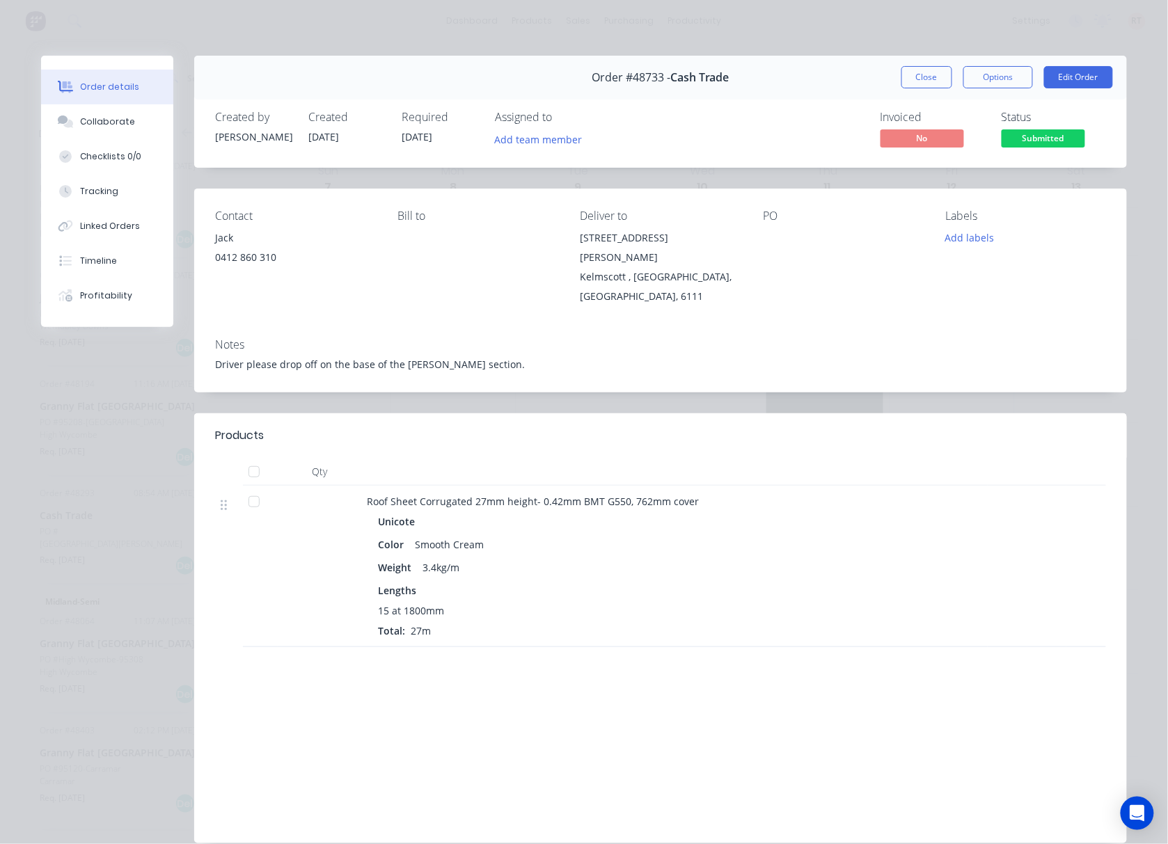
click at [562, 244] on div "Contact Jack [PHONE_NUMBER] Bill to Deliver to [STREET_ADDRESS][PERSON_NAME] PO…" at bounding box center [660, 258] width 933 height 139
drag, startPoint x: 563, startPoint y: 235, endPoint x: 650, endPoint y: 274, distance: 95.6
click at [650, 274] on div "Contact Jack [PHONE_NUMBER] Bill to Deliver to [STREET_ADDRESS][PERSON_NAME] PO…" at bounding box center [660, 258] width 933 height 139
click at [716, 295] on div "Contact Jack [PHONE_NUMBER] Bill to Deliver to [STREET_ADDRESS][PERSON_NAME] PO…" at bounding box center [660, 258] width 933 height 139
drag, startPoint x: 664, startPoint y: 281, endPoint x: 554, endPoint y: 230, distance: 121.4
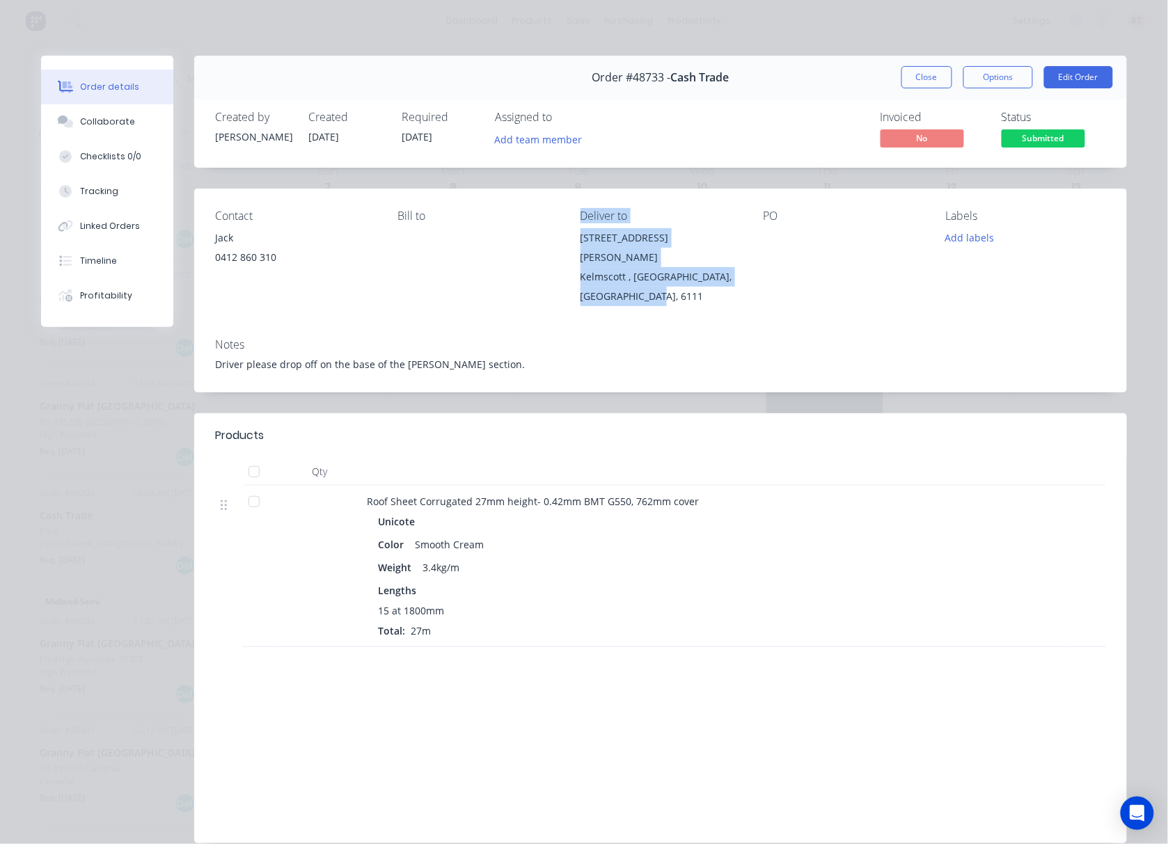
click at [554, 230] on div "Contact Jack [PHONE_NUMBER] Bill to Deliver to [STREET_ADDRESS][PERSON_NAME] PO…" at bounding box center [660, 258] width 933 height 139
click at [699, 296] on div "Contact Jack [PHONE_NUMBER] Bill to Deliver to [STREET_ADDRESS][PERSON_NAME] PO…" at bounding box center [660, 258] width 933 height 139
click at [699, 305] on div "Contact Jack [PHONE_NUMBER] Bill to Deliver to [STREET_ADDRESS][PERSON_NAME] PO…" at bounding box center [660, 258] width 933 height 139
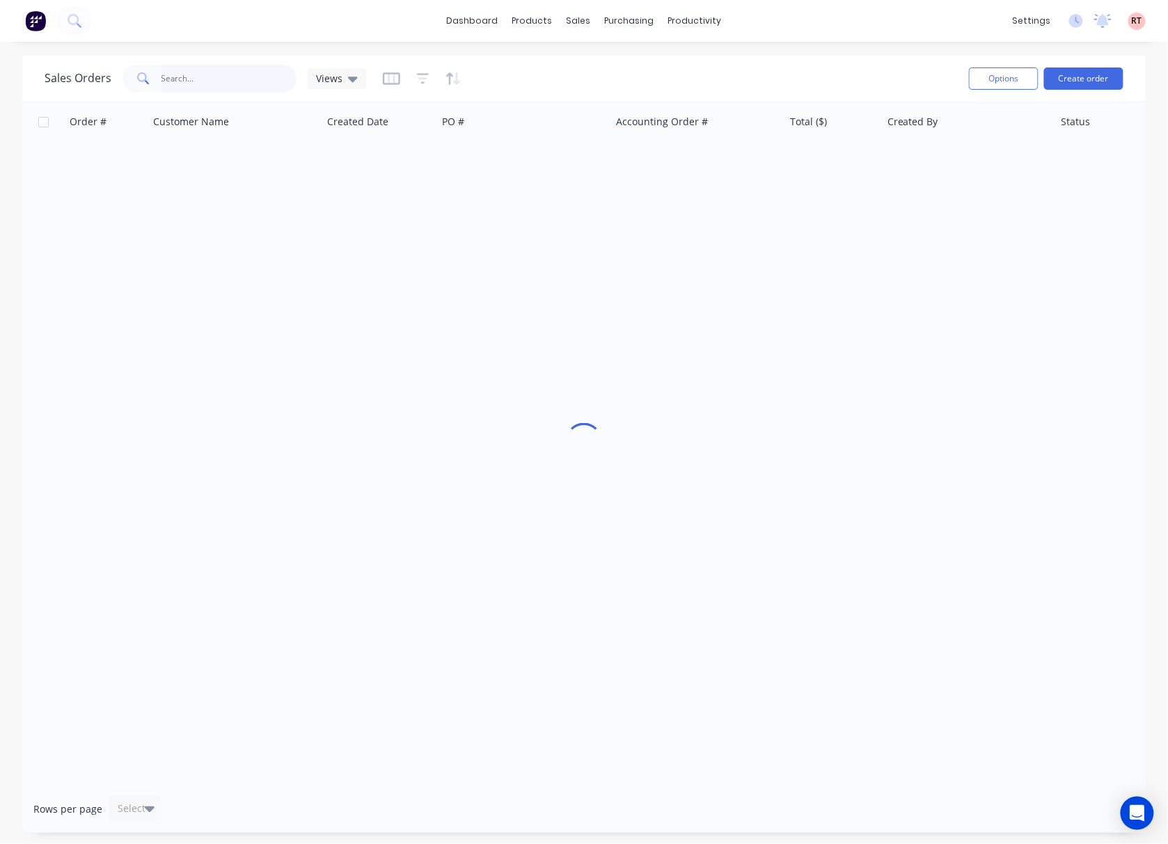
click at [209, 70] on input "text" at bounding box center [229, 79] width 136 height 28
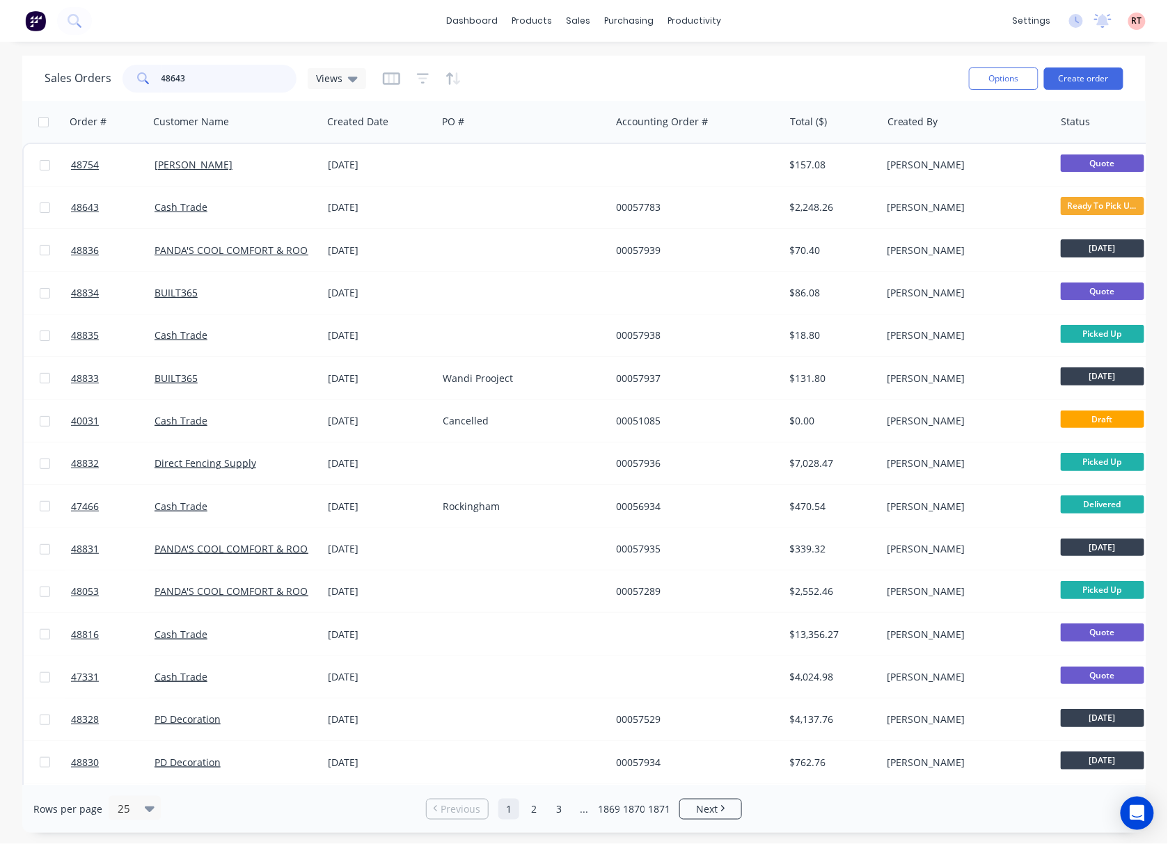
type input "48643"
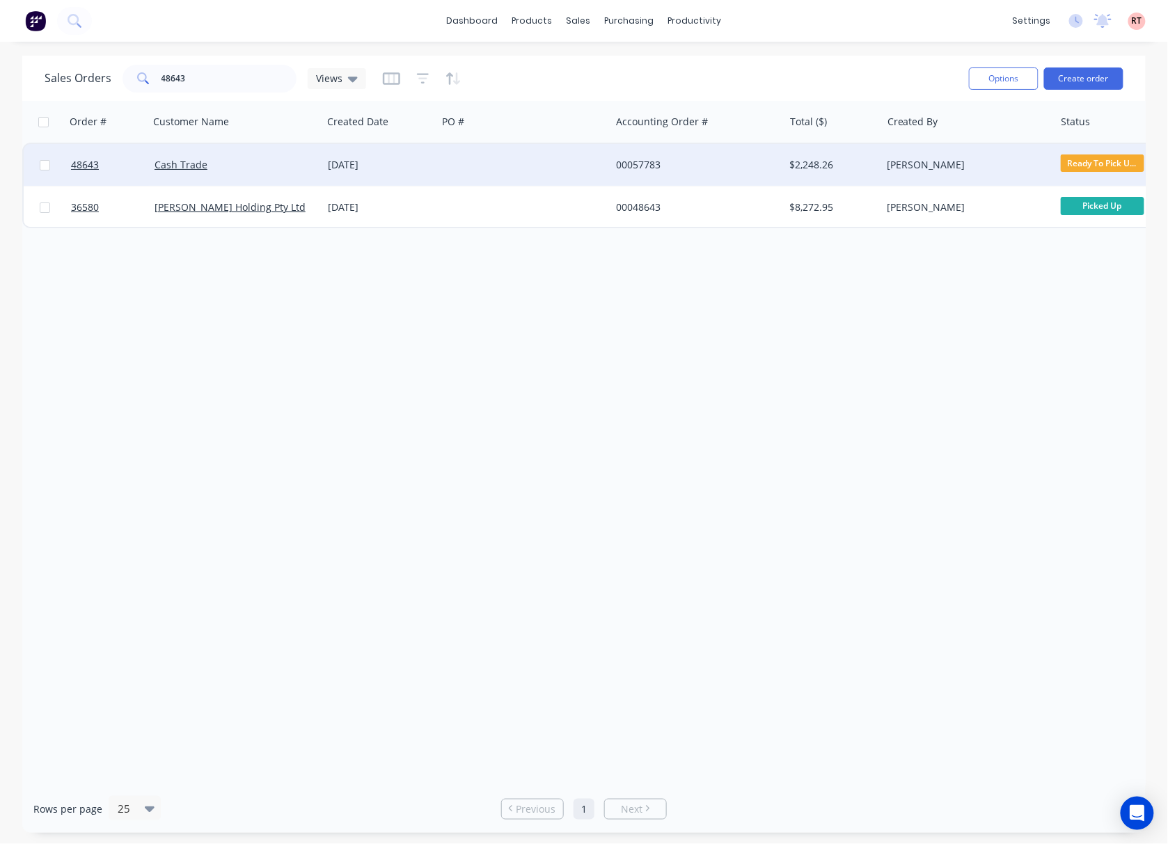
click at [461, 168] on div at bounding box center [523, 165] width 173 height 42
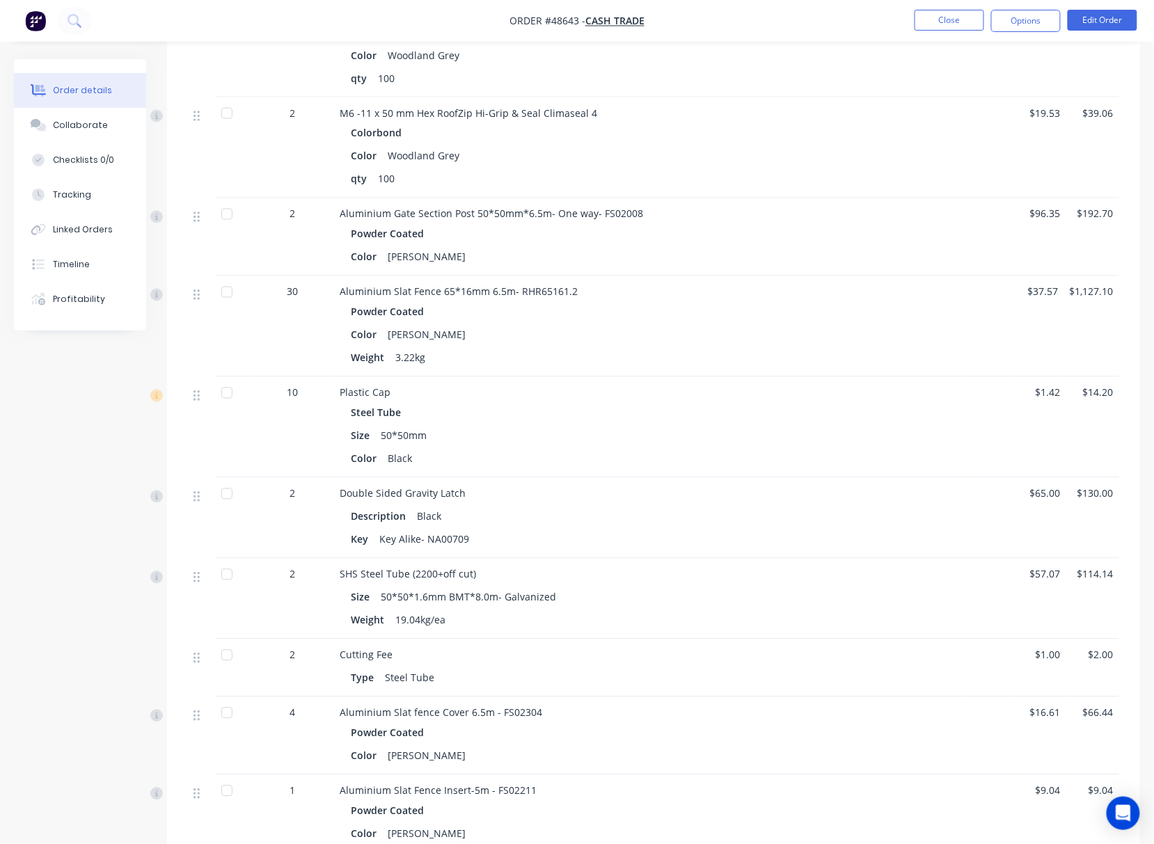
scroll to position [1025, 0]
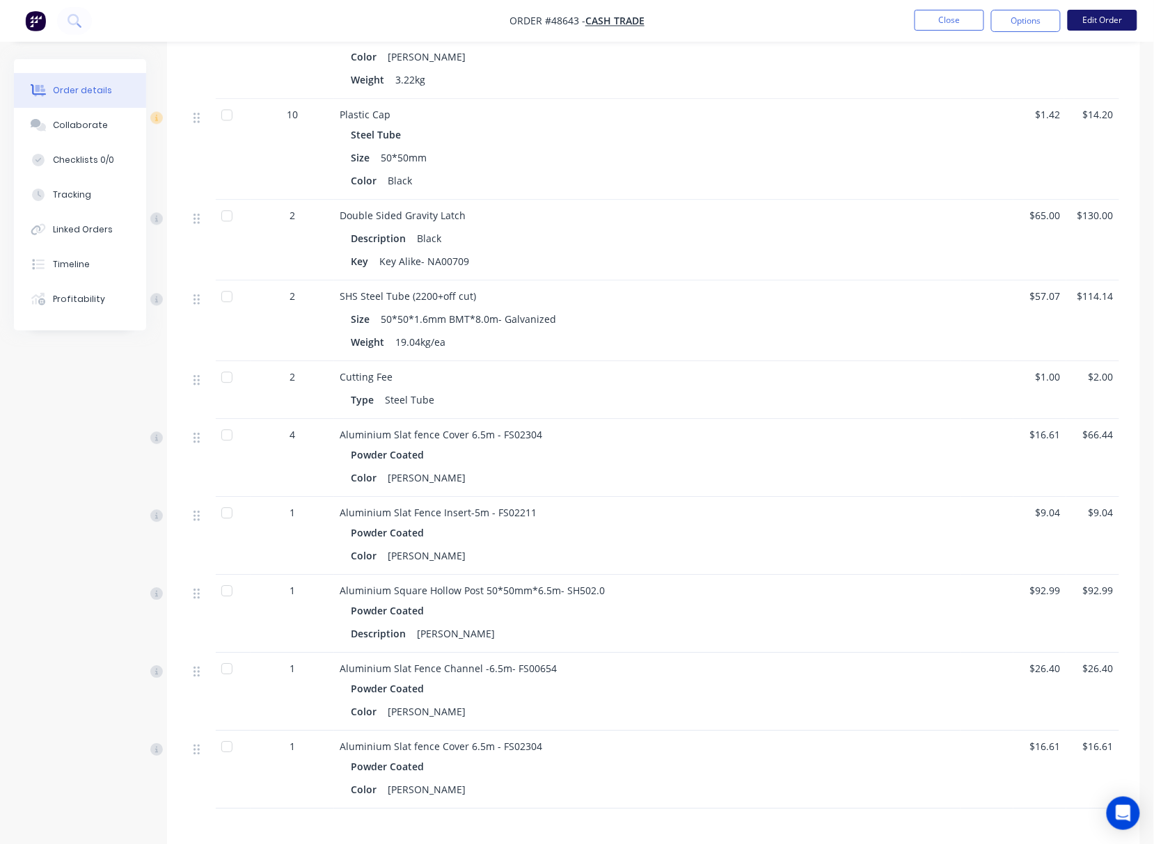
click at [1098, 24] on button "Edit Order" at bounding box center [1103, 20] width 70 height 21
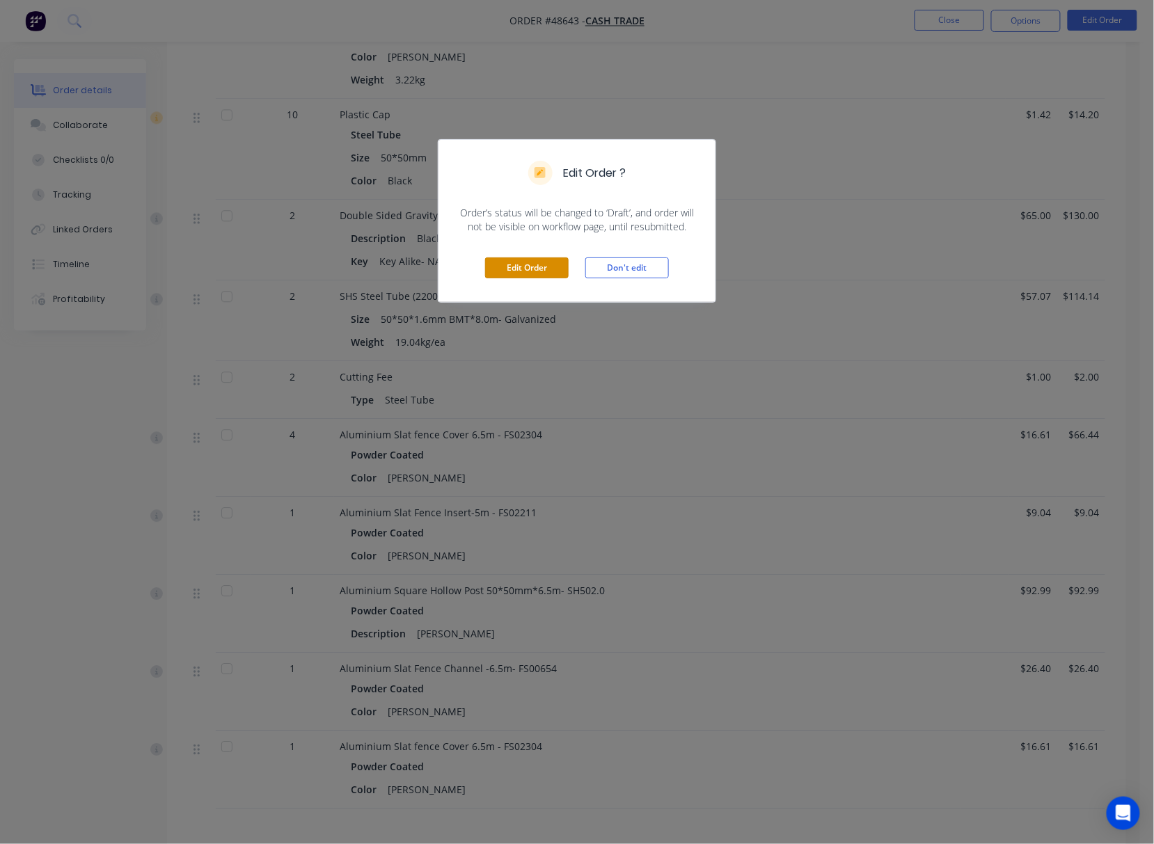
click at [551, 260] on button "Edit Order" at bounding box center [527, 268] width 84 height 21
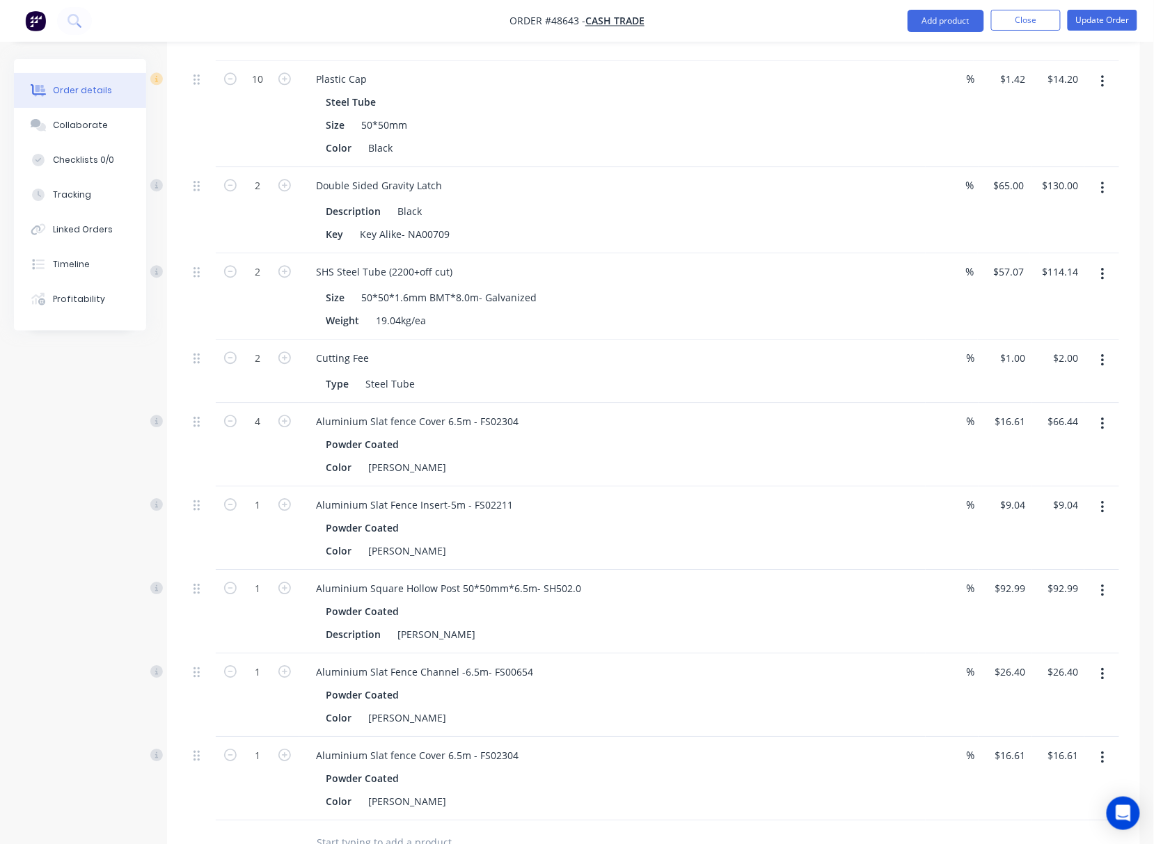
scroll to position [1392, 0]
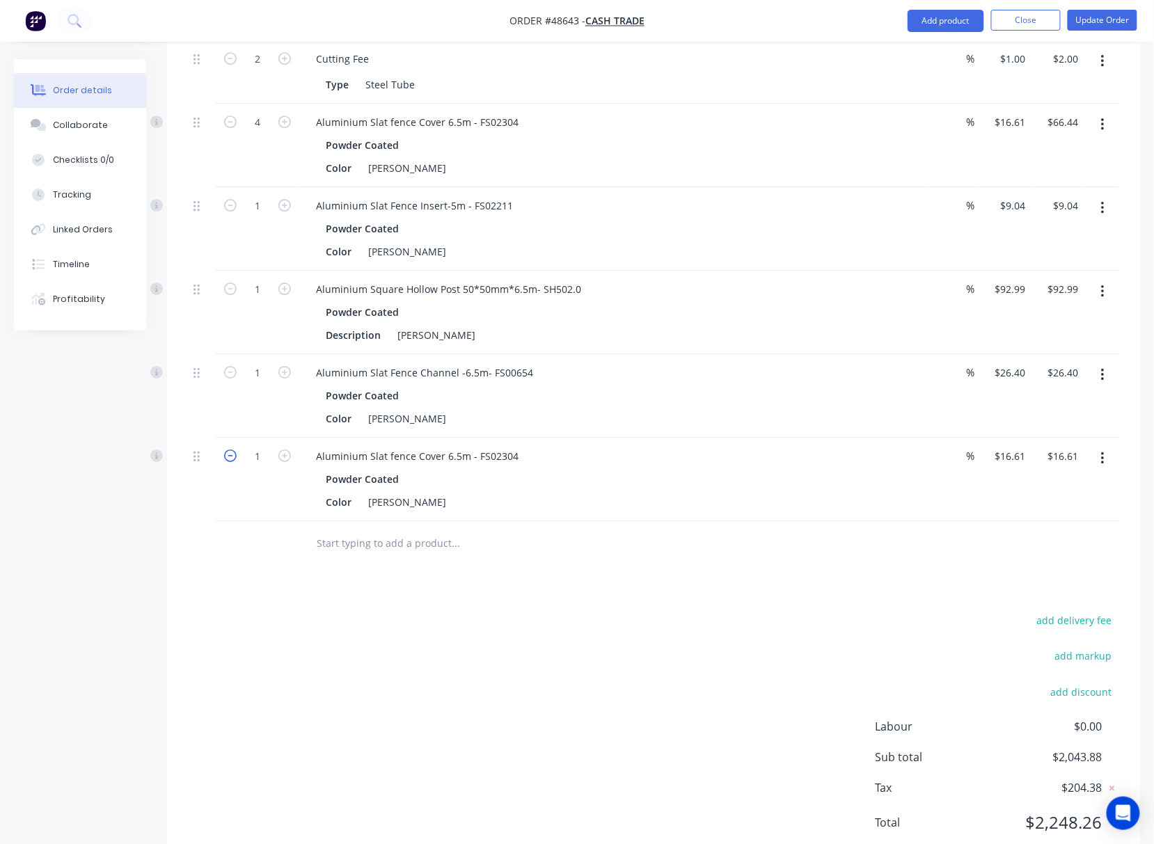
click at [232, 458] on icon "button" at bounding box center [230, 456] width 13 height 13
type input "0"
type input "$0.00"
click at [228, 374] on icon "button" at bounding box center [230, 372] width 13 height 13
type input "0"
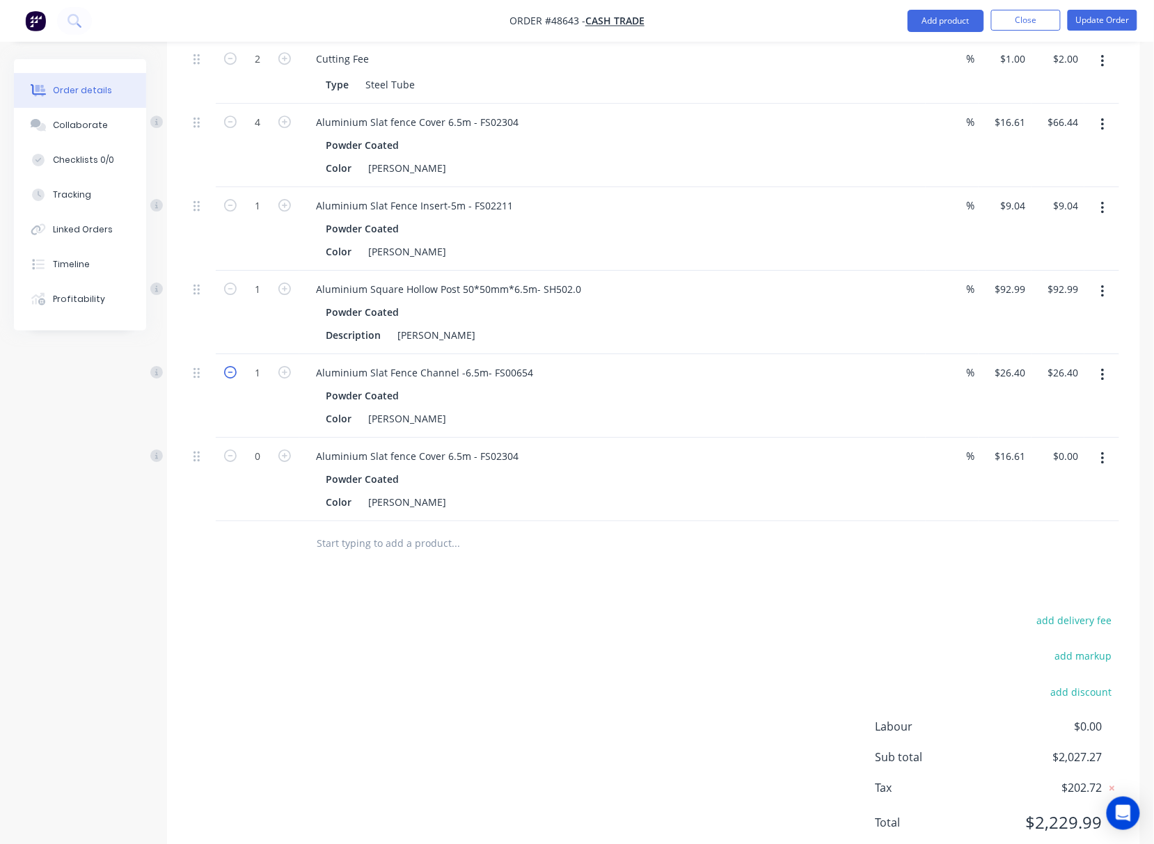
type input "$0.00"
click at [226, 293] on icon "button" at bounding box center [230, 289] width 13 height 13
type input "0"
type input "$0.00"
click at [1109, 296] on button "button" at bounding box center [1102, 291] width 33 height 25
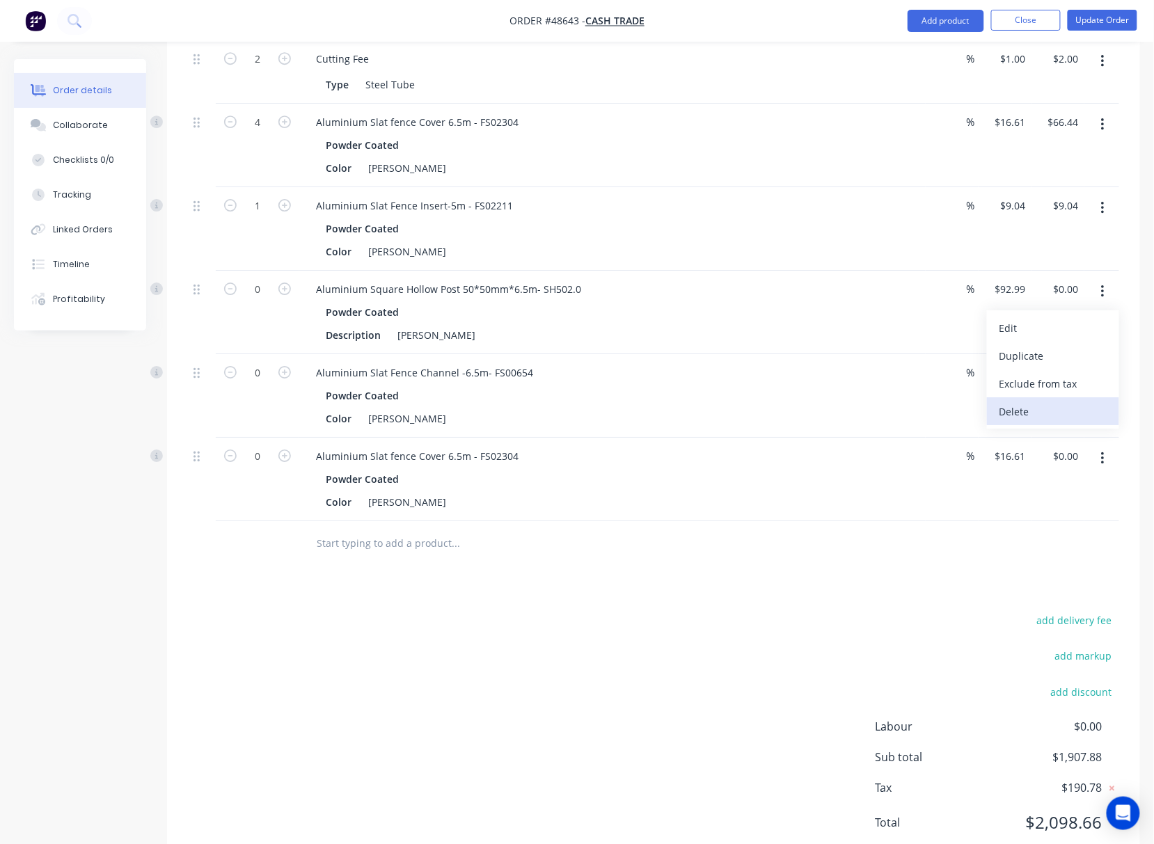
click at [1069, 415] on div "Delete" at bounding box center [1052, 412] width 107 height 20
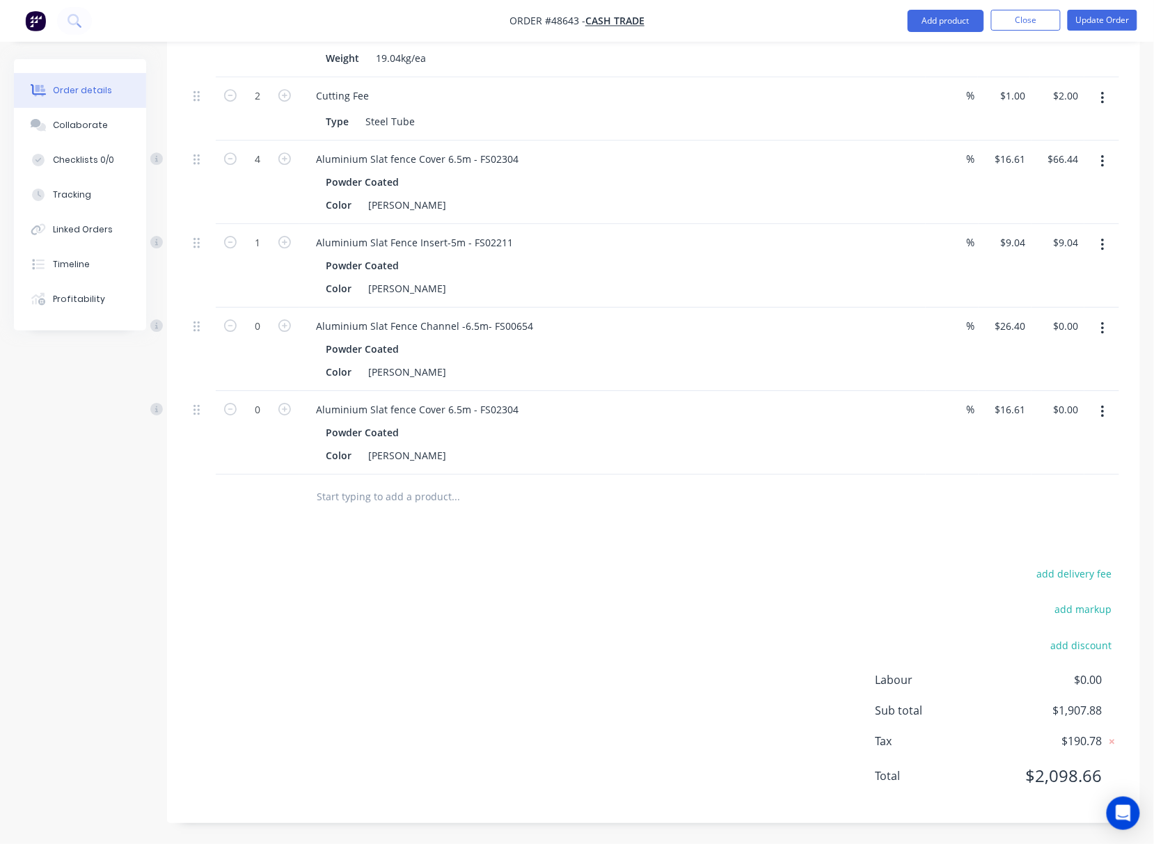
click at [1101, 331] on icon "button" at bounding box center [1102, 328] width 3 height 15
click at [1066, 443] on div "Delete" at bounding box center [1052, 448] width 107 height 20
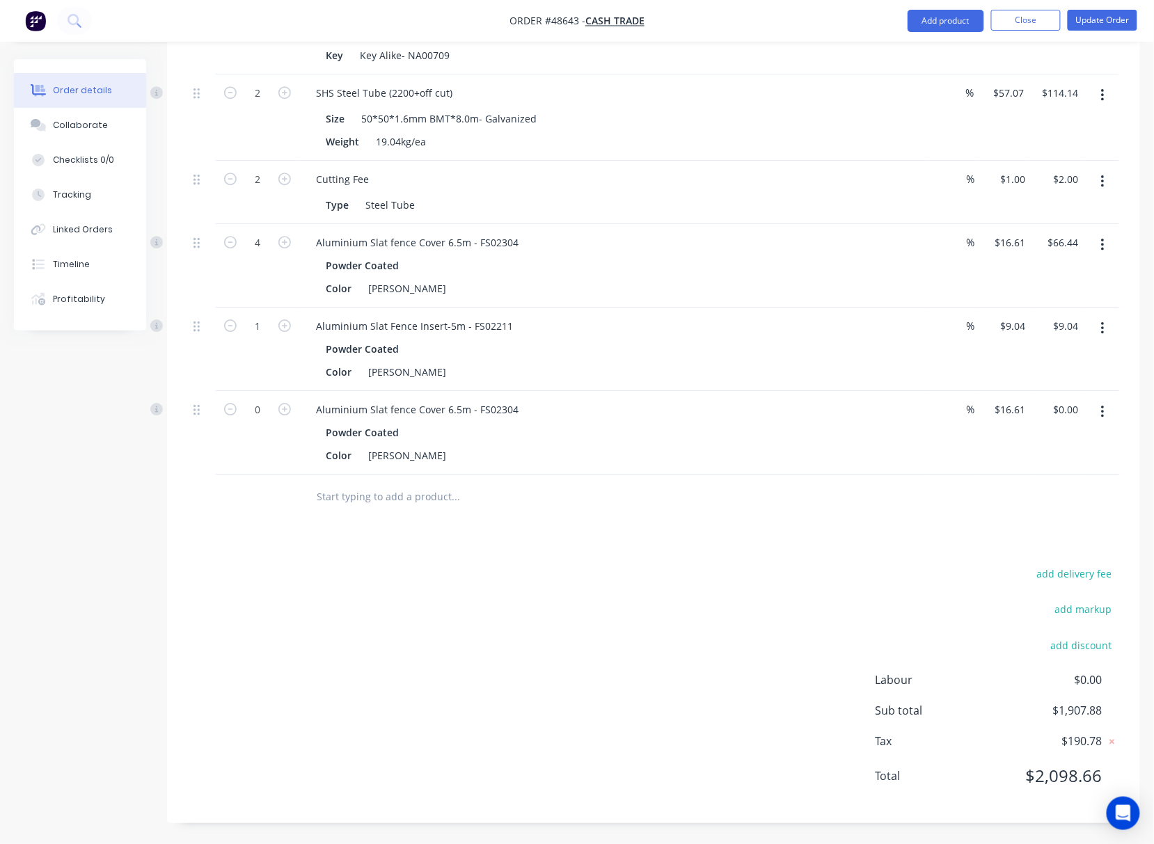
click at [1096, 413] on button "button" at bounding box center [1102, 412] width 33 height 25
click at [1089, 537] on div "Delete" at bounding box center [1052, 532] width 107 height 20
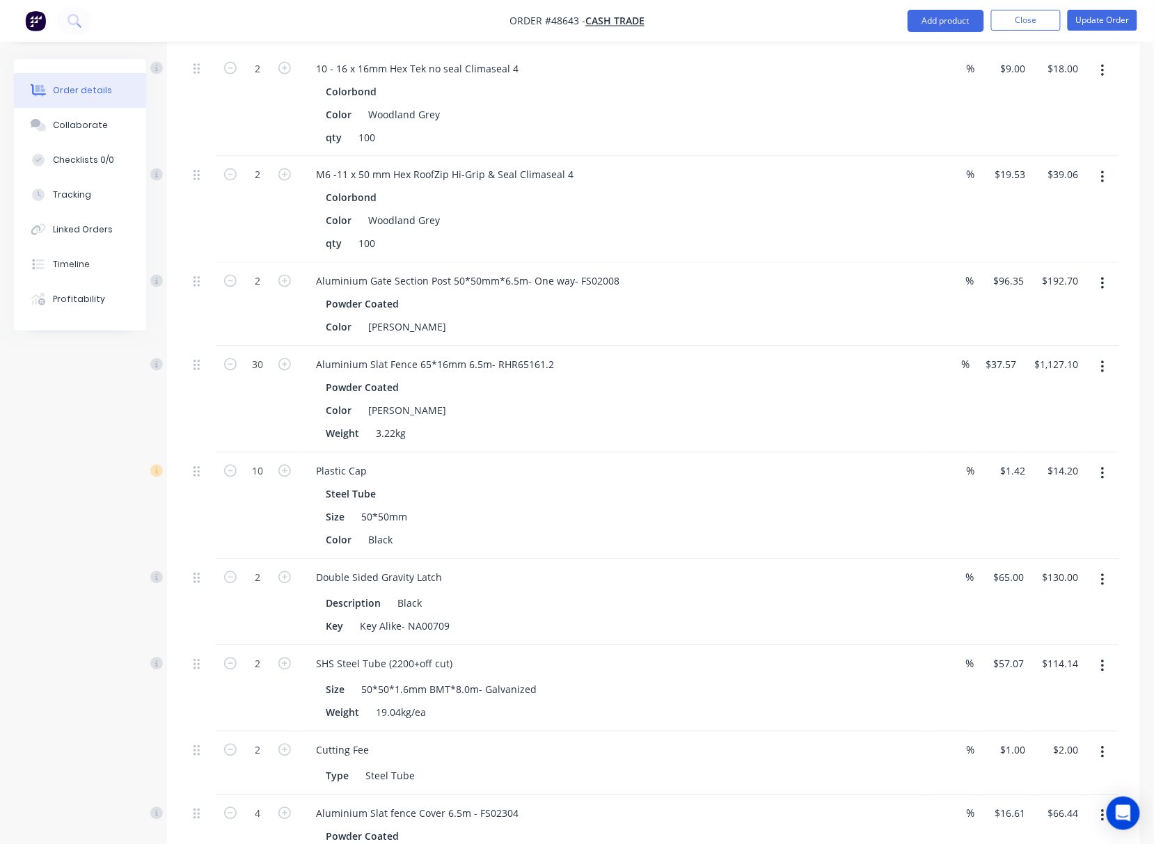
scroll to position [1192, 0]
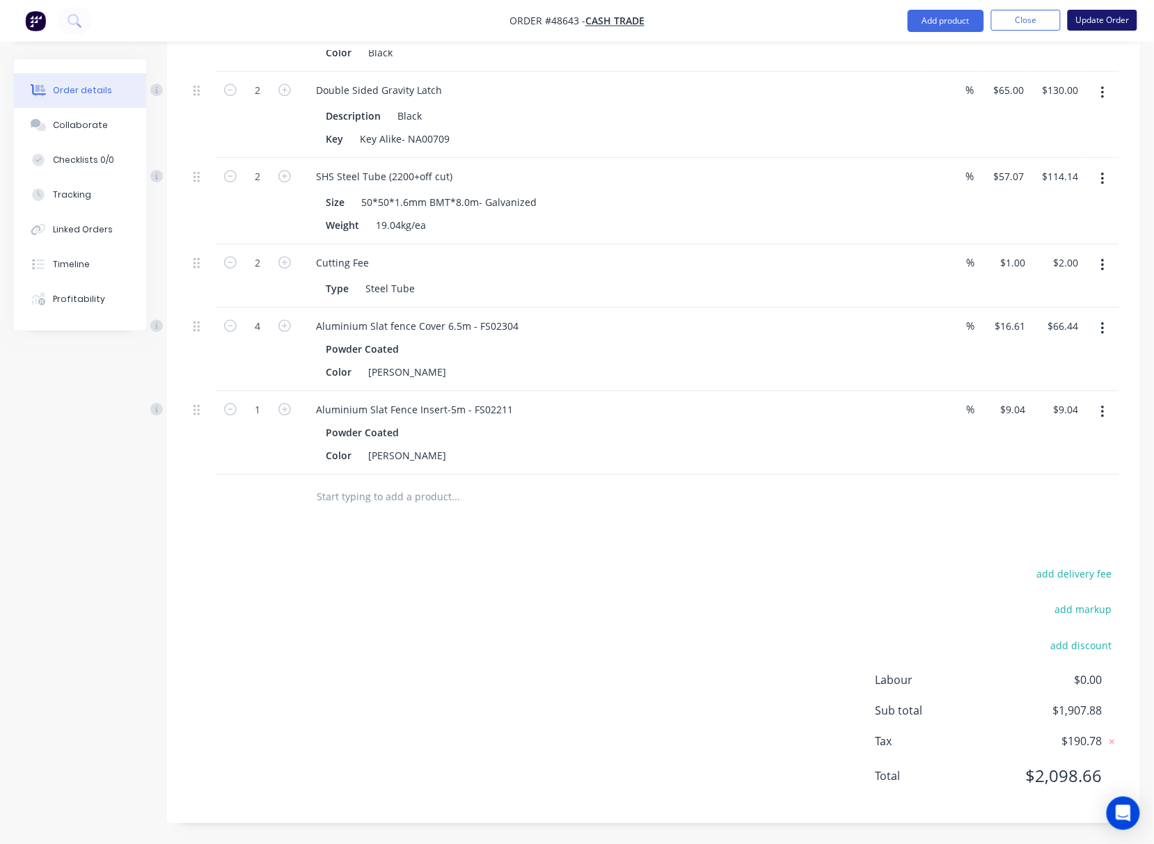
click at [1101, 20] on button "Update Order" at bounding box center [1103, 20] width 70 height 21
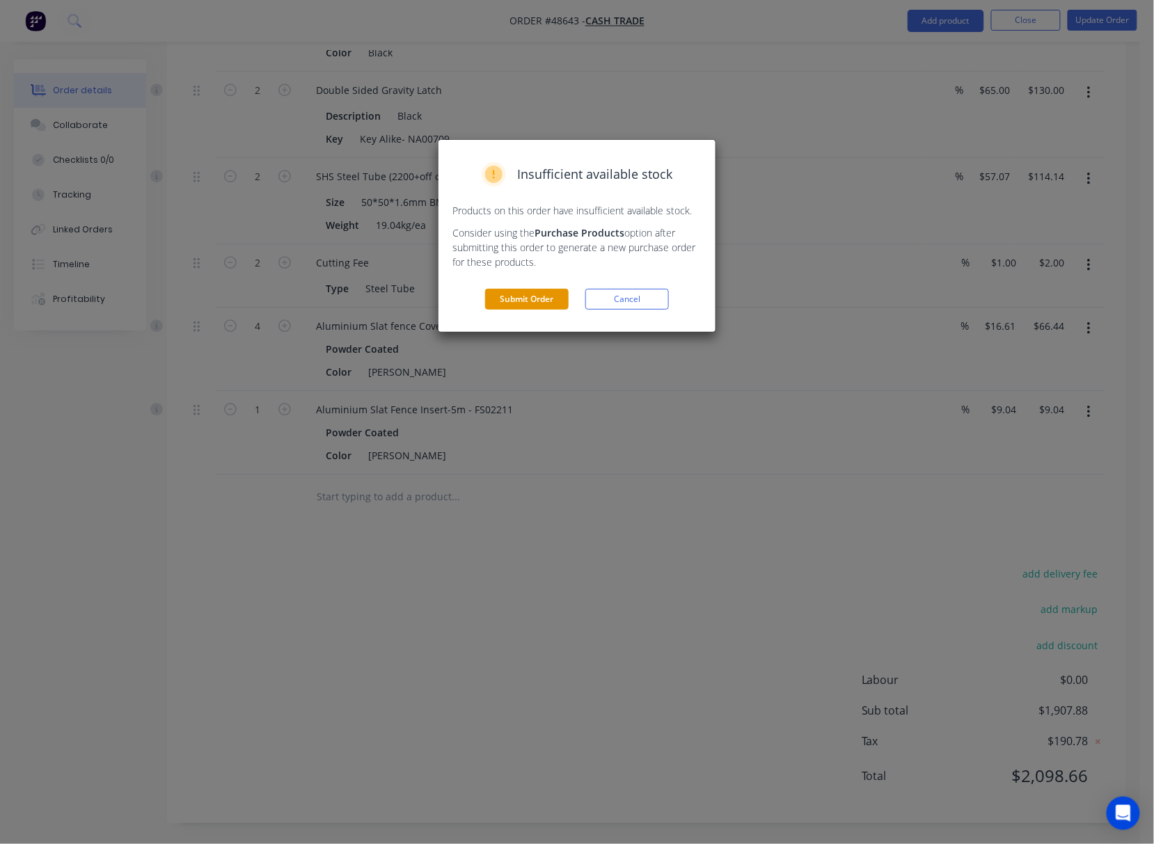
click at [537, 295] on button "Submit Order" at bounding box center [527, 299] width 84 height 21
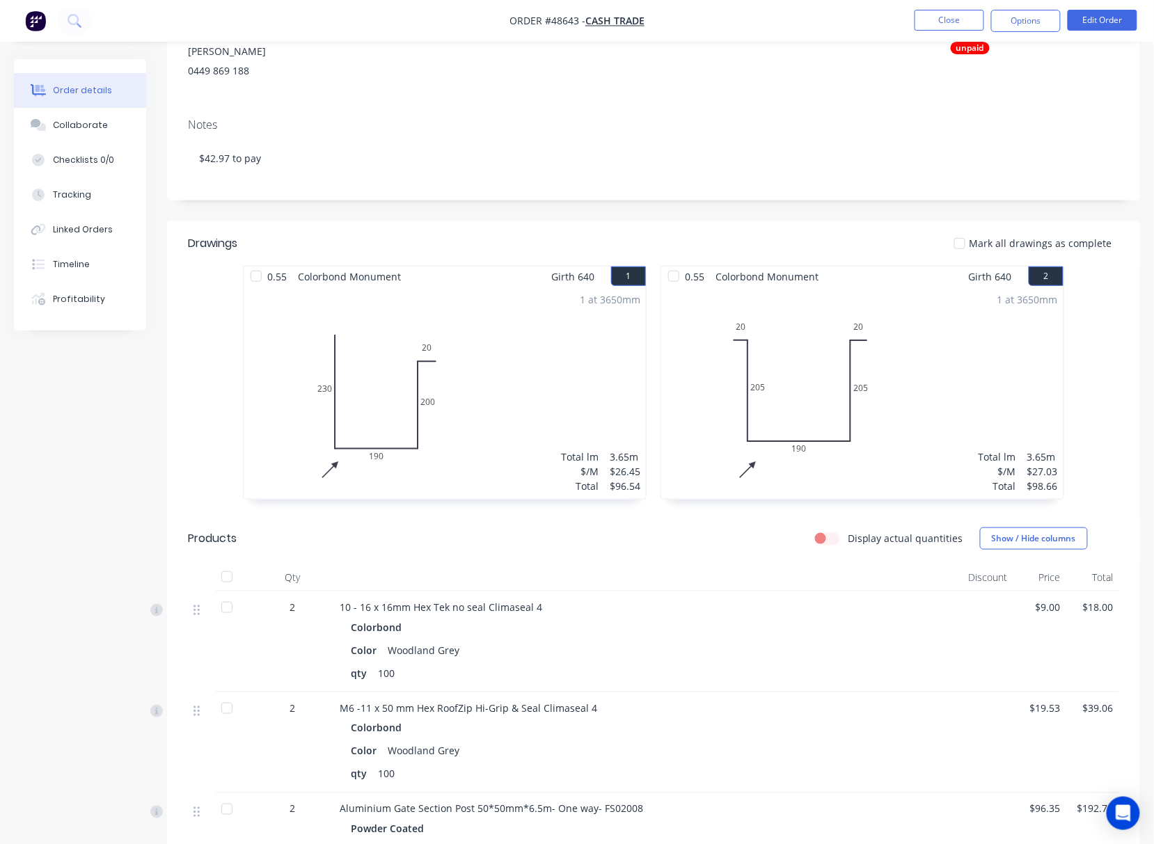
scroll to position [0, 0]
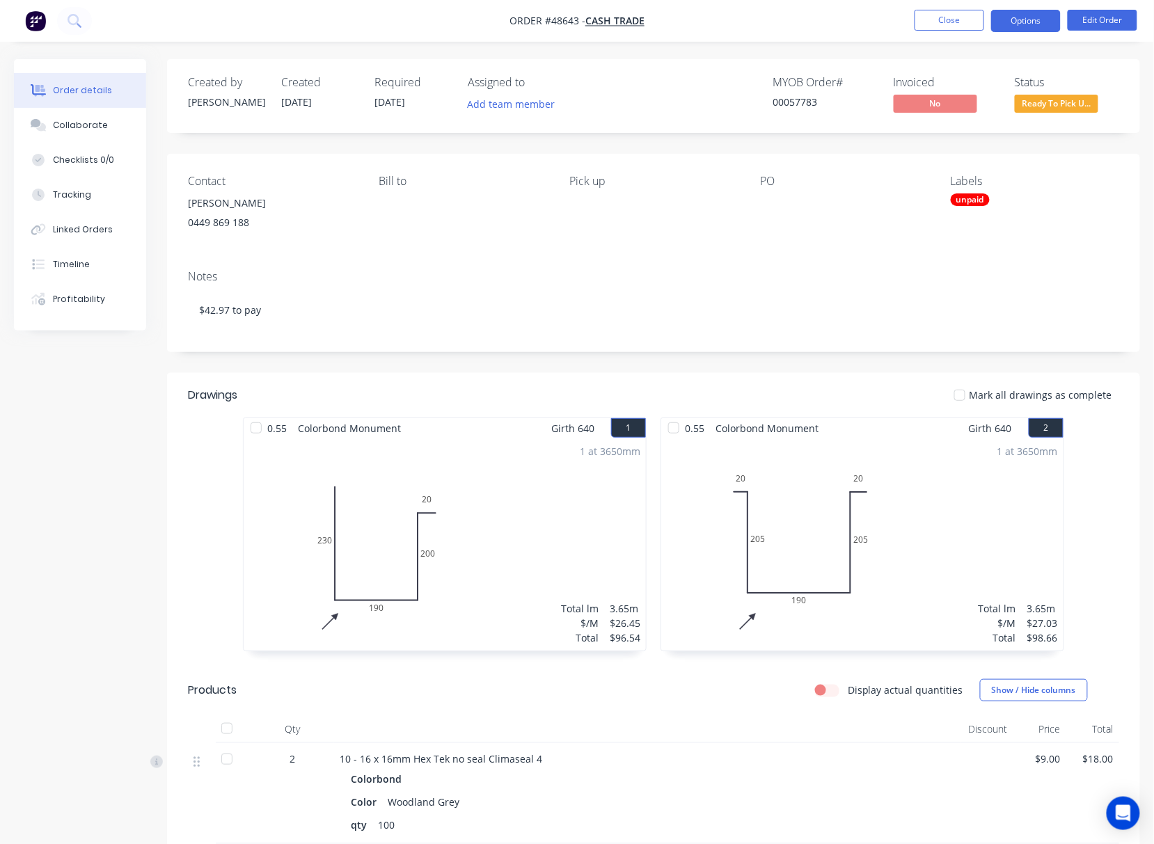
click at [1020, 12] on button "Options" at bounding box center [1026, 21] width 70 height 22
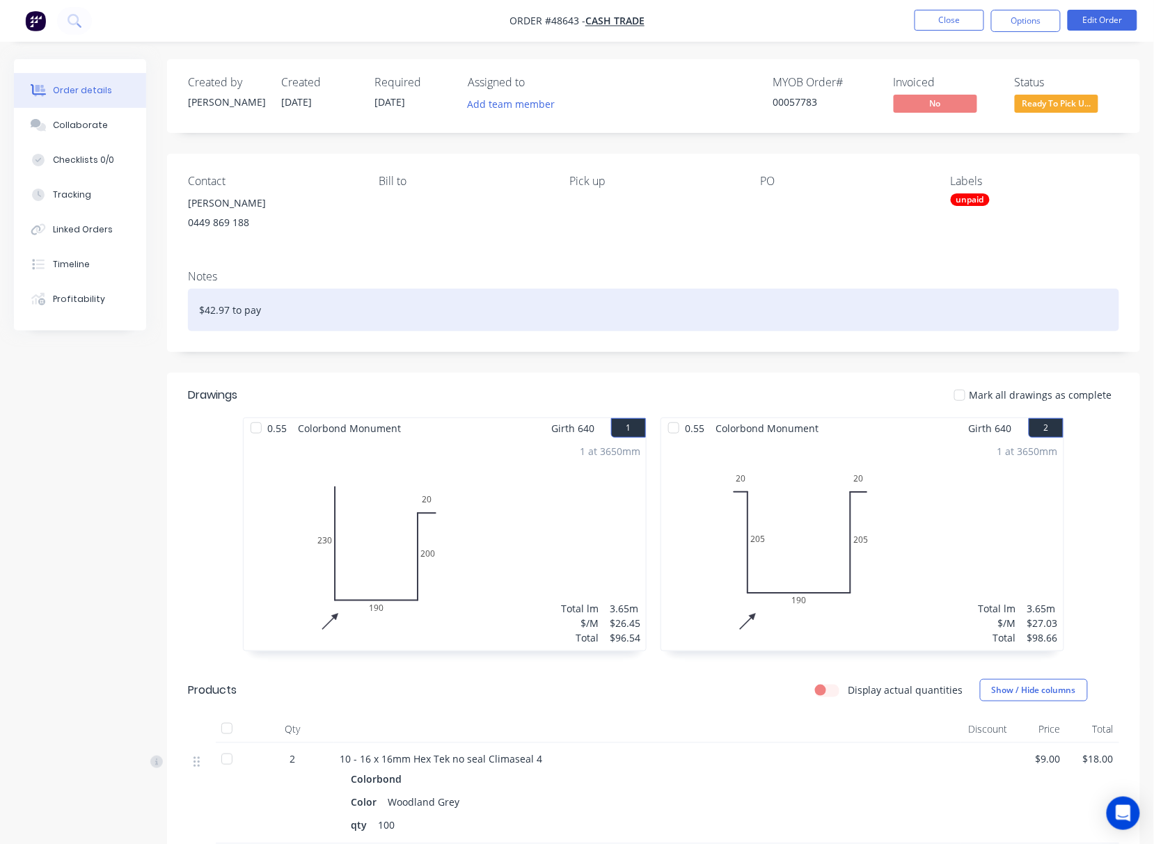
click at [641, 306] on div "$42.97 to pay" at bounding box center [653, 310] width 931 height 42
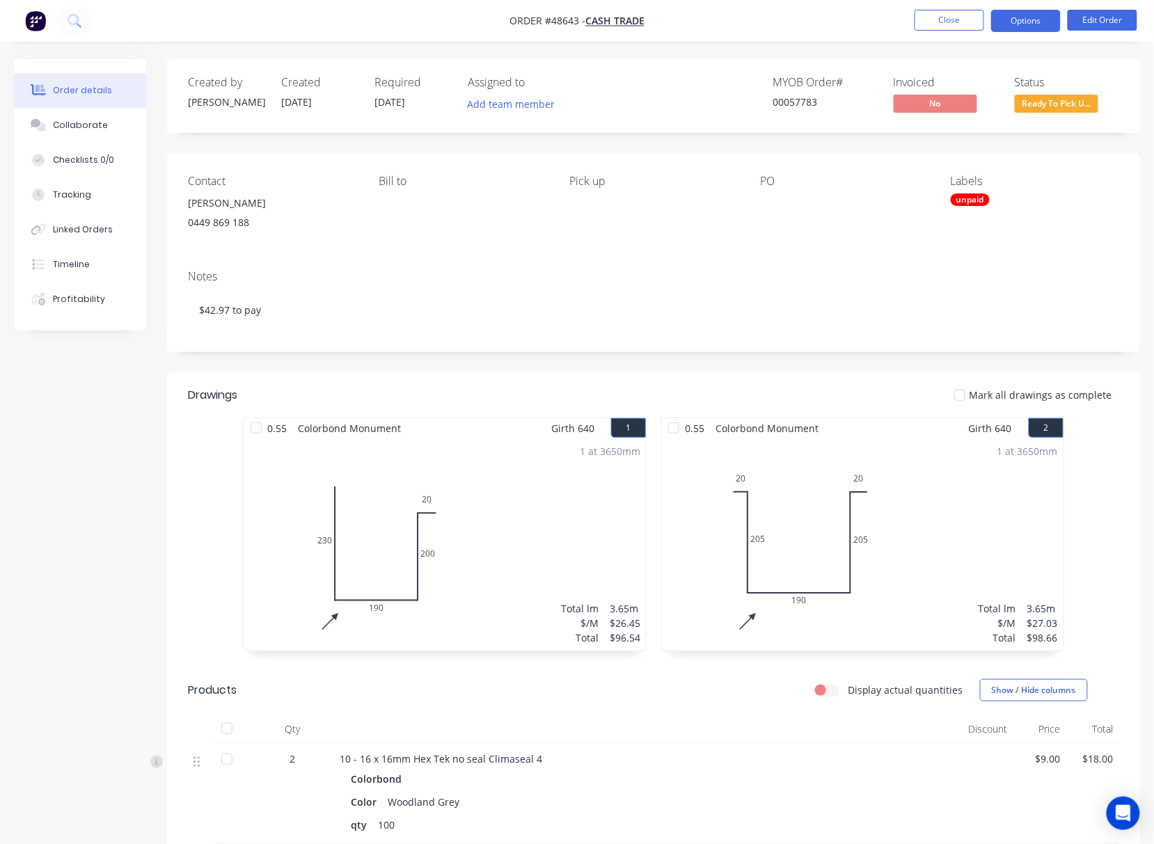
click at [1027, 20] on button "Options" at bounding box center [1026, 21] width 70 height 22
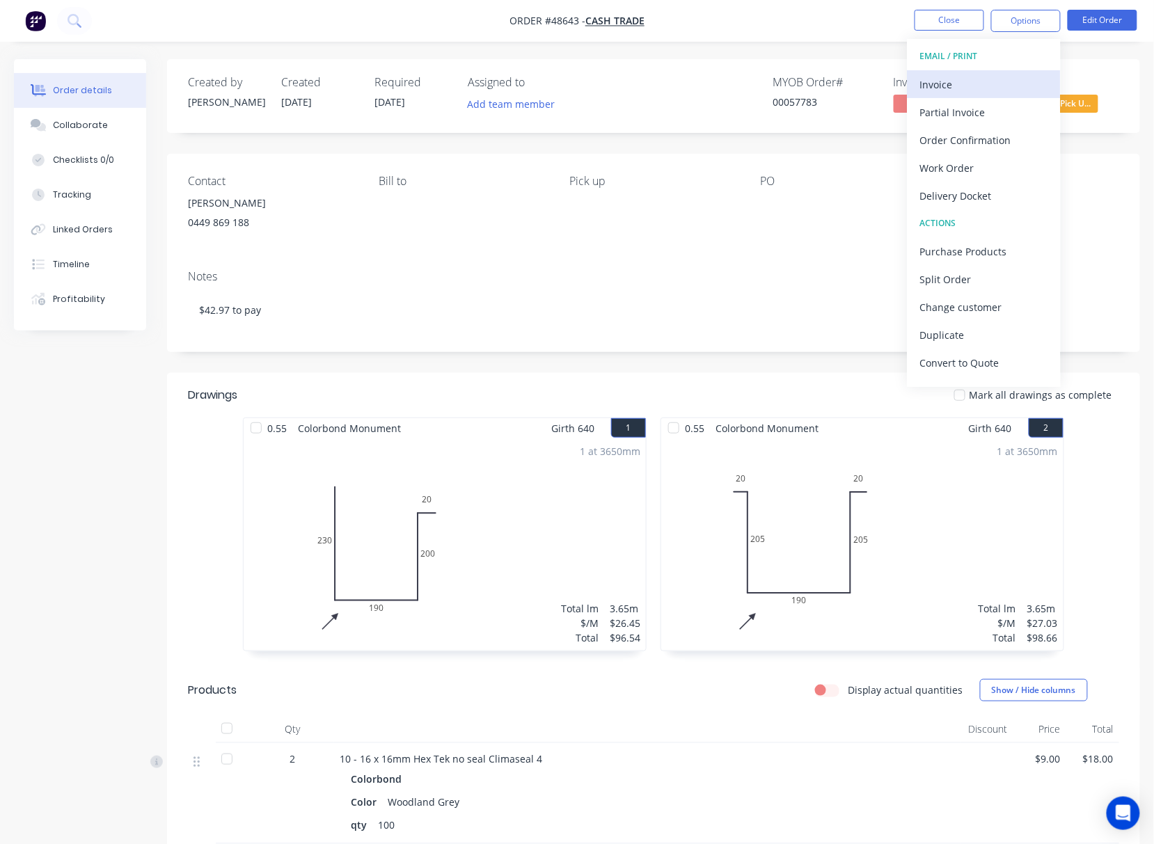
click at [983, 79] on div "Invoice" at bounding box center [984, 84] width 128 height 20
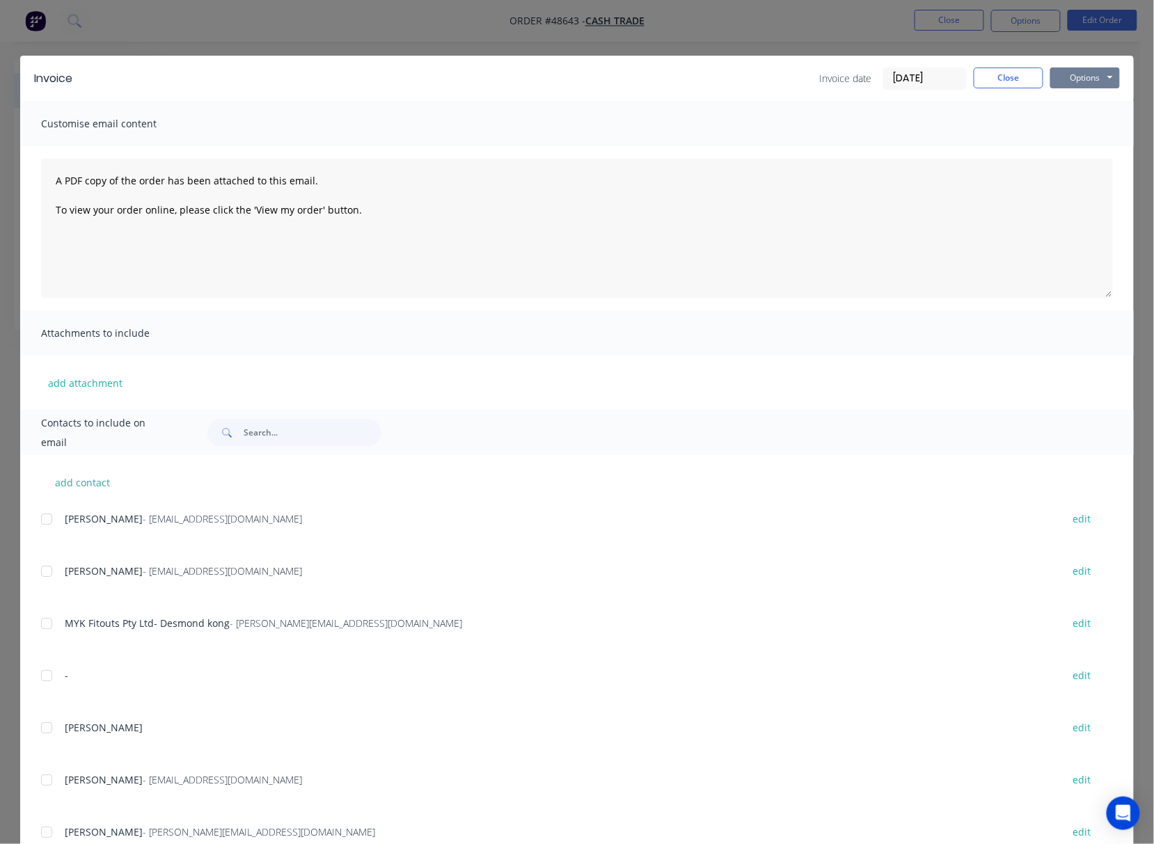
click at [1079, 76] on button "Options" at bounding box center [1085, 78] width 70 height 21
click at [1093, 125] on button "Print" at bounding box center [1094, 125] width 89 height 23
click at [679, 31] on div "Invoice Invoice date 03/09/25 Close Options Preview Print Email Customise email…" at bounding box center [577, 422] width 1154 height 844
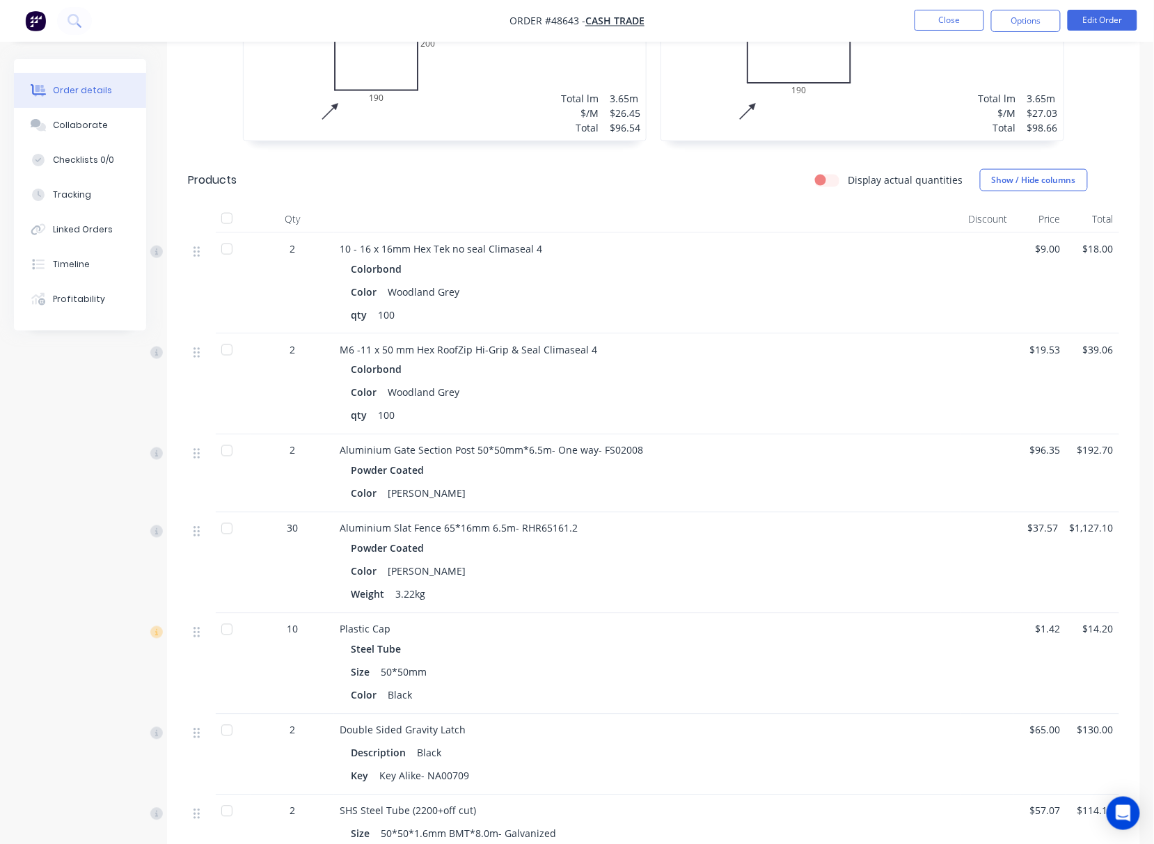
scroll to position [976, 0]
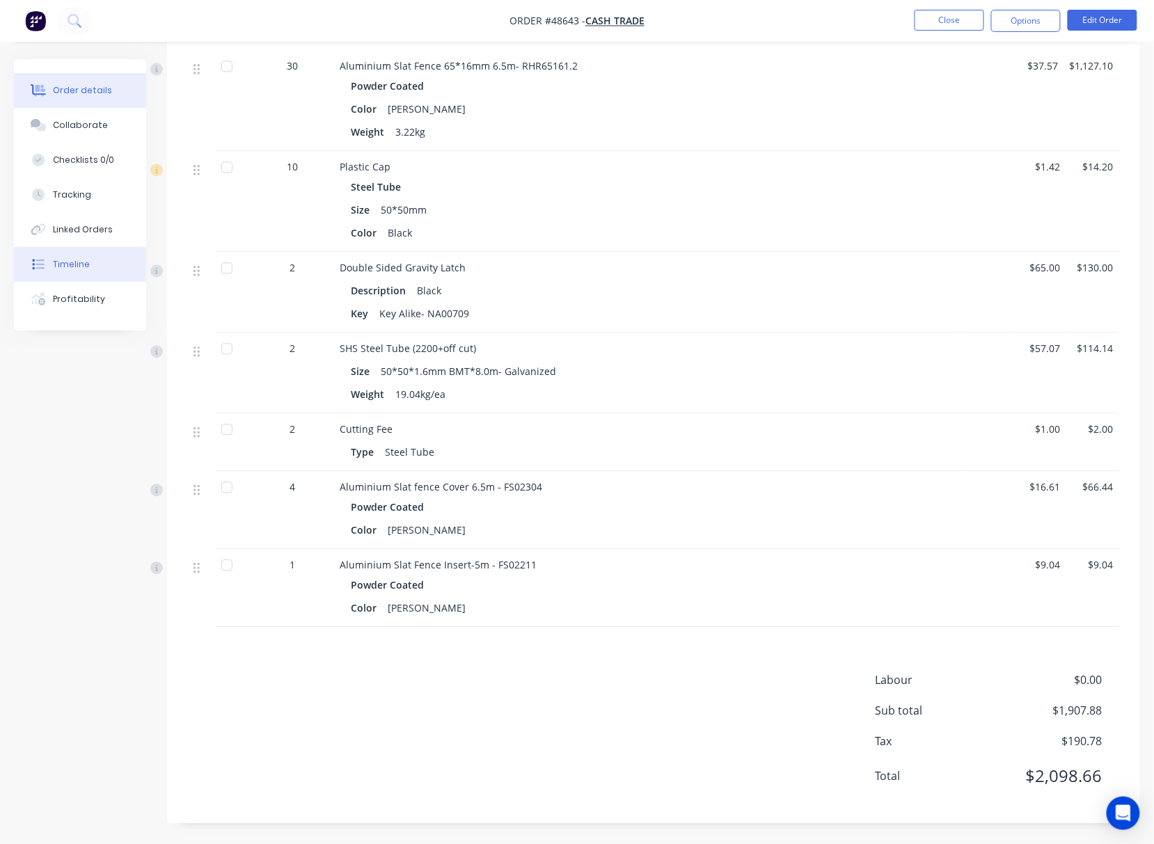
click at [95, 265] on button "Timeline" at bounding box center [80, 264] width 132 height 35
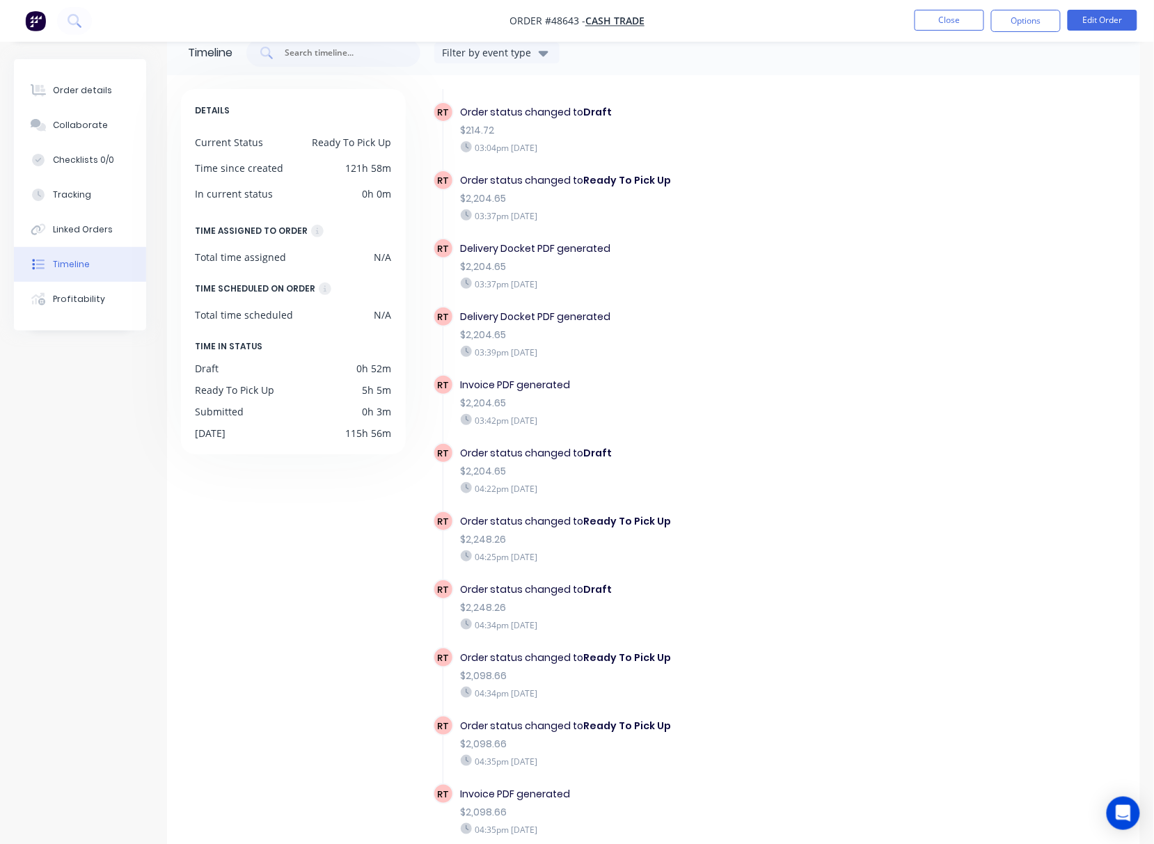
scroll to position [97, 0]
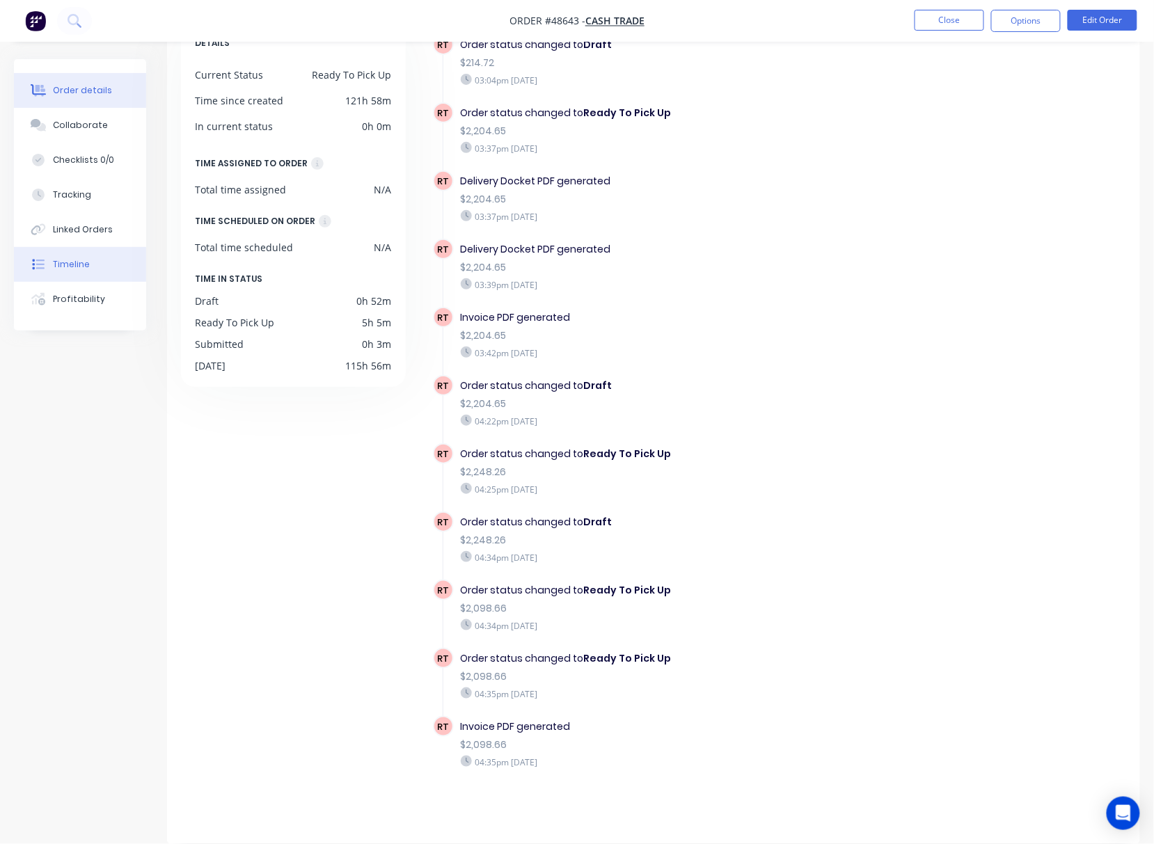
click at [87, 88] on div "Order details" at bounding box center [82, 90] width 59 height 13
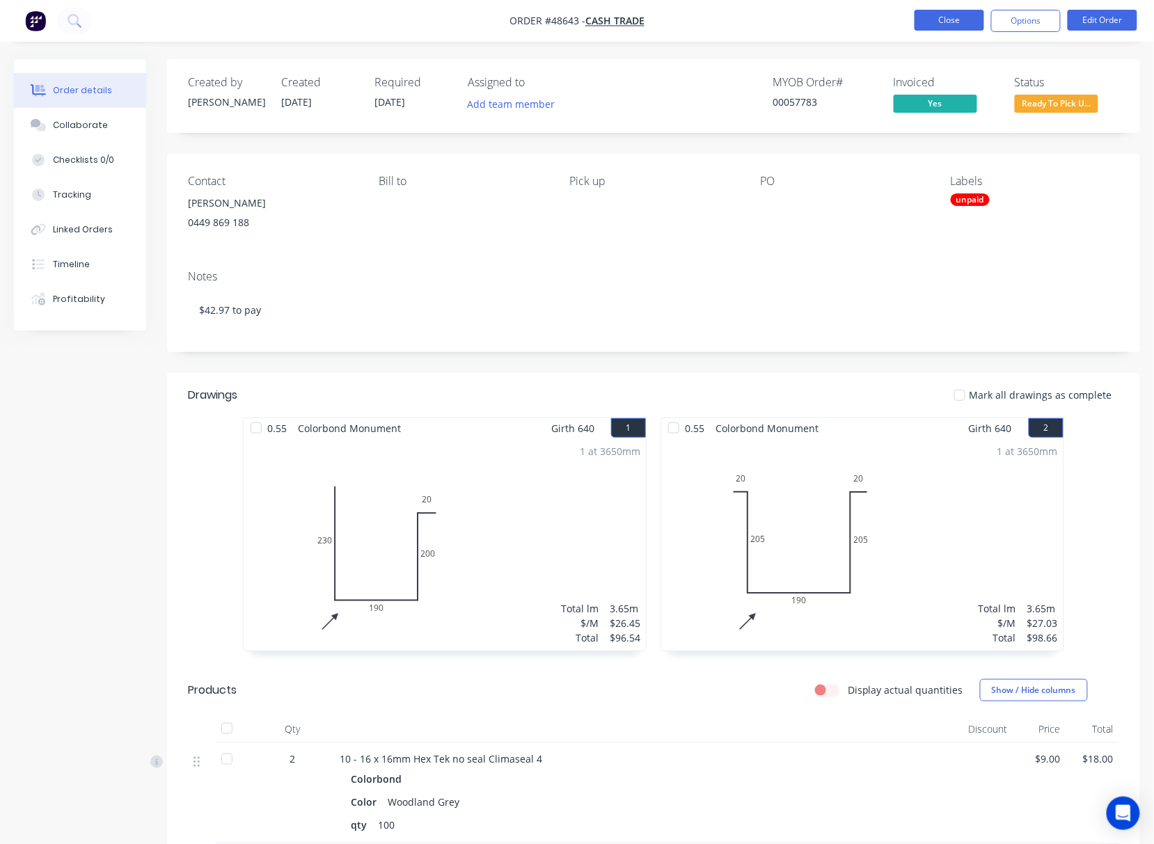
click at [925, 12] on button "Close" at bounding box center [950, 20] width 70 height 21
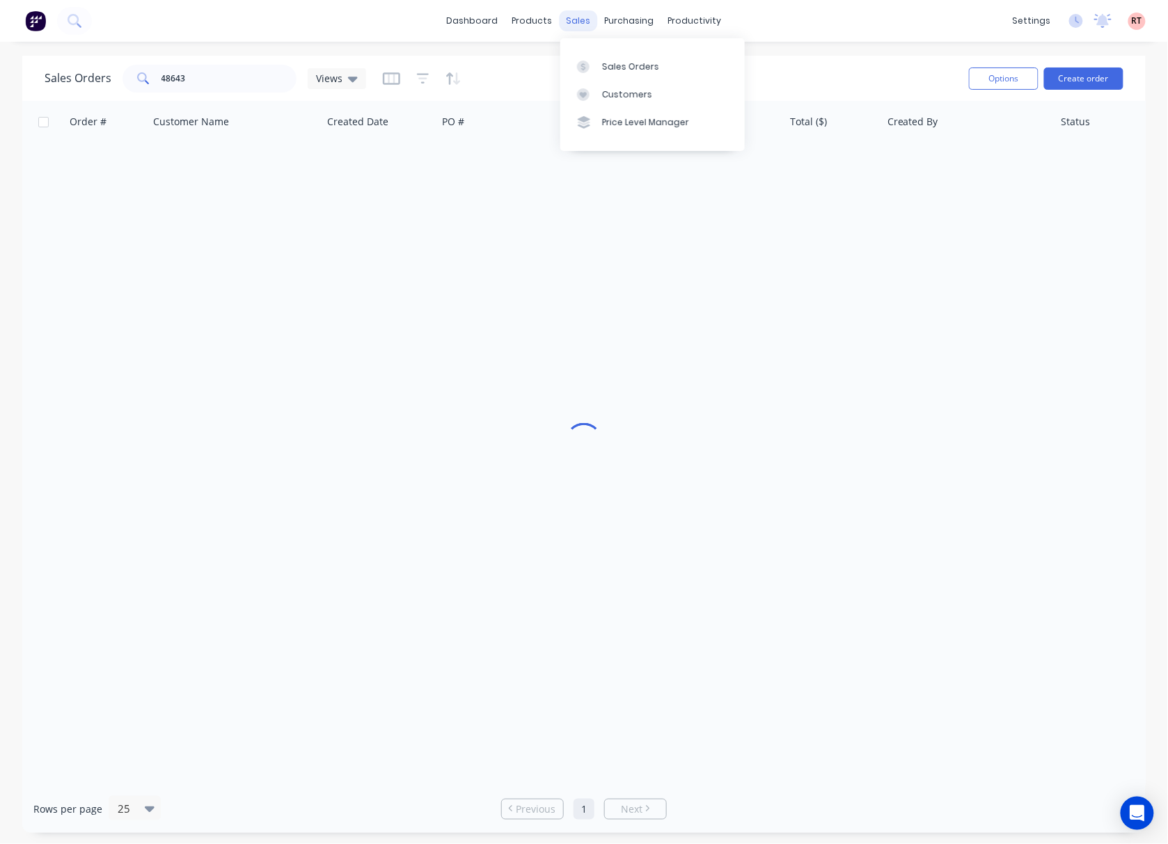
click at [576, 25] on div "sales" at bounding box center [579, 20] width 38 height 21
click at [582, 65] on icon at bounding box center [583, 67] width 4 height 8
drag, startPoint x: 209, startPoint y: 81, endPoint x: 173, endPoint y: 86, distance: 36.5
click at [174, 85] on input "48643" at bounding box center [229, 79] width 136 height 28
click at [248, 90] on input "48643" at bounding box center [229, 79] width 136 height 28
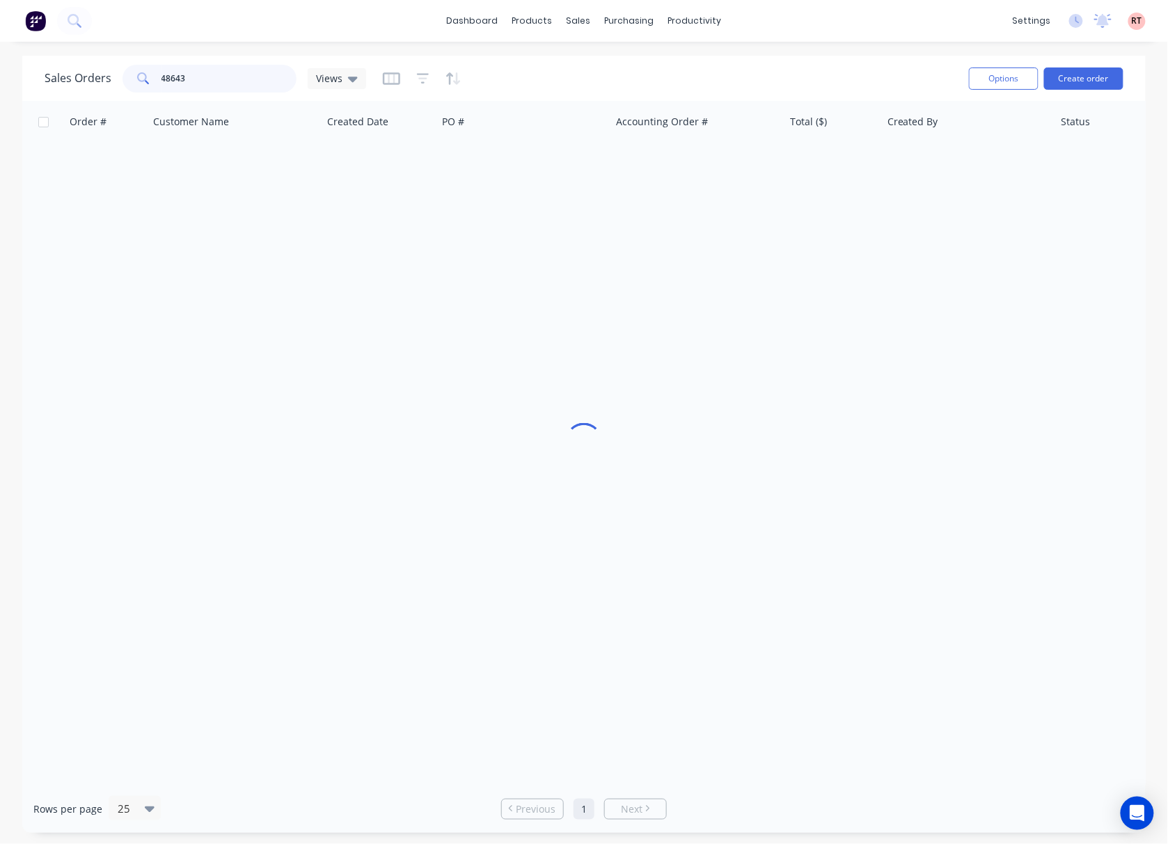
drag, startPoint x: 232, startPoint y: 79, endPoint x: 95, endPoint y: 84, distance: 137.9
click at [95, 84] on div "Sales Orders 48643 Views" at bounding box center [206, 79] width 322 height 28
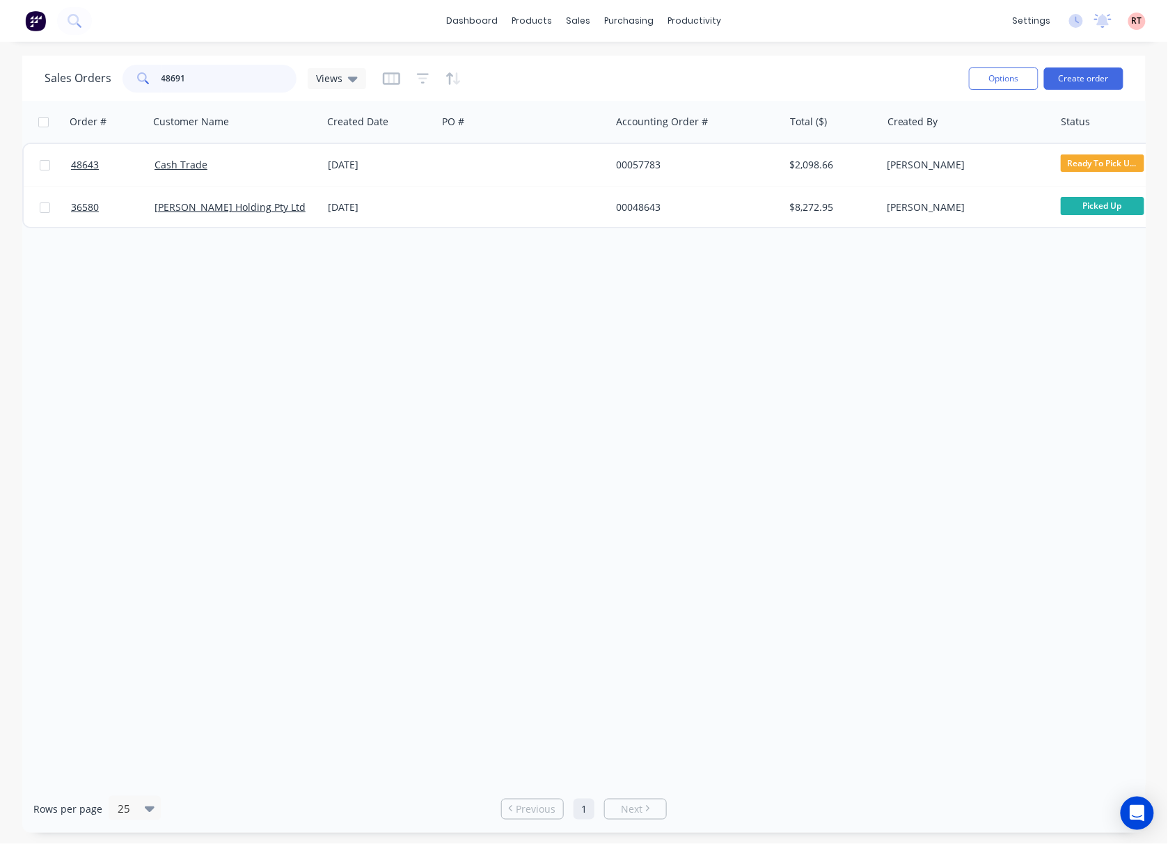
type input "48691"
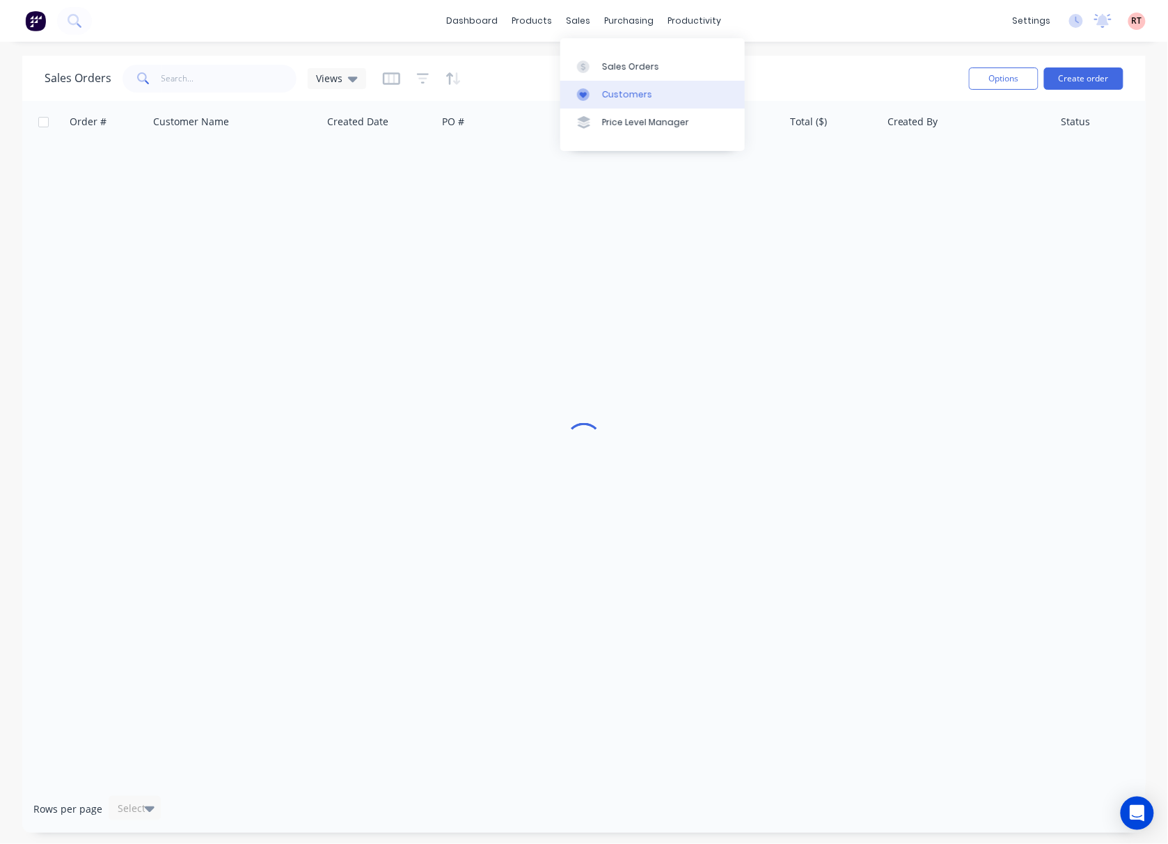
click at [580, 90] on icon at bounding box center [583, 94] width 13 height 13
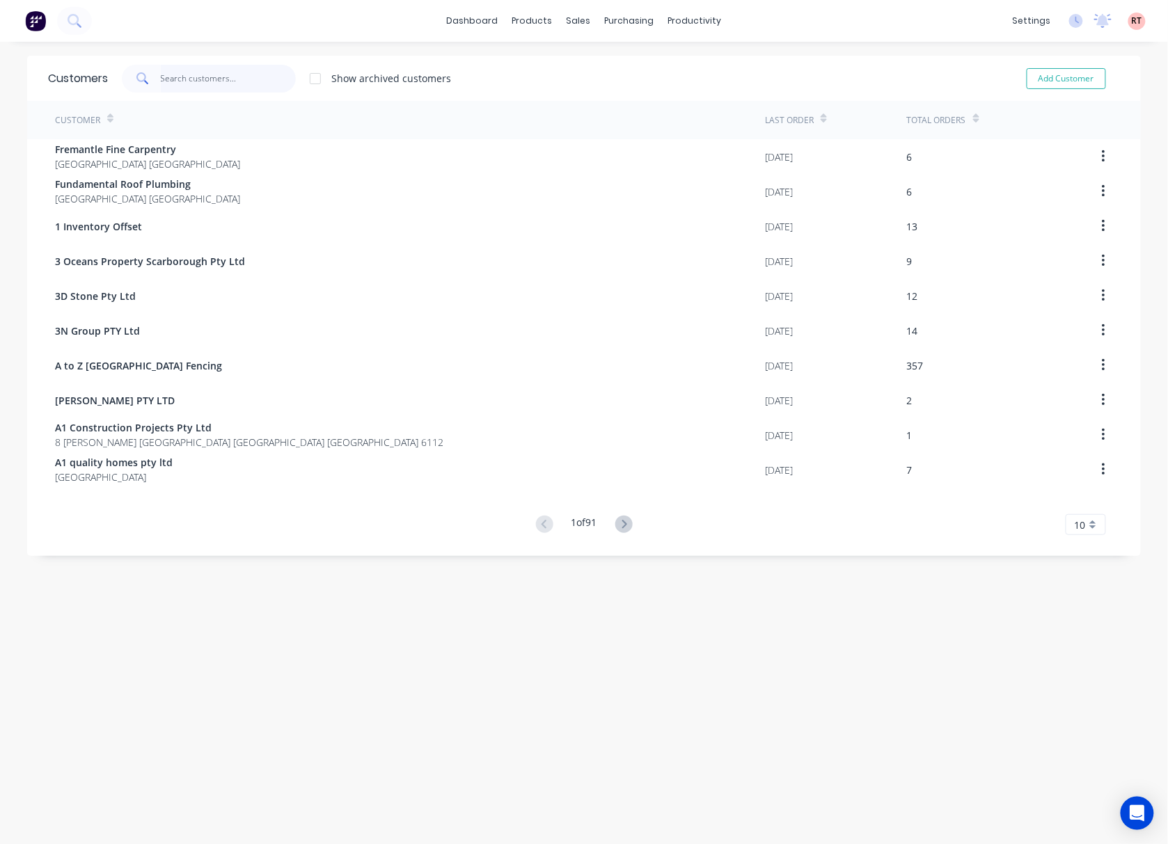
click at [193, 72] on input "text" at bounding box center [229, 79] width 136 height 28
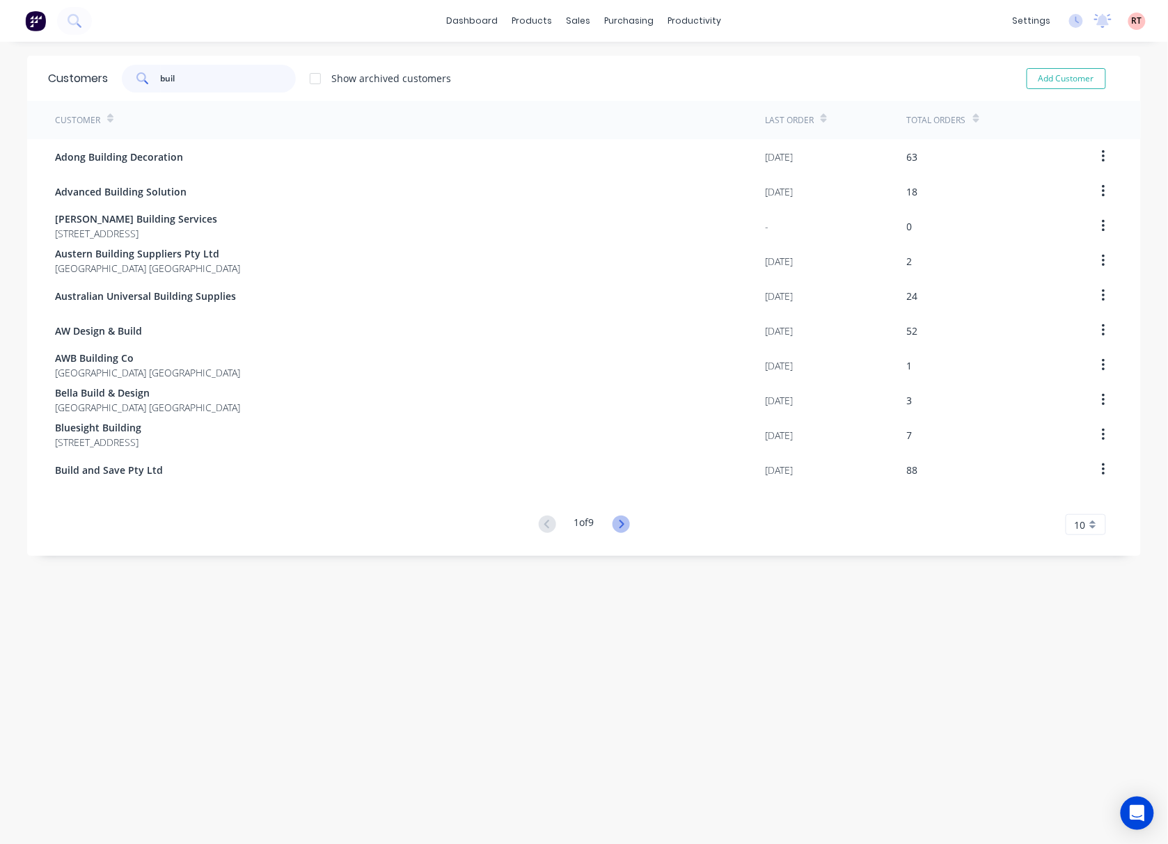
type input "buil"
click at [619, 521] on icon at bounding box center [621, 524] width 5 height 8
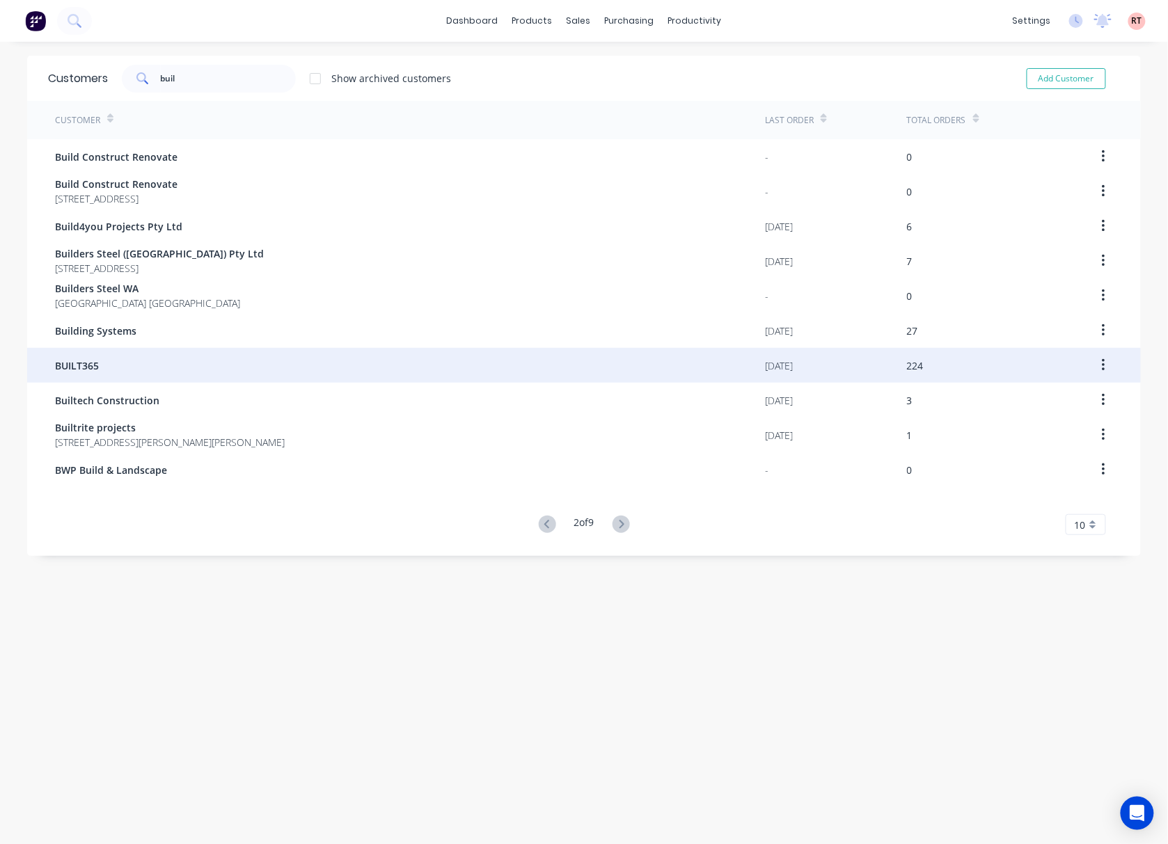
click at [120, 365] on div "BUILT365" at bounding box center [410, 365] width 710 height 35
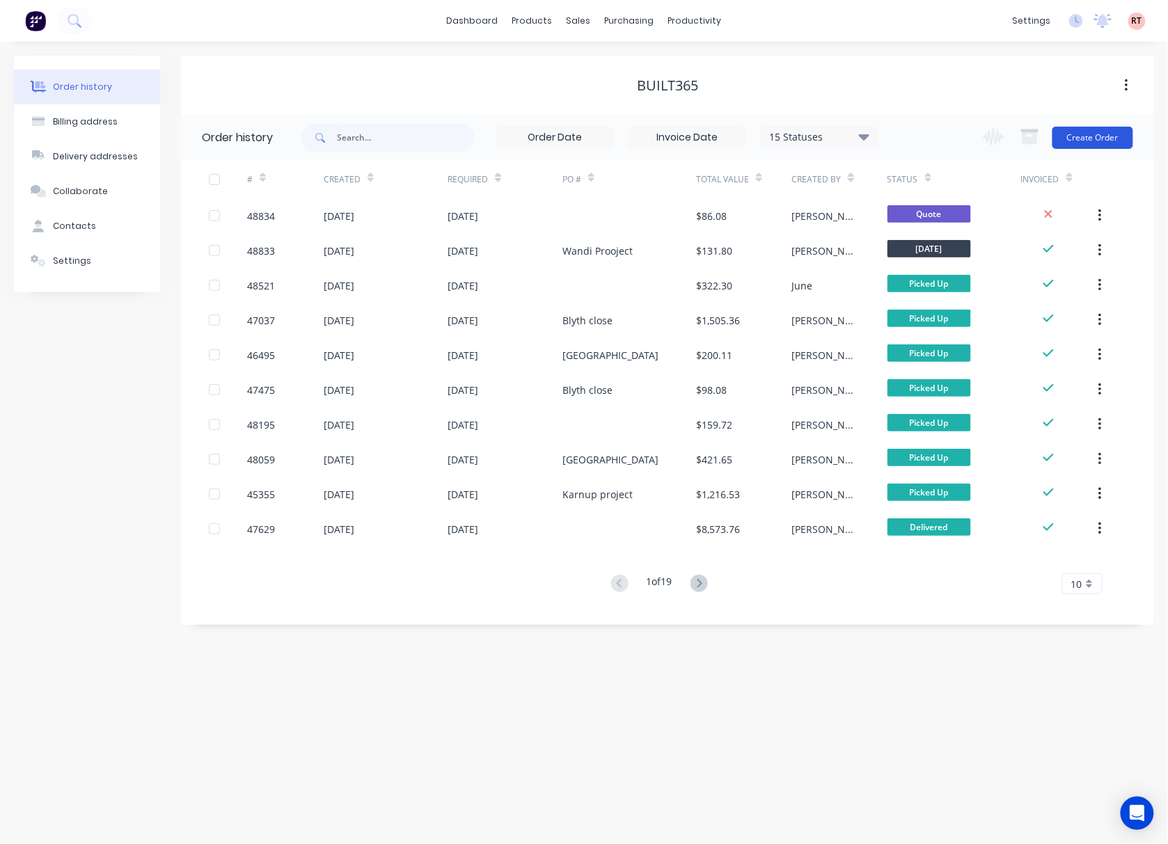
click at [1092, 134] on button "Create Order" at bounding box center [1092, 138] width 81 height 22
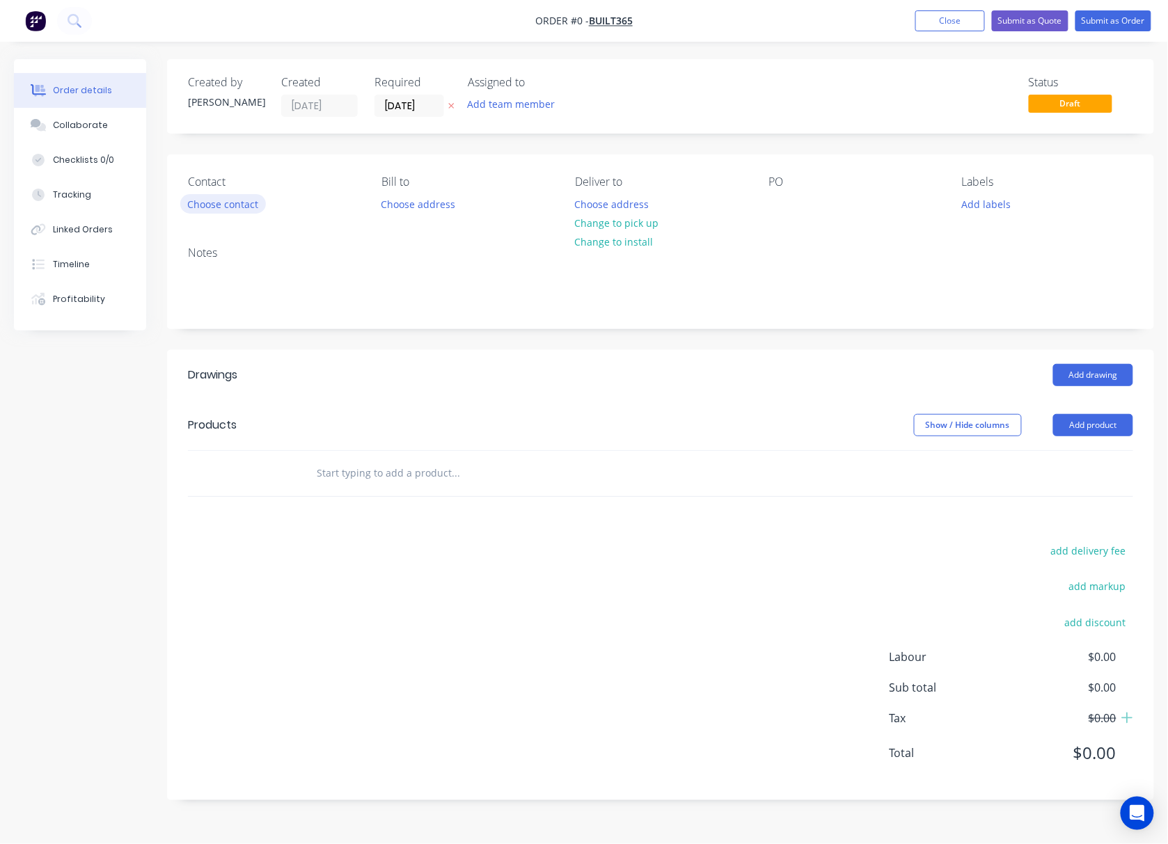
click at [246, 202] on button "Choose contact" at bounding box center [223, 203] width 86 height 19
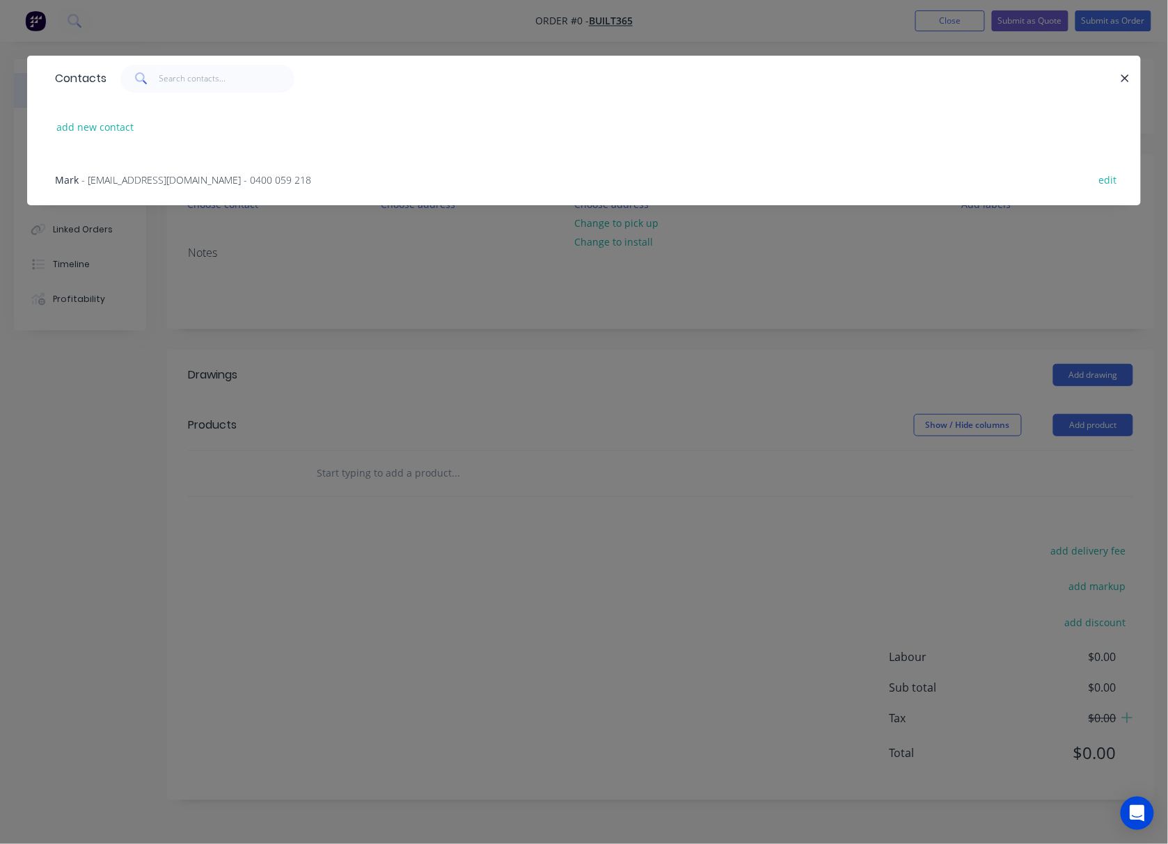
click at [171, 173] on span "- [EMAIL_ADDRESS][DOMAIN_NAME] - 0400 059 218" at bounding box center [196, 179] width 230 height 13
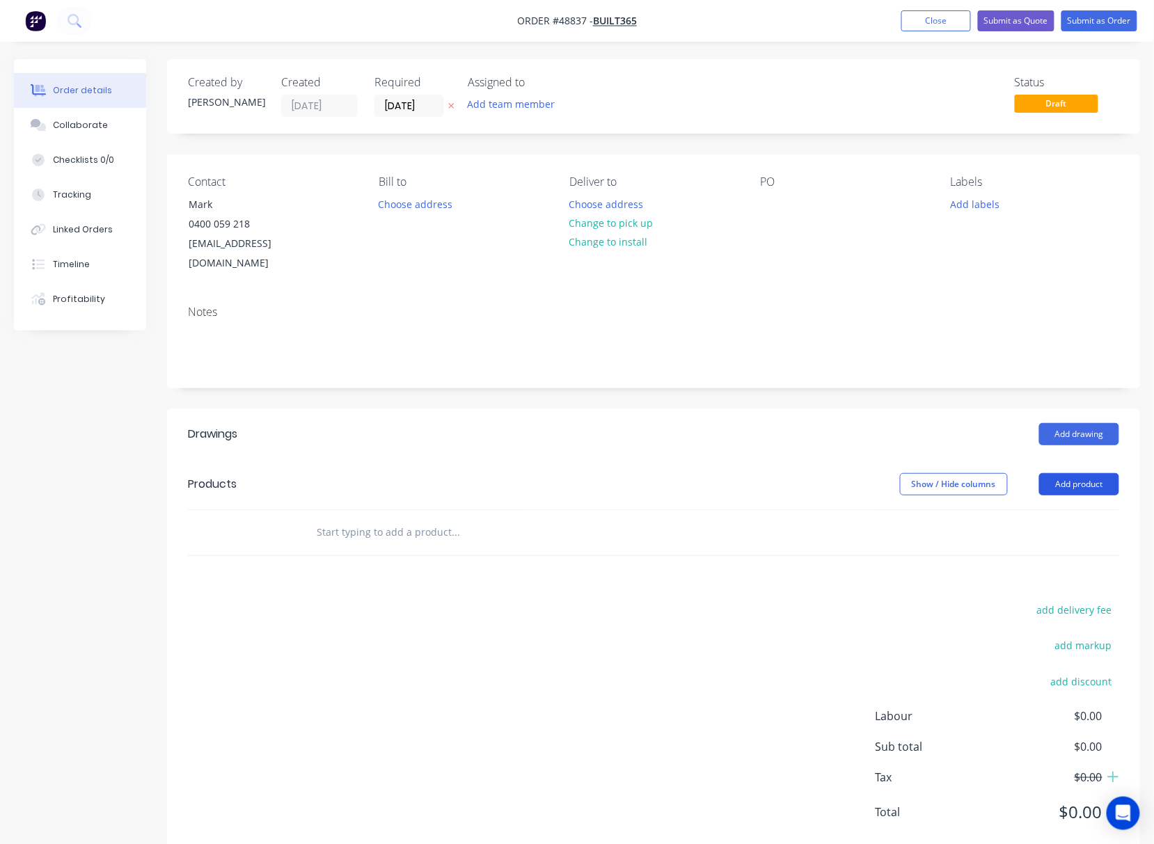
click at [1065, 473] on button "Add product" at bounding box center [1079, 484] width 80 height 22
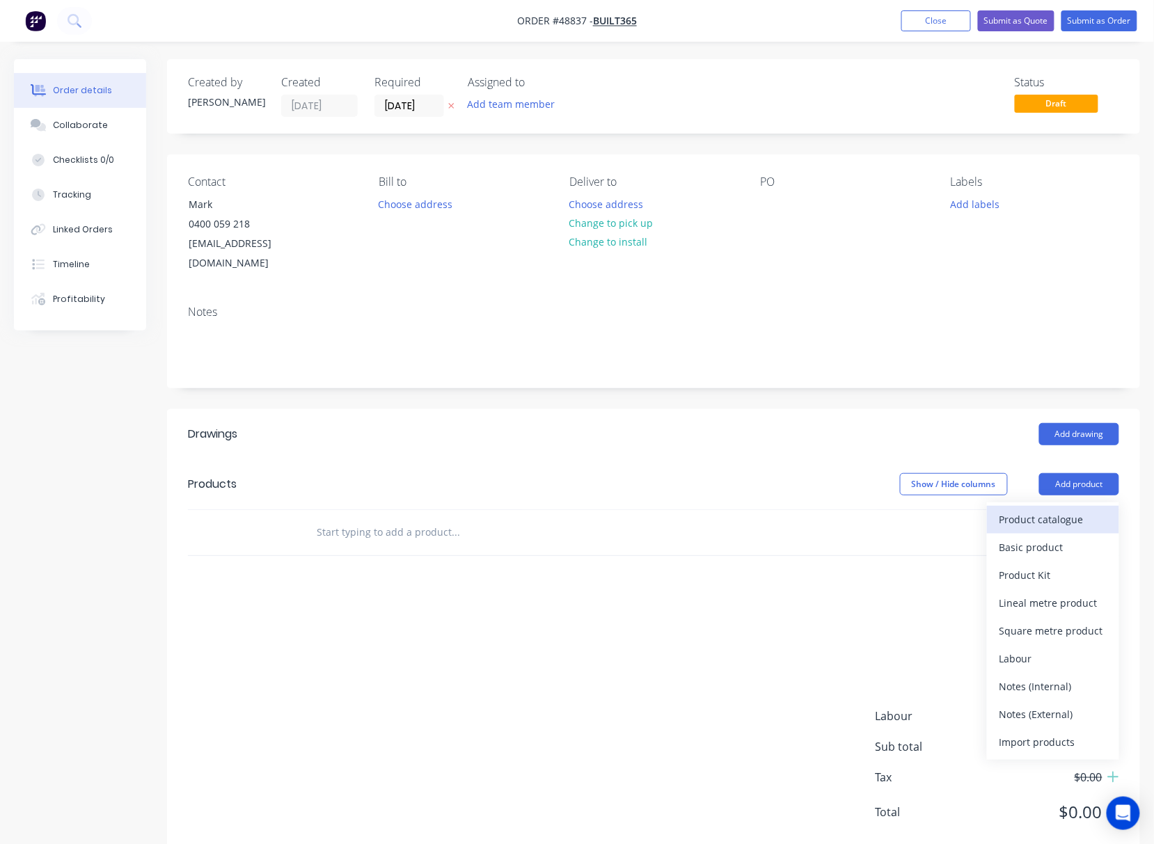
click at [1044, 509] on div "Product catalogue" at bounding box center [1052, 519] width 107 height 20
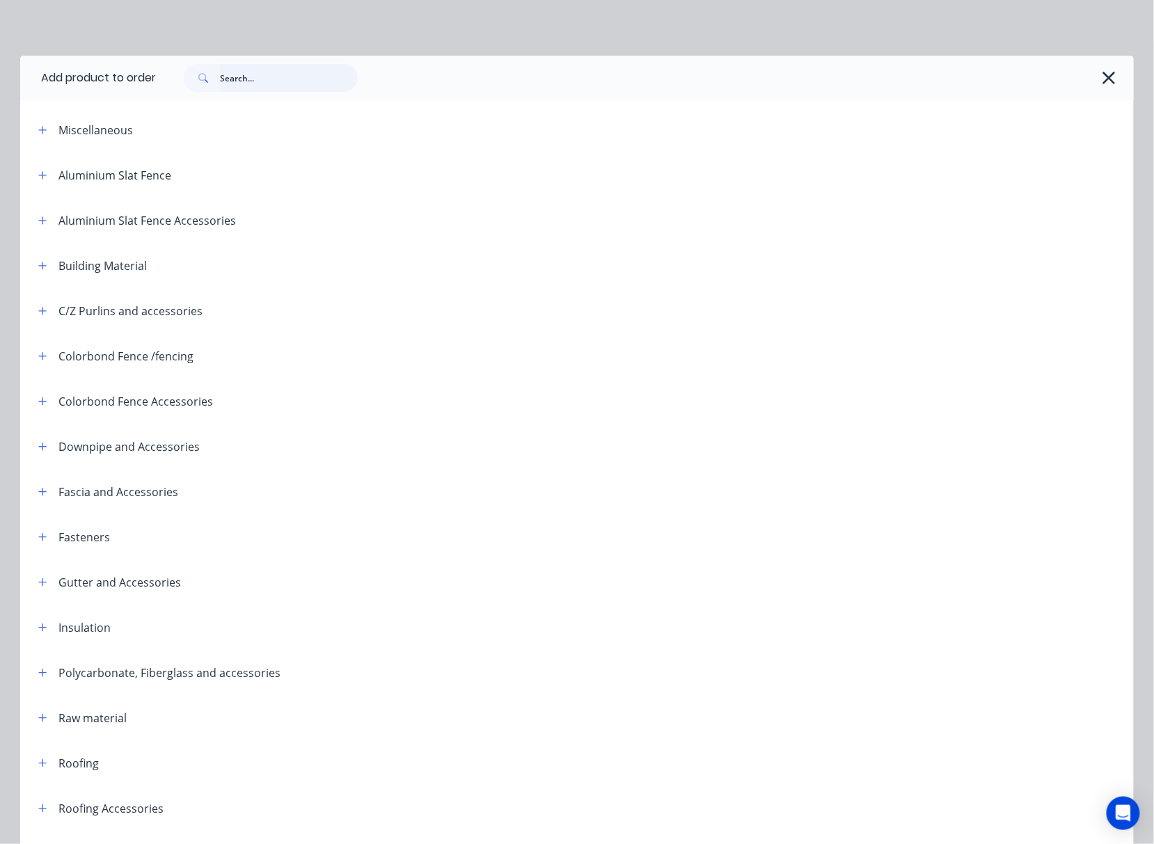
click at [274, 79] on input "text" at bounding box center [289, 78] width 138 height 28
type input "down"
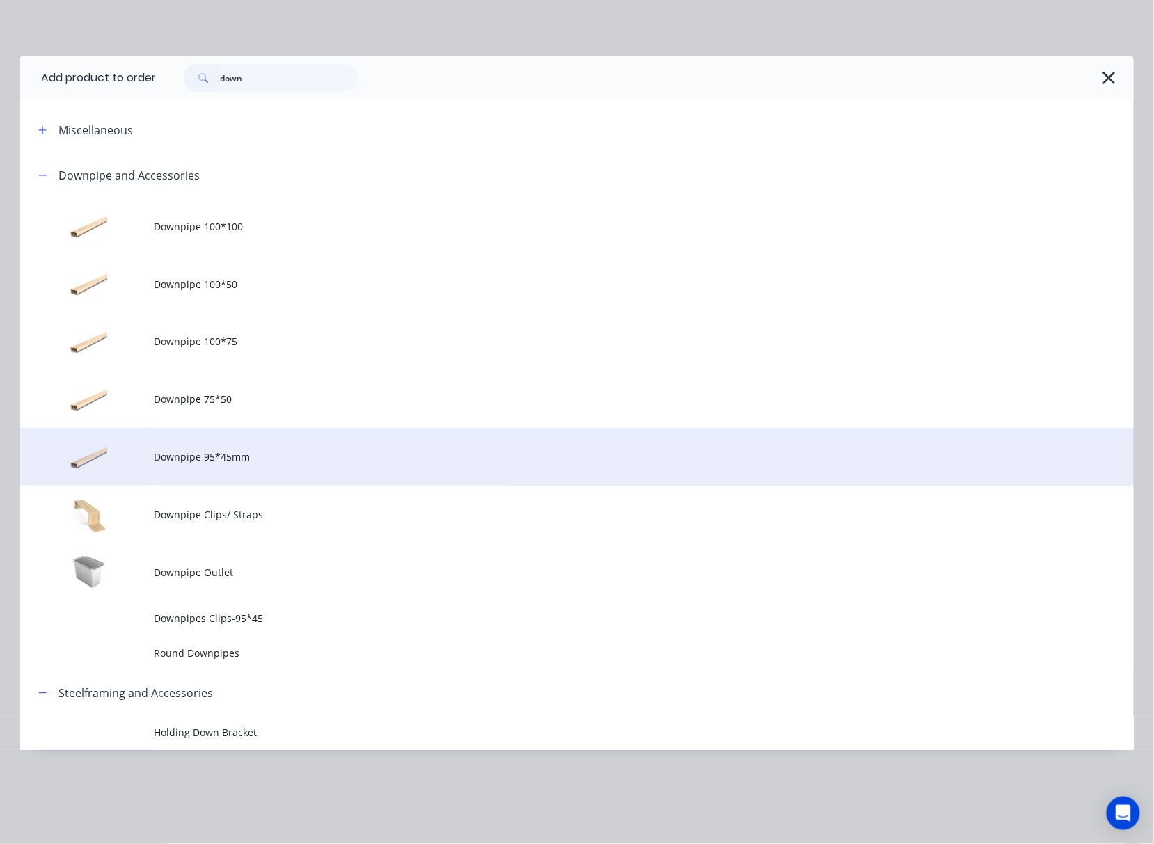
click at [315, 452] on span "Downpipe 95*45mm" at bounding box center [546, 457] width 784 height 15
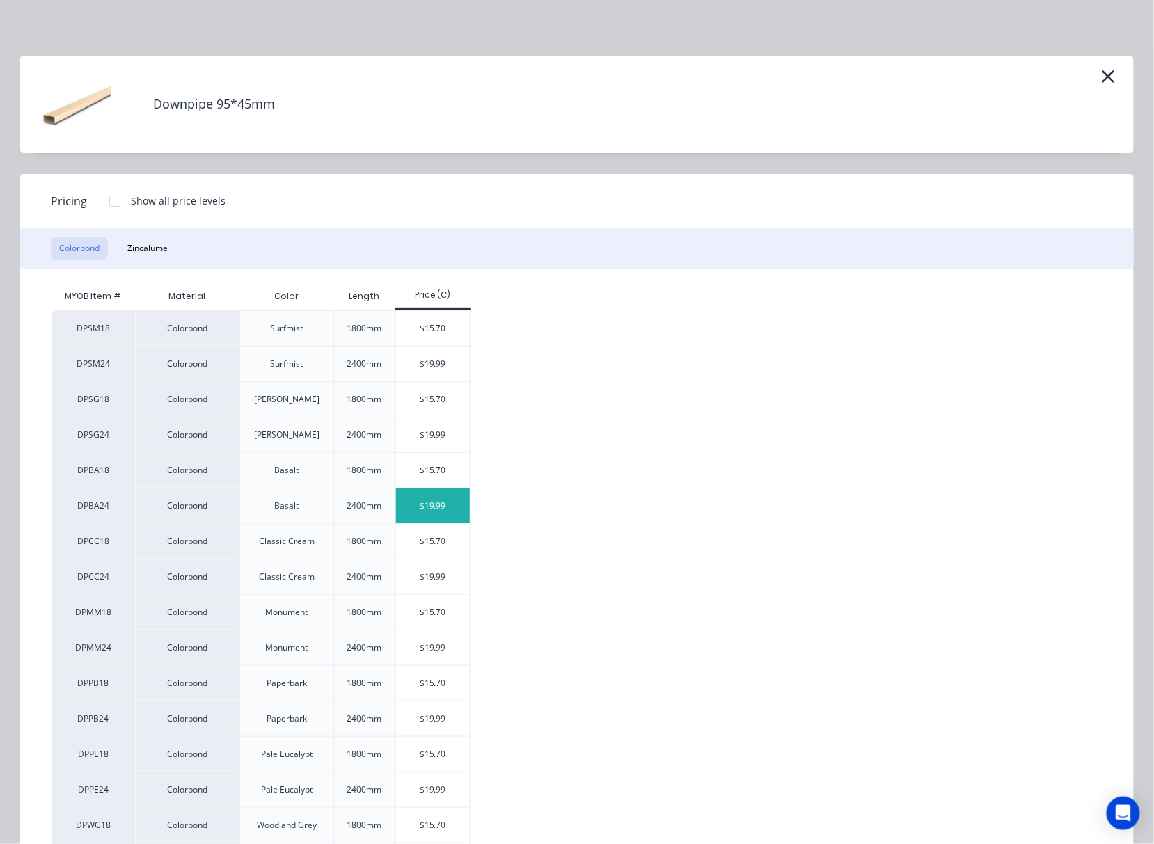
scroll to position [93, 0]
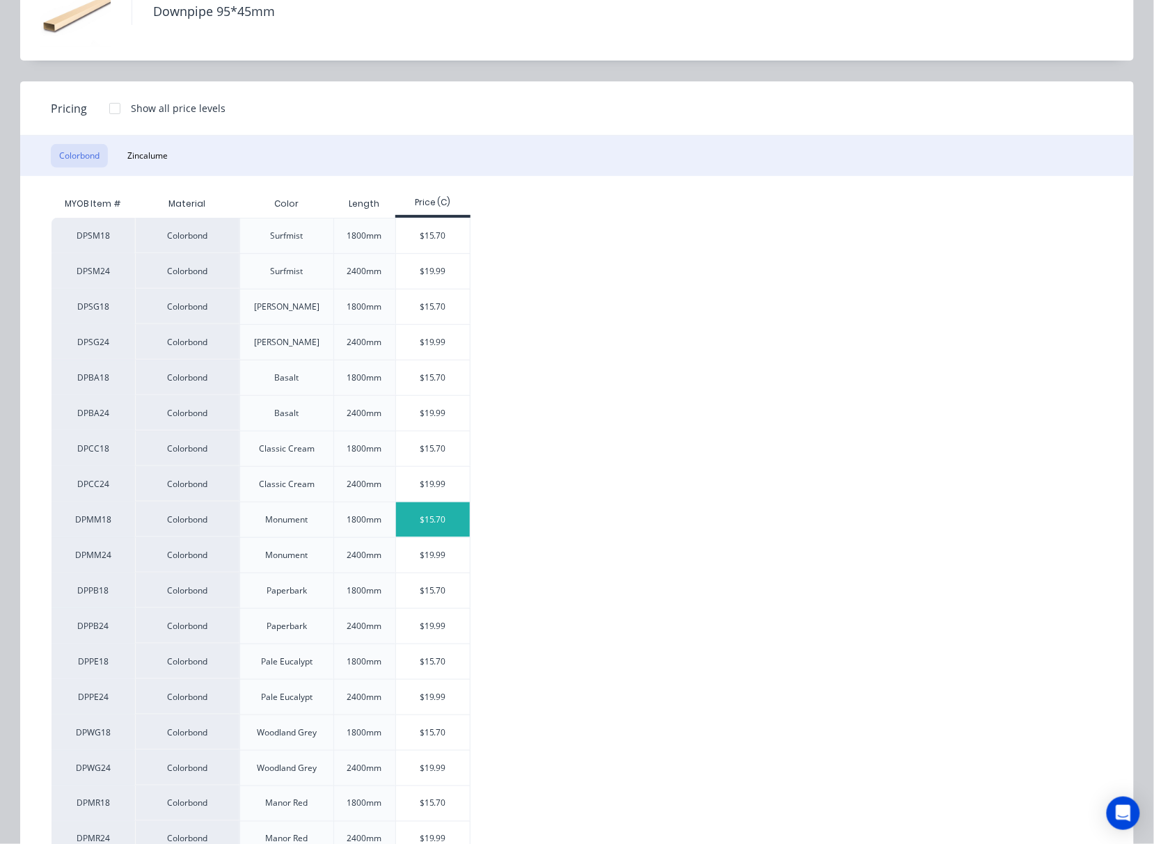
click at [427, 524] on div "$15.70" at bounding box center [433, 520] width 74 height 35
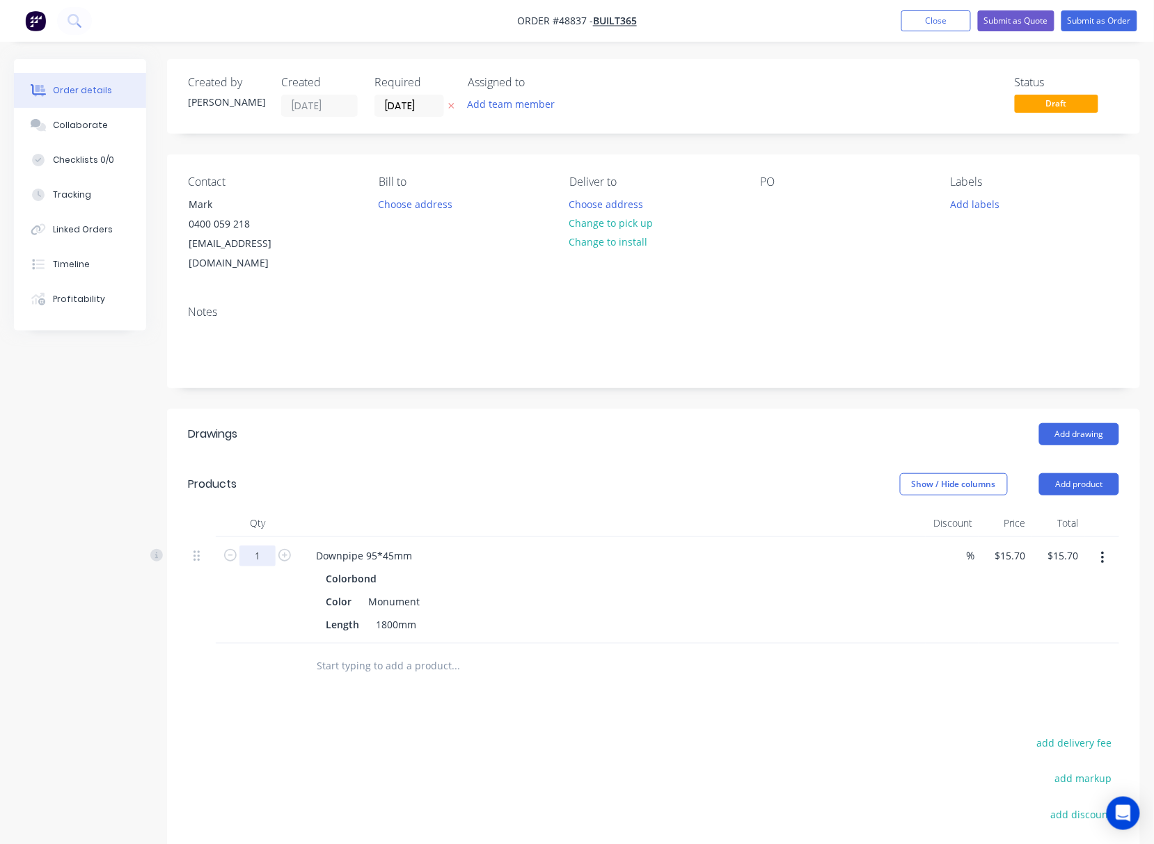
click at [260, 546] on input "1" at bounding box center [257, 556] width 36 height 21
type input "2"
type input "$31.40"
click at [608, 459] on header "Products Show / Hide columns Add product" at bounding box center [653, 484] width 973 height 50
click at [1048, 473] on button "Add product" at bounding box center [1079, 484] width 80 height 22
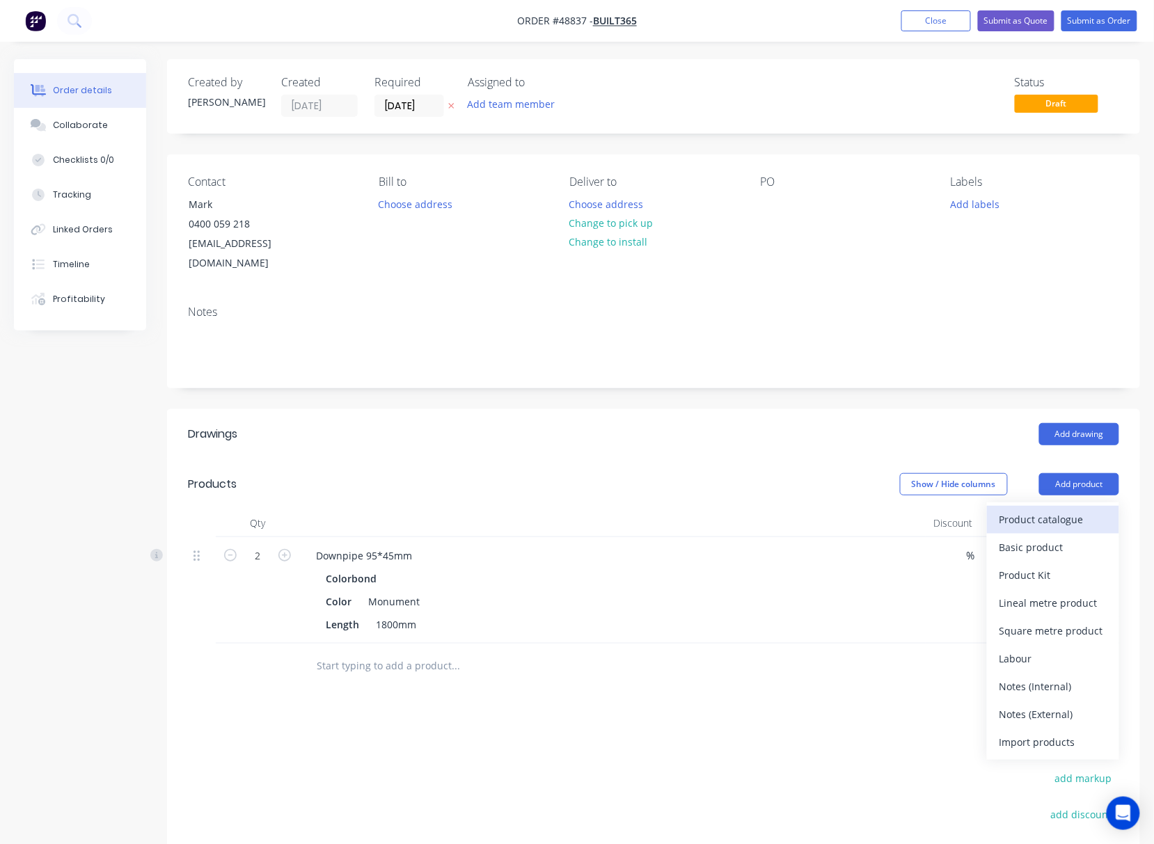
click at [1022, 509] on div "Product catalogue" at bounding box center [1052, 519] width 107 height 20
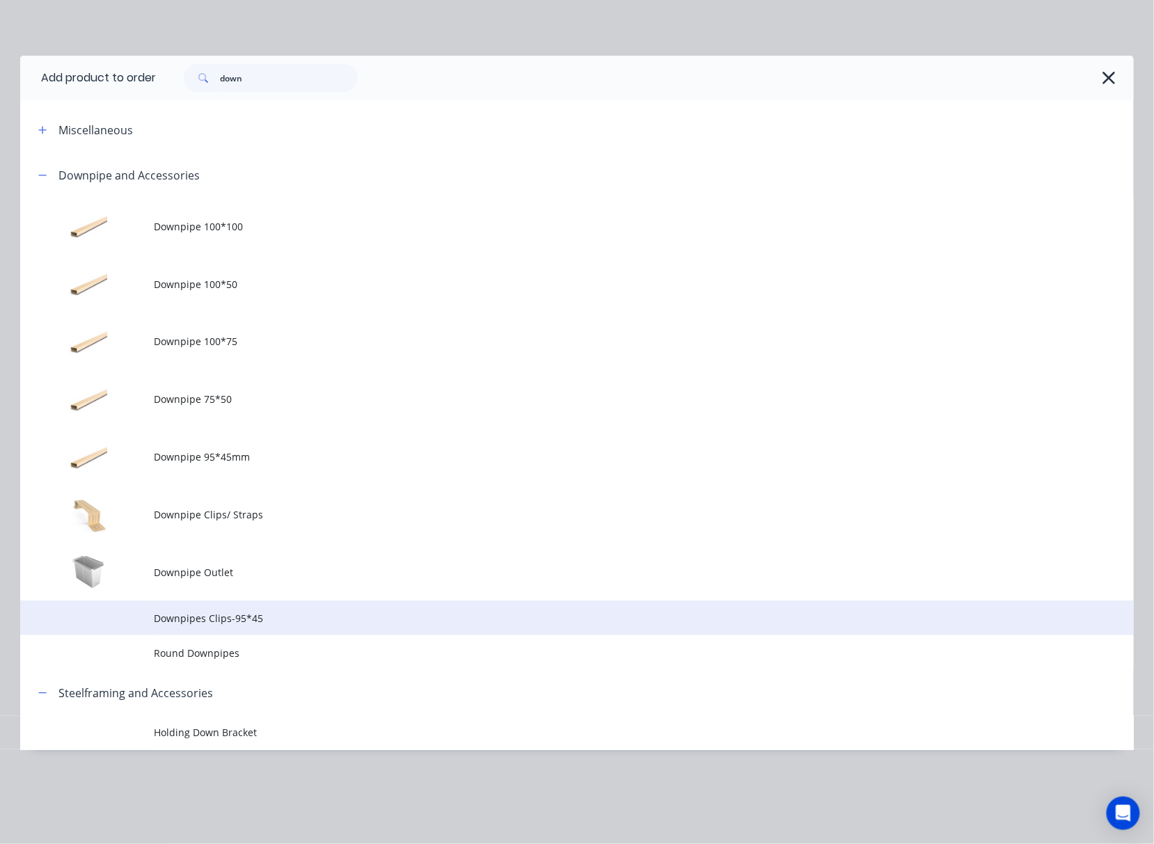
click at [349, 616] on span "Downpipes Clips-95*45" at bounding box center [546, 618] width 784 height 15
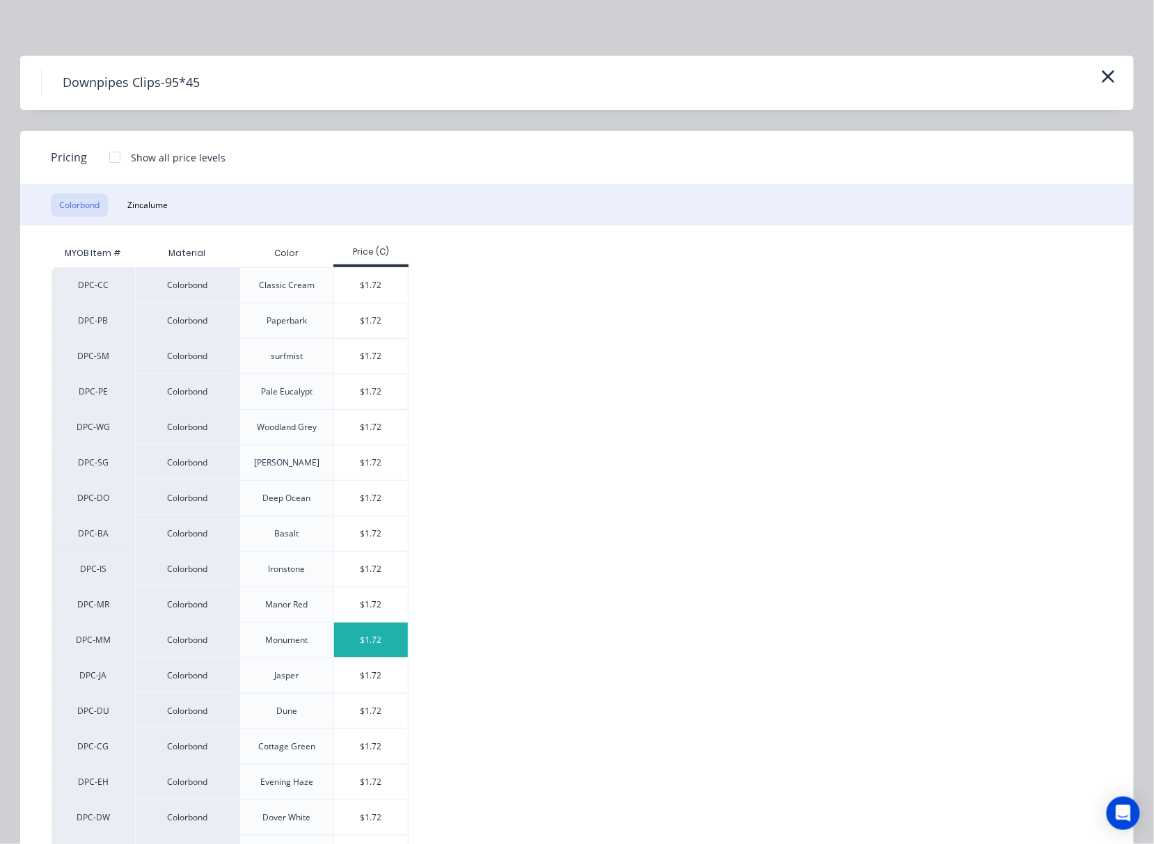
click at [365, 644] on div "$1.72" at bounding box center [371, 640] width 74 height 35
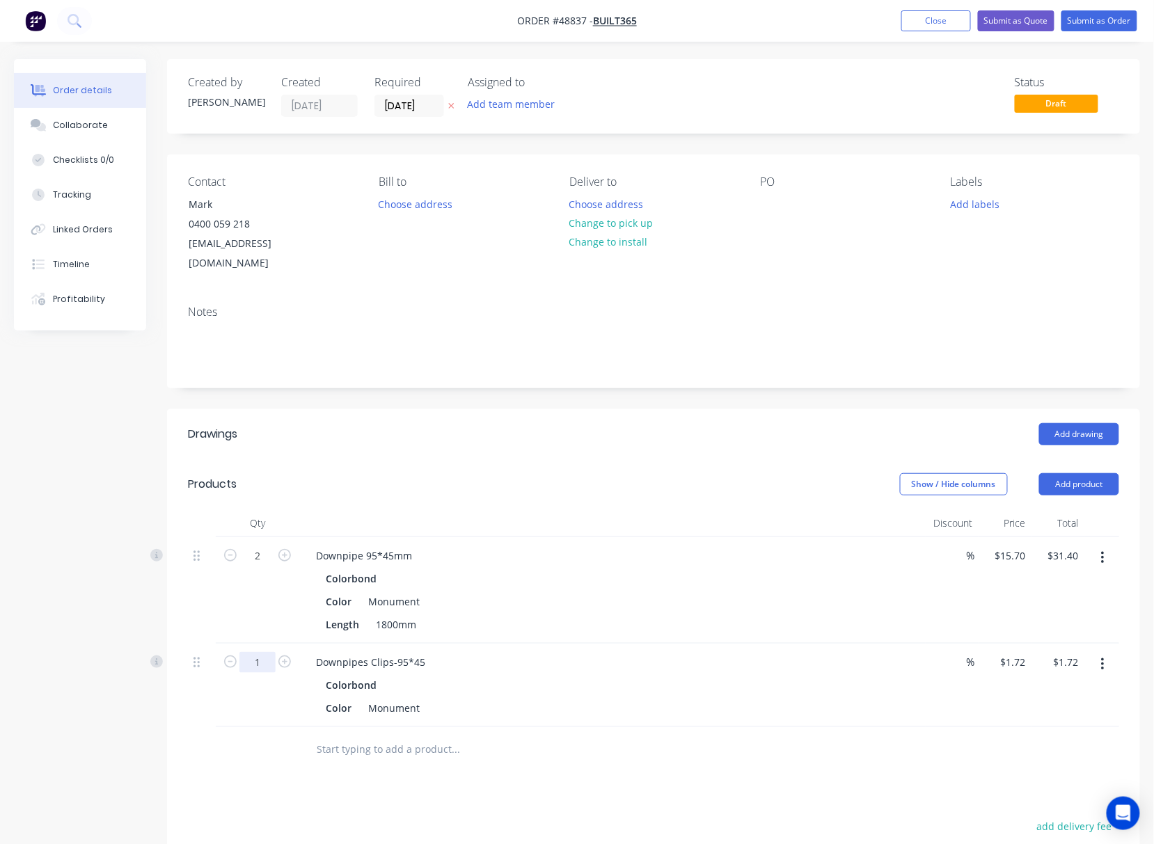
click at [244, 567] on input "1" at bounding box center [257, 556] width 36 height 21
type input "2"
type input "$3.44"
click at [253, 732] on div at bounding box center [258, 749] width 84 height 45
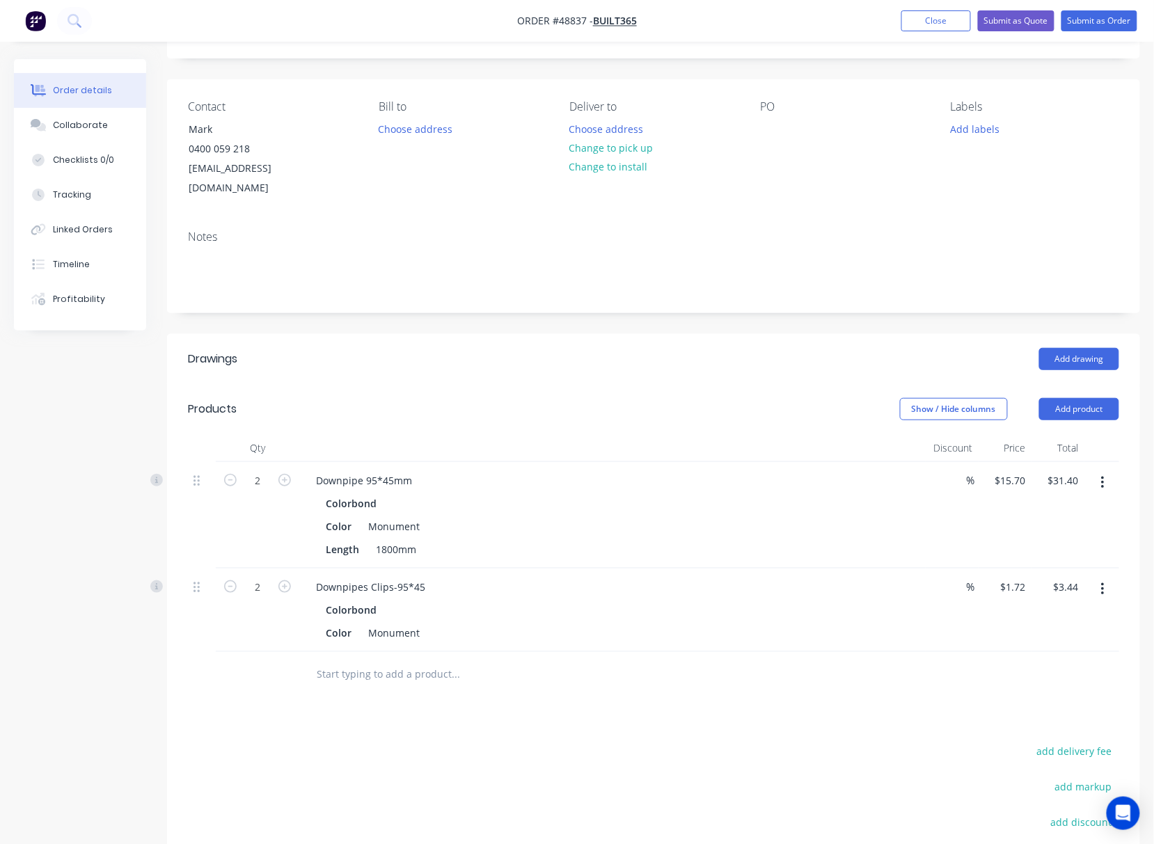
scroll to position [185, 0]
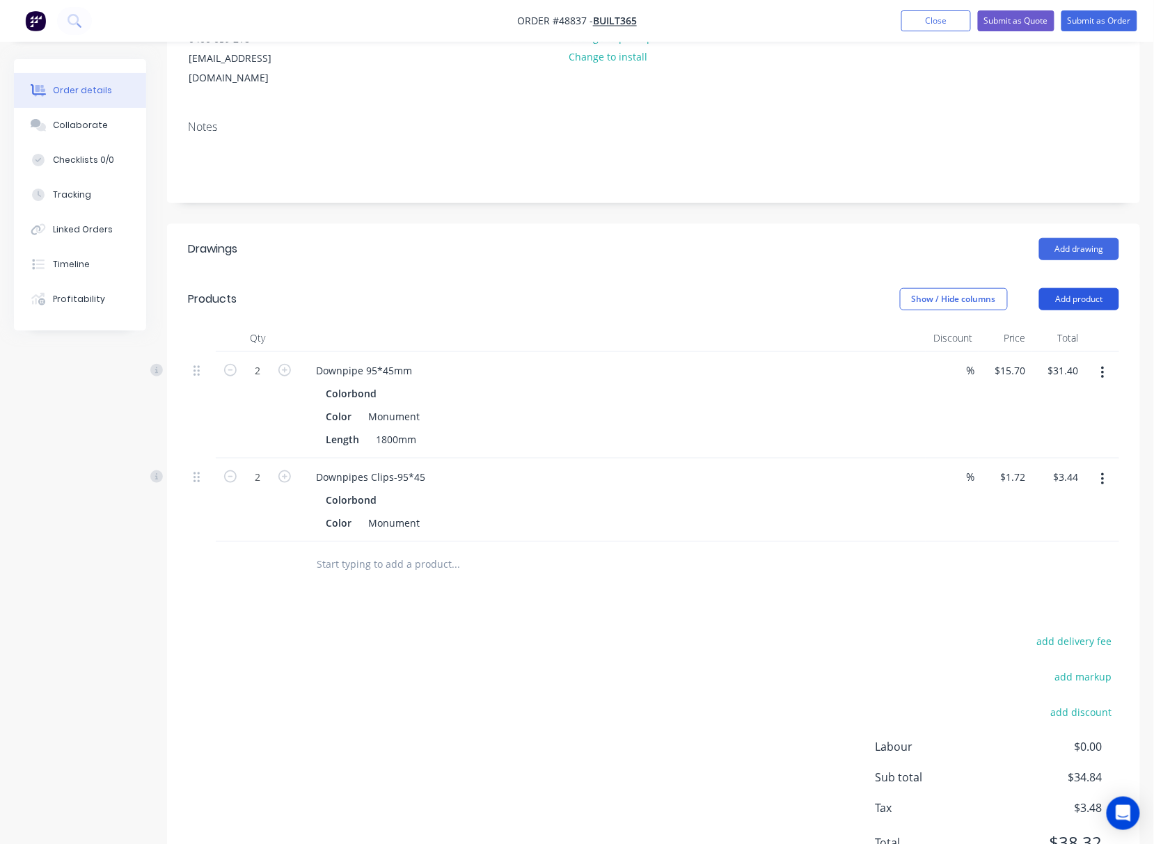
click at [1056, 288] on button "Add product" at bounding box center [1079, 299] width 80 height 22
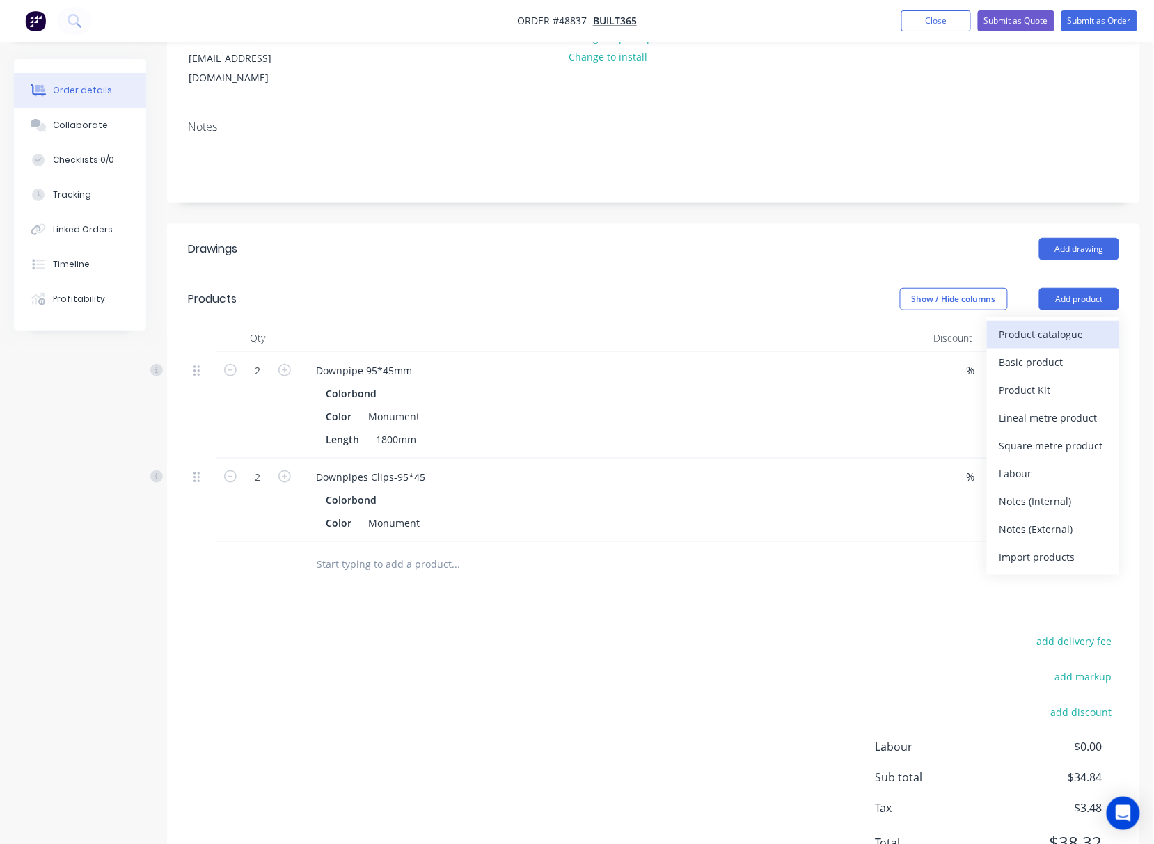
click at [1055, 324] on div "Product catalogue" at bounding box center [1052, 334] width 107 height 20
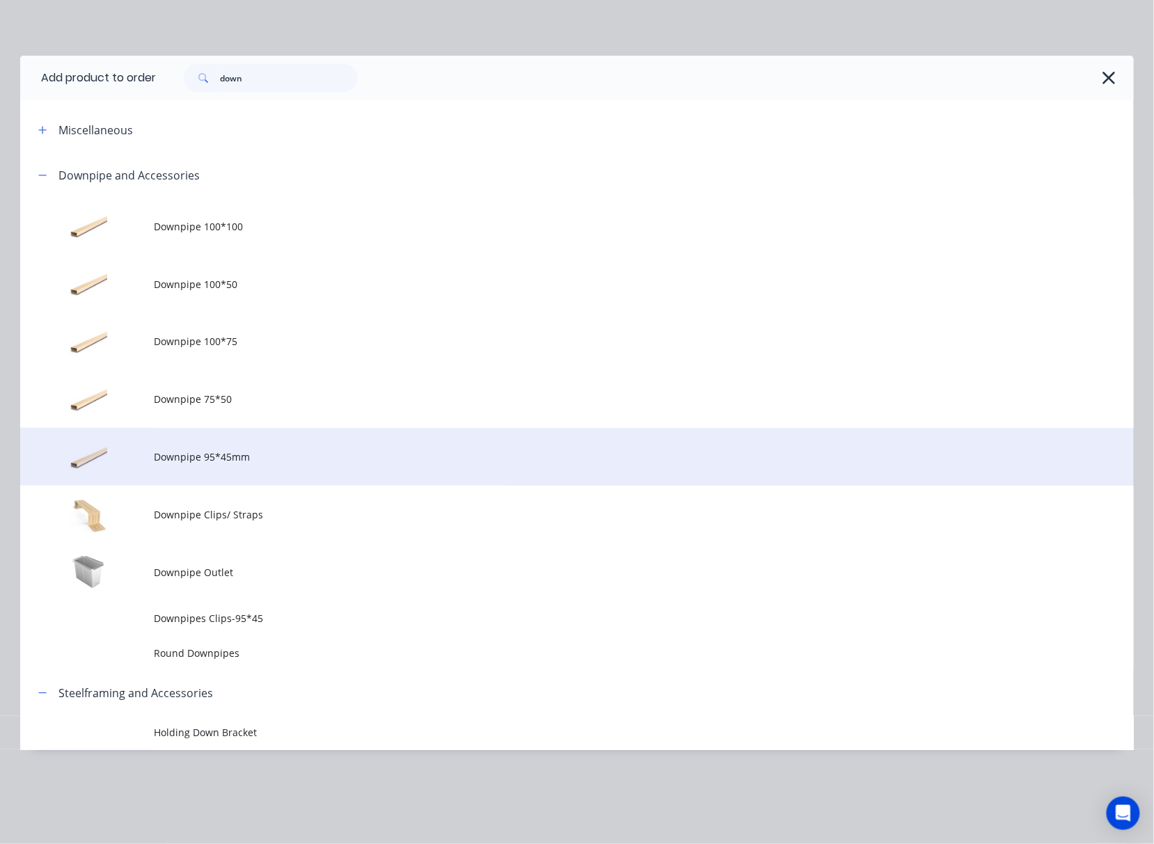
click at [320, 470] on td "Downpipe 95*45mm" at bounding box center [644, 457] width 980 height 58
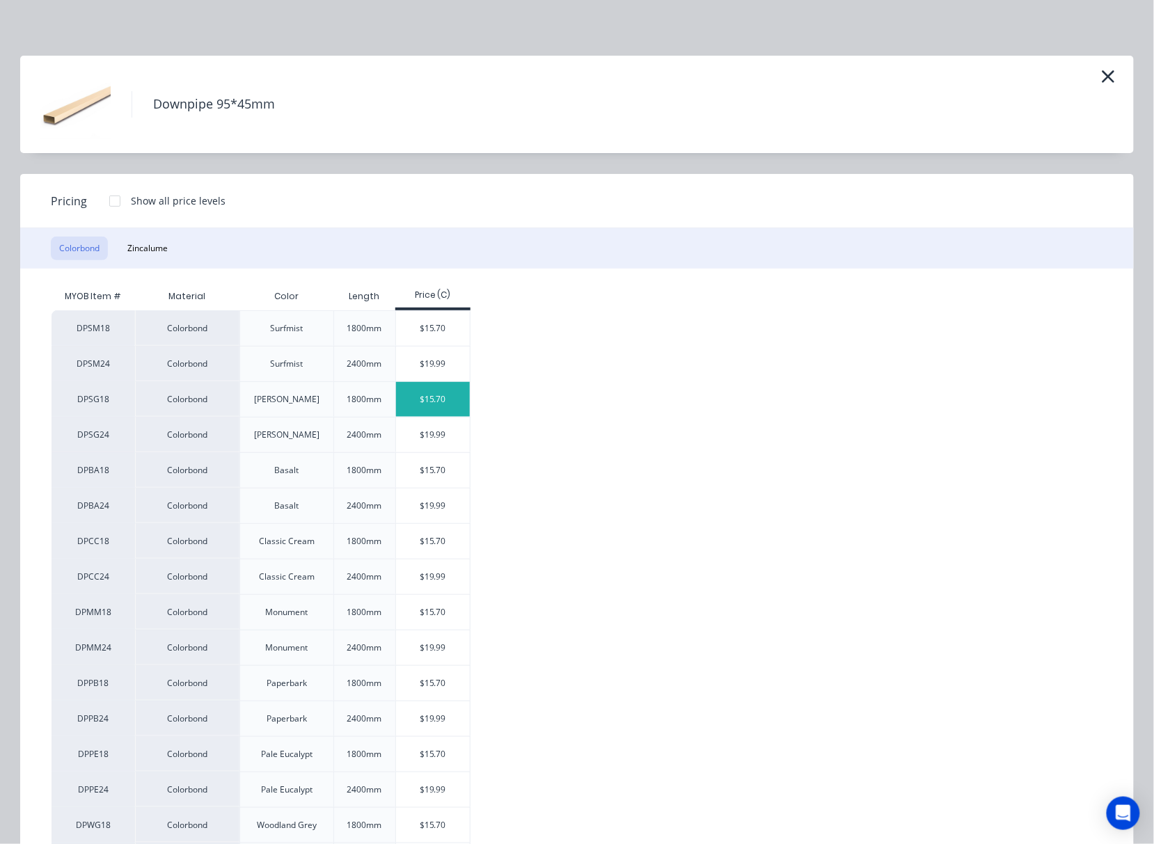
click at [435, 402] on div "$15.70" at bounding box center [433, 399] width 74 height 35
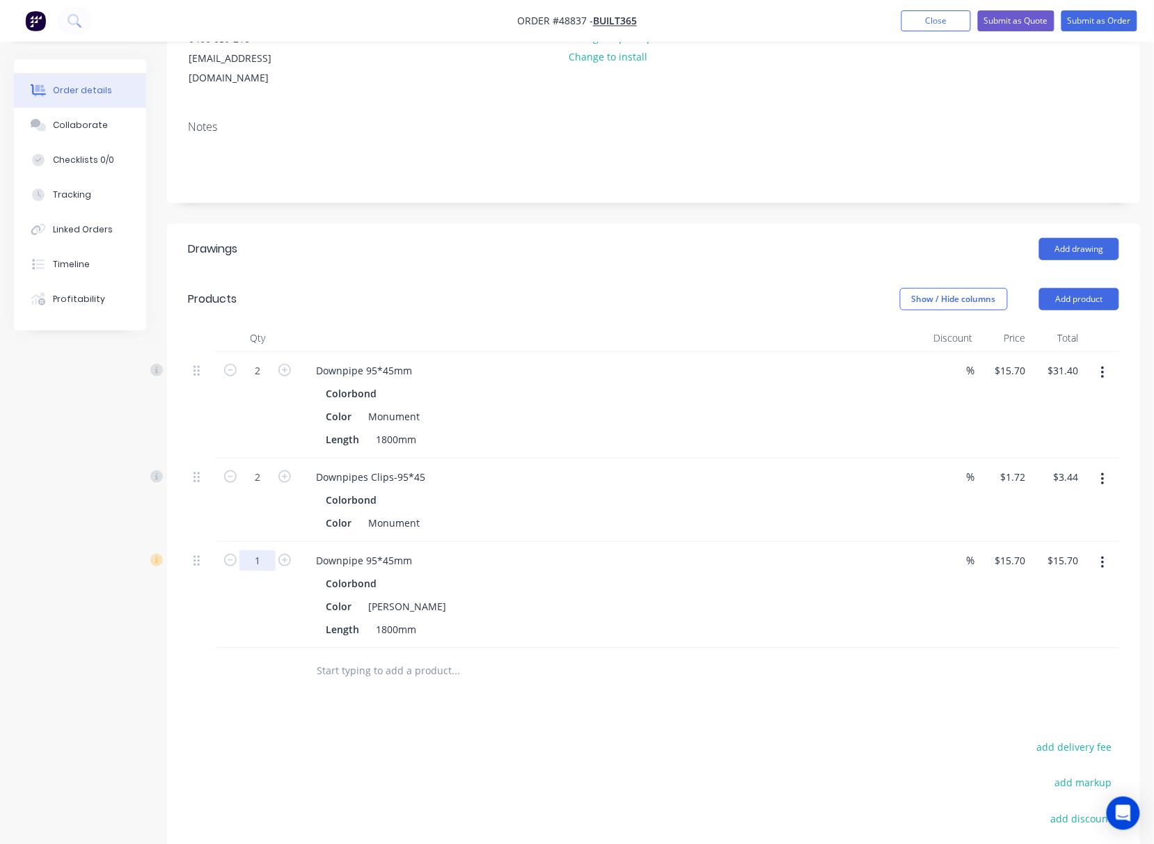
click at [259, 381] on input "1" at bounding box center [257, 371] width 36 height 21
type input "2"
type input "$31.40"
click at [553, 738] on div "add delivery fee add markup add discount Labour $0.00 Sub total $50.54 Tax $5.0…" at bounding box center [653, 857] width 931 height 238
click at [1072, 288] on button "Add product" at bounding box center [1079, 299] width 80 height 22
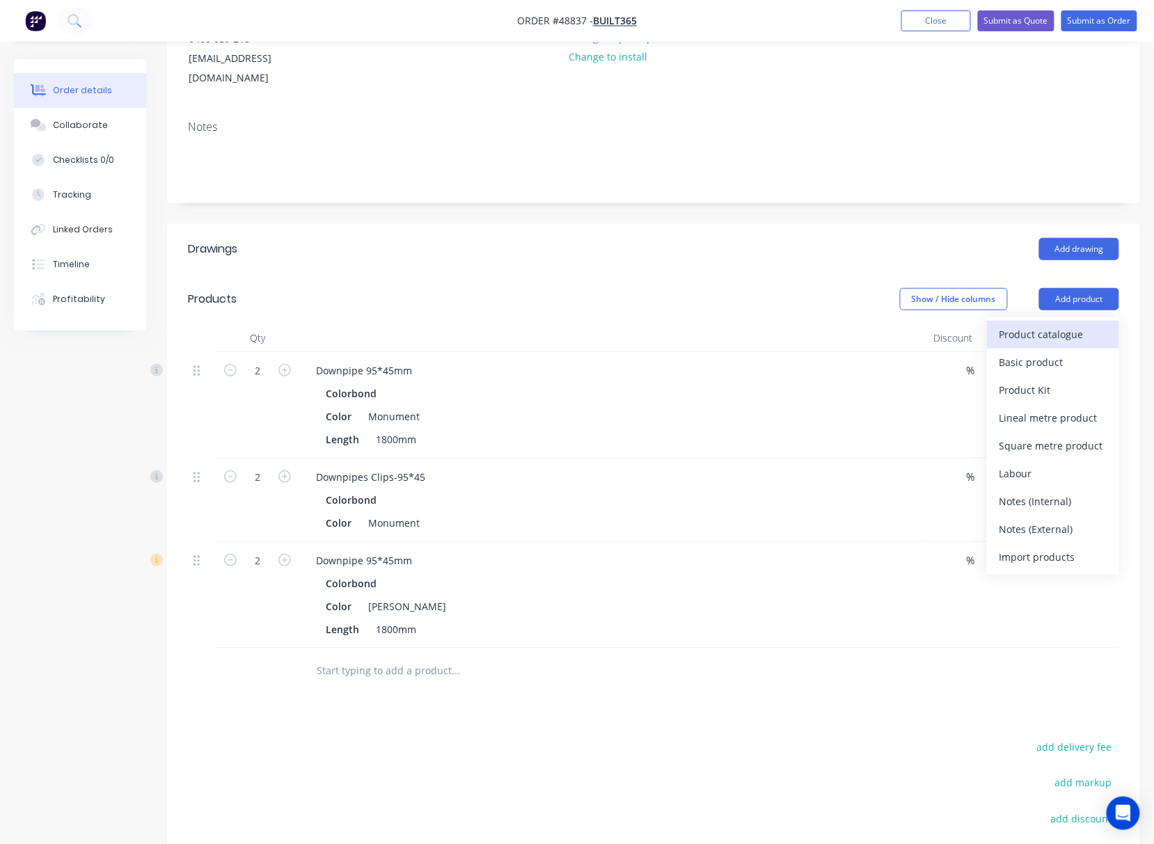
click at [1045, 324] on div "Product catalogue" at bounding box center [1052, 334] width 107 height 20
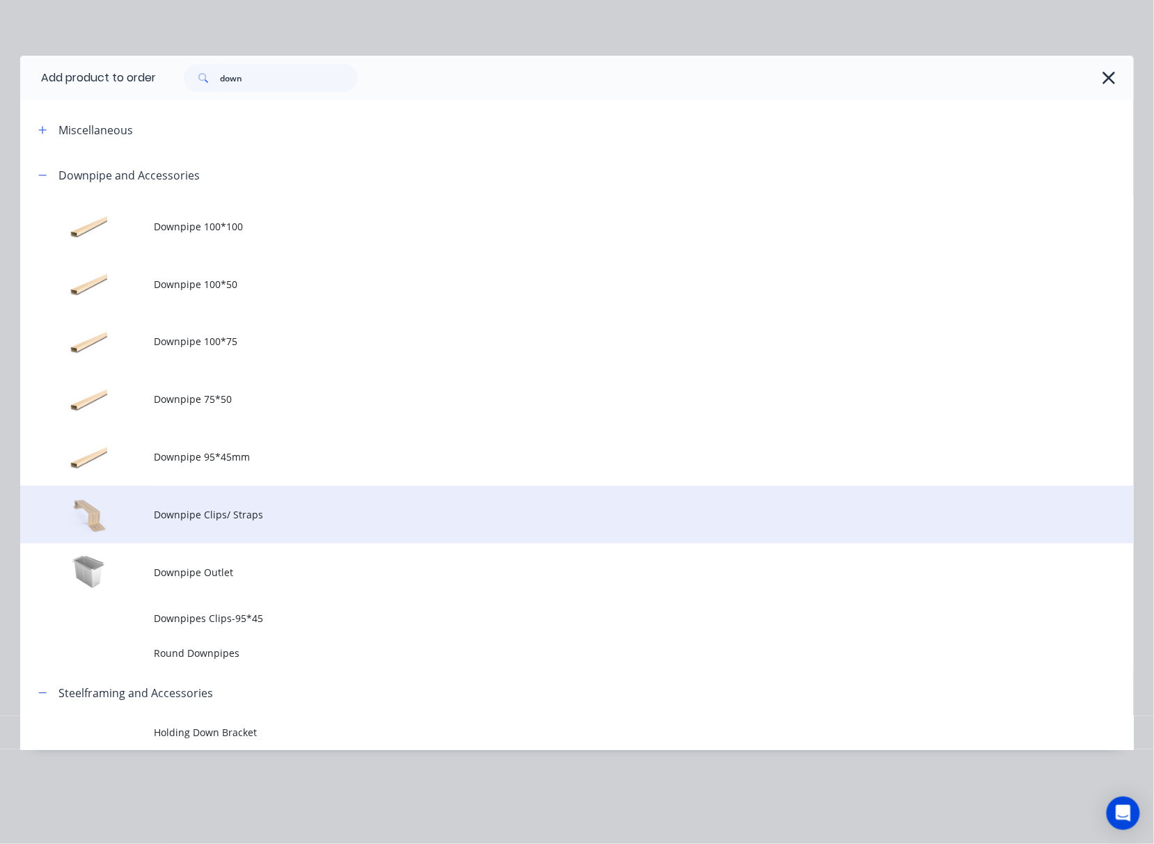
click at [276, 524] on td "Downpipe Clips/ Straps" at bounding box center [644, 515] width 980 height 58
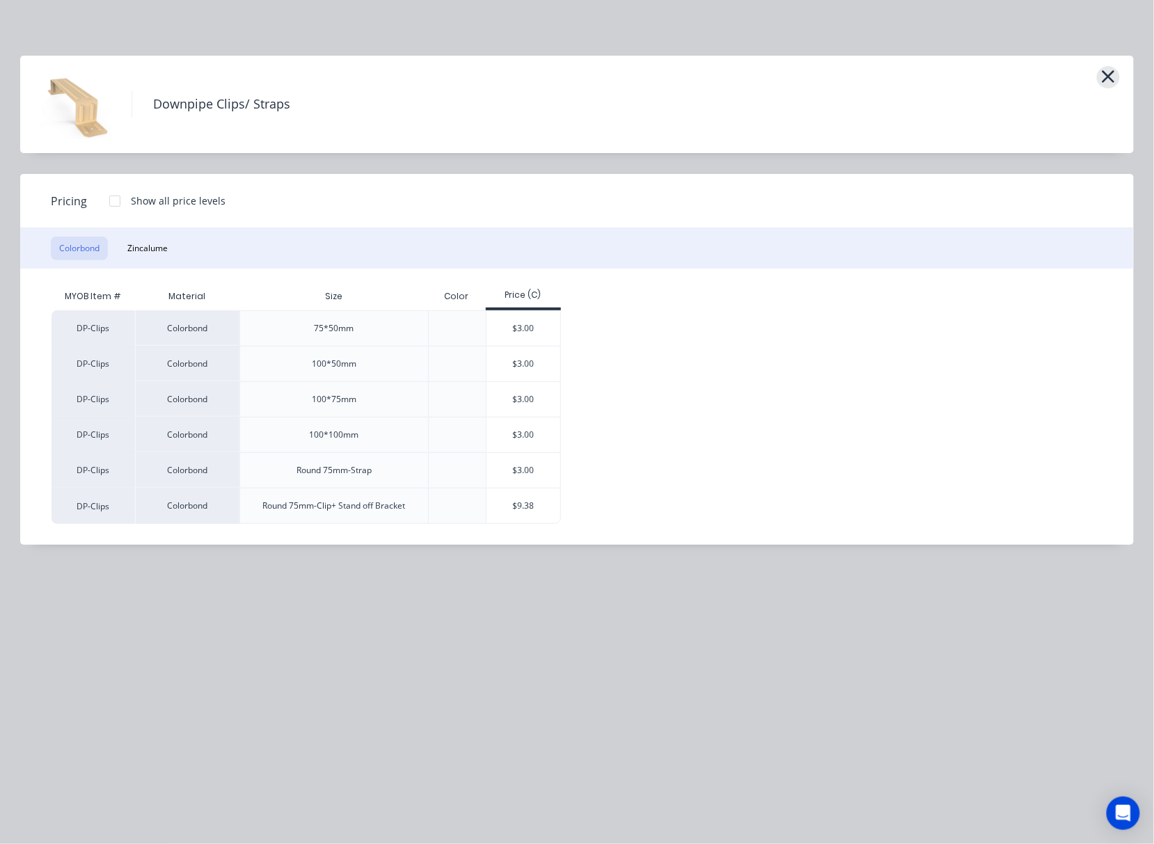
click at [1111, 79] on icon "button" at bounding box center [1108, 76] width 13 height 13
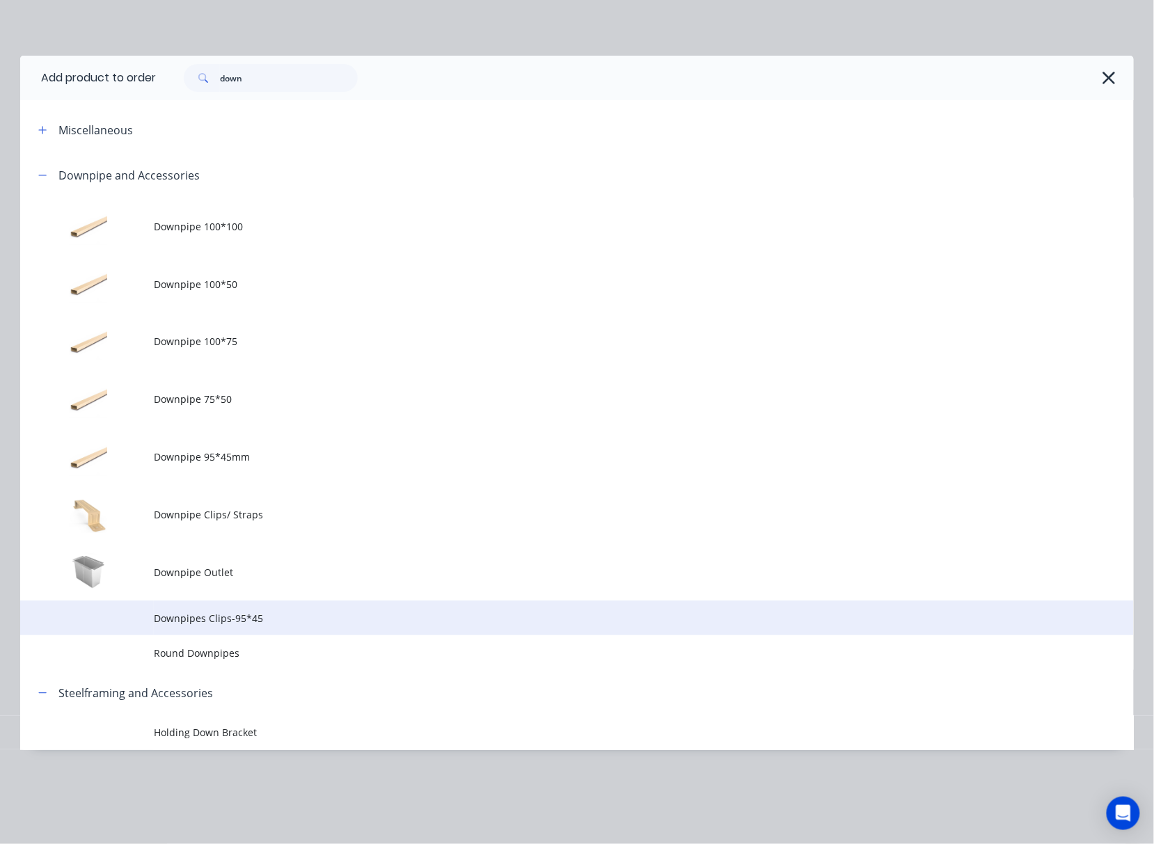
click at [388, 617] on span "Downpipes Clips-95*45" at bounding box center [546, 618] width 784 height 15
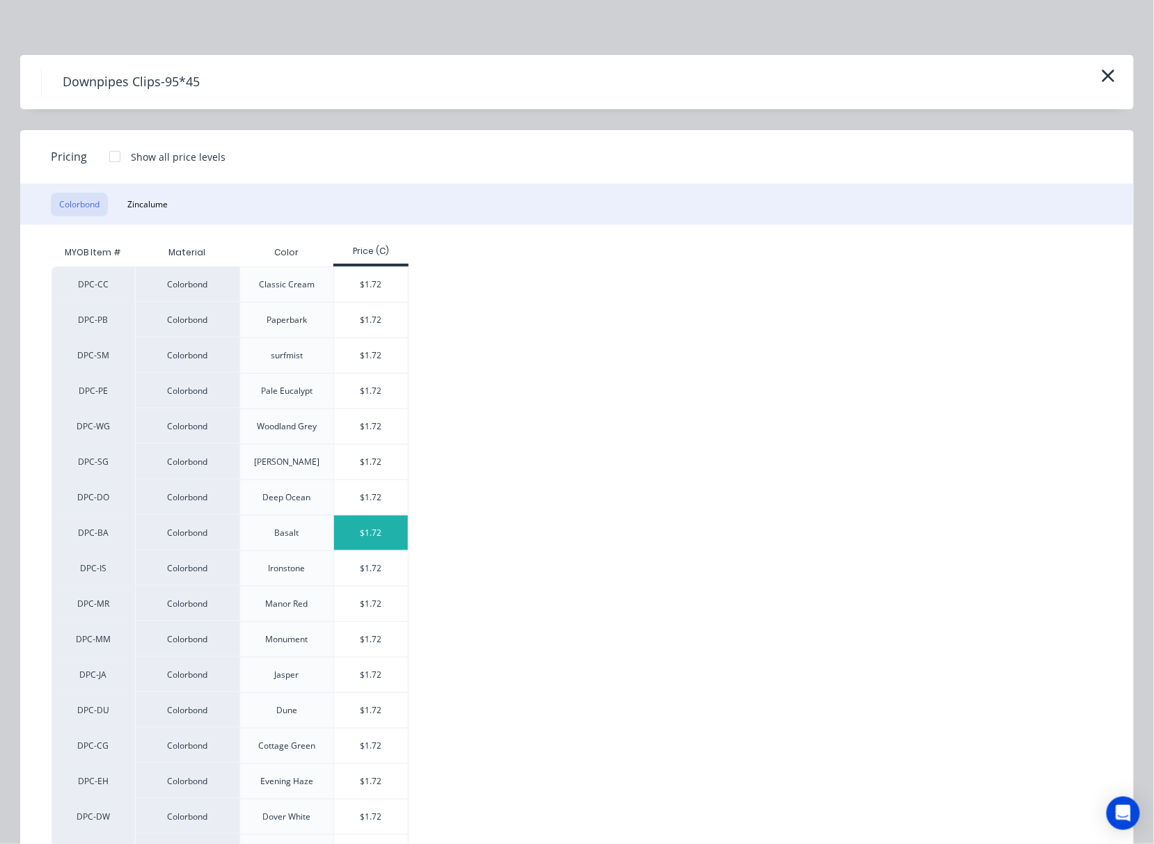
scroll to position [0, 0]
click at [373, 461] on div "$1.72" at bounding box center [371, 462] width 74 height 35
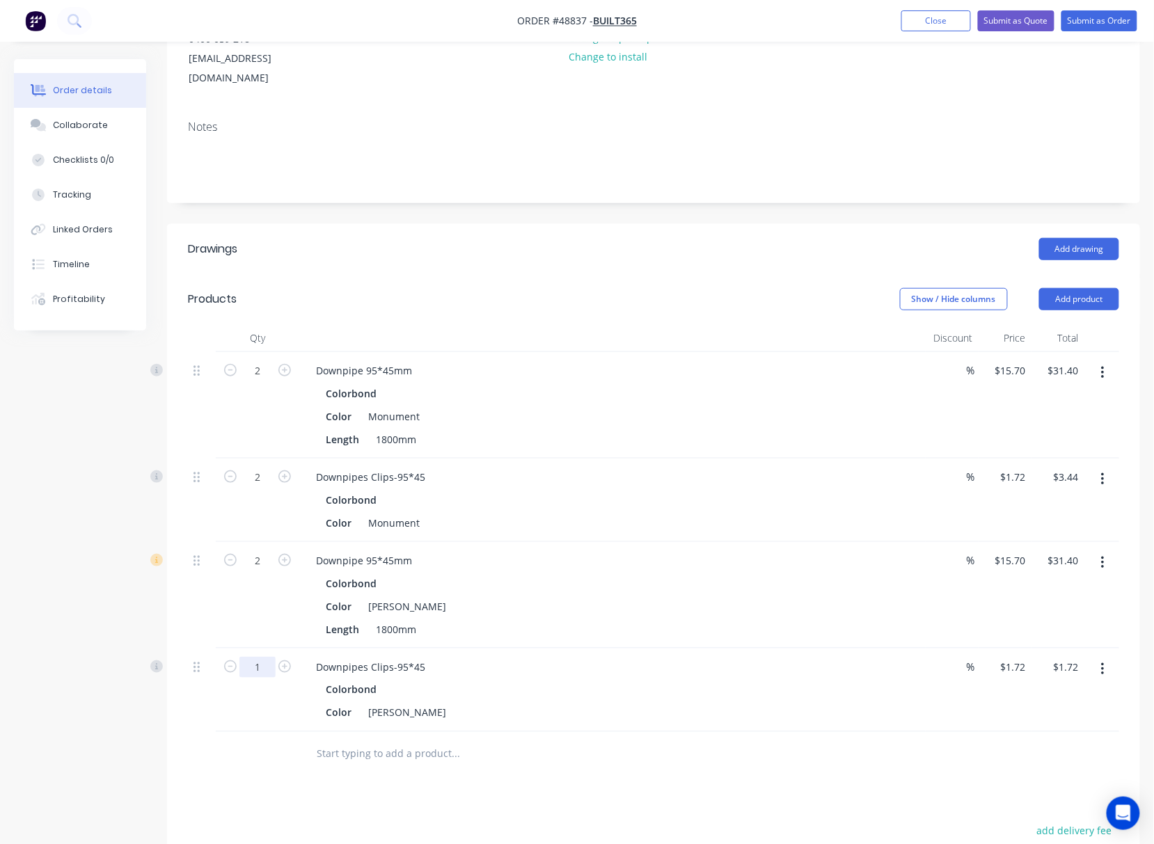
click at [255, 381] on input "1" at bounding box center [257, 371] width 36 height 21
type input "2"
type input "$3.44"
click at [242, 732] on div at bounding box center [258, 754] width 84 height 45
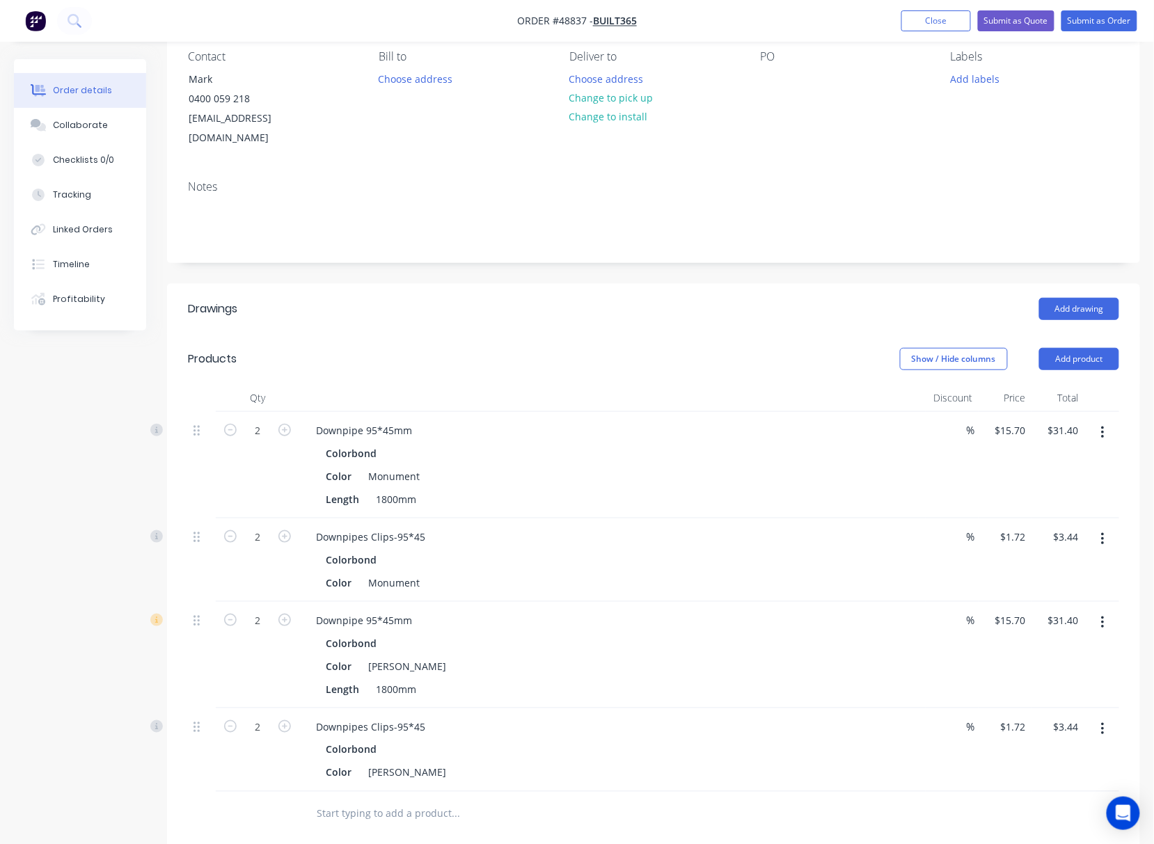
scroll to position [93, 0]
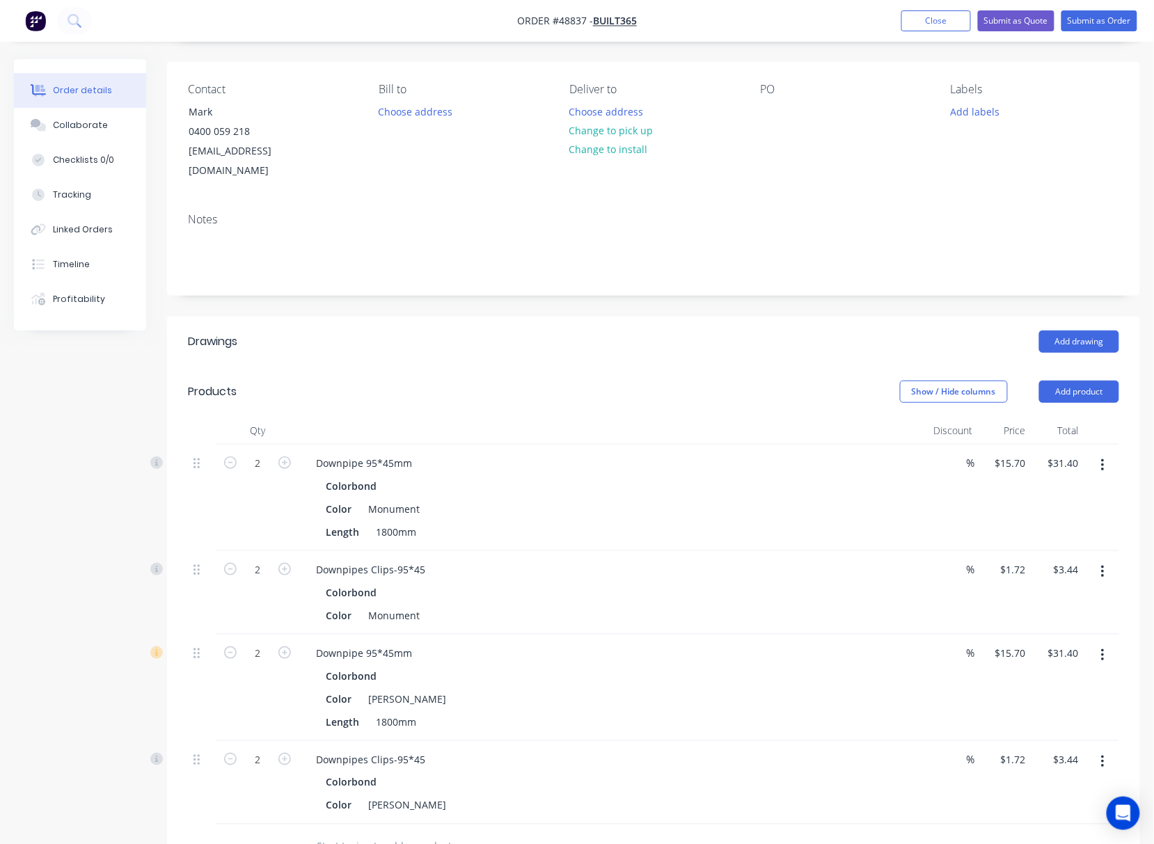
click at [1098, 453] on button "button" at bounding box center [1102, 465] width 33 height 25
click at [1047, 492] on div "Edit" at bounding box center [1052, 502] width 107 height 20
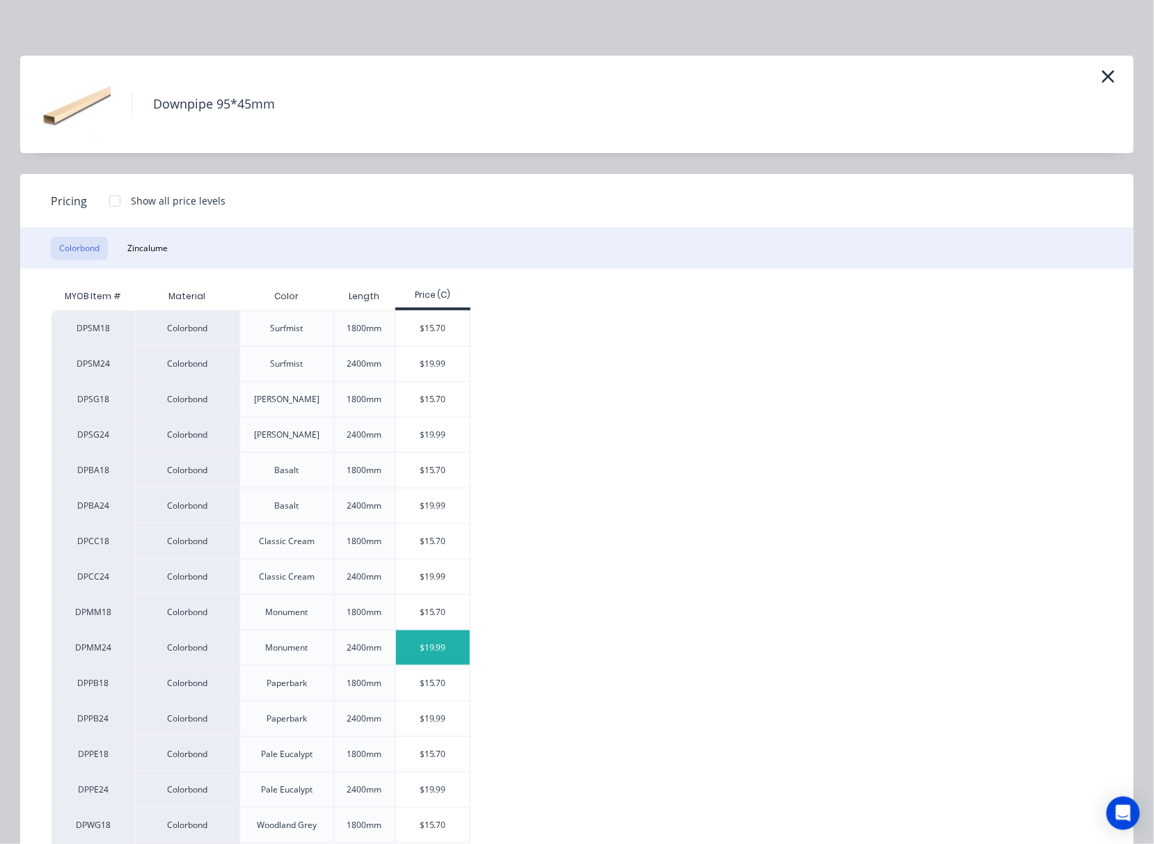
click at [444, 647] on div "$19.99" at bounding box center [433, 648] width 74 height 35
type input "$19.99"
type input "$39.98"
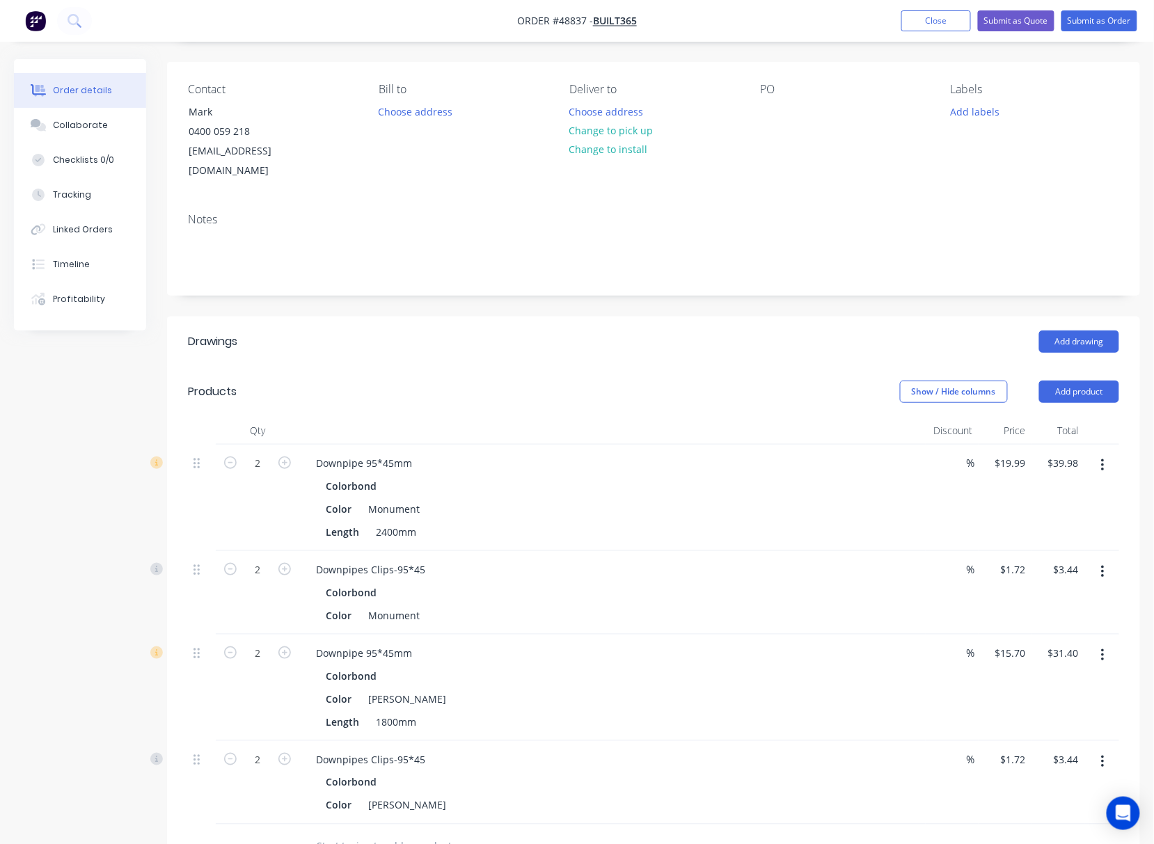
click at [525, 331] on div "Add drawing" at bounding box center [753, 342] width 734 height 22
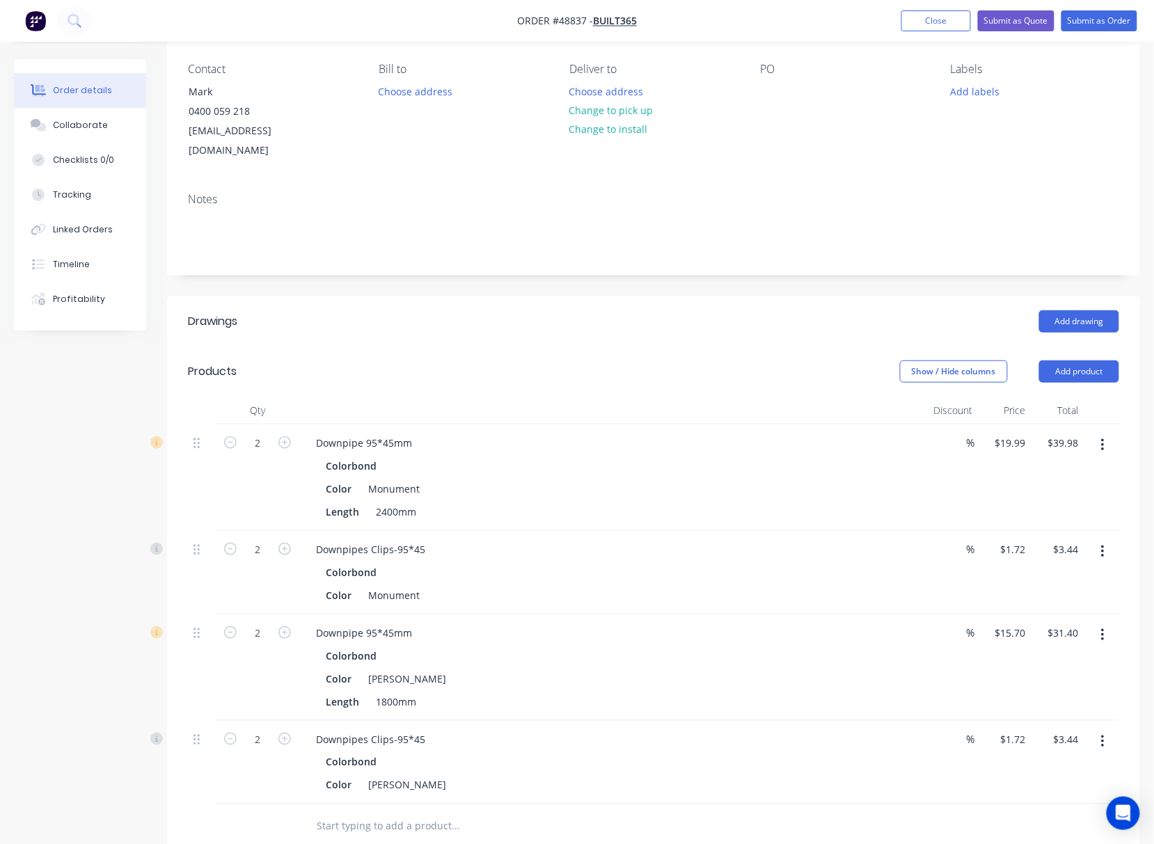
scroll to position [0, 0]
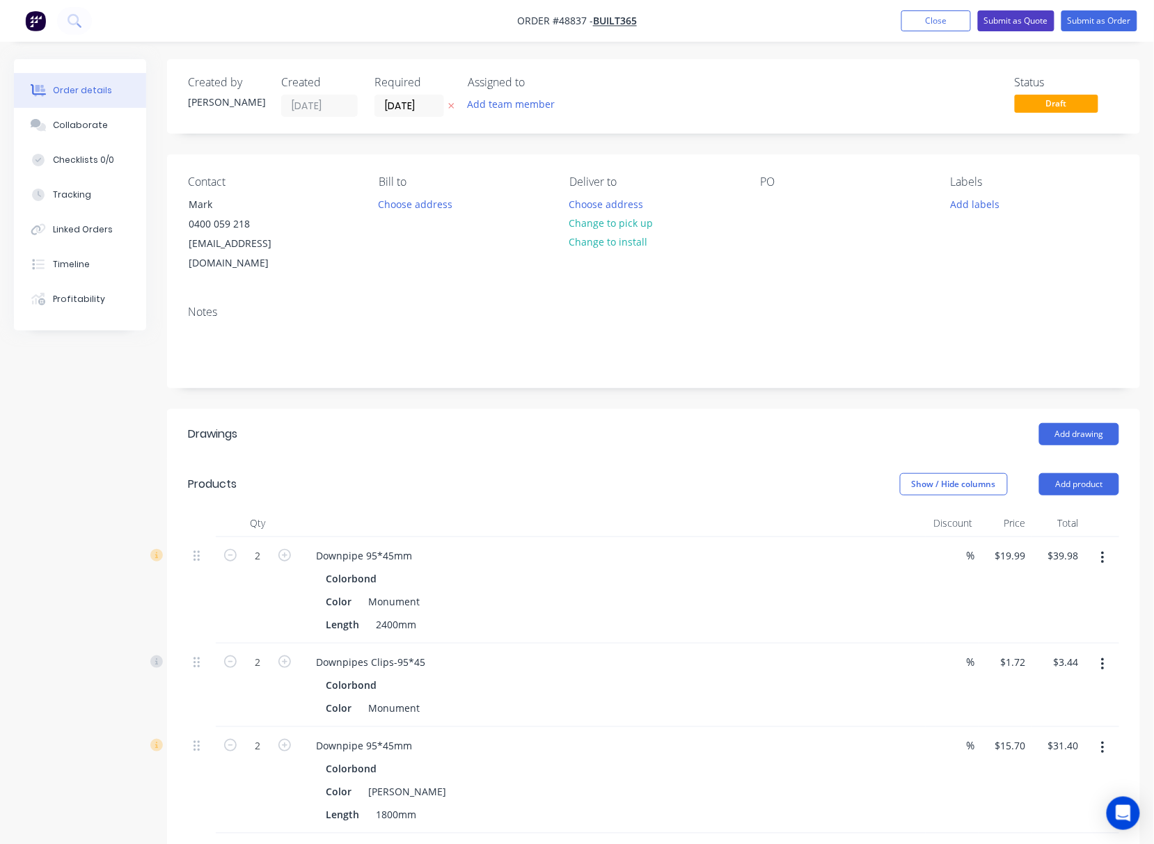
click at [1026, 20] on button "Submit as Quote" at bounding box center [1016, 20] width 77 height 21
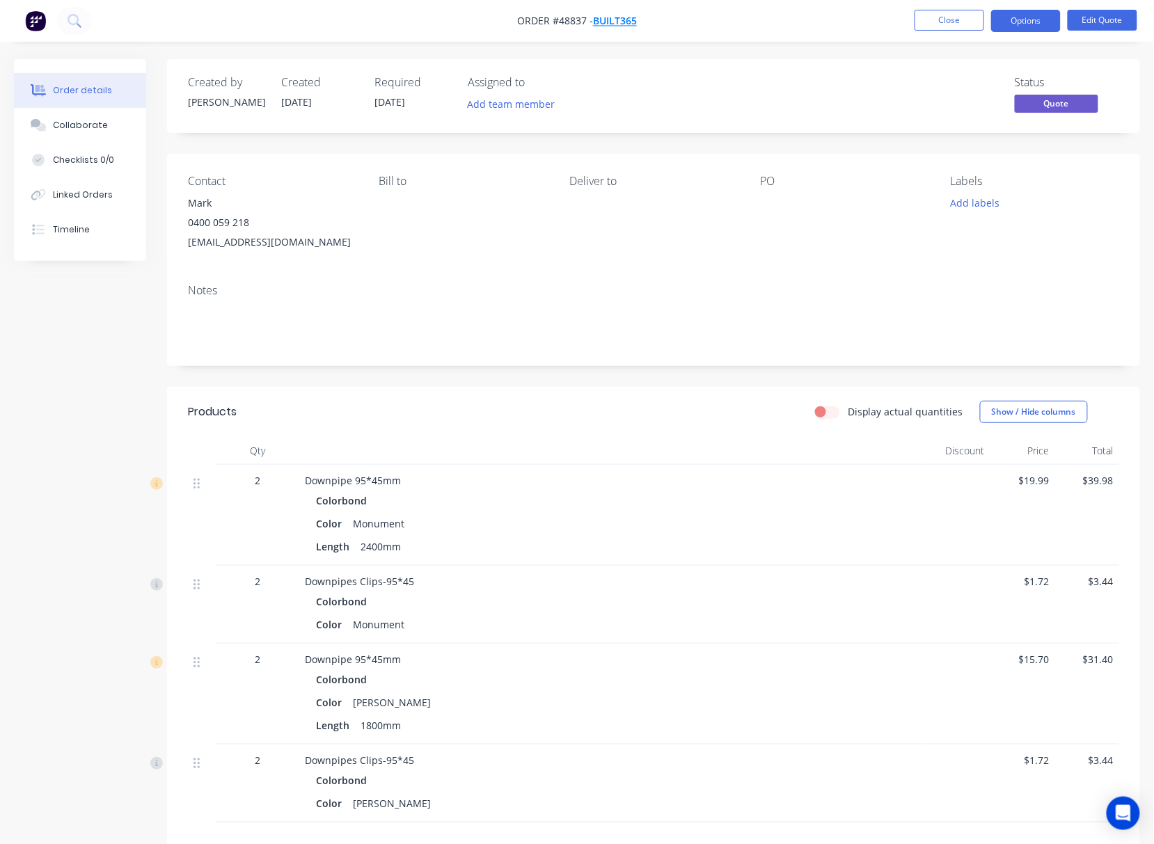
click at [611, 15] on span "BUILT365" at bounding box center [615, 21] width 44 height 13
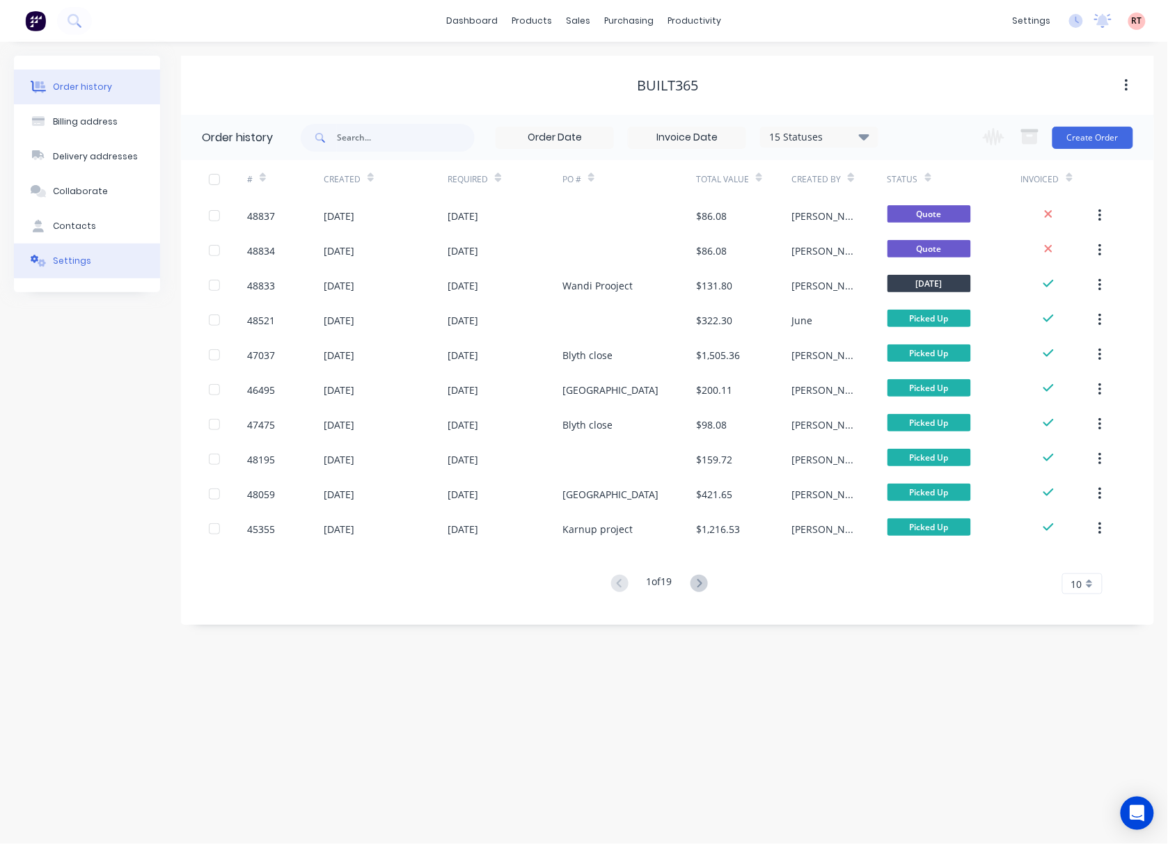
click at [111, 251] on button "Settings" at bounding box center [87, 261] width 146 height 35
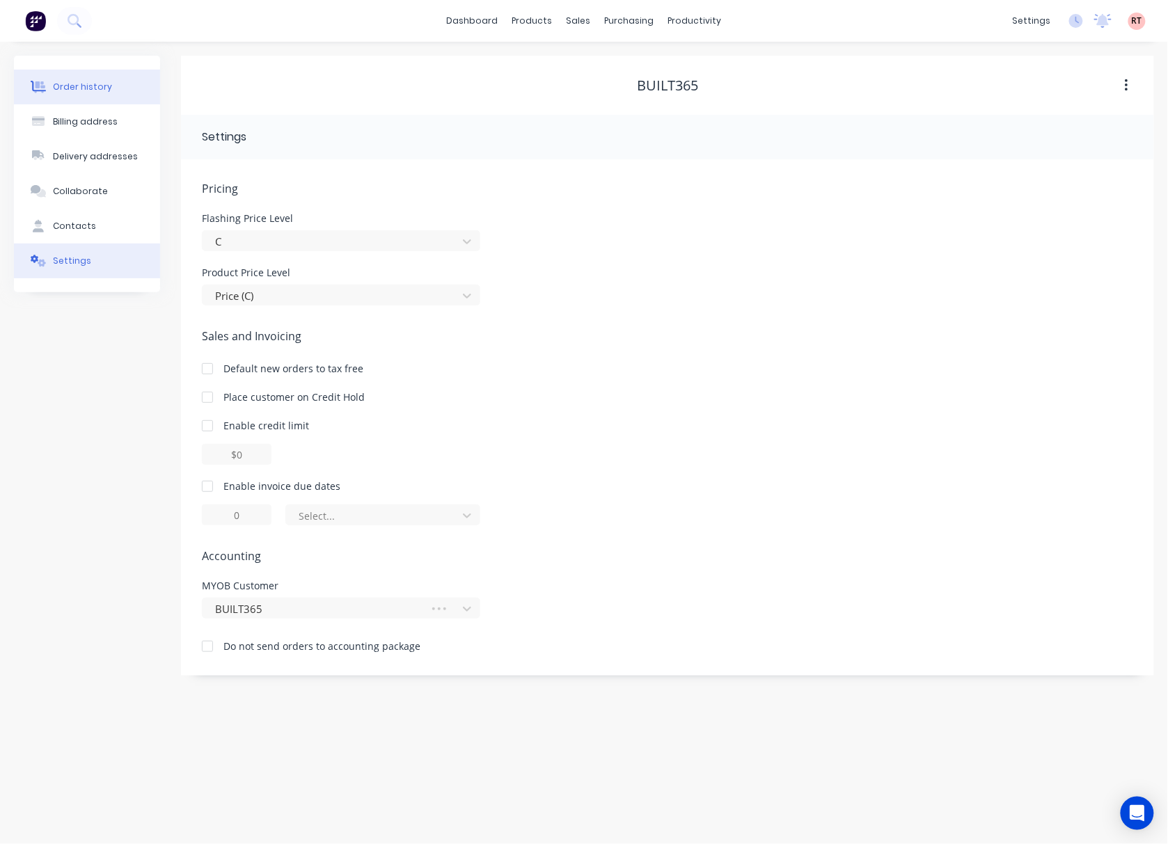
click at [104, 93] on div "Order history" at bounding box center [82, 87] width 59 height 13
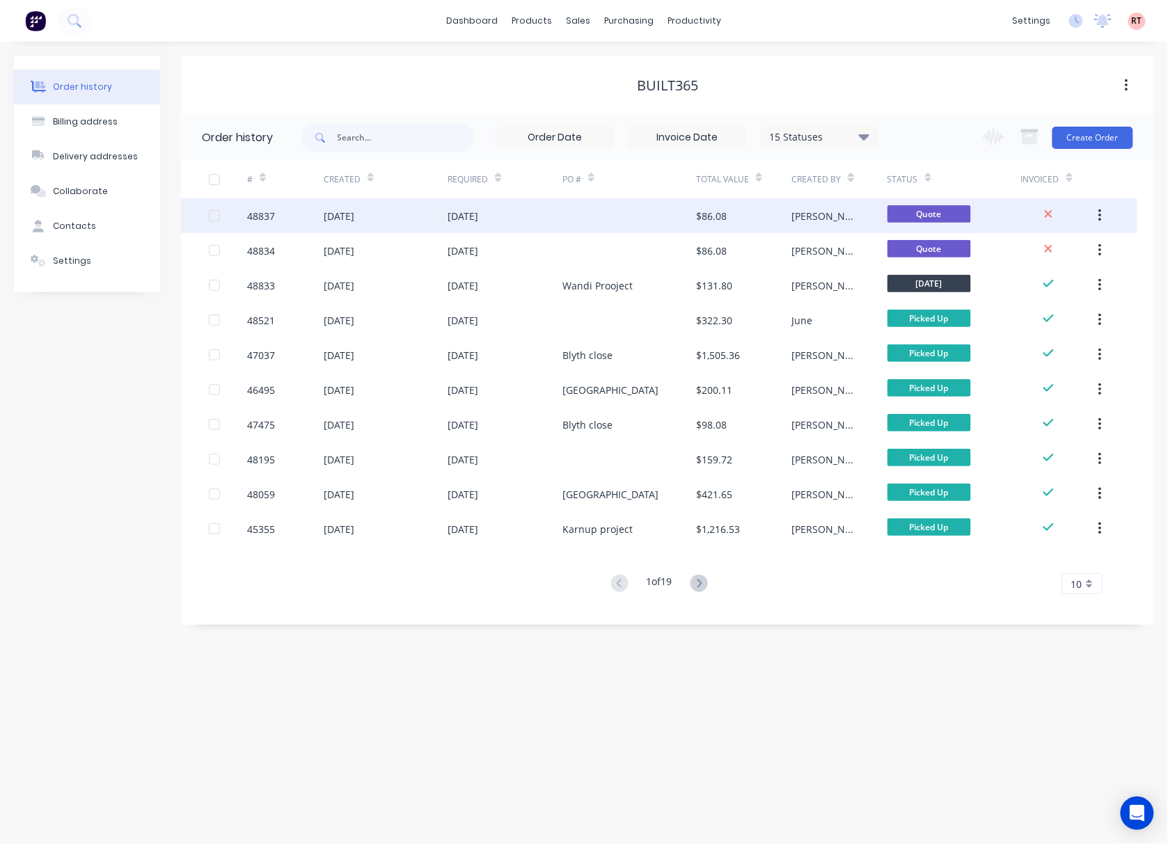
click at [574, 221] on div at bounding box center [629, 215] width 134 height 35
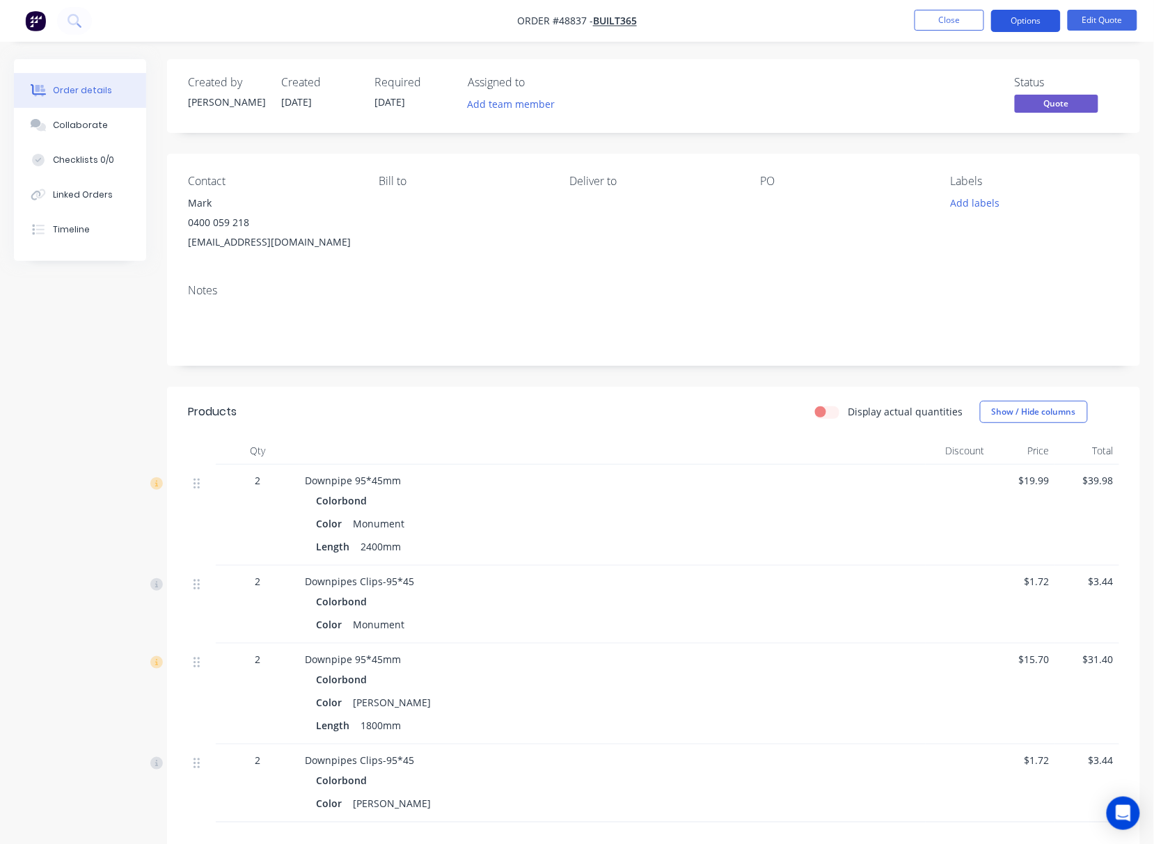
click at [1031, 25] on button "Options" at bounding box center [1026, 21] width 70 height 22
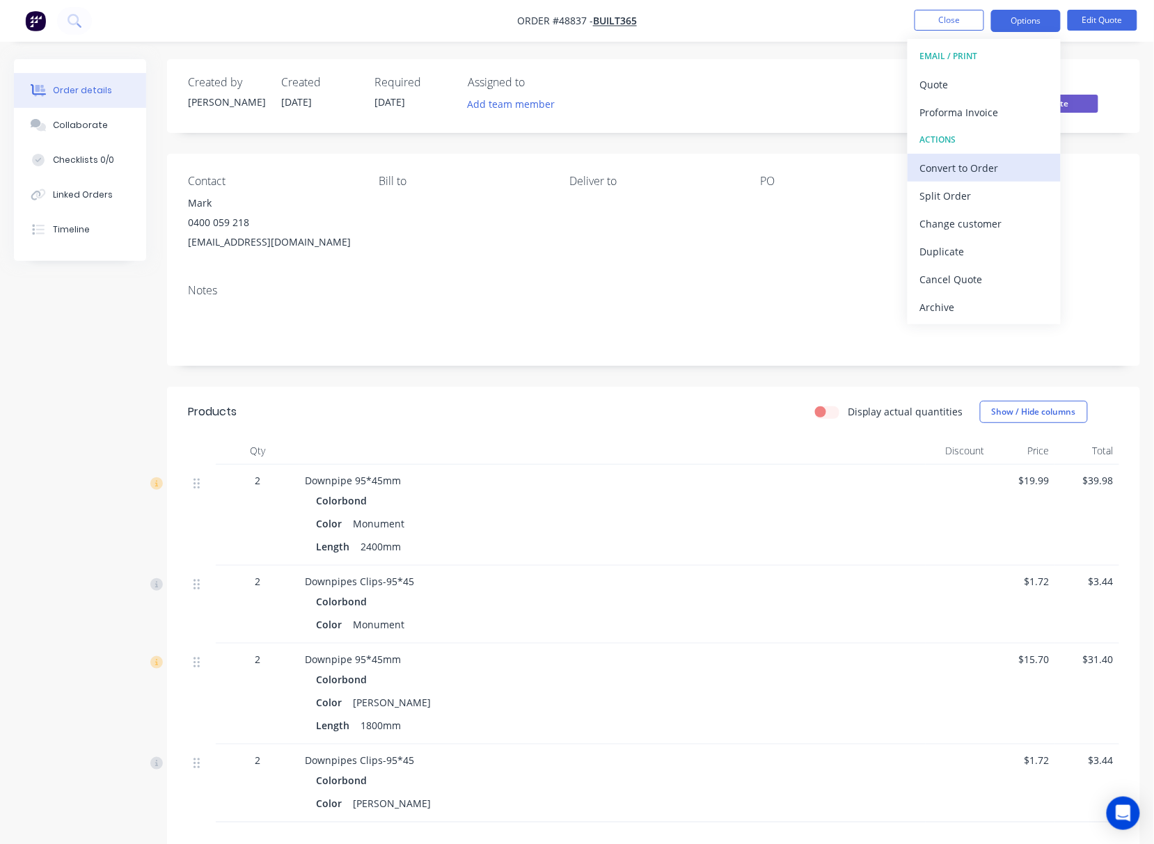
click at [995, 173] on div "Convert to Order" at bounding box center [984, 168] width 128 height 20
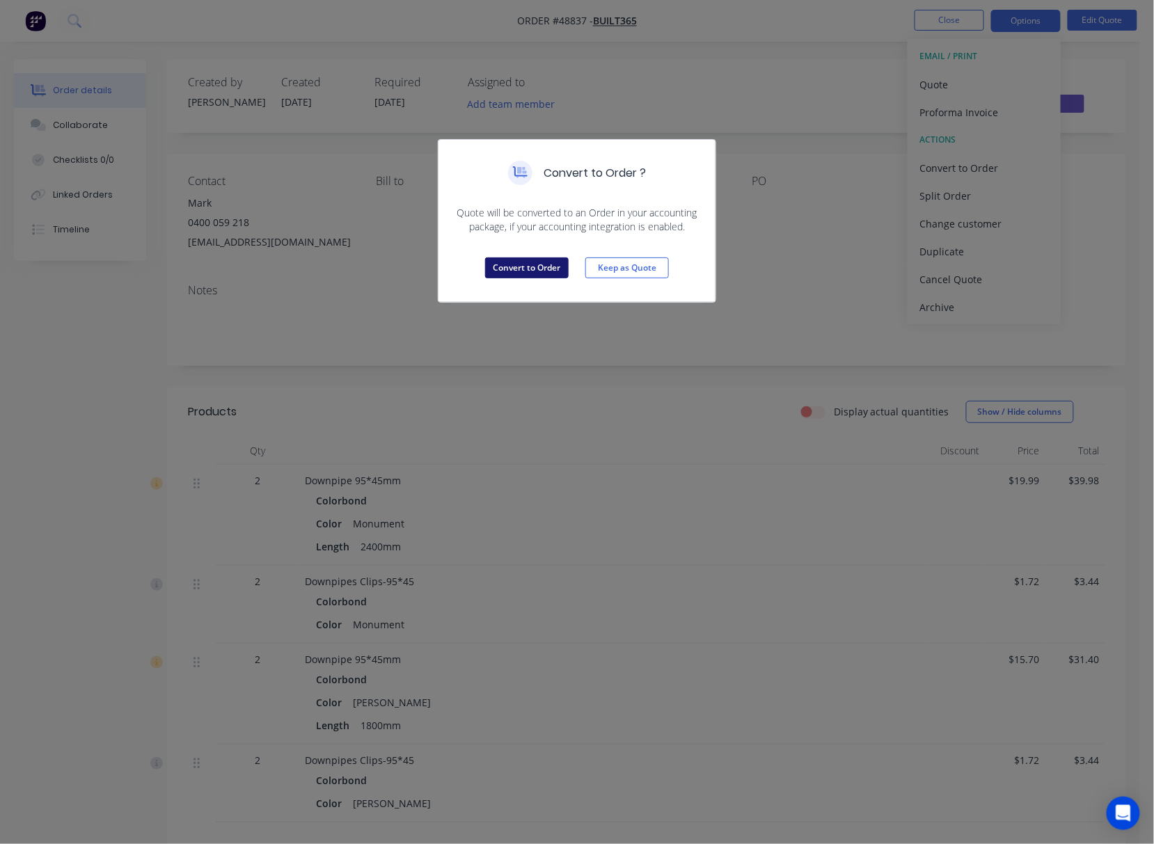
click at [500, 269] on button "Convert to Order" at bounding box center [527, 268] width 84 height 21
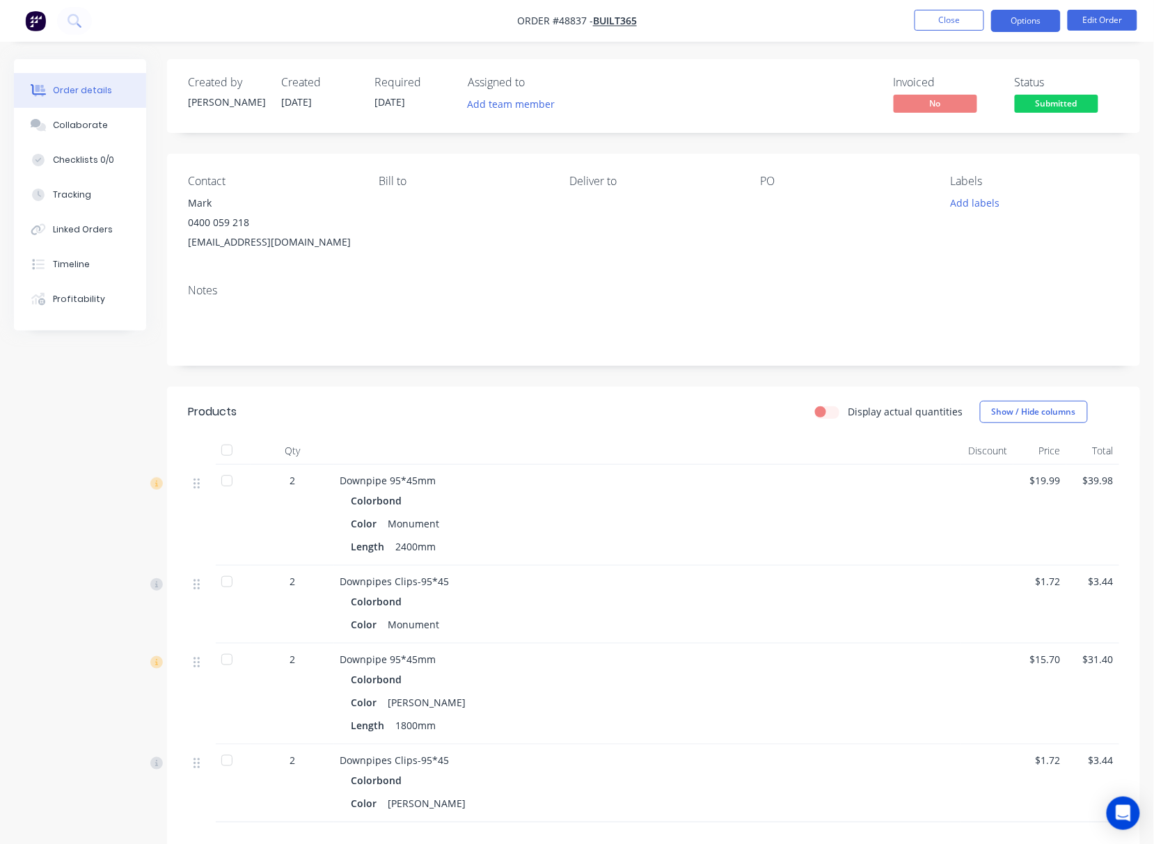
click at [1028, 24] on button "Options" at bounding box center [1026, 21] width 70 height 22
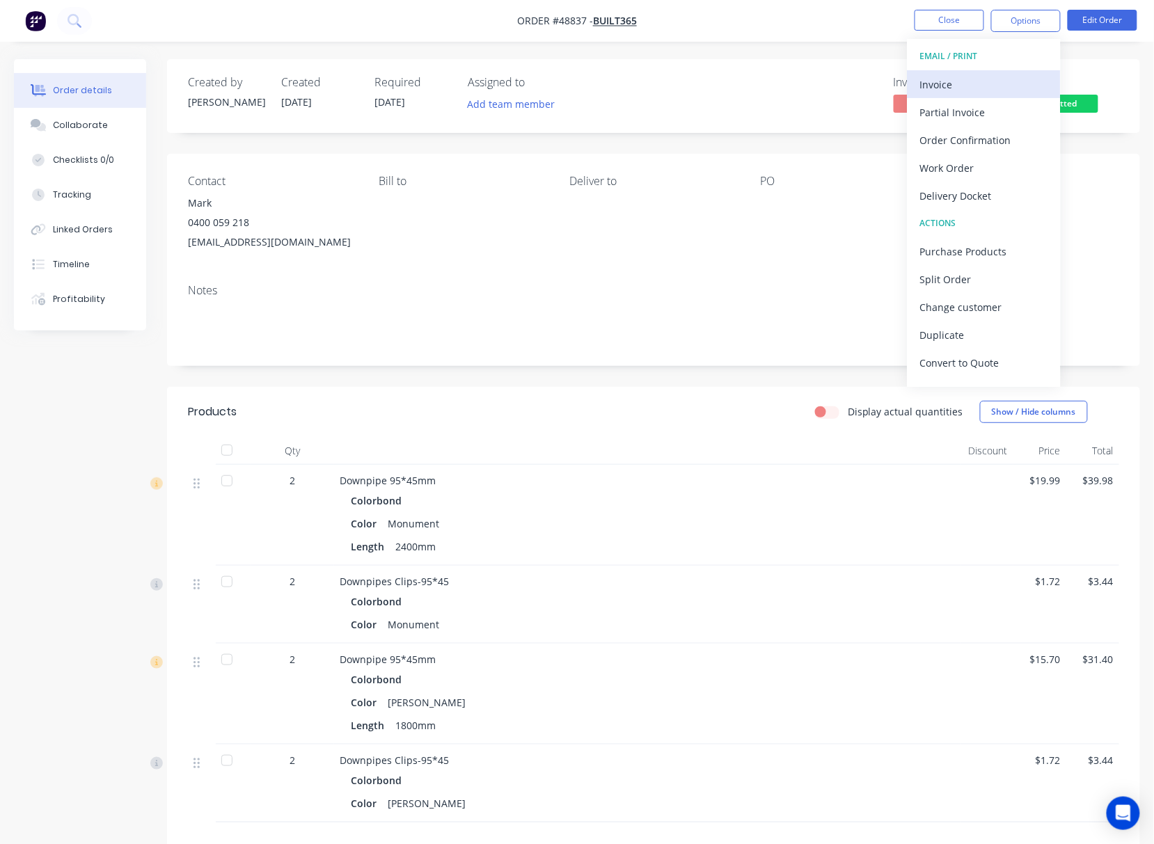
click at [992, 79] on div "Invoice" at bounding box center [984, 84] width 128 height 20
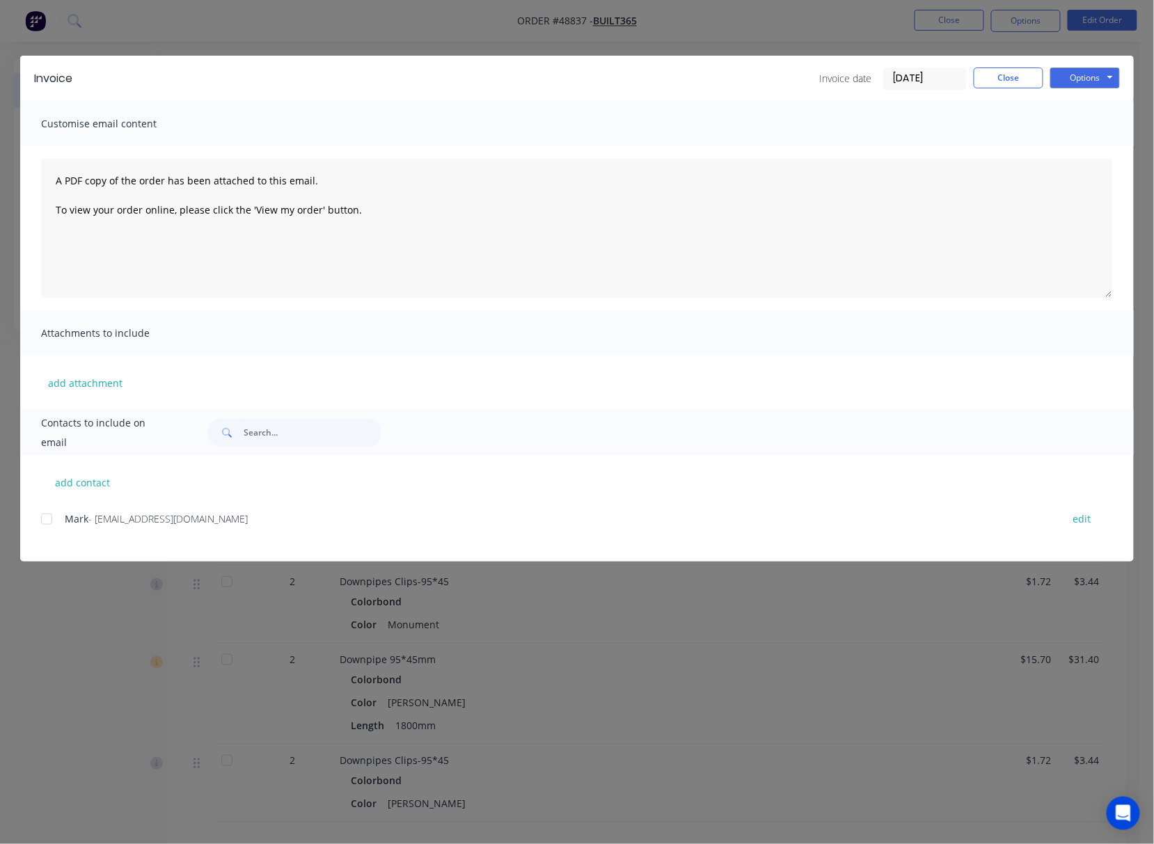
click at [45, 516] on div at bounding box center [47, 519] width 28 height 28
click at [1086, 81] on button "Options" at bounding box center [1085, 78] width 70 height 21
click at [1103, 146] on button "Email" at bounding box center [1094, 148] width 89 height 23
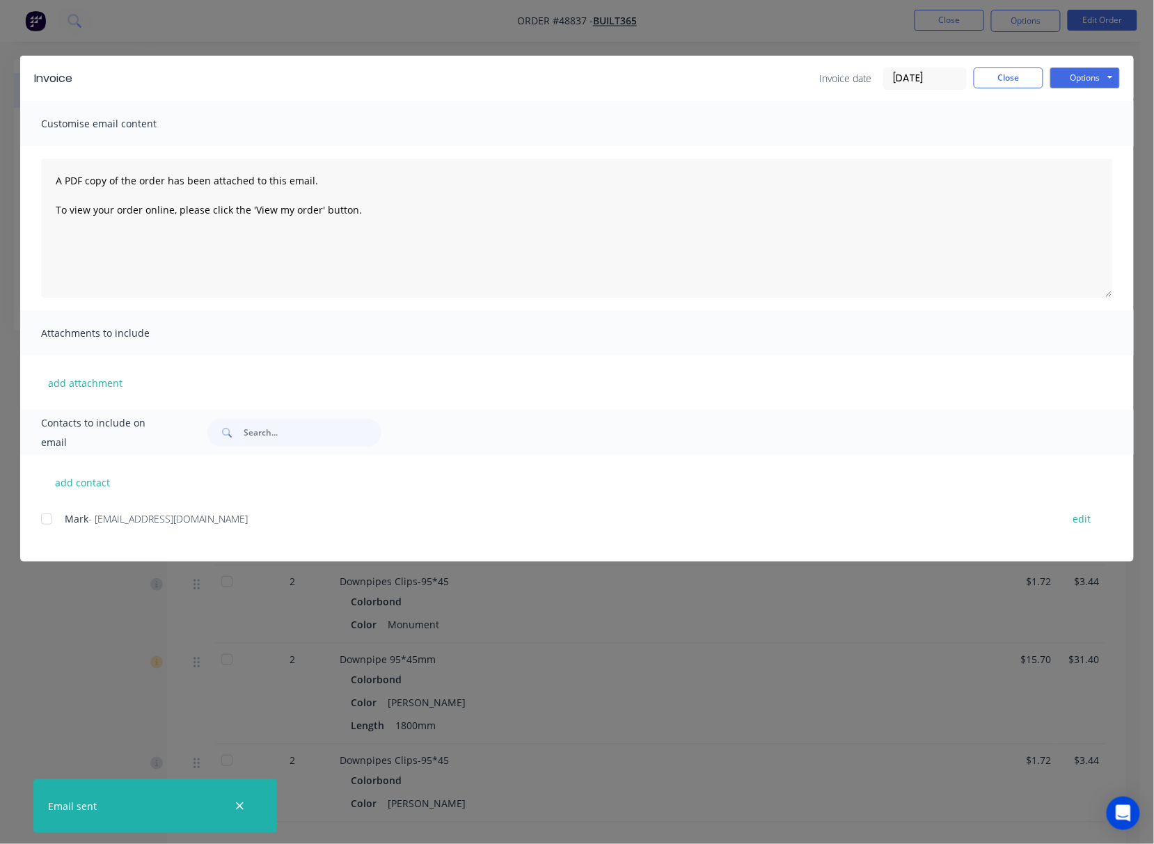
click at [814, 33] on div "Invoice Invoice date 03/09/25 Close Options Preview Print Email Customise email…" at bounding box center [577, 422] width 1154 height 844
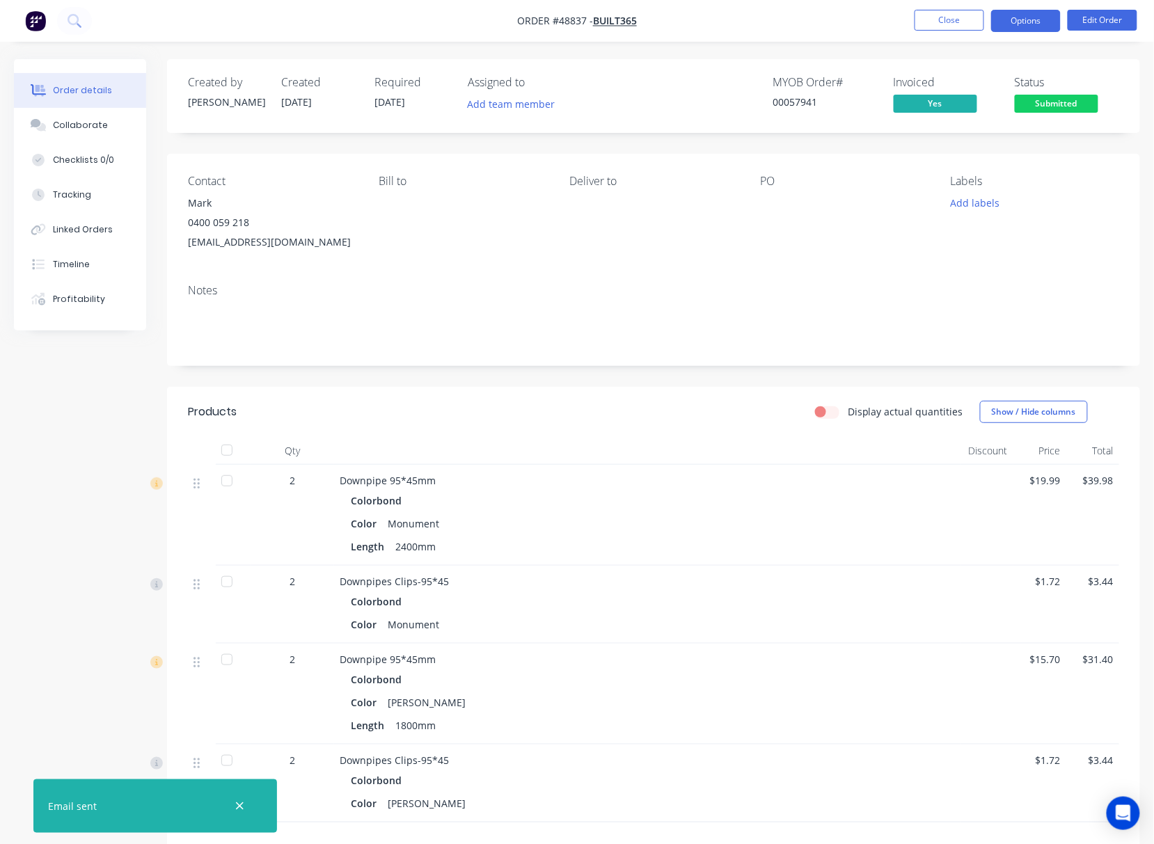
click at [1023, 23] on button "Options" at bounding box center [1026, 21] width 70 height 22
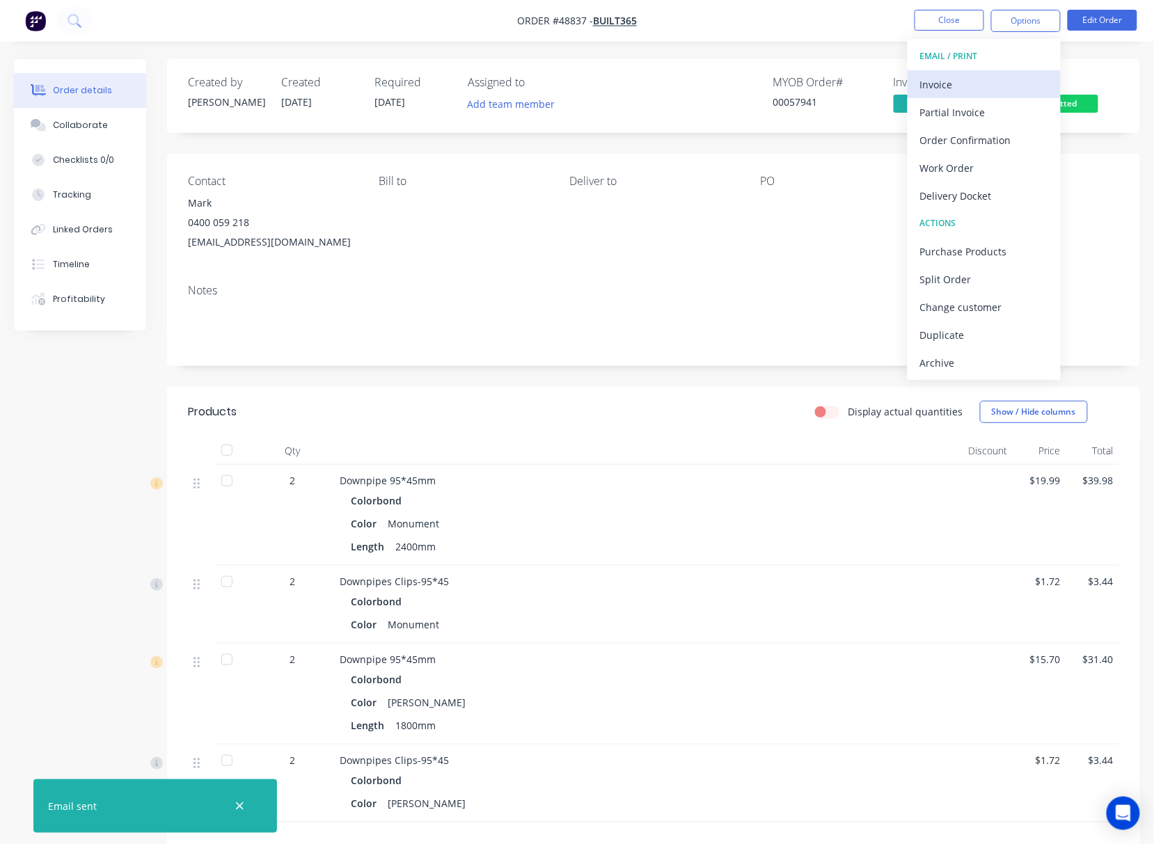
click at [984, 76] on div "Invoice" at bounding box center [984, 84] width 128 height 20
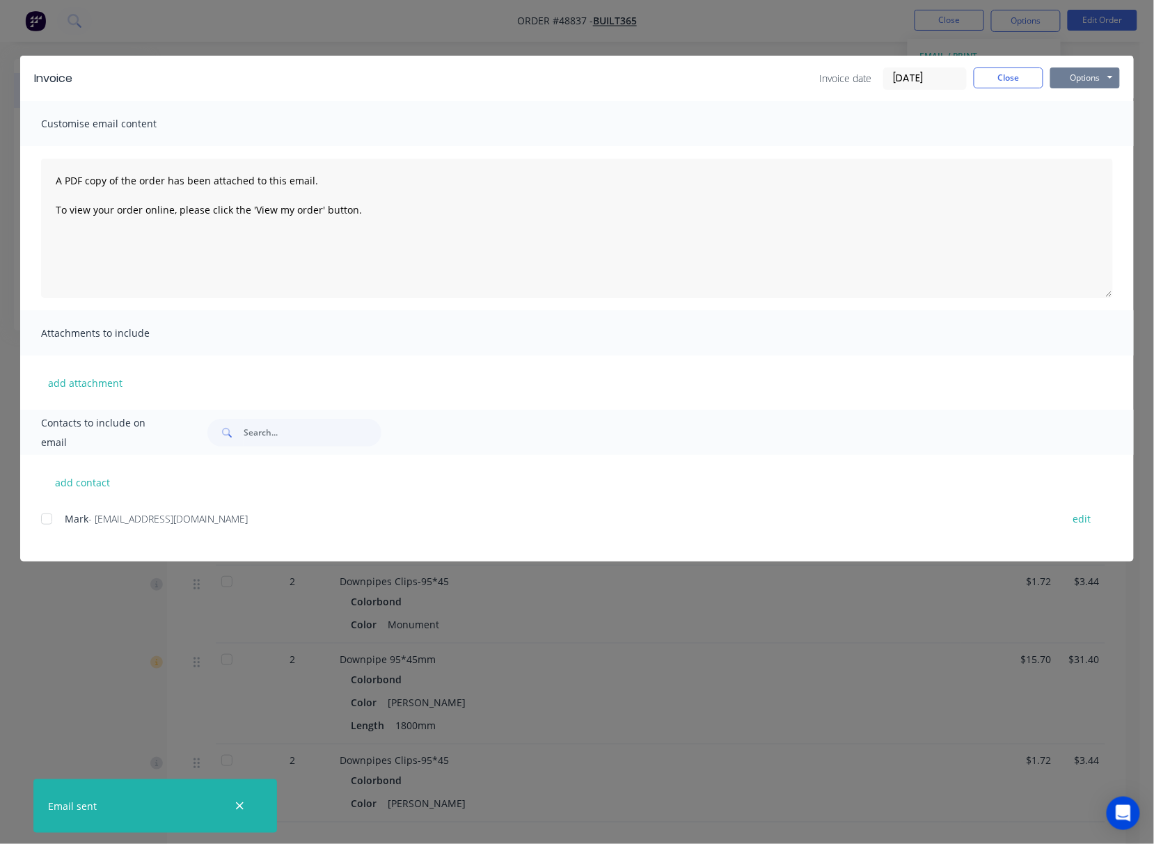
click at [1075, 74] on button "Options" at bounding box center [1085, 78] width 70 height 21
click at [1108, 128] on button "Print" at bounding box center [1094, 125] width 89 height 23
click at [850, 28] on div "Invoice Invoice date 03/09/25 Close Options Preview Print Email Customise email…" at bounding box center [577, 422] width 1154 height 844
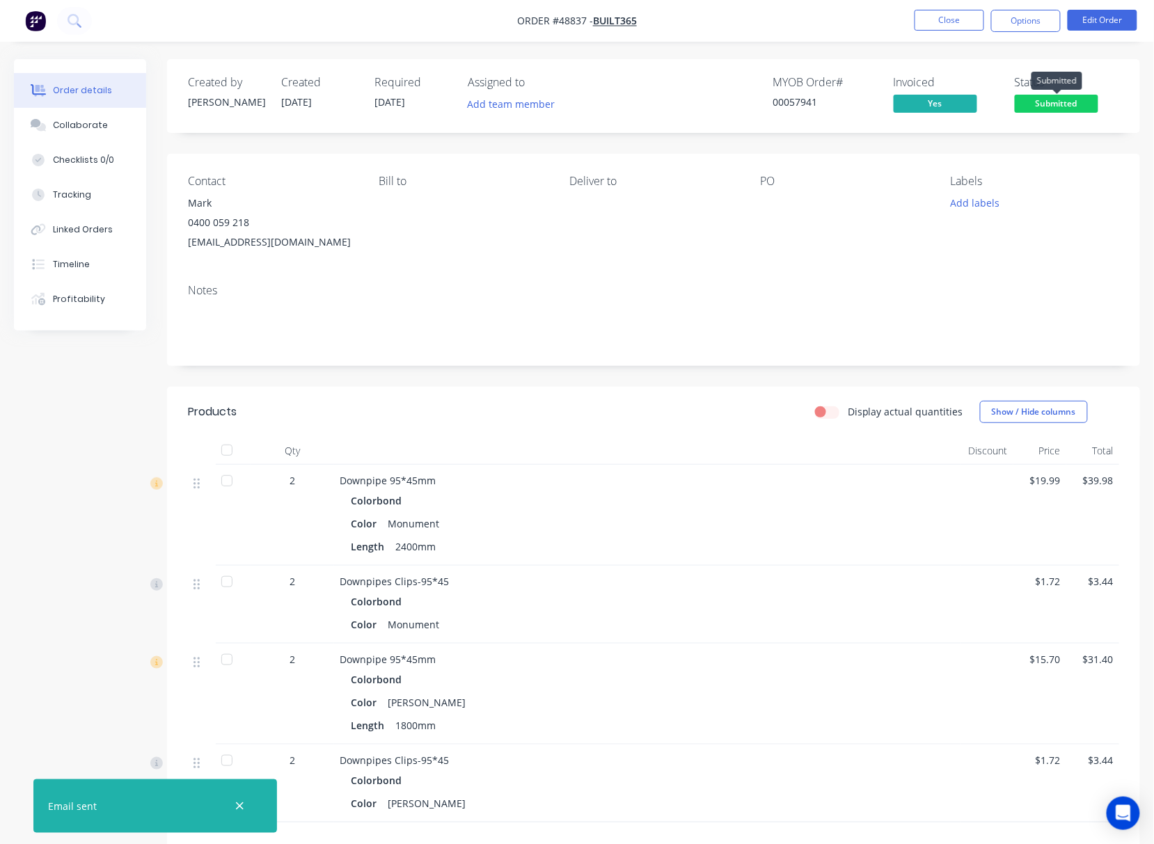
click at [1066, 106] on span "Submitted" at bounding box center [1057, 103] width 84 height 17
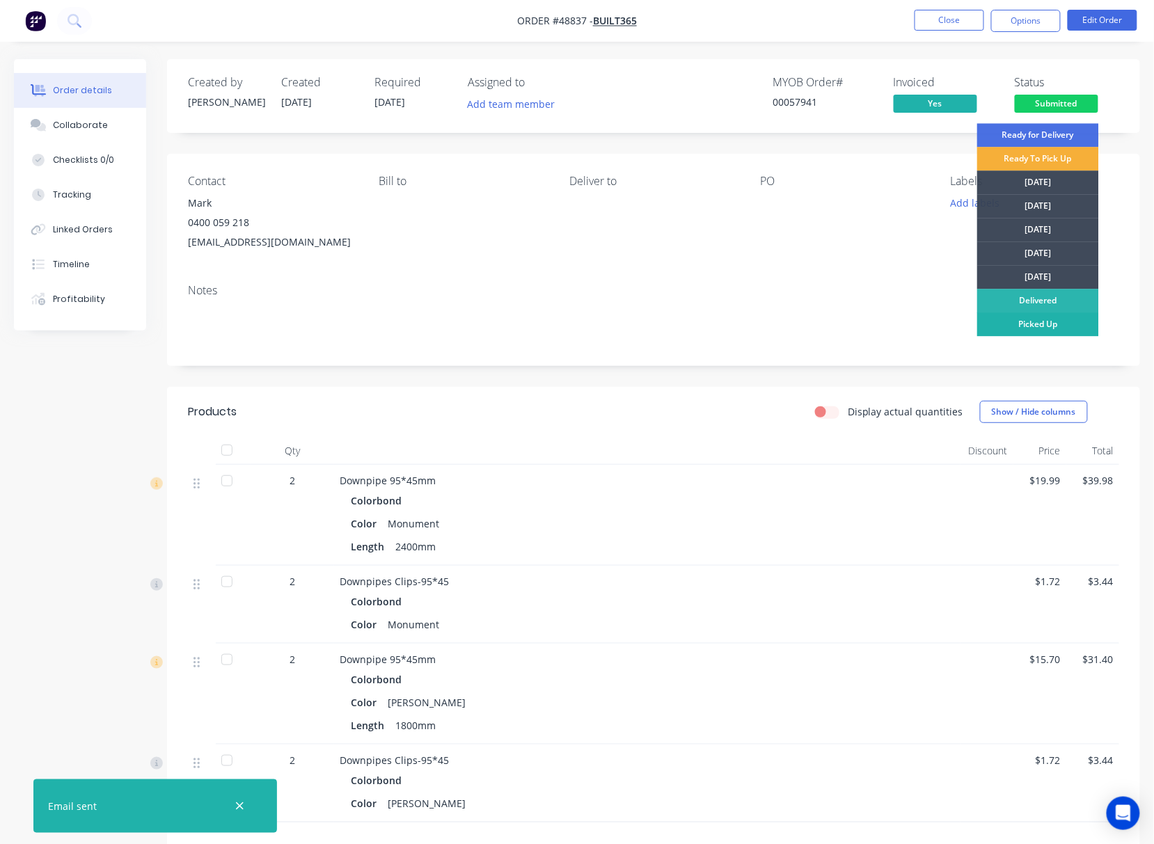
click at [1059, 323] on div "Picked Up" at bounding box center [1038, 325] width 122 height 24
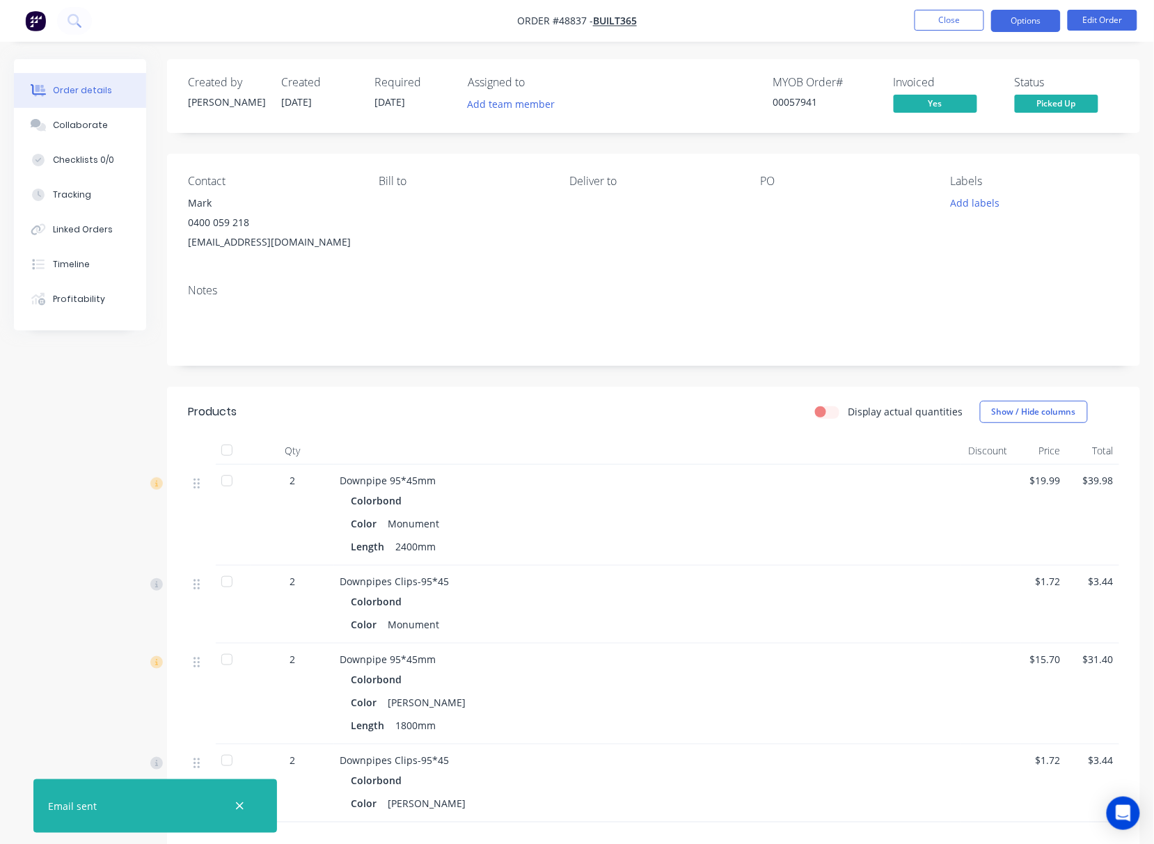
click at [1025, 19] on button "Options" at bounding box center [1026, 21] width 70 height 22
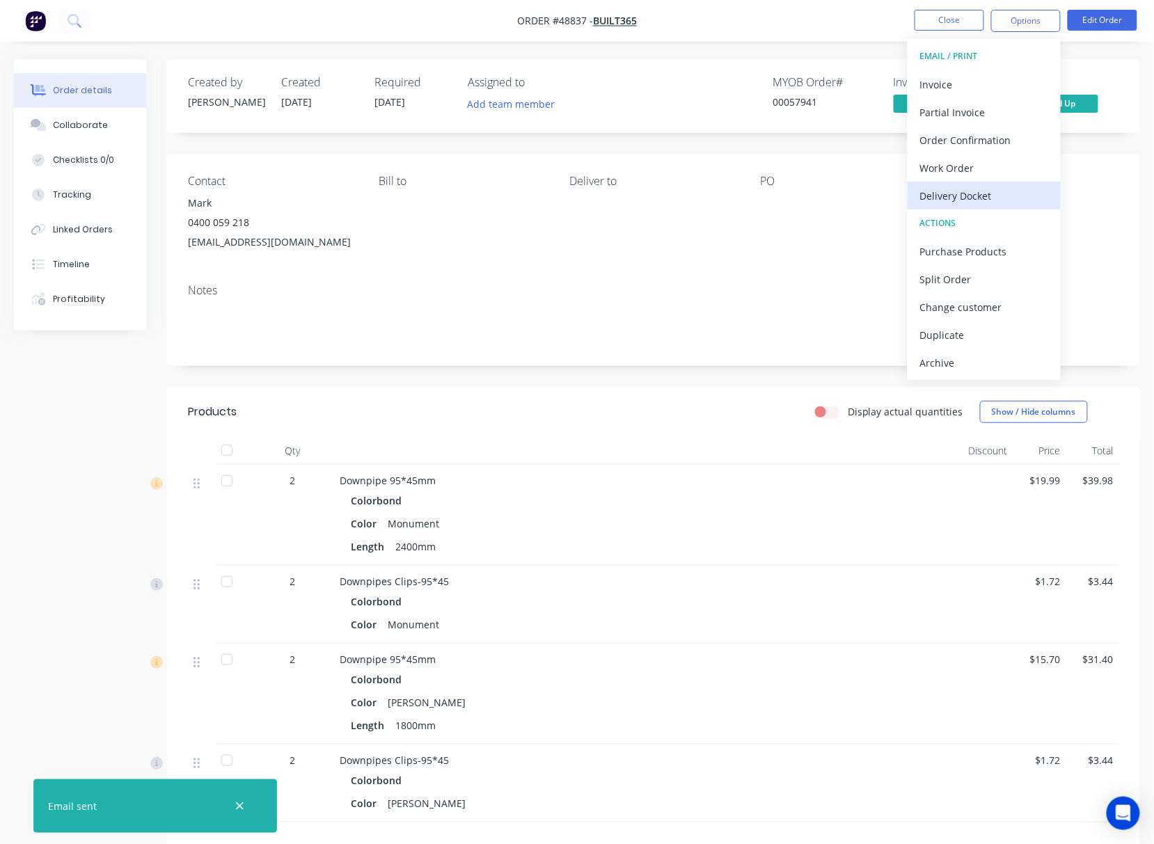
click at [992, 198] on div "Delivery Docket" at bounding box center [984, 196] width 128 height 20
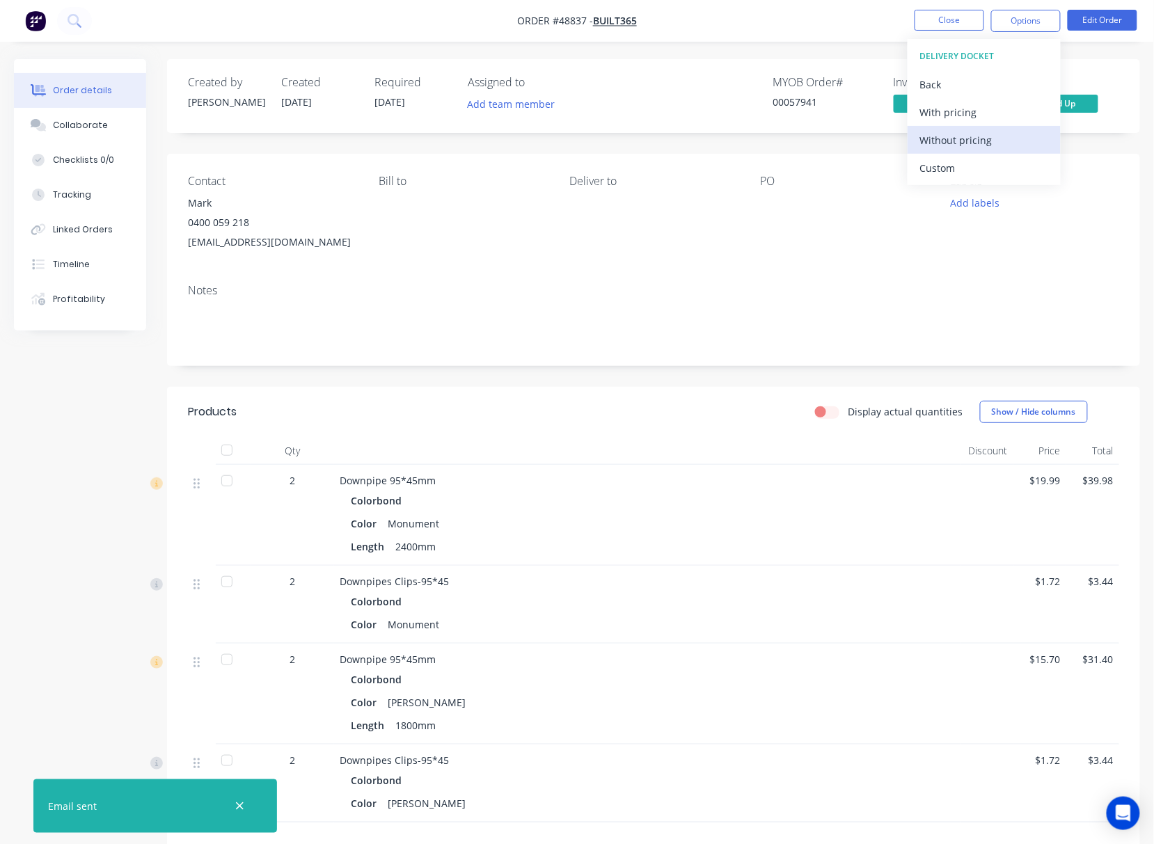
click at [1000, 141] on div "Without pricing" at bounding box center [984, 140] width 128 height 20
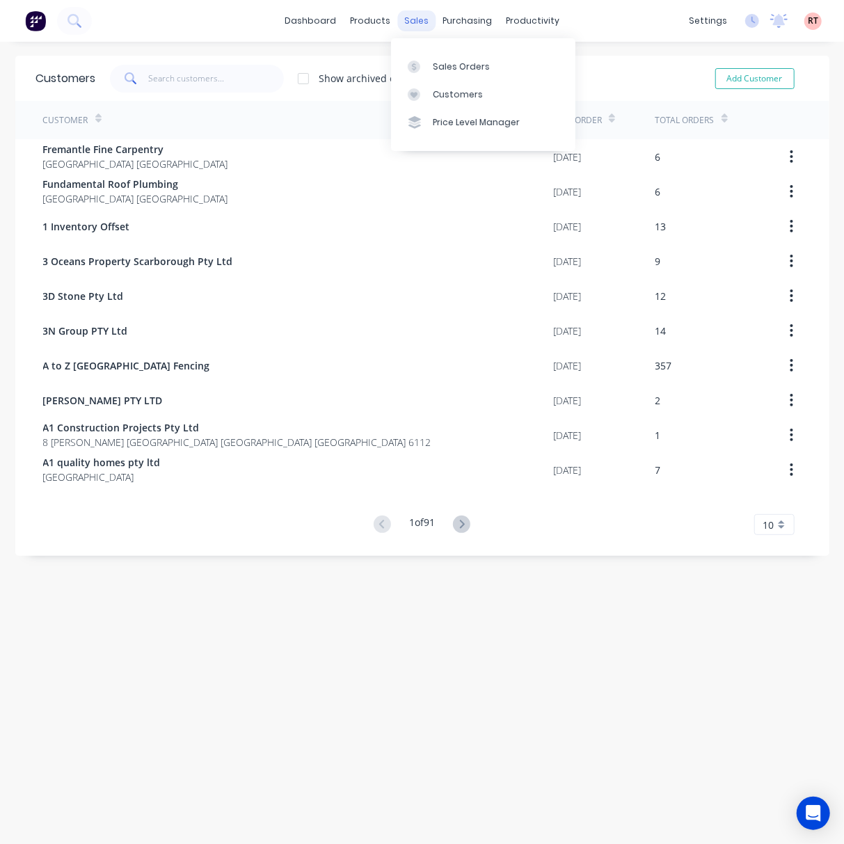
click at [407, 15] on div "sales" at bounding box center [416, 20] width 38 height 21
click at [443, 84] on link "Customers" at bounding box center [483, 95] width 184 height 28
click at [207, 84] on input "text" at bounding box center [216, 79] width 136 height 28
paste input "Acero Construction"
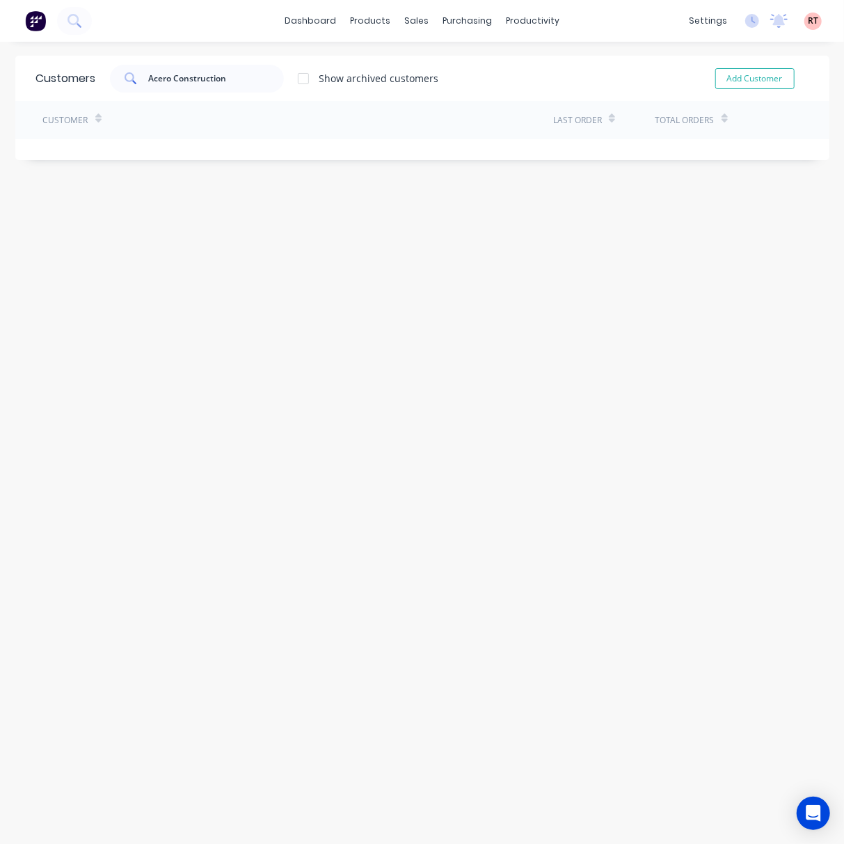
click at [415, 271] on div "Customers Acero Construction Show archived customers Add Customer Customer Last…" at bounding box center [422, 457] width 844 height 802
drag, startPoint x: 408, startPoint y: 29, endPoint x: 407, endPoint y: 15, distance: 14.6
click at [408, 20] on div "sales" at bounding box center [416, 20] width 38 height 21
click at [407, 15] on div "sales" at bounding box center [416, 20] width 38 height 21
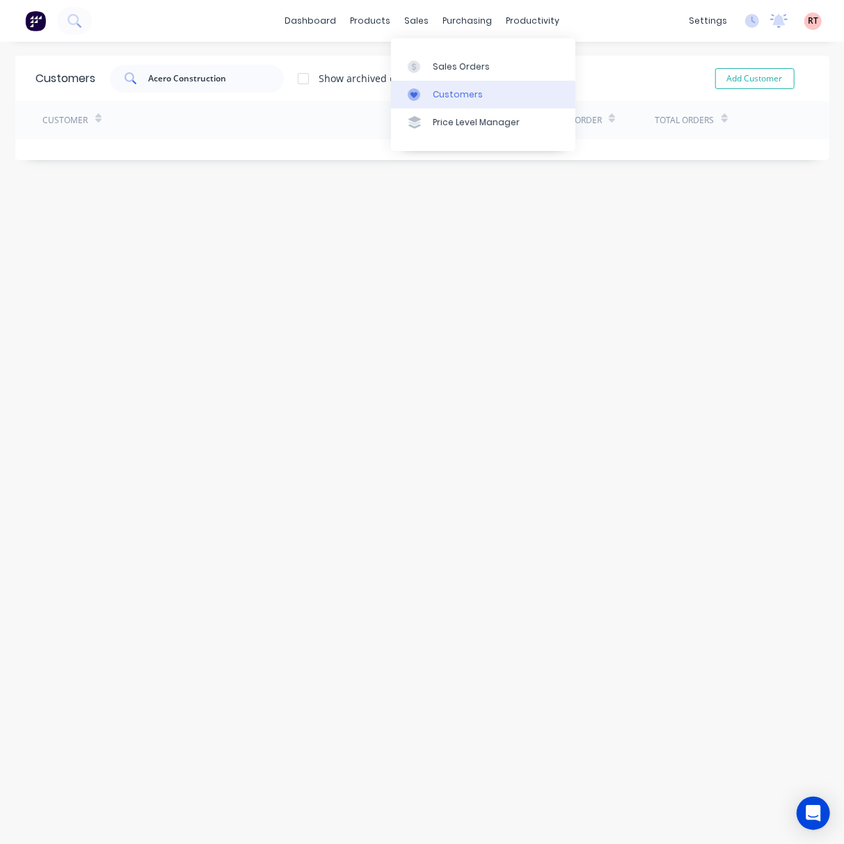
click at [438, 95] on div "Customers" at bounding box center [458, 94] width 50 height 13
click at [441, 90] on div "Customers" at bounding box center [458, 94] width 50 height 13
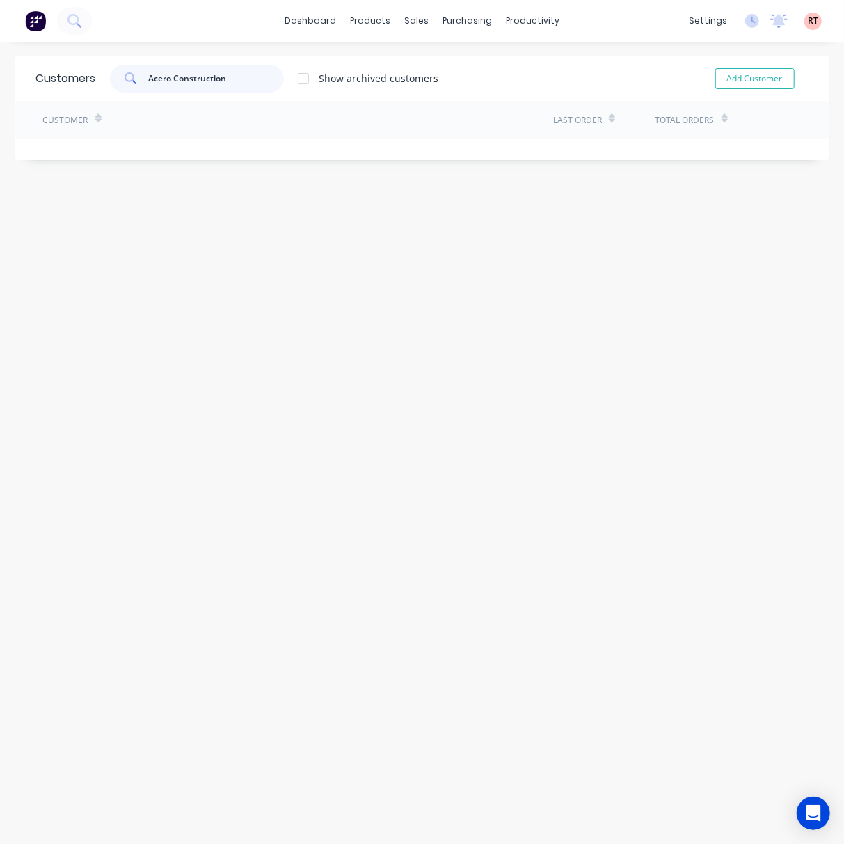
drag, startPoint x: 252, startPoint y: 78, endPoint x: 58, endPoint y: 112, distance: 196.5
click at [58, 112] on div "Customers Acero Construction Show archived customers Add Customer Customer Last…" at bounding box center [422, 108] width 814 height 104
type input "="
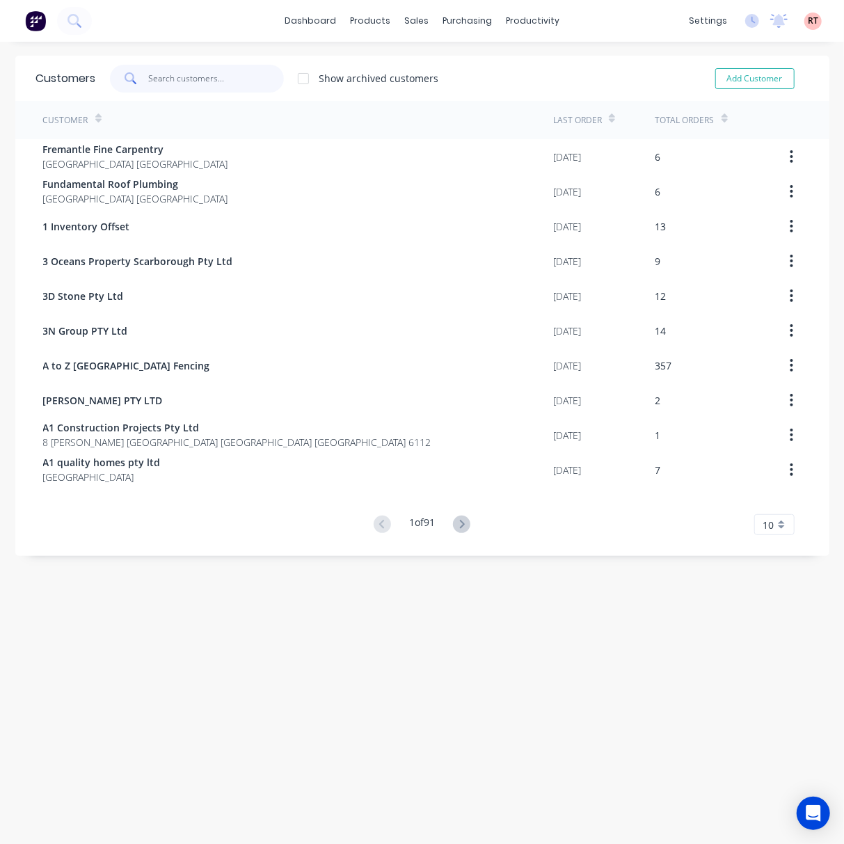
paste input "Acero Construction"
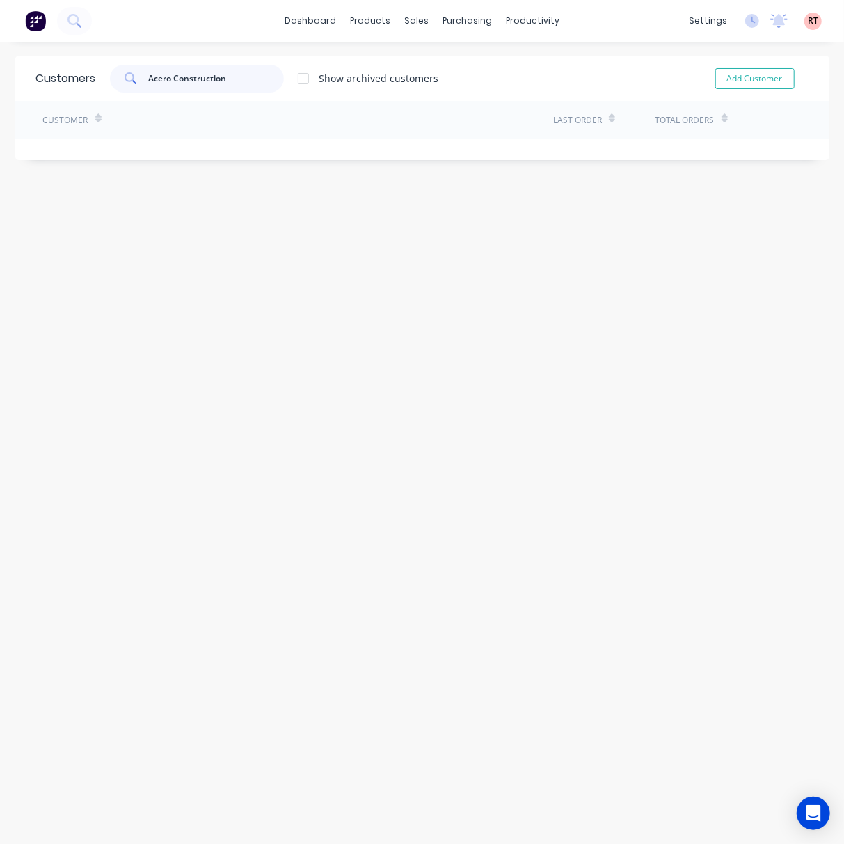
drag, startPoint x: 207, startPoint y: 81, endPoint x: 167, endPoint y: 81, distance: 40.4
click at [167, 81] on input "Acero Construction" at bounding box center [216, 79] width 136 height 28
type input "Acero"
click at [237, 207] on div "Customers Acero Show archived customers Add Customer Customer Last Order Total …" at bounding box center [422, 457] width 844 height 802
click at [411, 21] on div "sales" at bounding box center [416, 20] width 38 height 21
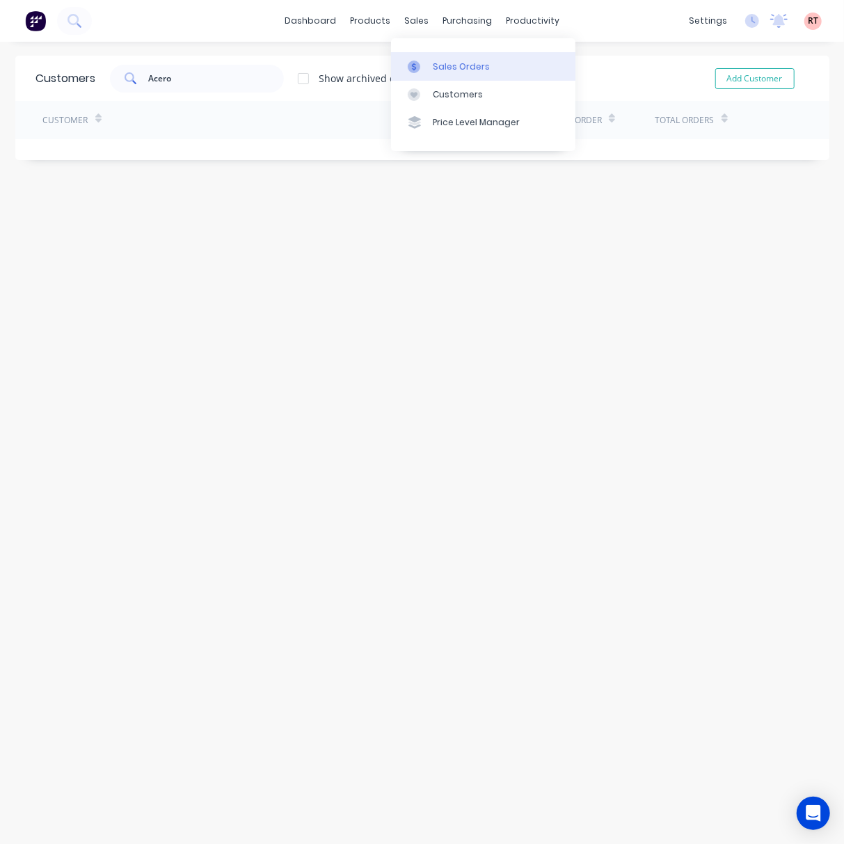
drag, startPoint x: 427, startPoint y: 64, endPoint x: 418, endPoint y: 68, distance: 10.3
click at [427, 64] on div at bounding box center [418, 67] width 21 height 13
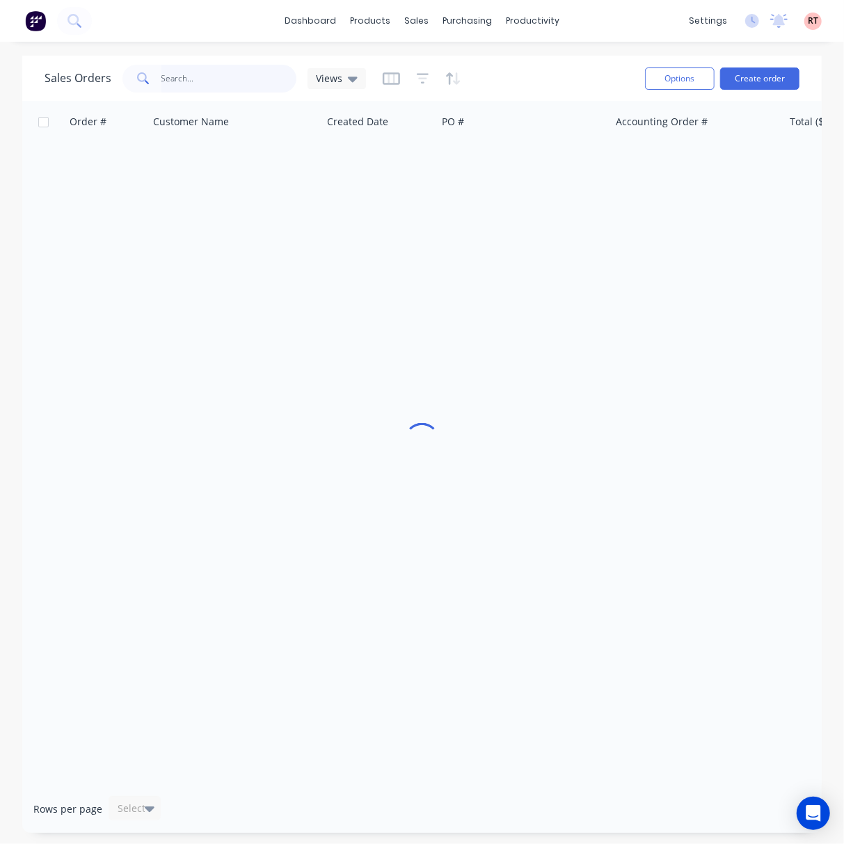
click at [199, 74] on input "text" at bounding box center [229, 79] width 136 height 28
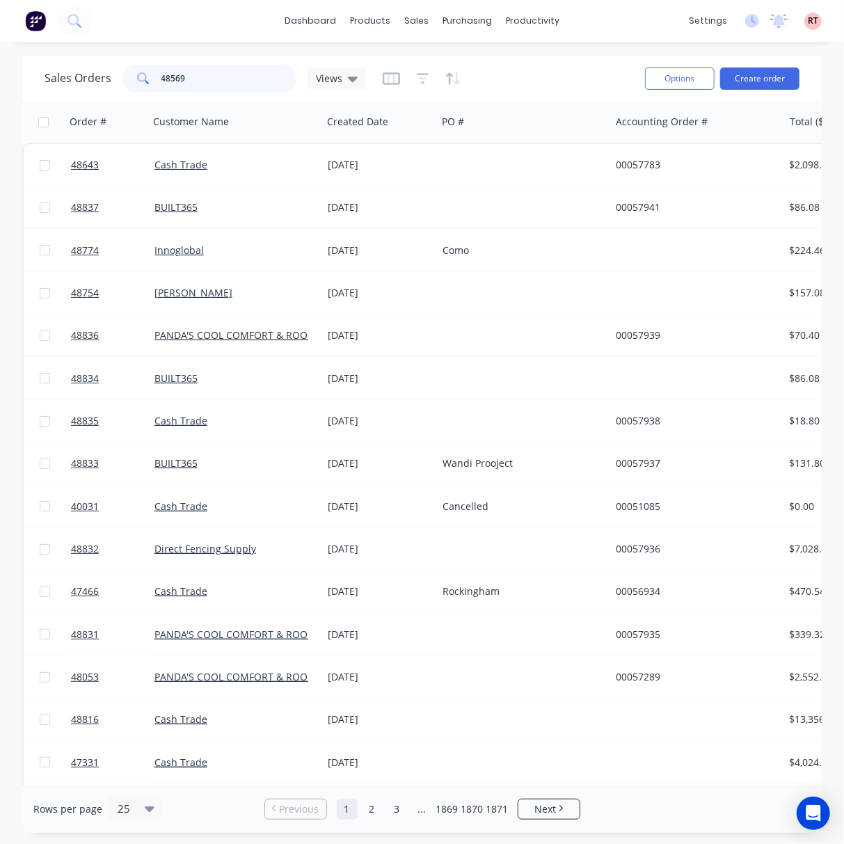
type input "48569"
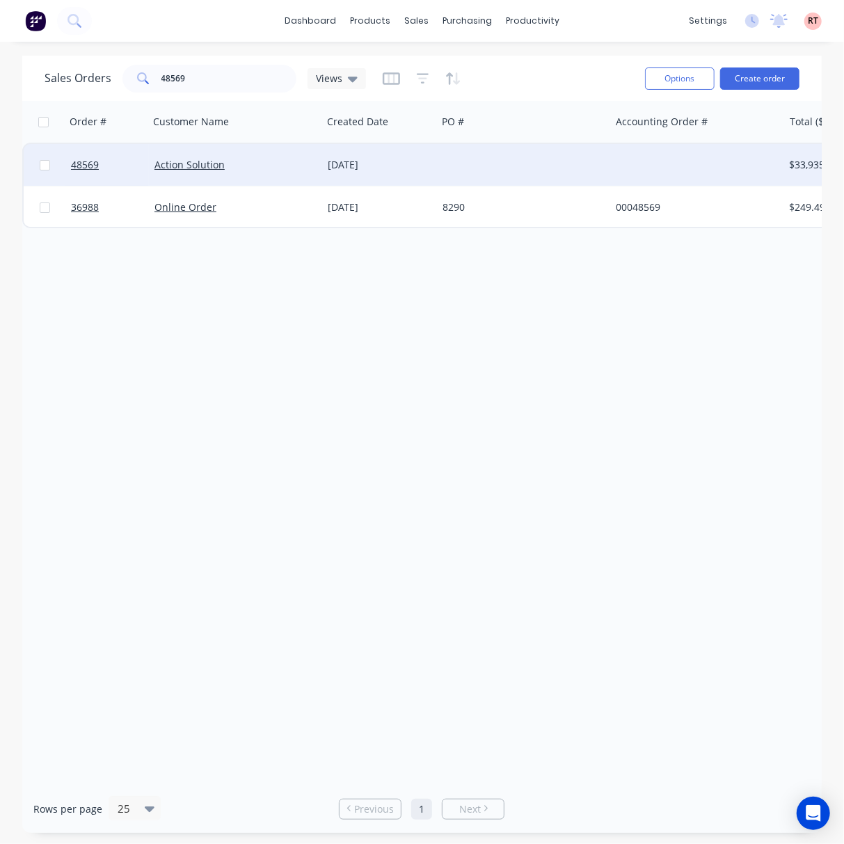
click at [504, 167] on div at bounding box center [523, 165] width 173 height 42
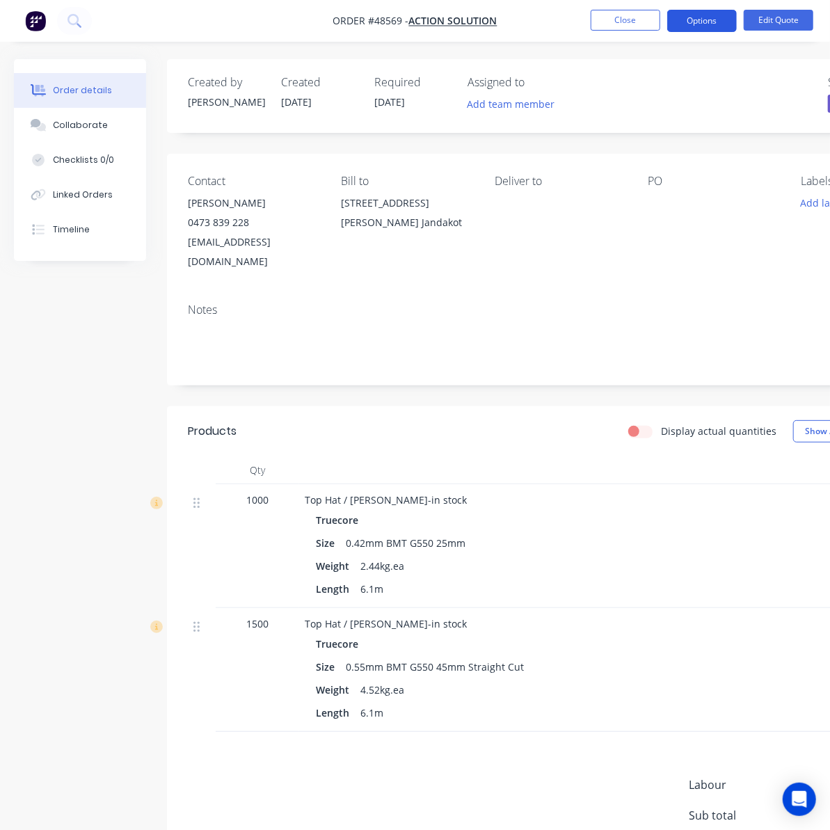
click at [718, 21] on button "Options" at bounding box center [702, 21] width 70 height 22
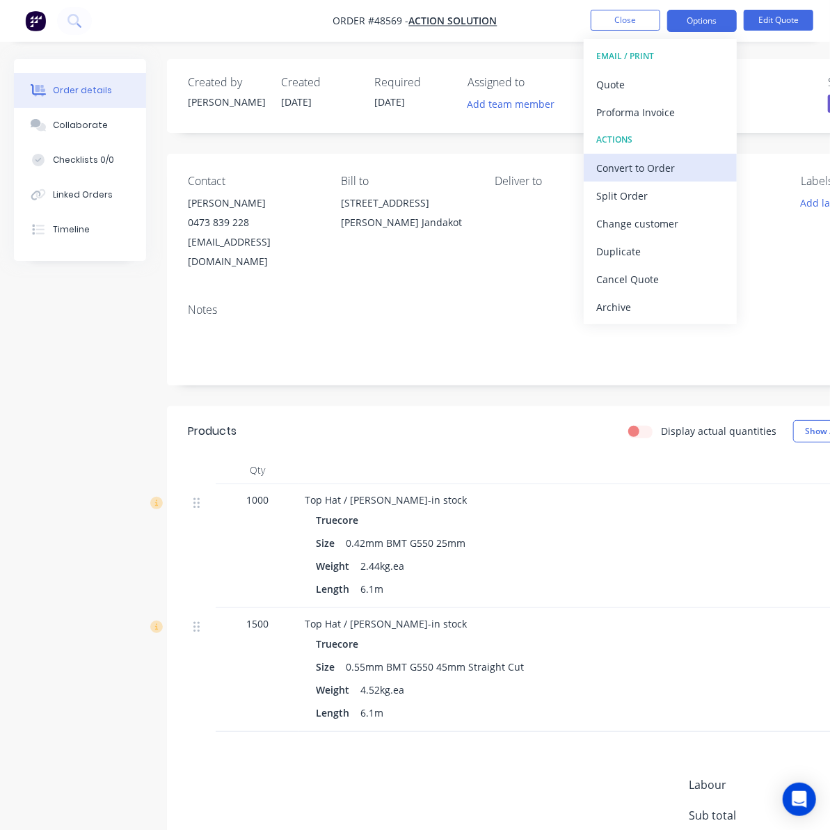
click at [678, 166] on div "Convert to Order" at bounding box center [660, 168] width 128 height 20
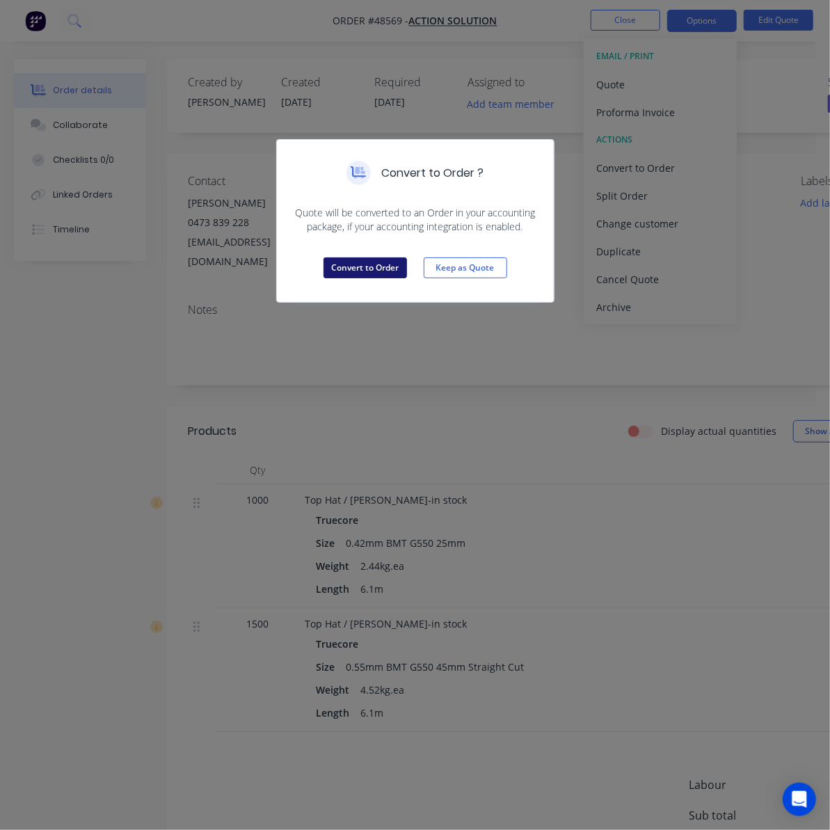
click at [365, 265] on button "Convert to Order" at bounding box center [366, 268] width 84 height 21
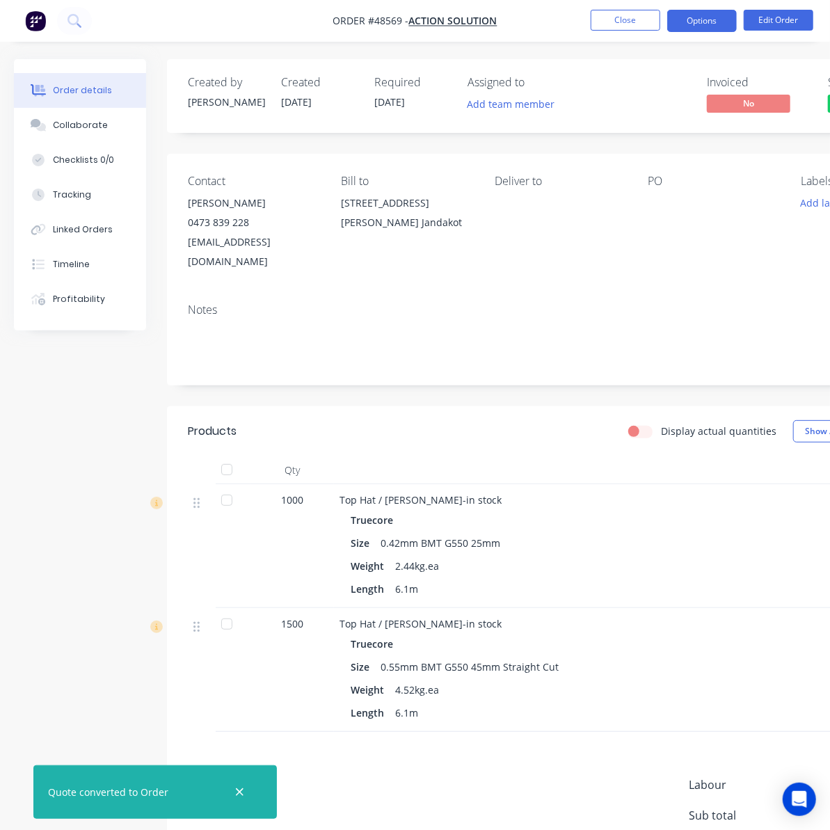
click at [709, 26] on button "Options" at bounding box center [702, 21] width 70 height 22
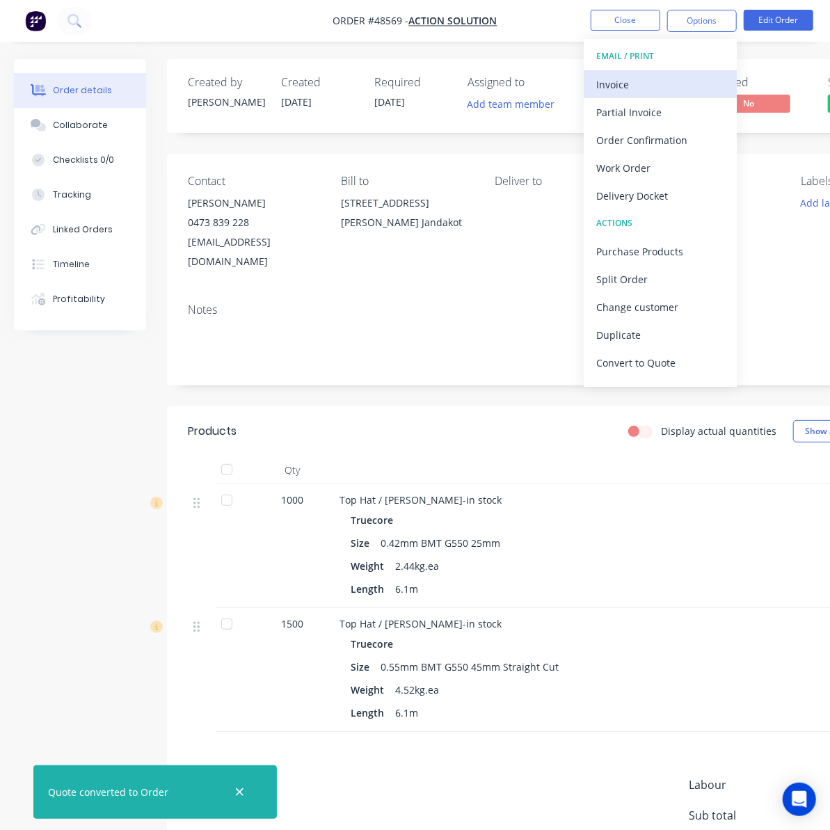
click at [667, 82] on div "Invoice" at bounding box center [660, 84] width 128 height 20
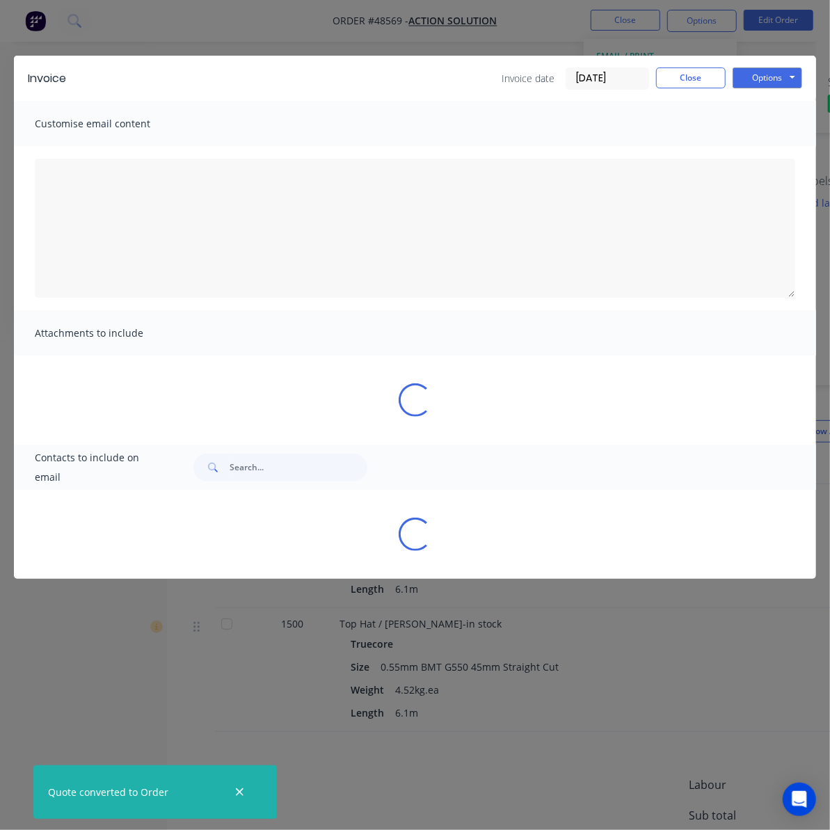
type textarea "A PDF copy of the order has been attached to this email. To view your order onl…"
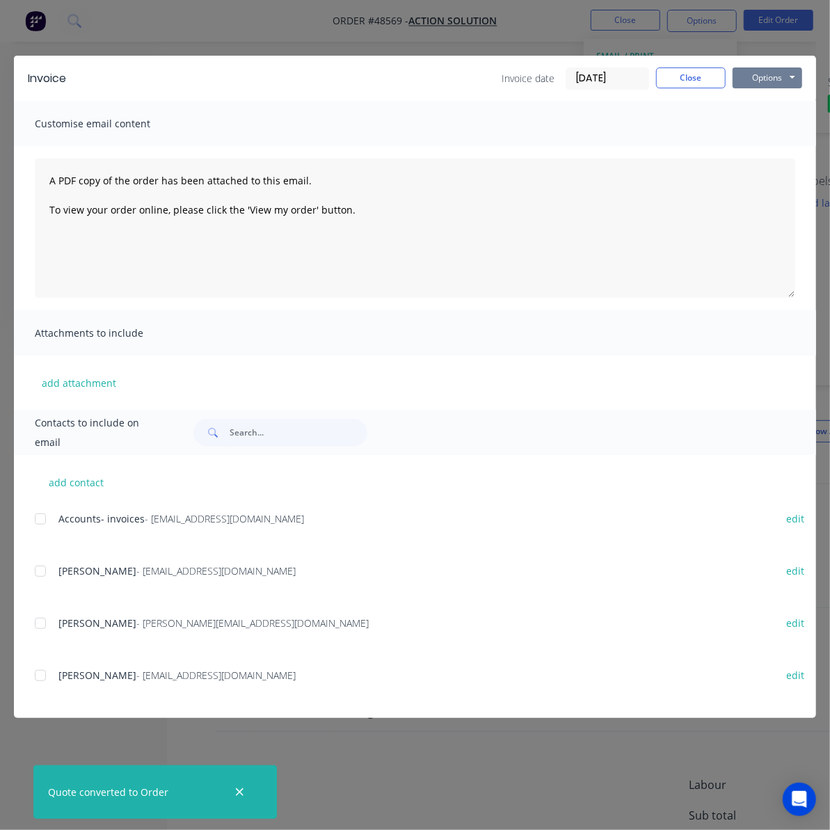
click at [777, 79] on button "Options" at bounding box center [768, 78] width 70 height 21
click at [789, 145] on button "Email" at bounding box center [777, 148] width 89 height 23
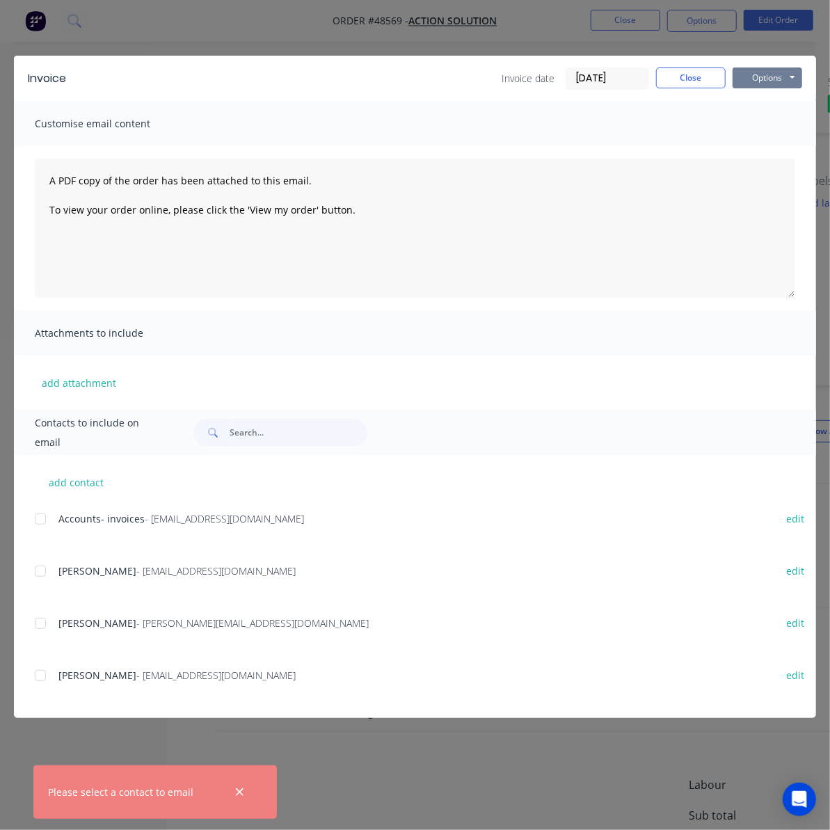
click at [768, 84] on button "Options" at bounding box center [768, 78] width 70 height 21
click at [774, 122] on button "Print" at bounding box center [777, 125] width 89 height 23
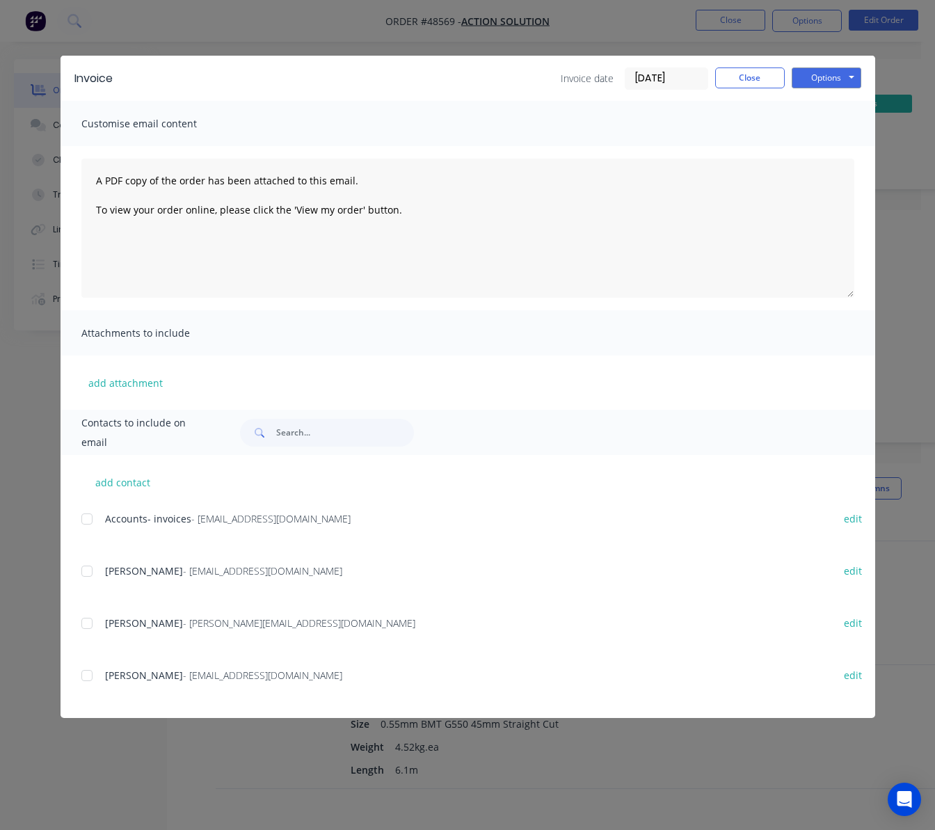
click at [558, 35] on div "Invoice Invoice date [DATE] Close Options Preview Print Email Customise email c…" at bounding box center [467, 415] width 935 height 830
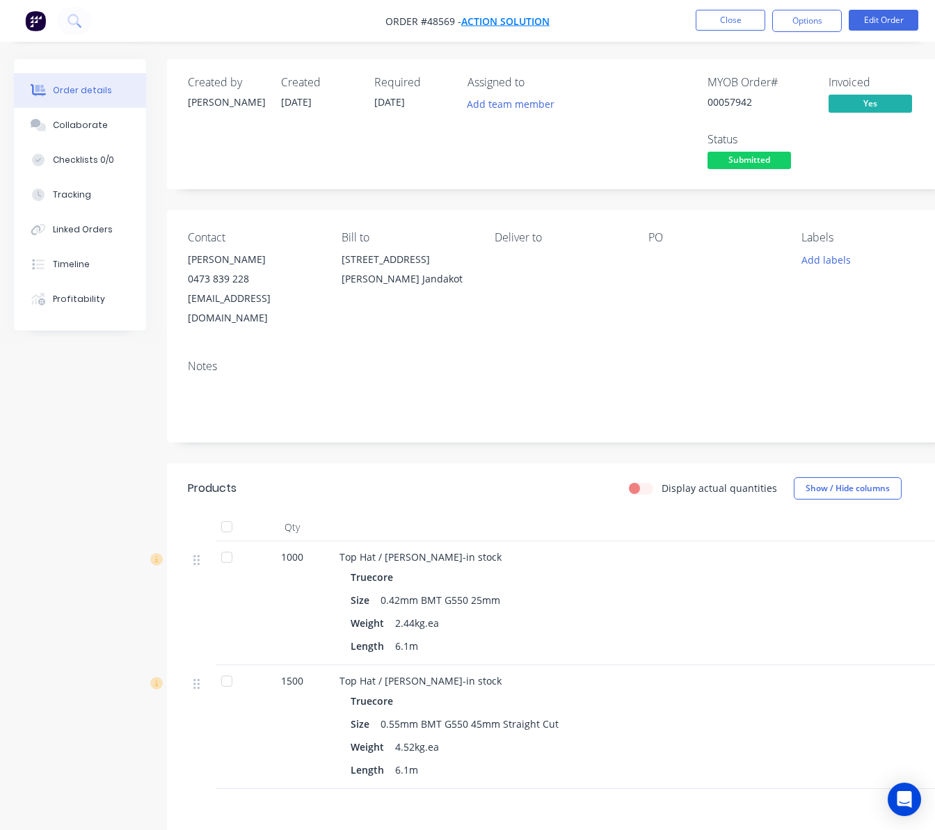
click at [515, 24] on span "Action Solution" at bounding box center [505, 21] width 88 height 13
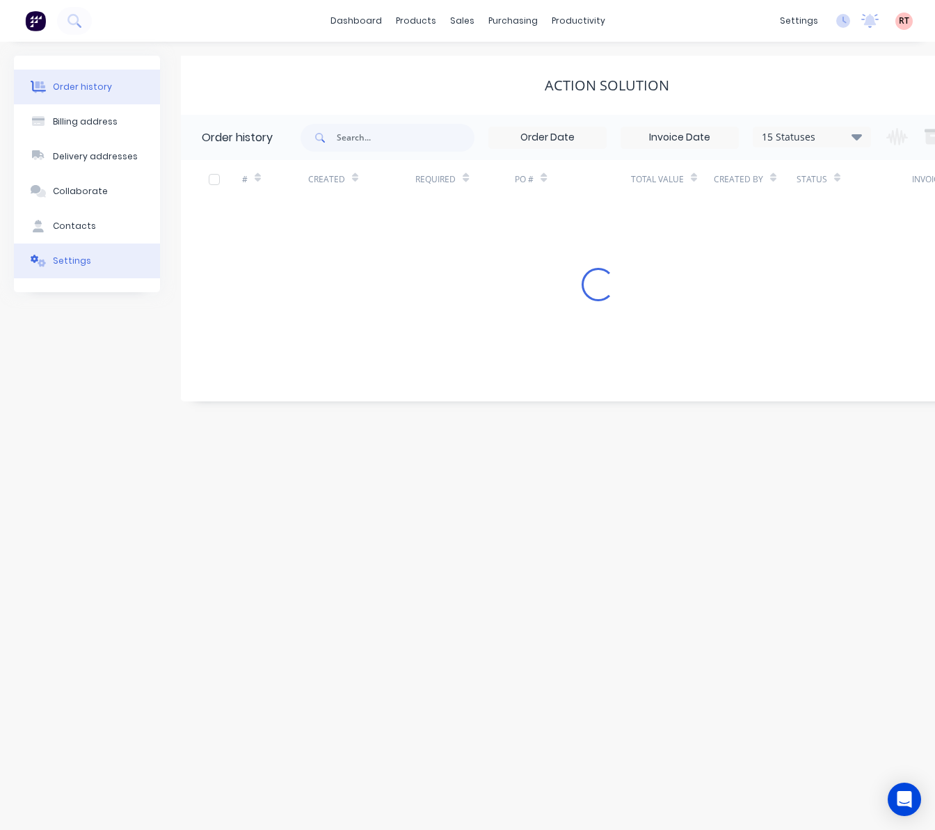
click at [113, 273] on button "Settings" at bounding box center [87, 261] width 146 height 35
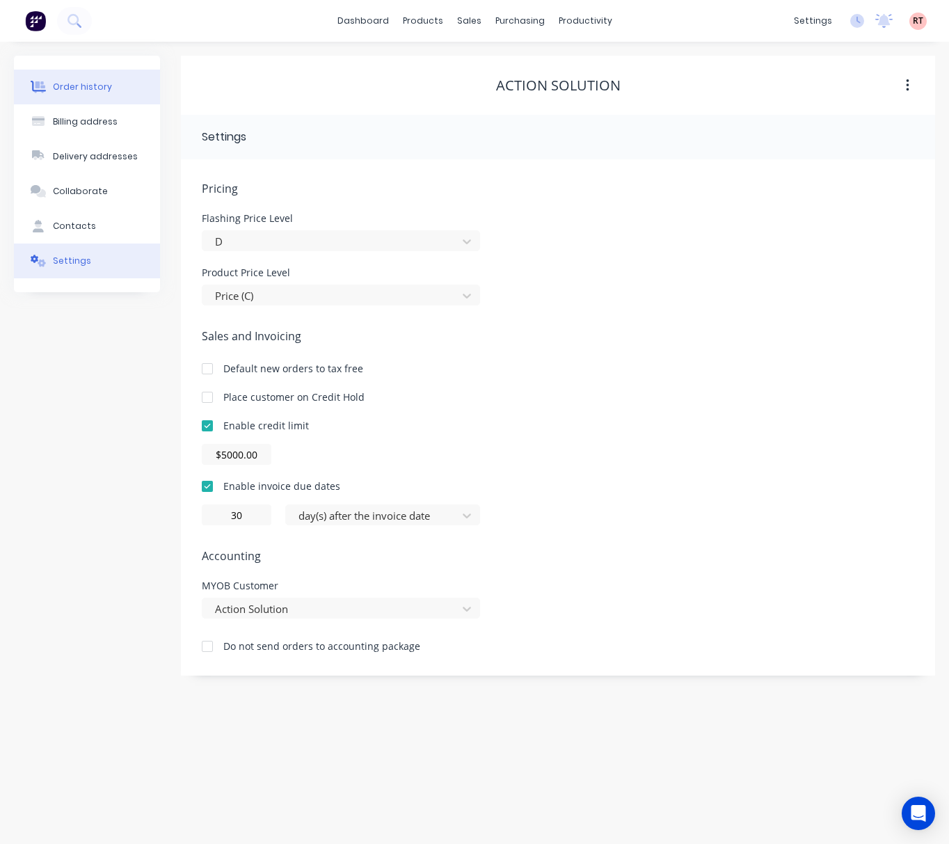
click at [78, 93] on div "Order history" at bounding box center [82, 87] width 59 height 13
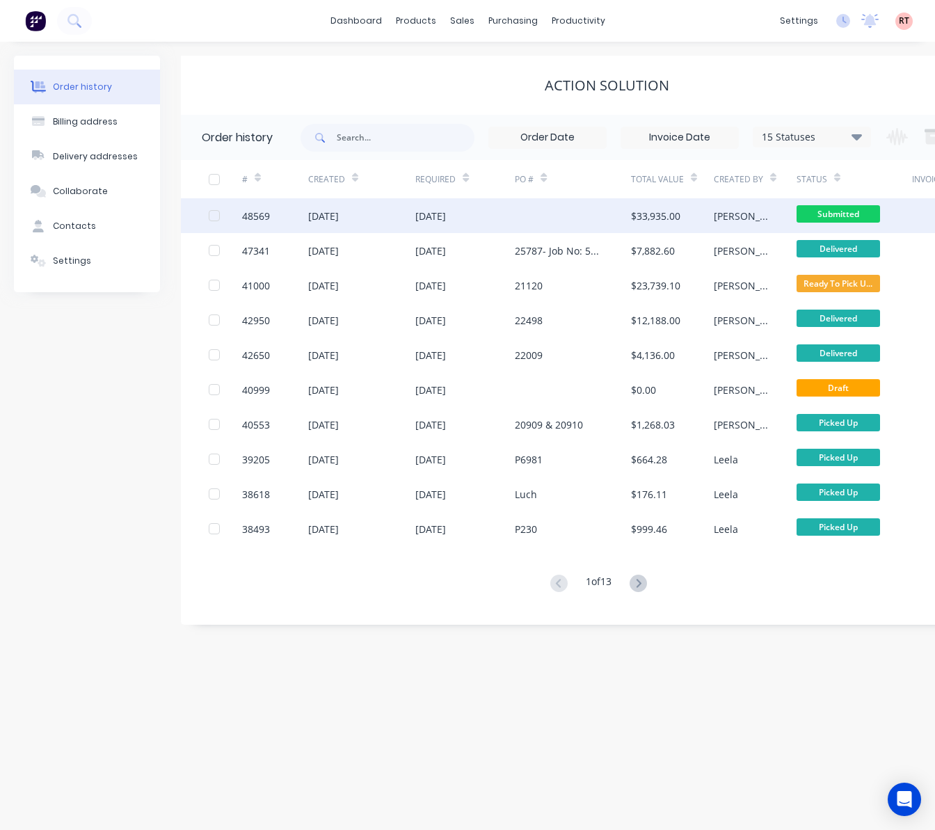
click at [585, 214] on div at bounding box center [573, 215] width 116 height 35
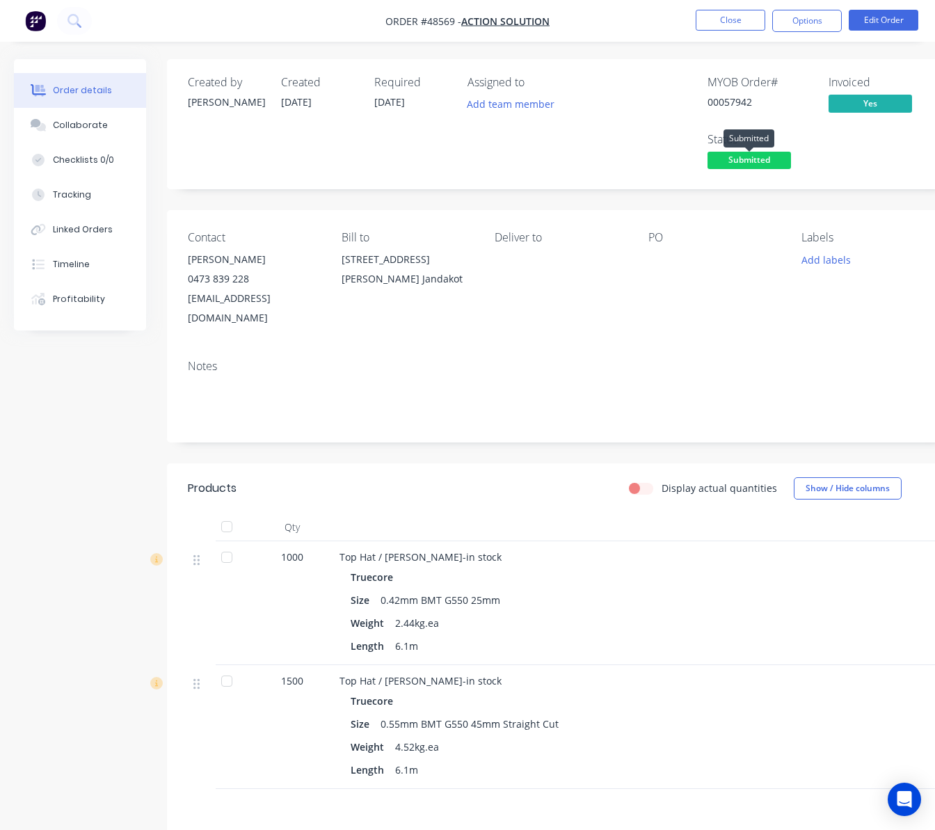
click at [761, 164] on span "Submitted" at bounding box center [750, 160] width 84 height 17
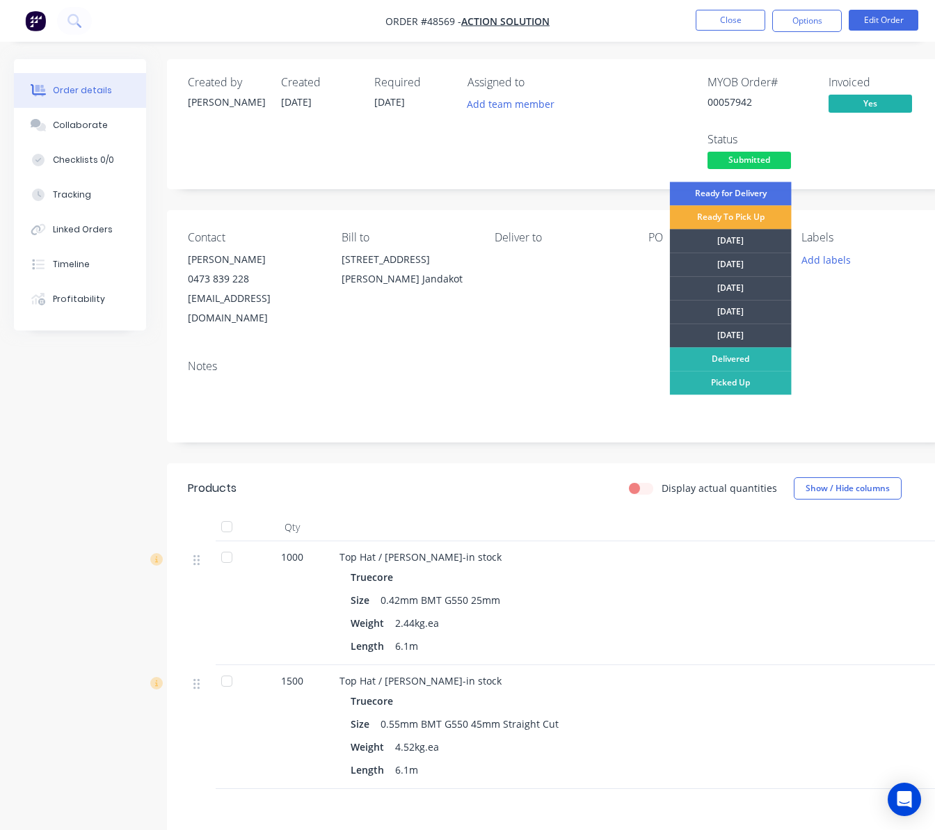
click at [844, 176] on div "Created by [PERSON_NAME] Created [DATE] Required [DATE] Assigned to Add team me…" at bounding box center [560, 124] width 787 height 130
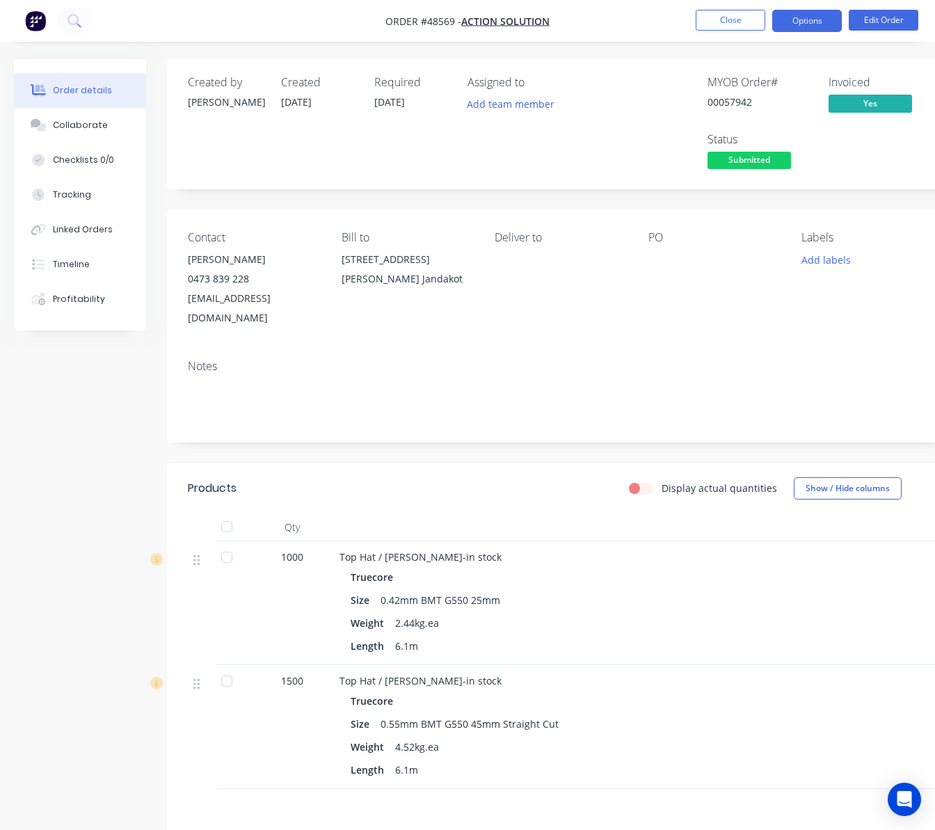
click at [818, 21] on button "Options" at bounding box center [808, 21] width 70 height 22
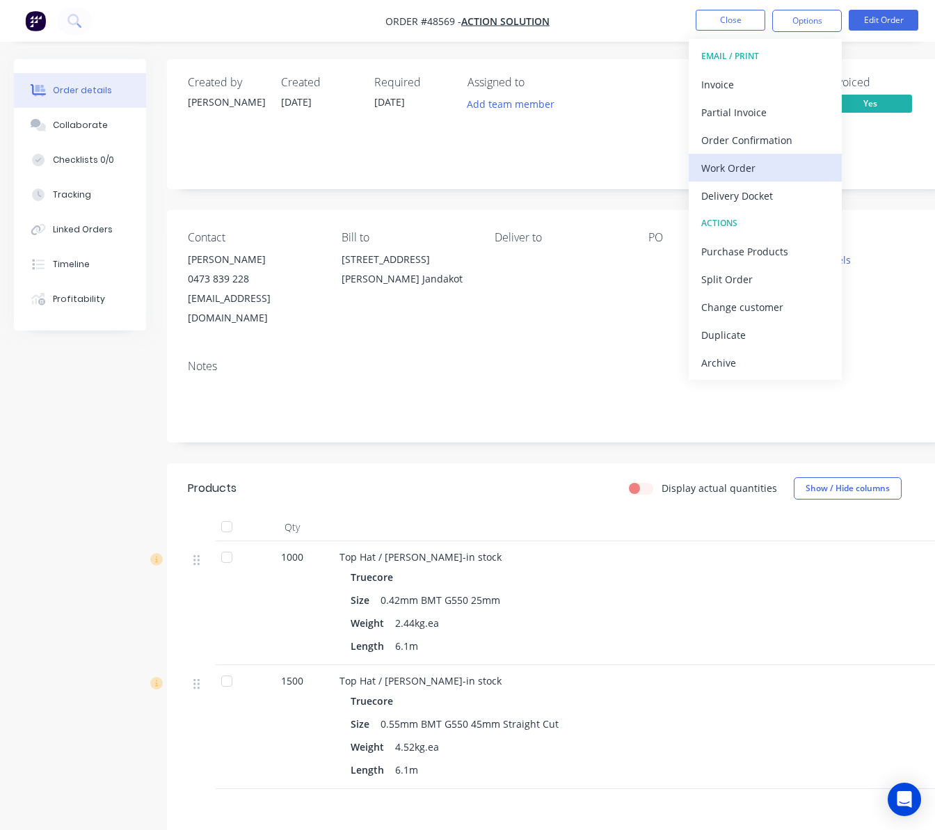
click at [771, 161] on div "Work Order" at bounding box center [766, 168] width 128 height 20
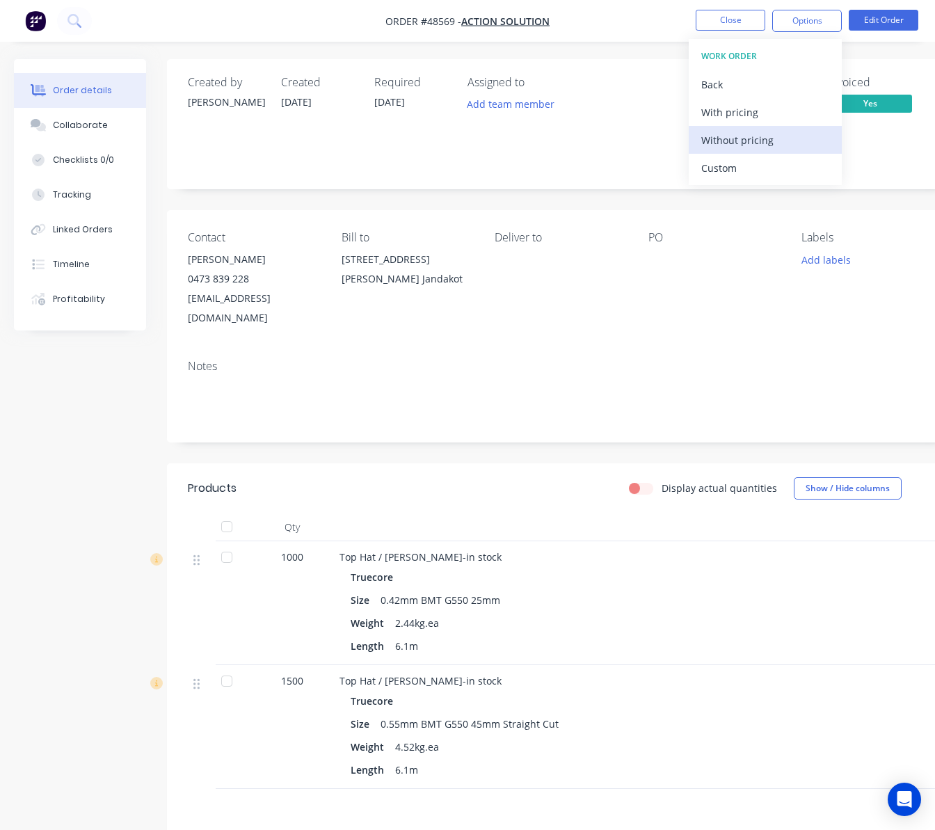
click at [791, 146] on div "Without pricing" at bounding box center [766, 140] width 128 height 20
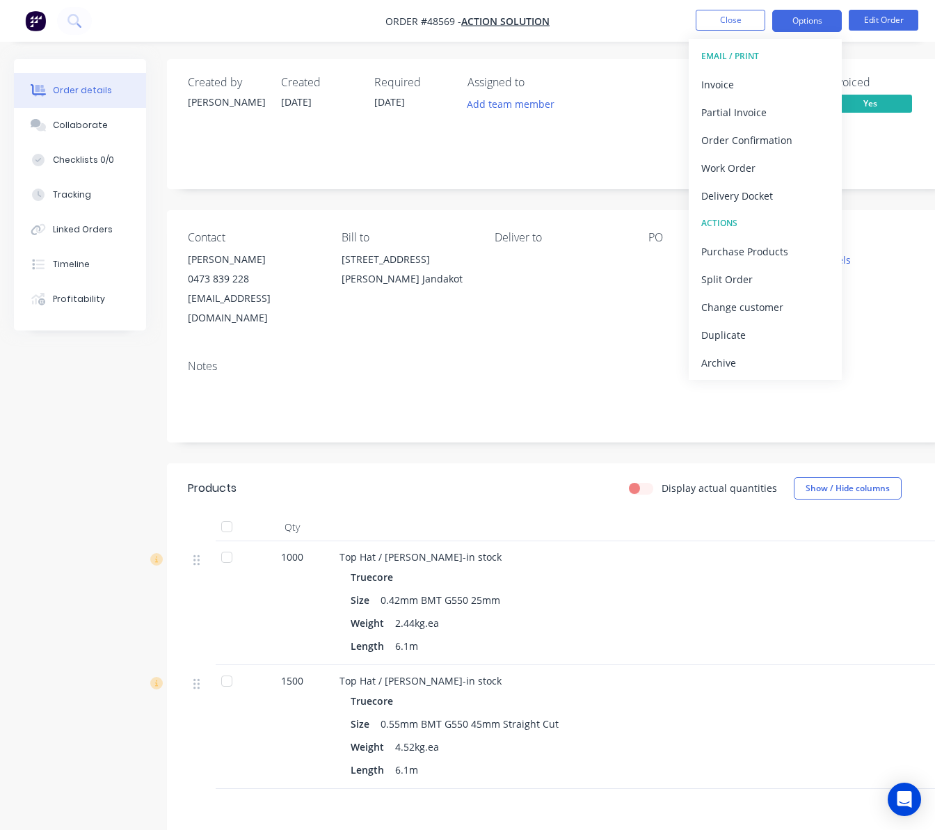
click at [800, 17] on button "Options" at bounding box center [808, 21] width 70 height 22
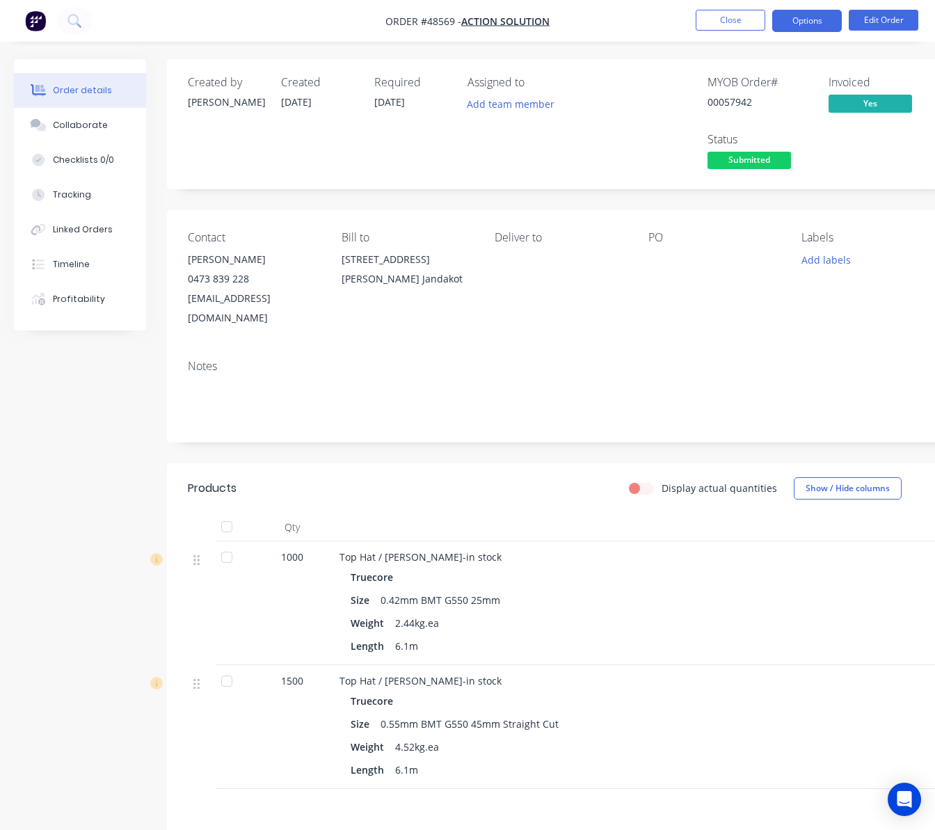
click at [821, 25] on button "Options" at bounding box center [808, 21] width 70 height 22
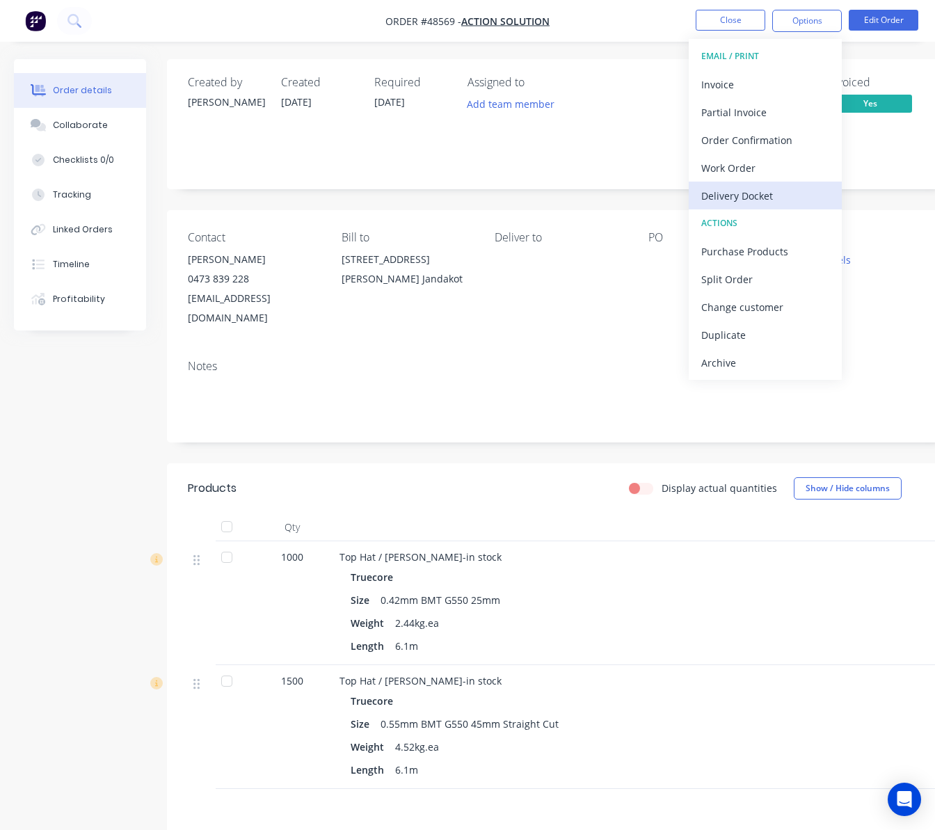
click at [816, 188] on div "Delivery Docket" at bounding box center [766, 196] width 128 height 20
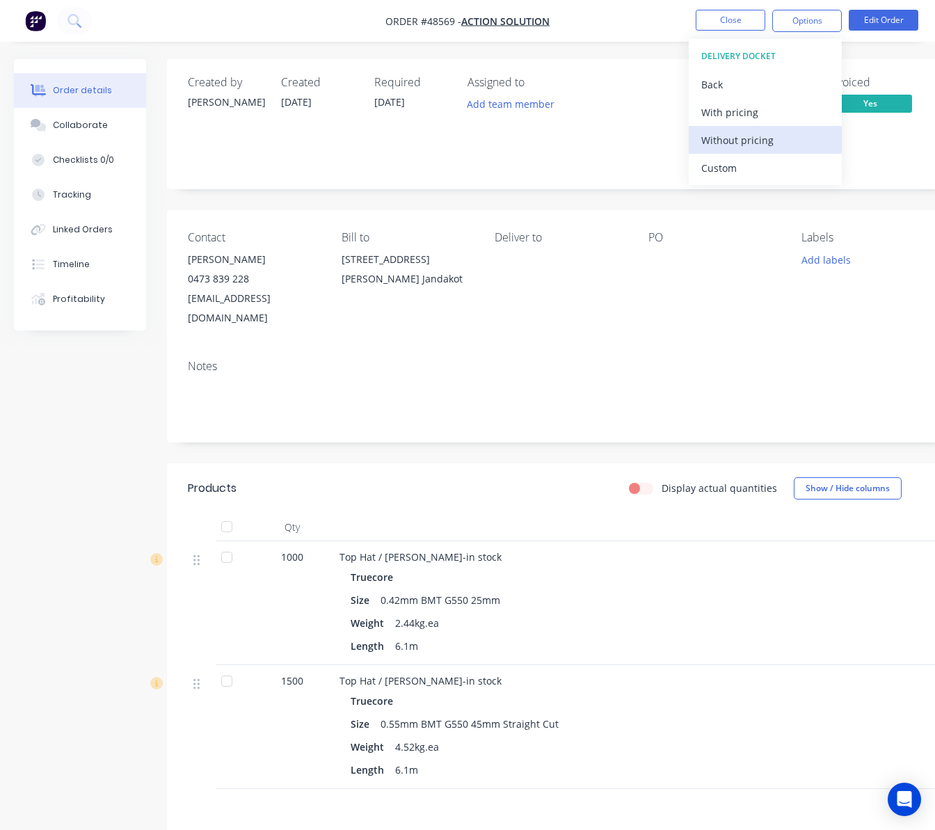
click at [791, 134] on div "Without pricing" at bounding box center [766, 140] width 128 height 20
